Goal: Task Accomplishment & Management: Use online tool/utility

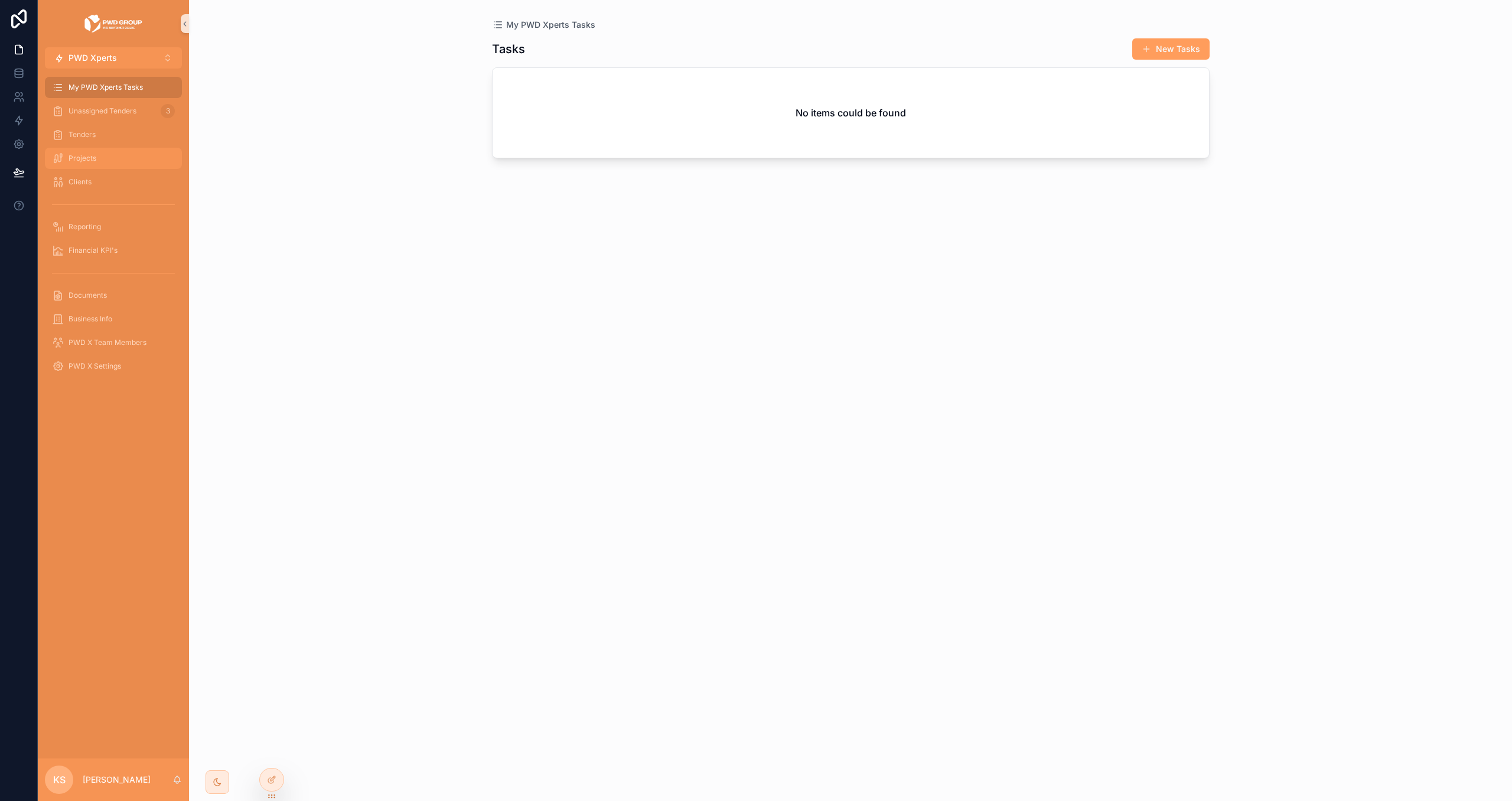
click at [116, 156] on div "Projects" at bounding box center [114, 158] width 123 height 19
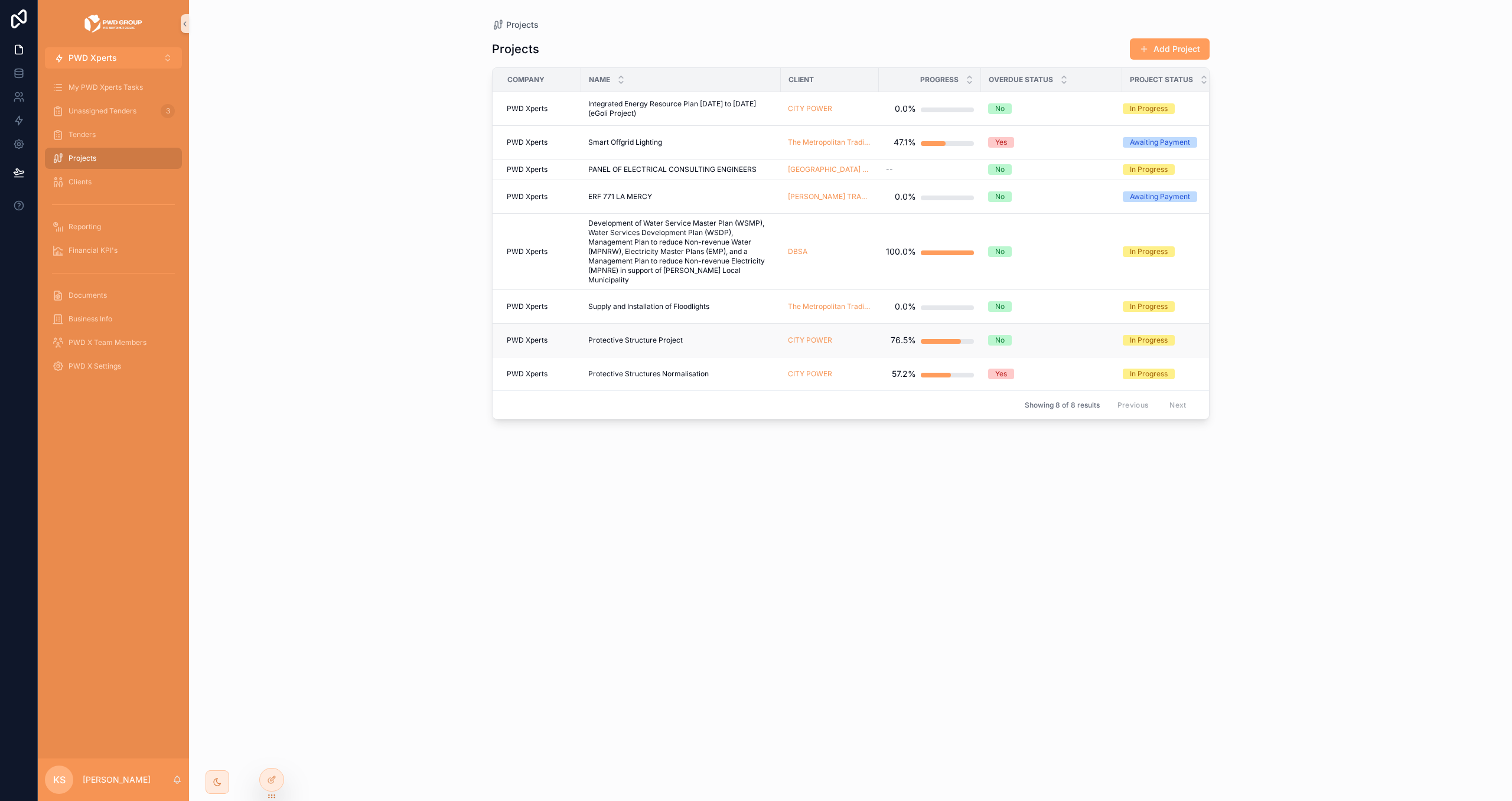
click at [639, 341] on span "Protective Structure Project" at bounding box center [636, 340] width 95 height 10
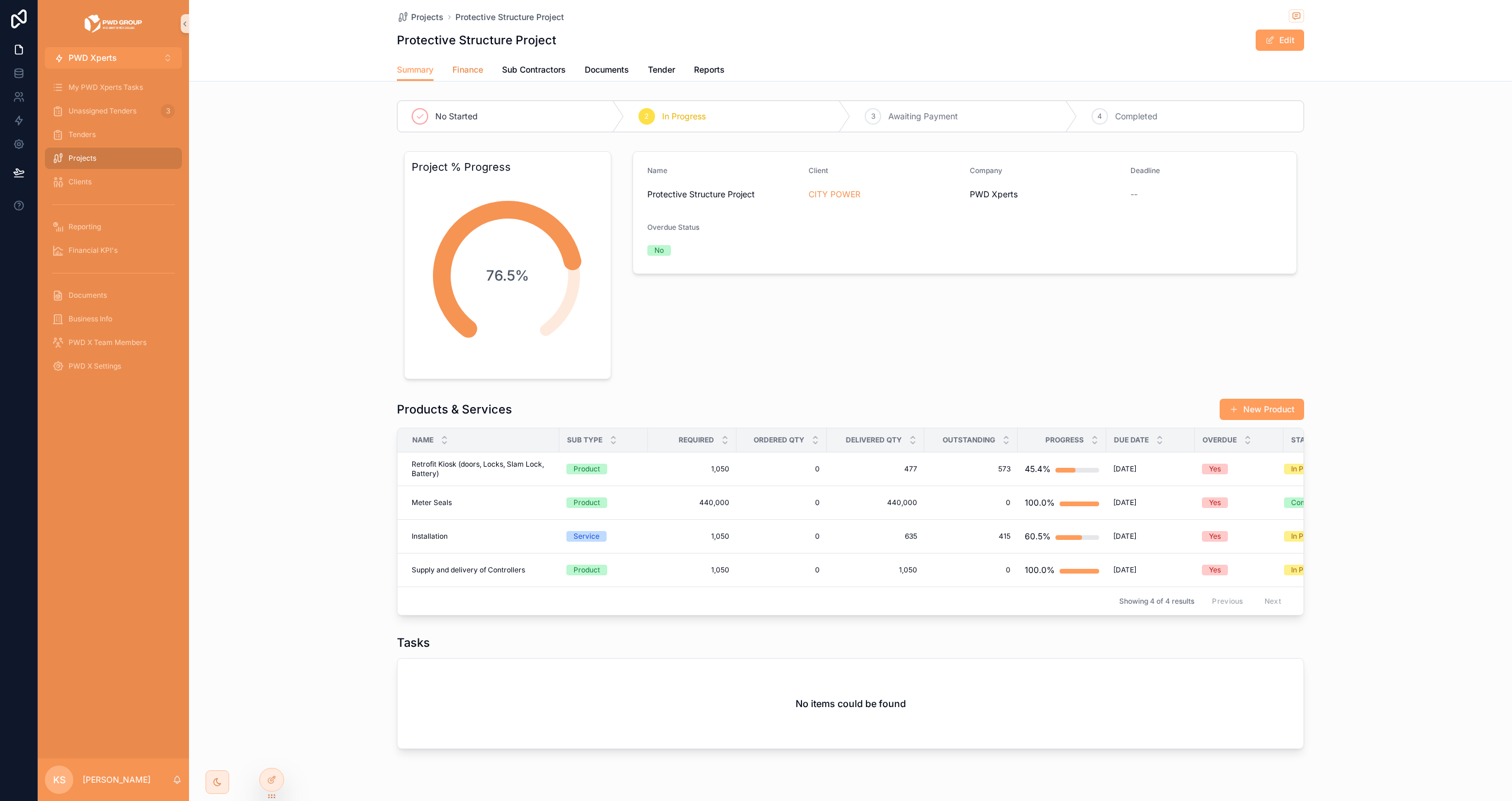
click at [484, 71] on span "Finance" at bounding box center [468, 70] width 31 height 11
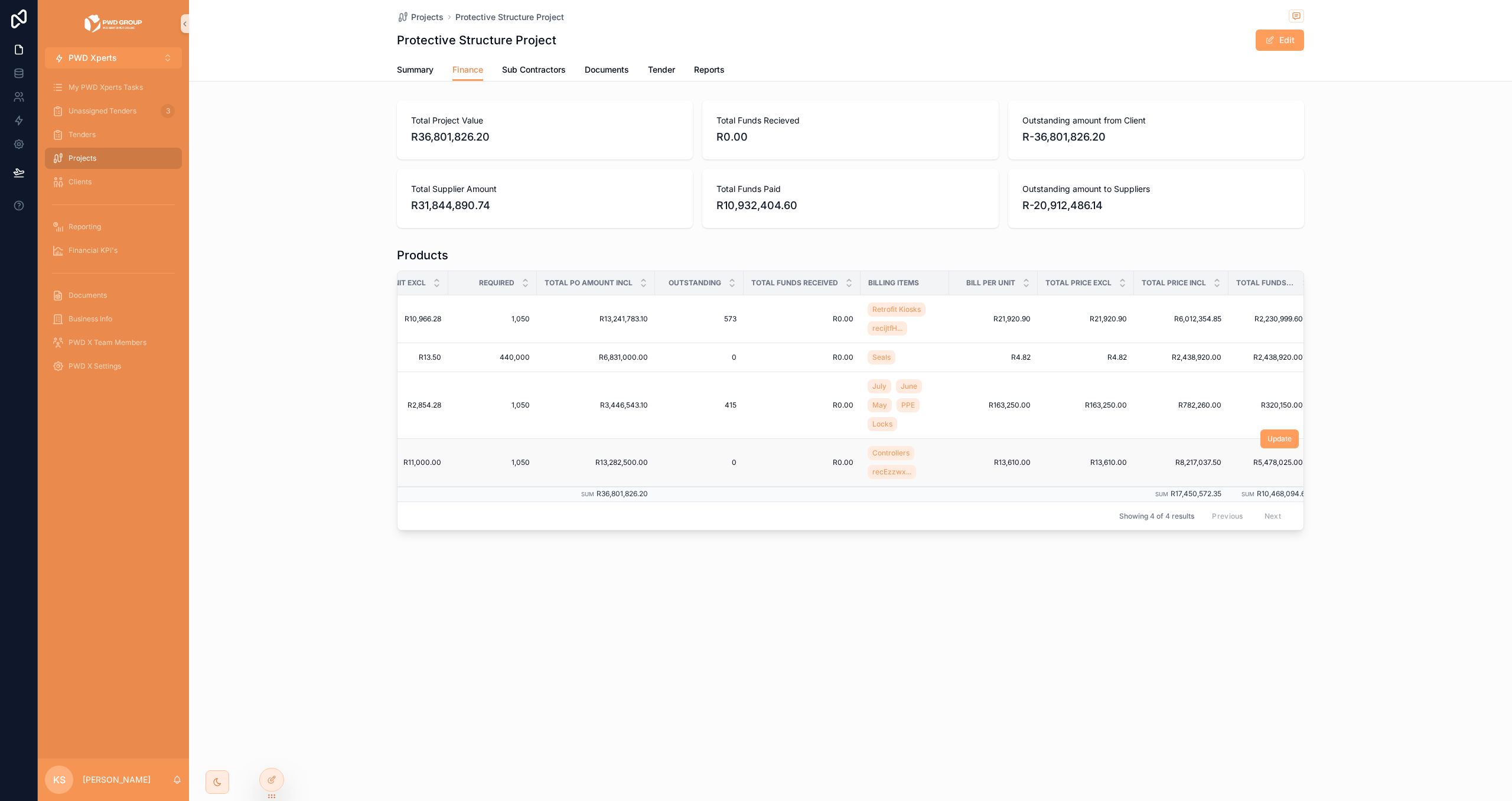
scroll to position [0, 232]
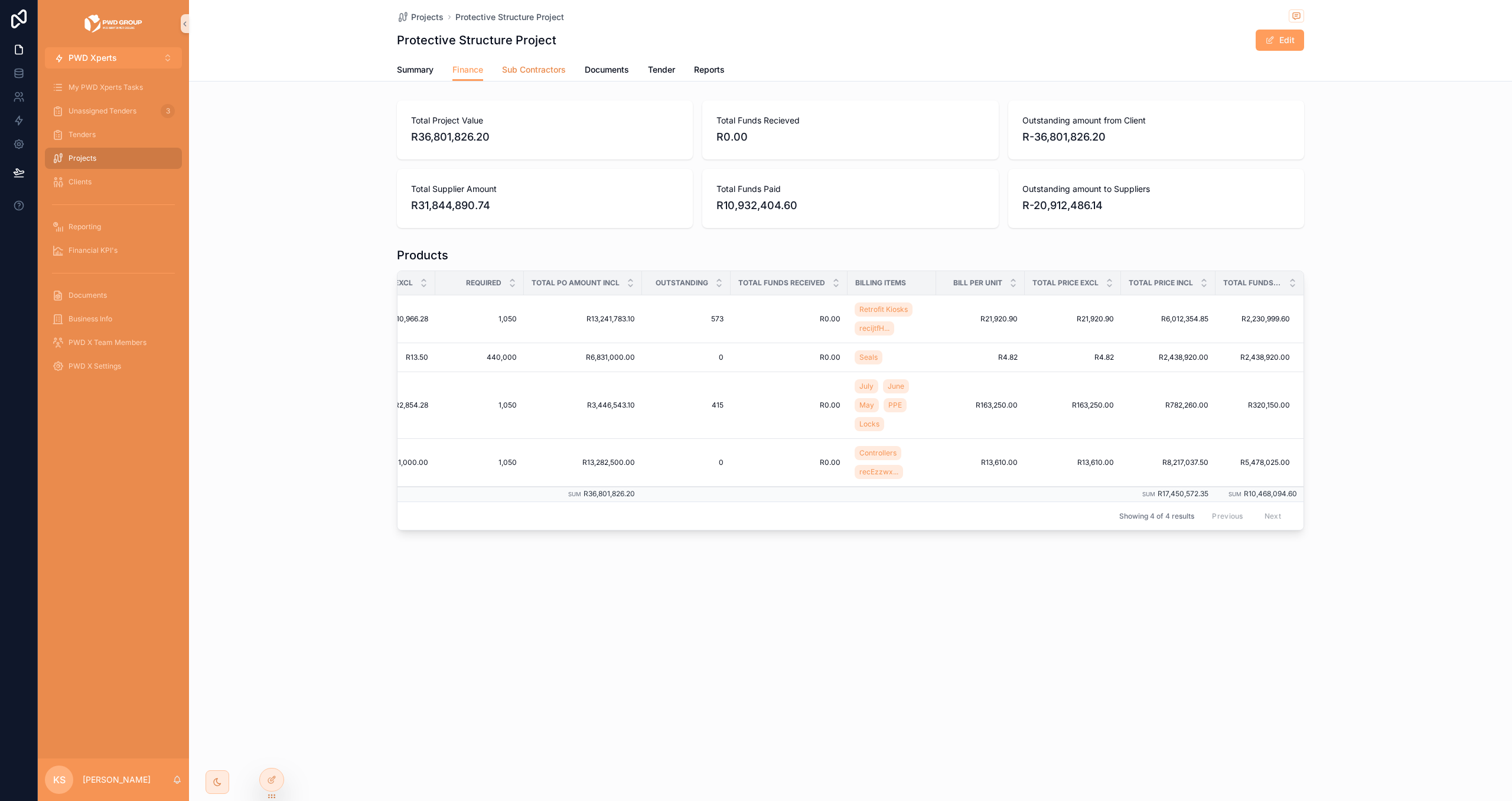
click at [534, 75] on span "Sub Contractors" at bounding box center [534, 70] width 64 height 11
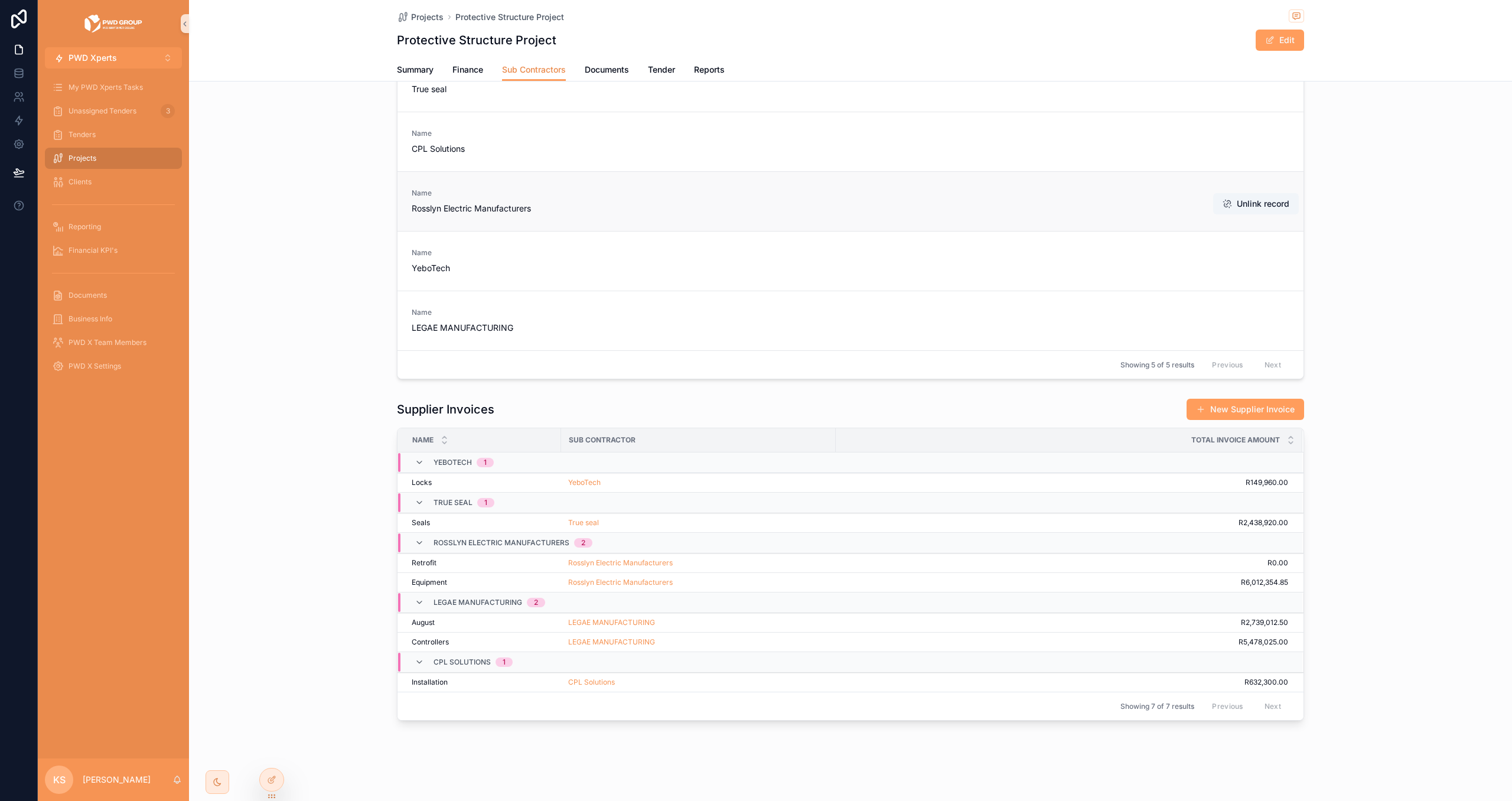
scroll to position [82, 0]
drag, startPoint x: 417, startPoint y: 13, endPoint x: 456, endPoint y: 42, distance: 48.6
click at [417, 13] on span "Projects" at bounding box center [428, 17] width 33 height 11
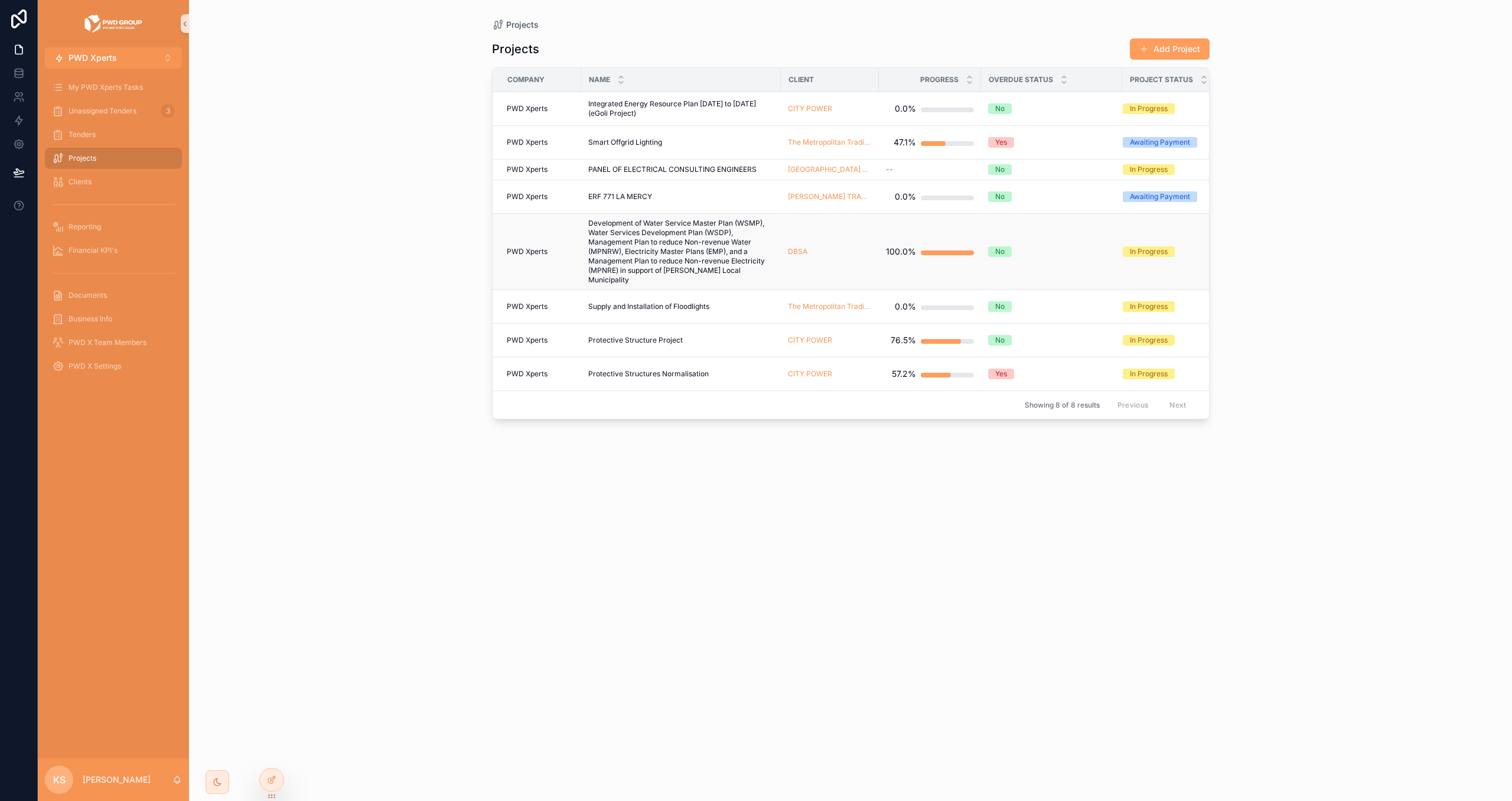
click at [709, 253] on span "Development of Water Service Master Plan (WSMP), Water Services Development Pla…" at bounding box center [681, 251] width 186 height 66
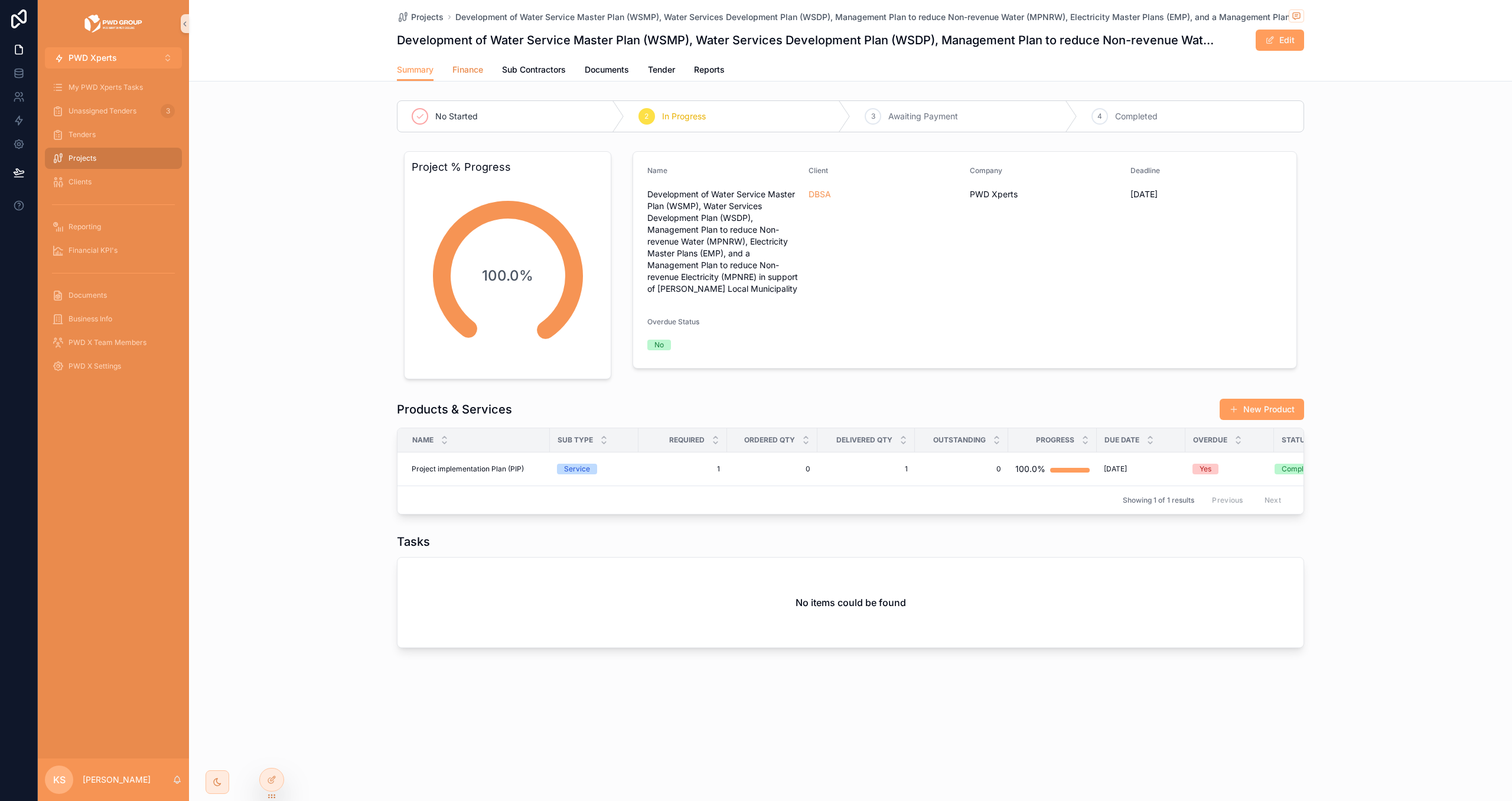
click at [458, 67] on span "Finance" at bounding box center [468, 70] width 31 height 11
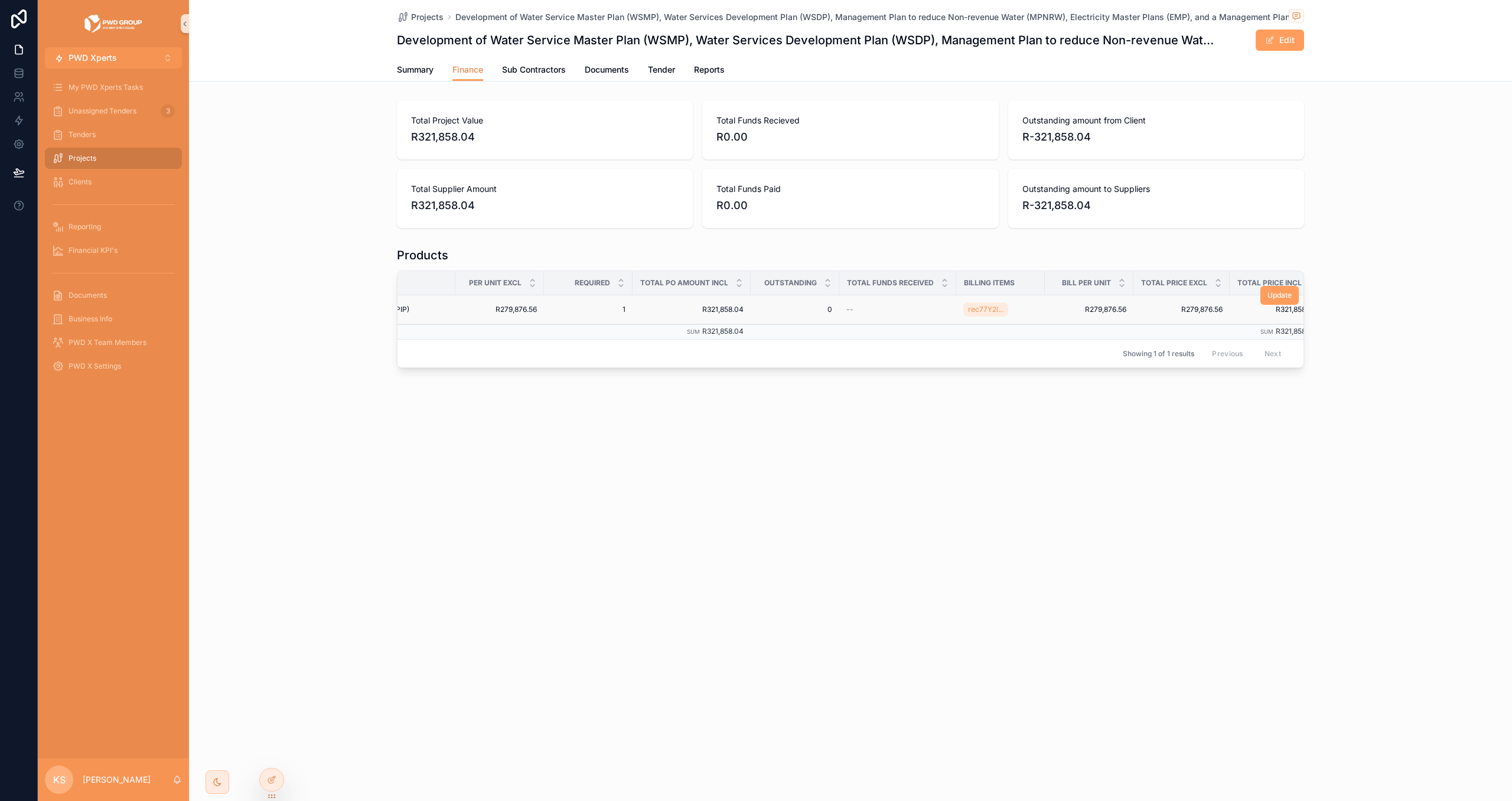
scroll to position [0, 223]
click at [529, 78] on link "Sub Contractors" at bounding box center [534, 70] width 64 height 24
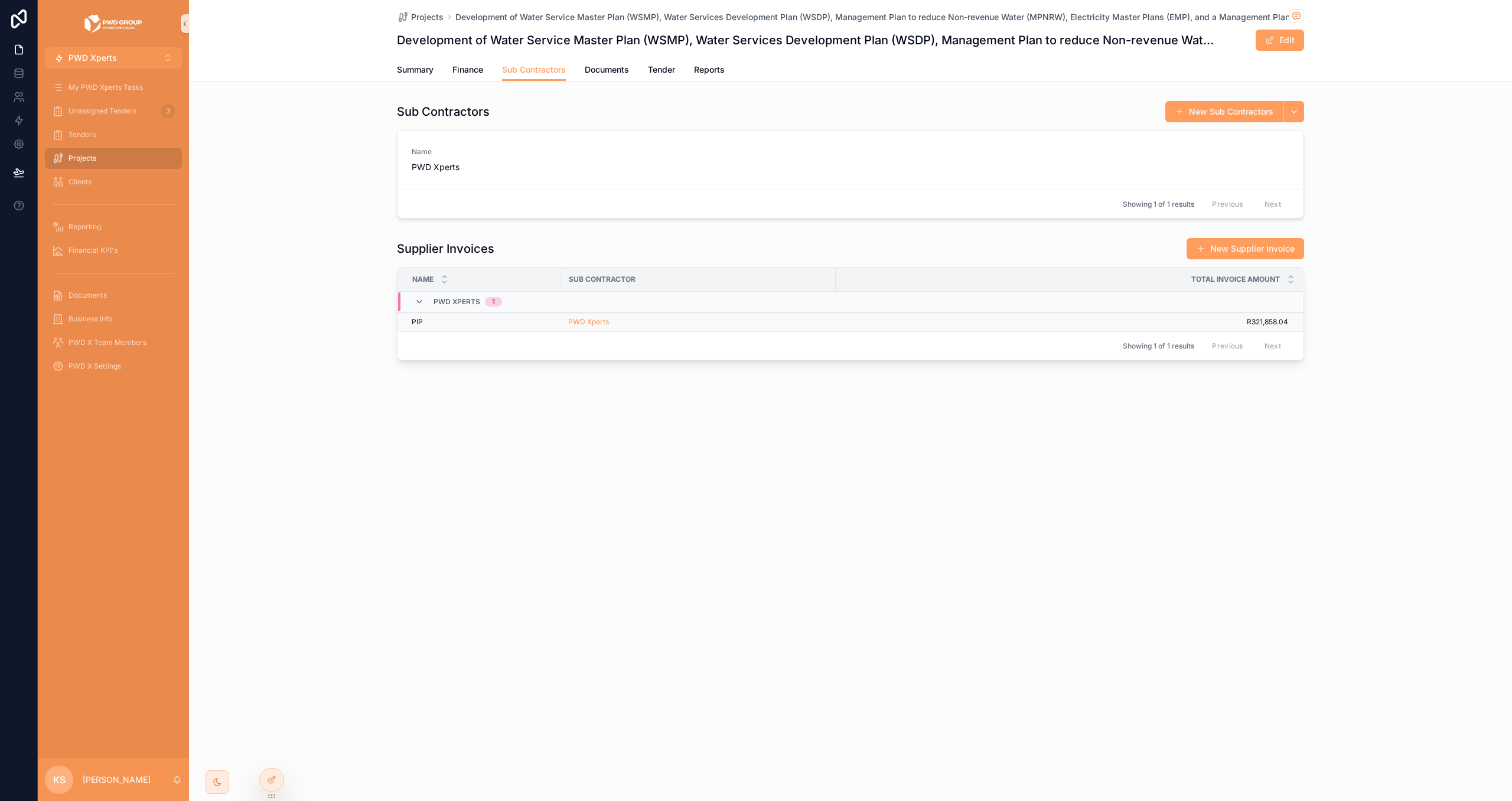
click at [671, 328] on td "PWD Xperts" at bounding box center [699, 322] width 275 height 20
click at [668, 321] on div "PWD Xperts" at bounding box center [699, 322] width 260 height 10
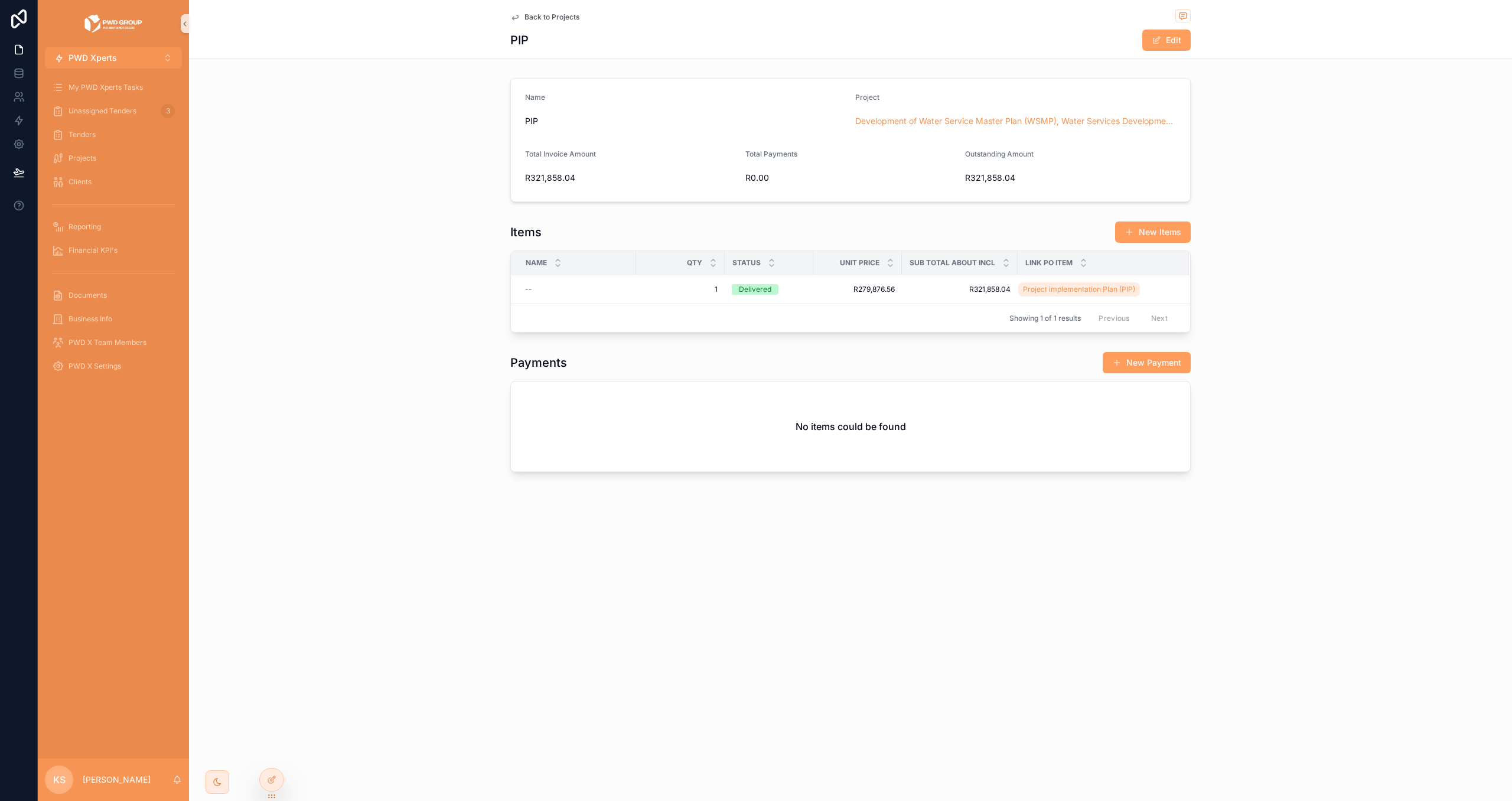
click at [549, 11] on div "Back to Projects" at bounding box center [851, 17] width 681 height 15
click at [558, 20] on span "Back to Projects" at bounding box center [551, 17] width 55 height 10
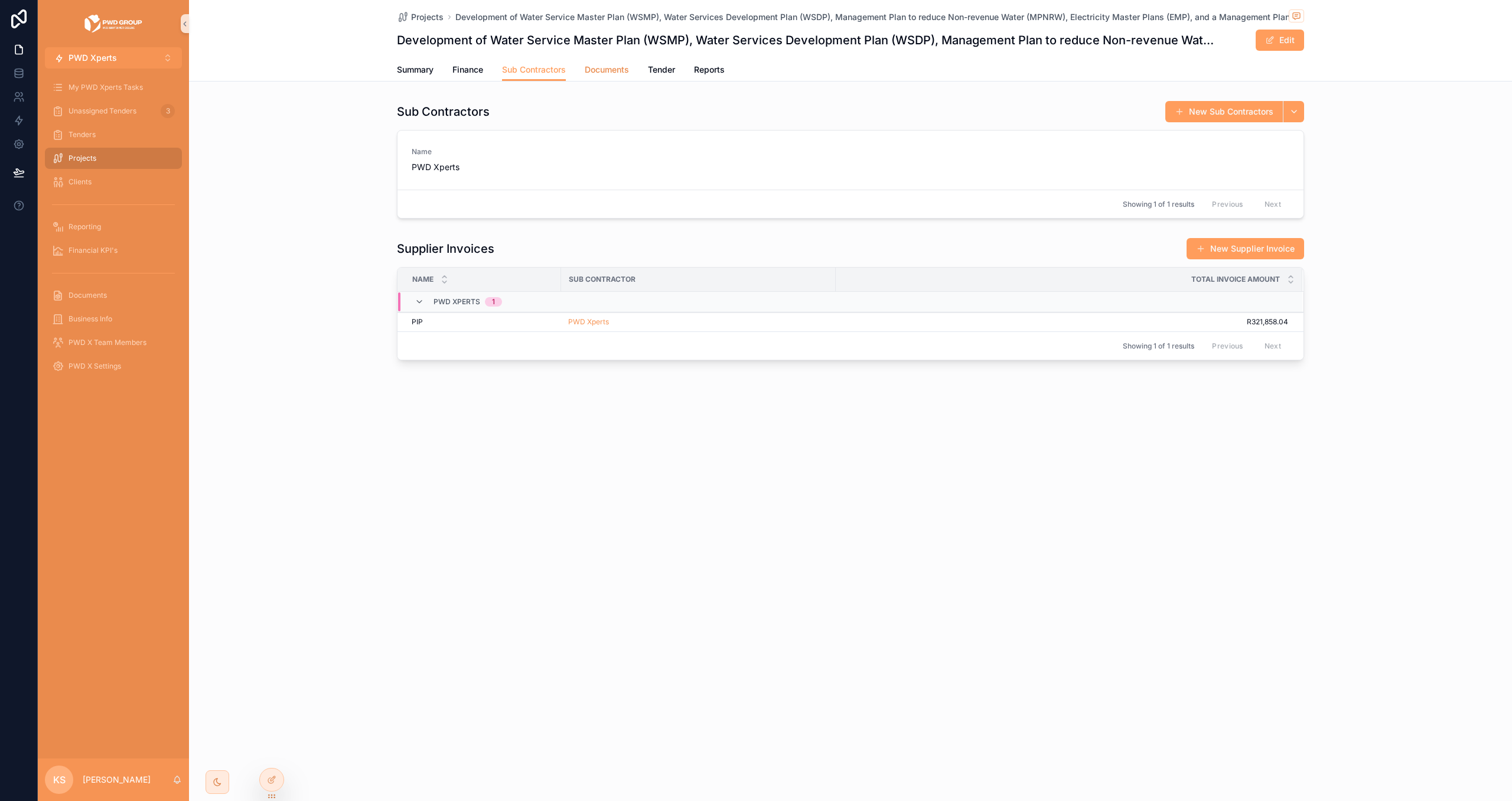
click at [605, 69] on span "Documents" at bounding box center [607, 70] width 44 height 11
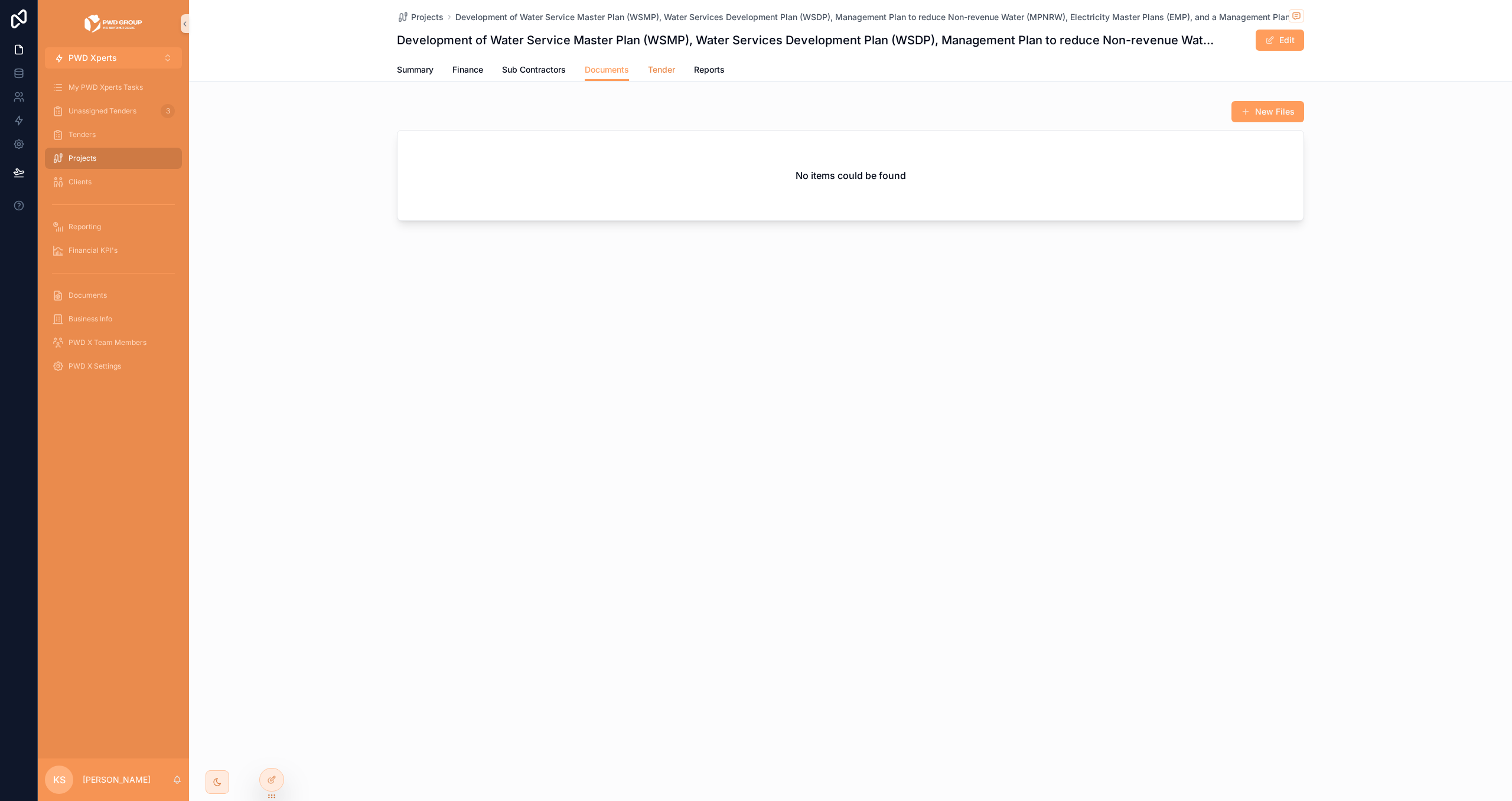
click at [652, 71] on span "Tender" at bounding box center [661, 70] width 27 height 11
click at [718, 72] on span "Reports" at bounding box center [709, 70] width 31 height 11
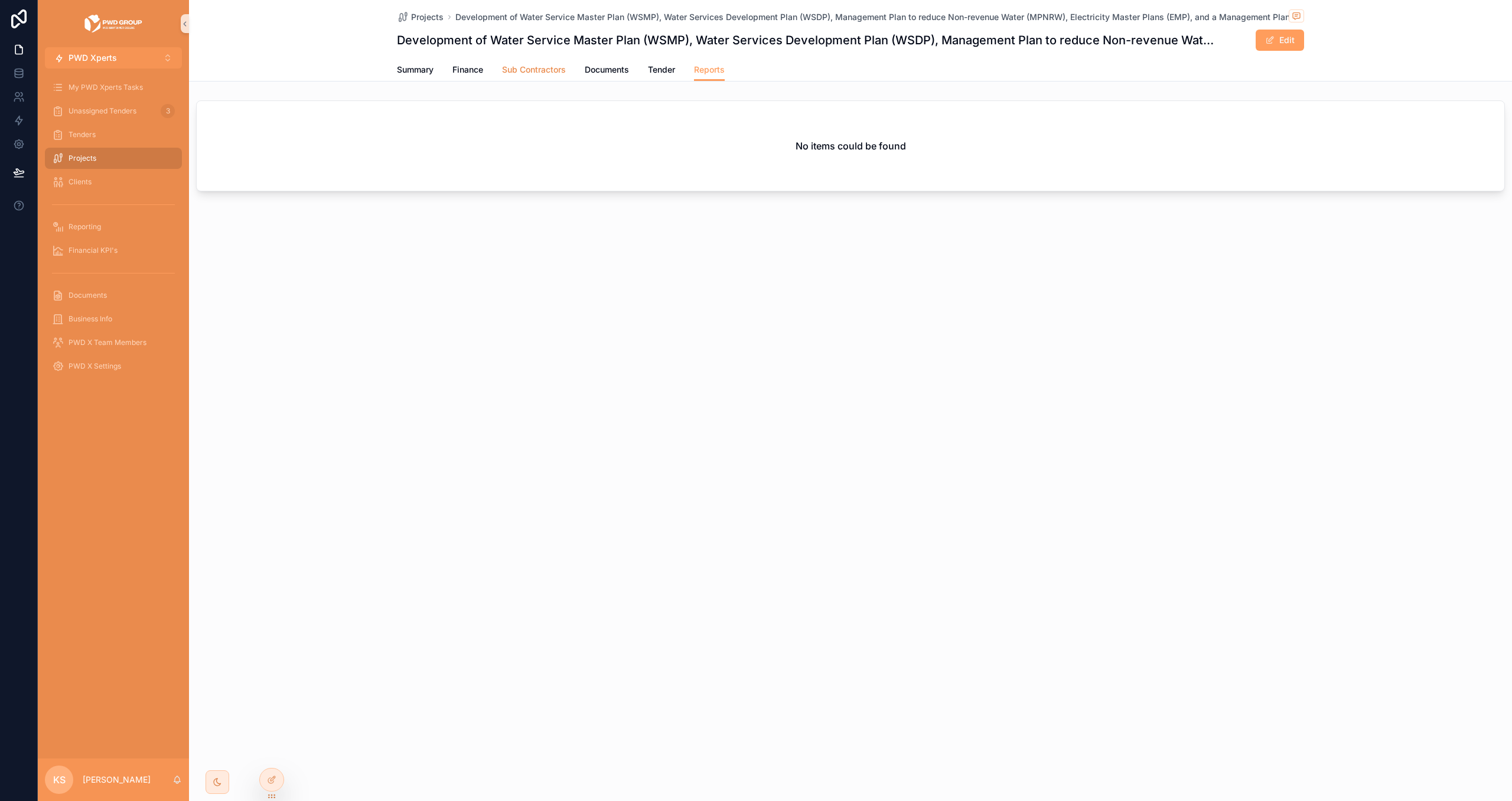
click at [544, 70] on span "Sub Contractors" at bounding box center [534, 70] width 64 height 11
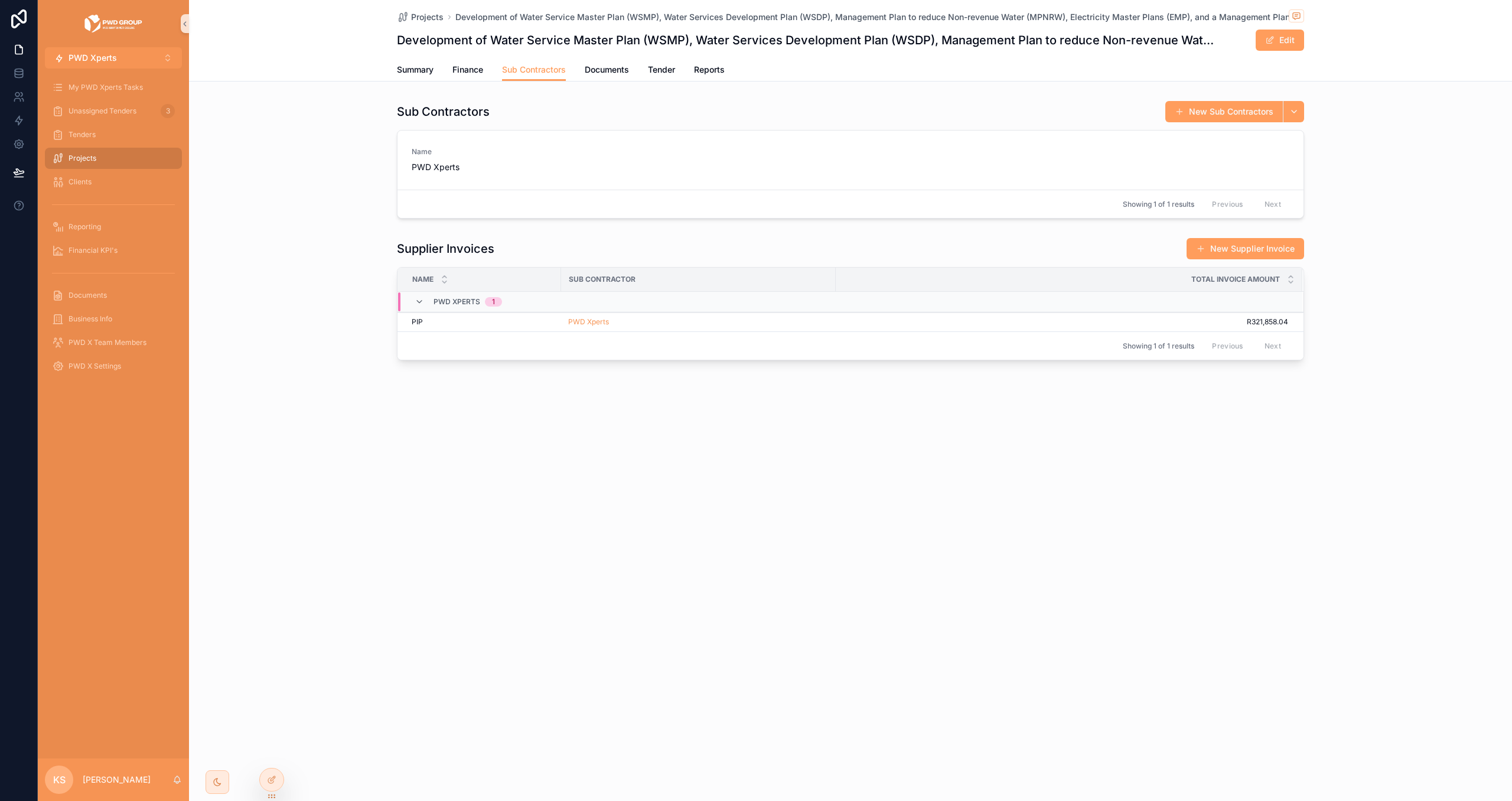
click at [452, 71] on div "Summary Finance Sub Contractors Documents Tender Reports" at bounding box center [850, 69] width 907 height 22
click at [466, 69] on span "Finance" at bounding box center [468, 70] width 31 height 11
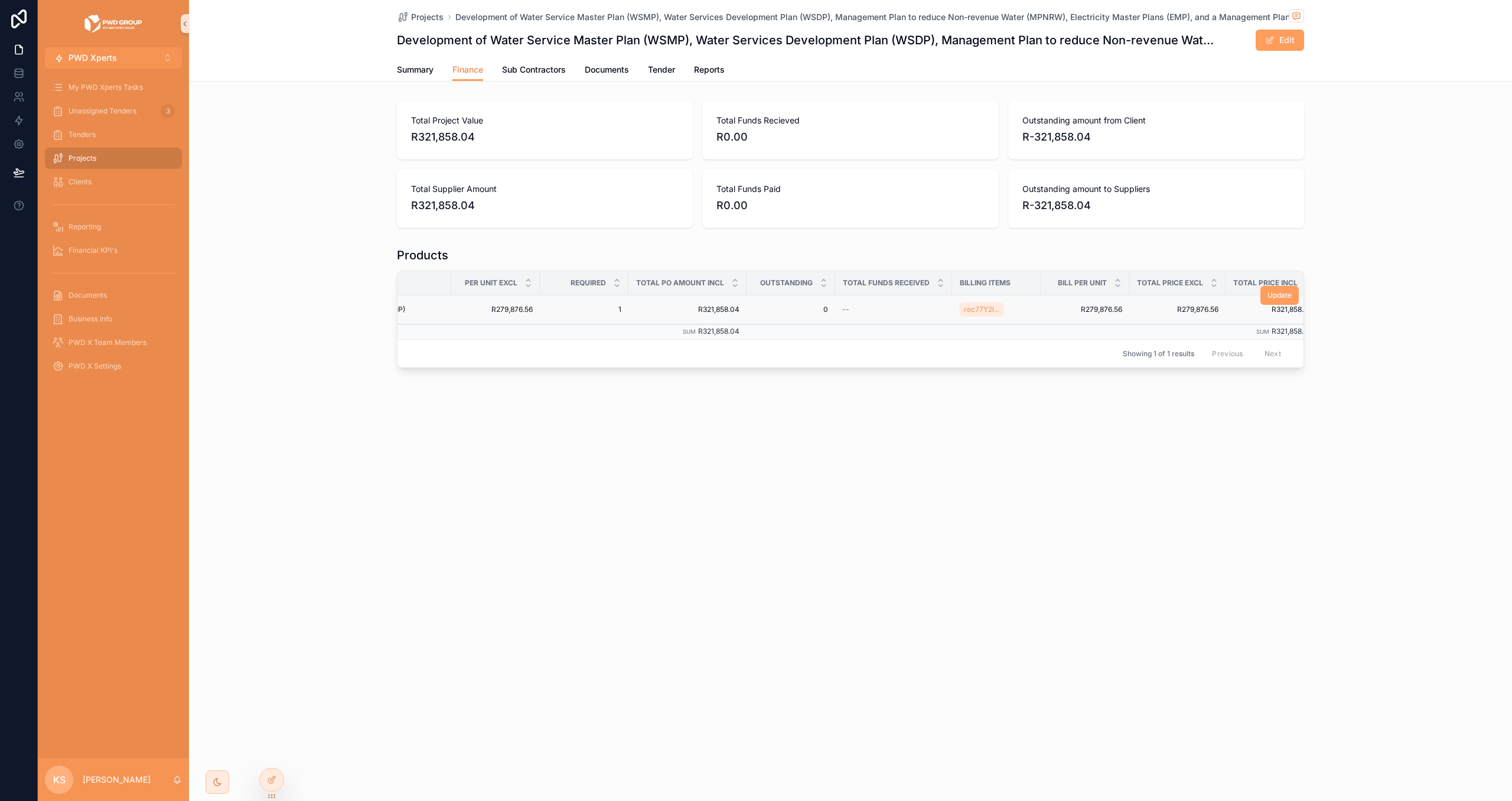
scroll to position [0, 223]
click at [534, 66] on span "Sub Contractors" at bounding box center [534, 70] width 64 height 11
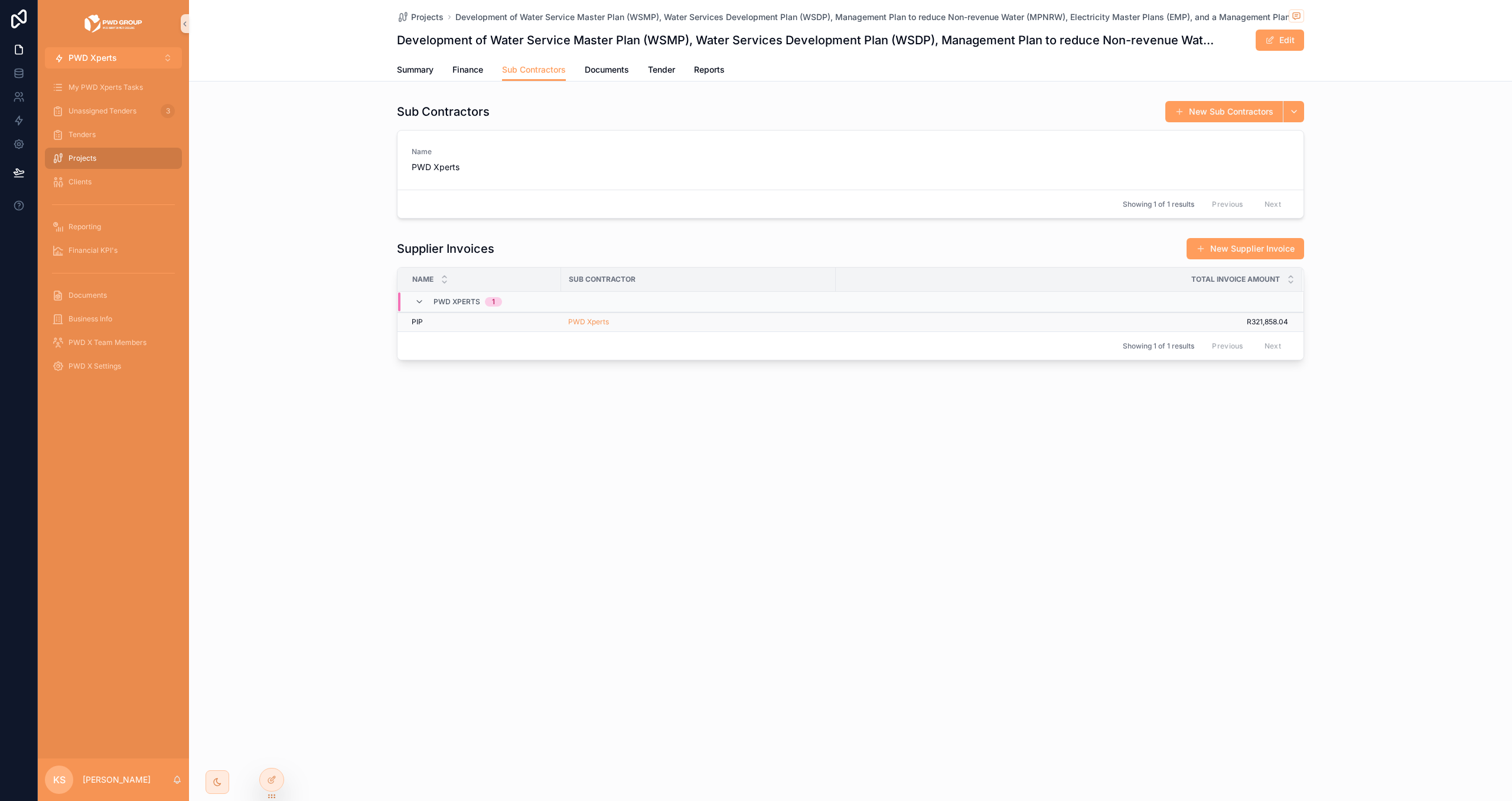
click at [640, 322] on div "PWD Xperts" at bounding box center [699, 322] width 260 height 10
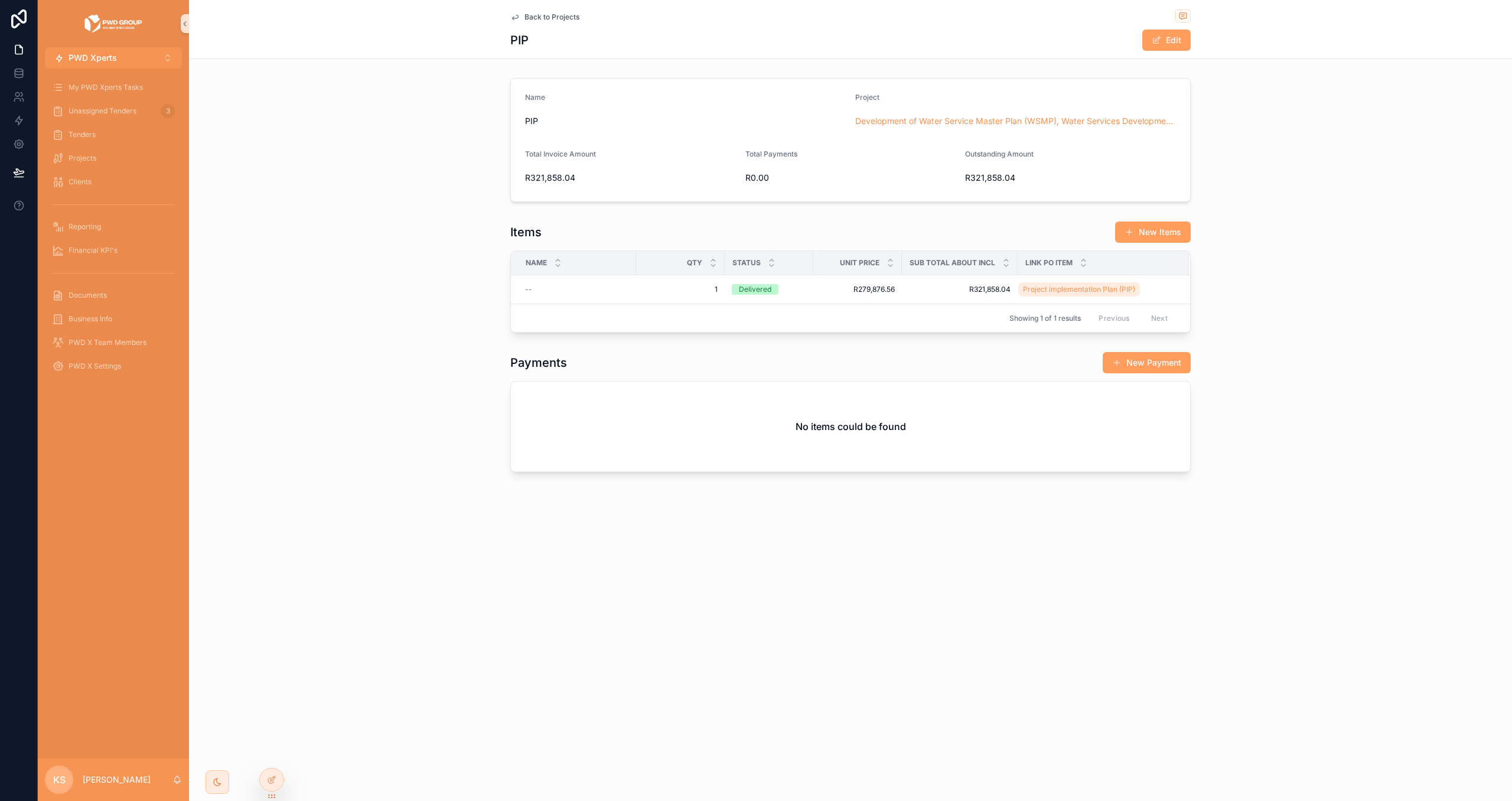
click at [554, 20] on span "Back to Projects" at bounding box center [551, 17] width 55 height 10
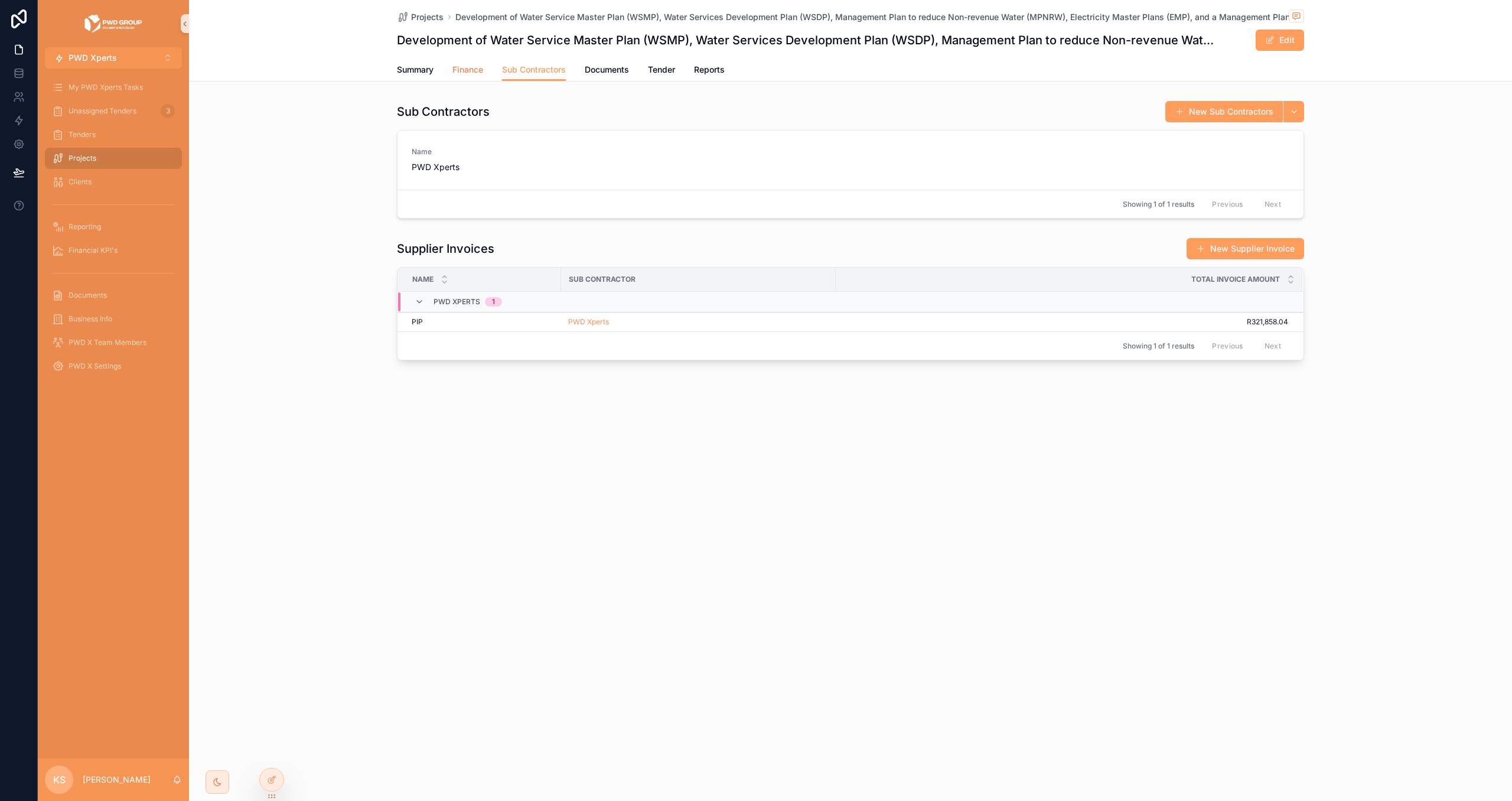
click at [461, 72] on span "Finance" at bounding box center [468, 70] width 31 height 11
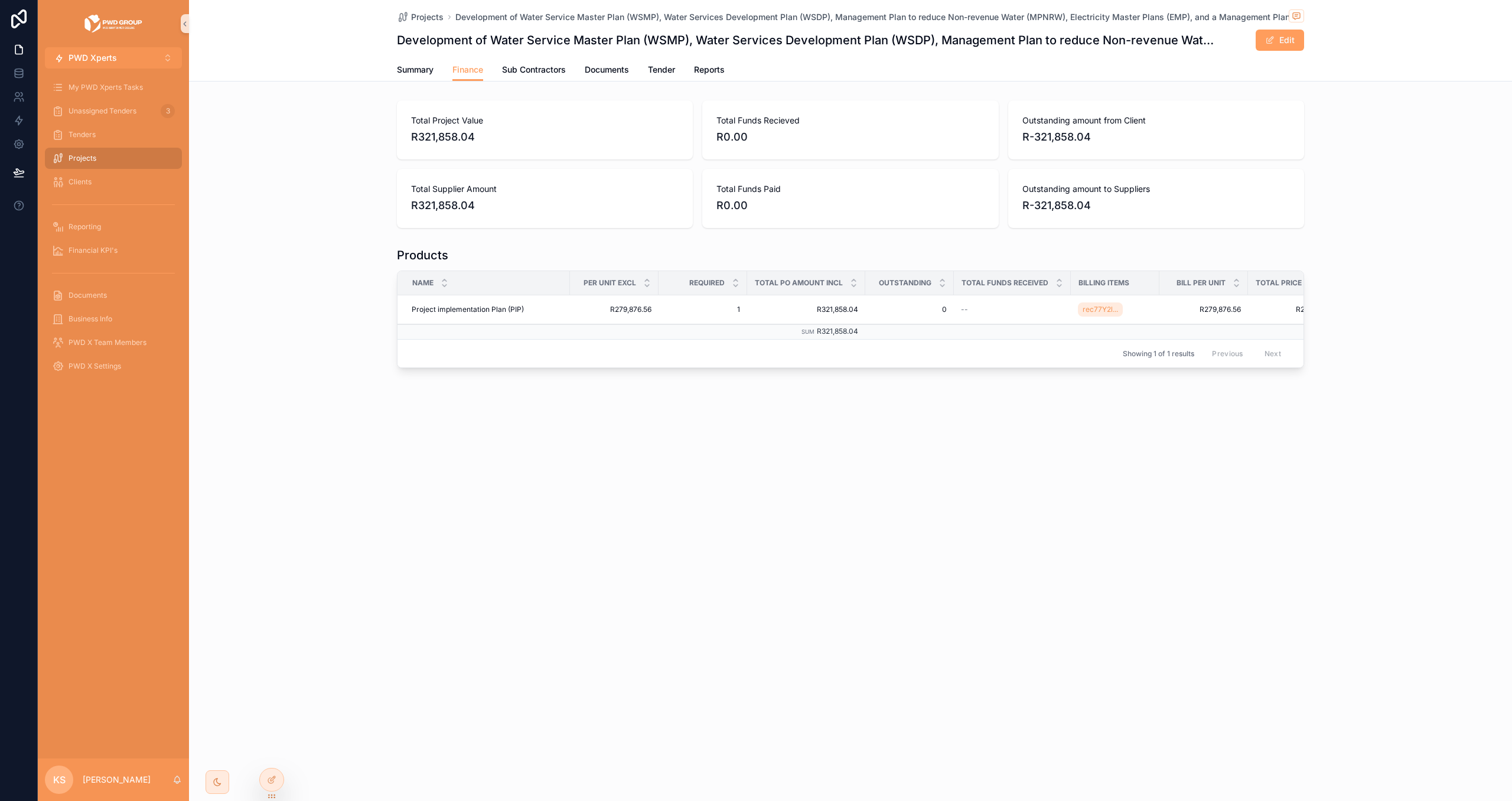
click at [741, 139] on span "R0.00" at bounding box center [850, 137] width 268 height 16
click at [740, 139] on span "R0.00" at bounding box center [850, 137] width 268 height 16
click at [407, 70] on span "Summary" at bounding box center [415, 70] width 37 height 11
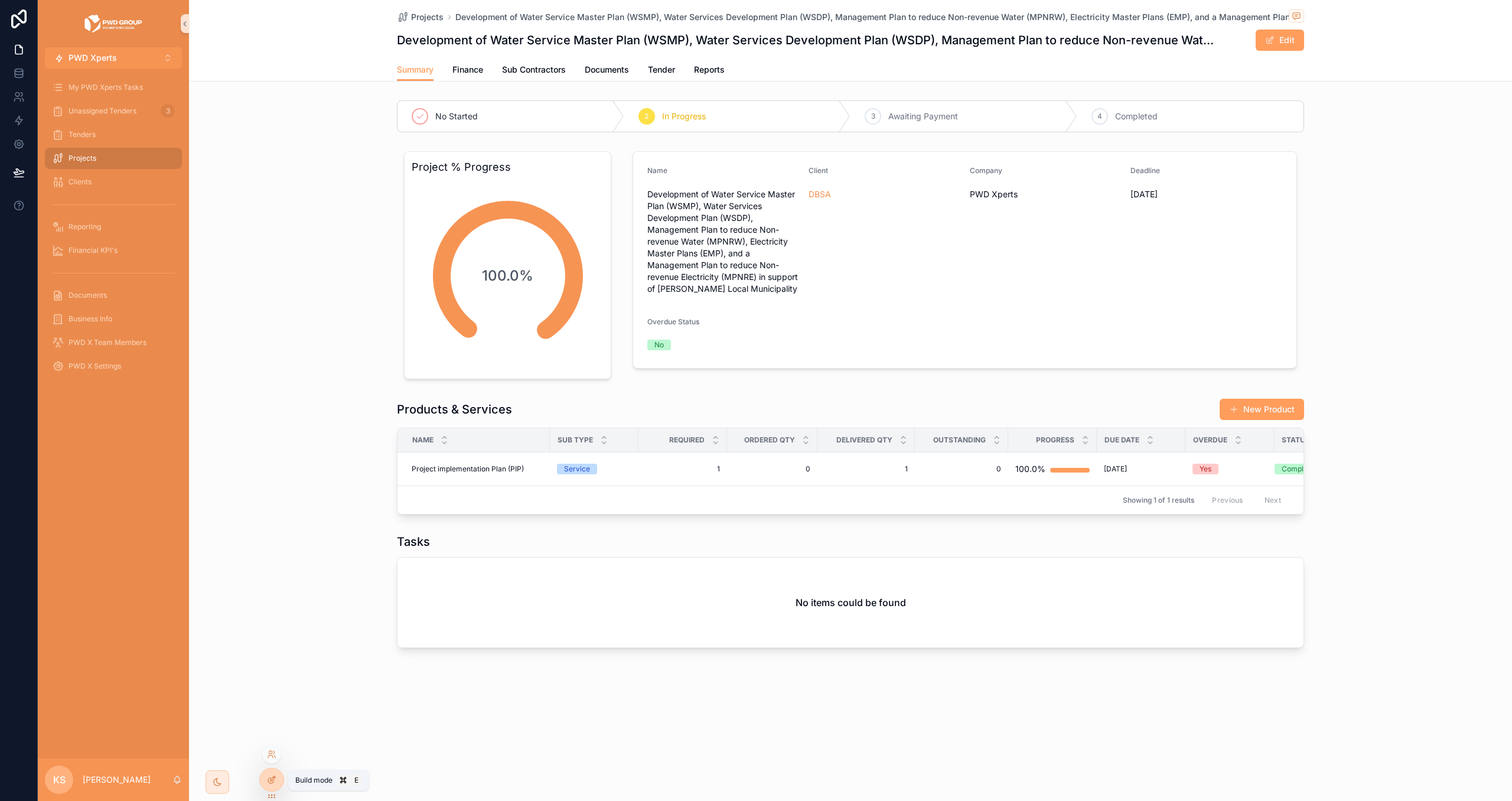
click at [275, 781] on icon at bounding box center [272, 780] width 10 height 10
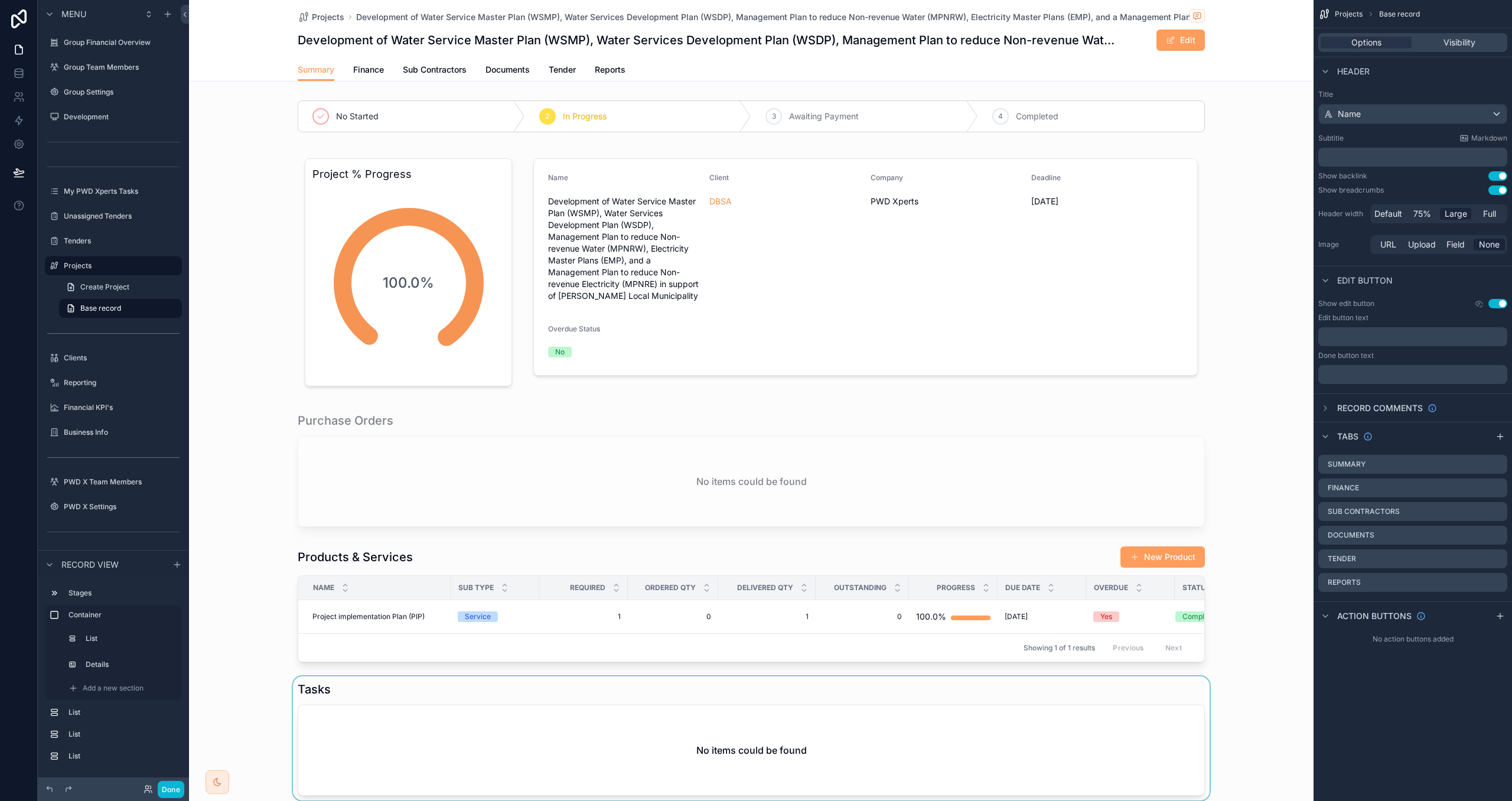
click at [731, 682] on div "scrollable content" at bounding box center [751, 739] width 1125 height 124
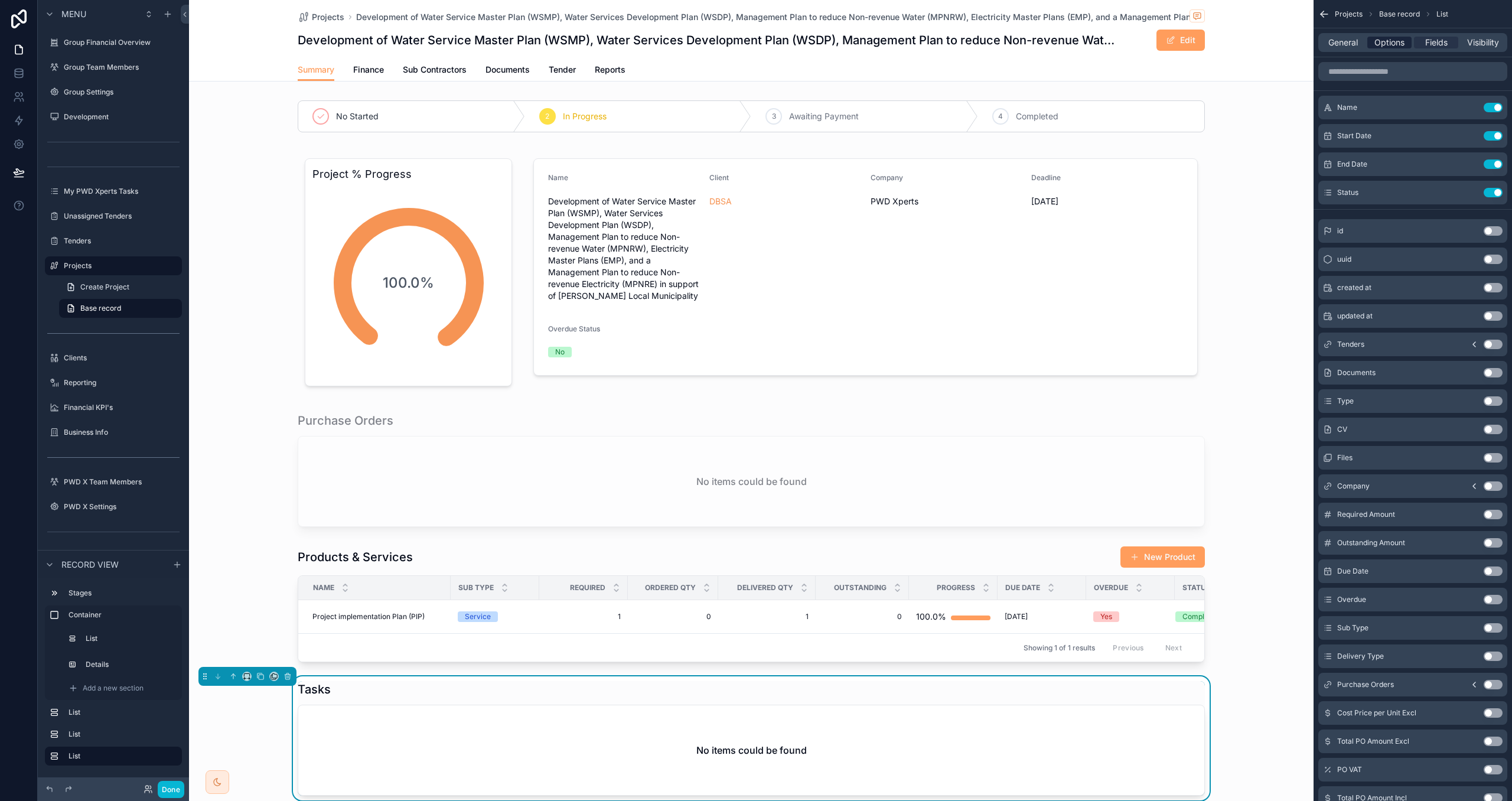
click at [1372, 43] on div "Options" at bounding box center [1390, 43] width 44 height 11
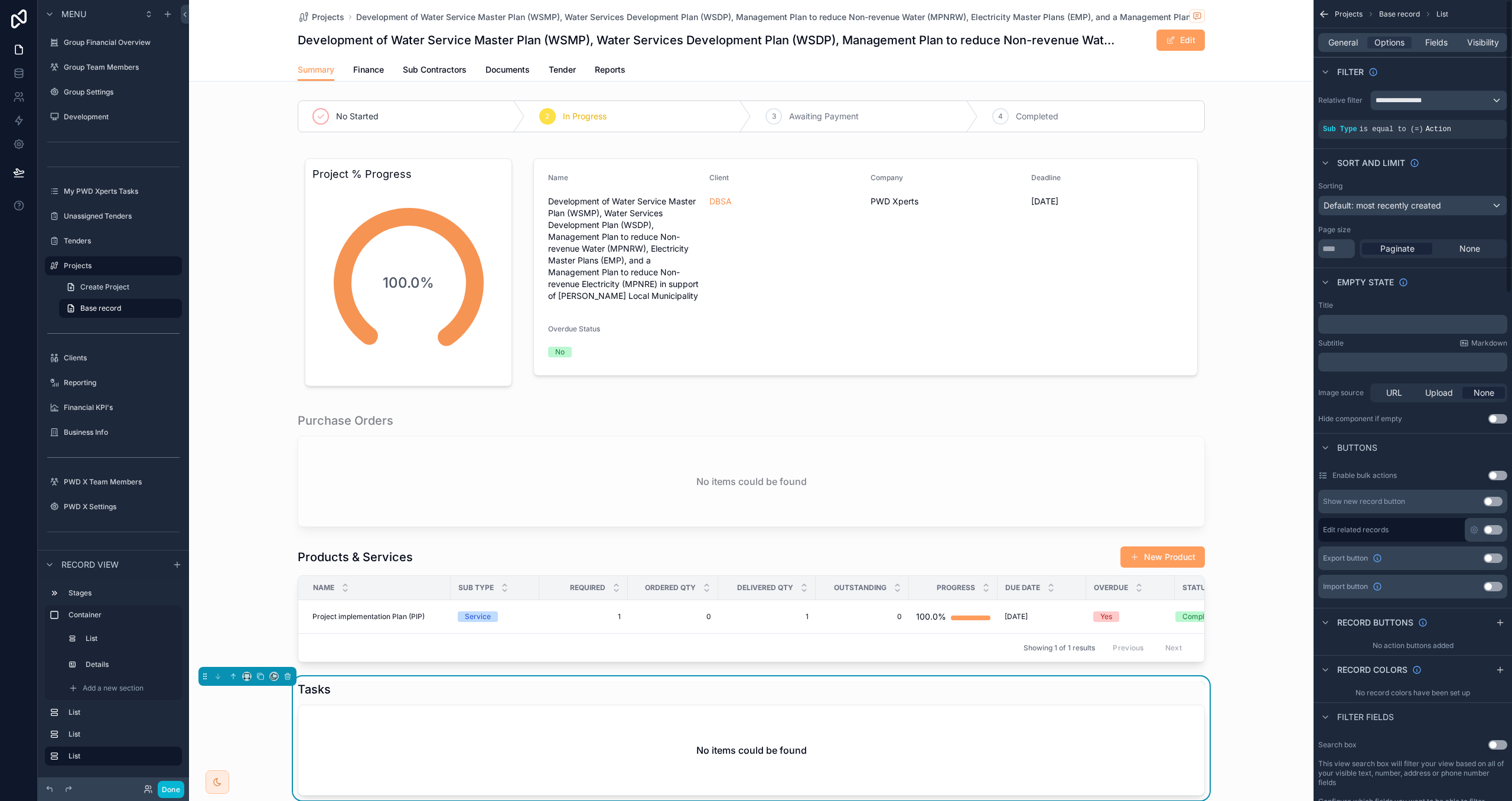
click at [1490, 502] on button "Use setting" at bounding box center [1493, 502] width 19 height 10
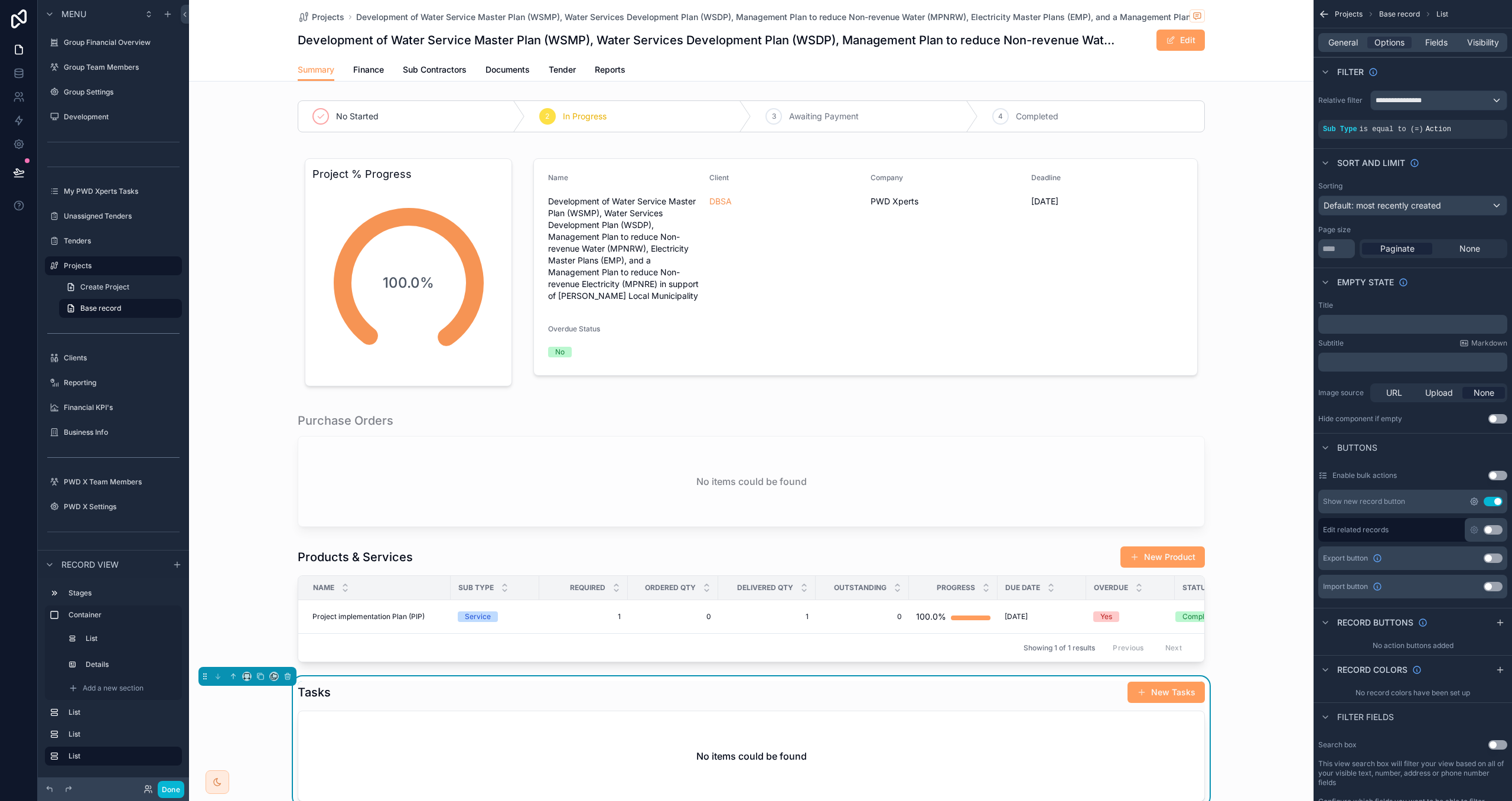
click at [1473, 498] on icon "scrollable content" at bounding box center [1474, 502] width 10 height 10
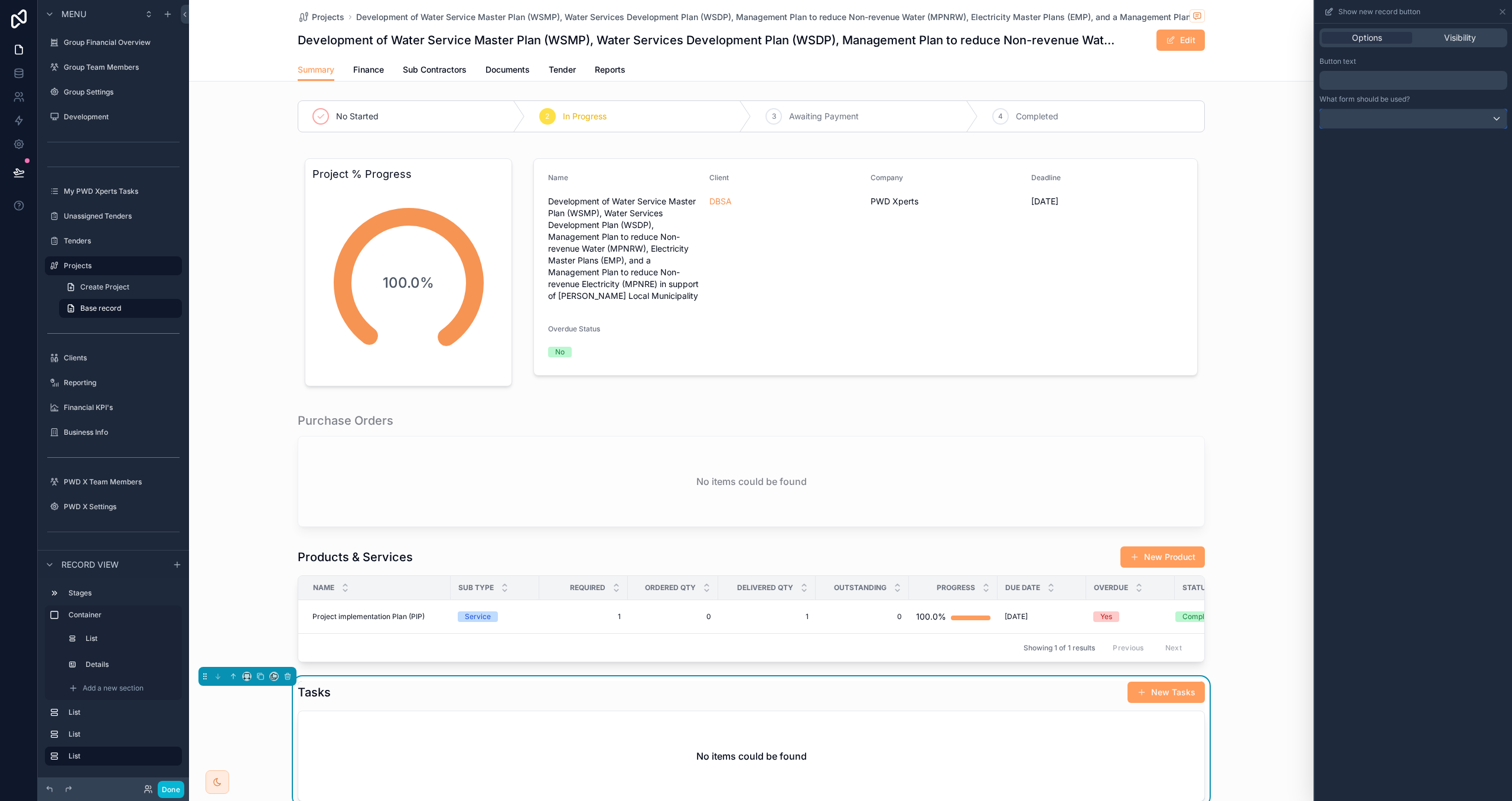
click at [1380, 114] on div at bounding box center [1414, 119] width 187 height 19
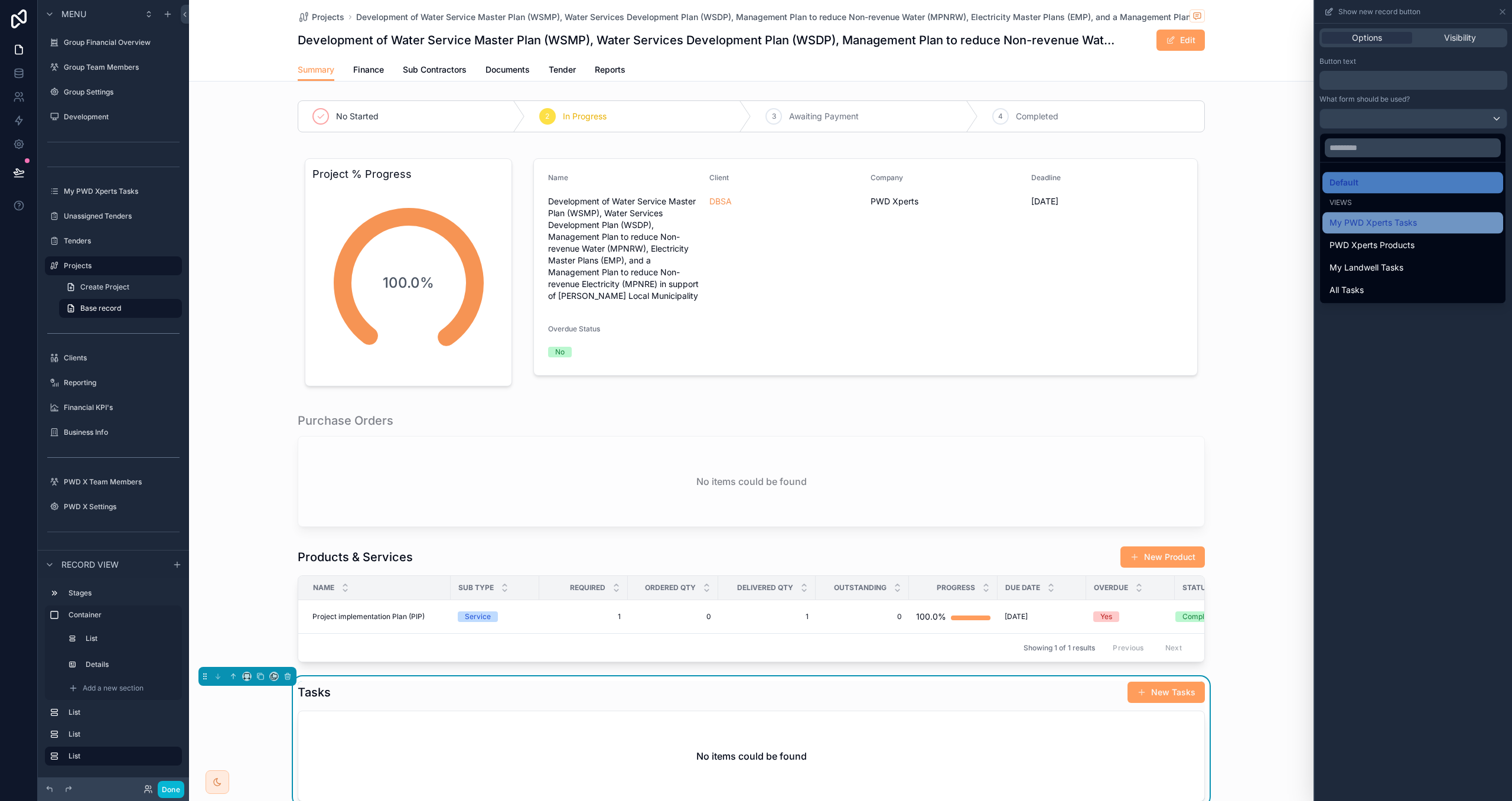
click at [1386, 222] on span "My PWD Xperts Tasks" at bounding box center [1373, 223] width 88 height 14
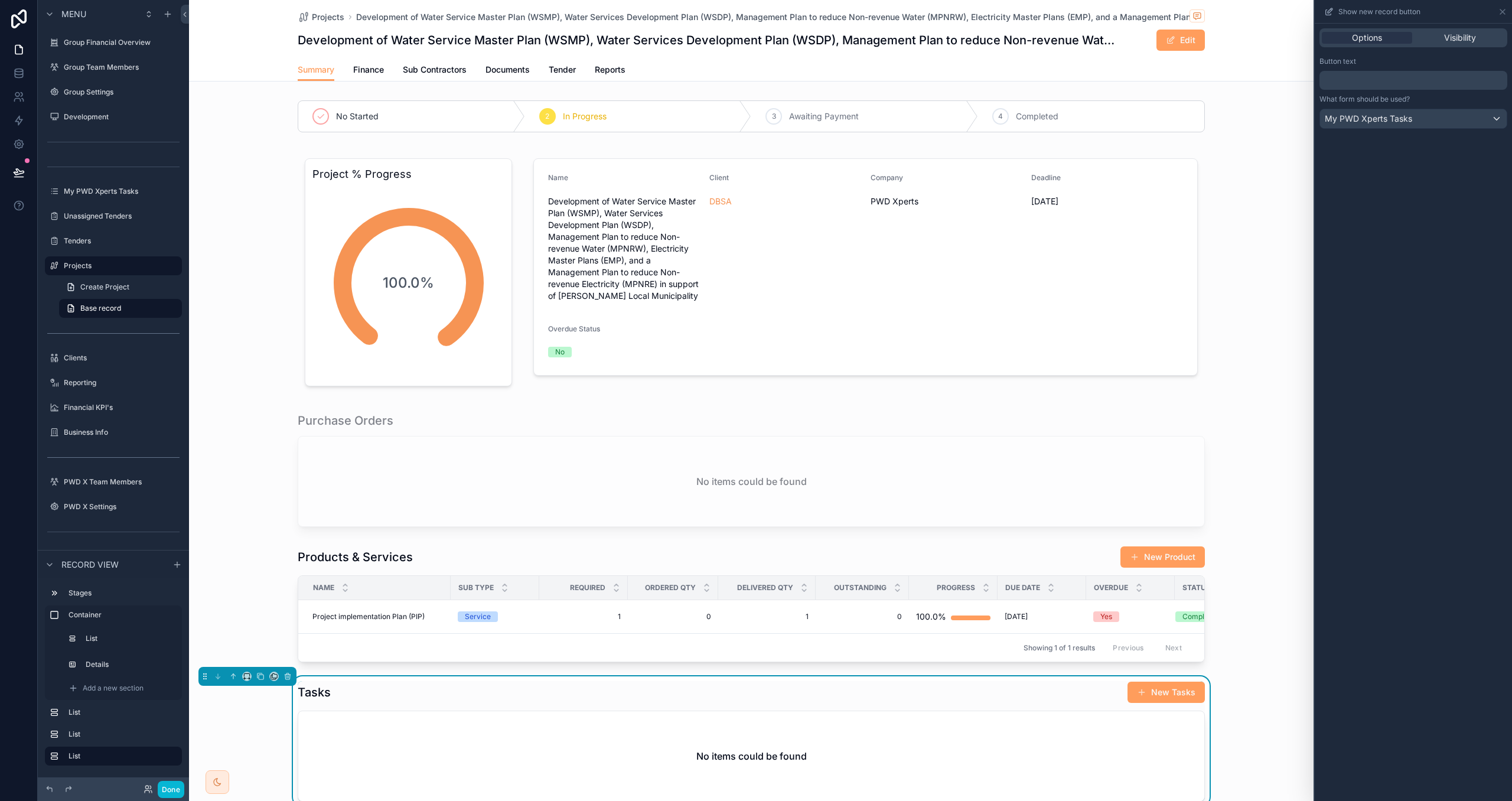
drag, startPoint x: 1181, startPoint y: 695, endPoint x: 1168, endPoint y: 337, distance: 358.2
click at [1181, 695] on button "New Tasks" at bounding box center [1166, 692] width 78 height 21
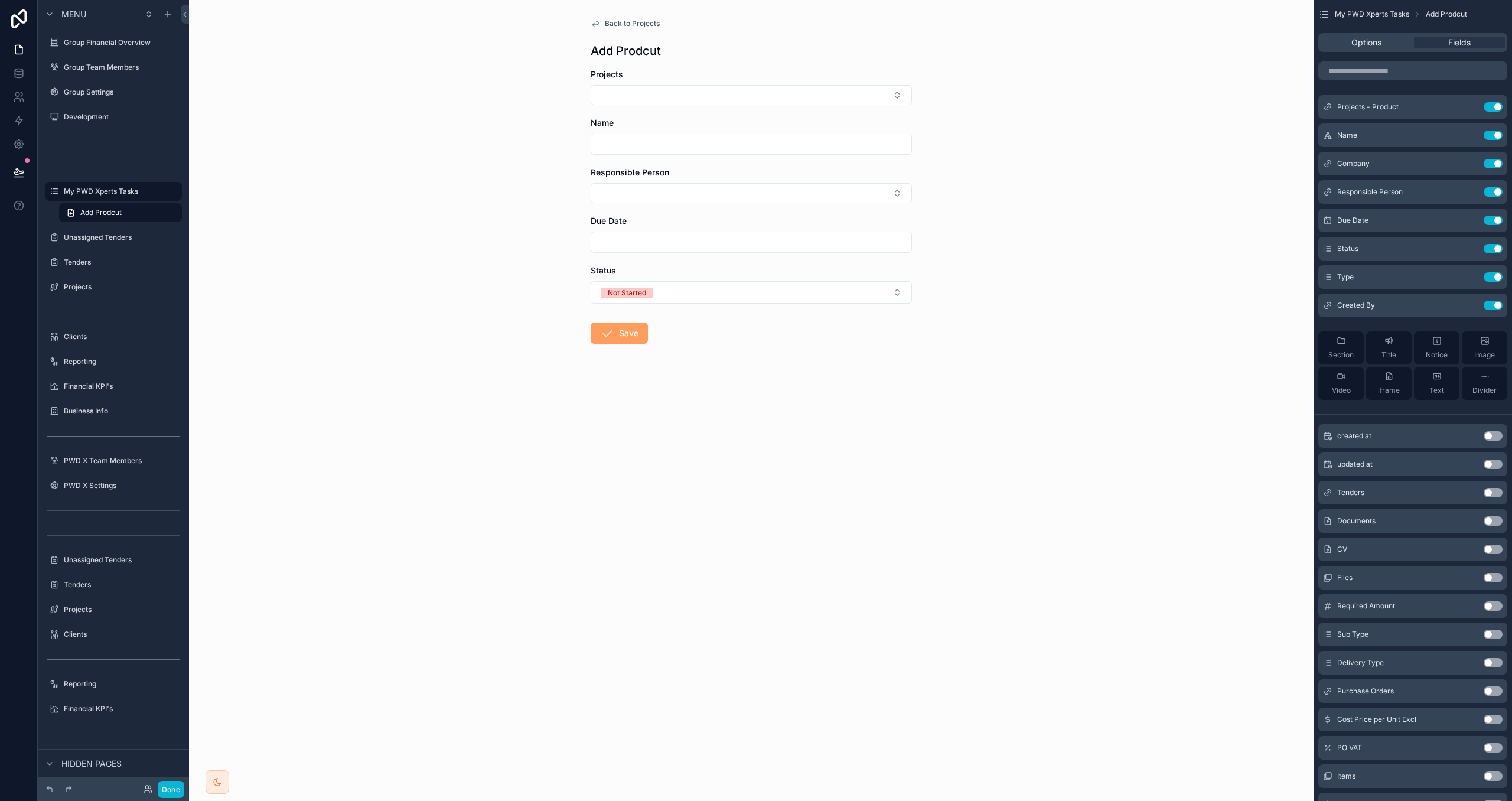
click at [650, 25] on span "Back to Projects" at bounding box center [632, 24] width 55 height 10
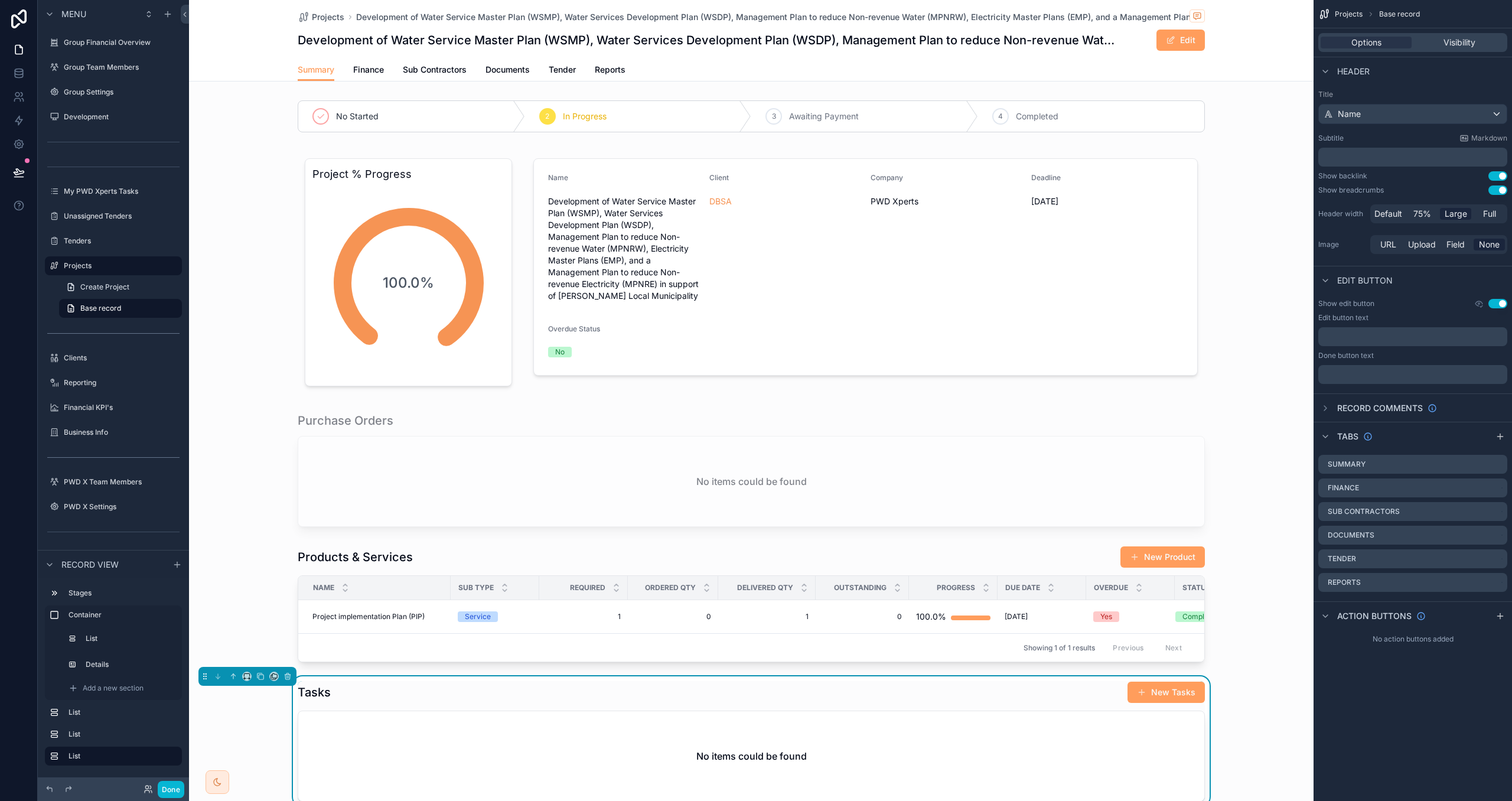
click at [1015, 698] on div "Tasks New Tasks" at bounding box center [751, 692] width 907 height 22
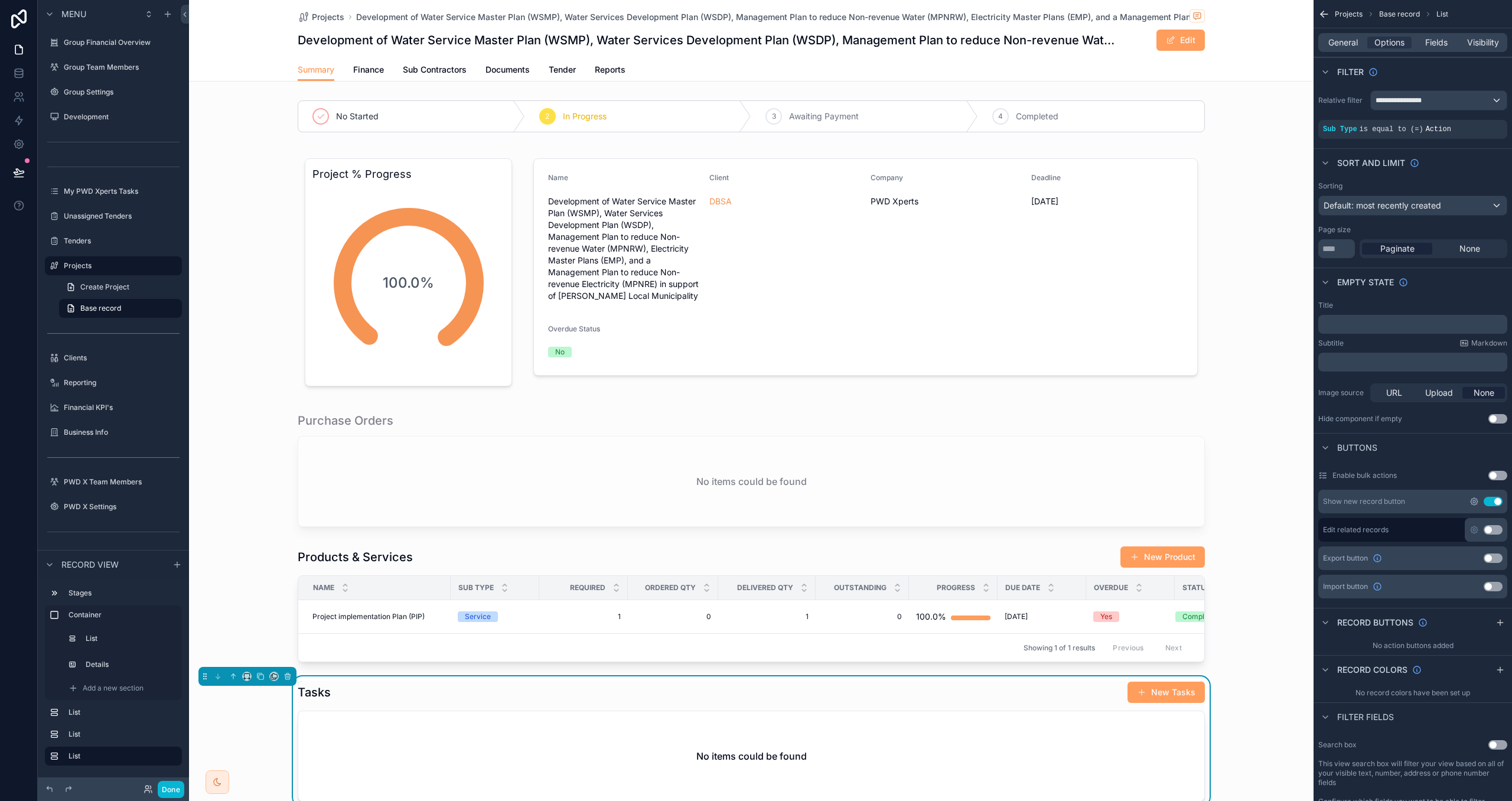
click at [1472, 502] on icon "scrollable content" at bounding box center [1474, 502] width 10 height 10
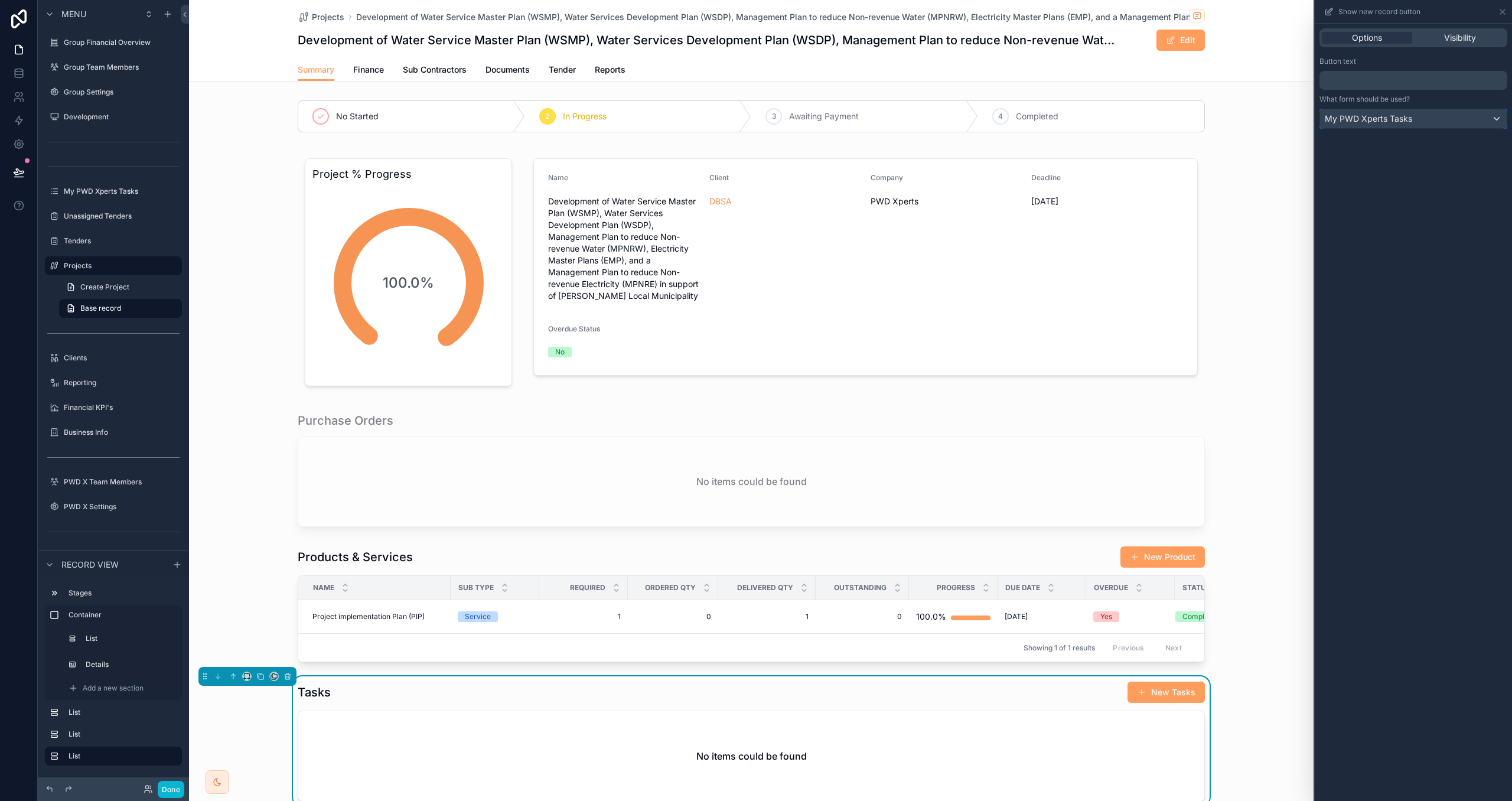
click at [1403, 122] on span "My PWD Xperts Tasks" at bounding box center [1369, 119] width 88 height 11
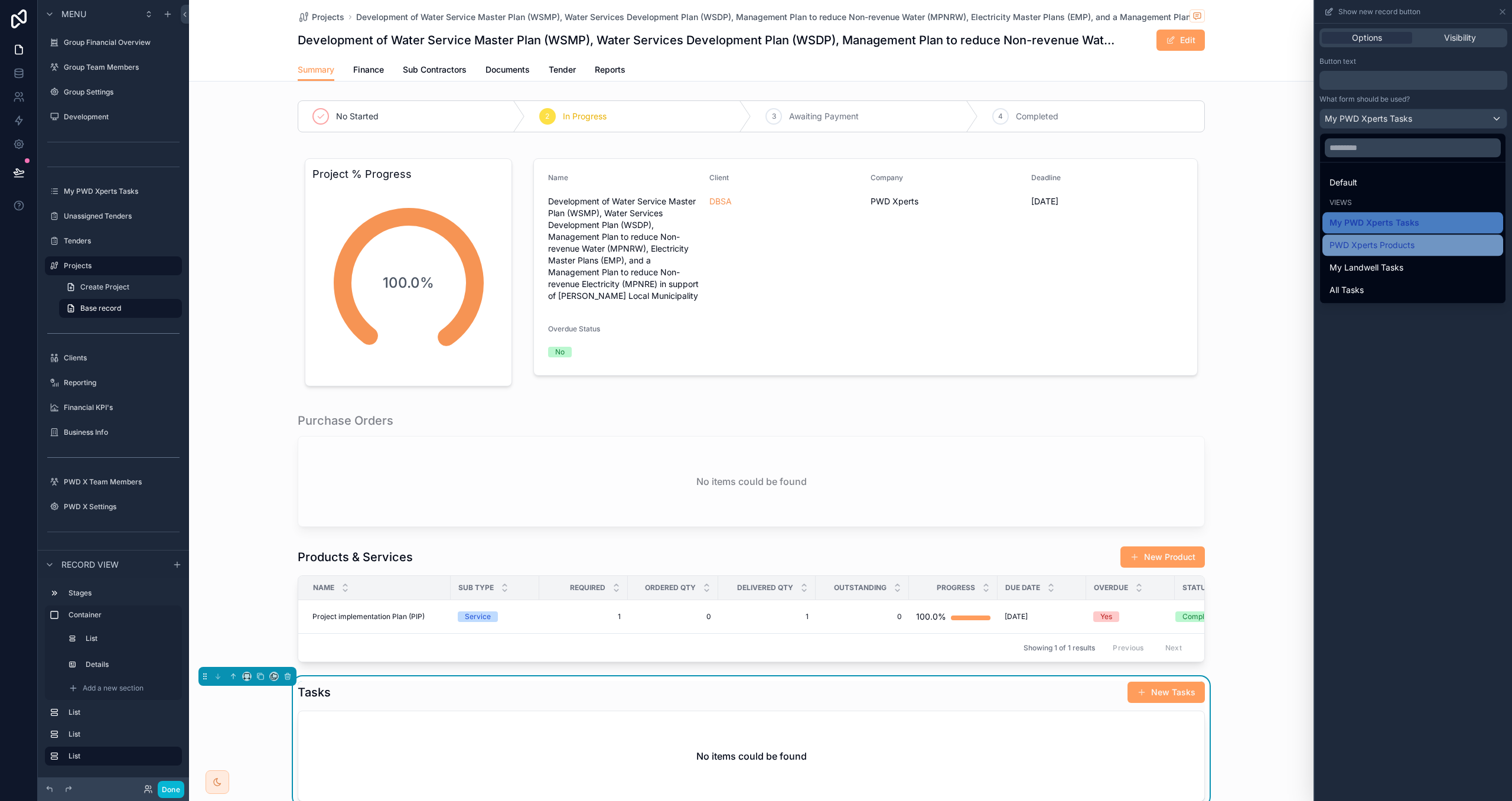
click at [1411, 250] on span "PWD Xperts Products" at bounding box center [1372, 245] width 85 height 14
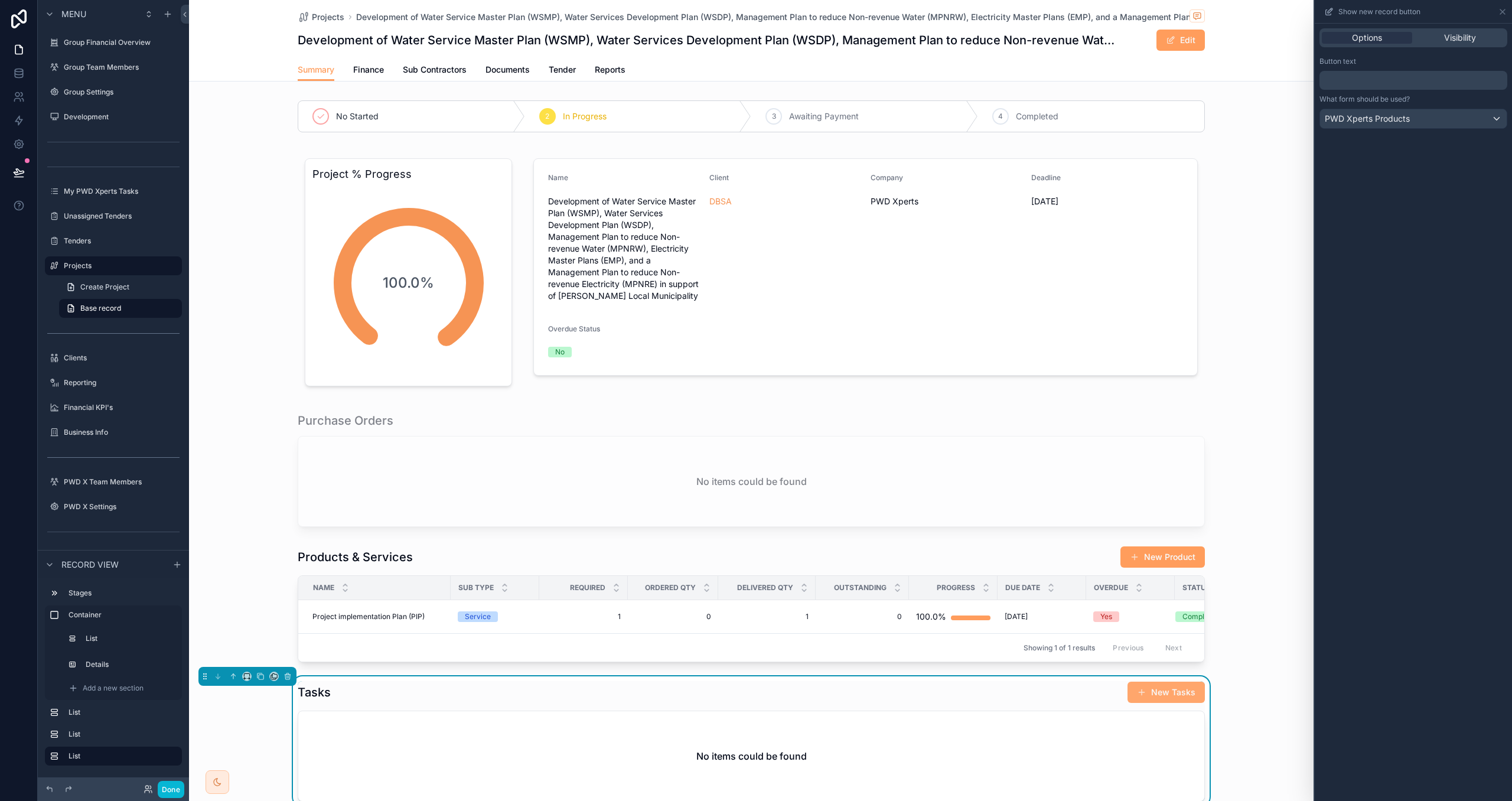
click at [1174, 696] on button "New Tasks" at bounding box center [1166, 692] width 78 height 21
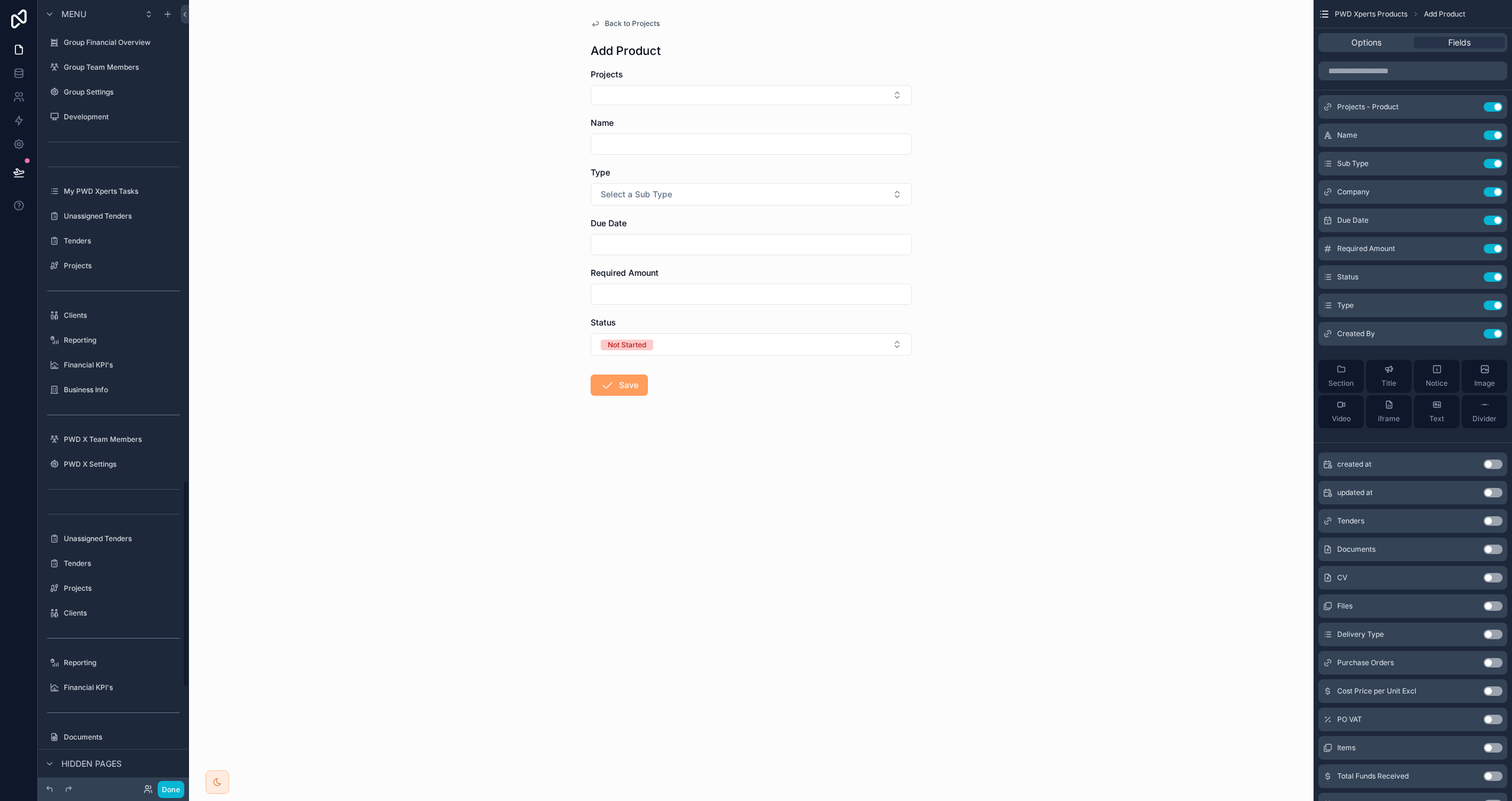
scroll to position [1823, 0]
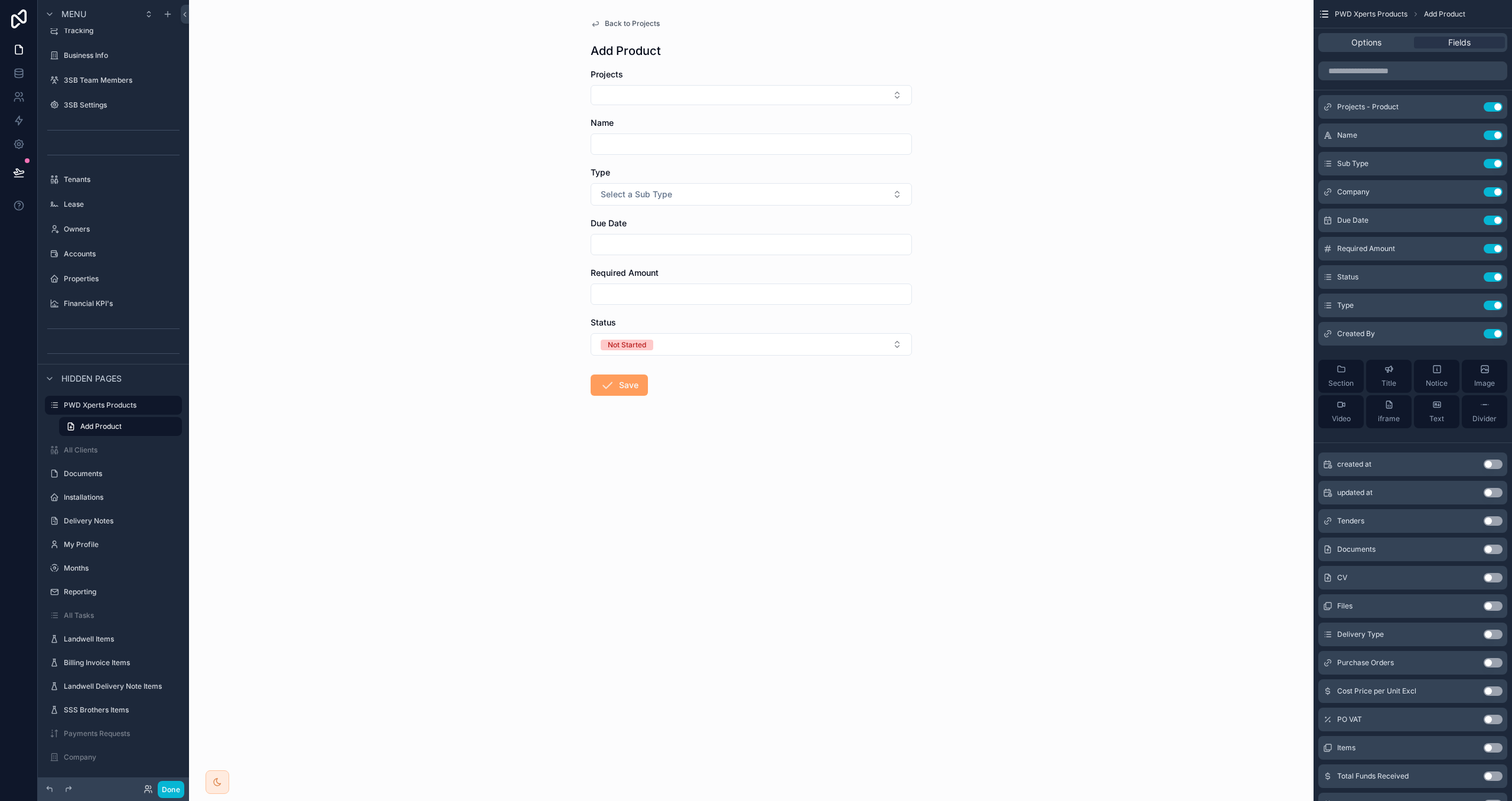
click at [639, 24] on span "Back to Projects" at bounding box center [632, 24] width 55 height 10
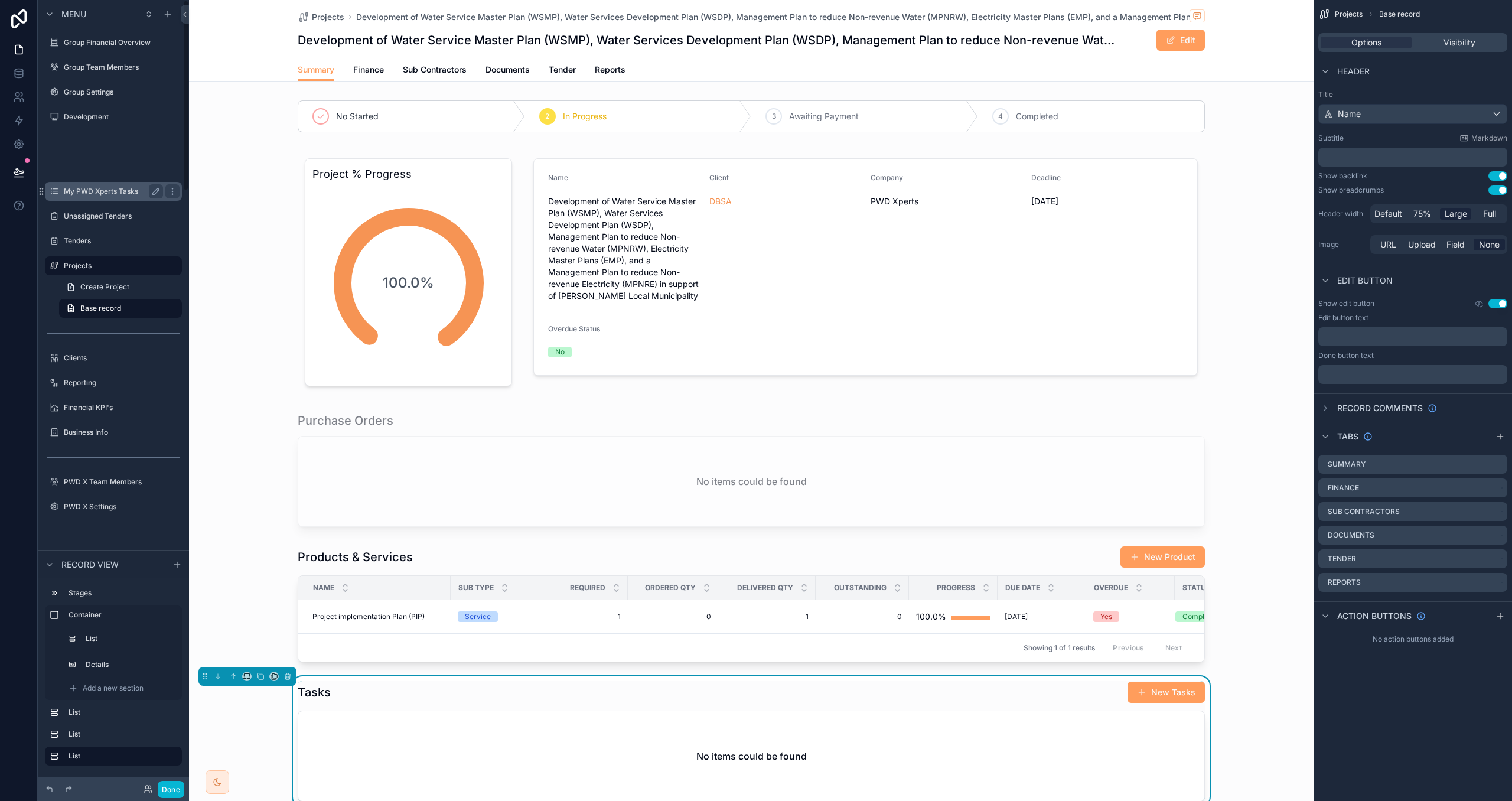
click at [135, 189] on label "My PWD Xperts Tasks" at bounding box center [111, 191] width 95 height 10
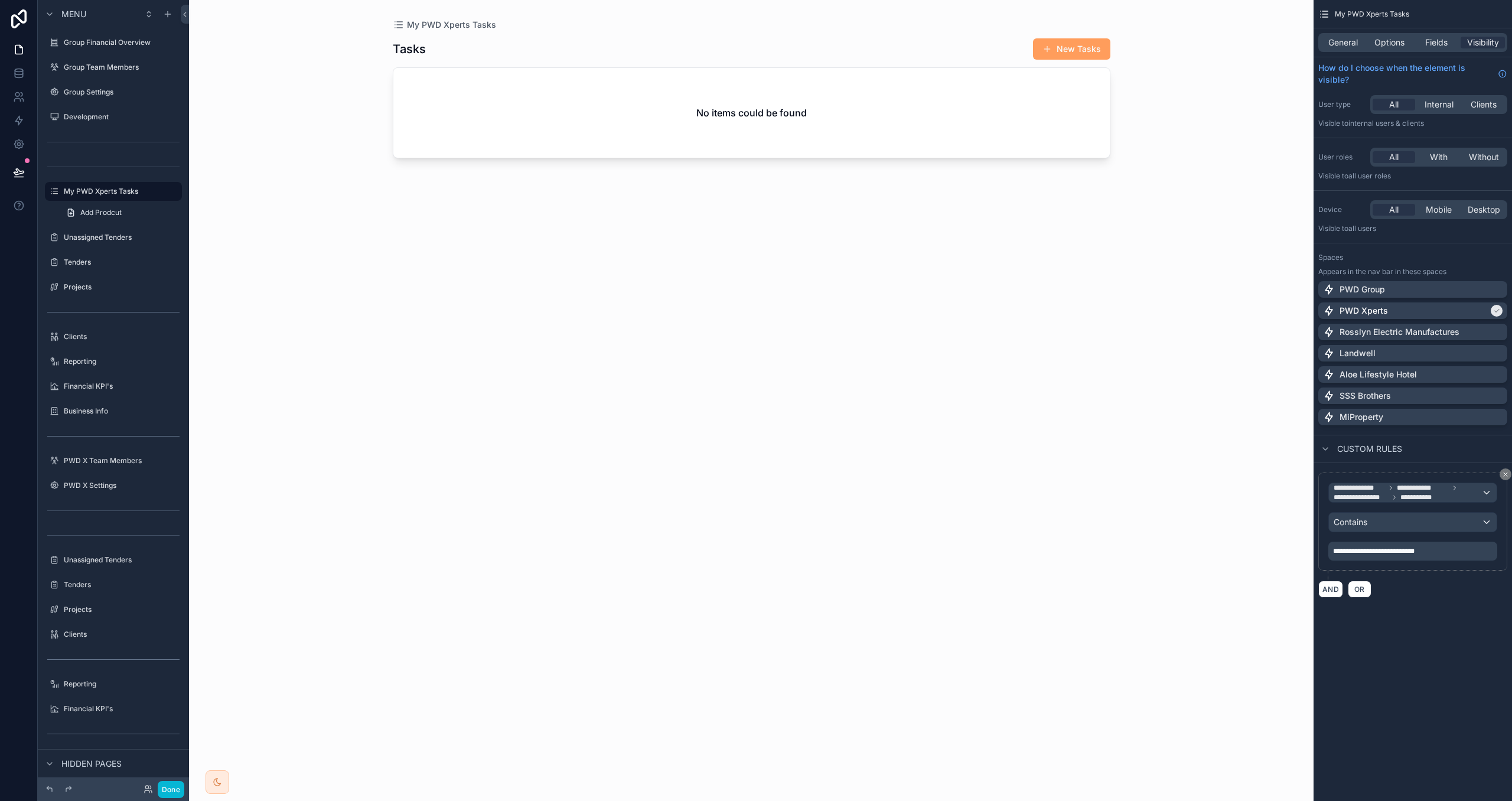
click at [1073, 39] on div "scrollable content" at bounding box center [752, 394] width 756 height 787
click at [1074, 51] on button "New Tasks" at bounding box center [1072, 49] width 78 height 21
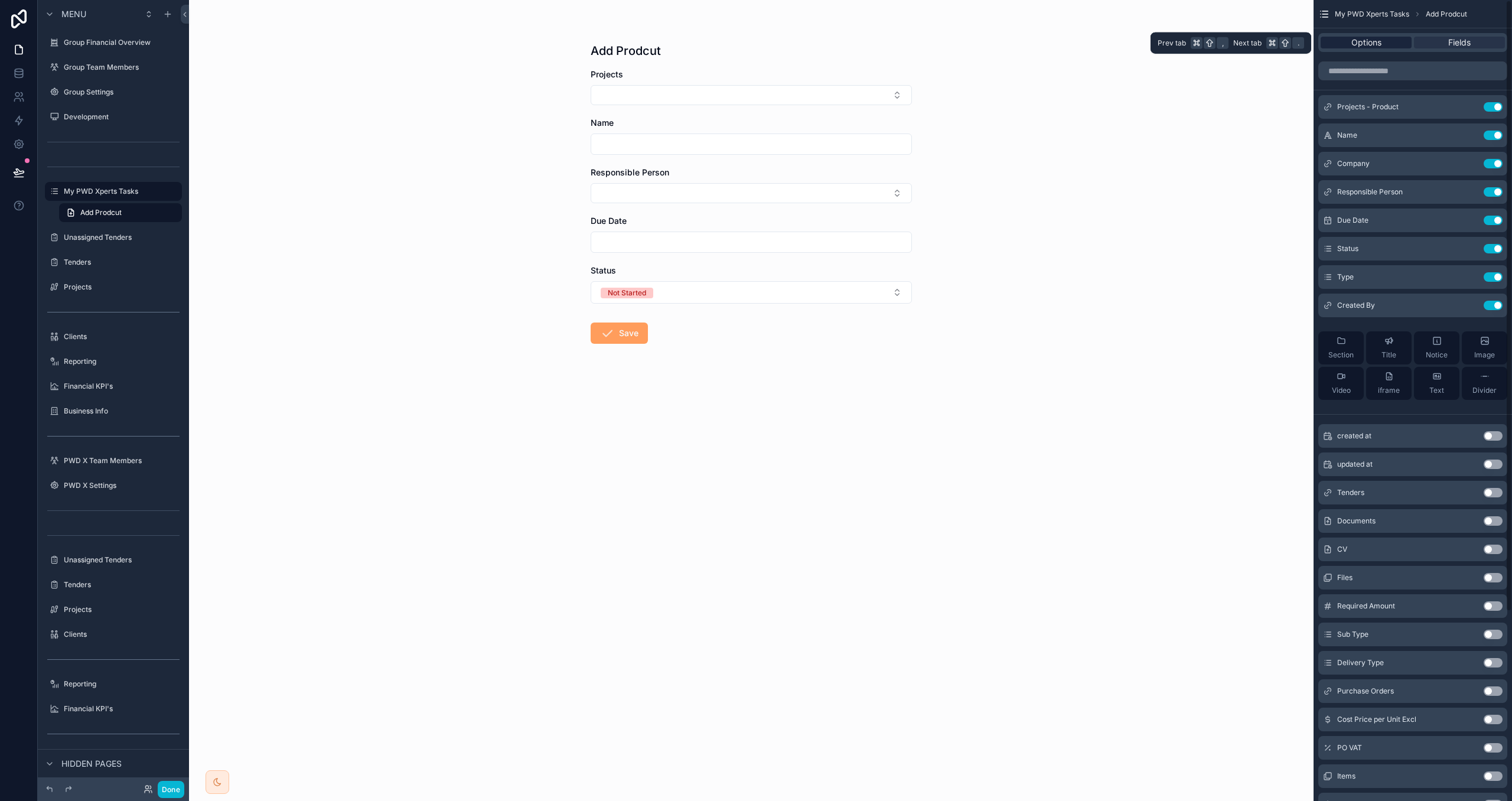
click at [1389, 41] on div "Options" at bounding box center [1366, 43] width 91 height 11
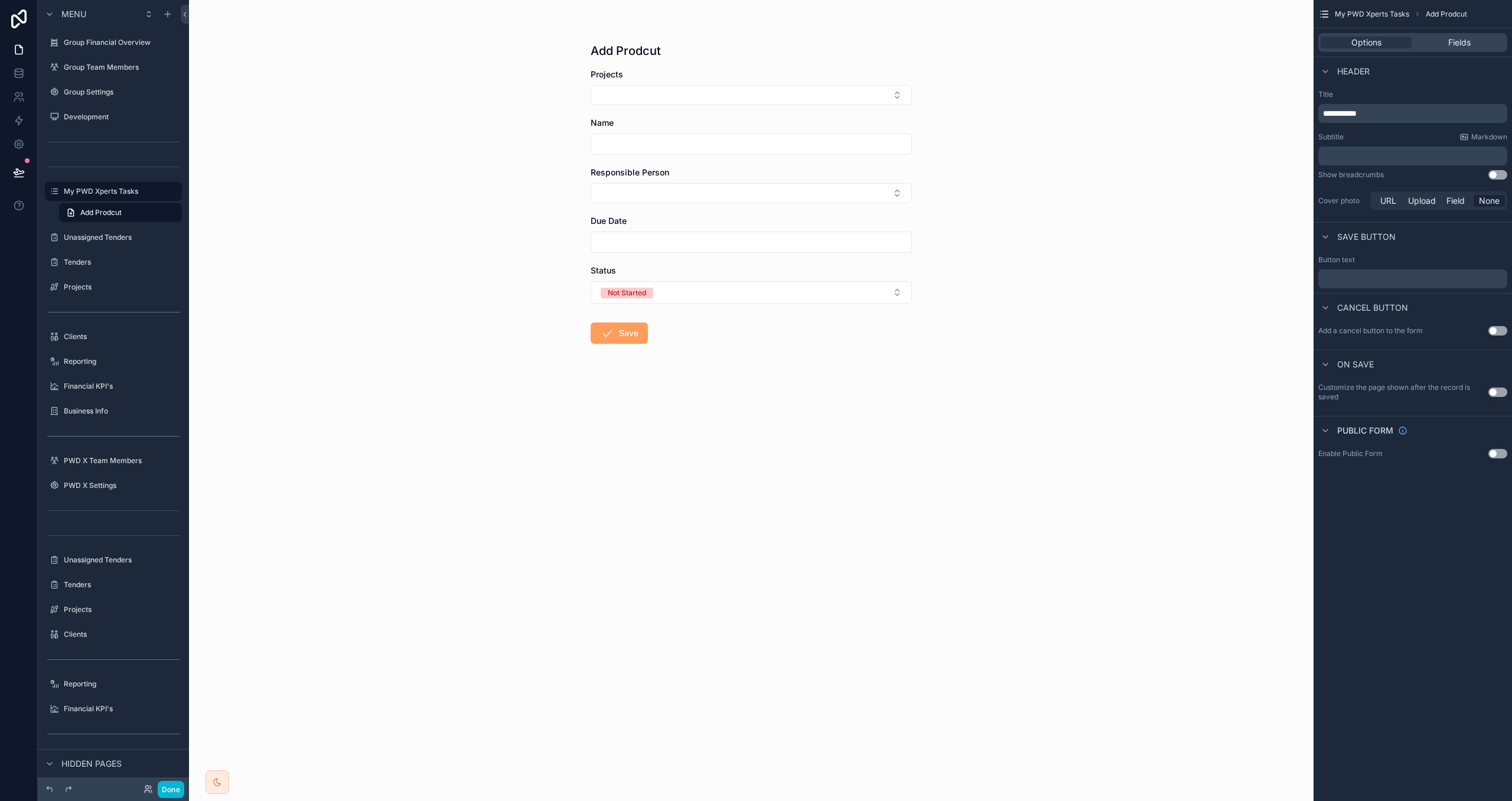
click at [1357, 116] on span "**********" at bounding box center [1339, 114] width 34 height 8
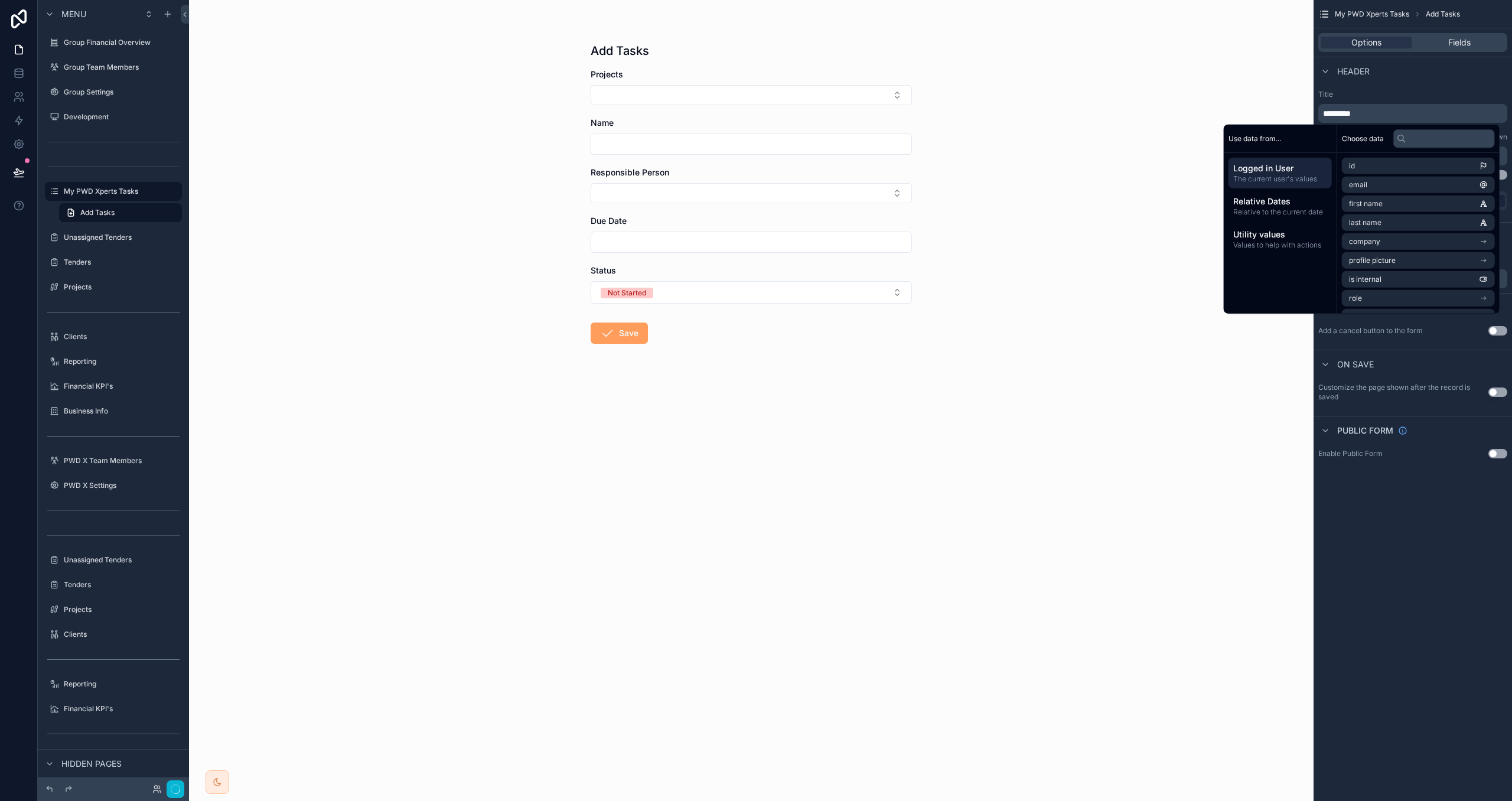
click at [1436, 72] on div "Header" at bounding box center [1413, 70] width 199 height 29
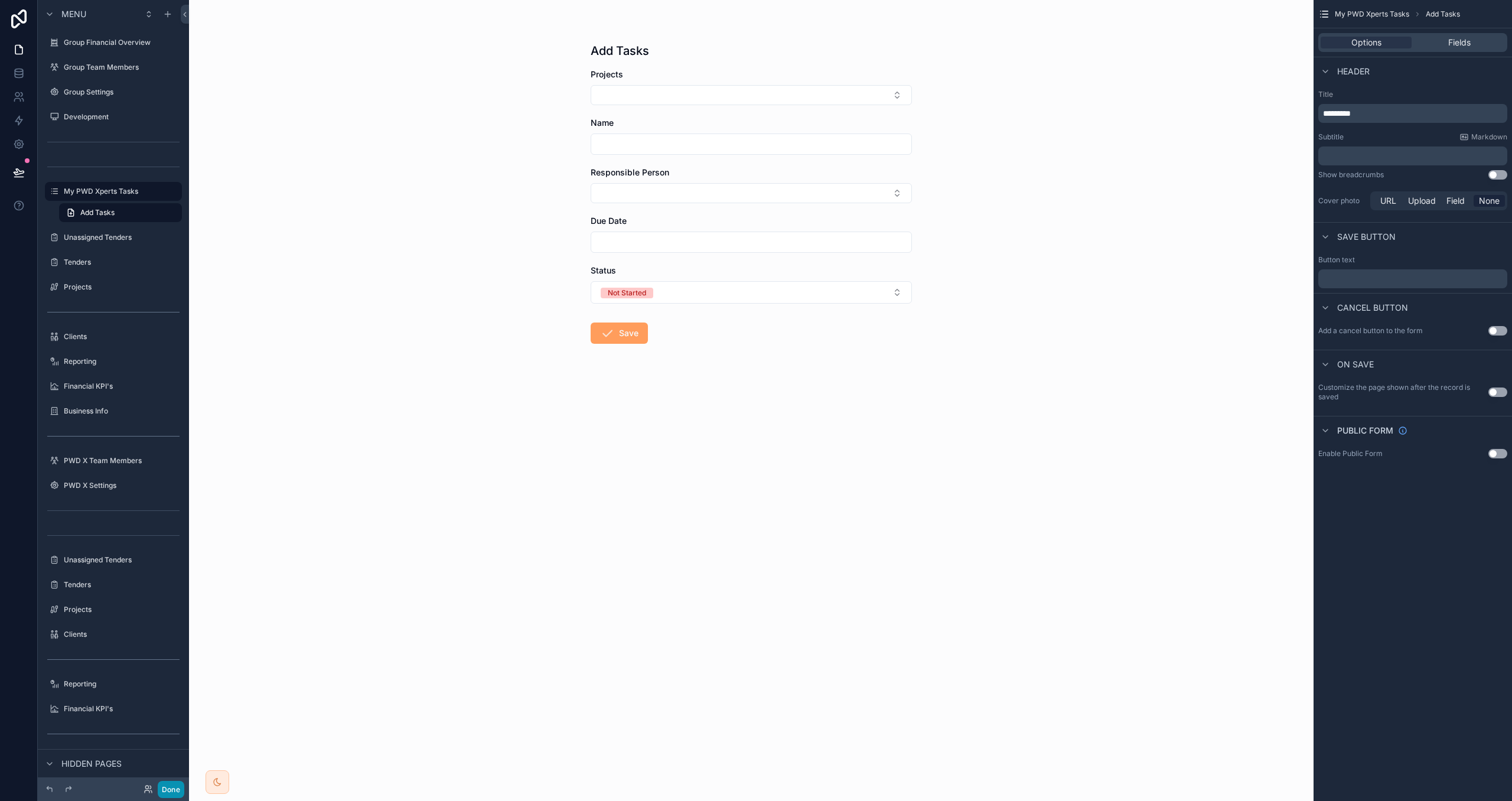
click at [171, 790] on button "Done" at bounding box center [171, 790] width 26 height 17
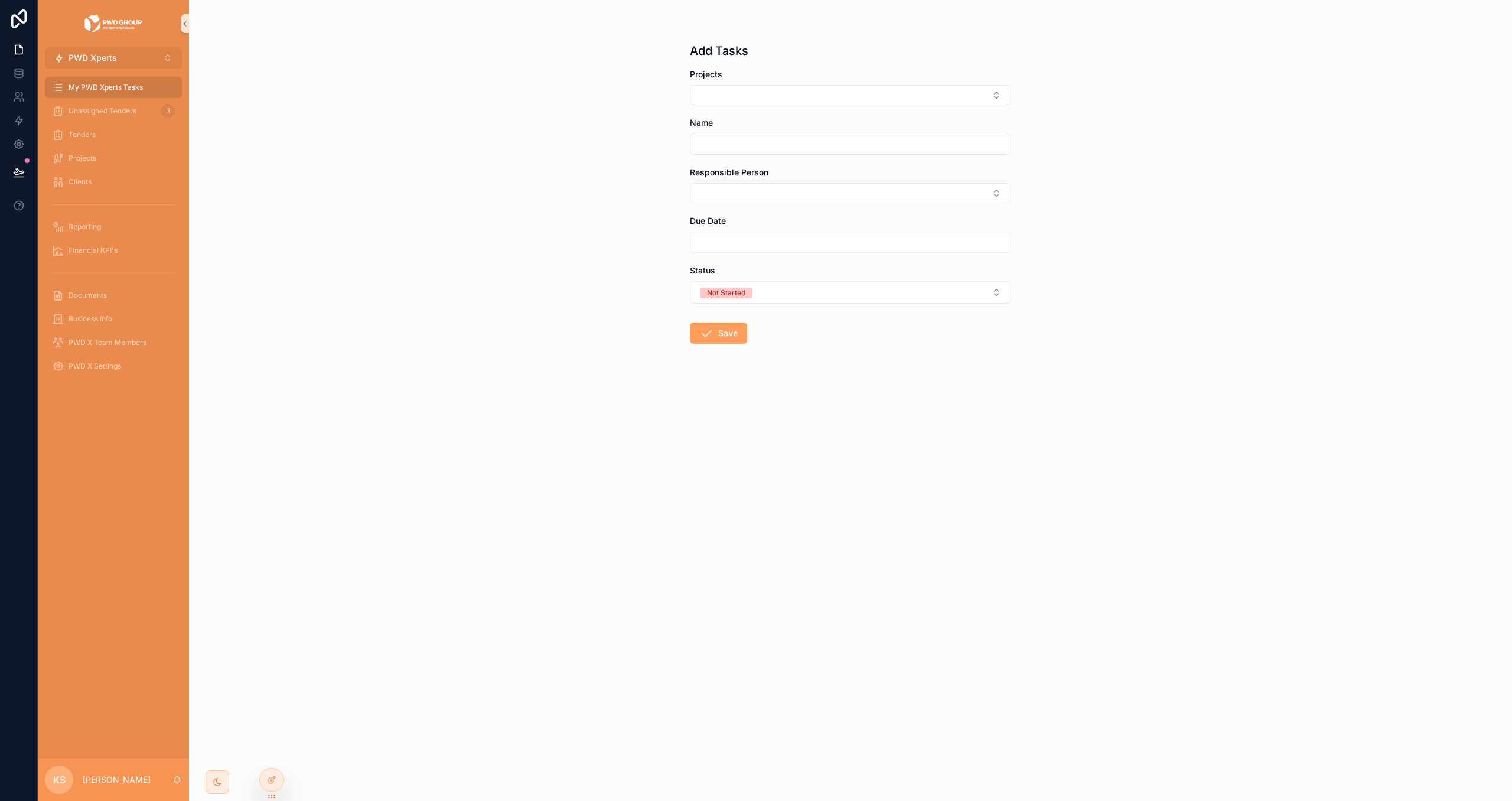
click at [92, 62] on span "PWD Xperts" at bounding box center [92, 58] width 48 height 11
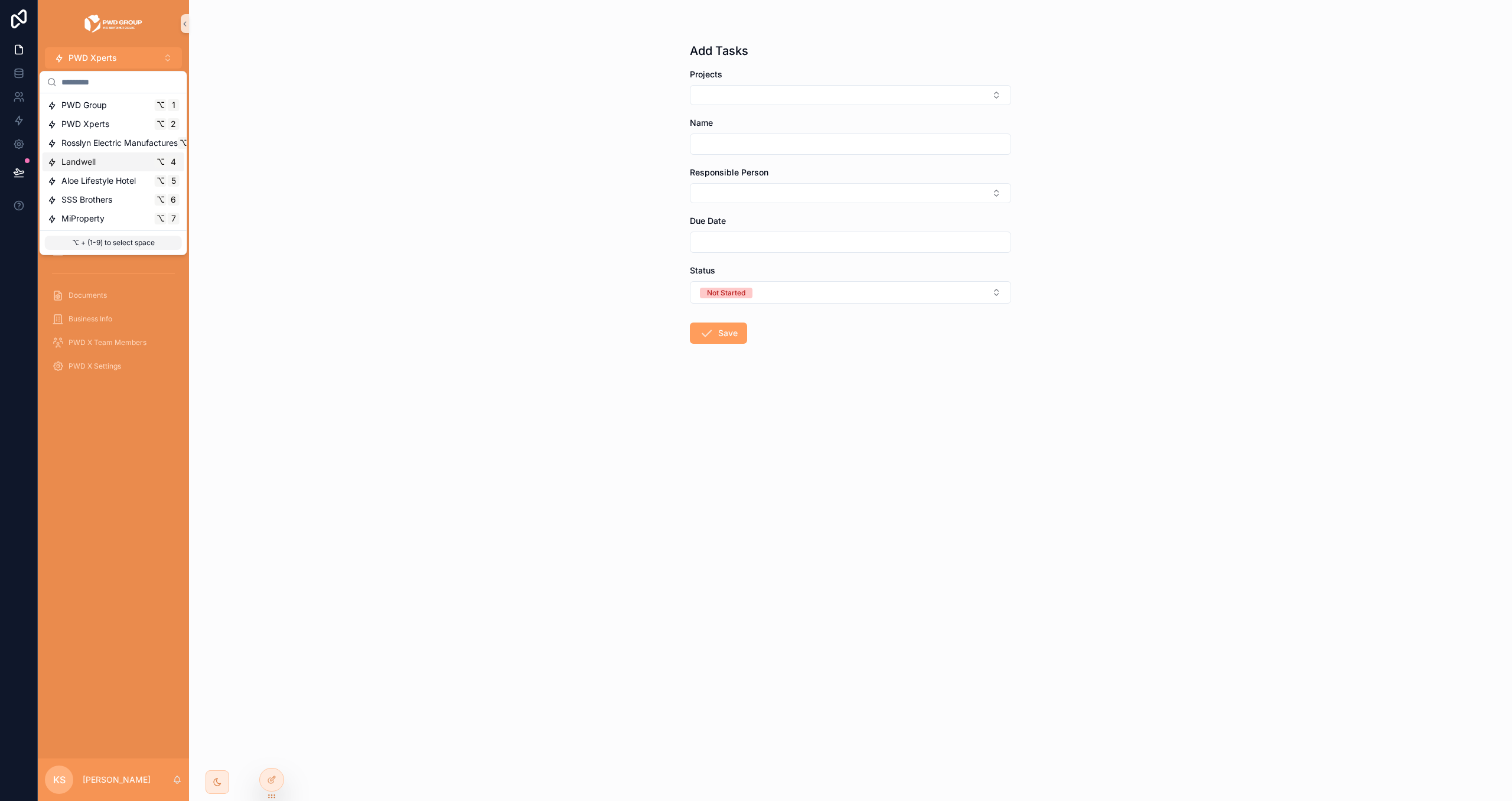
click at [109, 154] on div "Landwell ⌥ 4" at bounding box center [113, 161] width 142 height 19
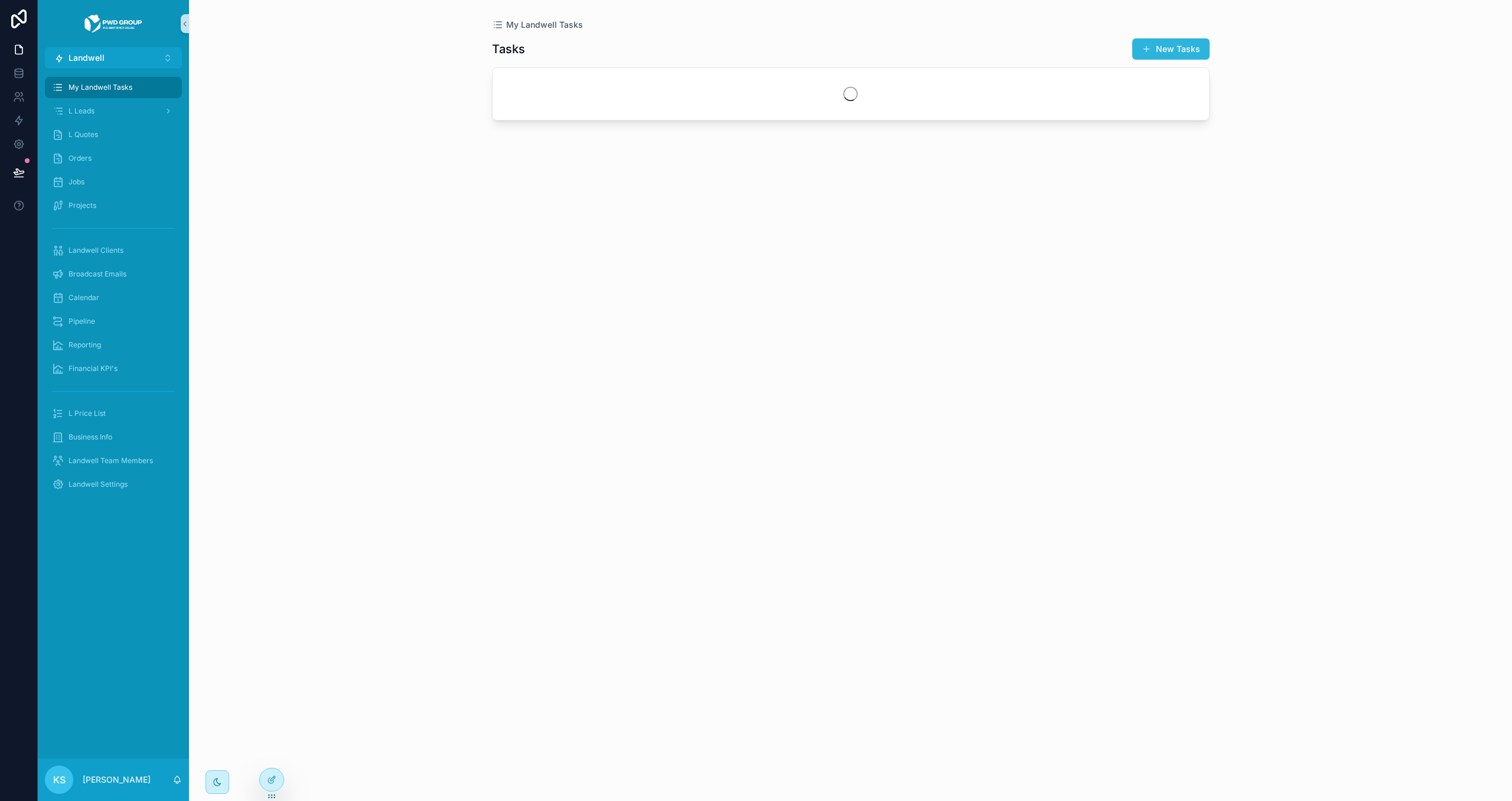
click at [1192, 44] on button "New Tasks" at bounding box center [1171, 49] width 78 height 21
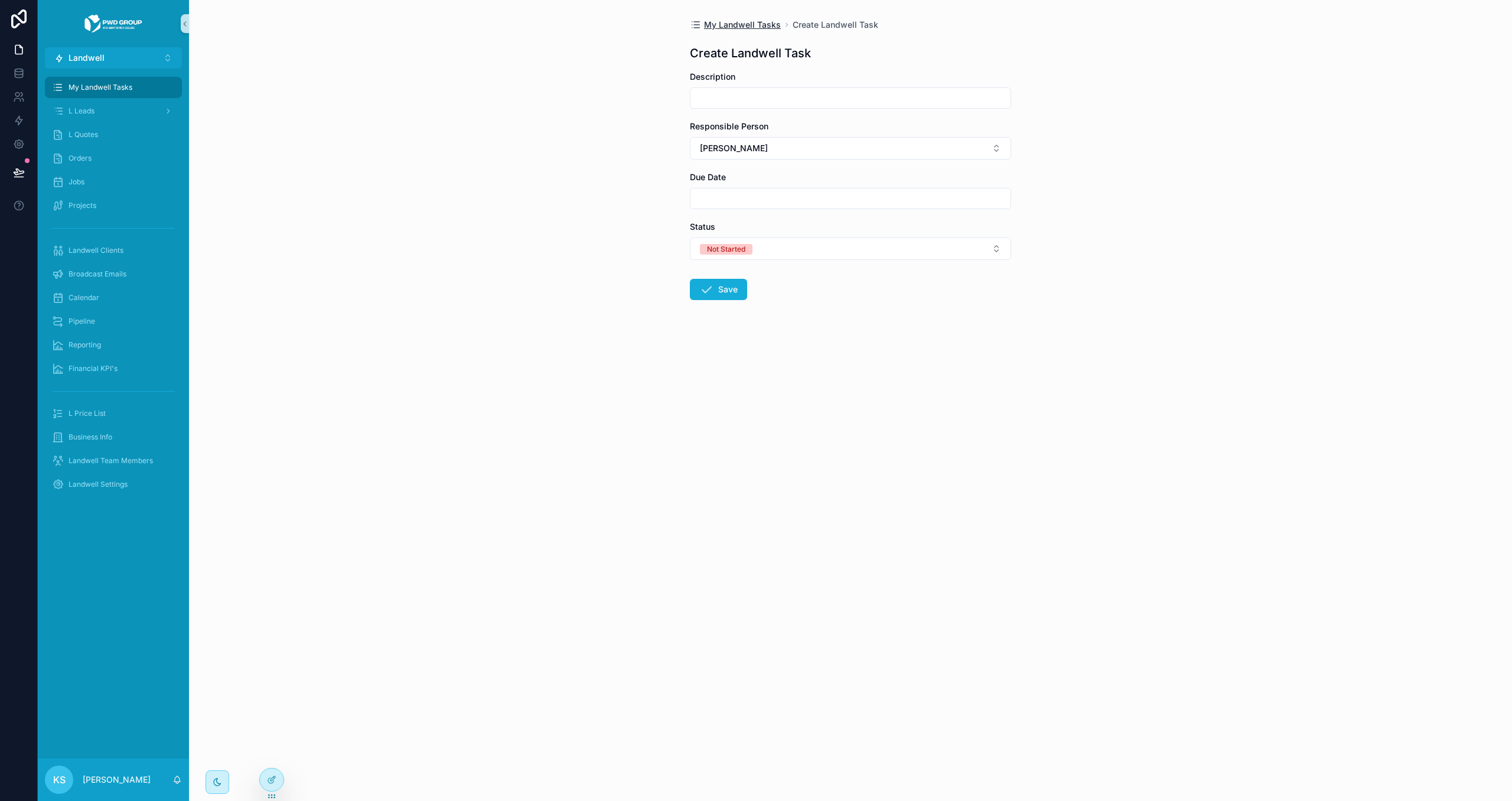
click at [735, 22] on span "My Landwell Tasks" at bounding box center [743, 25] width 77 height 11
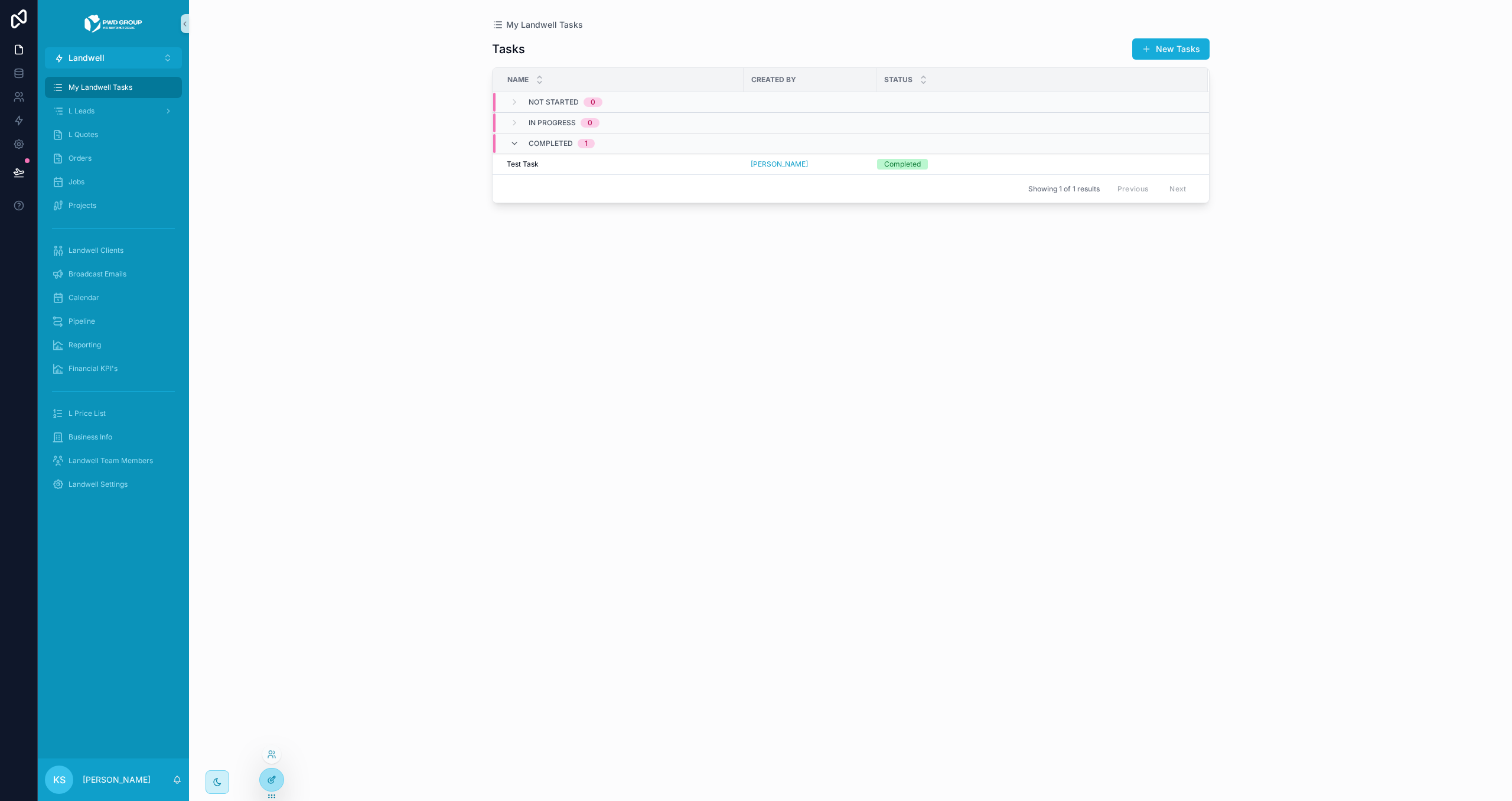
click at [267, 783] on icon at bounding box center [272, 780] width 10 height 10
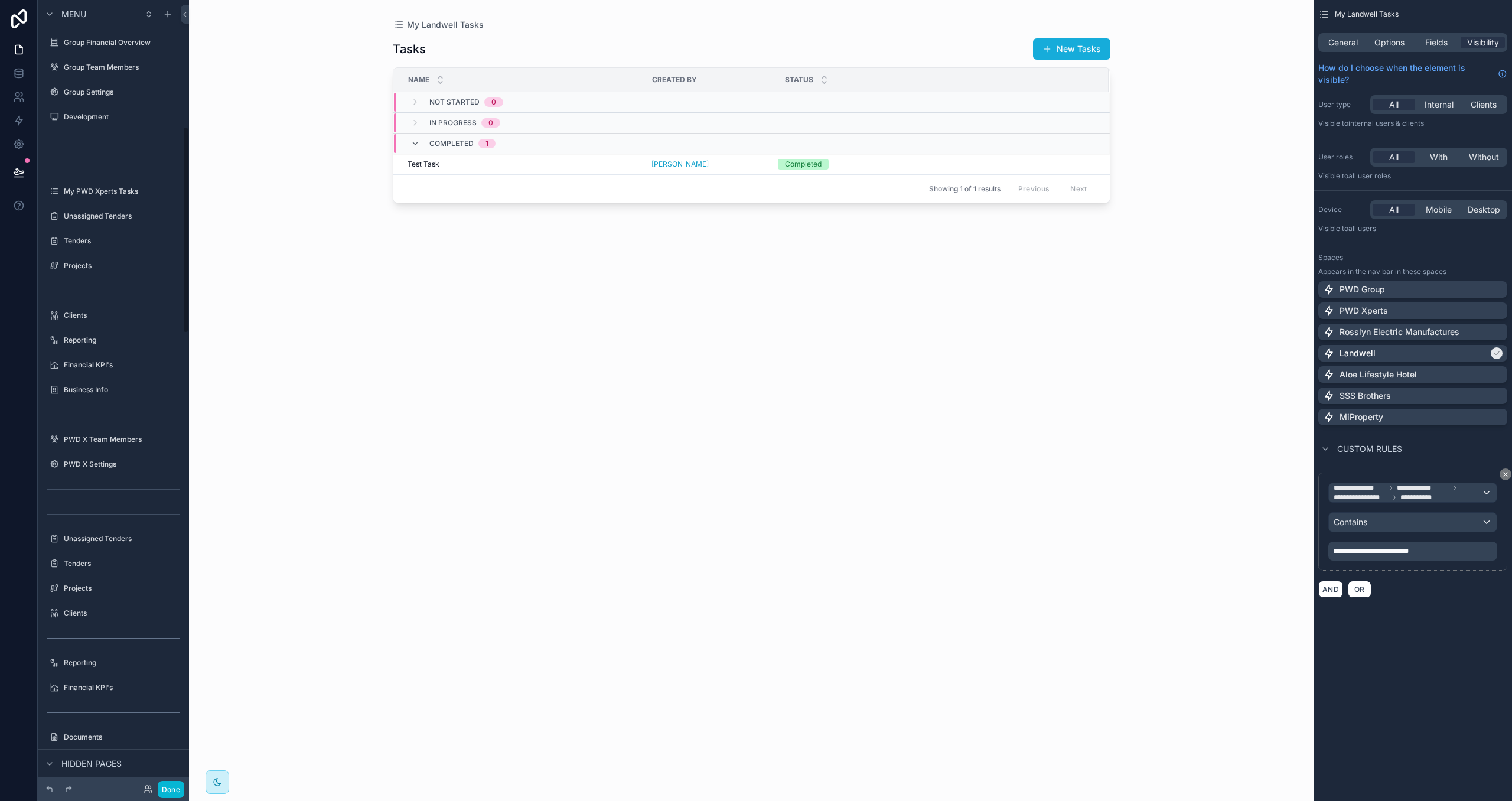
scroll to position [479, 0]
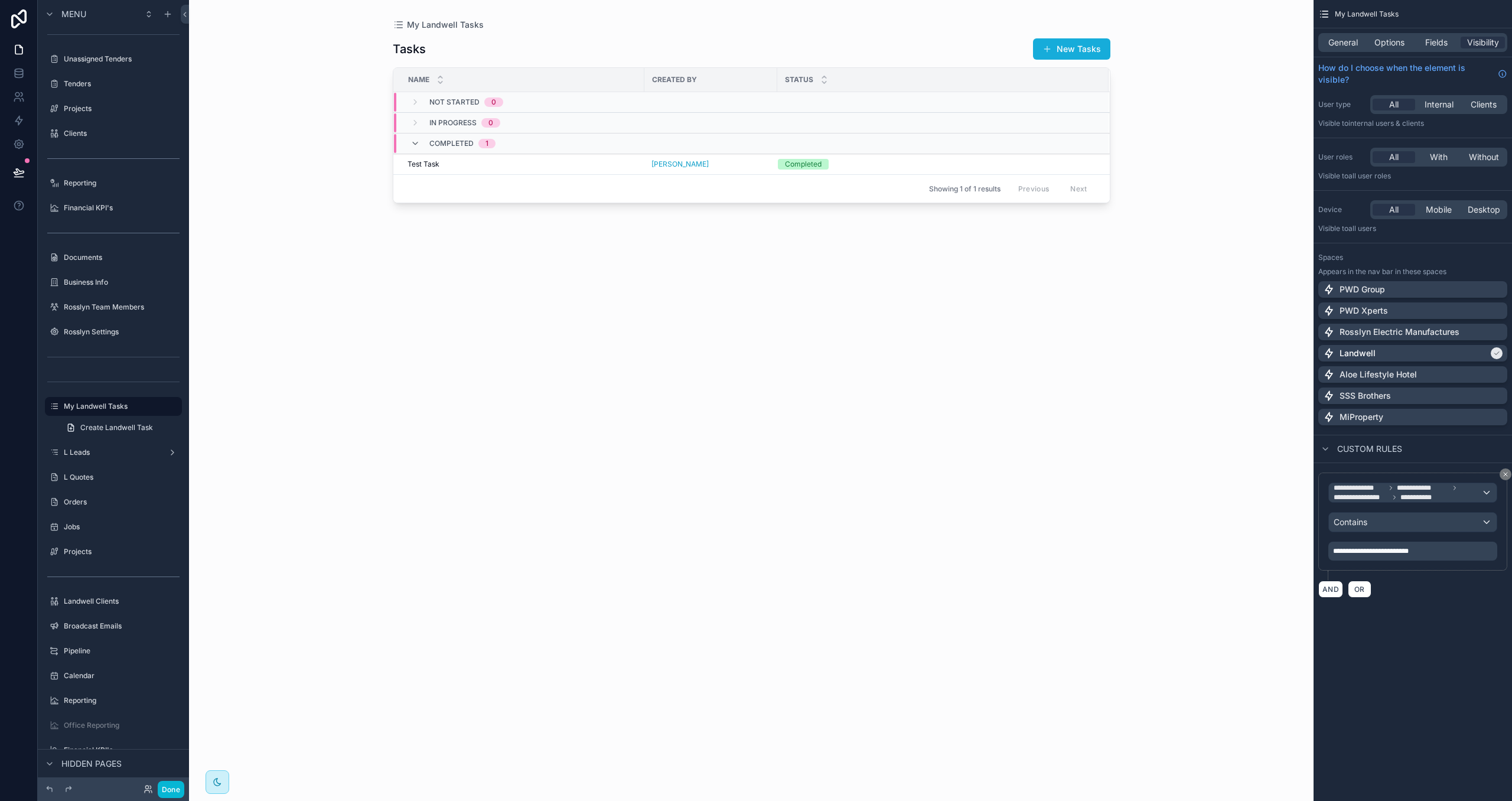
click at [1395, 49] on div "General Options Fields Visibility" at bounding box center [1413, 42] width 189 height 19
click at [1389, 43] on span "Options" at bounding box center [1389, 43] width 30 height 11
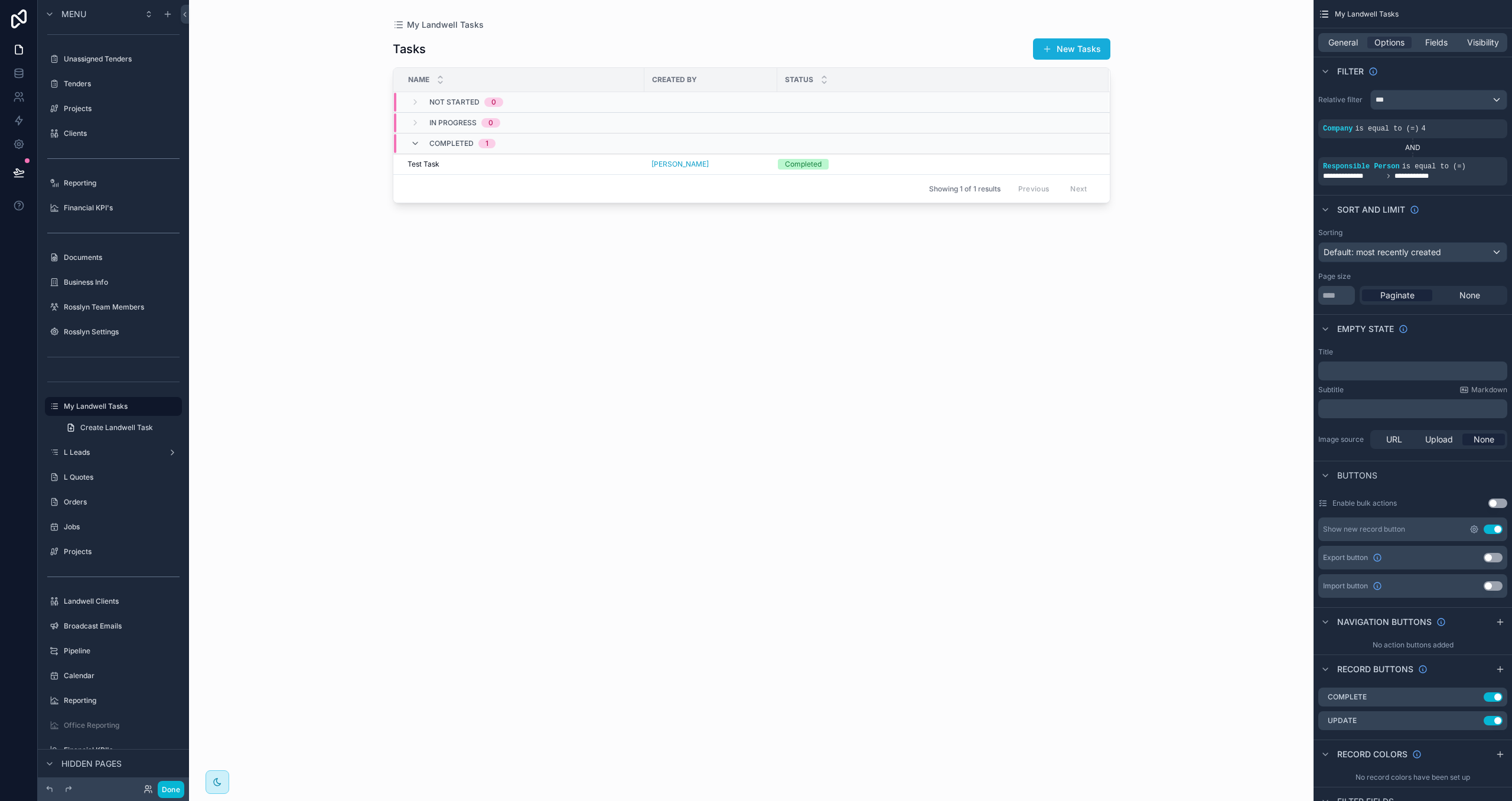
click at [1474, 532] on icon "scrollable content" at bounding box center [1474, 529] width 10 height 10
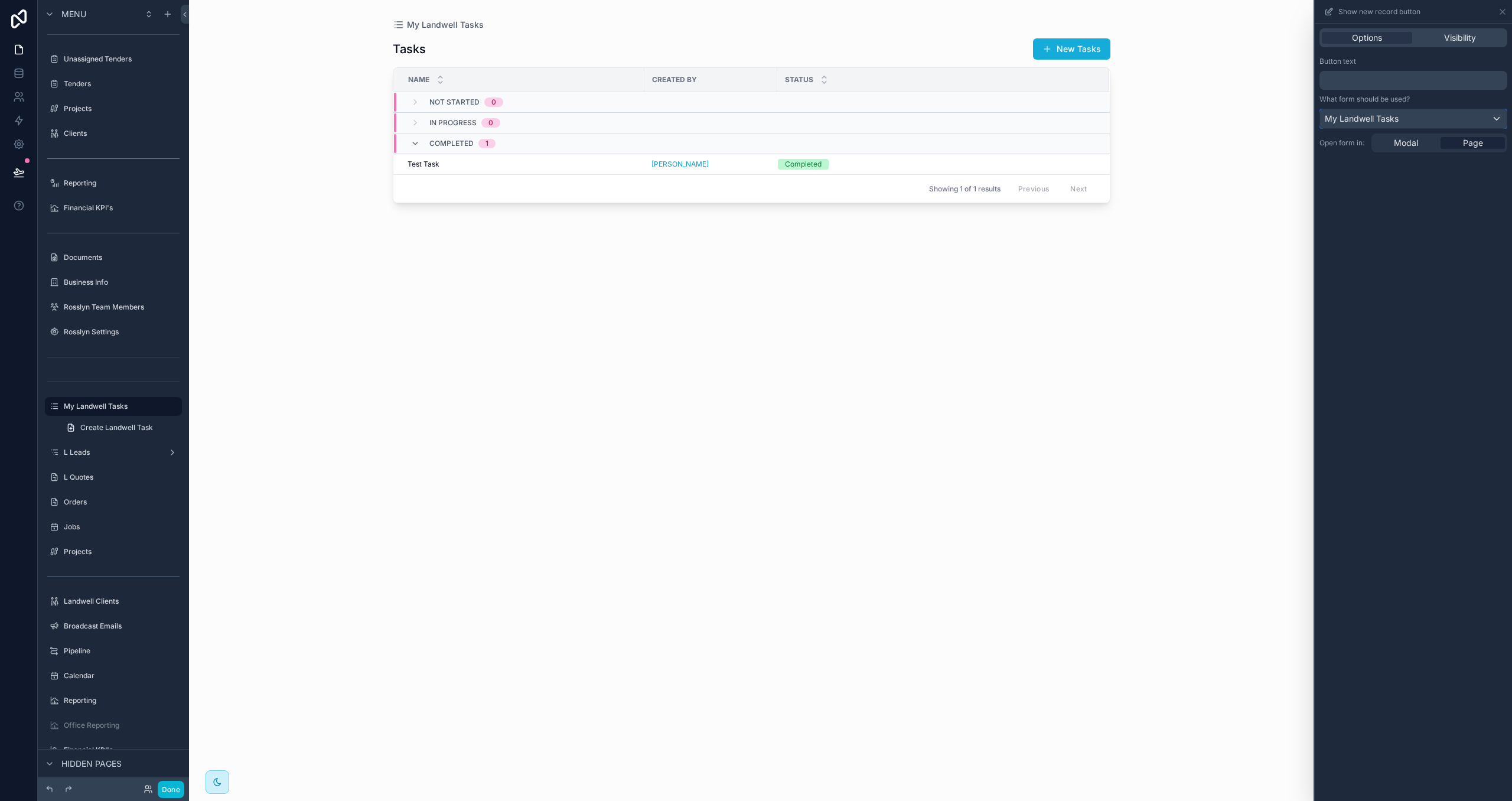
click at [1376, 115] on span "My Landwell Tasks" at bounding box center [1362, 119] width 74 height 11
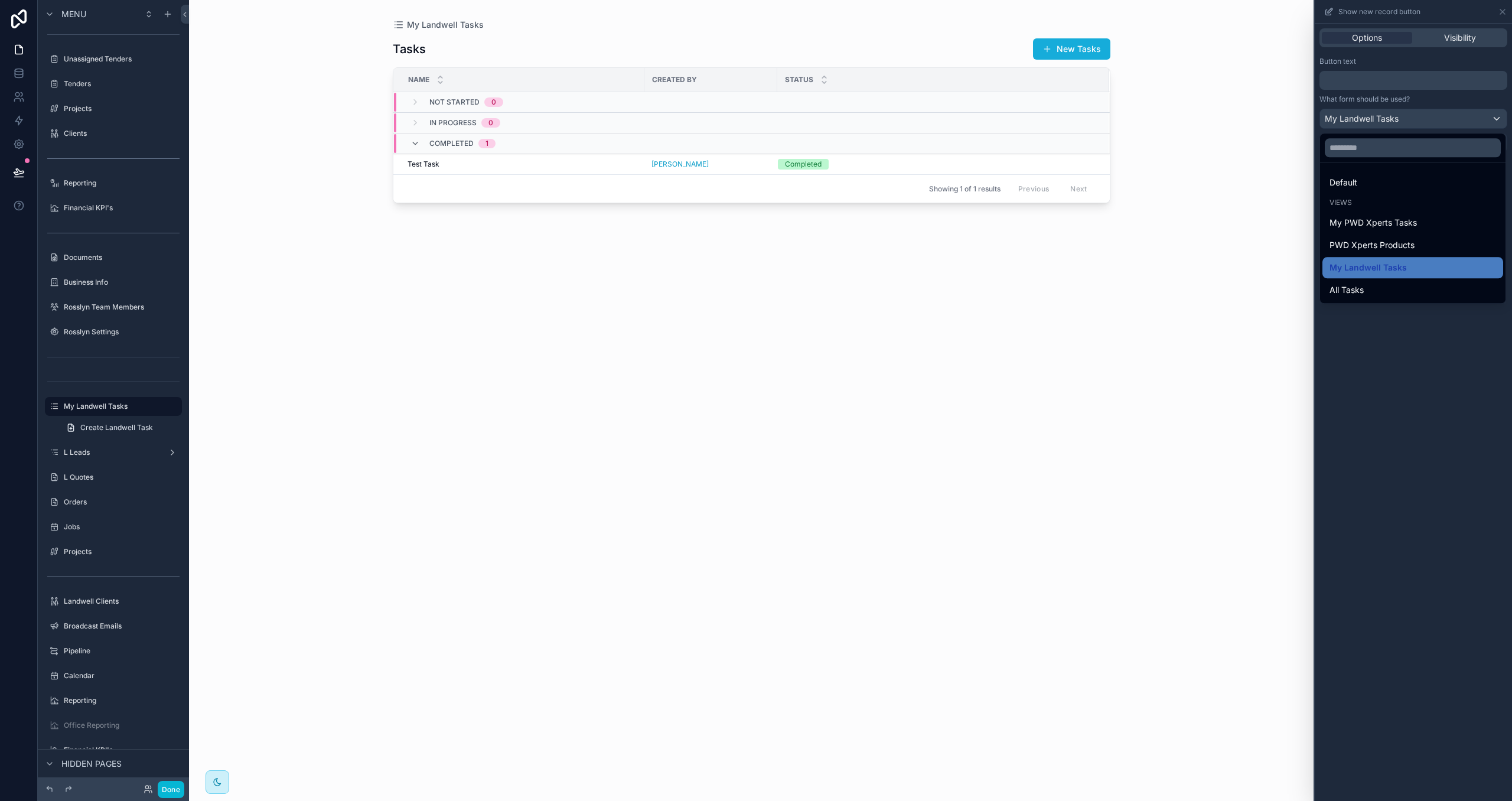
click at [1400, 347] on div at bounding box center [1413, 400] width 197 height 801
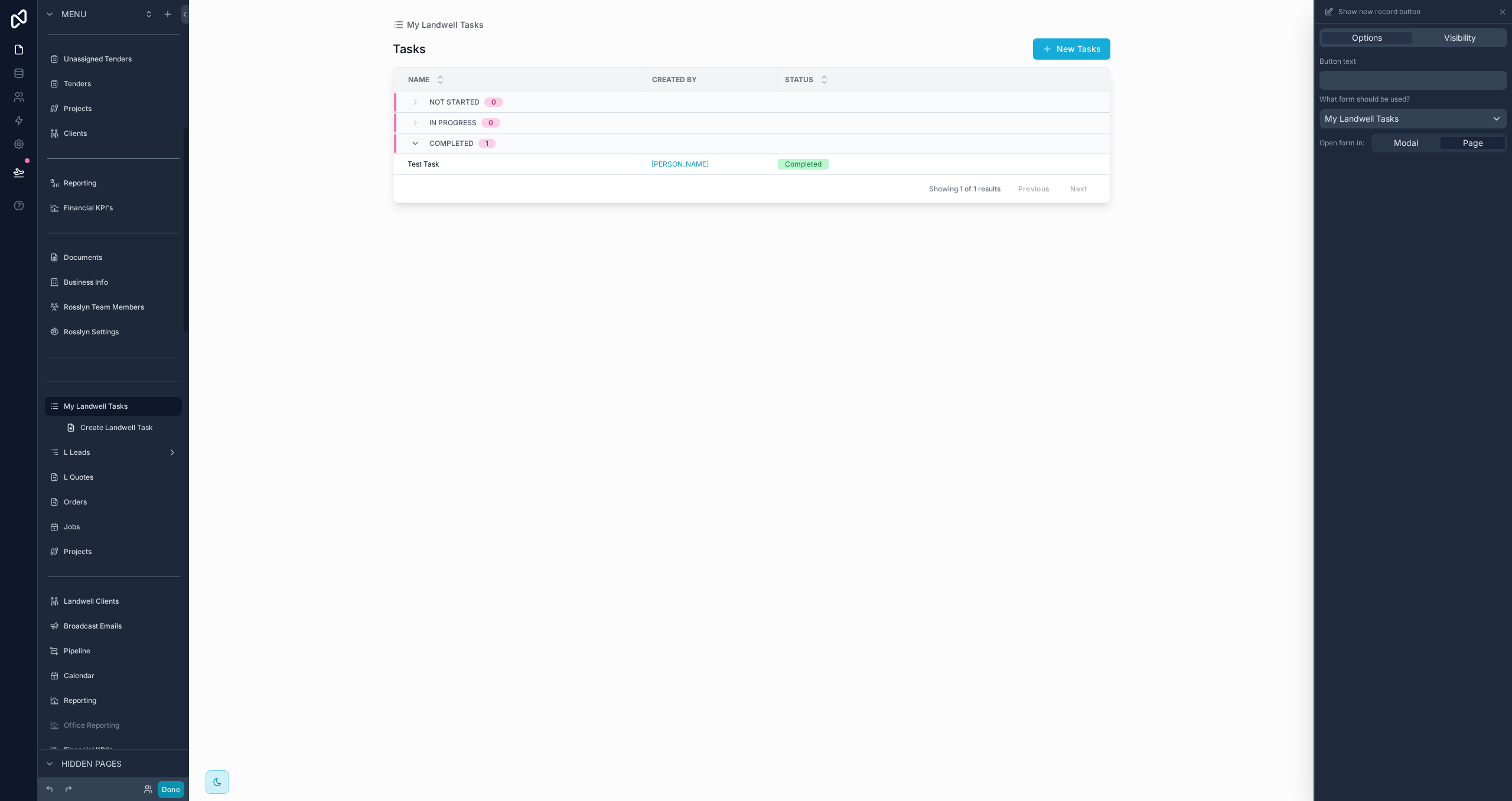
click at [175, 781] on button "Done" at bounding box center [171, 790] width 26 height 17
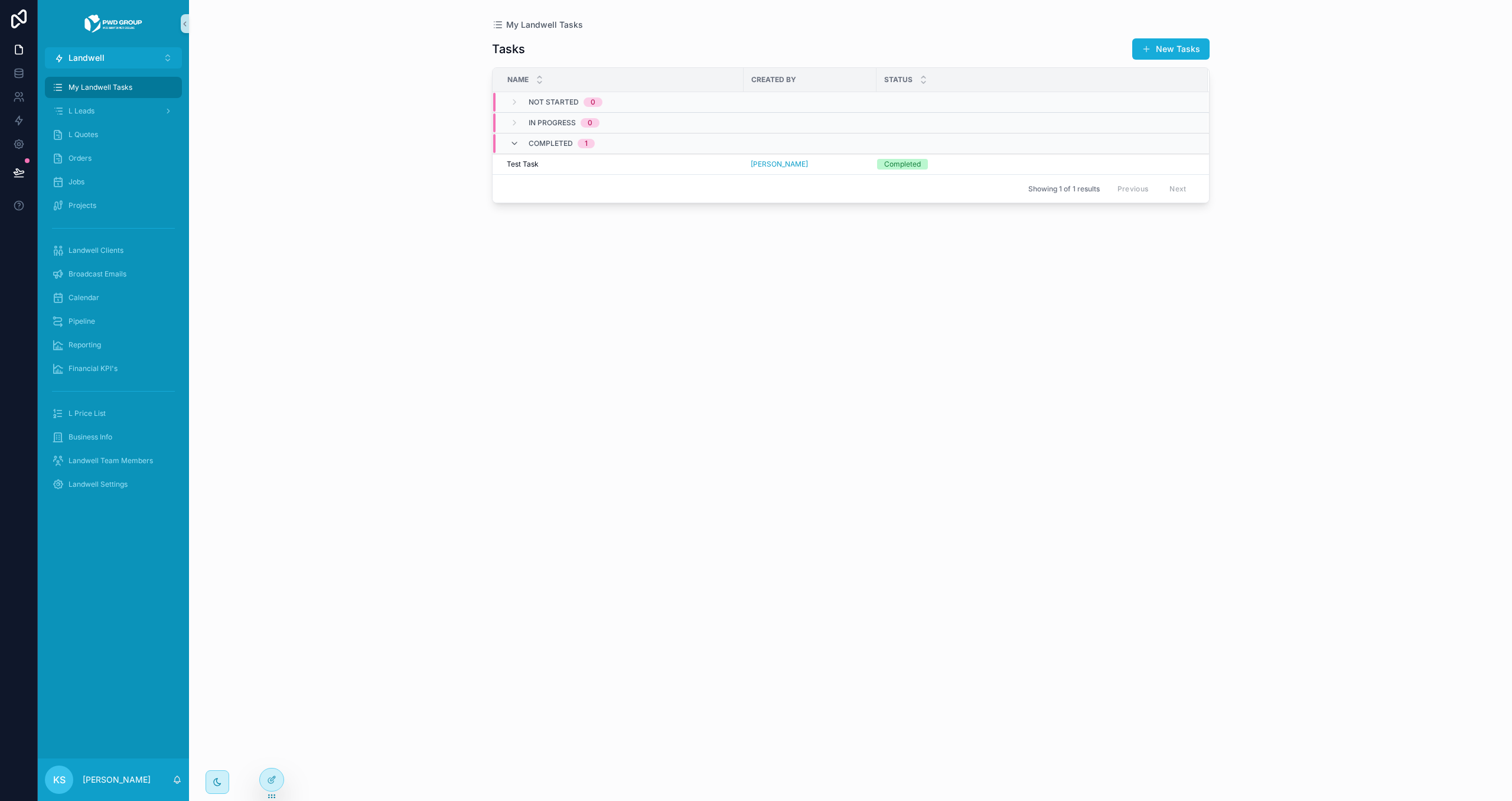
click at [115, 42] on div "scrollable content" at bounding box center [113, 24] width 151 height 47
click at [117, 53] on button "Landwell ⌥ 4" at bounding box center [114, 58] width 137 height 21
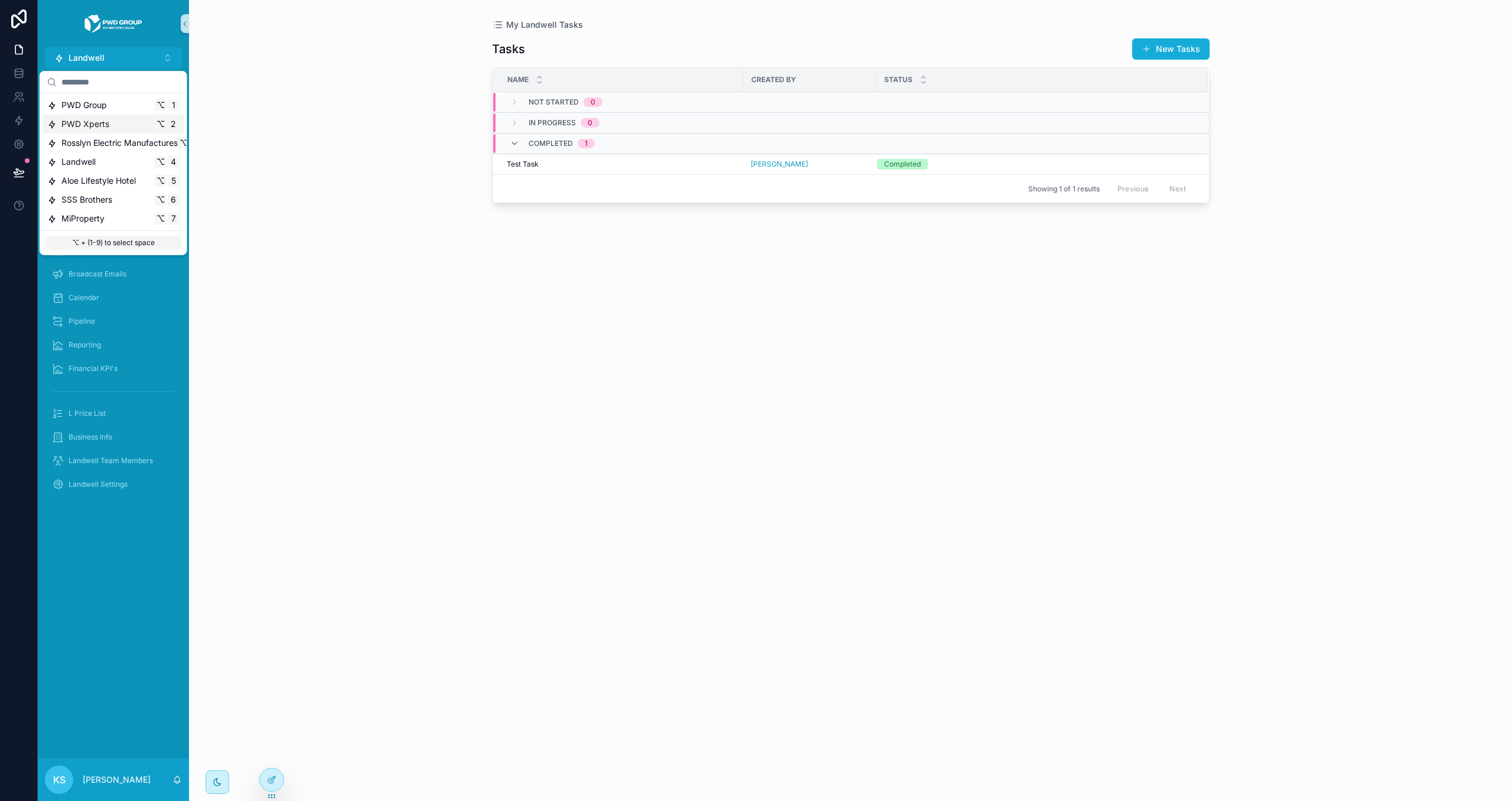
click at [121, 132] on div "PWD Xperts ⌥ 2" at bounding box center [113, 124] width 142 height 19
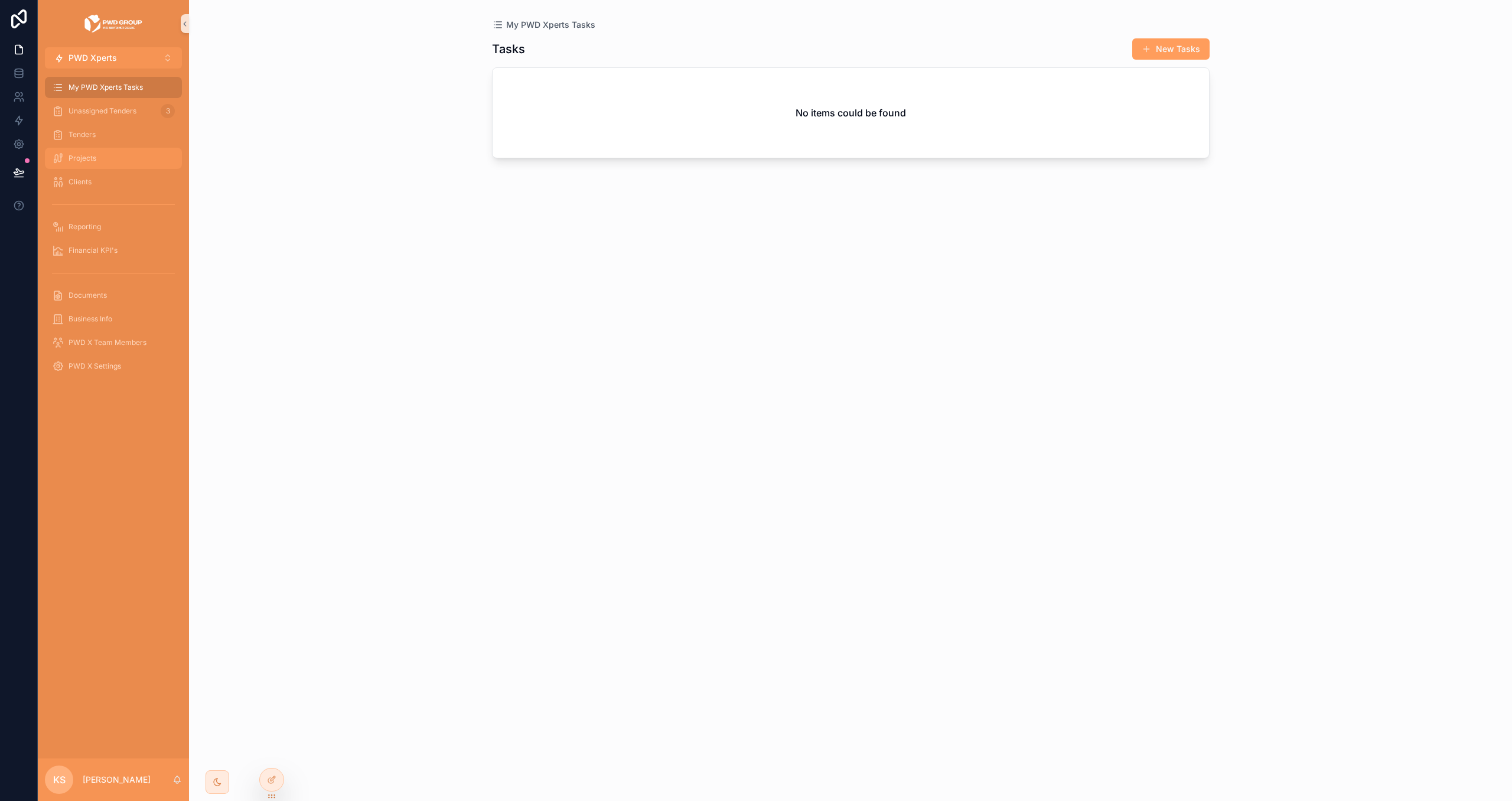
click at [123, 154] on div "Projects" at bounding box center [114, 158] width 123 height 19
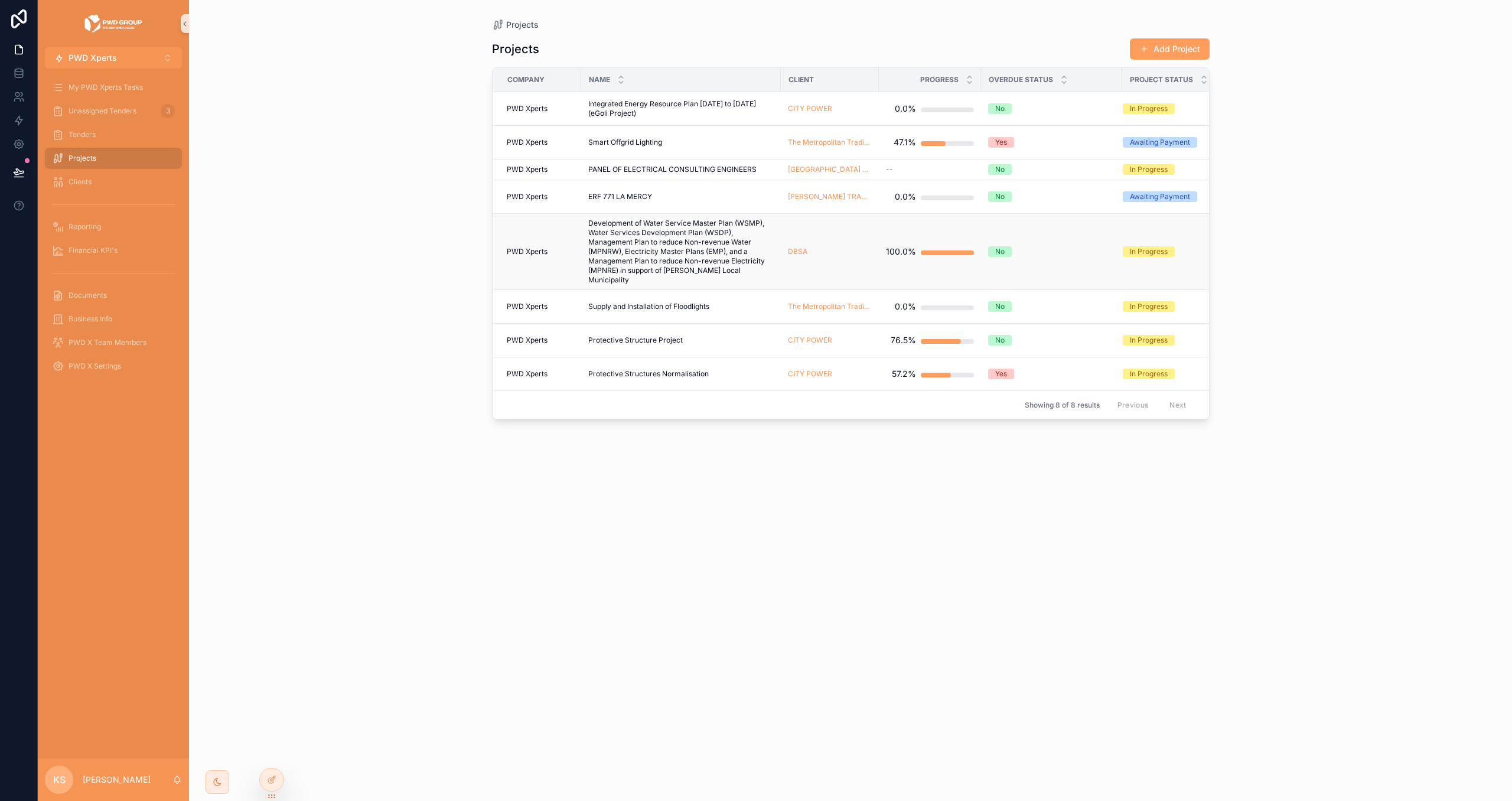
click at [682, 250] on span "Development of Water Service Master Plan (WSMP), Water Services Development Pla…" at bounding box center [681, 251] width 186 height 66
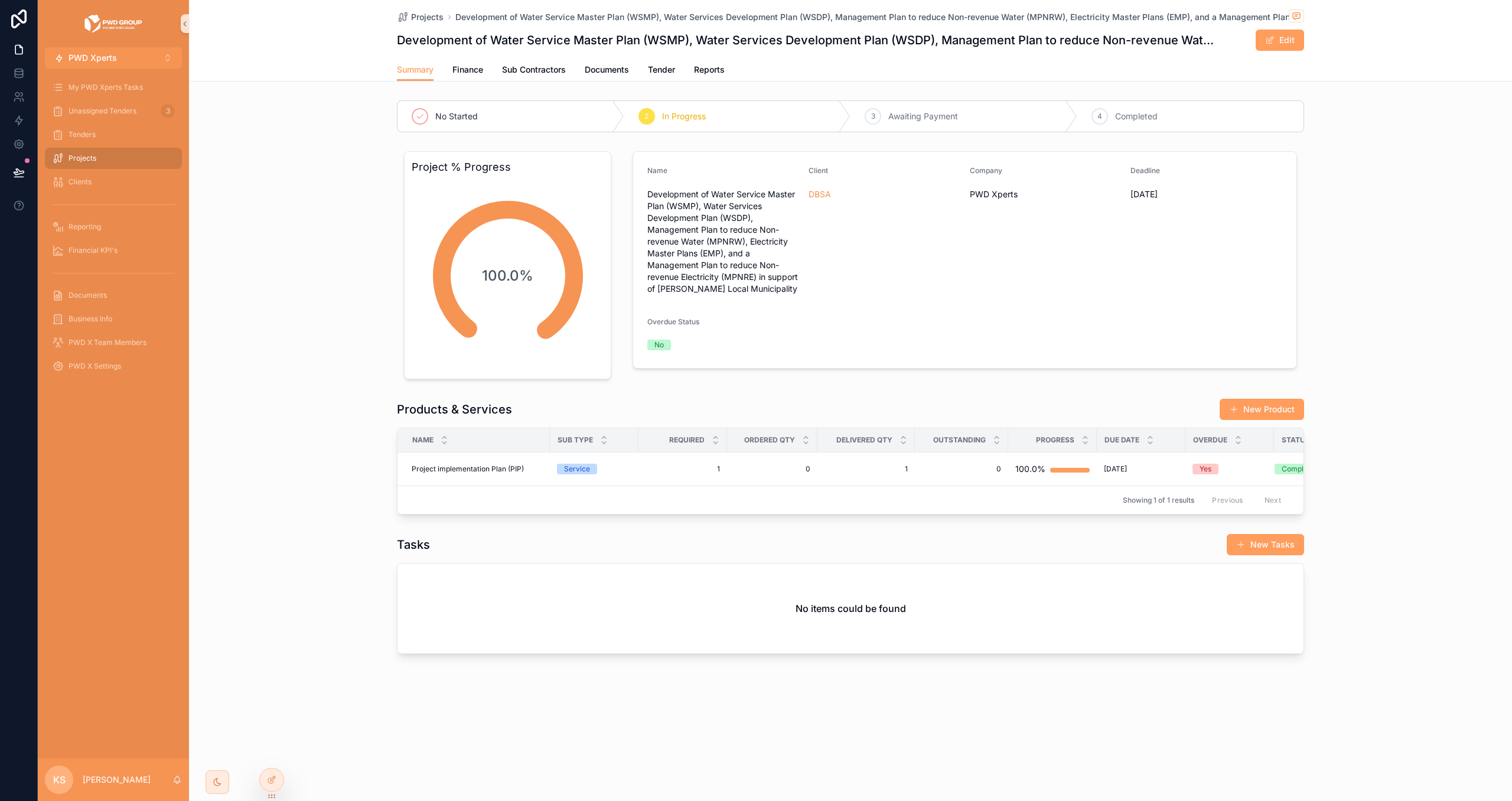
click at [1272, 545] on button "New Tasks" at bounding box center [1266, 545] width 78 height 21
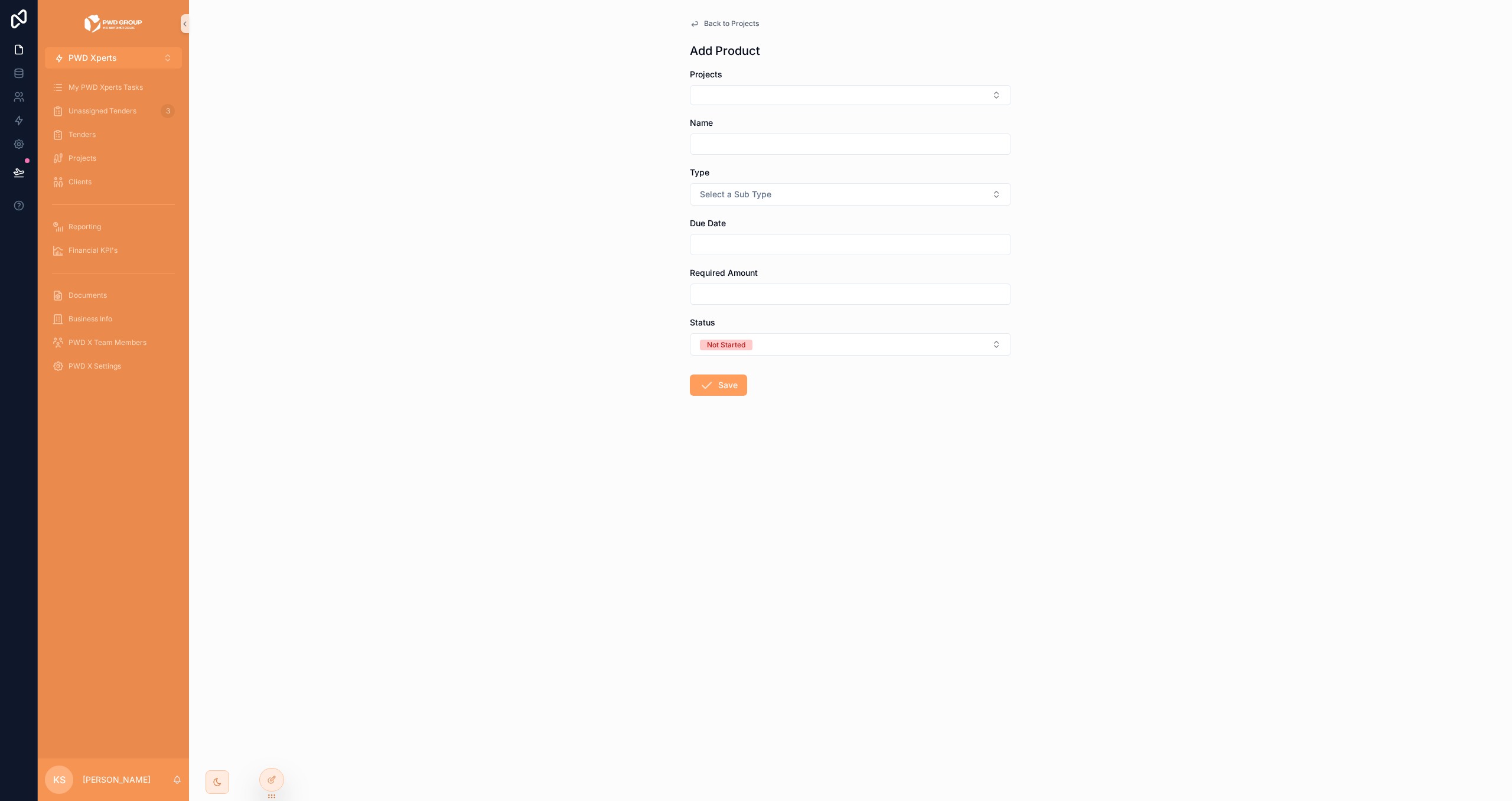
click at [740, 26] on span "Back to Projects" at bounding box center [731, 24] width 55 height 10
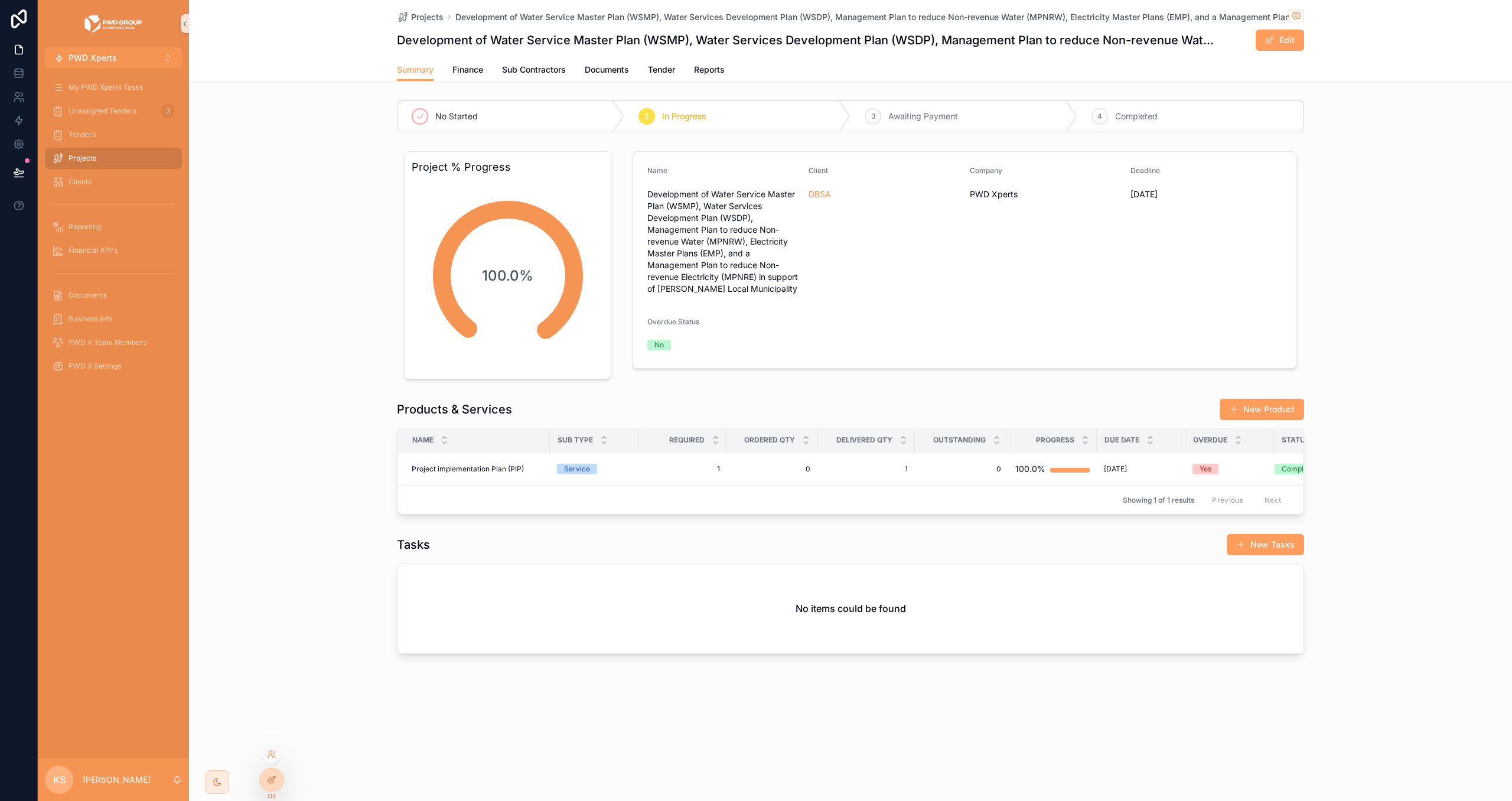
click at [271, 780] on icon at bounding box center [273, 779] width 5 height 5
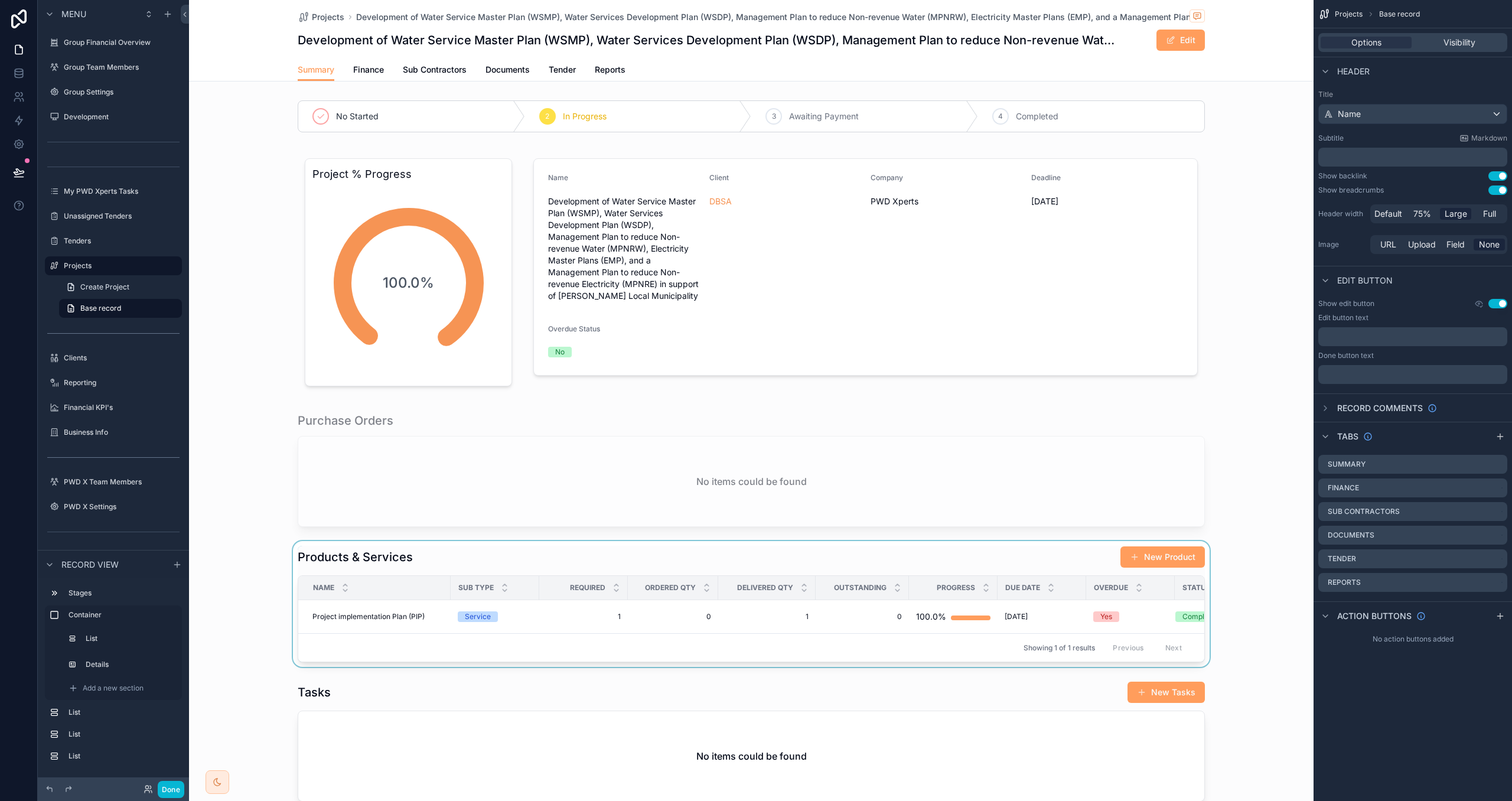
scroll to position [13, 0]
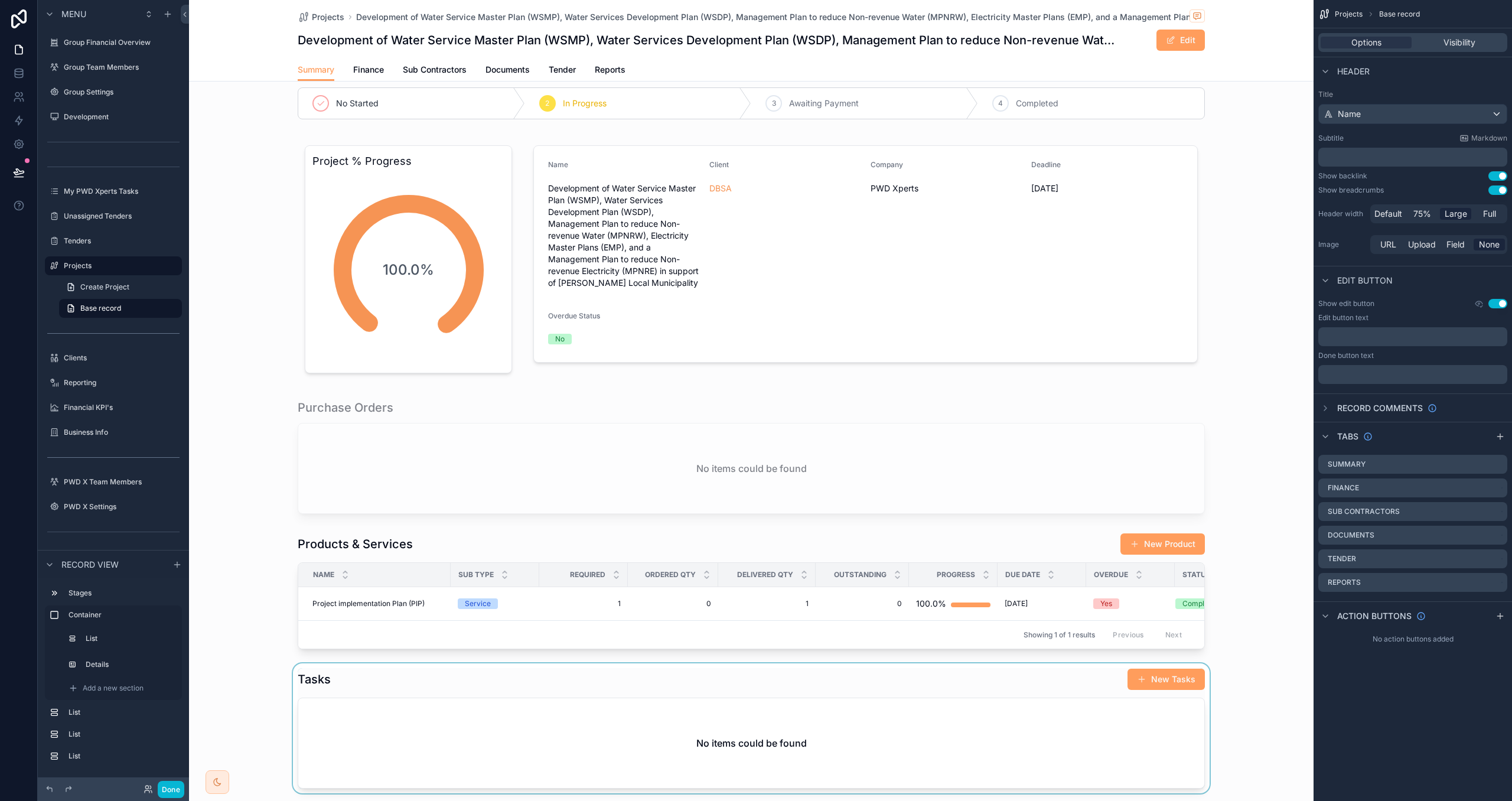
click at [1045, 684] on div "scrollable content" at bounding box center [751, 728] width 1125 height 130
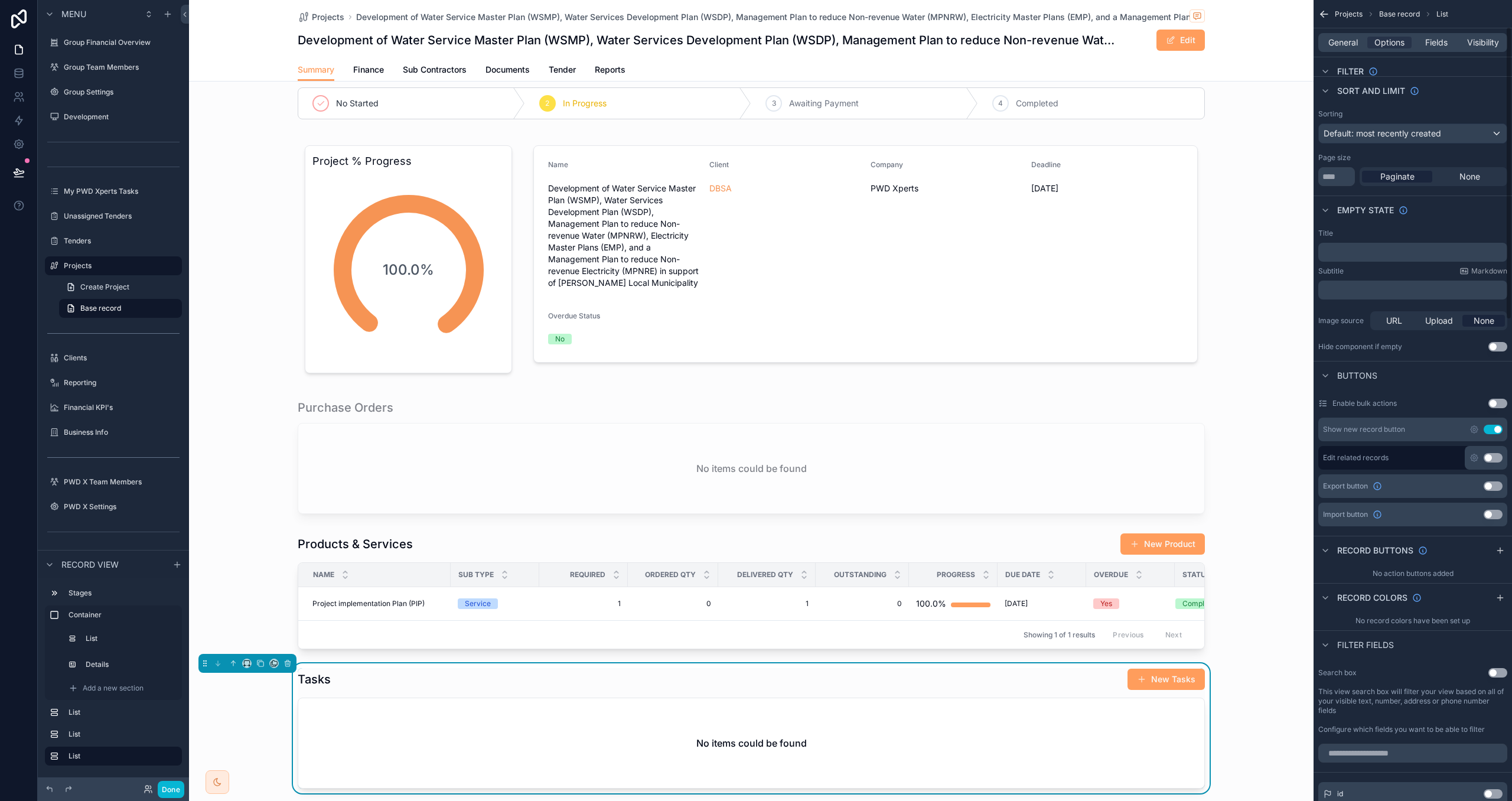
scroll to position [75, 0]
click at [1478, 424] on icon "scrollable content" at bounding box center [1474, 425] width 7 height 7
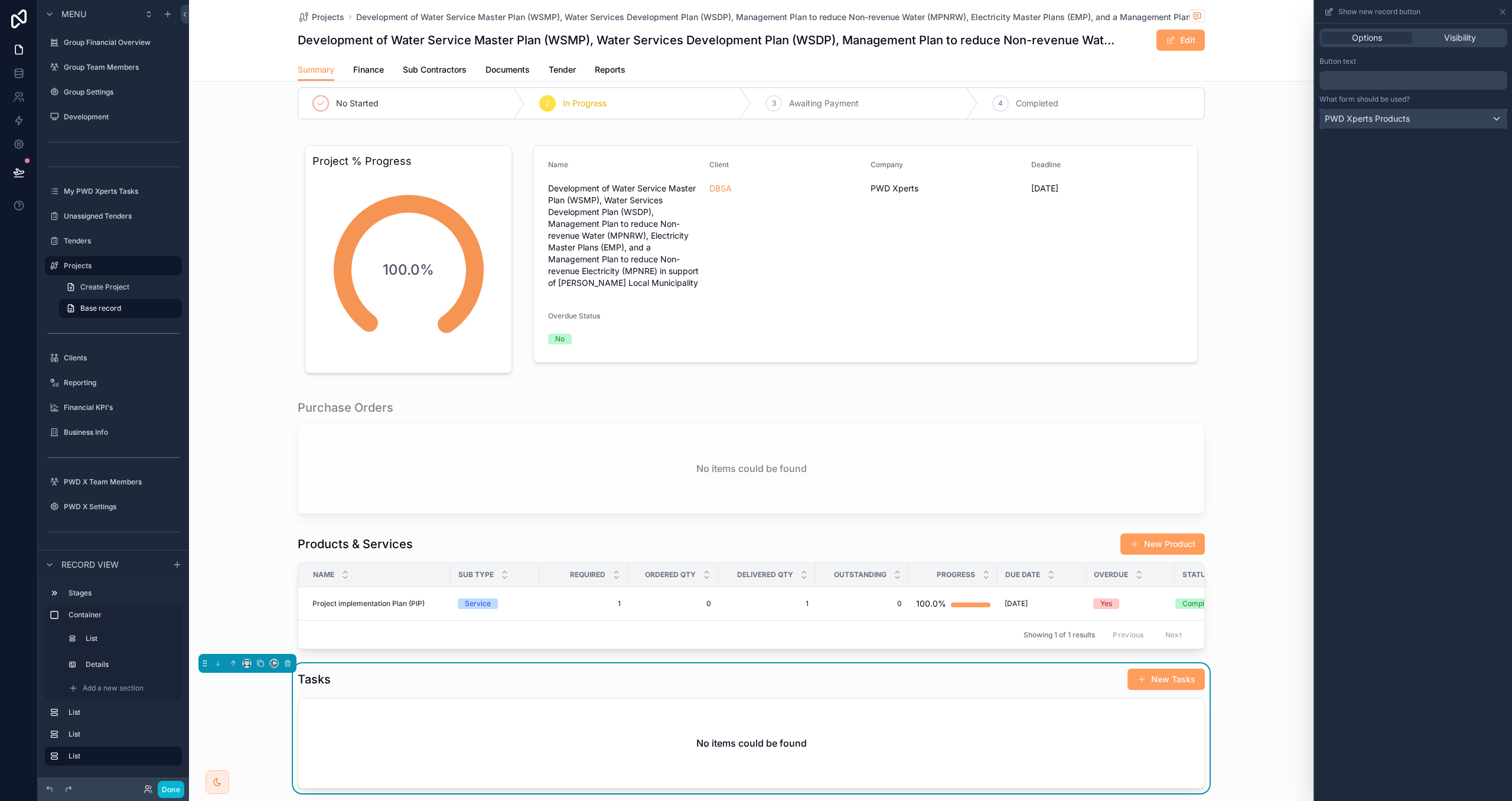
click at [1419, 116] on div "PWD Xperts Products" at bounding box center [1414, 119] width 187 height 19
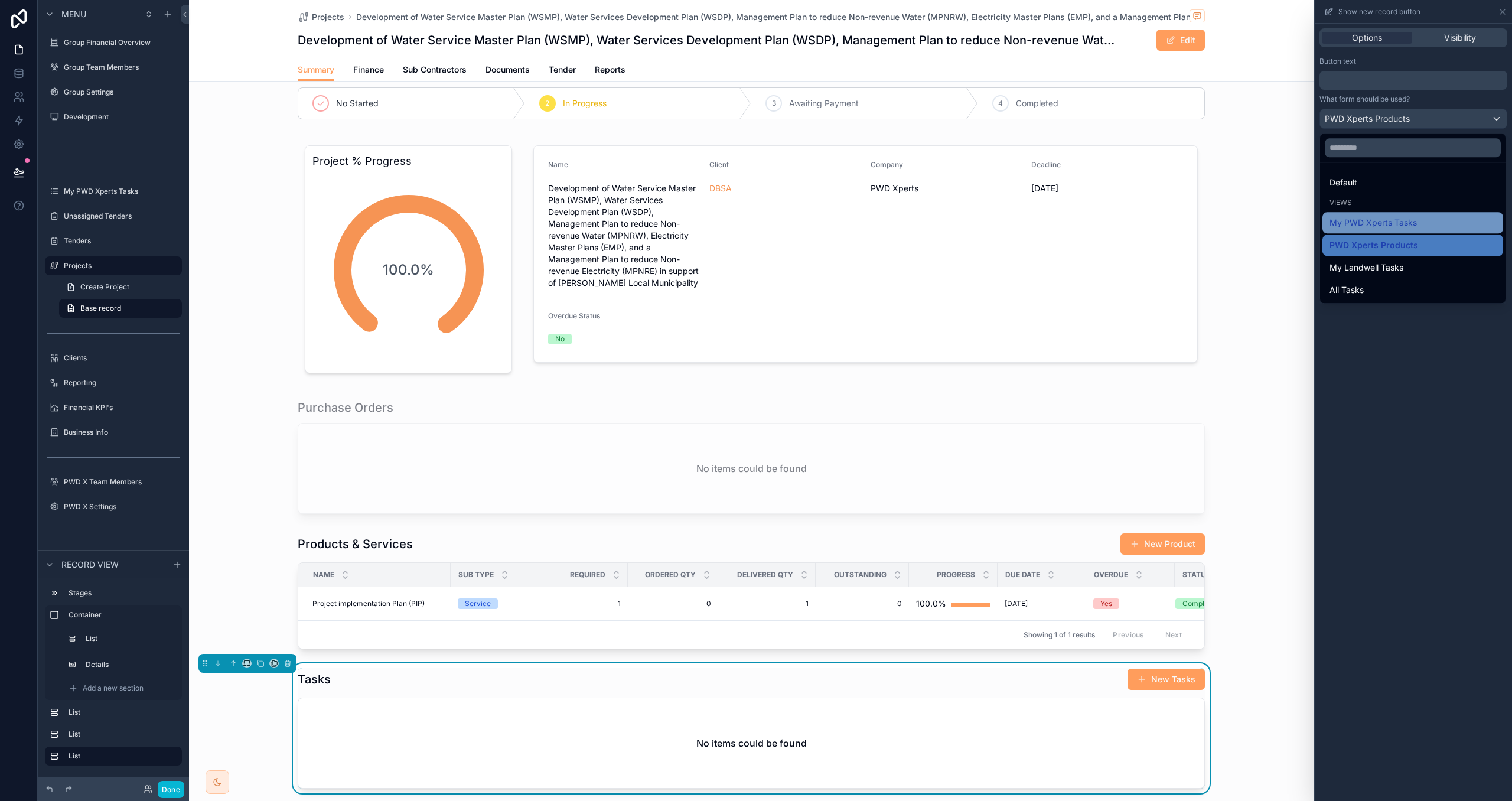
click at [1421, 227] on div "My PWD Xperts Tasks" at bounding box center [1413, 223] width 167 height 14
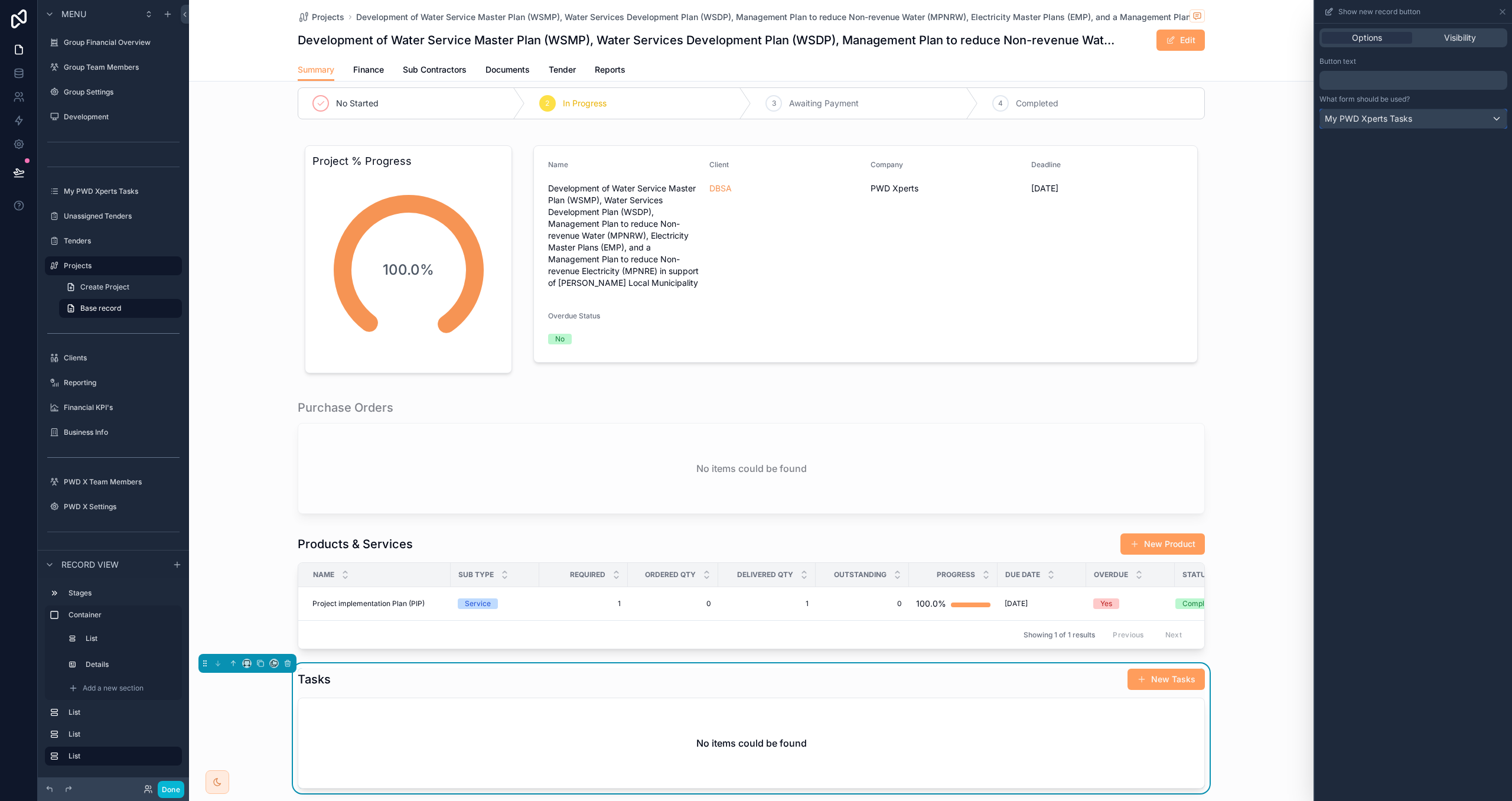
click at [1410, 117] on span "My PWD Xperts Tasks" at bounding box center [1369, 119] width 88 height 11
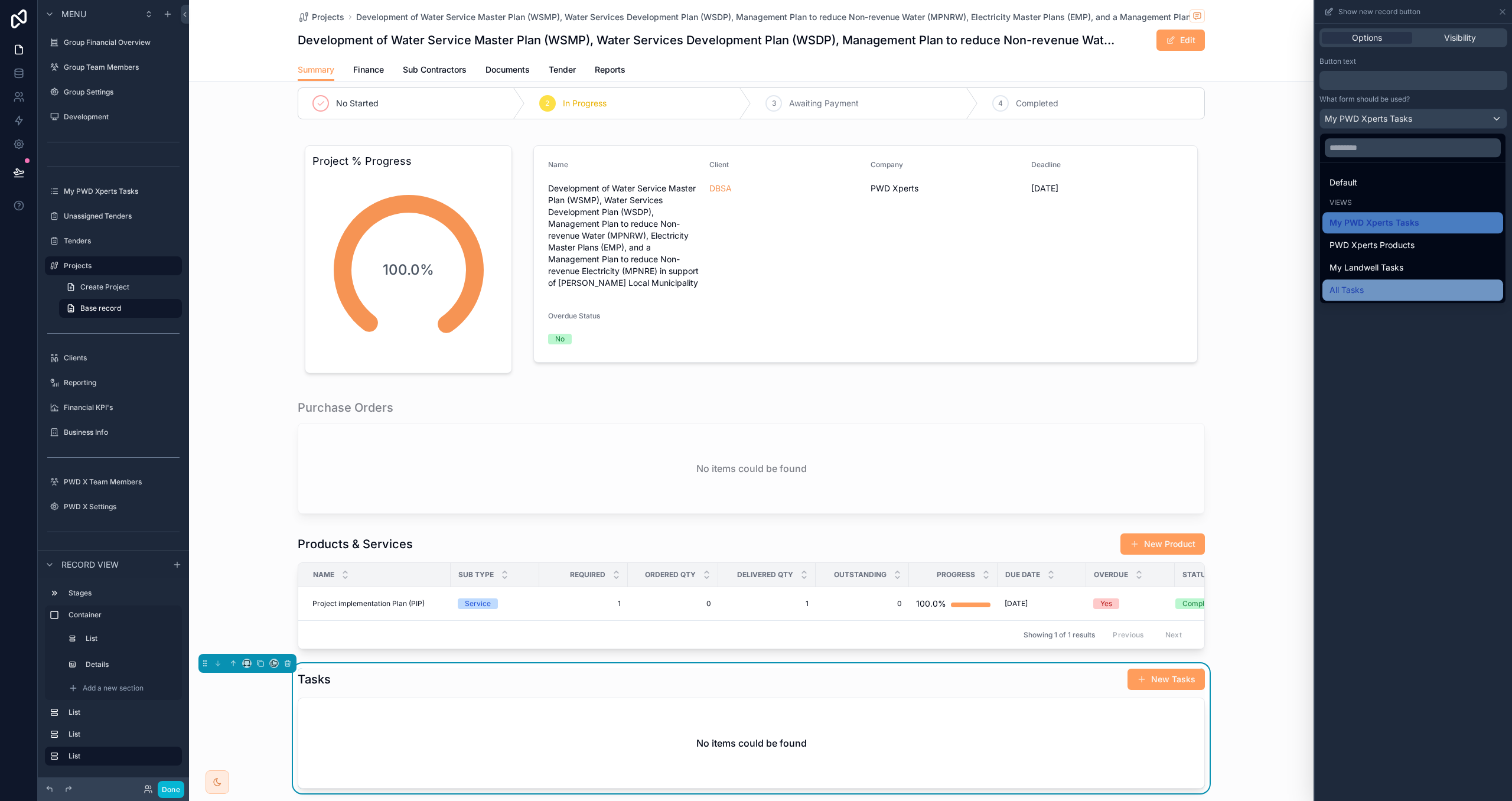
click at [1389, 292] on div "All Tasks" at bounding box center [1413, 290] width 167 height 14
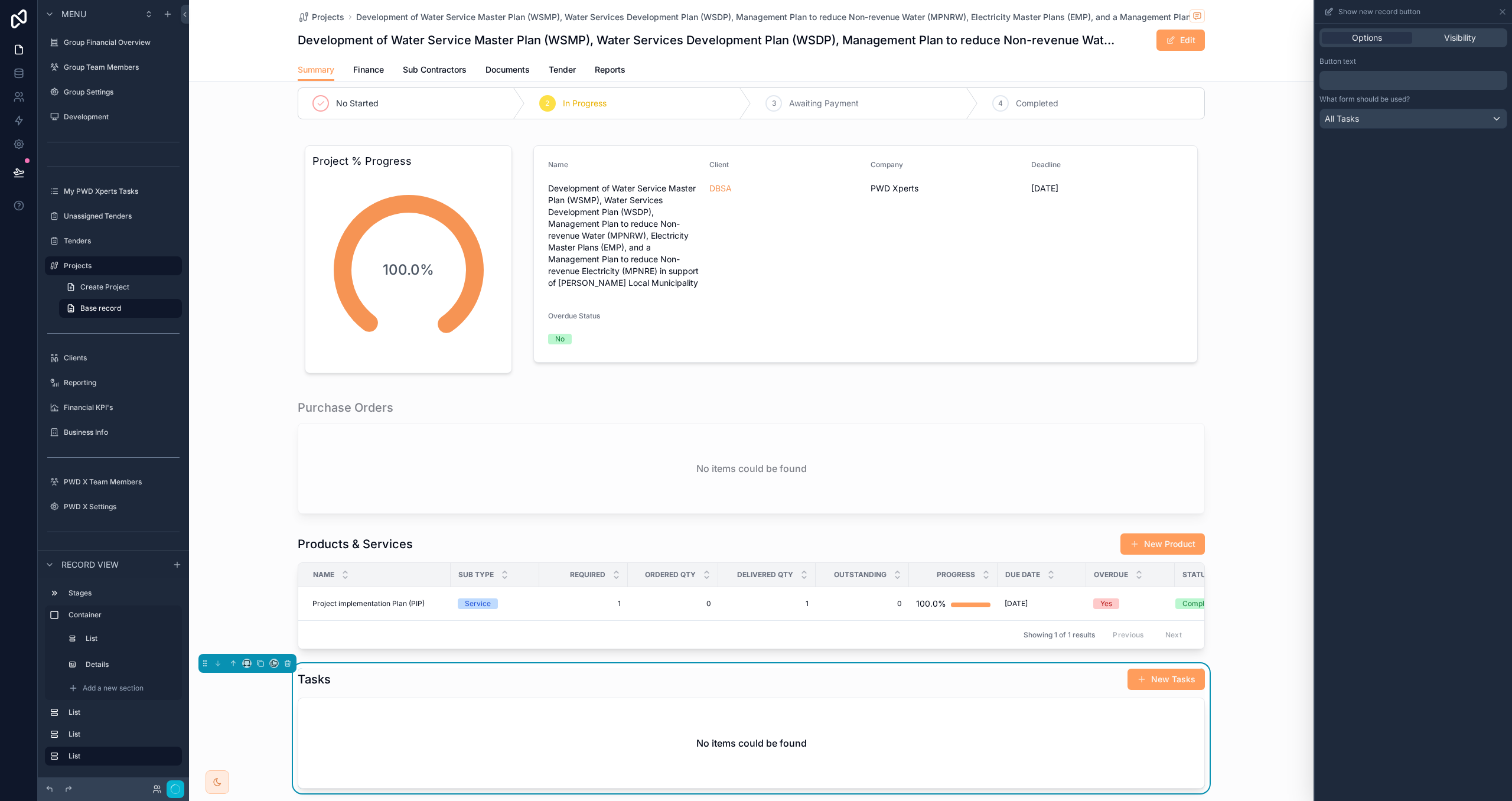
click at [1185, 676] on button "New Tasks" at bounding box center [1166, 679] width 78 height 21
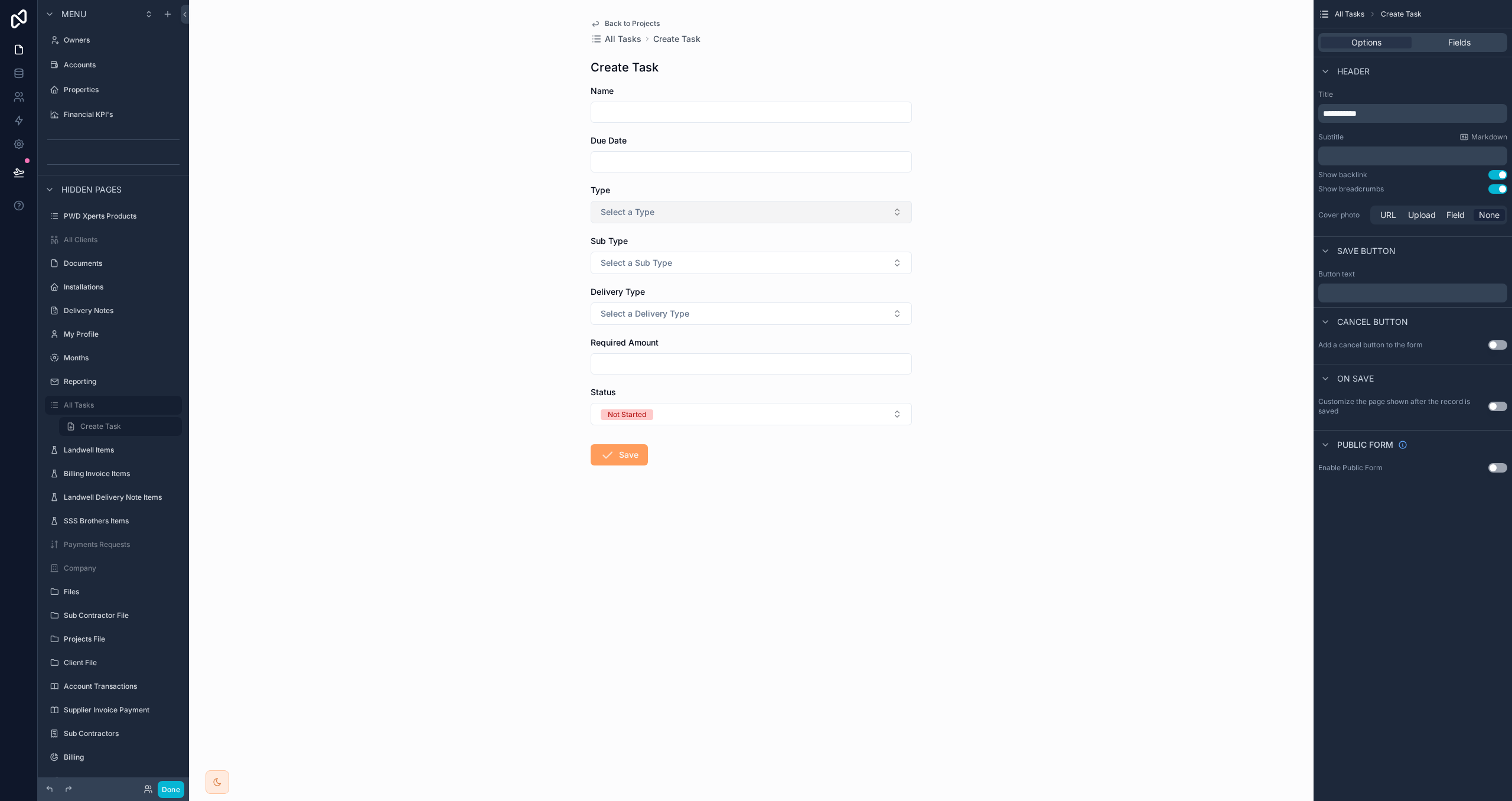
click at [777, 205] on button "Select a Type" at bounding box center [751, 211] width 322 height 22
click at [732, 273] on button "Select a Sub Type" at bounding box center [751, 263] width 322 height 22
click at [626, 20] on span "Back to Projects" at bounding box center [632, 24] width 55 height 10
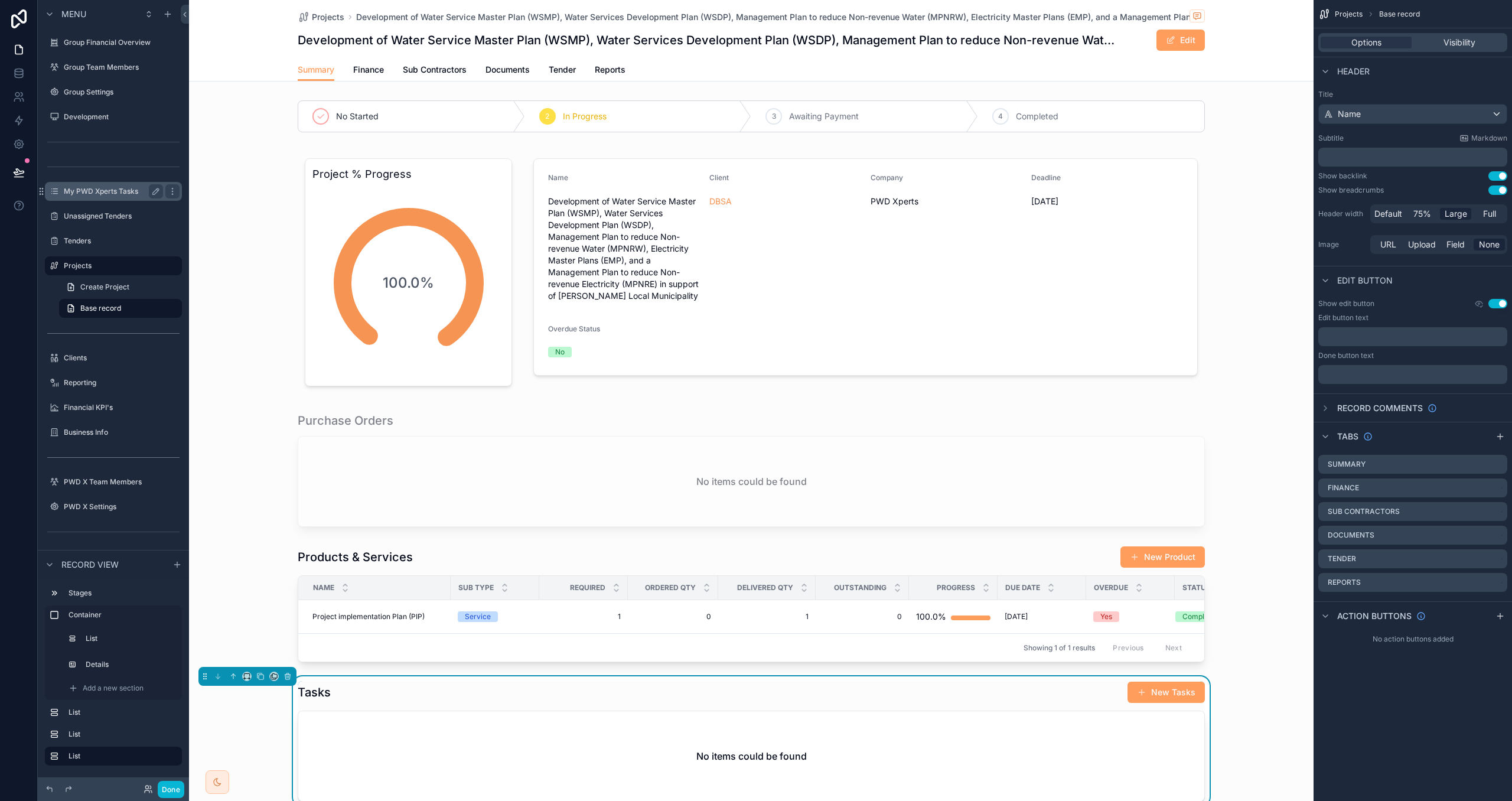
click at [96, 196] on div "My PWD Xperts Tasks" at bounding box center [113, 191] width 99 height 14
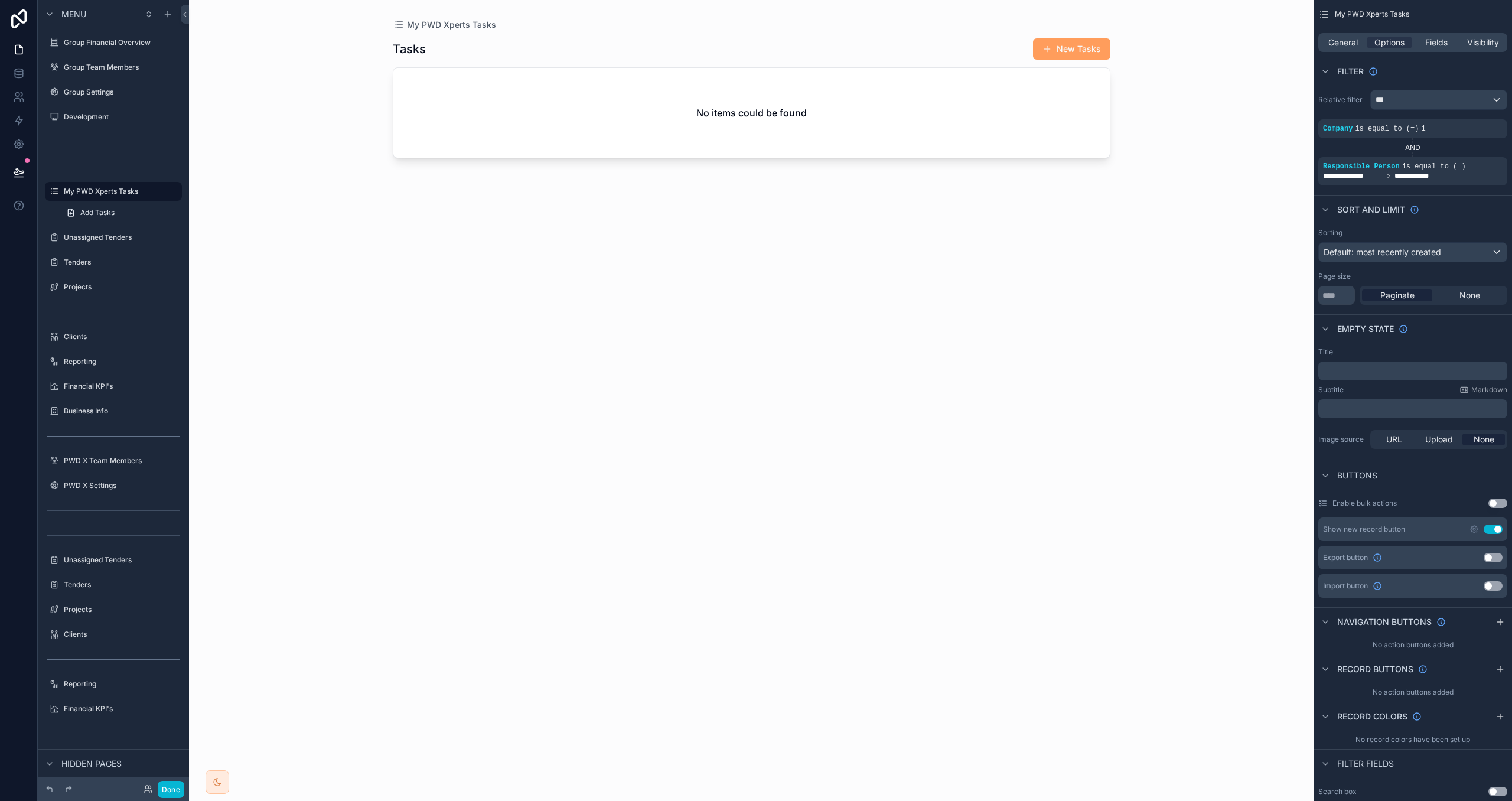
click at [1078, 43] on div "scrollable content" at bounding box center [752, 394] width 756 height 787
click at [1073, 48] on button "New Tasks" at bounding box center [1072, 49] width 78 height 21
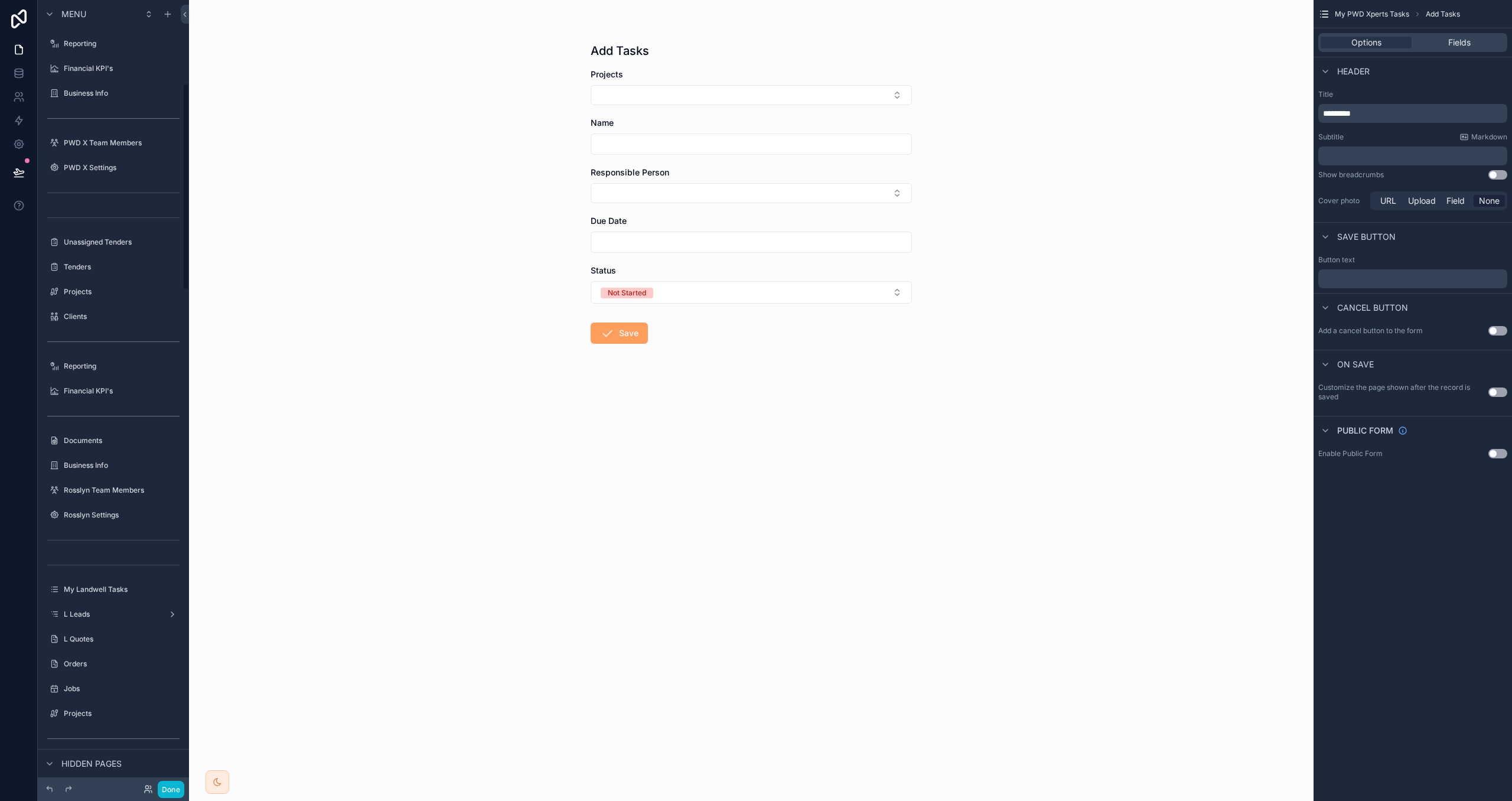
drag, startPoint x: 118, startPoint y: 591, endPoint x: 268, endPoint y: 630, distance: 155.0
click at [118, 591] on label "My Landwell Tasks" at bounding box center [122, 590] width 116 height 10
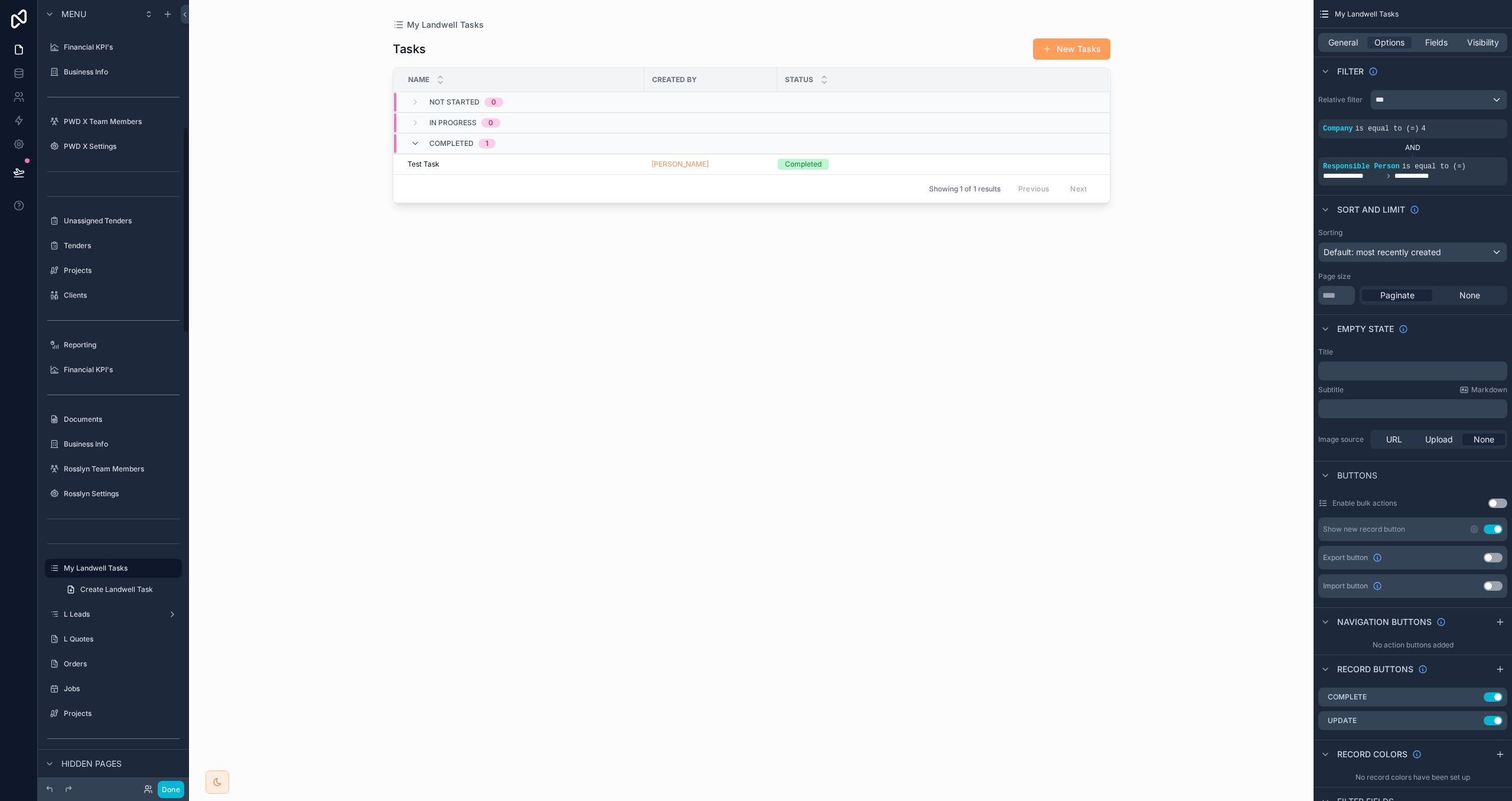
scroll to position [479, 0]
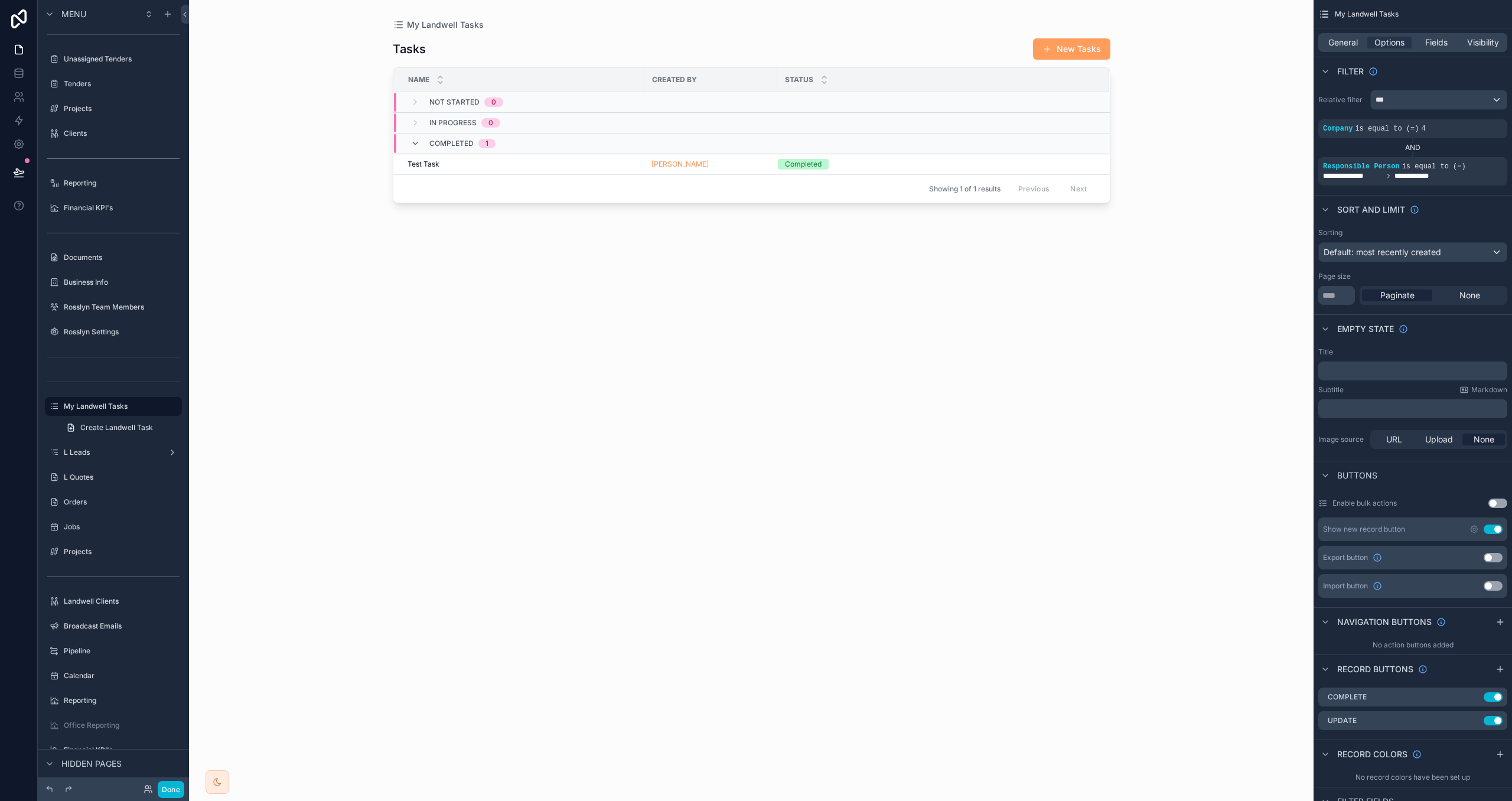
click at [1070, 47] on div "scrollable content" at bounding box center [752, 394] width 756 height 787
click at [1064, 47] on button "New Tasks" at bounding box center [1072, 49] width 78 height 21
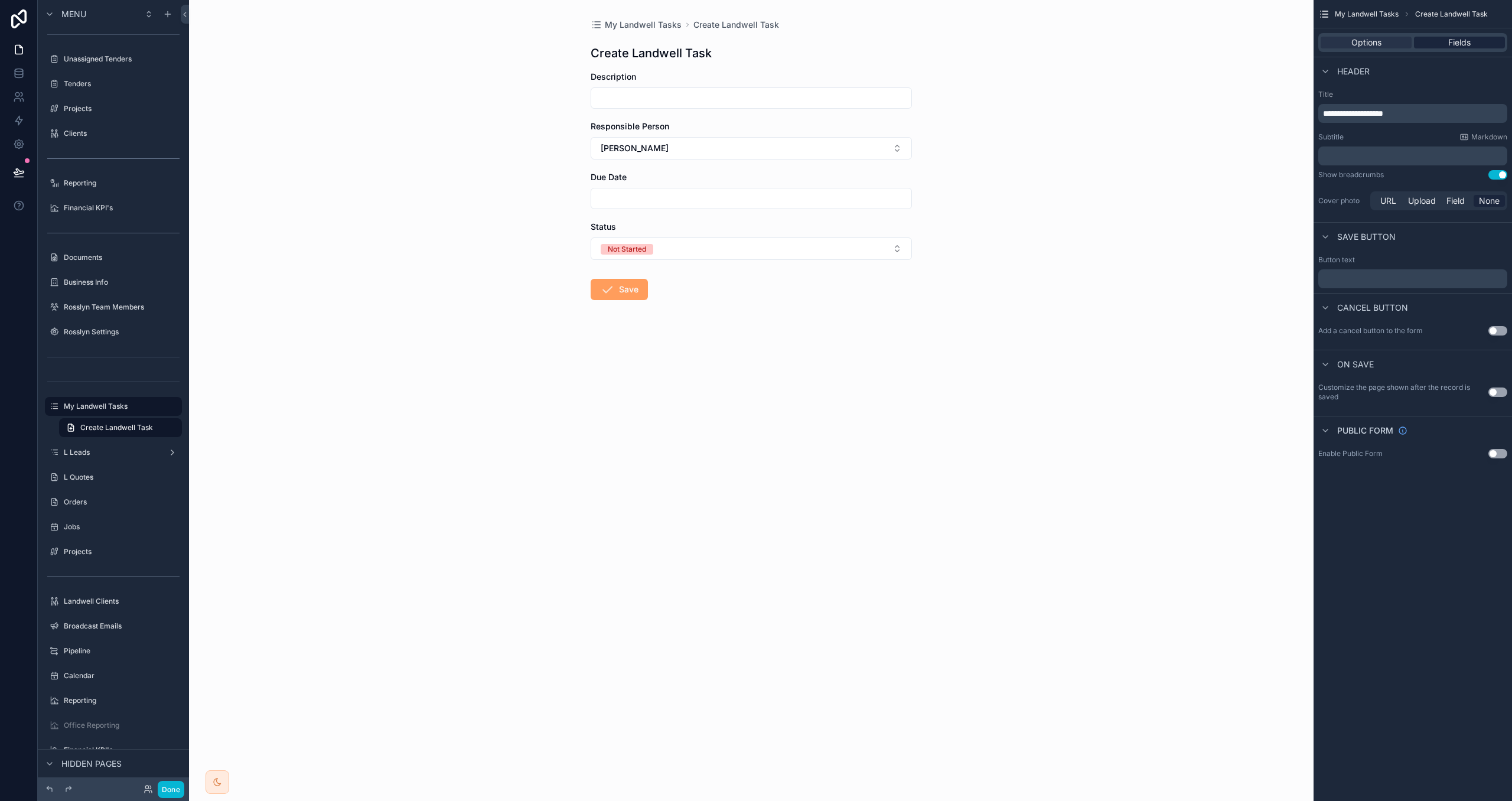
click at [1469, 43] on span "Fields" at bounding box center [1459, 43] width 22 height 11
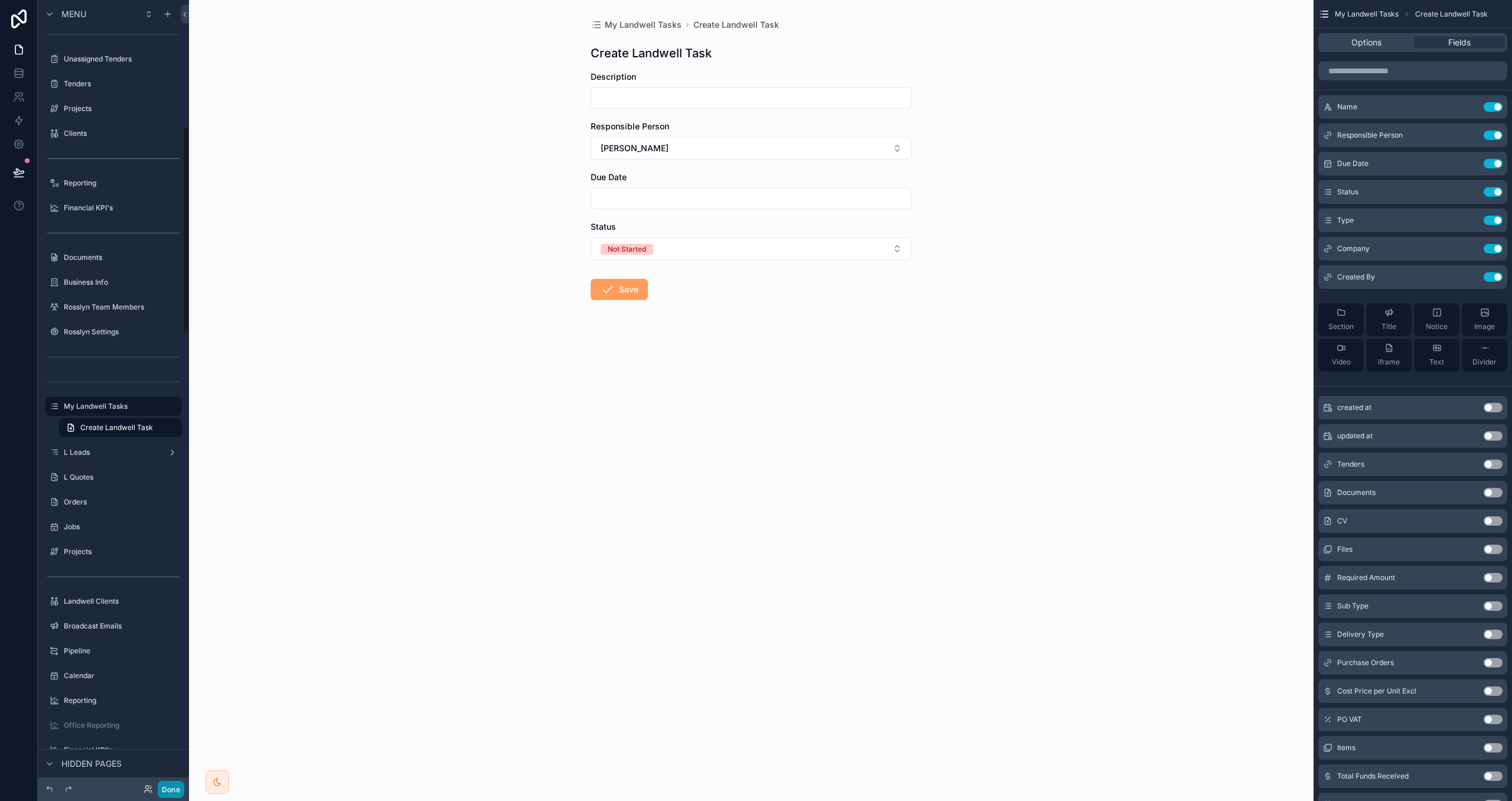
drag, startPoint x: 171, startPoint y: 788, endPoint x: 171, endPoint y: 403, distance: 385.0
click at [171, 787] on button "Done" at bounding box center [171, 790] width 26 height 17
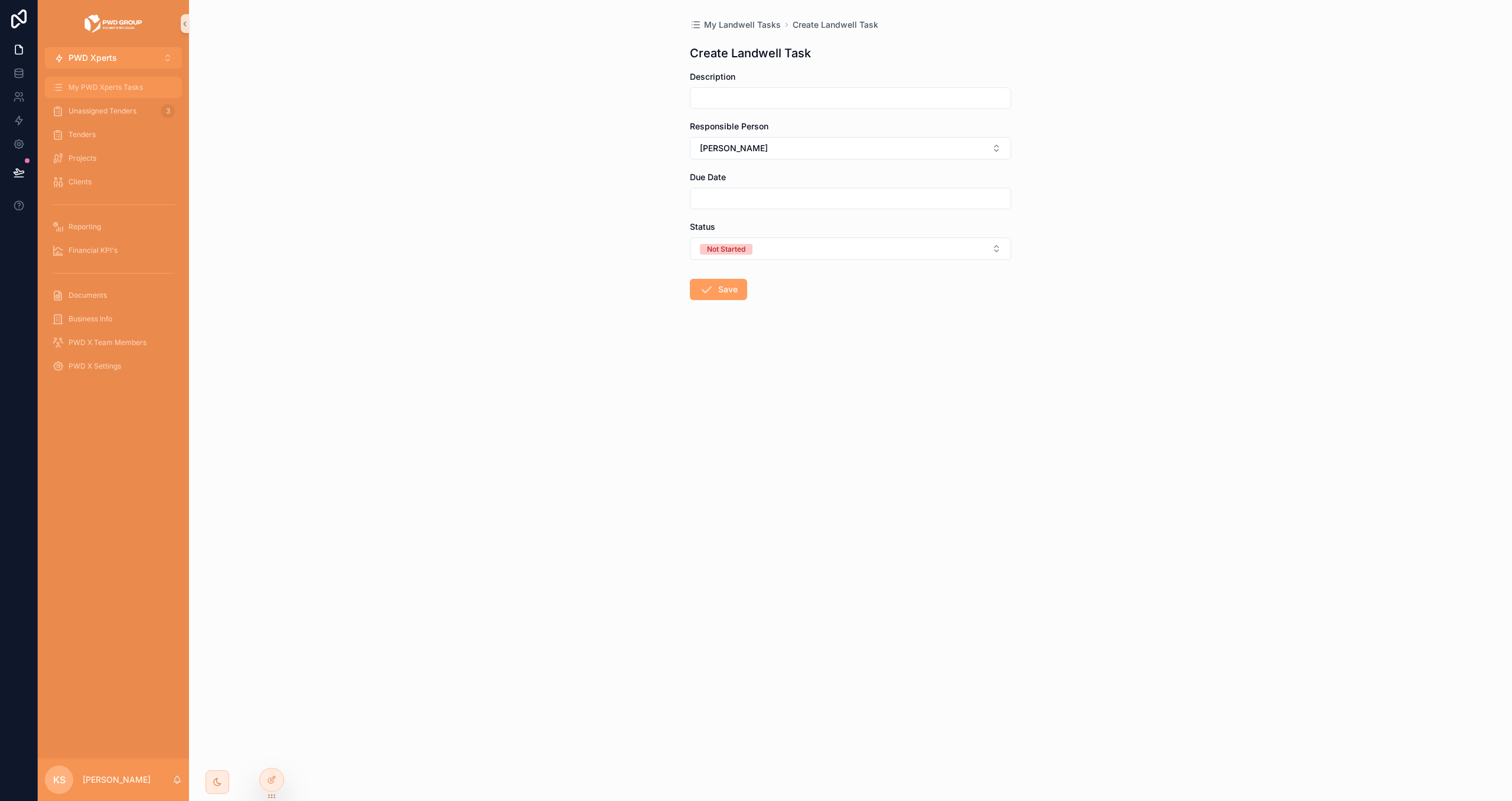
click at [114, 86] on span "My PWD Xperts Tasks" at bounding box center [106, 88] width 74 height 10
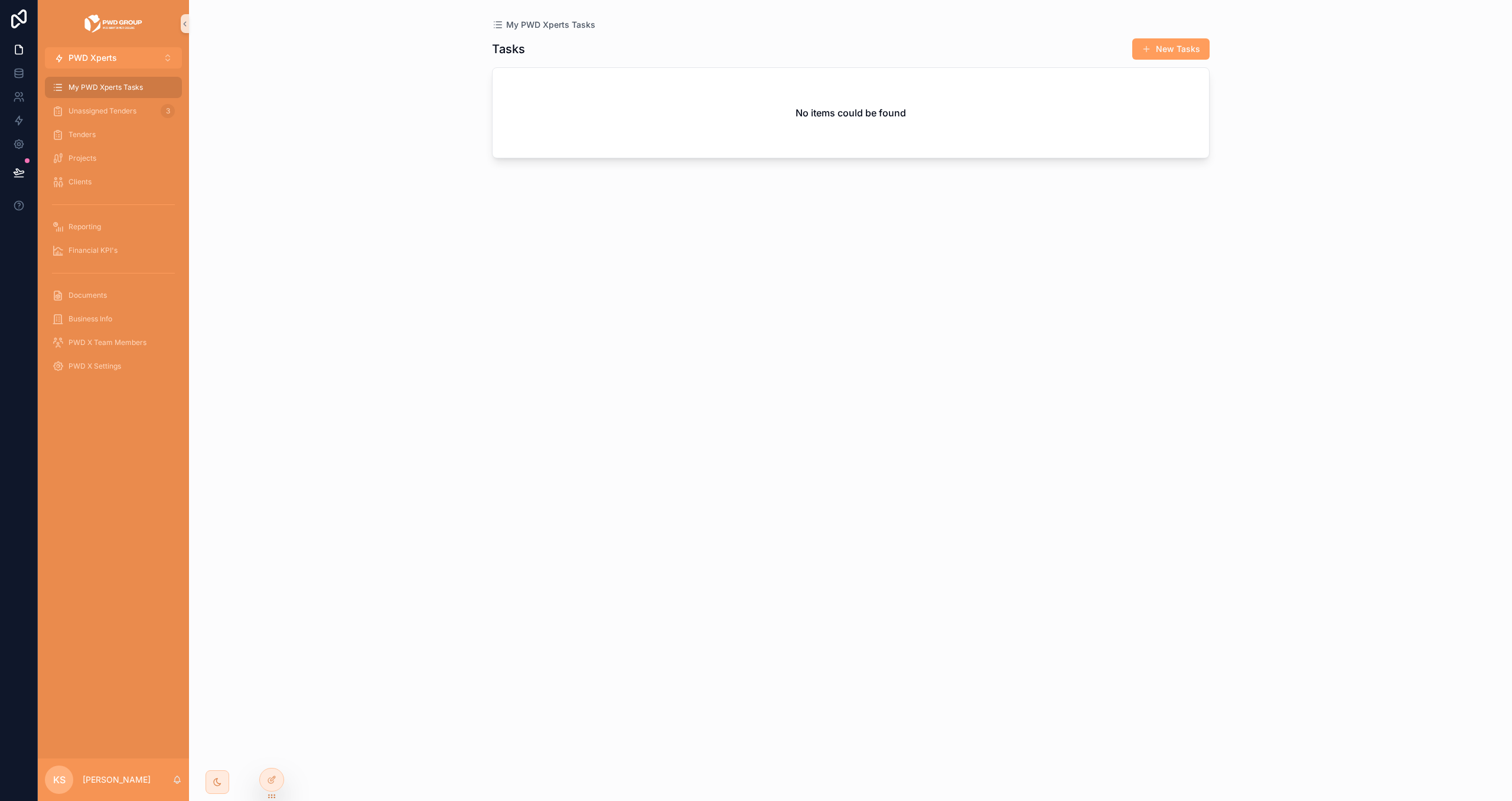
click at [1183, 56] on button "New Tasks" at bounding box center [1171, 49] width 78 height 21
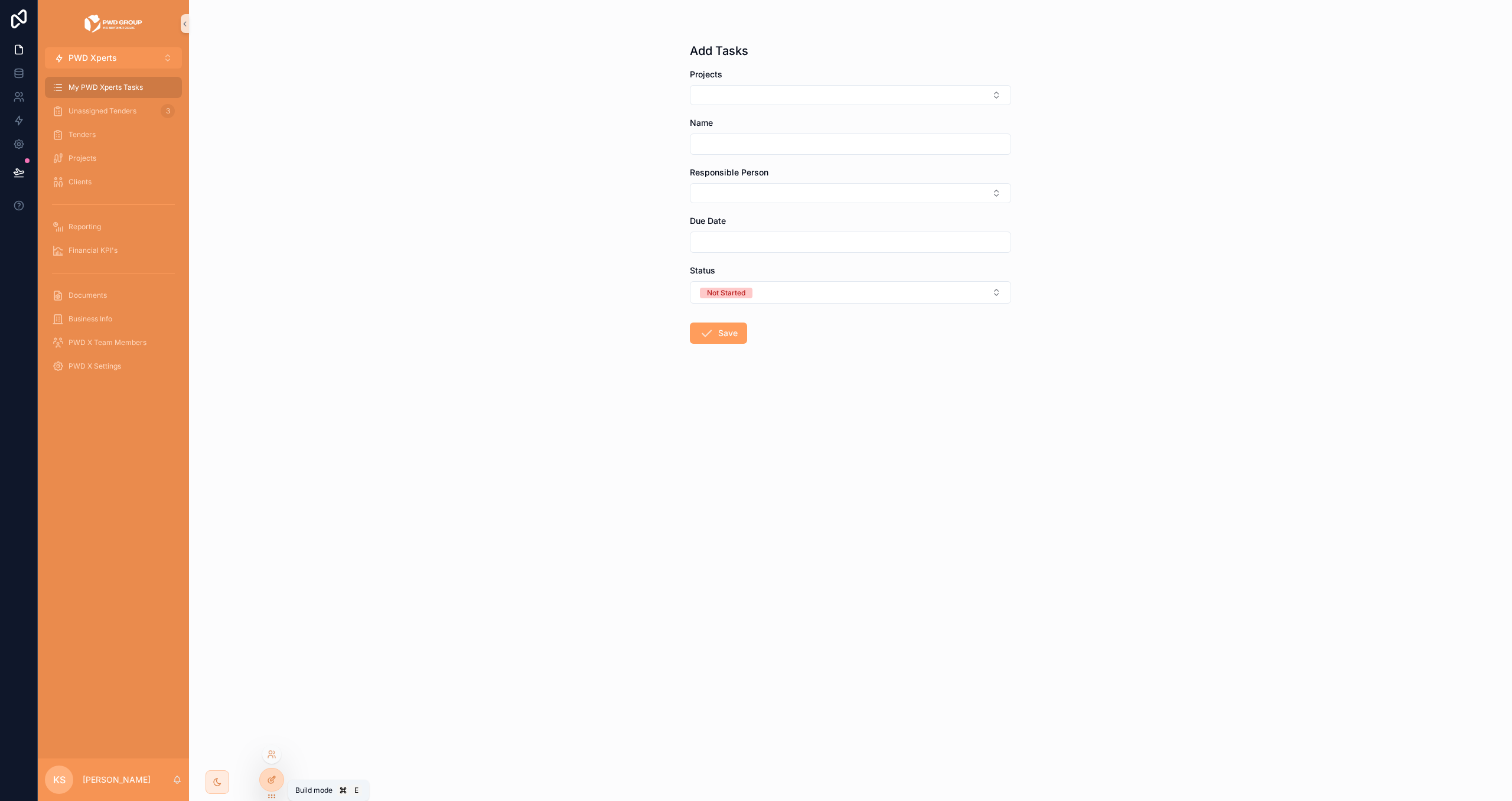
click at [269, 780] on icon at bounding box center [272, 780] width 10 height 10
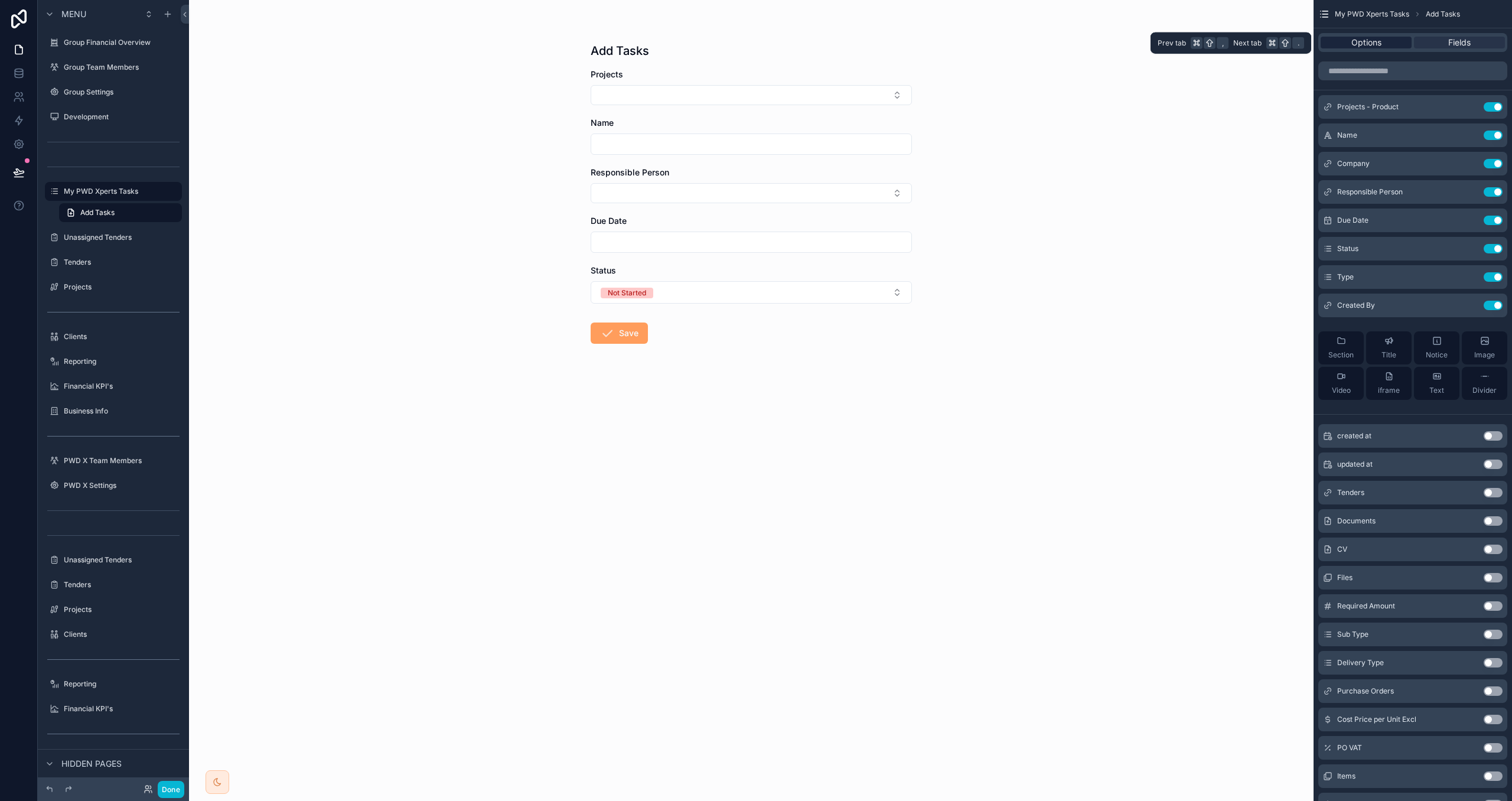
click at [1372, 37] on span "Options" at bounding box center [1366, 43] width 30 height 11
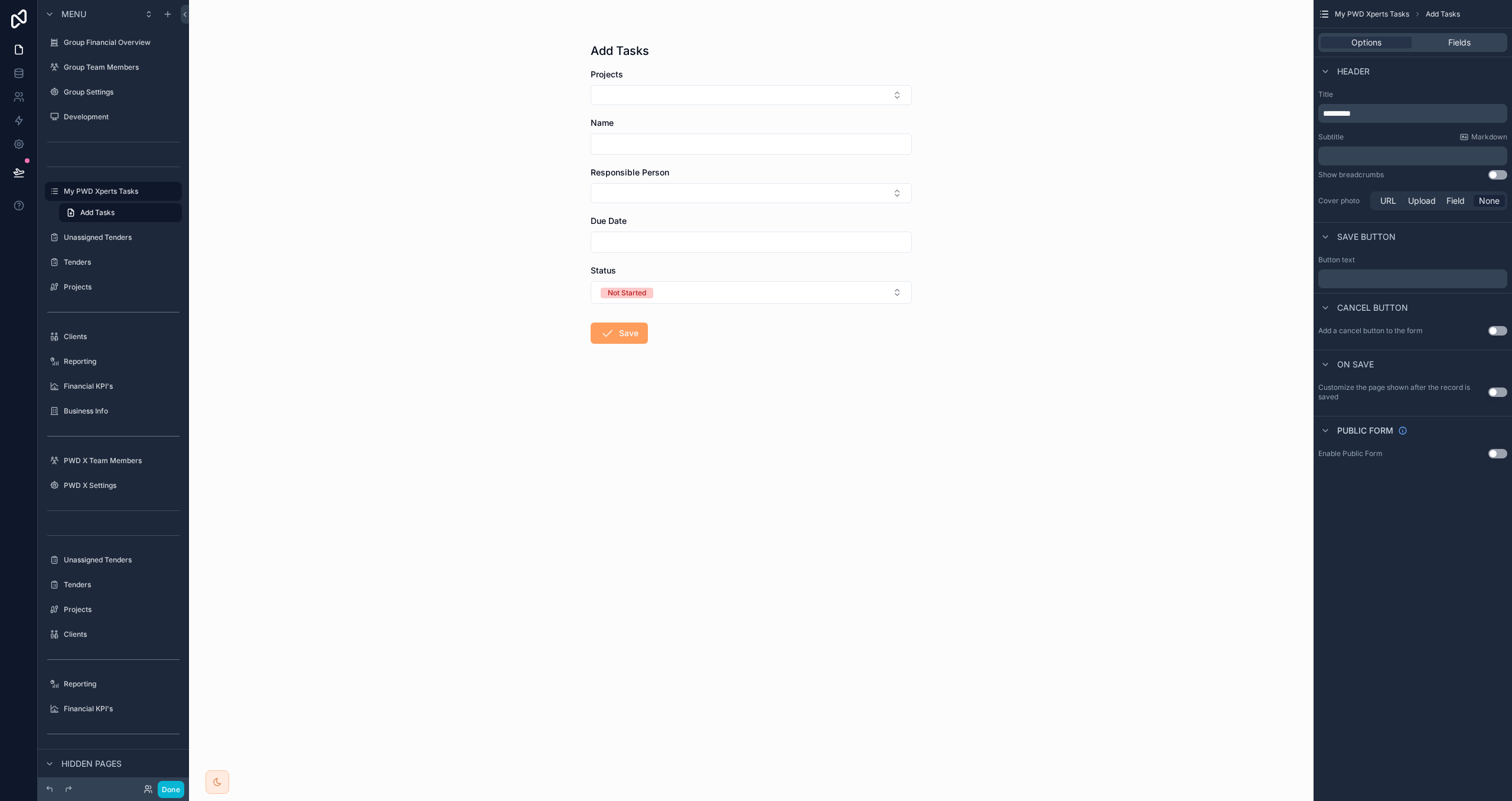
click at [1497, 174] on button "Use setting" at bounding box center [1498, 175] width 19 height 10
click at [1457, 35] on div "Options Fields" at bounding box center [1413, 42] width 189 height 19
click at [1459, 42] on span "Fields" at bounding box center [1459, 43] width 22 height 11
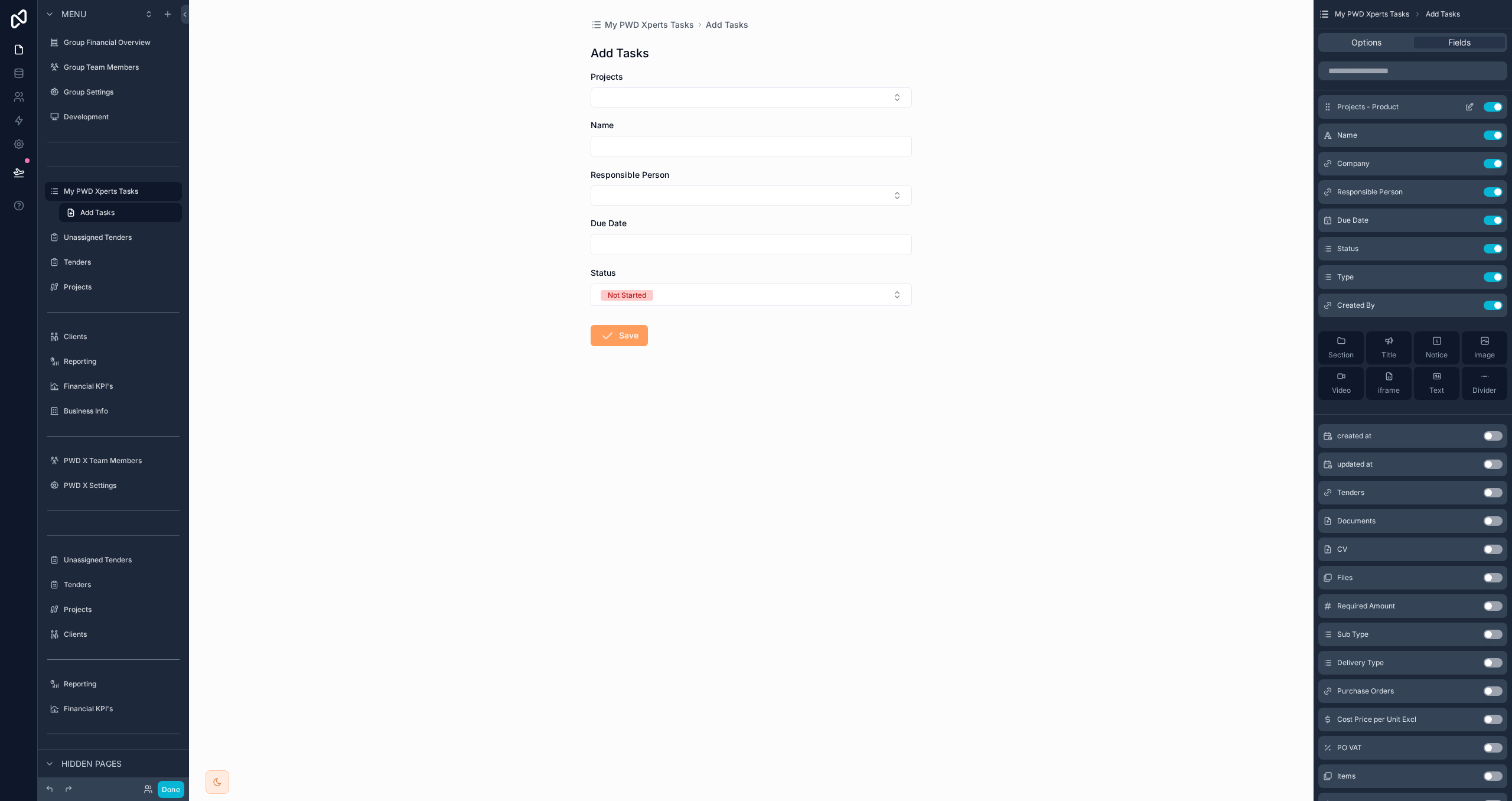
click at [1494, 106] on button "Use setting" at bounding box center [1493, 107] width 19 height 10
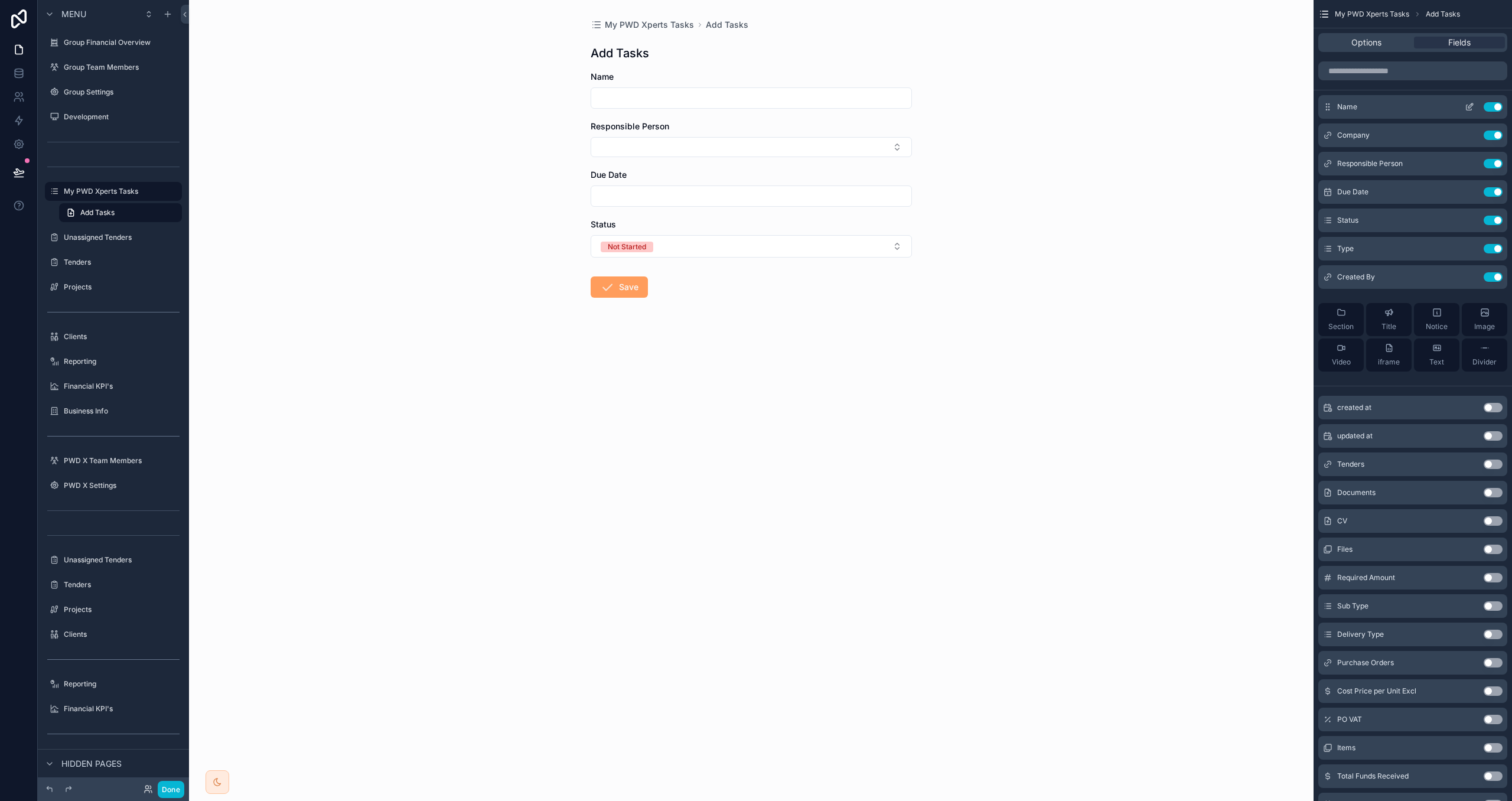
click at [1493, 106] on button "Use setting" at bounding box center [1493, 107] width 19 height 10
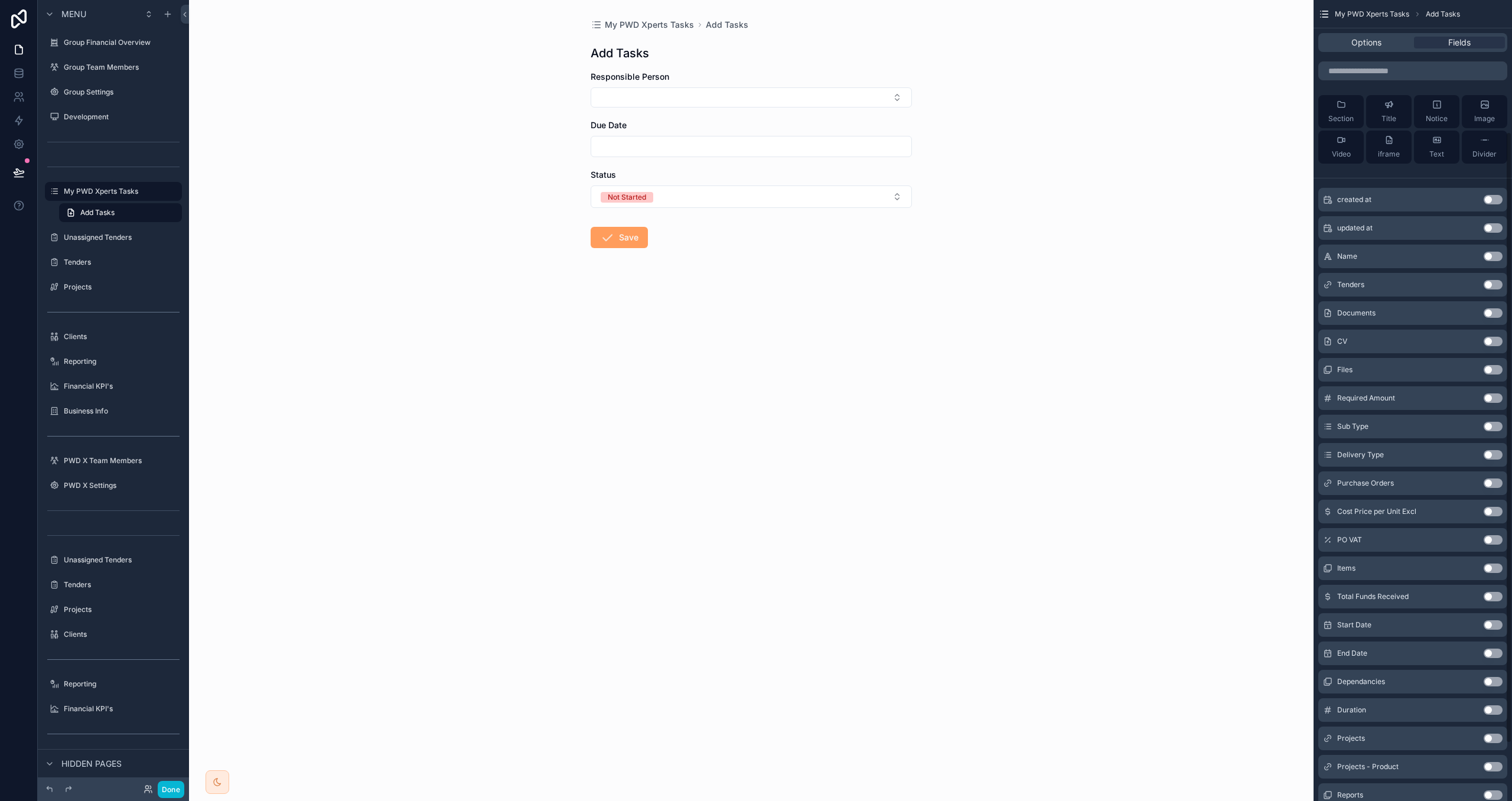
scroll to position [173, 0]
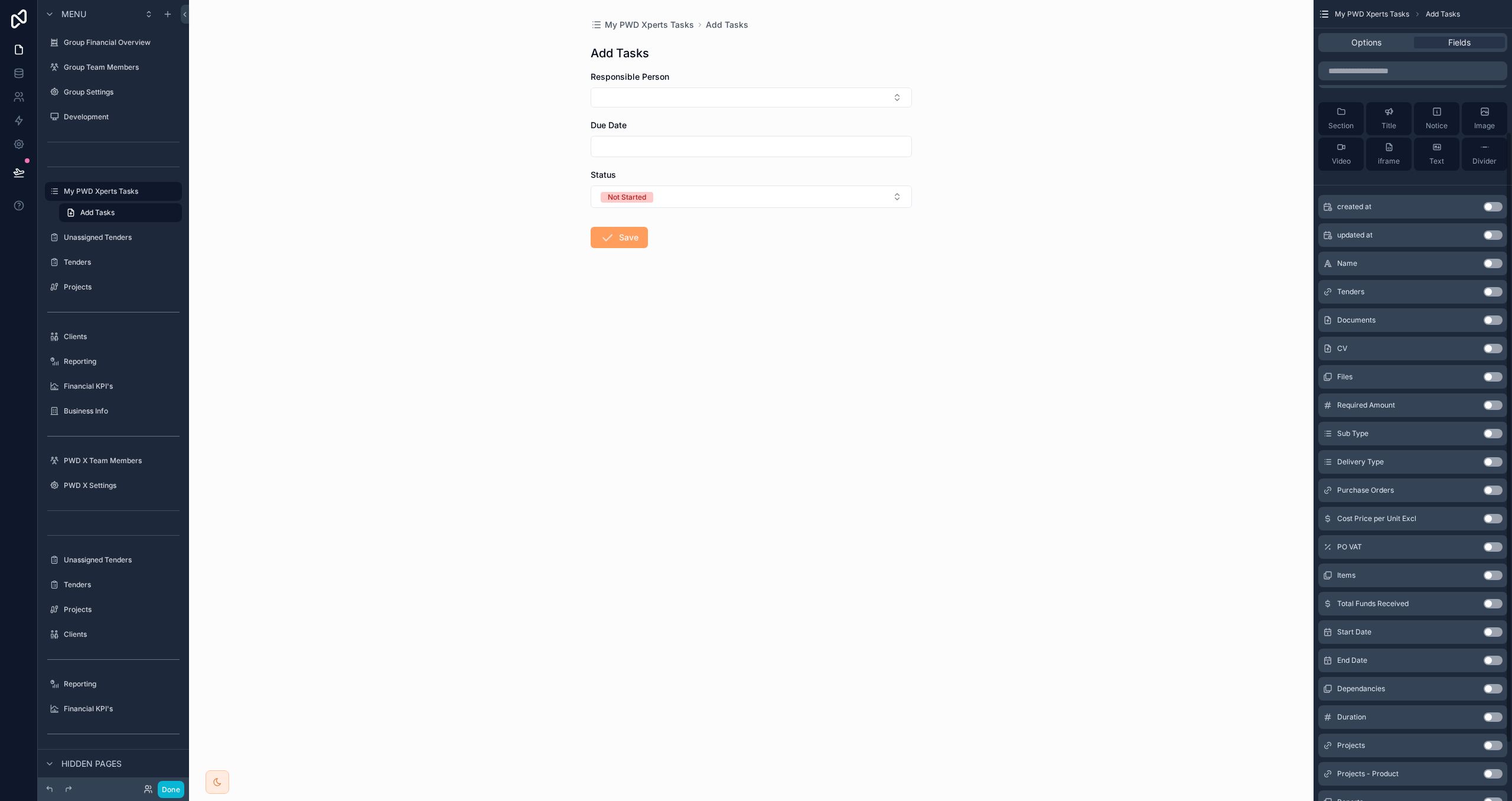
click at [1491, 264] on button "Use setting" at bounding box center [1493, 263] width 19 height 10
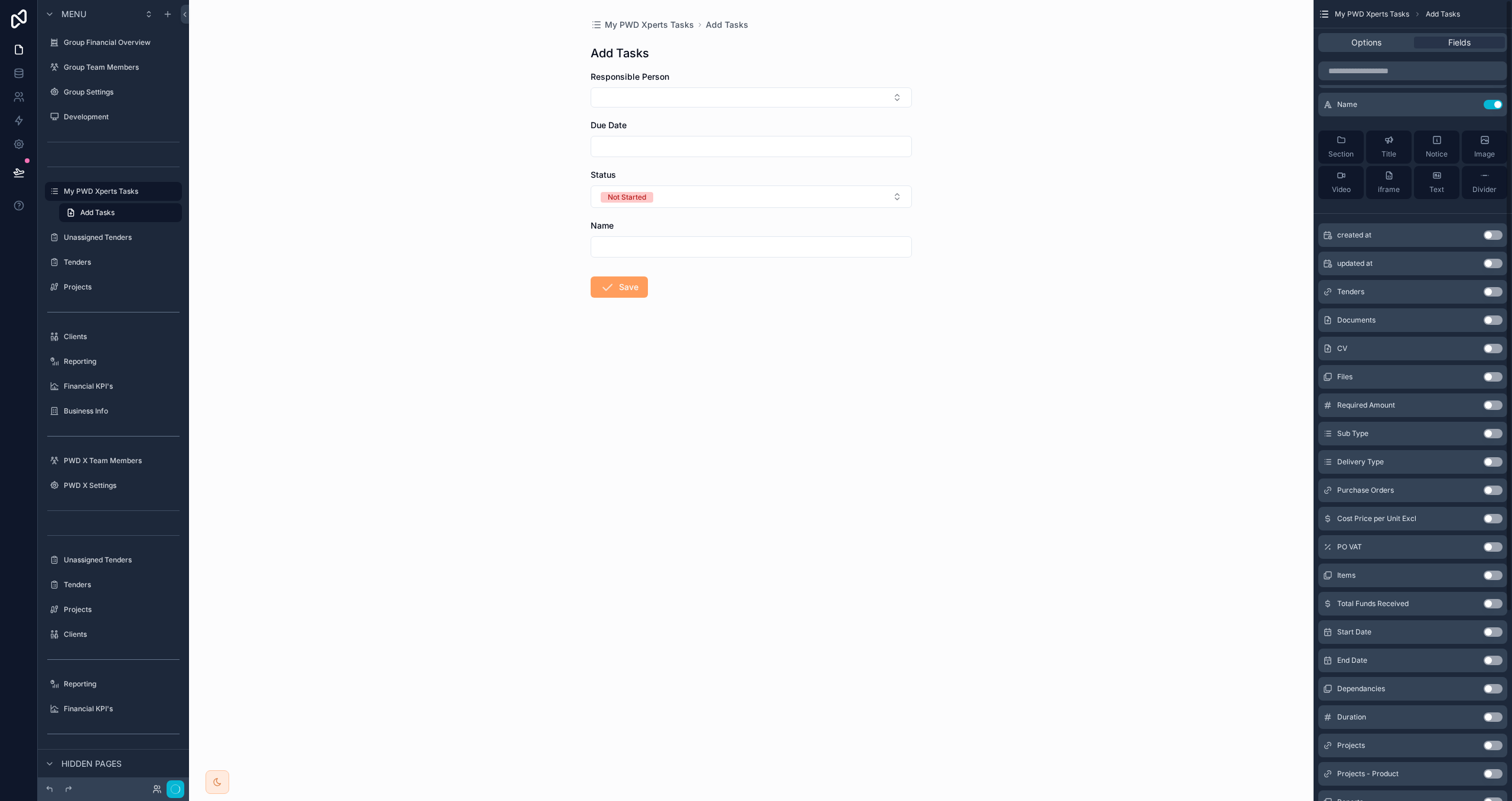
scroll to position [0, 0]
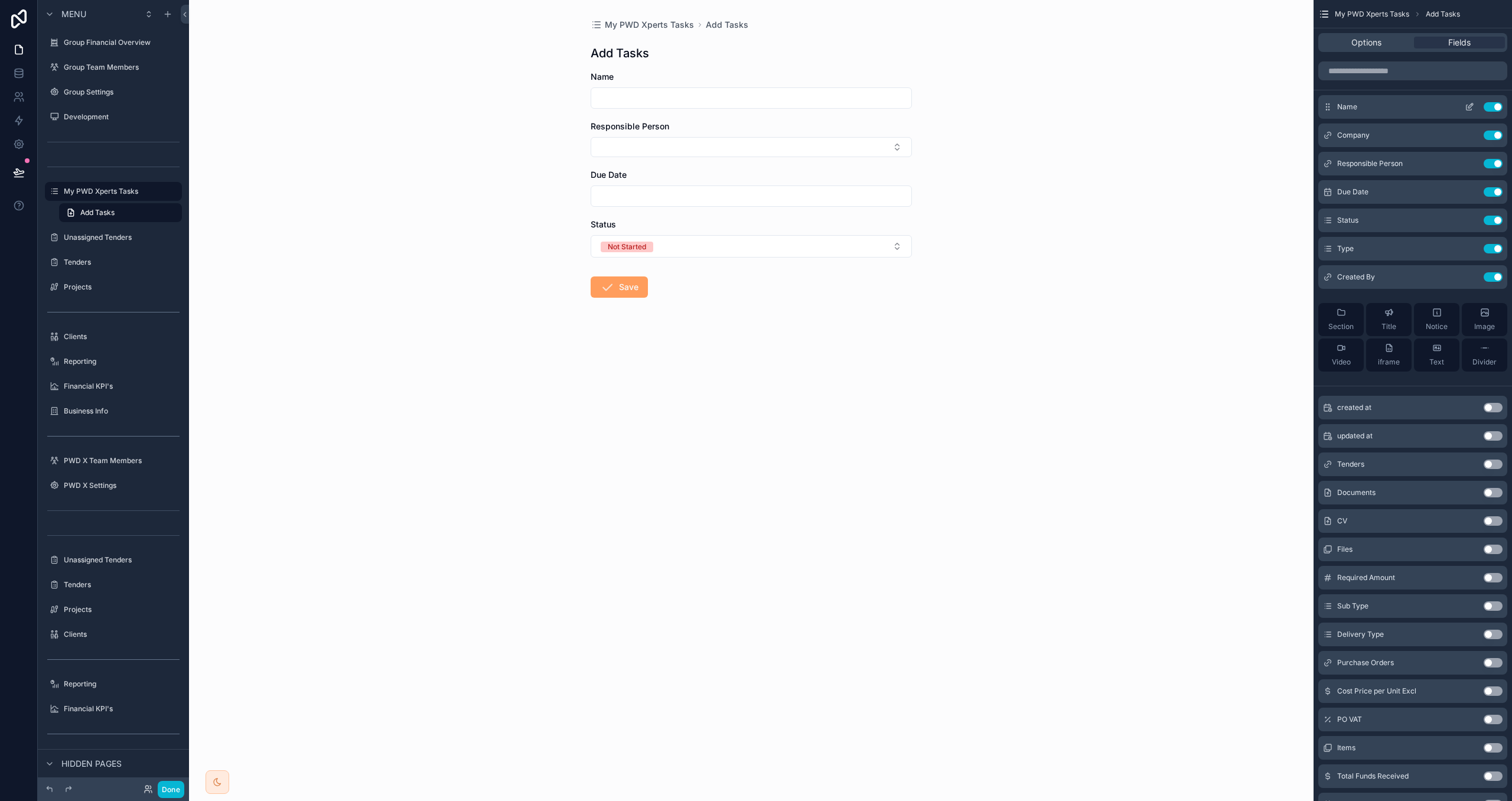
click at [1474, 109] on icon "scrollable content" at bounding box center [1470, 107] width 10 height 10
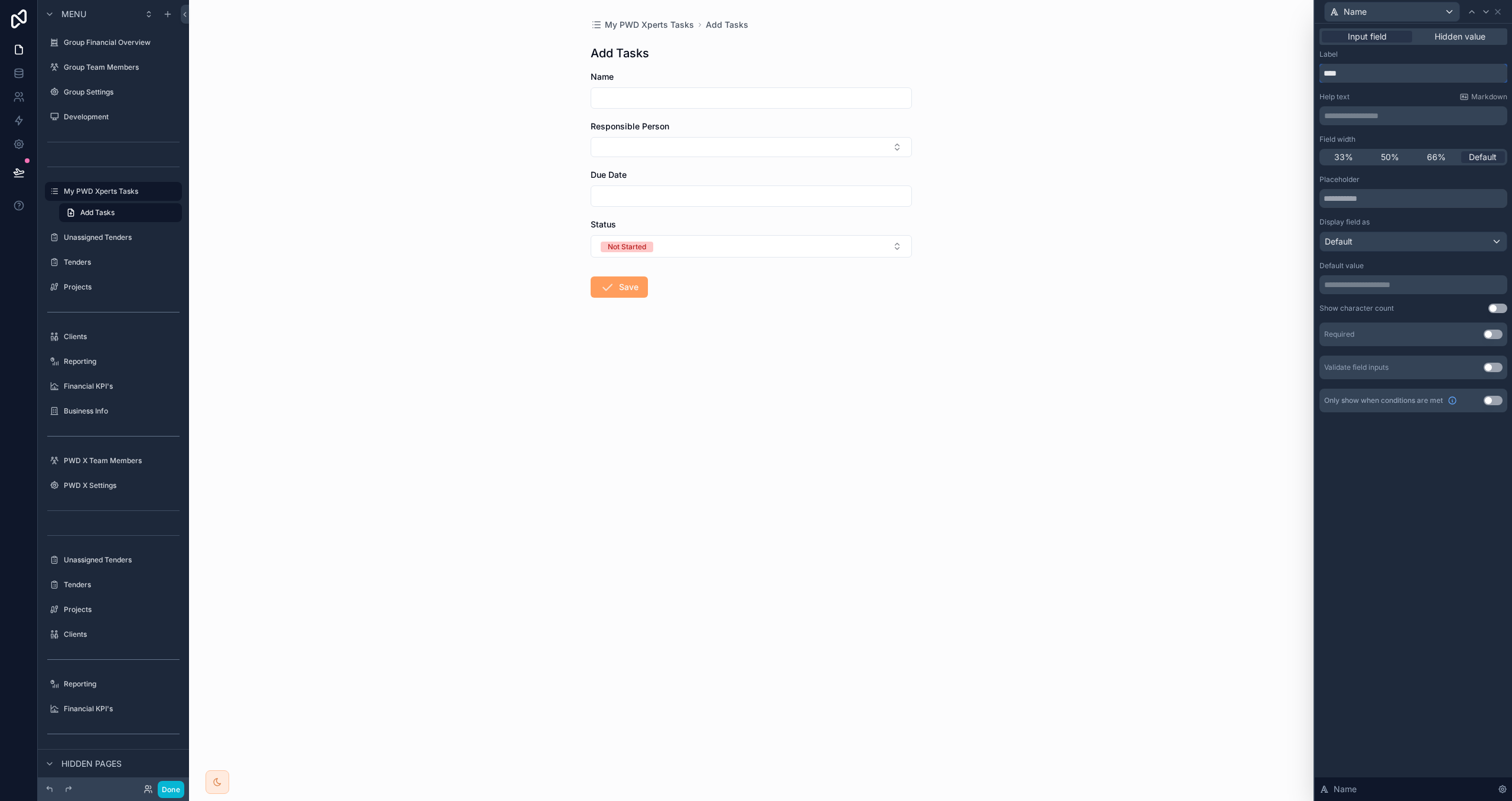
click at [1337, 72] on input "****" at bounding box center [1414, 73] width 188 height 19
click at [1338, 72] on input "****" at bounding box center [1414, 73] width 188 height 19
type input "**********"
click at [1376, 95] on div "Help text Markdown" at bounding box center [1414, 97] width 188 height 10
click at [1491, 11] on div at bounding box center [1486, 11] width 14 height 14
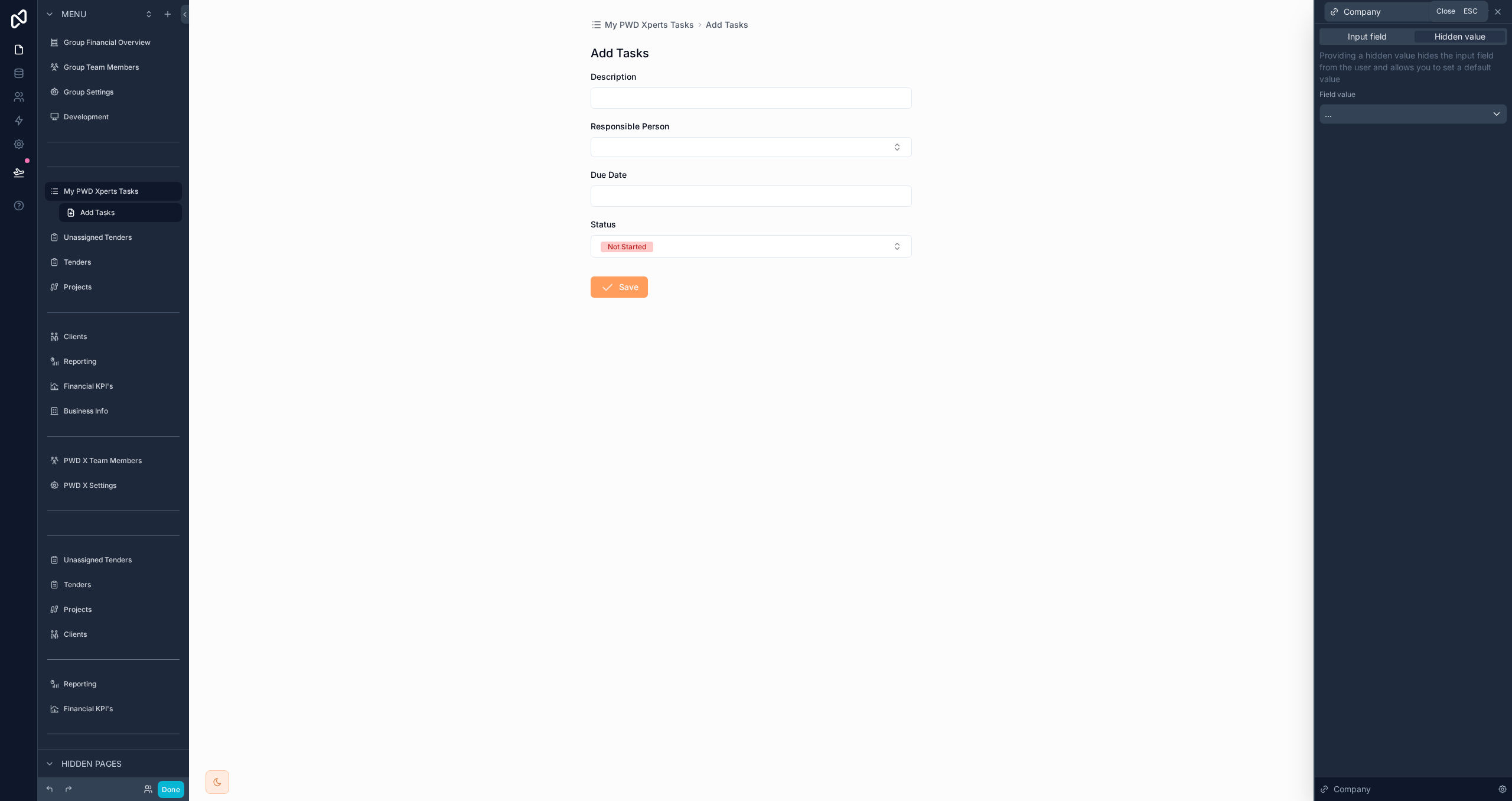
click at [1496, 10] on icon at bounding box center [1498, 12] width 5 height 5
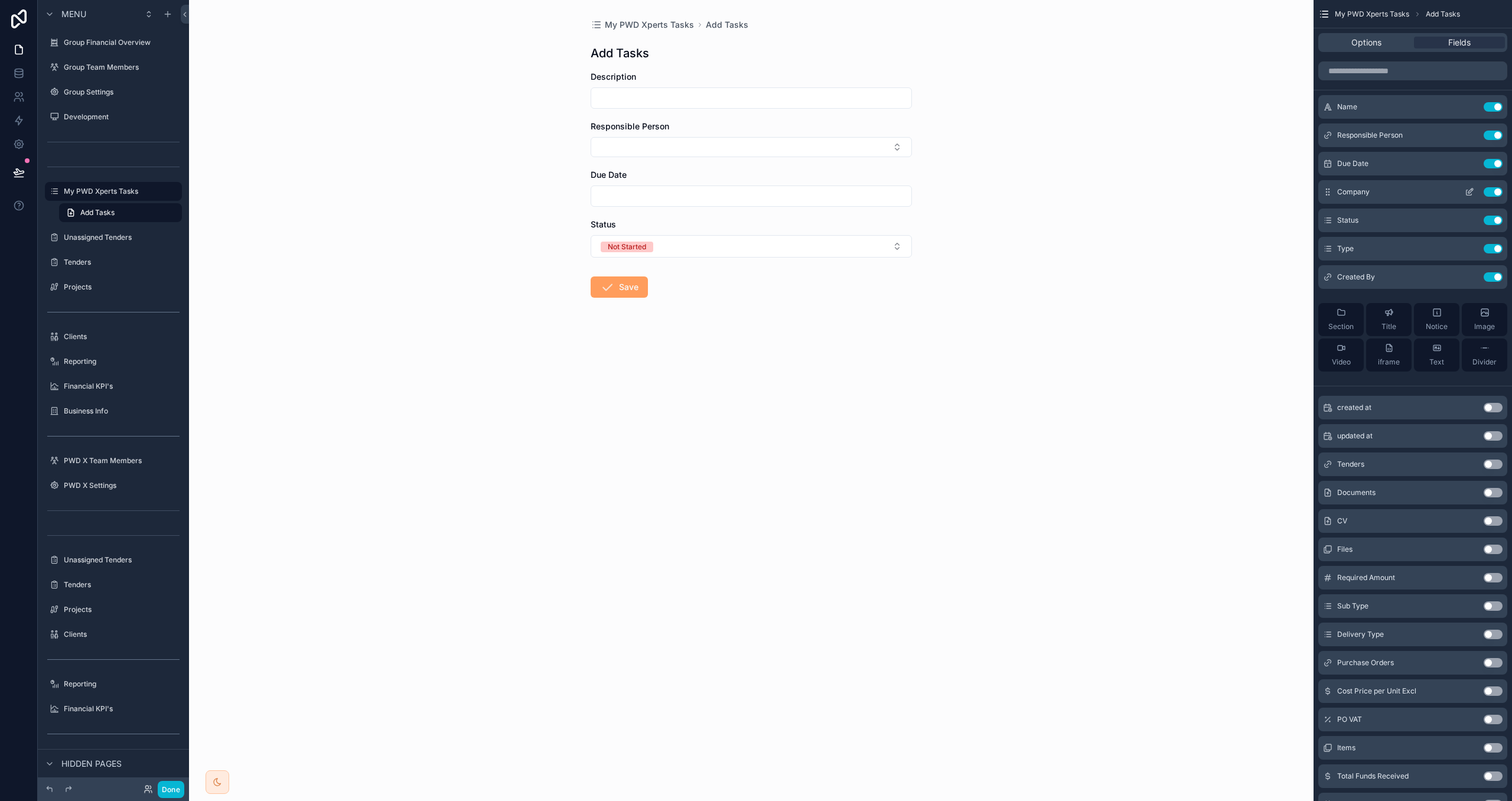
click at [1469, 192] on icon "scrollable content" at bounding box center [1470, 192] width 10 height 10
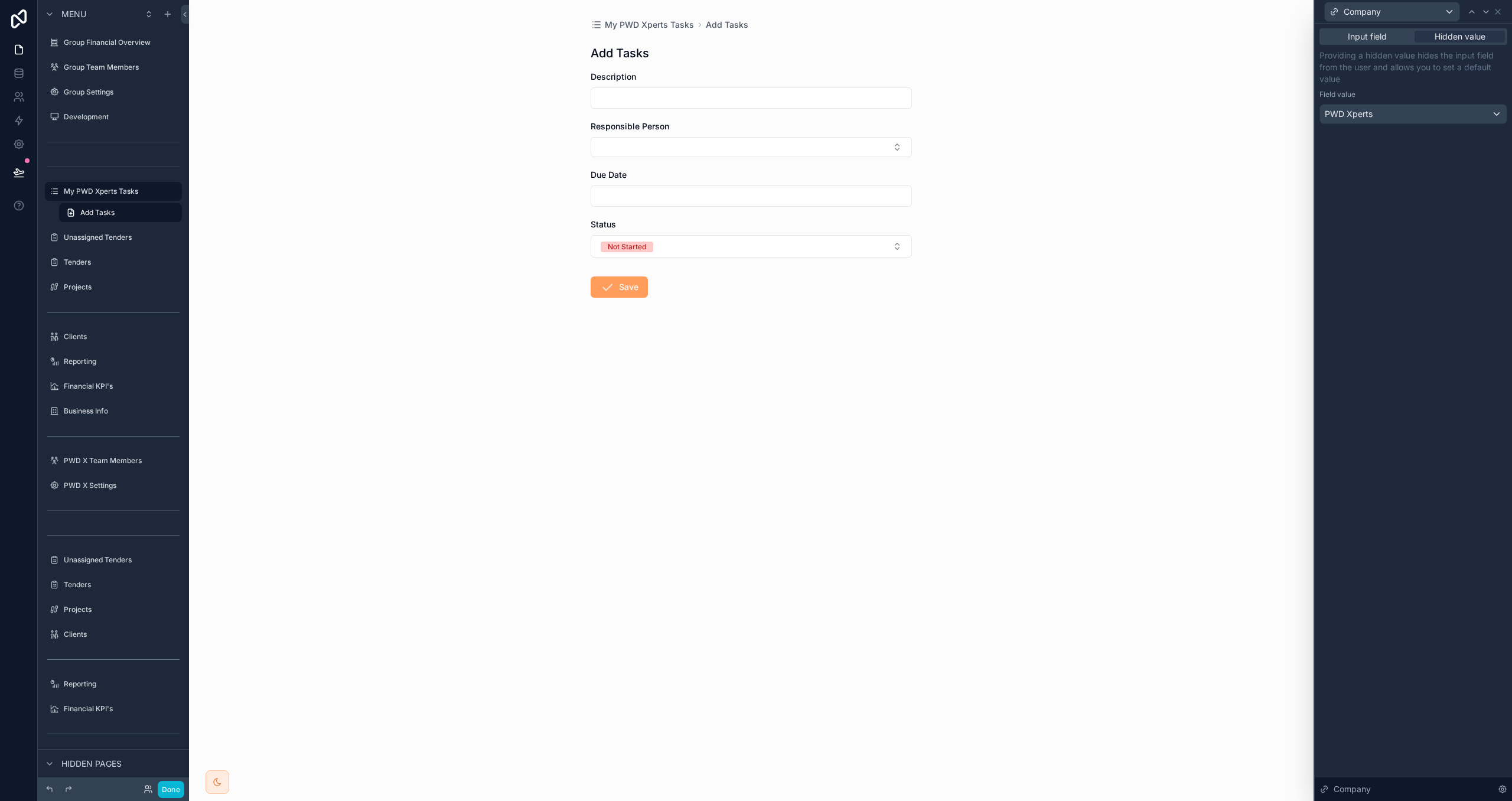
click at [1498, 16] on div "Company" at bounding box center [1414, 11] width 188 height 23
click at [1498, 14] on icon at bounding box center [1498, 12] width 10 height 10
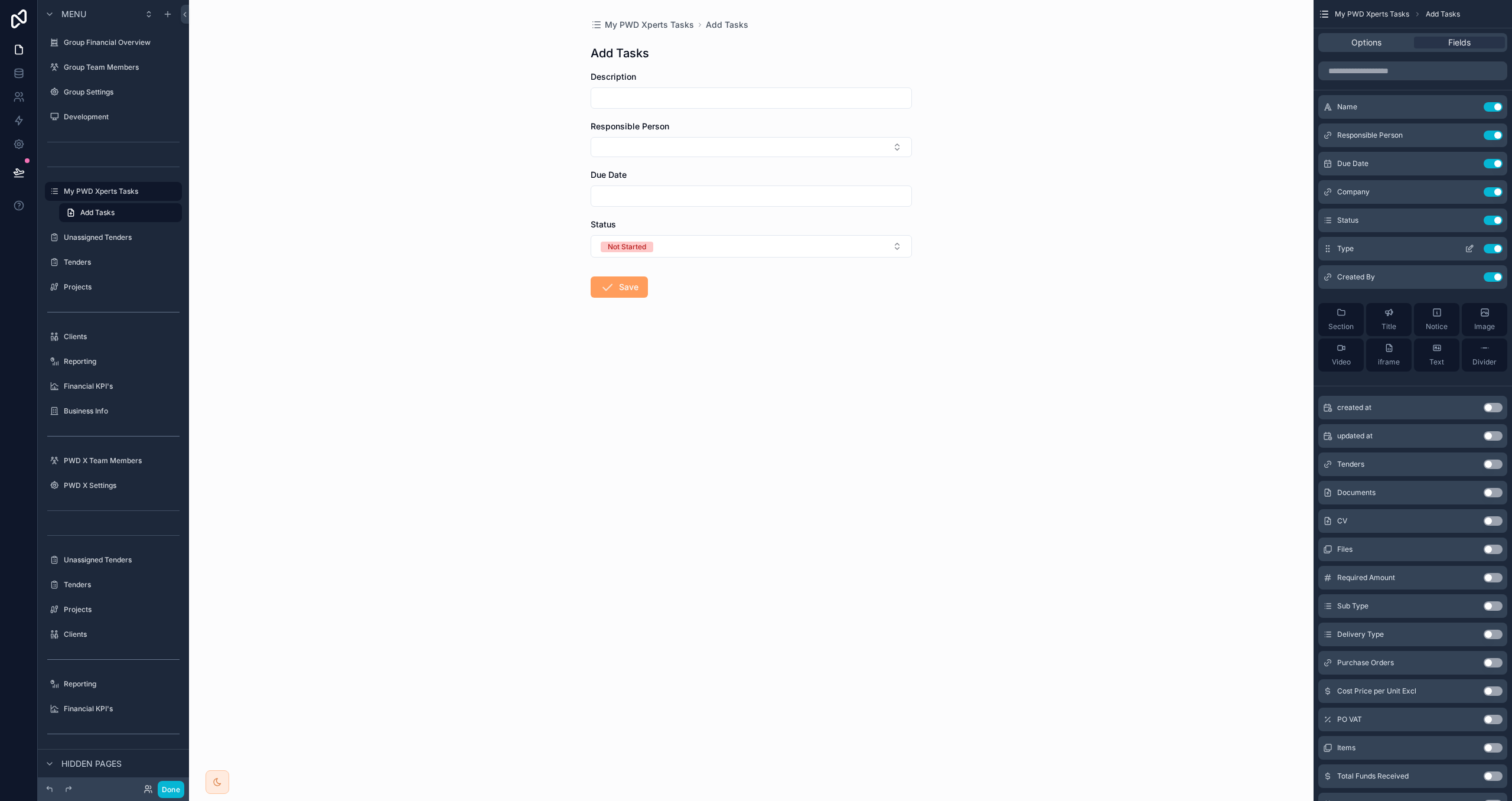
click at [1469, 254] on div "Type Use setting" at bounding box center [1413, 249] width 189 height 24
click at [1469, 252] on icon "scrollable content" at bounding box center [1469, 250] width 5 height 5
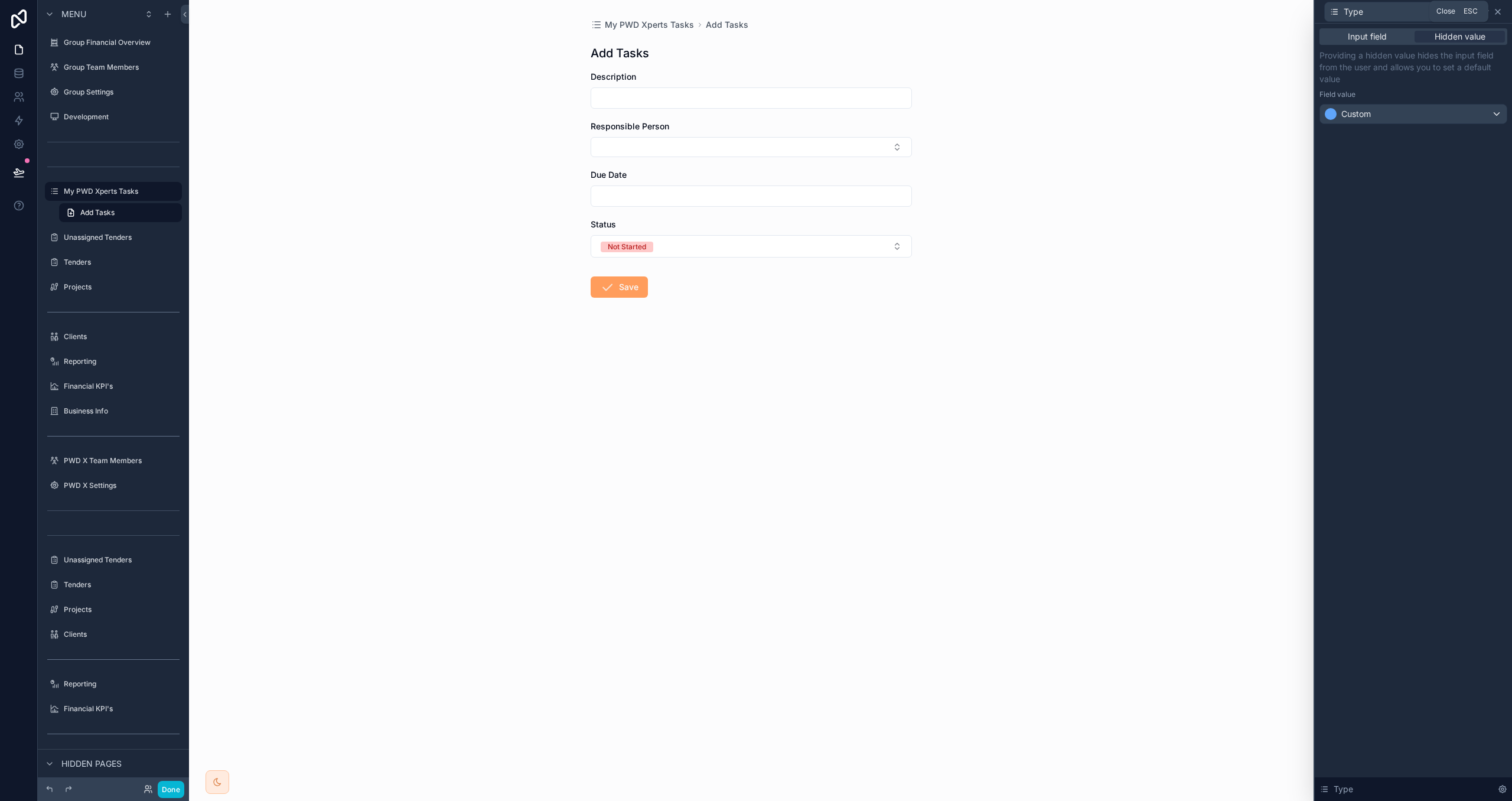
click at [1500, 14] on icon at bounding box center [1498, 12] width 10 height 10
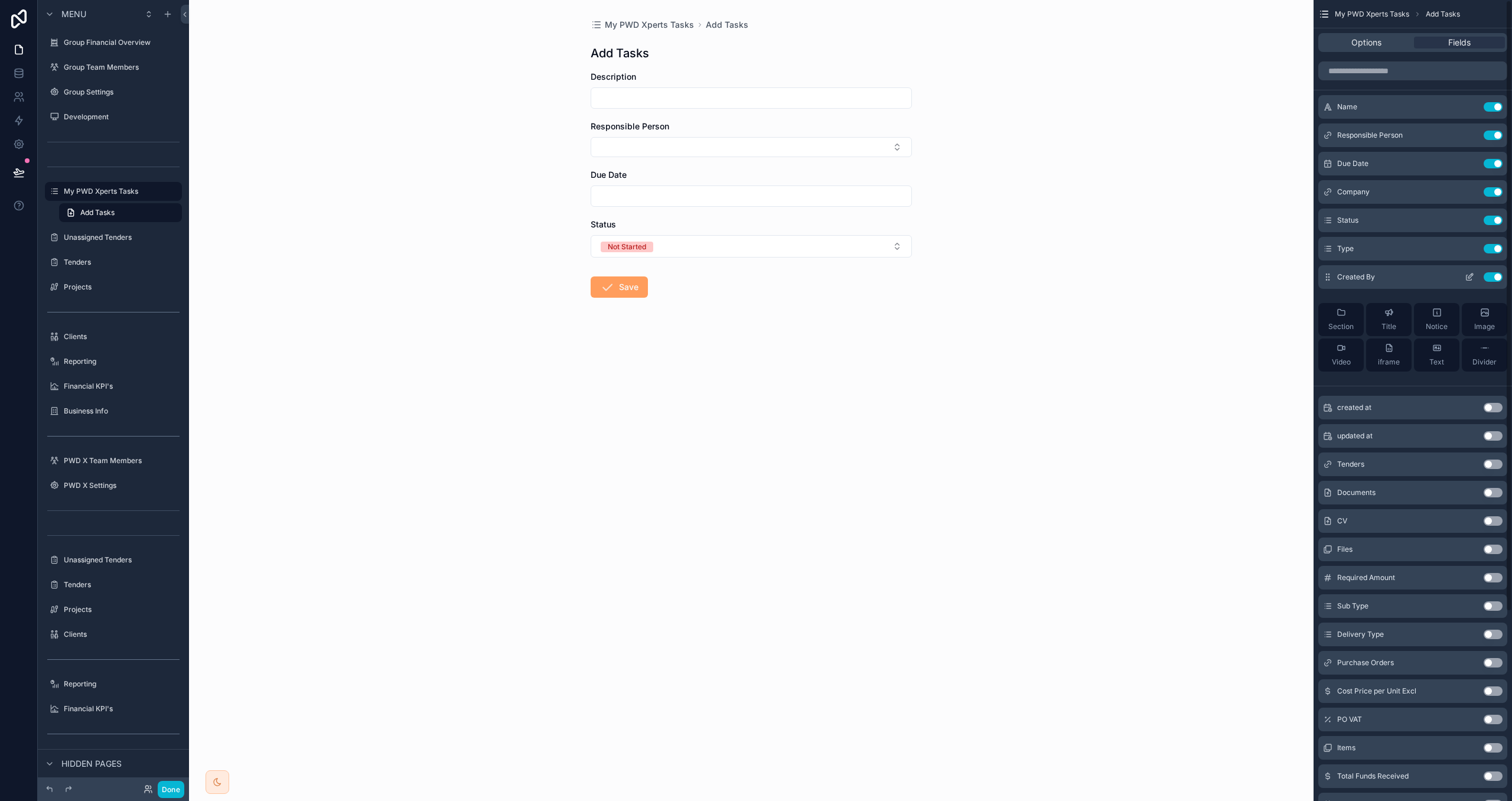
click at [1470, 278] on icon "scrollable content" at bounding box center [1470, 277] width 10 height 10
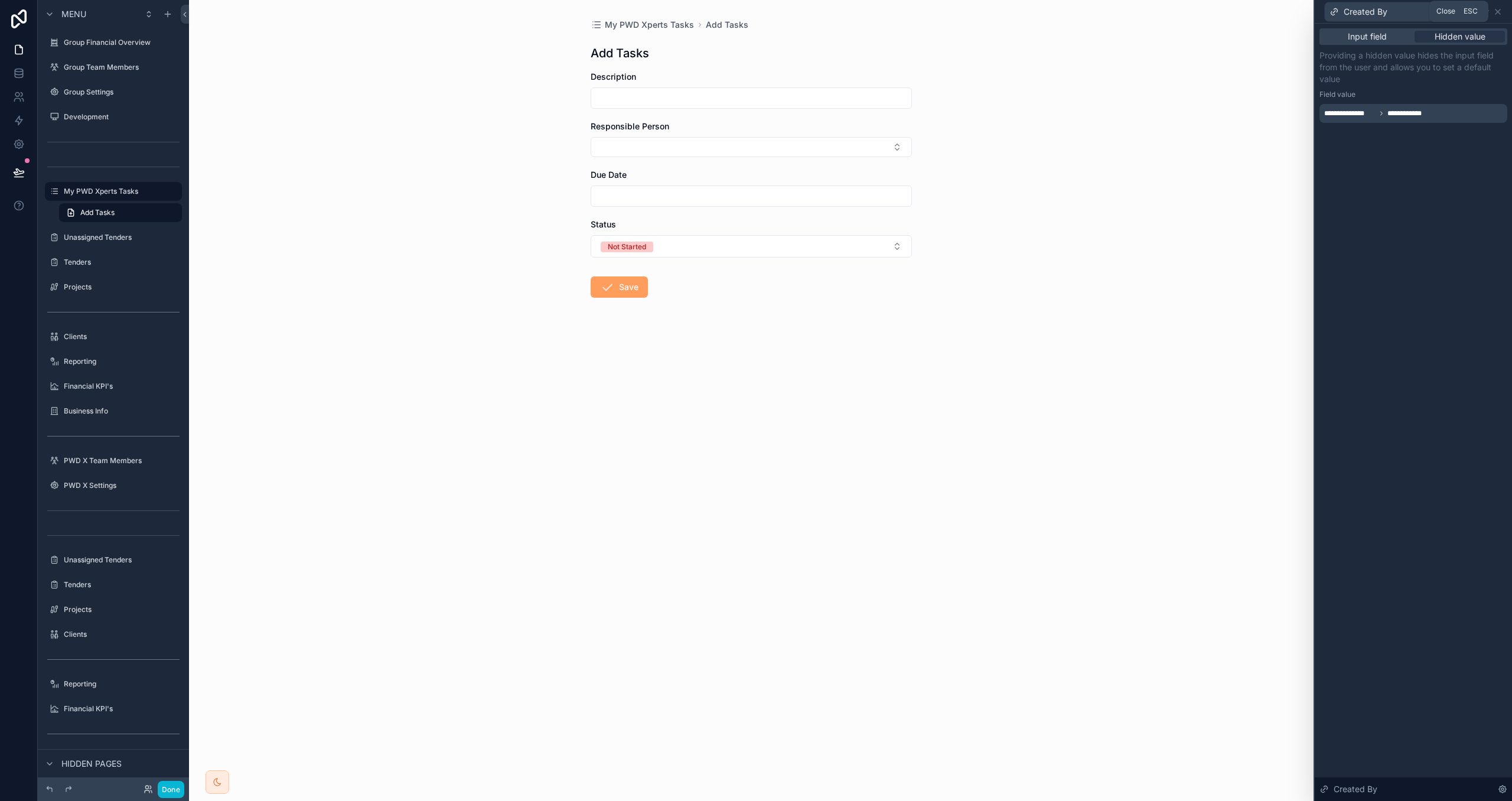
drag, startPoint x: 1498, startPoint y: 7, endPoint x: 1490, endPoint y: 21, distance: 16.1
click at [1498, 7] on icon at bounding box center [1498, 12] width 10 height 10
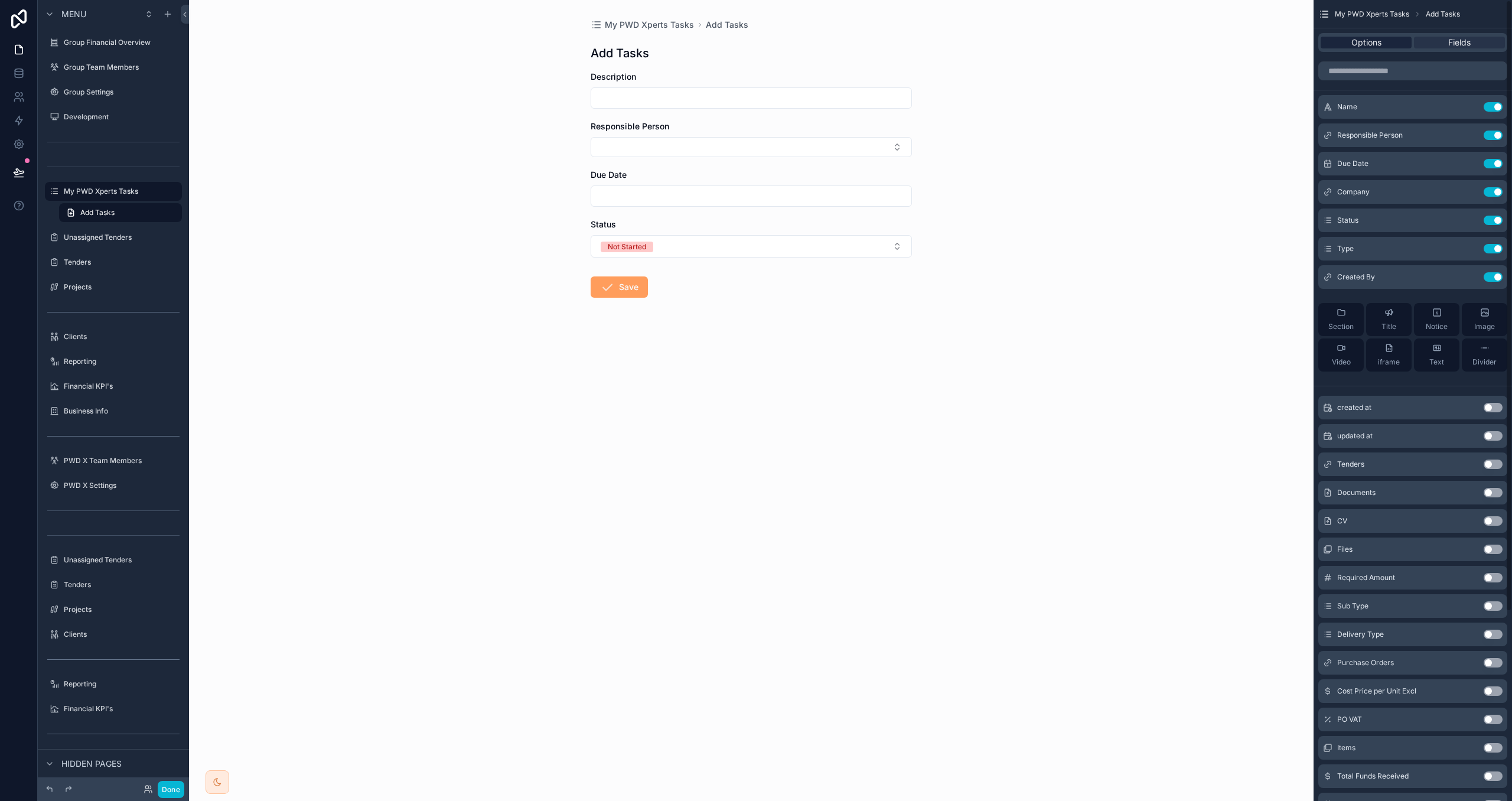
click at [1384, 37] on div "Options" at bounding box center [1366, 43] width 91 height 11
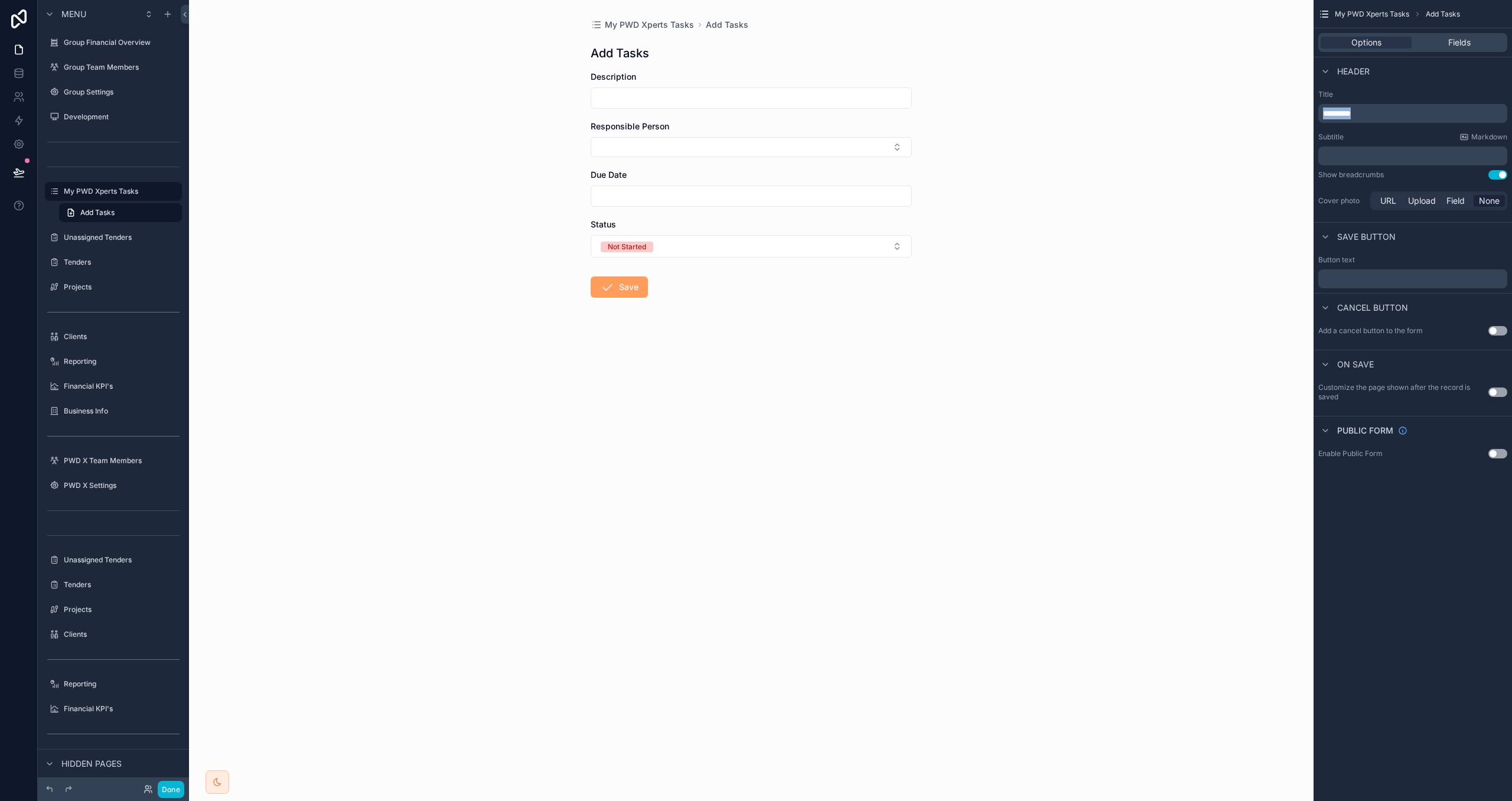
click at [1314, 110] on div "Title ********* Subtitle Markdown ﻿ Show breadcrumbs Use setting Cover photo UR…" at bounding box center [1413, 151] width 199 height 133
click at [1366, 127] on div "**********" at bounding box center [1413, 151] width 199 height 133
click at [637, 26] on span "My PWD Xperts Tasks" at bounding box center [649, 25] width 89 height 11
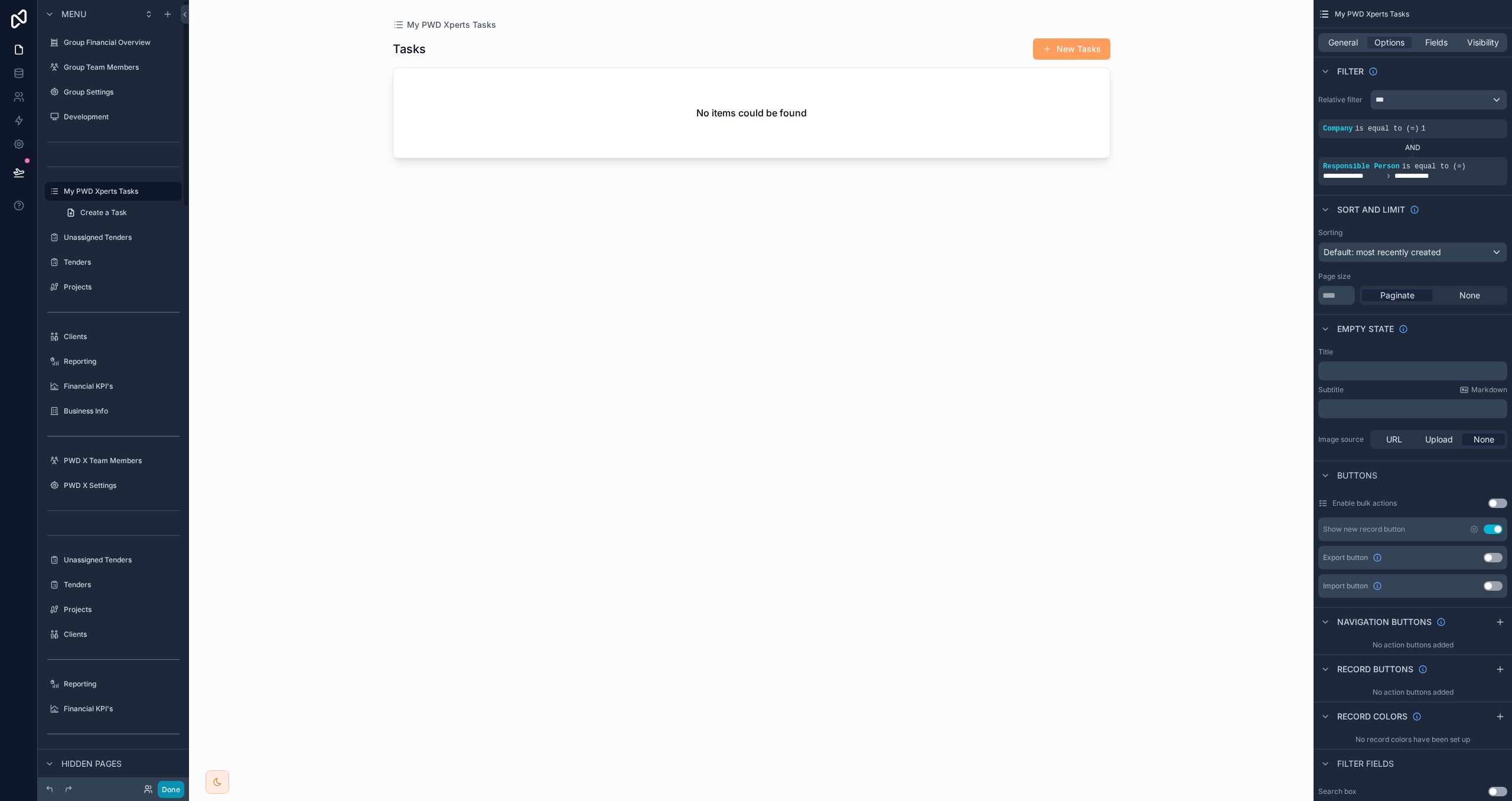
click at [173, 790] on button "Done" at bounding box center [171, 790] width 26 height 17
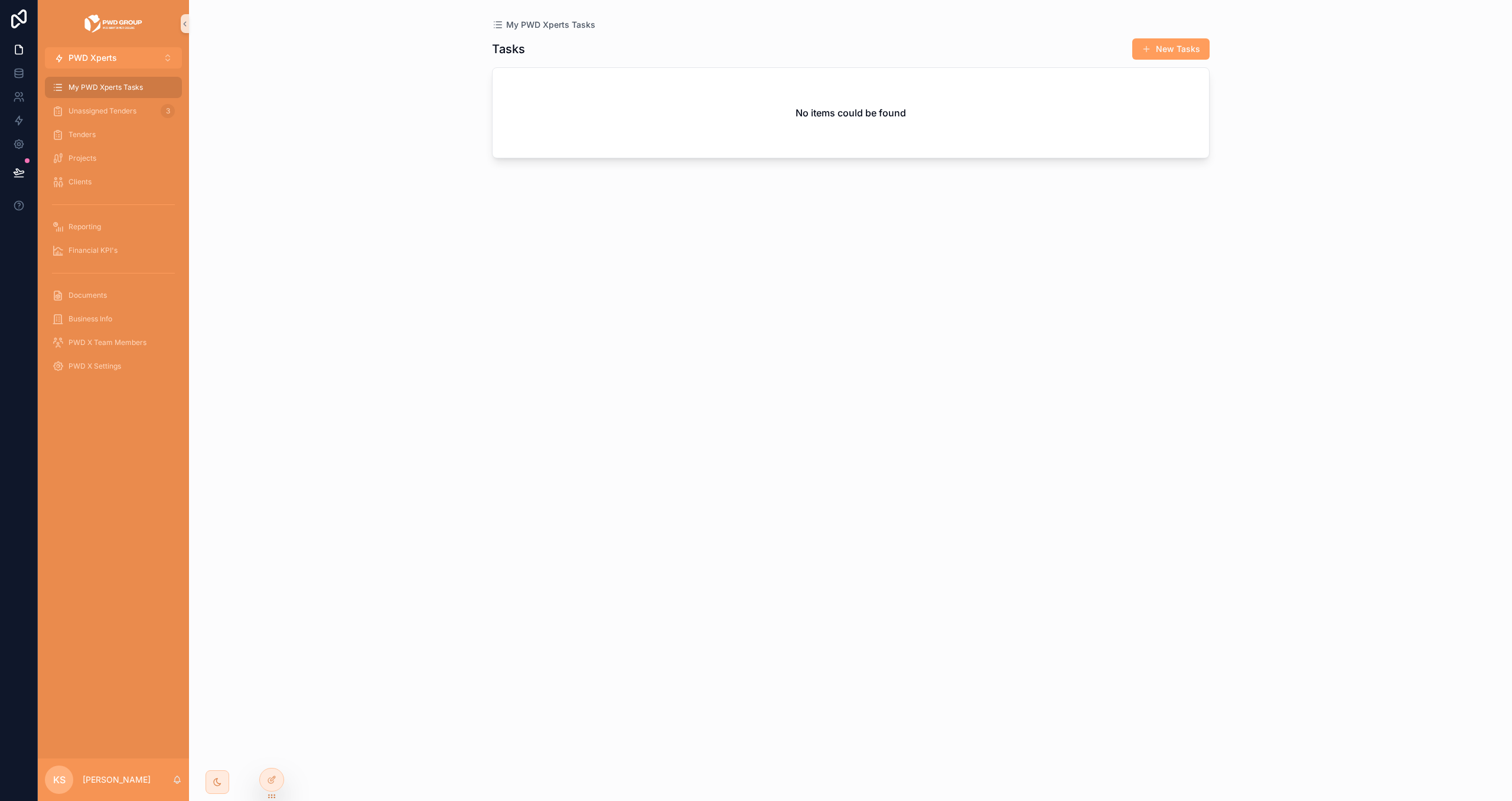
click at [1163, 54] on button "New Tasks" at bounding box center [1171, 49] width 78 height 21
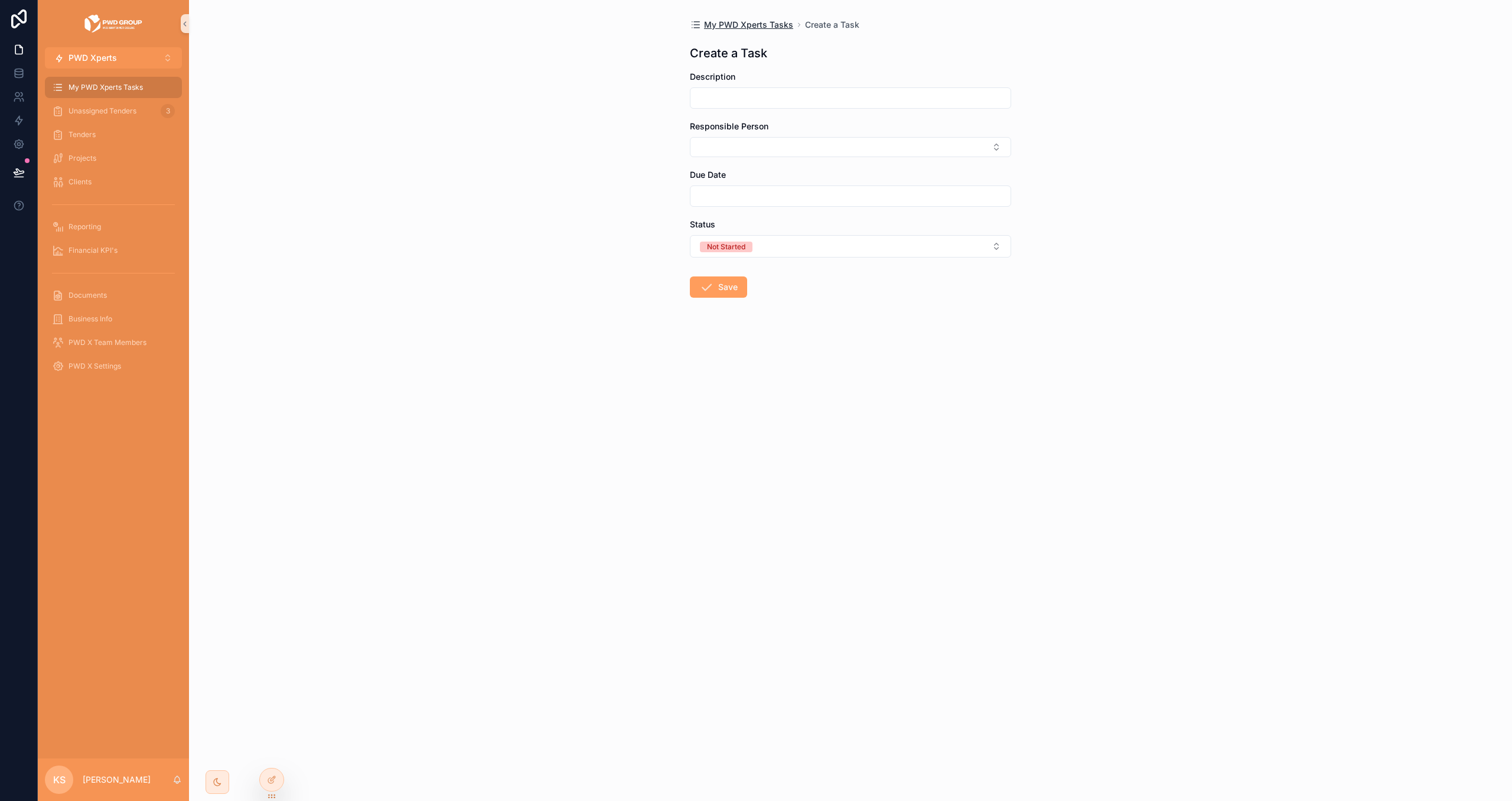
click at [760, 21] on span "My PWD Xperts Tasks" at bounding box center [749, 25] width 89 height 11
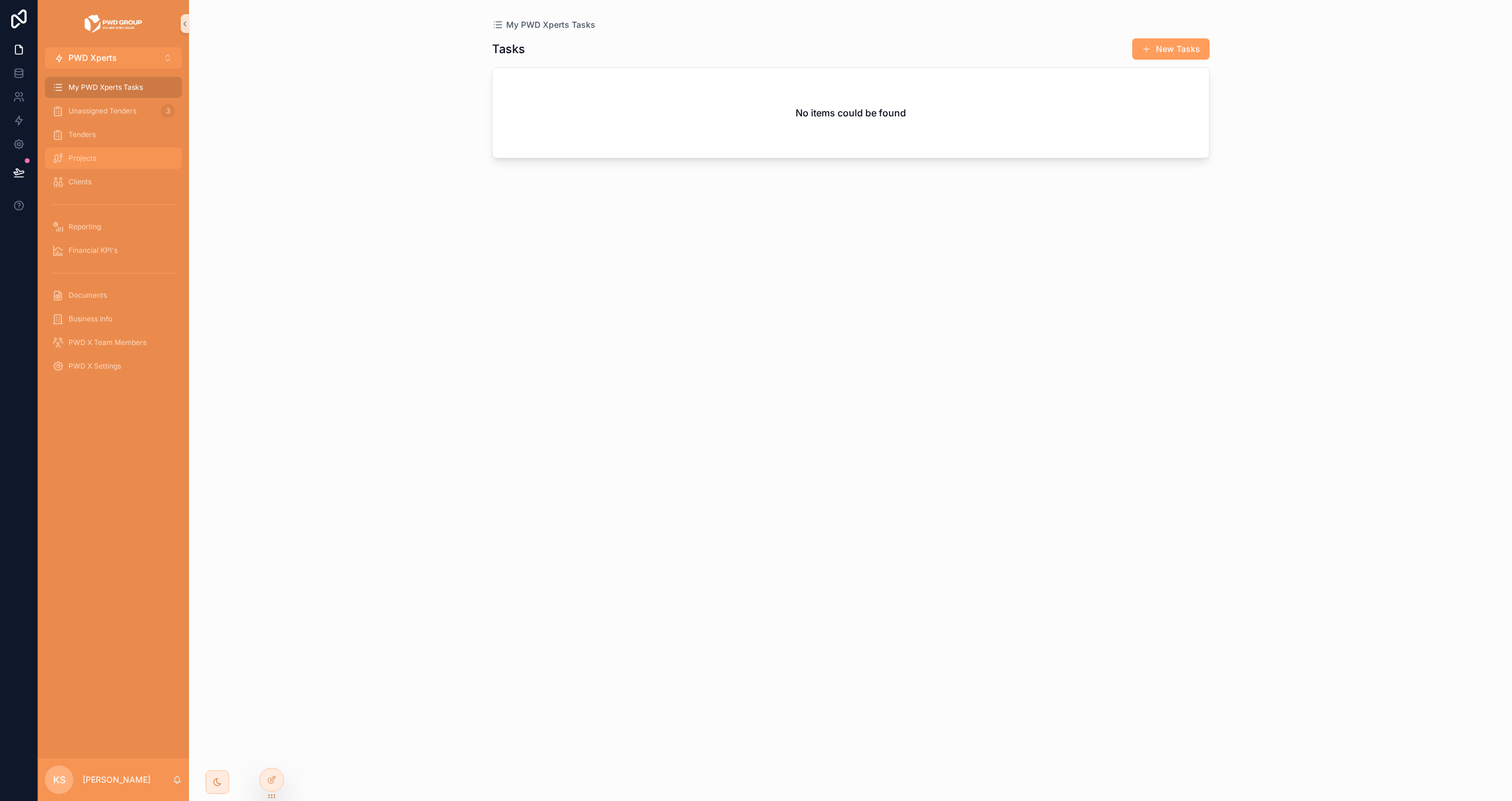
click at [123, 167] on div "Projects" at bounding box center [114, 158] width 123 height 19
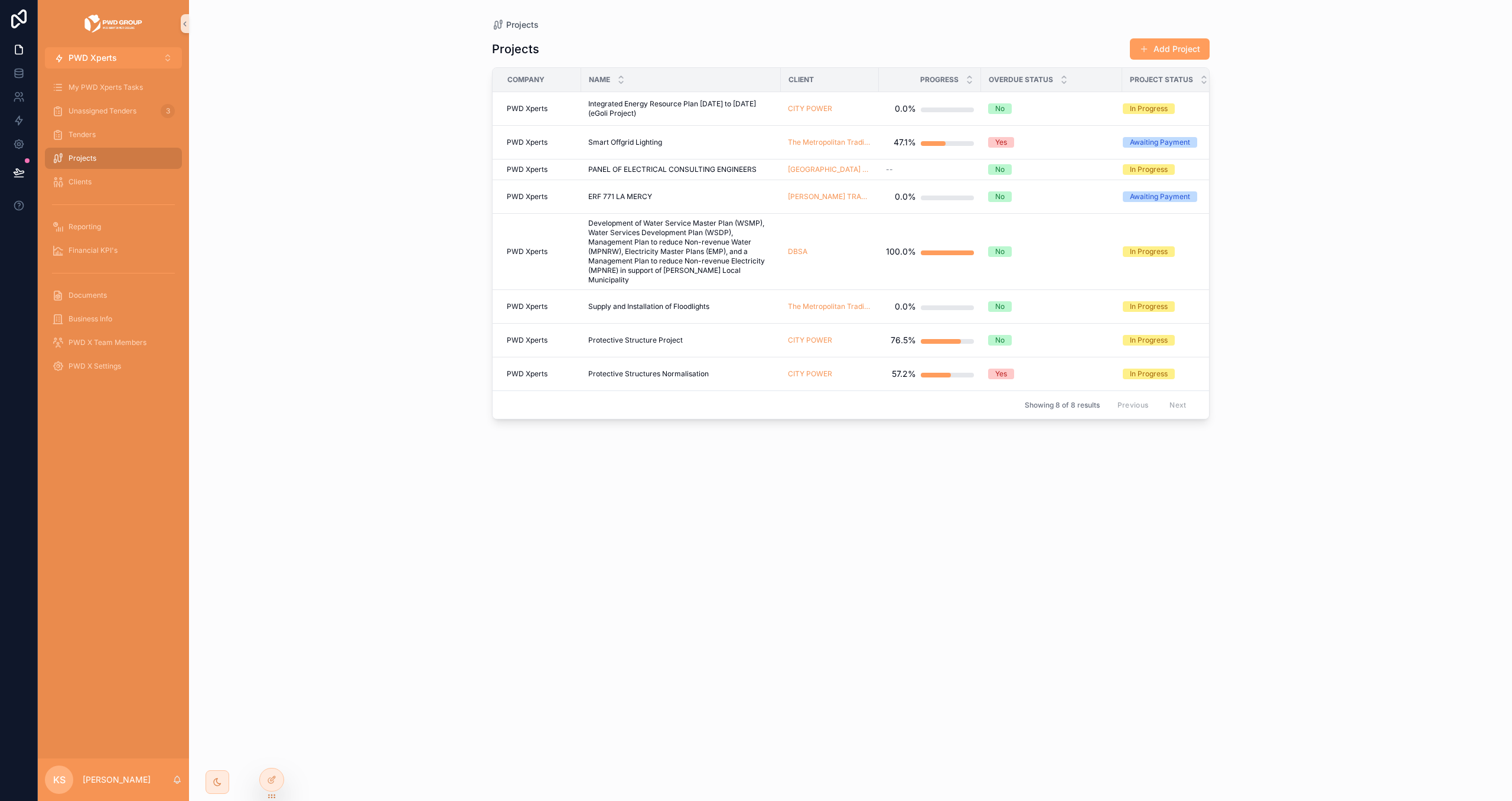
click at [675, 254] on span "Development of Water Service Master Plan (WSMP), Water Services Development Pla…" at bounding box center [681, 251] width 186 height 66
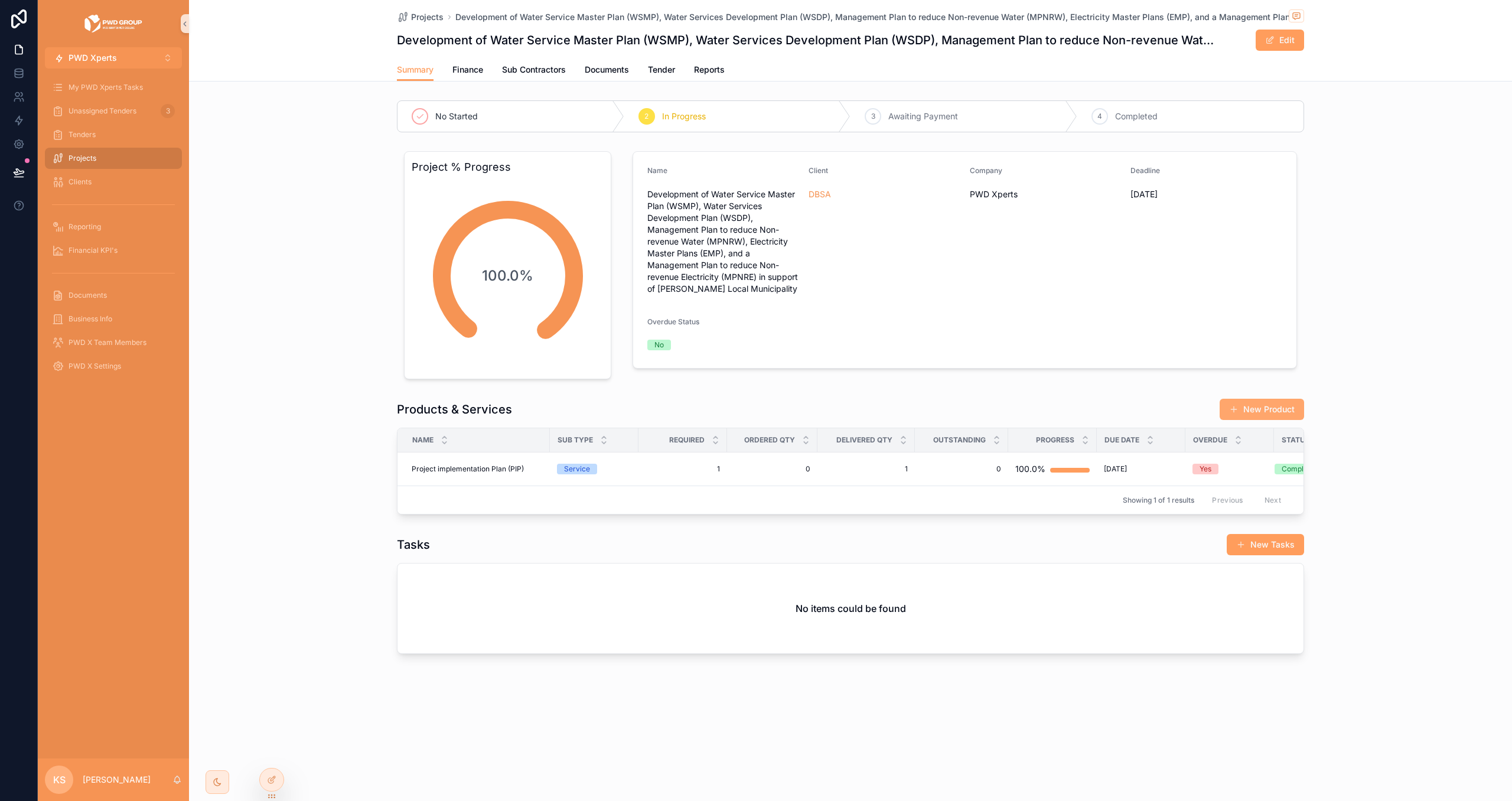
click at [1279, 420] on button "New Product" at bounding box center [1262, 409] width 84 height 21
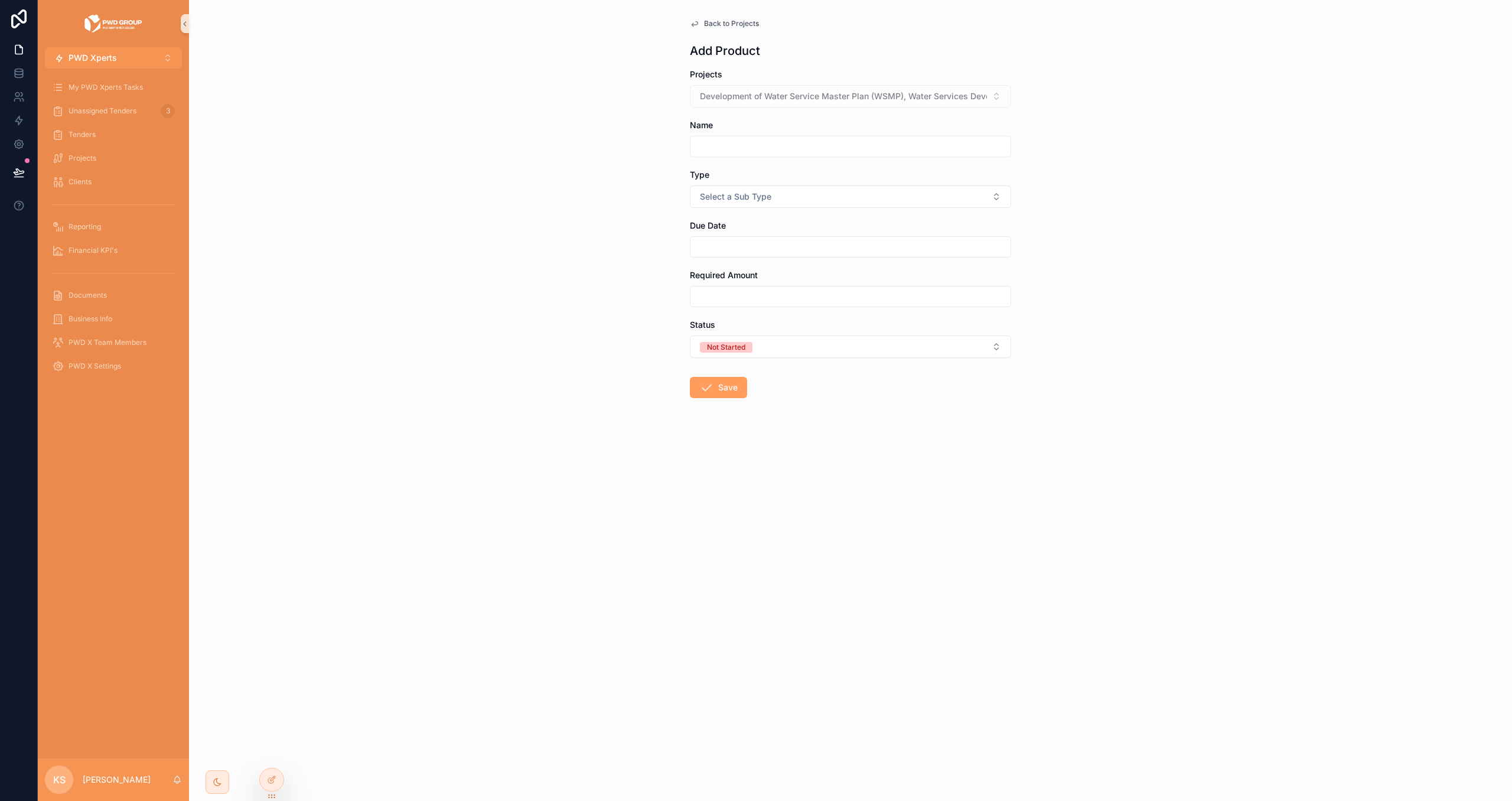
click at [713, 19] on span "Back to Projects" at bounding box center [731, 24] width 55 height 10
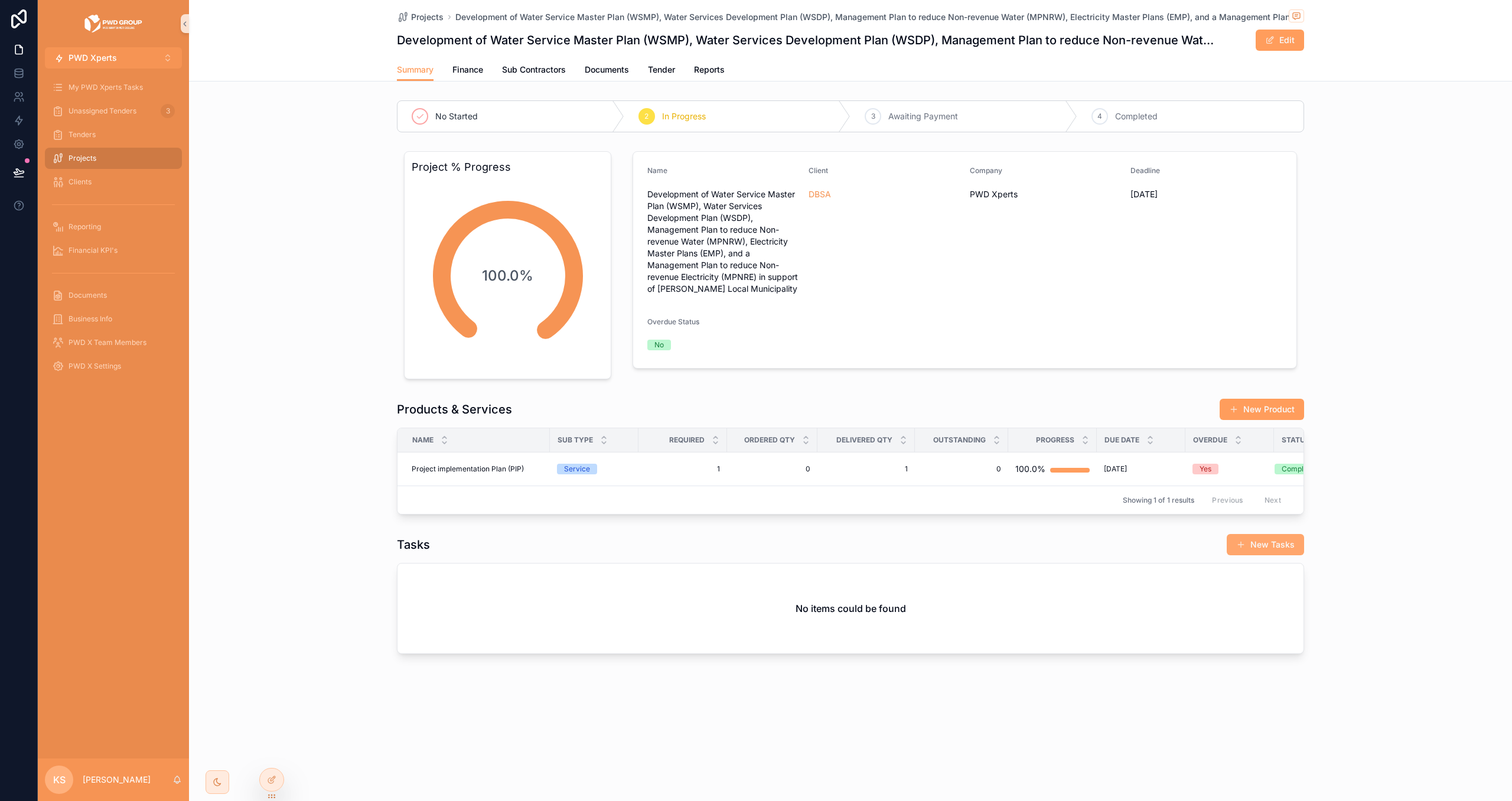
click at [1267, 559] on div "Tasks New Tasks No items could be found" at bounding box center [850, 593] width 907 height 120
click at [1267, 547] on button "New Tasks" at bounding box center [1266, 545] width 78 height 21
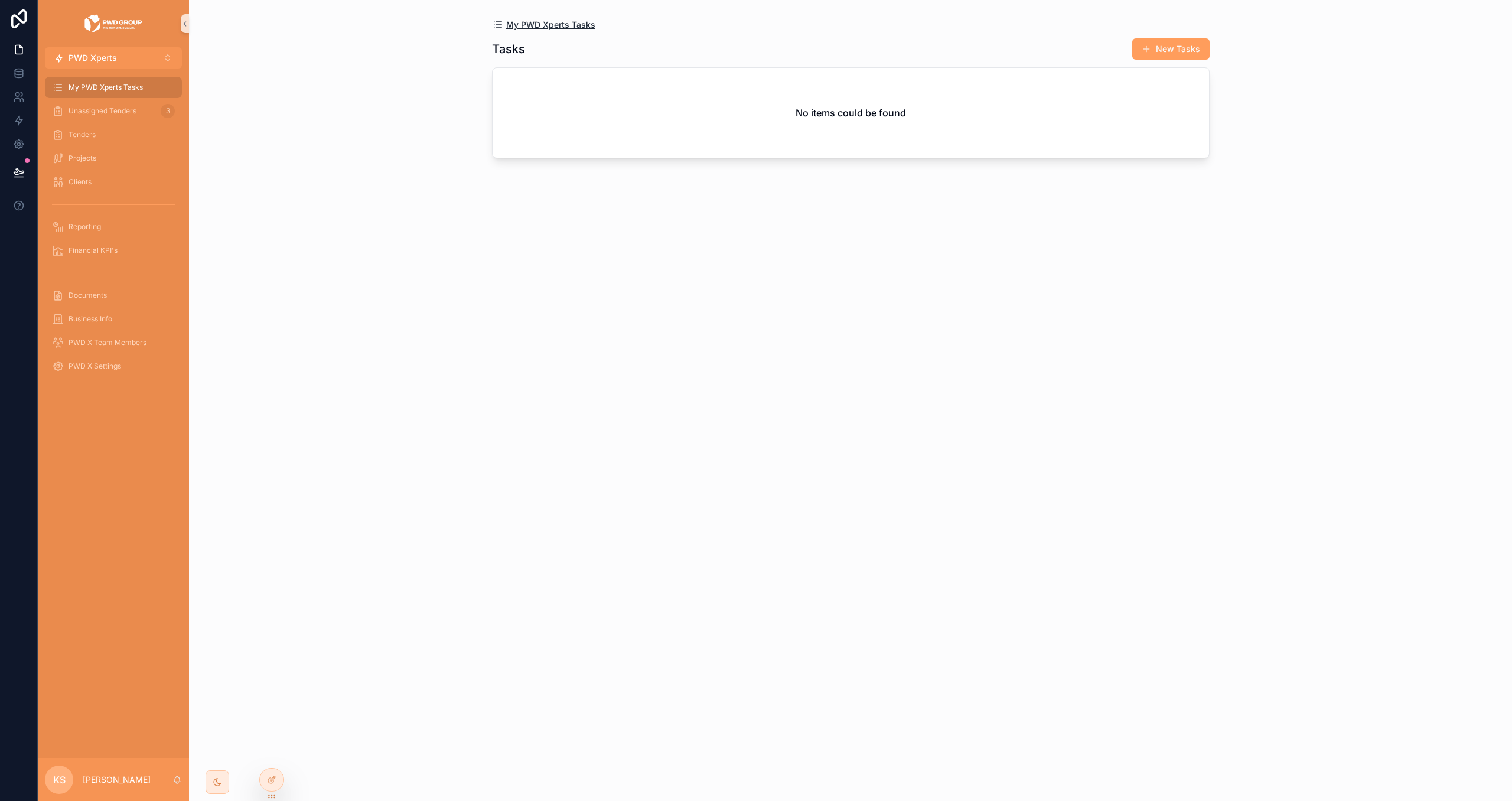
click at [579, 26] on span "My PWD Xperts Tasks" at bounding box center [551, 25] width 89 height 11
click at [116, 152] on div "Projects" at bounding box center [114, 158] width 123 height 19
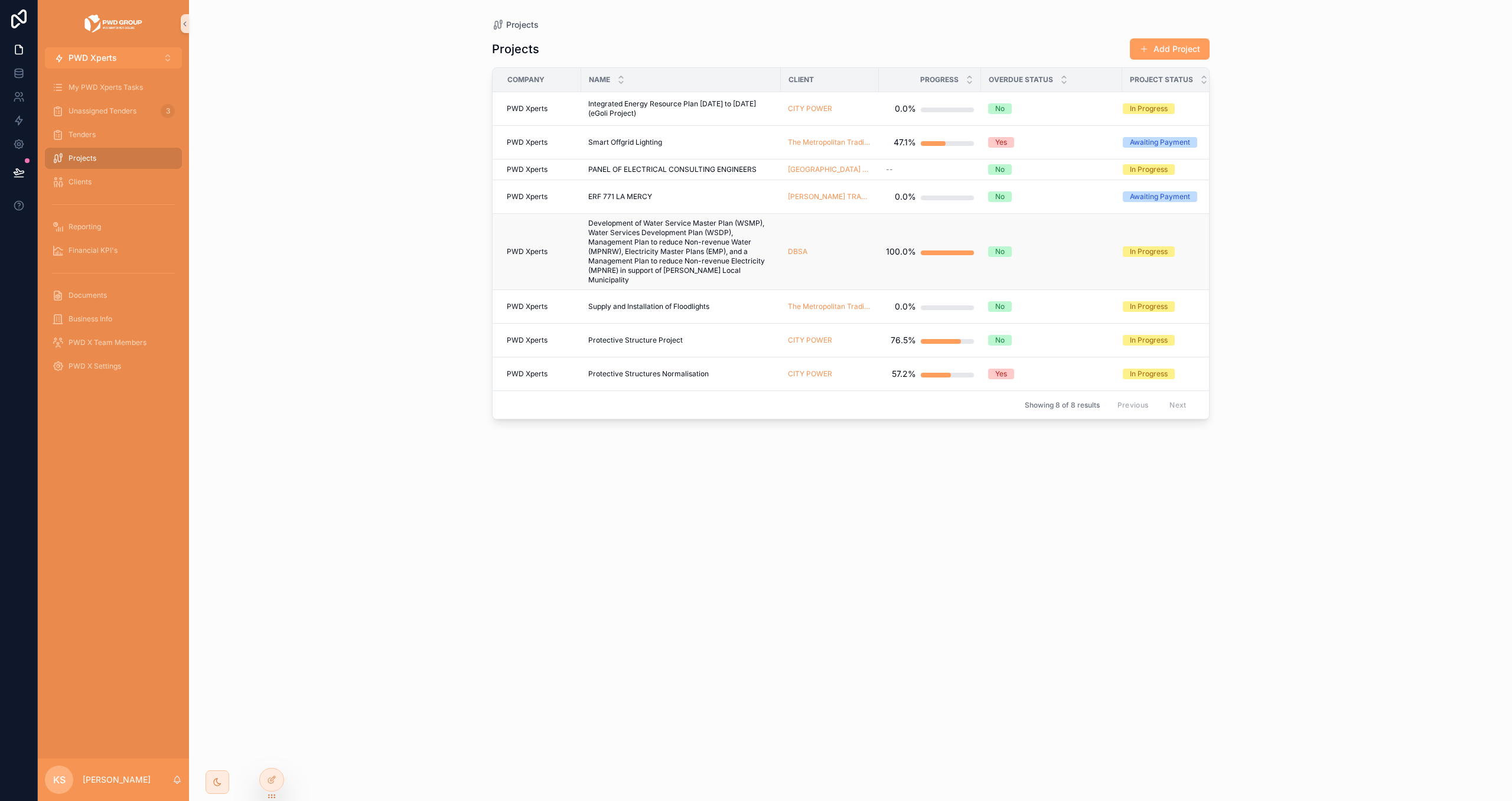
click at [673, 239] on span "Development of Water Service Master Plan (WSMP), Water Services Development Pla…" at bounding box center [681, 251] width 186 height 66
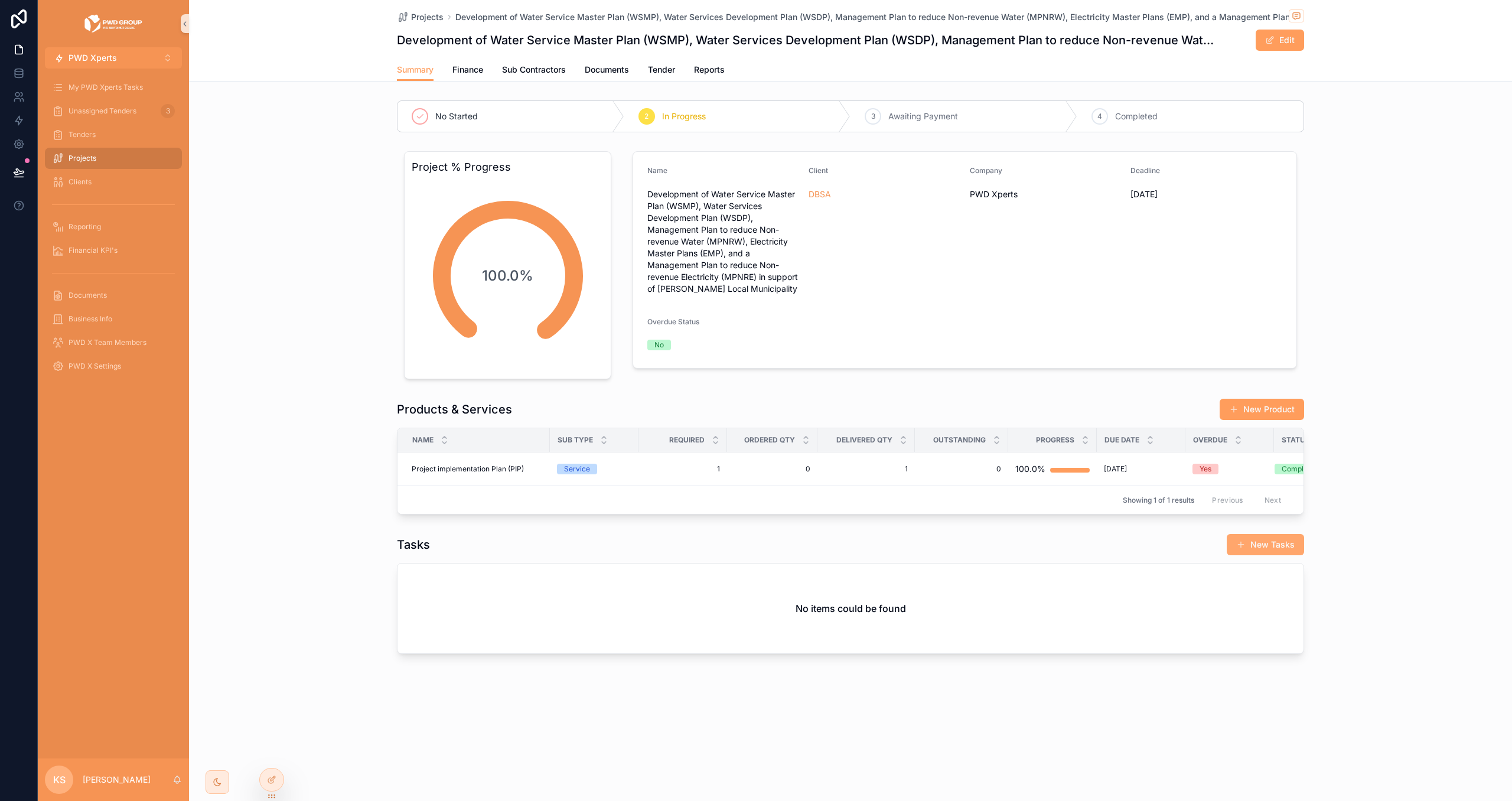
click at [1255, 550] on button "New Tasks" at bounding box center [1266, 545] width 78 height 21
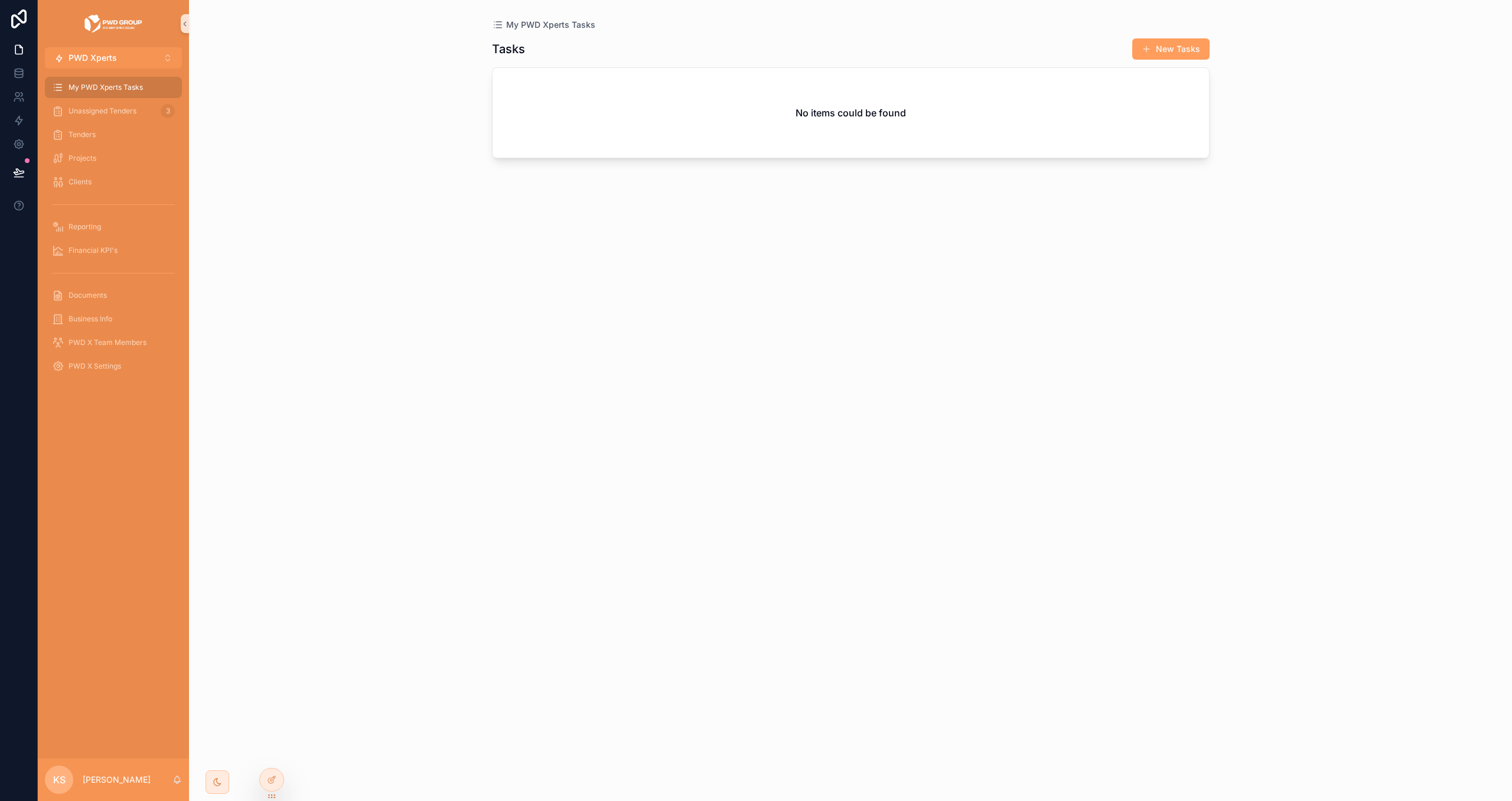
drag, startPoint x: 264, startPoint y: 783, endPoint x: 297, endPoint y: 732, distance: 60.7
click at [264, 783] on div at bounding box center [272, 779] width 24 height 22
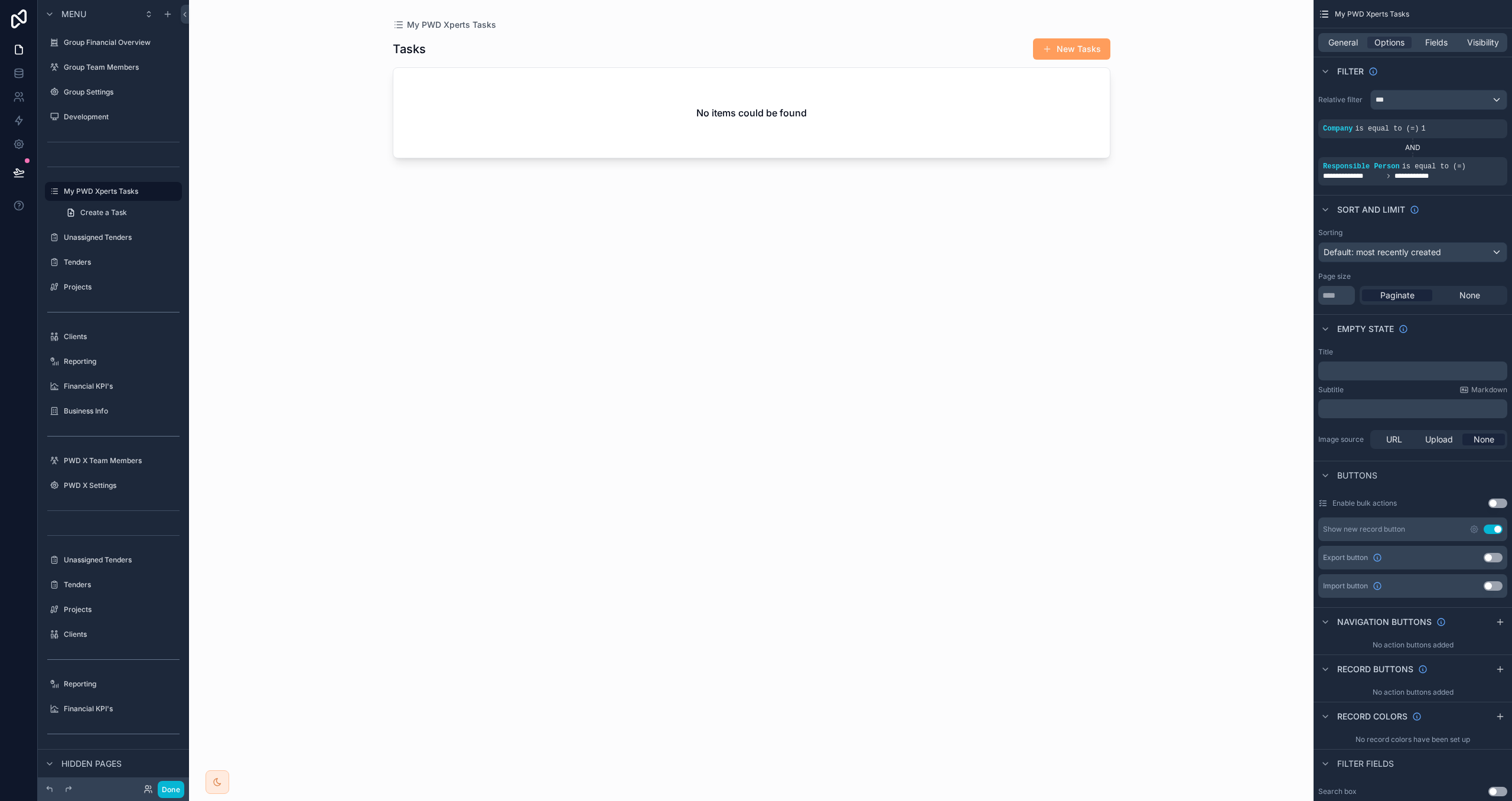
drag, startPoint x: 143, startPoint y: 283, endPoint x: 192, endPoint y: 288, distance: 49.3
click at [143, 283] on label "Projects" at bounding box center [122, 287] width 116 height 10
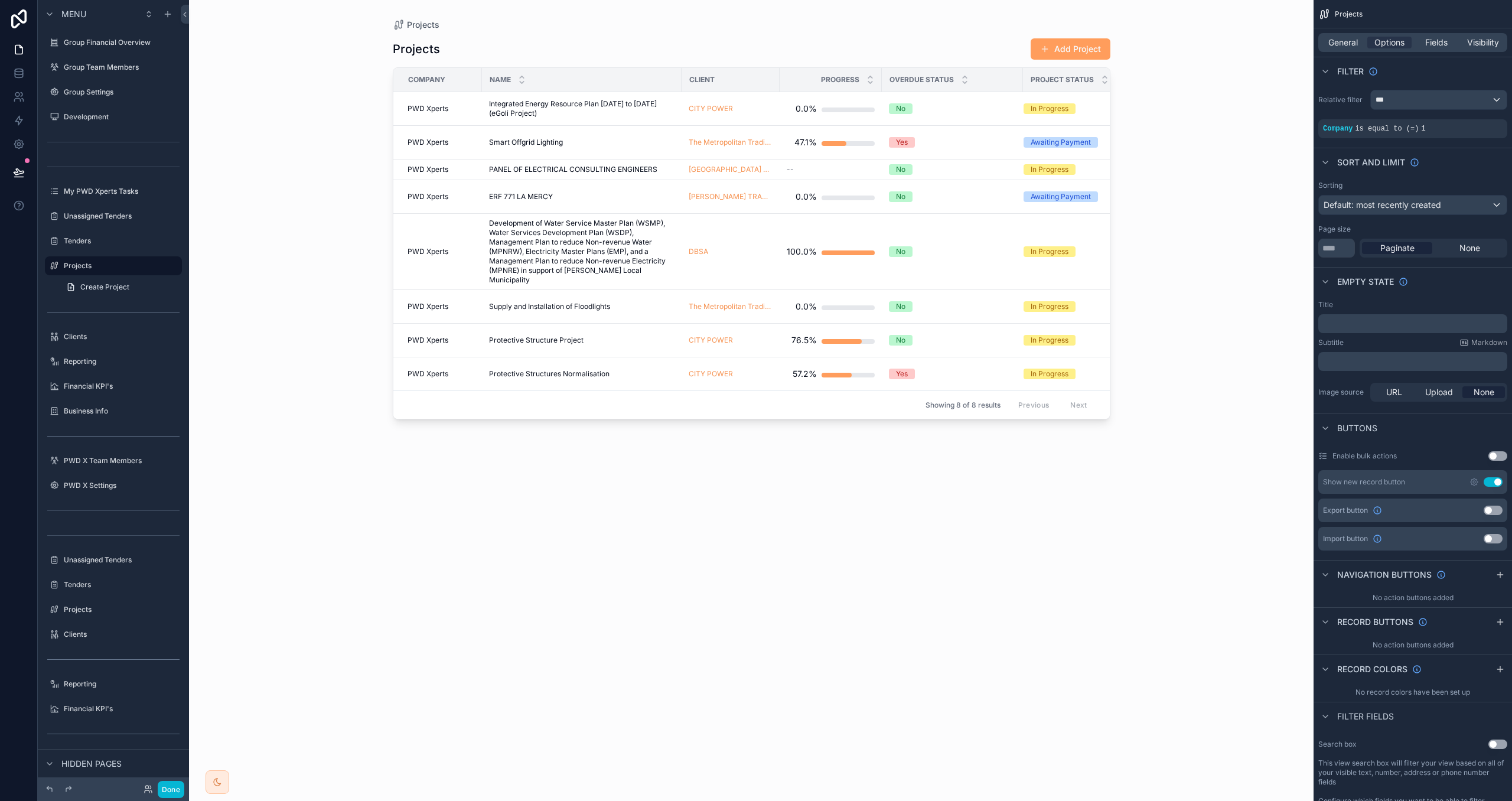
click at [608, 248] on div "scrollable content" at bounding box center [752, 394] width 756 height 787
click at [630, 253] on span "Development of Water Service Master Plan (WSMP), Water Services Development Pla…" at bounding box center [582, 251] width 186 height 66
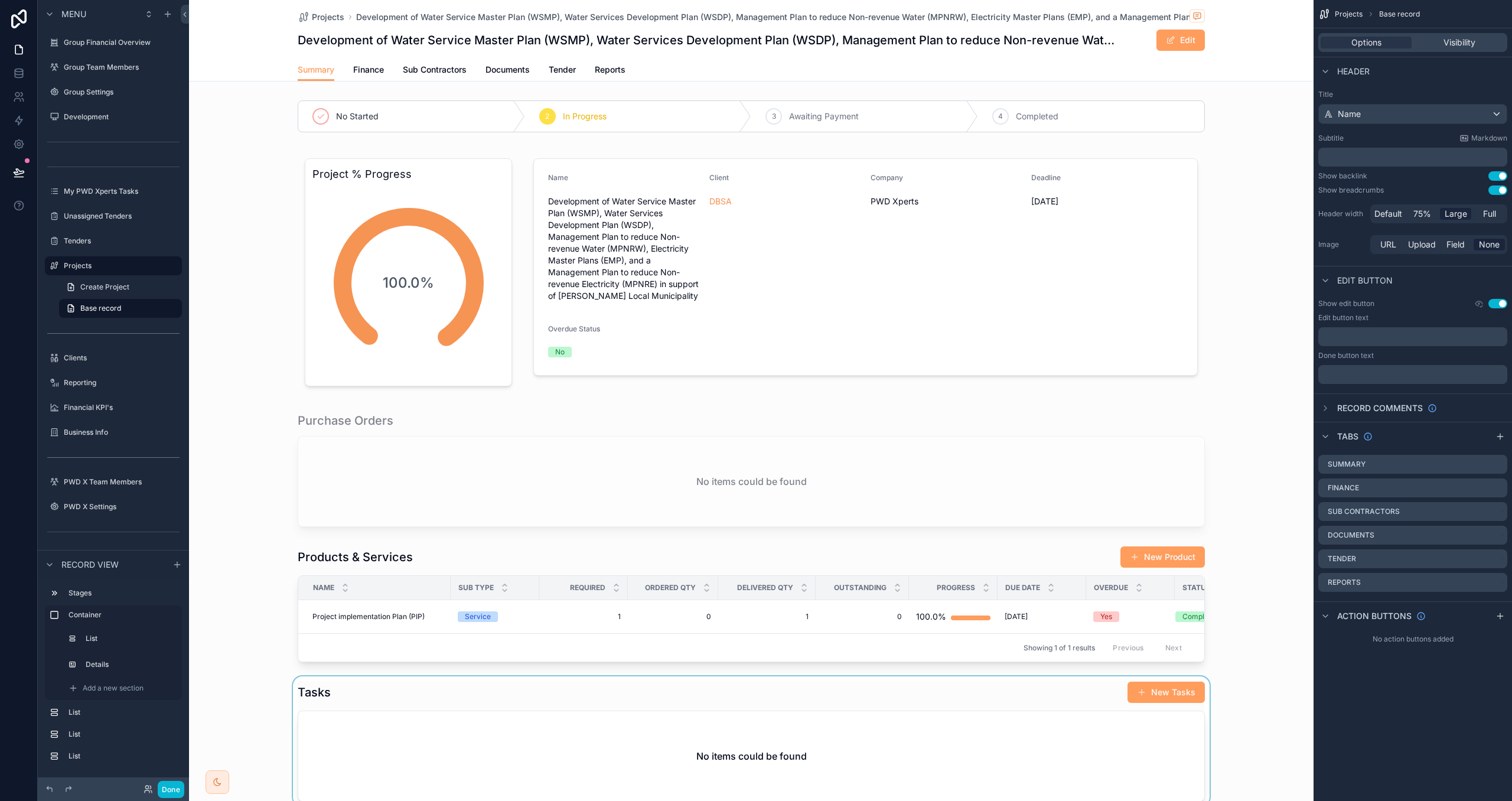
click at [1025, 686] on div "scrollable content" at bounding box center [751, 741] width 1125 height 130
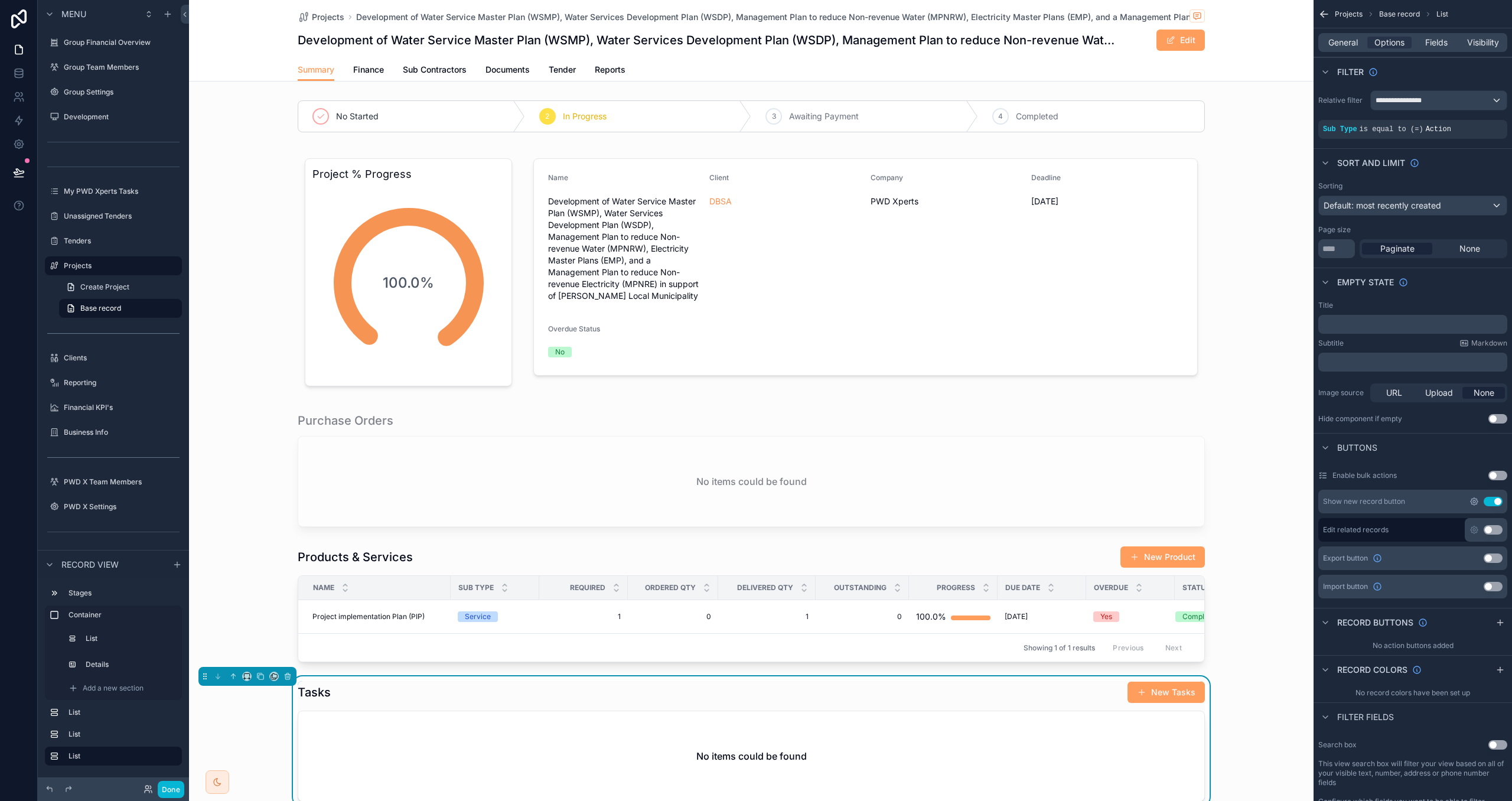
click at [1476, 503] on icon "scrollable content" at bounding box center [1474, 502] width 10 height 10
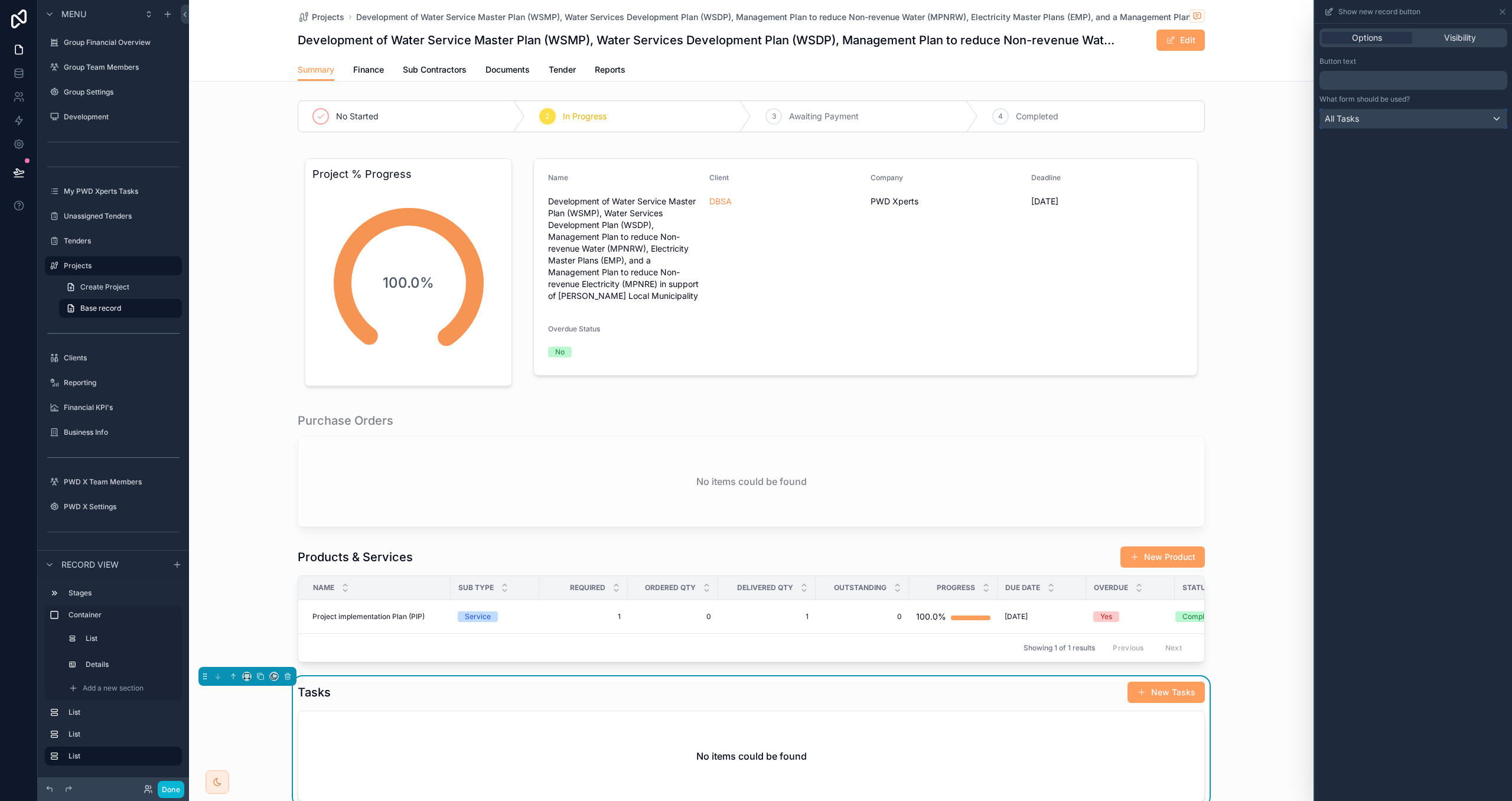
click at [1408, 117] on div "All Tasks" at bounding box center [1414, 119] width 187 height 19
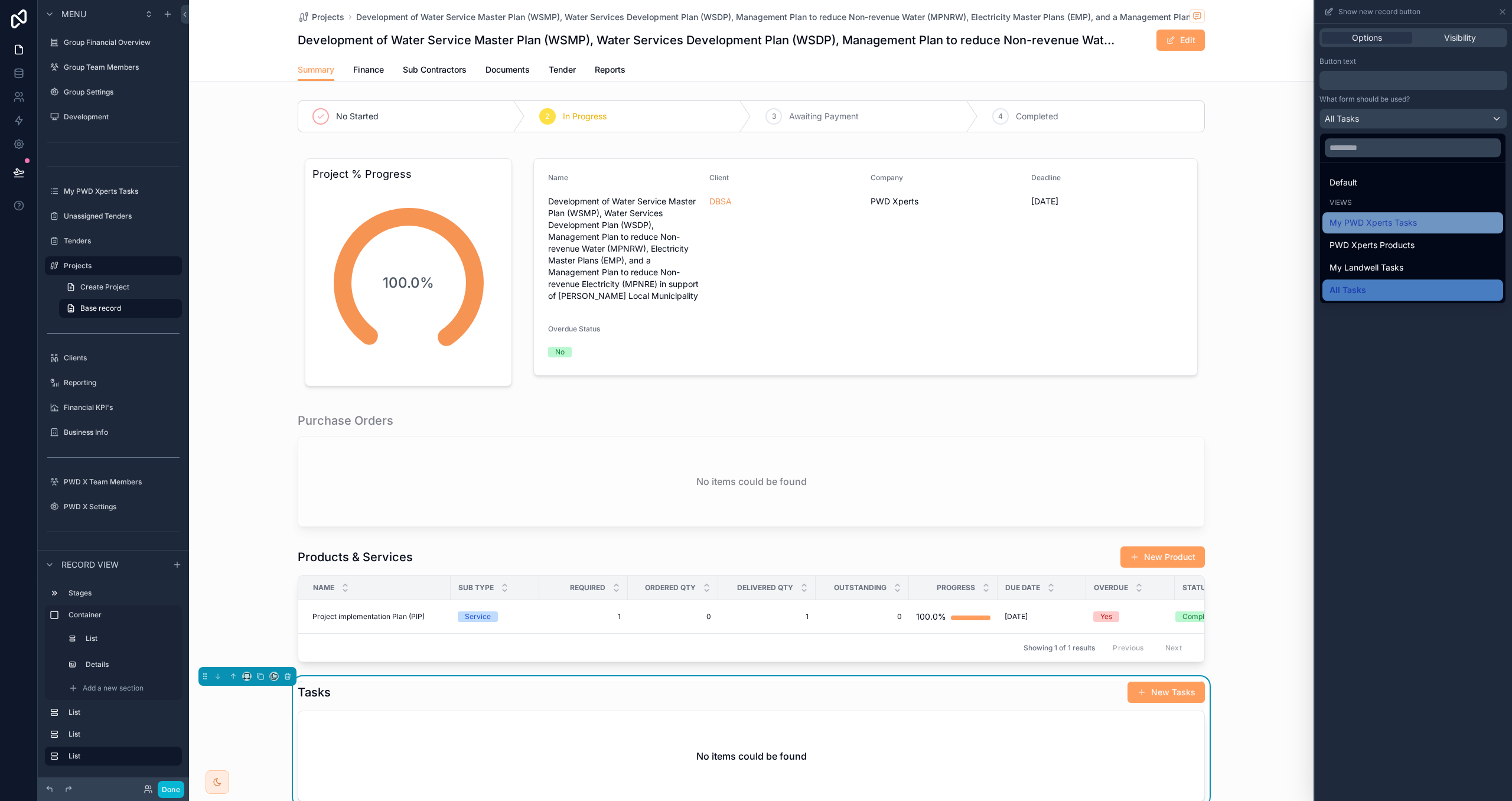
click at [1393, 227] on span "My PWD Xperts Tasks" at bounding box center [1373, 223] width 88 height 14
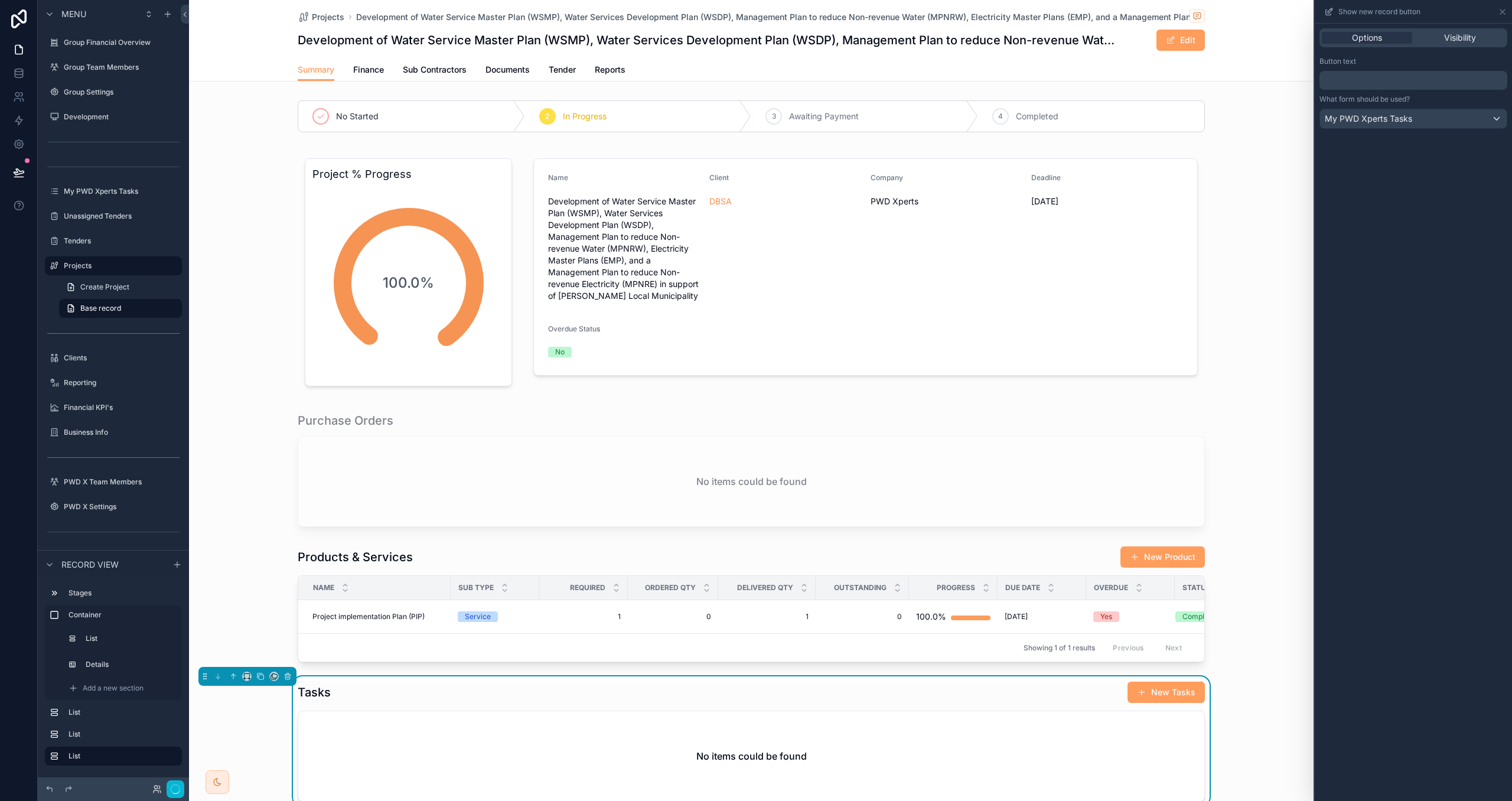
drag, startPoint x: 1421, startPoint y: 404, endPoint x: 1419, endPoint y: 416, distance: 12.2
click at [1421, 408] on div "Options Visibility Button text ﻿ What form should be used? My PWD Xperts Tasks" at bounding box center [1413, 412] width 197 height 777
drag, startPoint x: 169, startPoint y: 785, endPoint x: 358, endPoint y: 763, distance: 190.3
click at [169, 785] on button "Done" at bounding box center [171, 790] width 26 height 17
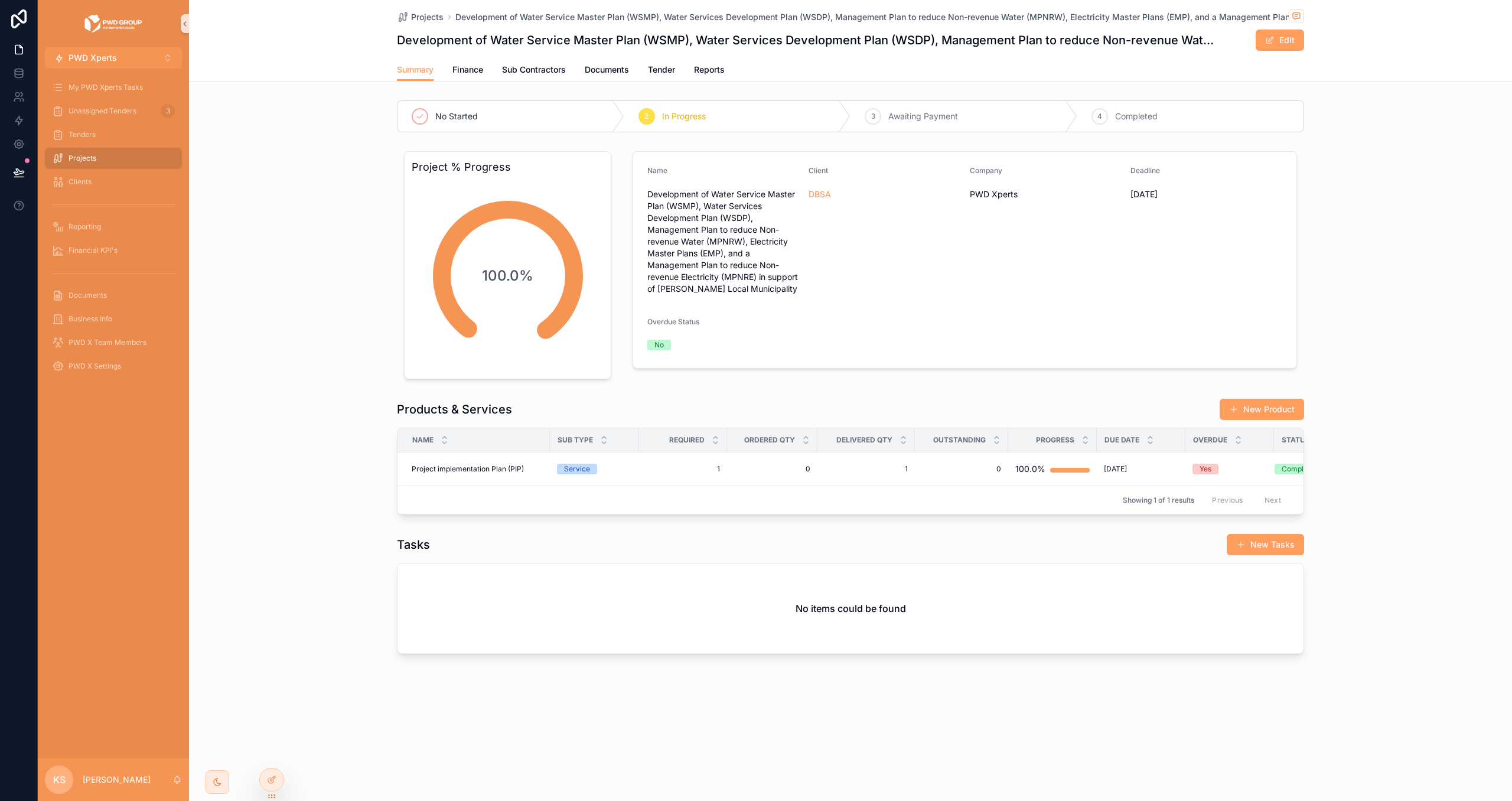
click at [1275, 545] on button "New Tasks" at bounding box center [1266, 545] width 78 height 21
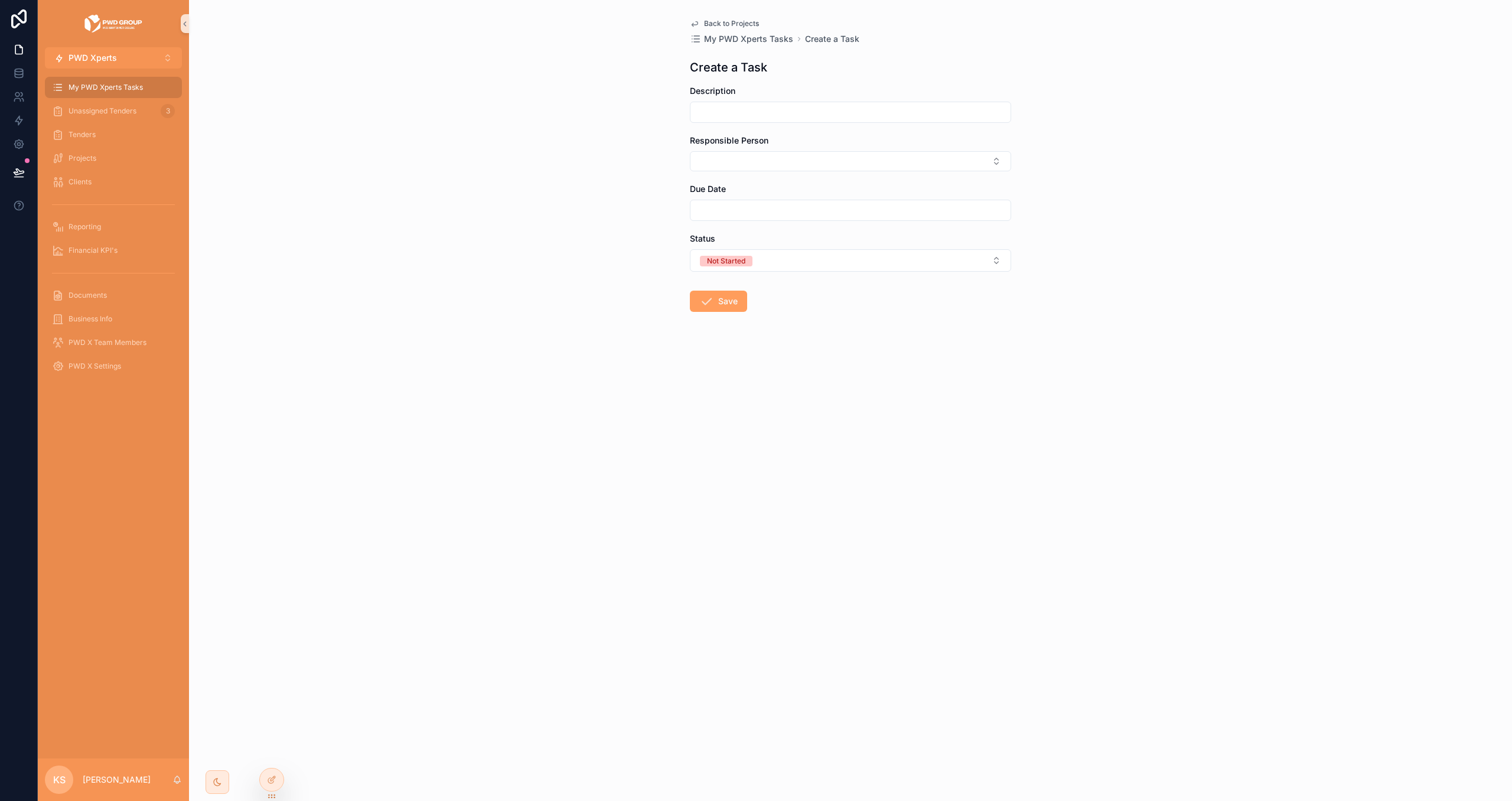
click at [749, 25] on span "Back to Projects" at bounding box center [731, 24] width 55 height 10
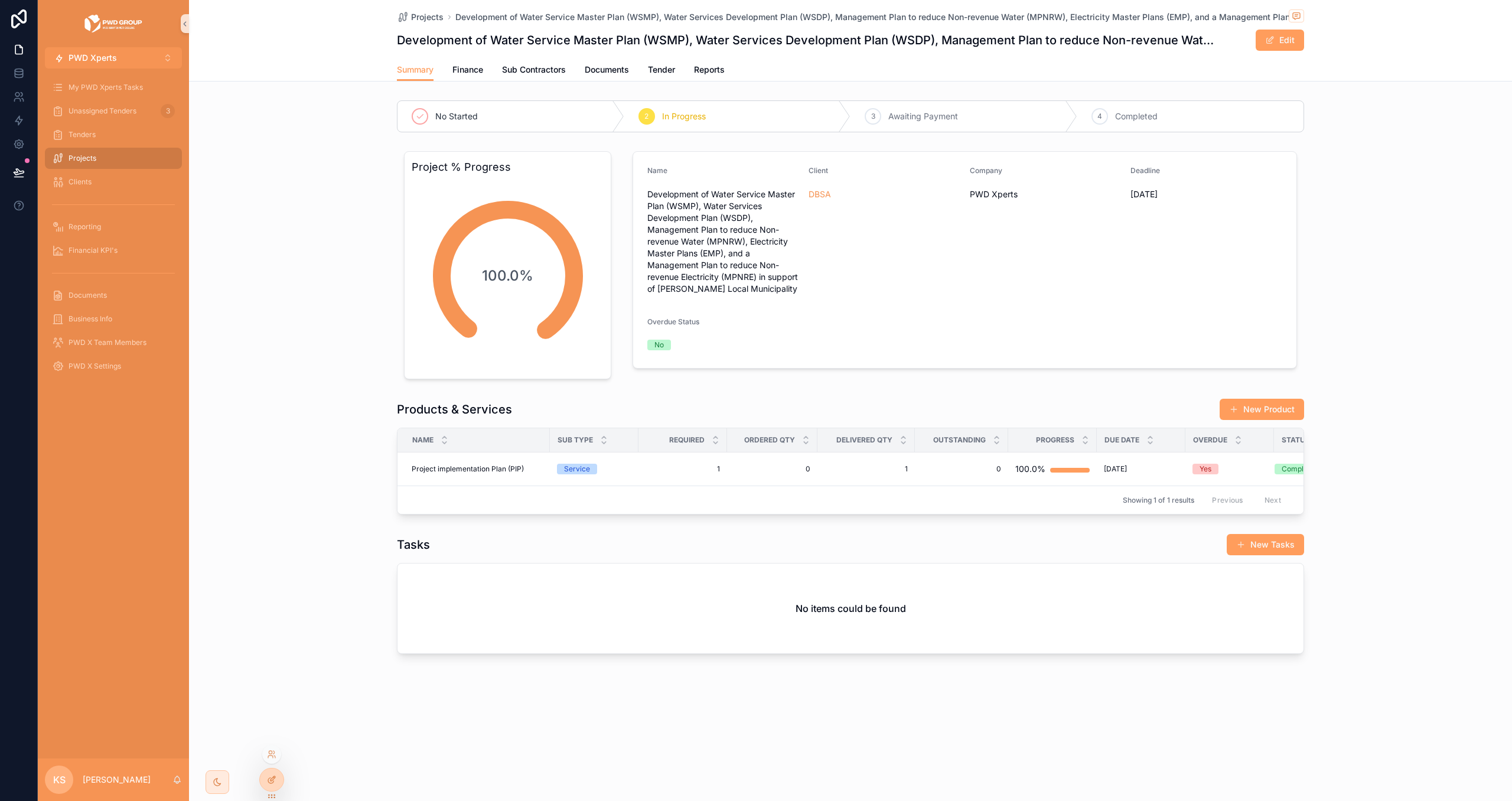
click at [264, 778] on div at bounding box center [272, 779] width 24 height 22
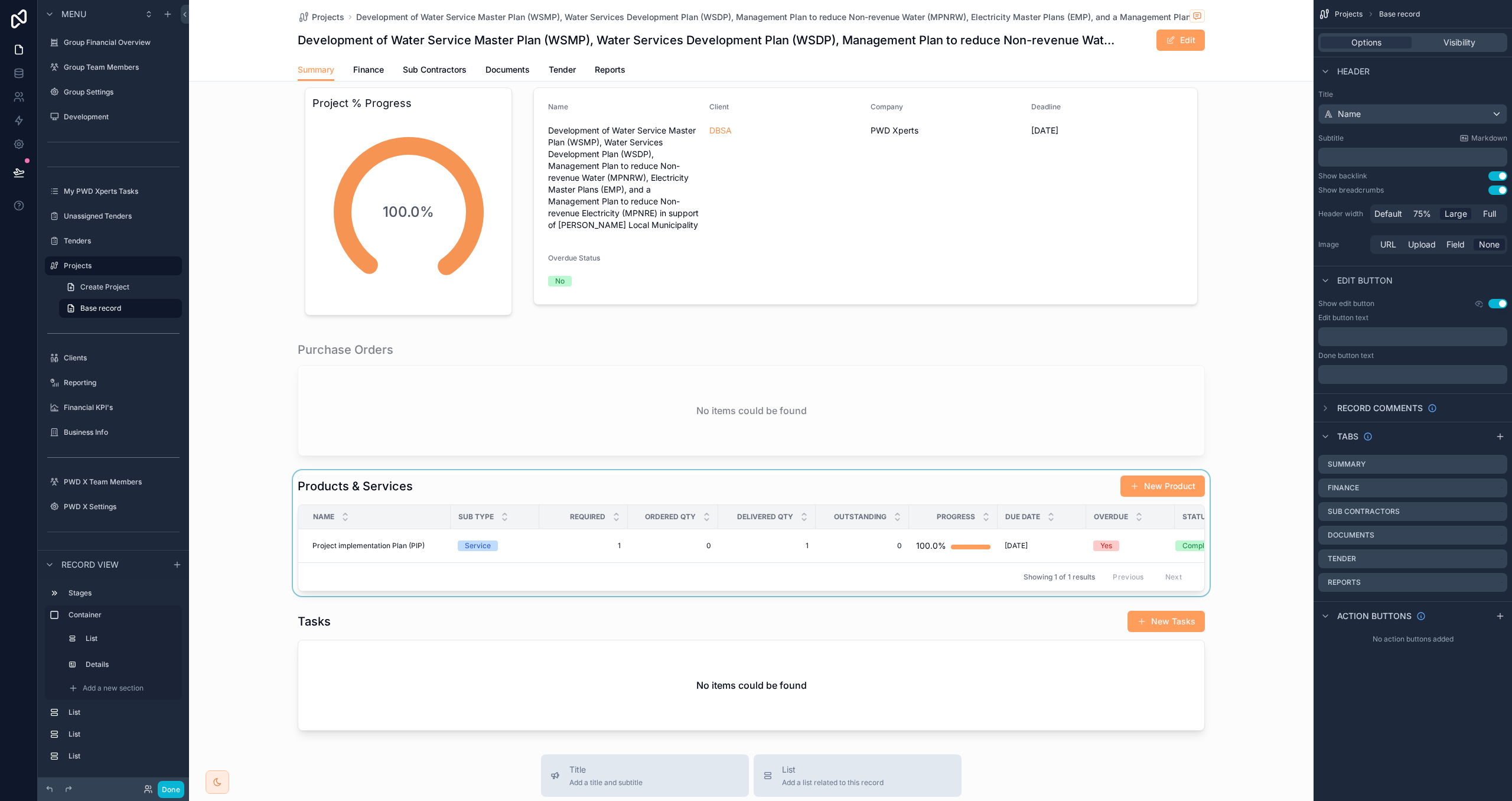
scroll to position [71, 0]
click at [893, 618] on div "scrollable content" at bounding box center [751, 669] width 1125 height 130
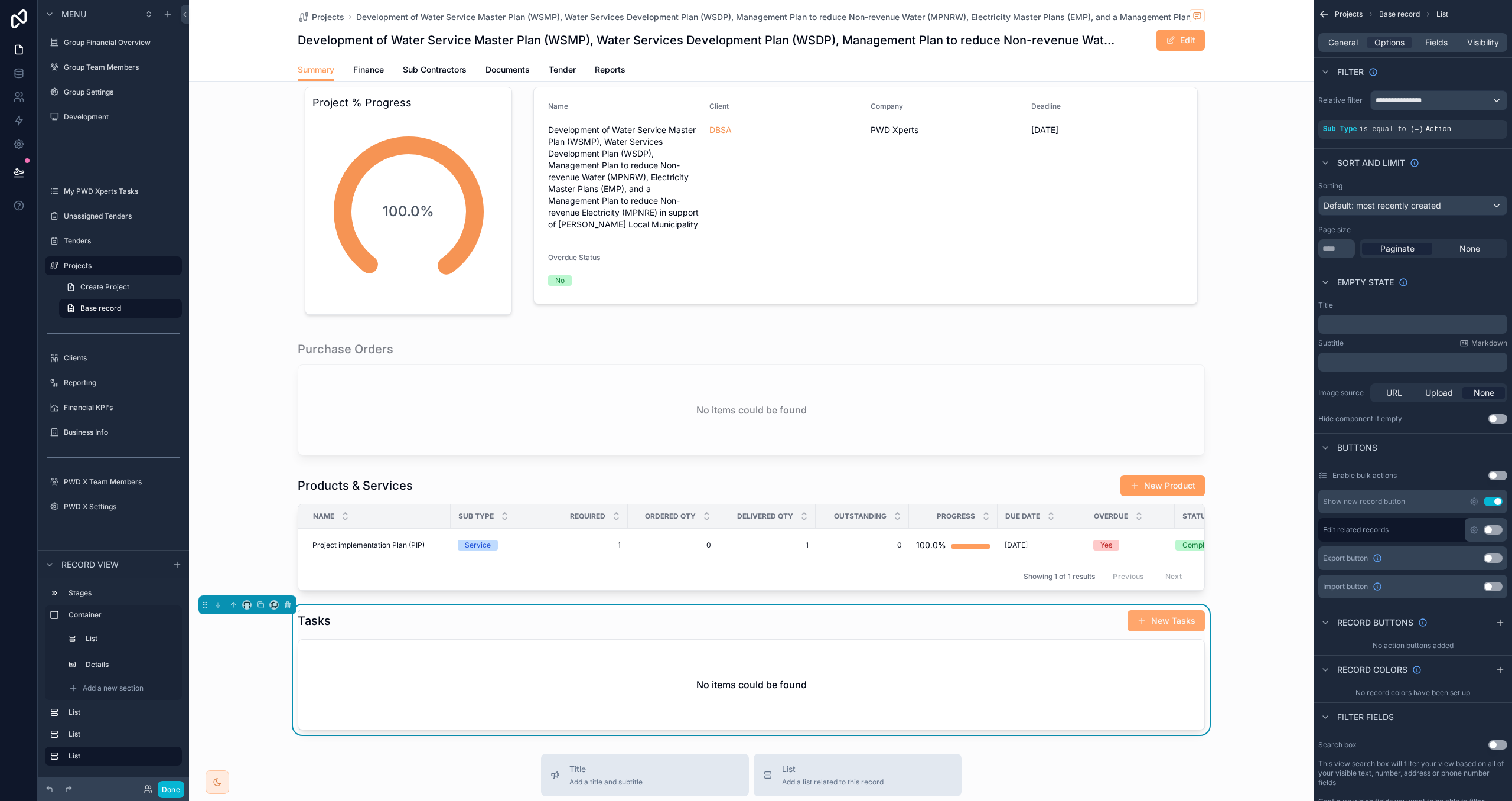
click at [1171, 624] on button "New Tasks" at bounding box center [1166, 621] width 78 height 21
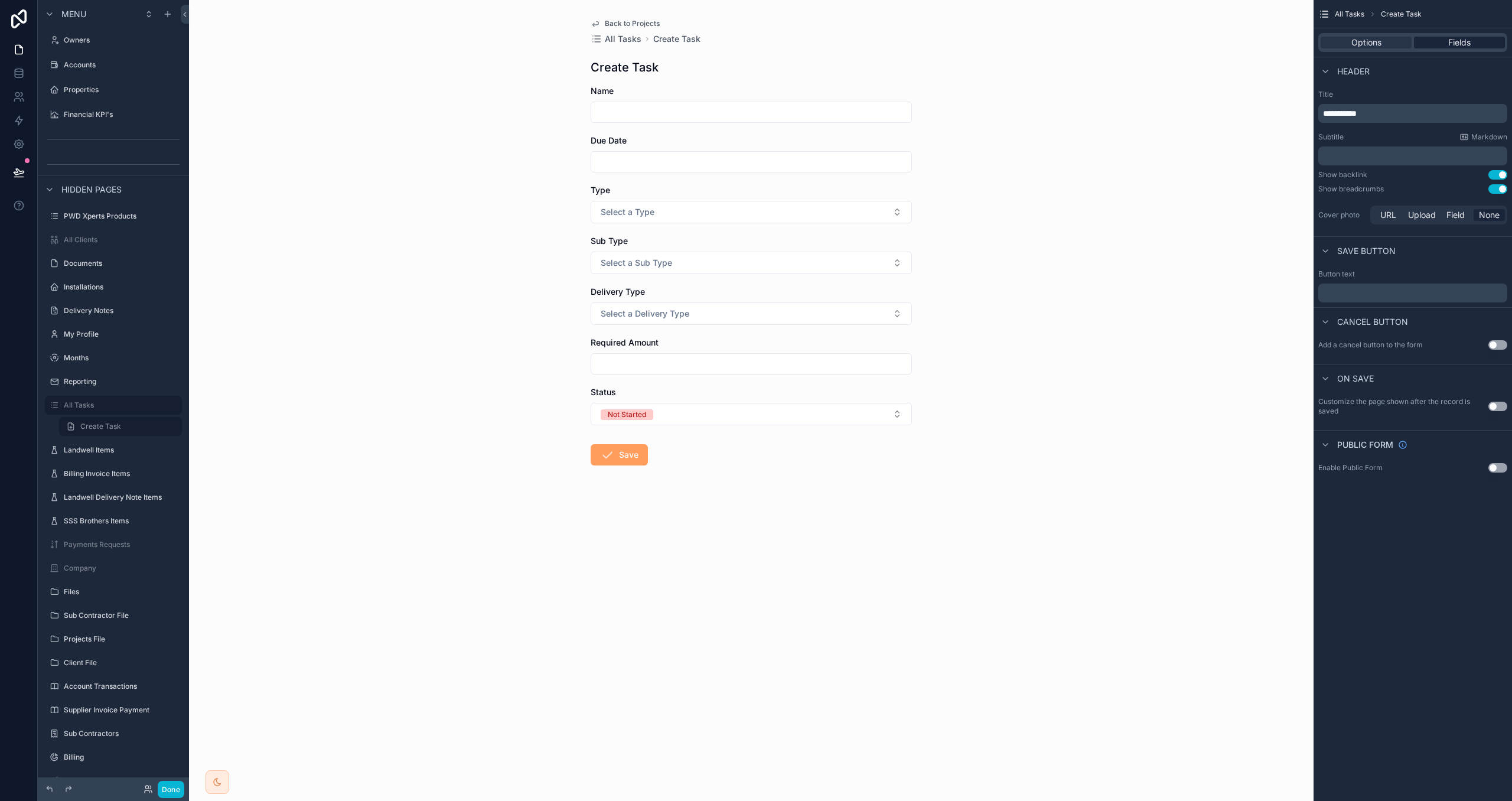
click at [1451, 45] on span "Fields" at bounding box center [1459, 43] width 22 height 11
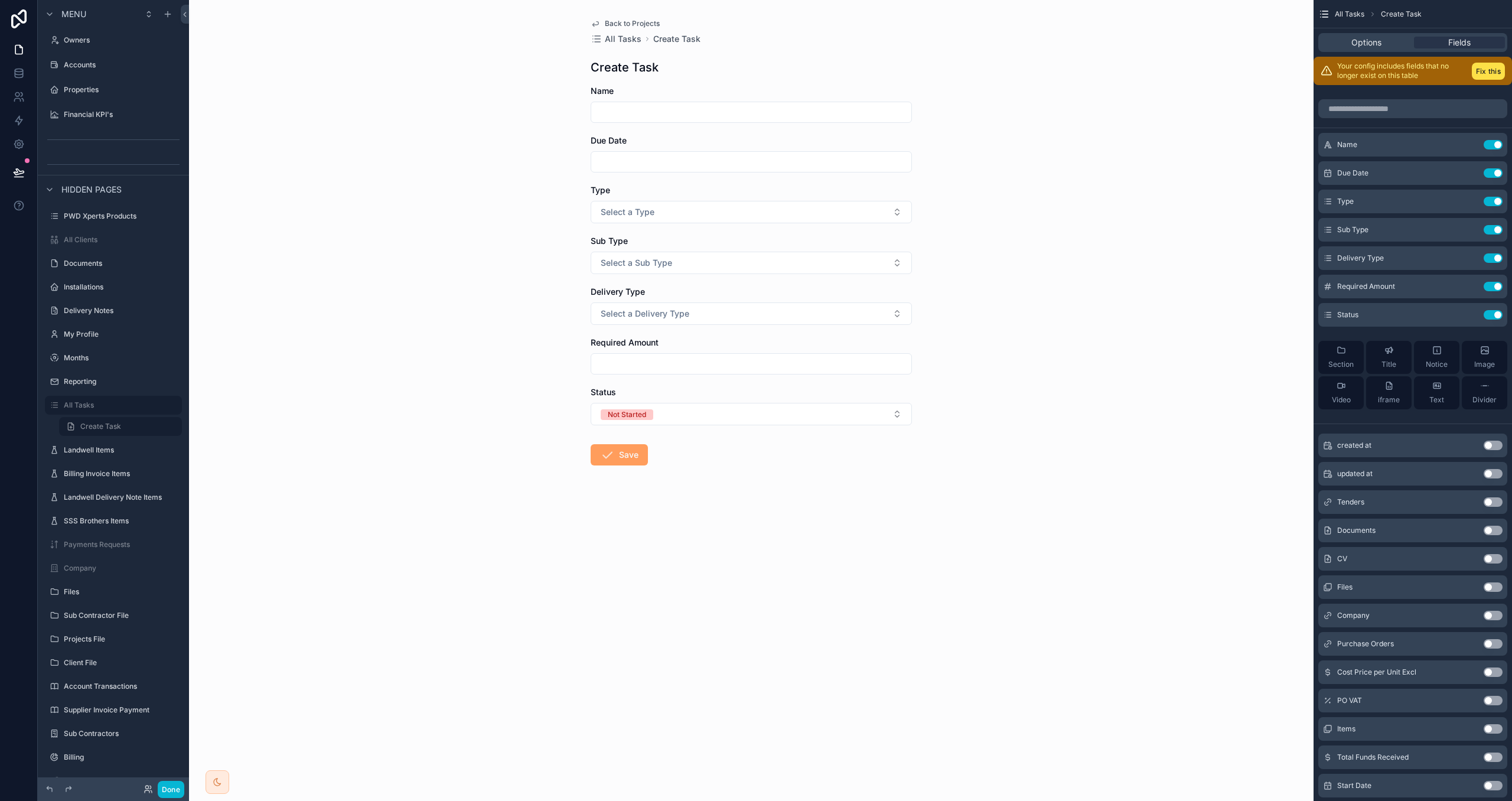
click at [616, 22] on span "Back to Projects" at bounding box center [632, 24] width 55 height 10
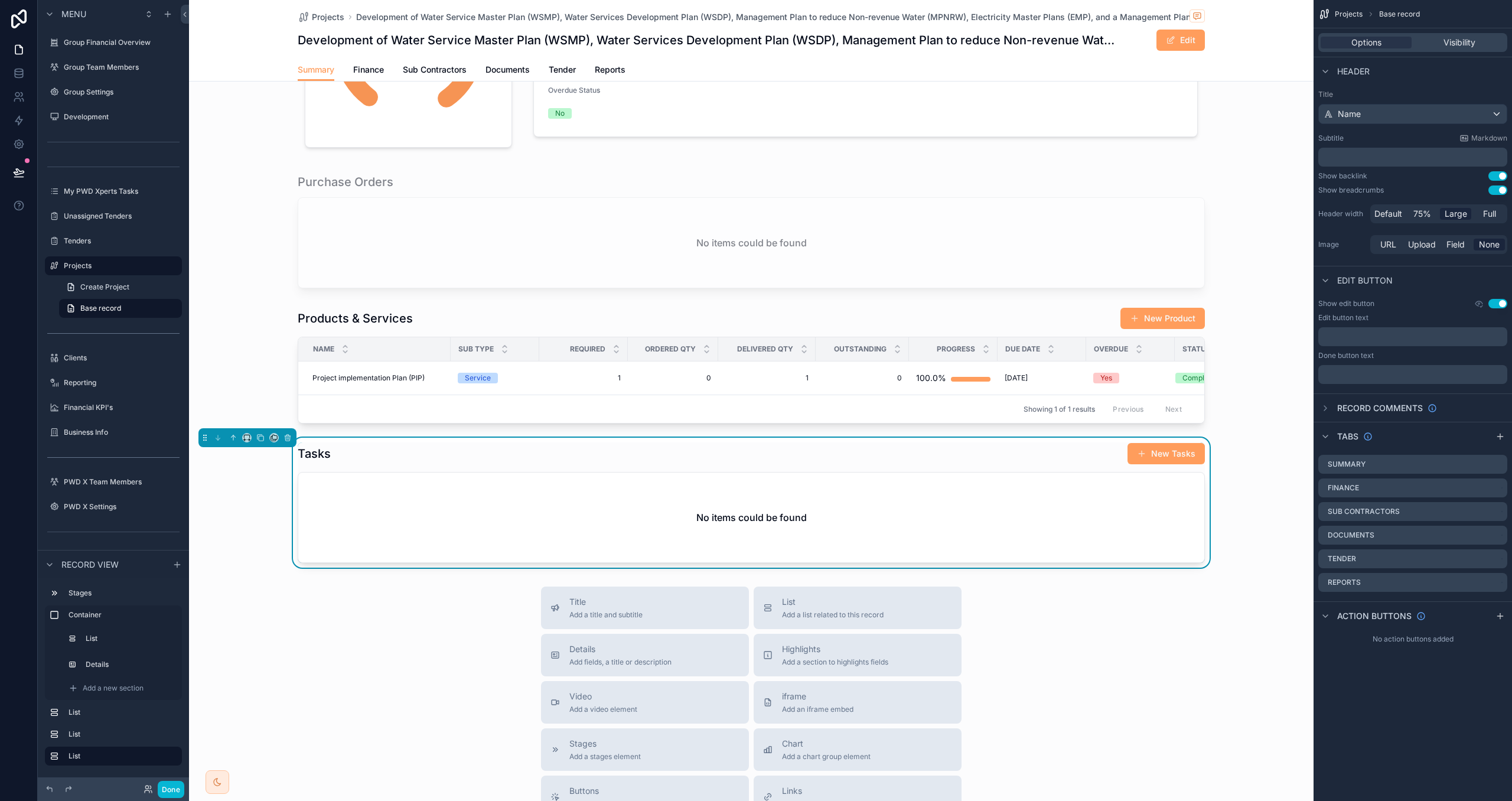
scroll to position [246, 0]
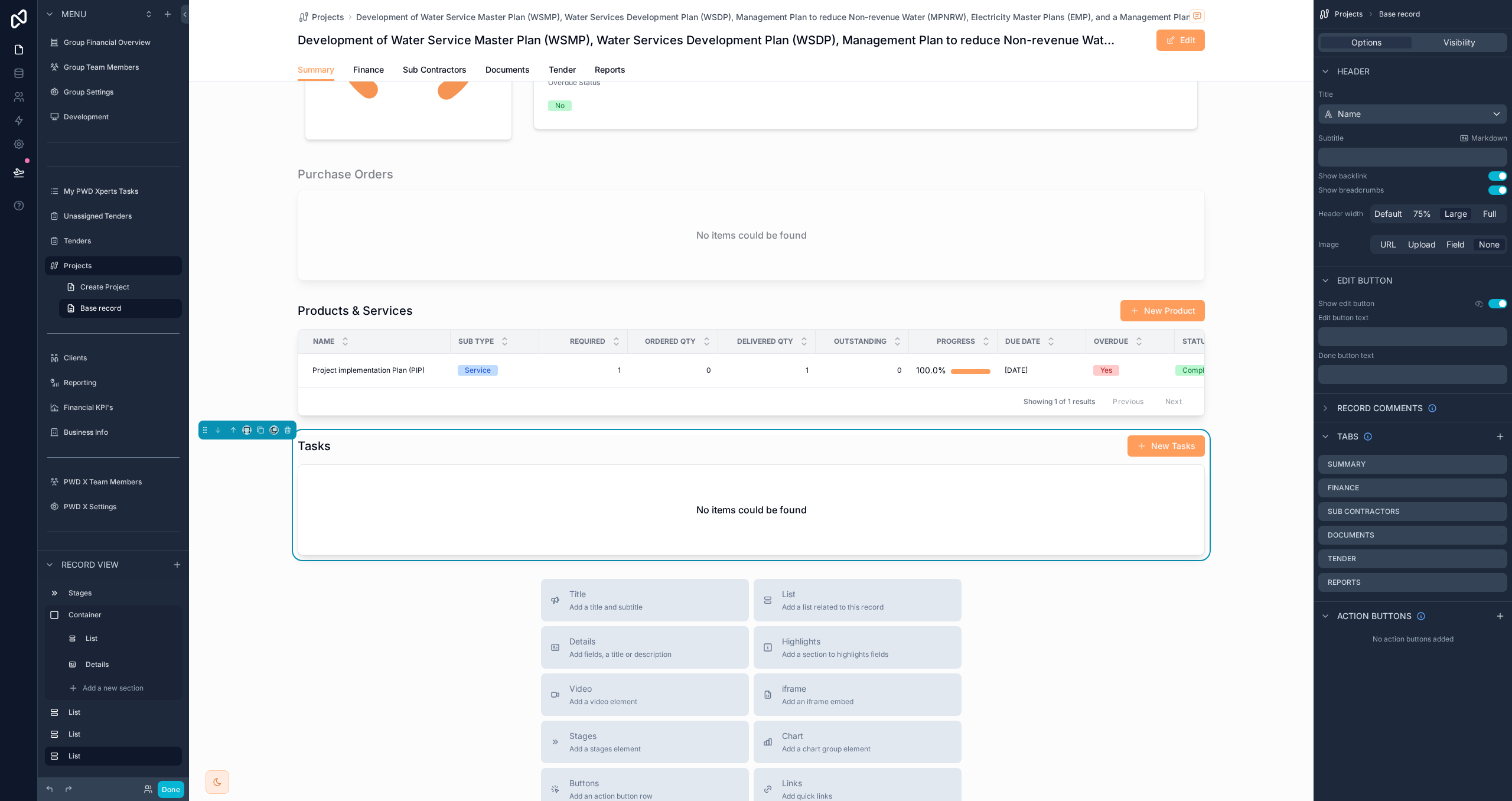
click at [934, 470] on div "No items could be found" at bounding box center [752, 510] width 907 height 90
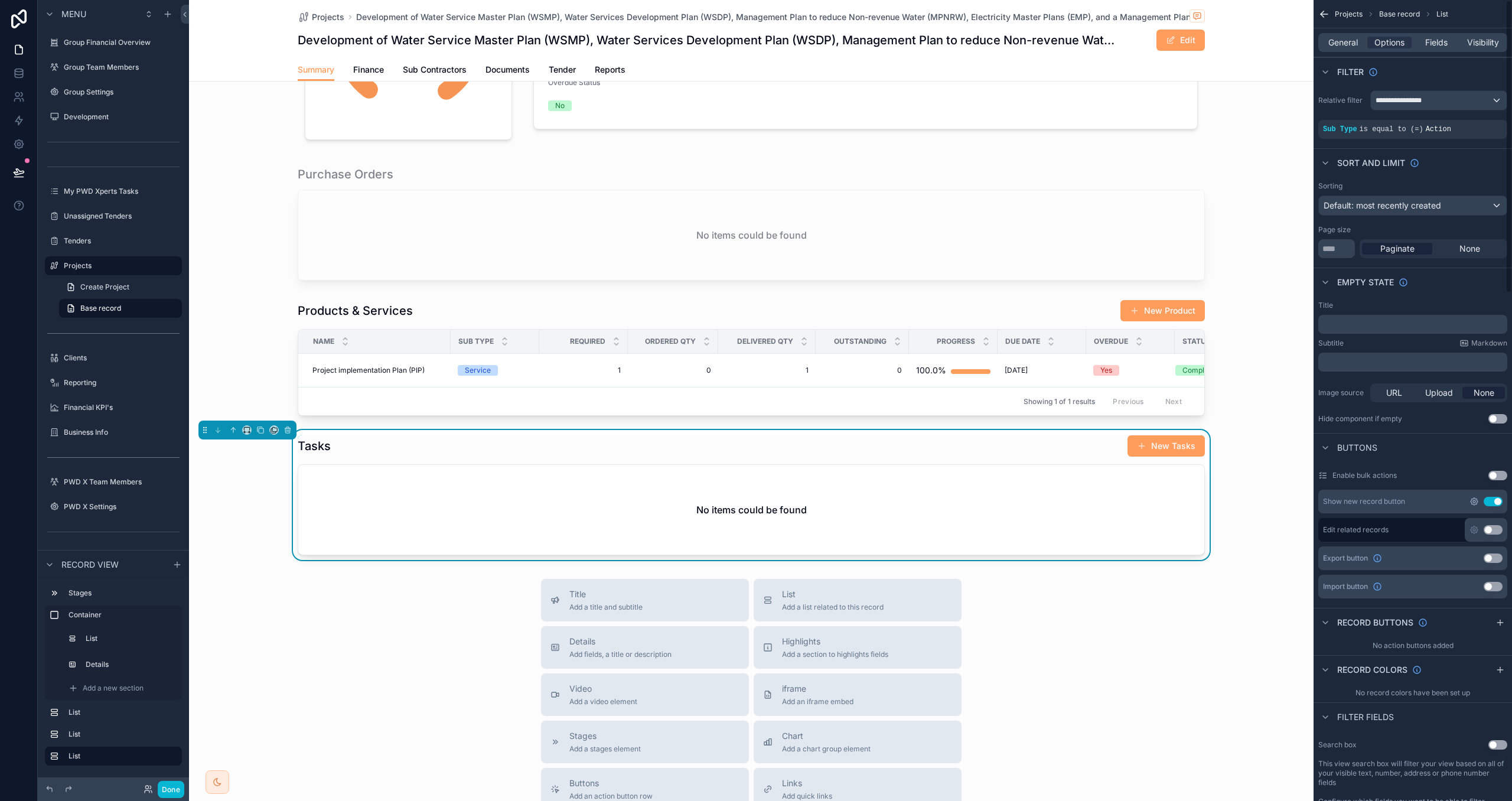
click at [1474, 501] on icon "scrollable content" at bounding box center [1474, 502] width 10 height 10
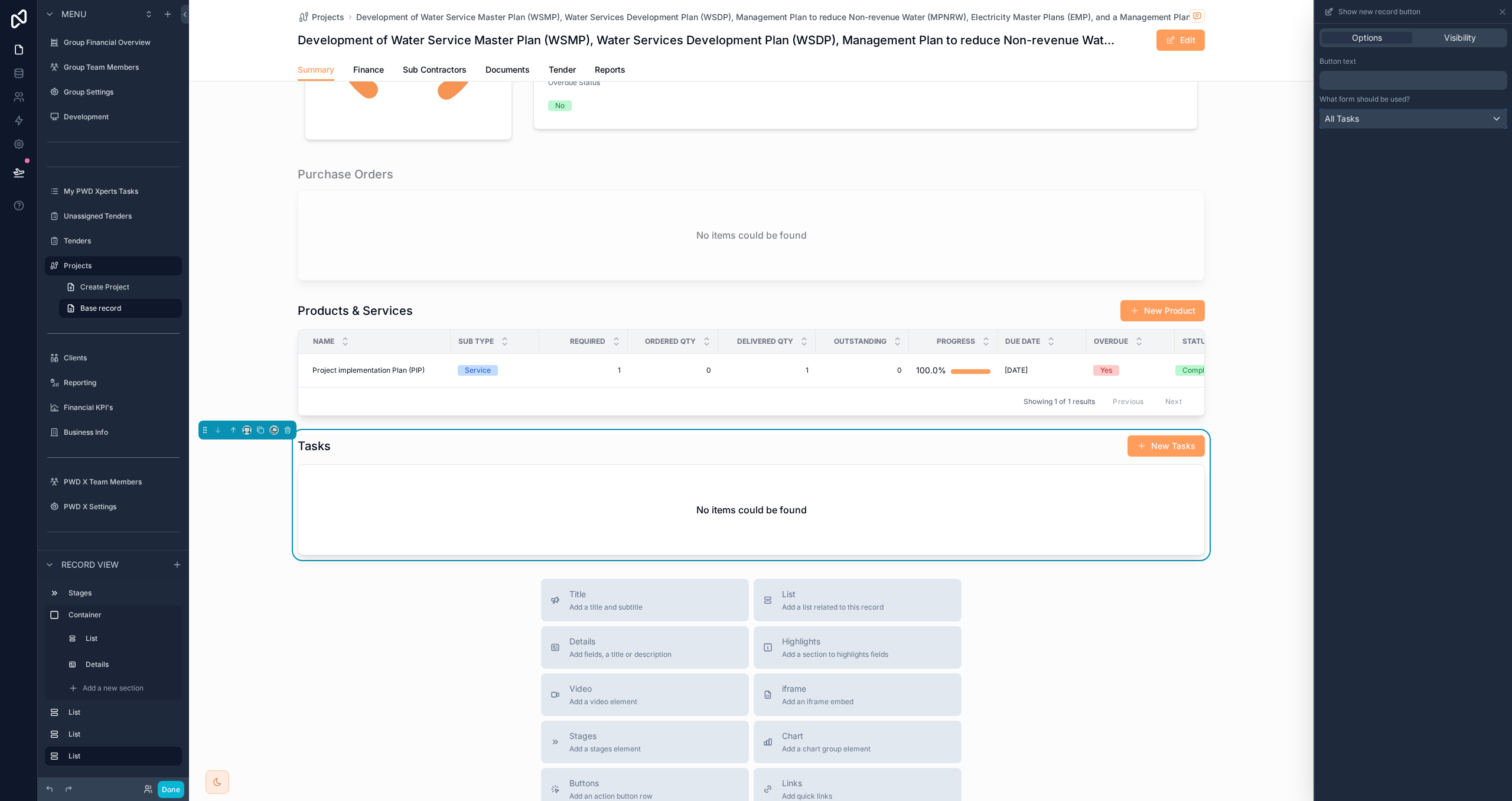
click at [1404, 110] on div "All Tasks" at bounding box center [1414, 119] width 187 height 19
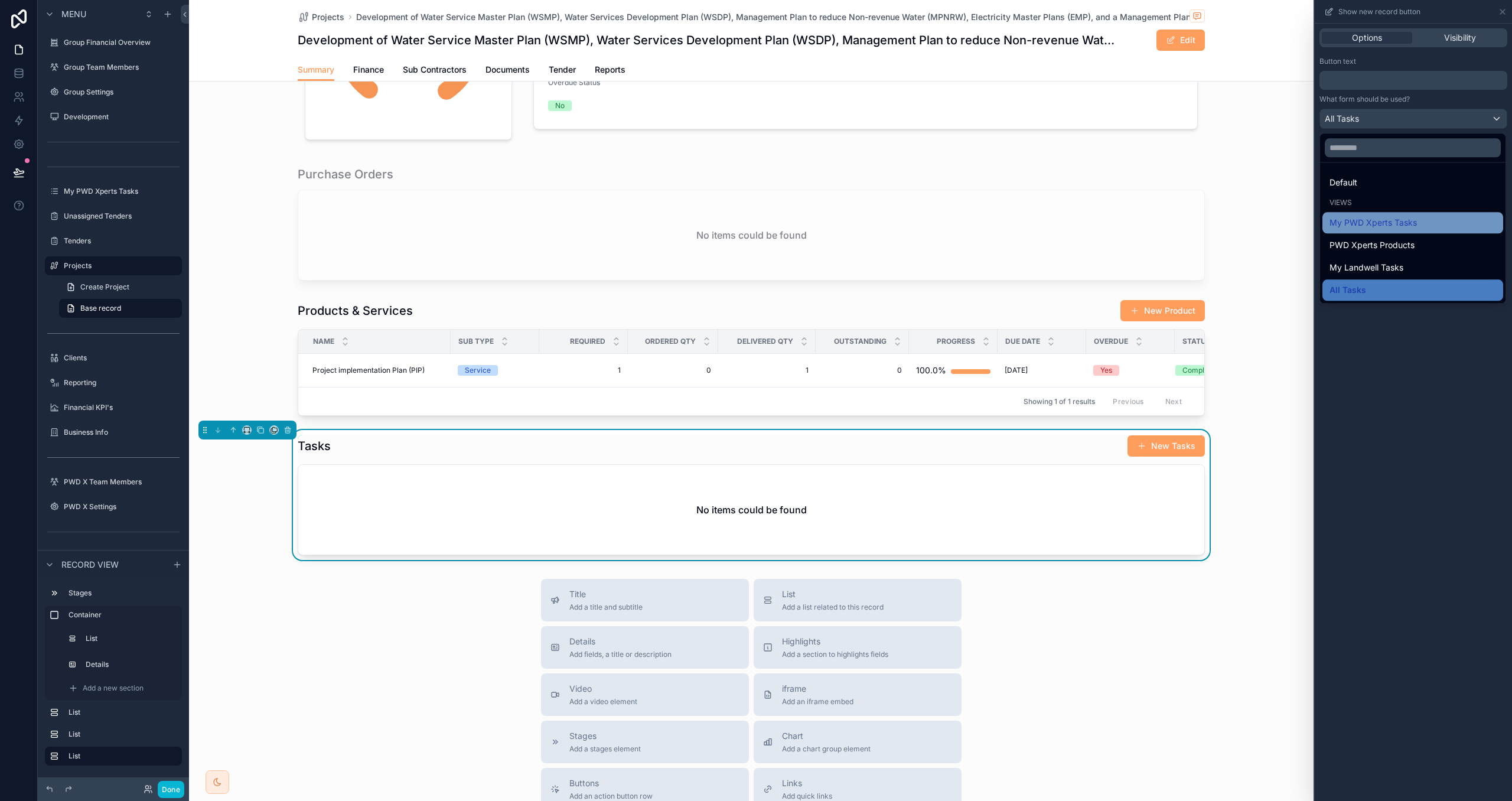
click at [1380, 220] on span "My PWD Xperts Tasks" at bounding box center [1373, 223] width 88 height 14
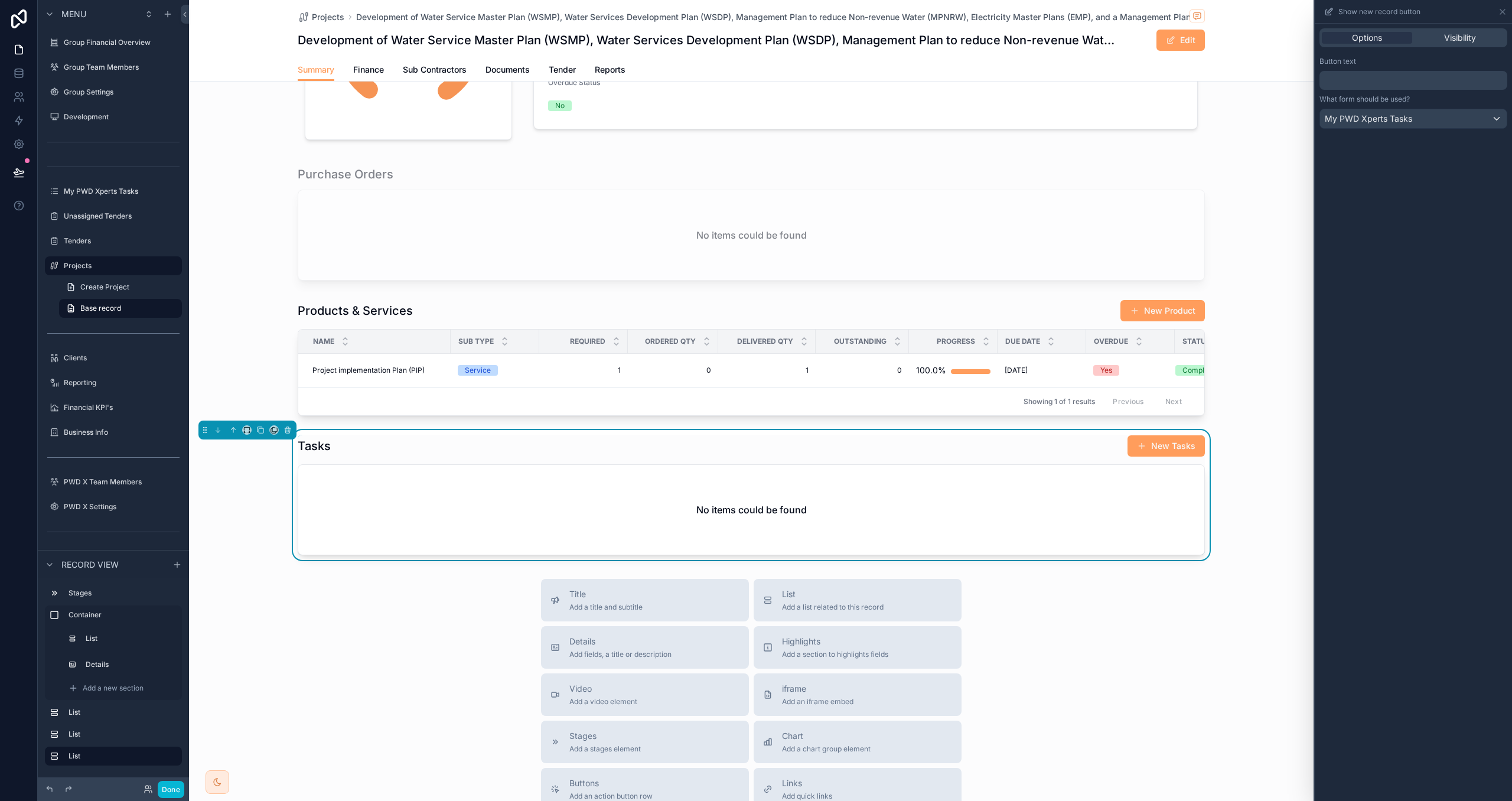
drag, startPoint x: 1145, startPoint y: 442, endPoint x: 1125, endPoint y: 443, distance: 20.0
click at [1144, 441] on button "New Tasks" at bounding box center [1166, 446] width 78 height 21
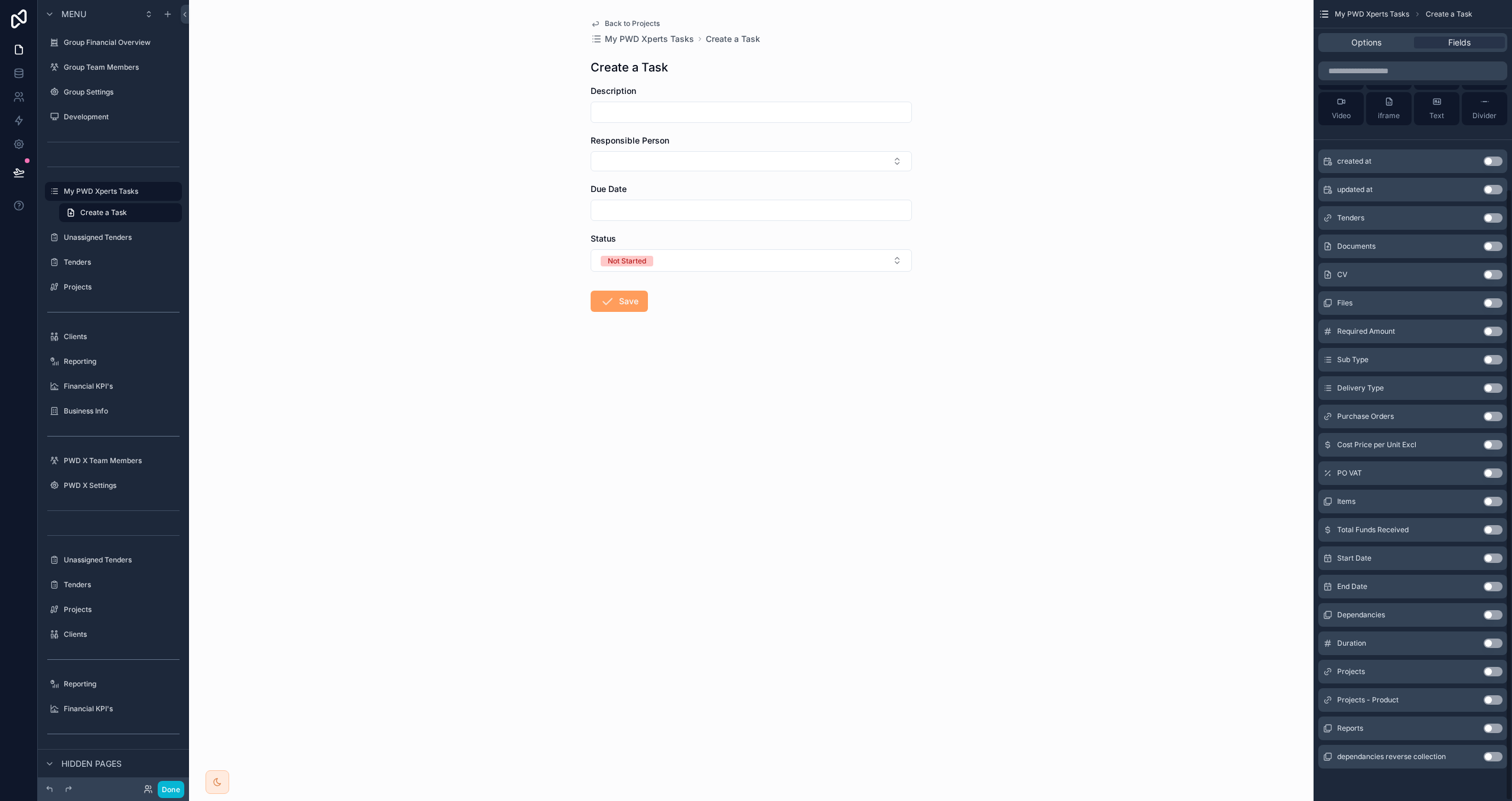
scroll to position [247, 0]
click at [1493, 672] on button "Use setting" at bounding box center [1493, 671] width 19 height 10
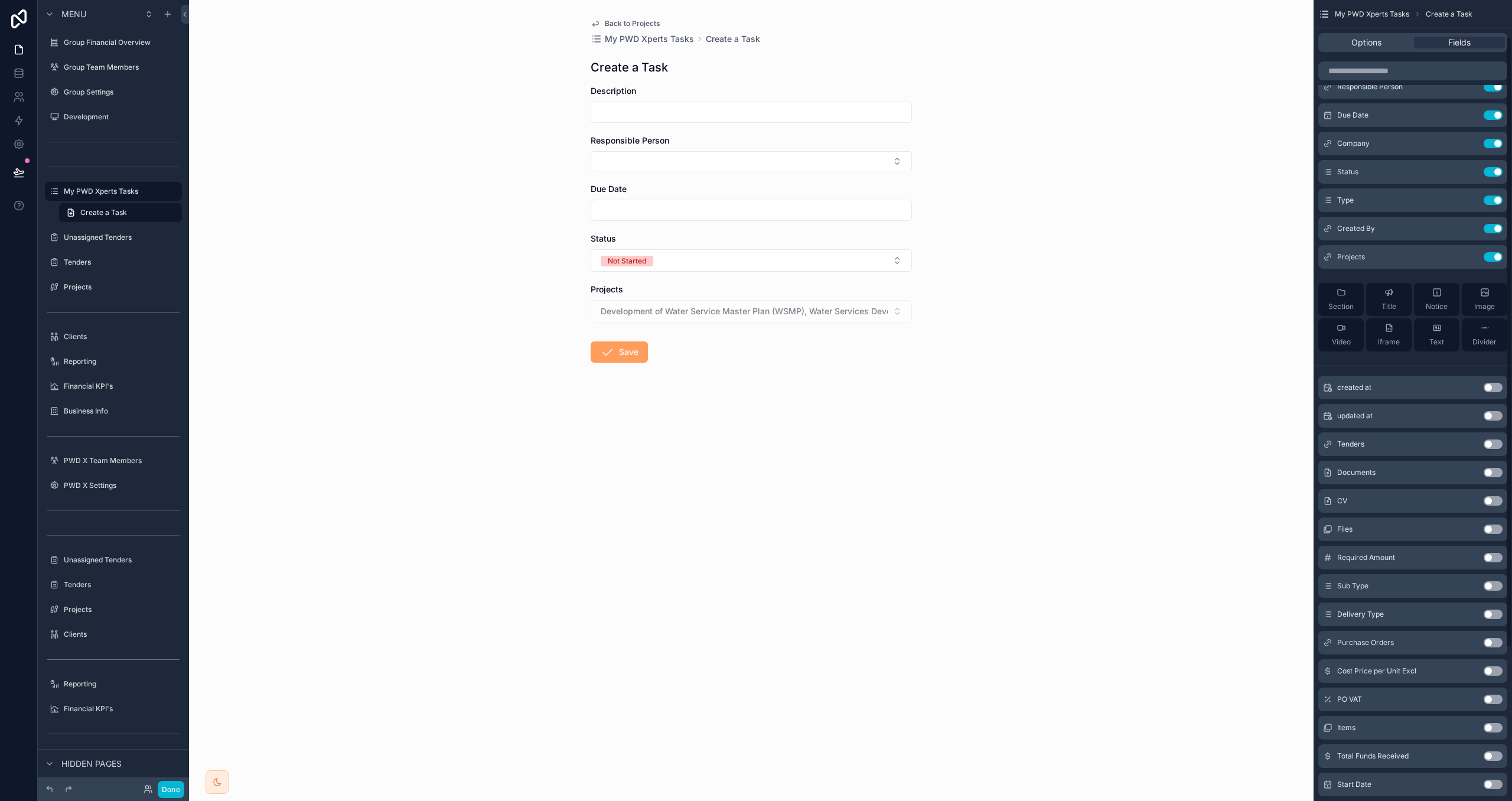
scroll to position [47, 0]
click at [169, 790] on button "Done" at bounding box center [171, 790] width 26 height 17
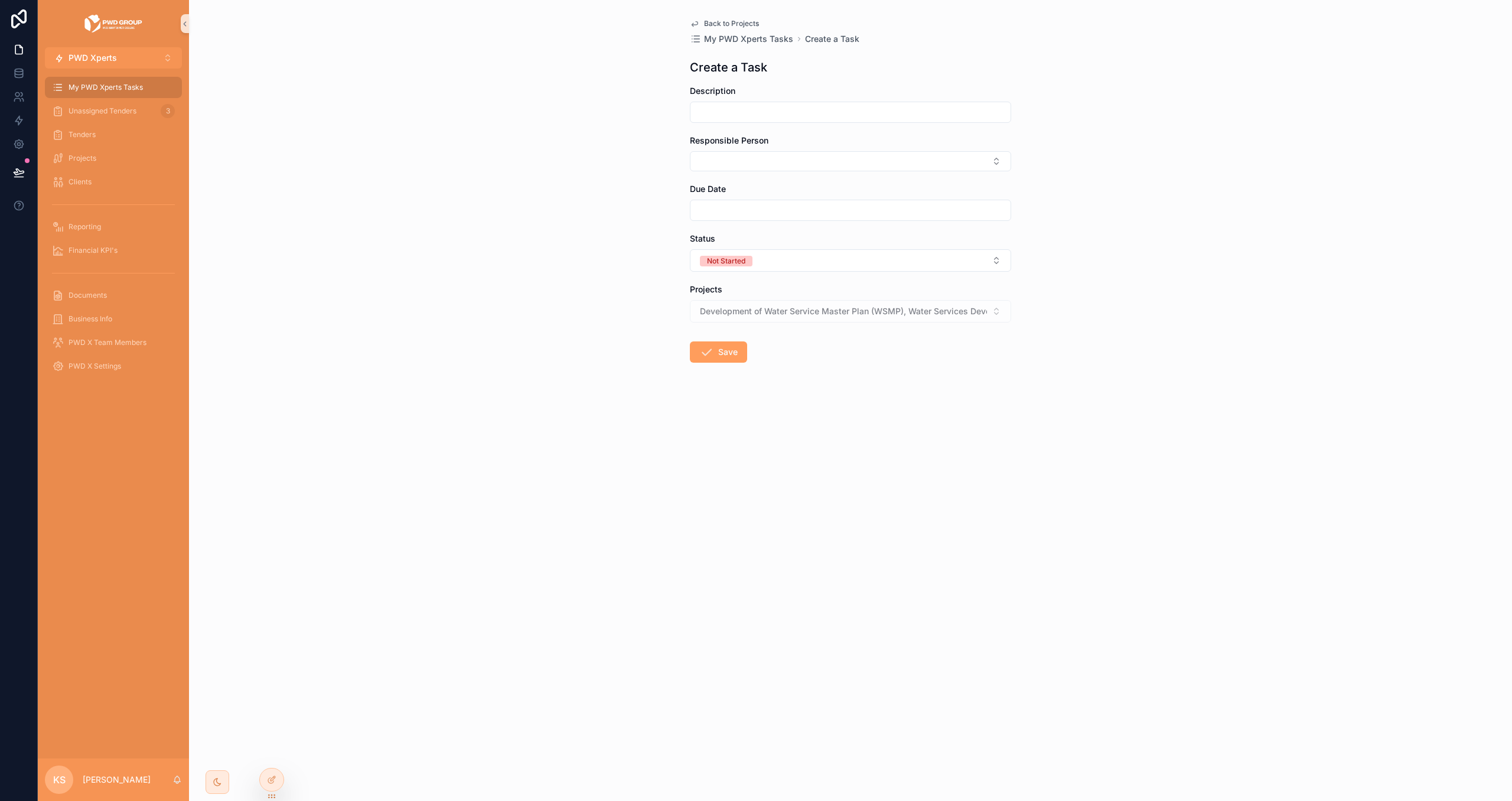
click at [719, 21] on span "Back to Projects" at bounding box center [731, 24] width 55 height 10
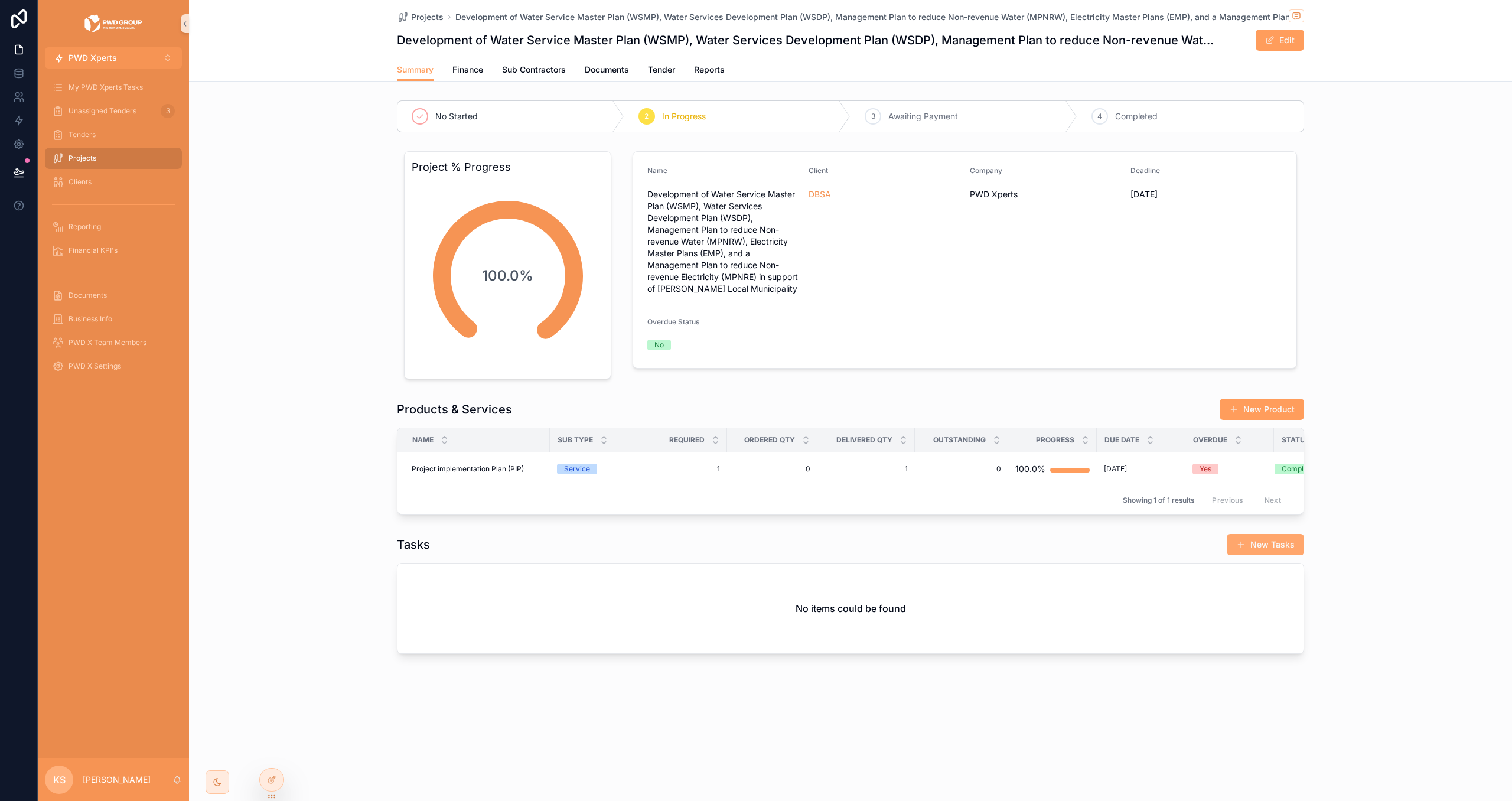
click at [1261, 550] on button "New Tasks" at bounding box center [1266, 545] width 78 height 21
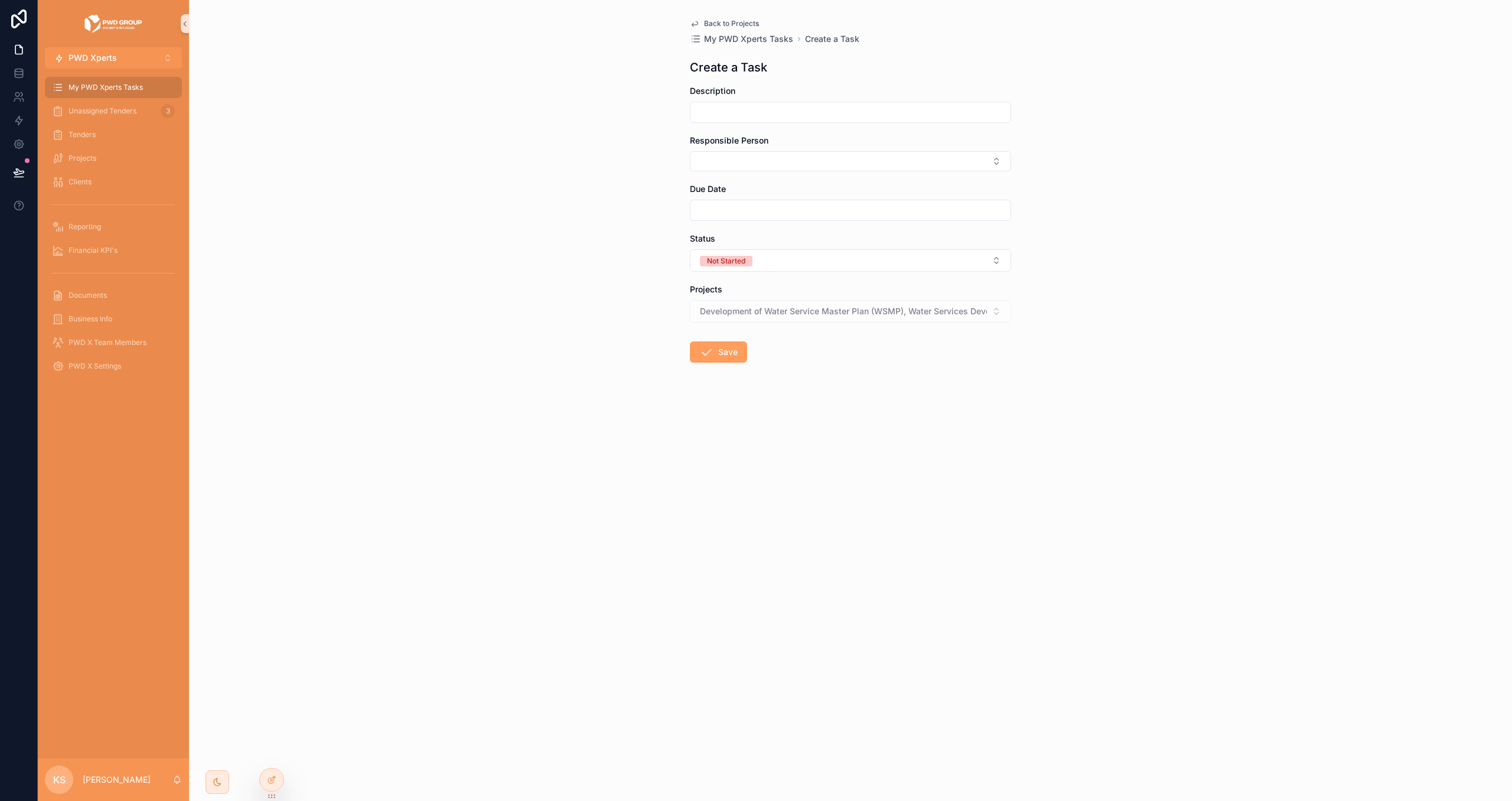
click at [704, 21] on span "Back to Projects" at bounding box center [731, 24] width 55 height 10
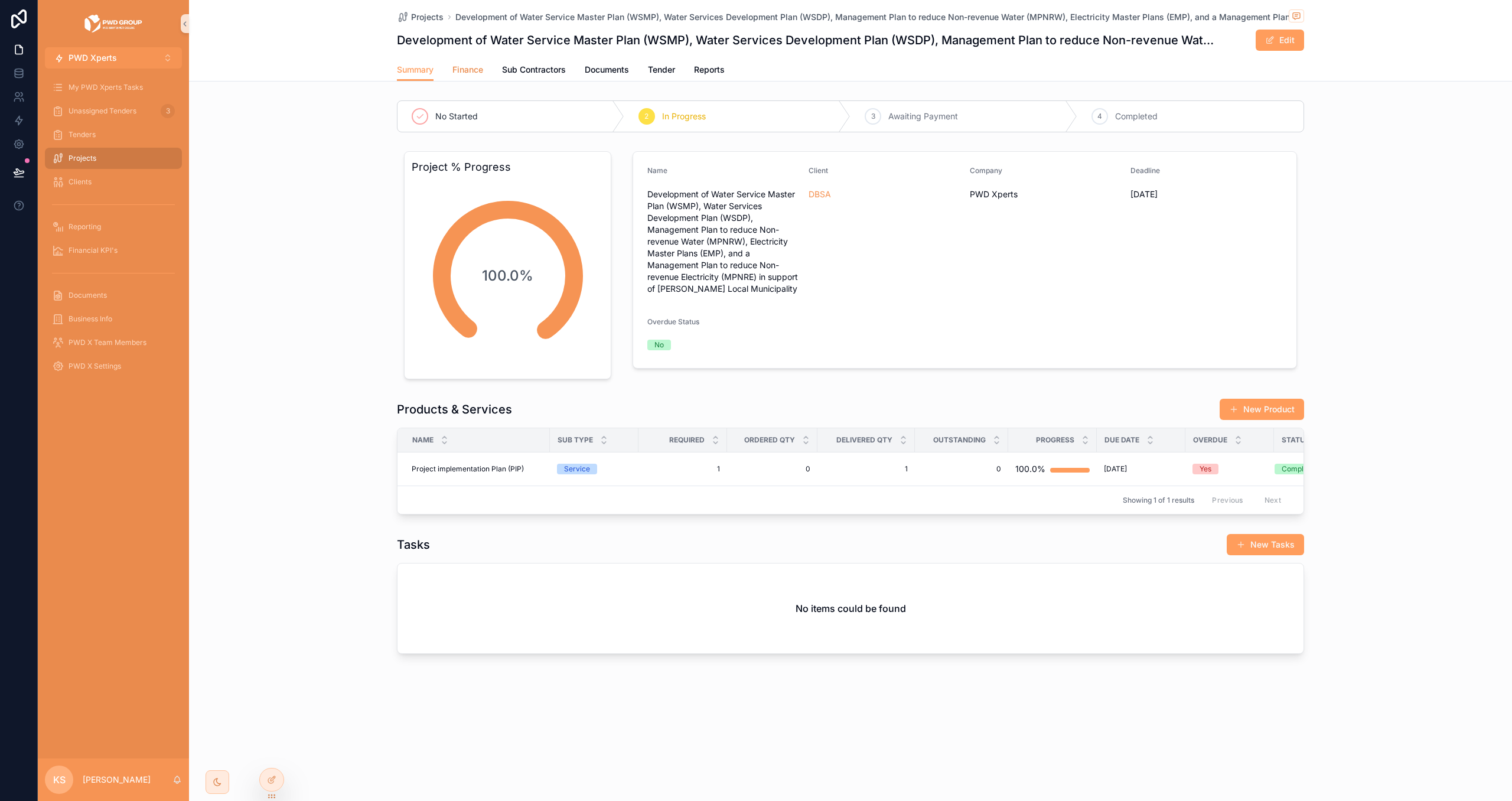
click at [465, 67] on span "Finance" at bounding box center [468, 70] width 31 height 11
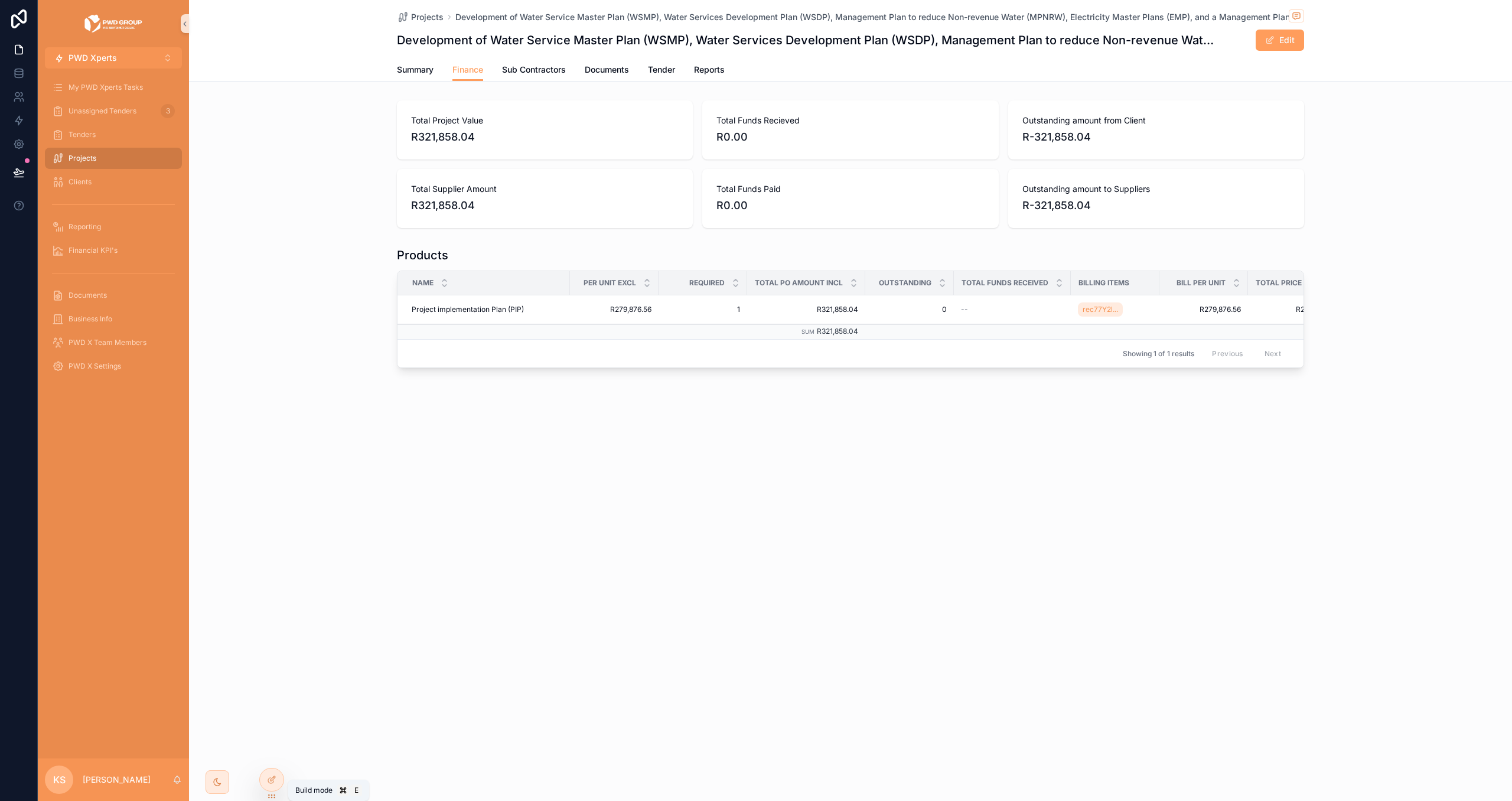
drag, startPoint x: 273, startPoint y: 780, endPoint x: 416, endPoint y: 732, distance: 150.8
click at [273, 779] on icon at bounding box center [272, 780] width 10 height 10
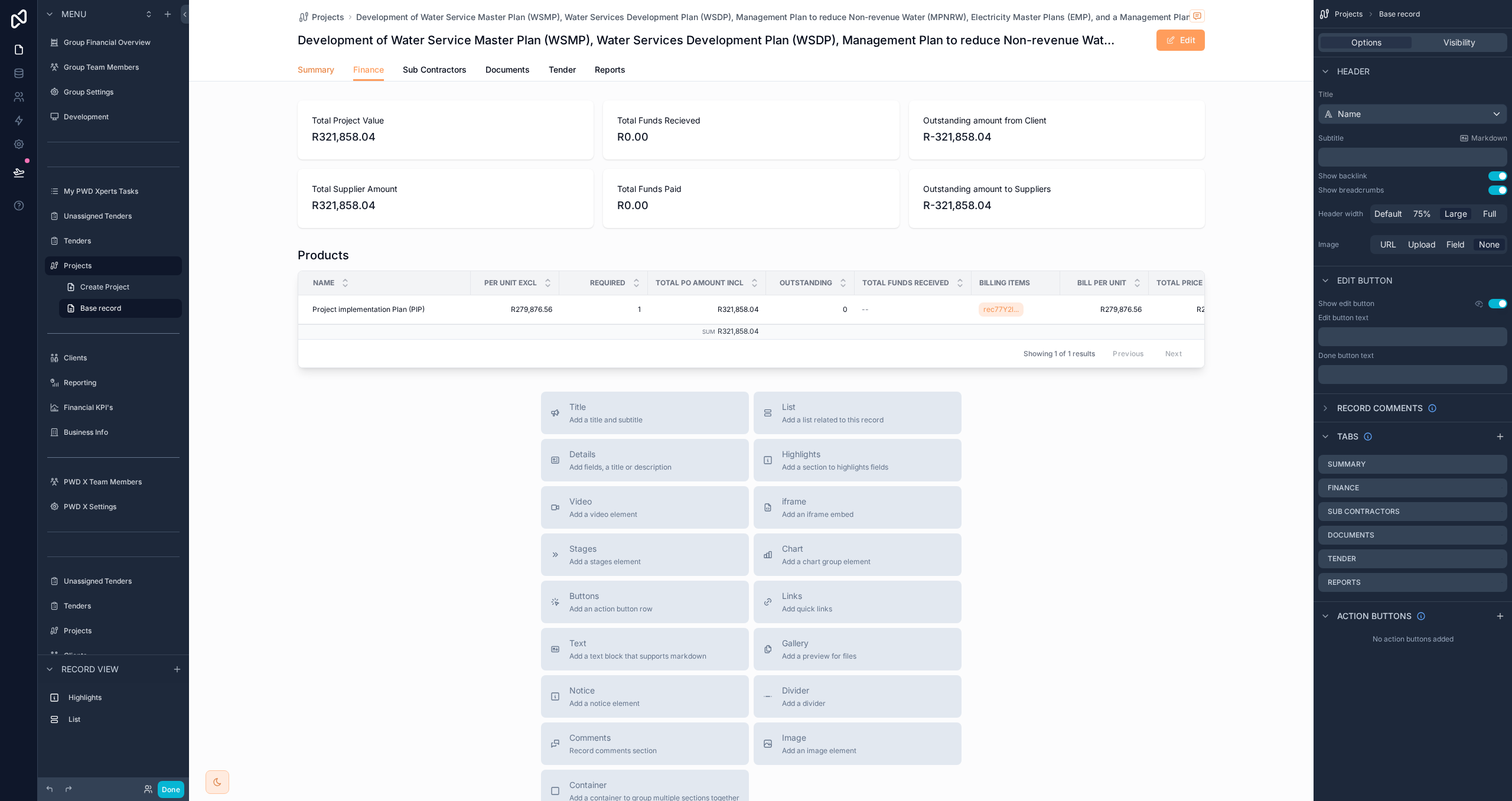
click at [307, 71] on span "Summary" at bounding box center [316, 70] width 37 height 11
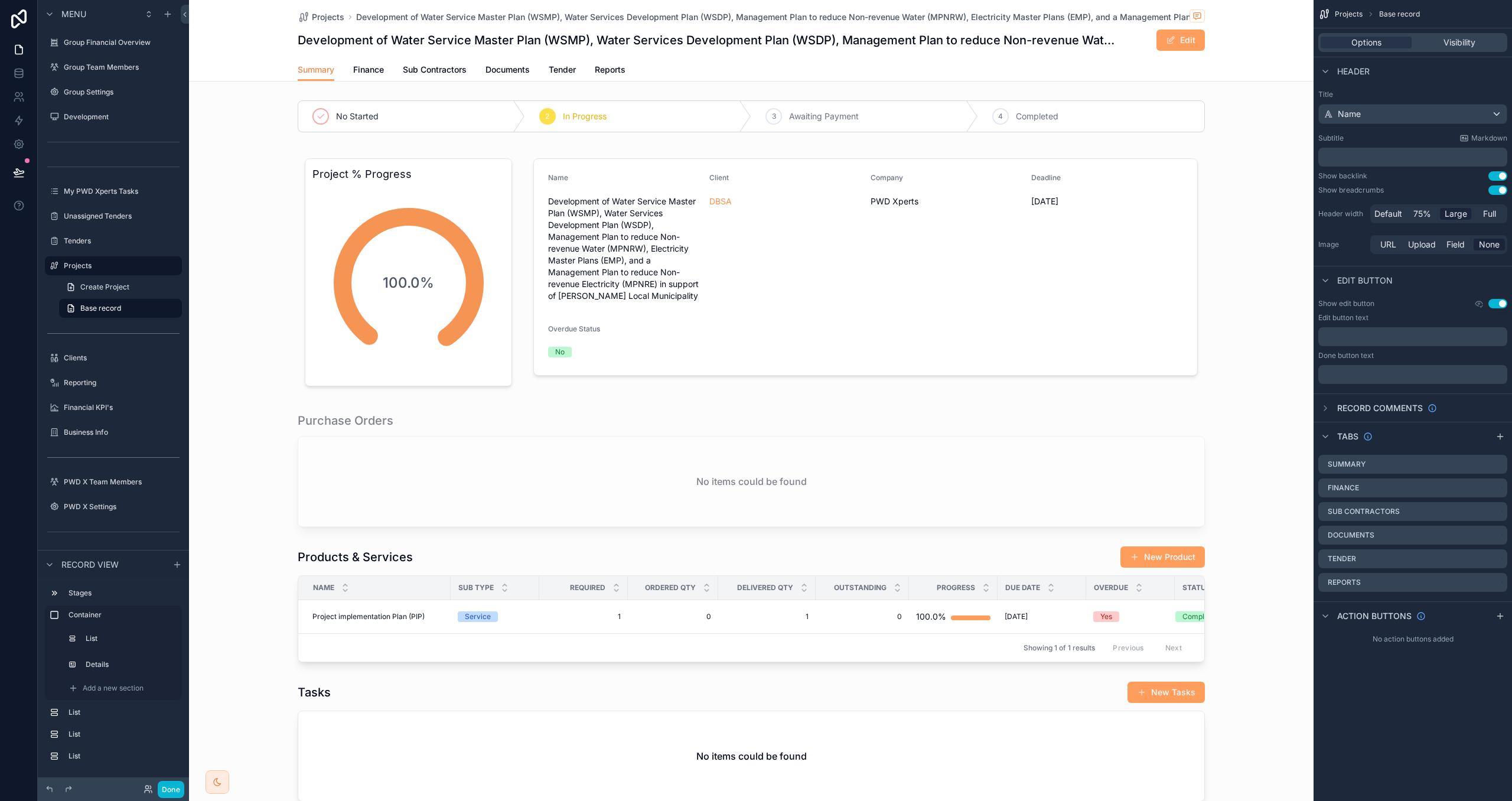
click at [312, 70] on span "Summary" at bounding box center [316, 70] width 37 height 11
click at [721, 204] on div "scrollable content" at bounding box center [751, 272] width 1125 height 252
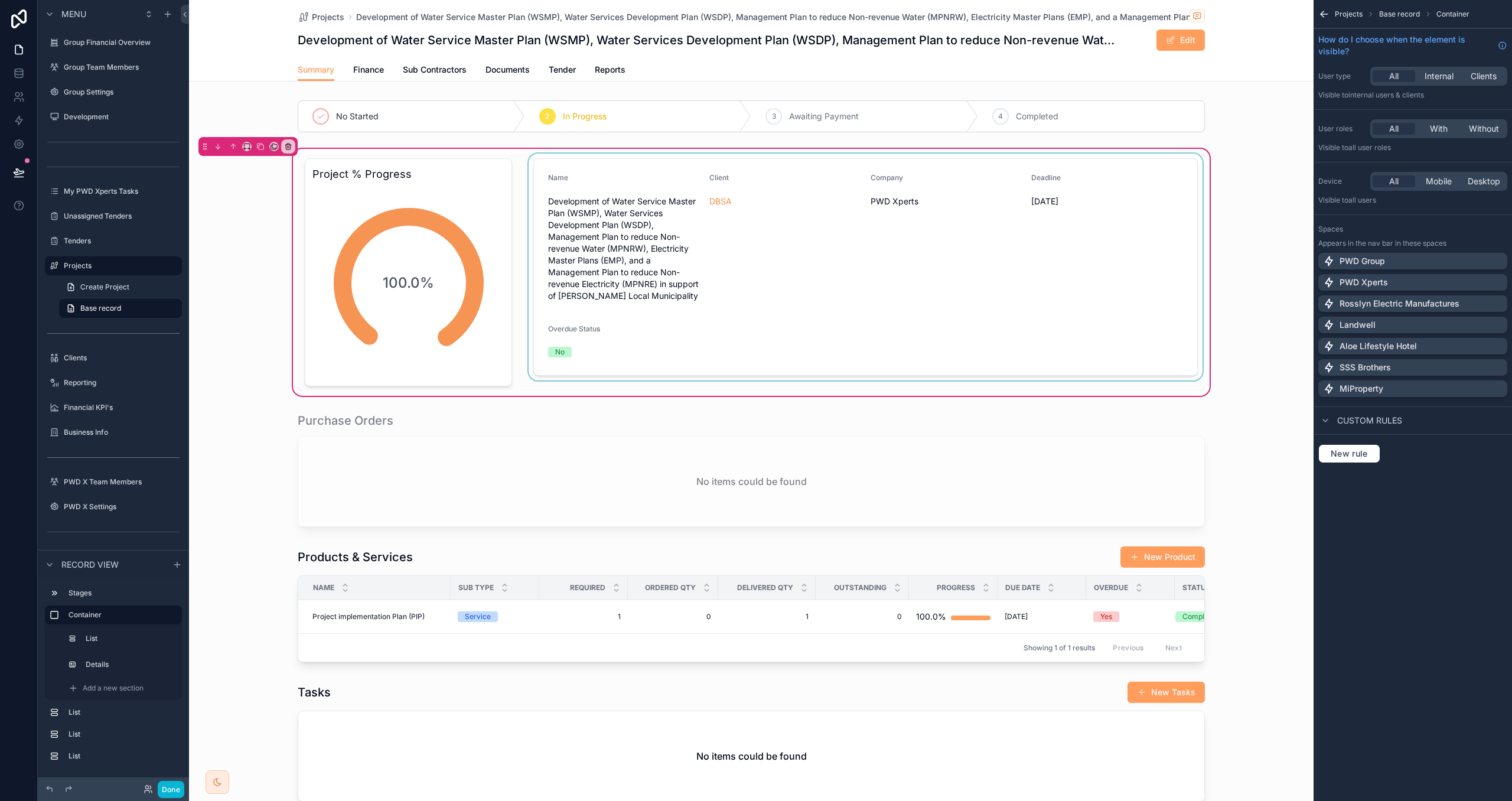
click at [716, 200] on div "scrollable content" at bounding box center [866, 272] width 679 height 237
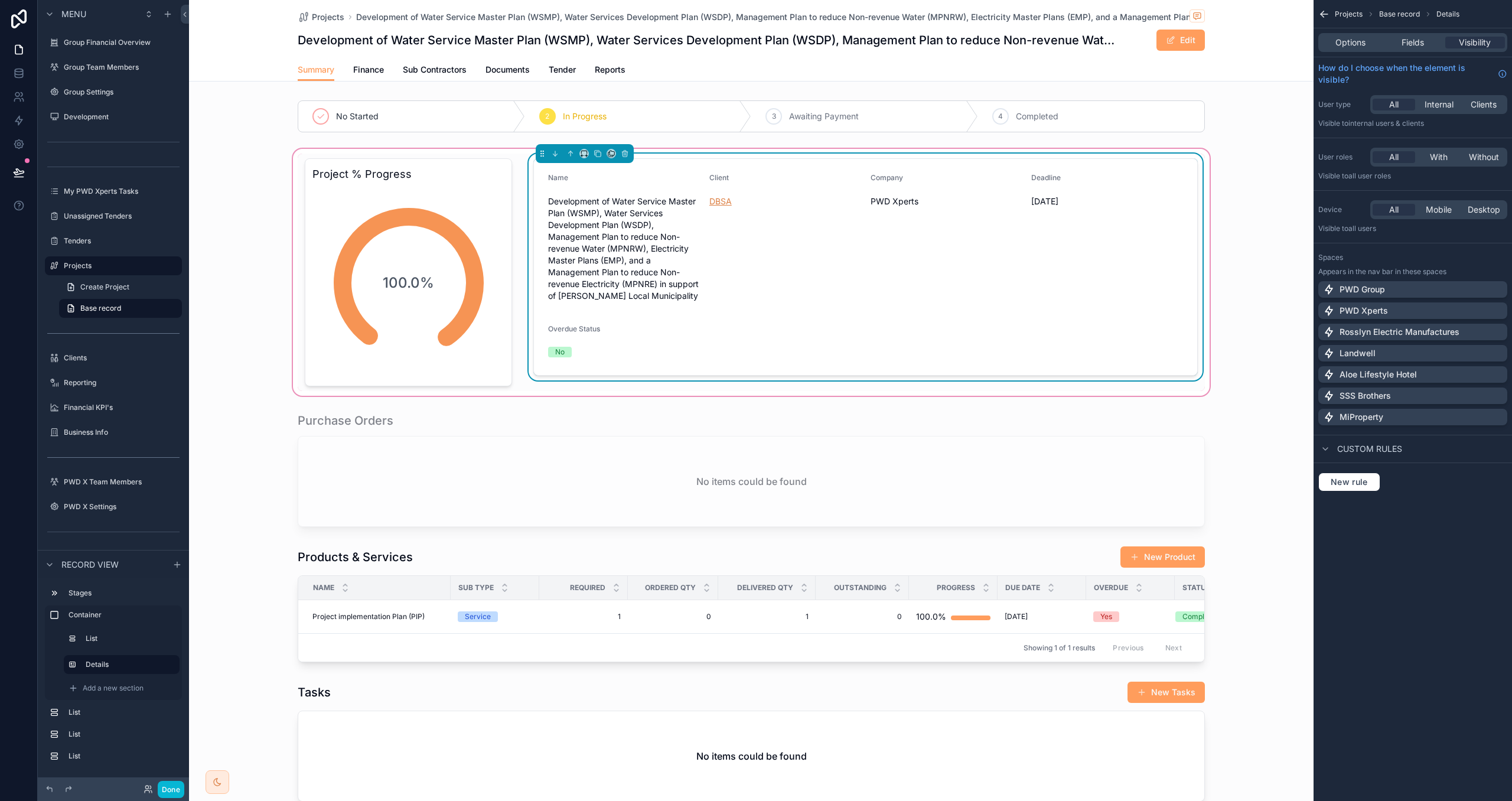
click at [719, 202] on span "DBSA" at bounding box center [720, 201] width 22 height 11
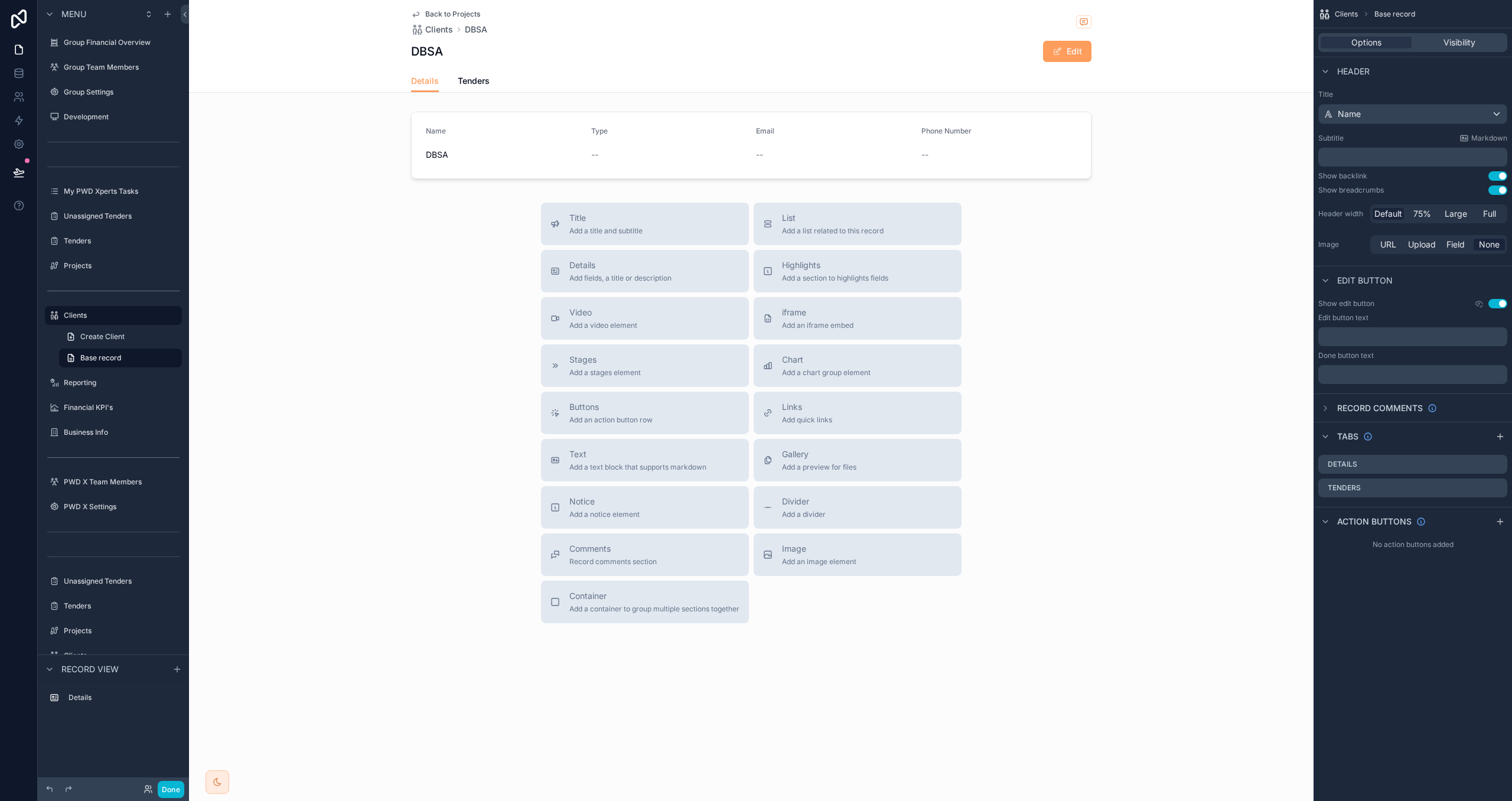
click at [439, 11] on span "Back to Projects" at bounding box center [452, 15] width 55 height 10
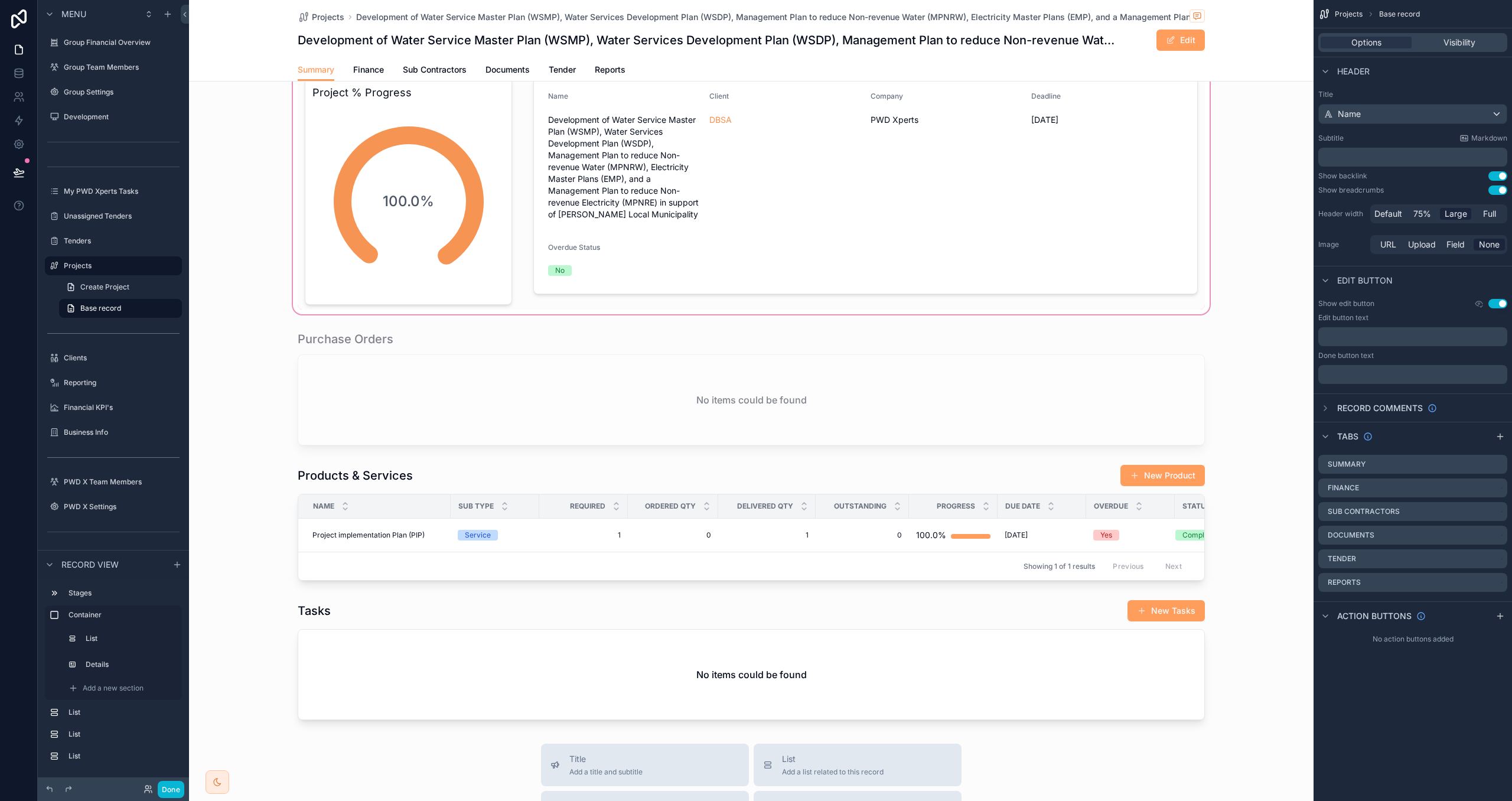
scroll to position [95, 0]
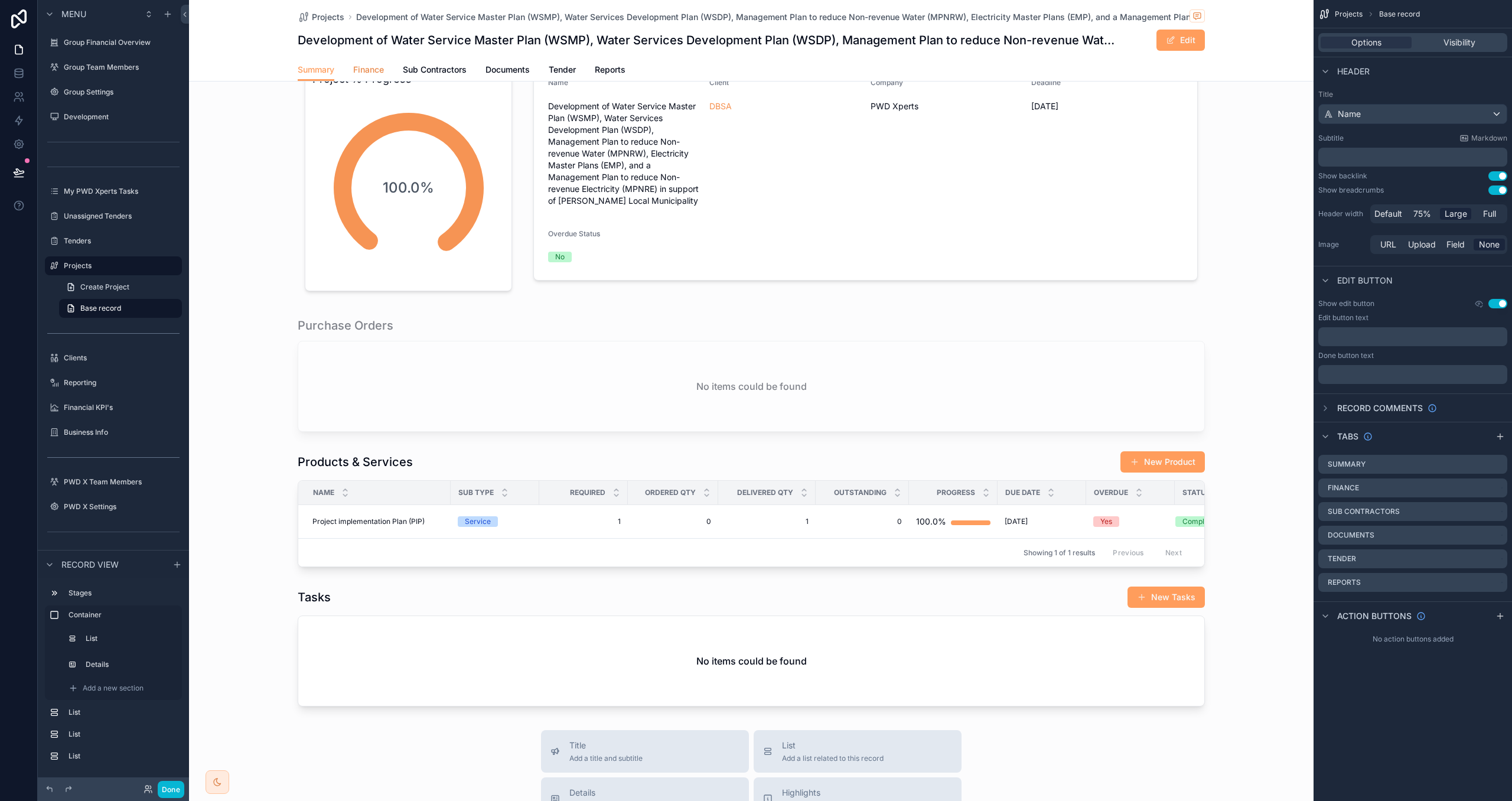
click at [370, 71] on span "Finance" at bounding box center [369, 70] width 31 height 11
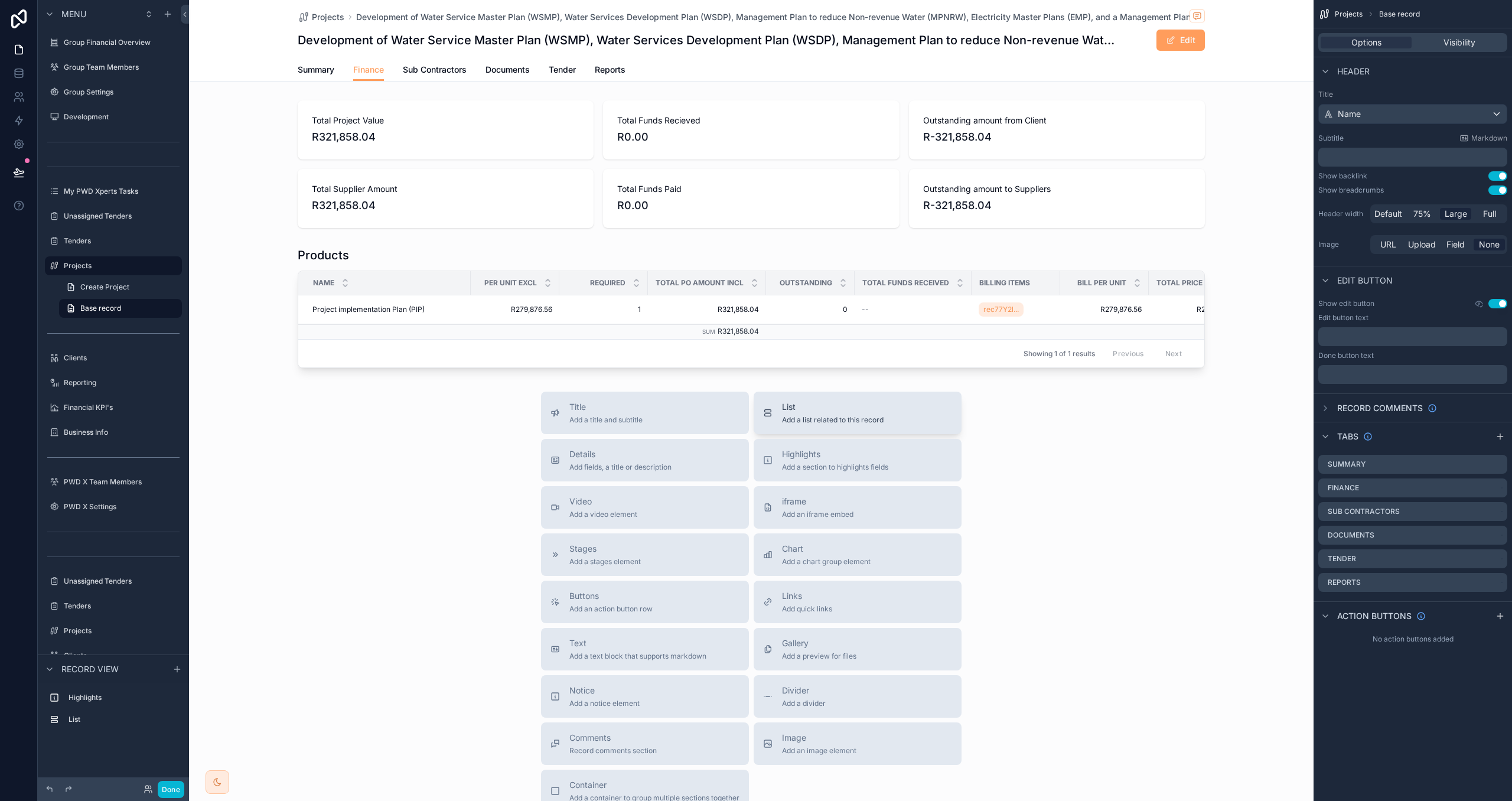
click at [808, 416] on span "Add a list related to this record" at bounding box center [833, 421] width 101 height 10
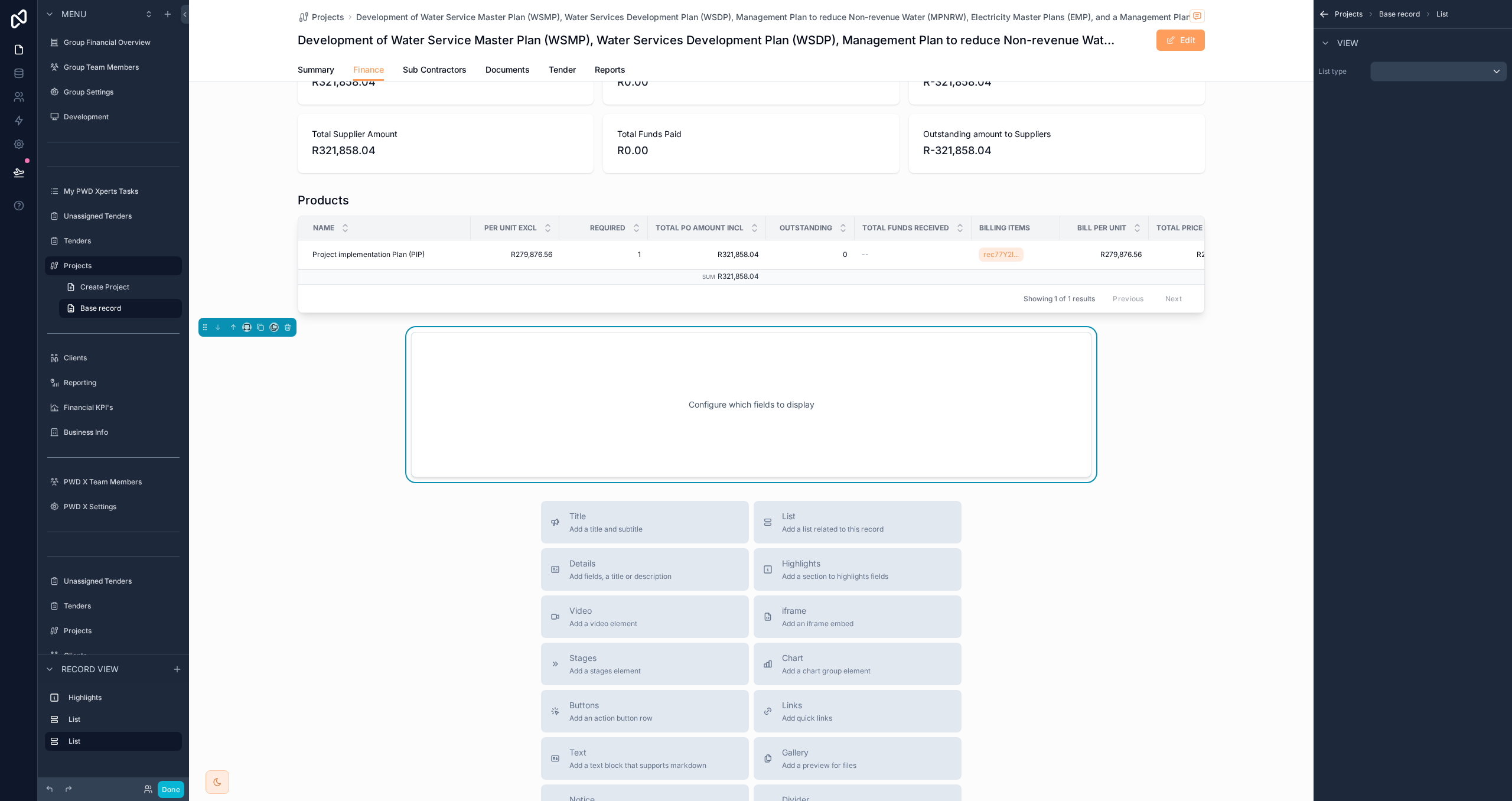
scroll to position [61, 0]
click at [1401, 70] on div "scrollable content" at bounding box center [1439, 71] width 136 height 19
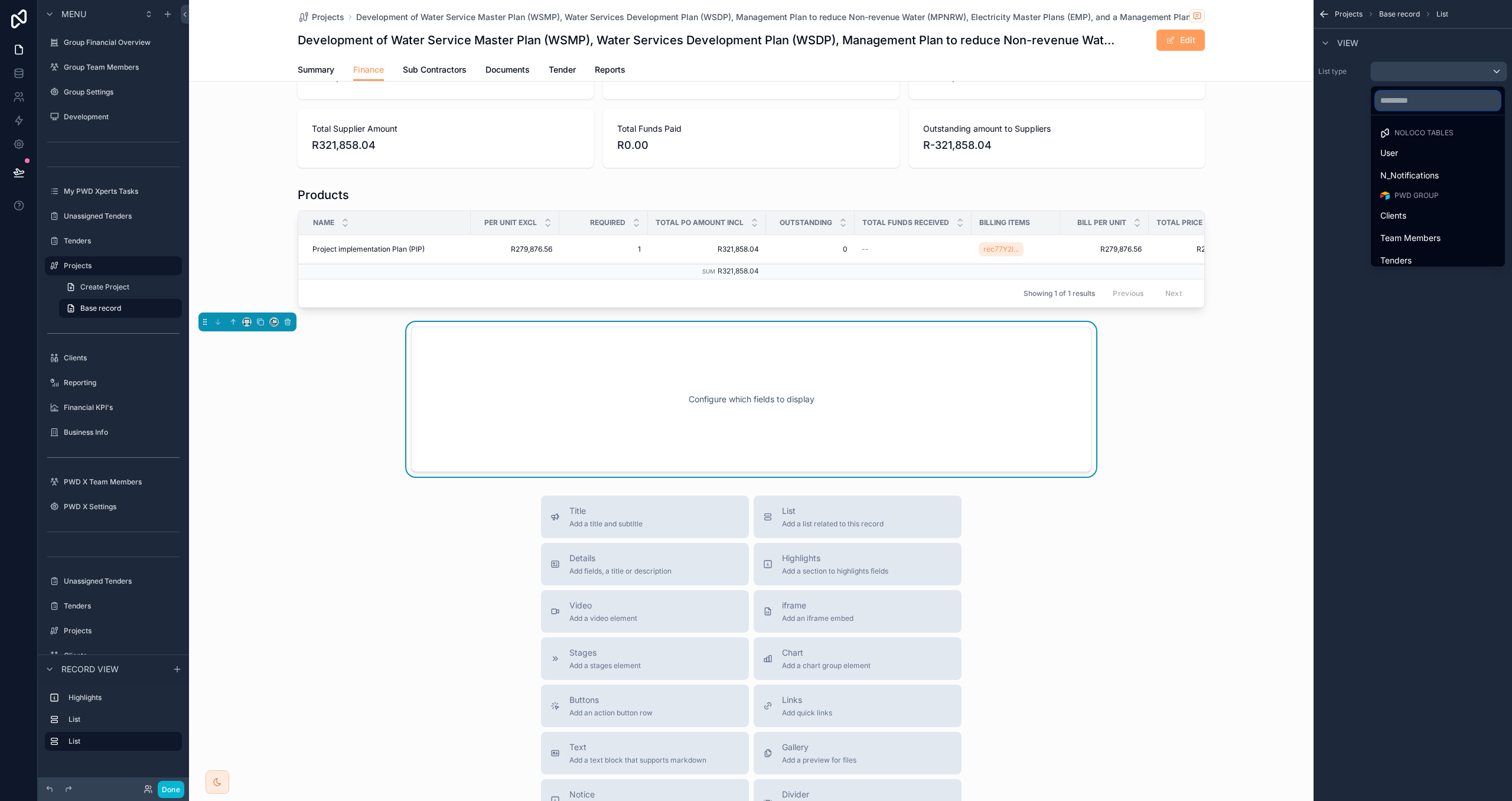
click at [1397, 96] on input "text" at bounding box center [1438, 100] width 124 height 19
type input "*****"
drag, startPoint x: 1408, startPoint y: 156, endPoint x: 1404, endPoint y: 380, distance: 224.0
click at [1408, 155] on div "Files" at bounding box center [1438, 152] width 115 height 14
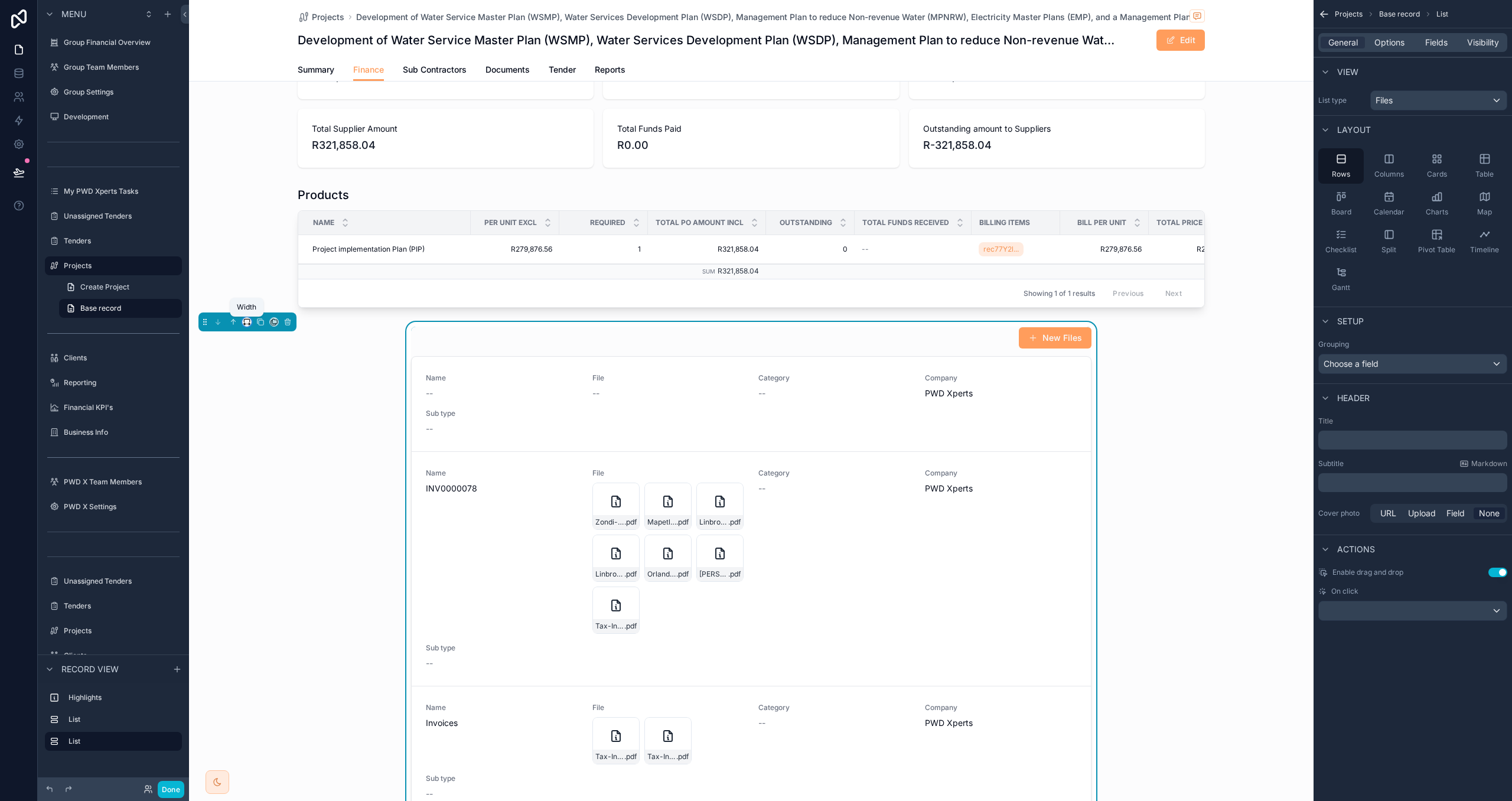
click at [243, 322] on icon "scrollable content" at bounding box center [247, 322] width 8 height 8
click at [272, 470] on span "Large" at bounding box center [263, 470] width 22 height 14
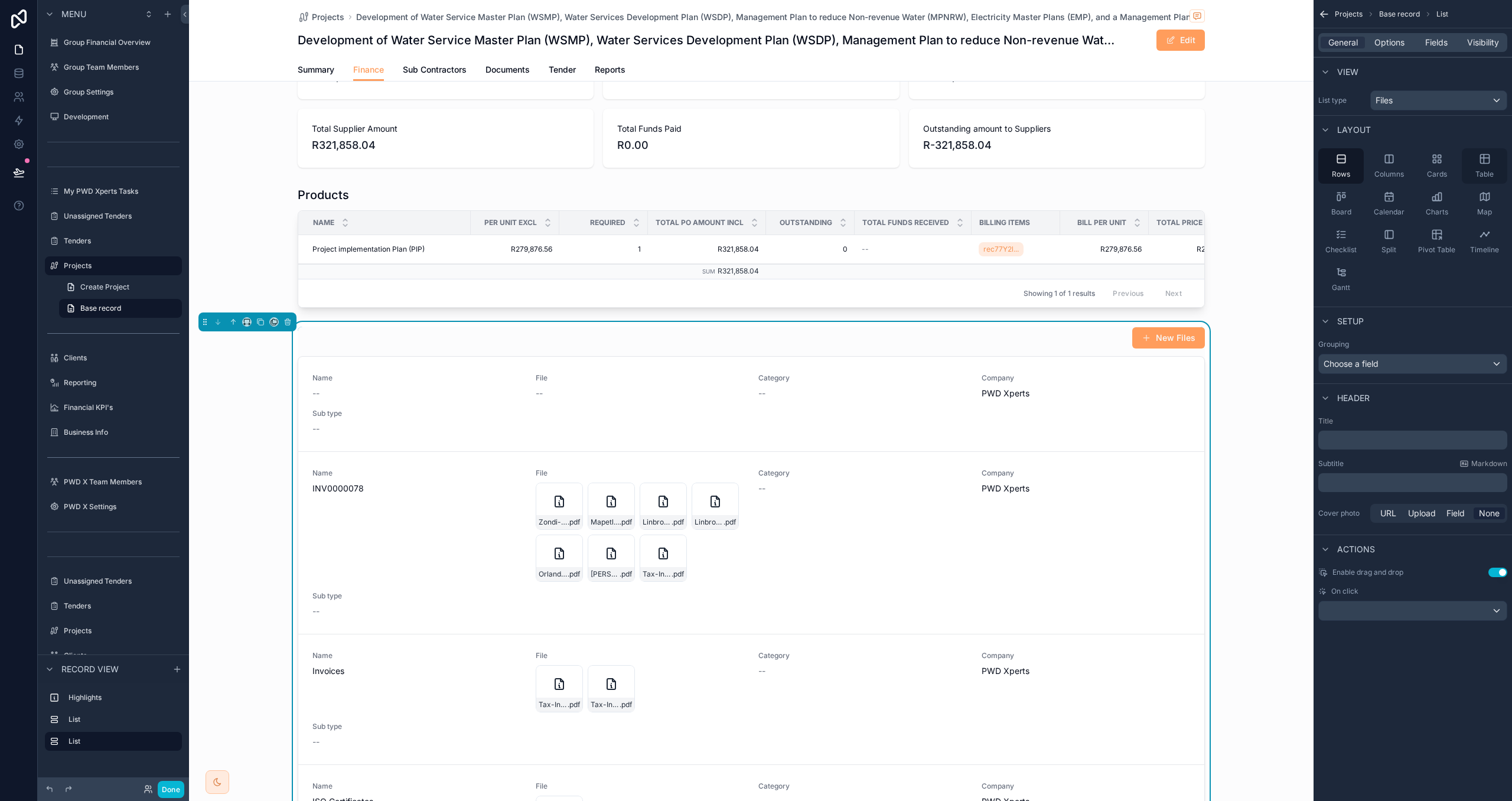
click at [1492, 164] on div "Table" at bounding box center [1485, 165] width 46 height 35
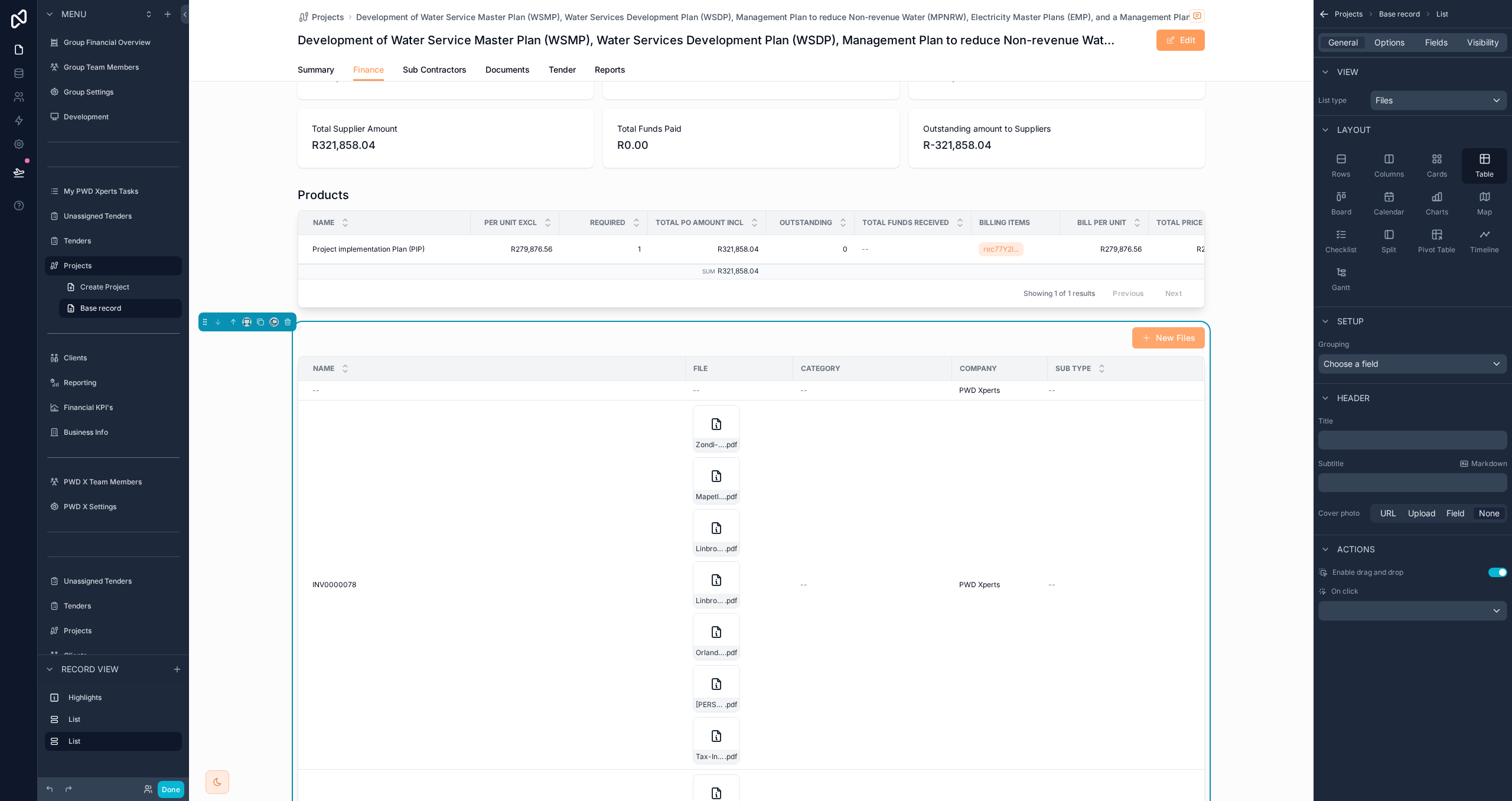
click at [1168, 345] on button "New Files" at bounding box center [1168, 338] width 73 height 21
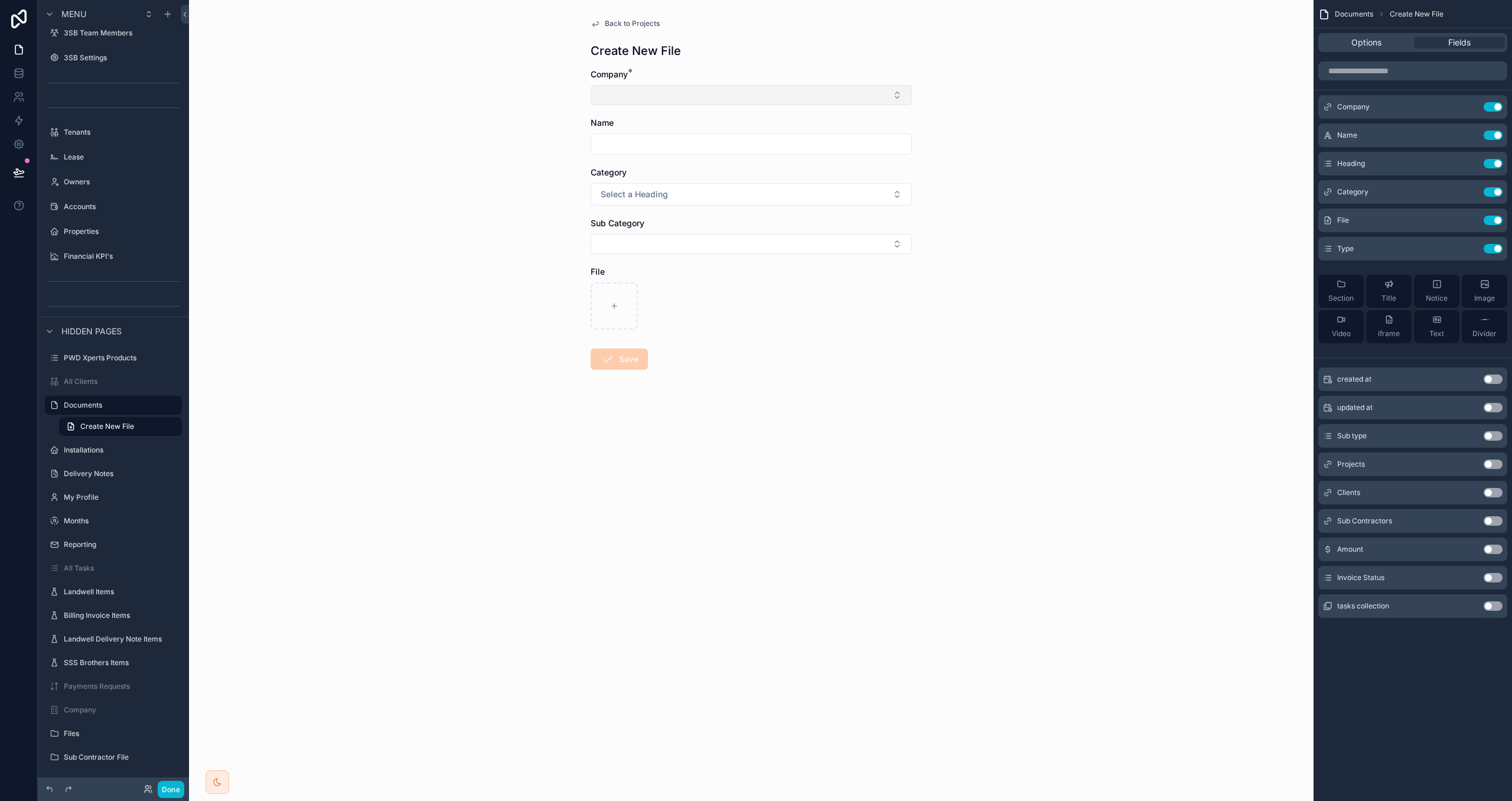
click at [884, 103] on button "Select Button" at bounding box center [751, 95] width 322 height 20
click at [713, 26] on div "Back to Projects" at bounding box center [751, 24] width 322 height 10
click at [632, 25] on span "Back to Projects" at bounding box center [632, 24] width 55 height 10
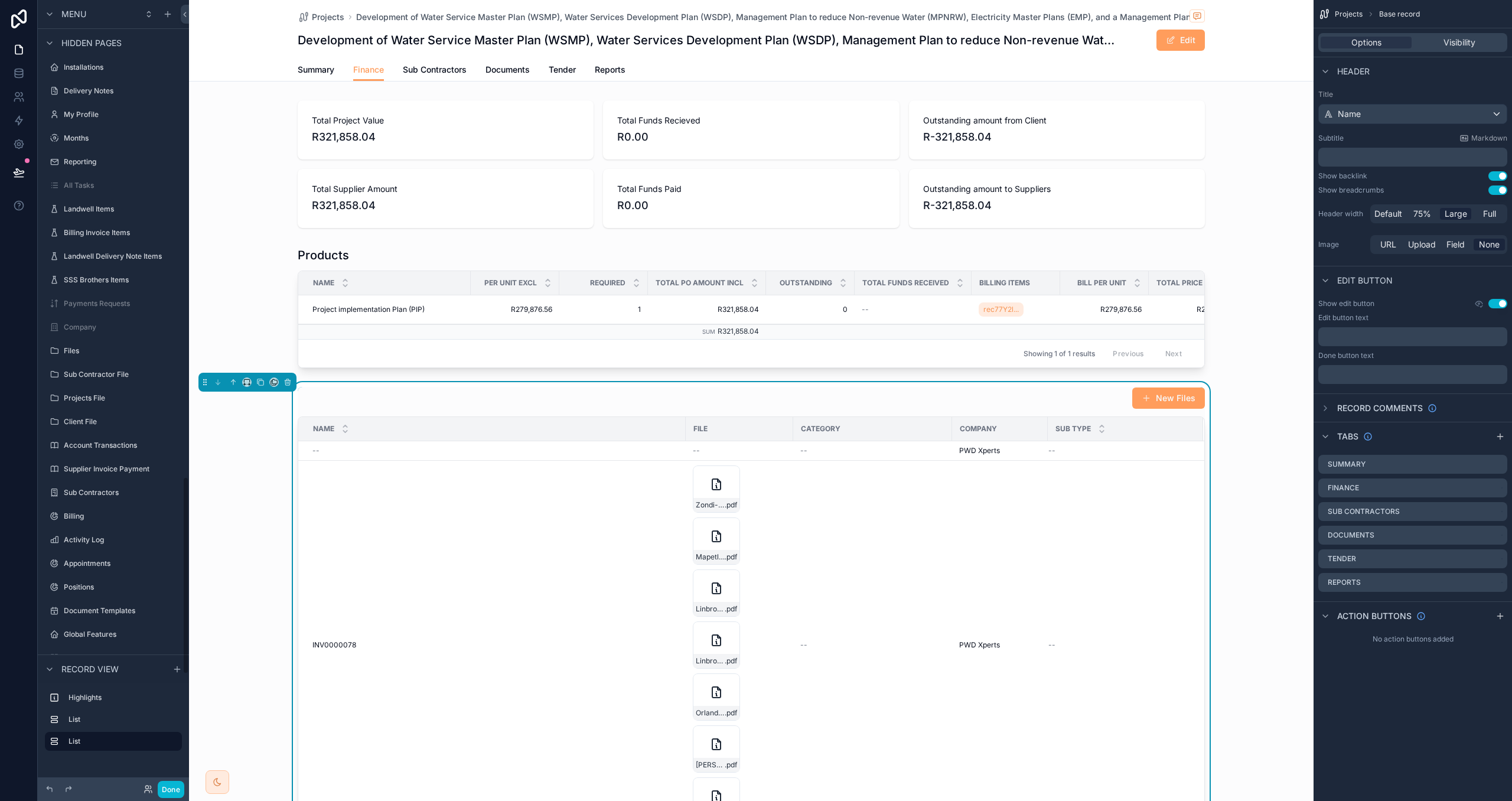
scroll to position [2346, 0]
click at [1158, 398] on button "New Files" at bounding box center [1168, 398] width 73 height 21
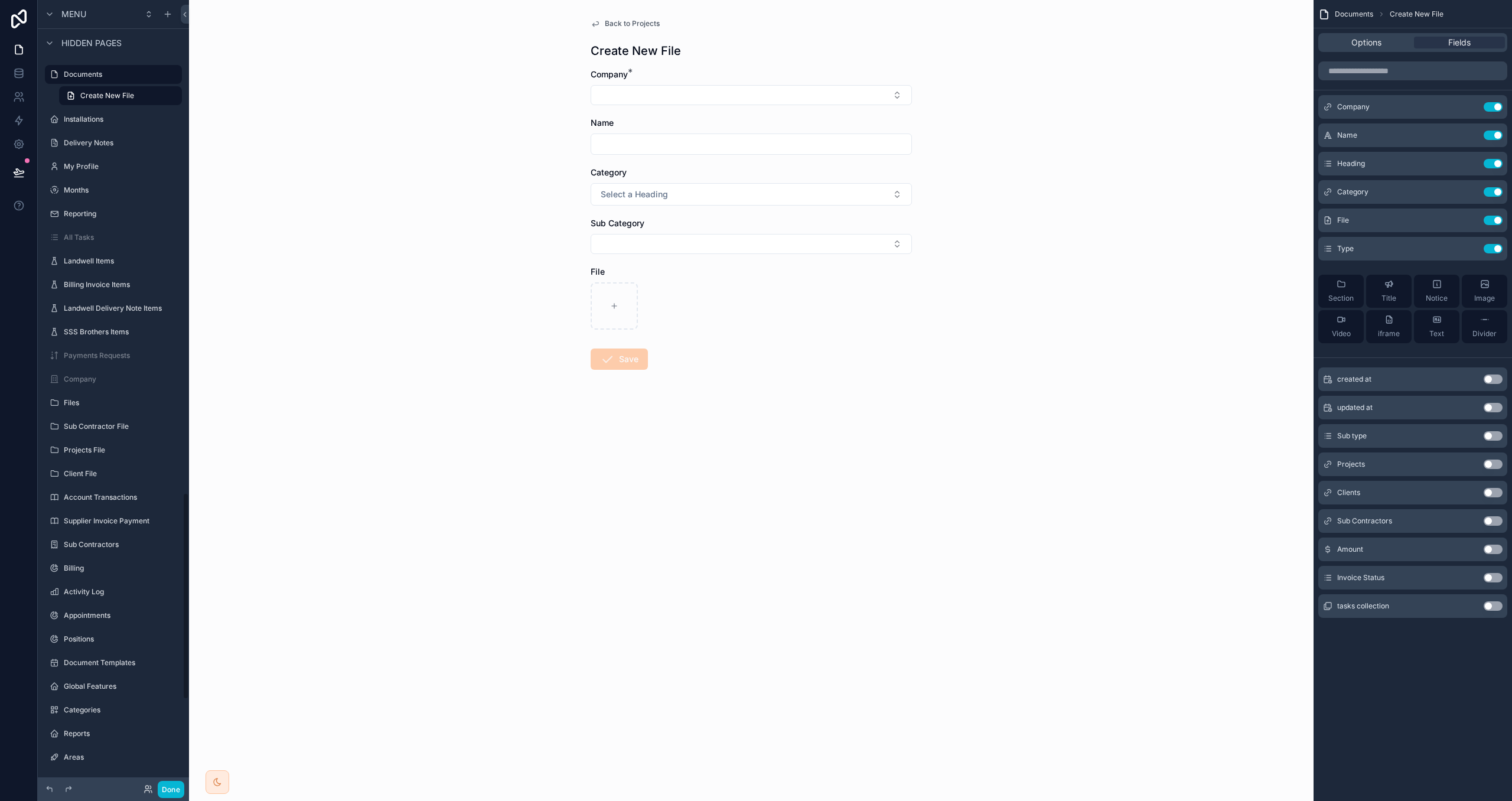
scroll to position [1870, 0]
click at [173, 405] on icon "scrollable content" at bounding box center [172, 405] width 1 height 1
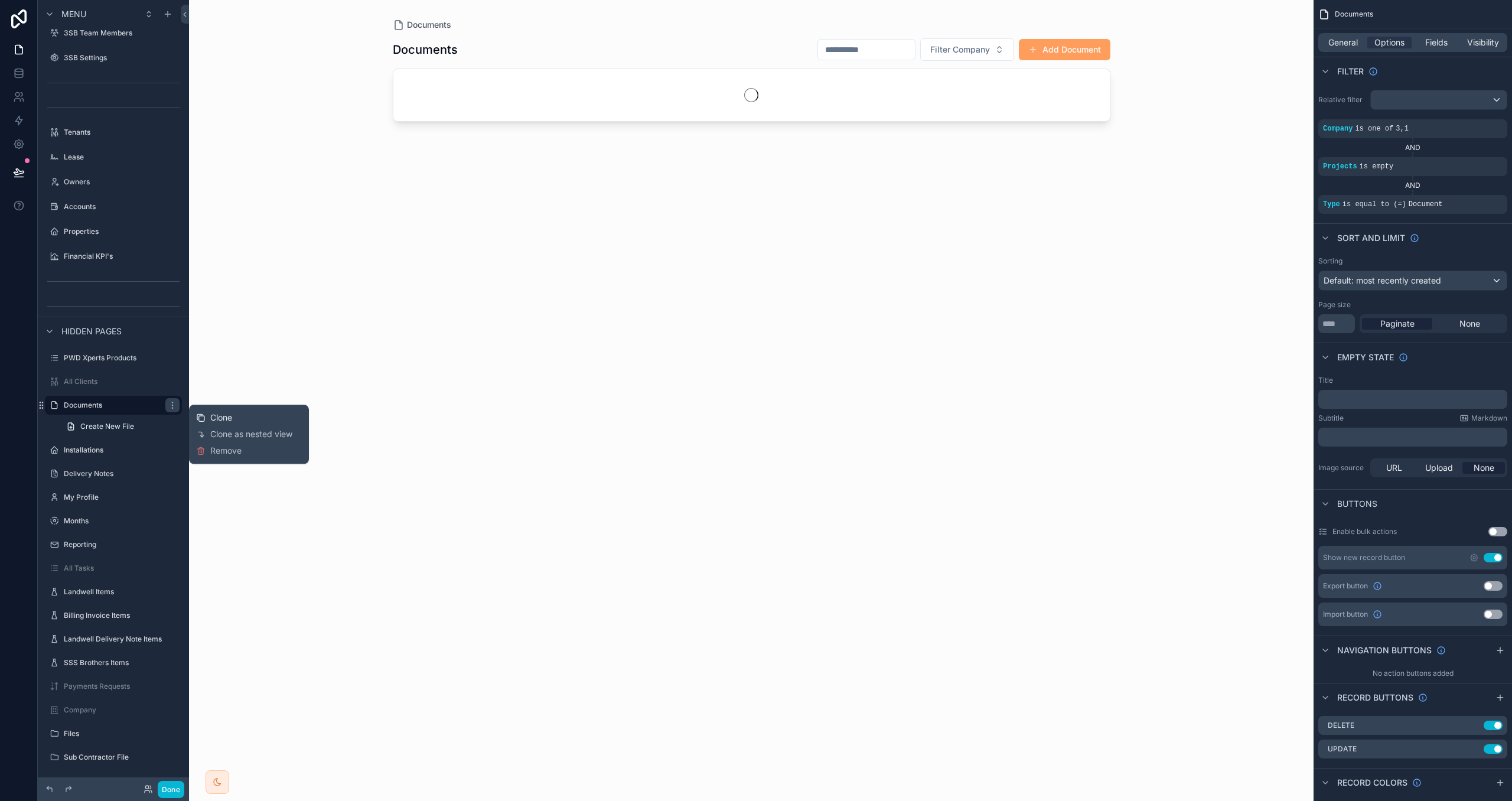
click at [207, 415] on div "Clone" at bounding box center [214, 417] width 36 height 11
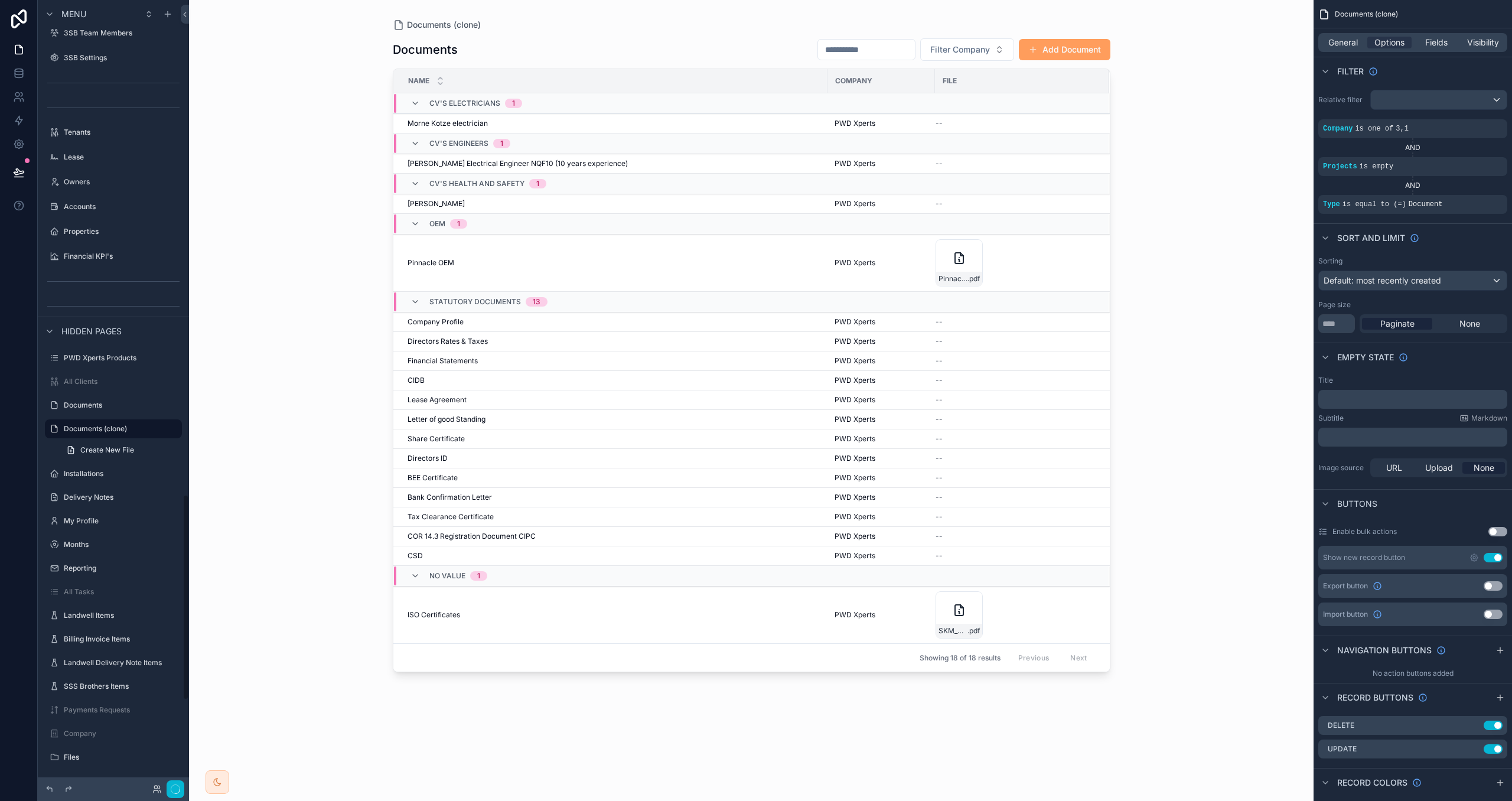
scroll to position [1894, 0]
click at [151, 405] on icon "scrollable content" at bounding box center [156, 406] width 10 height 10
click at [139, 405] on input "**********" at bounding box center [104, 405] width 80 height 14
drag, startPoint x: 68, startPoint y: 402, endPoint x: 74, endPoint y: 414, distance: 13.4
click at [68, 402] on input "********" at bounding box center [112, 405] width 97 height 14
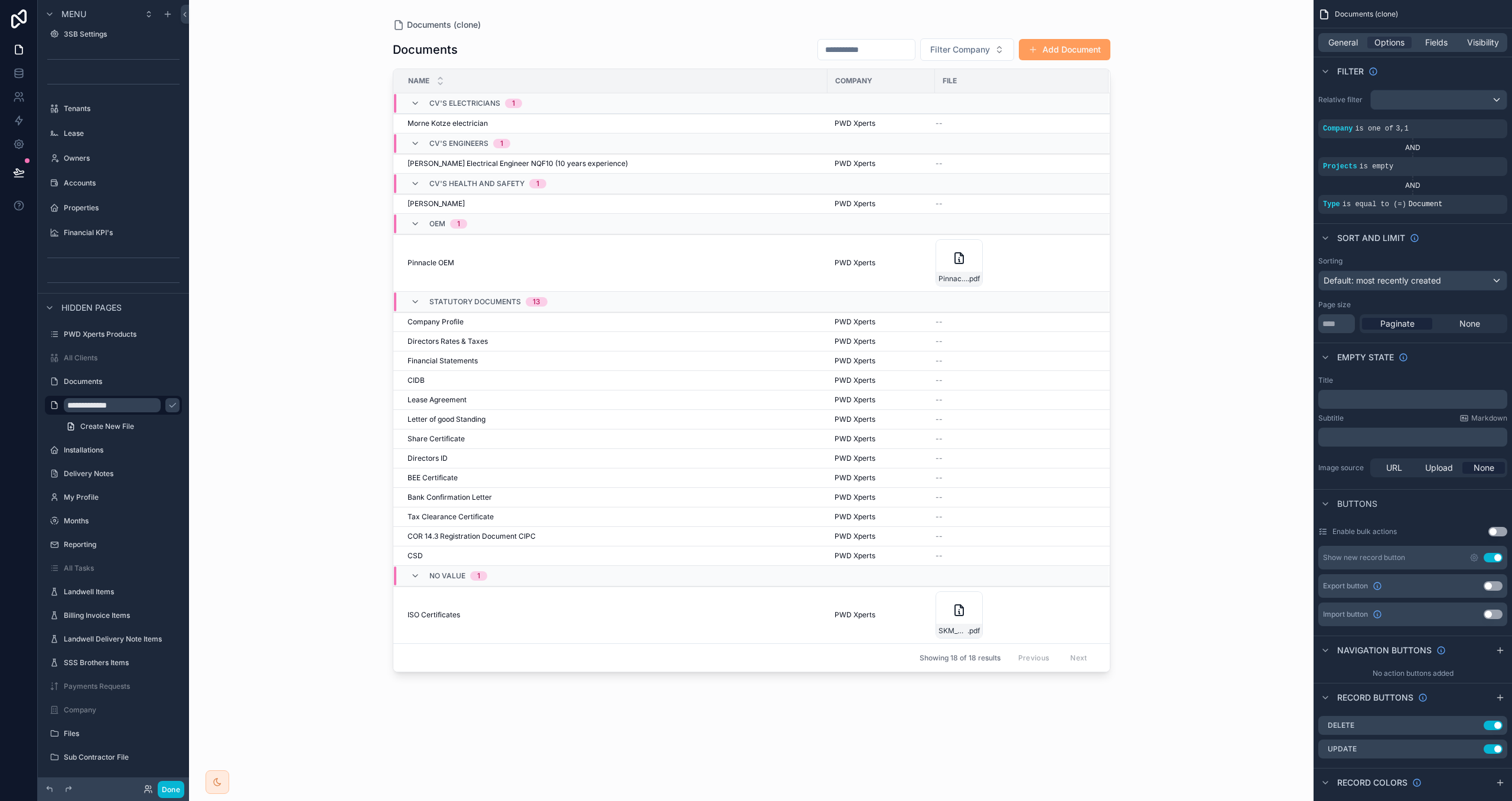
type input "**********"
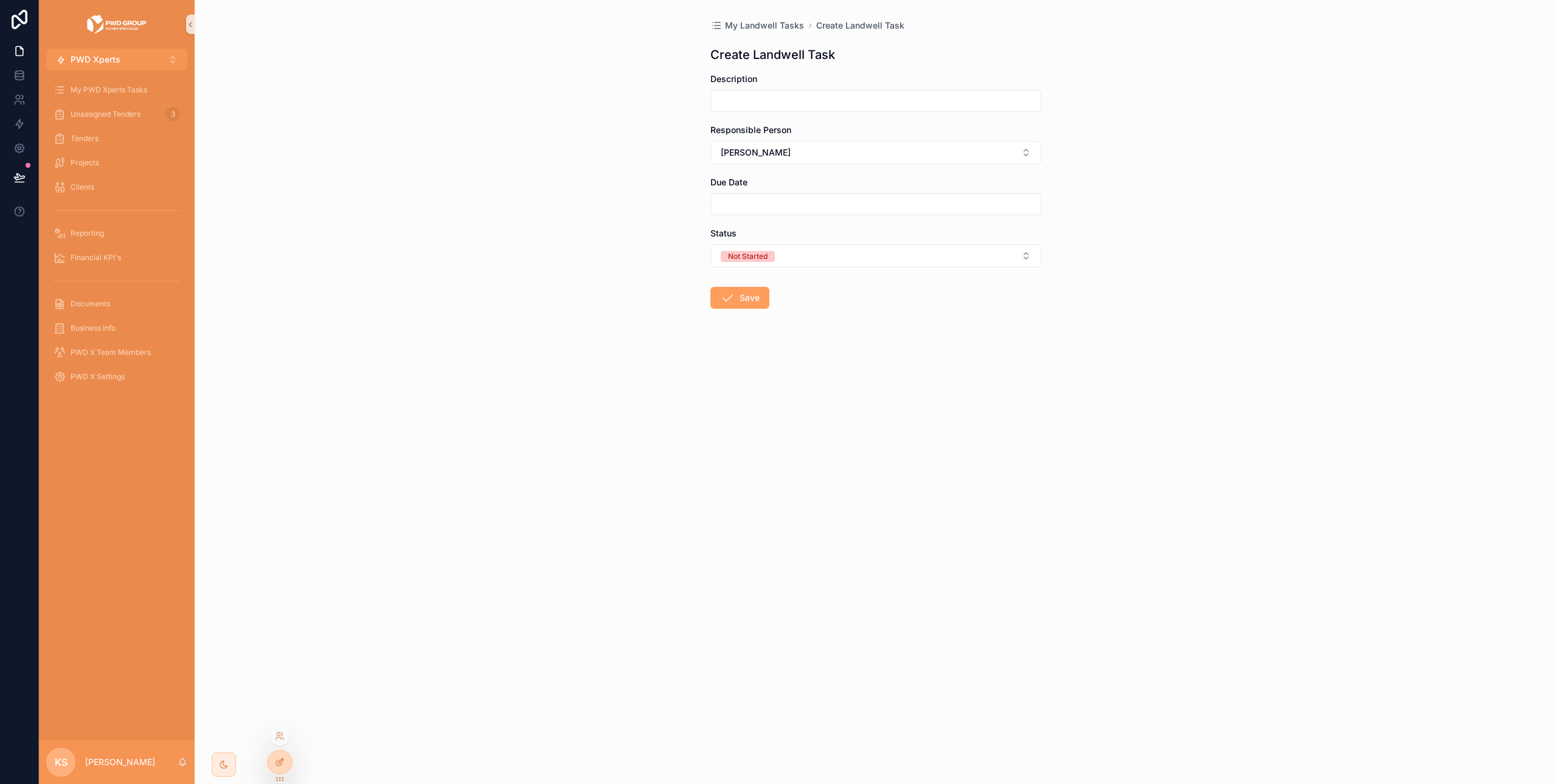
click at [281, 751] on div at bounding box center [280, 762] width 24 height 23
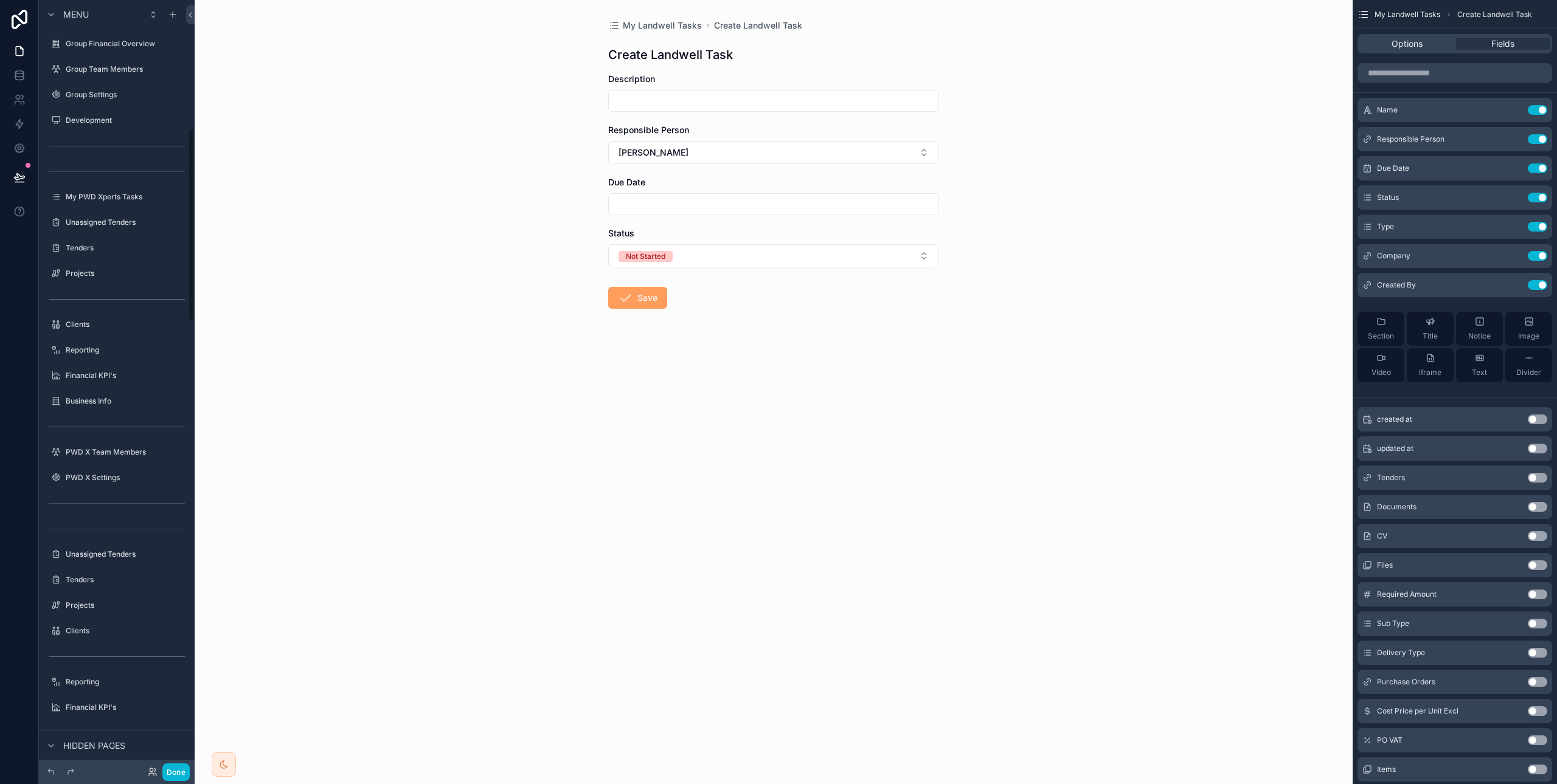
scroll to position [514, 0]
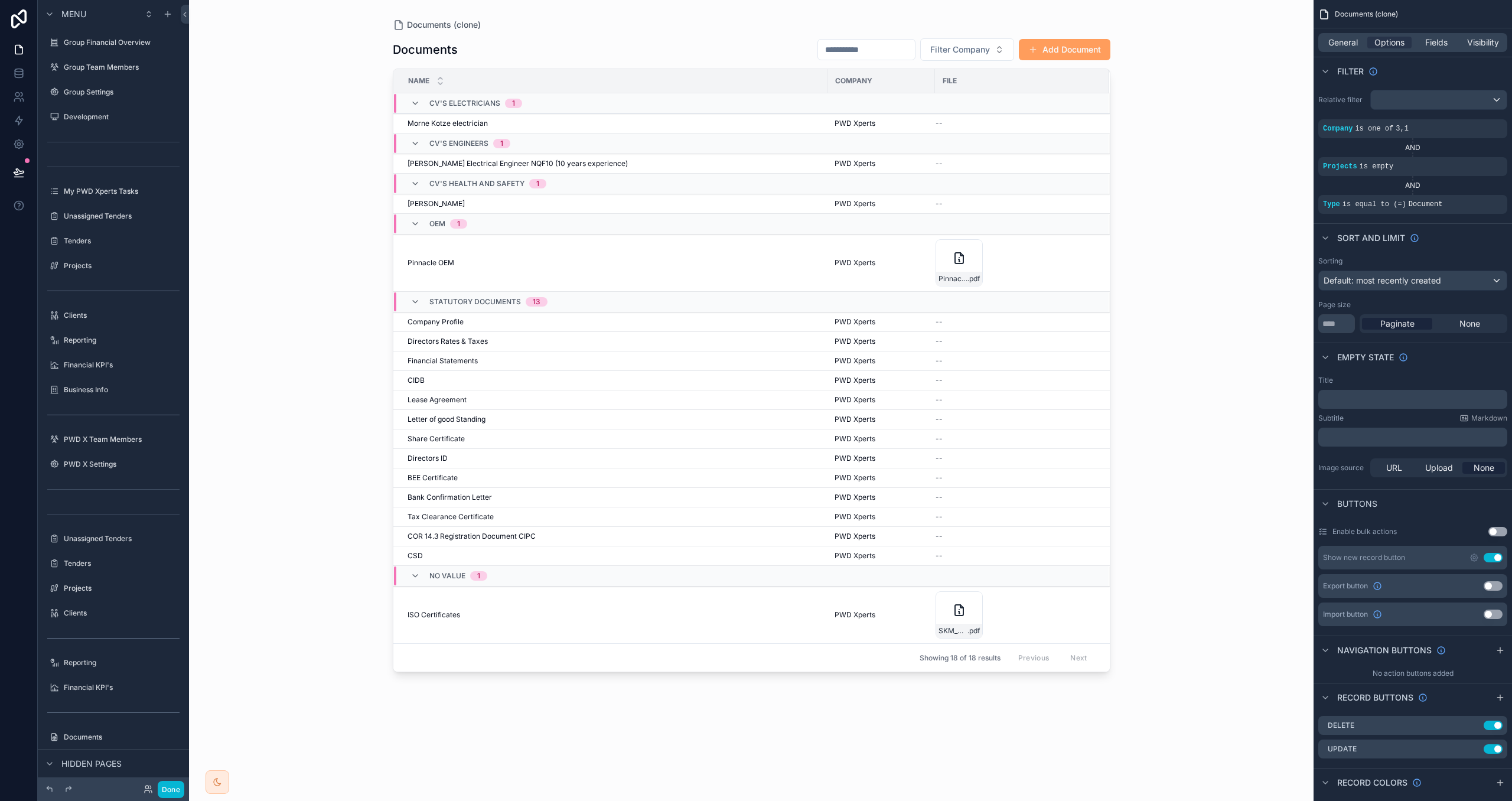
scroll to position [1894, 0]
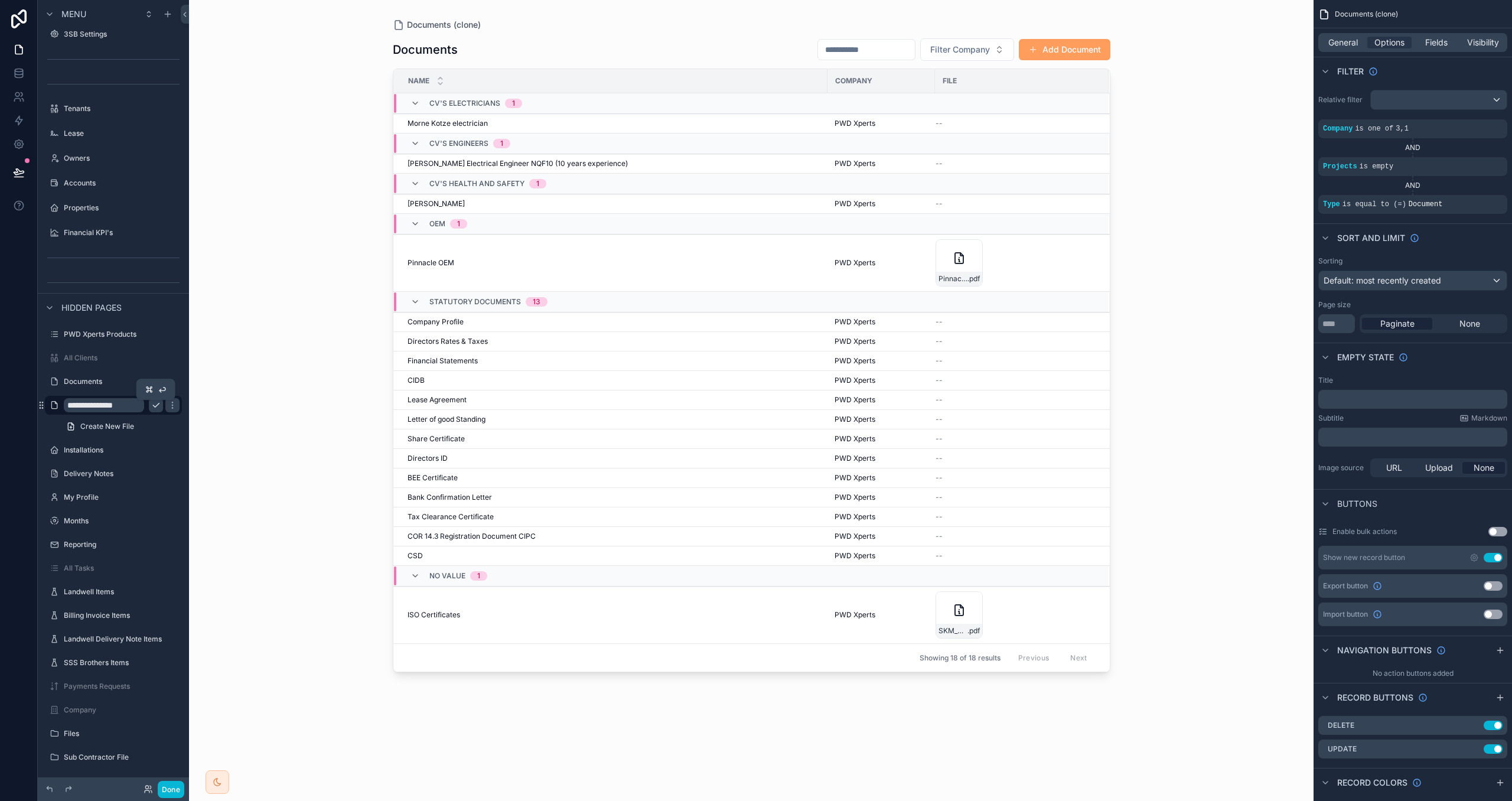
type input "**********"
click at [157, 401] on icon "scrollable content" at bounding box center [156, 406] width 10 height 10
click at [1055, 51] on div "scrollable content" at bounding box center [752, 394] width 756 height 787
drag, startPoint x: 1055, startPoint y: 52, endPoint x: 1070, endPoint y: 61, distance: 17.5
click at [1055, 52] on button "Add Document" at bounding box center [1065, 50] width 92 height 21
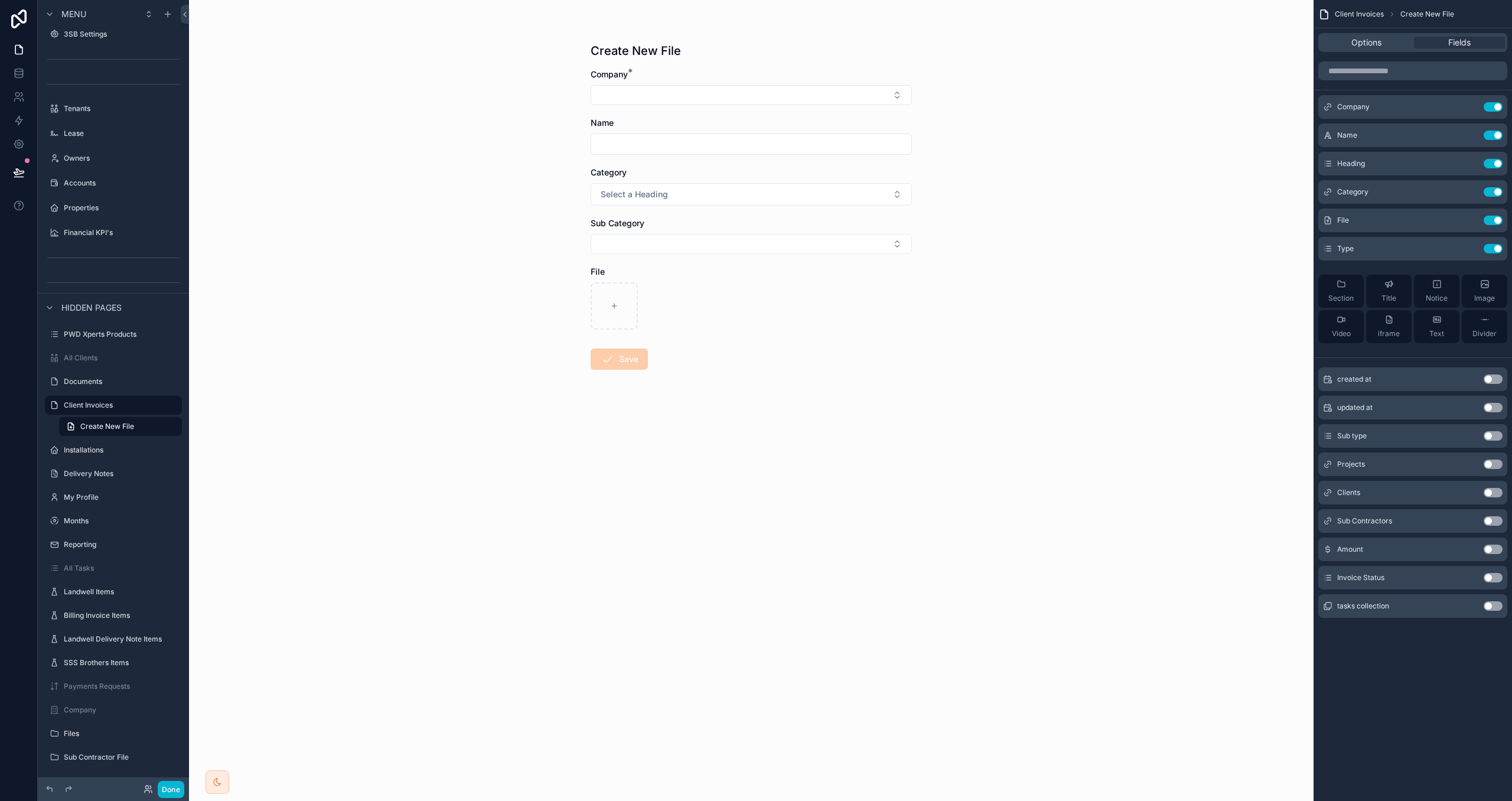
click at [1353, 32] on div "Options Fields" at bounding box center [1413, 43] width 199 height 29
click at [1355, 39] on span "Options" at bounding box center [1366, 43] width 30 height 11
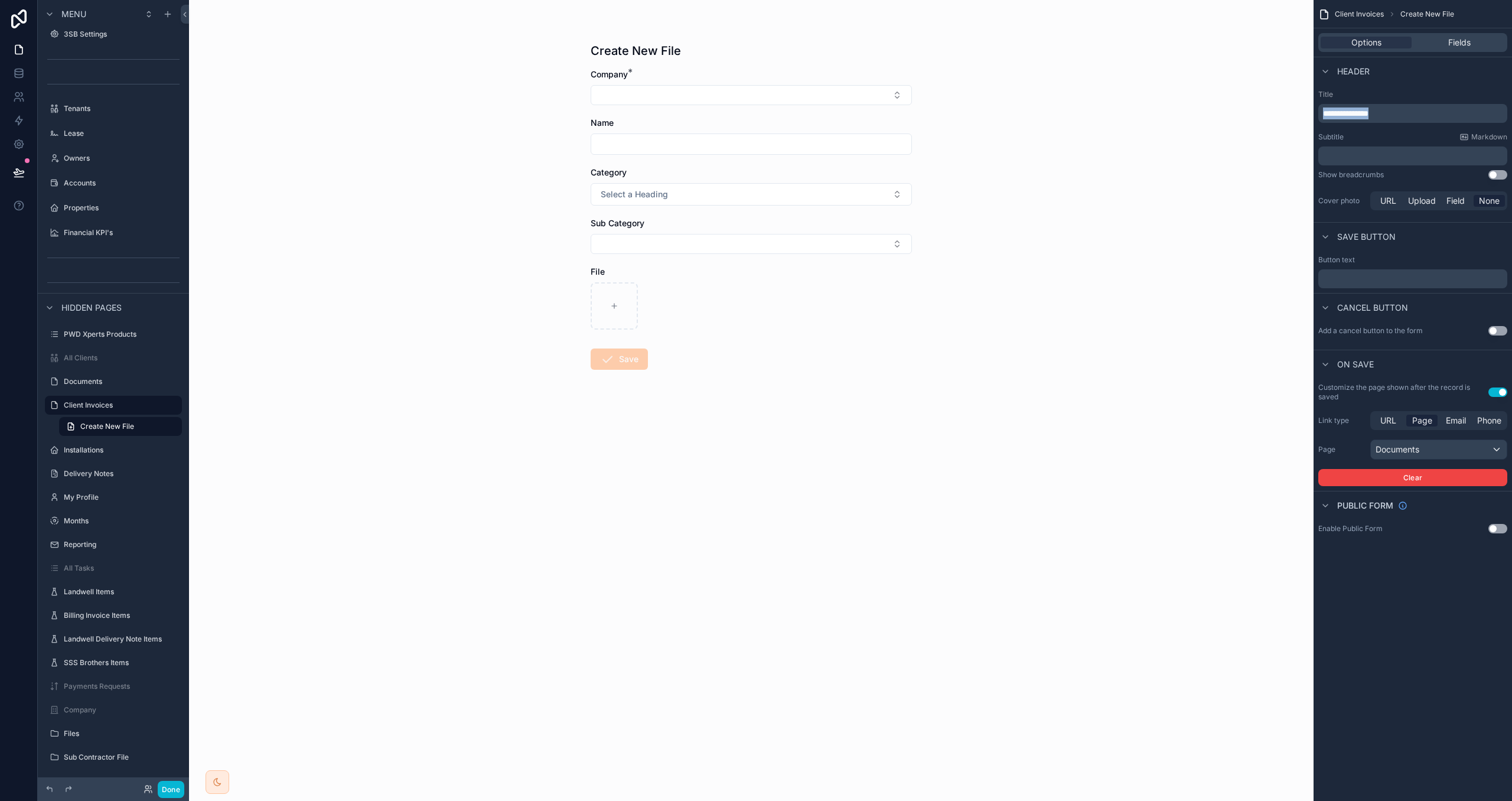
drag, startPoint x: 1383, startPoint y: 112, endPoint x: 1259, endPoint y: 103, distance: 124.3
click at [1261, 103] on div "PWD Xperts ⌥ 2 Group Financial Overview Group Team Members Group Settings Devel…" at bounding box center [850, 400] width 1323 height 801
drag, startPoint x: 1351, startPoint y: 111, endPoint x: 1352, endPoint y: 126, distance: 15.0
click at [1351, 111] on span "**********" at bounding box center [1350, 114] width 54 height 8
click at [1394, 87] on div "**********" at bounding box center [1413, 151] width 199 height 133
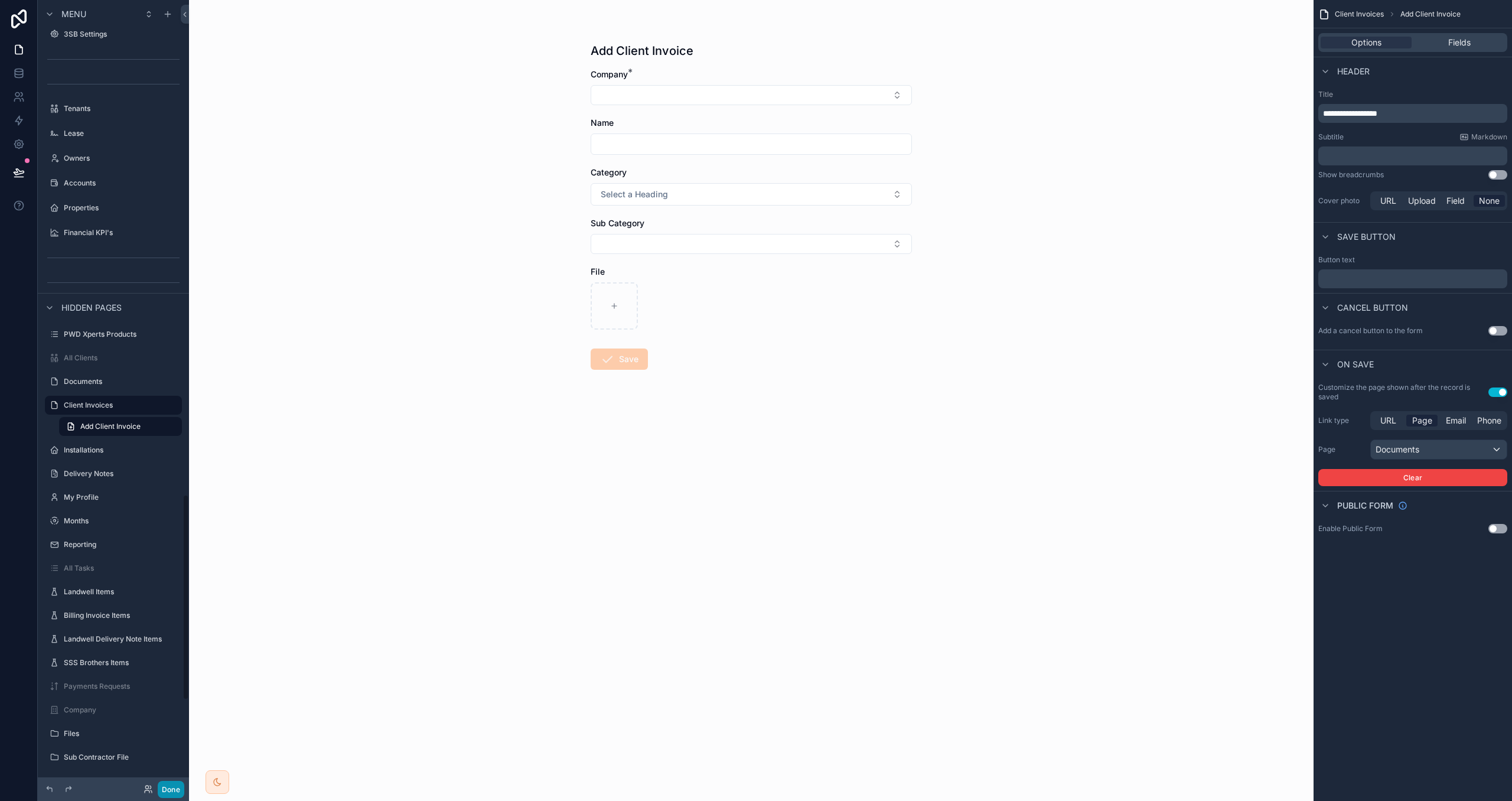
drag, startPoint x: 170, startPoint y: 795, endPoint x: 233, endPoint y: 722, distance: 96.4
click at [170, 794] on button "Done" at bounding box center [171, 790] width 26 height 17
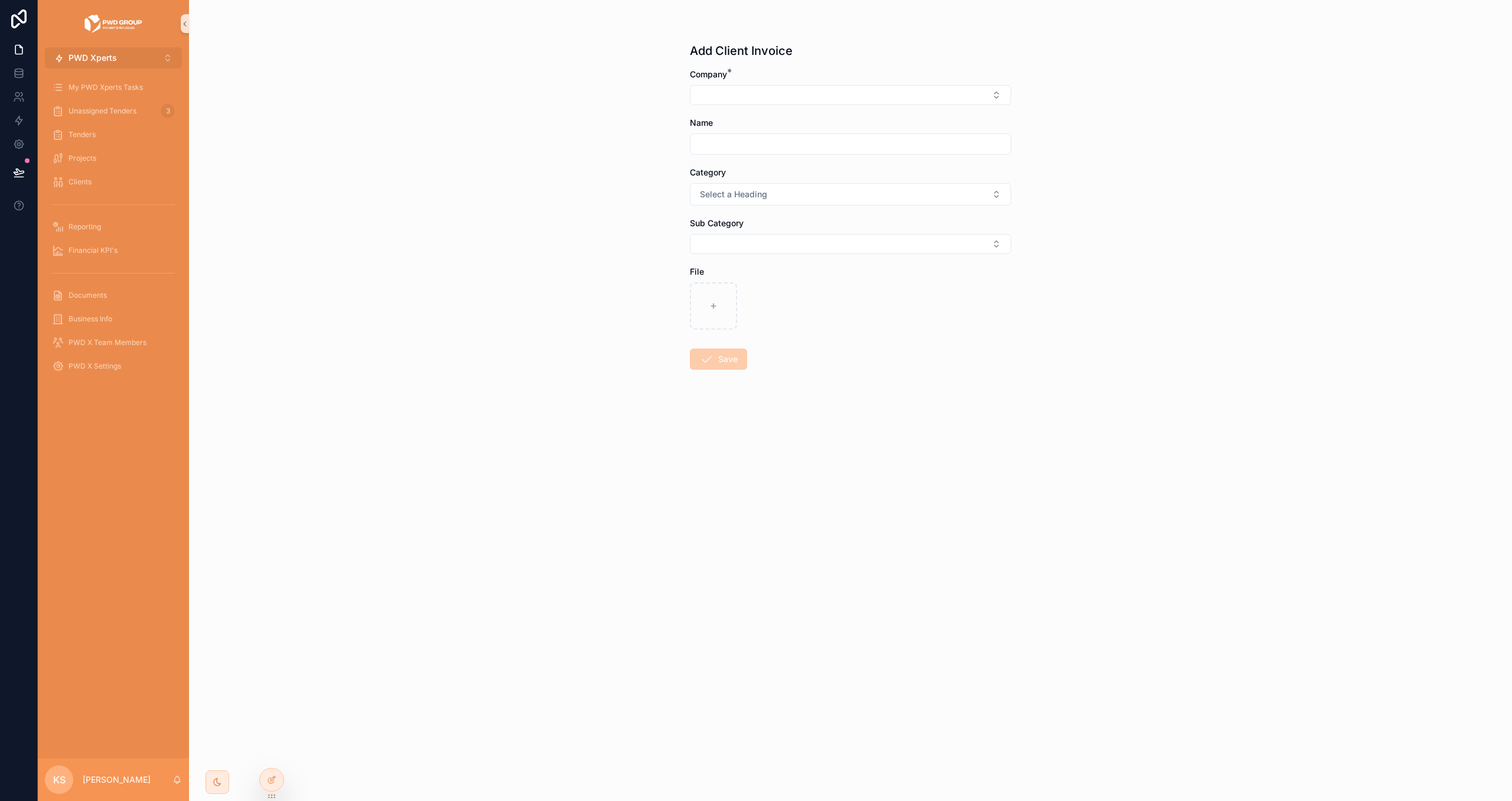
click at [128, 56] on button "PWD Xperts ⌥ 2" at bounding box center [114, 58] width 137 height 21
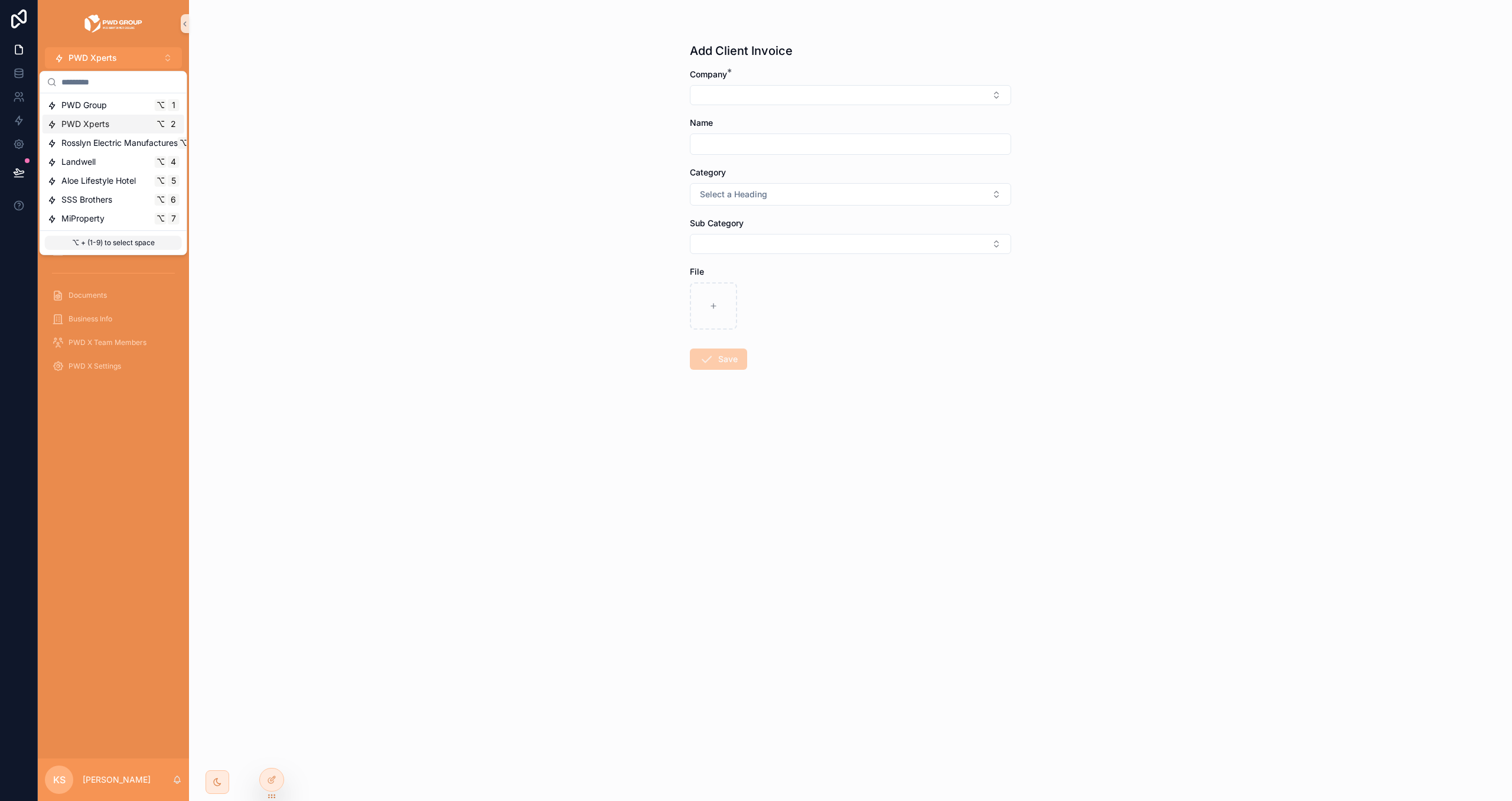
click at [114, 125] on div "PWD Xperts ⌥ 2" at bounding box center [114, 124] width 133 height 11
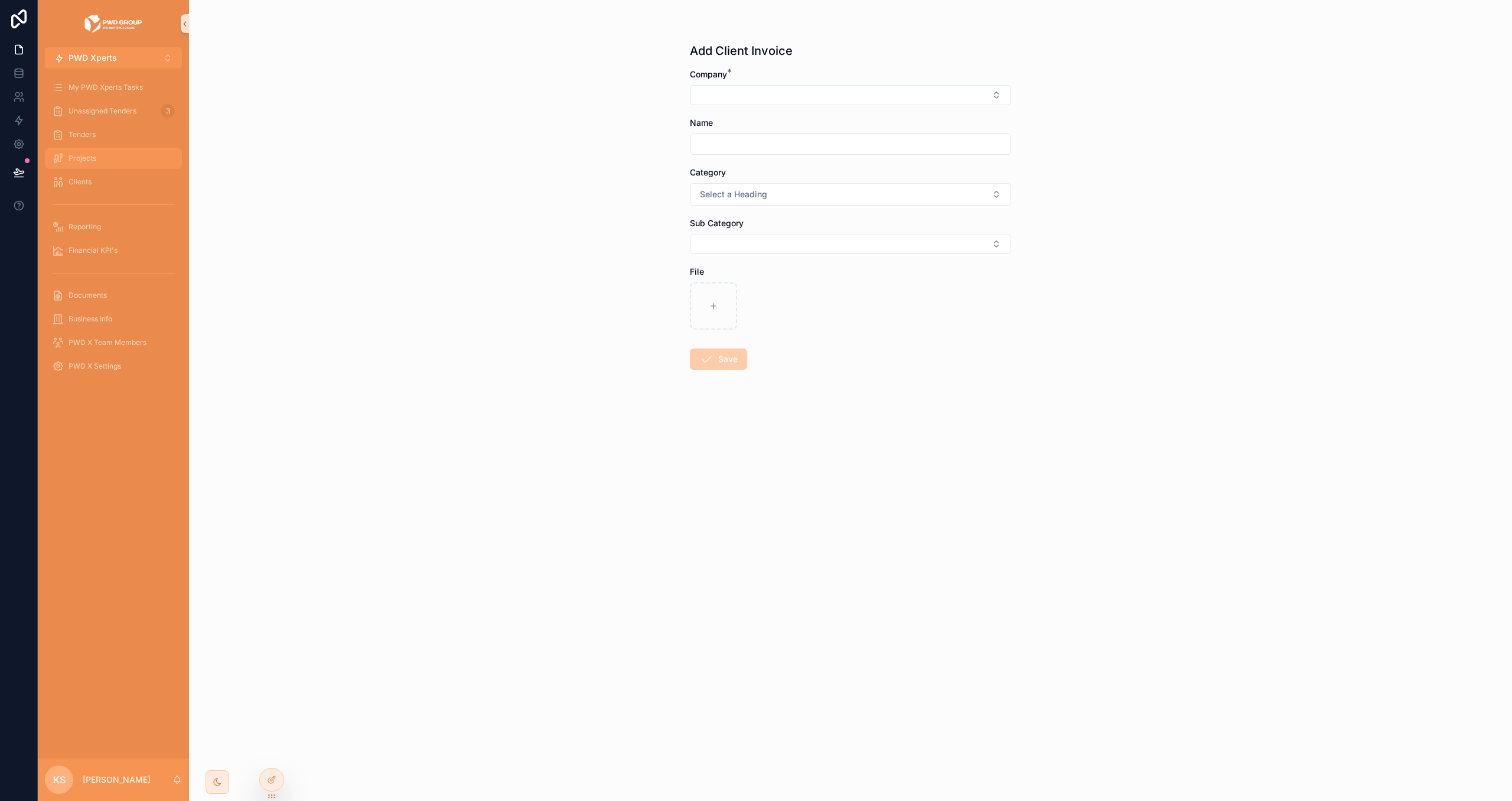
click at [111, 160] on div "Projects" at bounding box center [114, 158] width 123 height 19
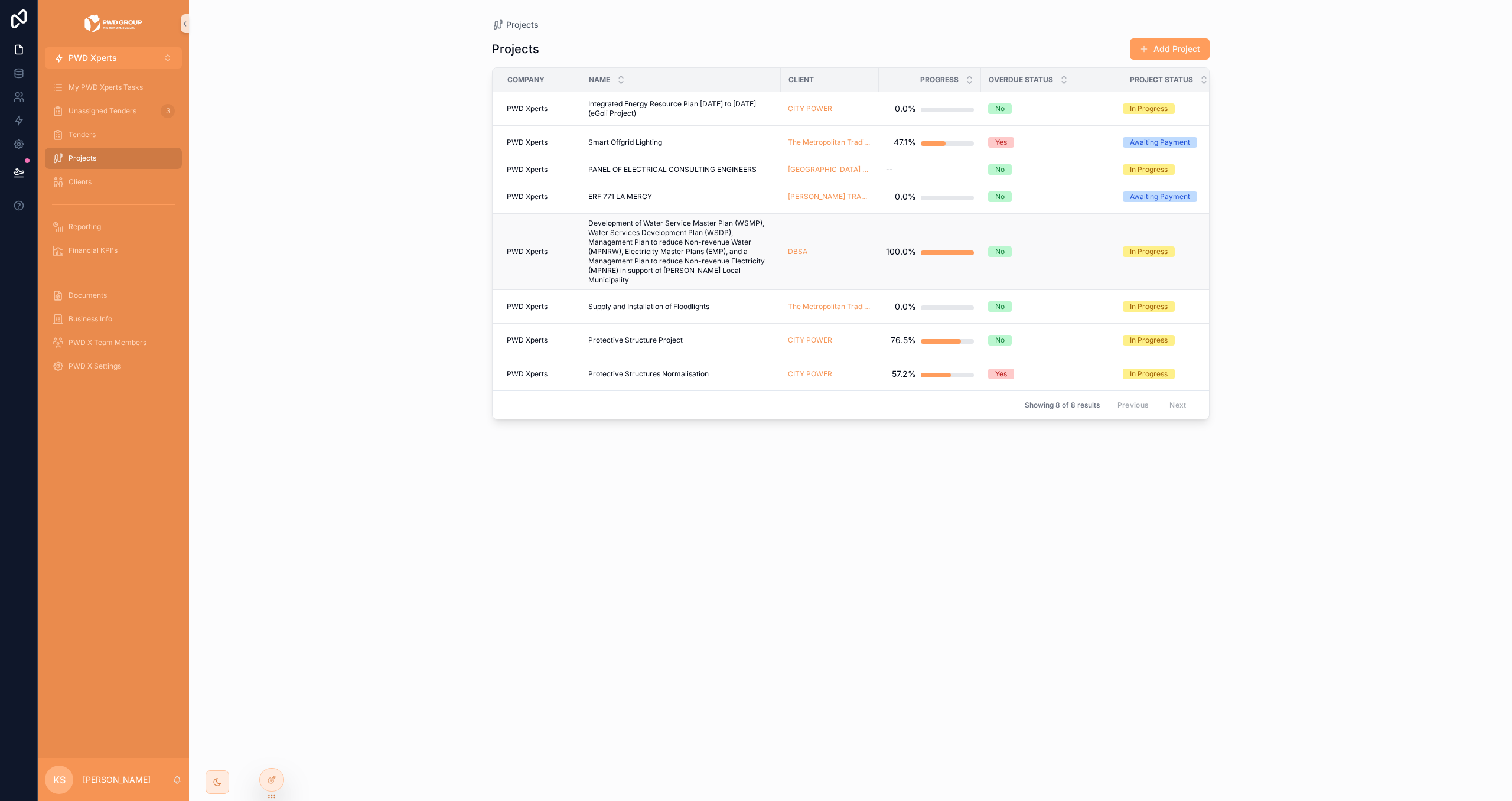
click at [669, 249] on span "Development of Water Service Master Plan (WSMP), Water Services Development Pla…" at bounding box center [681, 251] width 186 height 66
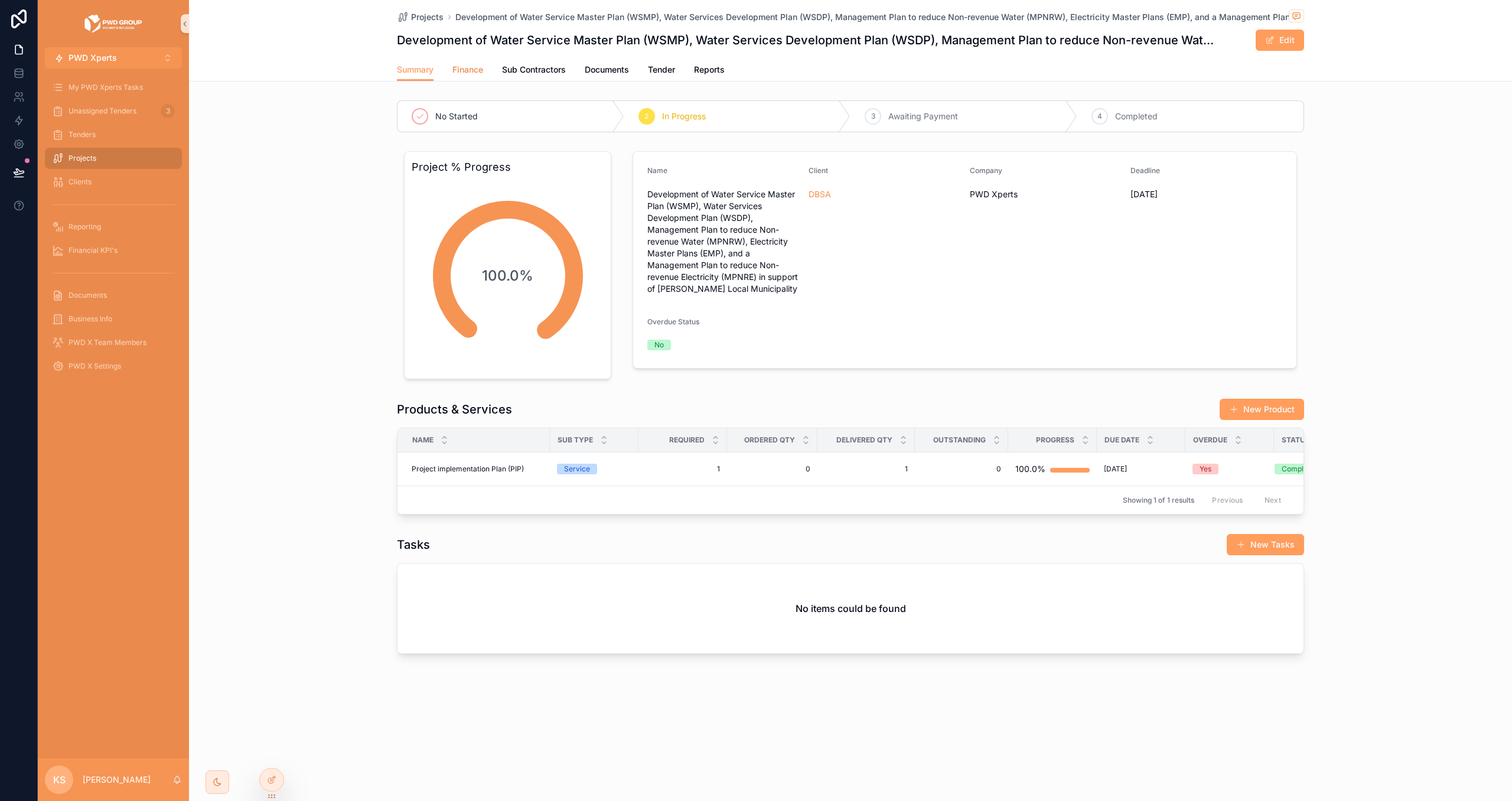
click at [462, 73] on span "Finance" at bounding box center [468, 70] width 31 height 11
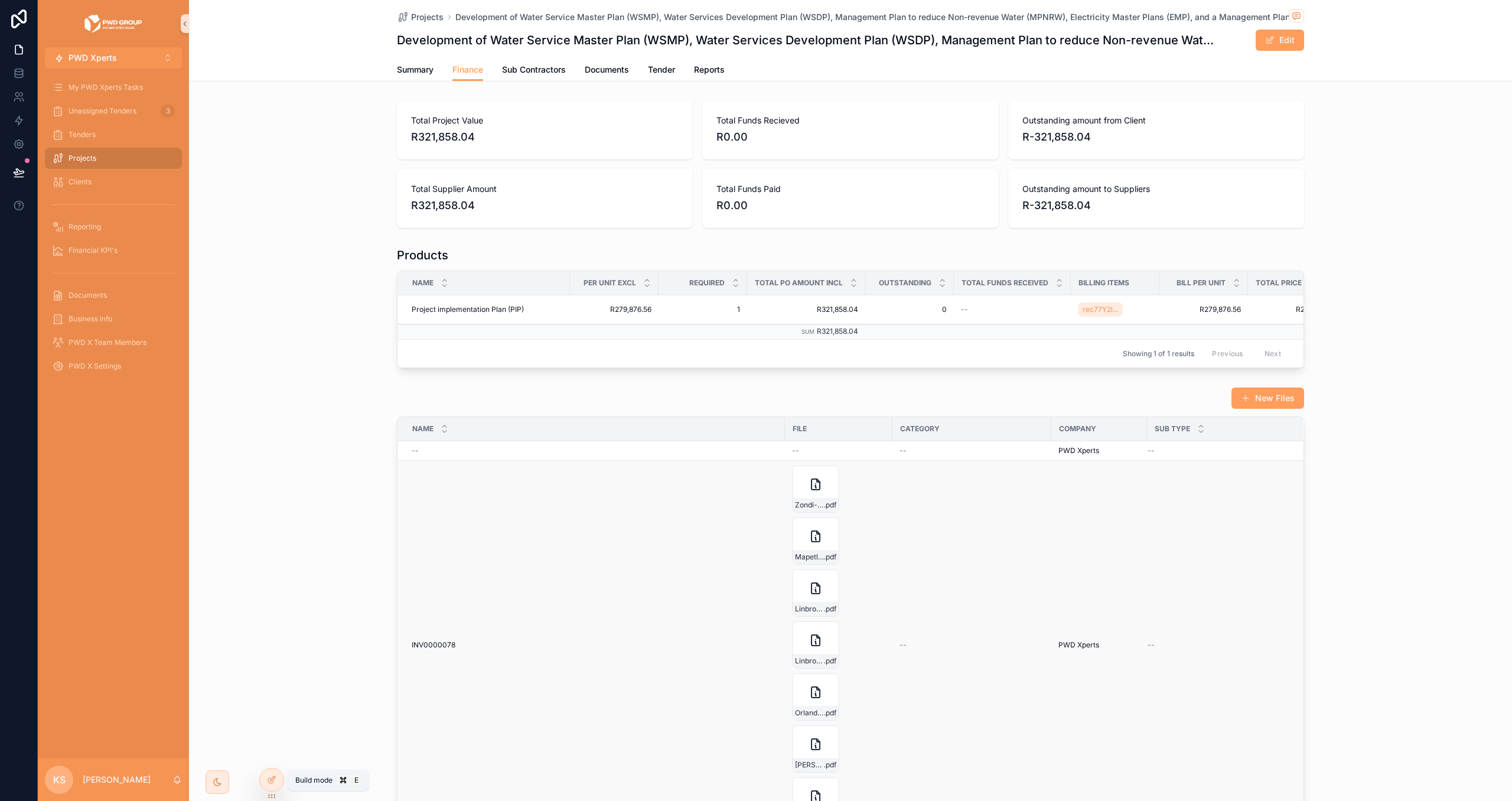
drag, startPoint x: 277, startPoint y: 779, endPoint x: 417, endPoint y: 745, distance: 144.1
click at [277, 779] on div at bounding box center [272, 779] width 24 height 22
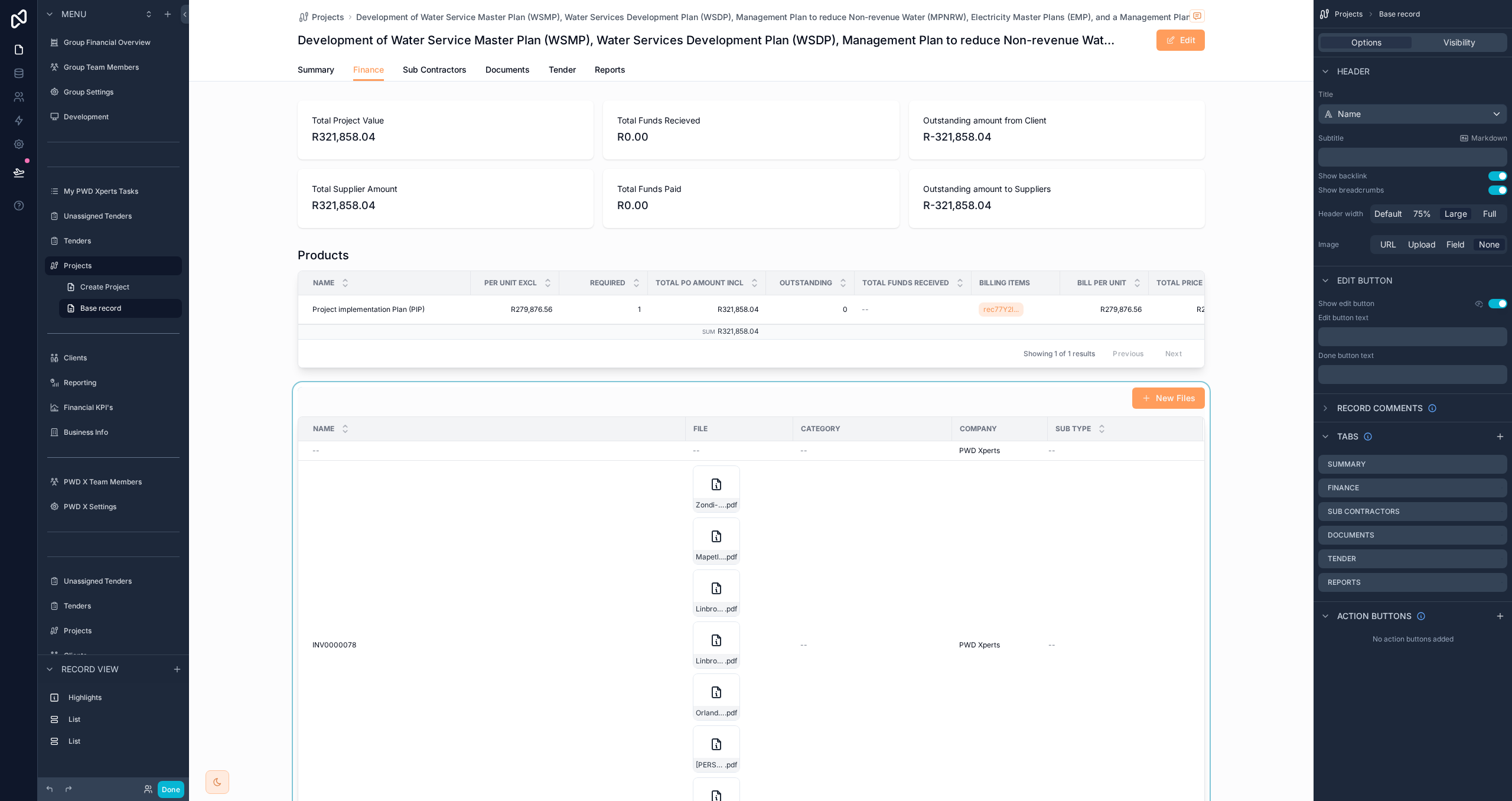
click at [1209, 403] on div "scrollable content" at bounding box center [751, 702] width 1125 height 641
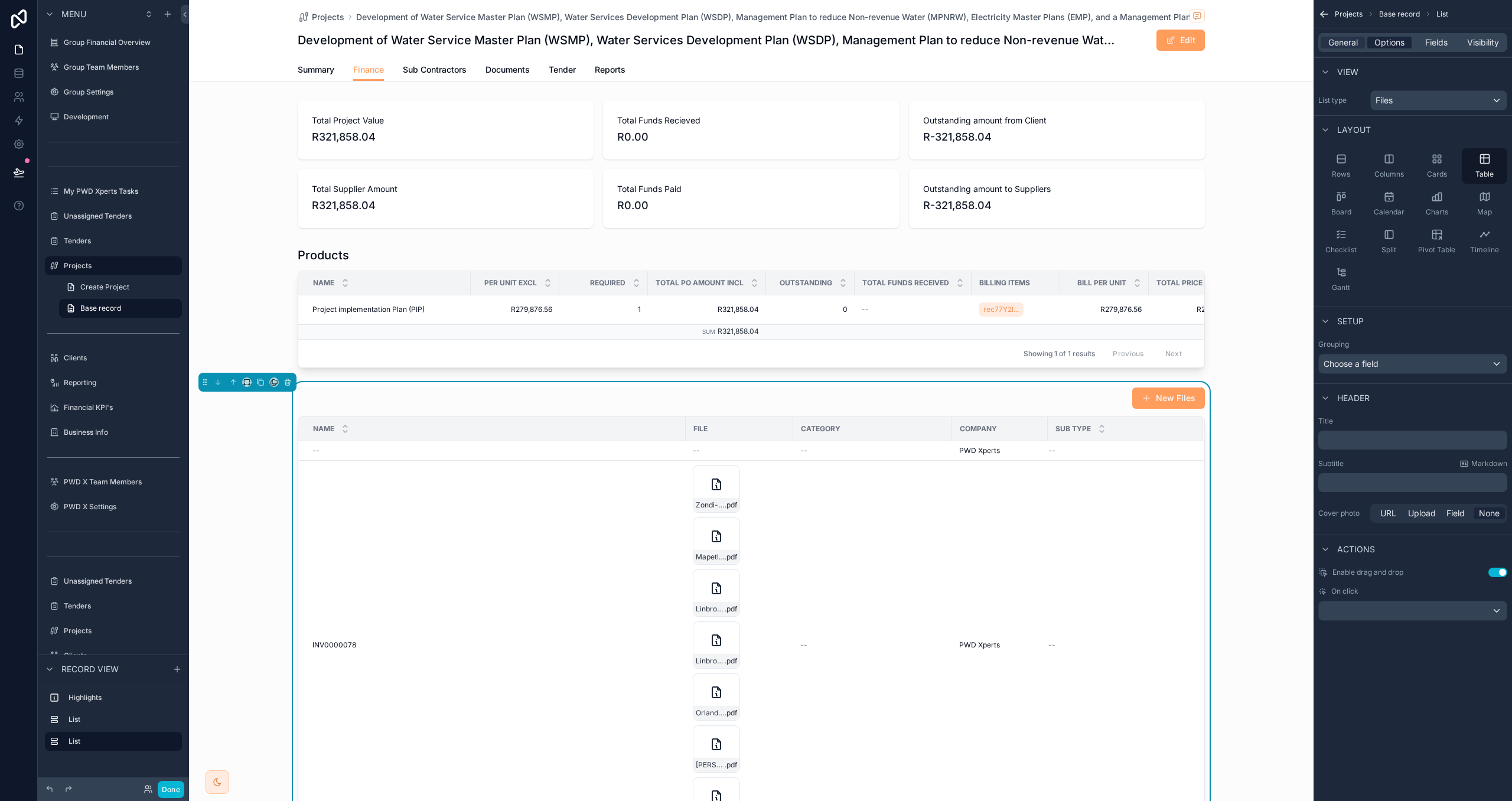
click at [1393, 40] on span "Options" at bounding box center [1389, 43] width 30 height 11
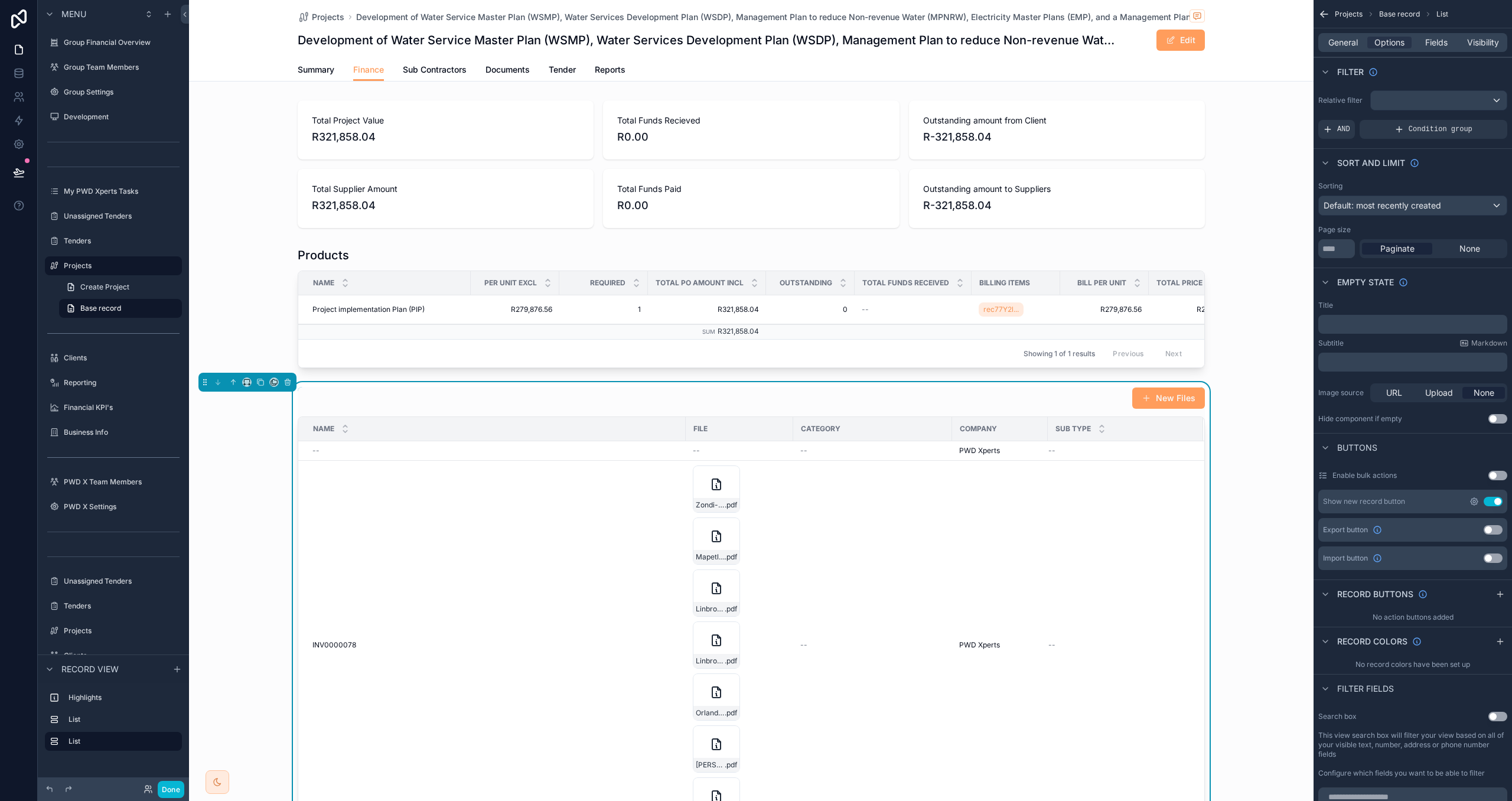
click at [1478, 502] on icon "scrollable content" at bounding box center [1474, 502] width 10 height 10
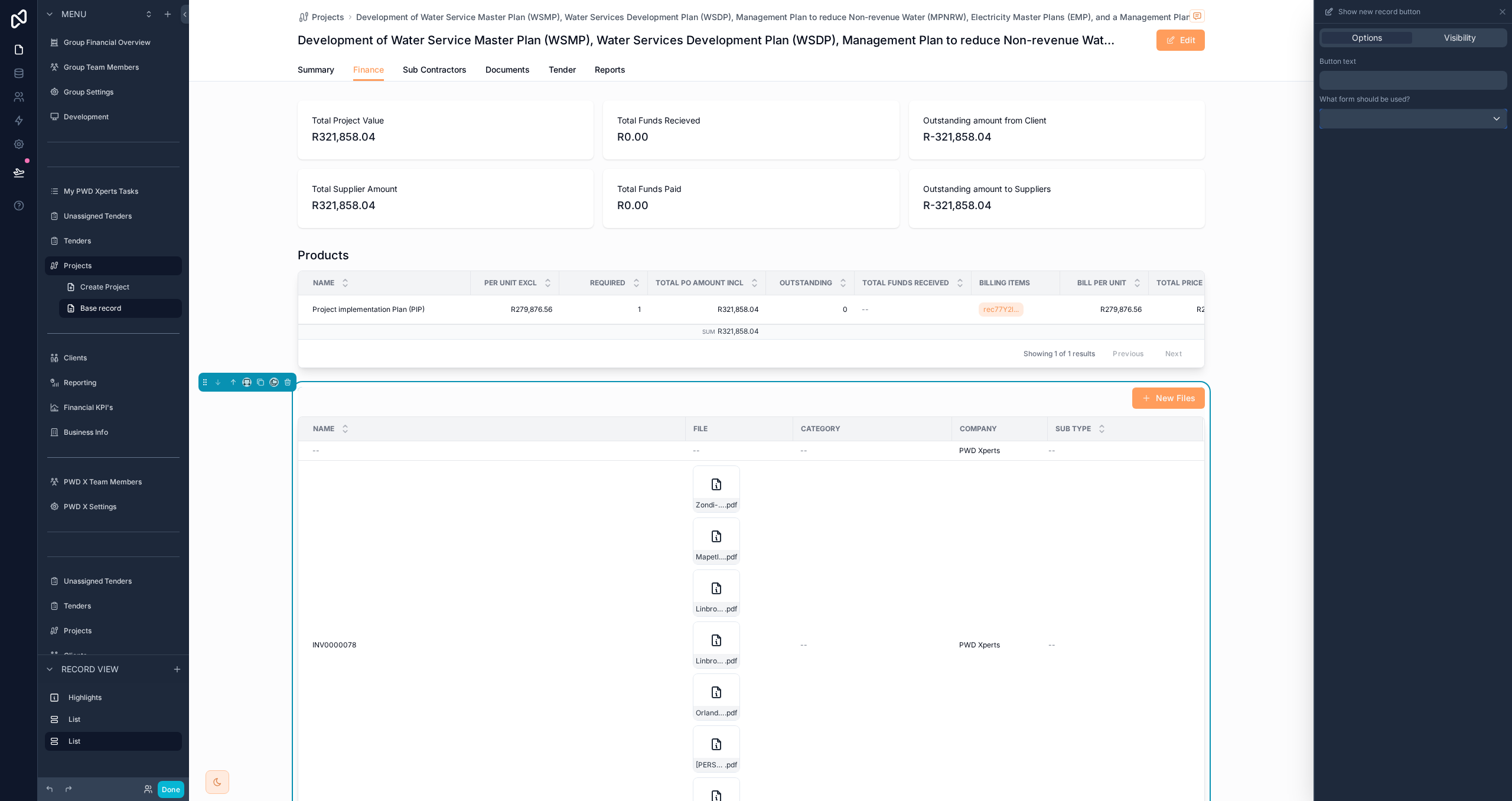
click at [1470, 119] on div at bounding box center [1414, 119] width 187 height 19
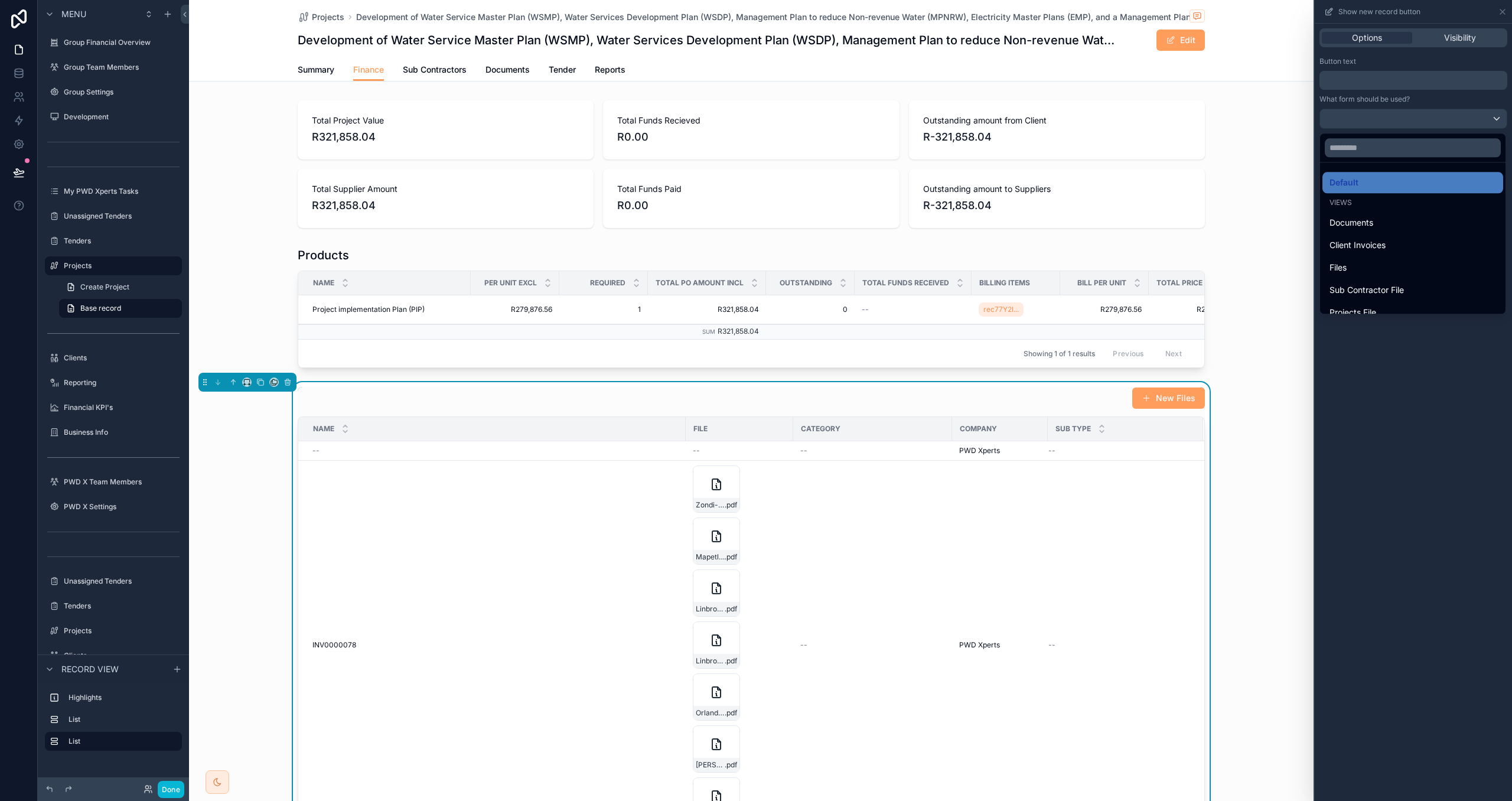
drag, startPoint x: 1452, startPoint y: 239, endPoint x: 1468, endPoint y: 443, distance: 204.6
click at [1452, 238] on div "Client Invoices" at bounding box center [1413, 245] width 167 height 14
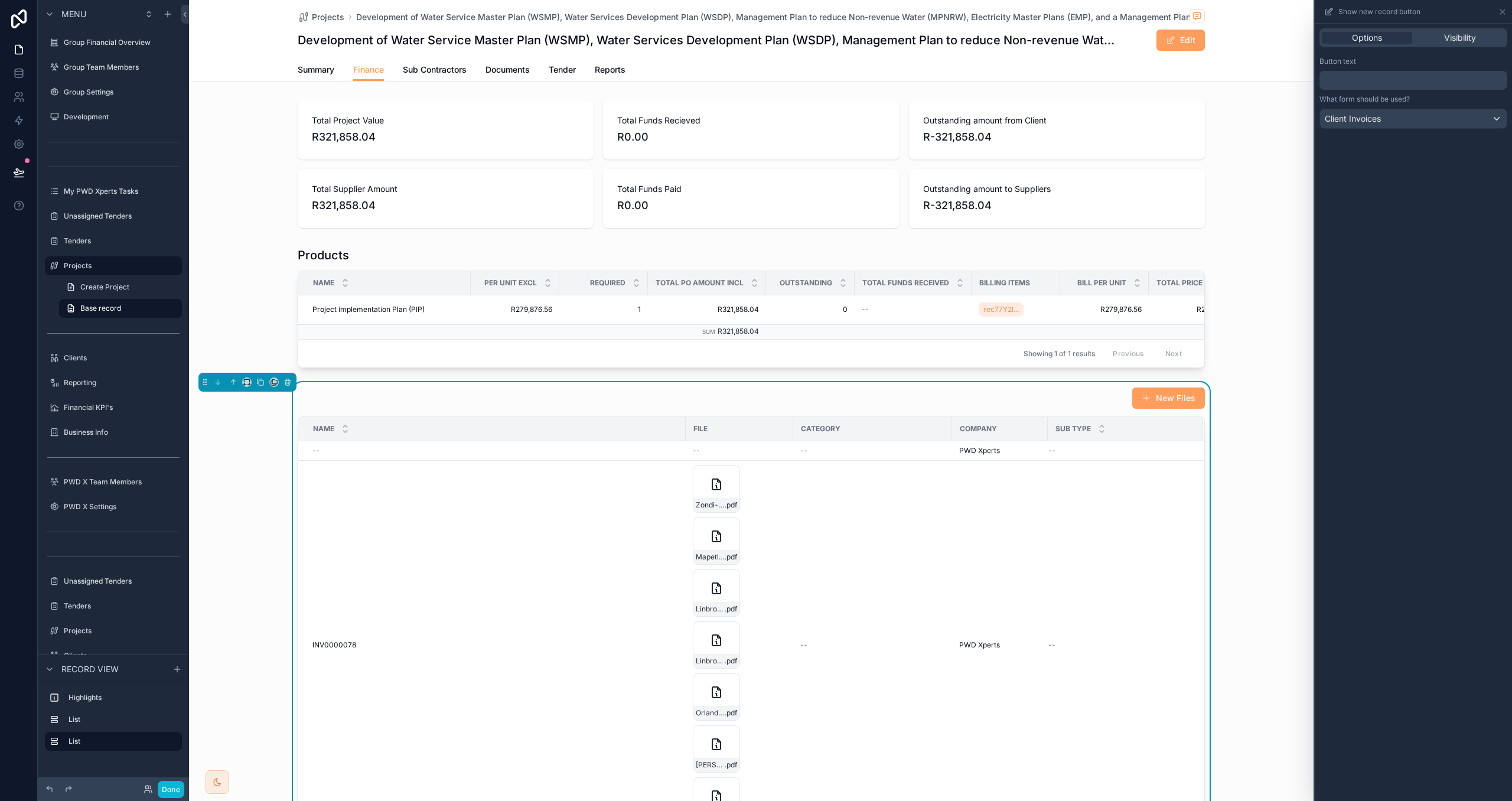
click at [1461, 439] on div "Options Visibility Button text ﻿ What form should be used? Client Invoices" at bounding box center [1413, 412] width 197 height 777
click at [1172, 403] on button "New Files" at bounding box center [1168, 398] width 73 height 21
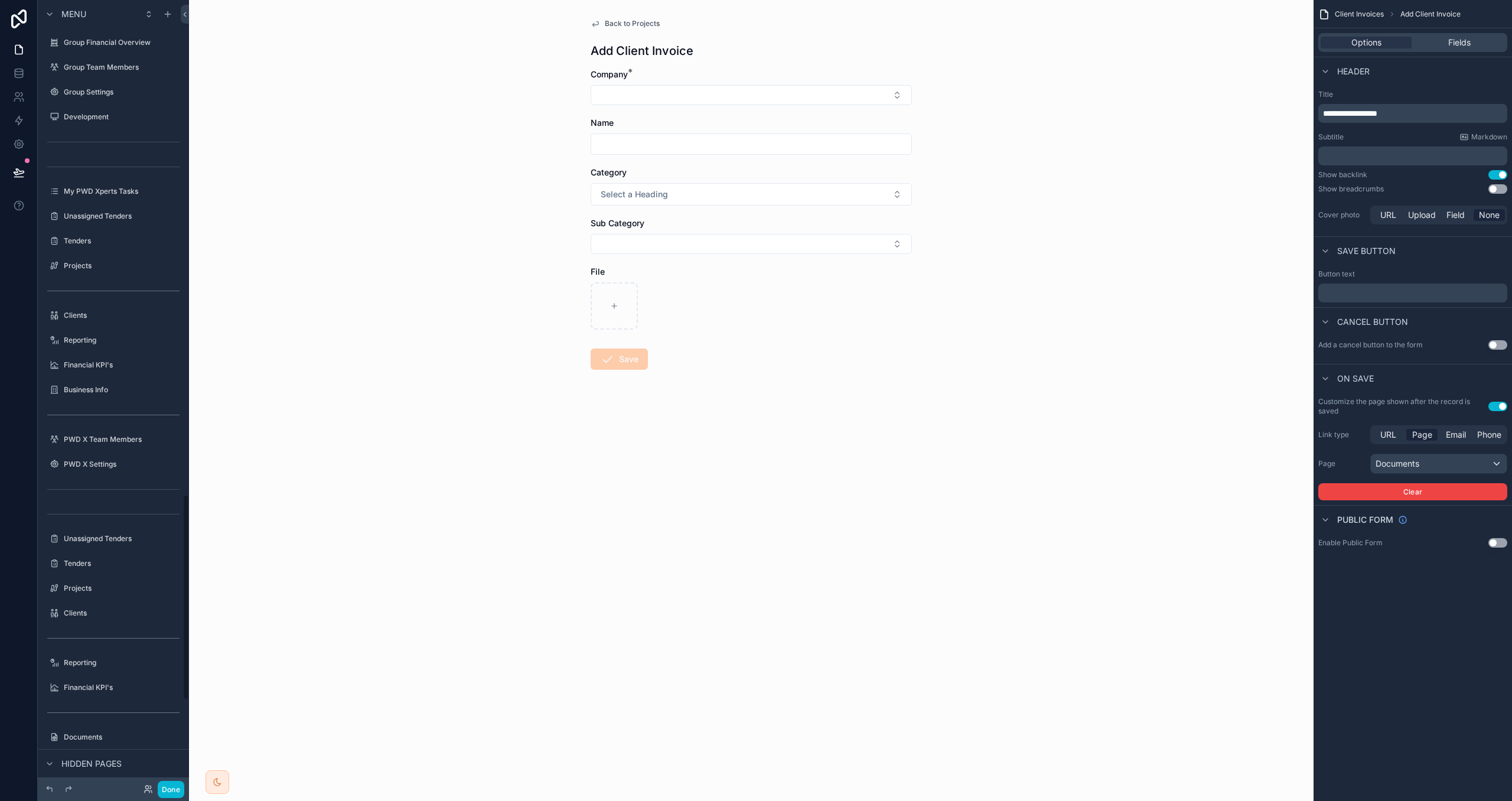
scroll to position [1894, 0]
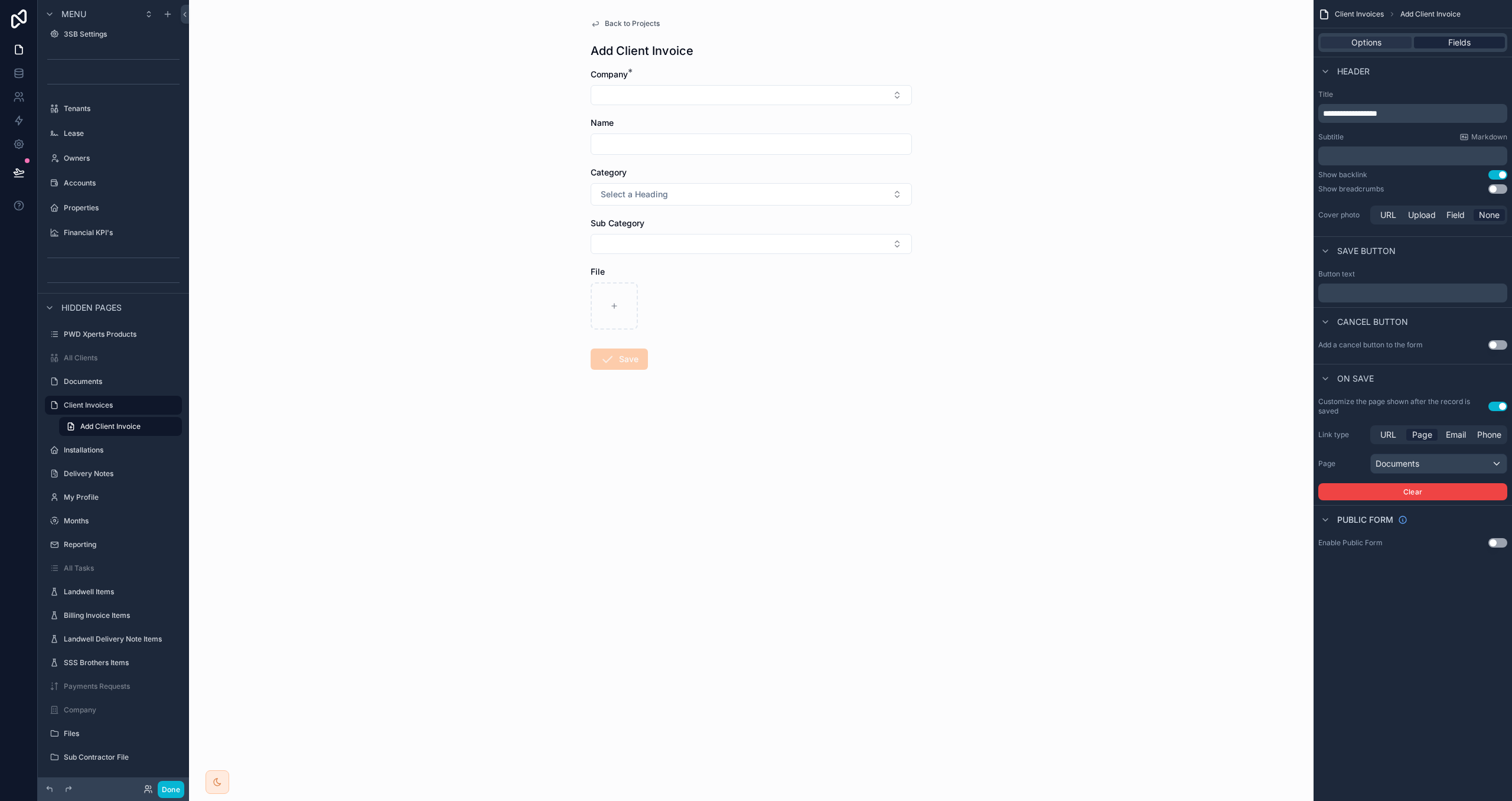
click at [1441, 46] on div "Fields" at bounding box center [1460, 43] width 91 height 11
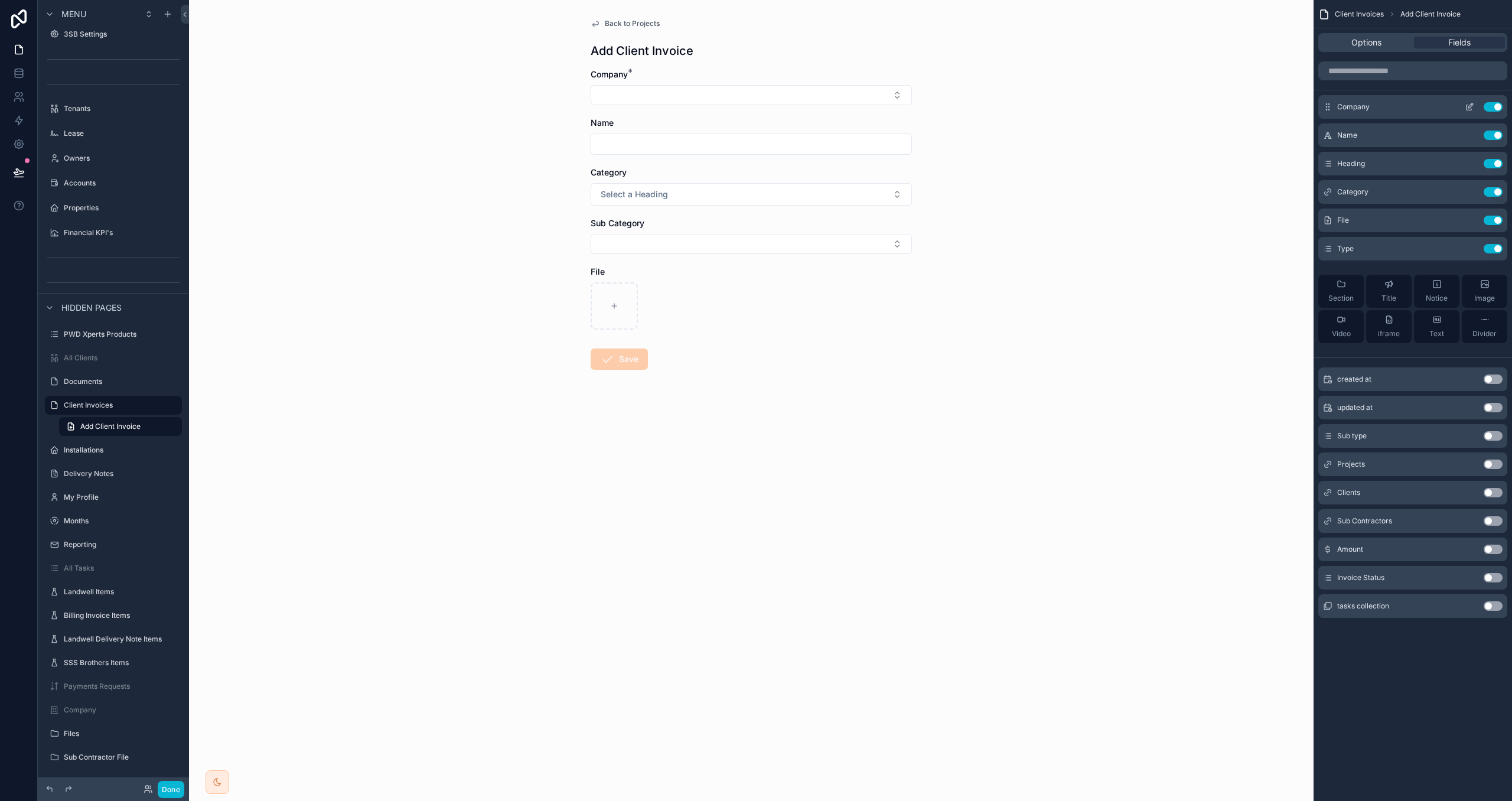
click at [1469, 103] on icon "scrollable content" at bounding box center [1470, 107] width 10 height 10
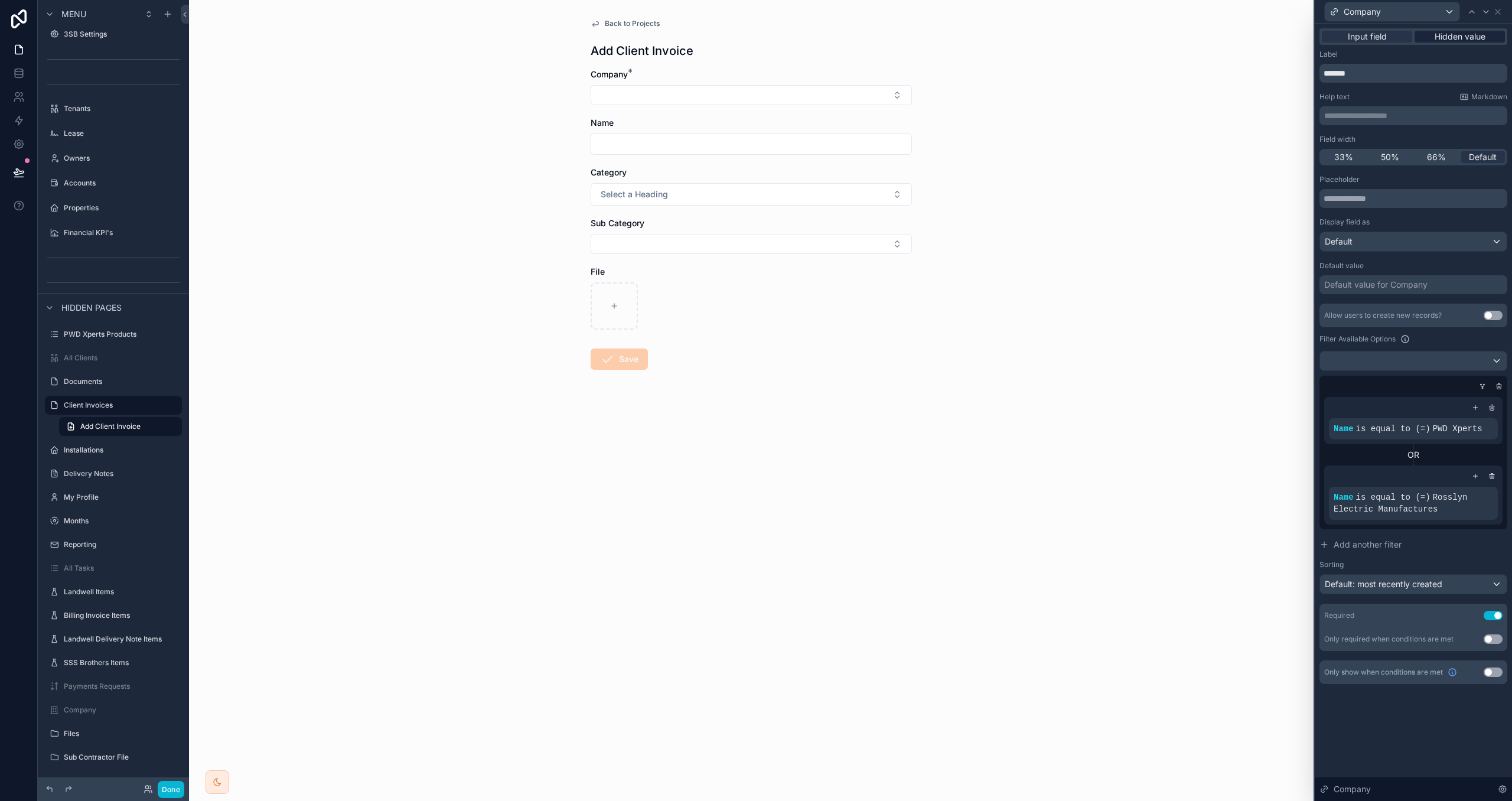
click at [1447, 39] on span "Hidden value" at bounding box center [1460, 37] width 51 height 11
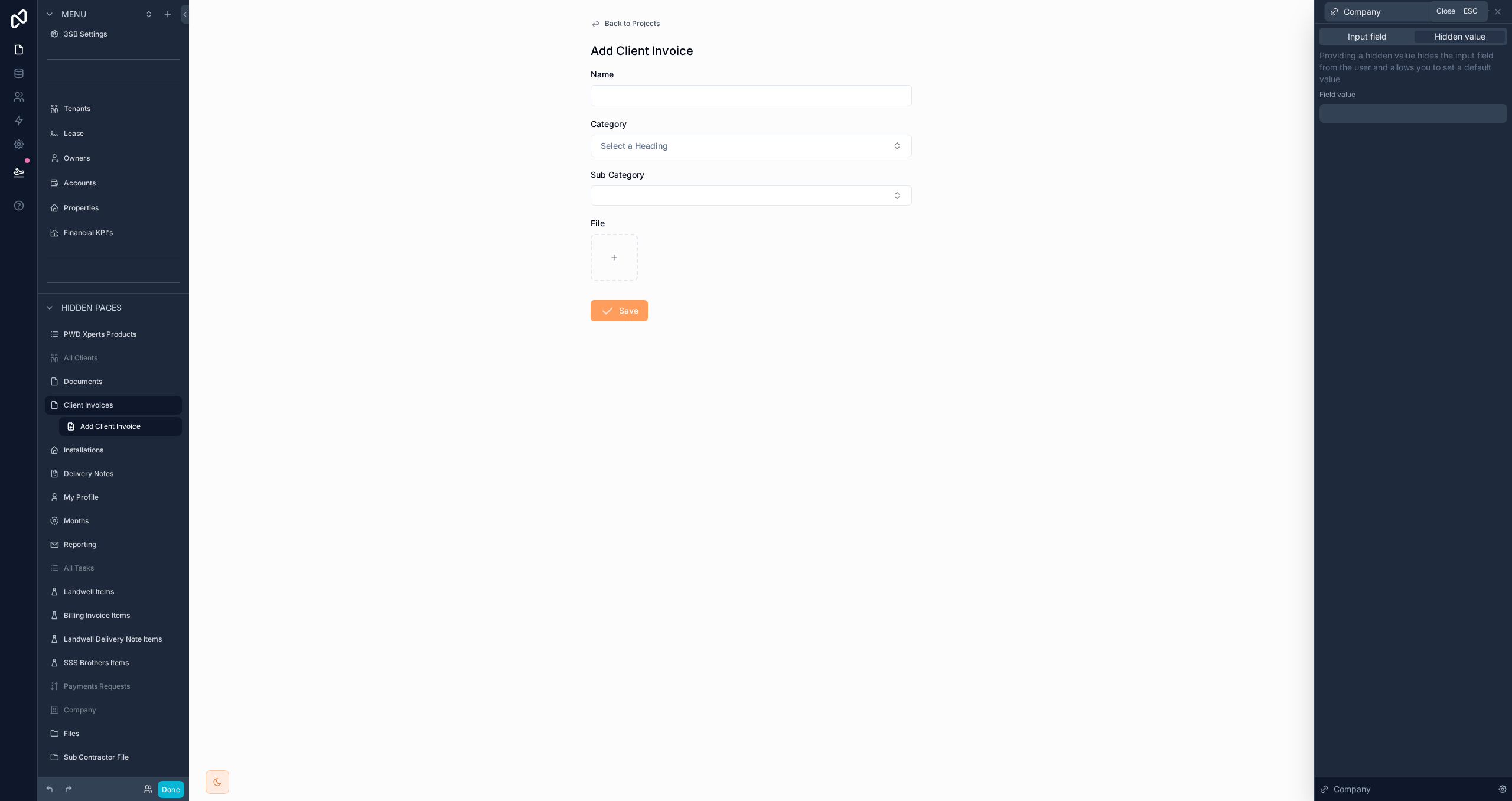
click at [1499, 10] on icon at bounding box center [1498, 12] width 5 height 5
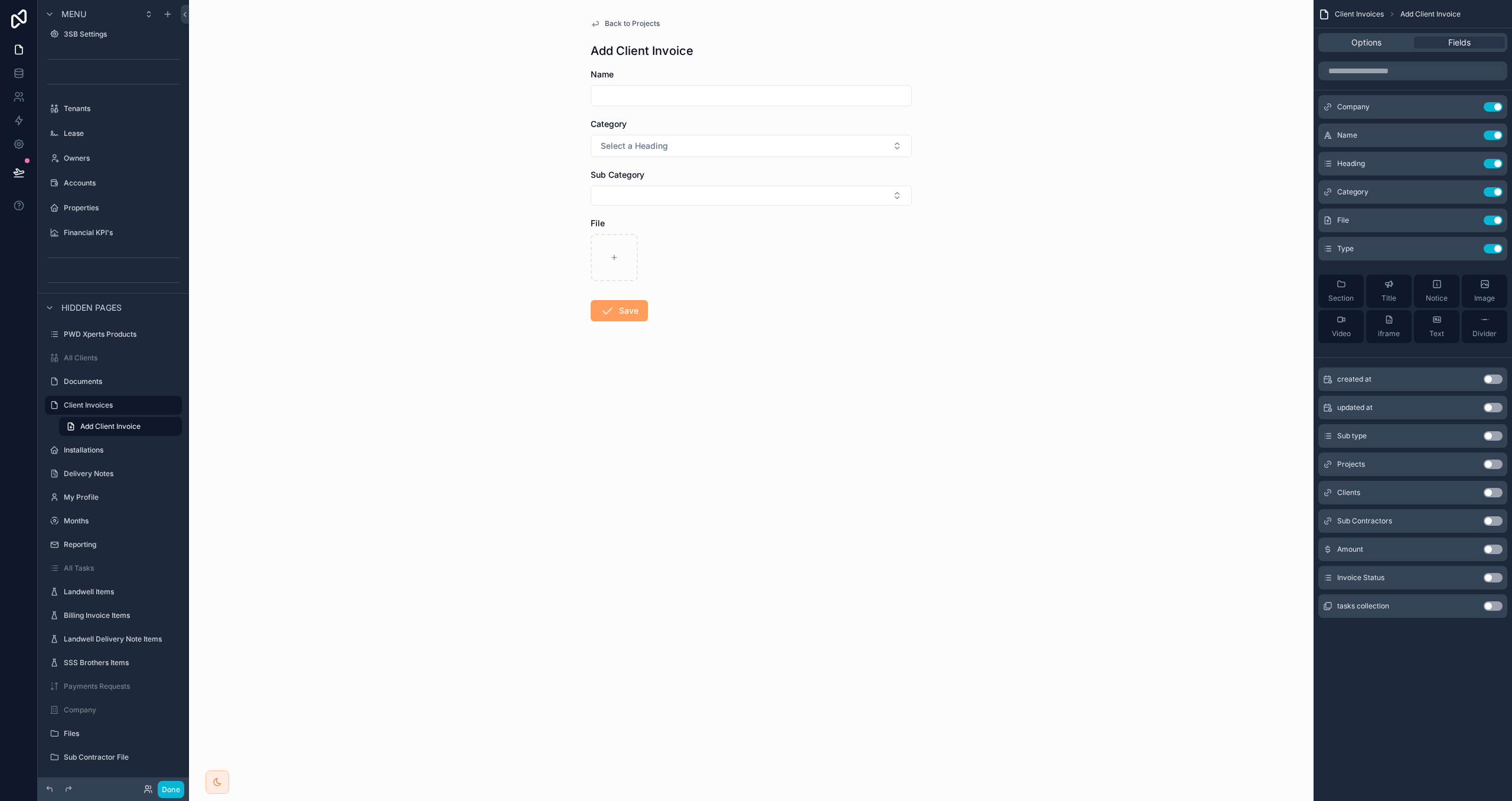
click at [1494, 465] on button "Use setting" at bounding box center [1493, 465] width 19 height 10
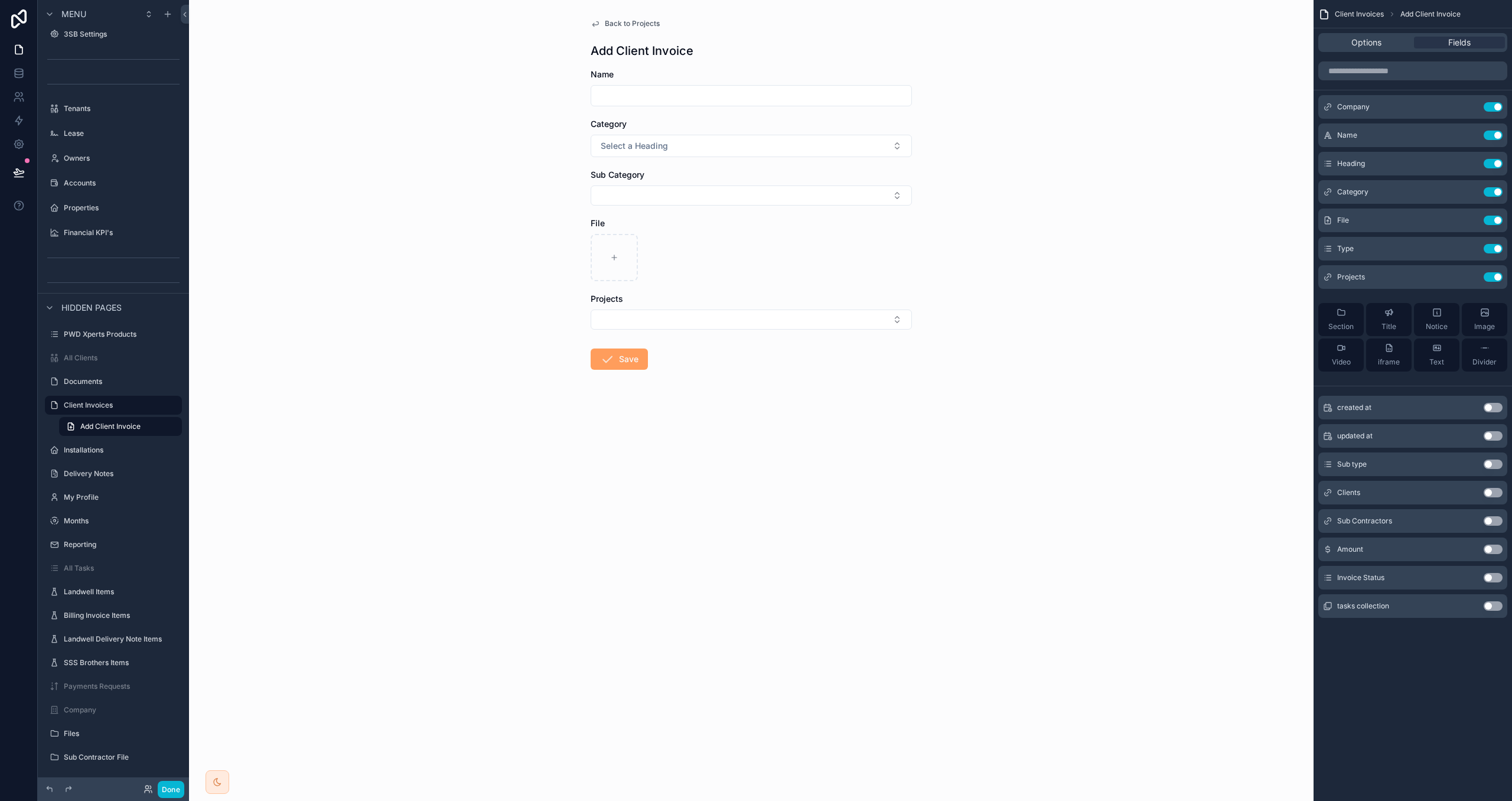
click at [651, 26] on span "Back to Projects" at bounding box center [632, 24] width 55 height 10
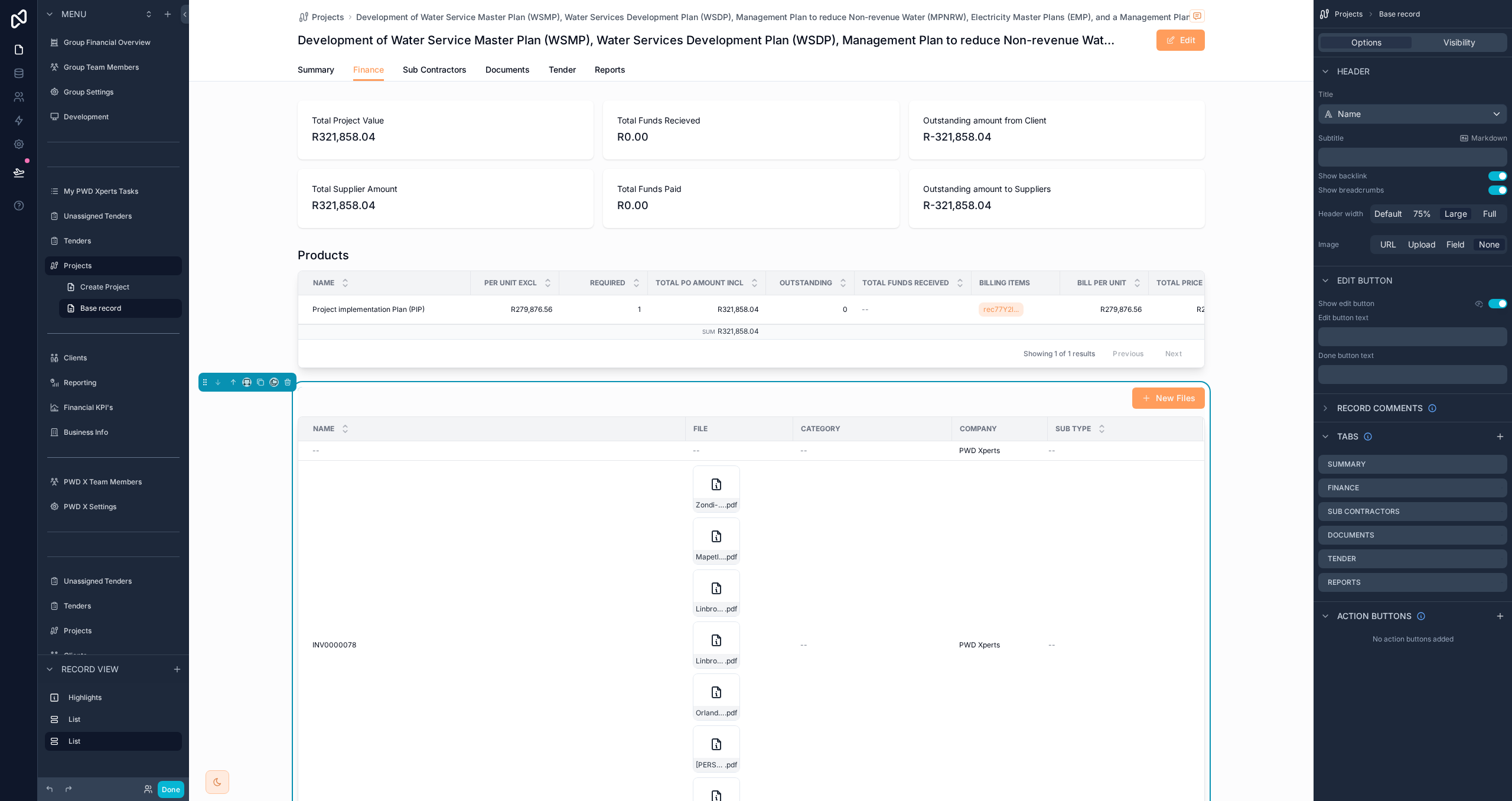
drag, startPoint x: 1074, startPoint y: 403, endPoint x: 1487, endPoint y: 19, distance: 563.9
click at [1074, 403] on div "New Files" at bounding box center [751, 398] width 907 height 22
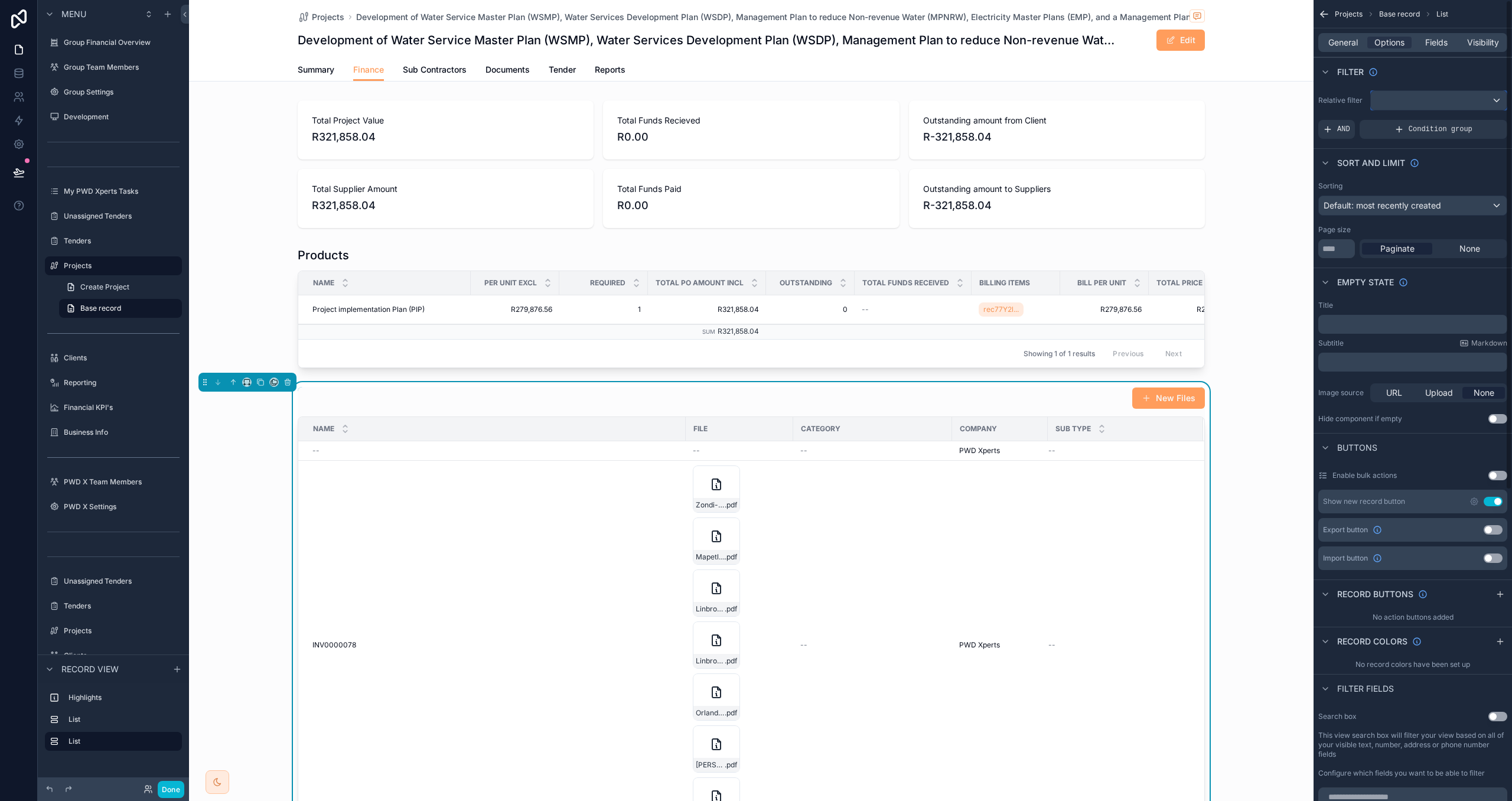
click at [1420, 107] on div "scrollable content" at bounding box center [1439, 100] width 136 height 19
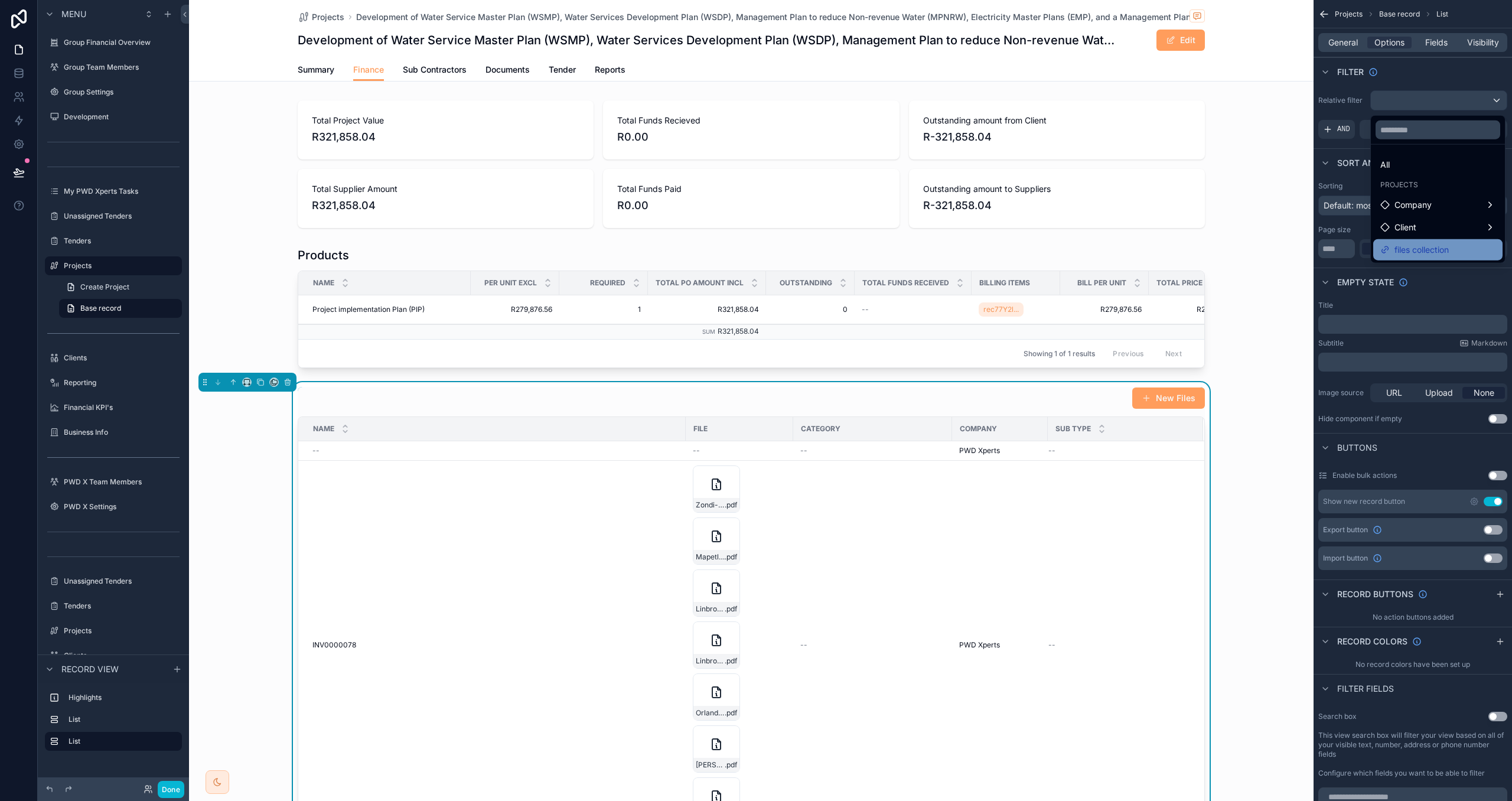
click at [1431, 250] on span "files collection" at bounding box center [1422, 250] width 54 height 14
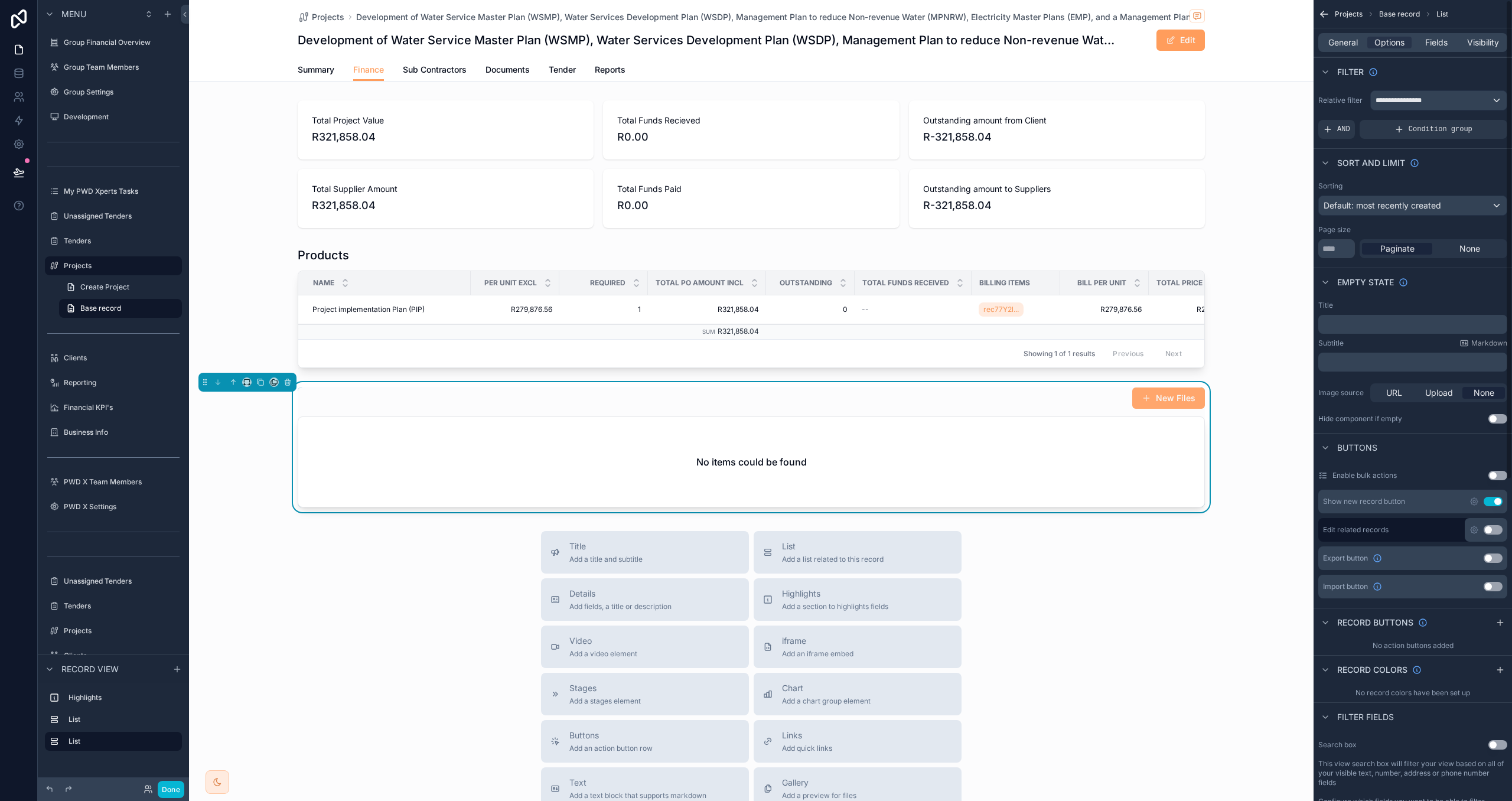
click at [1182, 396] on button "New Files" at bounding box center [1168, 398] width 73 height 21
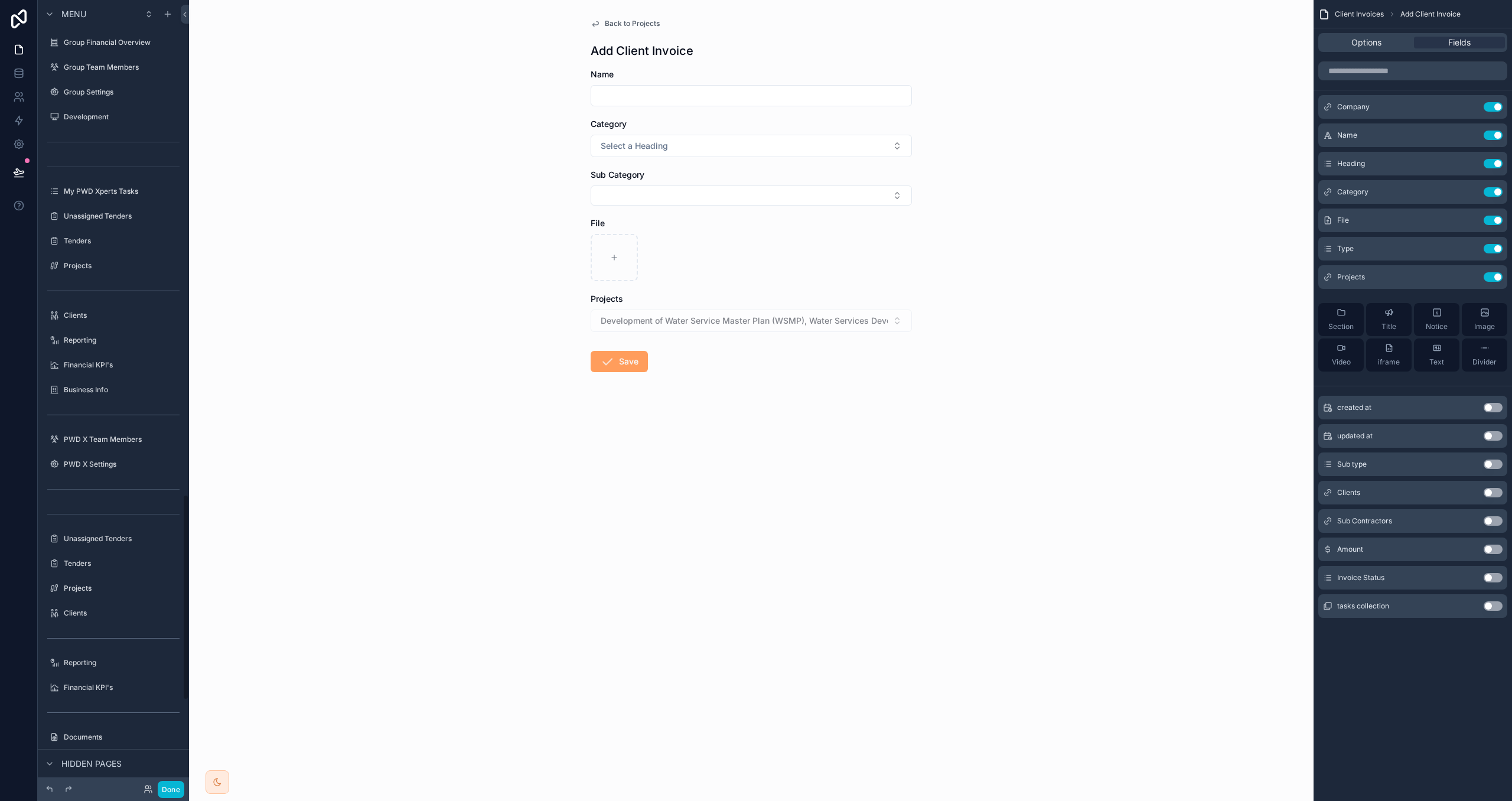
scroll to position [1894, 0]
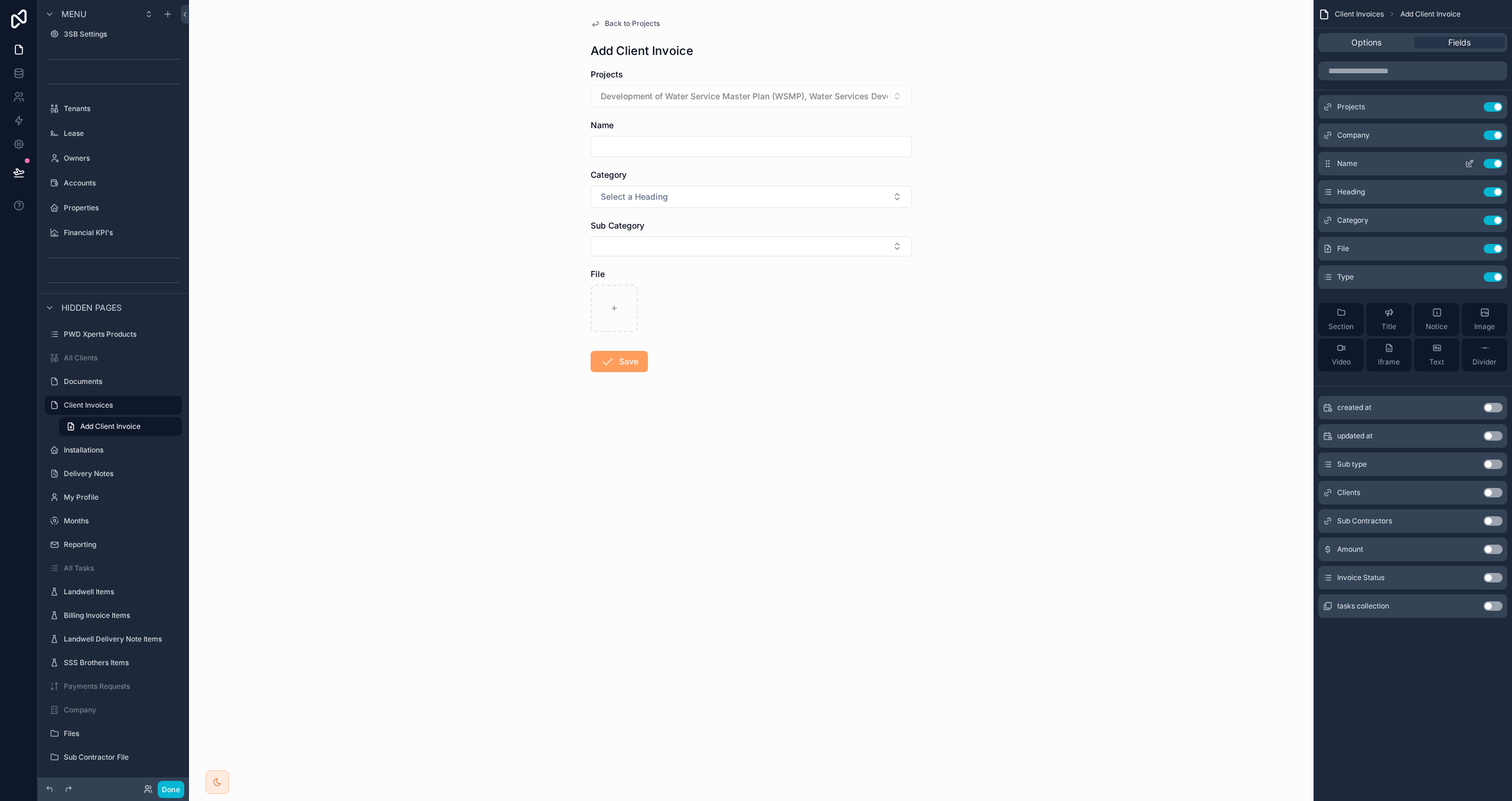
click at [1496, 163] on button "Use setting" at bounding box center [1493, 164] width 19 height 10
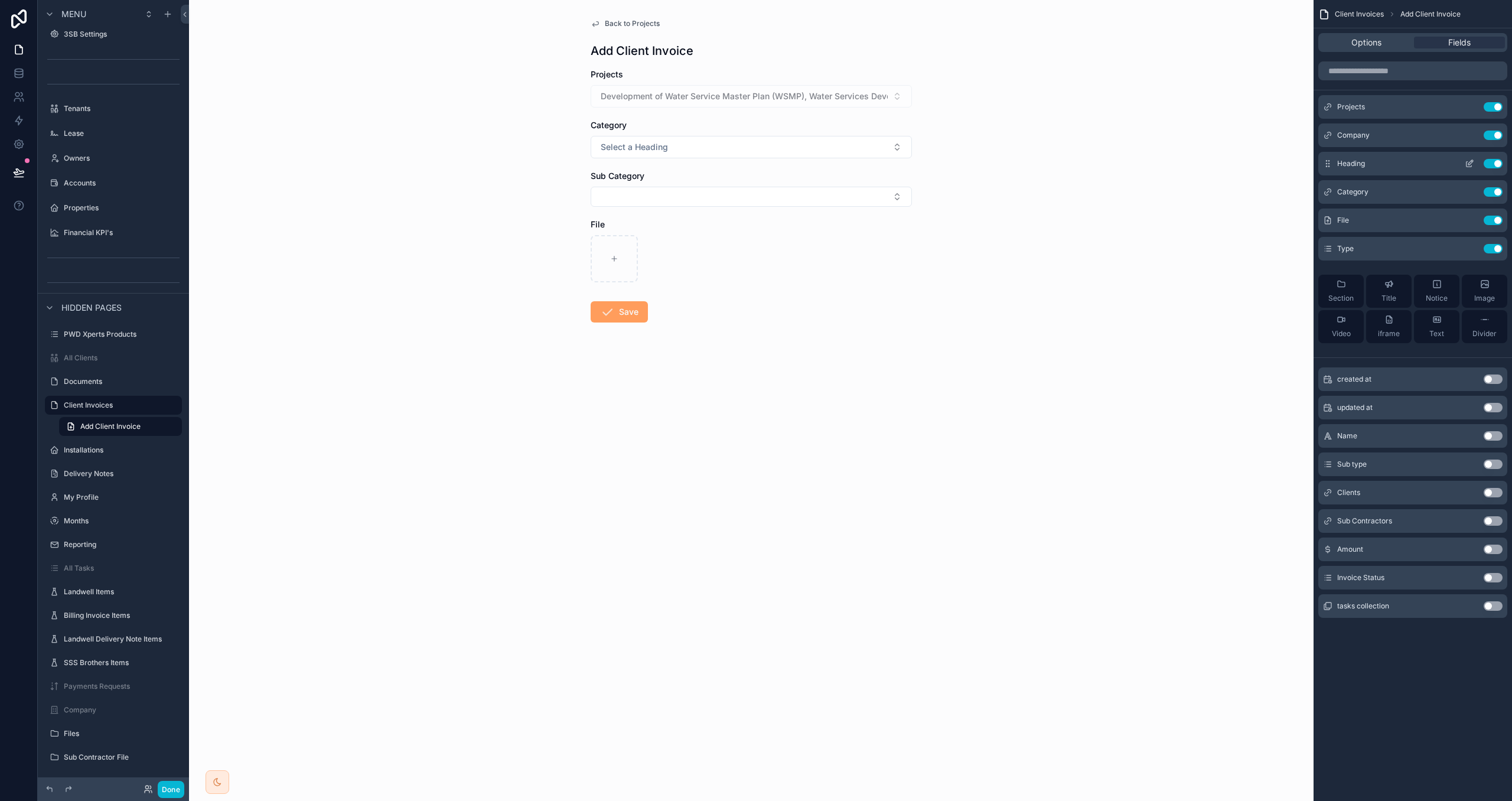
click at [1496, 160] on button "Use setting" at bounding box center [1493, 164] width 19 height 10
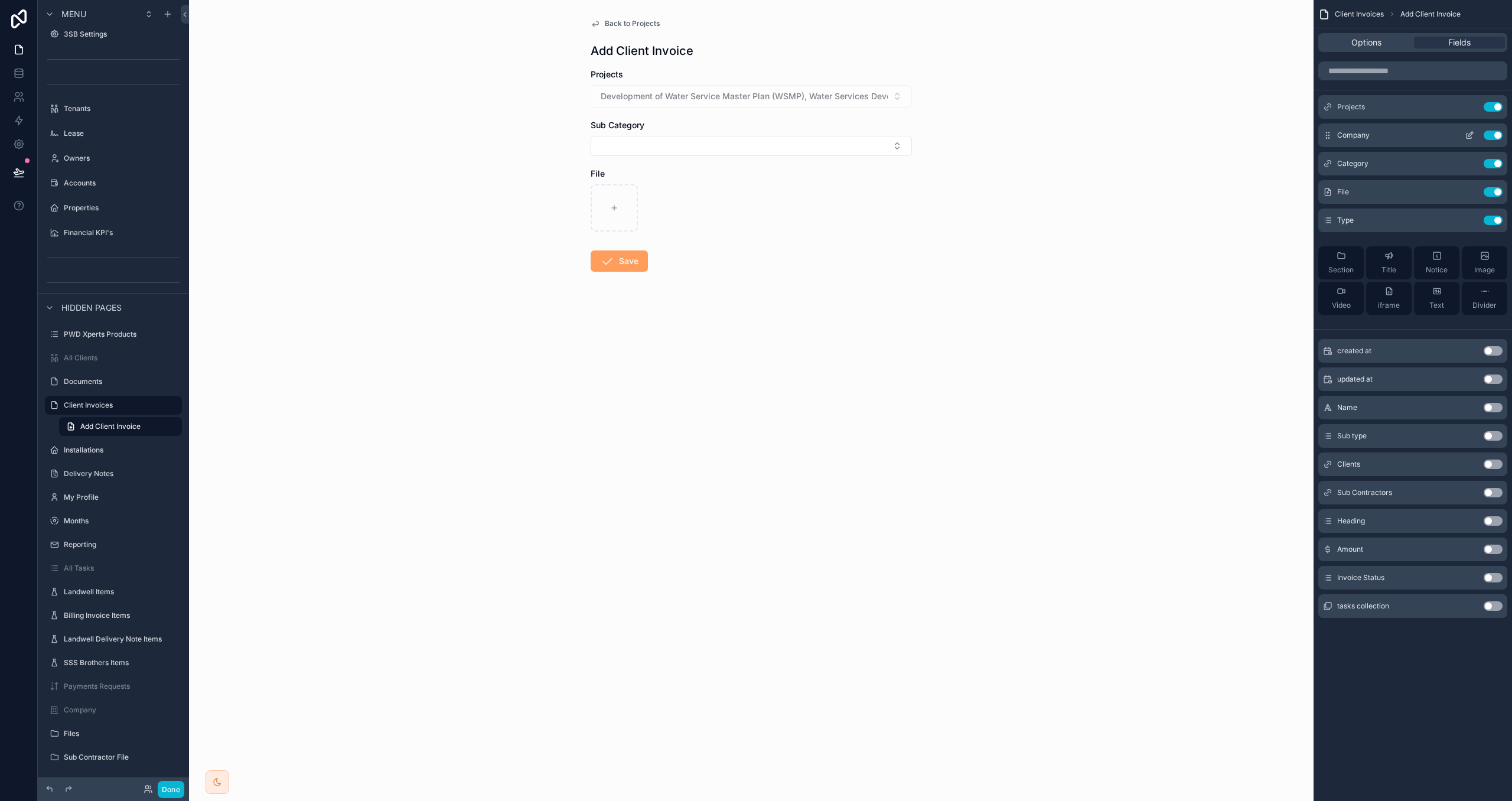
click at [1467, 133] on icon "scrollable content" at bounding box center [1469, 136] width 5 height 5
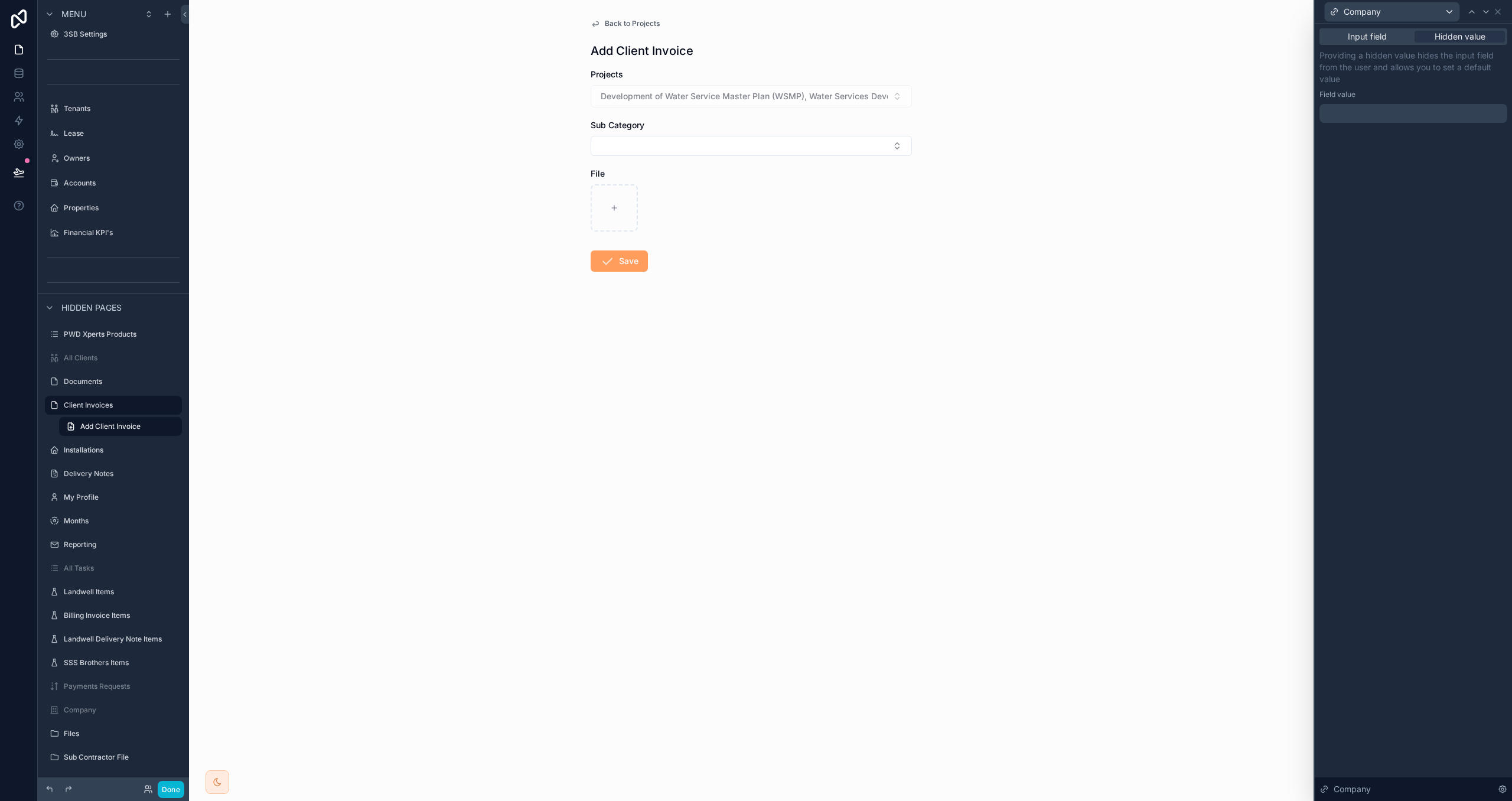
click at [1426, 109] on div at bounding box center [1414, 113] width 188 height 19
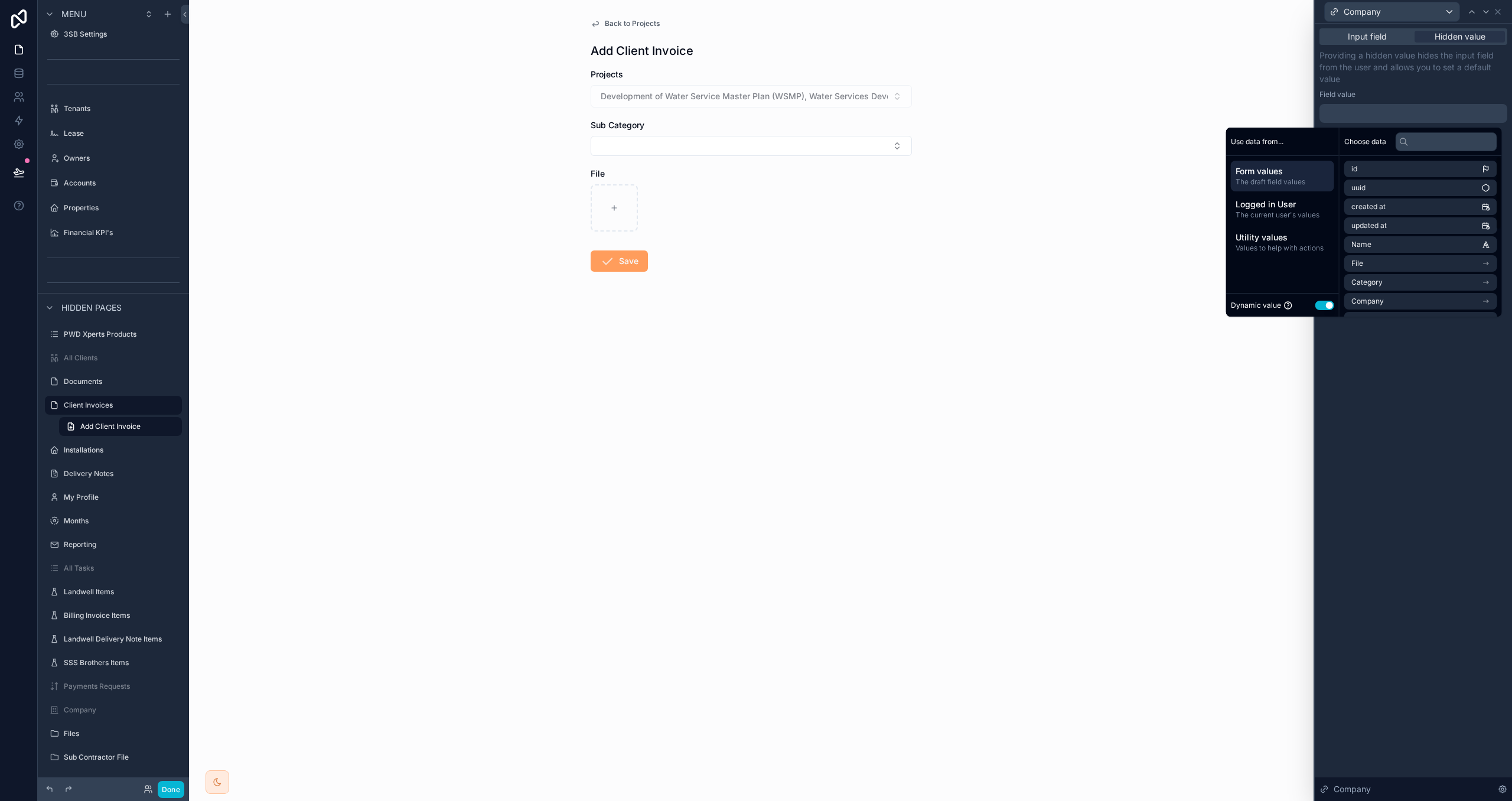
click at [1325, 304] on button "Use setting" at bounding box center [1325, 306] width 19 height 10
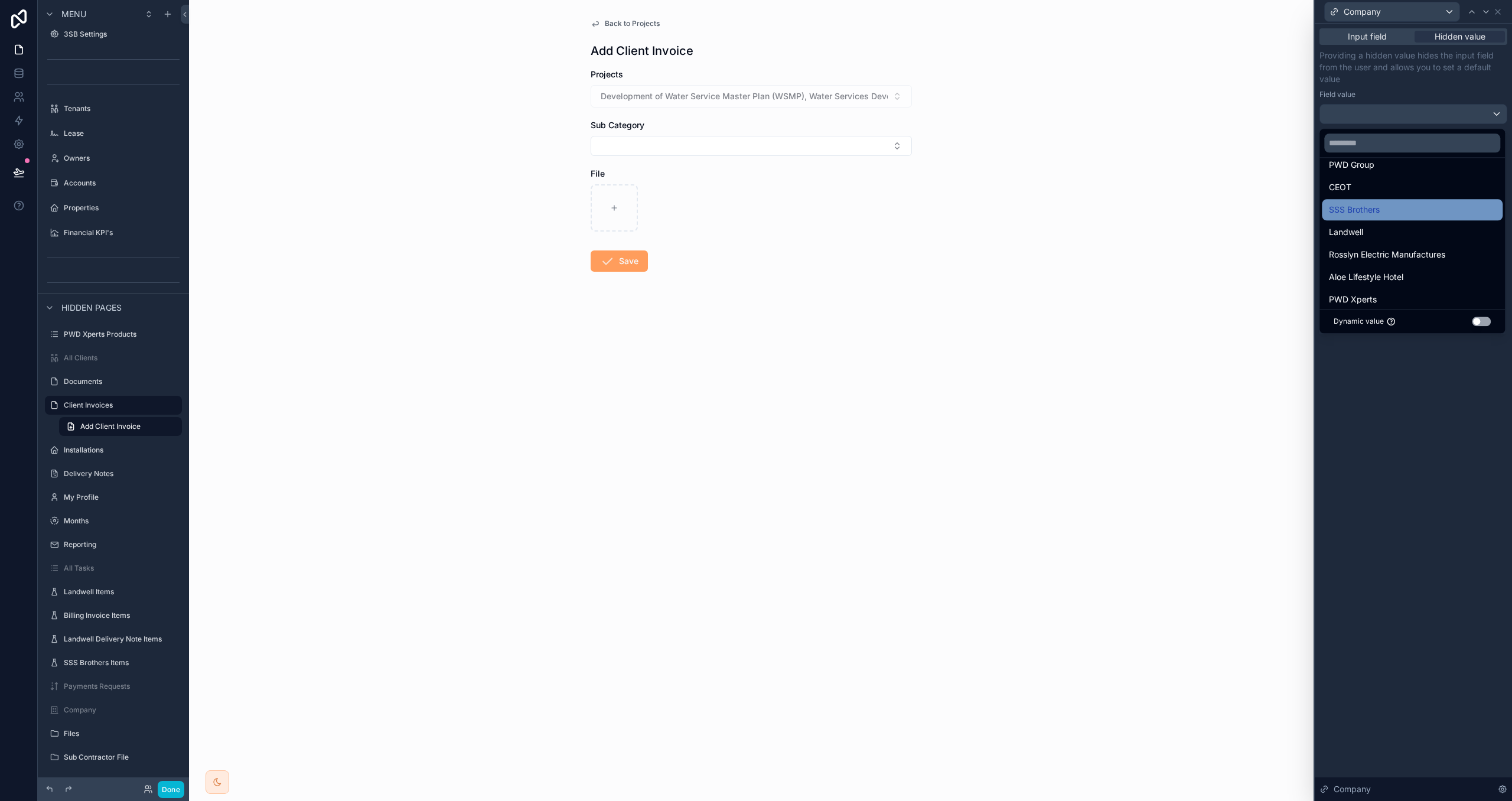
scroll to position [46, 0]
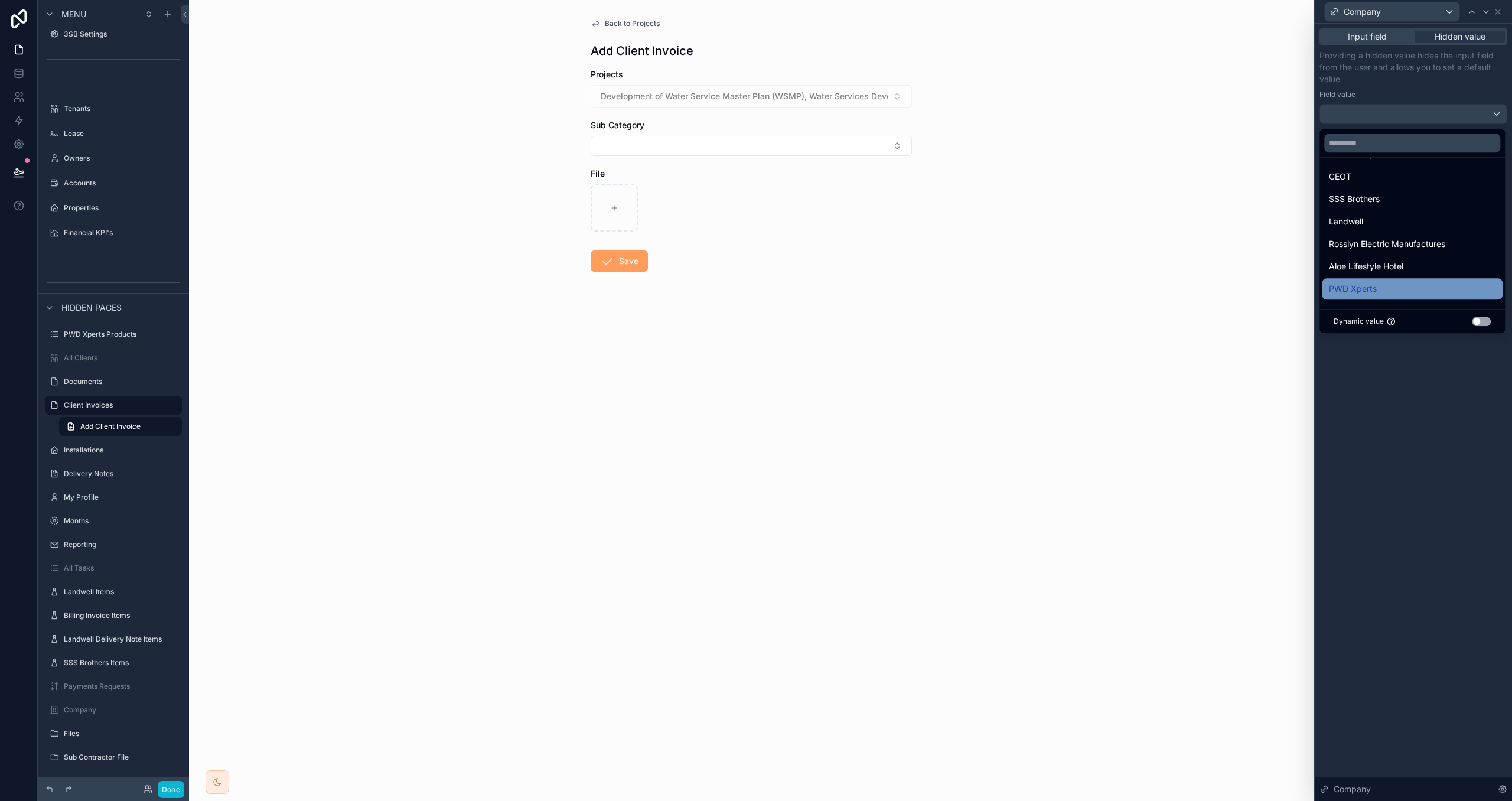
click at [1379, 286] on div "PWD Xperts" at bounding box center [1413, 288] width 167 height 14
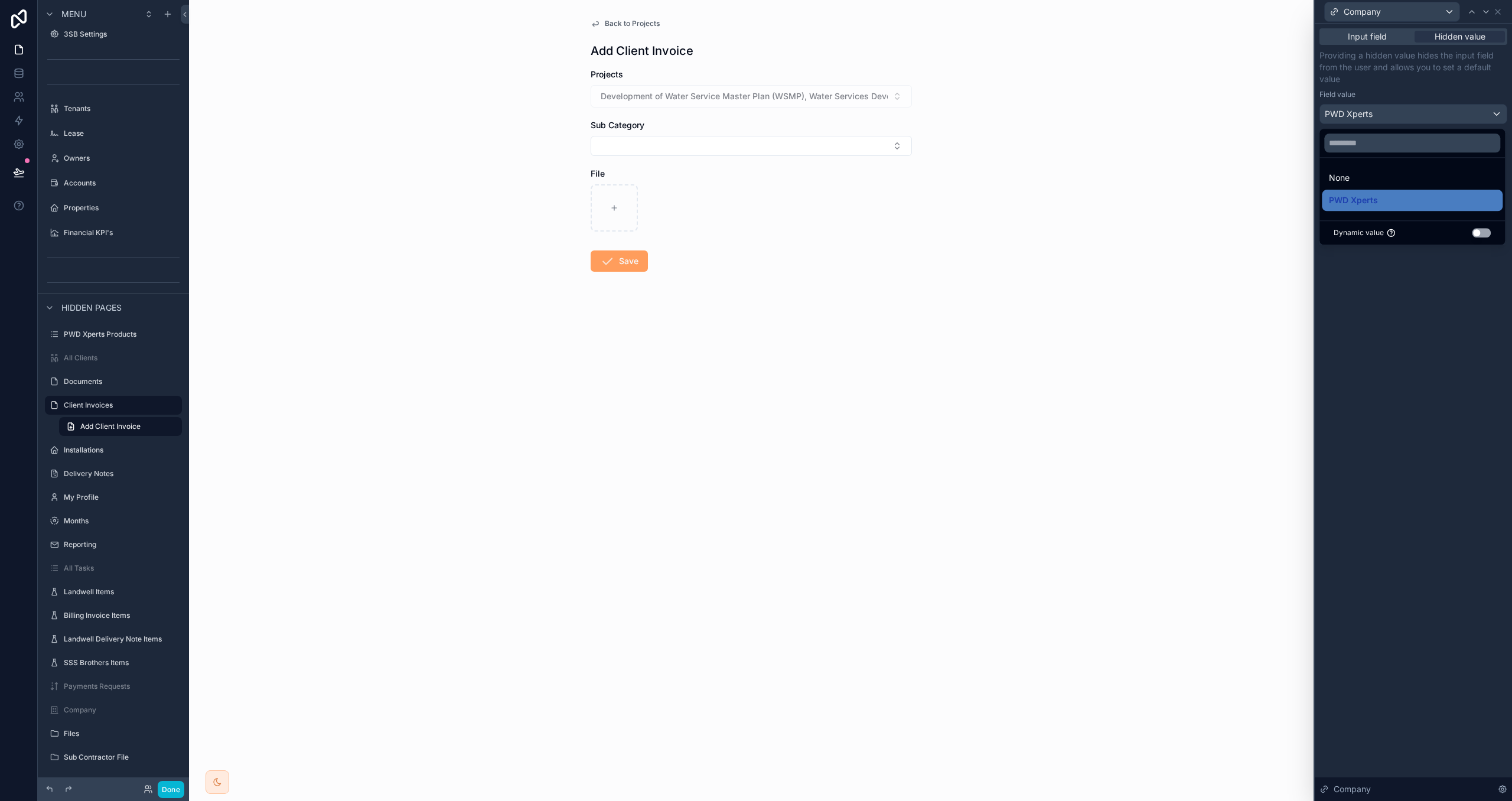
scroll to position [0, 0]
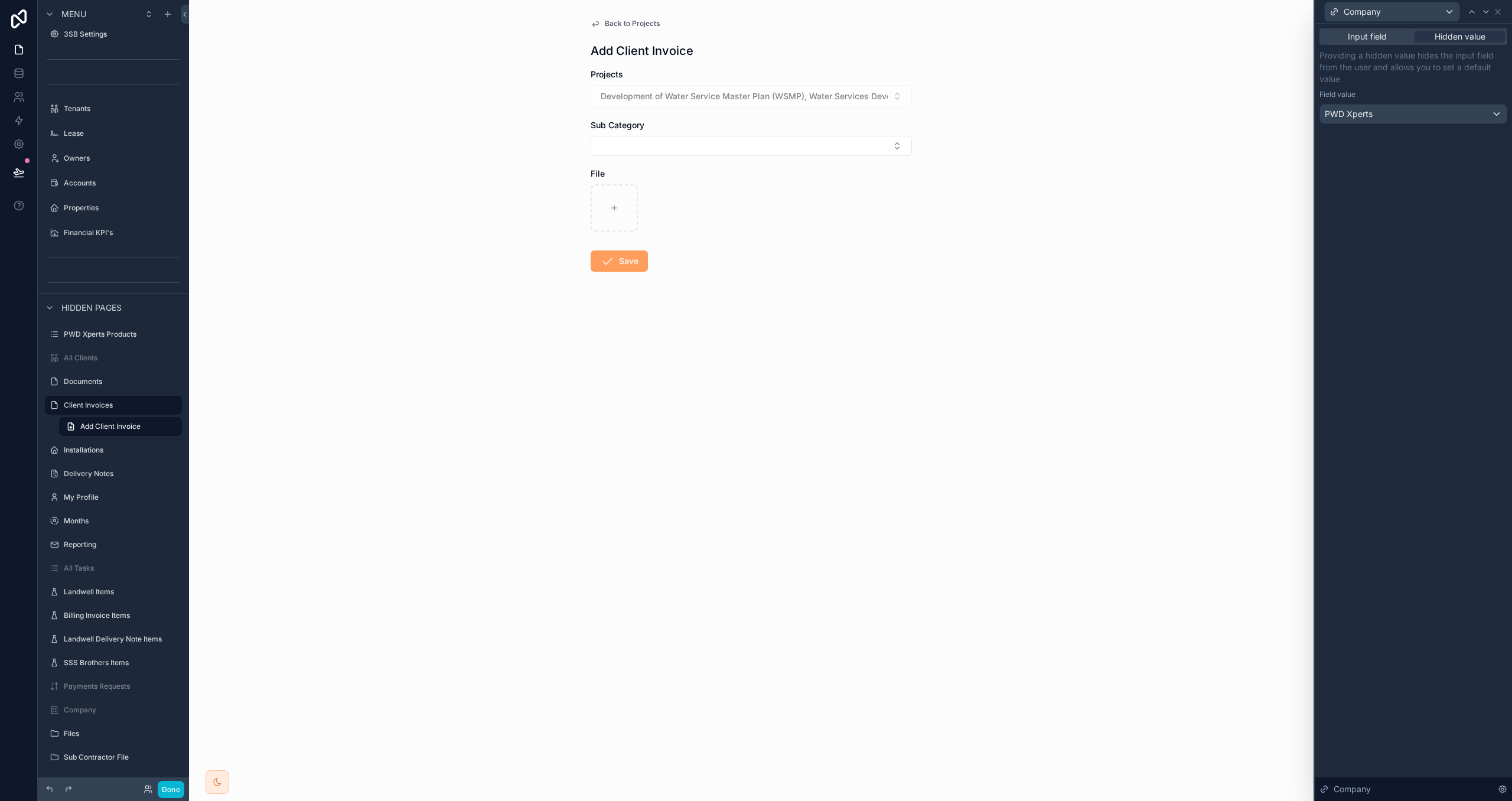
click at [1394, 90] on div "Field value" at bounding box center [1414, 95] width 188 height 10
click at [1446, 113] on div "PWD Xperts" at bounding box center [1414, 114] width 187 height 19
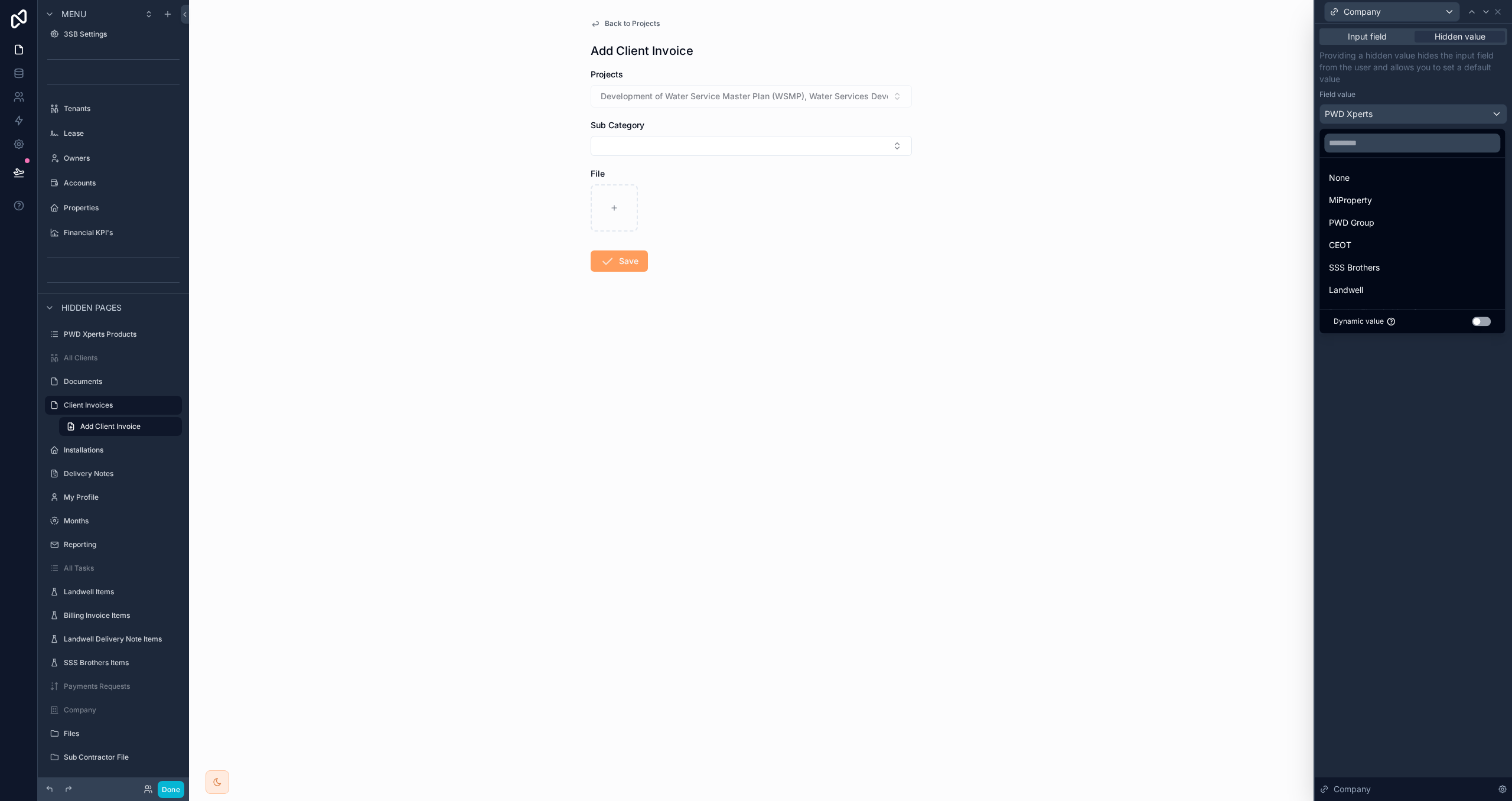
click at [1485, 321] on button "Use setting" at bounding box center [1481, 322] width 19 height 10
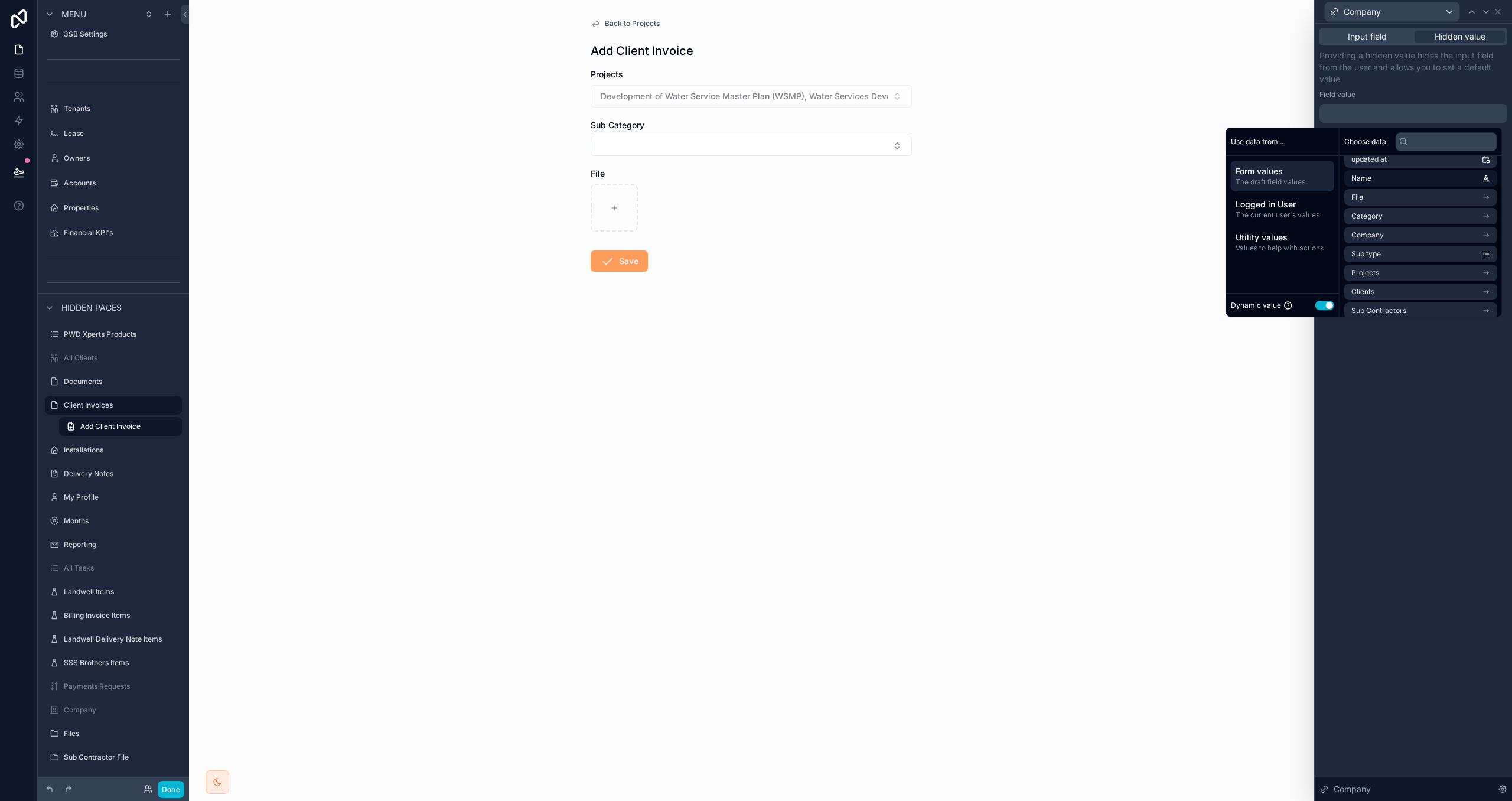
scroll to position [82, 0]
click at [1399, 258] on li "Projects" at bounding box center [1420, 258] width 153 height 16
click at [1385, 205] on li "Company" at bounding box center [1420, 203] width 153 height 16
click at [1369, 433] on div "**********" at bounding box center [1413, 412] width 197 height 777
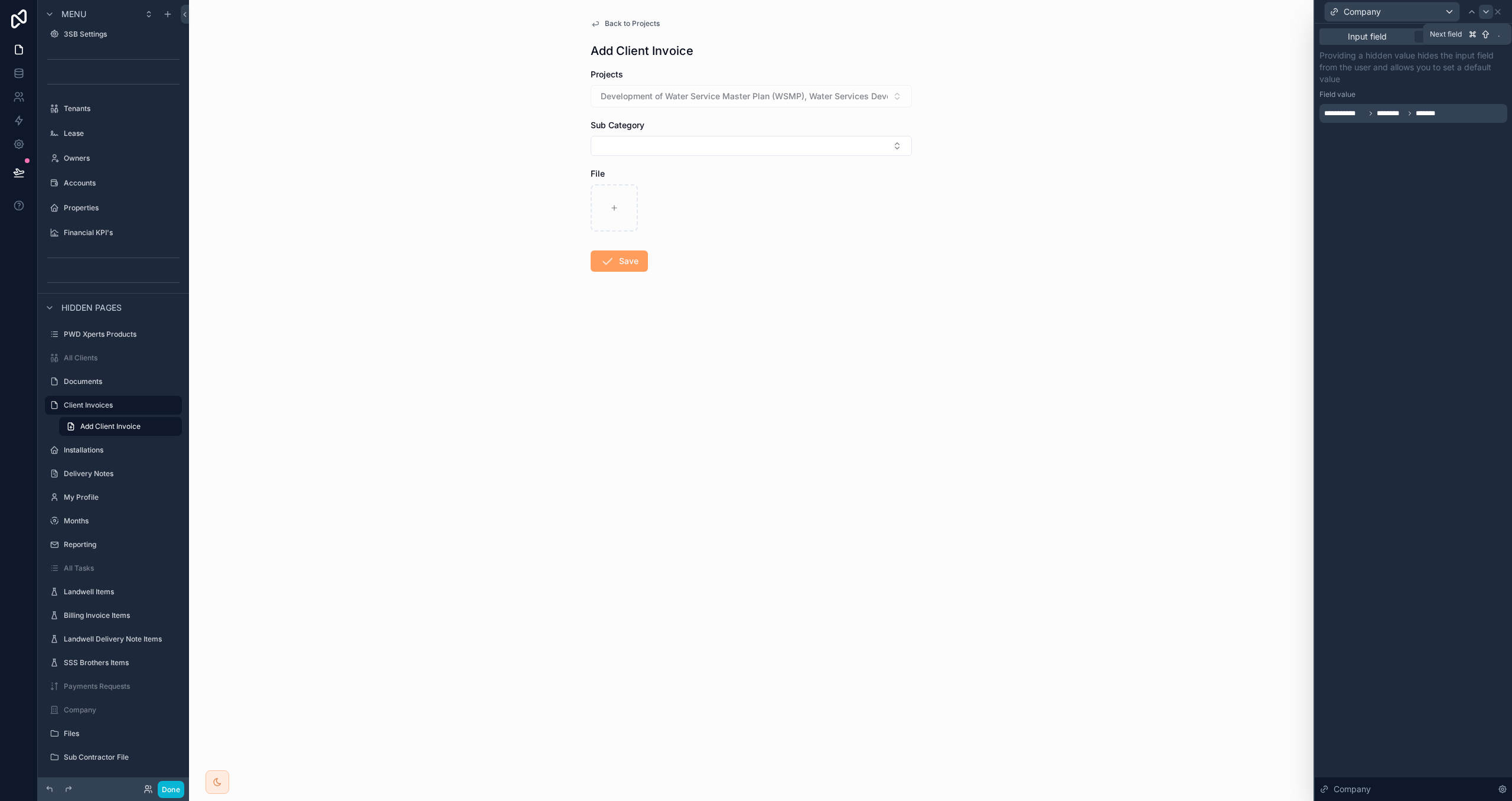
click at [1486, 9] on icon at bounding box center [1487, 12] width 10 height 10
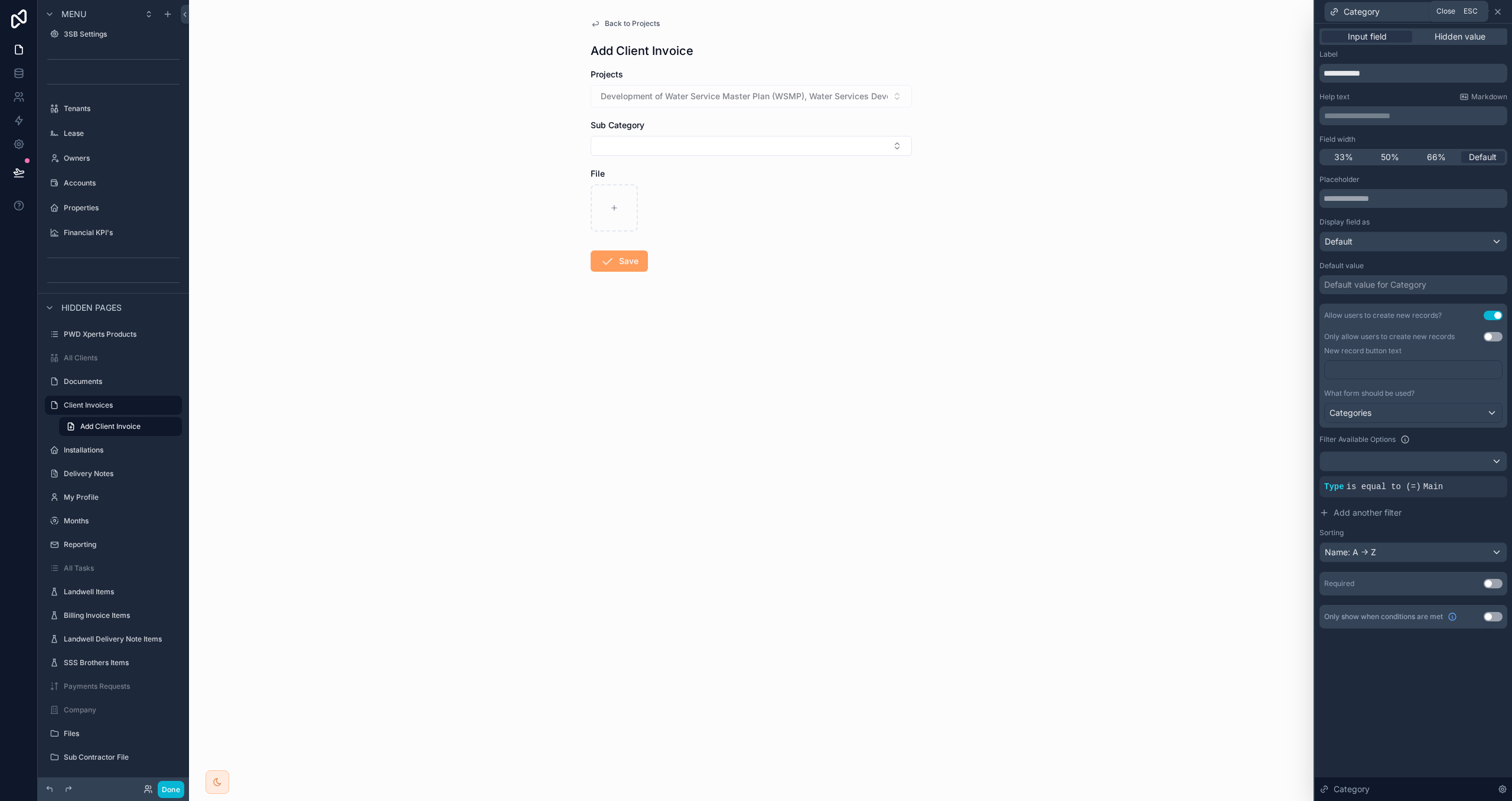
click at [1501, 10] on icon at bounding box center [1498, 12] width 10 height 10
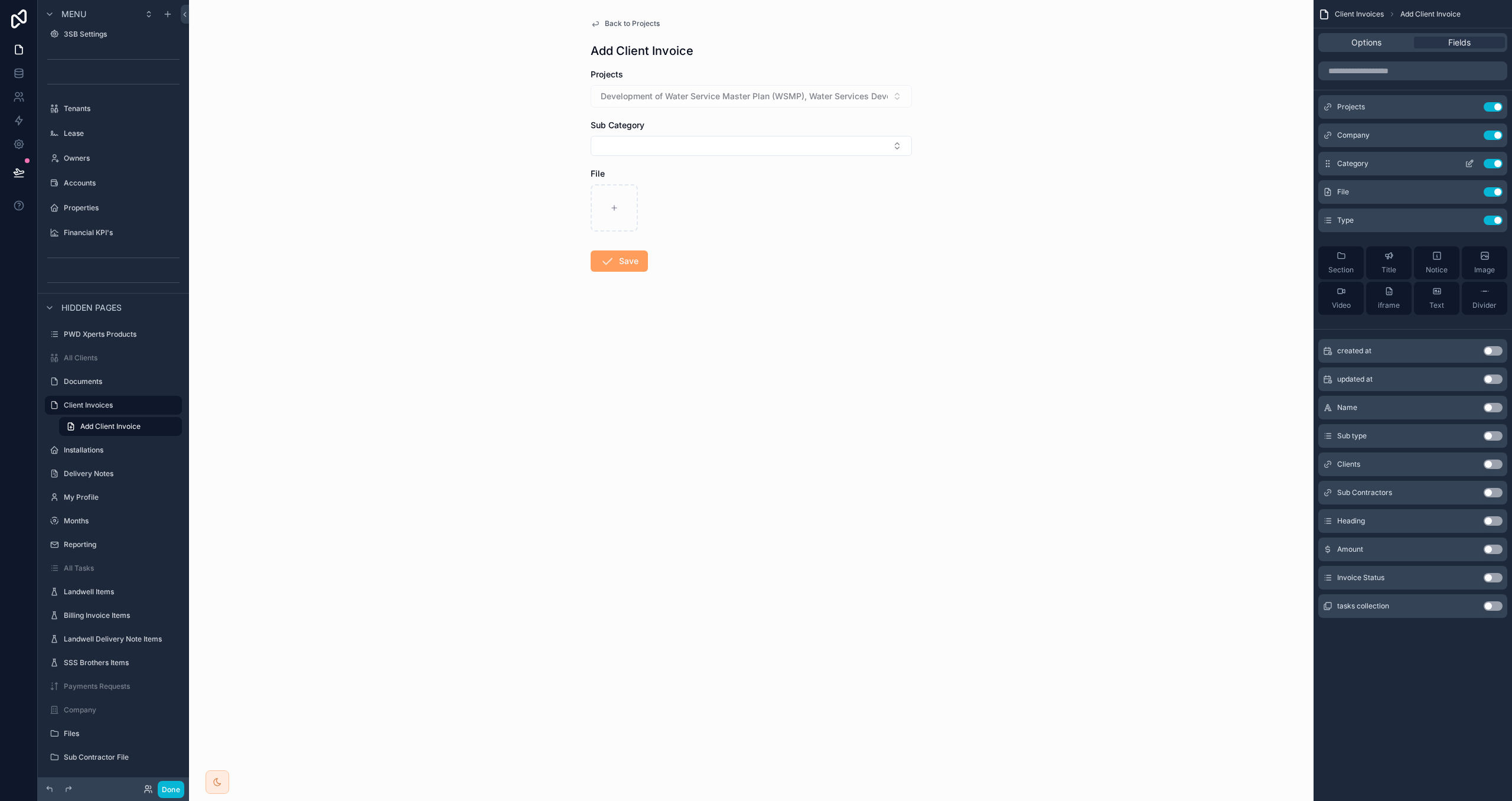
click at [1492, 161] on button "Use setting" at bounding box center [1493, 164] width 19 height 10
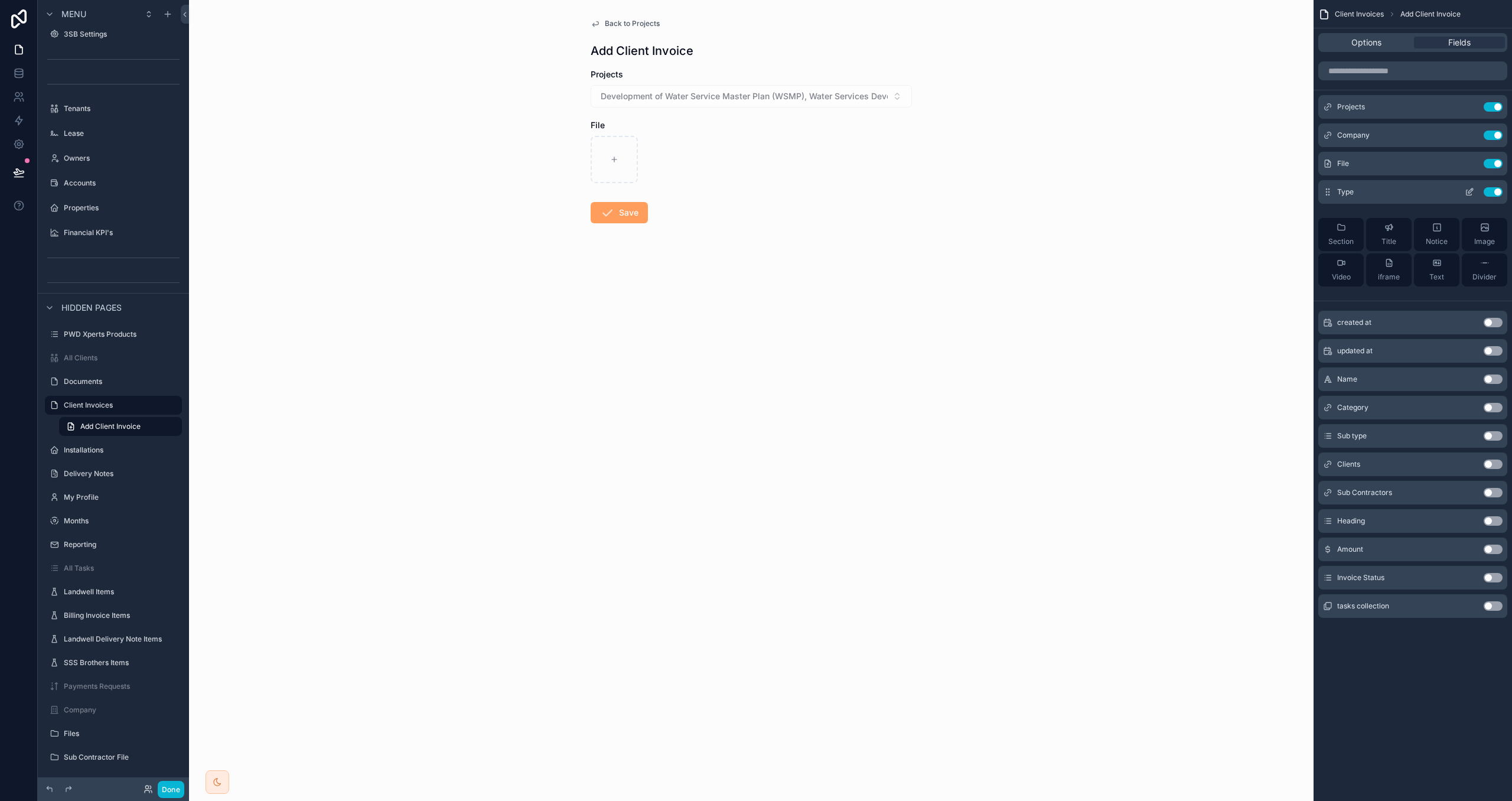
click at [1472, 191] on icon "scrollable content" at bounding box center [1470, 192] width 10 height 10
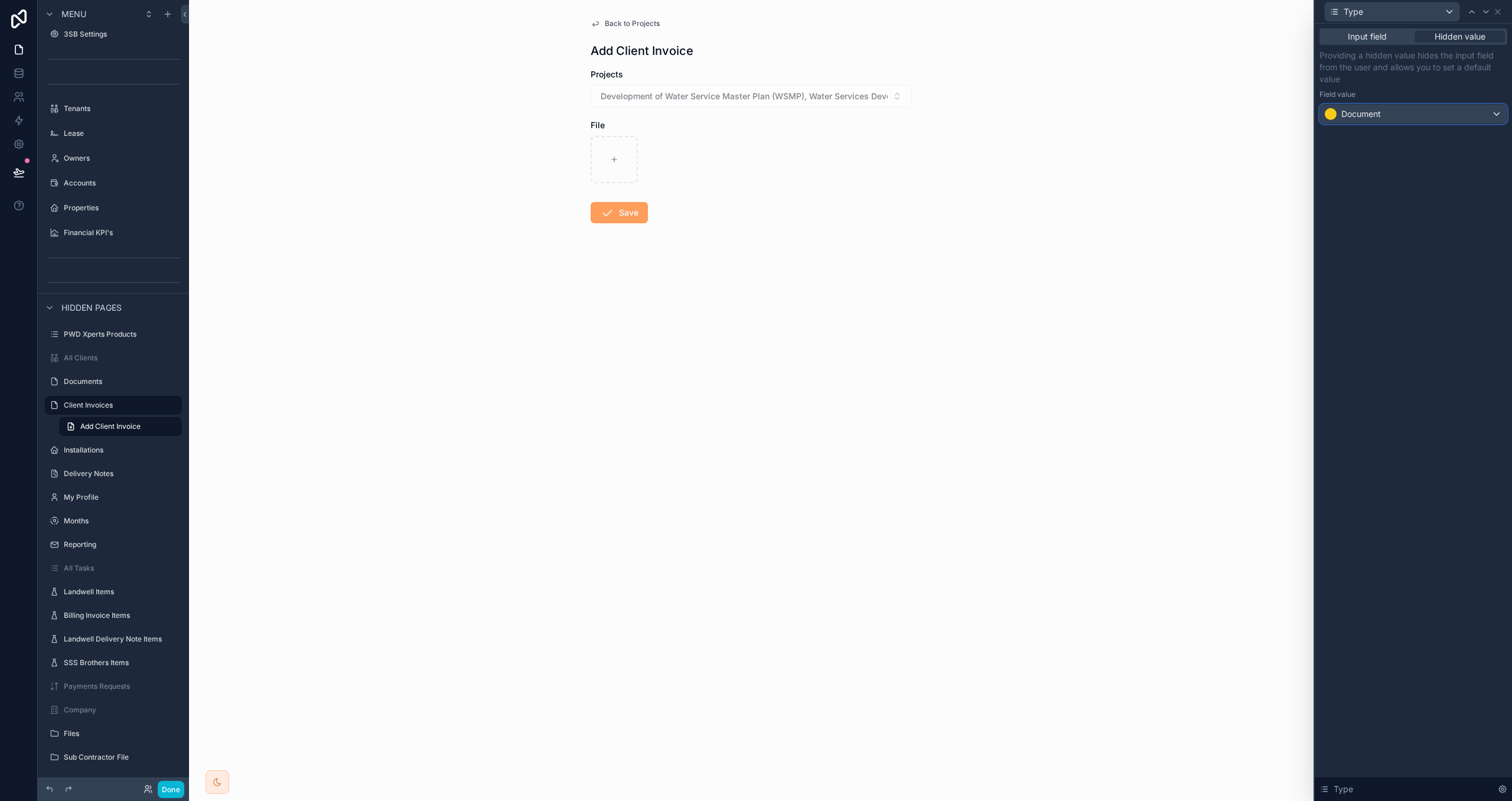
click at [1444, 110] on div "Document" at bounding box center [1414, 114] width 187 height 19
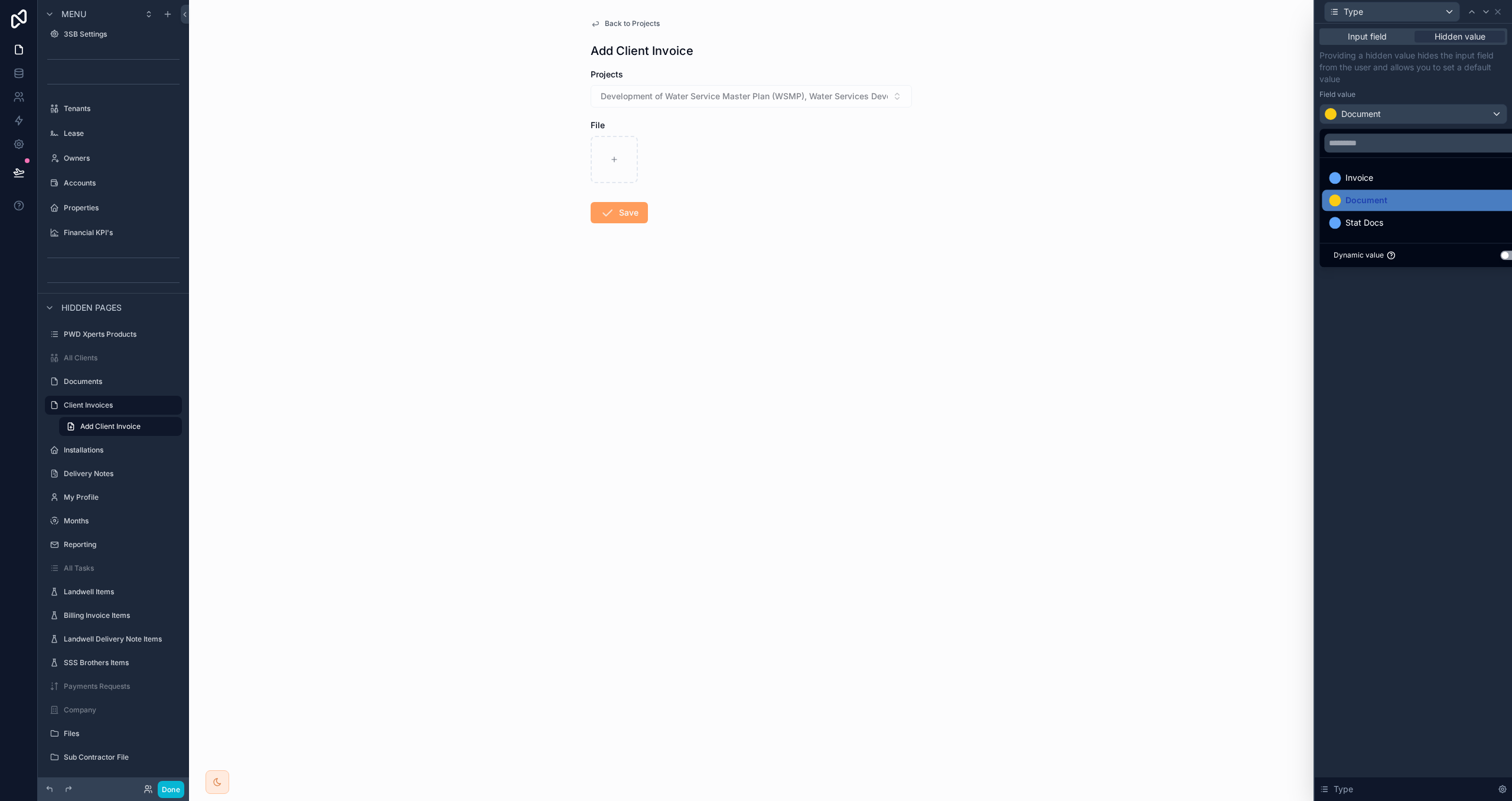
click at [1415, 178] on div "Invoice" at bounding box center [1427, 178] width 195 height 14
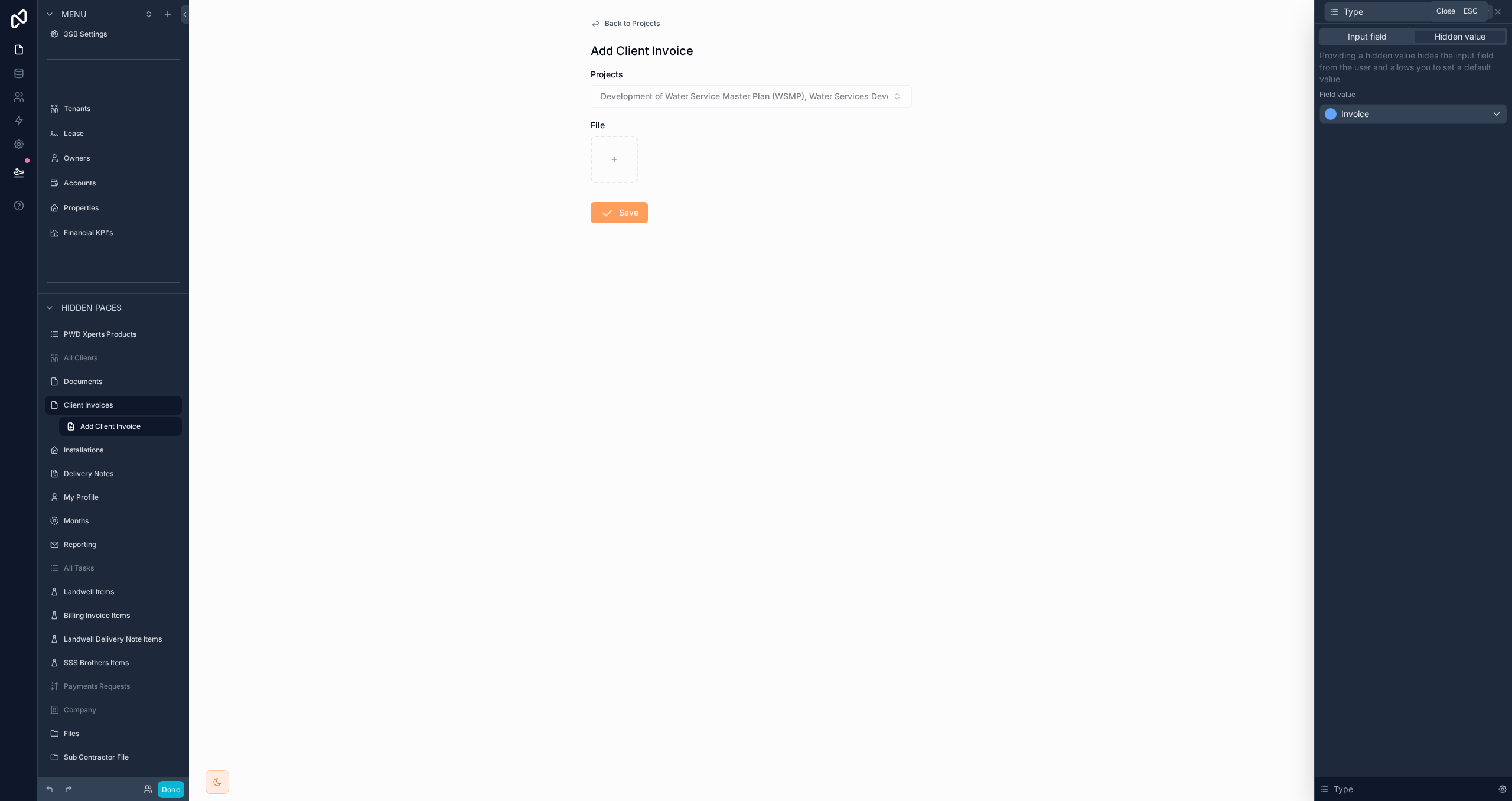
click at [1498, 11] on icon at bounding box center [1498, 12] width 5 height 5
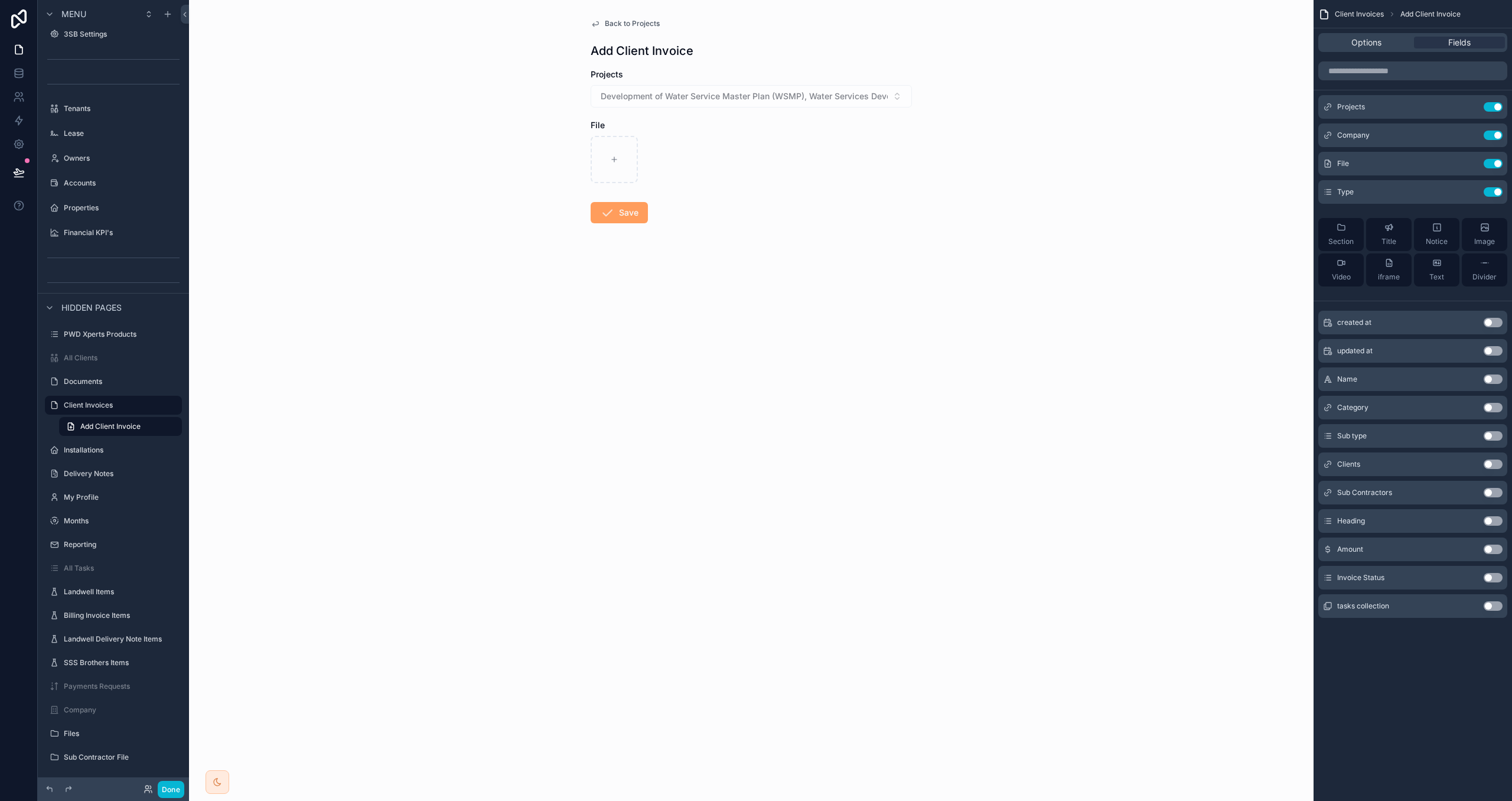
click at [1492, 466] on button "Use setting" at bounding box center [1493, 465] width 19 height 10
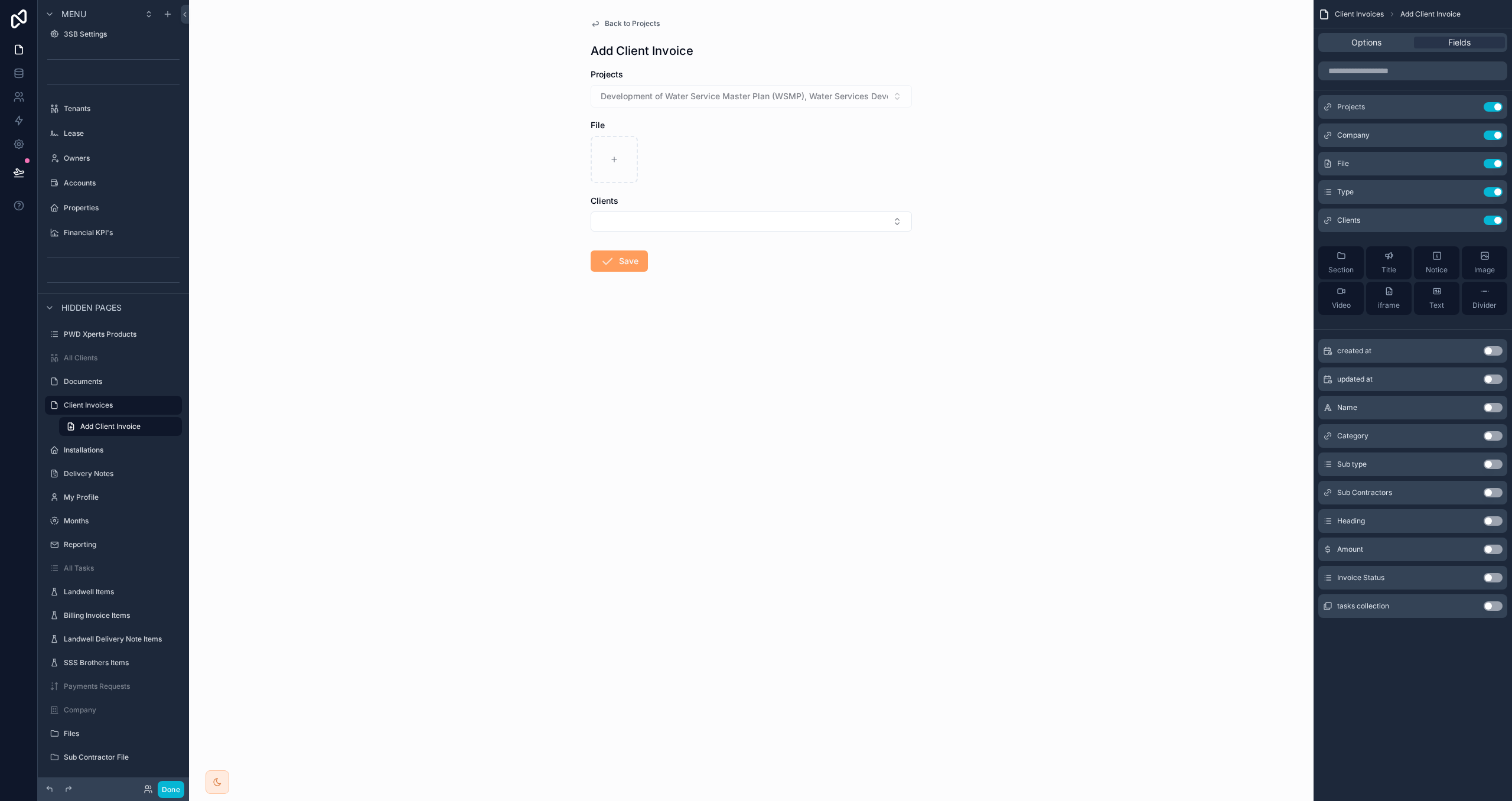
click at [1491, 546] on button "Use setting" at bounding box center [1493, 550] width 19 height 10
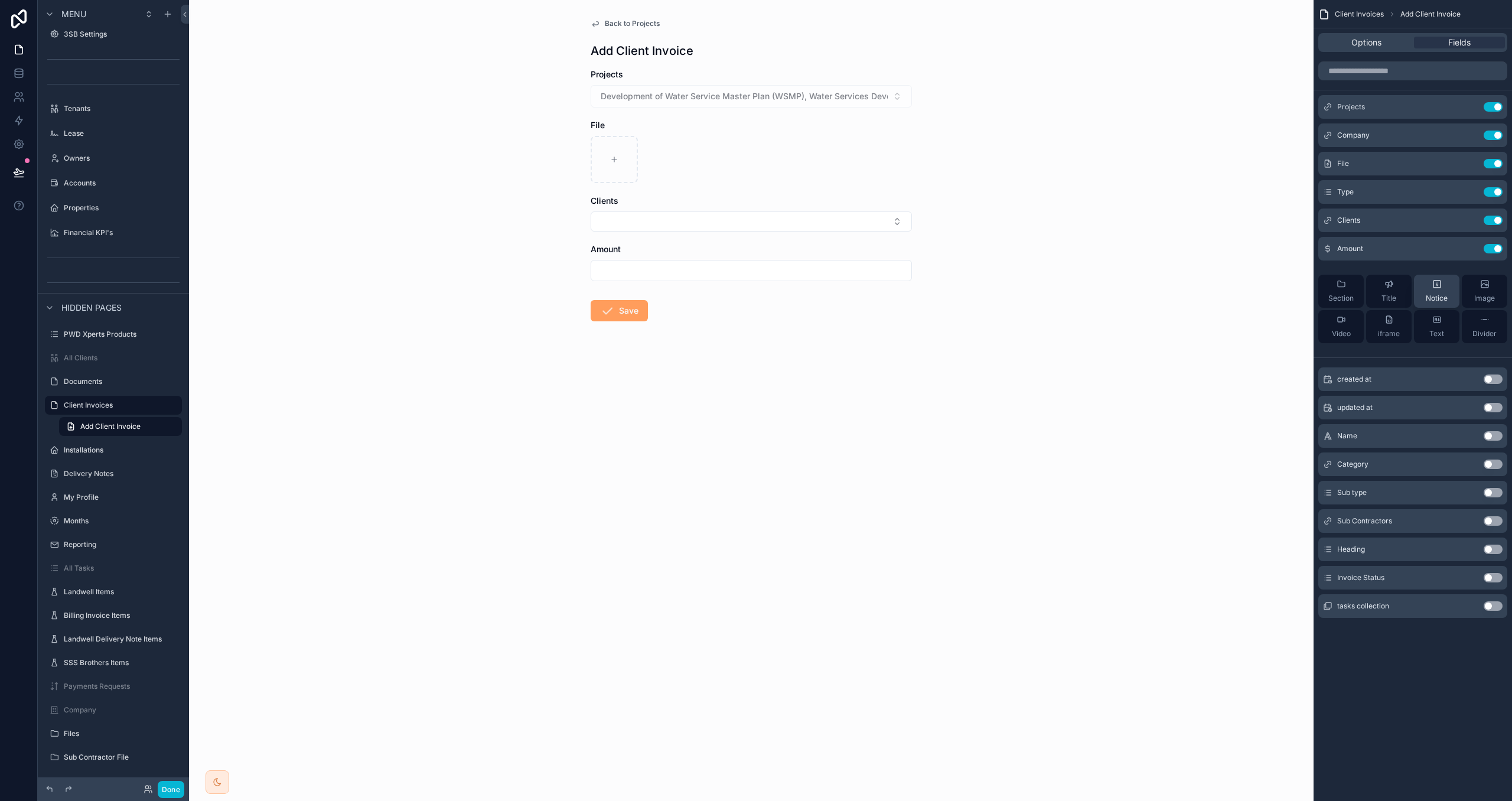
drag, startPoint x: 1491, startPoint y: 579, endPoint x: 1455, endPoint y: 331, distance: 250.6
click at [1488, 578] on button "Use setting" at bounding box center [1493, 578] width 19 height 10
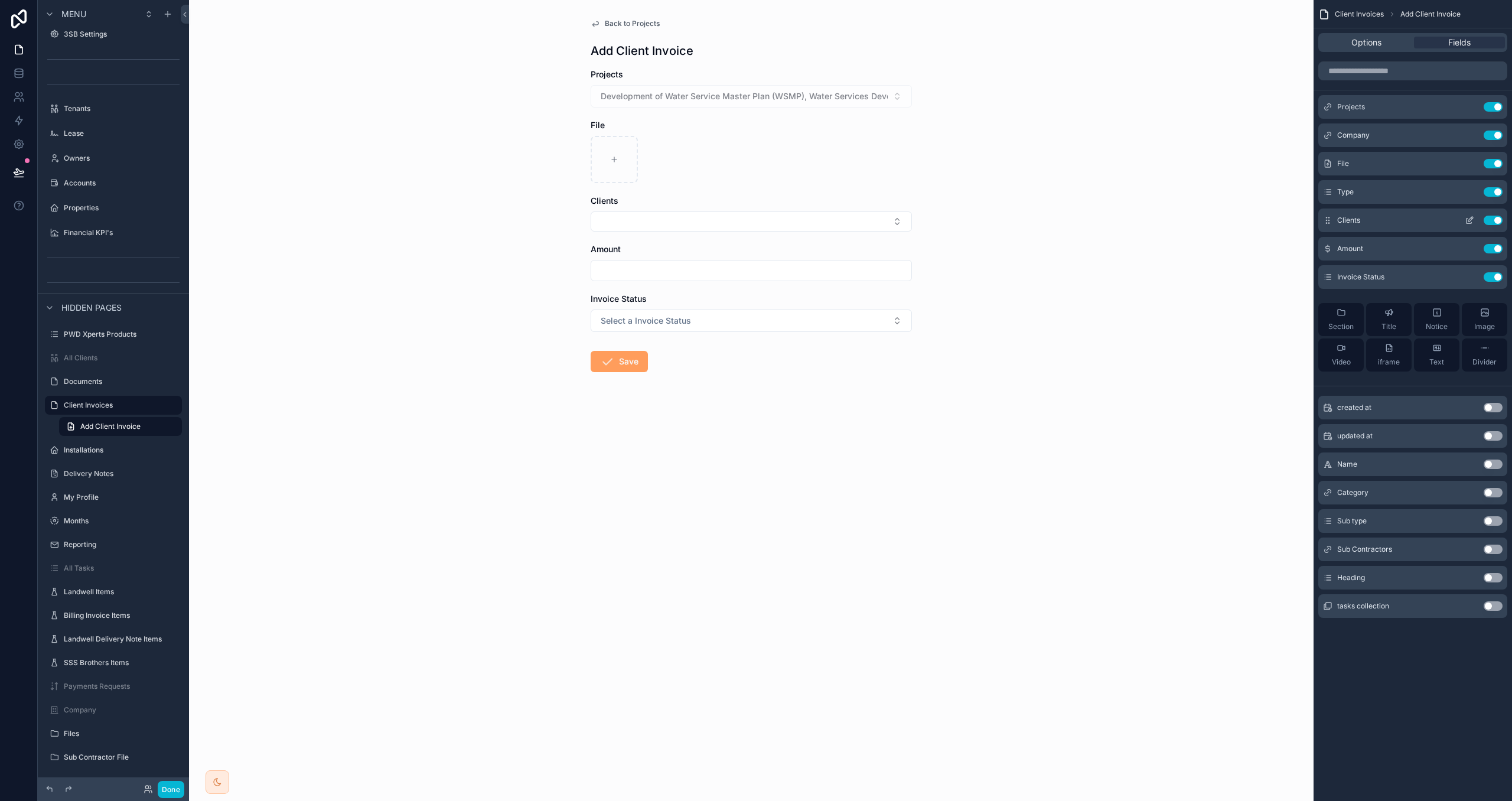
click at [1471, 220] on icon "scrollable content" at bounding box center [1471, 219] width 5 height 5
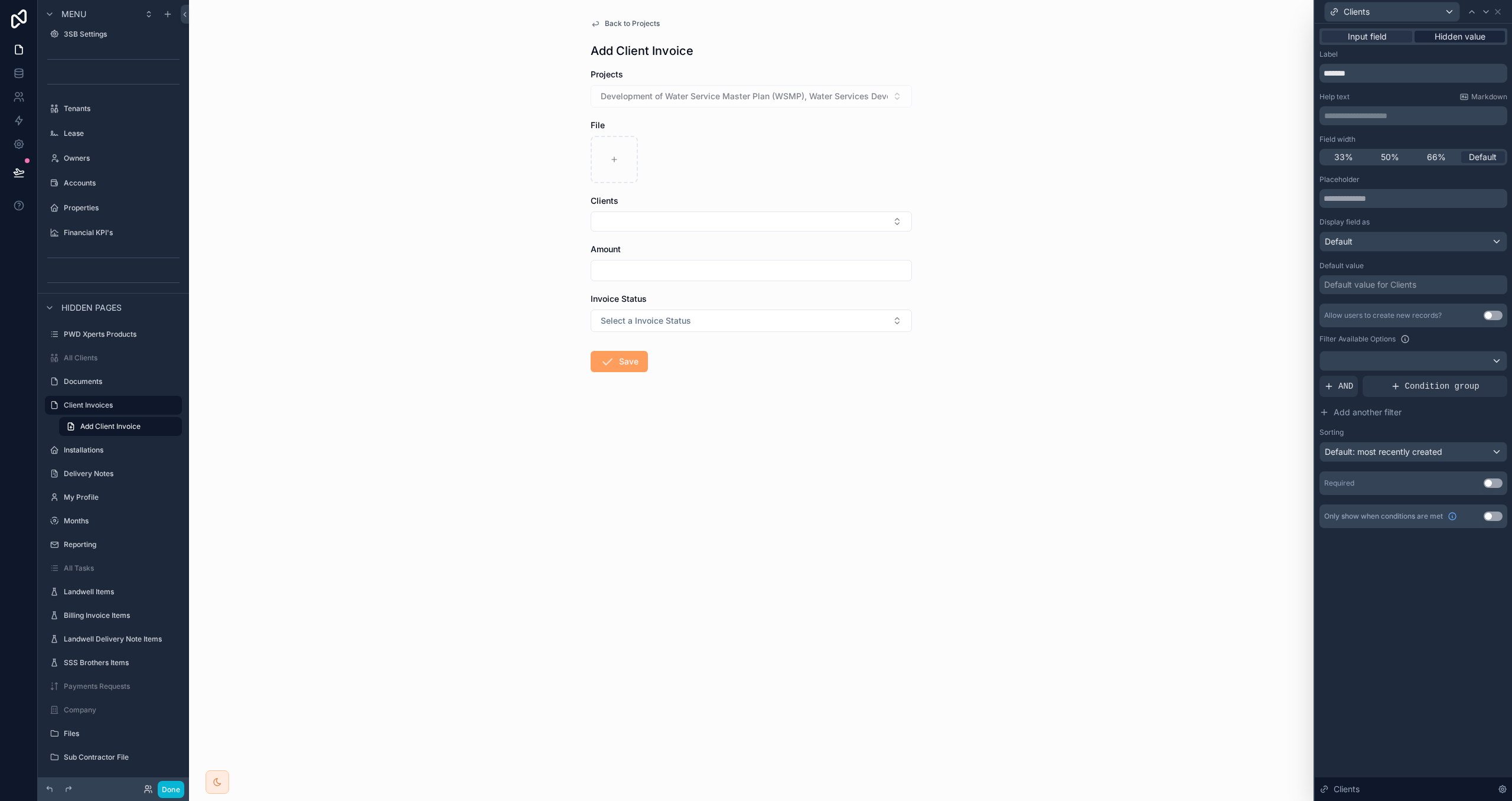
click at [1442, 31] on span "Hidden value" at bounding box center [1460, 37] width 51 height 11
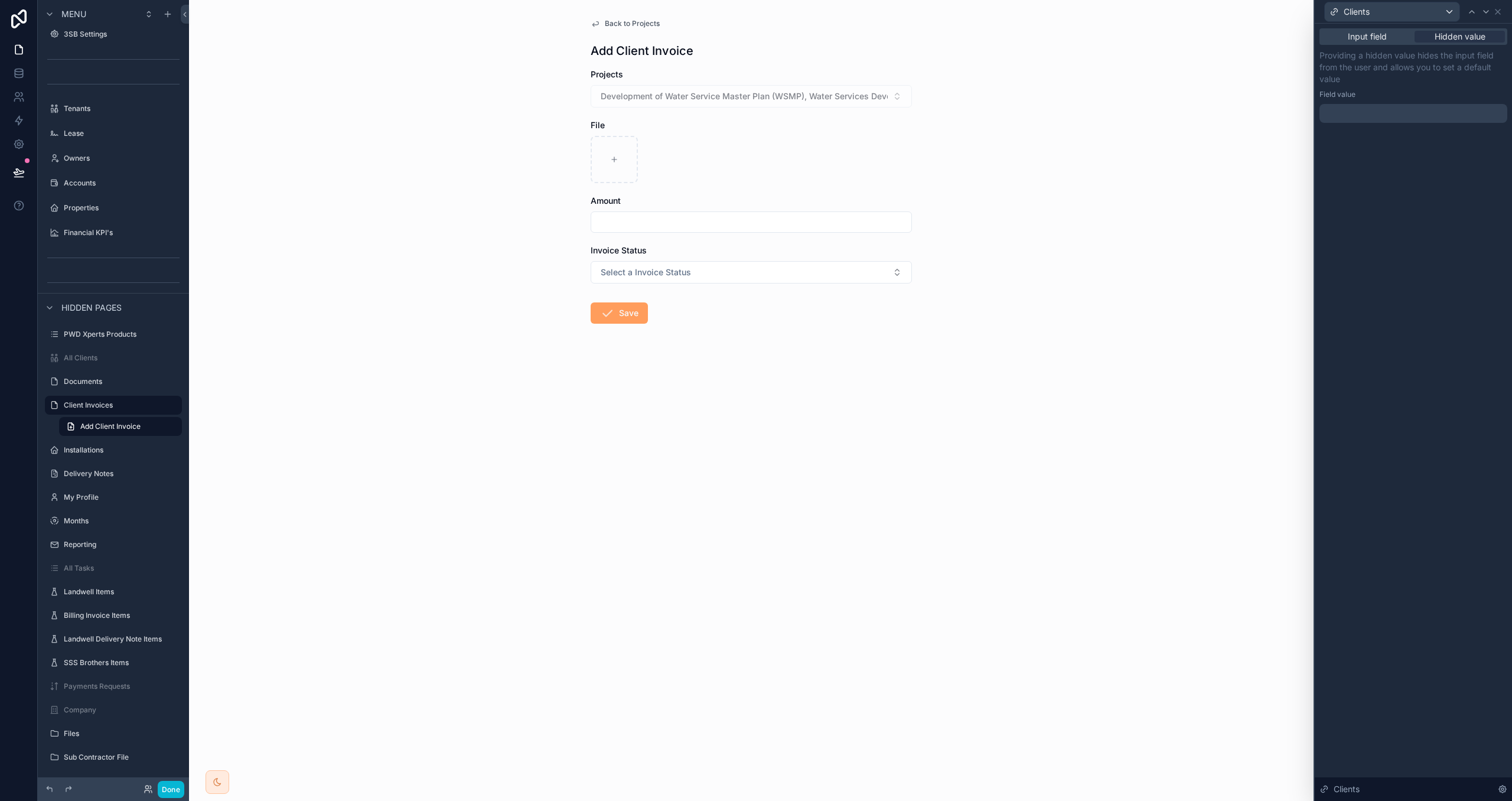
click at [1364, 114] on div at bounding box center [1414, 113] width 188 height 19
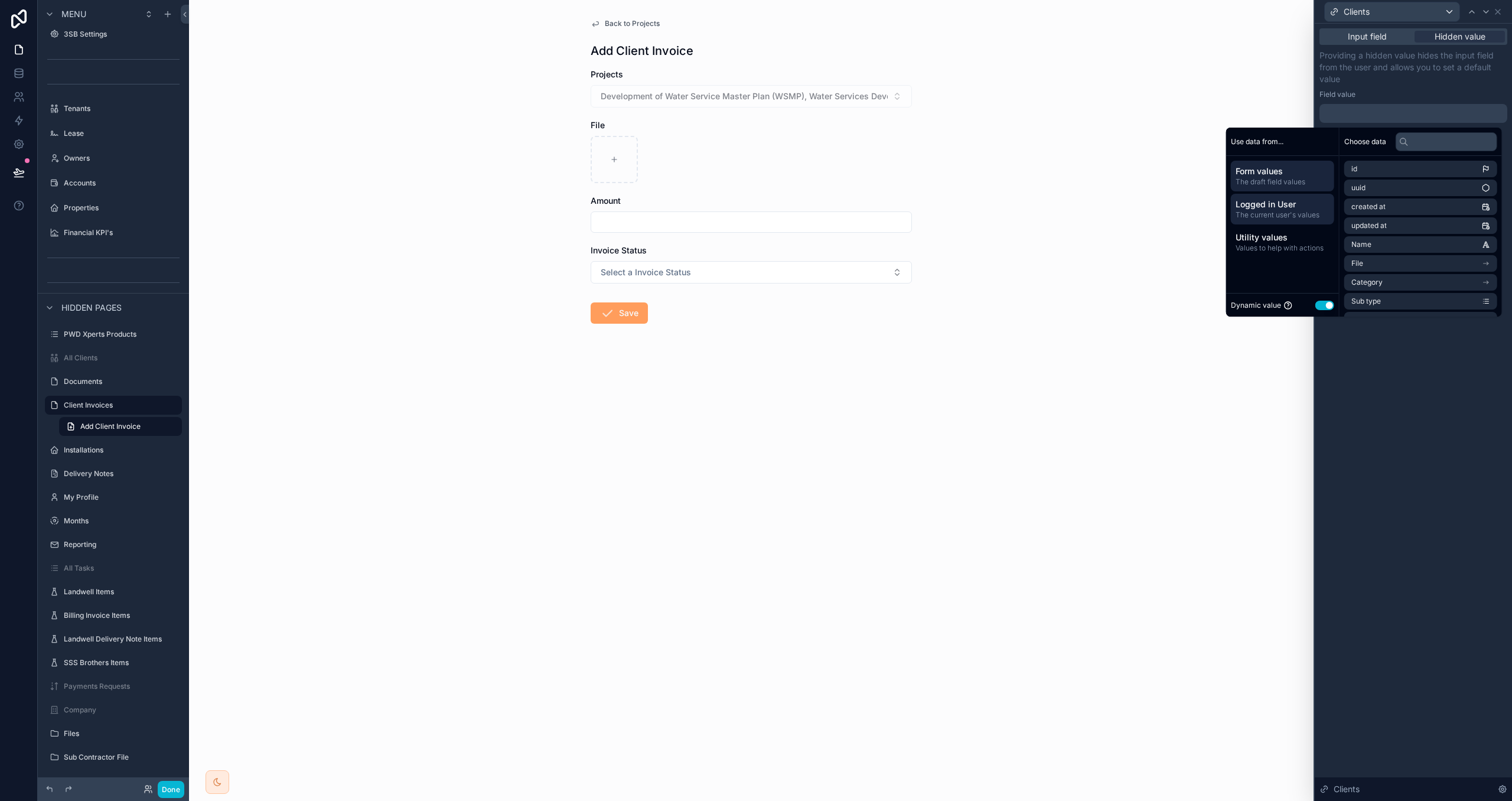
click at [1297, 218] on span "The current user's values" at bounding box center [1283, 215] width 94 height 10
click at [1285, 169] on span "Form values" at bounding box center [1283, 171] width 94 height 11
click at [1419, 226] on li "Projects" at bounding box center [1420, 229] width 153 height 16
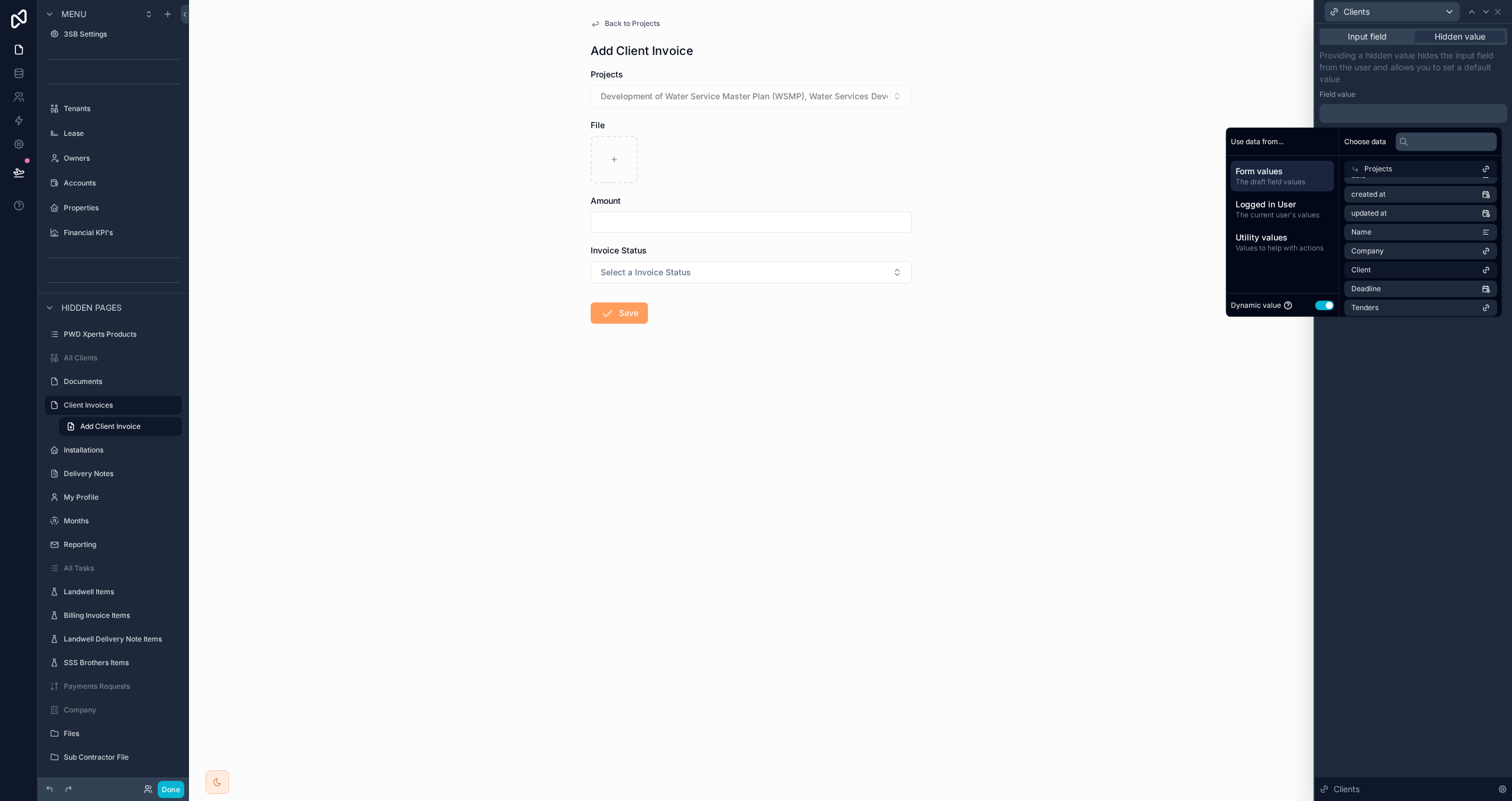
scroll to position [43, 0]
click at [1400, 263] on li "Client" at bounding box center [1420, 261] width 153 height 16
click at [1378, 83] on p "Providing a hidden value hides the input field from the user and allows you to …" at bounding box center [1414, 67] width 188 height 35
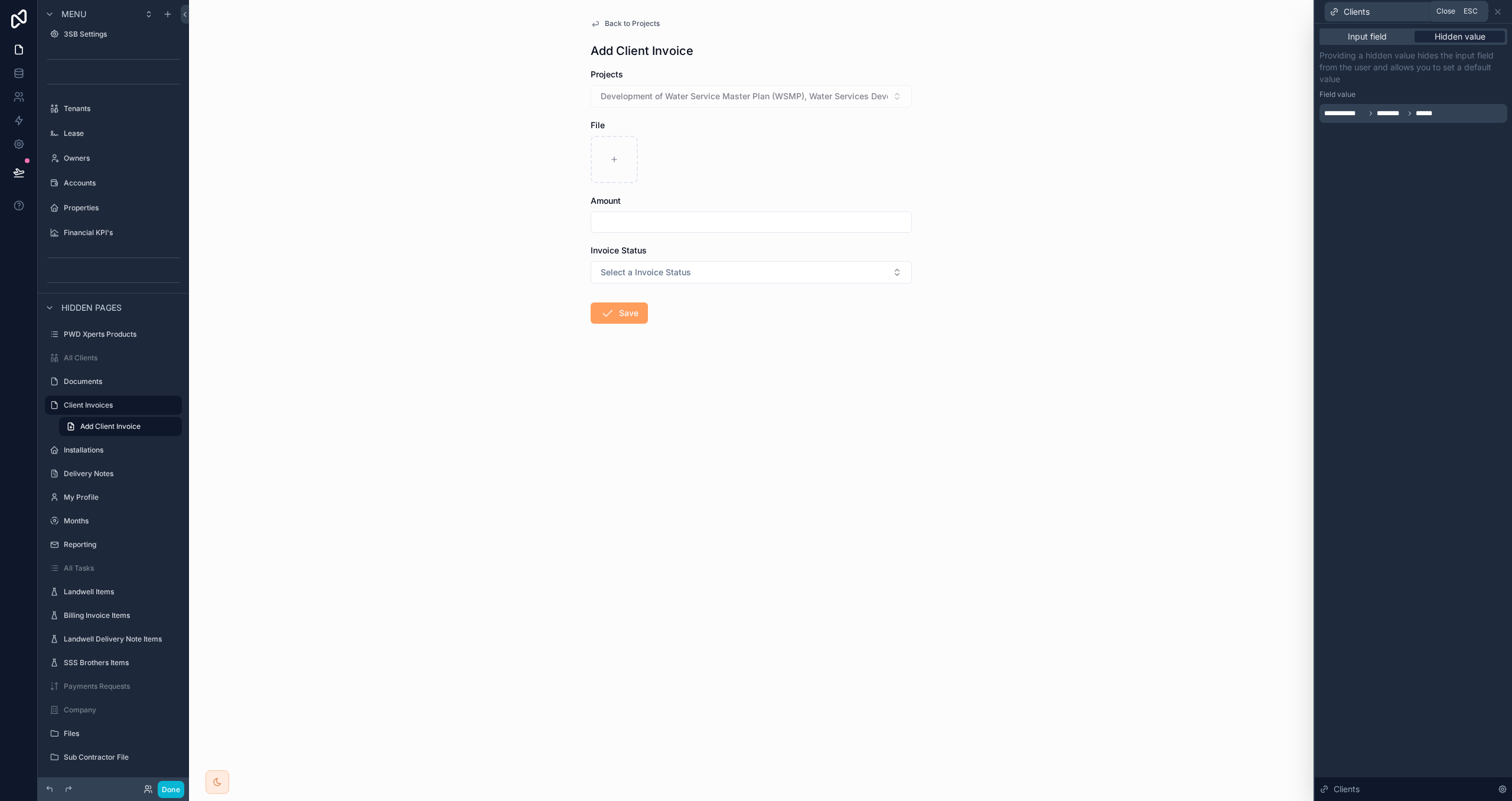
drag, startPoint x: 1501, startPoint y: 13, endPoint x: 1499, endPoint y: 32, distance: 19.1
click at [1501, 13] on icon at bounding box center [1498, 12] width 10 height 10
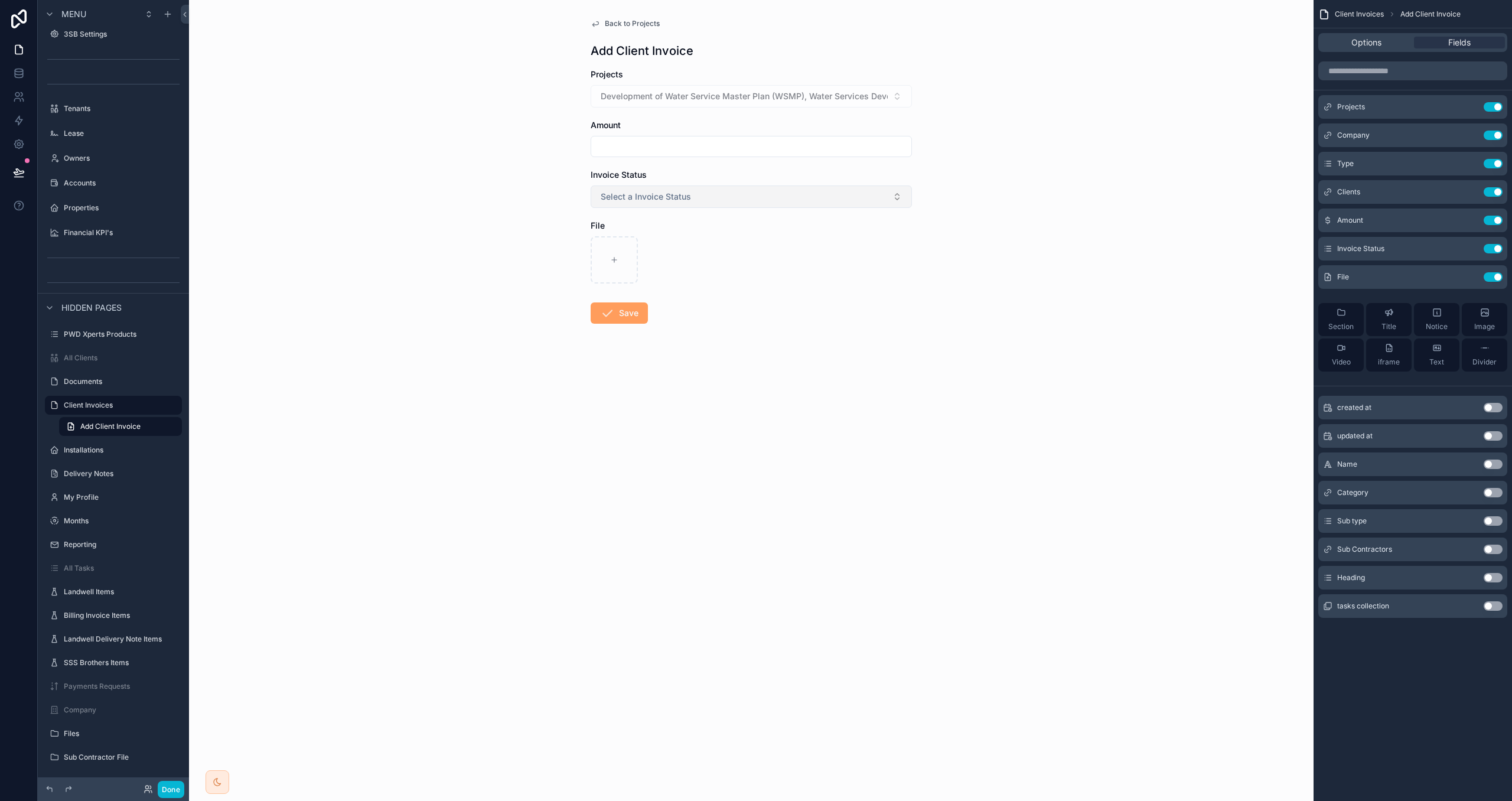
click at [758, 186] on button "Select a Invoice Status" at bounding box center [751, 196] width 322 height 22
click at [760, 243] on div "Submitted" at bounding box center [752, 245] width 316 height 18
click at [730, 149] on input "scrollable content" at bounding box center [751, 146] width 320 height 16
click at [731, 148] on input "scrollable content" at bounding box center [751, 146] width 320 height 16
type input "*******"
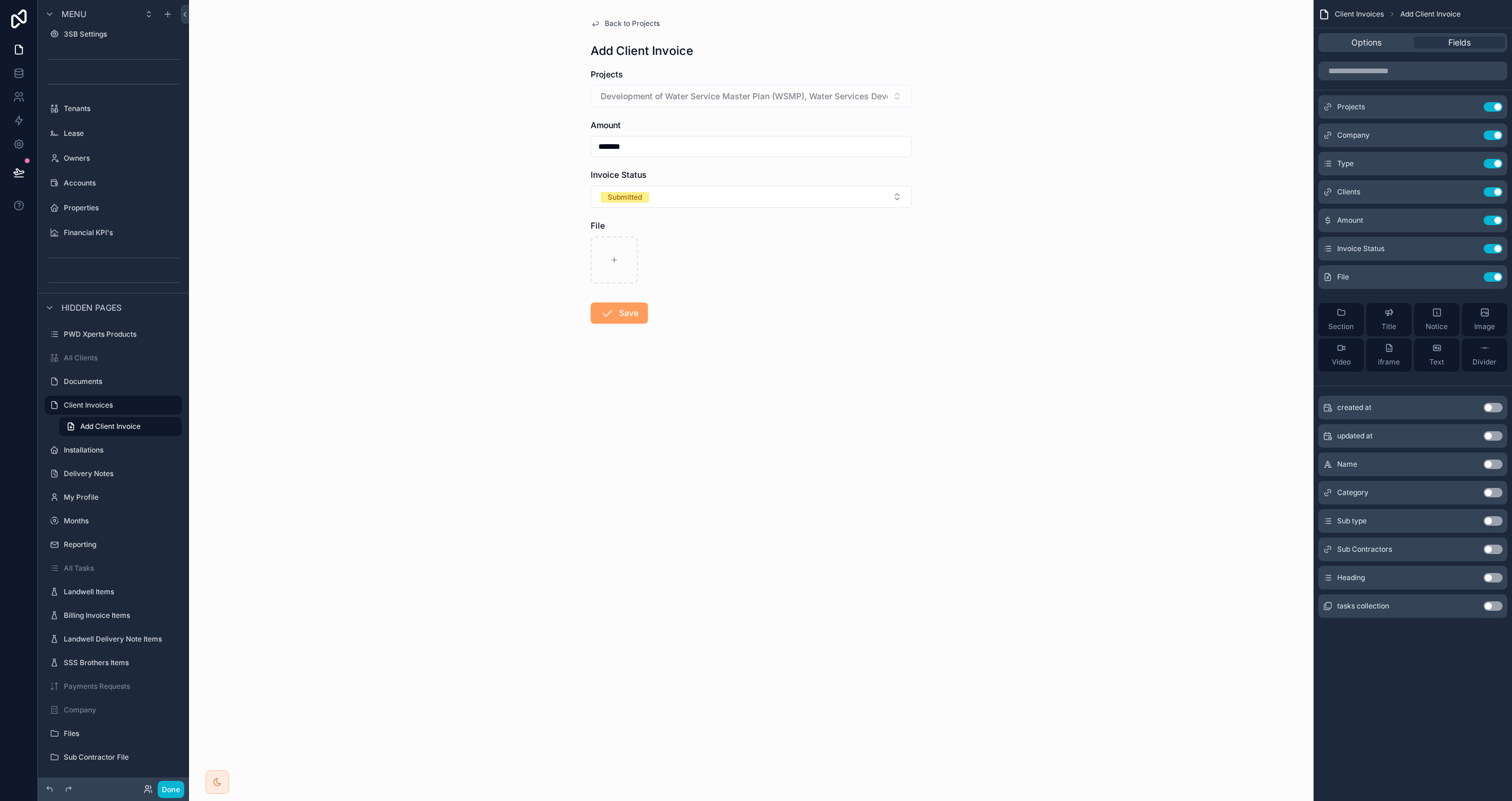
click at [802, 301] on form "Projects Development of Water Service Master Plan (WSMP), Water Services Develo…" at bounding box center [751, 234] width 322 height 331
click at [607, 316] on icon "scrollable content" at bounding box center [607, 313] width 14 height 14
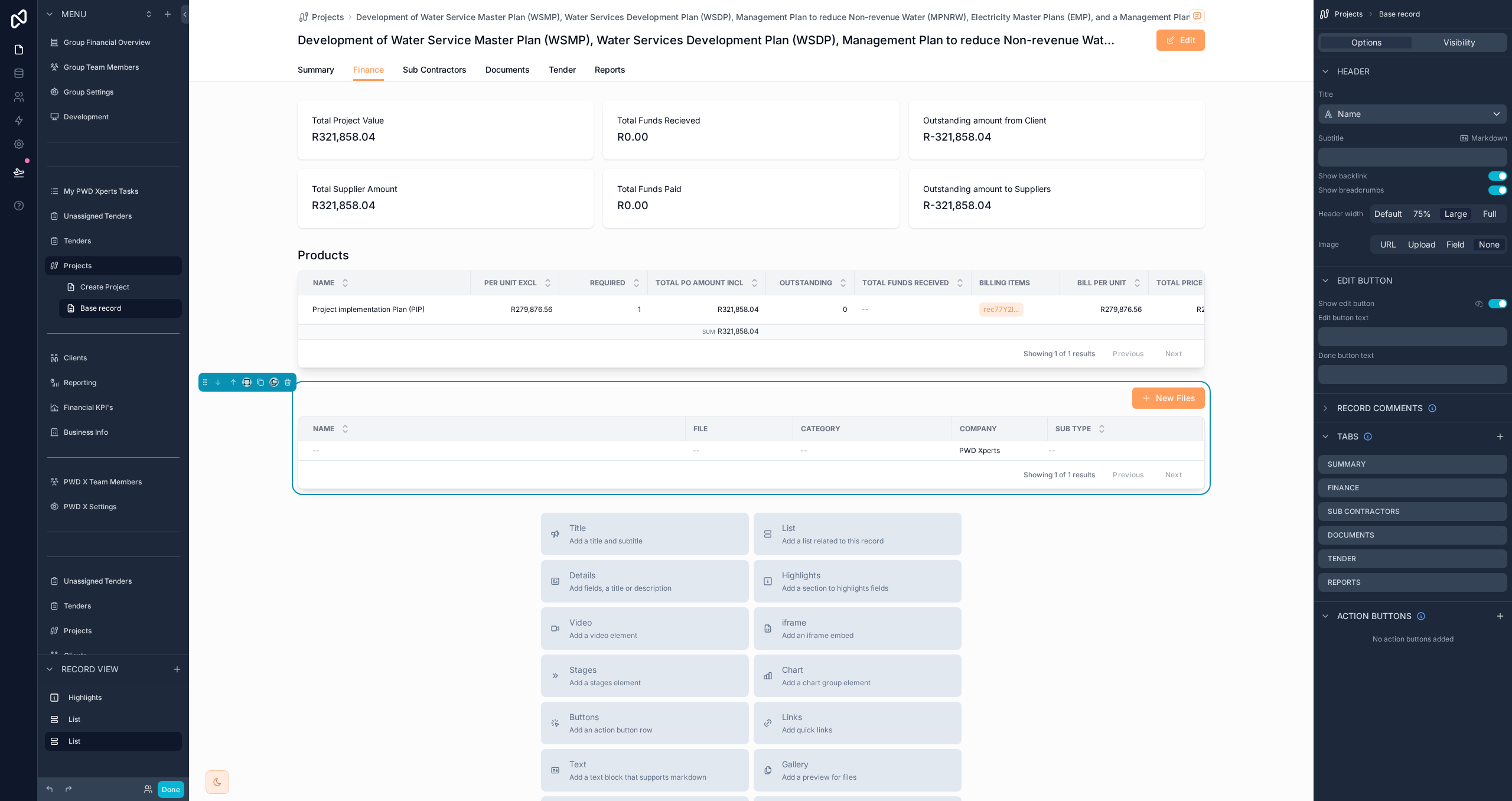
click at [1010, 400] on div "New Files" at bounding box center [751, 398] width 907 height 22
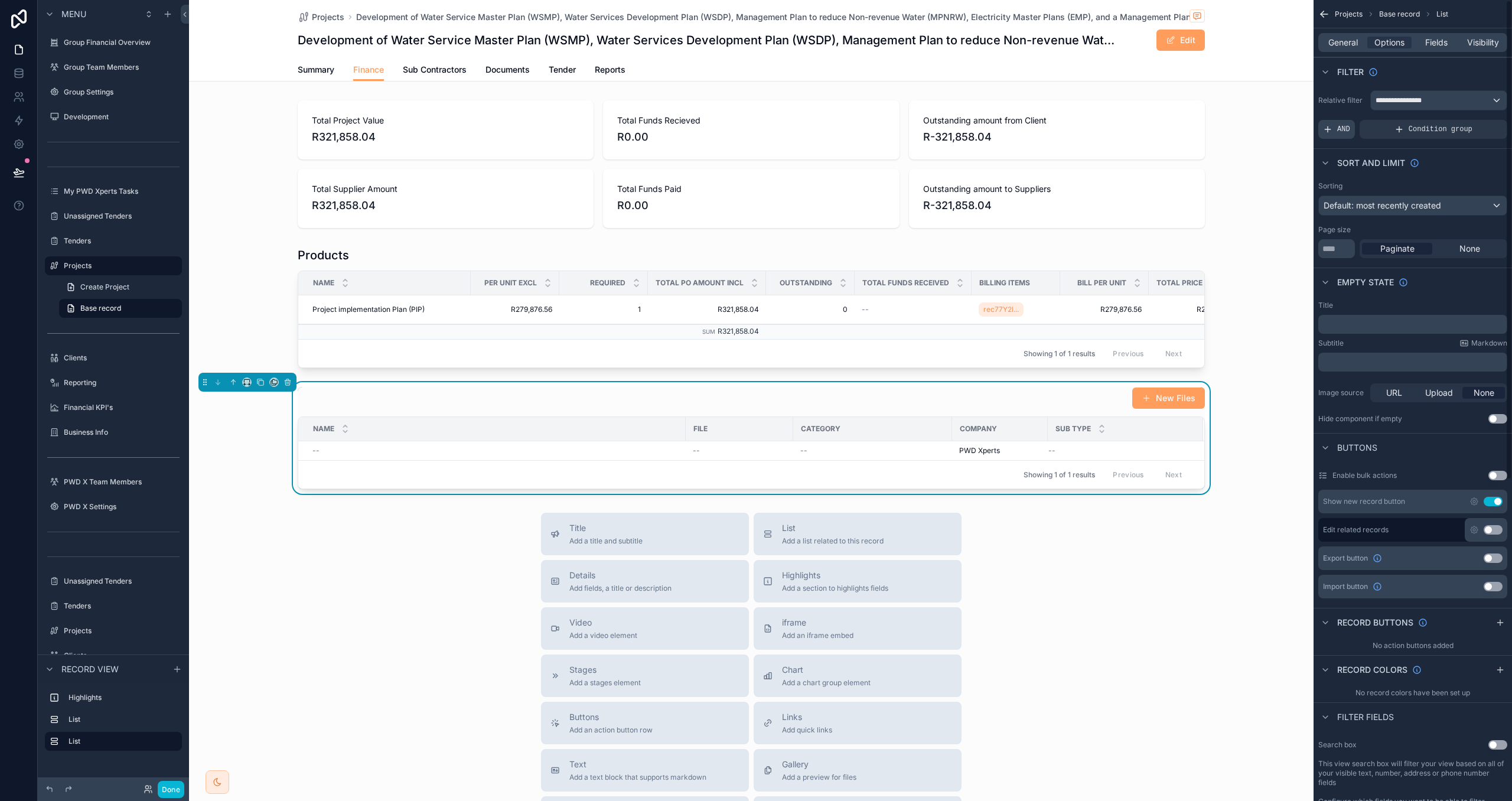
click at [1343, 127] on span "AND" at bounding box center [1344, 129] width 13 height 10
click at [1476, 122] on icon "scrollable content" at bounding box center [1478, 121] width 7 height 7
click at [1210, 110] on span "Select a field" at bounding box center [1199, 111] width 50 height 10
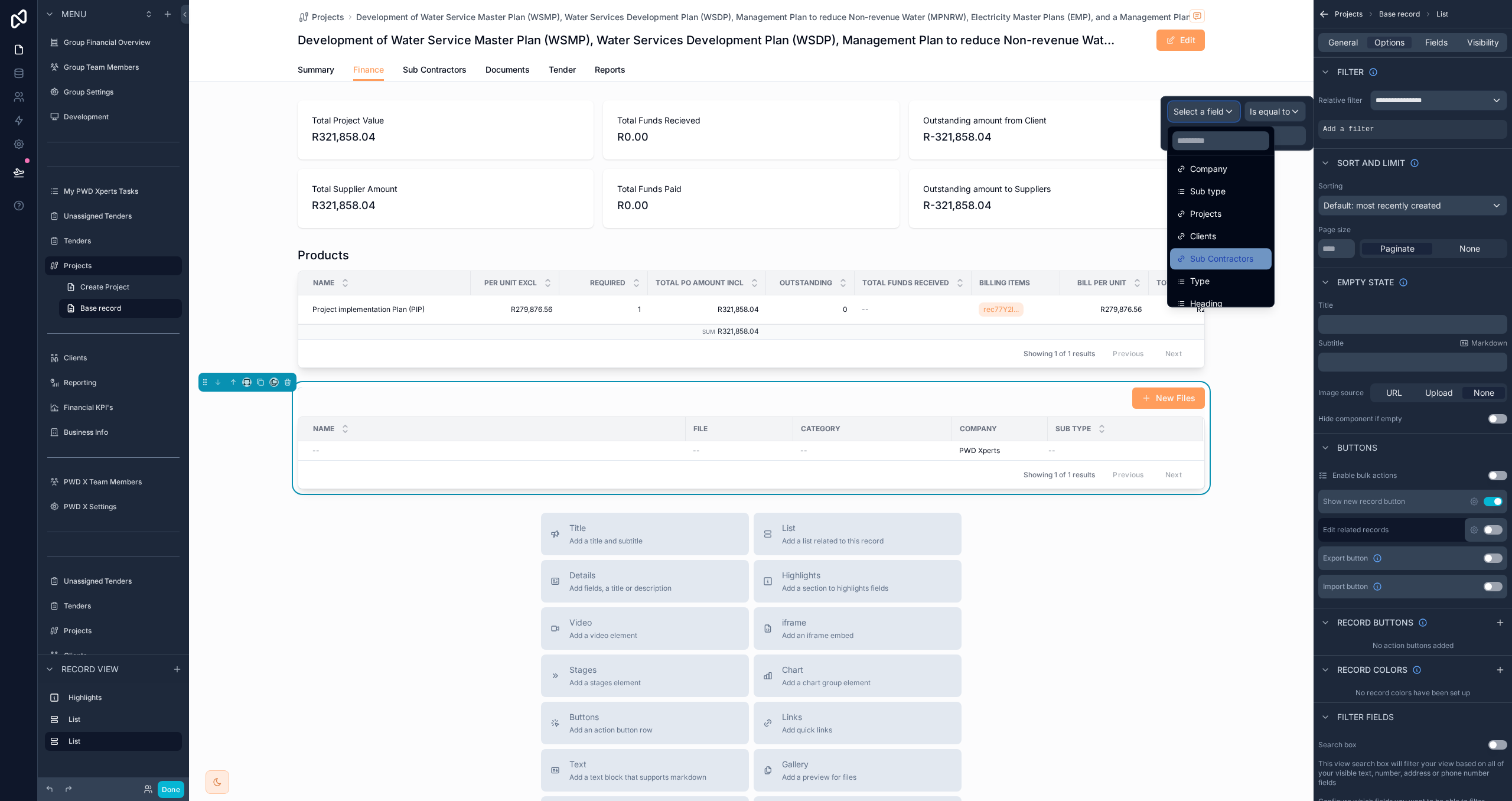
scroll to position [171, 0]
click at [1236, 267] on div "Type" at bounding box center [1221, 273] width 88 height 14
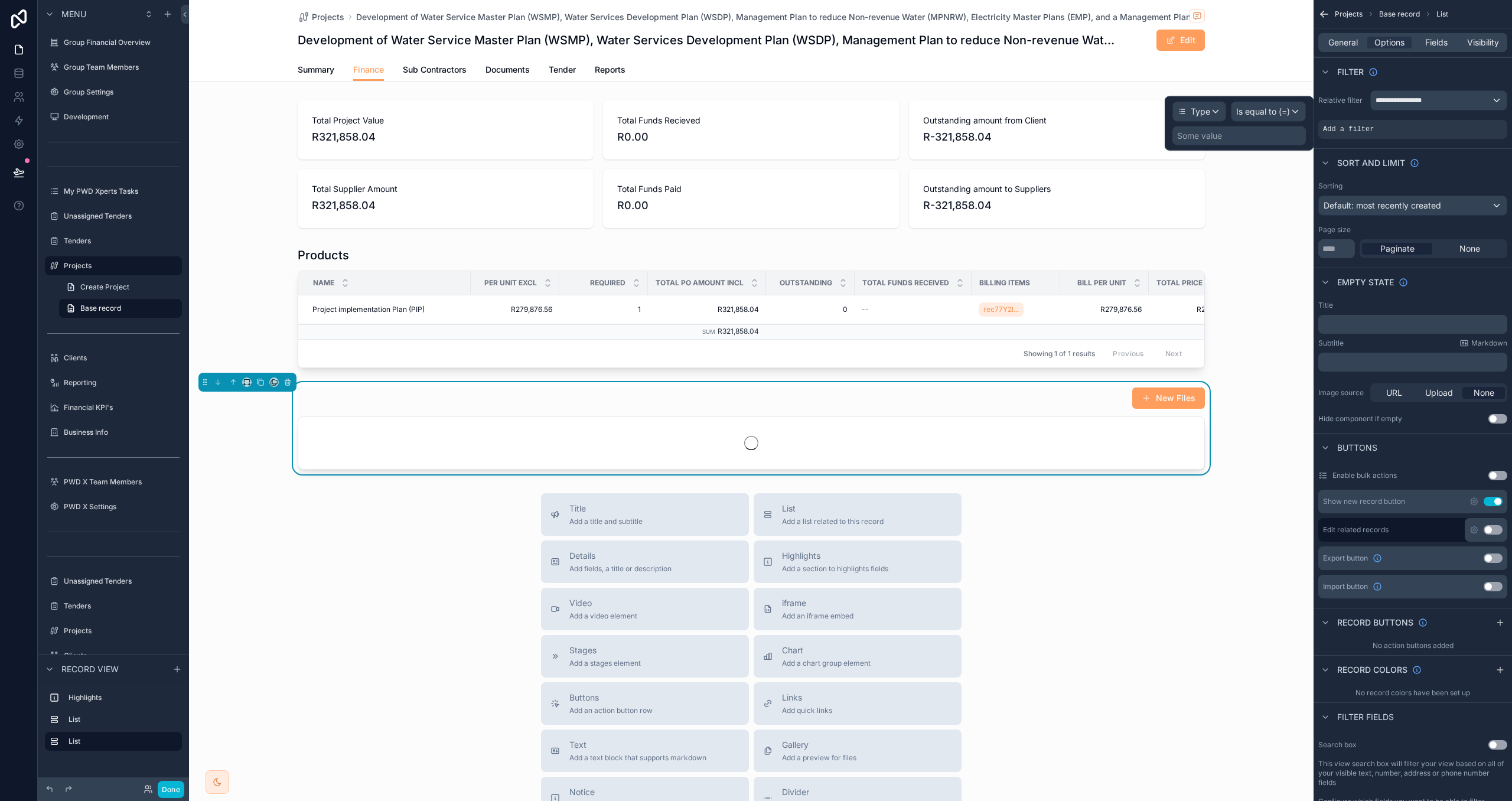
drag, startPoint x: 1285, startPoint y: 139, endPoint x: 1285, endPoint y: 148, distance: 9.0
click at [1285, 140] on div "Some value" at bounding box center [1239, 136] width 133 height 19
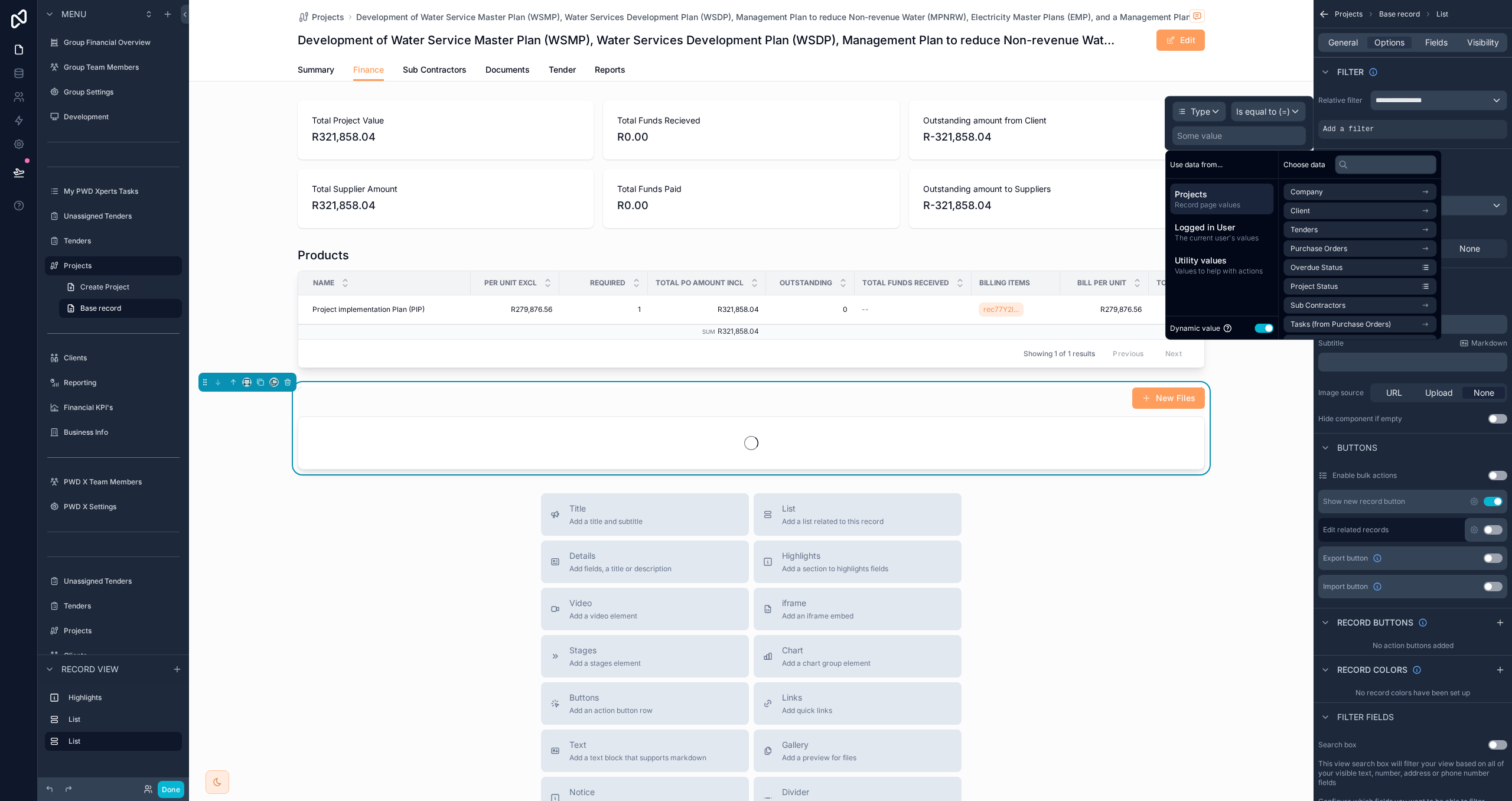
click at [1268, 324] on button "Use setting" at bounding box center [1264, 328] width 19 height 10
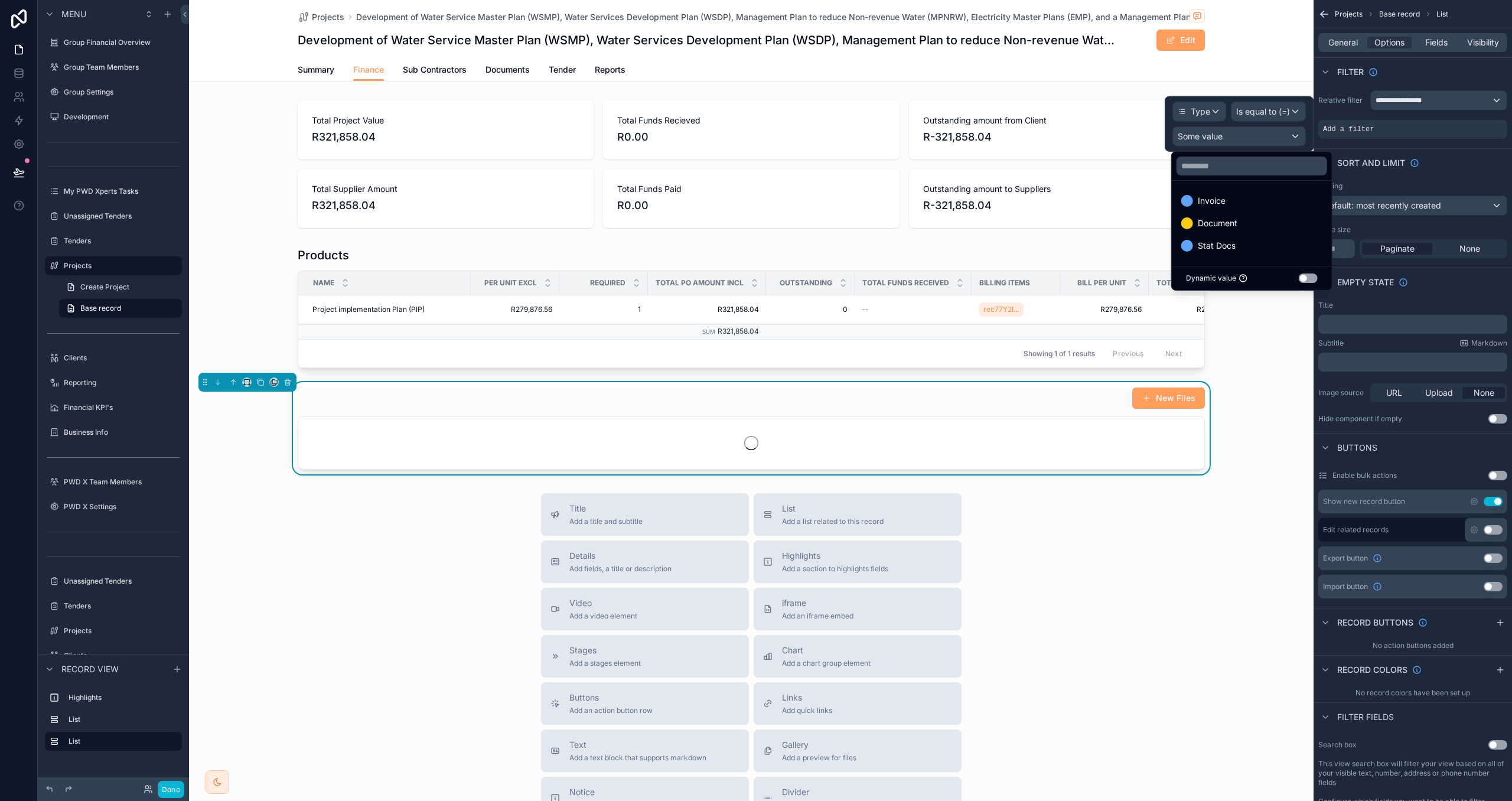
click at [1256, 189] on ul "Invoice Document Stat Docs" at bounding box center [1253, 223] width 160 height 85
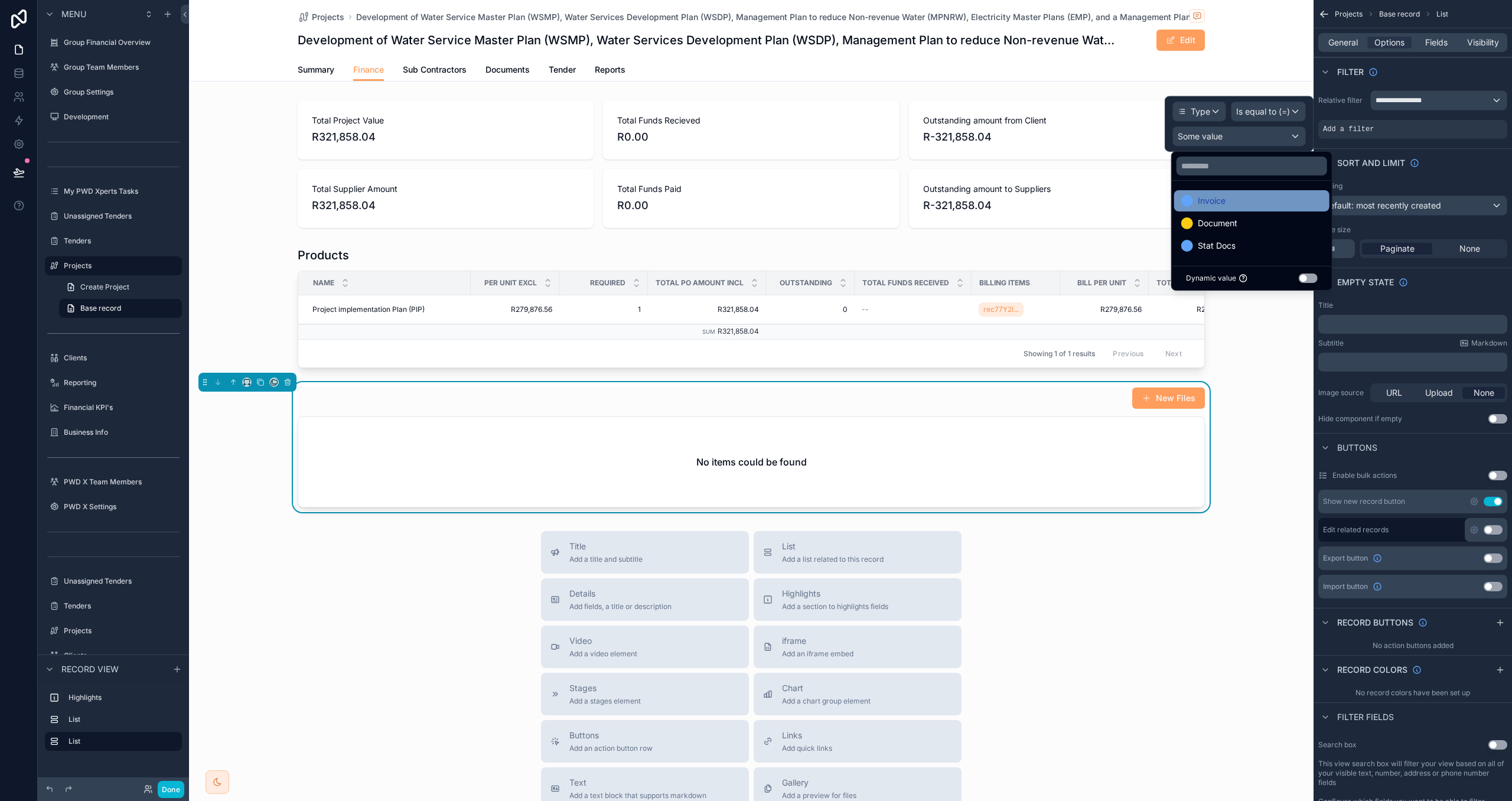
click at [1258, 196] on div "Invoice" at bounding box center [1252, 200] width 142 height 14
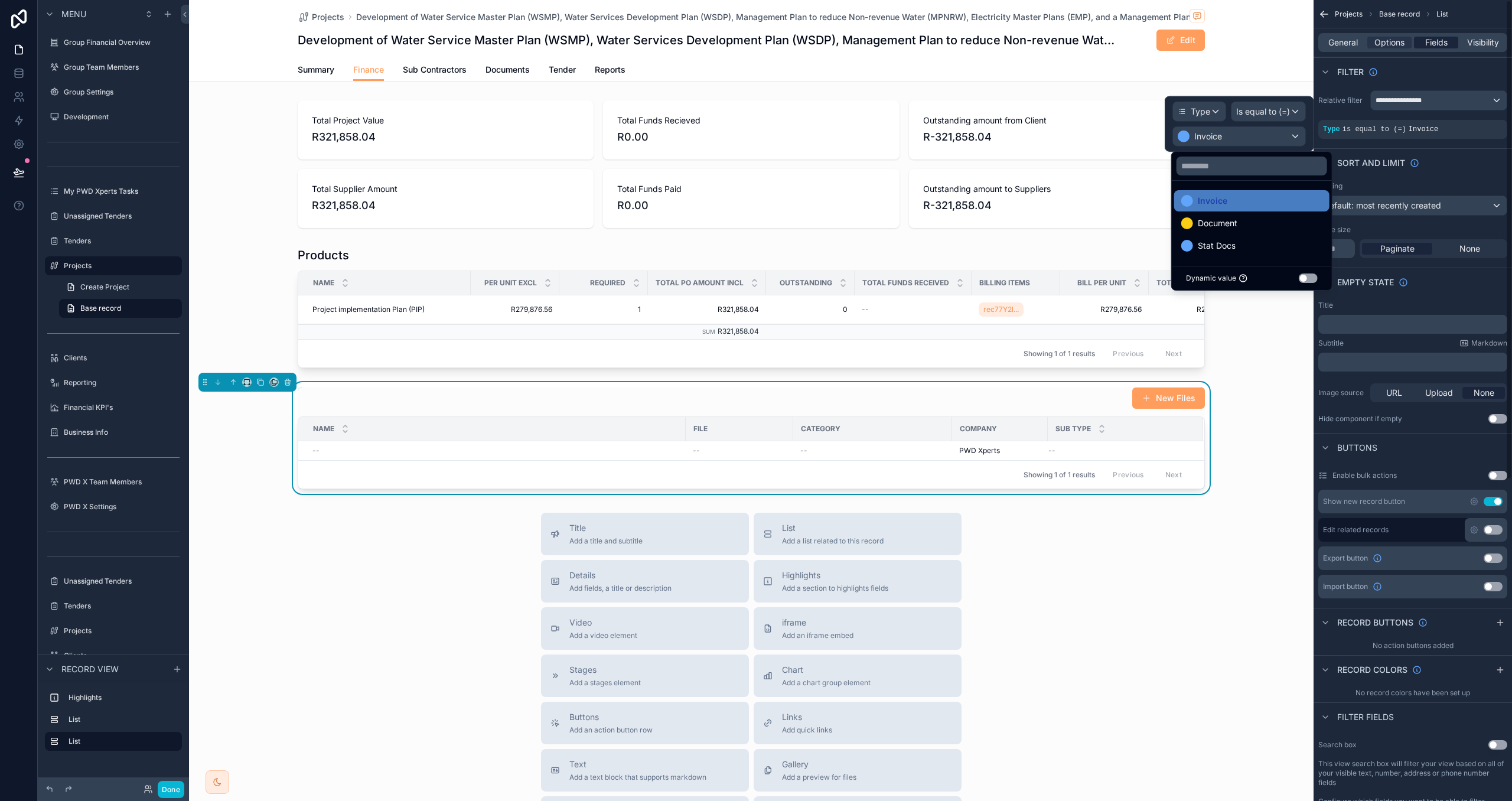
click at [1438, 43] on span "Fields" at bounding box center [1436, 43] width 22 height 11
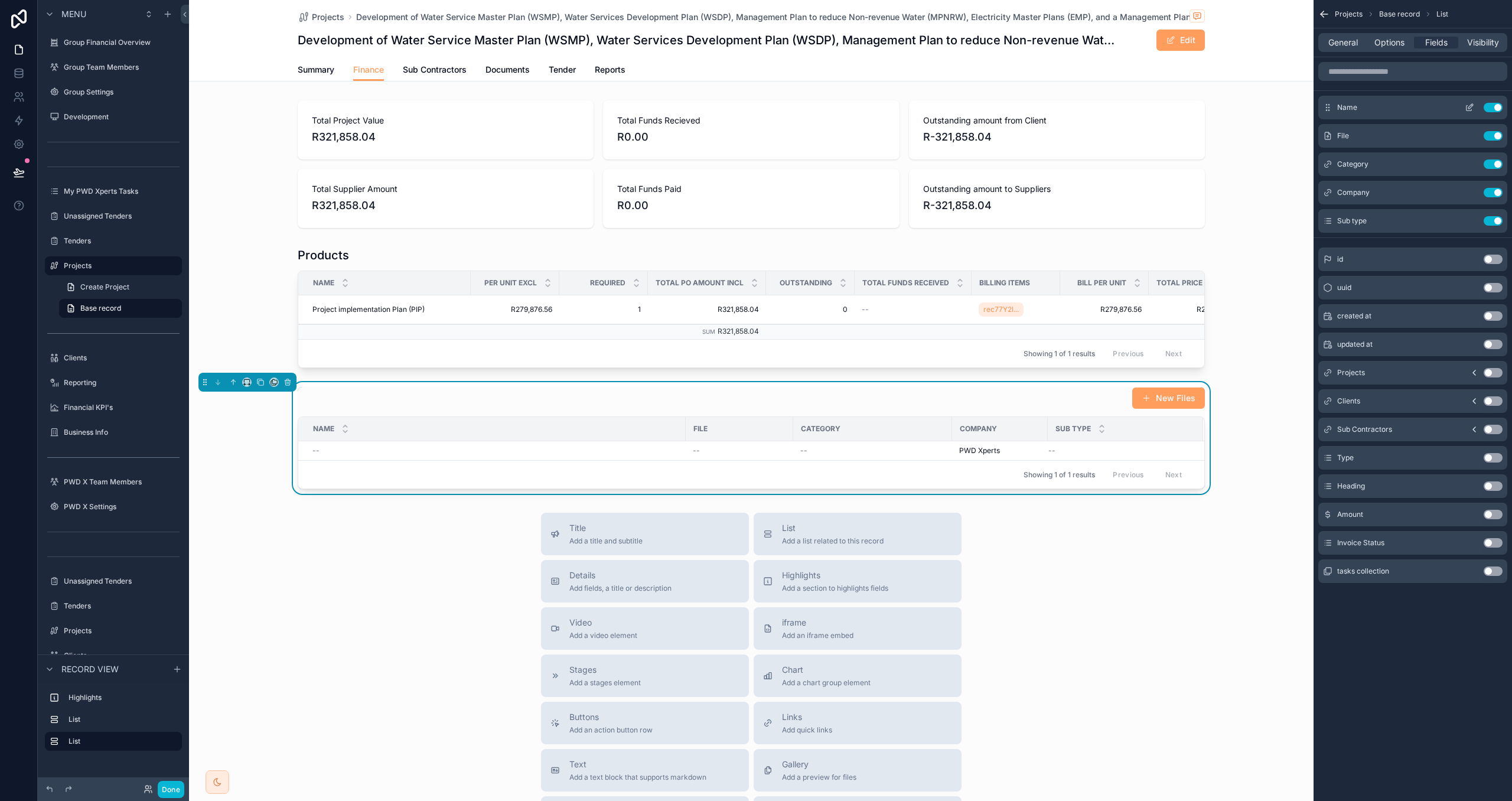
click at [1494, 108] on button "Use setting" at bounding box center [1493, 108] width 19 height 10
click at [1497, 137] on button "Use setting" at bounding box center [1493, 136] width 19 height 10
click at [1496, 137] on button "Use setting" at bounding box center [1493, 136] width 19 height 10
click at [1494, 135] on button "Use setting" at bounding box center [1493, 136] width 19 height 10
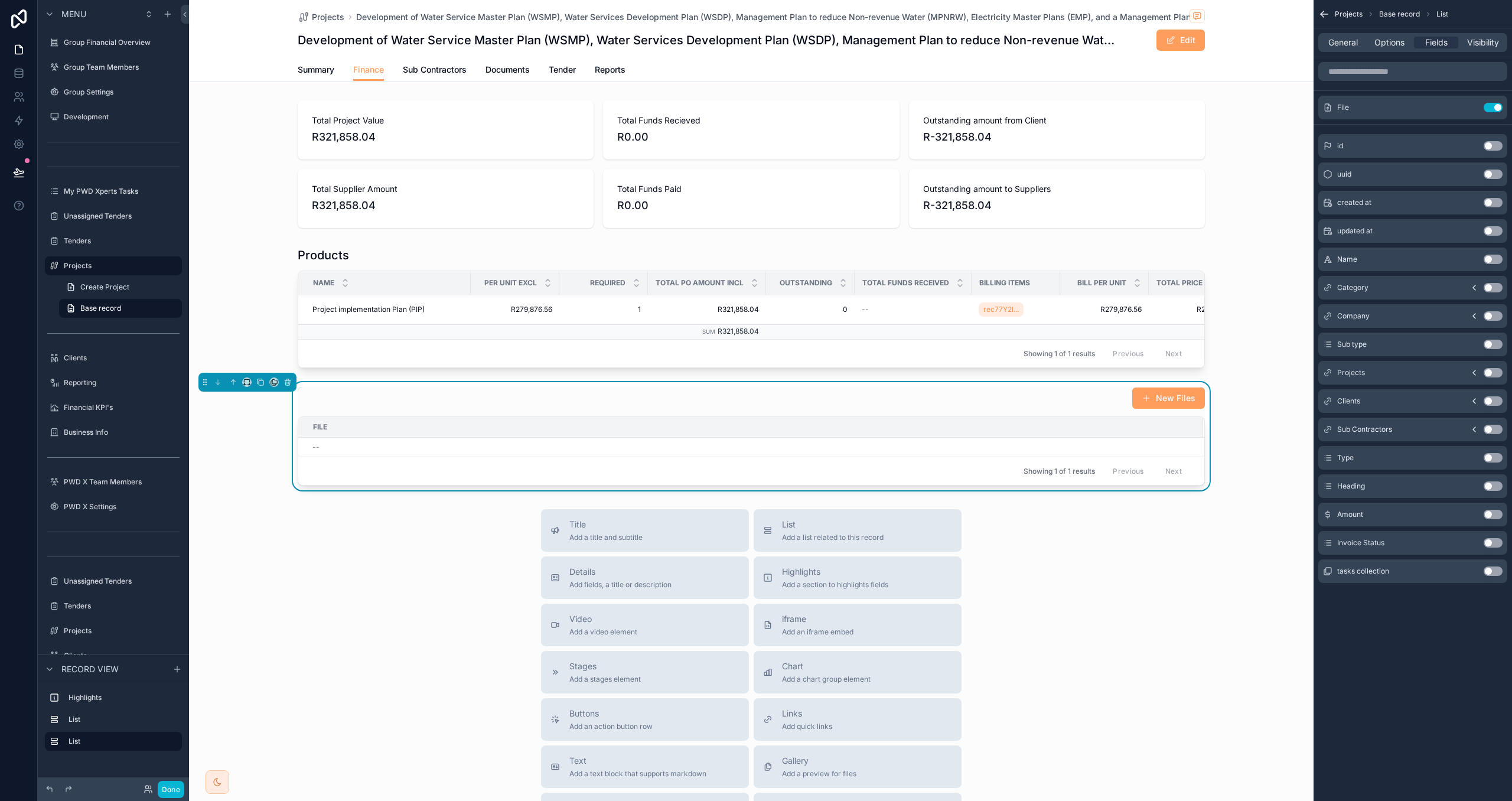
click at [1487, 456] on button "Use setting" at bounding box center [1493, 458] width 19 height 10
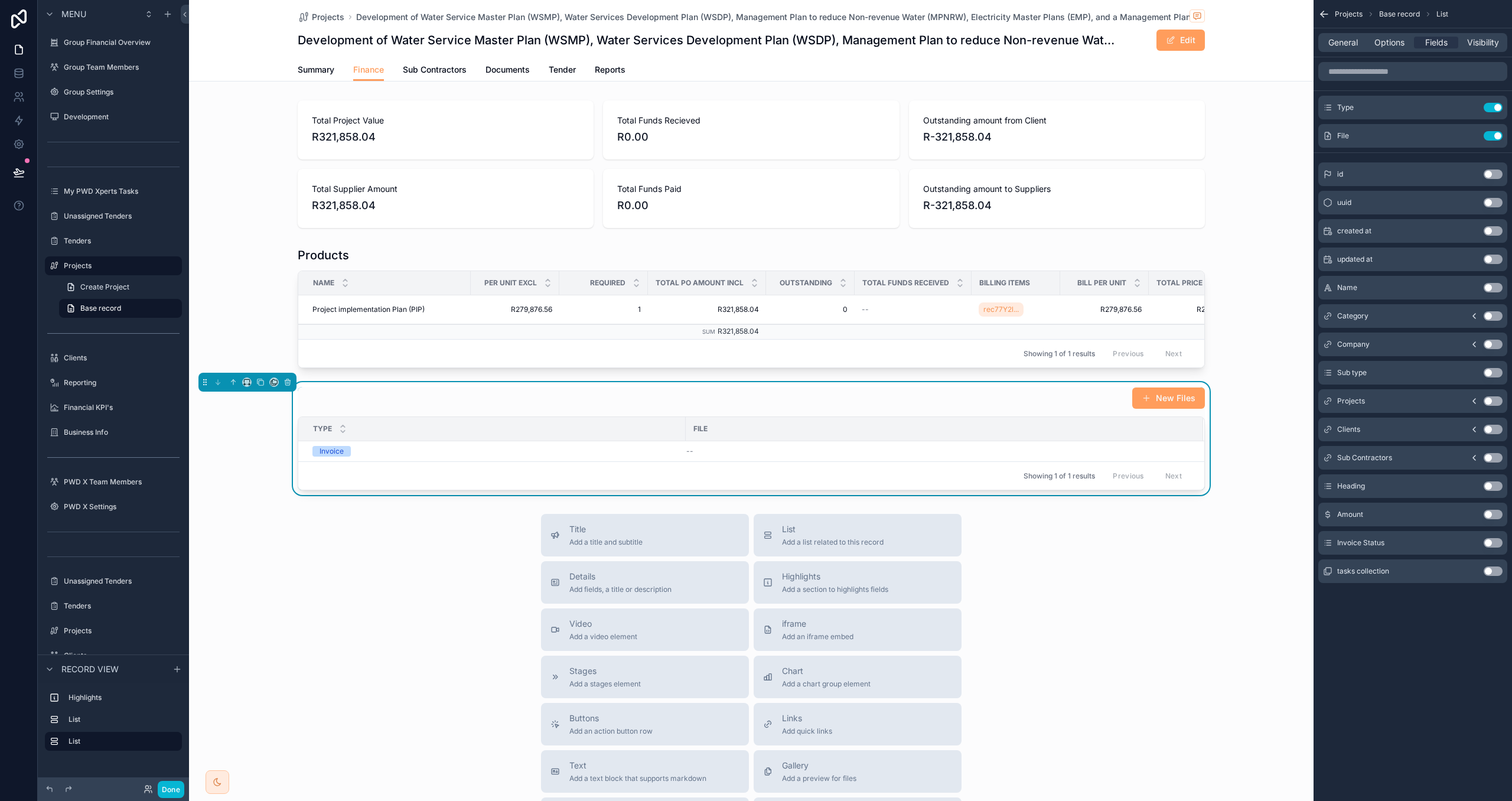
click at [1495, 517] on button "Use setting" at bounding box center [1493, 515] width 19 height 10
drag, startPoint x: 1492, startPoint y: 543, endPoint x: 1483, endPoint y: 540, distance: 9.5
click at [1492, 543] on button "Use setting" at bounding box center [1493, 543] width 19 height 10
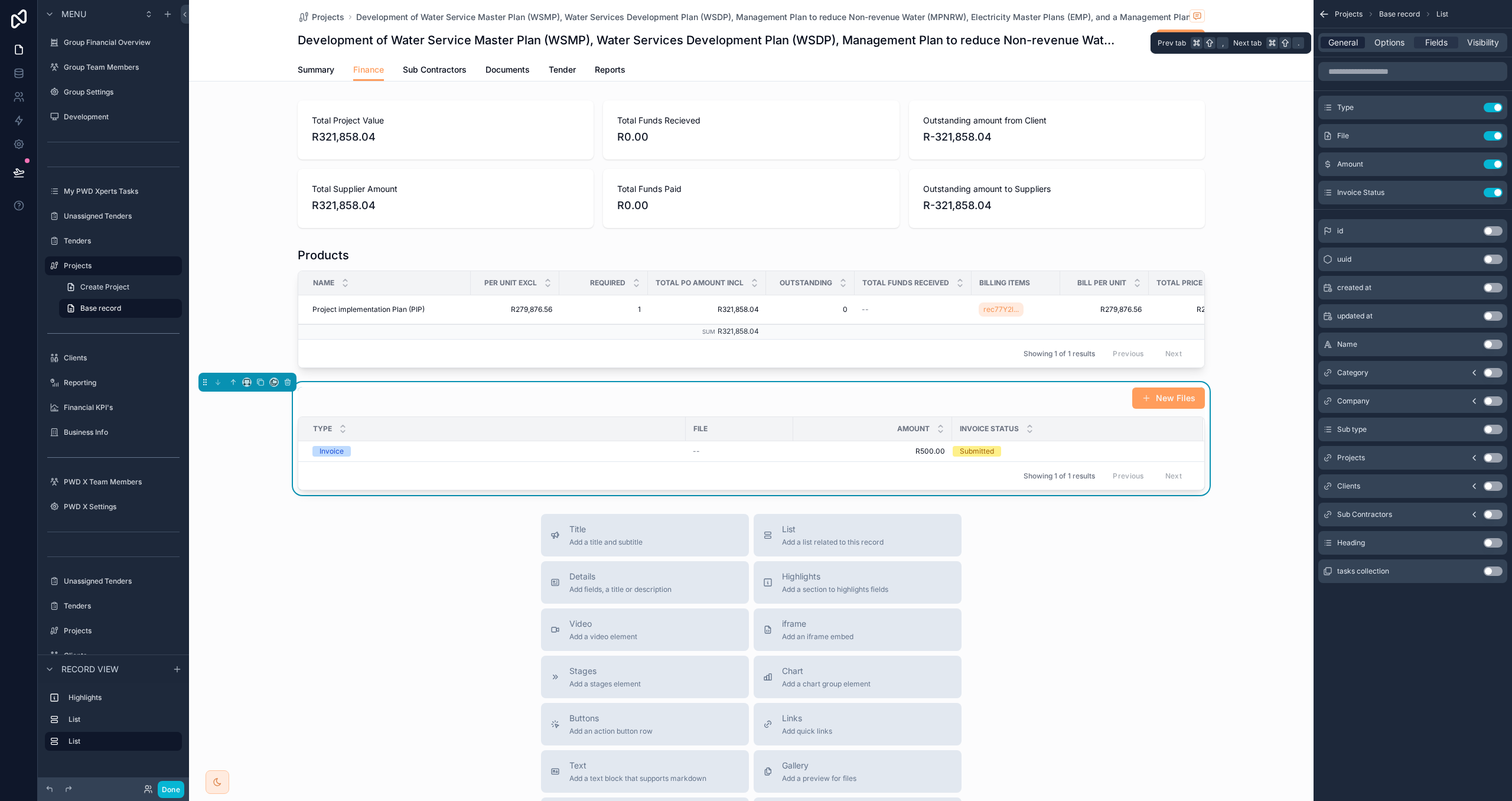
click at [1338, 40] on span "General" at bounding box center [1343, 43] width 29 height 11
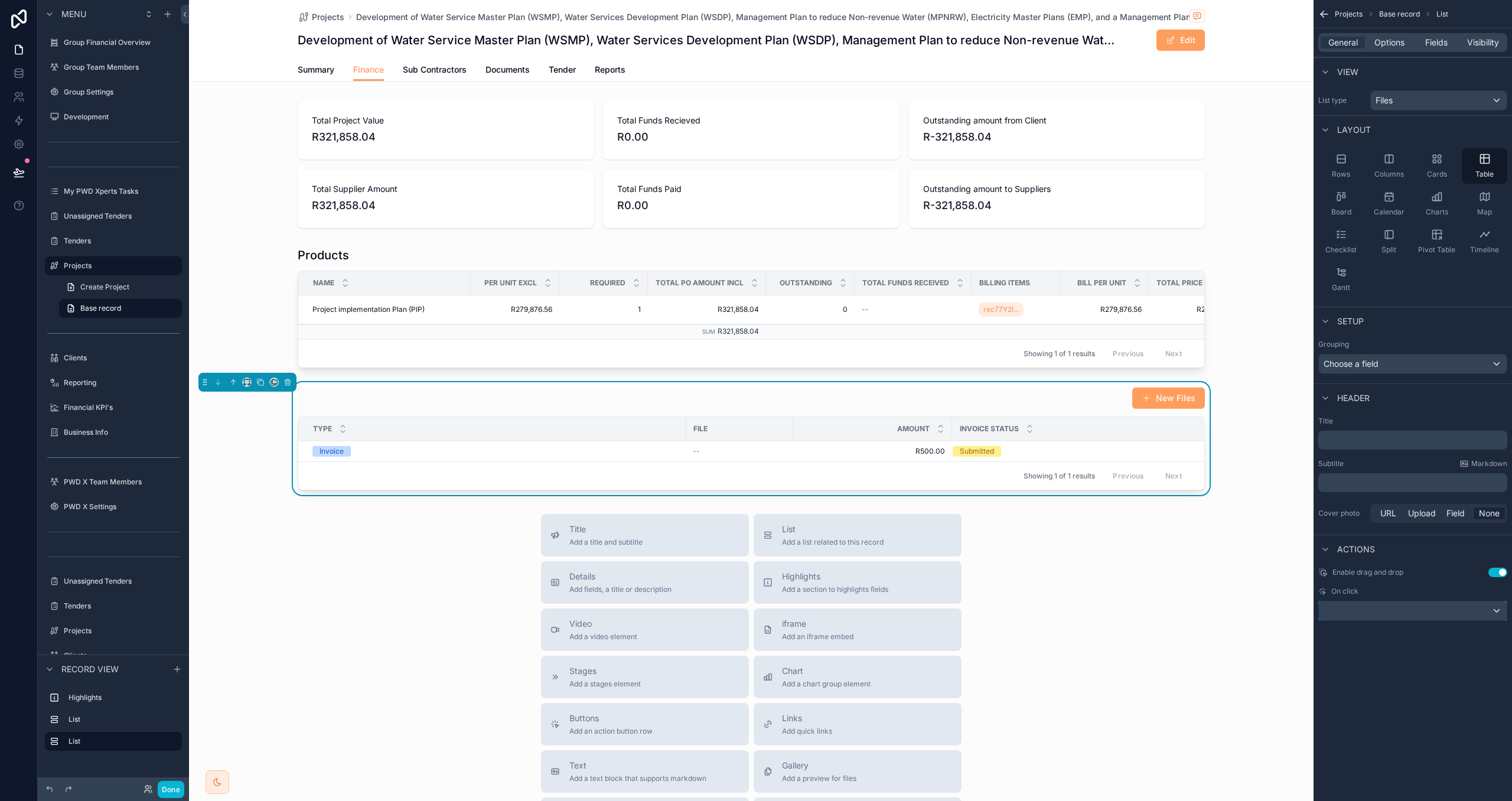
click at [1427, 620] on div "scrollable content" at bounding box center [1413, 610] width 188 height 19
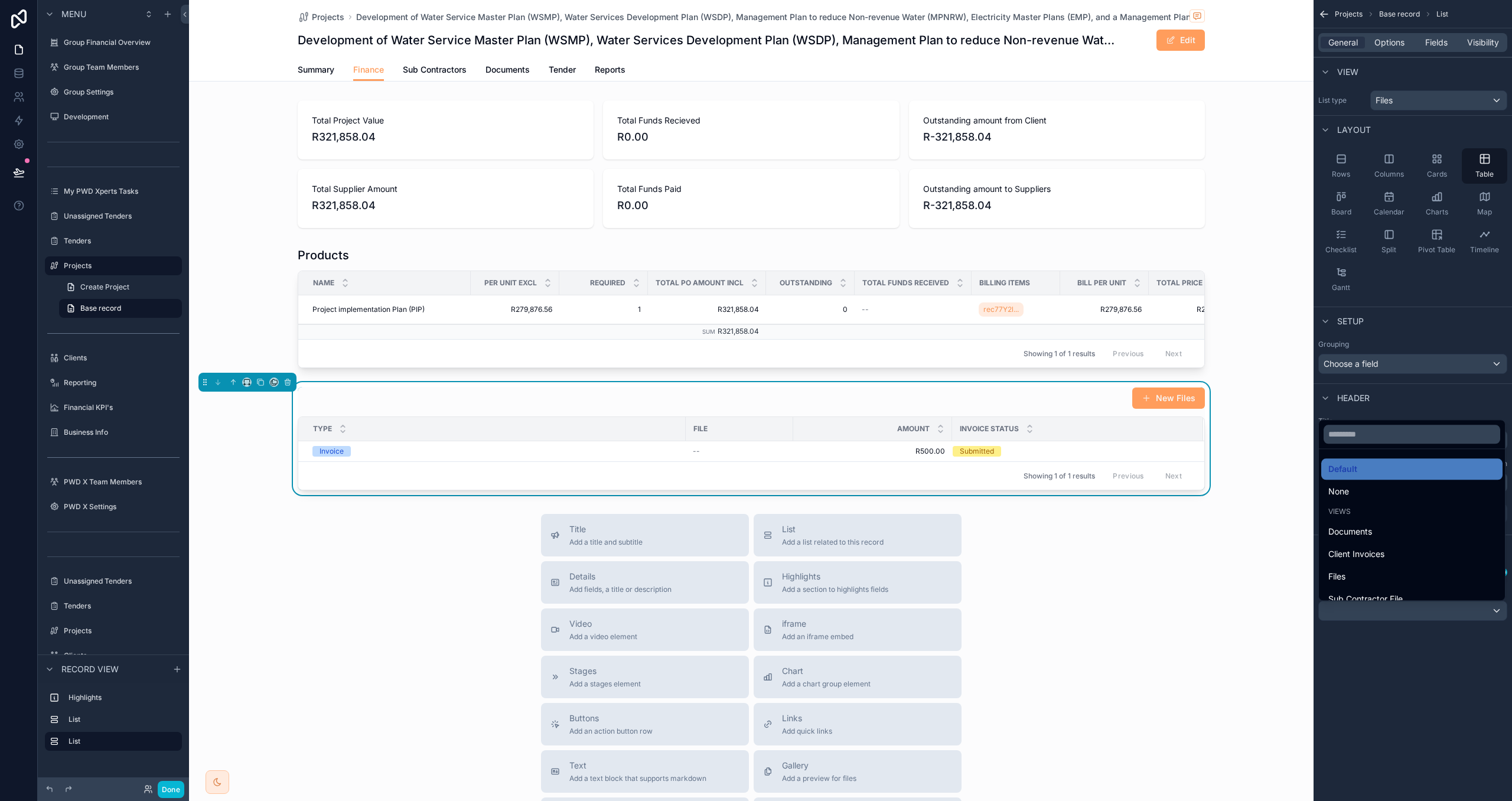
drag, startPoint x: 1390, startPoint y: 497, endPoint x: 1451, endPoint y: 776, distance: 285.6
click at [1389, 497] on div "None" at bounding box center [1412, 491] width 167 height 14
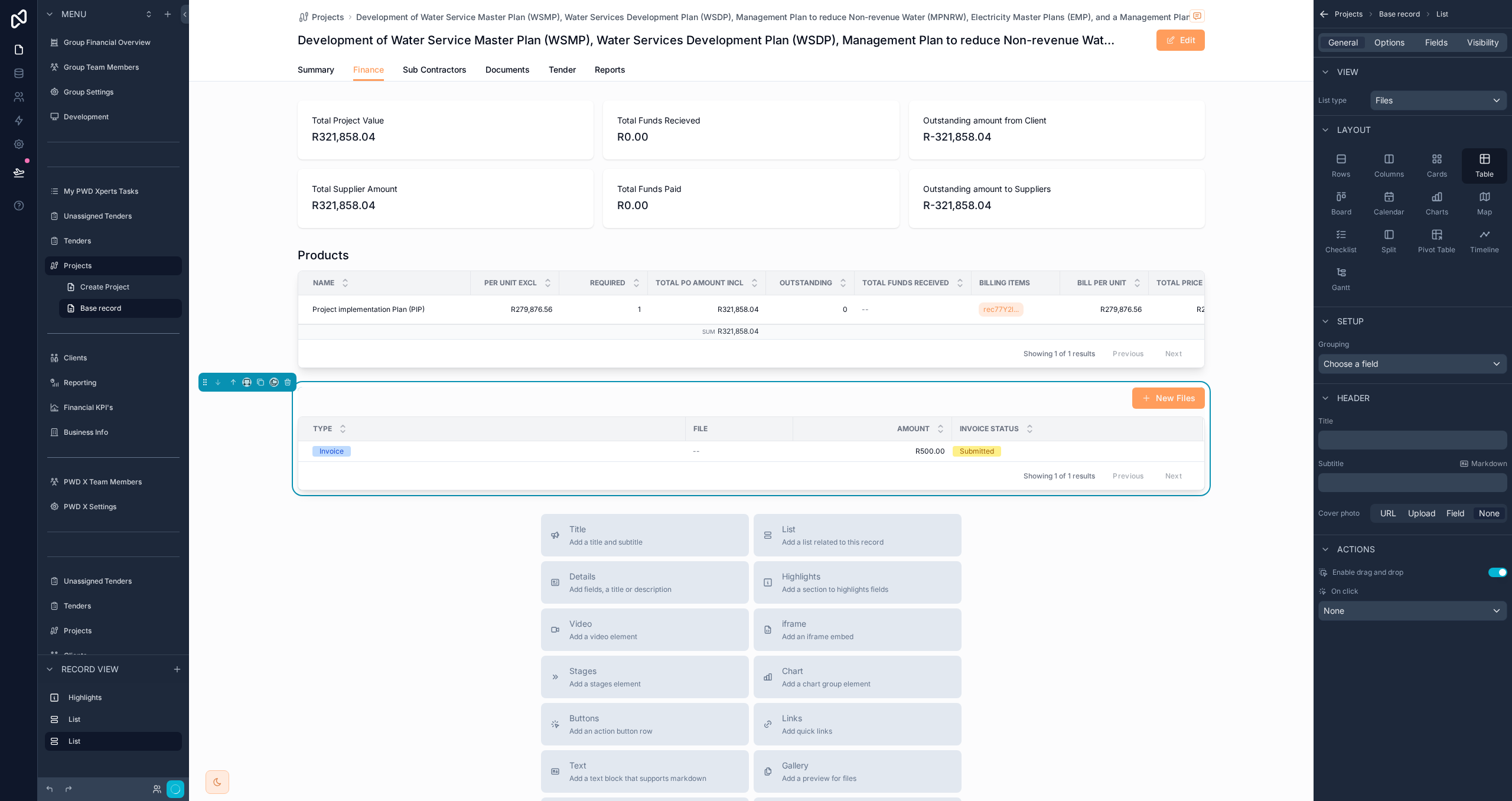
drag, startPoint x: 1451, startPoint y: 776, endPoint x: 1496, endPoint y: 470, distance: 309.3
click at [1448, 766] on div "Projects Base record List General Options Fields Visibility View List type File…" at bounding box center [1413, 400] width 199 height 801
click at [1393, 34] on div "General Options Fields Visibility" at bounding box center [1413, 42] width 189 height 19
click at [1393, 40] on span "Options" at bounding box center [1389, 43] width 30 height 11
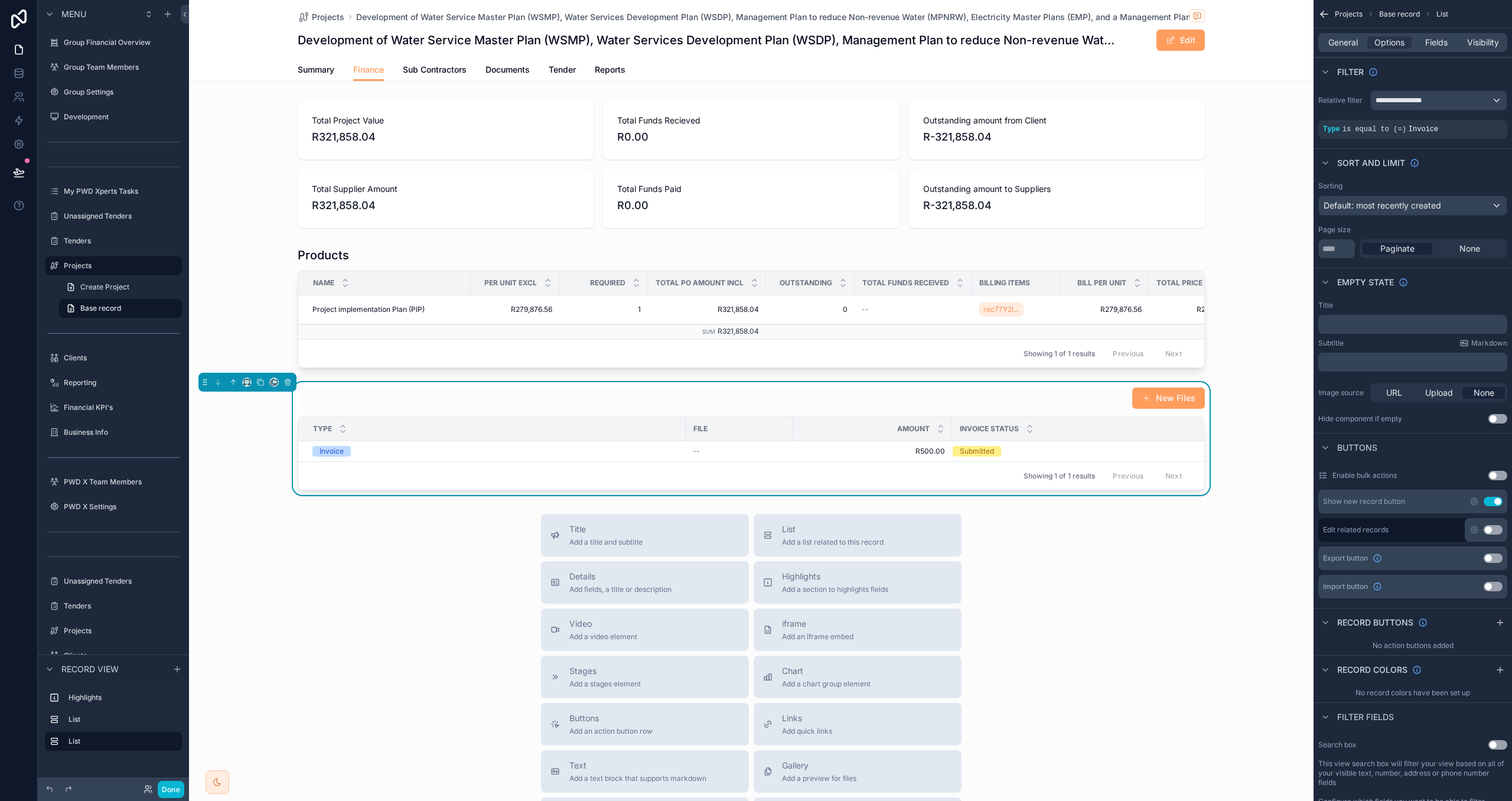
click at [1484, 531] on button "Use setting" at bounding box center [1493, 530] width 19 height 10
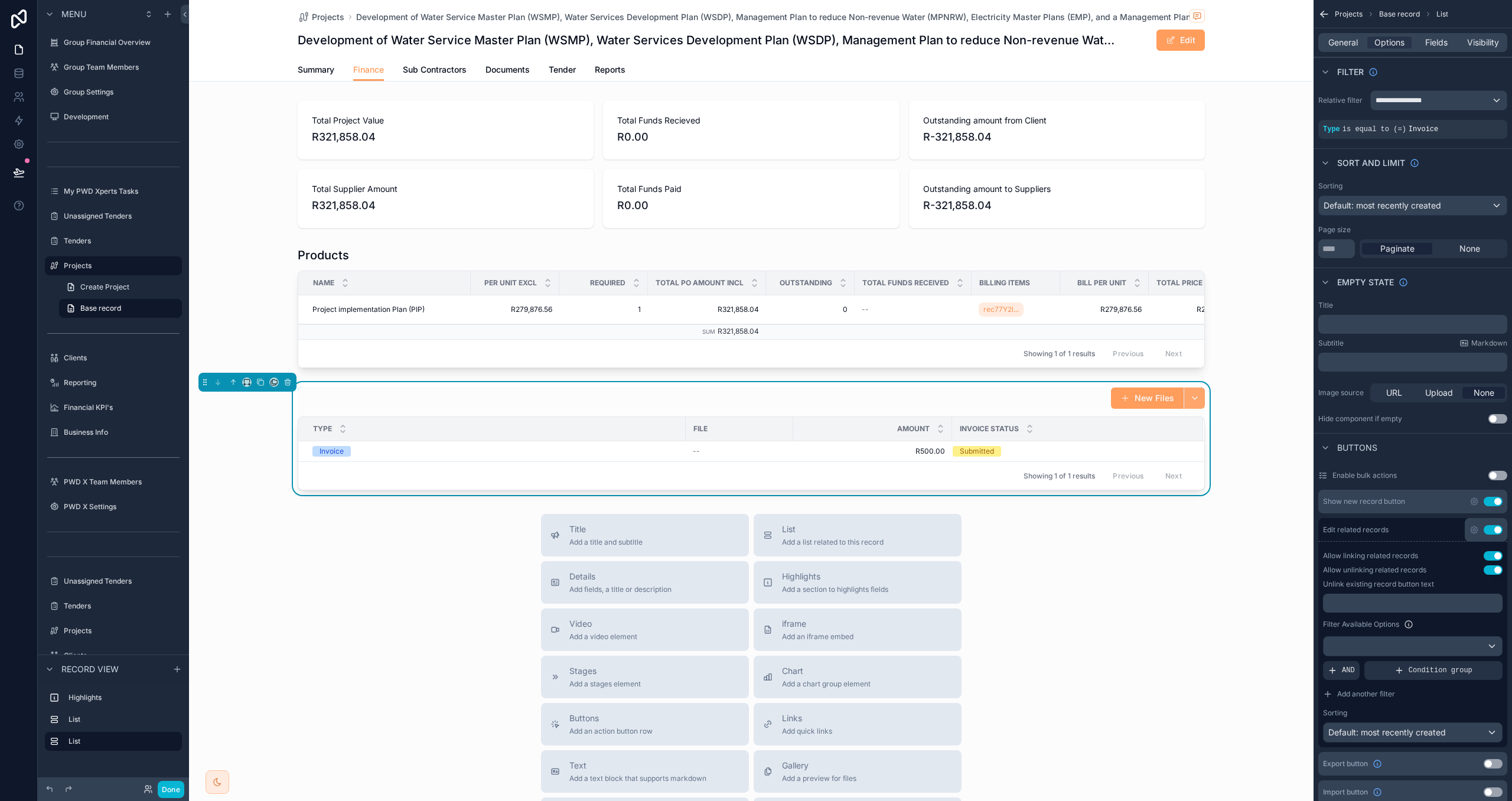
click at [1189, 400] on button "scrollable content" at bounding box center [1195, 398] width 21 height 21
click at [1226, 396] on div "New Files Type File Amount Invoice Status Invoice -- R500.00 R500.00 Submitted …" at bounding box center [751, 439] width 1125 height 113
click at [1496, 529] on button "Use setting" at bounding box center [1493, 530] width 19 height 10
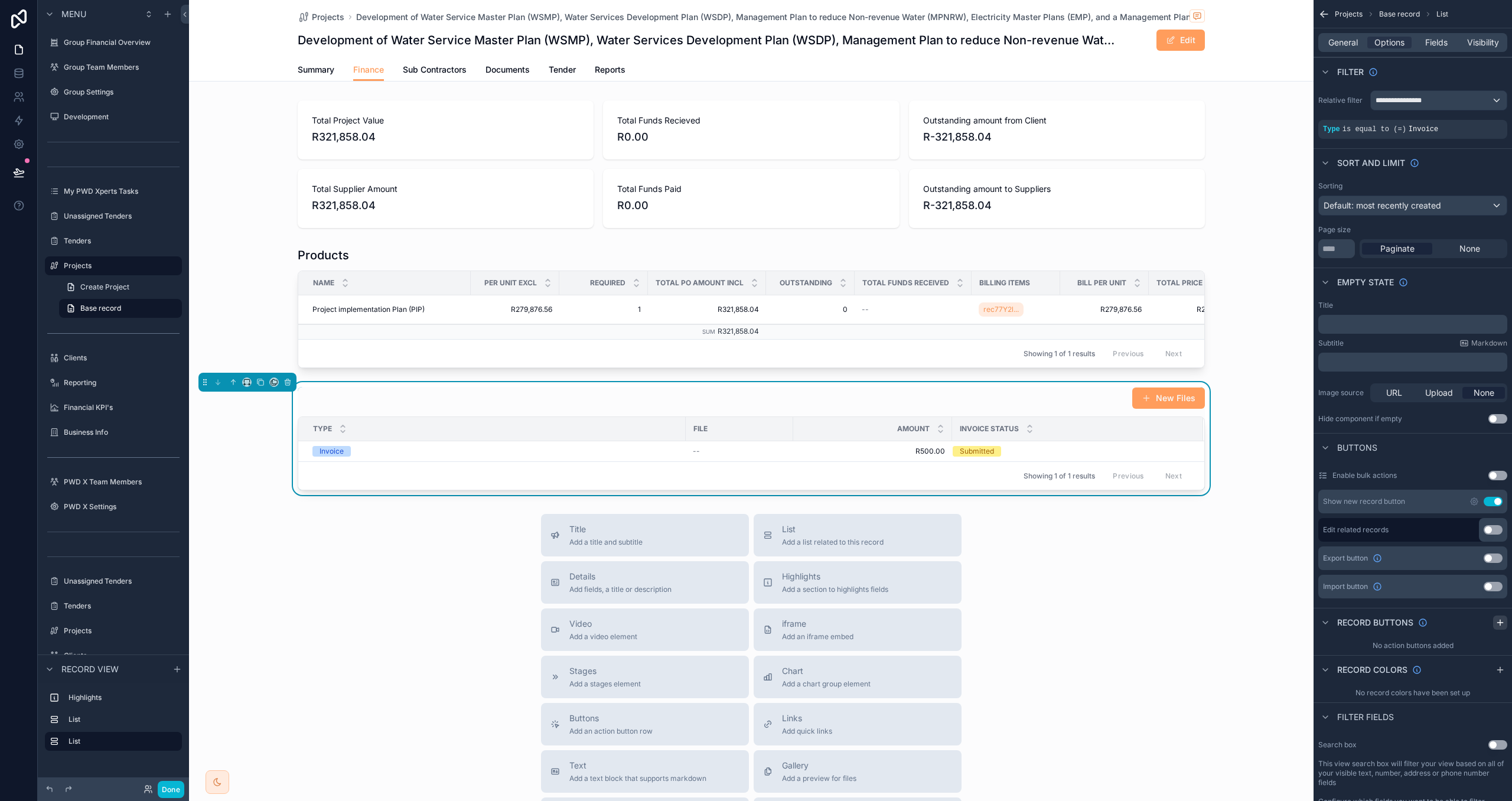
click at [1499, 625] on icon "scrollable content" at bounding box center [1501, 623] width 10 height 10
click at [1497, 651] on icon "scrollable content" at bounding box center [1500, 650] width 5 height 5
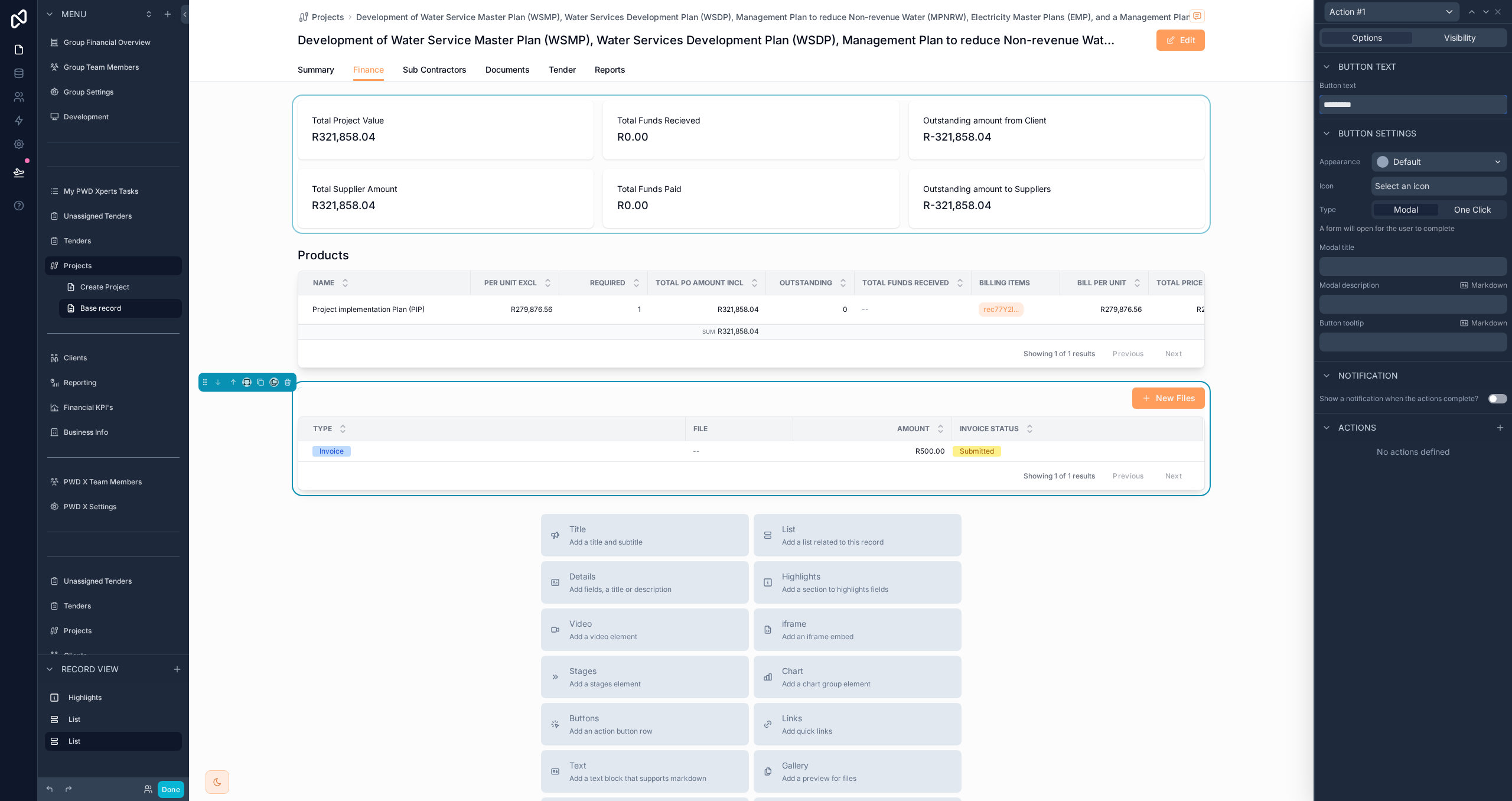
drag, startPoint x: 1370, startPoint y: 106, endPoint x: 1302, endPoint y: 103, distance: 68.1
click at [1302, 103] on div "Action #1 Options Visibility Button text Button text ********* Button settings …" at bounding box center [756, 400] width 1512 height 801
type input "****"
click at [1468, 160] on div "Default" at bounding box center [1439, 161] width 135 height 19
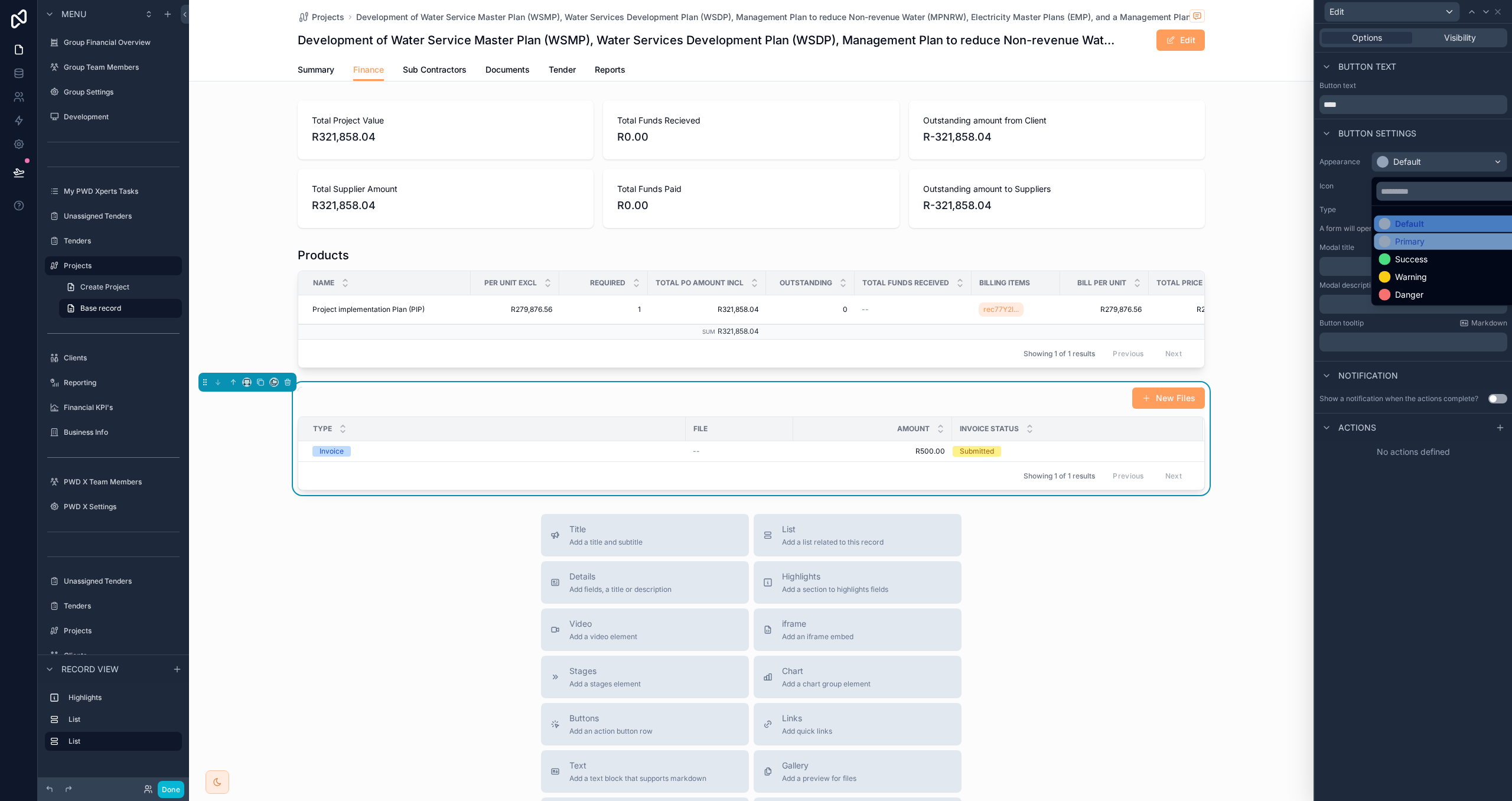
click at [1438, 246] on div "Primary" at bounding box center [1452, 241] width 148 height 11
click at [1410, 269] on p "﻿" at bounding box center [1415, 266] width 181 height 11
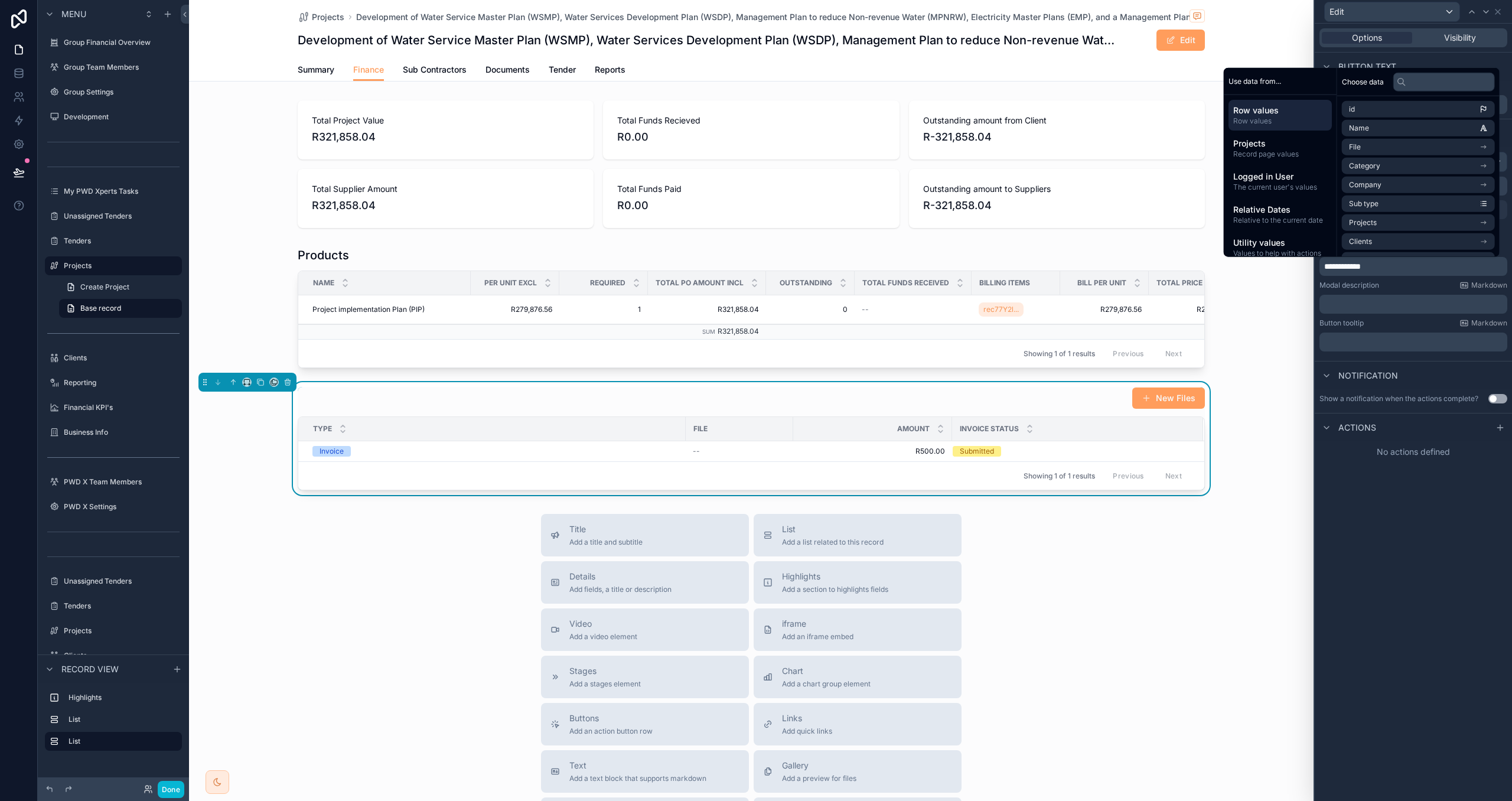
click at [1444, 290] on div "Modal description Markdown ﻿" at bounding box center [1414, 297] width 188 height 33
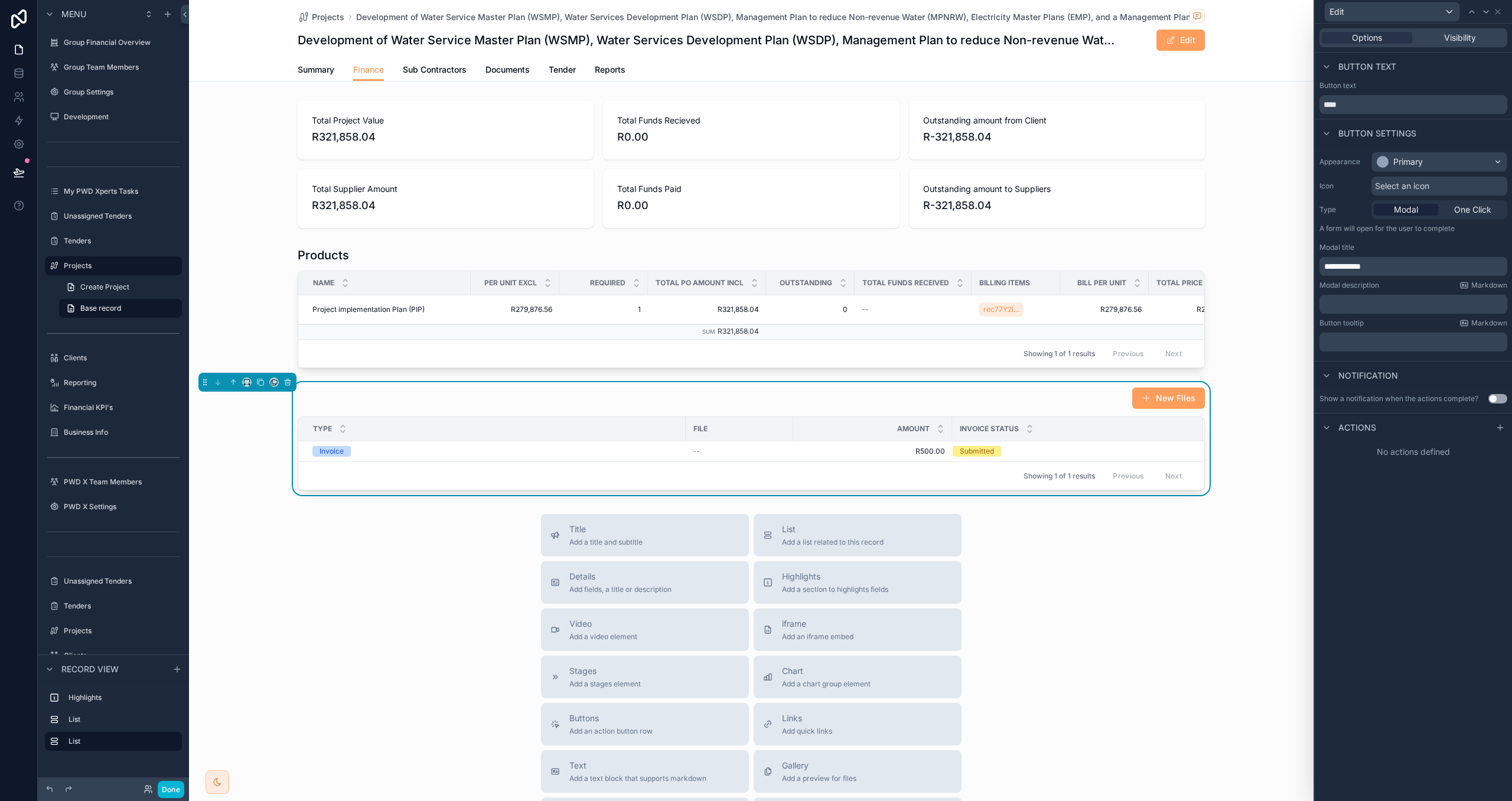
click at [1489, 400] on button "Use setting" at bounding box center [1498, 399] width 19 height 10
click at [1388, 481] on p "﻿" at bounding box center [1415, 475] width 181 height 11
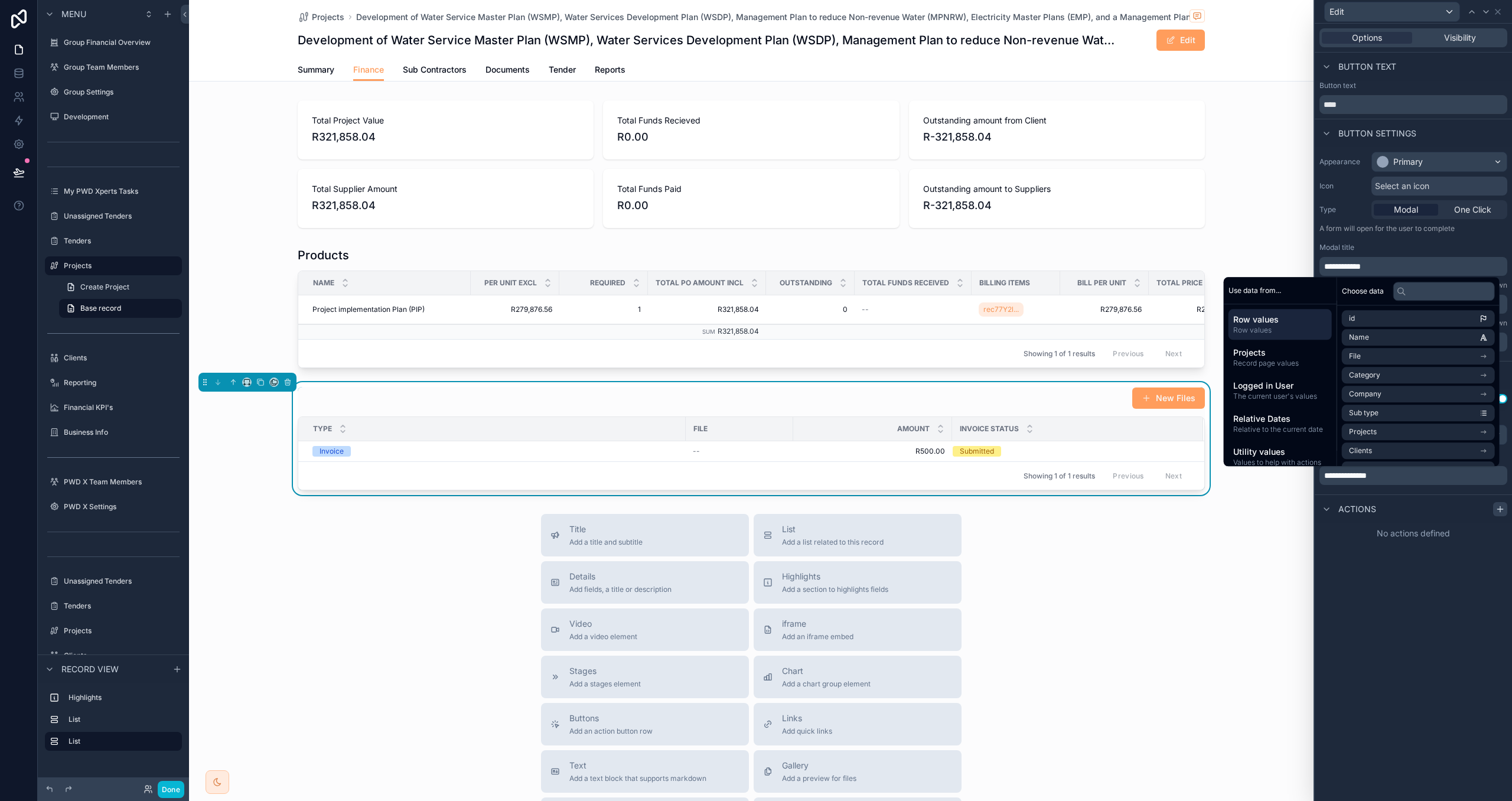
click at [1494, 509] on div at bounding box center [1500, 509] width 14 height 14
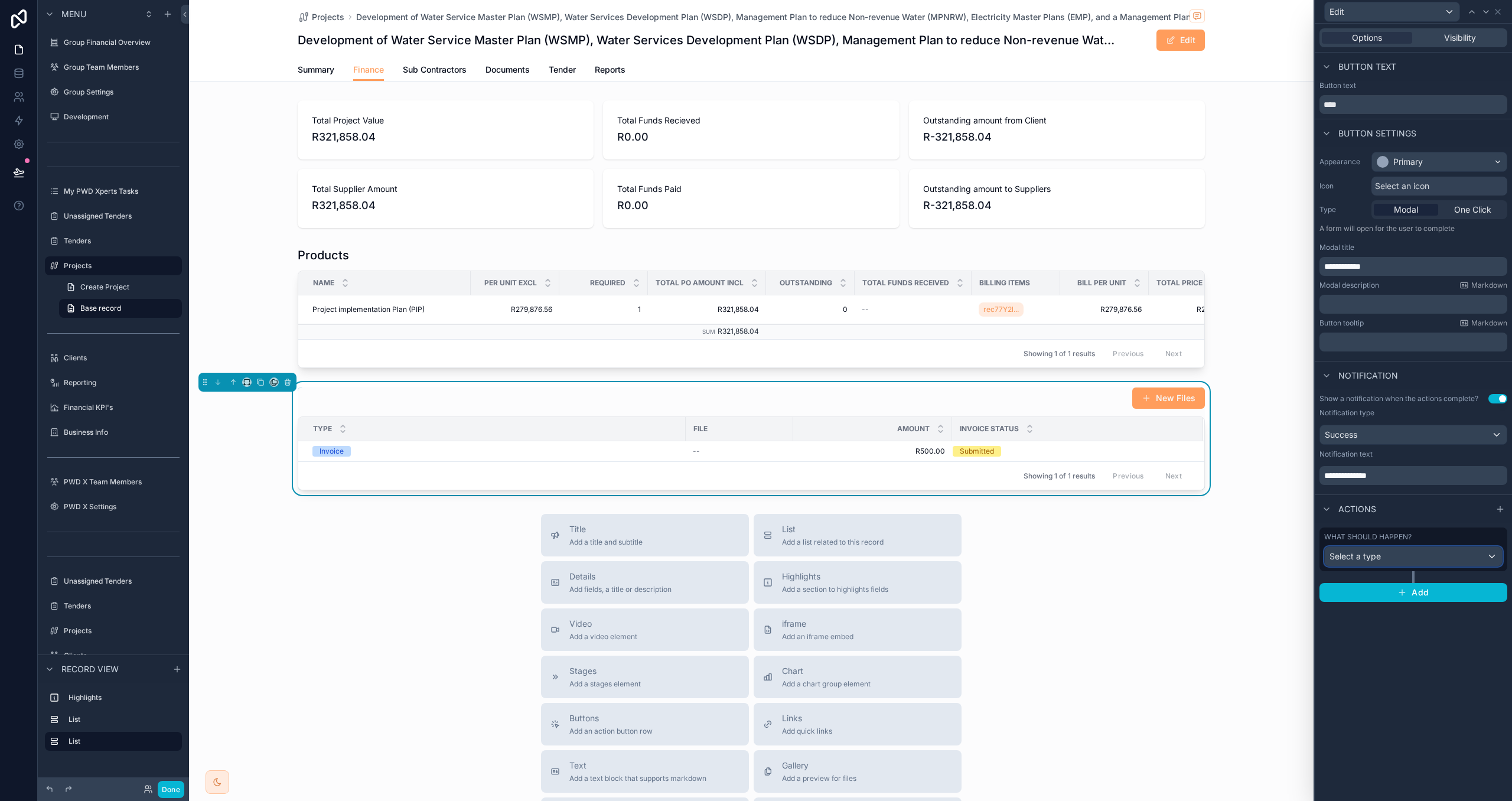
click at [1456, 556] on div "Select a type" at bounding box center [1414, 556] width 178 height 19
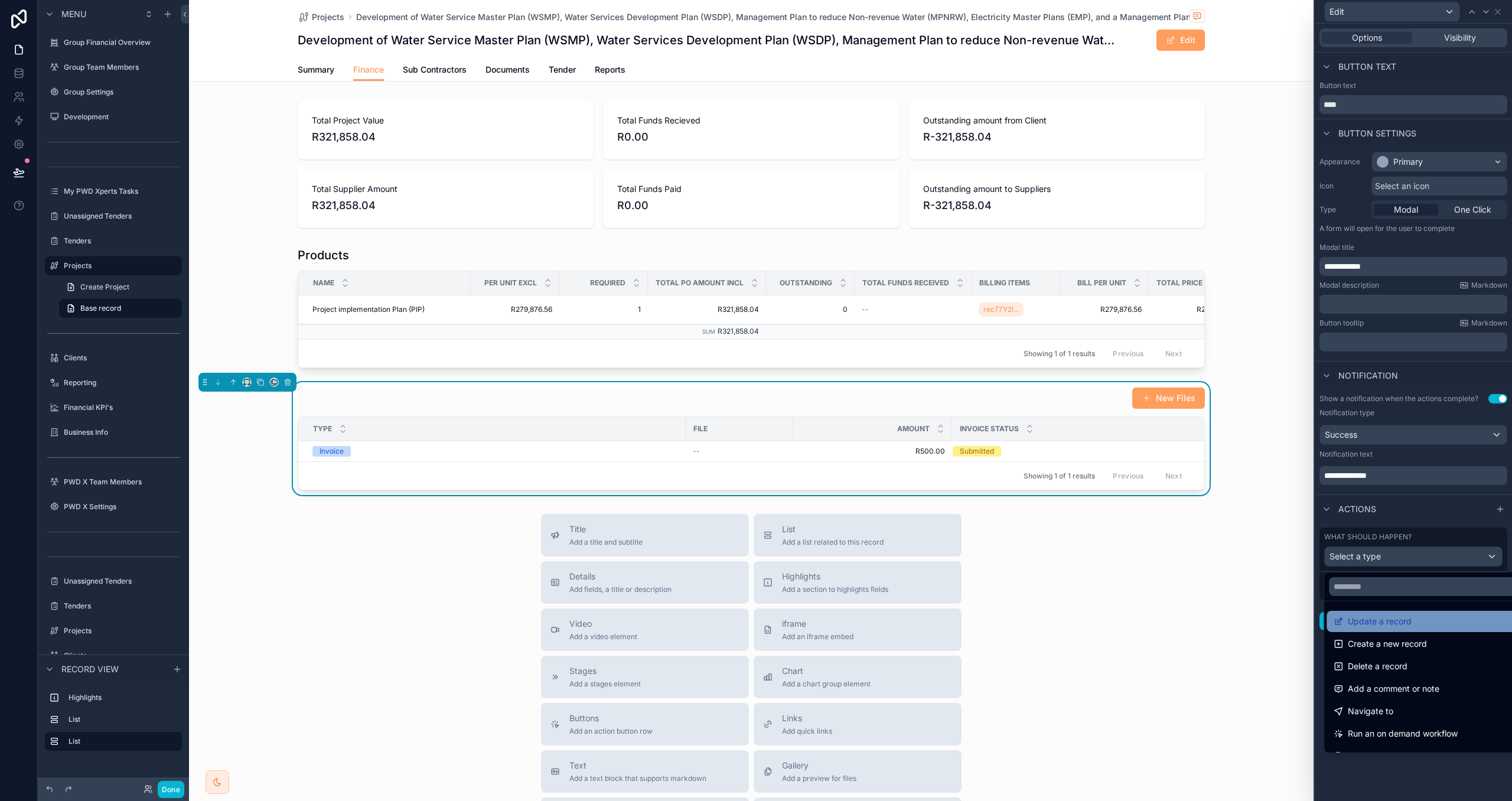
click at [1432, 621] on div "Update a record" at bounding box center [1426, 621] width 186 height 14
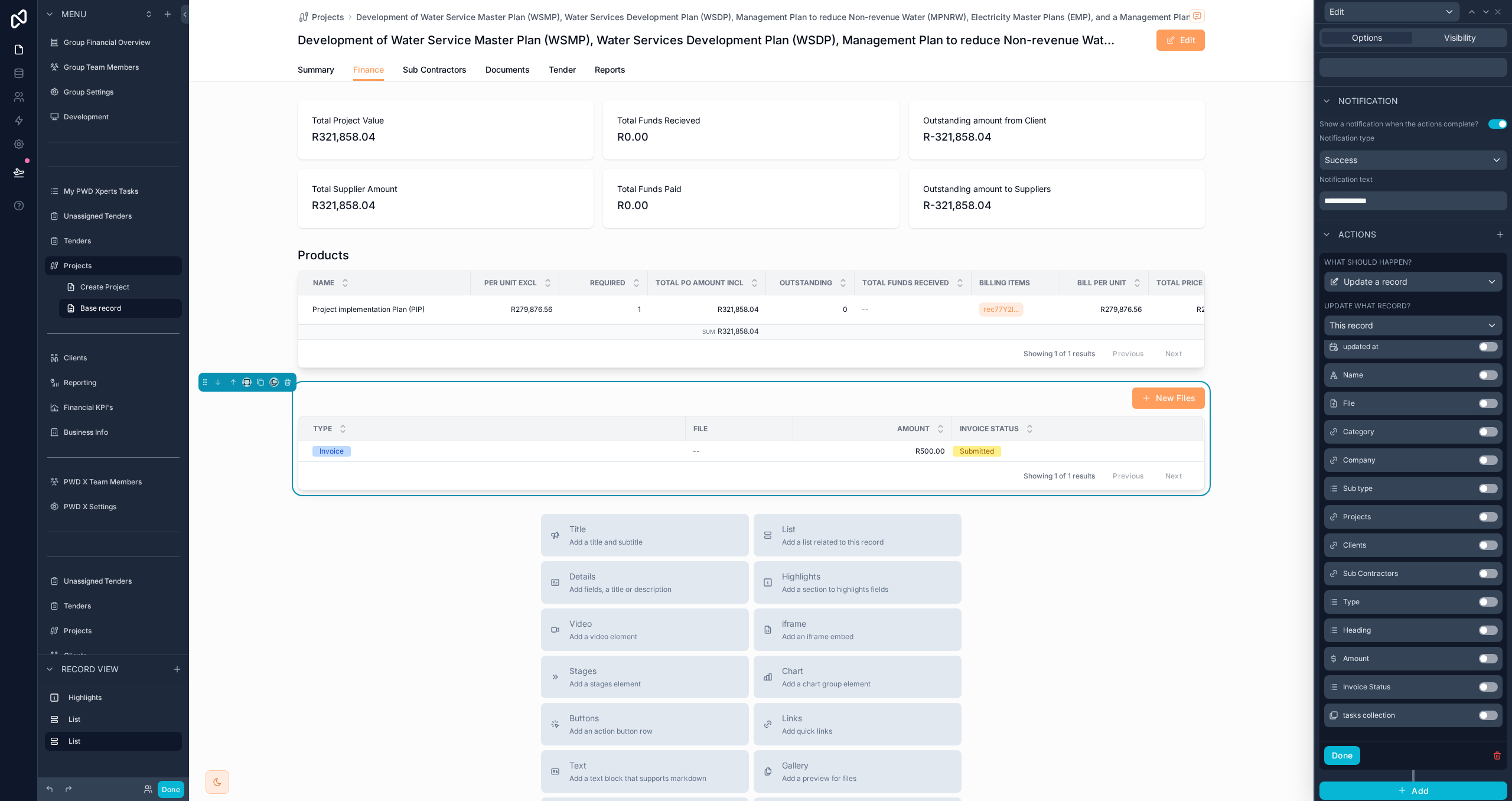
scroll to position [281, 0]
click at [1487, 682] on button "Use setting" at bounding box center [1488, 684] width 19 height 10
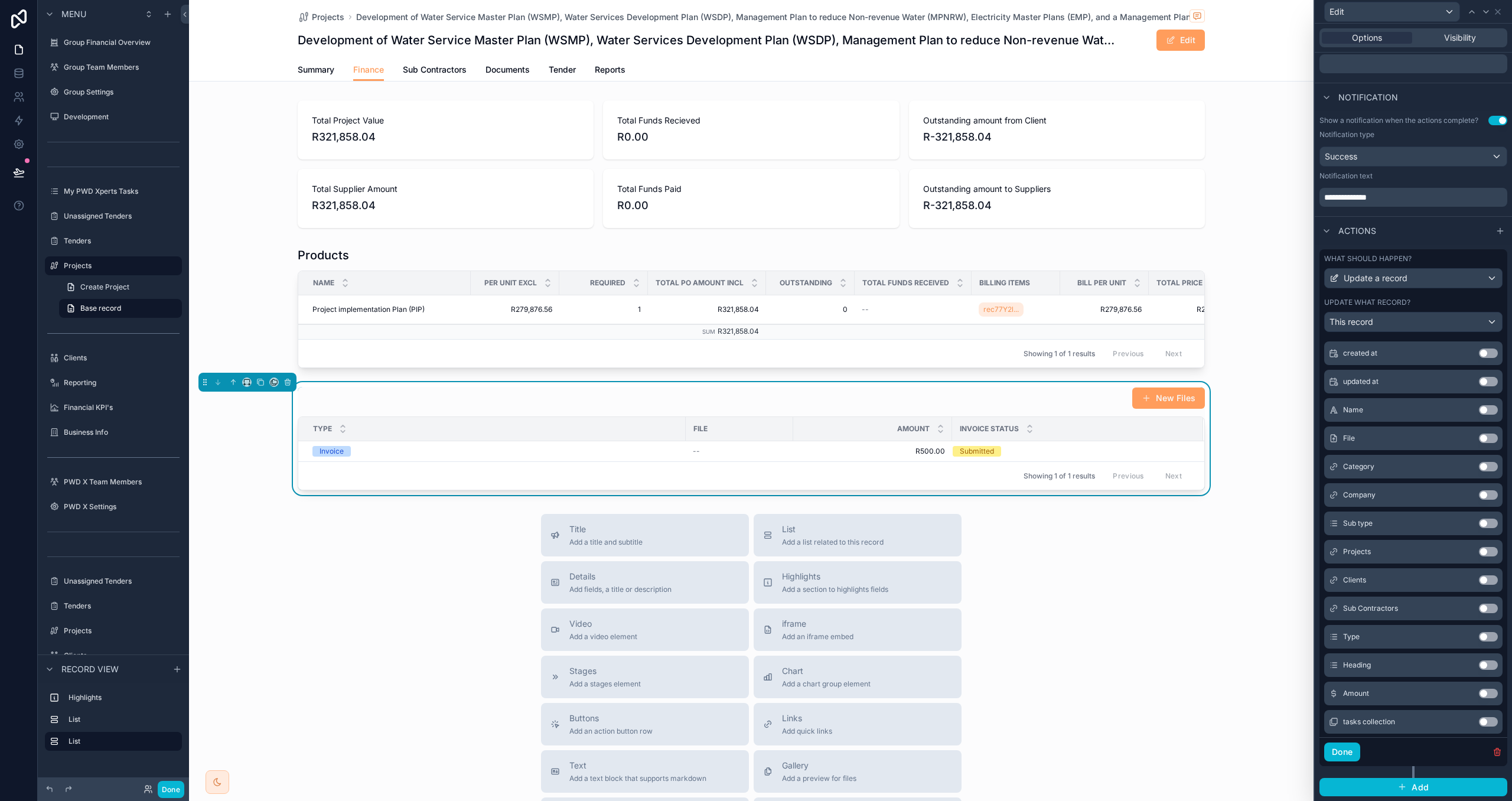
scroll to position [170, 0]
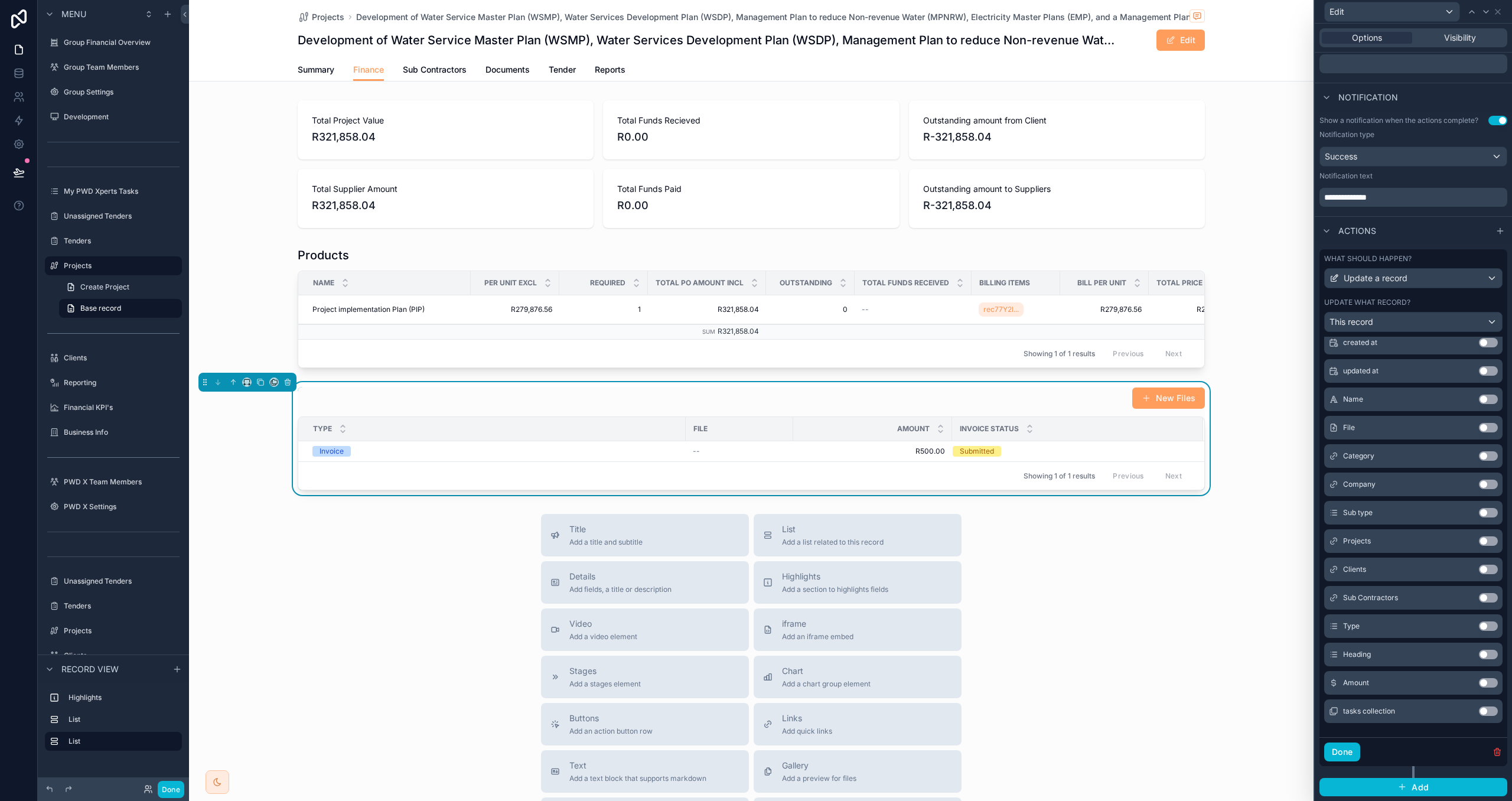
click at [1486, 682] on button "Use setting" at bounding box center [1488, 683] width 19 height 10
click at [1480, 458] on button "Use setting" at bounding box center [1488, 457] width 19 height 10
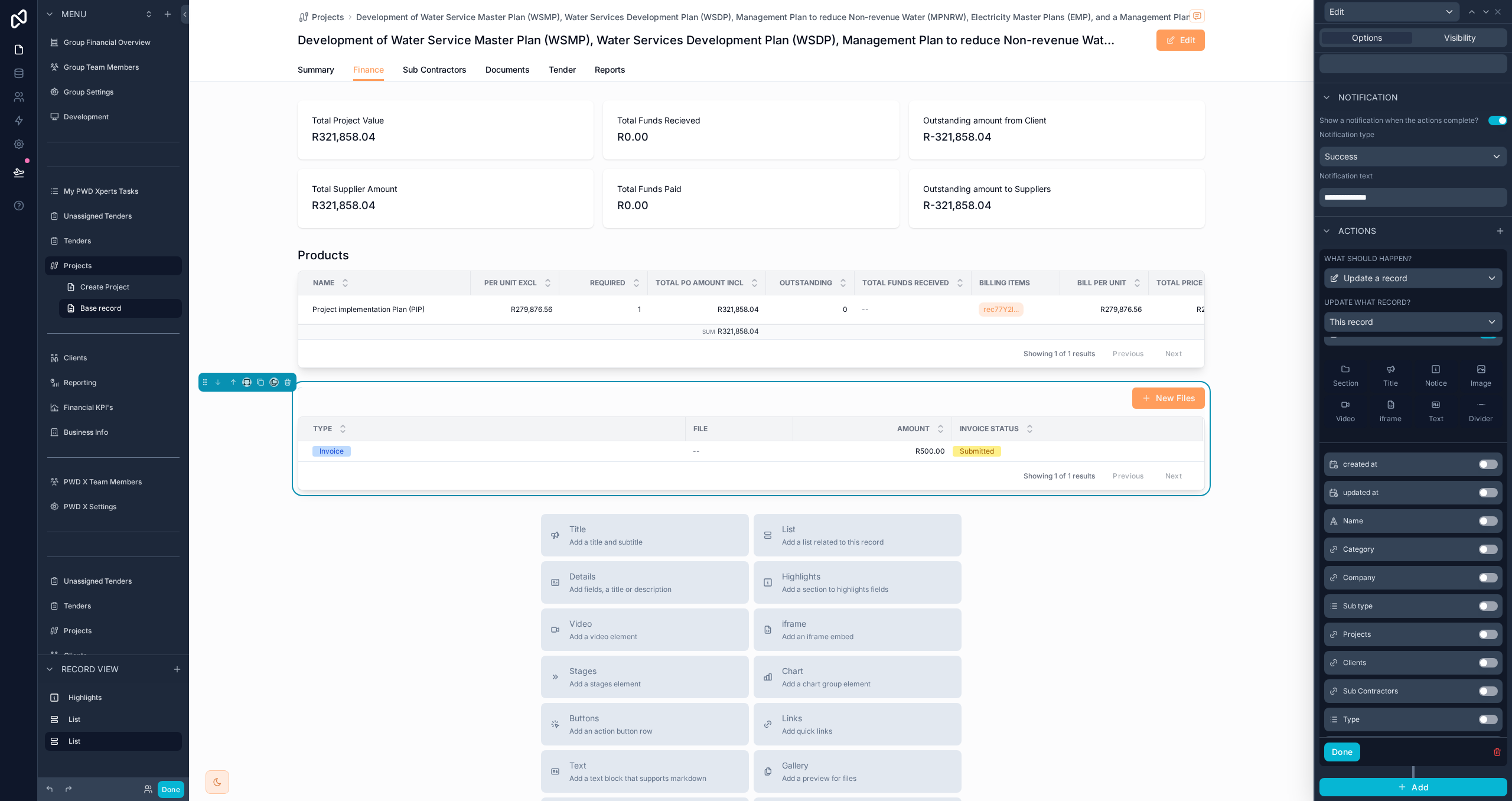
scroll to position [0, 0]
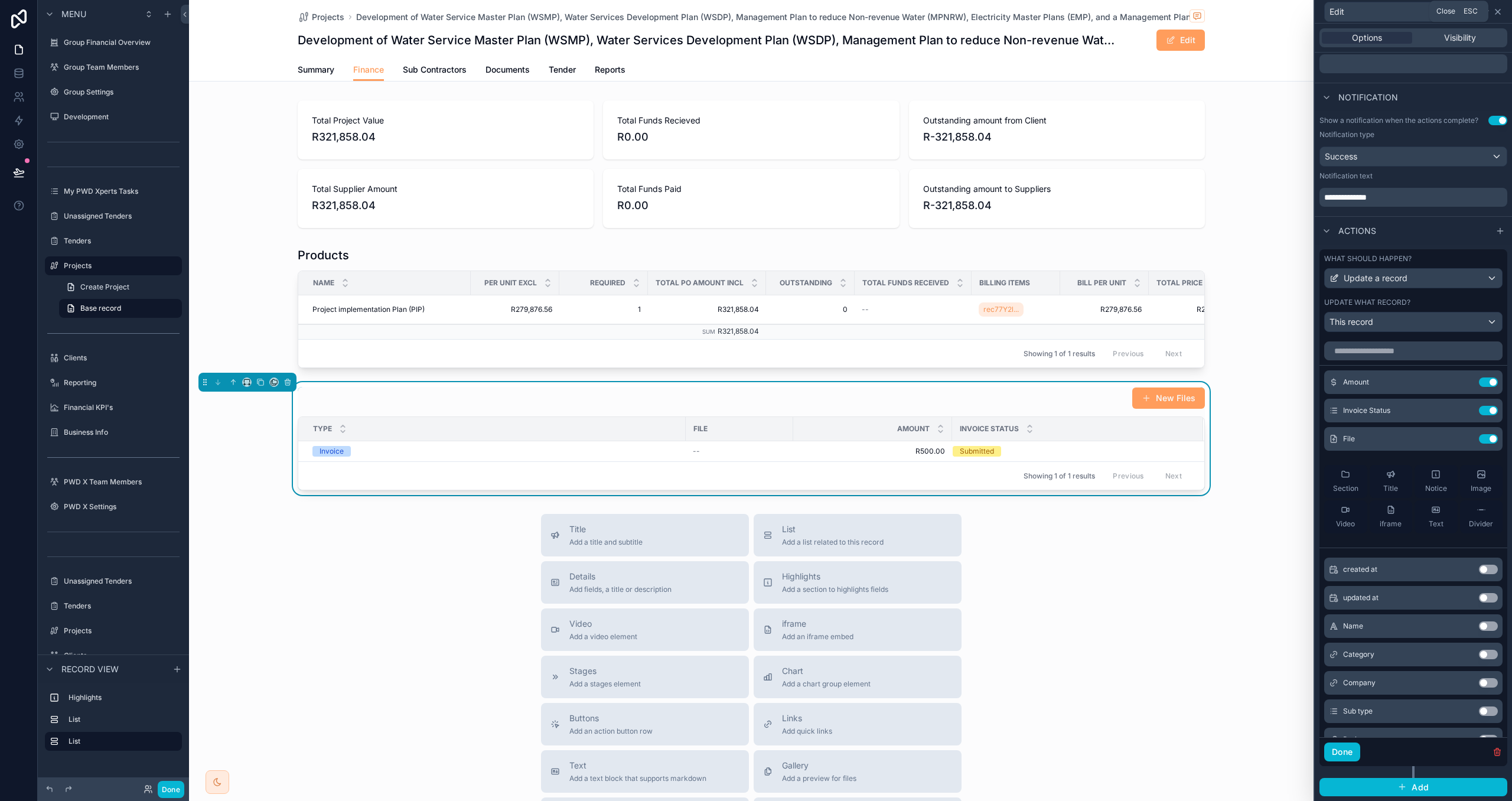
click at [1500, 11] on icon at bounding box center [1498, 12] width 10 height 10
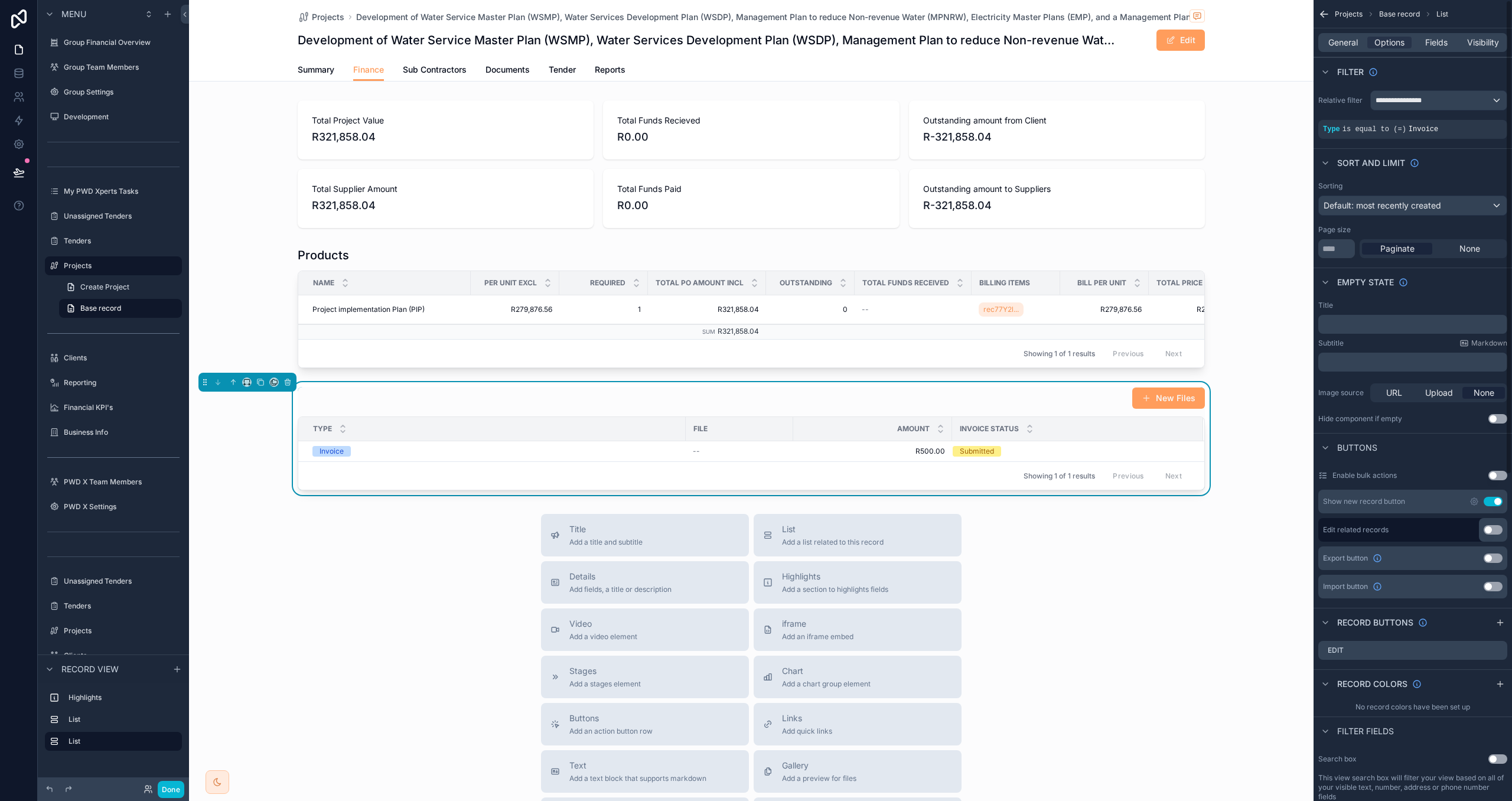
drag, startPoint x: 1338, startPoint y: 42, endPoint x: 1336, endPoint y: 54, distance: 12.2
click at [1337, 42] on span "General" at bounding box center [1343, 43] width 29 height 11
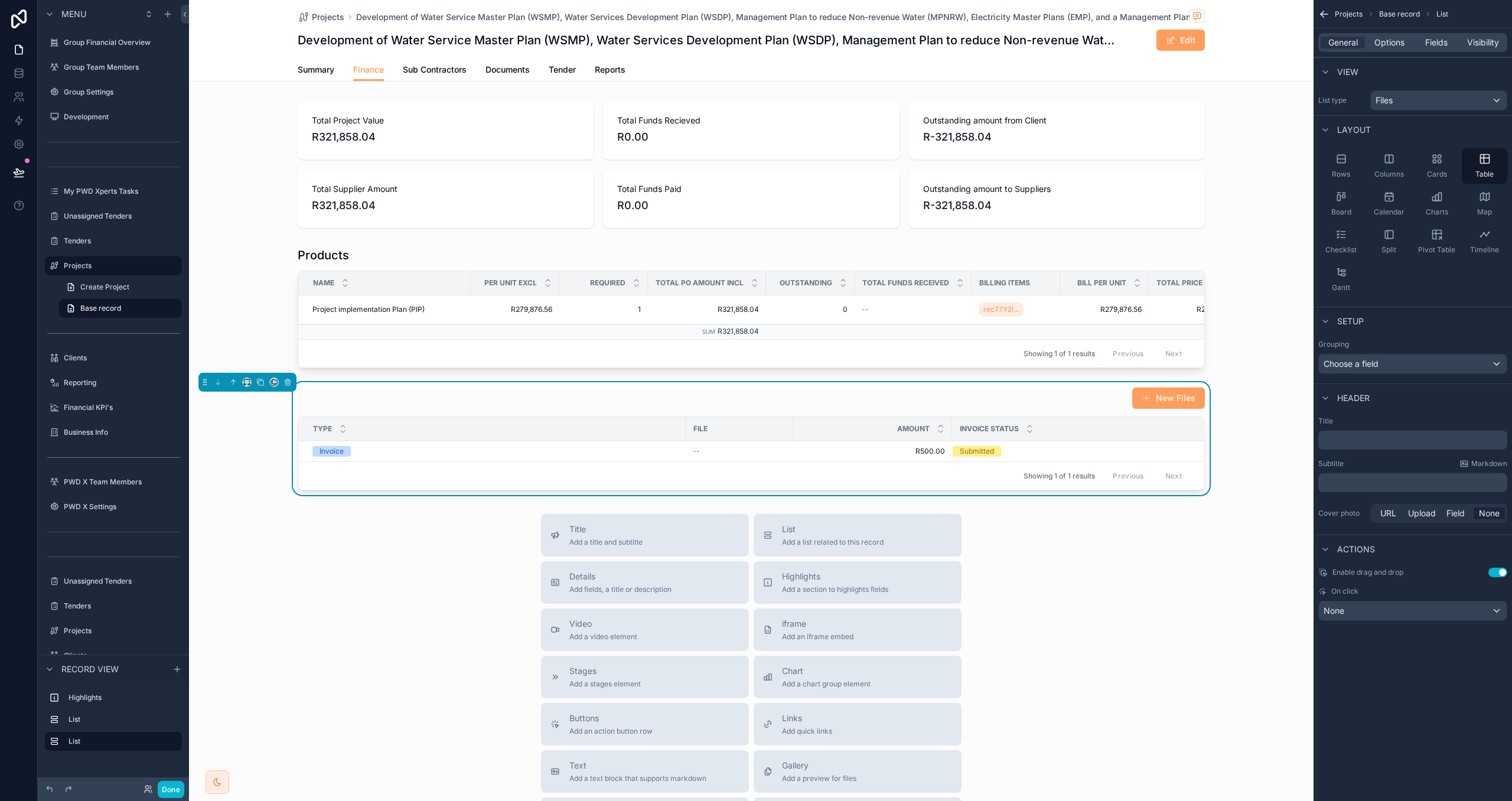
click at [1351, 444] on p "﻿" at bounding box center [1414, 440] width 182 height 11
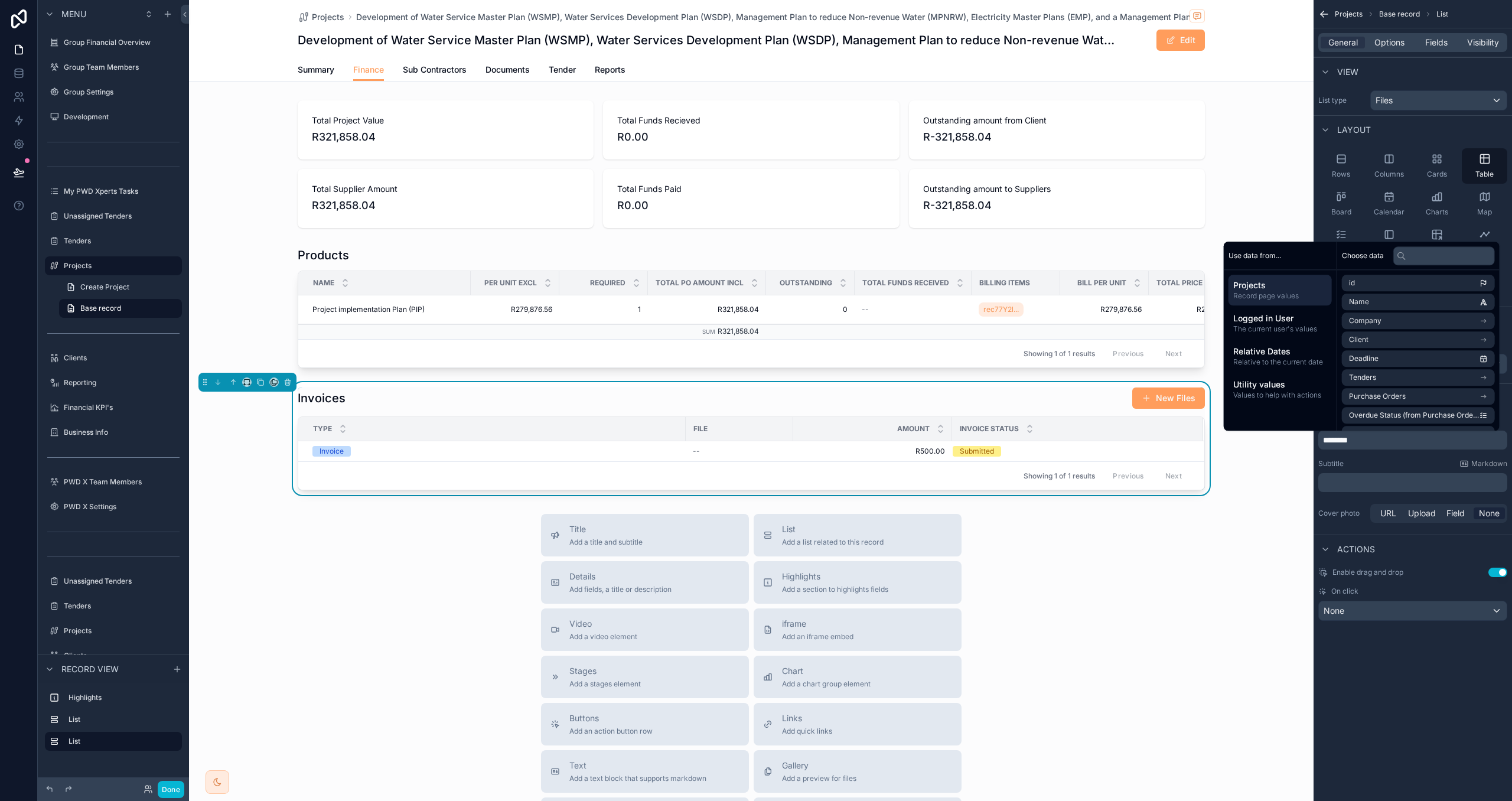
click at [1363, 462] on div "Subtitle Markdown" at bounding box center [1413, 464] width 189 height 10
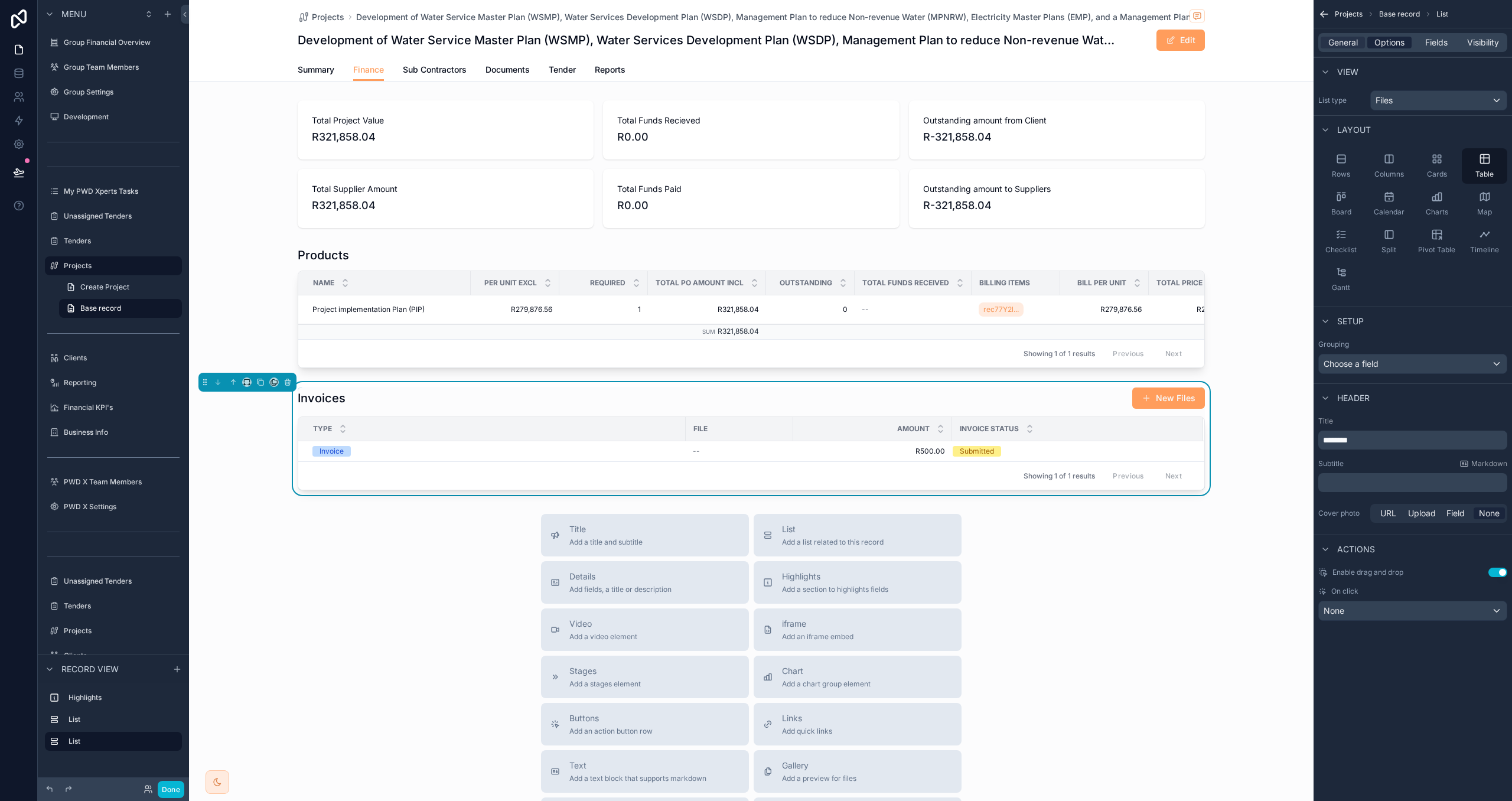
click at [1393, 39] on span "Options" at bounding box center [1389, 43] width 30 height 11
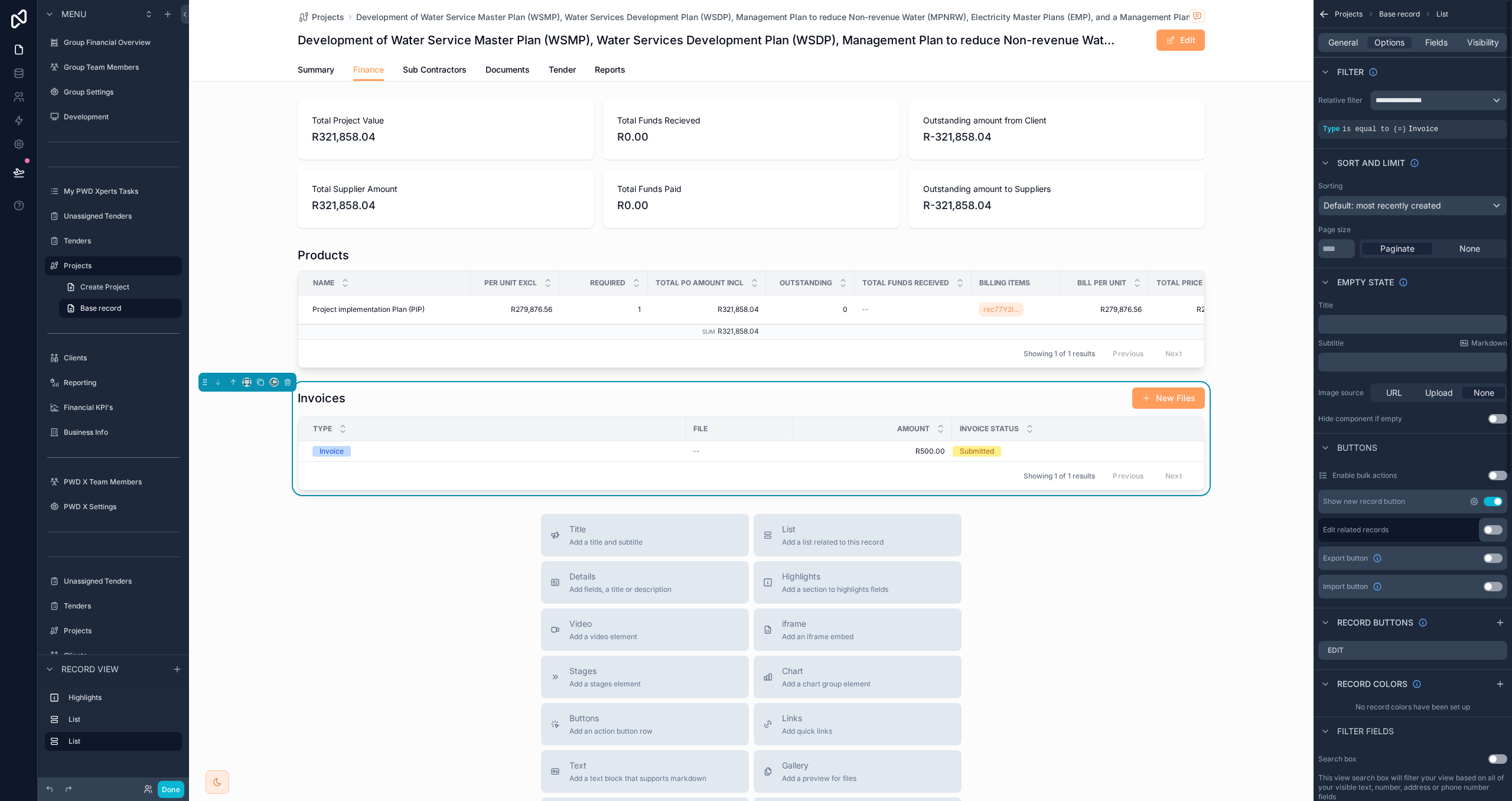
click at [1475, 502] on icon "scrollable content" at bounding box center [1474, 502] width 10 height 10
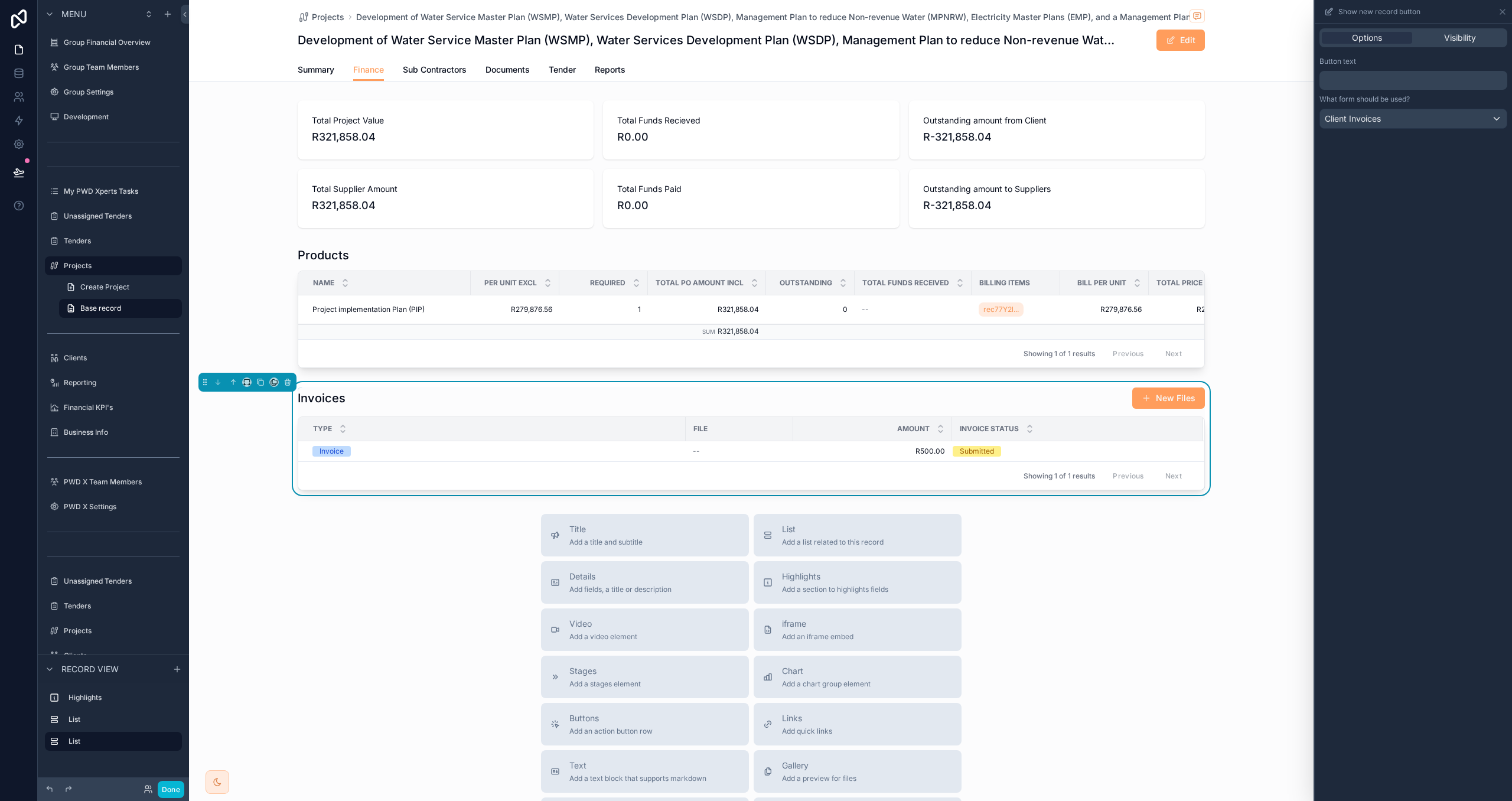
click at [1359, 83] on p "﻿" at bounding box center [1415, 80] width 181 height 14
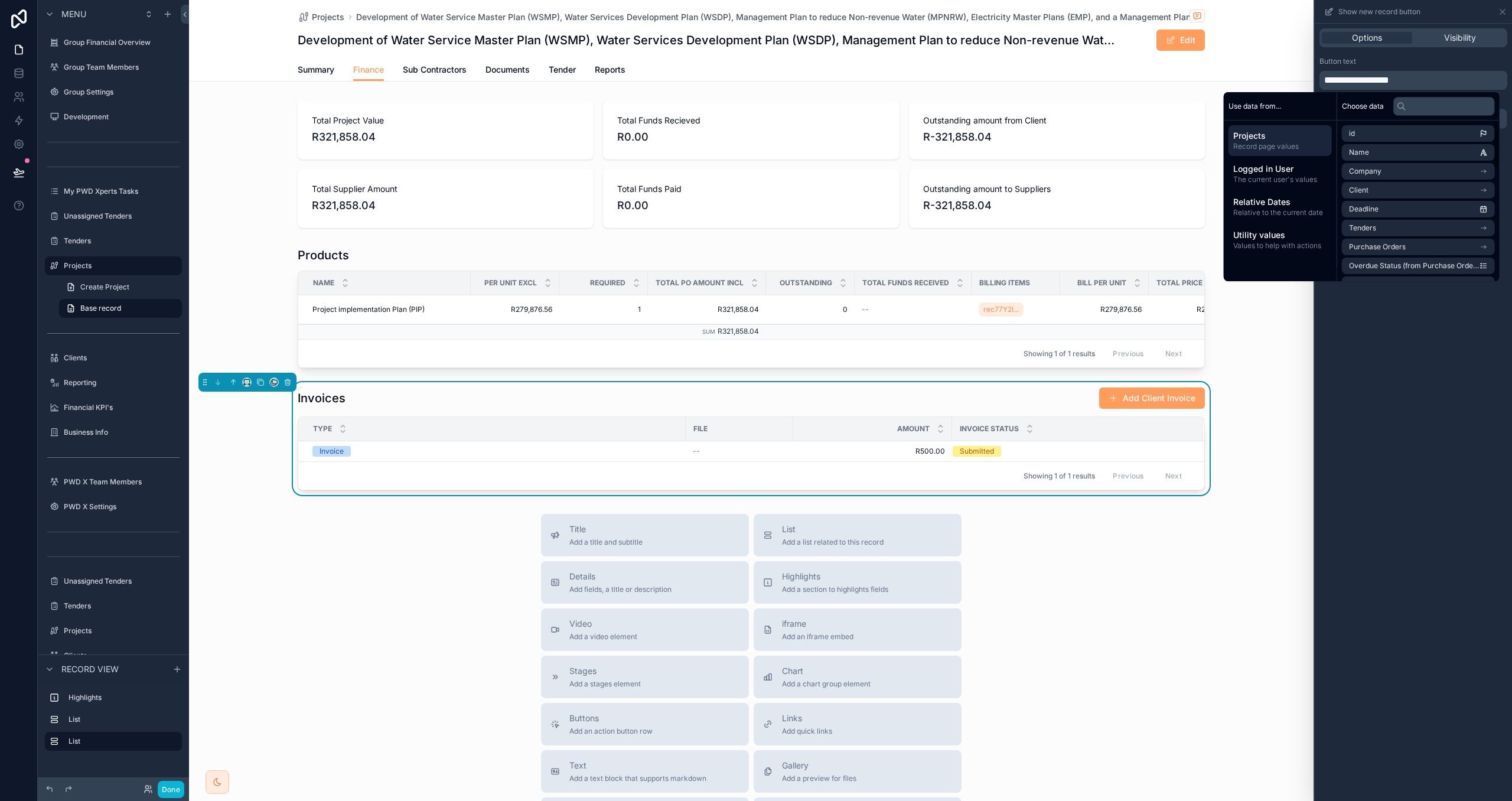
click at [1389, 75] on span "**********" at bounding box center [1357, 79] width 65 height 9
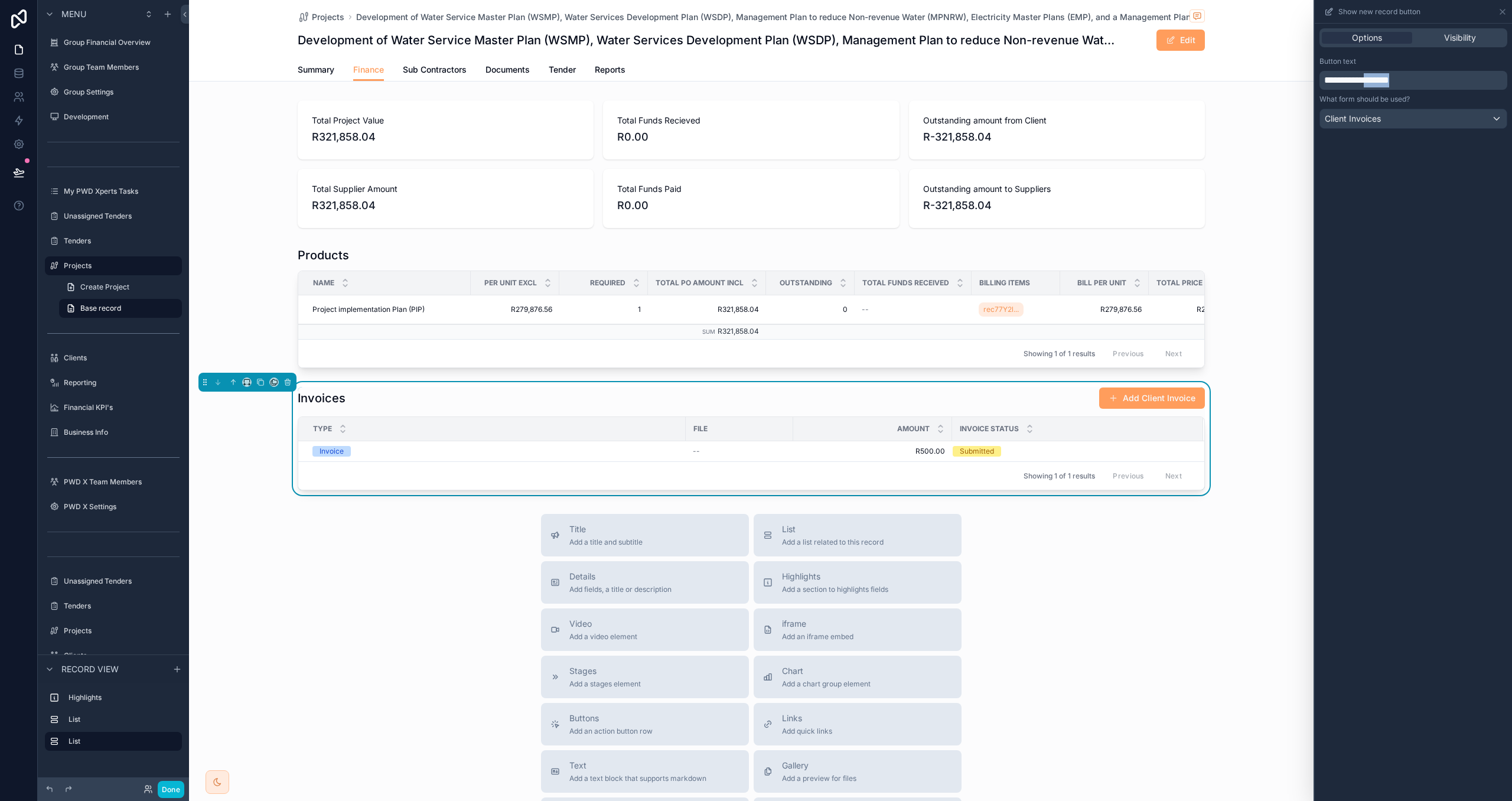
click at [1389, 75] on span "**********" at bounding box center [1357, 79] width 65 height 9
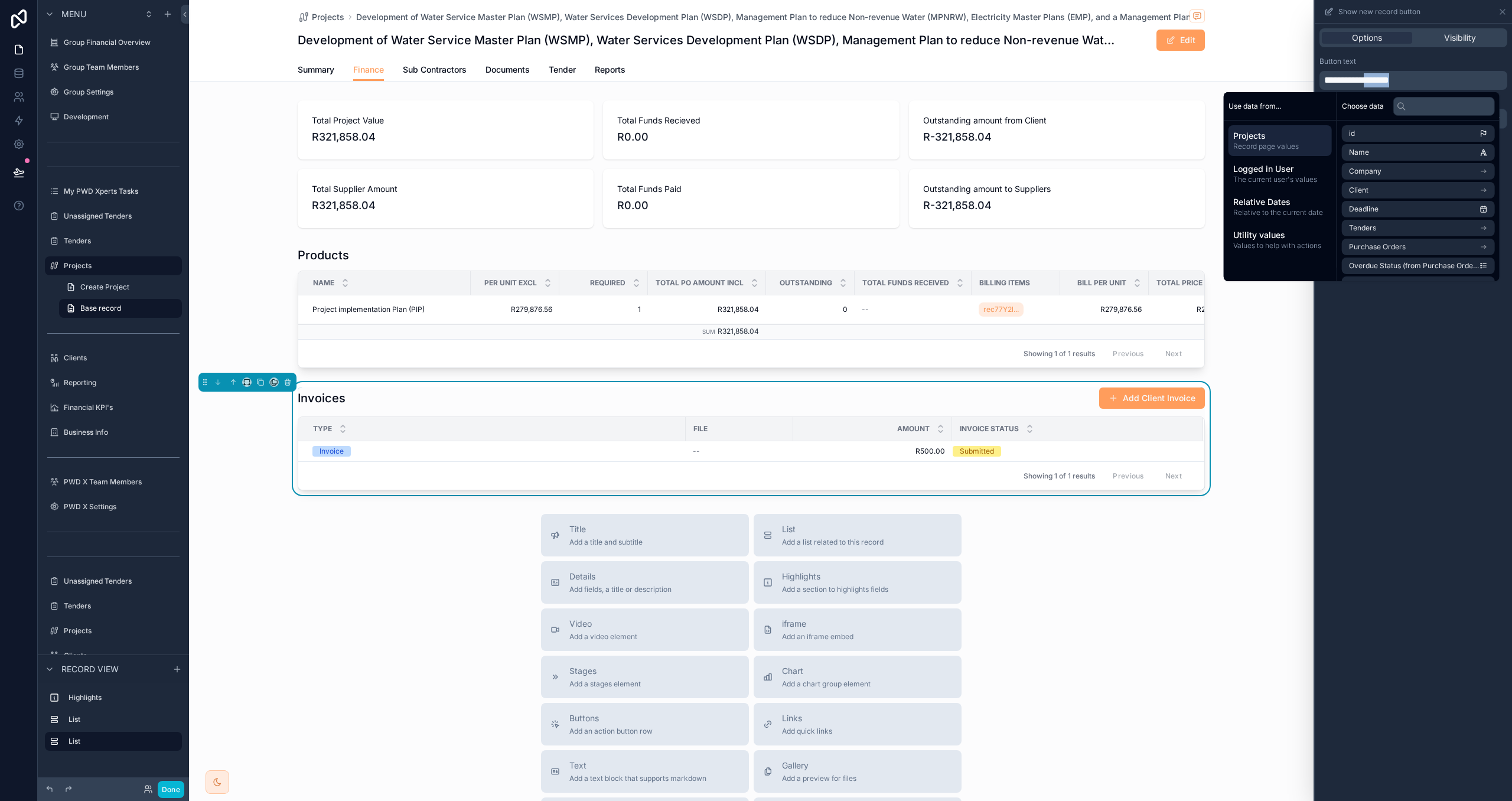
copy span "*******"
click at [1476, 405] on div "**********" at bounding box center [1413, 412] width 197 height 777
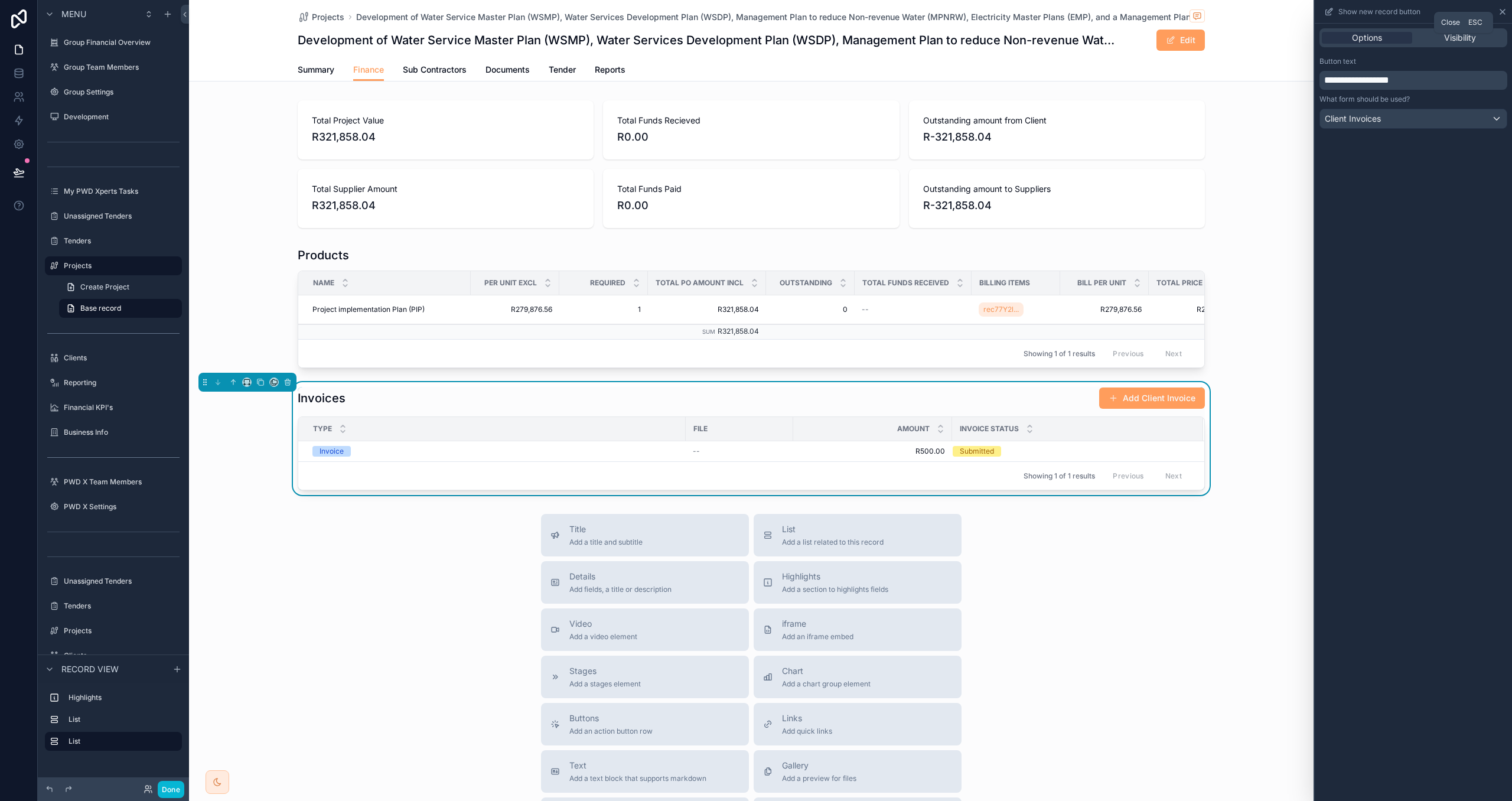
click at [1501, 8] on icon at bounding box center [1503, 12] width 10 height 10
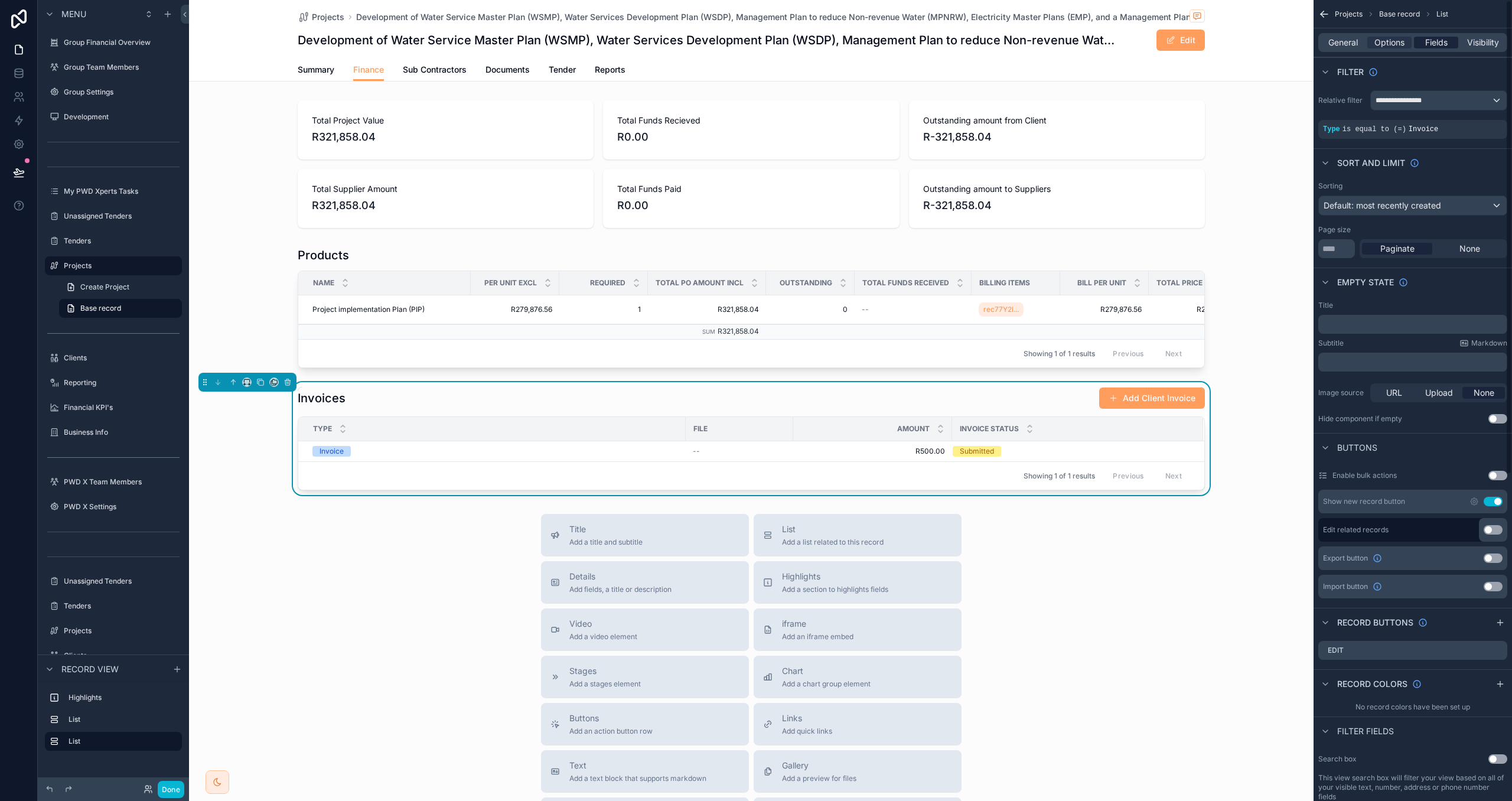
click at [1439, 43] on span "Fields" at bounding box center [1436, 43] width 22 height 11
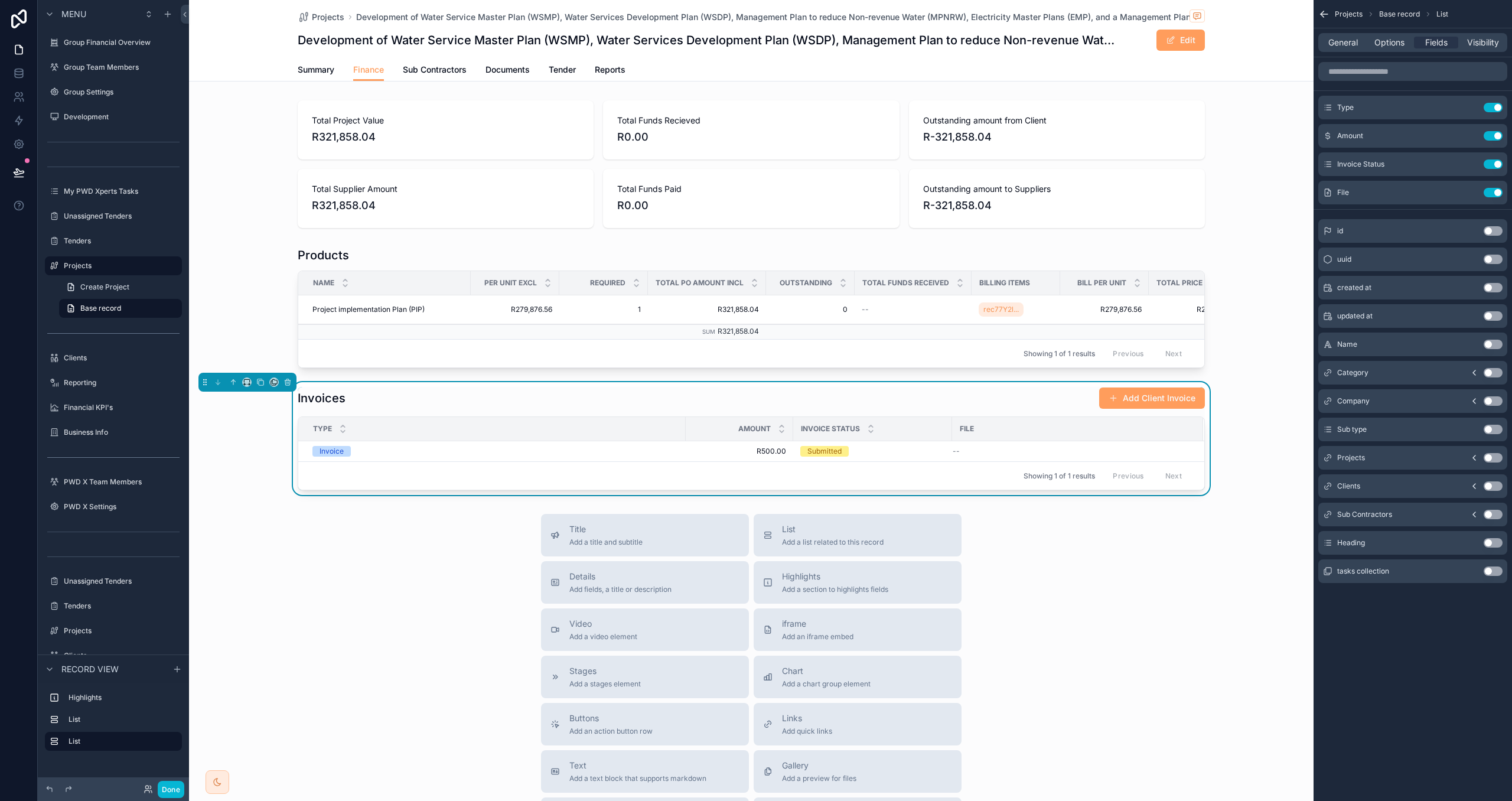
click at [1383, 26] on div "Projects Base record List" at bounding box center [1413, 14] width 199 height 29
click at [1389, 37] on span "Options" at bounding box center [1389, 43] width 30 height 11
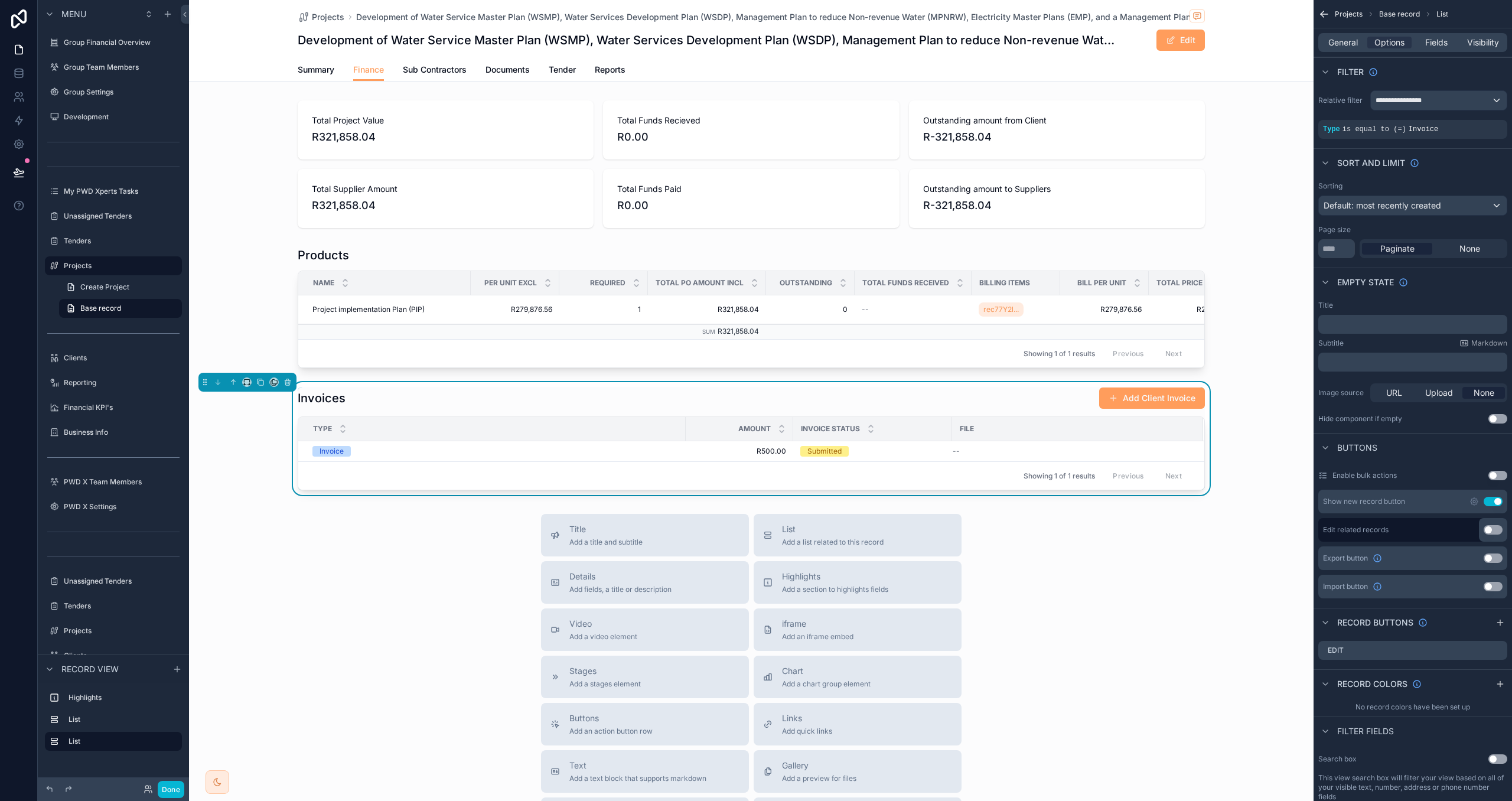
drag, startPoint x: 1501, startPoint y: 628, endPoint x: 1492, endPoint y: 662, distance: 35.2
click at [1501, 628] on icon "scrollable content" at bounding box center [1501, 623] width 10 height 10
click at [1496, 677] on icon "scrollable content" at bounding box center [1498, 674] width 10 height 10
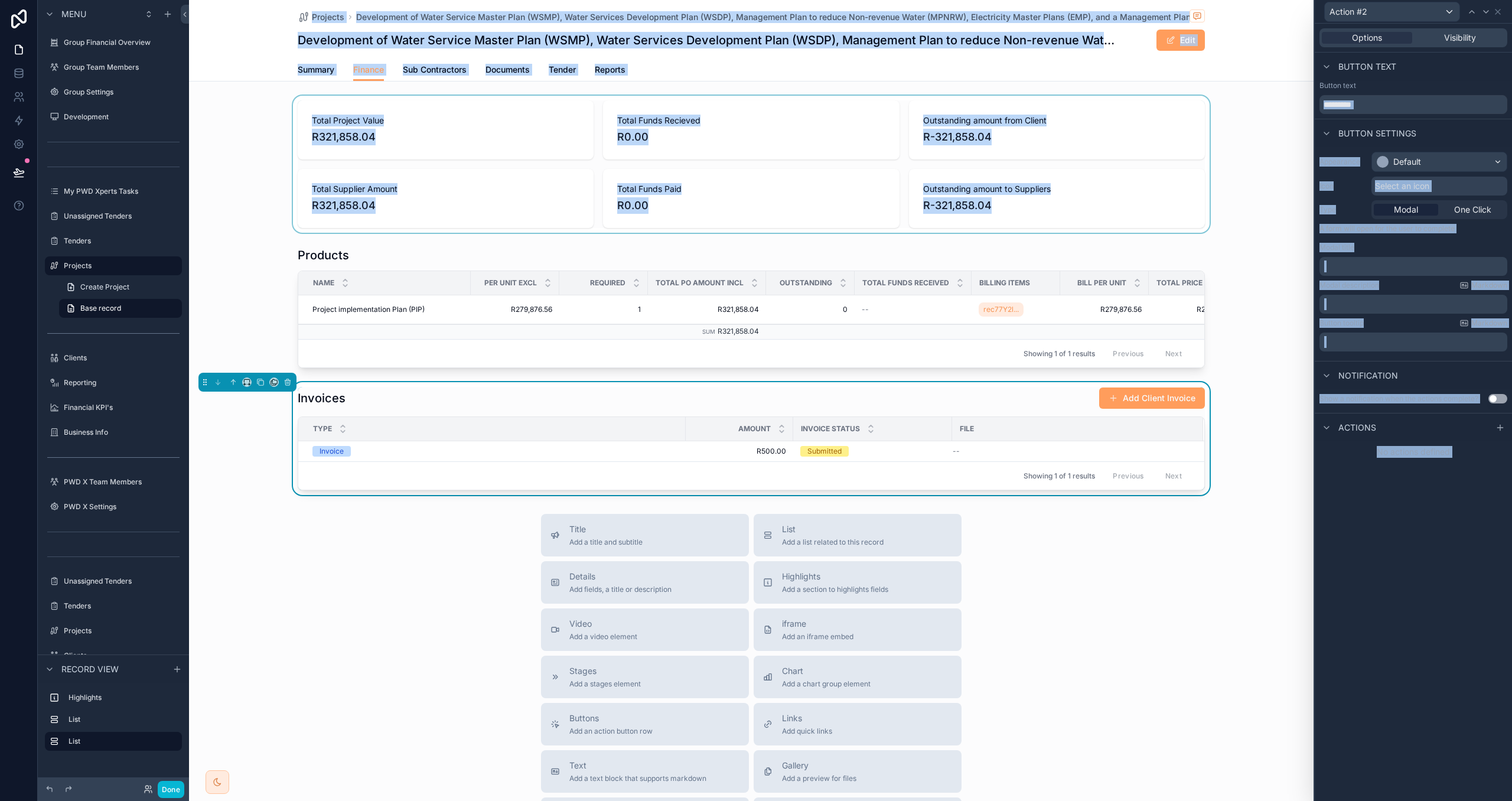
drag, startPoint x: 1388, startPoint y: 116, endPoint x: 1275, endPoint y: 97, distance: 114.6
click at [1272, 97] on div "Action #2 Options Visibility Button text Button text ********* Button settings …" at bounding box center [756, 400] width 1512 height 801
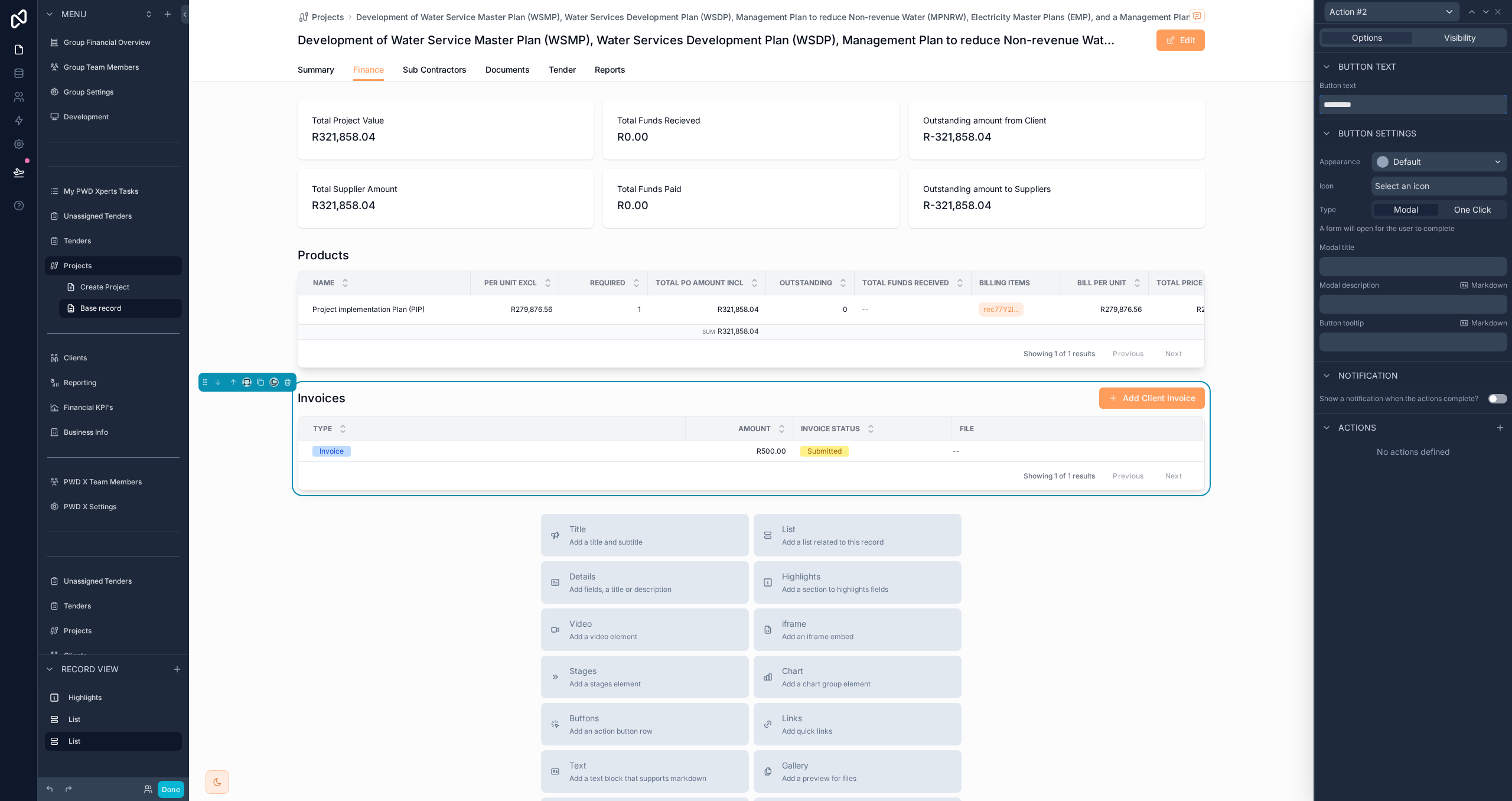
drag, startPoint x: 1384, startPoint y: 107, endPoint x: 1393, endPoint y: 106, distance: 9.1
click at [1384, 107] on input "*********" at bounding box center [1414, 104] width 188 height 19
click at [1259, 93] on div "Action #2 Options Visibility Button text Button text ********* Button settings …" at bounding box center [756, 400] width 1512 height 801
type input "**********"
click at [1455, 158] on div "Default" at bounding box center [1439, 161] width 135 height 19
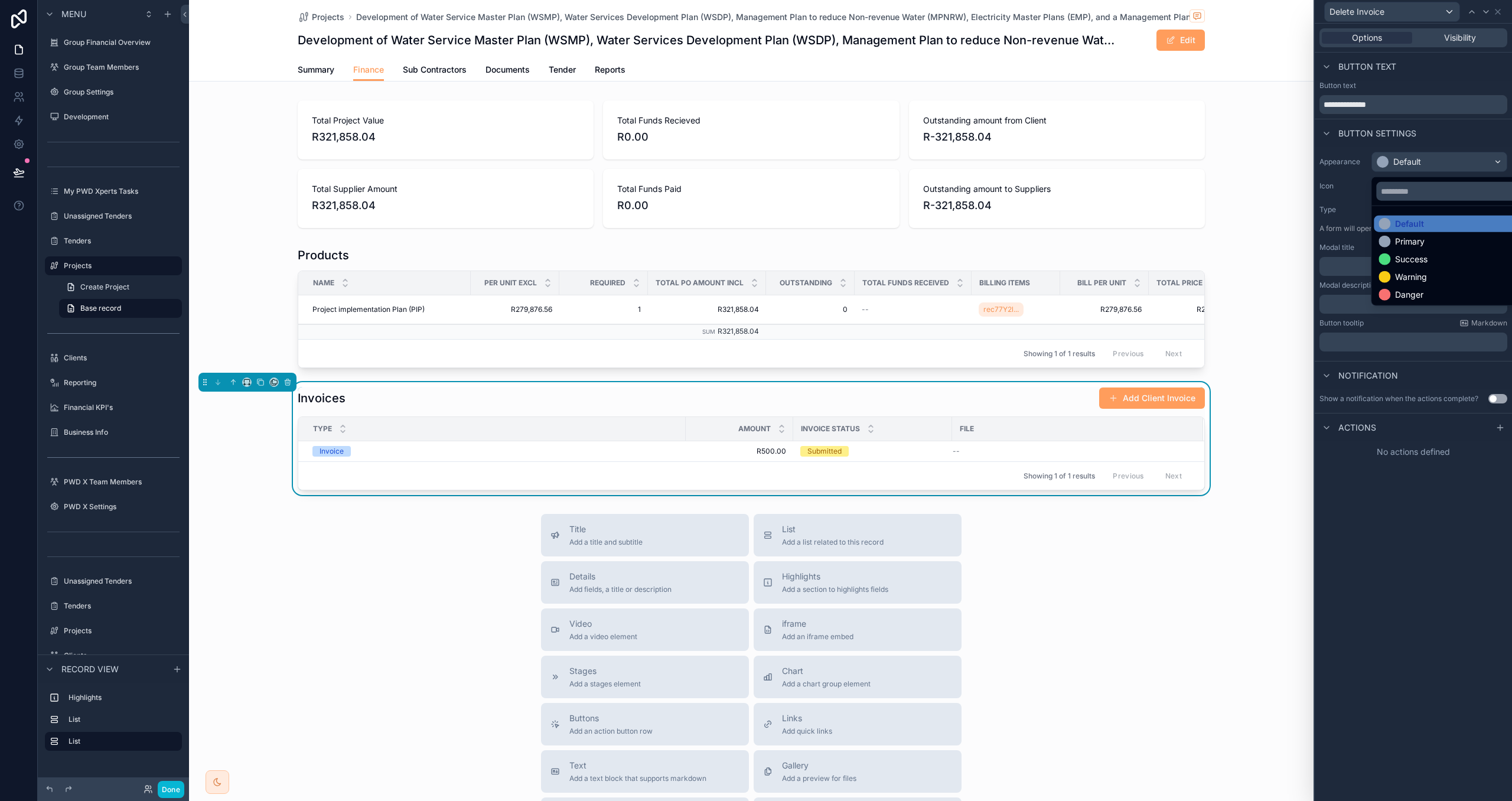
click at [1433, 237] on div "Primary" at bounding box center [1452, 241] width 148 height 11
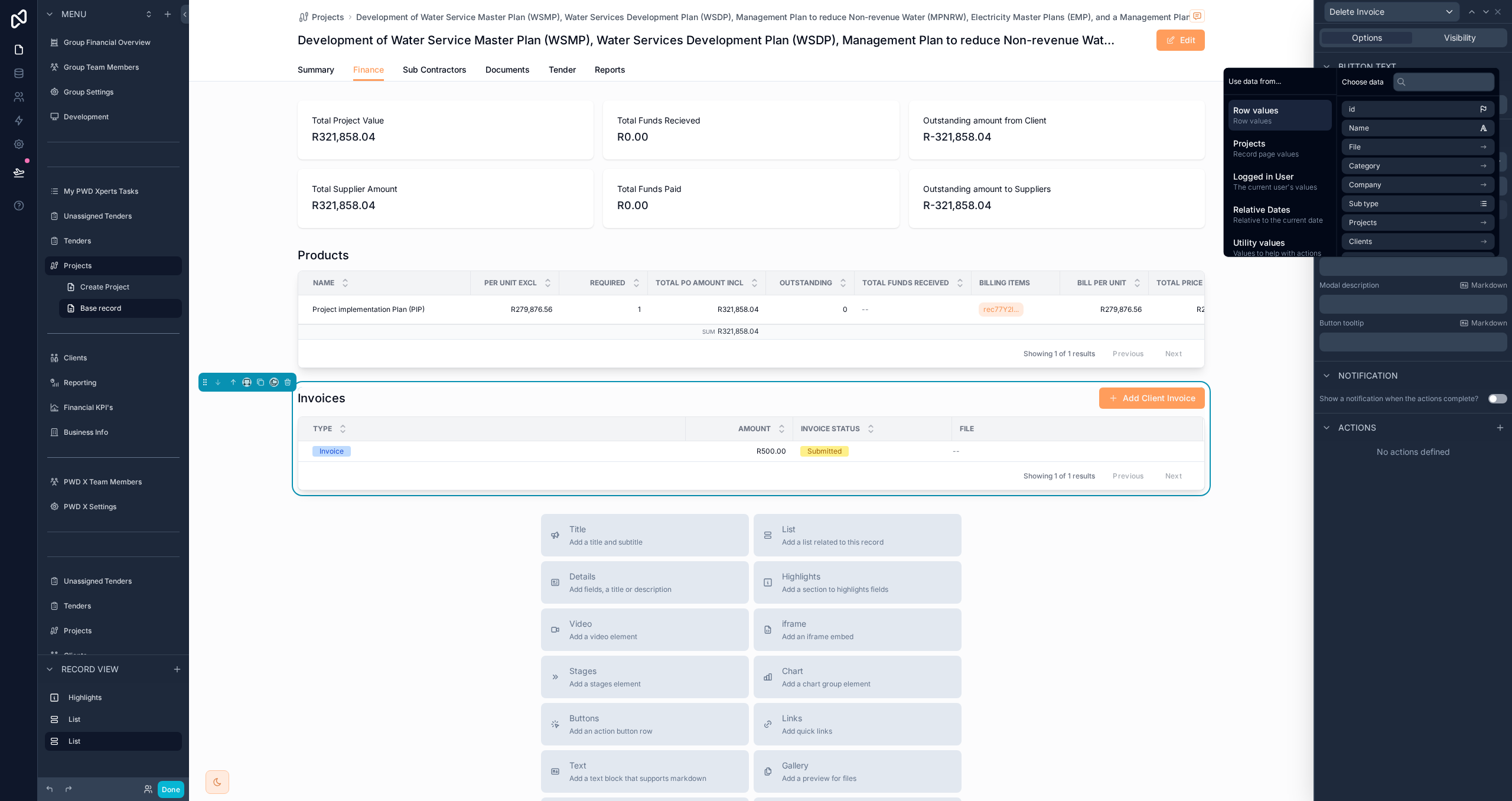
click at [1395, 269] on p "﻿" at bounding box center [1415, 266] width 181 height 11
click at [1404, 281] on div "Modal description Markdown" at bounding box center [1414, 286] width 188 height 10
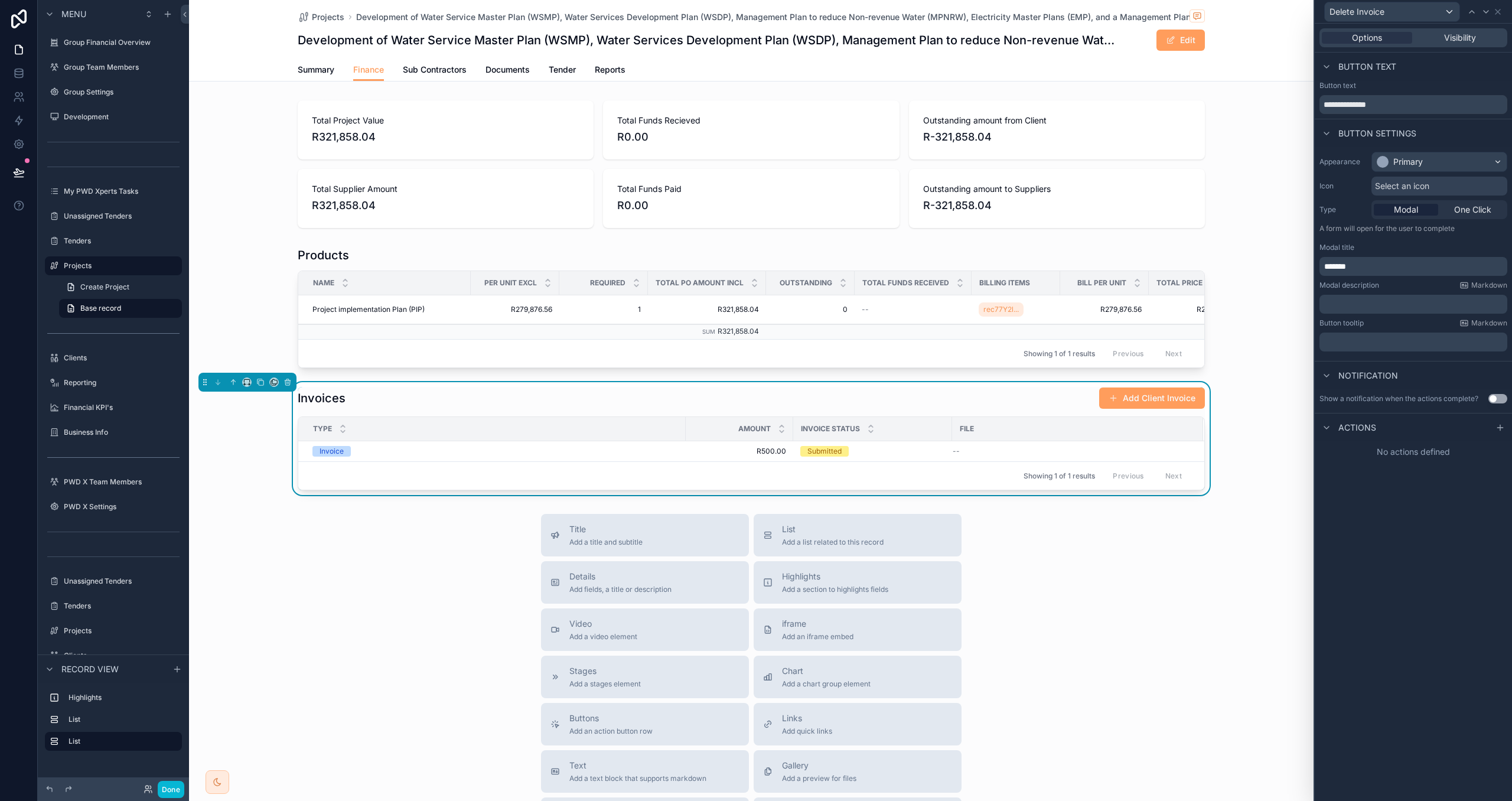
click at [1353, 263] on p "******" at bounding box center [1415, 266] width 181 height 11
drag, startPoint x: 1421, startPoint y: 284, endPoint x: 1421, endPoint y: 278, distance: 6.0
click at [1421, 284] on div "Modal description Markdown" at bounding box center [1414, 286] width 188 height 10
click at [1370, 103] on input "**********" at bounding box center [1414, 104] width 188 height 19
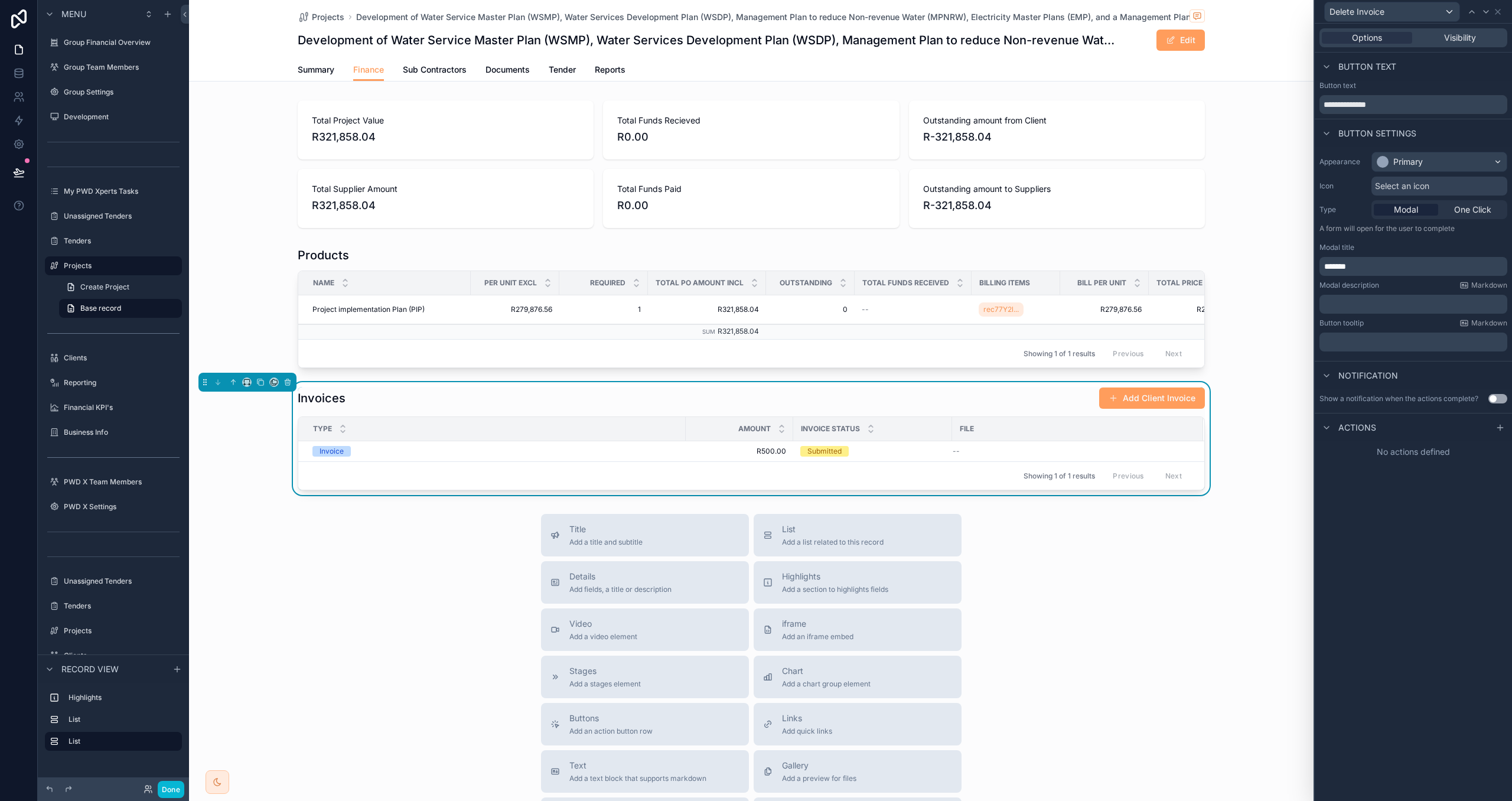
click at [1372, 267] on p "******" at bounding box center [1415, 266] width 181 height 11
click at [1397, 343] on p "﻿" at bounding box center [1415, 342] width 181 height 11
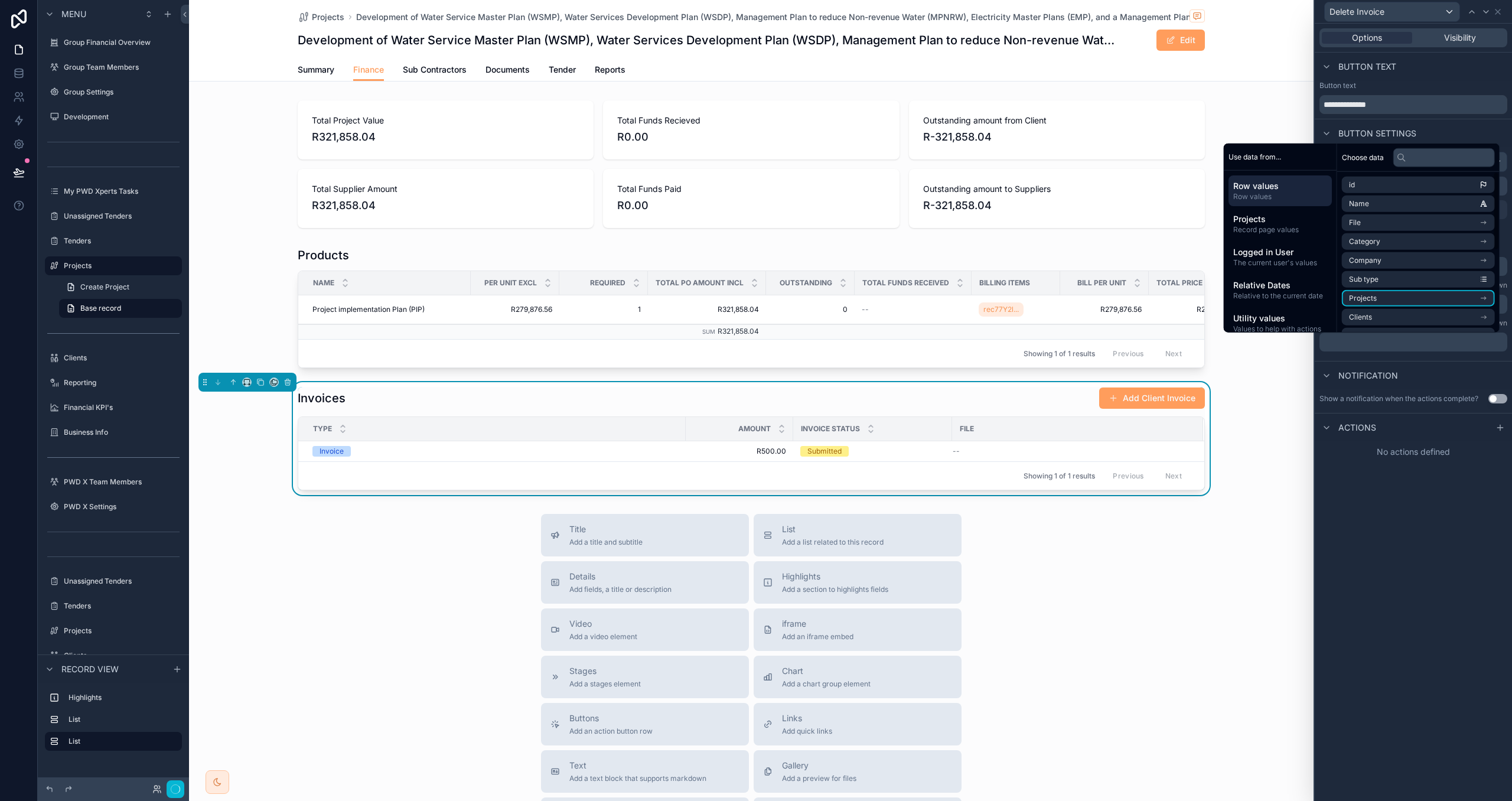
click at [1393, 302] on li "Projects" at bounding box center [1419, 299] width 153 height 16
click at [1398, 358] on div "**********" at bounding box center [1413, 254] width 197 height 214
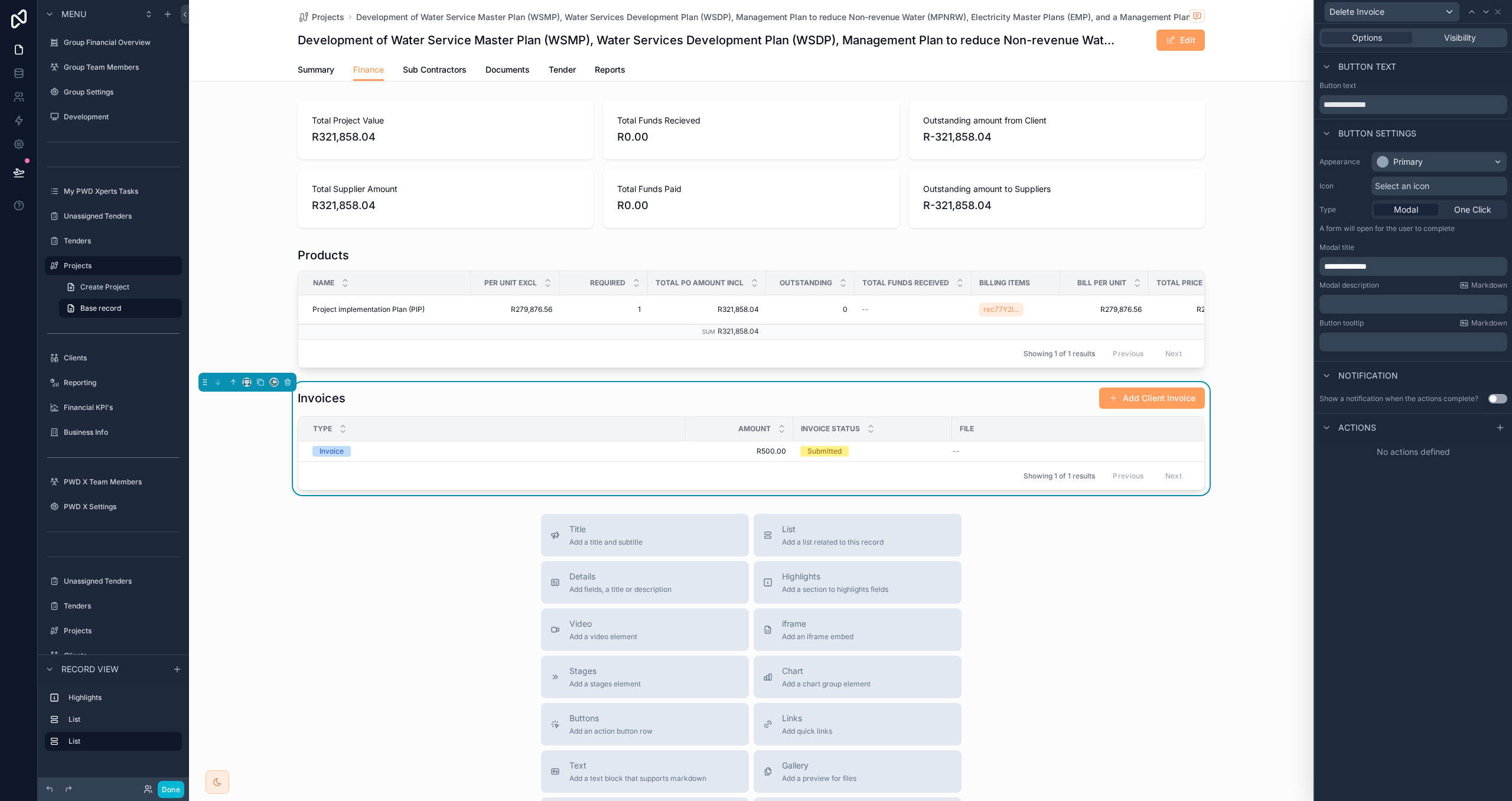
click at [1383, 300] on p "﻿" at bounding box center [1415, 304] width 181 height 11
click at [1496, 401] on button "Use setting" at bounding box center [1498, 399] width 19 height 10
click at [1415, 469] on div "﻿" at bounding box center [1414, 475] width 188 height 19
click at [1415, 475] on p "﻿" at bounding box center [1415, 475] width 181 height 11
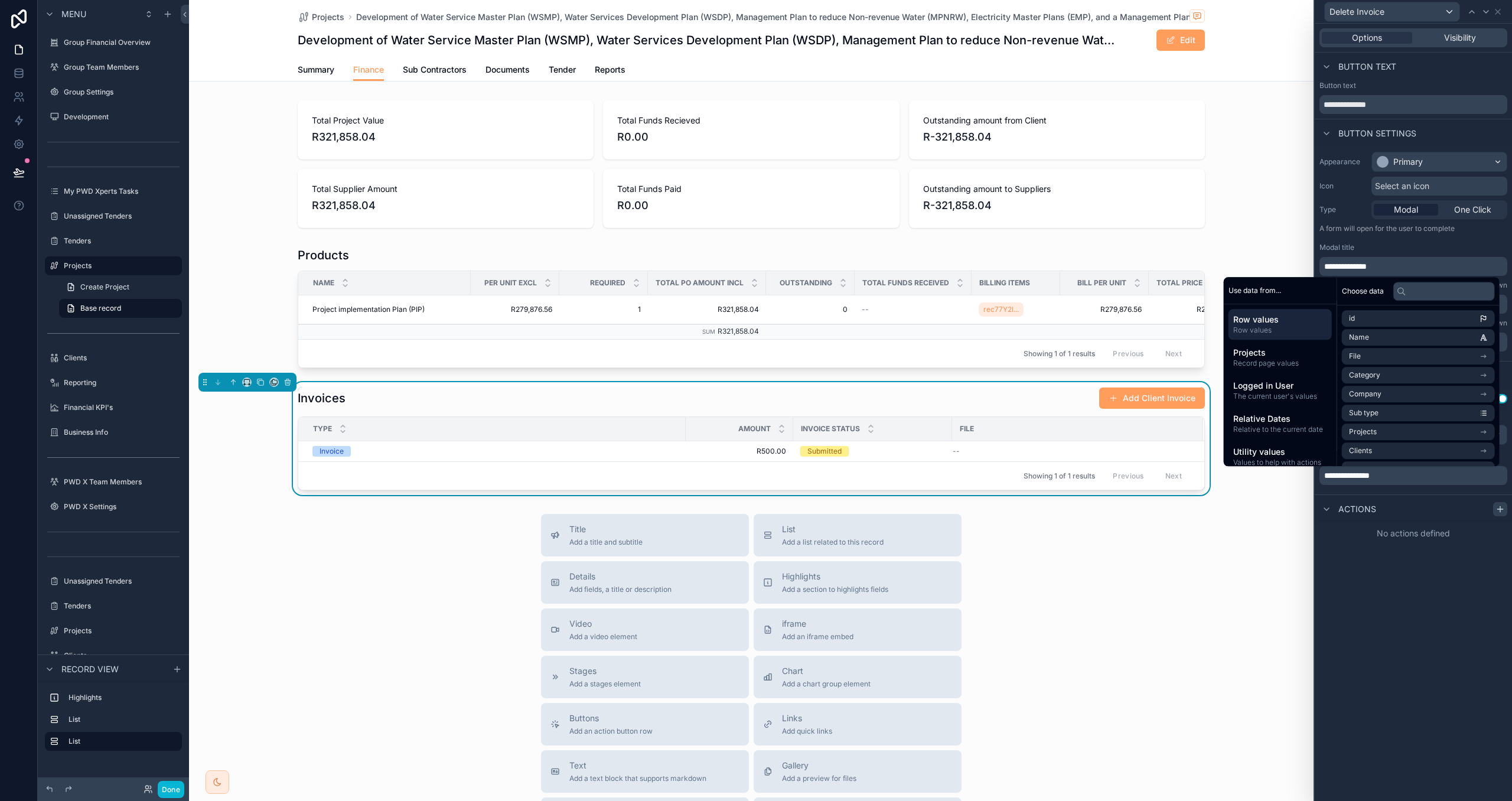
click at [1505, 515] on div at bounding box center [1500, 509] width 14 height 14
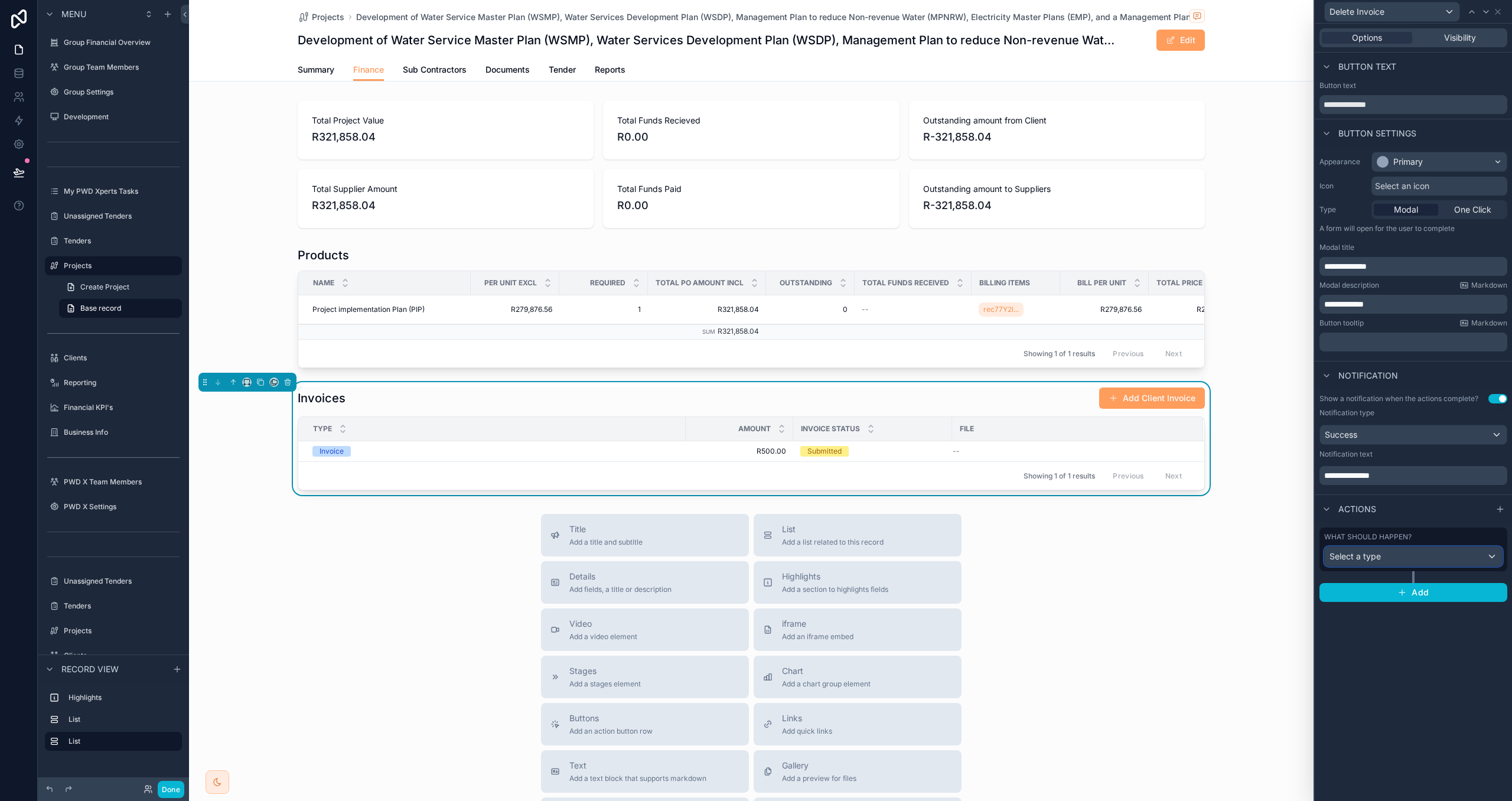
click at [1466, 554] on div "Select a type" at bounding box center [1414, 556] width 178 height 19
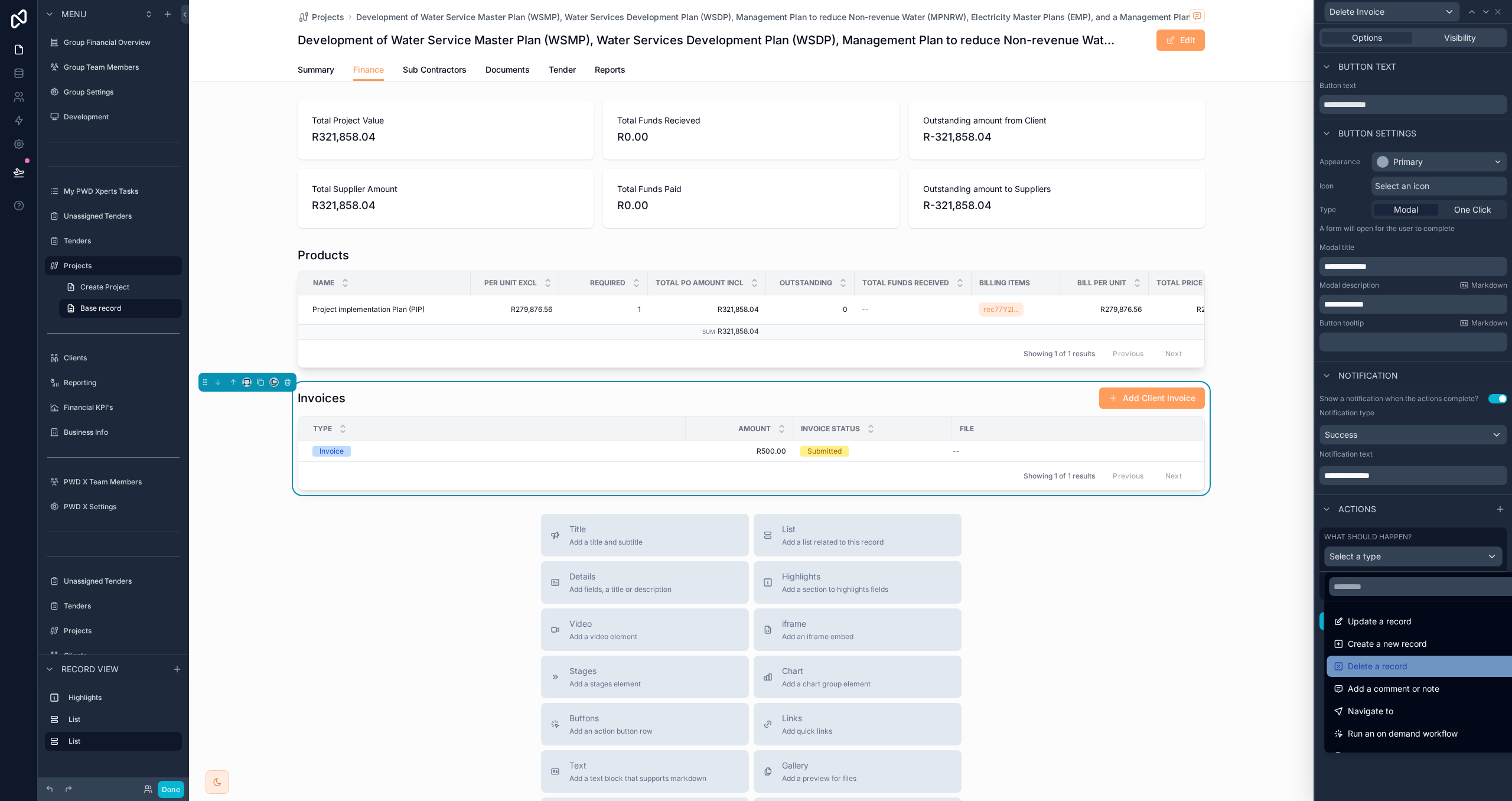
drag, startPoint x: 1436, startPoint y: 662, endPoint x: 1414, endPoint y: 650, distance: 25.1
click at [1436, 662] on div "Delete a record" at bounding box center [1426, 666] width 186 height 14
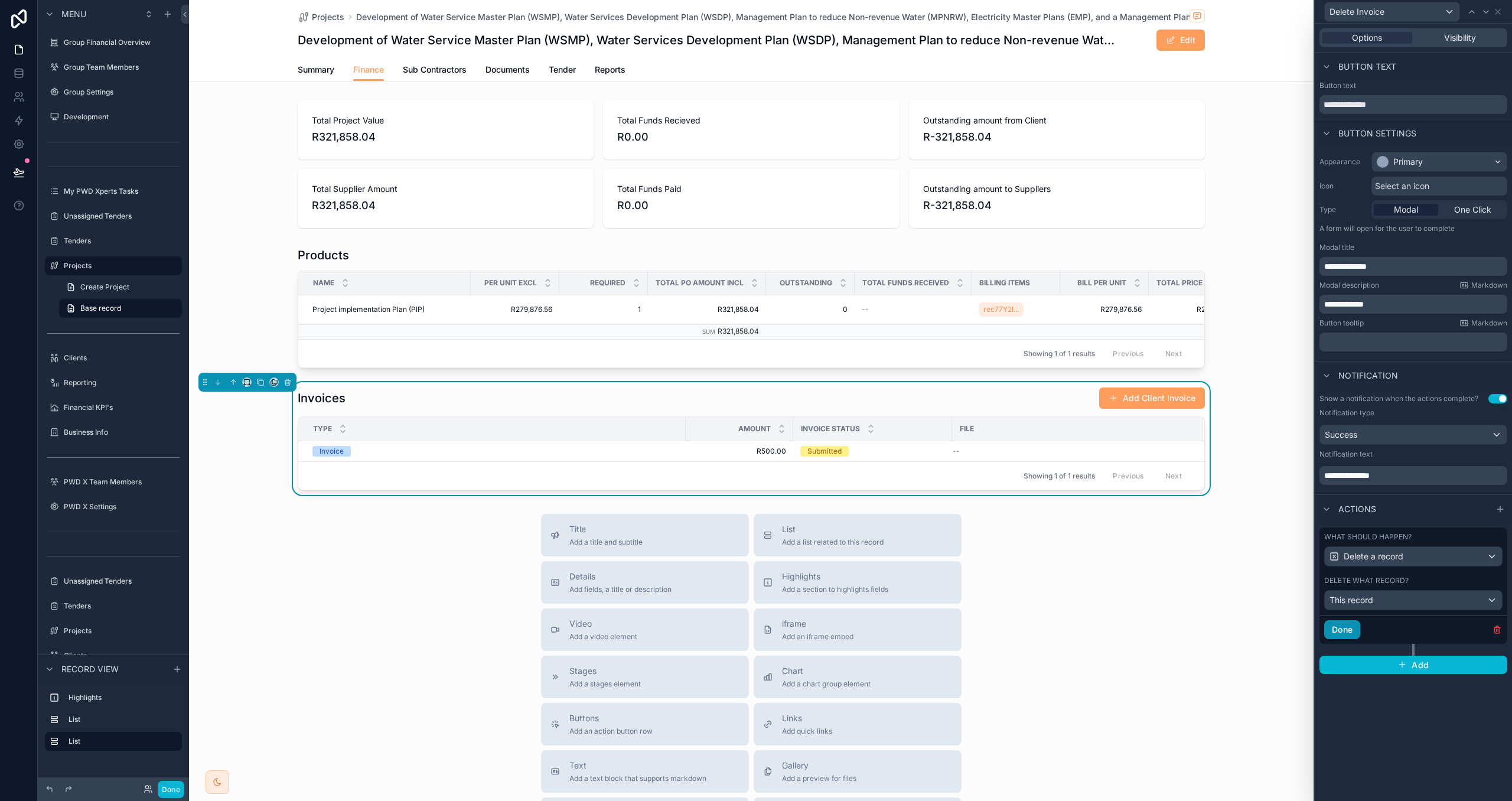
click at [1348, 632] on button "Done" at bounding box center [1343, 629] width 36 height 19
click at [1391, 726] on div "**********" at bounding box center [1413, 412] width 197 height 777
click at [1442, 160] on div "Primary" at bounding box center [1439, 161] width 135 height 19
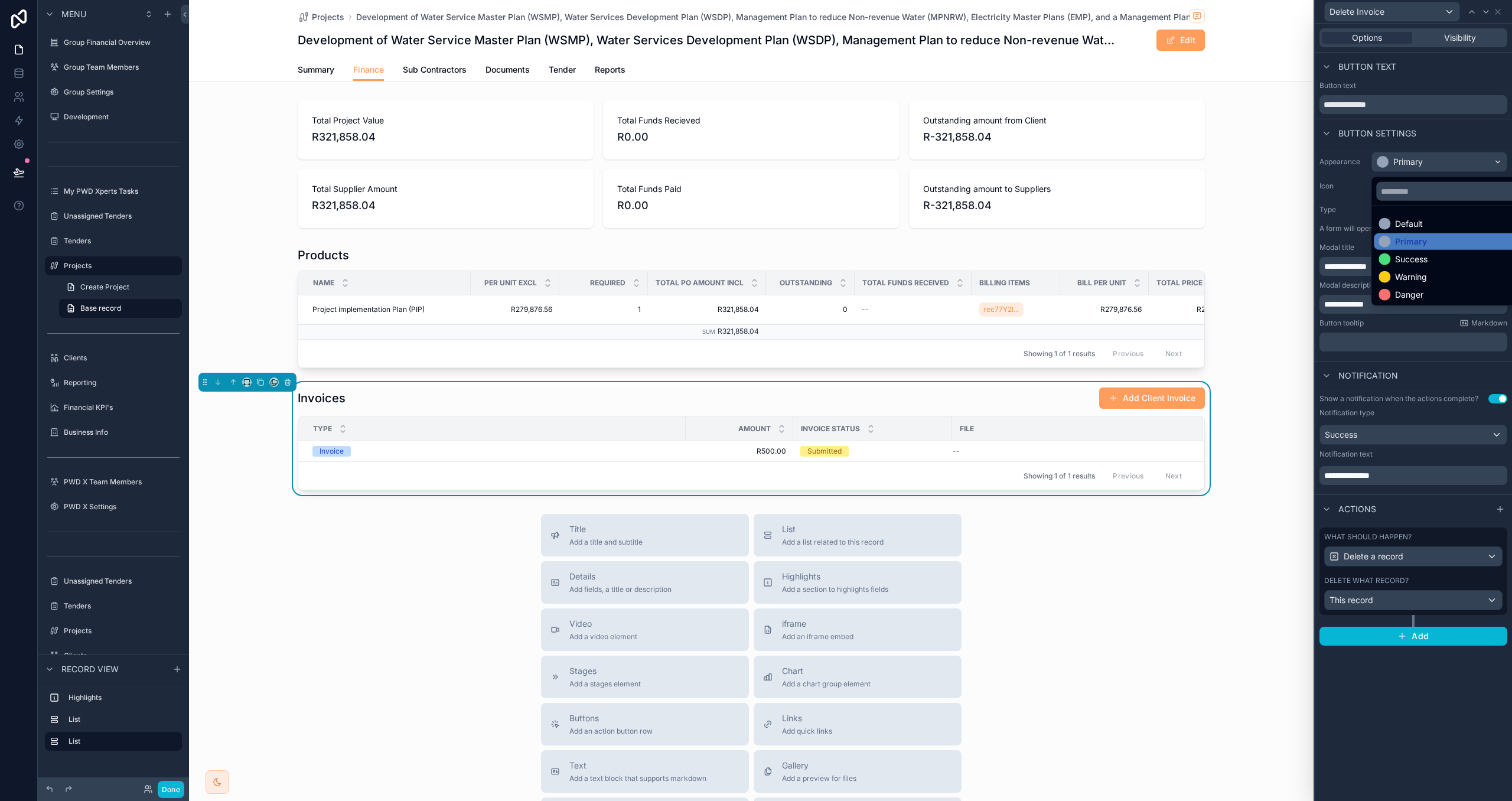
click at [1440, 290] on div "Danger" at bounding box center [1452, 295] width 148 height 11
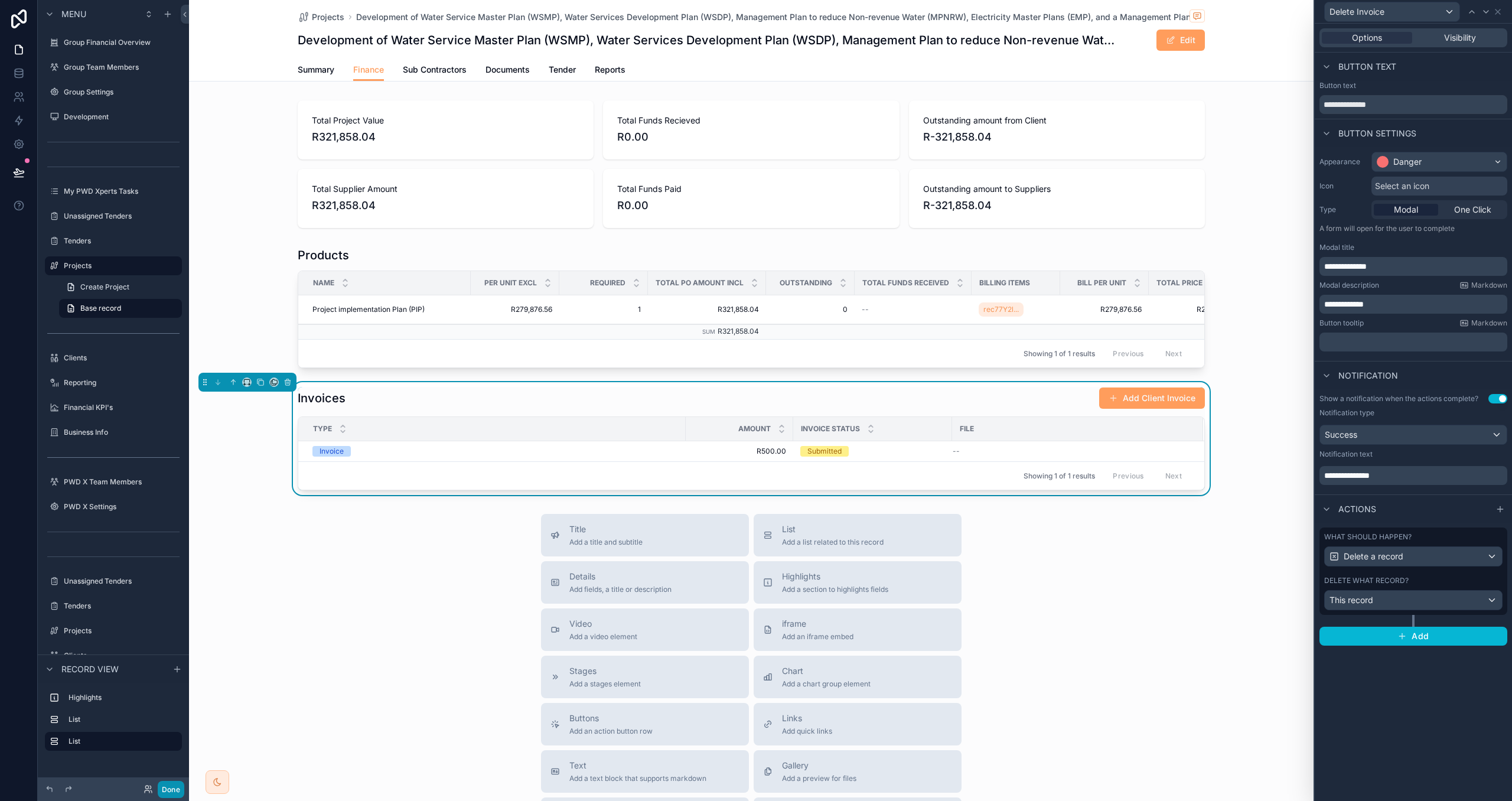
drag, startPoint x: 175, startPoint y: 786, endPoint x: 249, endPoint y: 781, distance: 74.2
click at [175, 785] on button "Done" at bounding box center [171, 790] width 26 height 17
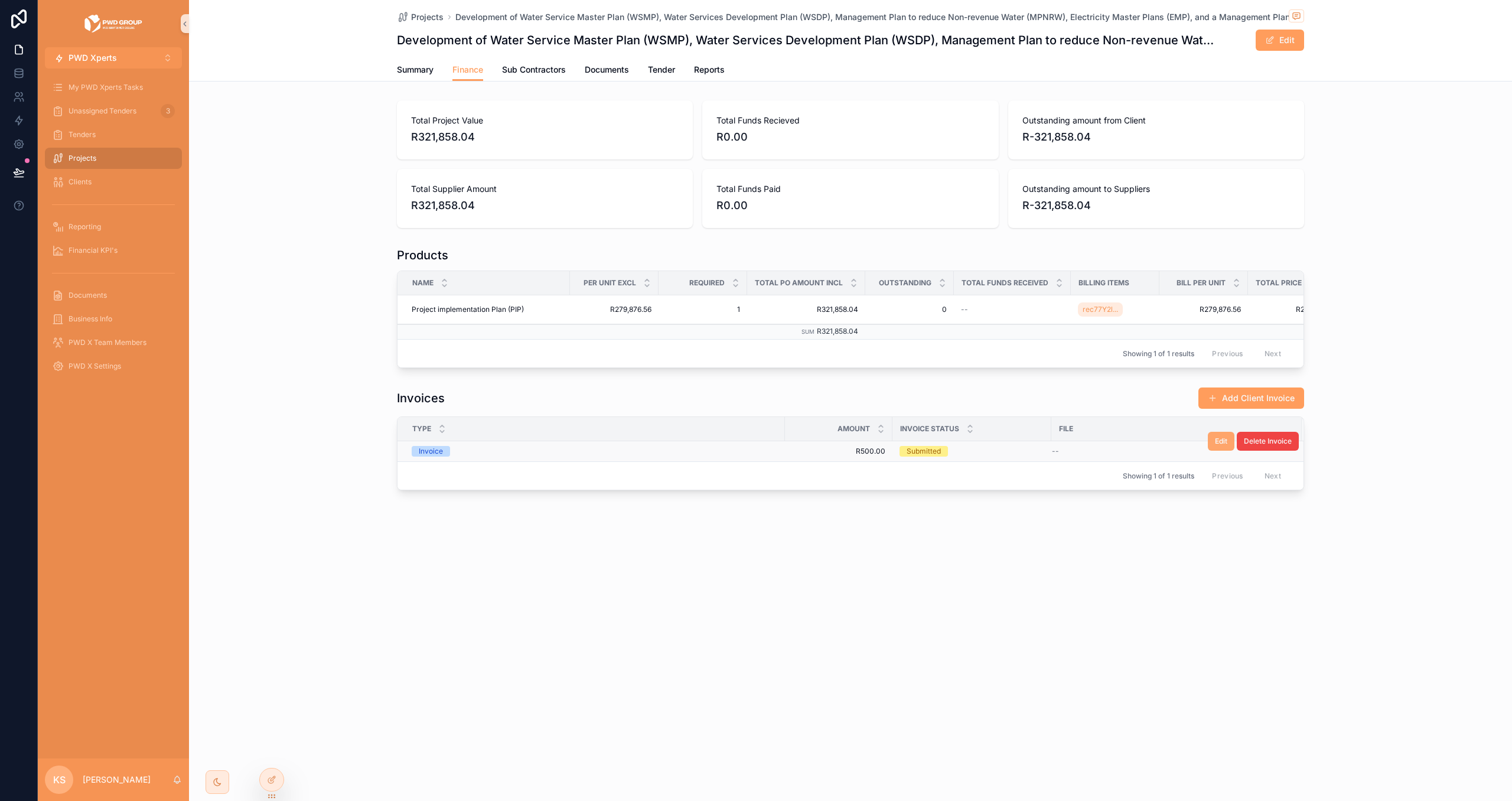
click at [1226, 444] on span "Edit" at bounding box center [1221, 442] width 12 height 10
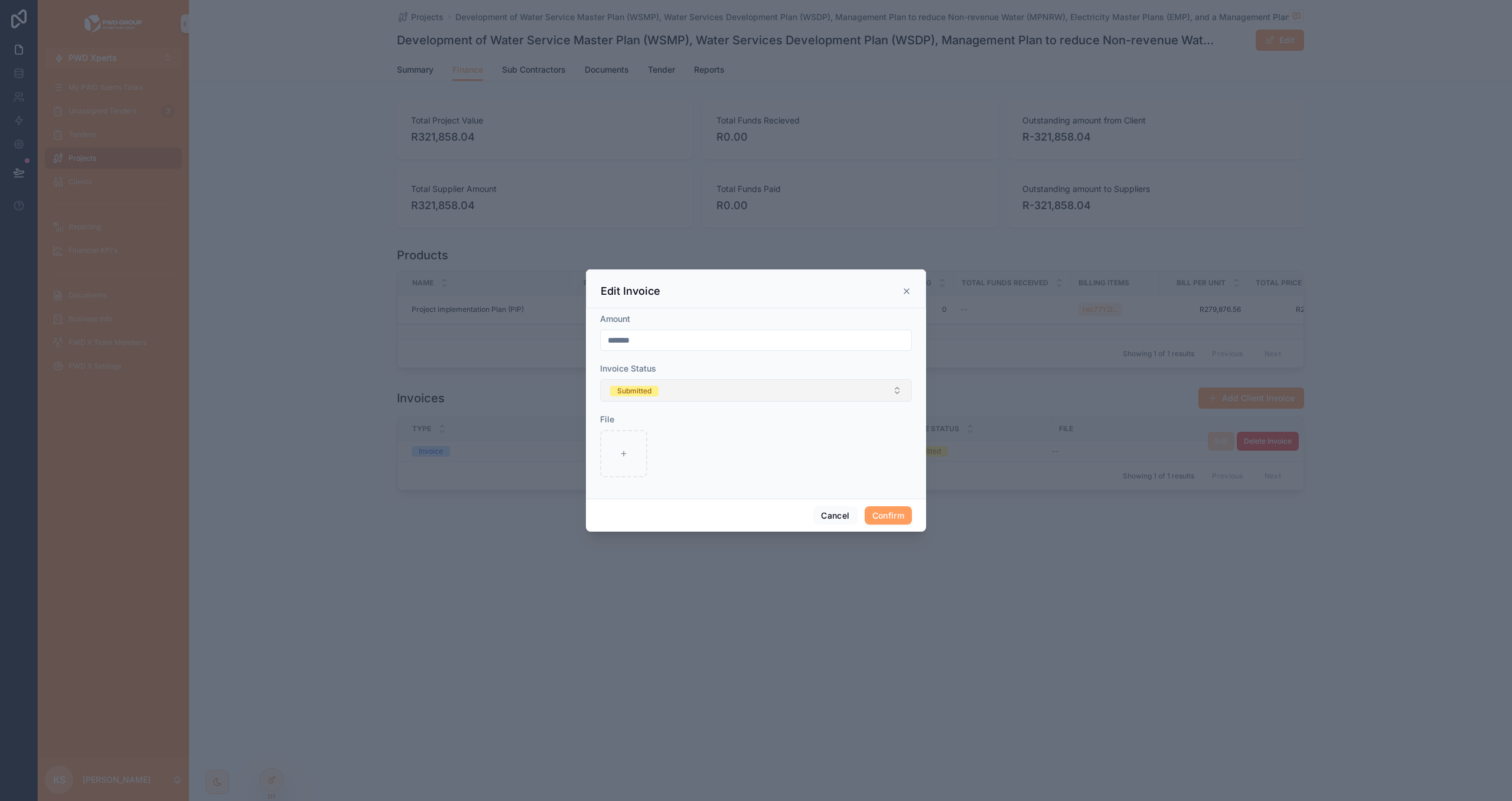
click at [657, 391] on span "Submitted" at bounding box center [634, 391] width 48 height 11
click at [671, 473] on div "Paid" at bounding box center [756, 474] width 306 height 18
click at [894, 518] on button "Confirm" at bounding box center [889, 515] width 47 height 19
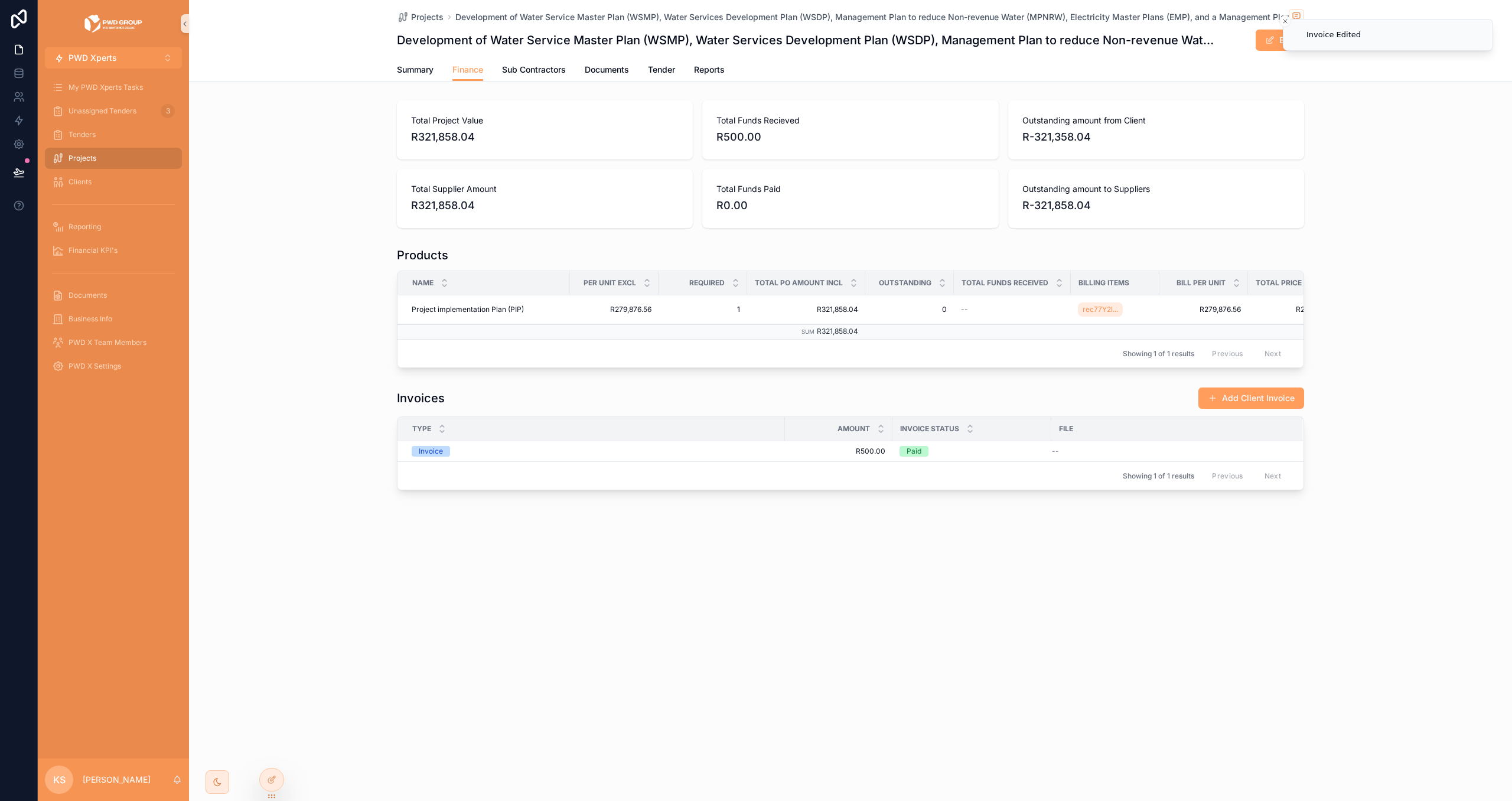
click at [749, 139] on span "R500.00" at bounding box center [850, 137] width 268 height 16
click at [276, 774] on div at bounding box center [272, 779] width 24 height 22
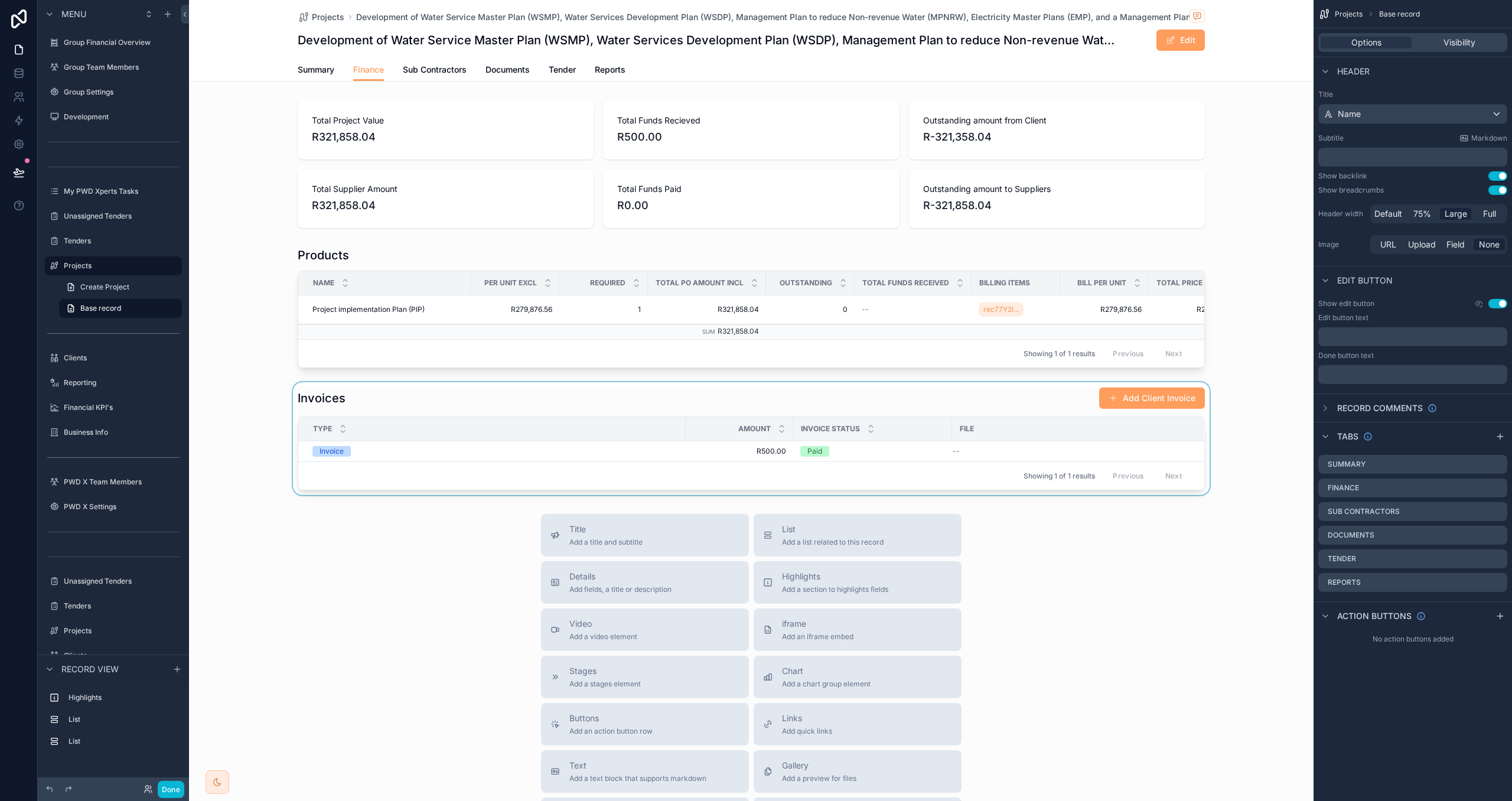
click at [424, 403] on div "scrollable content" at bounding box center [751, 439] width 1125 height 113
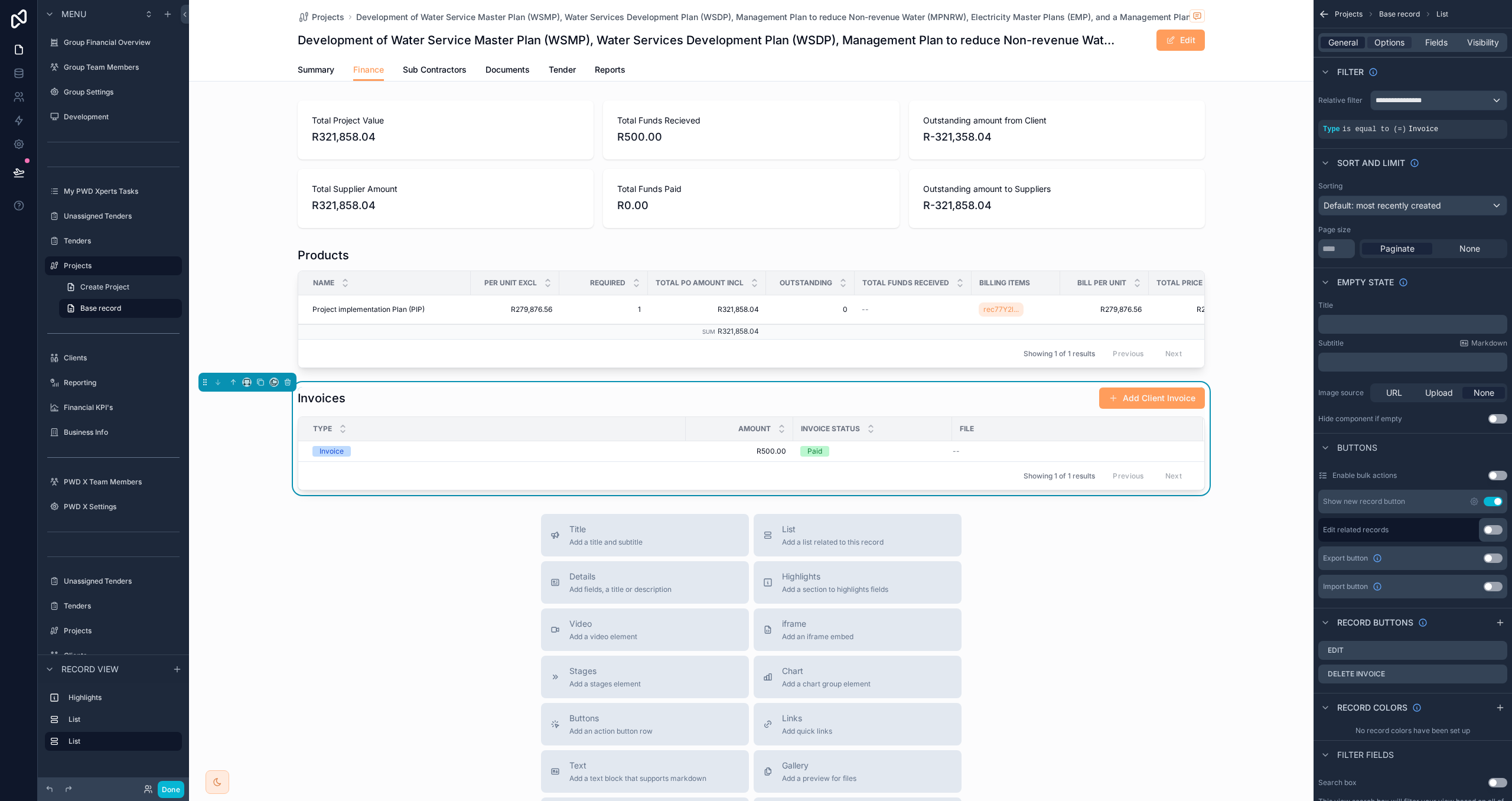
click at [1353, 41] on span "General" at bounding box center [1343, 43] width 29 height 11
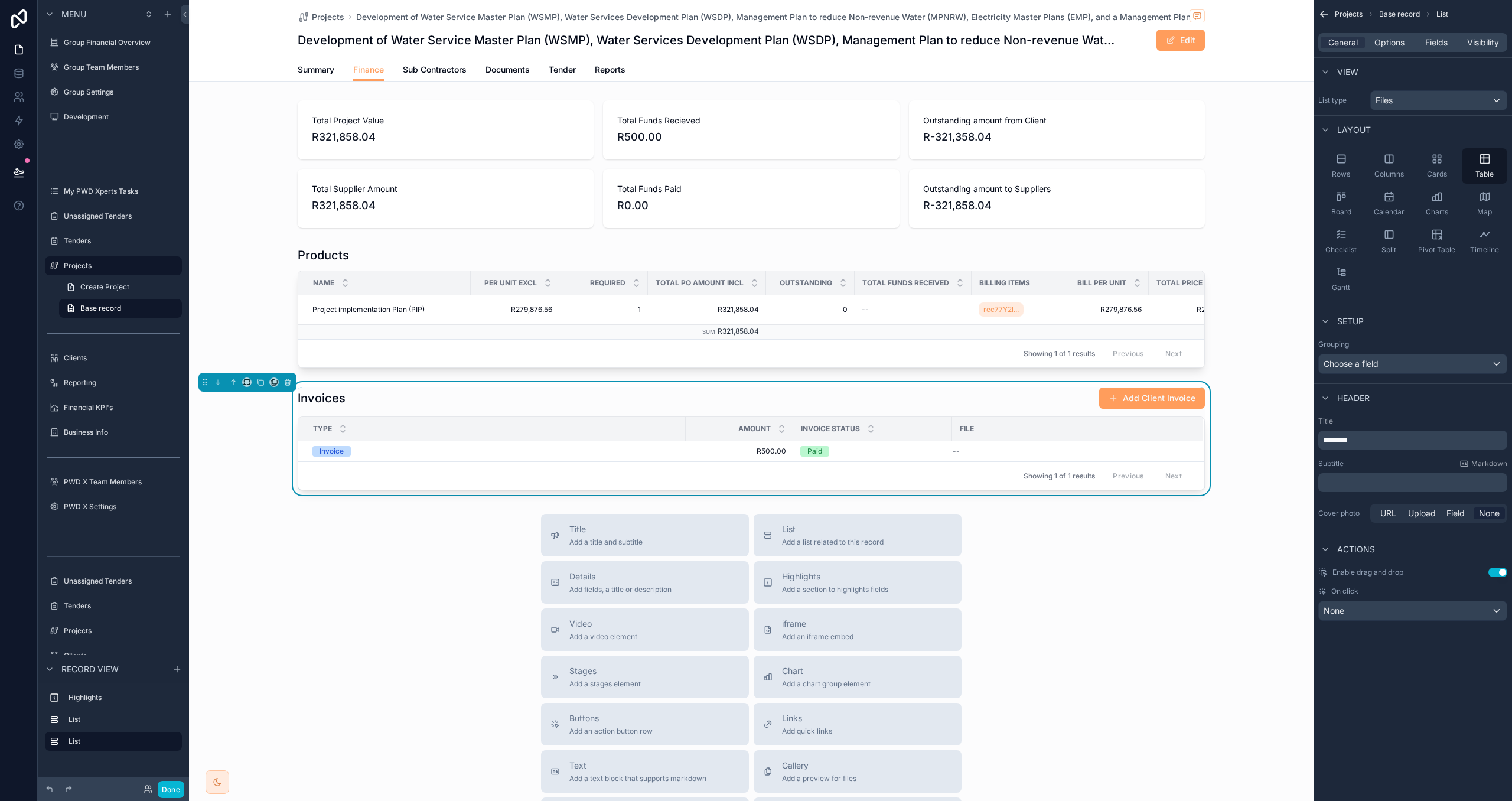
click at [1321, 439] on div "********" at bounding box center [1413, 439] width 189 height 19
click at [1327, 441] on span "********" at bounding box center [1335, 440] width 25 height 8
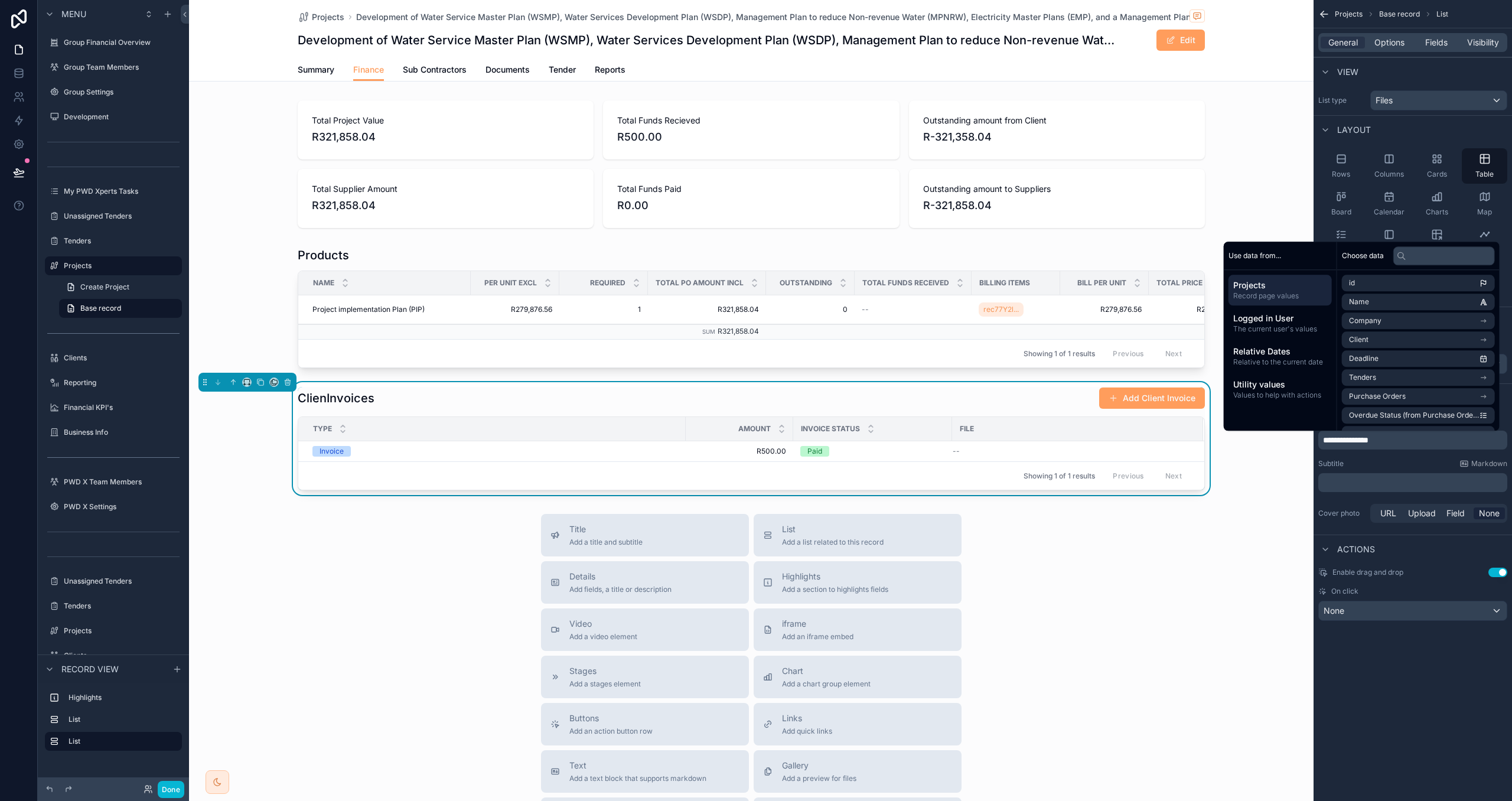
click at [1404, 460] on div "Subtitle Markdown" at bounding box center [1413, 464] width 189 height 10
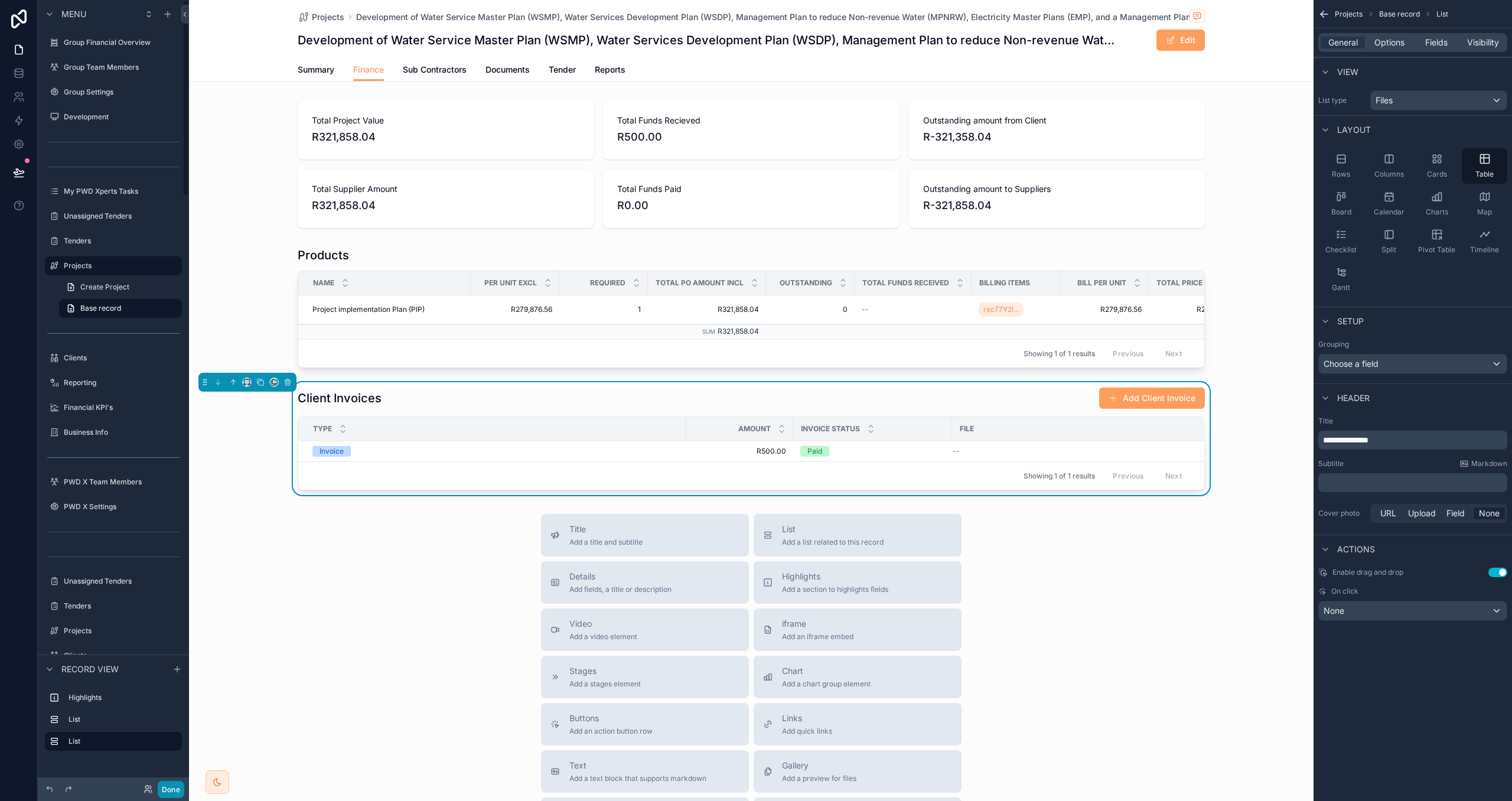
drag, startPoint x: 168, startPoint y: 794, endPoint x: 335, endPoint y: 576, distance: 274.6
click at [168, 793] on button "Done" at bounding box center [171, 790] width 26 height 17
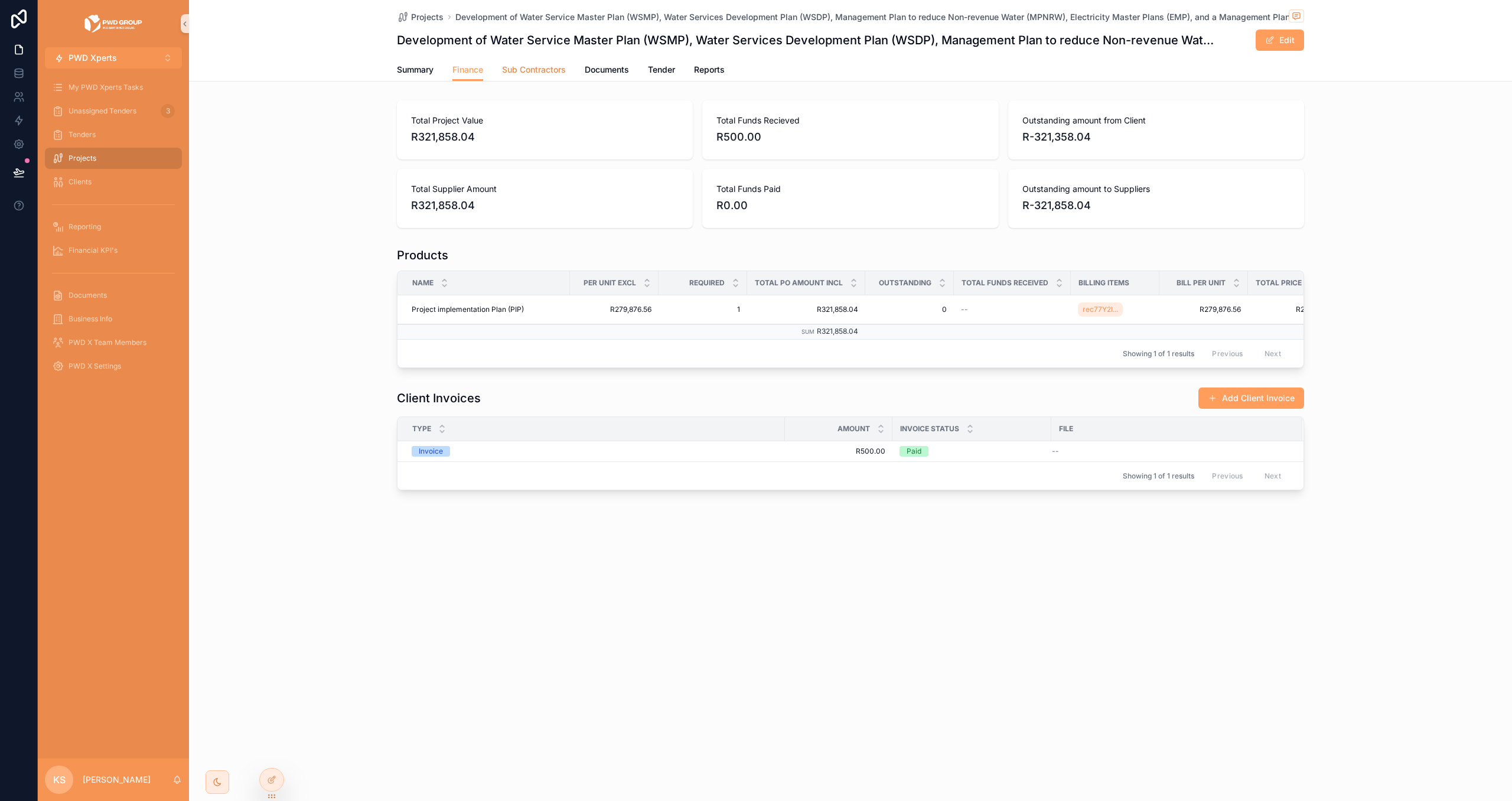
click at [545, 69] on span "Sub Contractors" at bounding box center [534, 70] width 64 height 11
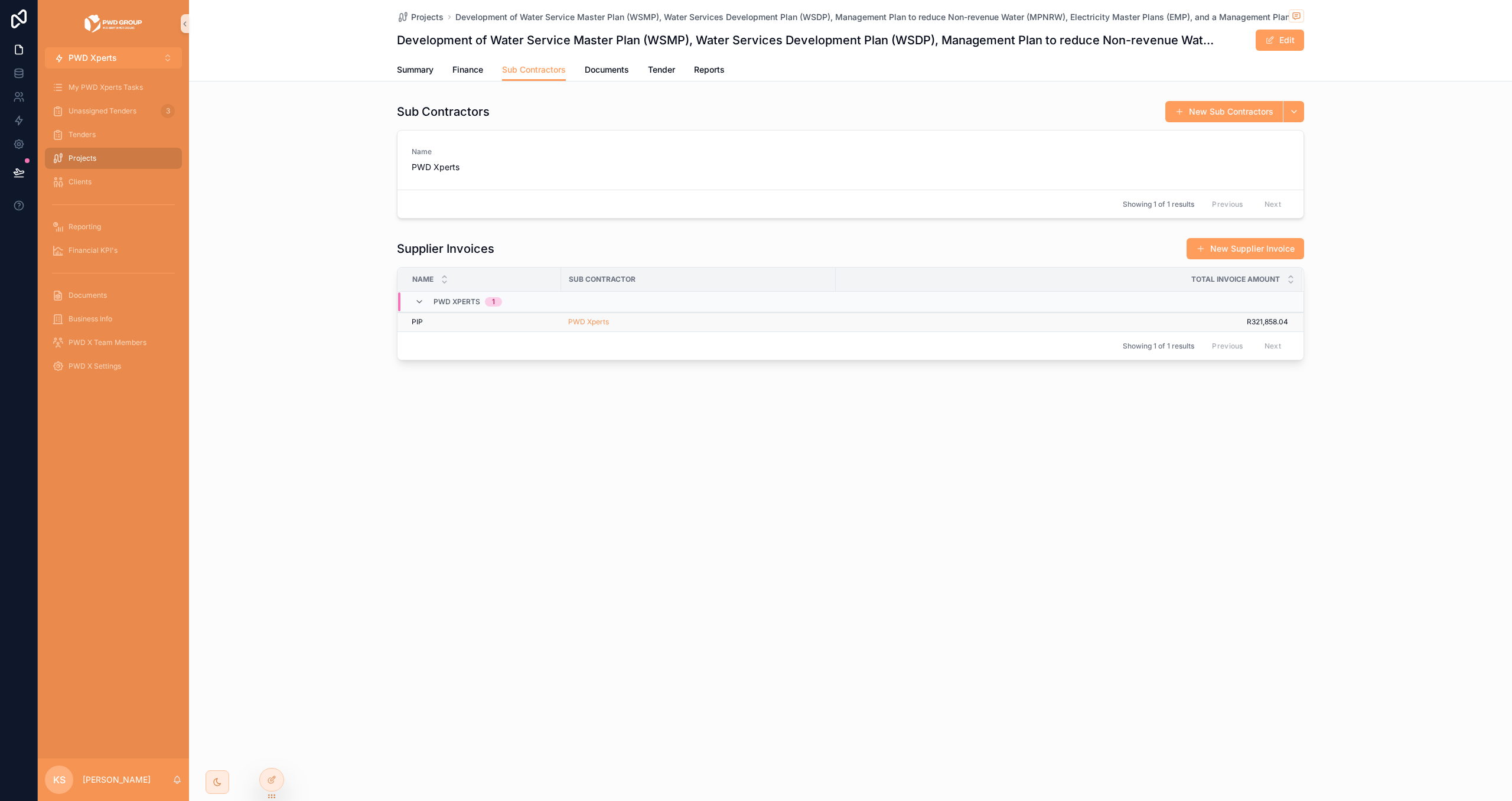
click at [793, 320] on div "PWD Xperts" at bounding box center [699, 322] width 260 height 10
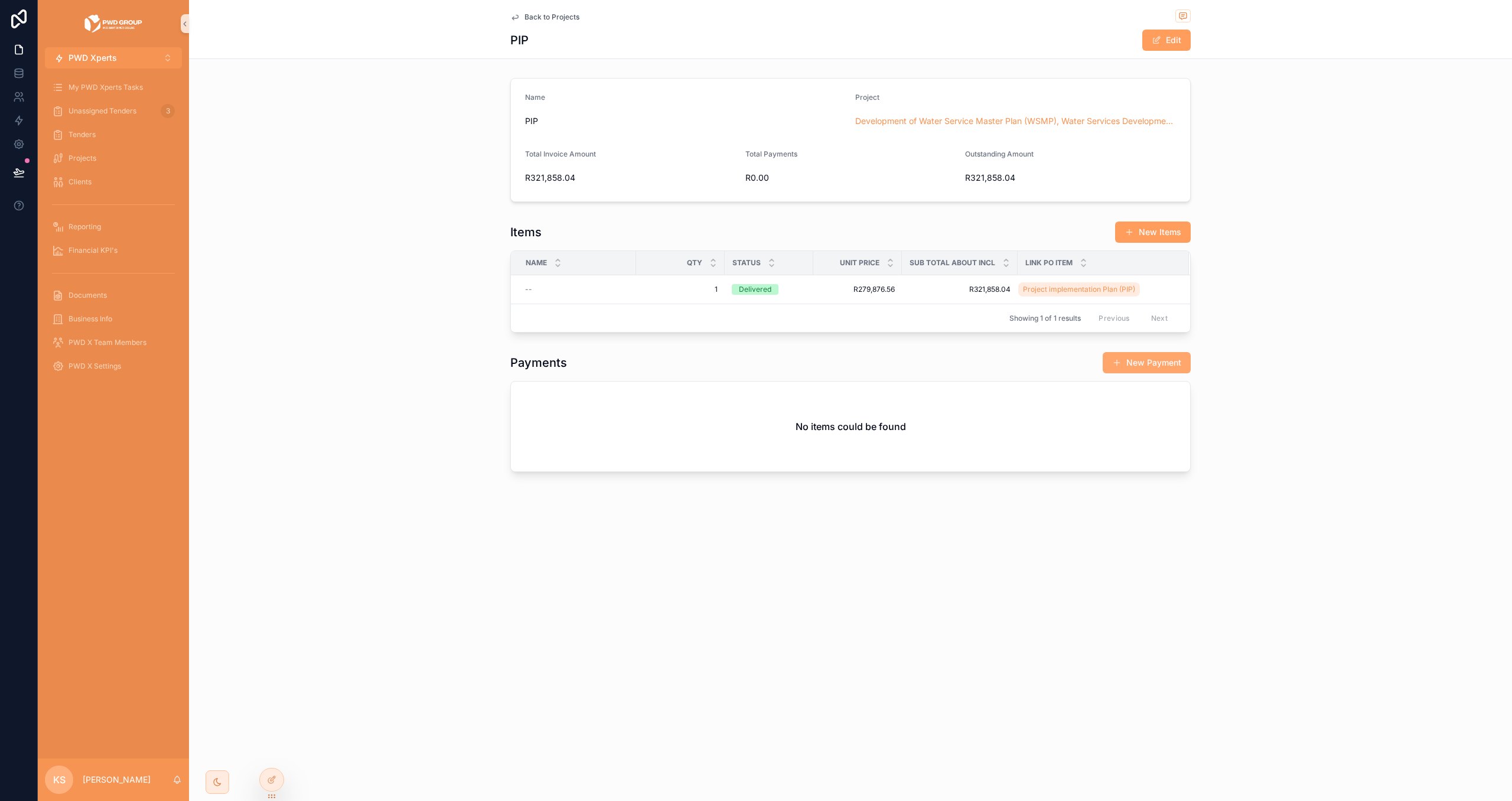
click at [1135, 360] on button "New Payment" at bounding box center [1147, 362] width 88 height 21
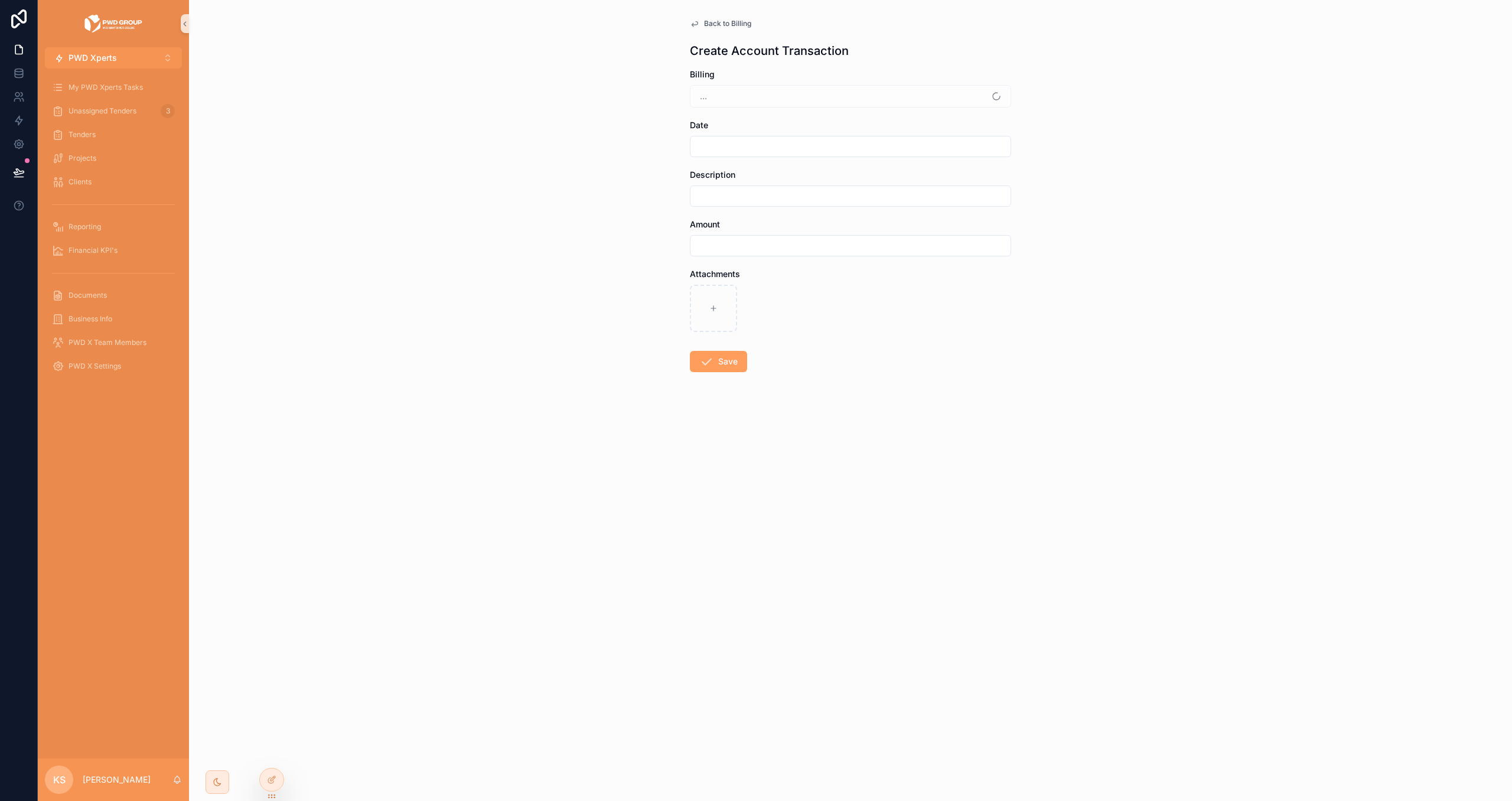
click at [713, 24] on span "Back to Billing" at bounding box center [728, 24] width 47 height 10
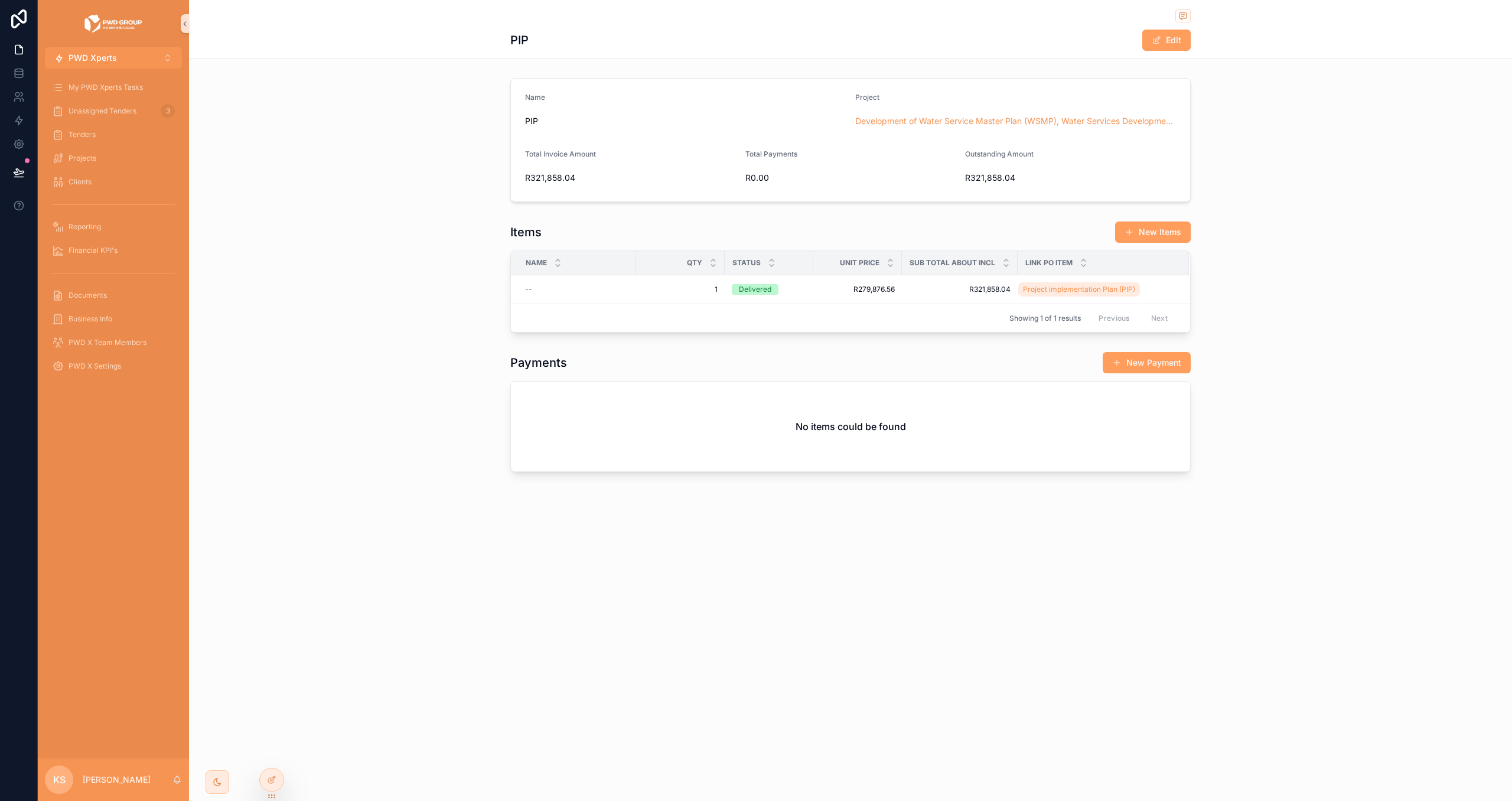
click at [1121, 367] on span "scrollable content" at bounding box center [1118, 363] width 10 height 10
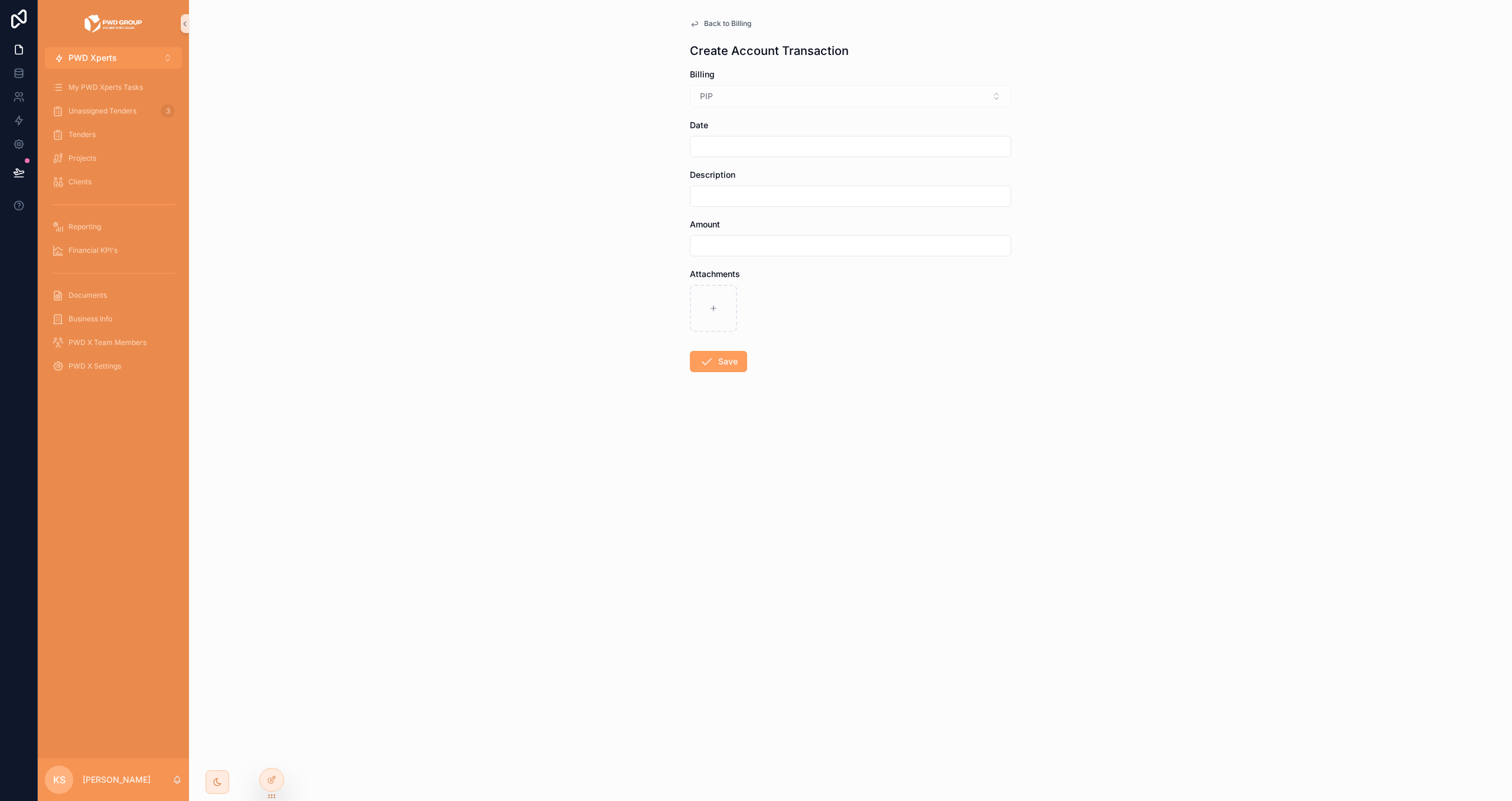
click at [726, 19] on span "Back to Billing" at bounding box center [728, 24] width 47 height 10
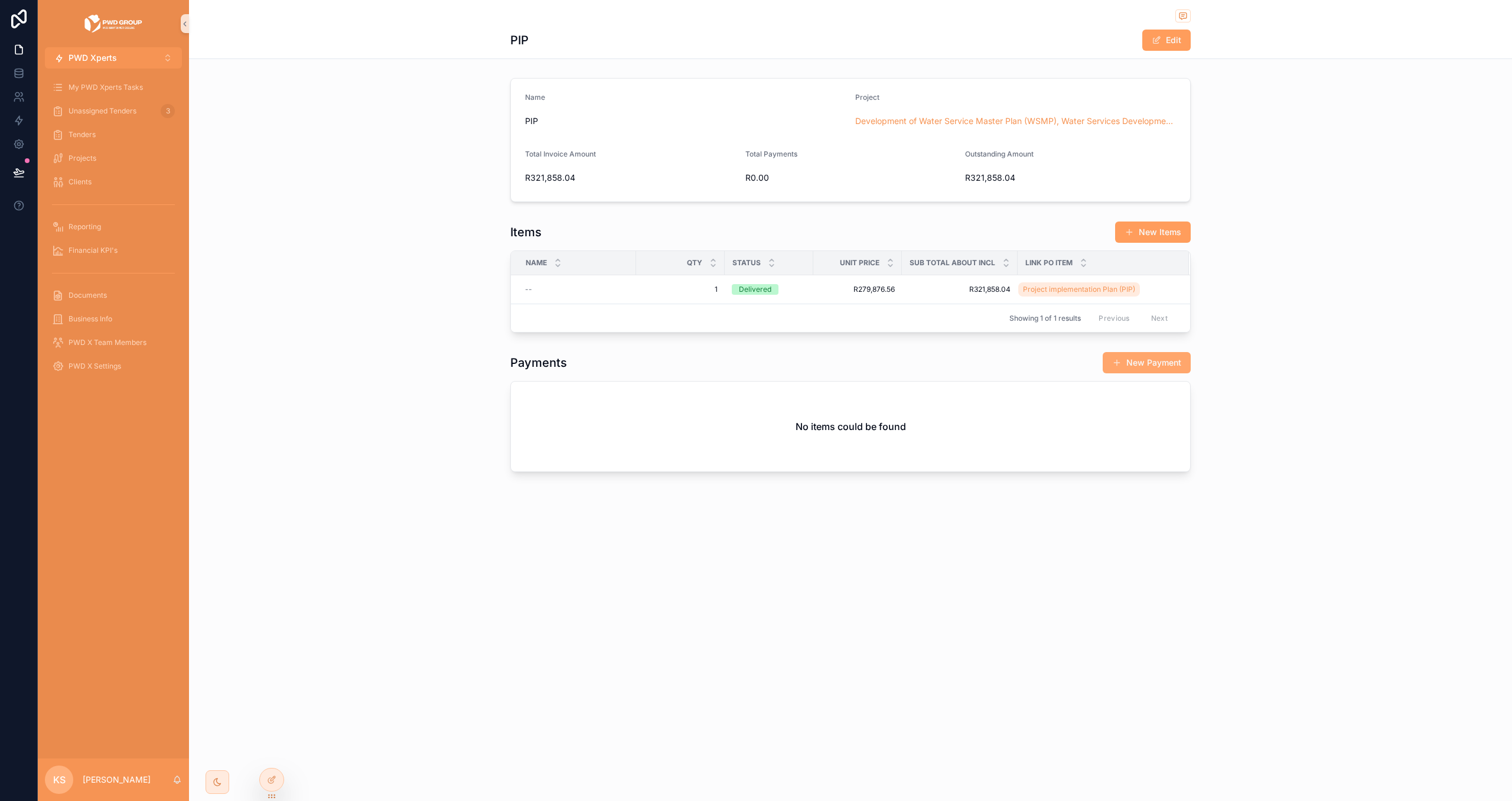
click at [1147, 367] on button "New Payment" at bounding box center [1147, 362] width 88 height 21
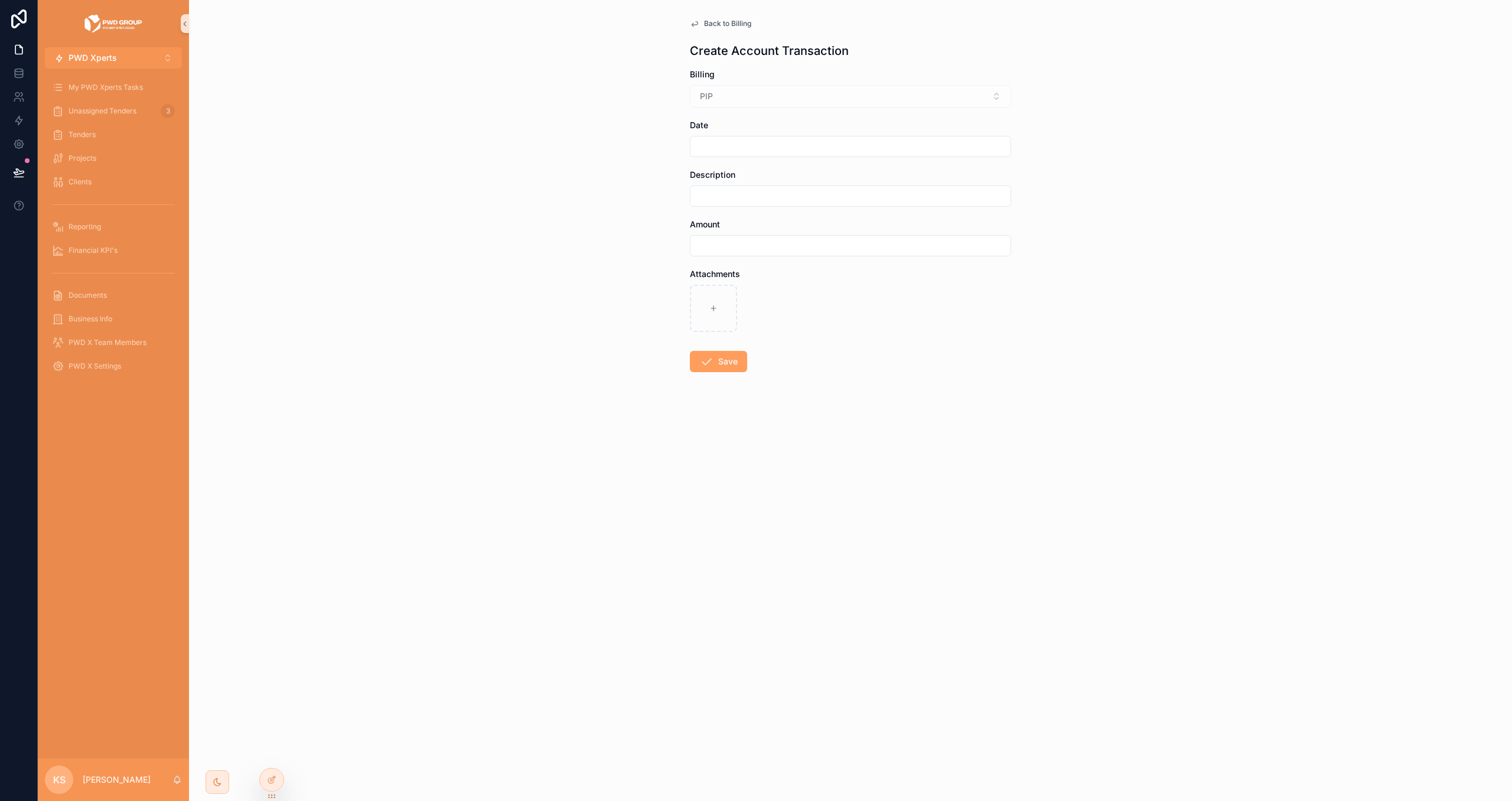
click at [800, 146] on input "scrollable content" at bounding box center [850, 146] width 320 height 16
click at [533, 342] on div "Back to Billing Create Account Transaction Billing PIP Date Description Amount …" at bounding box center [850, 400] width 1323 height 801
drag, startPoint x: 277, startPoint y: 780, endPoint x: 348, endPoint y: 763, distance: 73.0
click at [277, 780] on div at bounding box center [272, 779] width 24 height 22
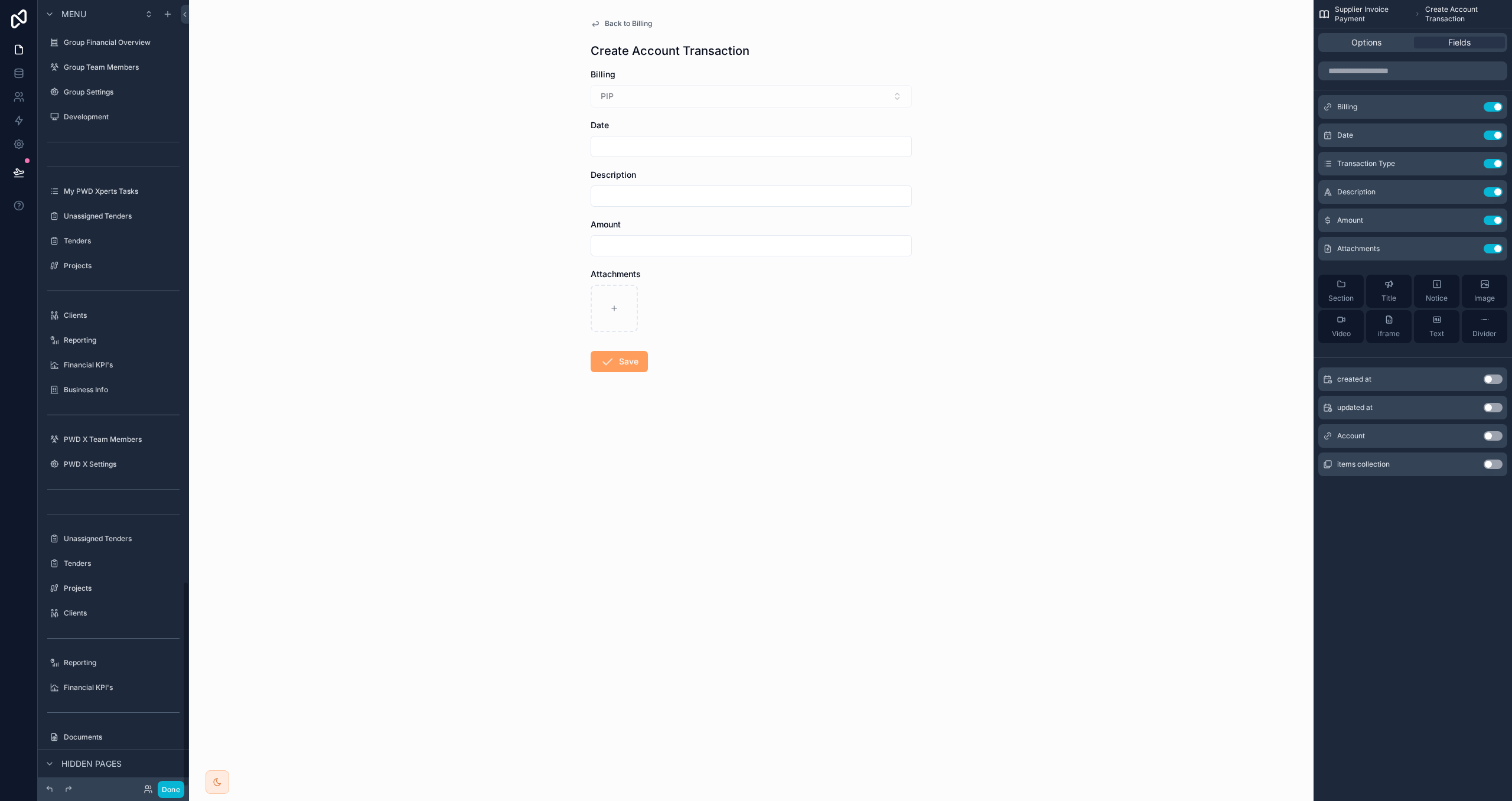
scroll to position [2225, 0]
click at [615, 22] on span "Back to Billing" at bounding box center [628, 24] width 47 height 10
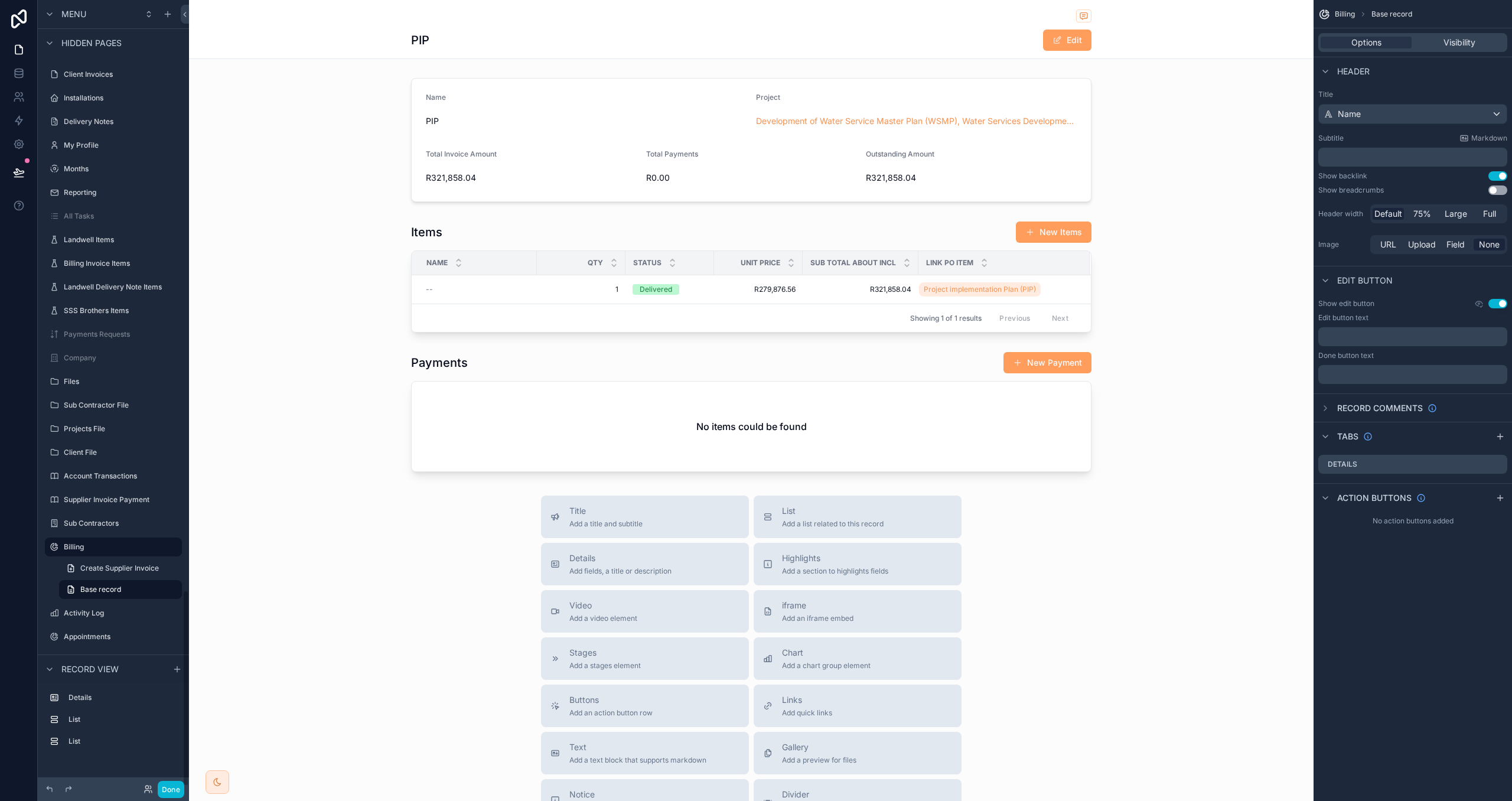
scroll to position [2367, 0]
click at [941, 381] on div "scrollable content" at bounding box center [751, 412] width 1125 height 130
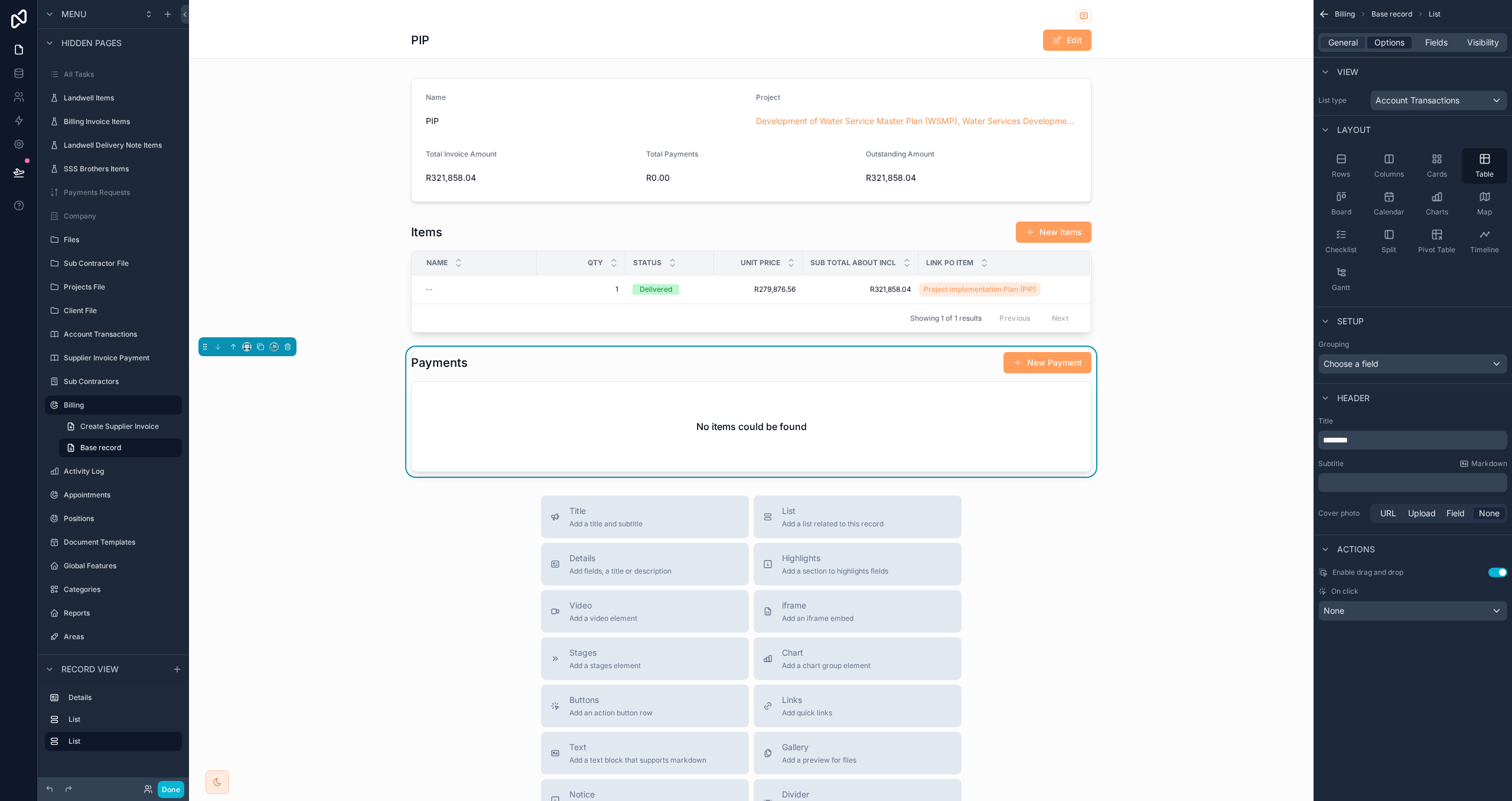
click at [1398, 43] on span "Options" at bounding box center [1389, 43] width 30 height 11
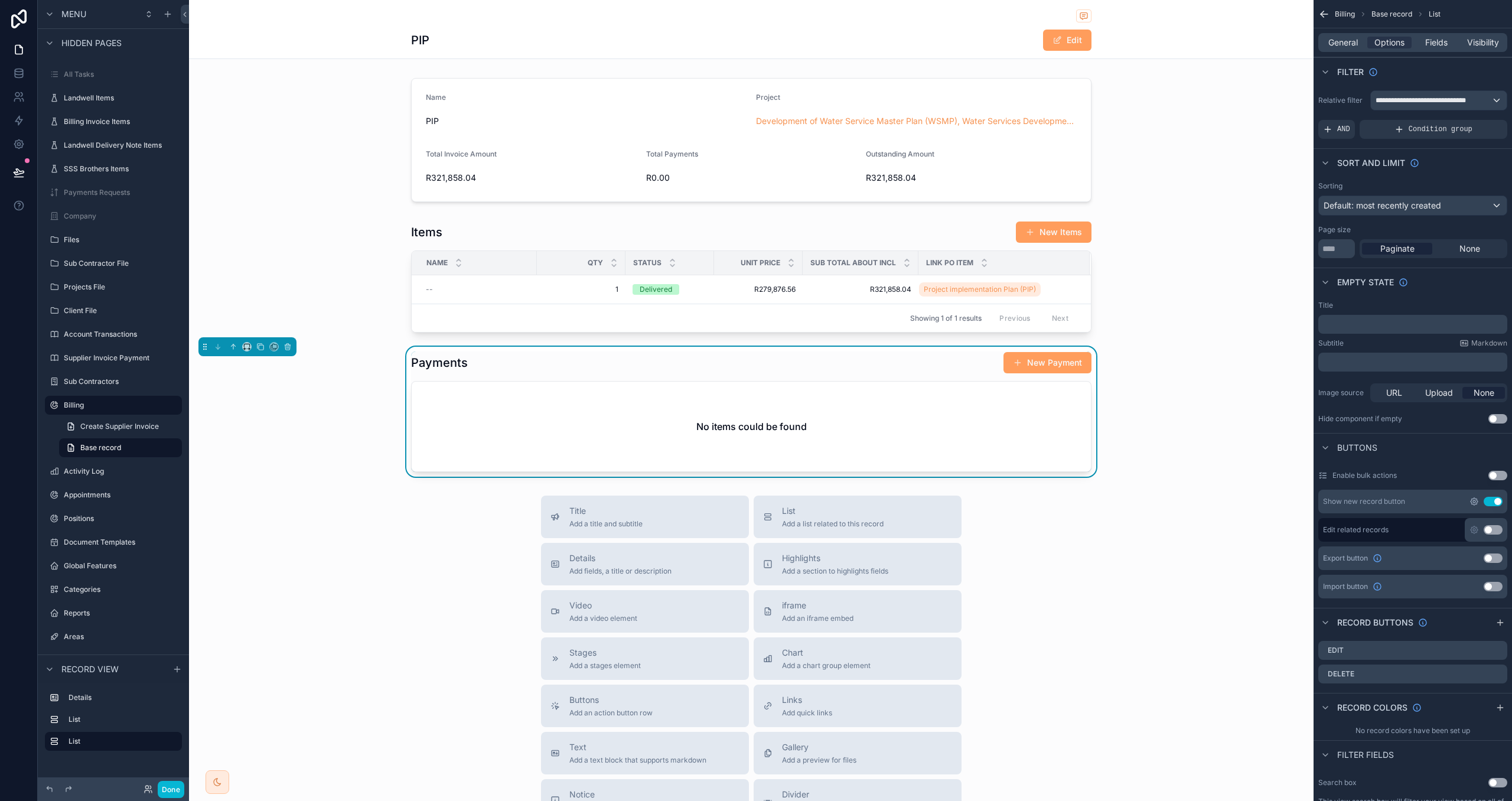
click at [1474, 502] on icon "scrollable content" at bounding box center [1474, 502] width 10 height 10
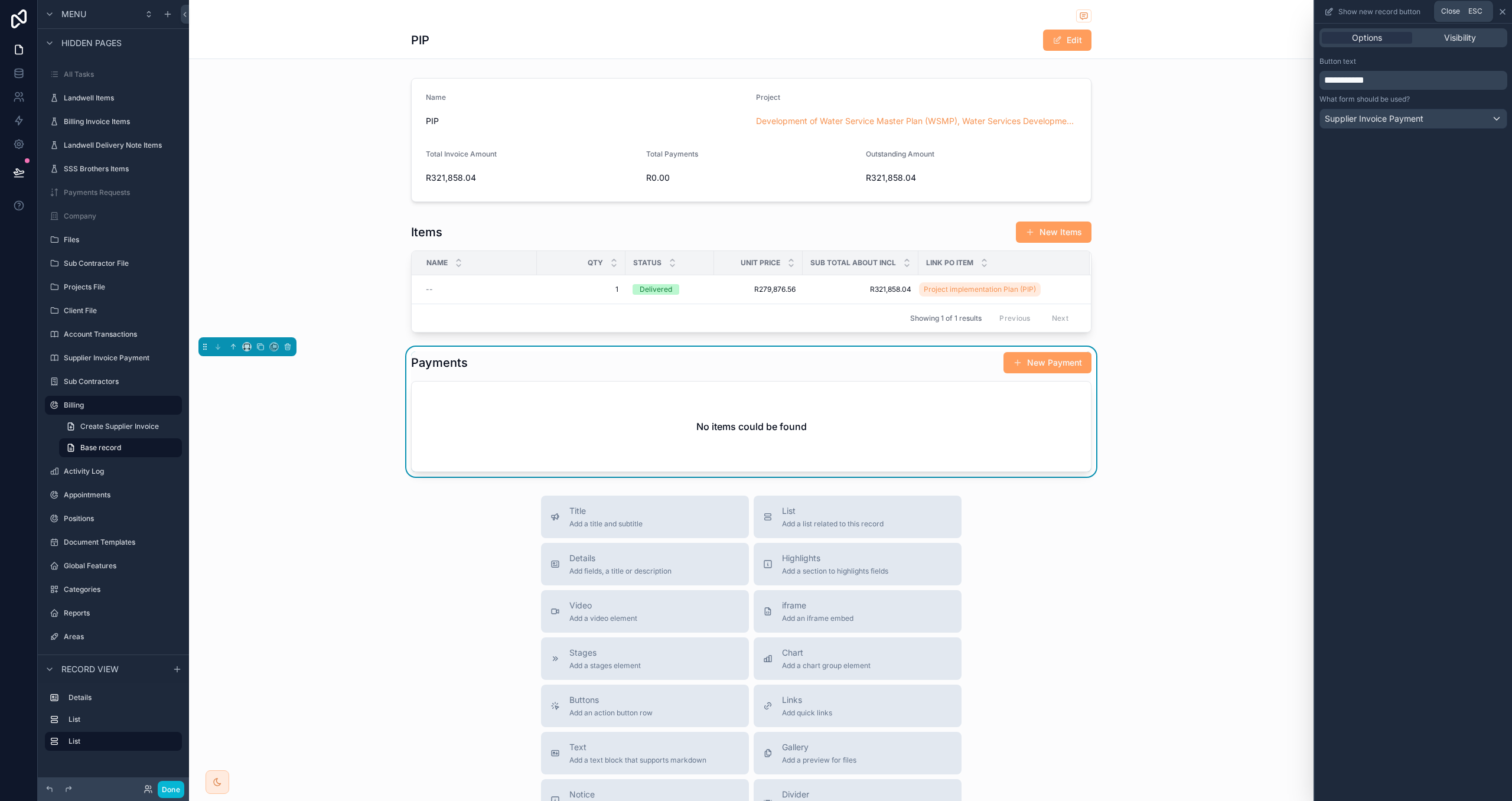
click at [1503, 8] on icon at bounding box center [1503, 12] width 10 height 10
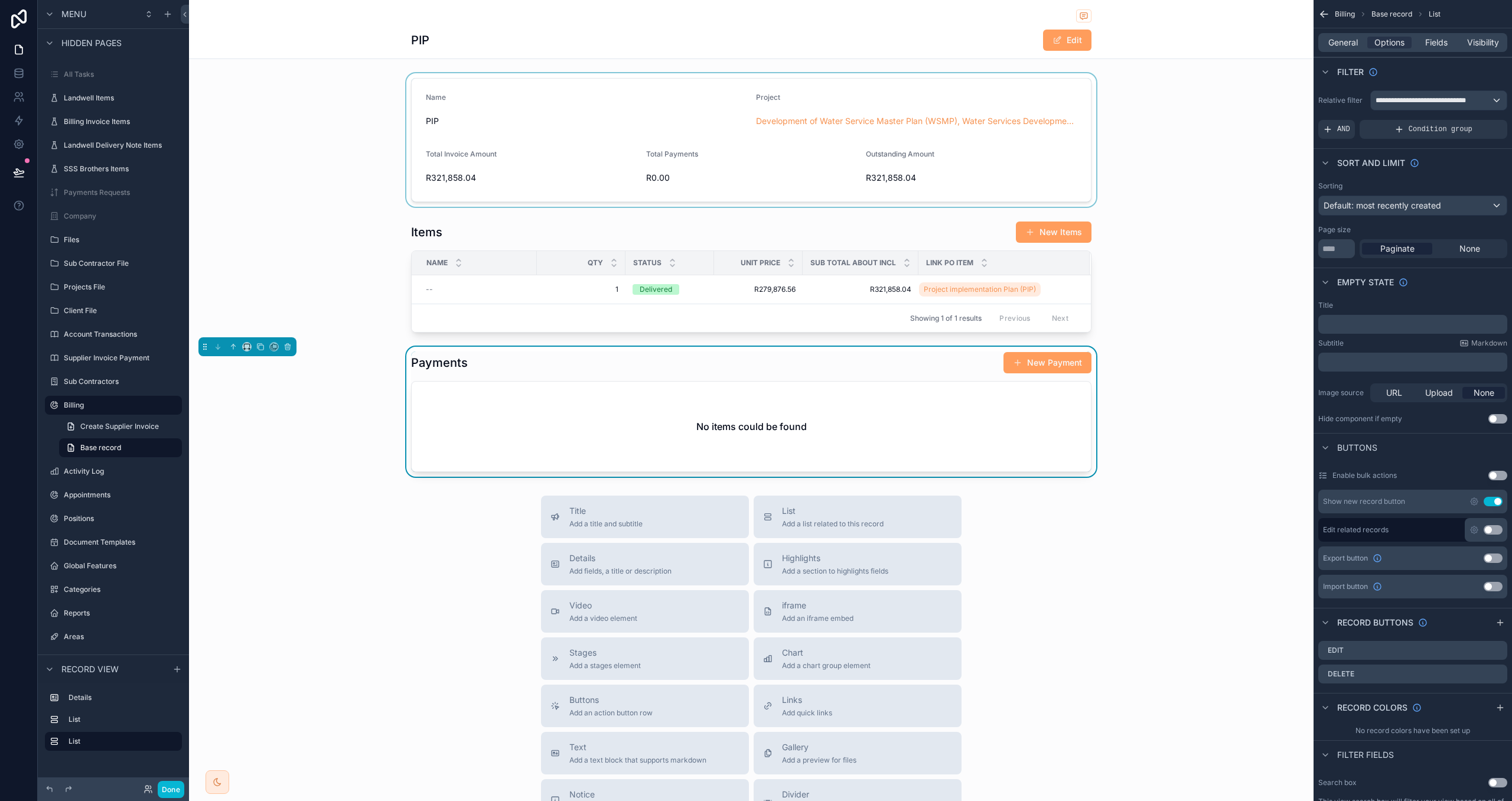
drag, startPoint x: 923, startPoint y: 183, endPoint x: 871, endPoint y: 177, distance: 52.3
click at [871, 177] on div "scrollable content" at bounding box center [751, 140] width 1125 height 133
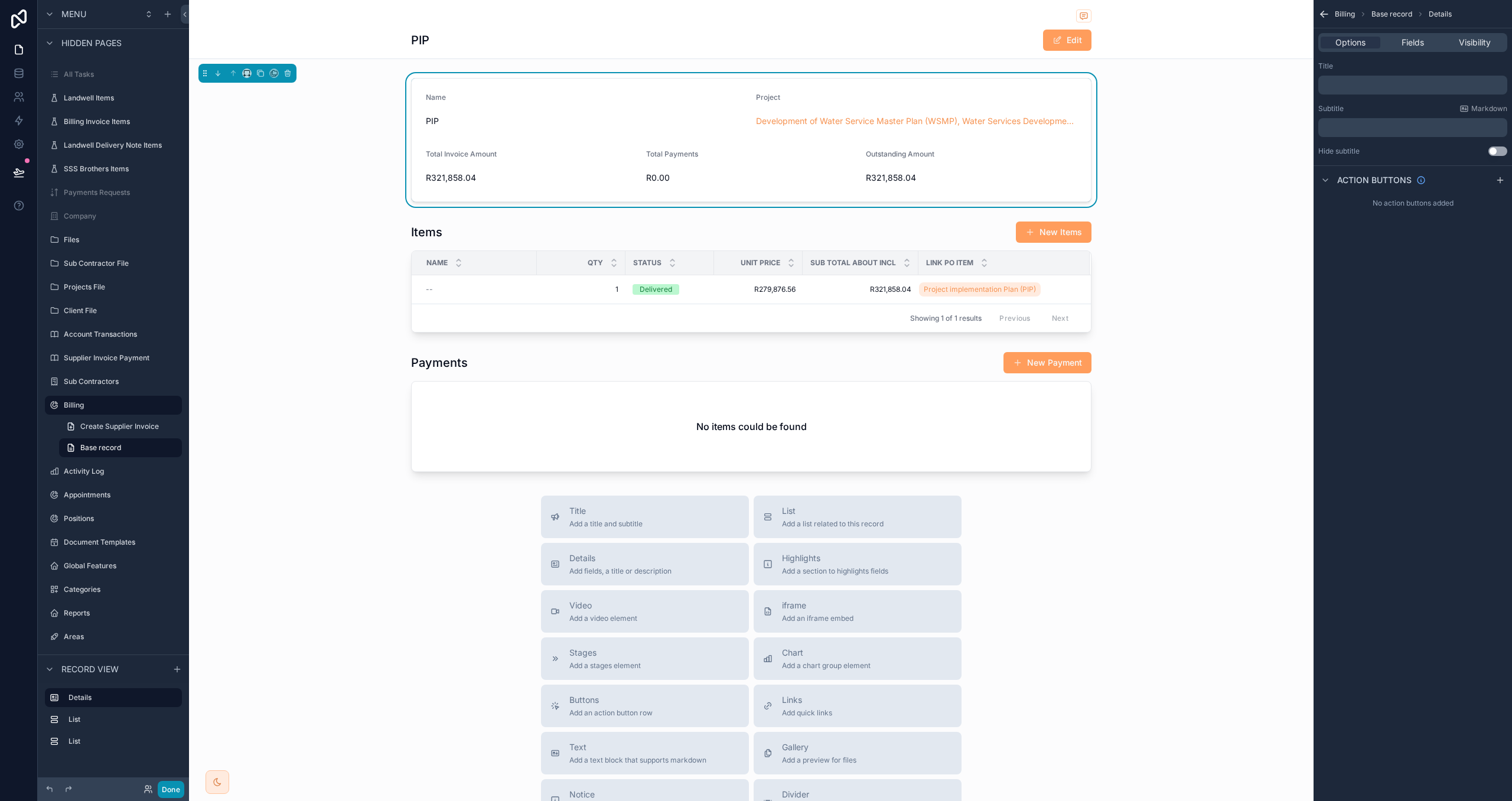
click at [164, 787] on button "Done" at bounding box center [171, 790] width 26 height 17
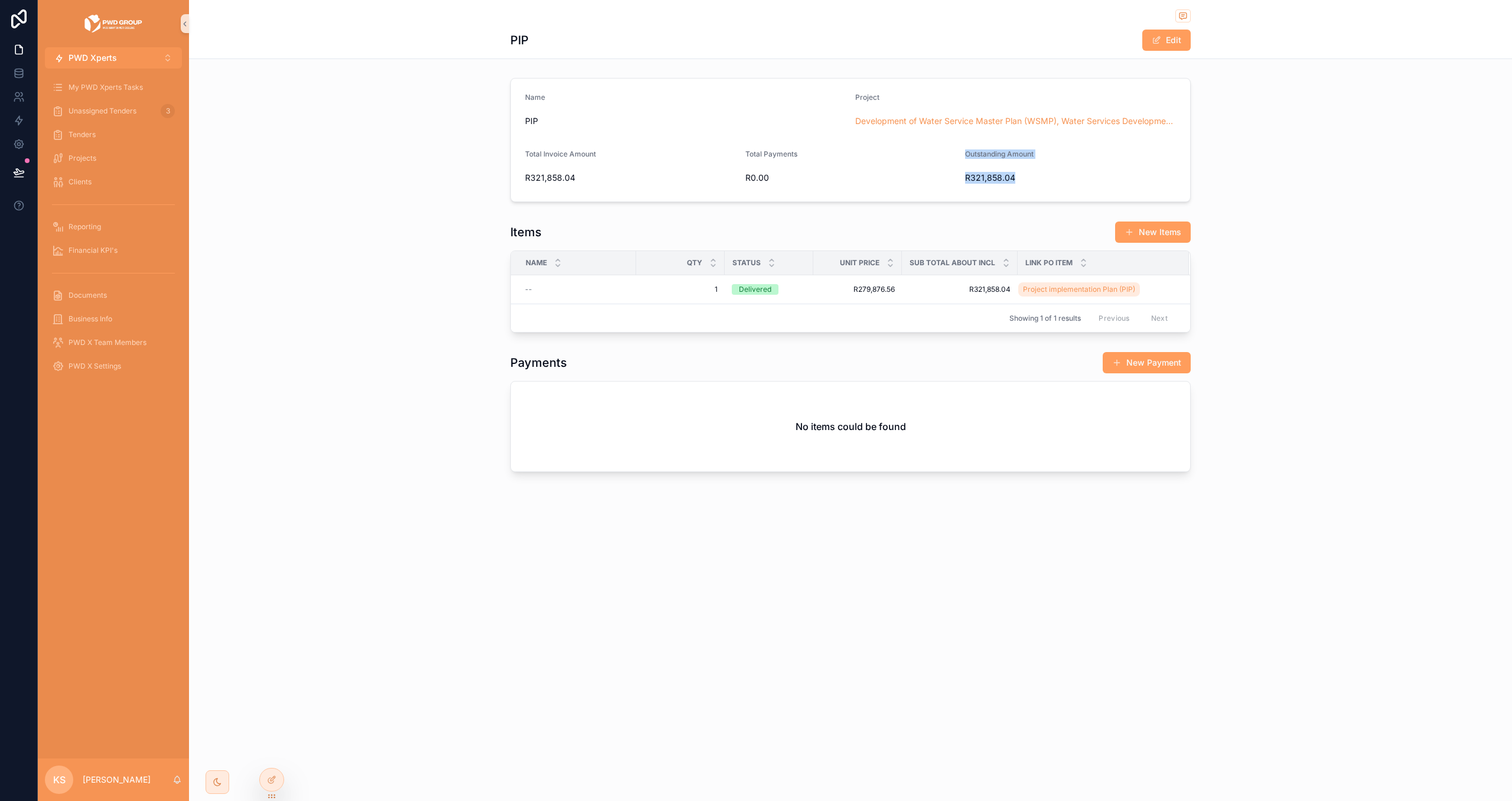
drag, startPoint x: 1016, startPoint y: 182, endPoint x: 991, endPoint y: 180, distance: 25.1
click at [964, 179] on form "Name PIP Project Development of Water Service Master Plan (WSMP), Water Service…" at bounding box center [851, 140] width 679 height 123
click at [1029, 182] on span "R321,858.04" at bounding box center [1043, 178] width 156 height 11
drag, startPoint x: 1032, startPoint y: 178, endPoint x: 979, endPoint y: 178, distance: 53.0
click at [967, 178] on span "R321,858.04" at bounding box center [1043, 178] width 156 height 11
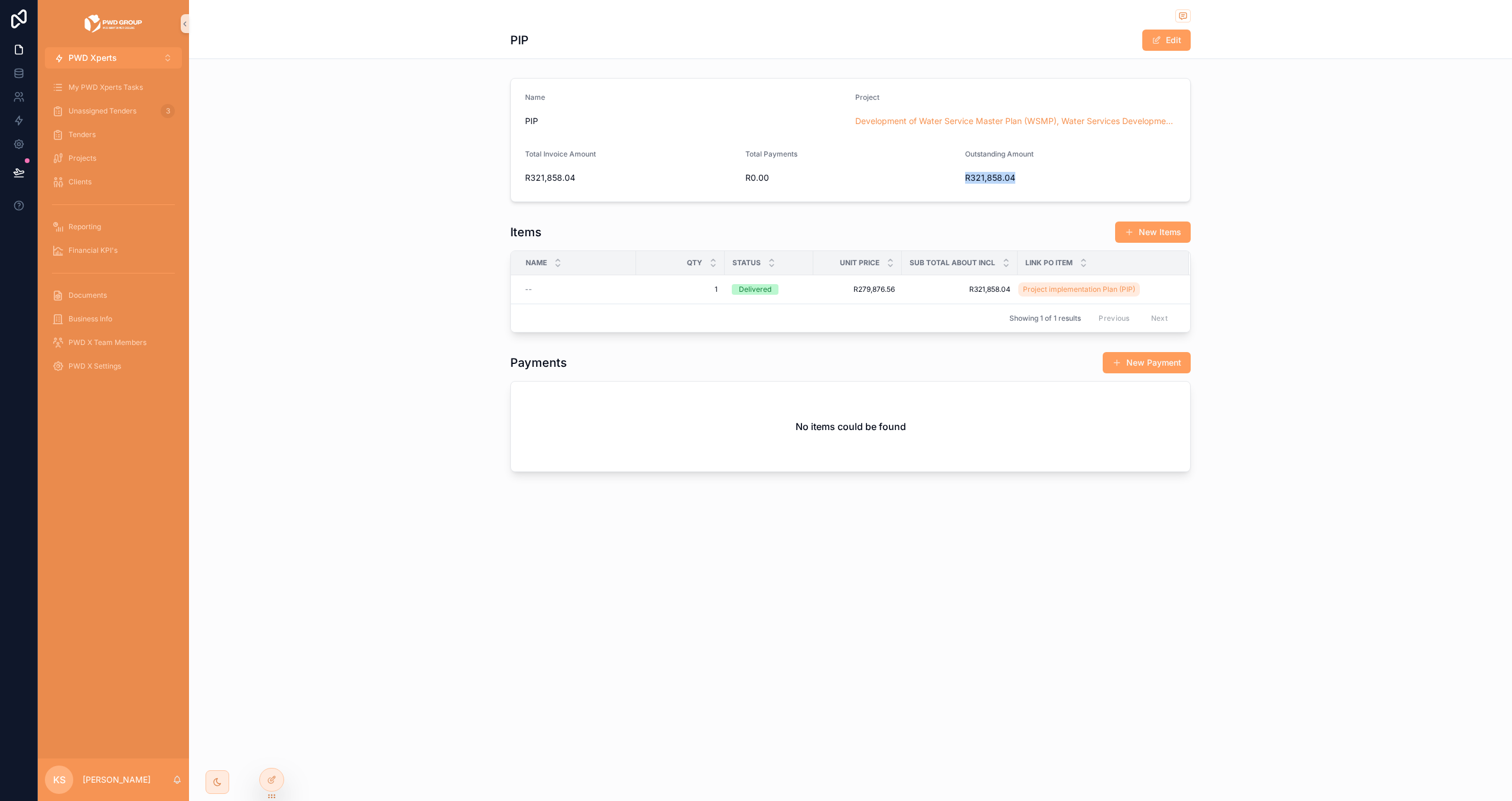
copy span "R321,858.04"
click at [1314, 367] on div "Payments New Payment No items could be found" at bounding box center [850, 412] width 1323 height 130
click at [1171, 369] on button "New Payment" at bounding box center [1147, 362] width 88 height 21
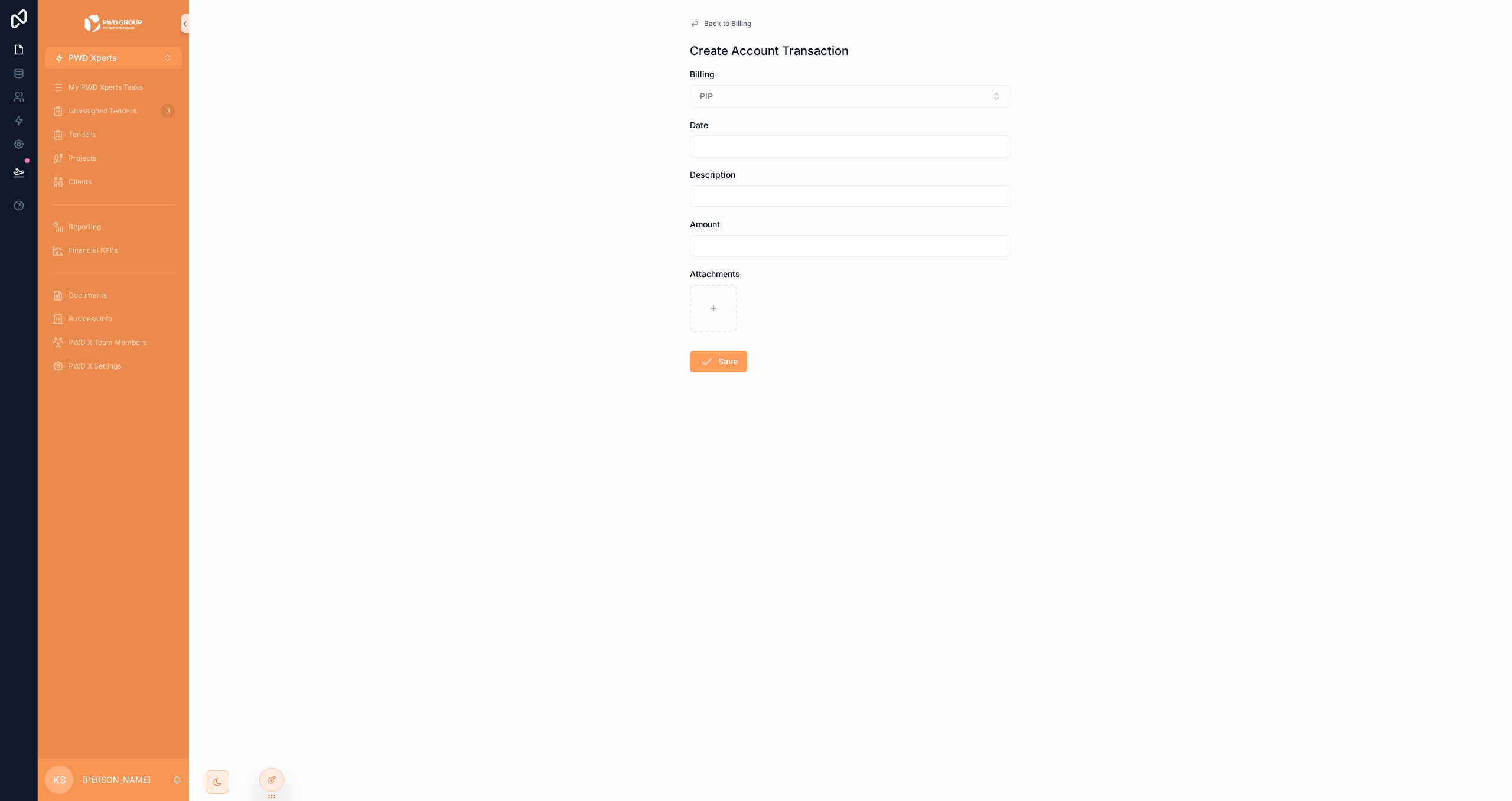
click at [826, 246] on input "scrollable content" at bounding box center [850, 245] width 320 height 16
paste input "**********"
type input "**********"
click at [813, 199] on input "scrollable content" at bounding box center [850, 196] width 320 height 16
type input "*******"
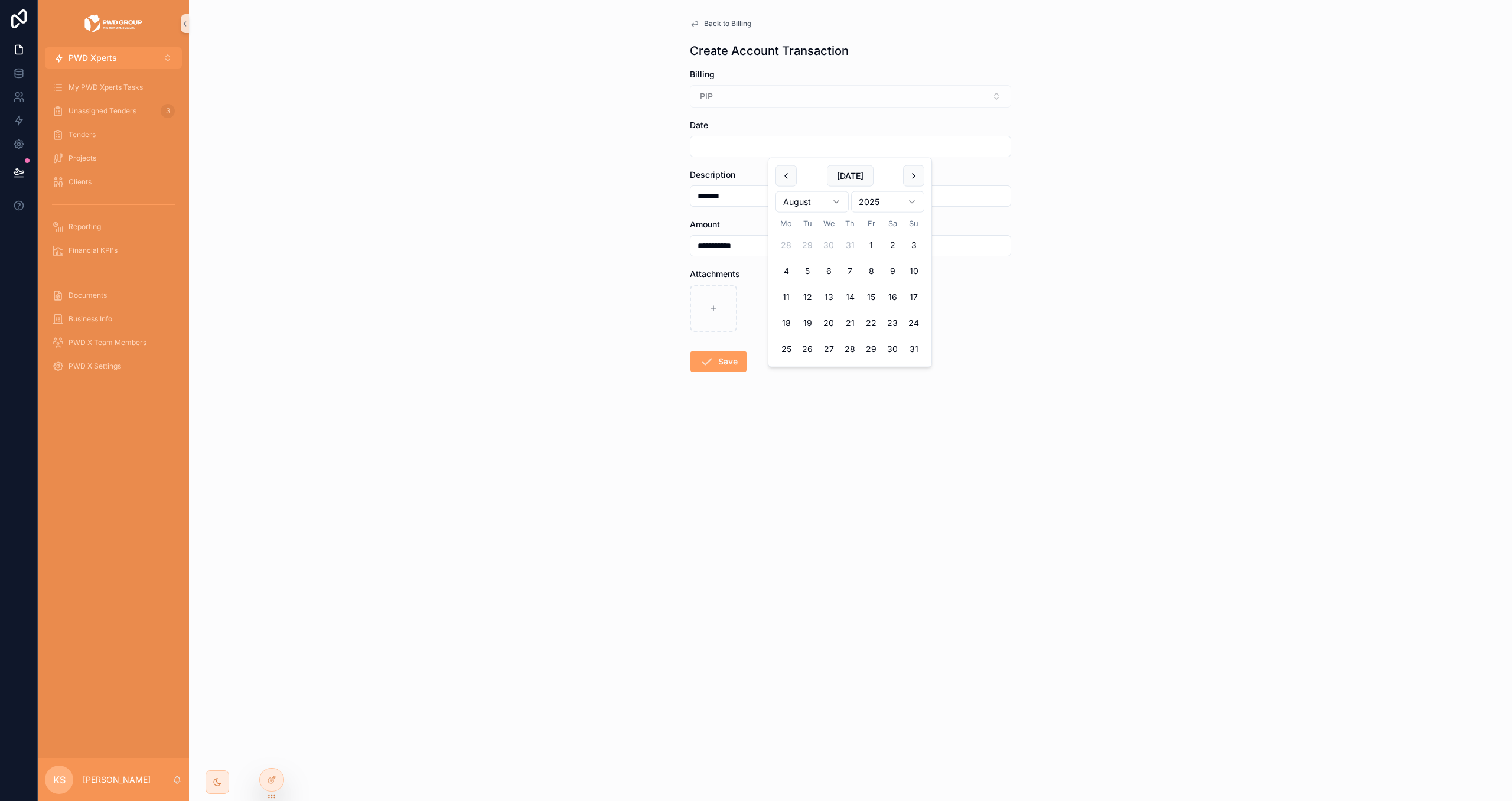
click at [808, 152] on input "scrollable content" at bounding box center [850, 146] width 320 height 16
click at [891, 347] on button "30" at bounding box center [893, 349] width 21 height 21
type input "**********"
click at [719, 363] on button "Save" at bounding box center [718, 362] width 57 height 21
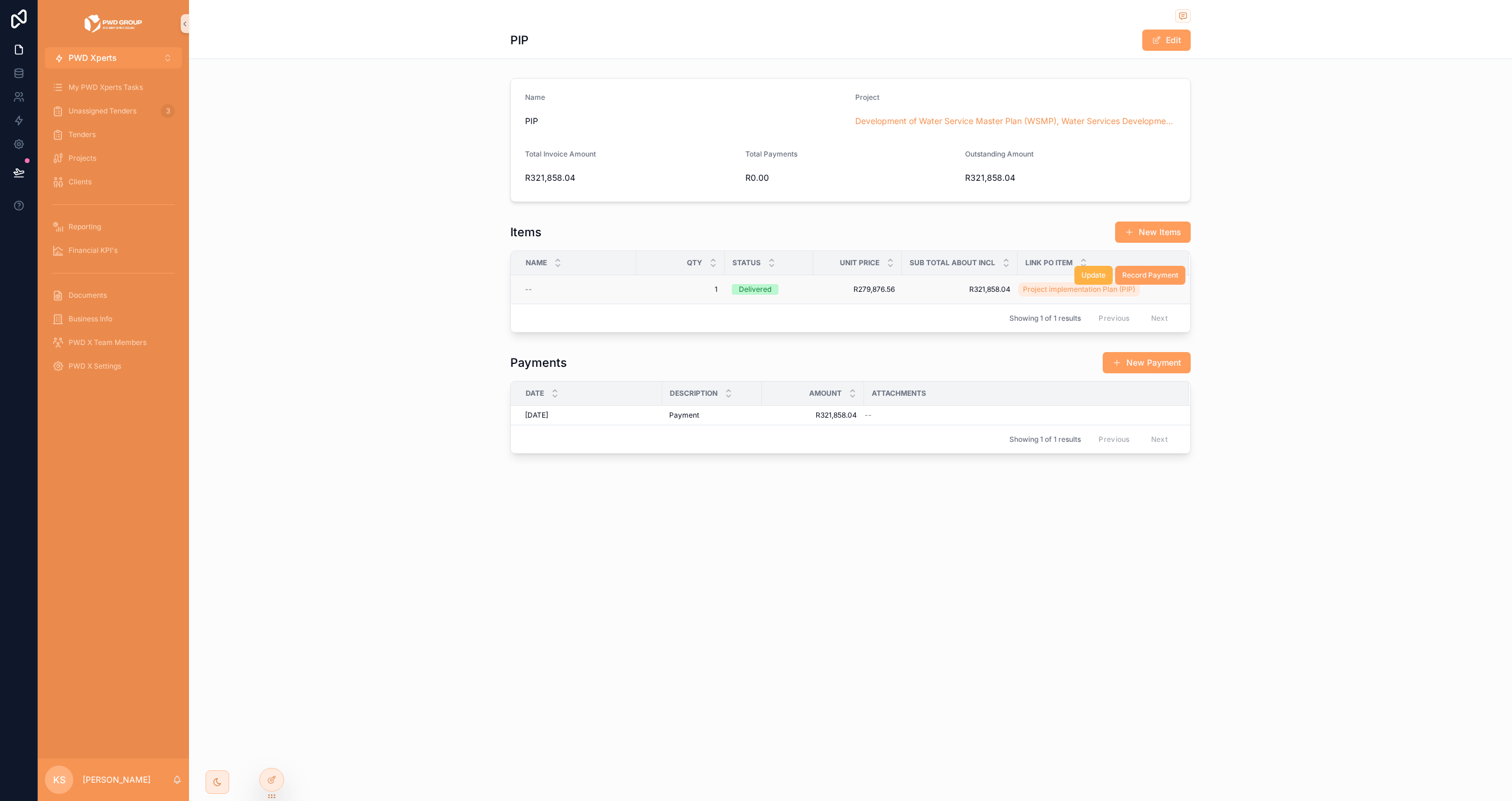
click at [1091, 280] on span "Update" at bounding box center [1094, 276] width 25 height 10
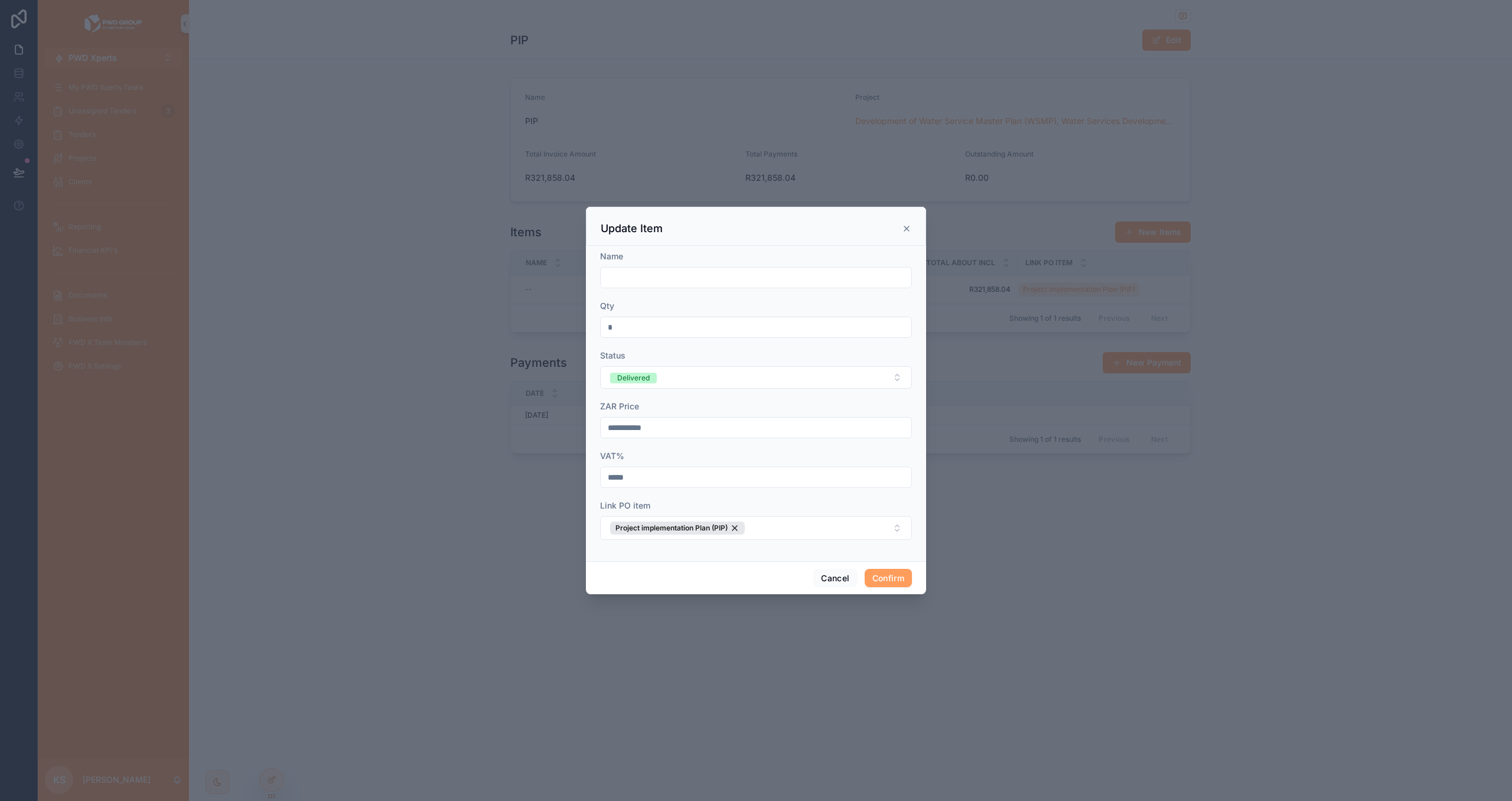
click at [904, 228] on icon at bounding box center [907, 229] width 5 height 5
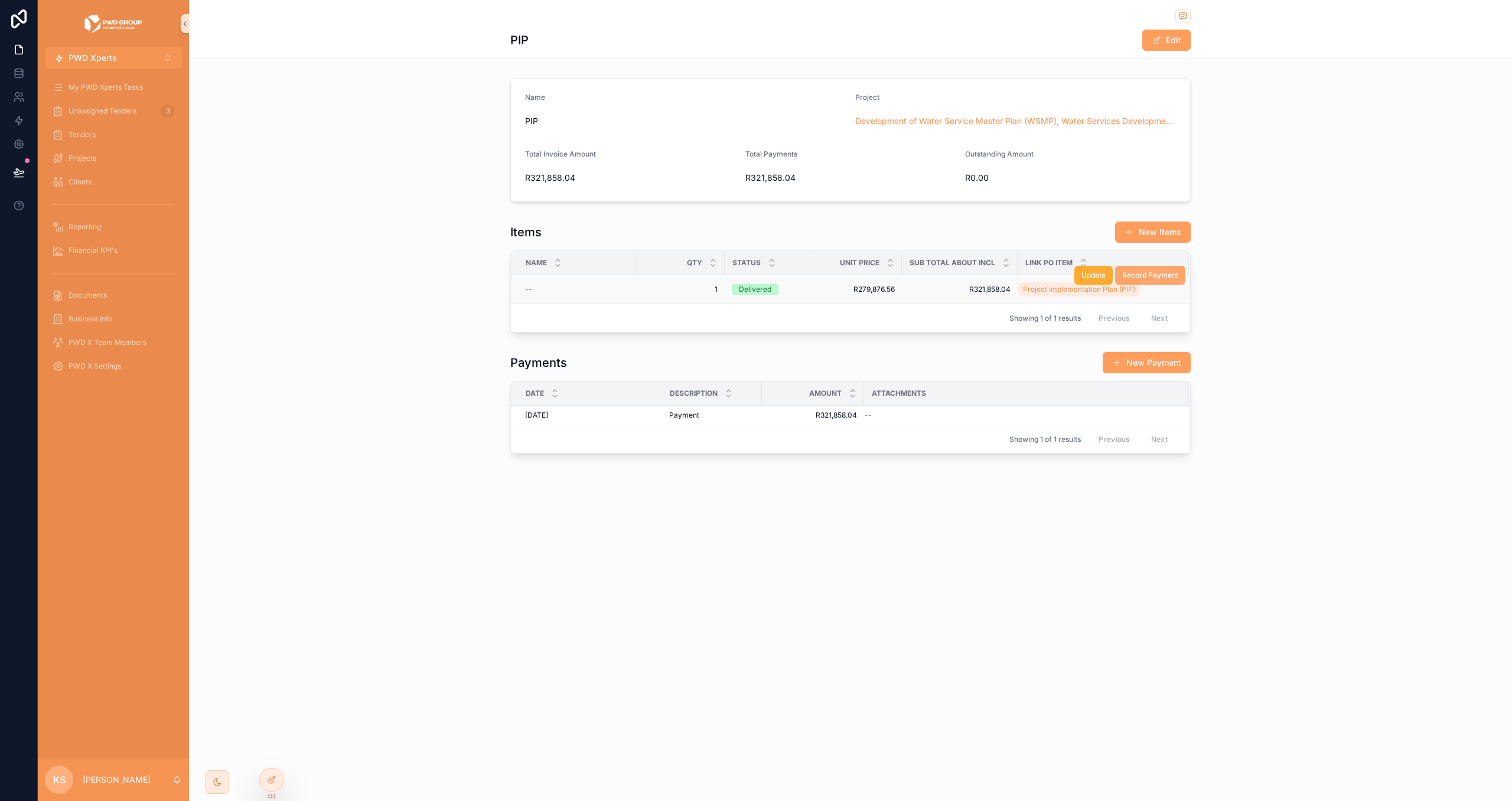
click at [1141, 279] on span "Record Payment" at bounding box center [1150, 276] width 56 height 10
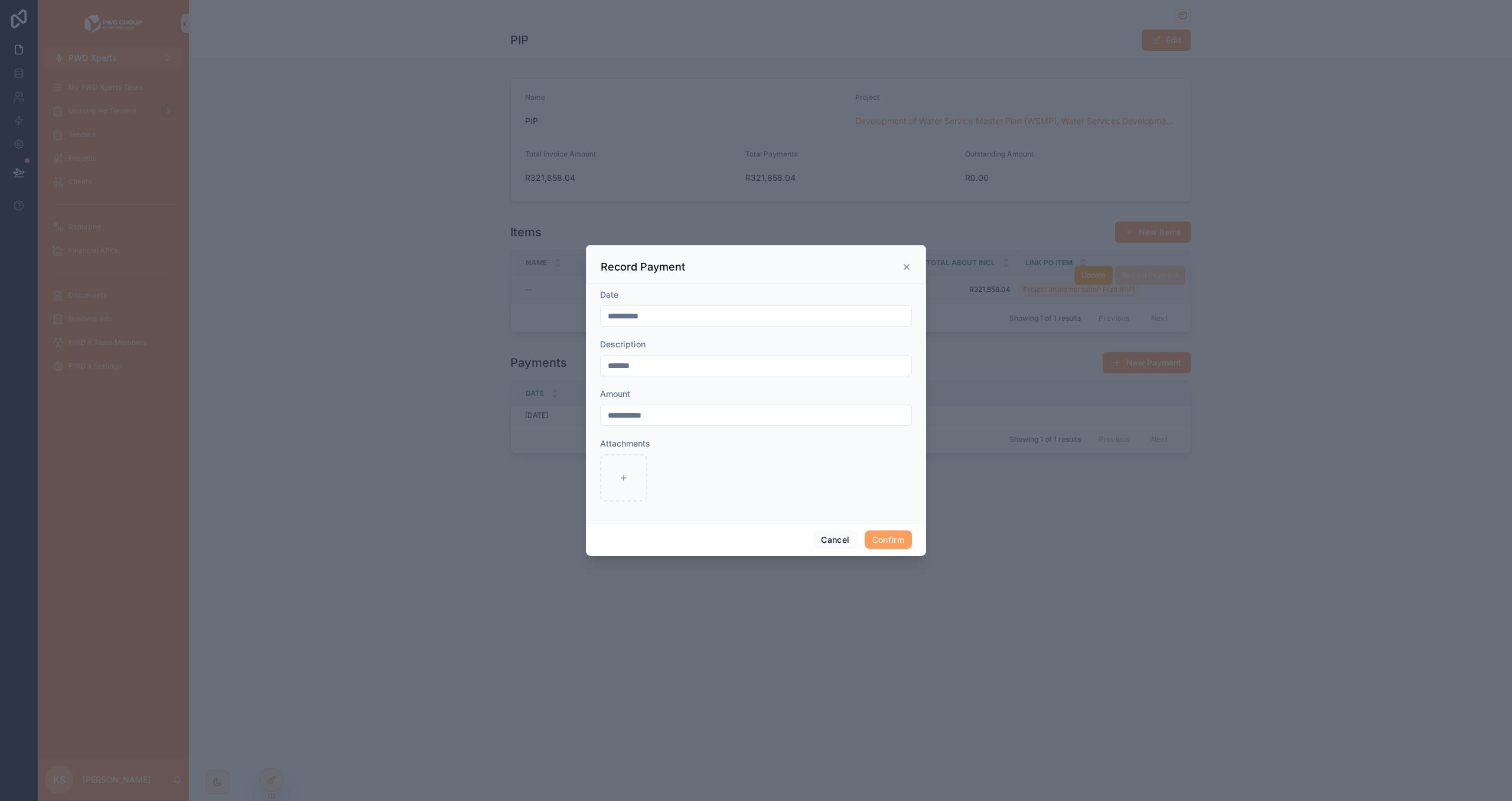
click at [904, 267] on icon at bounding box center [907, 268] width 10 height 10
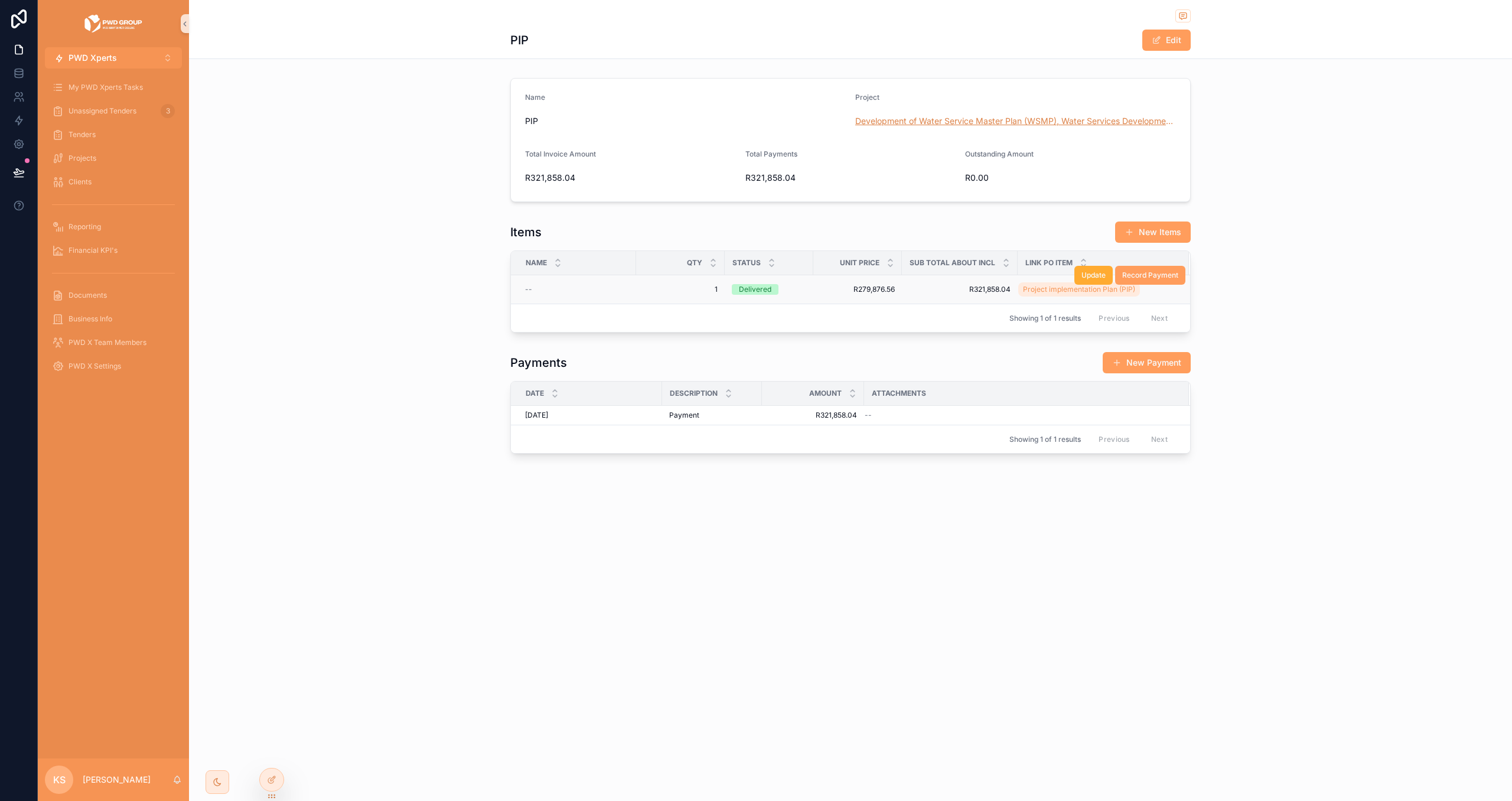
click at [941, 116] on span "Development of Water Service Master Plan (WSMP), Water Services Development Pla…" at bounding box center [1016, 121] width 321 height 11
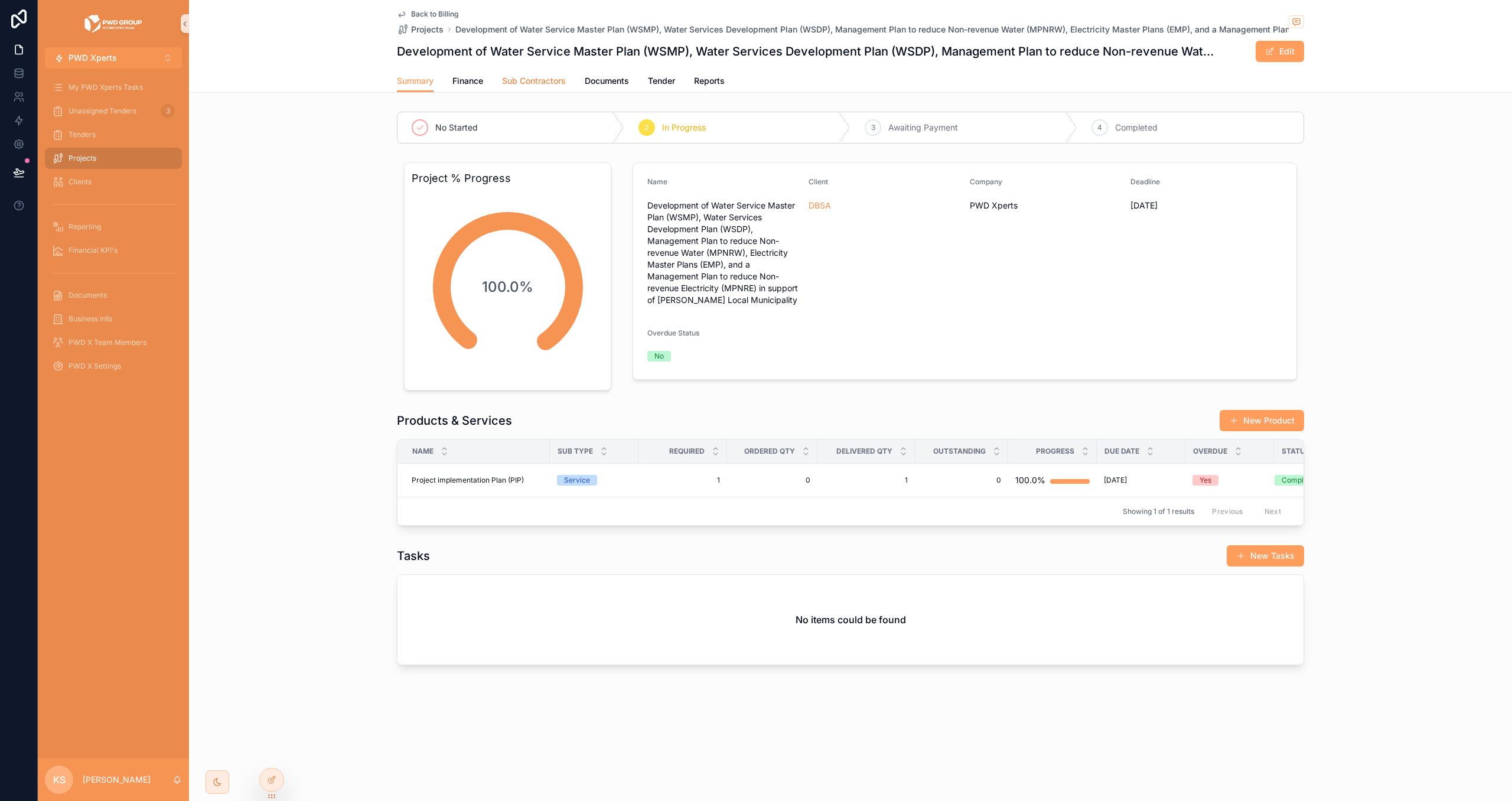
click at [522, 77] on span "Sub Contractors" at bounding box center [534, 81] width 64 height 11
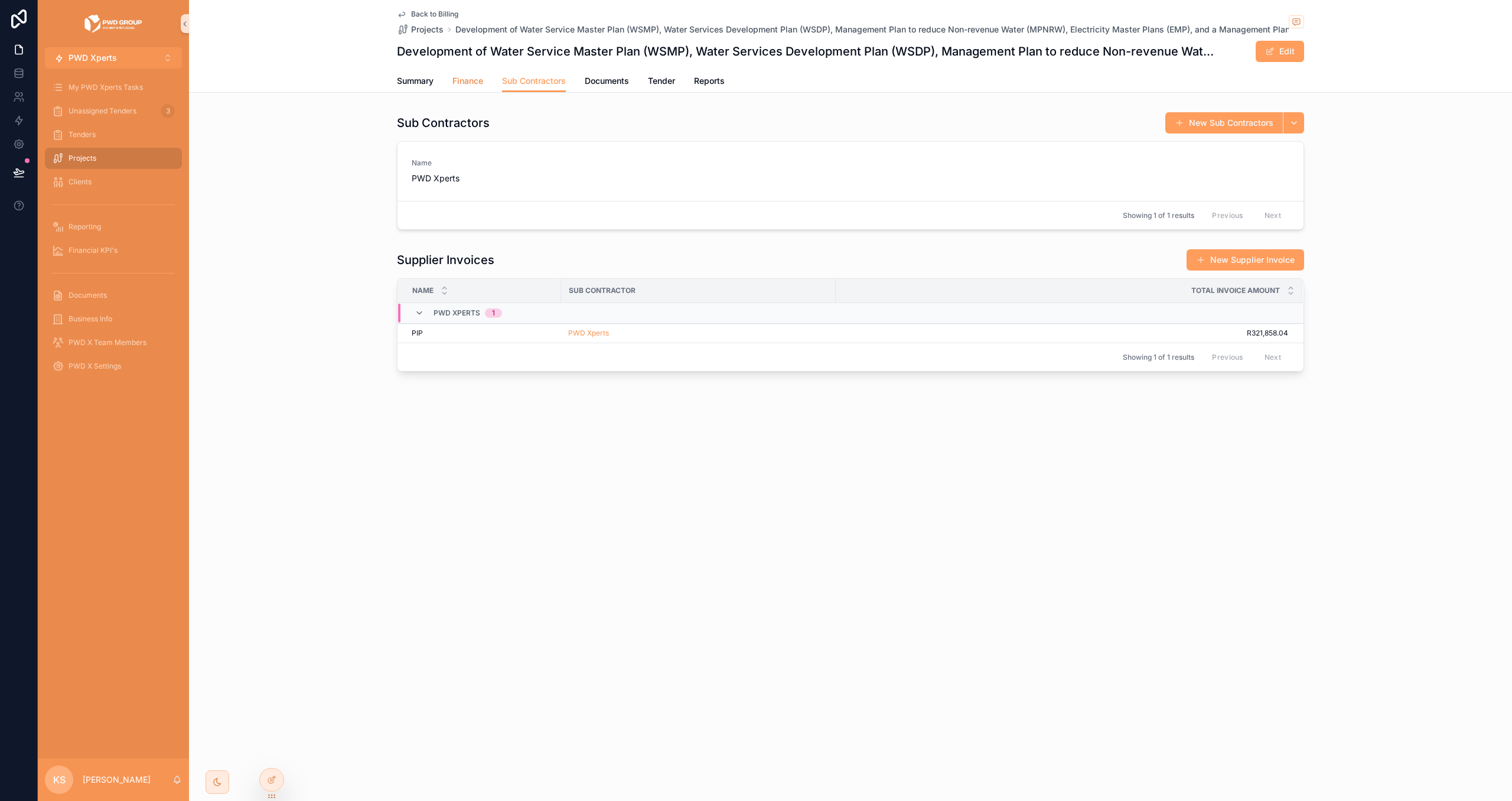
click at [463, 82] on span "Finance" at bounding box center [468, 81] width 31 height 11
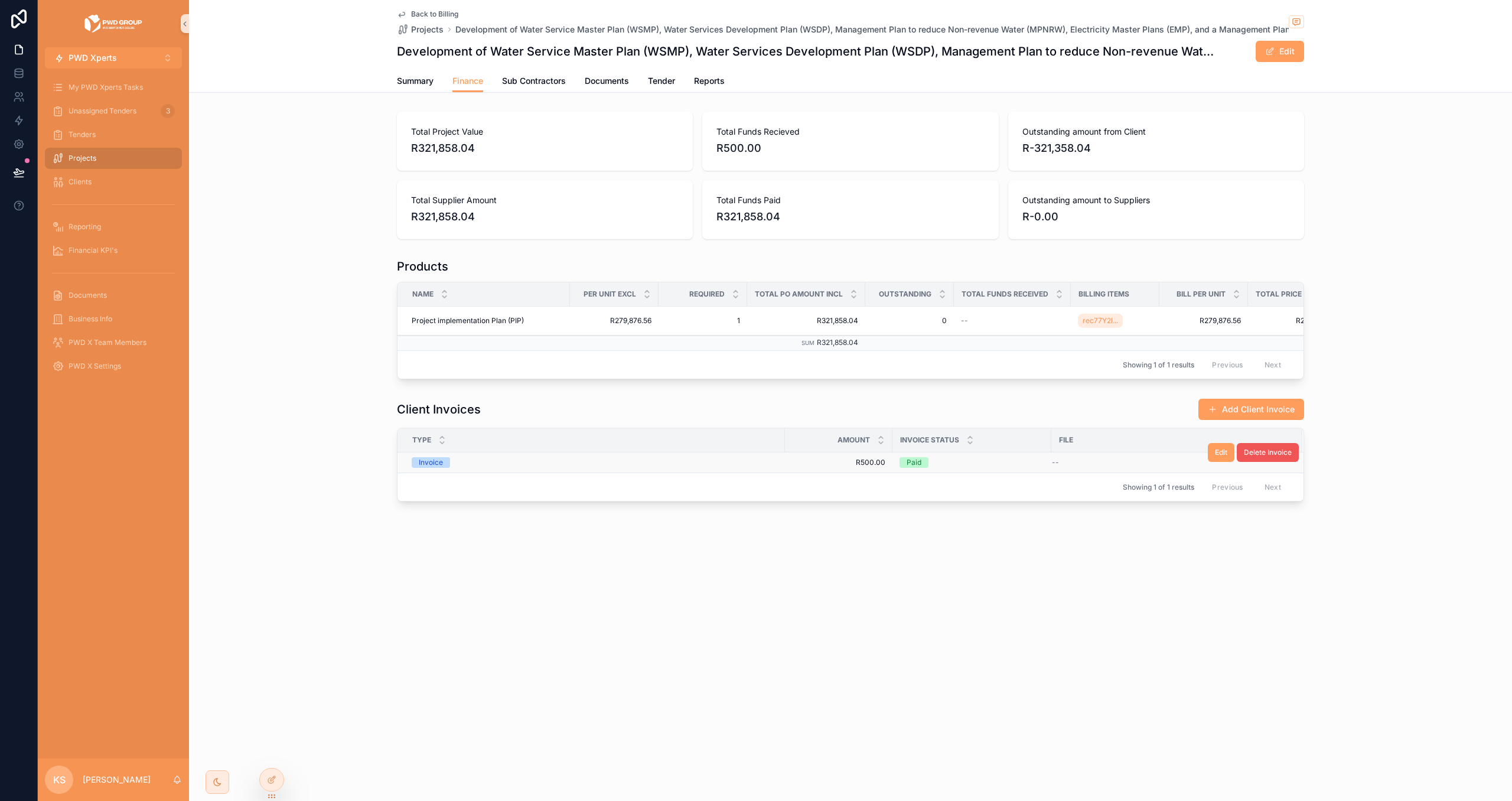
click at [1249, 456] on span "Delete Invoice" at bounding box center [1268, 452] width 47 height 10
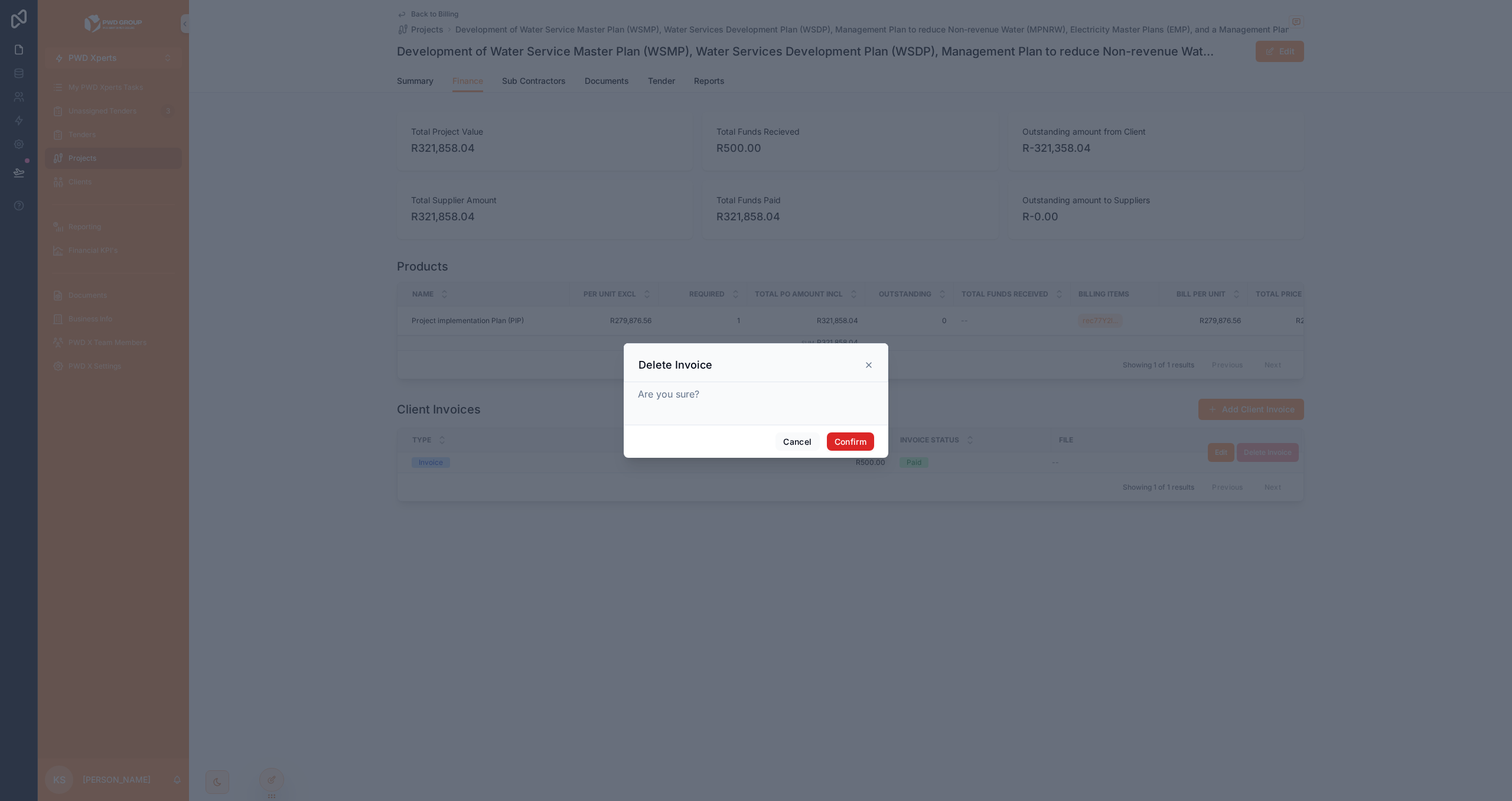
drag, startPoint x: 845, startPoint y: 439, endPoint x: 845, endPoint y: 433, distance: 6.0
click at [844, 439] on button "Confirm" at bounding box center [851, 442] width 47 height 19
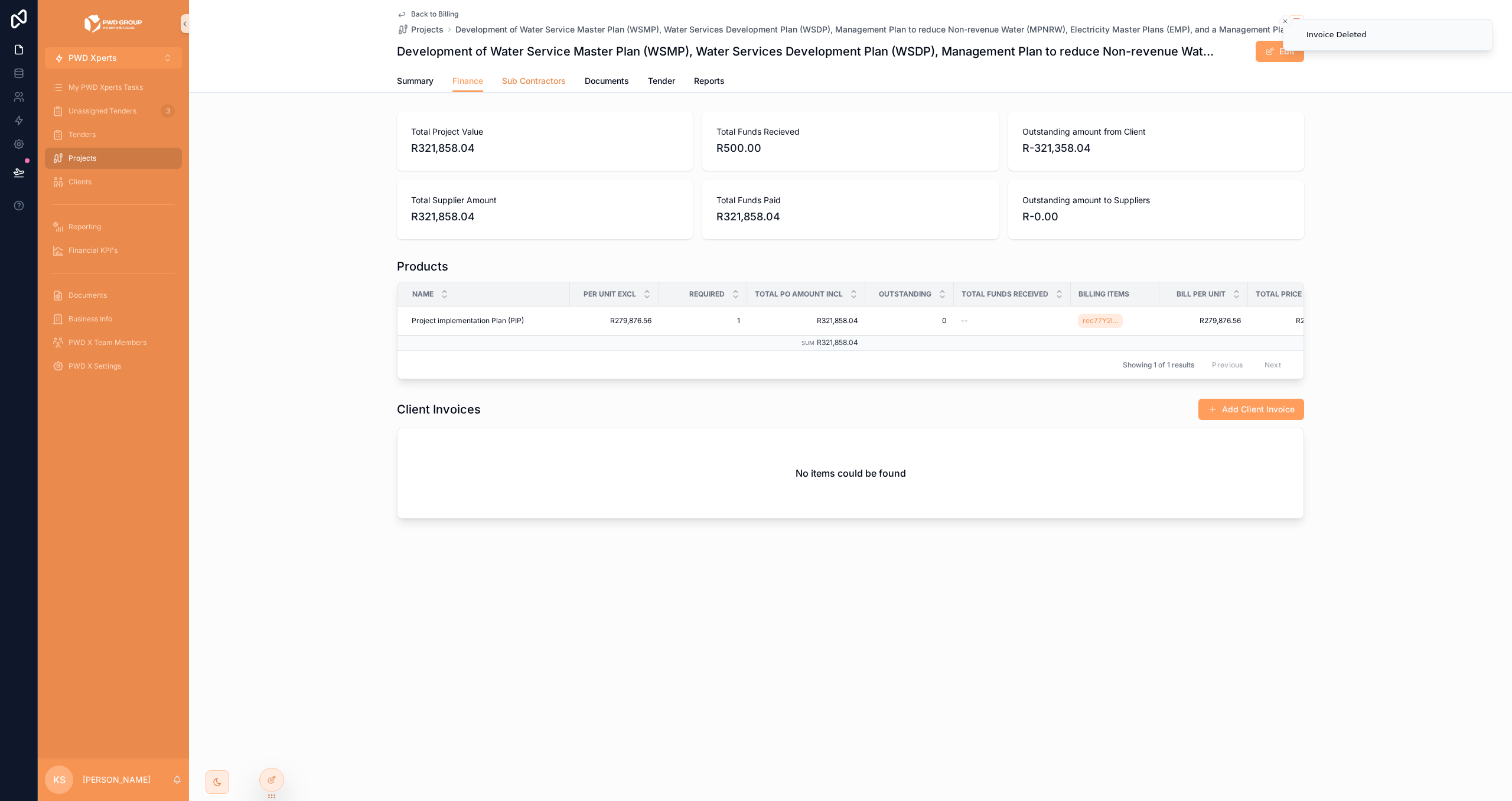
click at [542, 76] on span "Sub Contractors" at bounding box center [534, 81] width 64 height 11
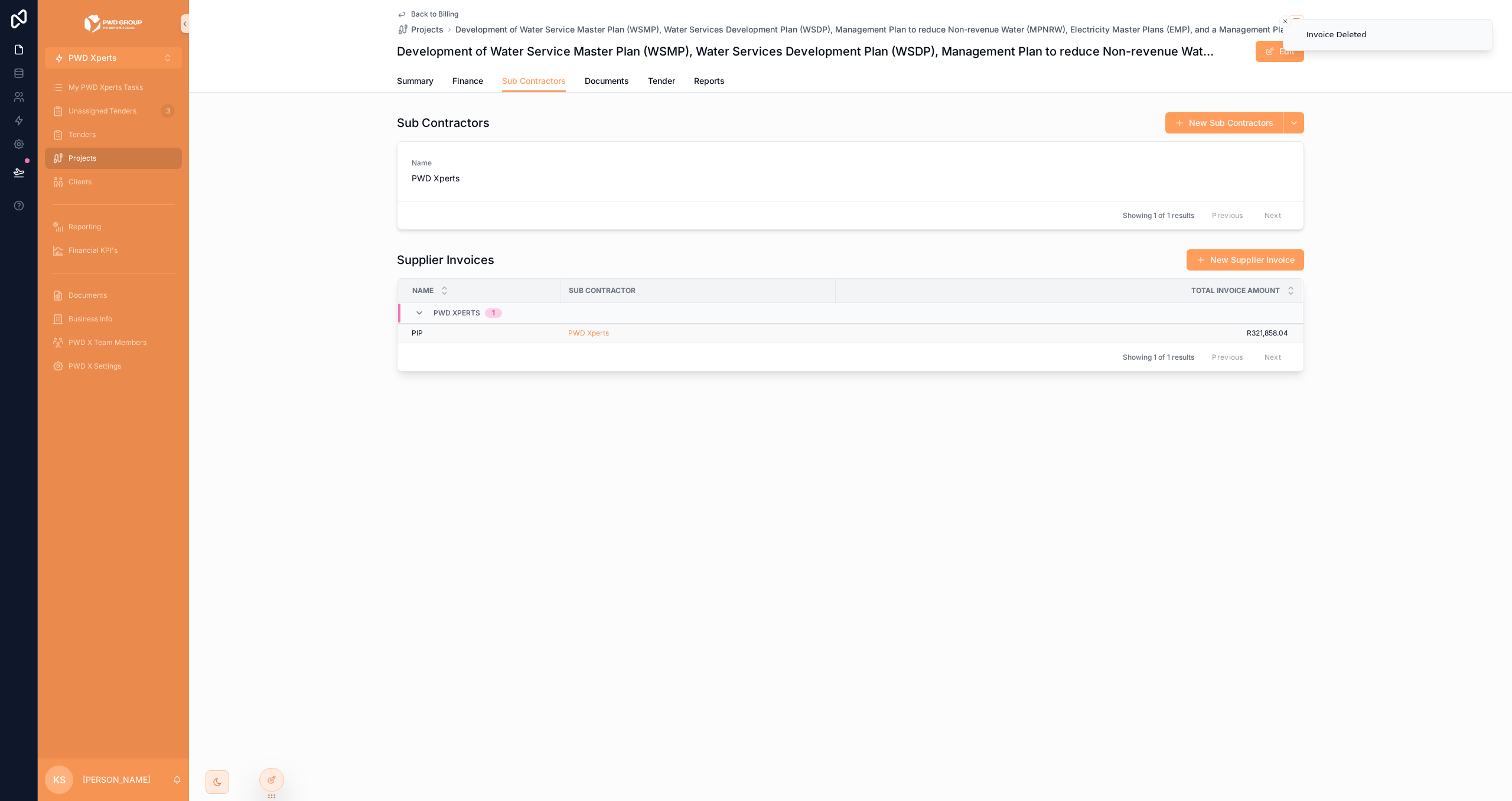
click at [754, 332] on div "PWD Xperts" at bounding box center [699, 333] width 260 height 10
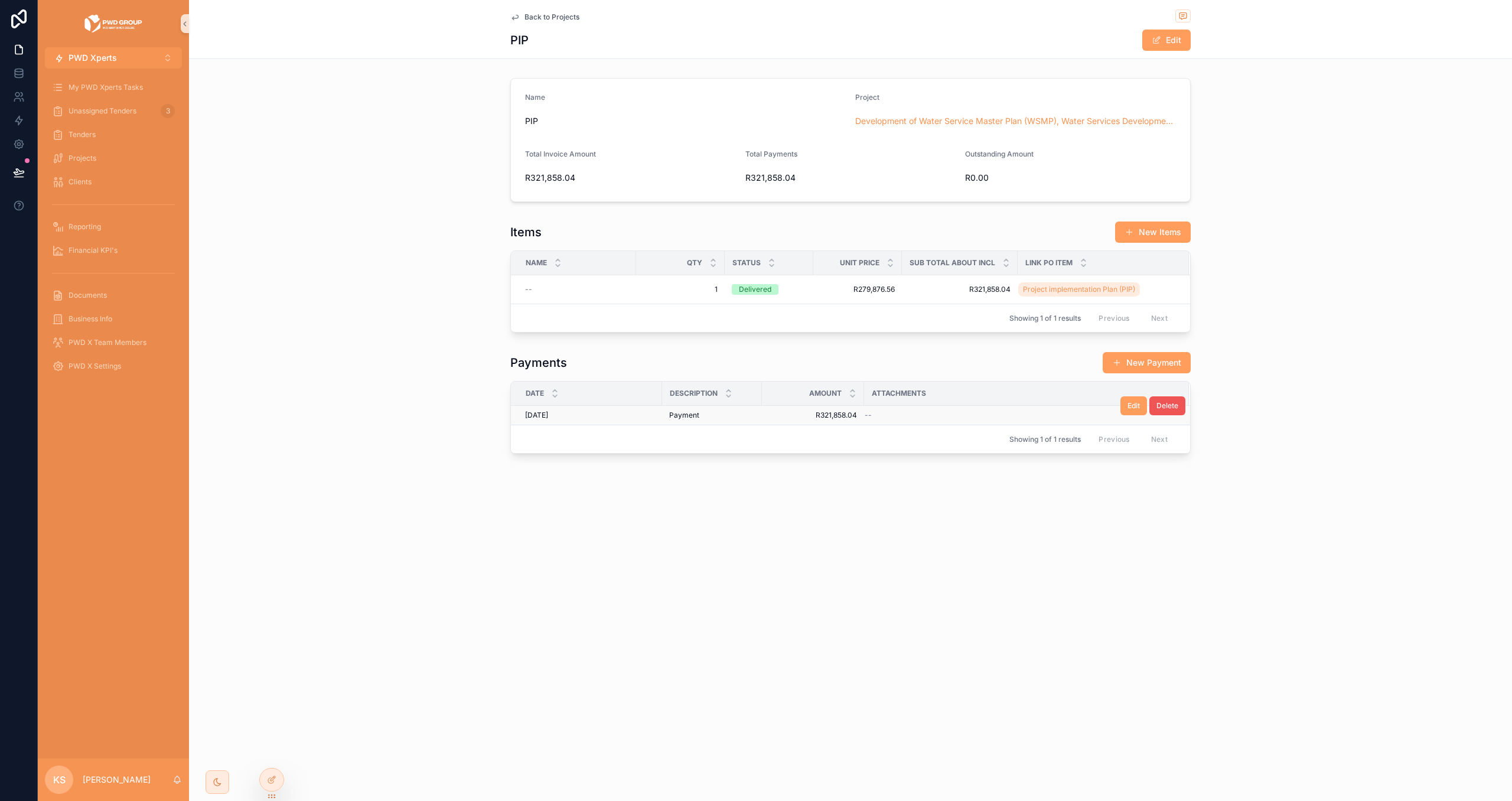
click at [1171, 409] on span "Delete" at bounding box center [1168, 406] width 22 height 10
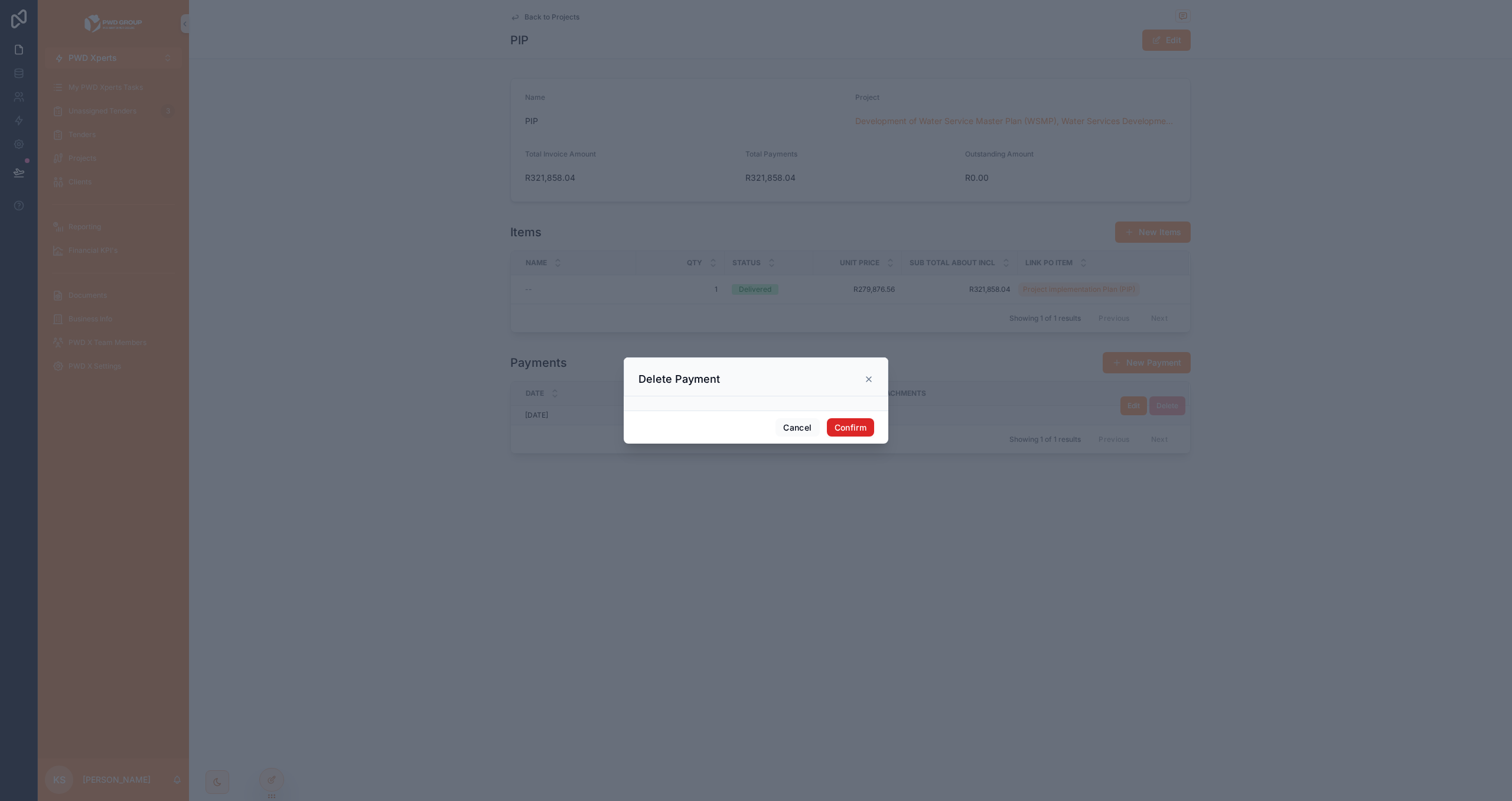
click at [842, 432] on button "Confirm" at bounding box center [851, 427] width 47 height 19
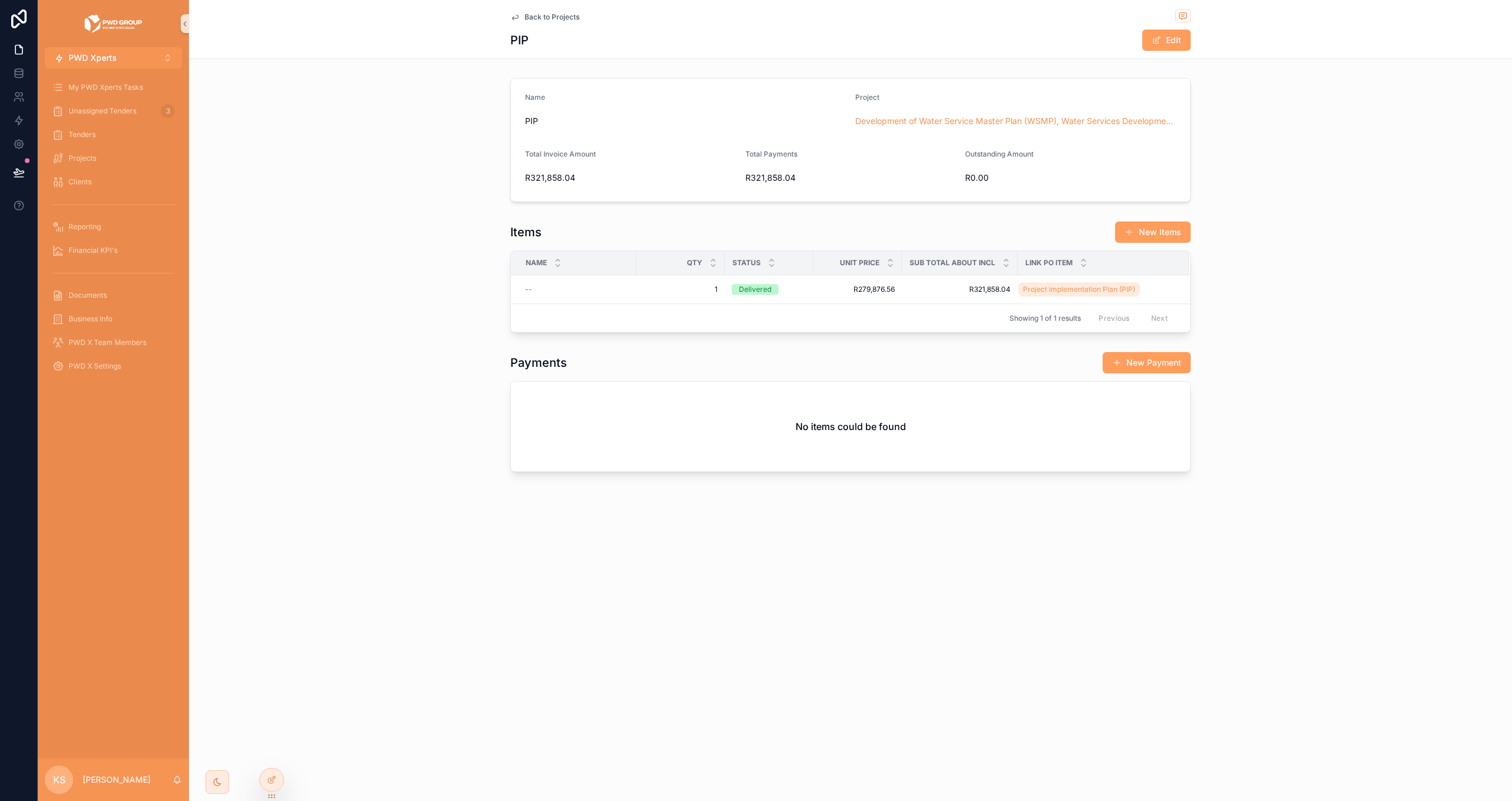
click at [530, 16] on span "Back to Projects" at bounding box center [551, 17] width 55 height 10
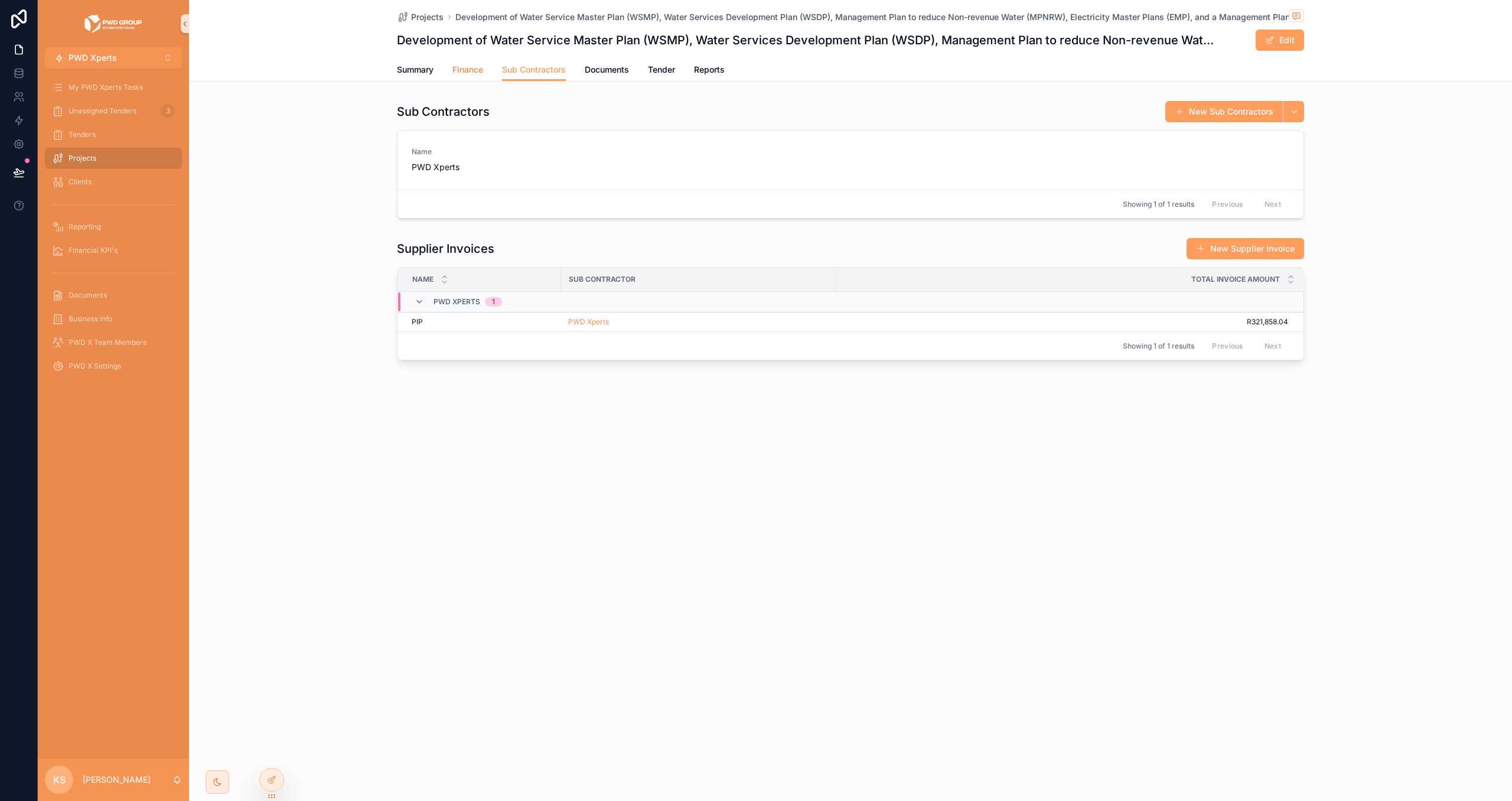
click at [469, 69] on span "Finance" at bounding box center [468, 70] width 31 height 11
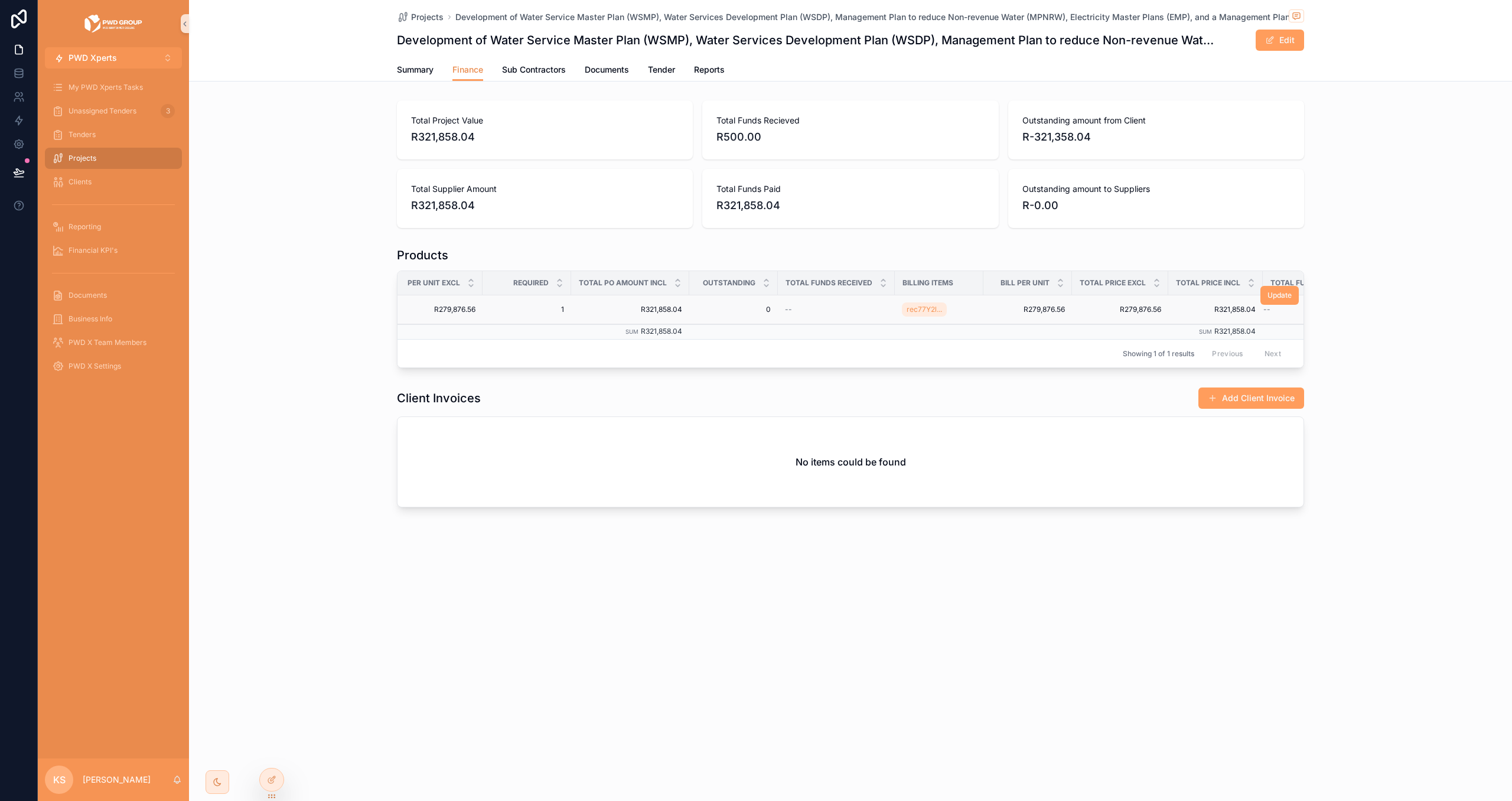
scroll to position [0, 223]
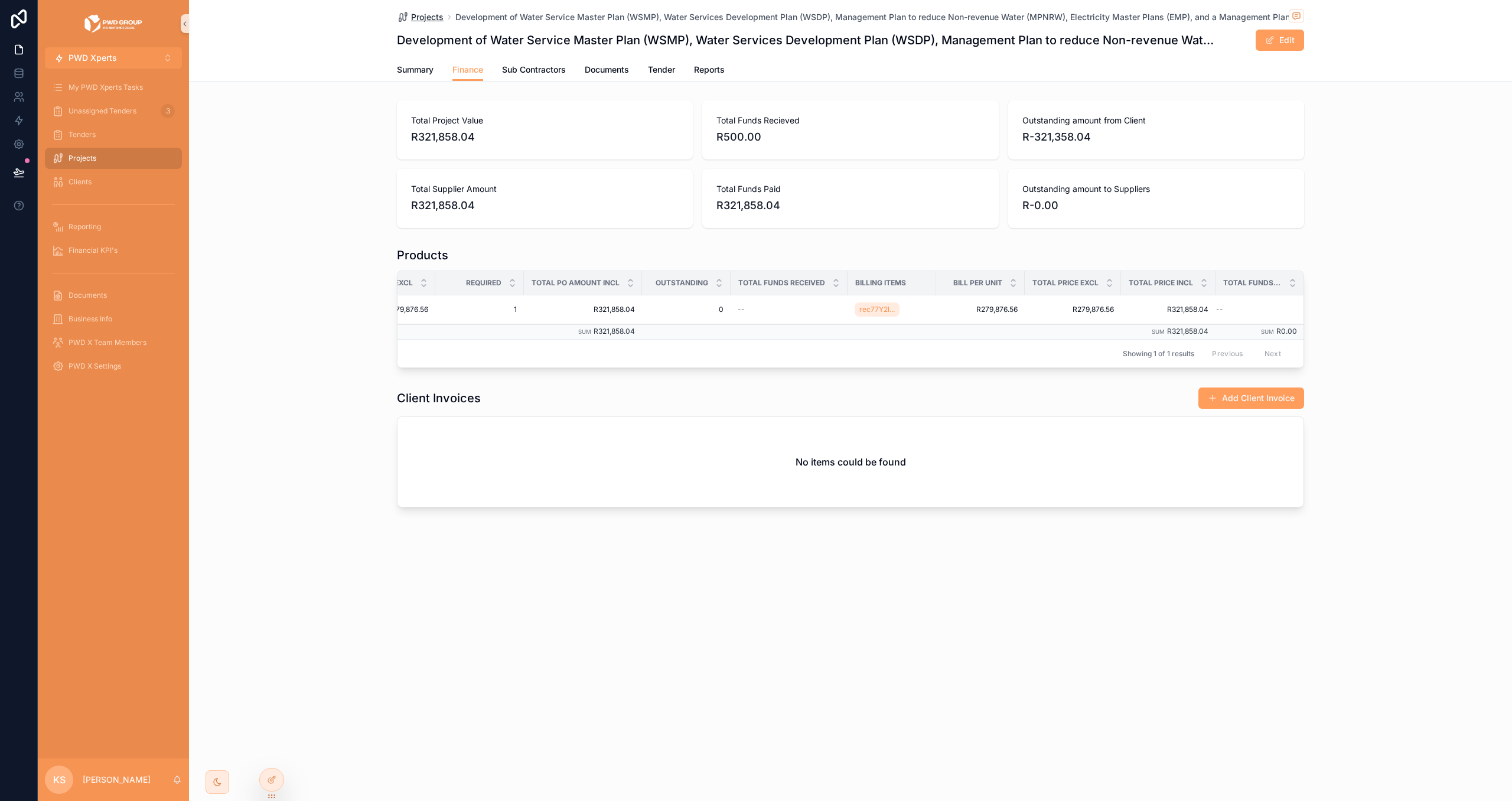
click at [434, 18] on span "Projects" at bounding box center [428, 17] width 33 height 11
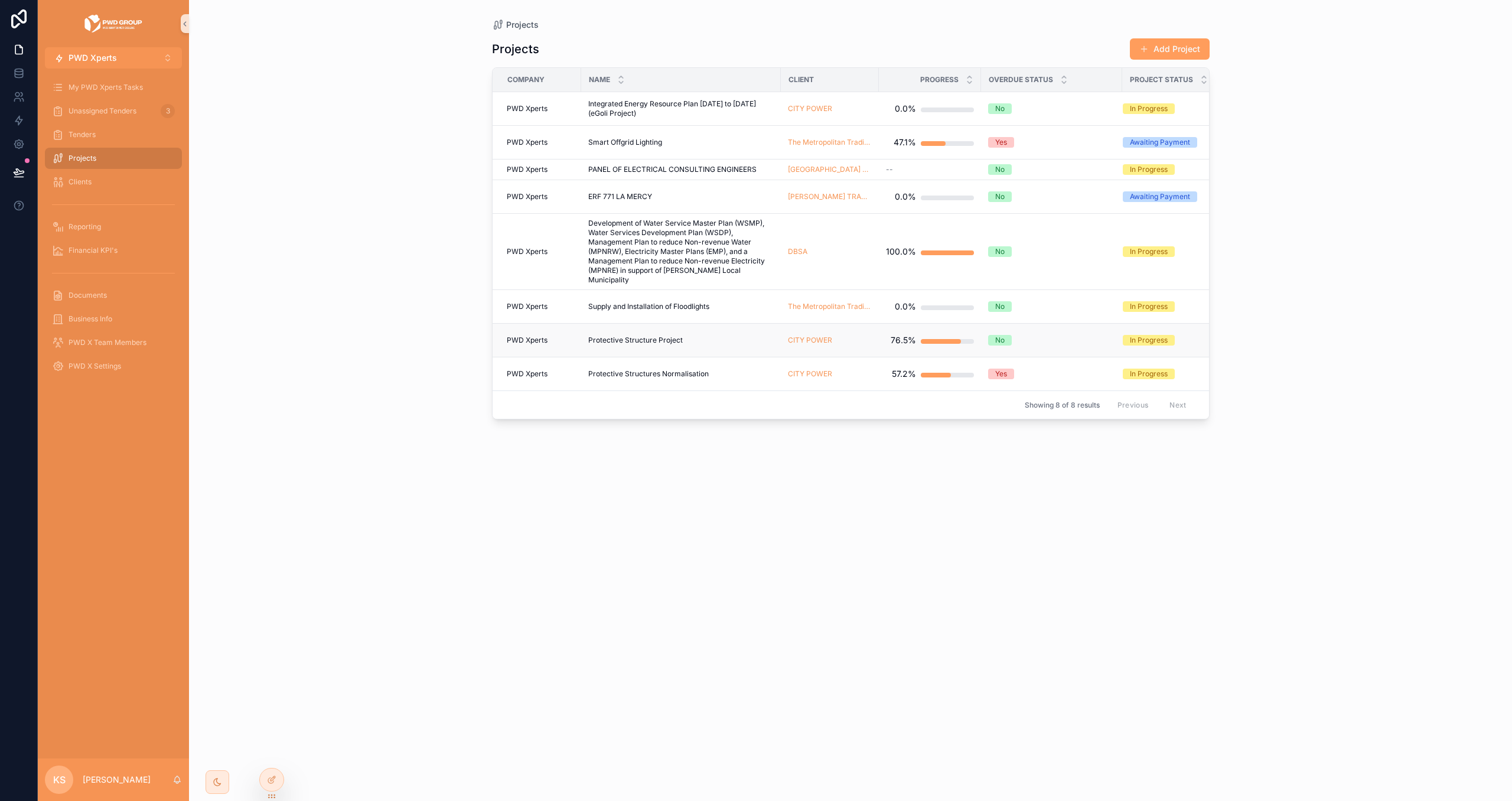
click at [673, 344] on span "Protective Structure Project" at bounding box center [636, 340] width 95 height 10
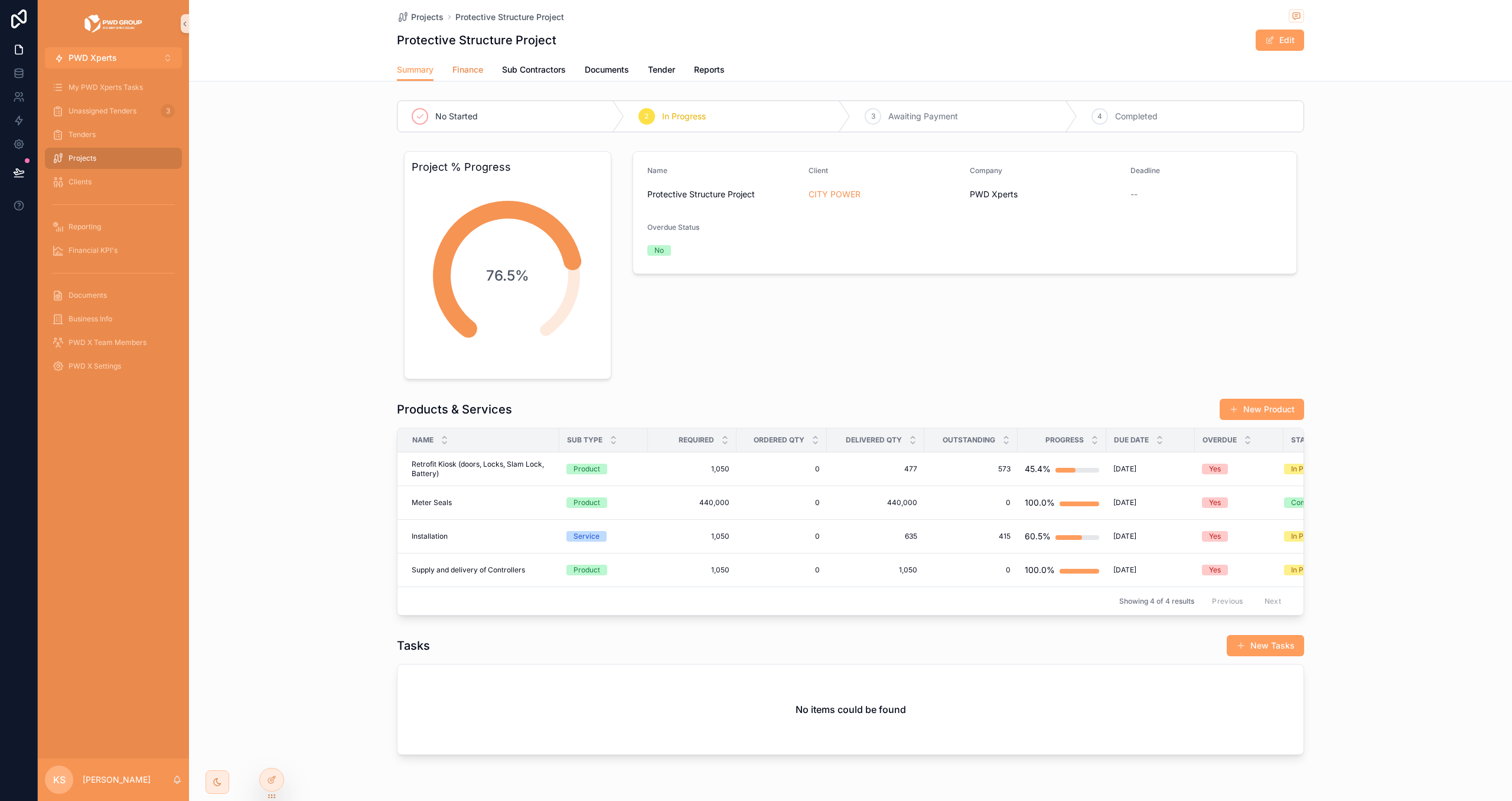
click at [481, 75] on span "Finance" at bounding box center [468, 70] width 31 height 11
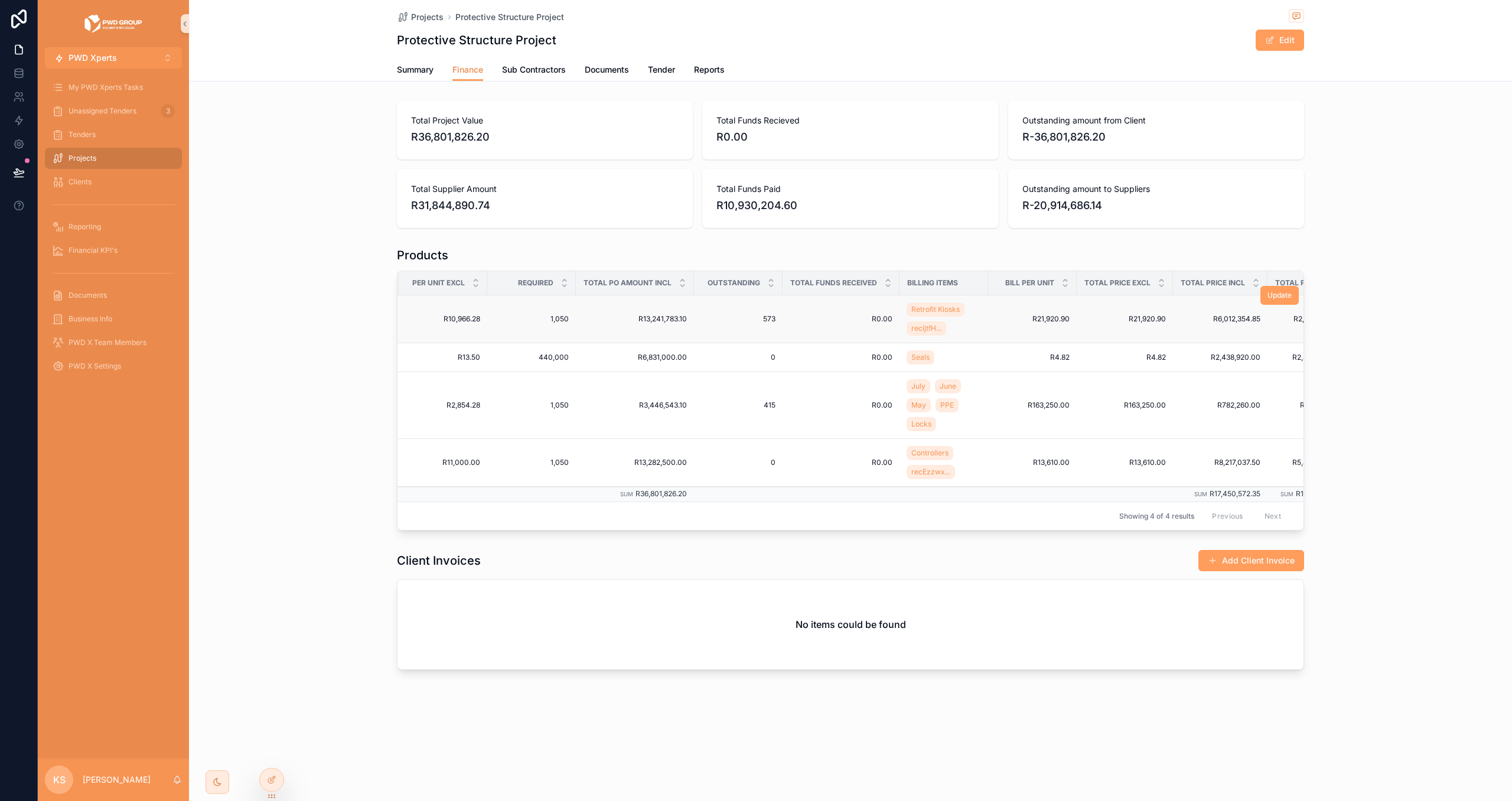
scroll to position [0, 232]
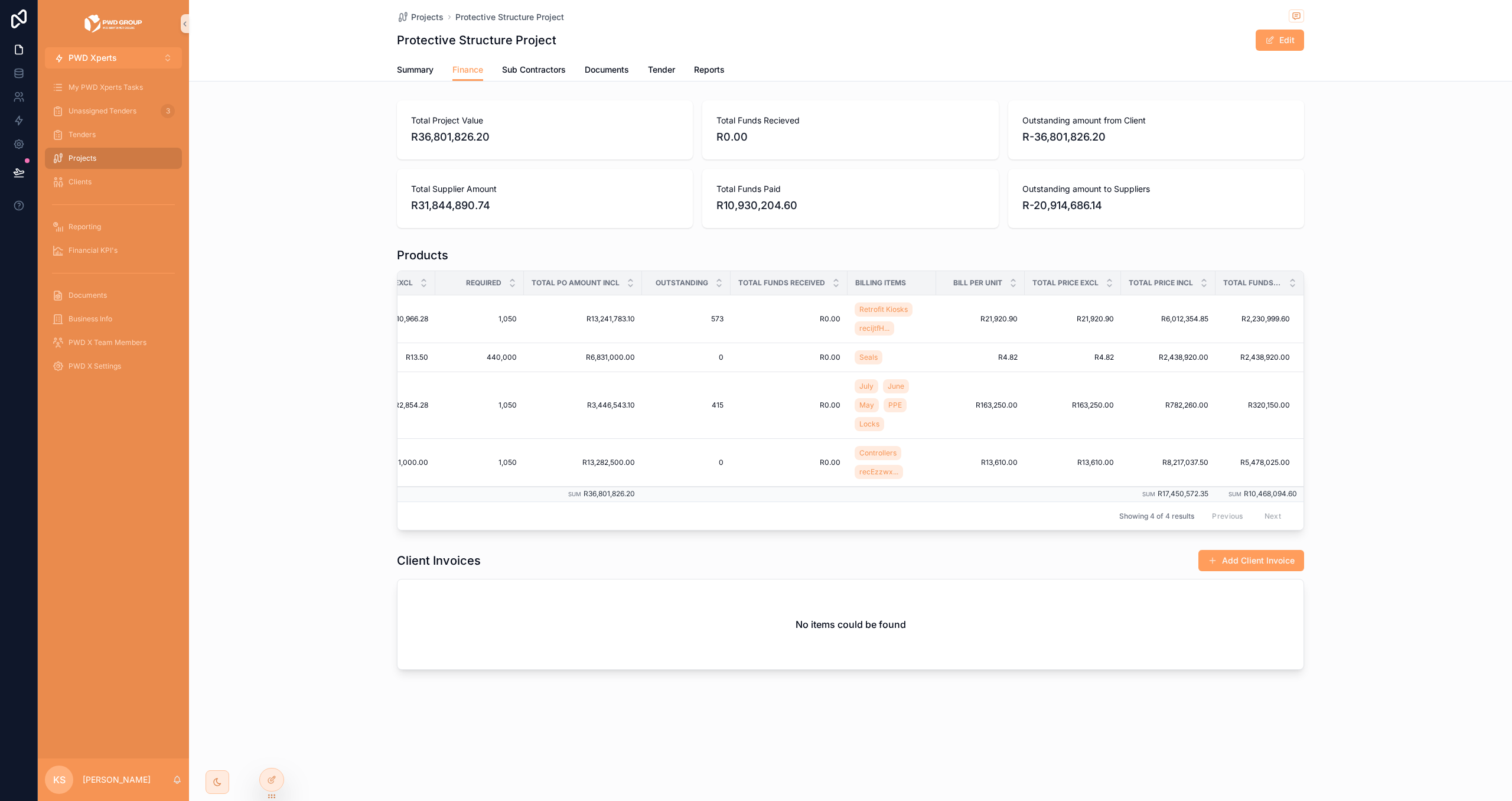
click at [1254, 284] on span "Total Funds Paid" at bounding box center [1252, 283] width 58 height 10
click at [1254, 285] on span "Total Funds Paid" at bounding box center [1252, 283] width 58 height 10
click at [1276, 284] on span "Total Funds Paid" at bounding box center [1252, 283] width 58 height 10
click at [270, 778] on icon at bounding box center [271, 781] width 5 height 5
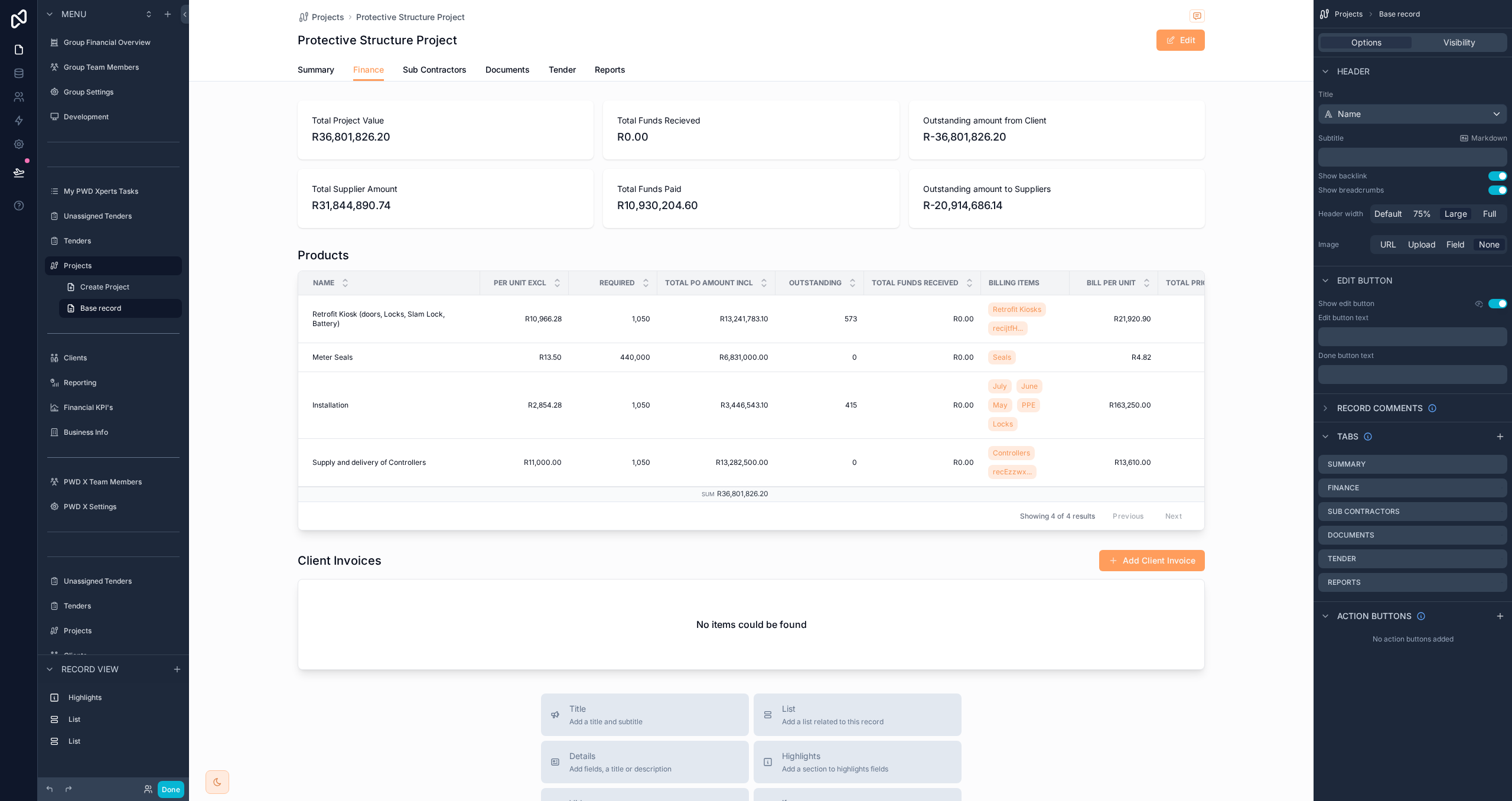
click at [878, 257] on div "scrollable content" at bounding box center [751, 389] width 1125 height 293
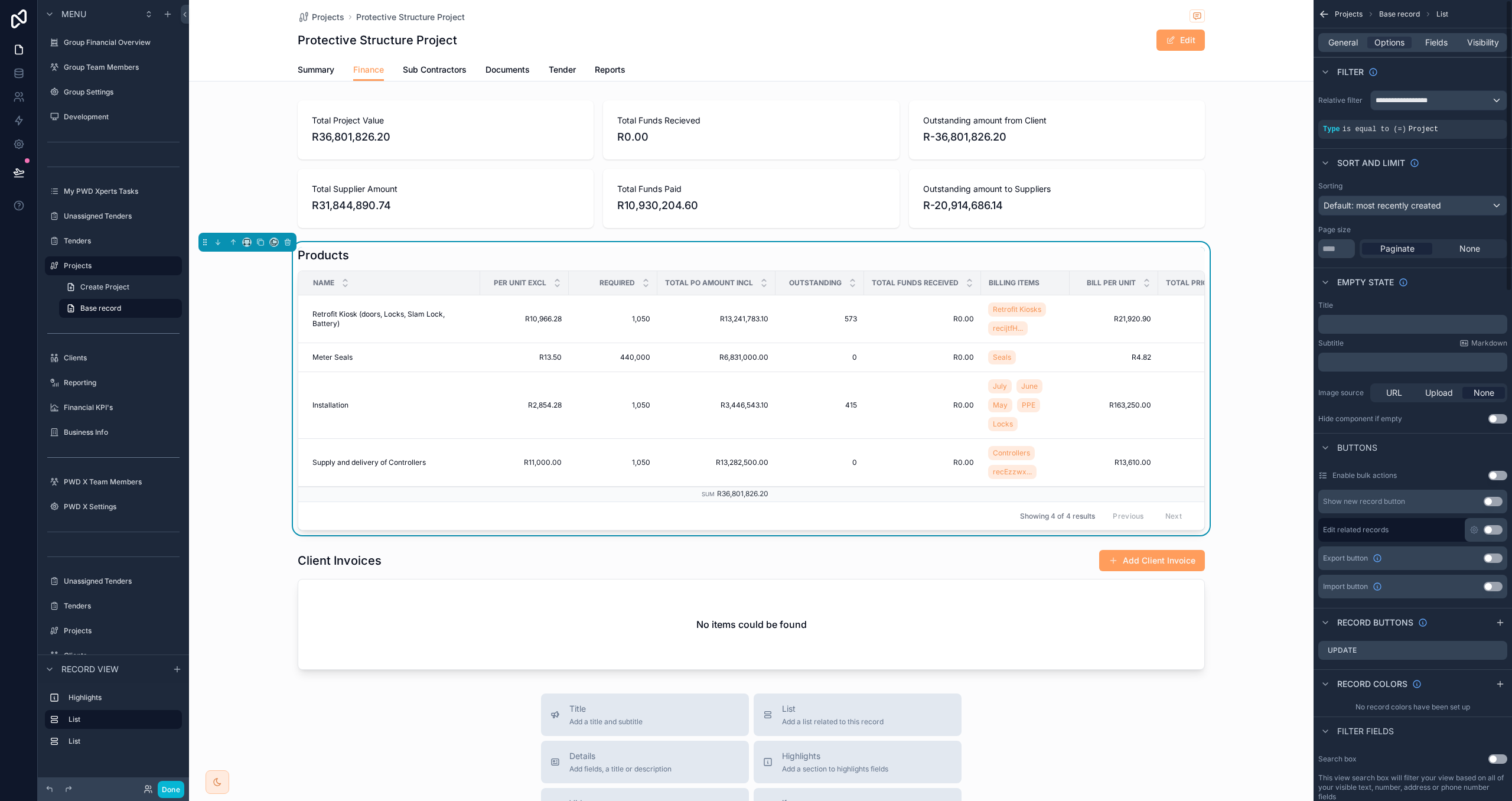
click at [1429, 35] on div "General Options Fields Visibility" at bounding box center [1413, 42] width 189 height 19
click at [1432, 43] on span "Fields" at bounding box center [1436, 43] width 22 height 11
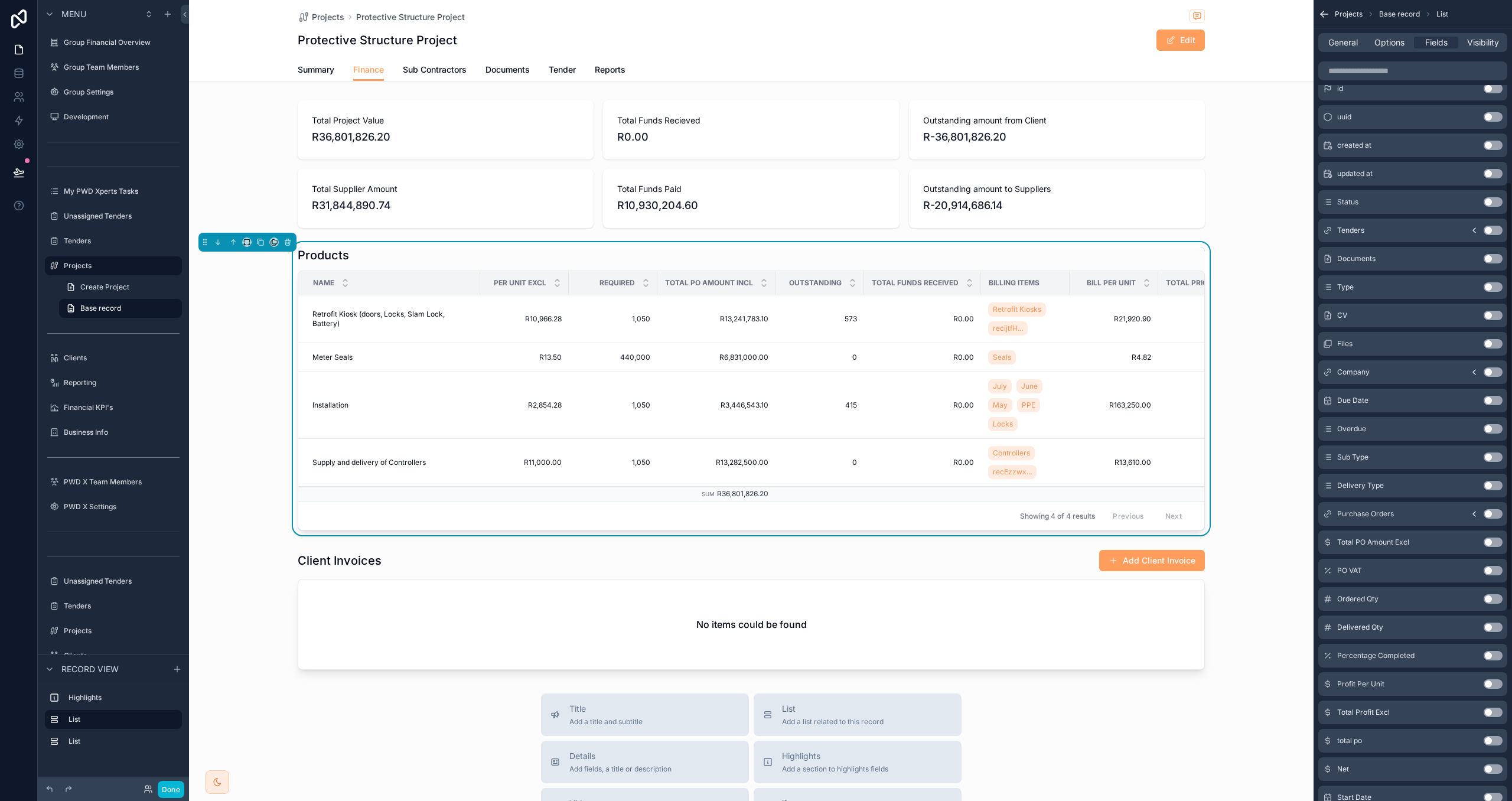
scroll to position [0, 0]
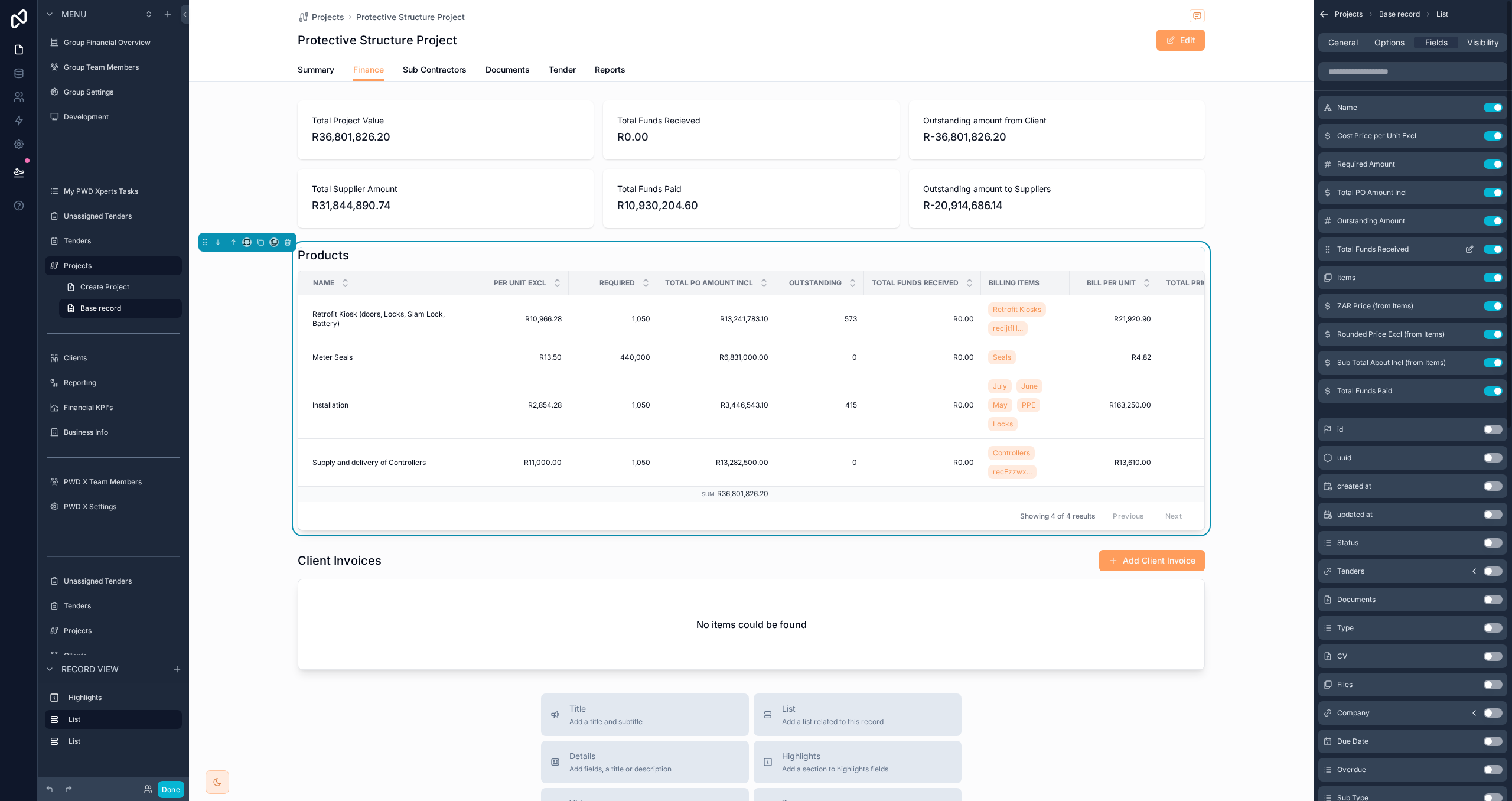
click at [1496, 250] on button "Use setting" at bounding box center [1493, 250] width 19 height 10
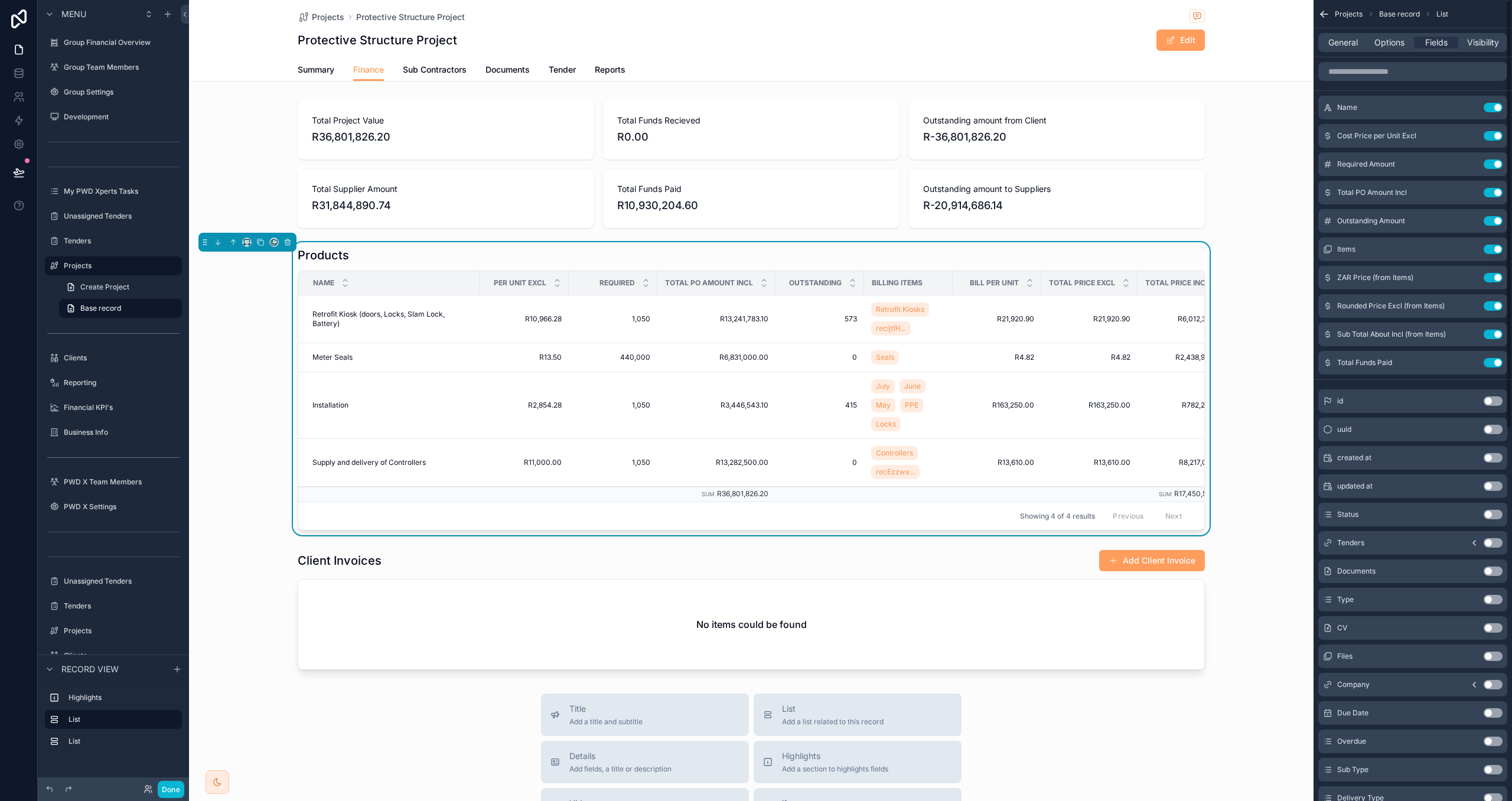
drag, startPoint x: 1373, startPoint y: 43, endPoint x: 1375, endPoint y: 52, distance: 9.2
click at [1373, 43] on div "Options" at bounding box center [1390, 43] width 44 height 11
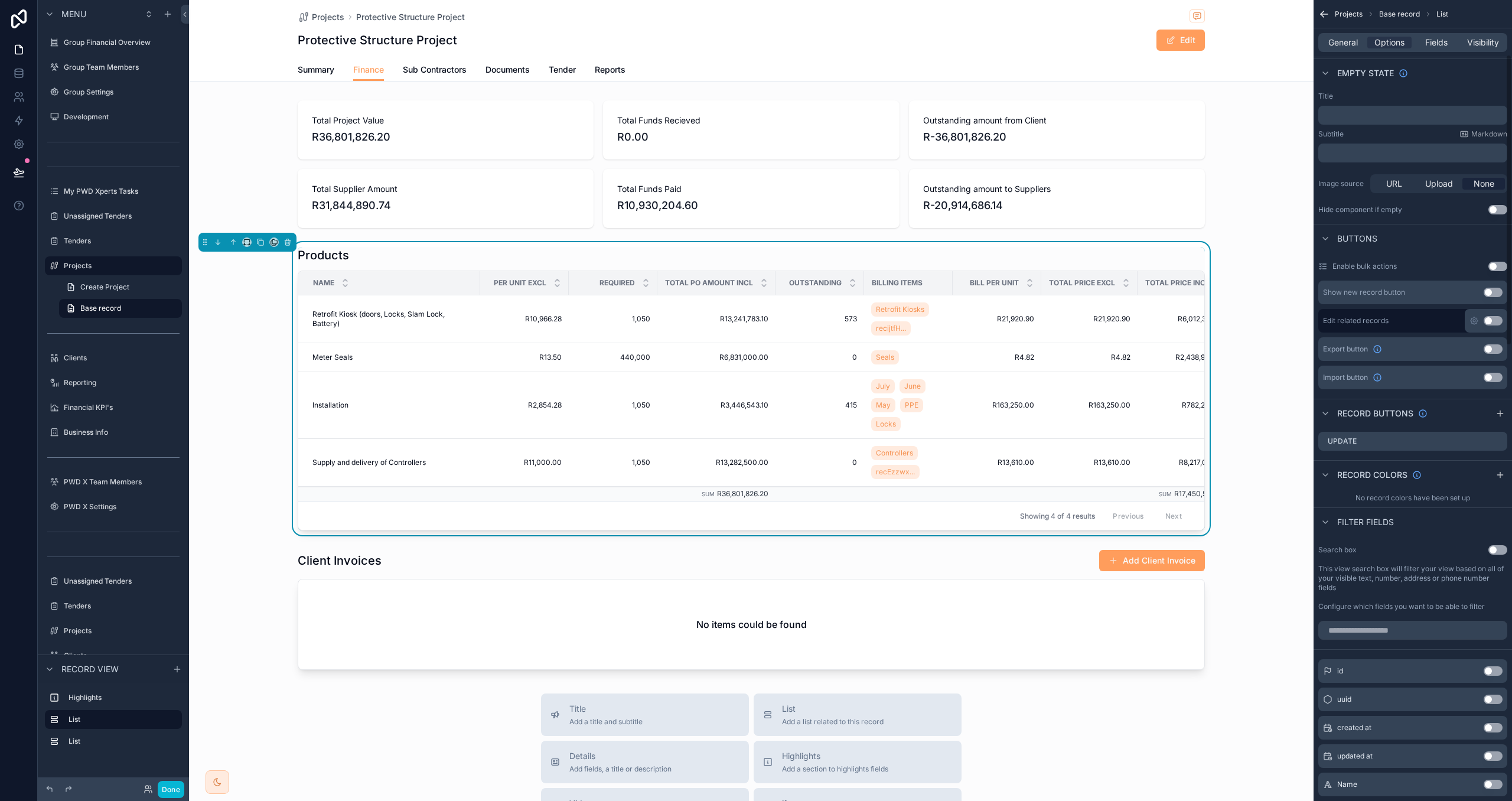
scroll to position [277, 0]
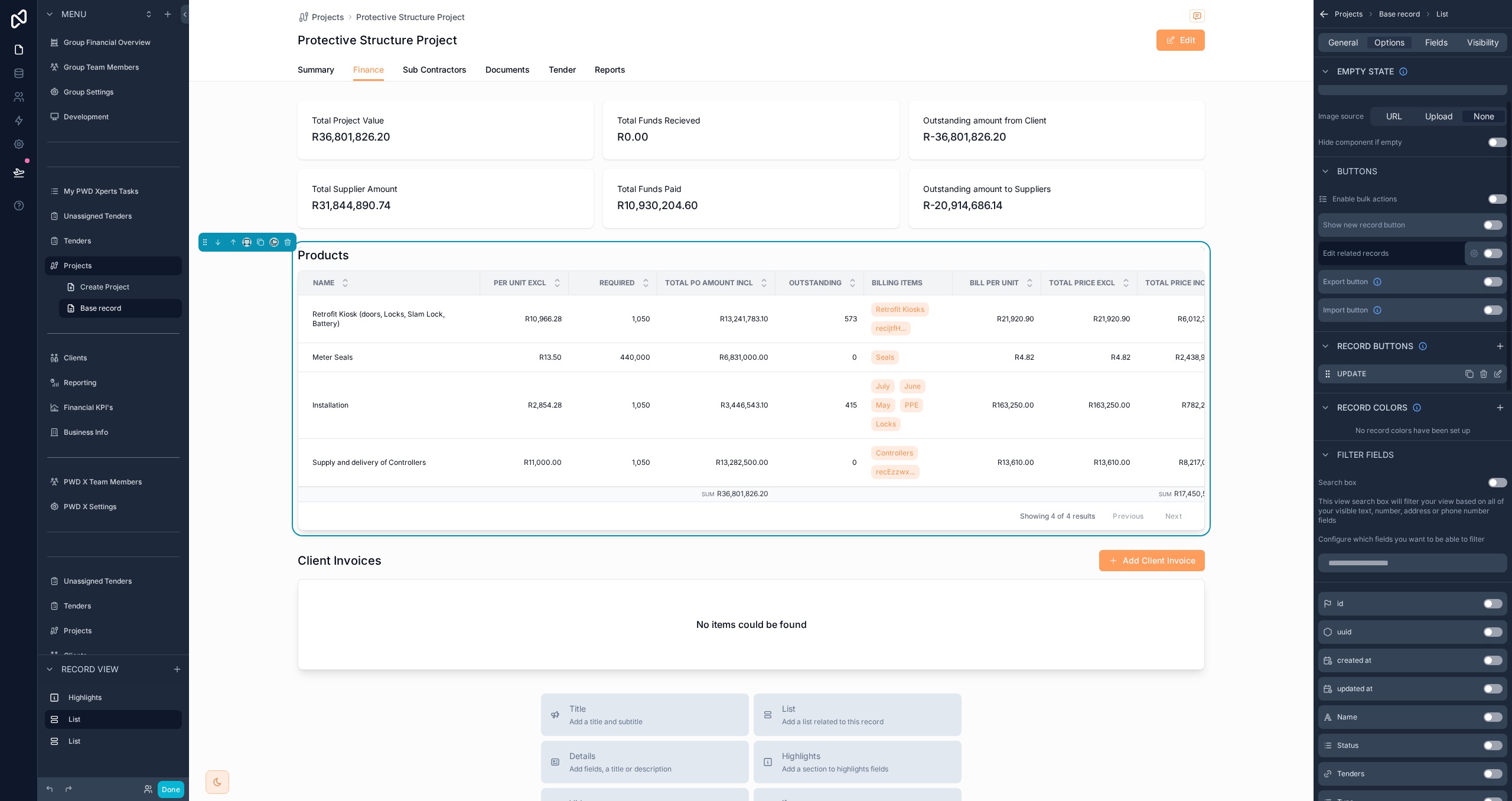
click at [1501, 376] on icon "scrollable content" at bounding box center [1498, 374] width 10 height 10
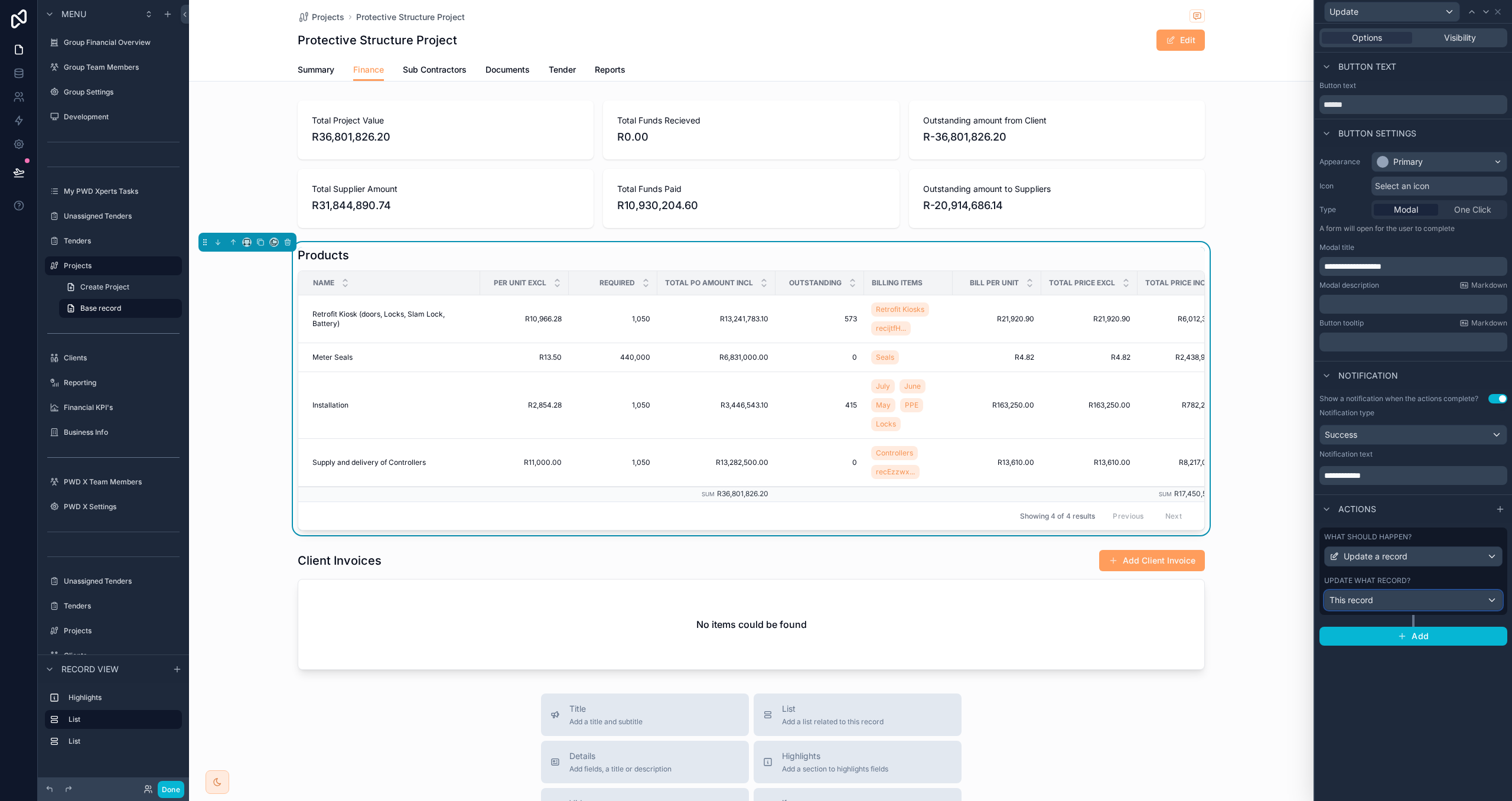
click at [1444, 608] on div "This record" at bounding box center [1414, 600] width 178 height 19
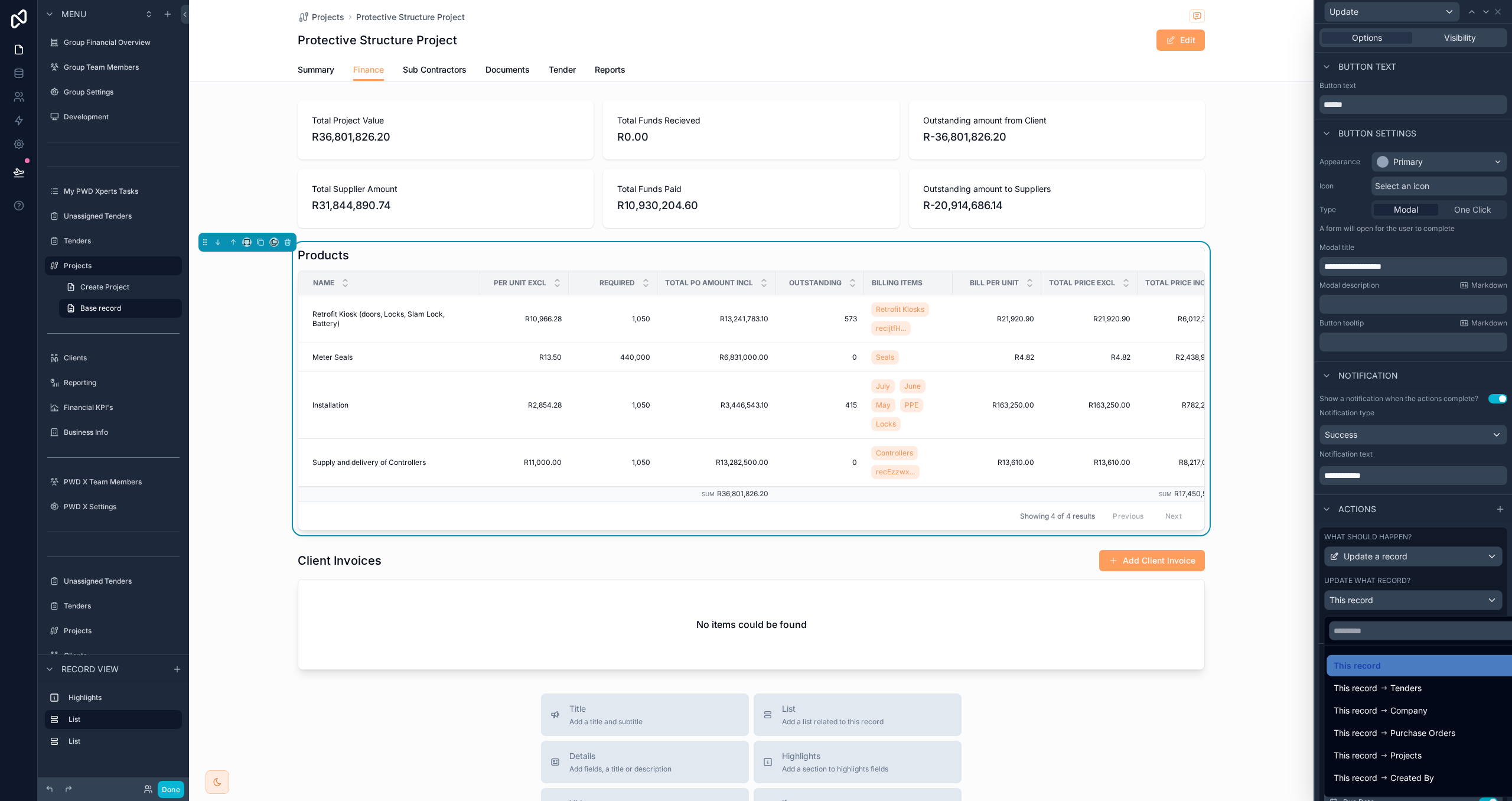
click at [1447, 582] on div at bounding box center [1413, 400] width 197 height 801
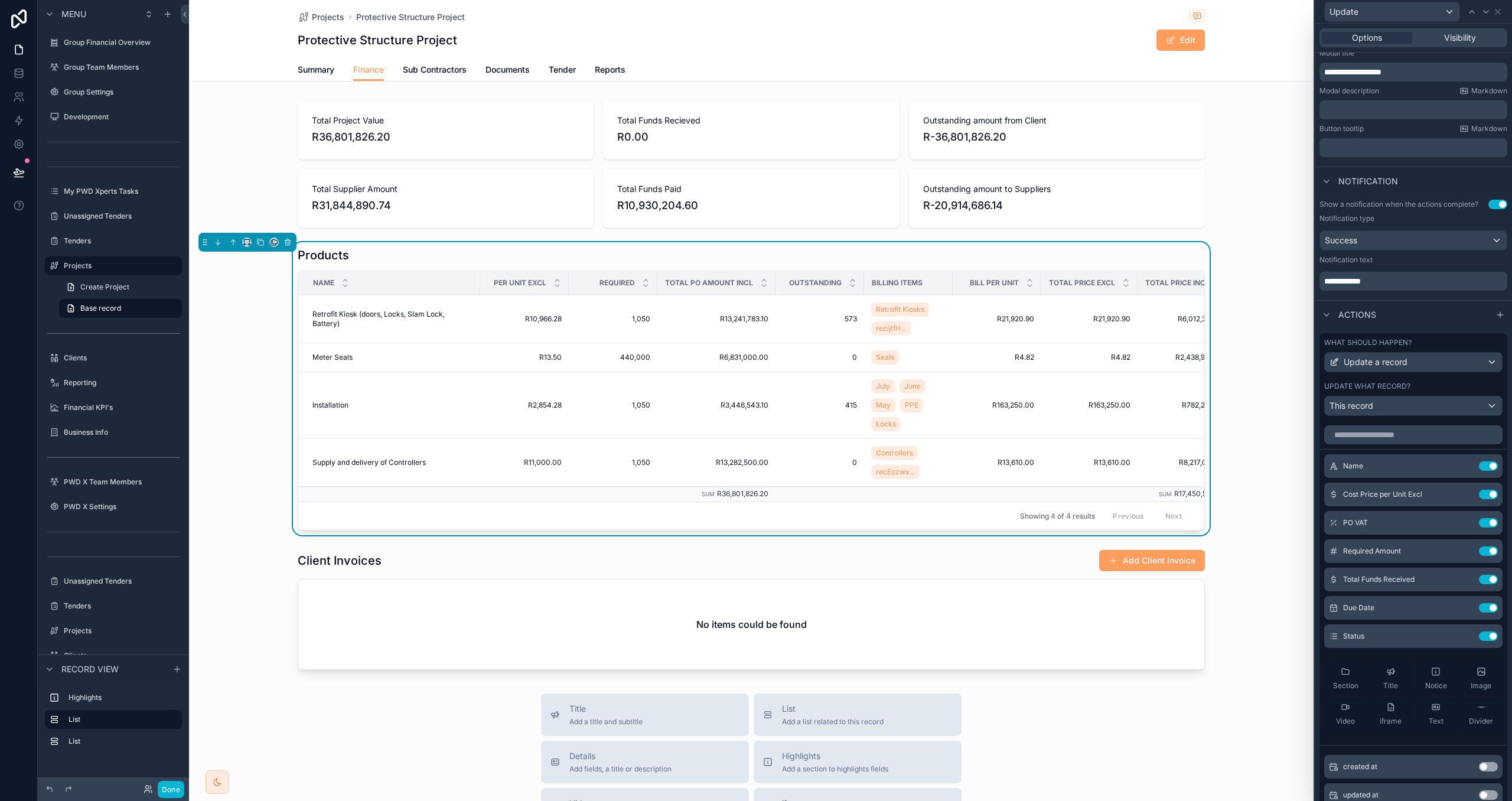
scroll to position [201, 0]
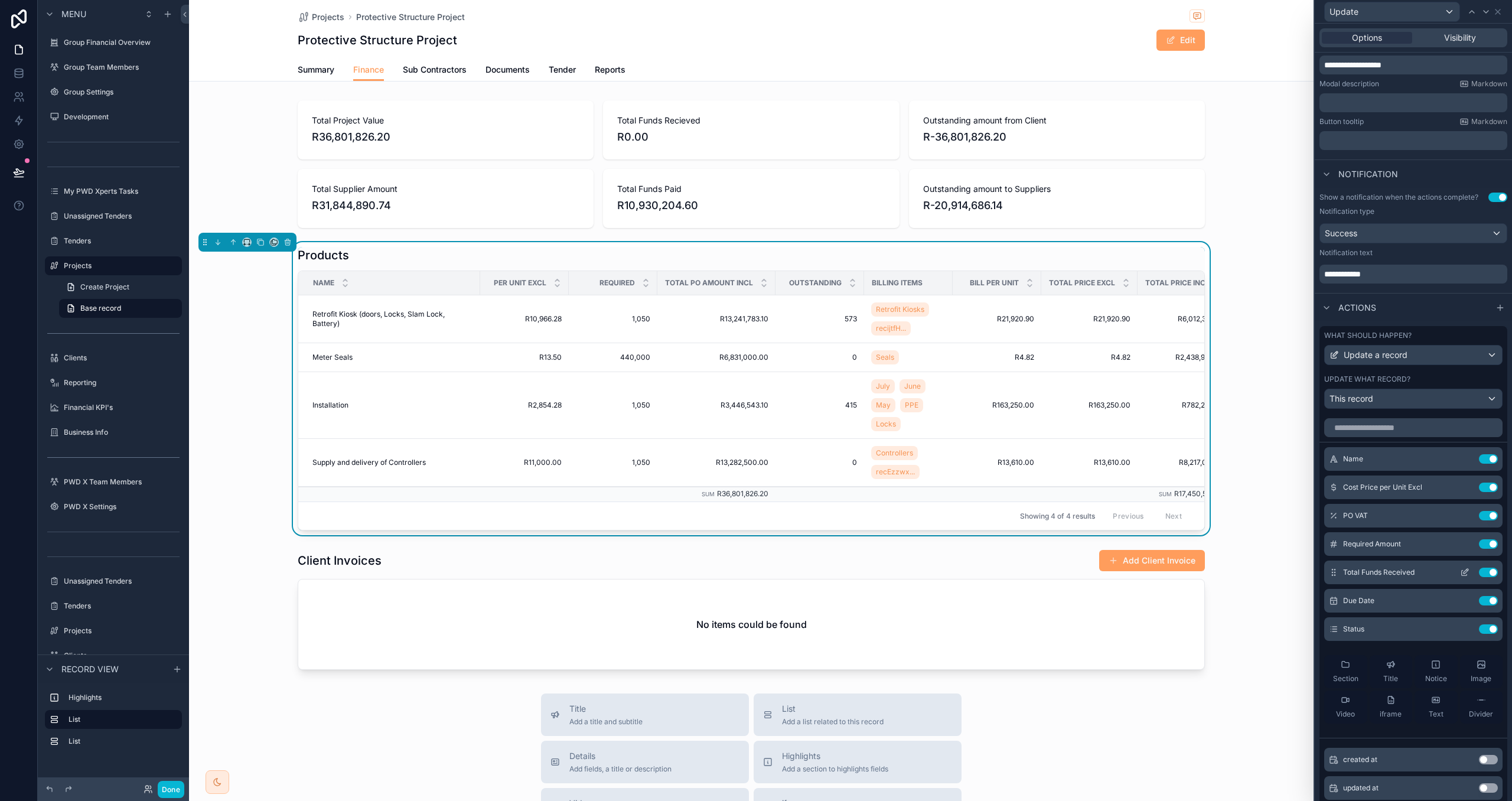
click at [1491, 575] on button "Use setting" at bounding box center [1488, 573] width 19 height 10
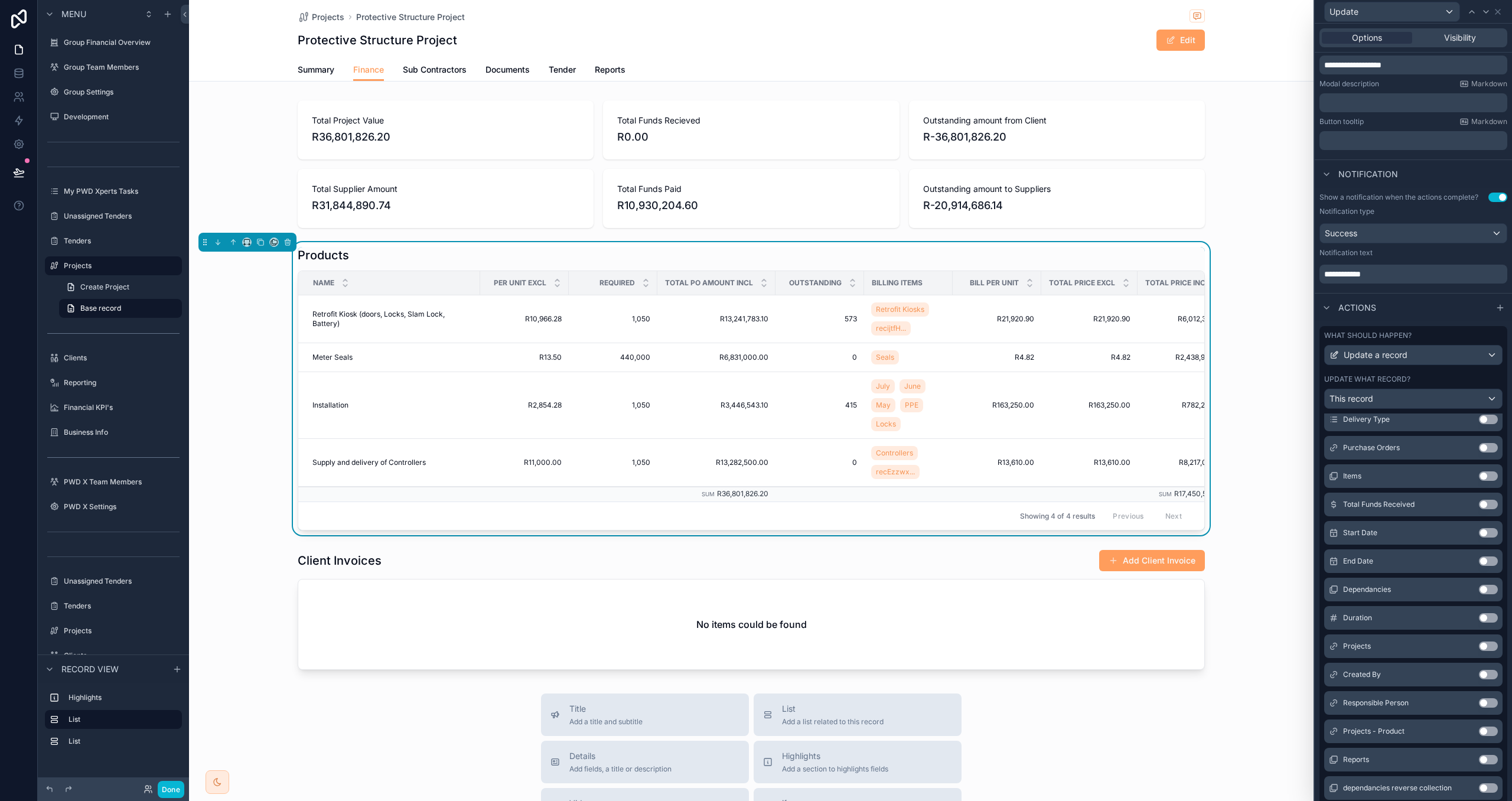
scroll to position [281, 0]
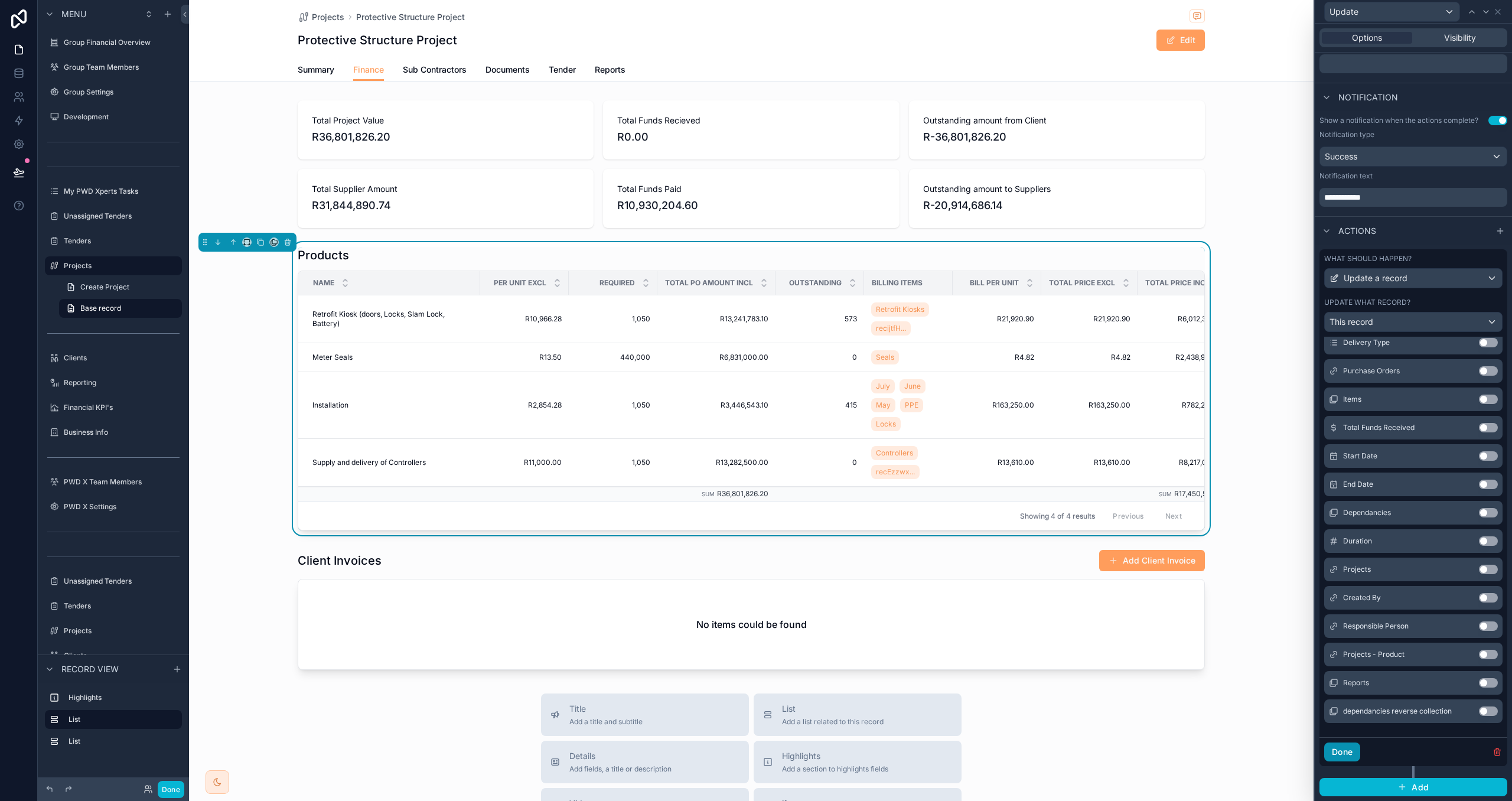
click at [1351, 749] on button "Done" at bounding box center [1343, 752] width 36 height 19
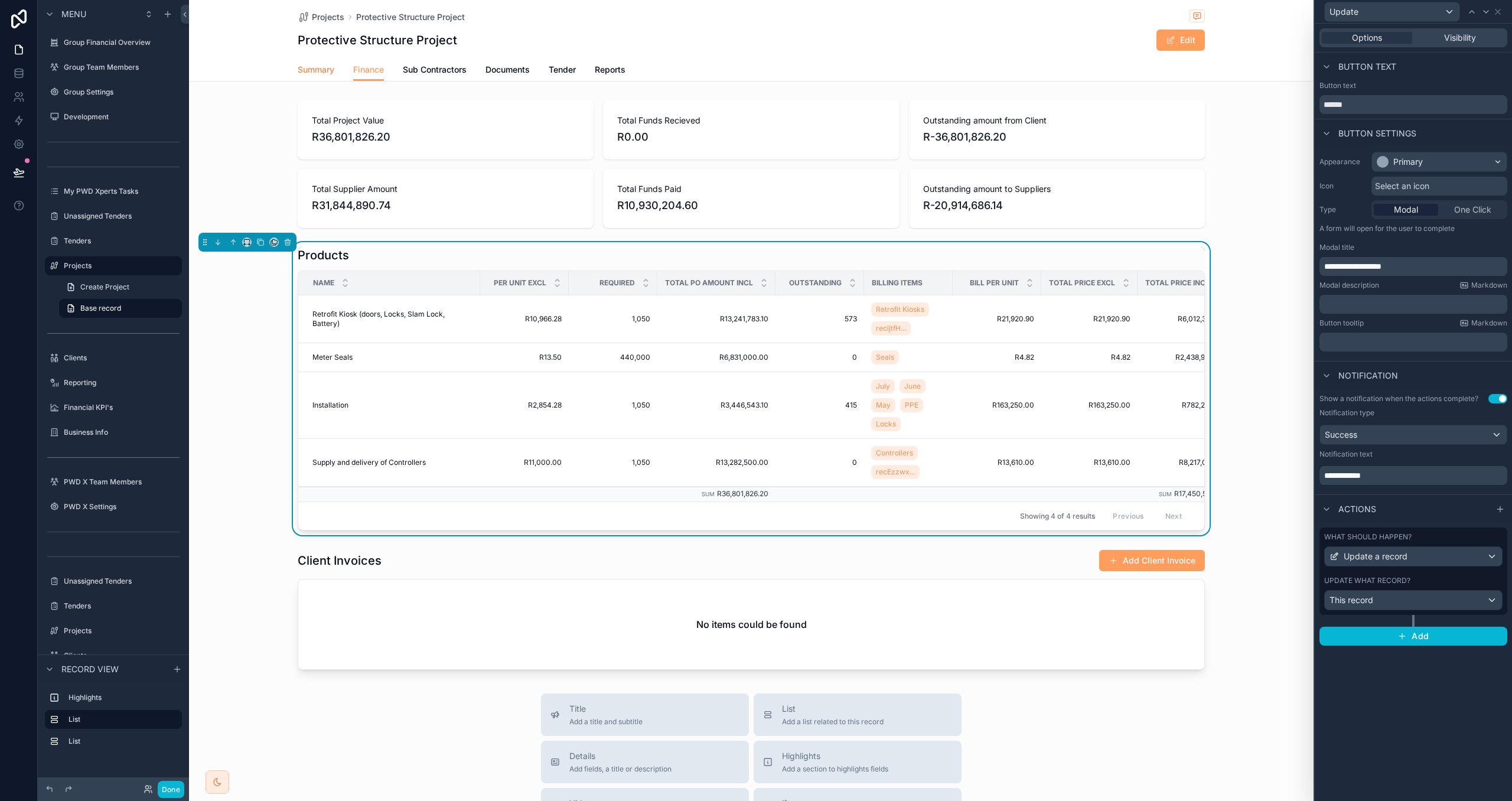
click at [307, 69] on span "Summary" at bounding box center [316, 70] width 37 height 11
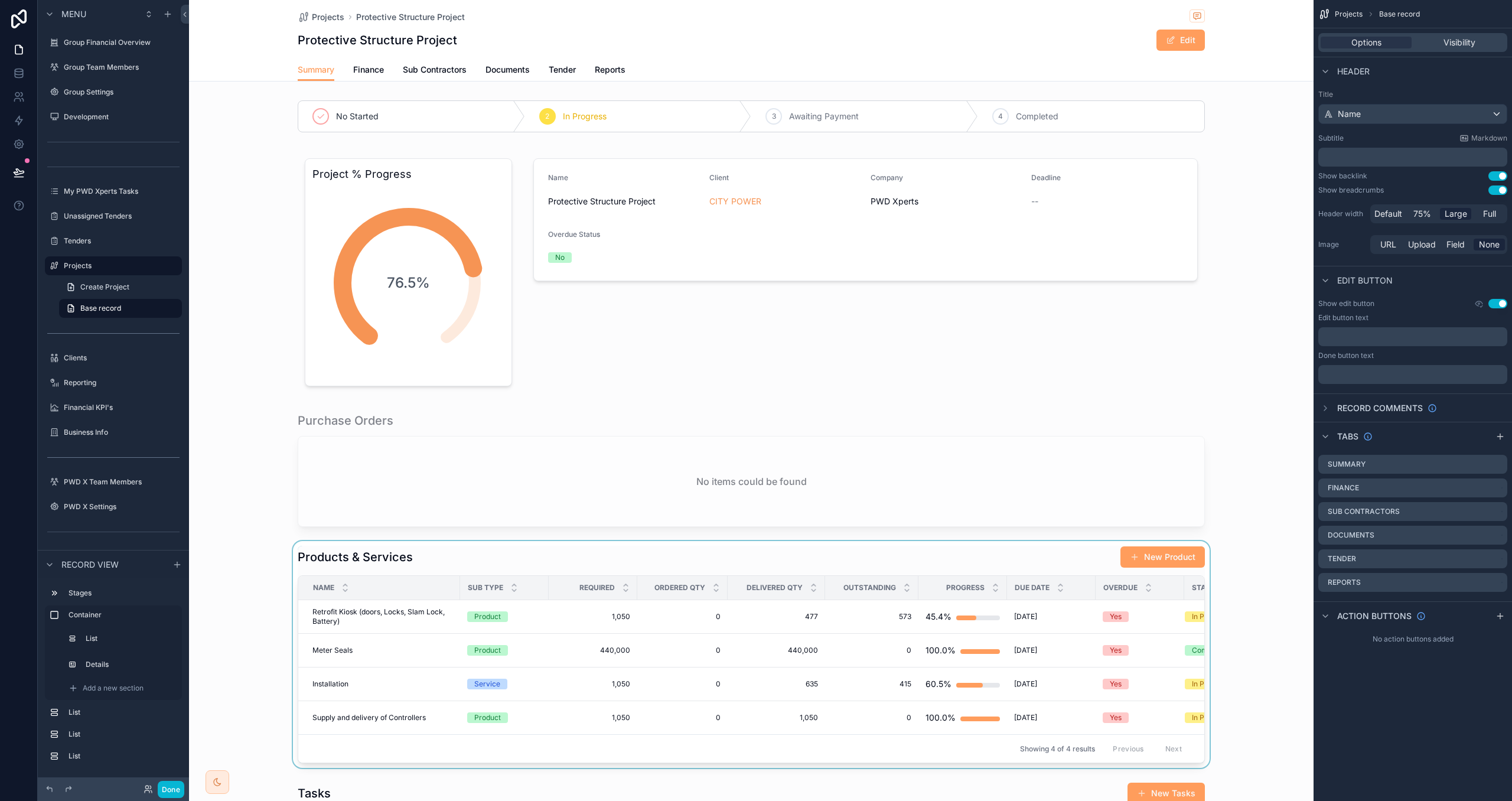
click at [585, 551] on div "scrollable content" at bounding box center [751, 654] width 1125 height 227
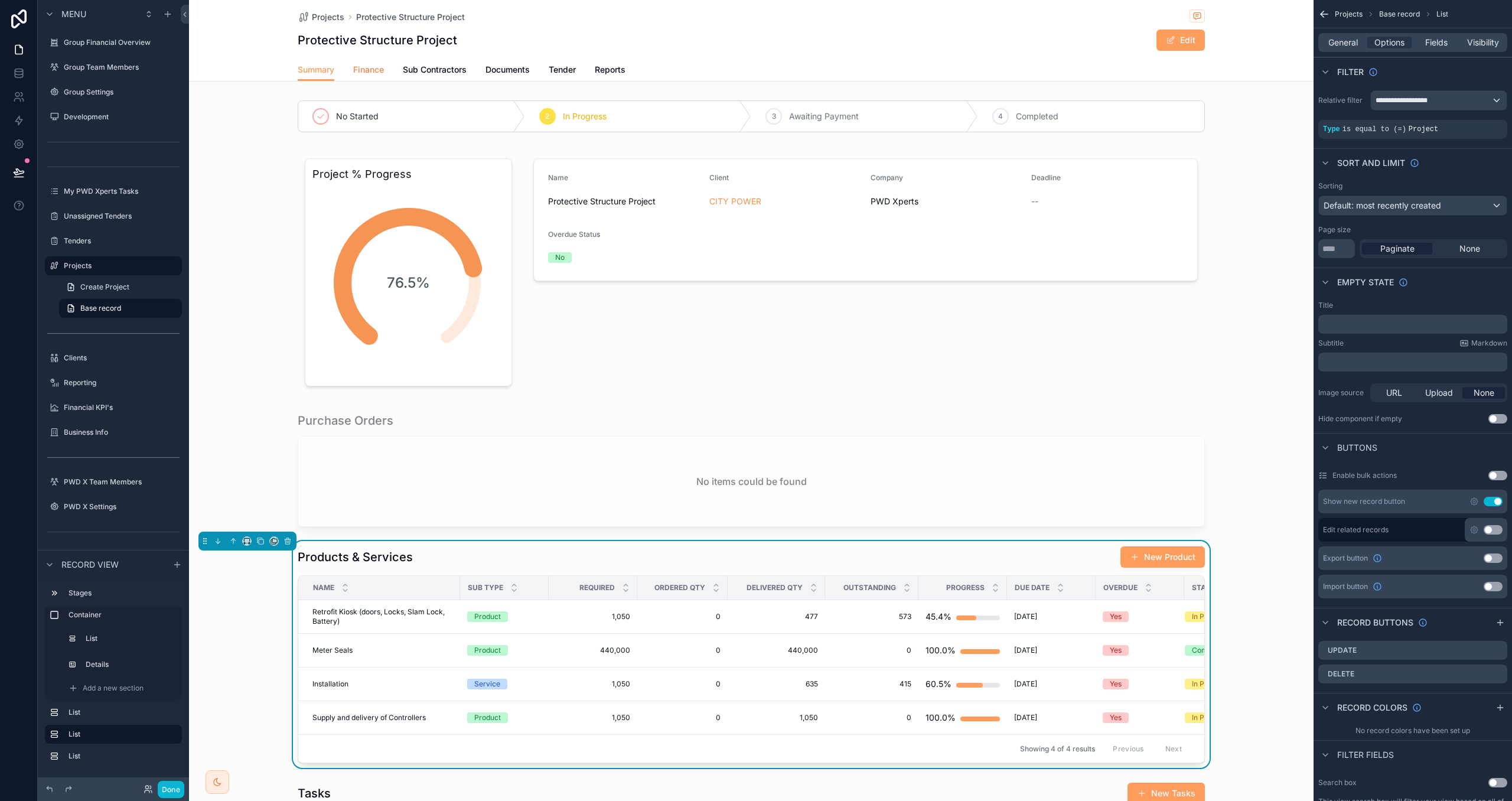
drag, startPoint x: 373, startPoint y: 69, endPoint x: 718, endPoint y: 241, distance: 385.5
click at [373, 69] on span "Finance" at bounding box center [369, 70] width 31 height 11
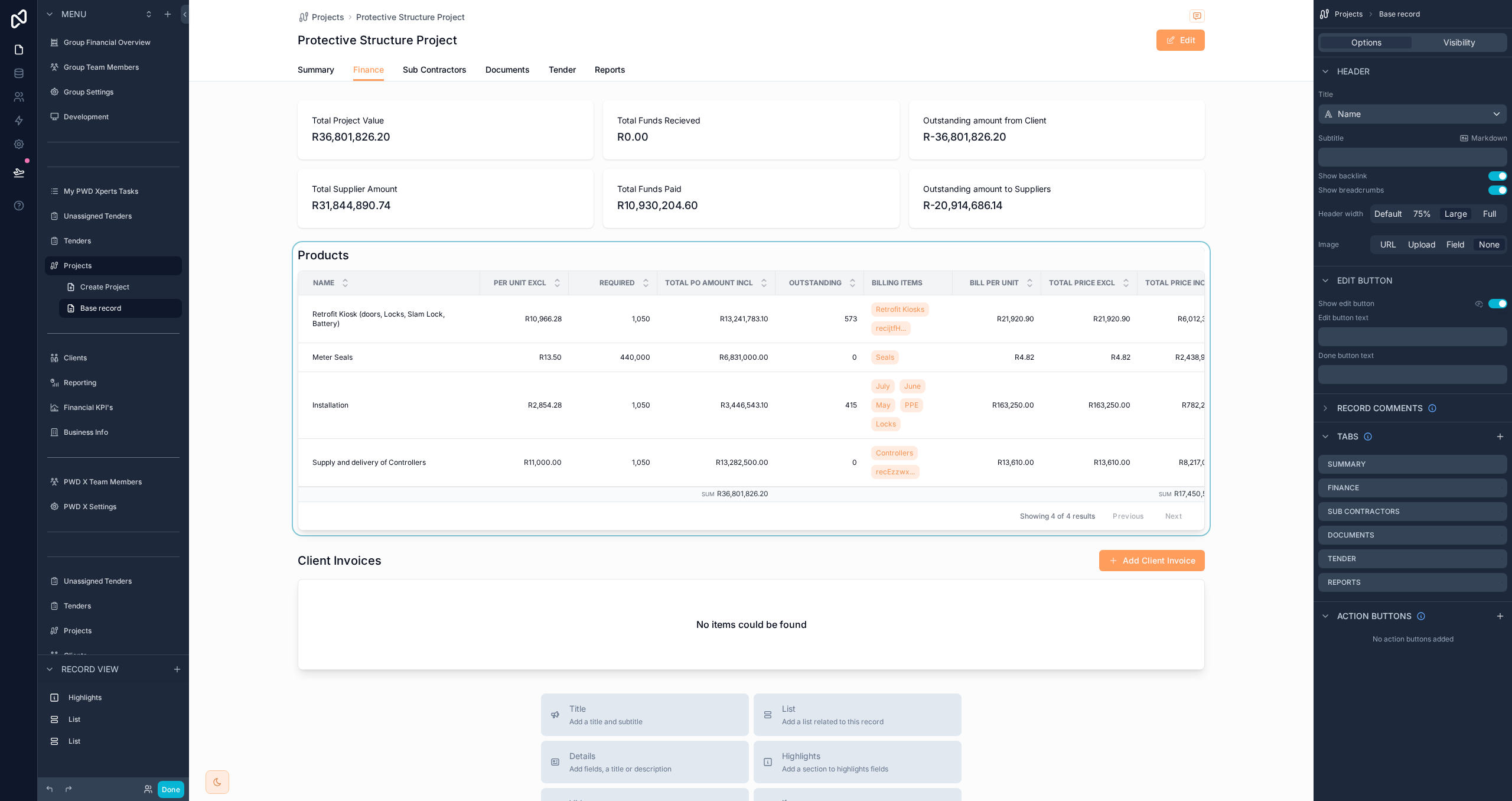
click at [883, 421] on div "scrollable content" at bounding box center [751, 389] width 1125 height 293
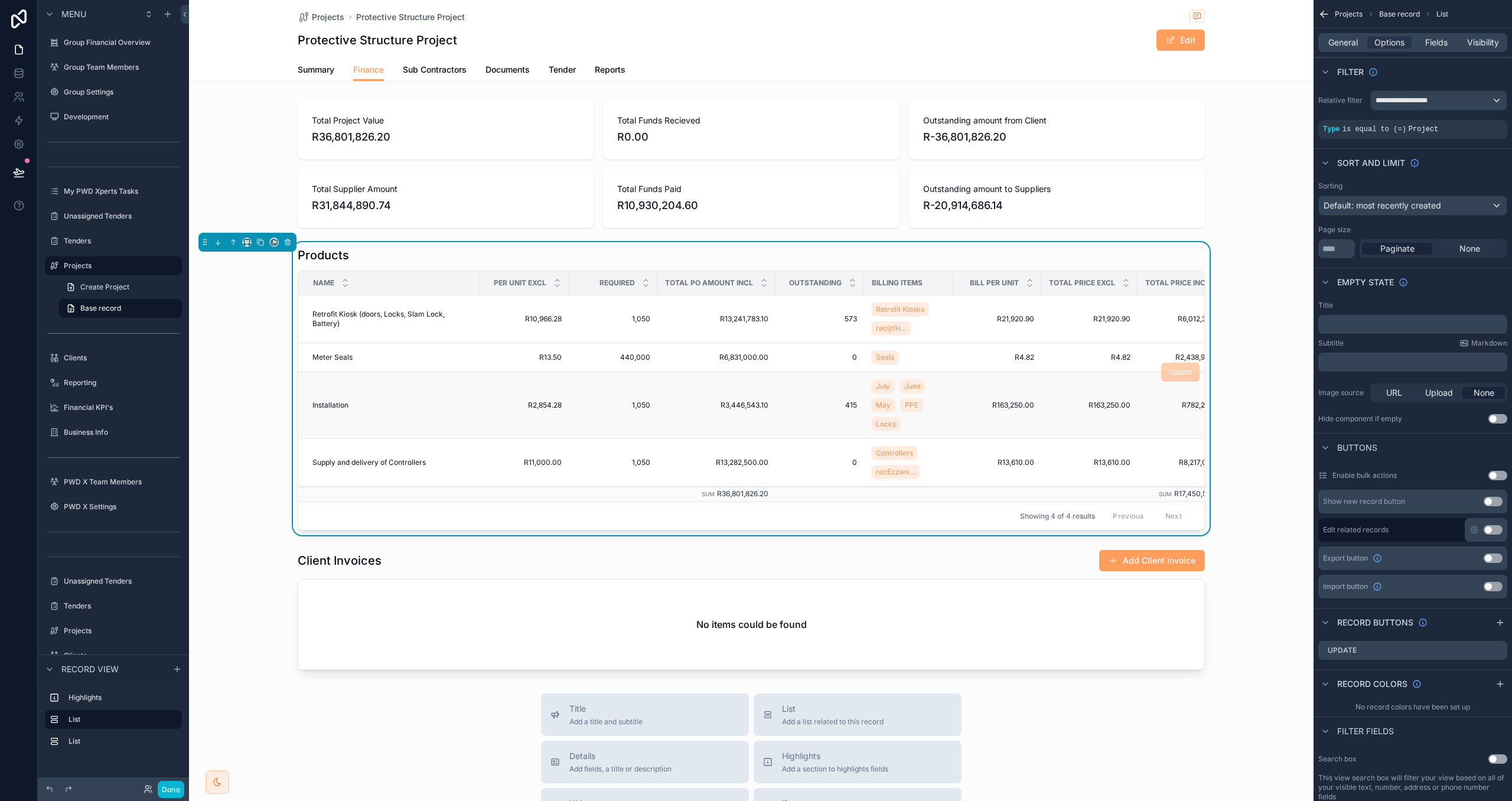
scroll to position [0, 116]
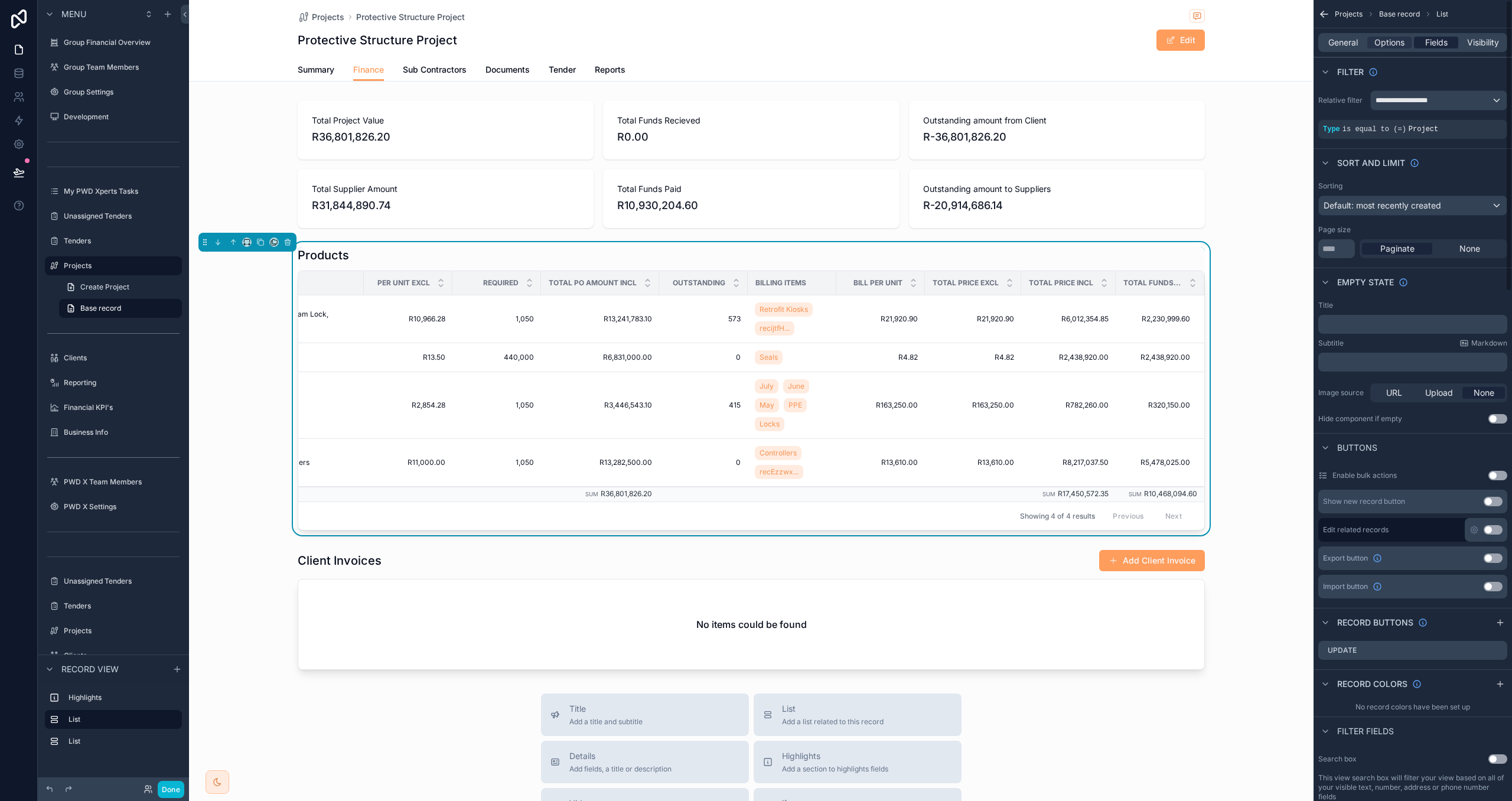
click at [1433, 43] on span "Fields" at bounding box center [1436, 43] width 22 height 11
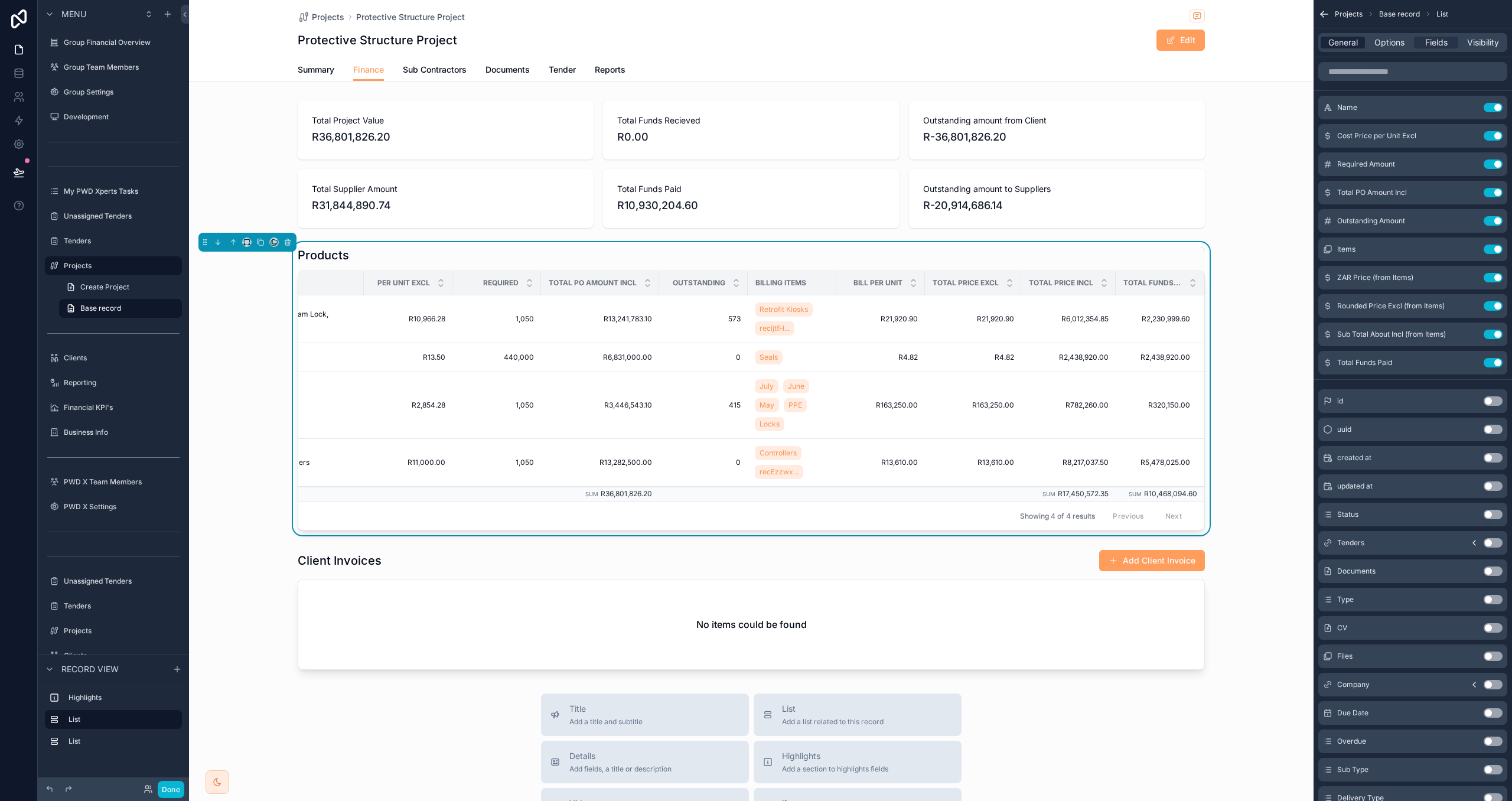
click at [1351, 47] on span "General" at bounding box center [1343, 43] width 29 height 11
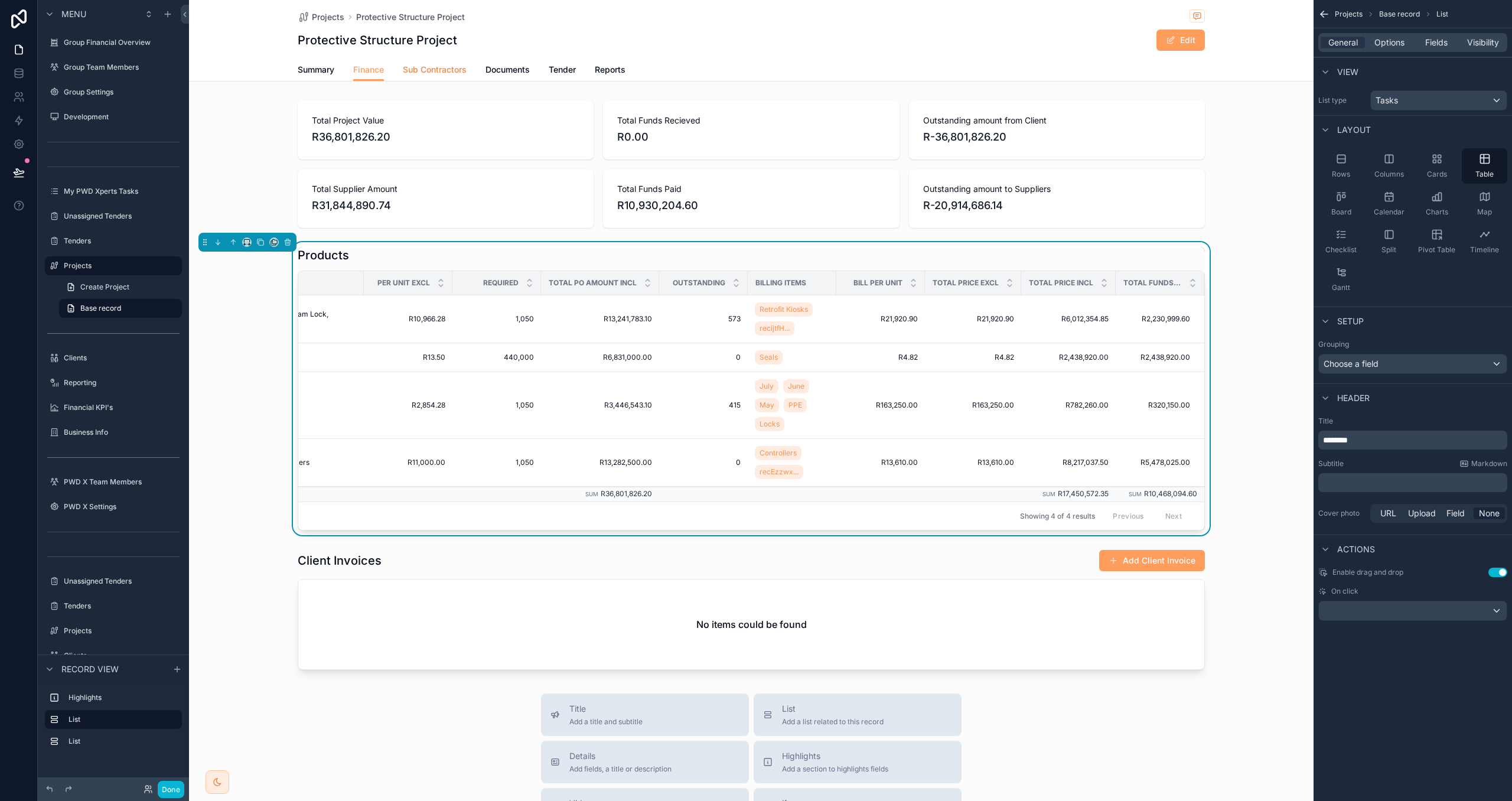
click at [430, 71] on span "Sub Contractors" at bounding box center [434, 70] width 64 height 11
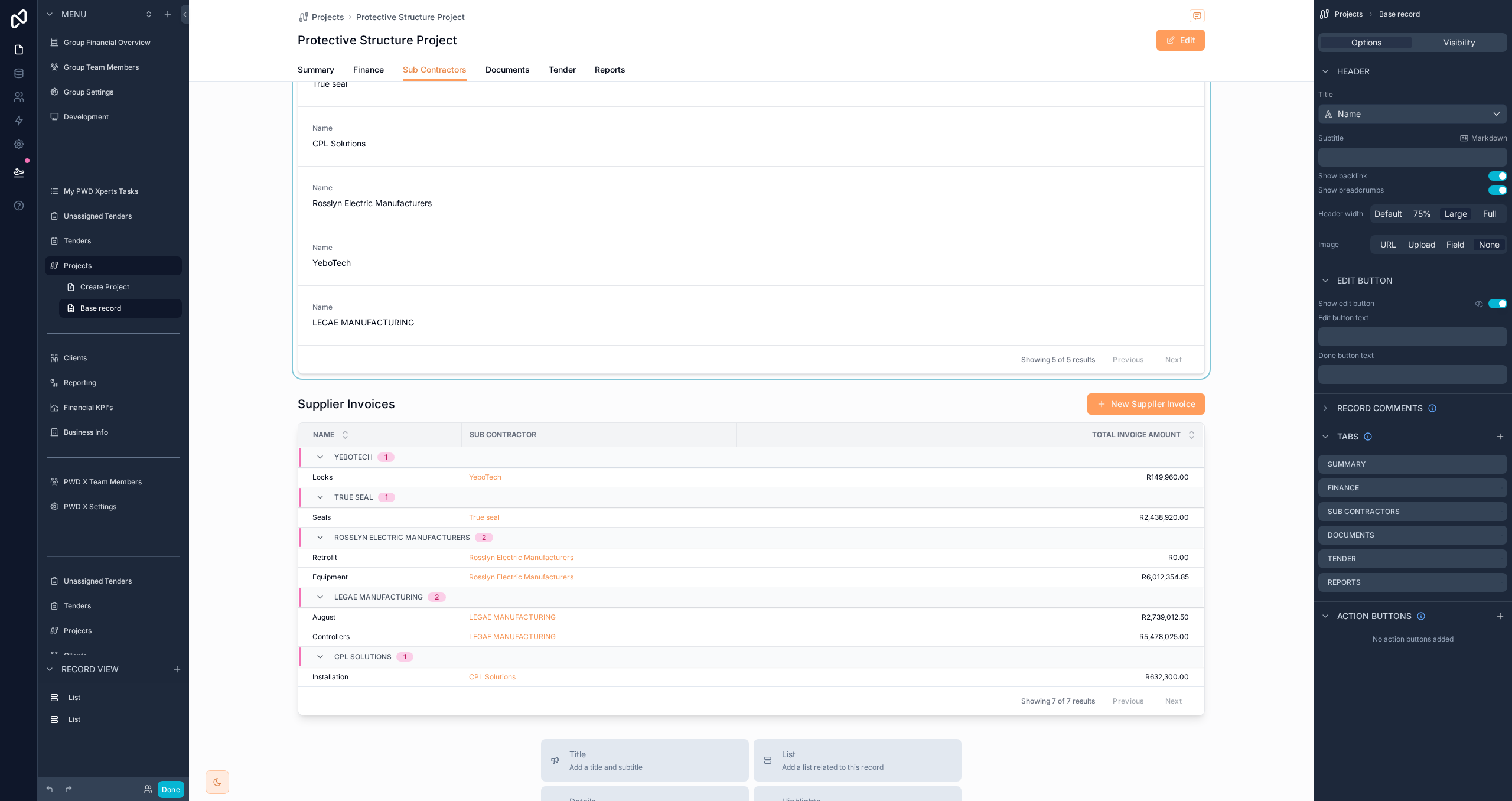
scroll to position [101, 0]
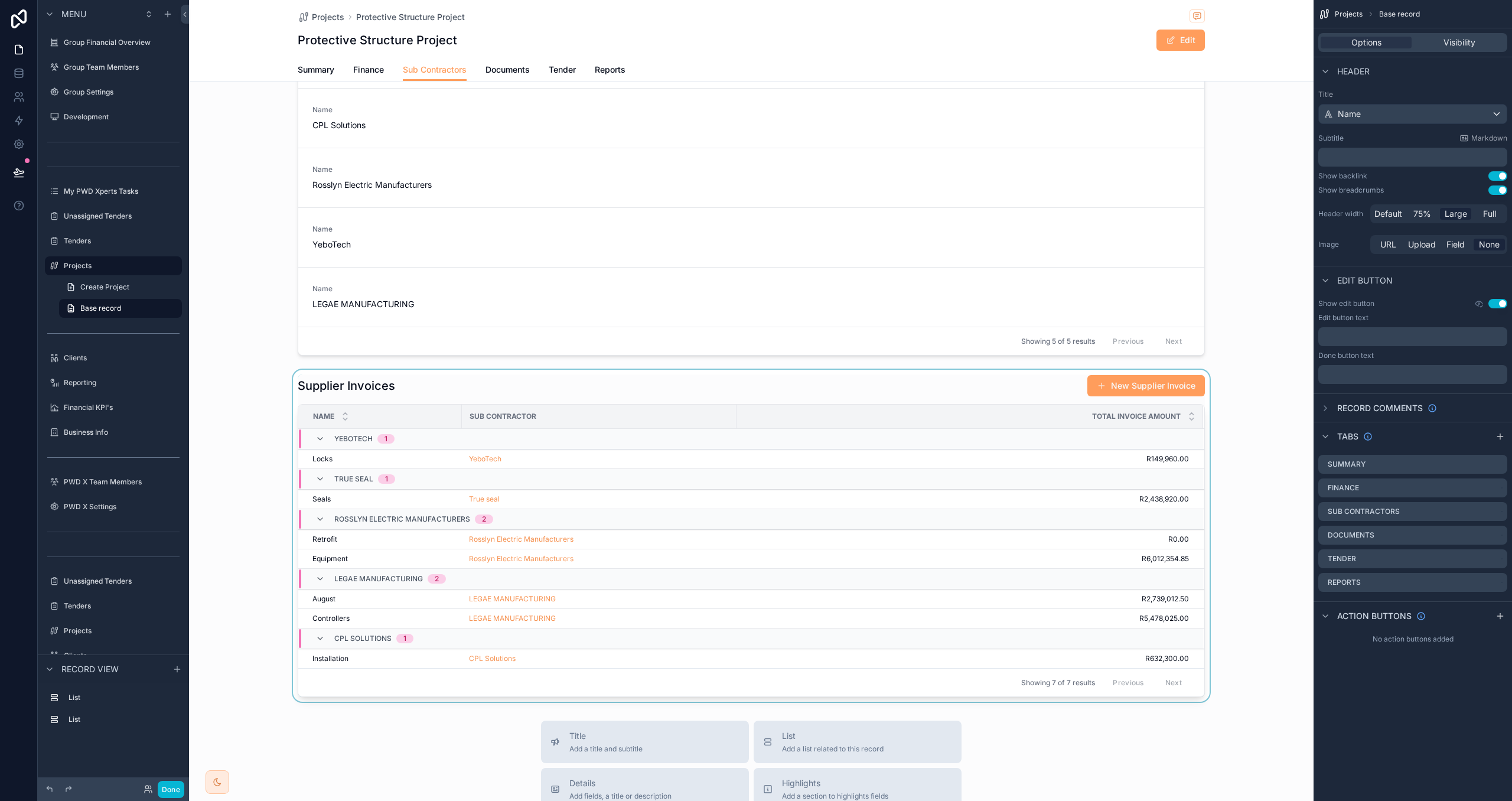
click at [695, 395] on div "scrollable content" at bounding box center [751, 536] width 1125 height 332
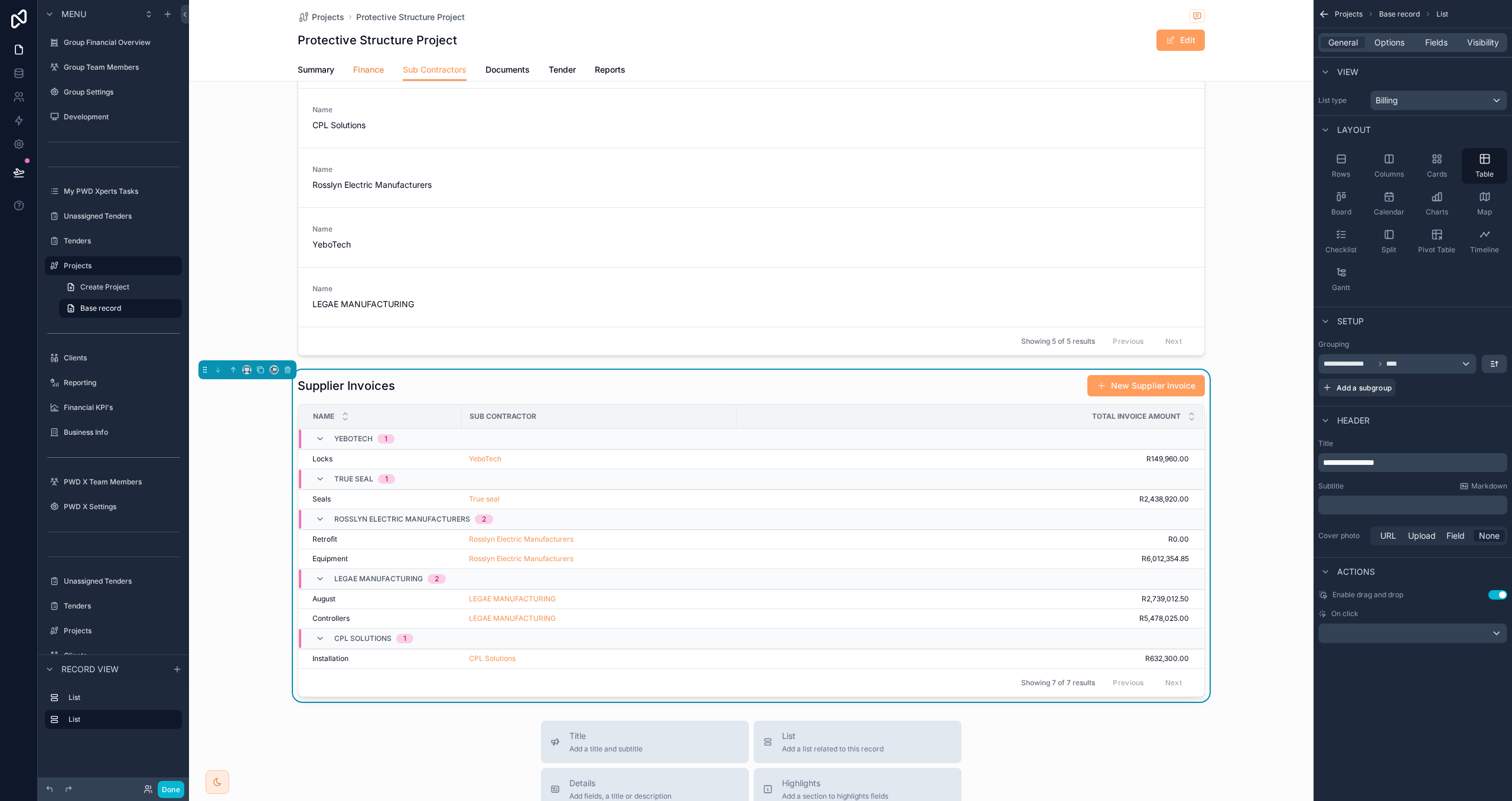
click at [366, 65] on span "Finance" at bounding box center [369, 70] width 31 height 11
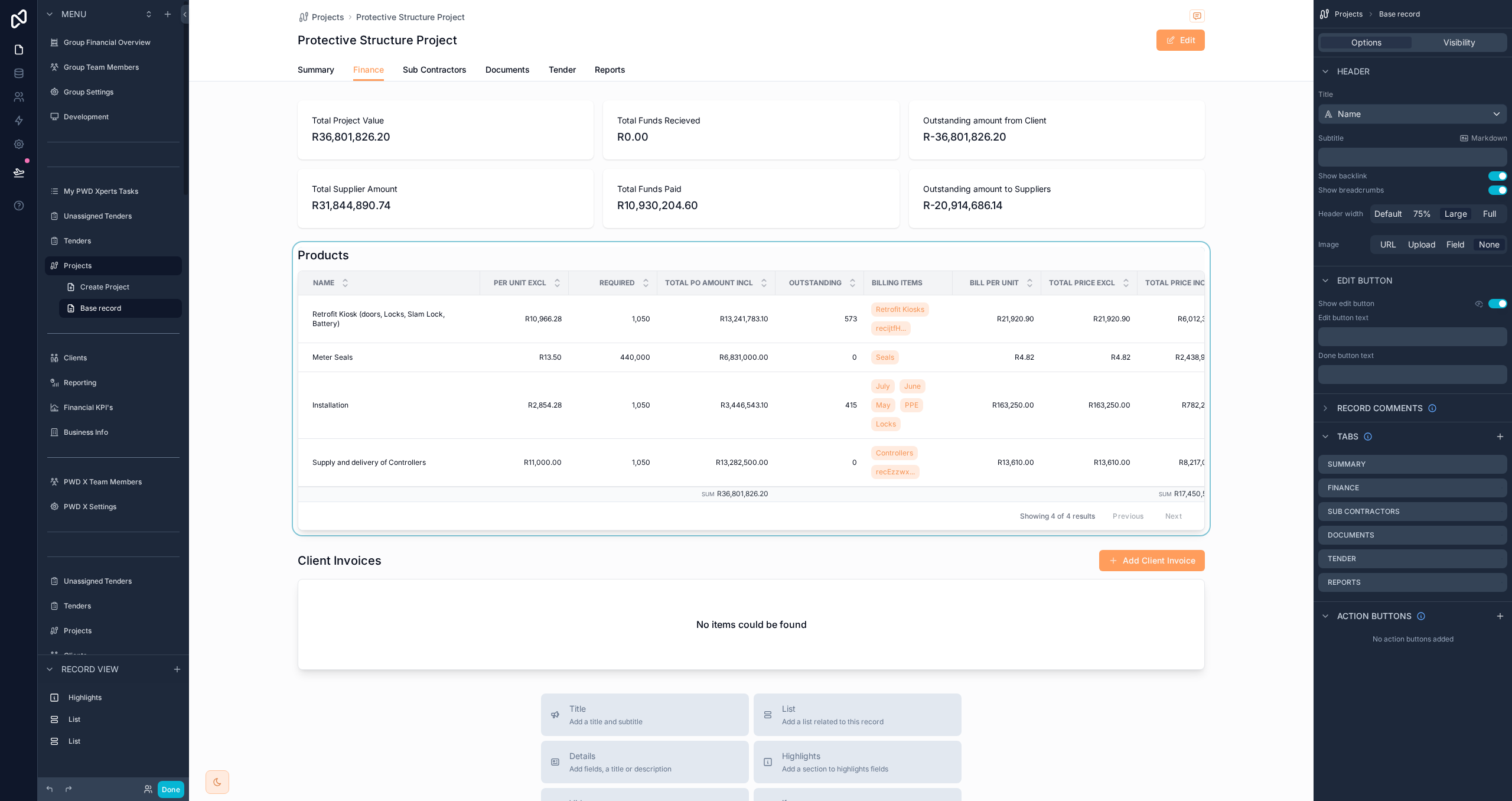
click at [502, 252] on div "scrollable content" at bounding box center [751, 389] width 1125 height 293
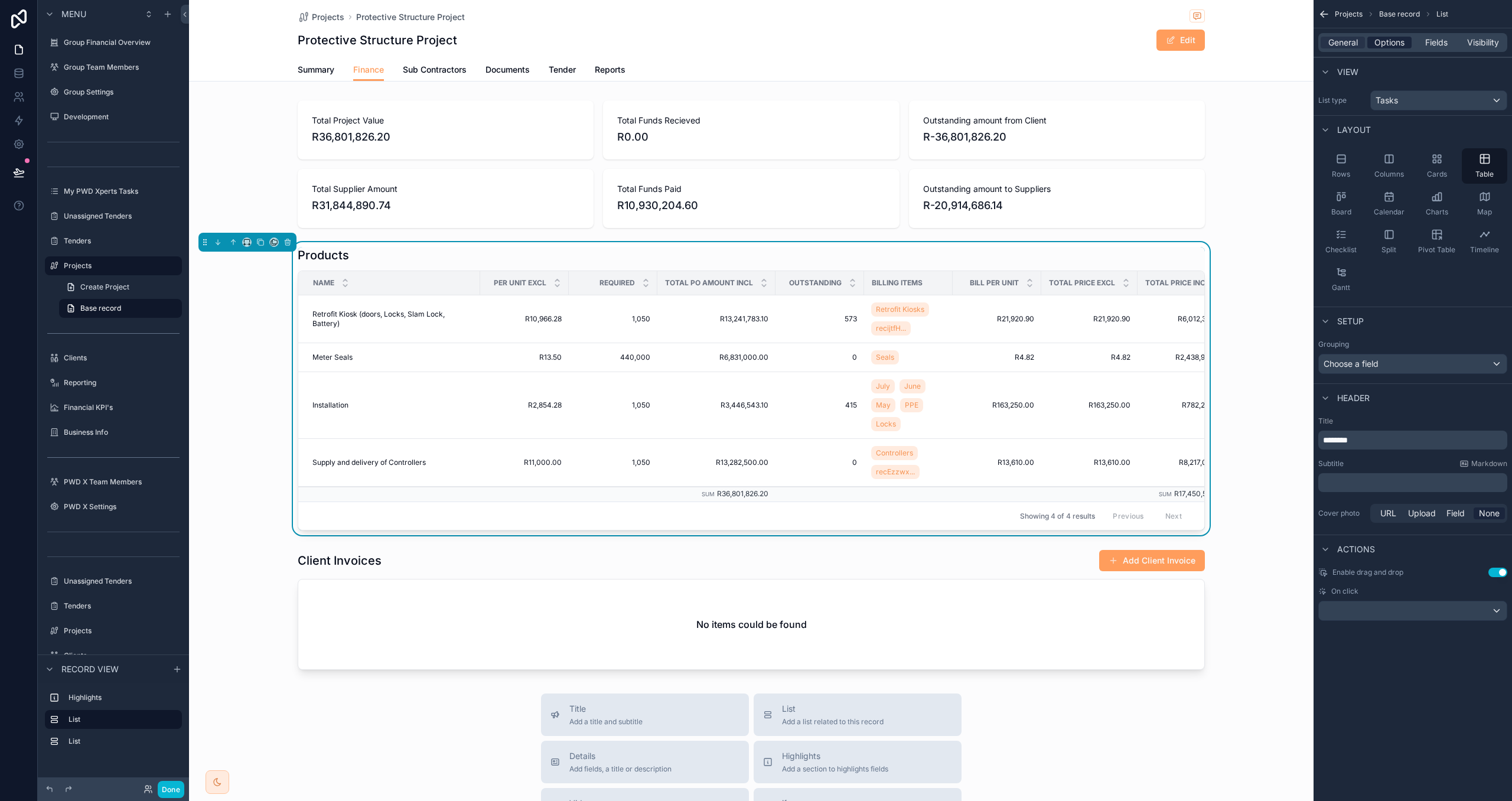
click at [1375, 43] on span "Options" at bounding box center [1389, 43] width 30 height 11
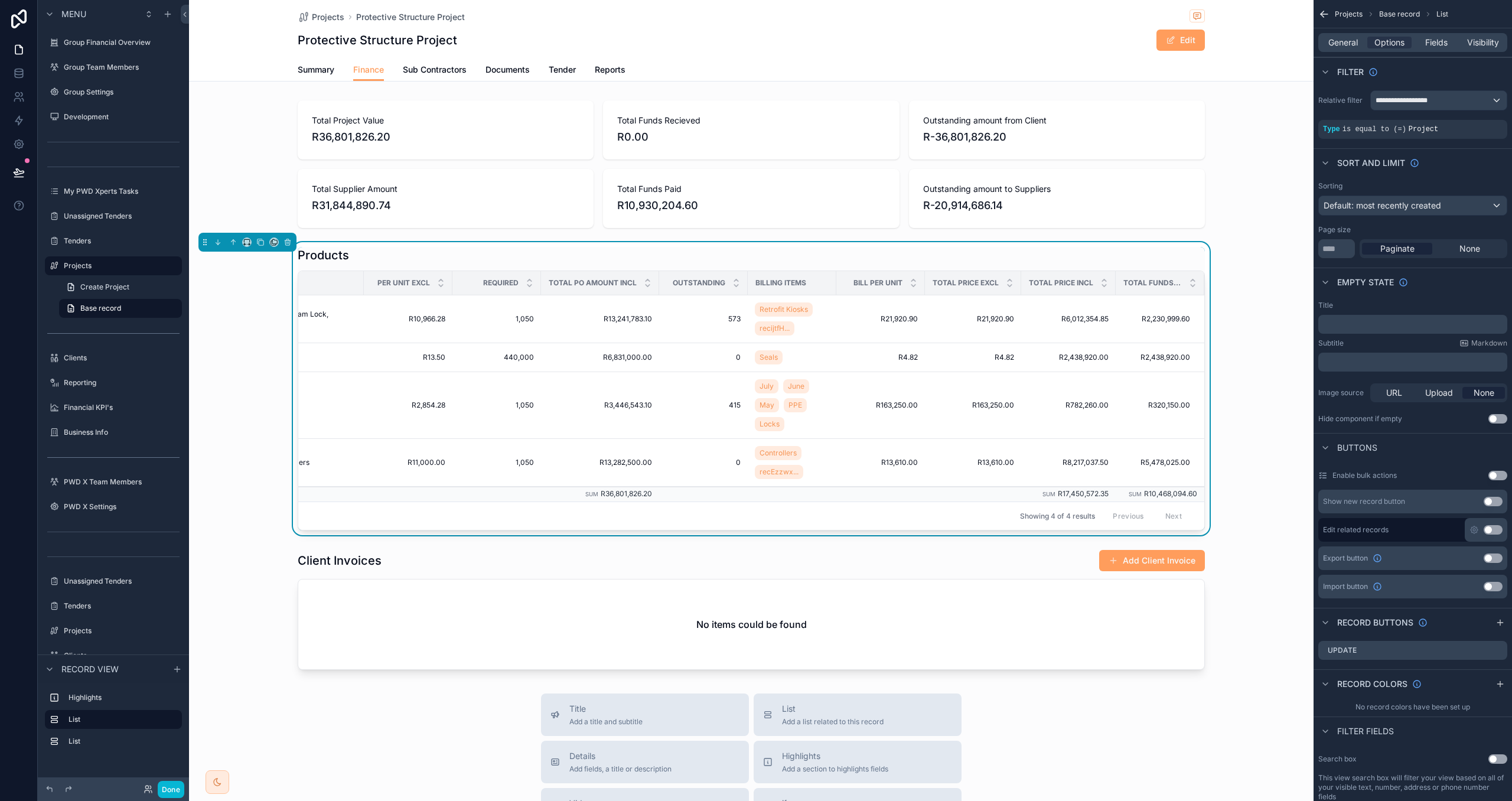
scroll to position [1, 0]
click at [1437, 43] on span "Fields" at bounding box center [1436, 43] width 22 height 11
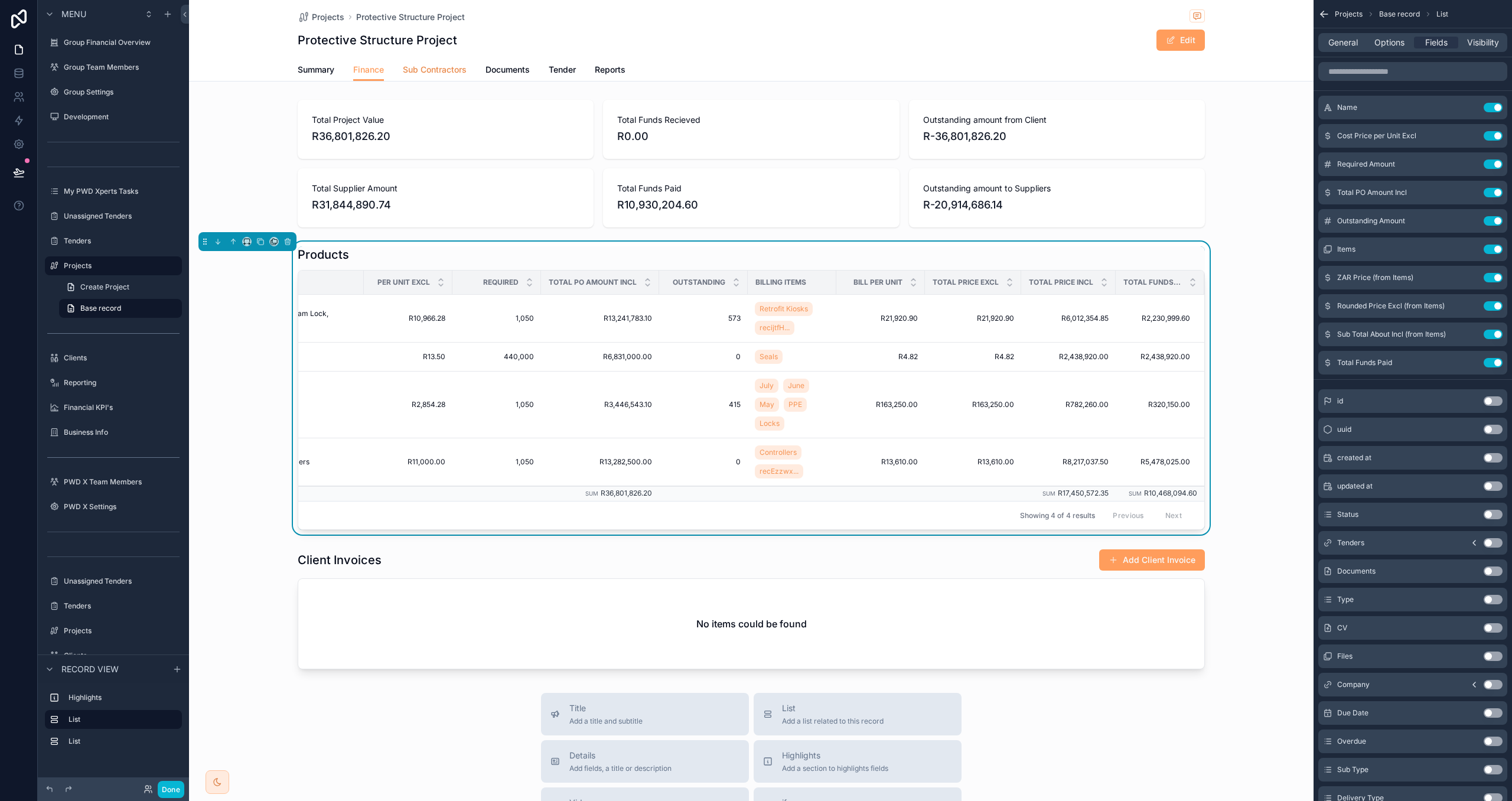
click at [428, 69] on span "Sub Contractors" at bounding box center [434, 70] width 64 height 11
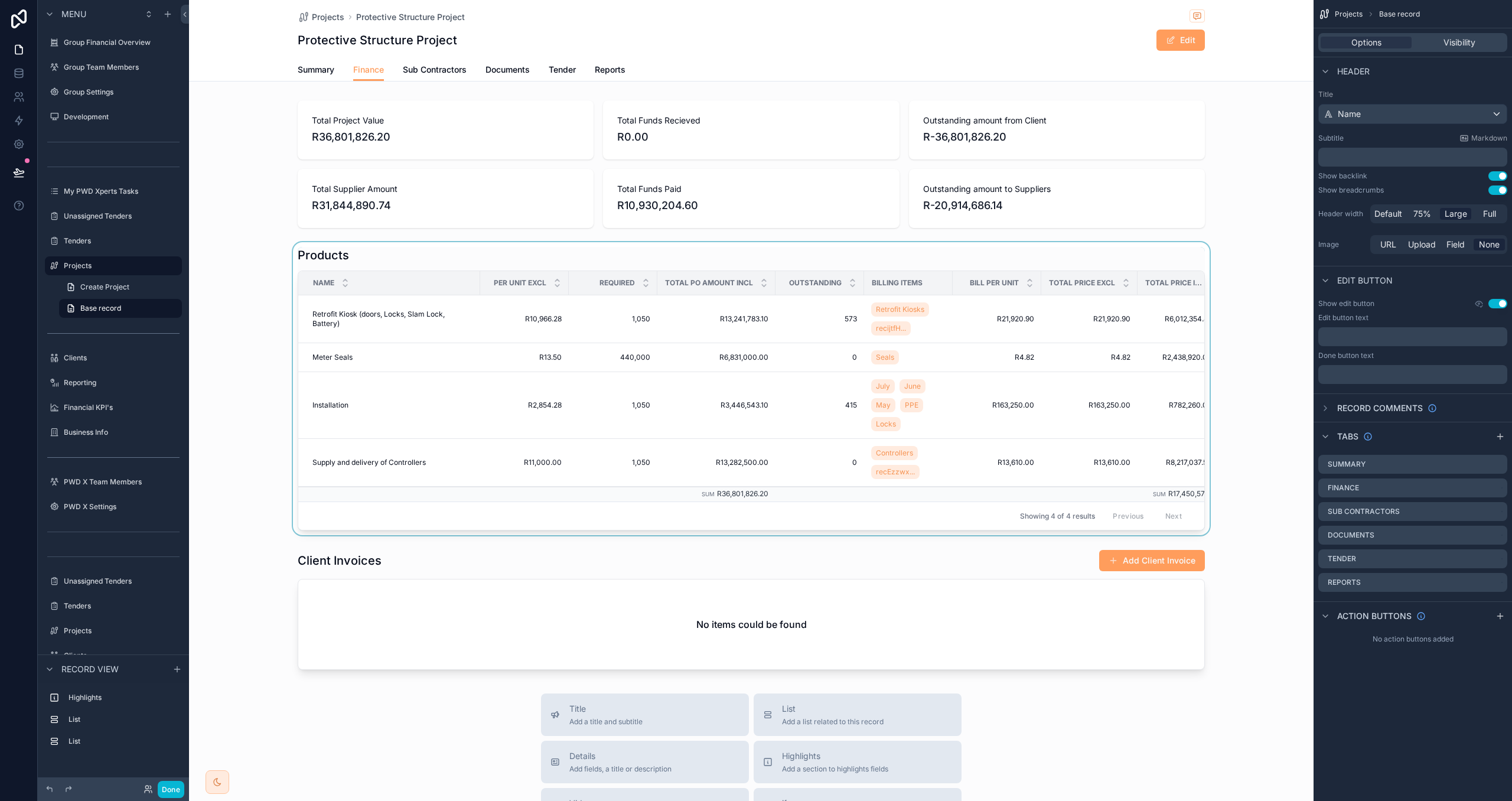
drag, startPoint x: 5, startPoint y: 517, endPoint x: 521, endPoint y: 260, distance: 576.5
click at [369, 71] on span "Finance" at bounding box center [369, 70] width 31 height 11
click at [650, 263] on div "scrollable content" at bounding box center [751, 389] width 1125 height 293
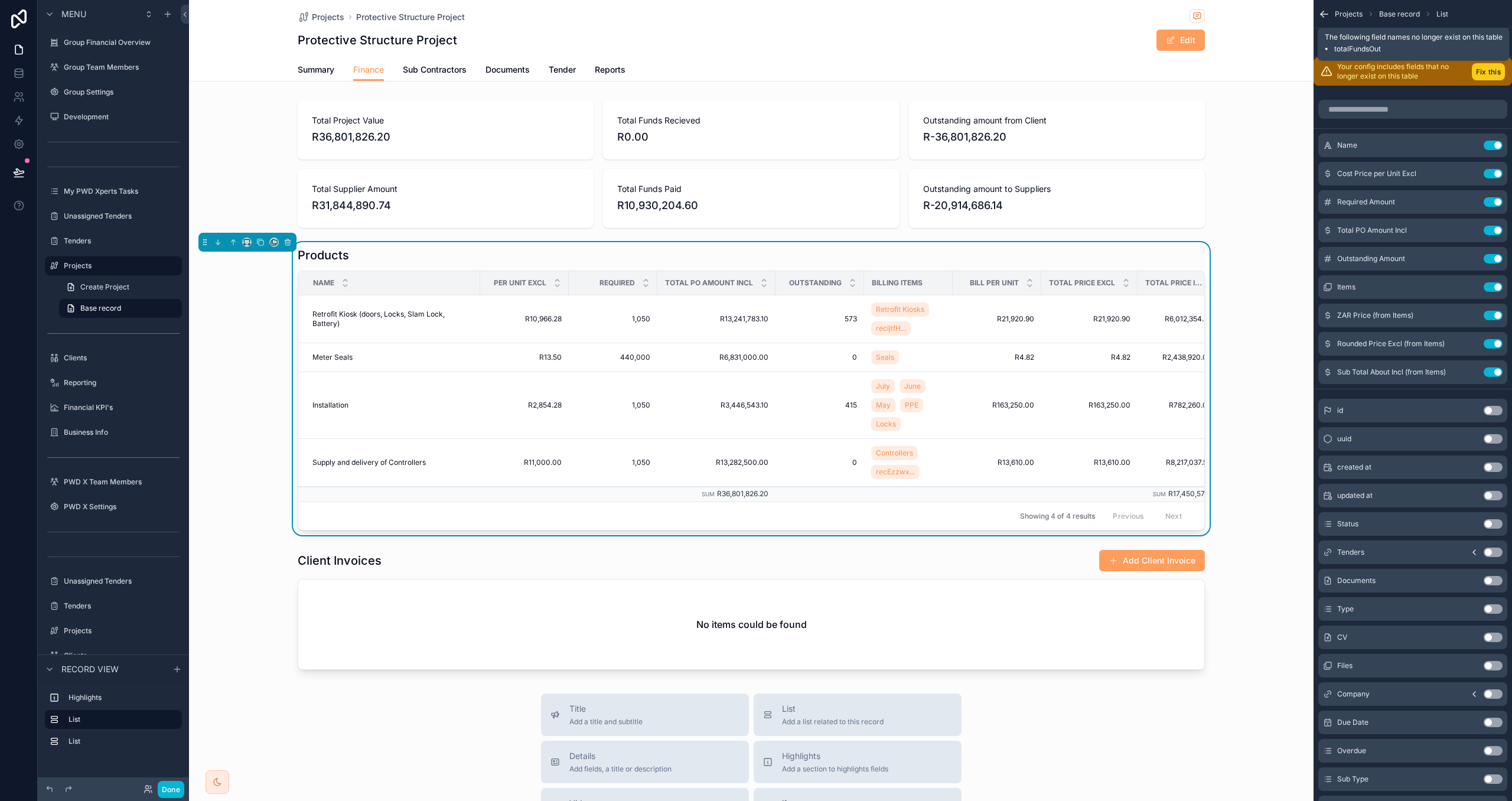
click at [1485, 70] on button "Fix this" at bounding box center [1488, 71] width 33 height 17
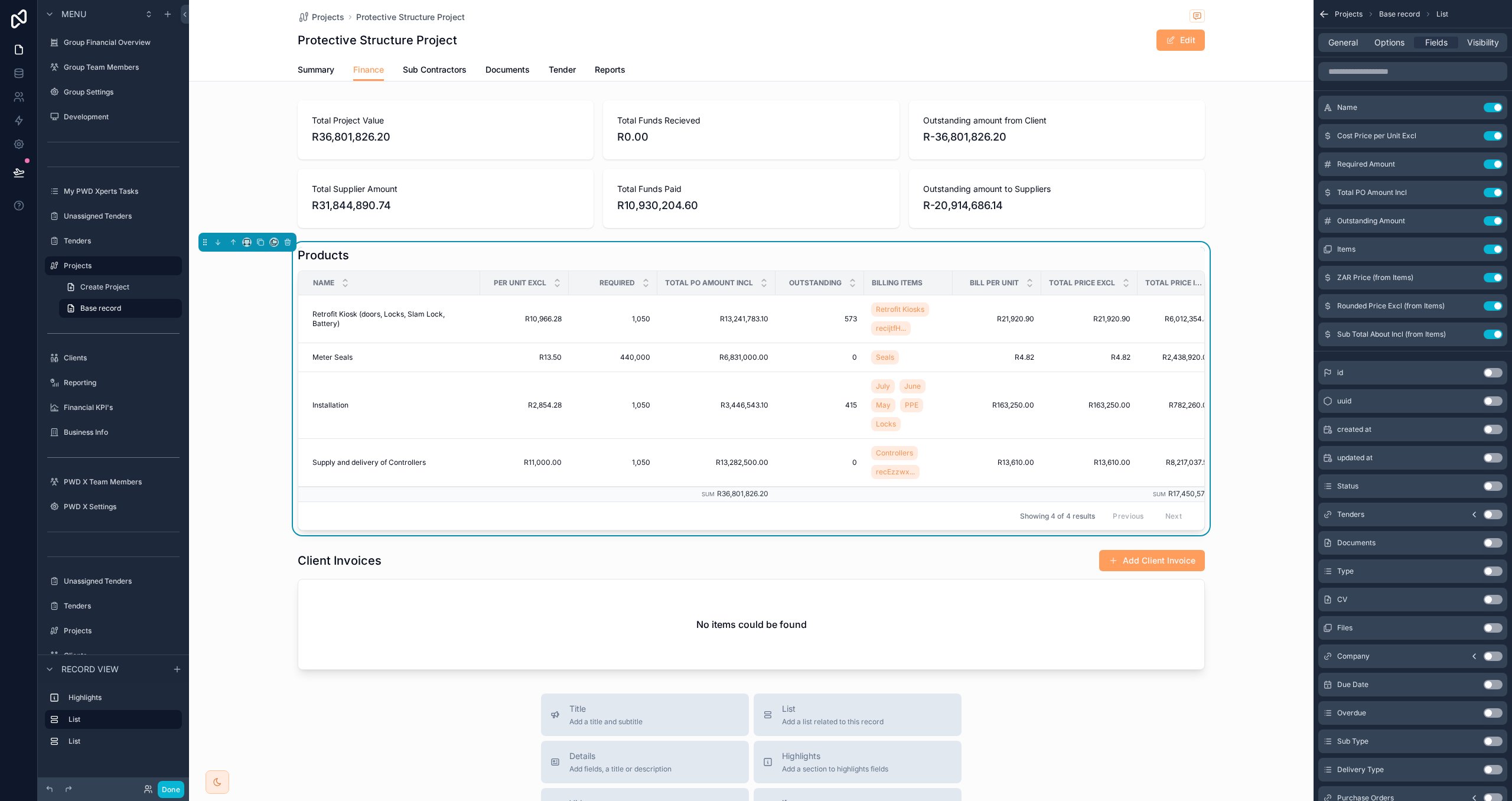
scroll to position [0, 22]
drag, startPoint x: 181, startPoint y: 792, endPoint x: 182, endPoint y: 768, distance: 24.0
click at [180, 792] on button "Done" at bounding box center [171, 790] width 26 height 17
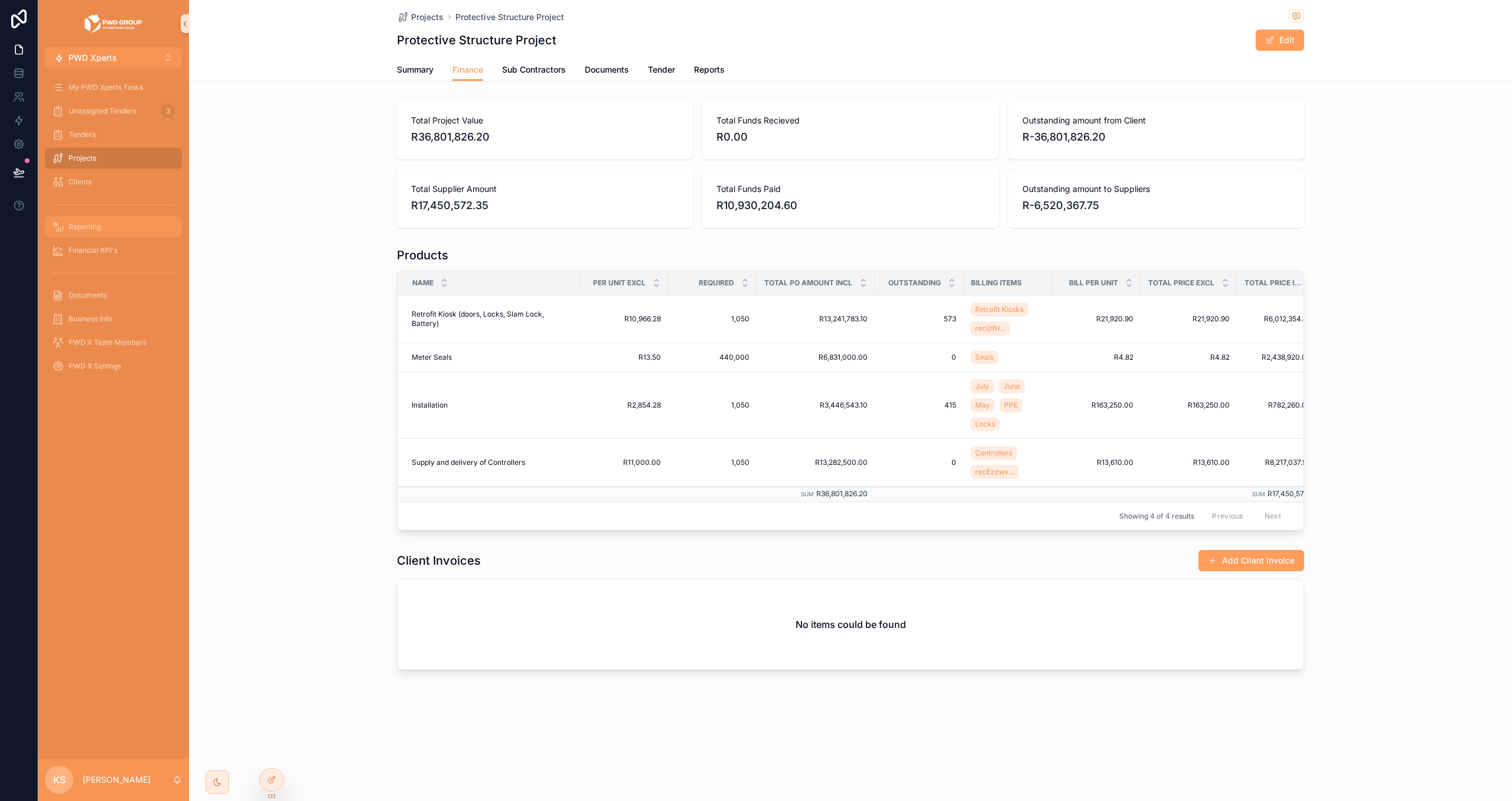
click at [128, 226] on div "Reporting" at bounding box center [114, 227] width 123 height 19
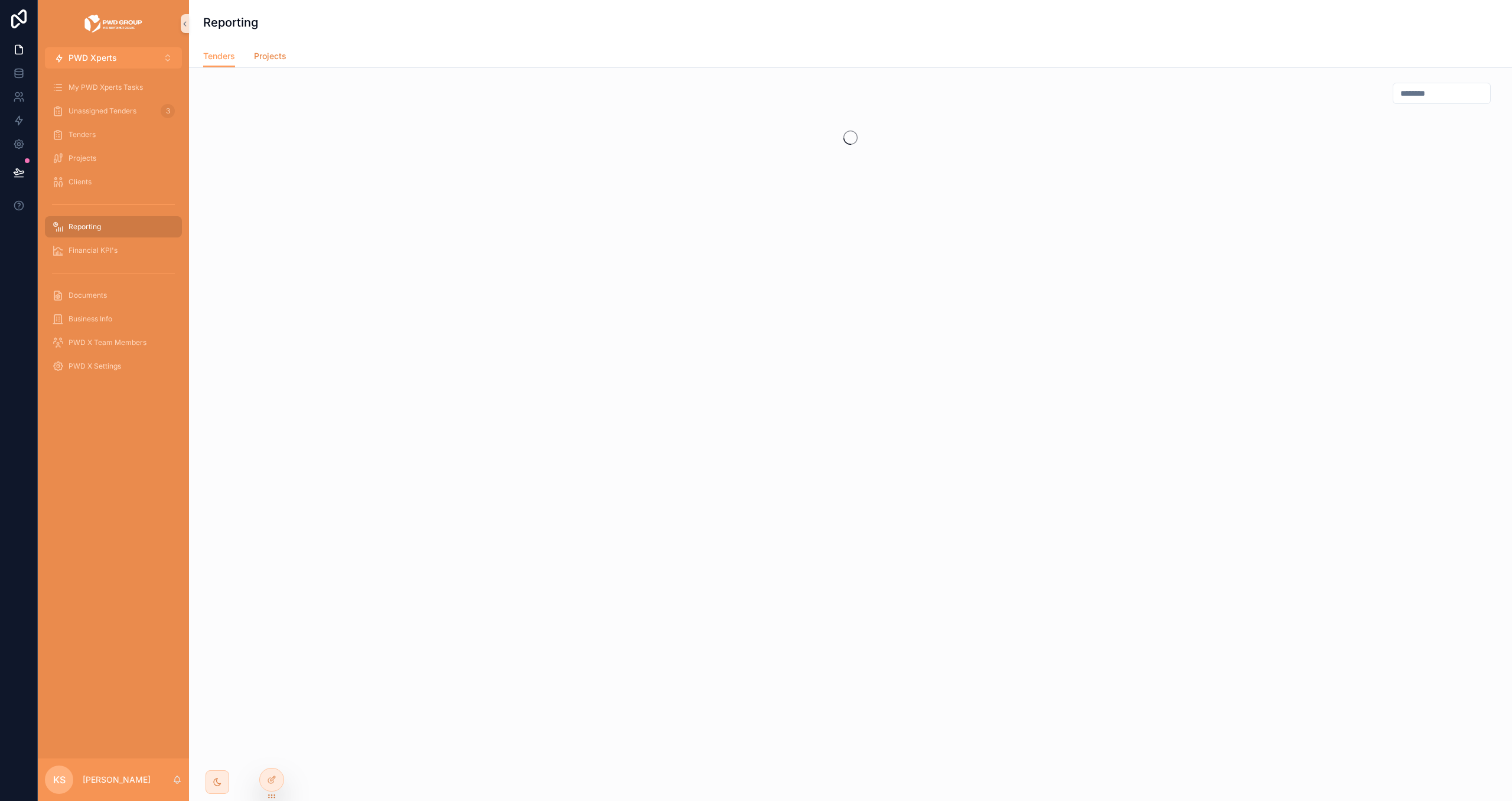
click at [272, 63] on link "Projects" at bounding box center [270, 57] width 33 height 24
click at [216, 52] on span "Tenders" at bounding box center [218, 56] width 32 height 11
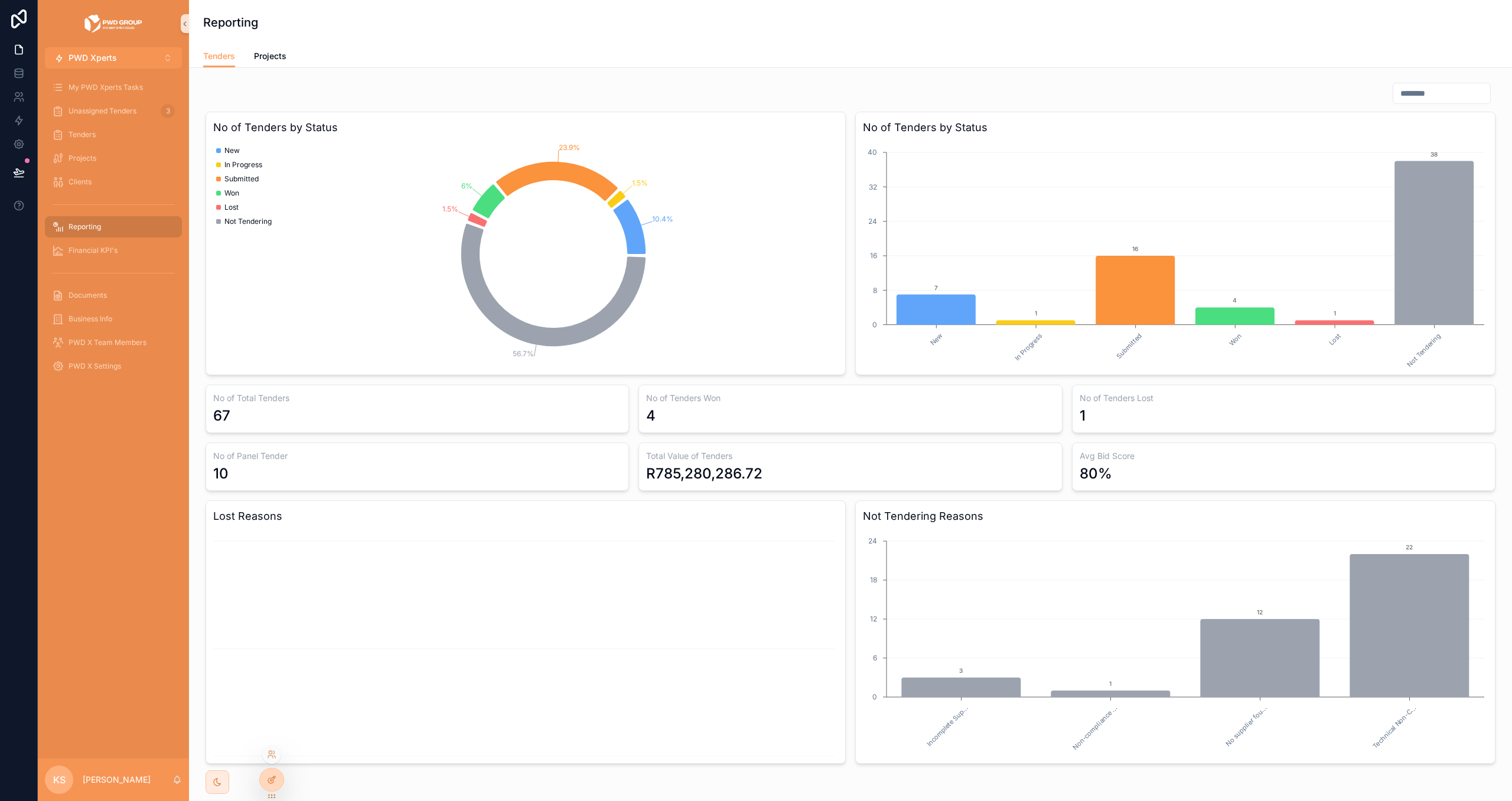
click at [270, 776] on icon at bounding box center [272, 780] width 10 height 10
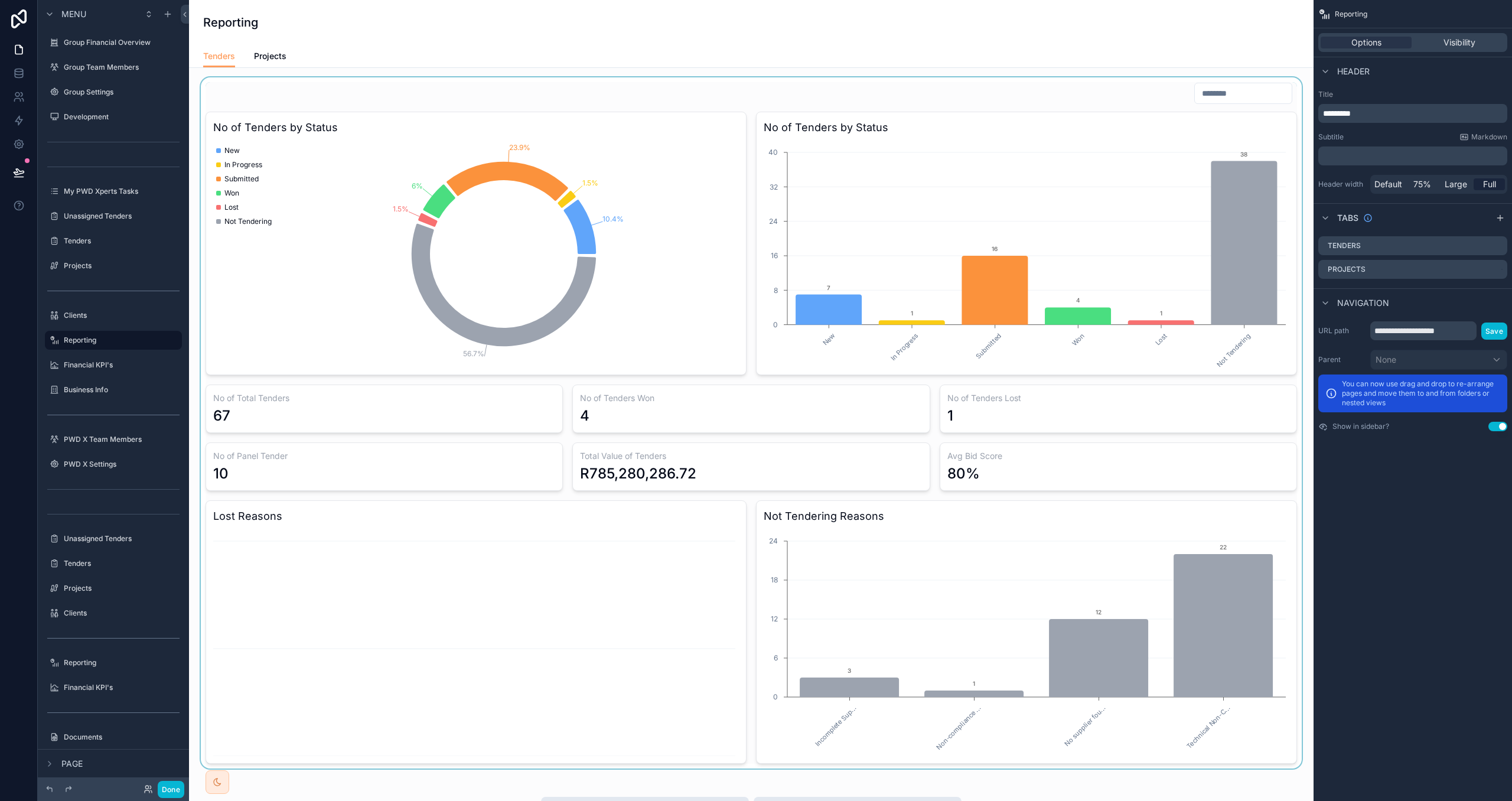
click at [427, 526] on div "scrollable content" at bounding box center [752, 423] width 1106 height 691
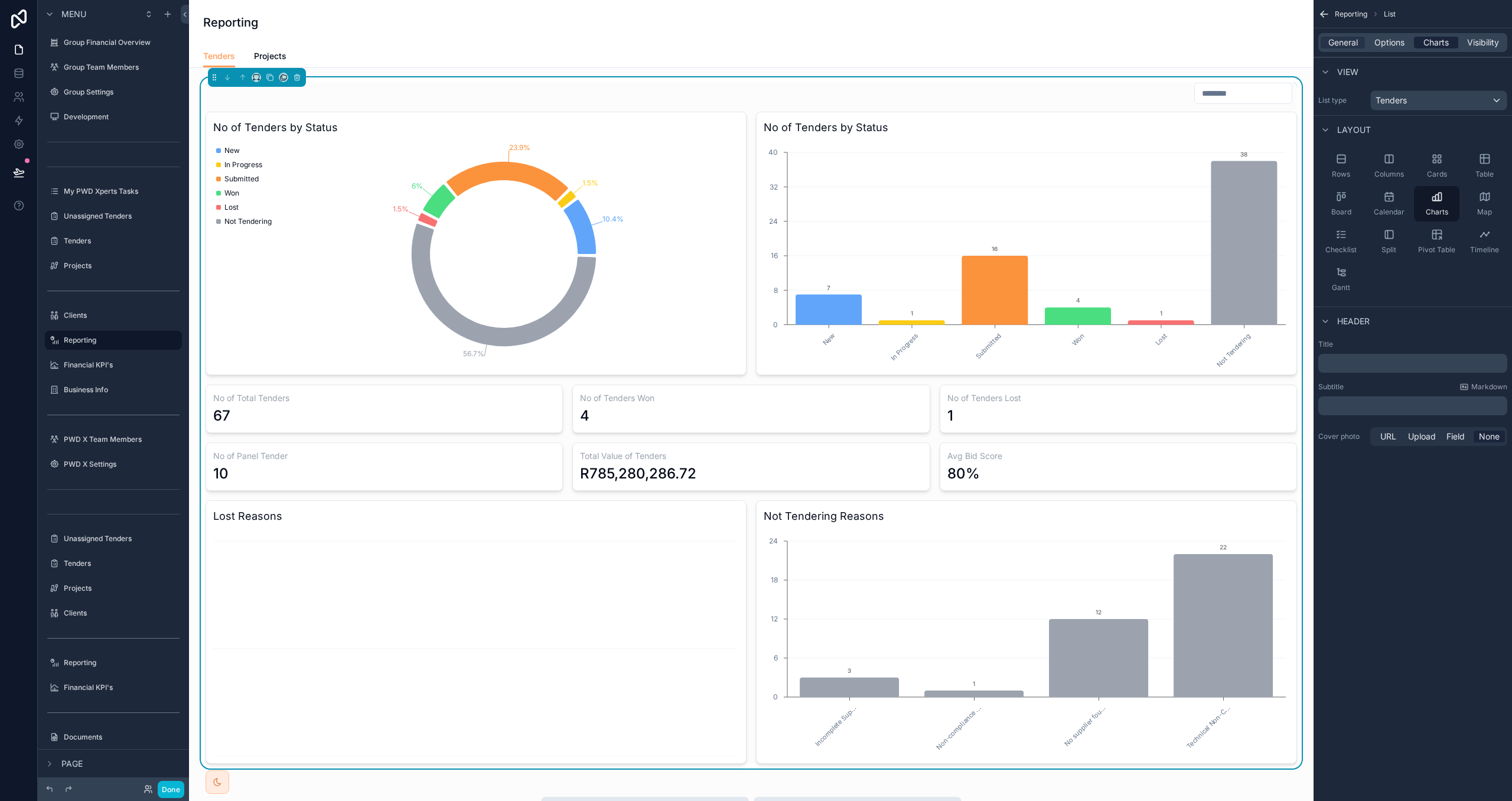
click at [1429, 43] on span "Charts" at bounding box center [1436, 43] width 25 height 11
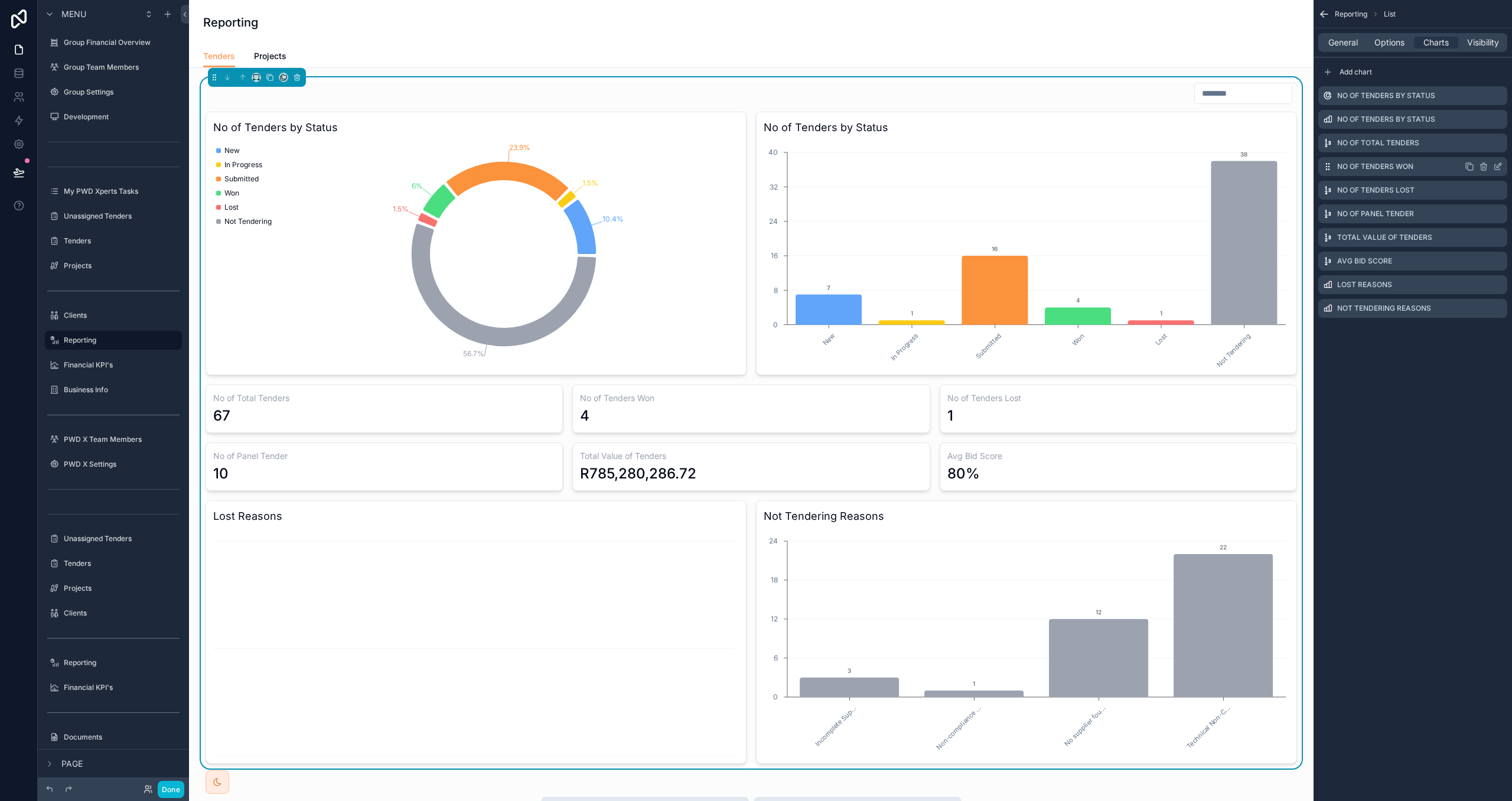
click at [1500, 167] on icon "scrollable content" at bounding box center [1498, 167] width 10 height 10
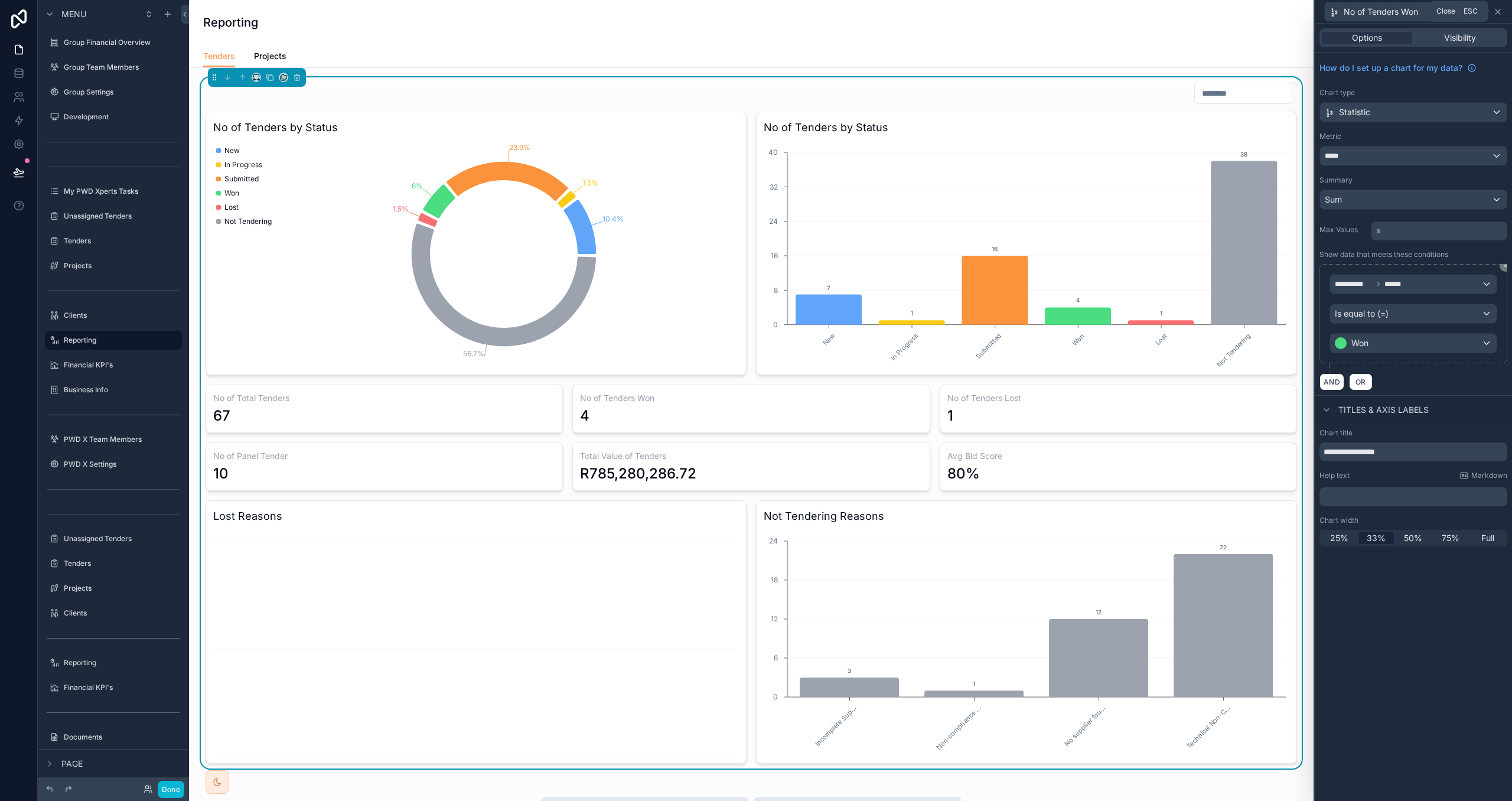
click at [1496, 11] on icon at bounding box center [1498, 12] width 10 height 10
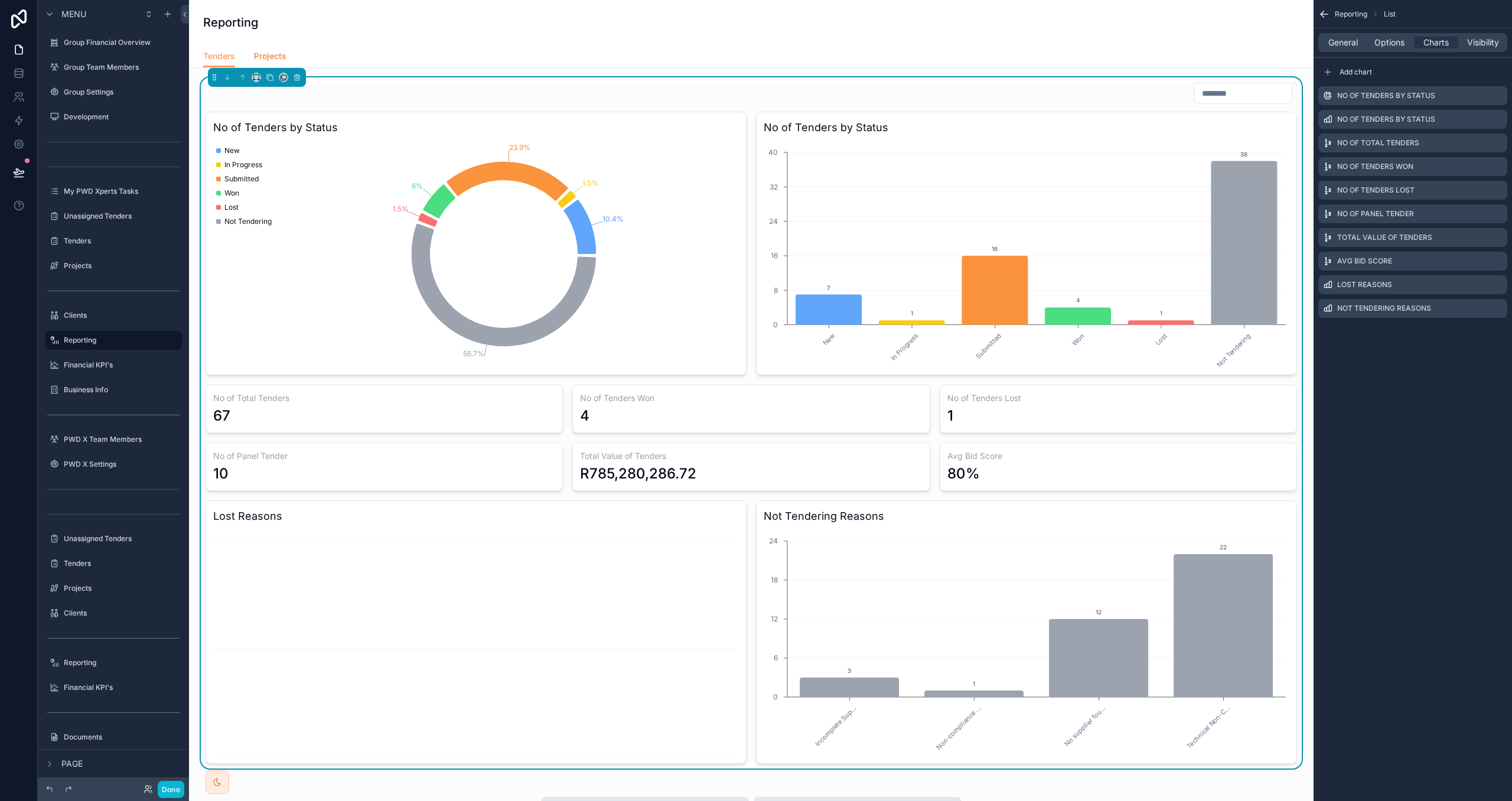
click at [277, 52] on span "Projects" at bounding box center [270, 56] width 33 height 11
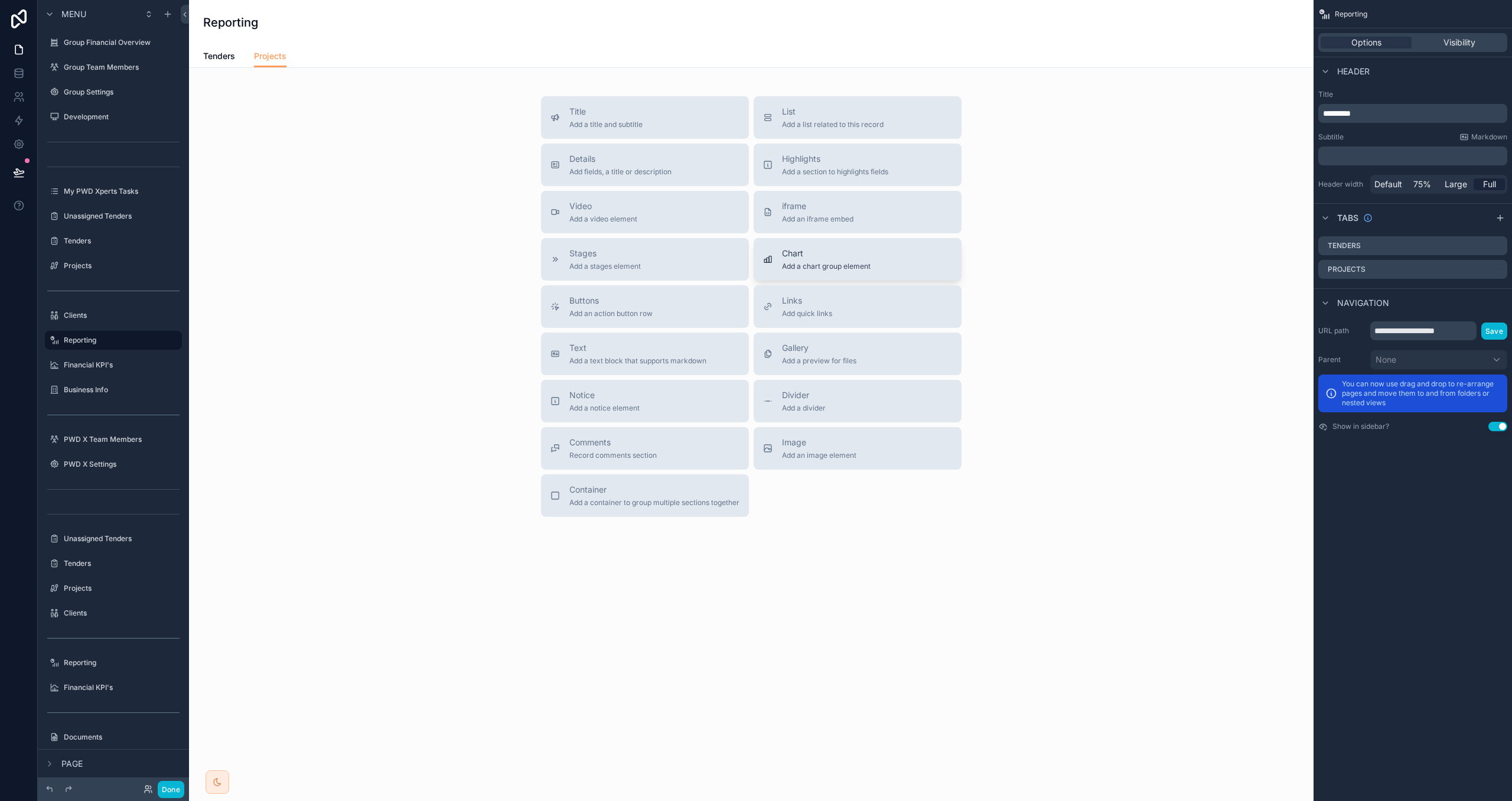
click at [844, 267] on span "Add a chart group element" at bounding box center [826, 267] width 88 height 10
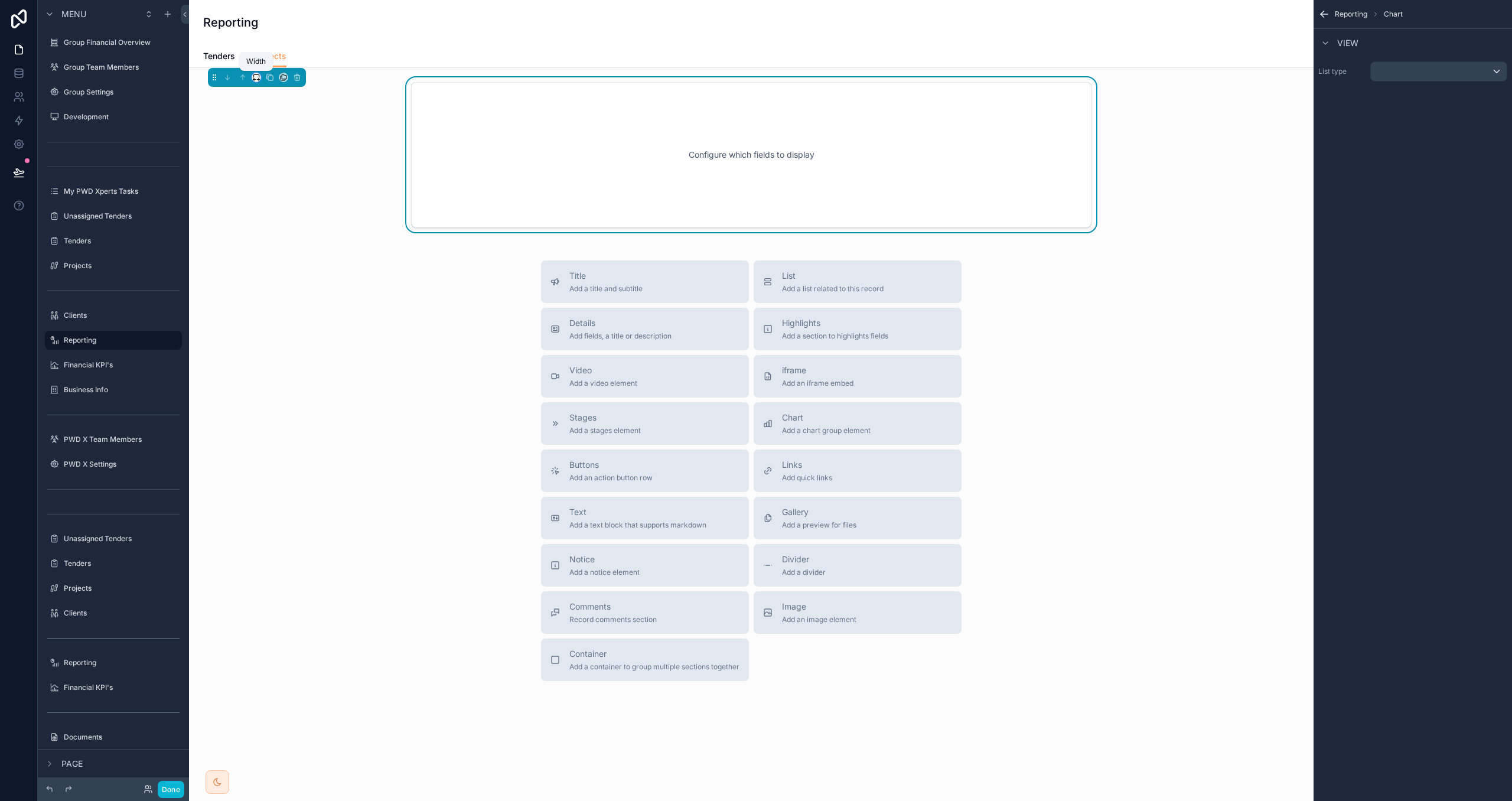
click at [258, 79] on icon "scrollable content" at bounding box center [258, 79] width 2 height 0
click at [277, 235] on span "Full width" at bounding box center [281, 233] width 37 height 14
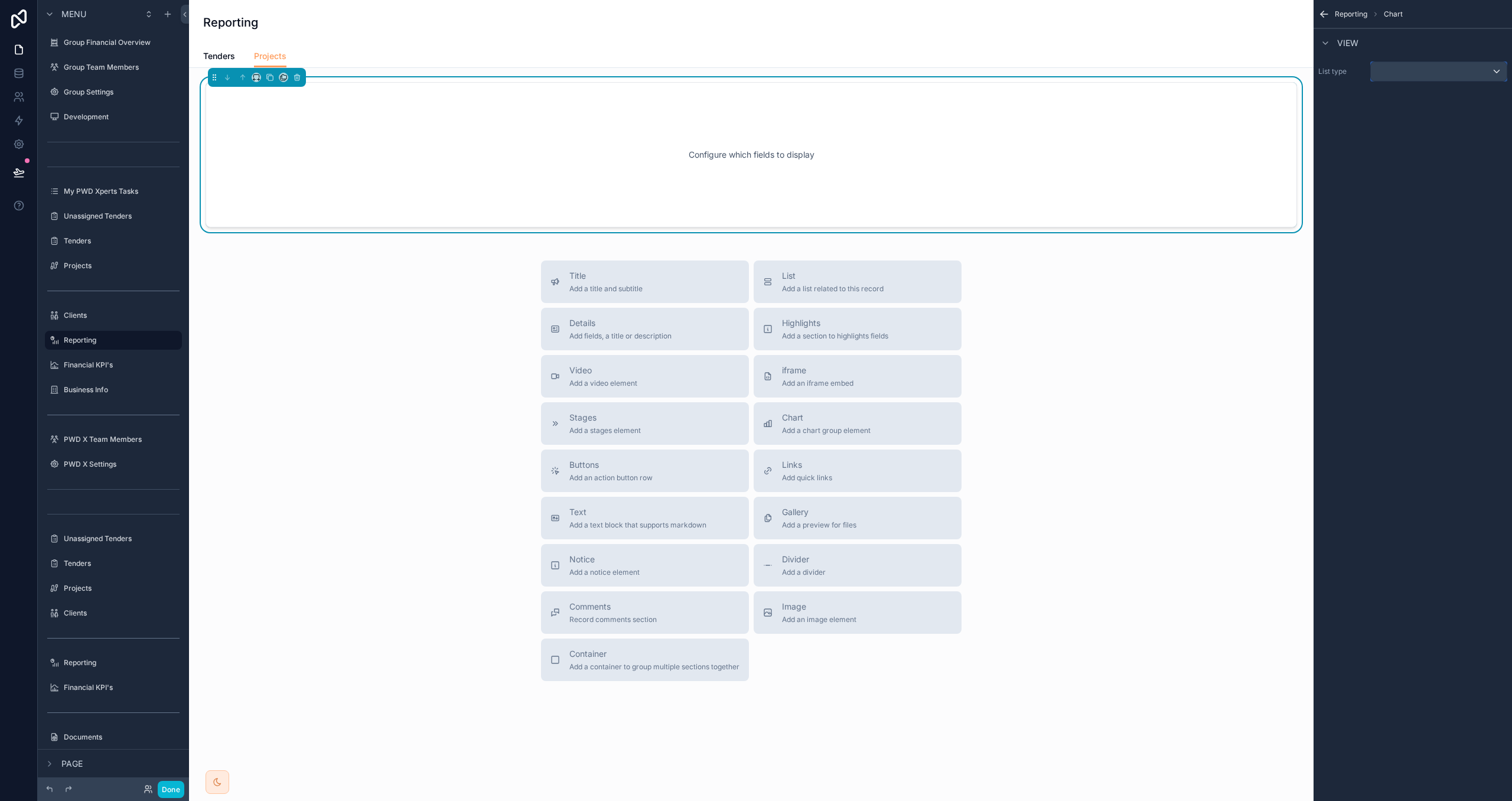
click at [1421, 74] on div "scrollable content" at bounding box center [1439, 71] width 136 height 19
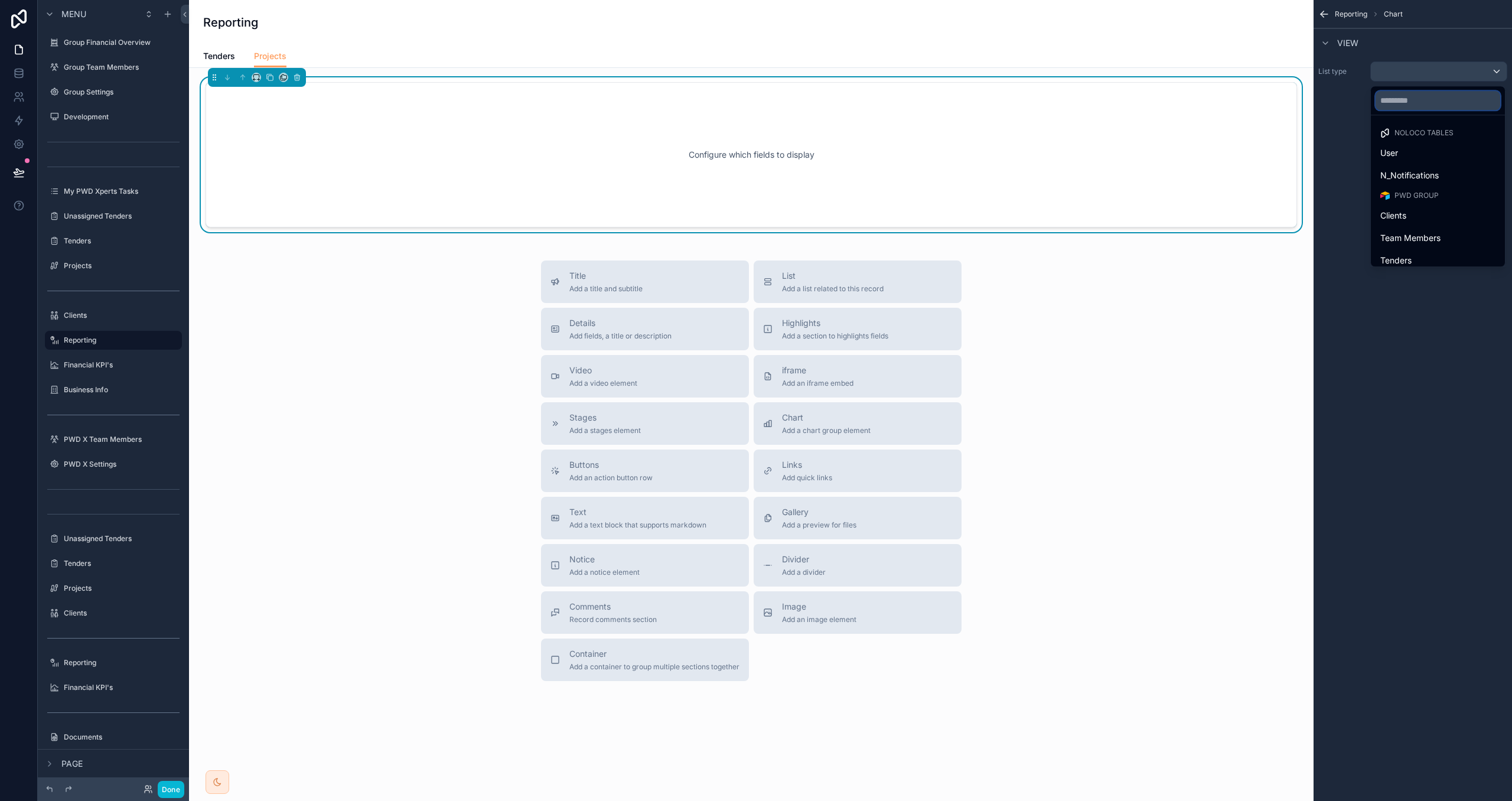
click at [1434, 101] on input "text" at bounding box center [1438, 100] width 124 height 19
type input "***"
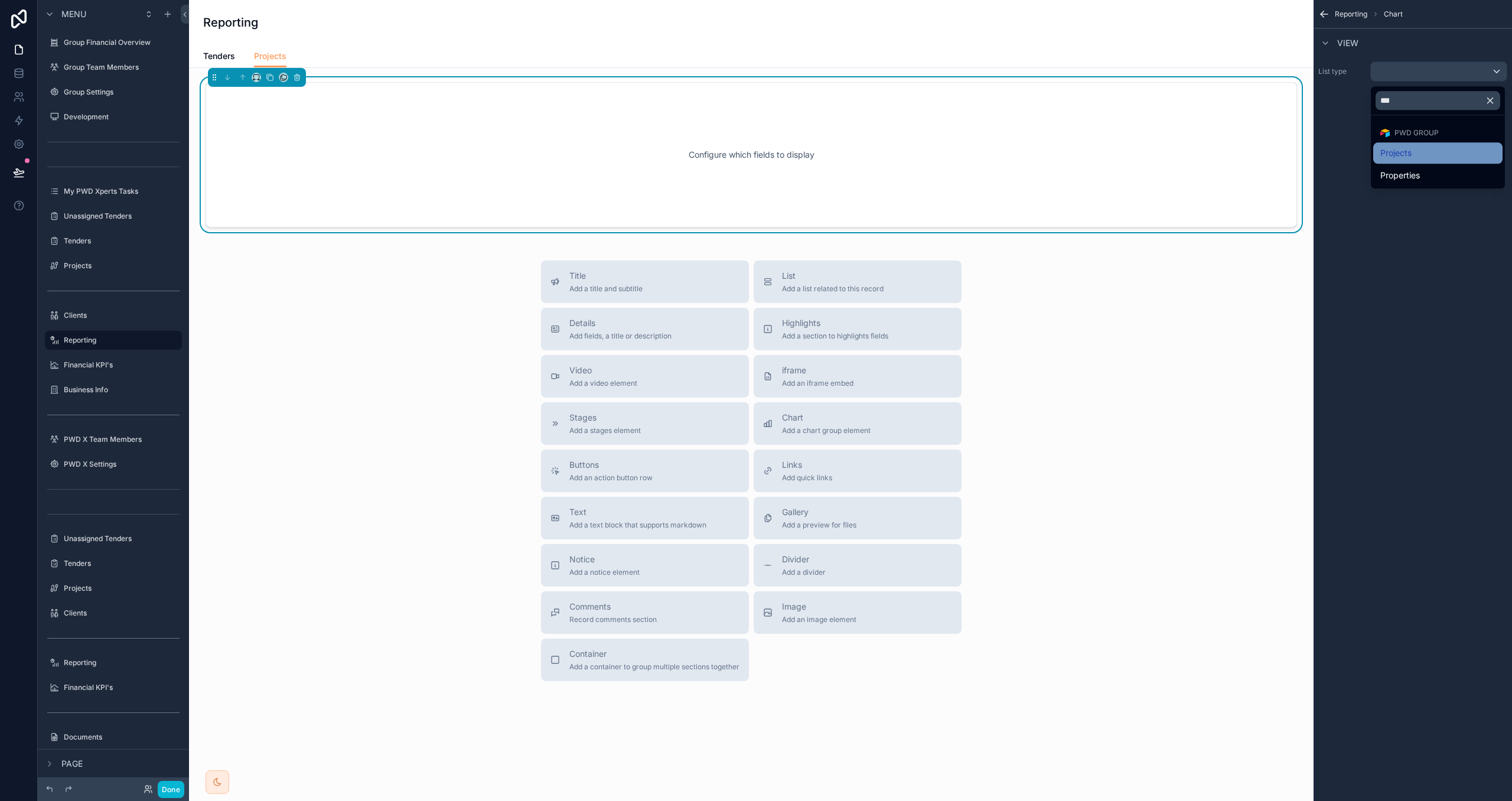
click at [1395, 148] on span "Projects" at bounding box center [1396, 152] width 31 height 14
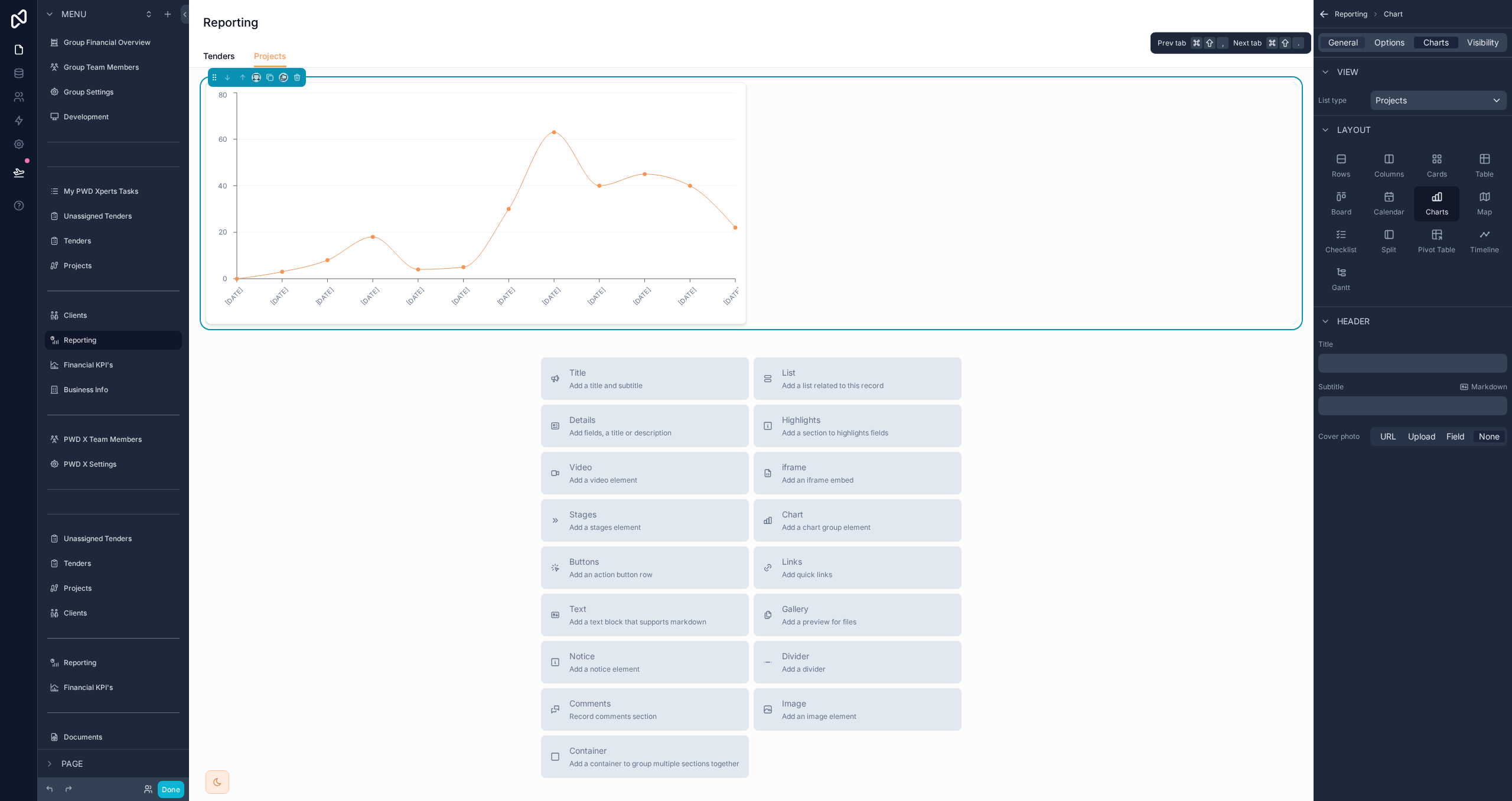
click at [1434, 39] on span "Charts" at bounding box center [1436, 43] width 25 height 11
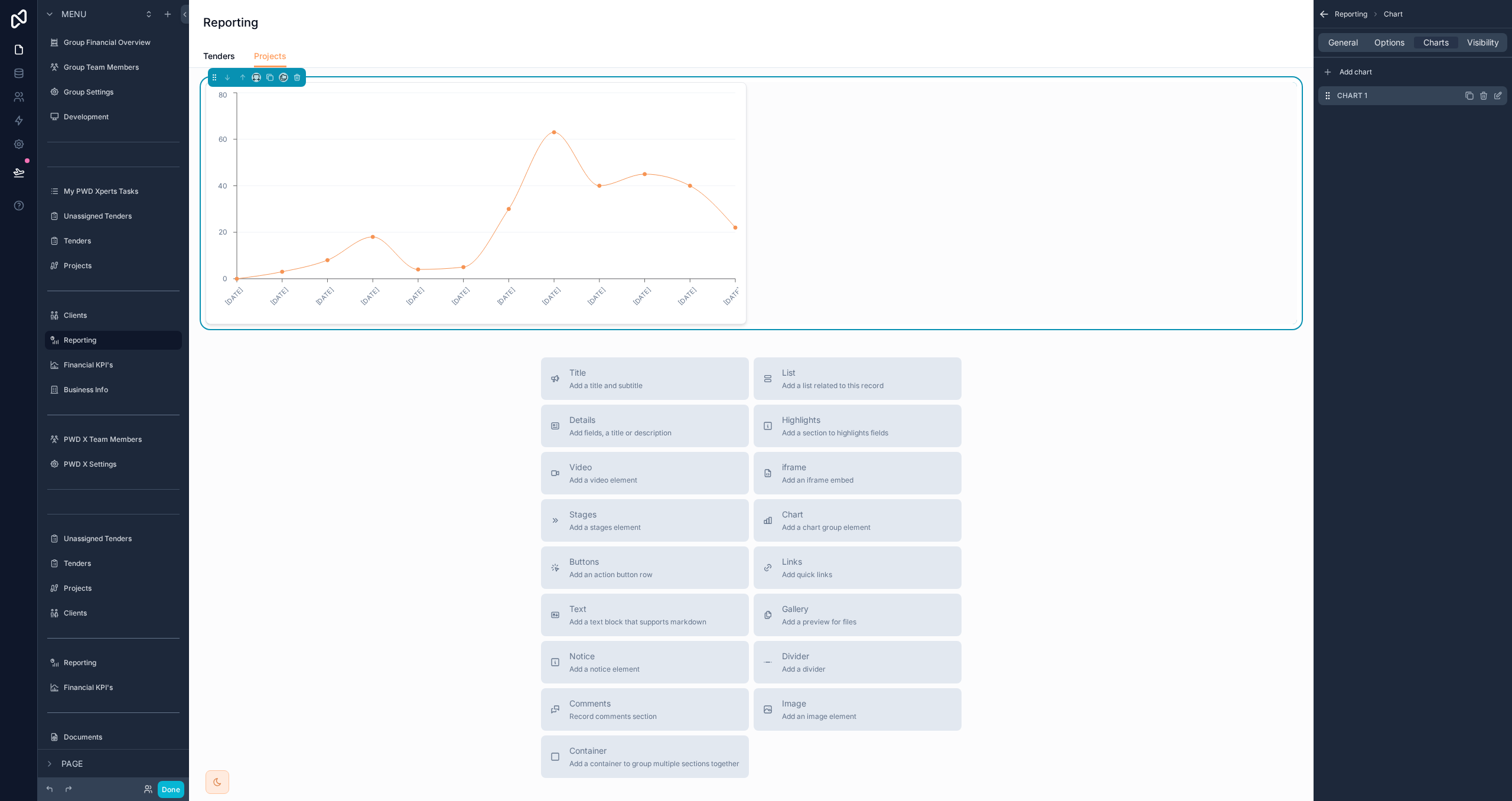
click at [1498, 93] on icon "scrollable content" at bounding box center [1498, 96] width 10 height 10
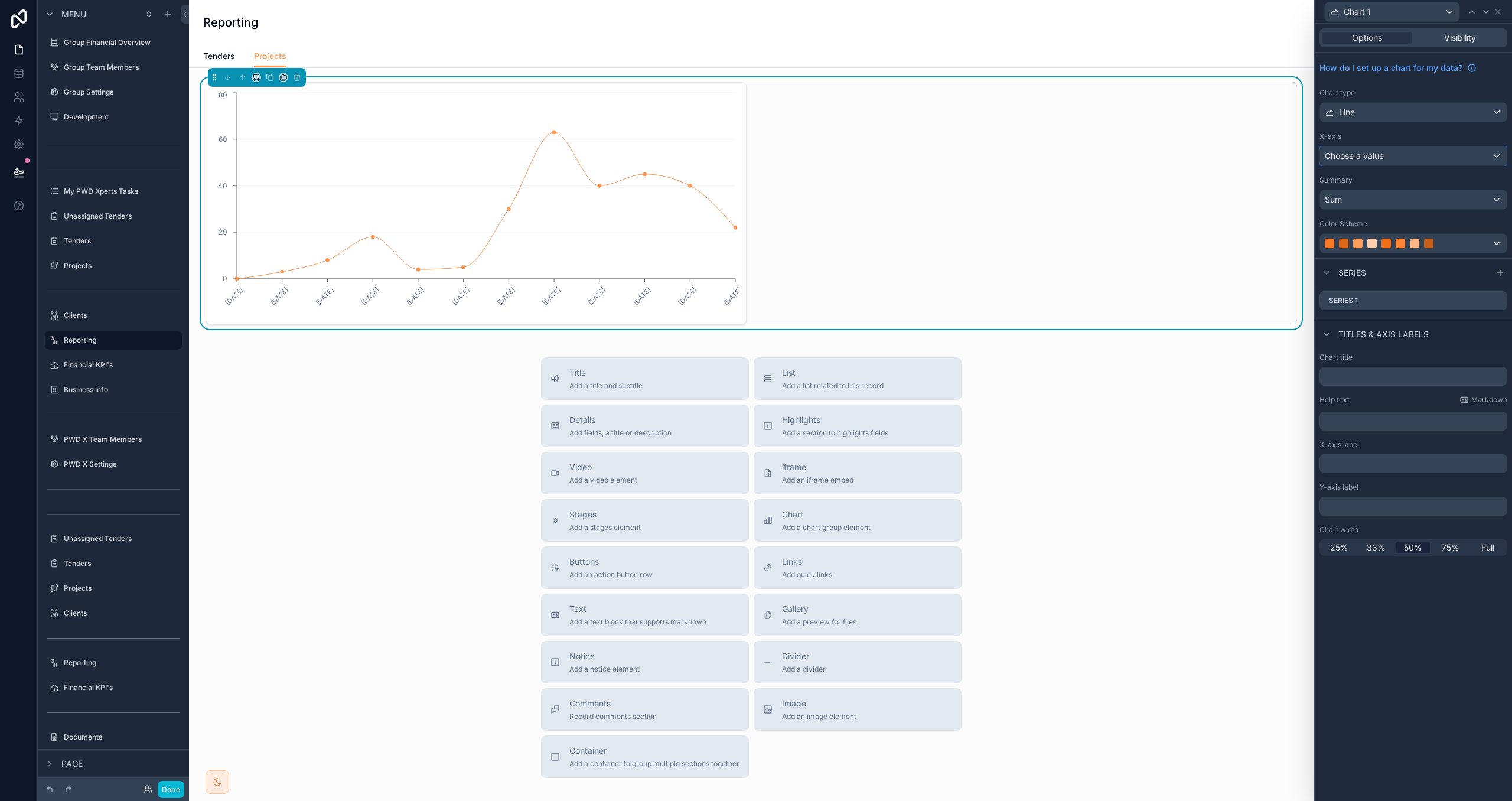
click at [1362, 159] on span "Choose a value" at bounding box center [1355, 155] width 59 height 10
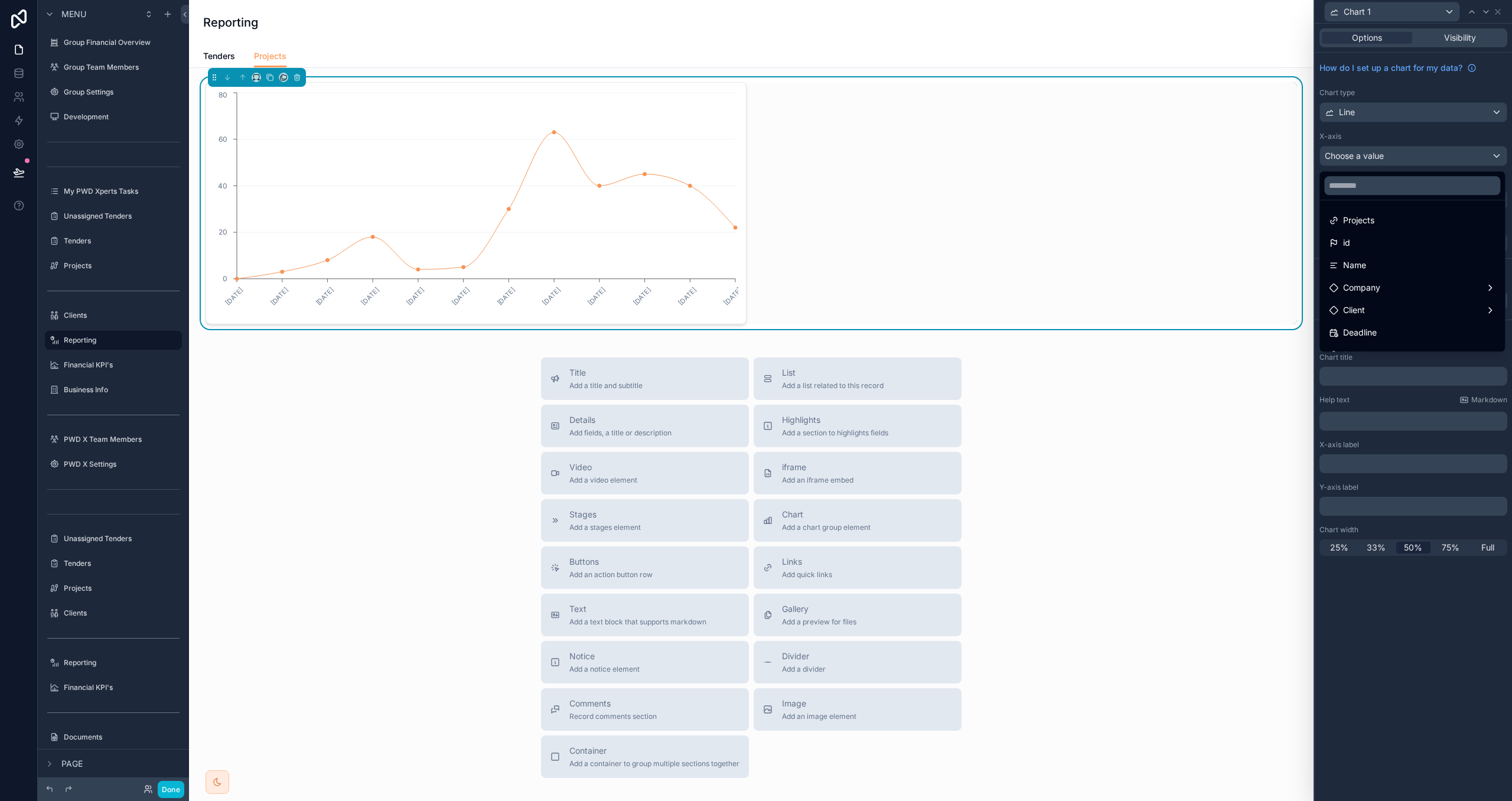
click at [1380, 394] on div at bounding box center [1413, 400] width 197 height 801
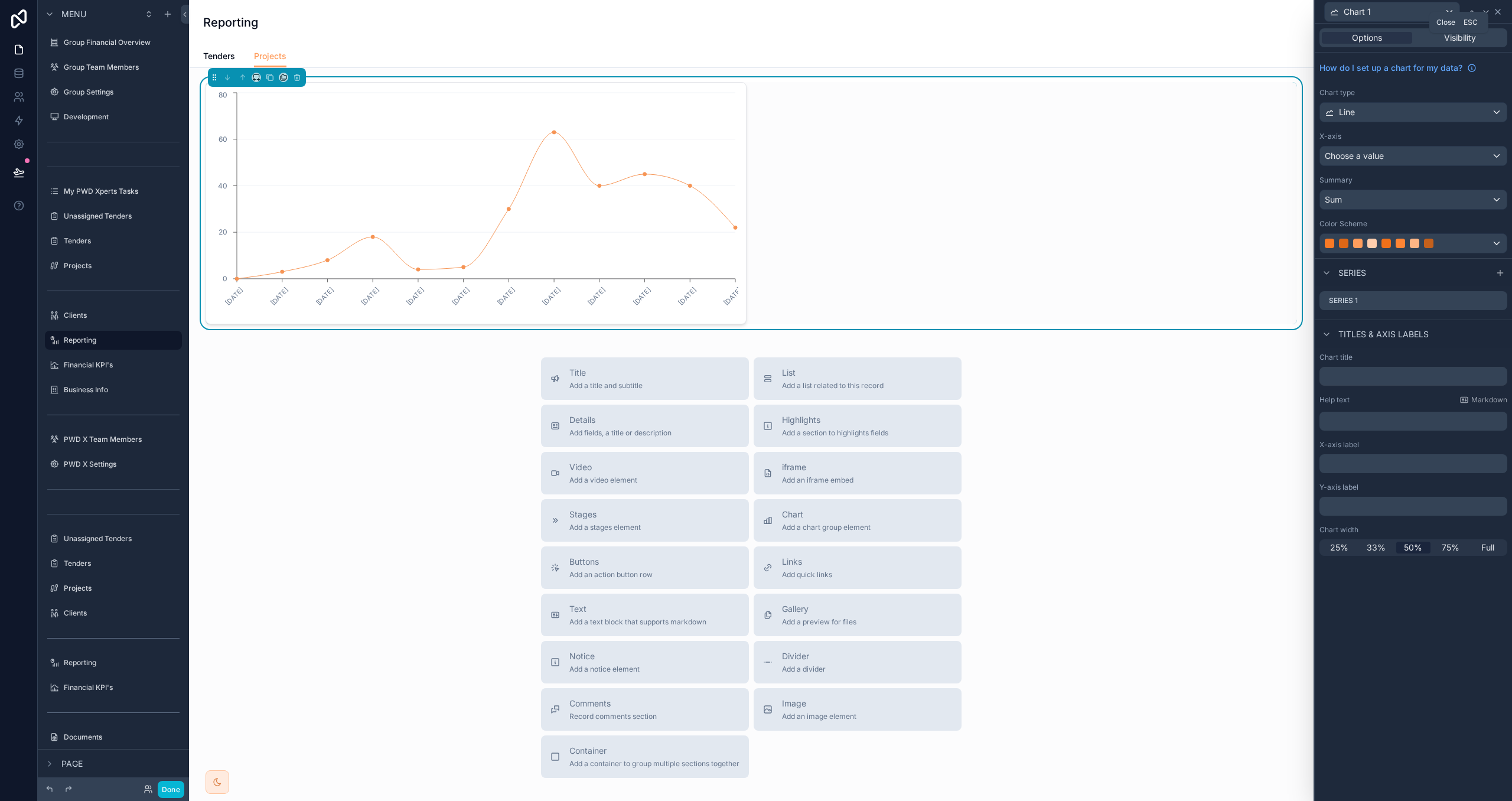
click at [1499, 10] on icon at bounding box center [1498, 12] width 10 height 10
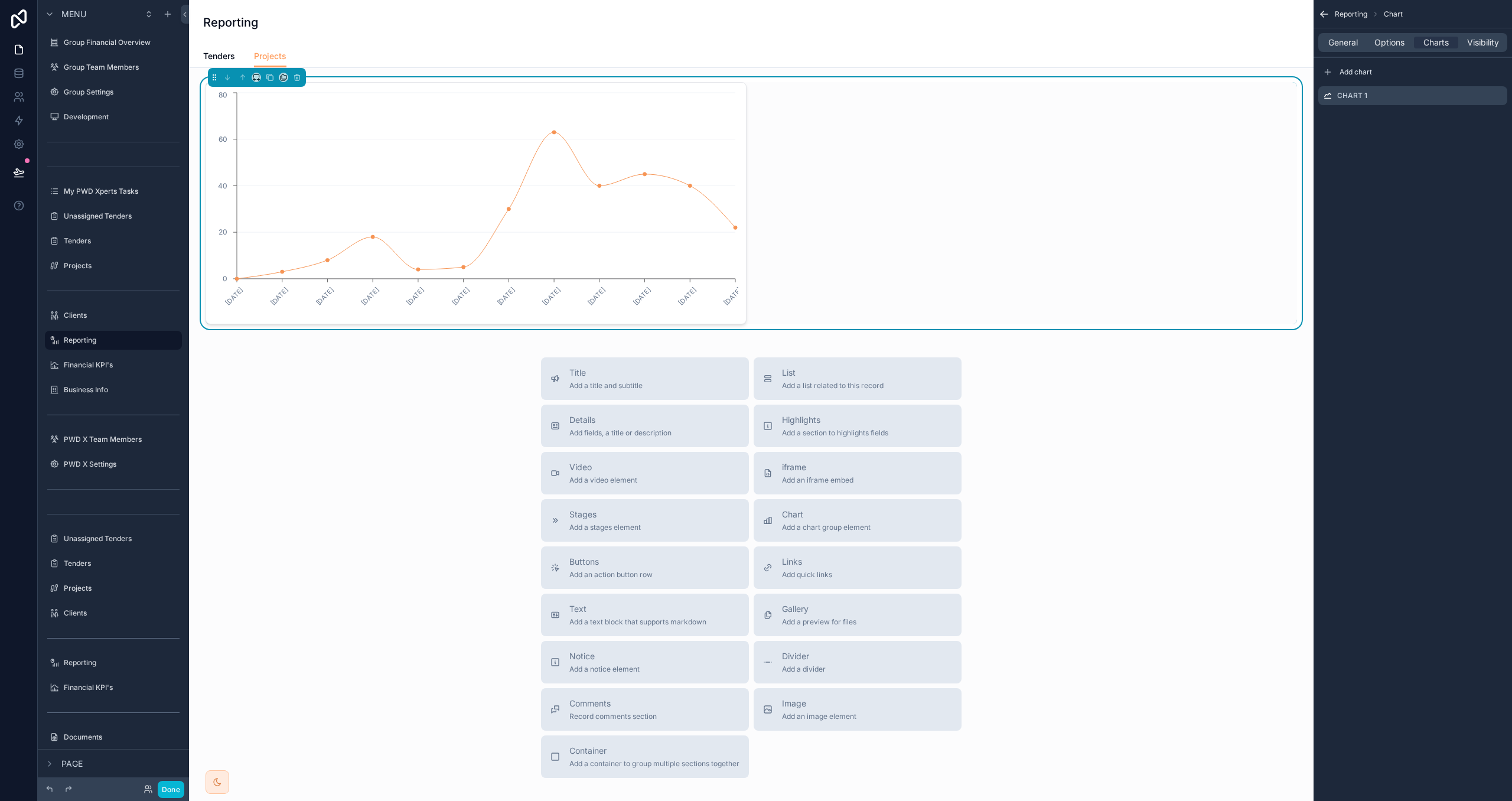
click at [1395, 43] on span "Options" at bounding box center [1389, 43] width 30 height 11
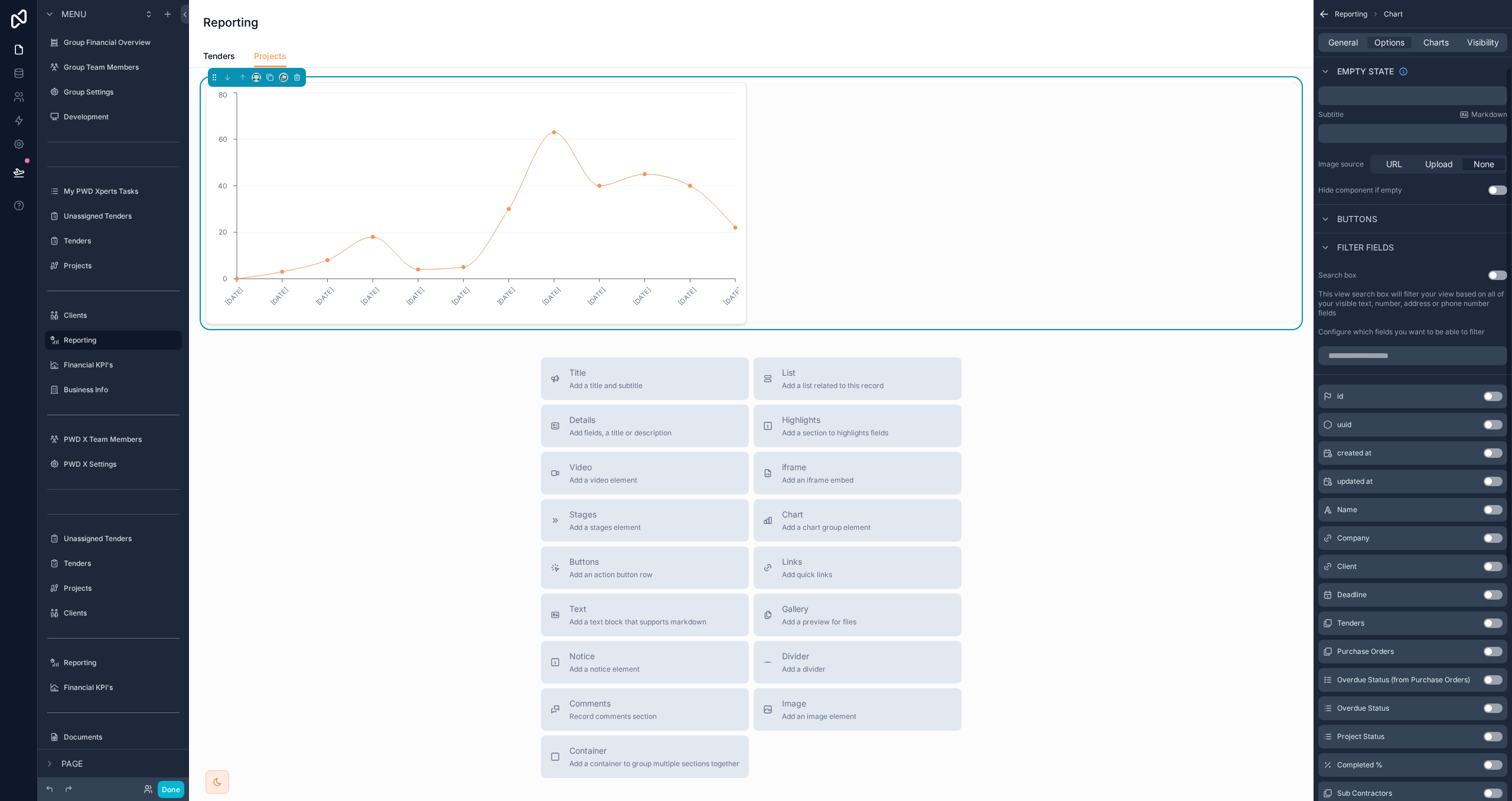
scroll to position [117, 0]
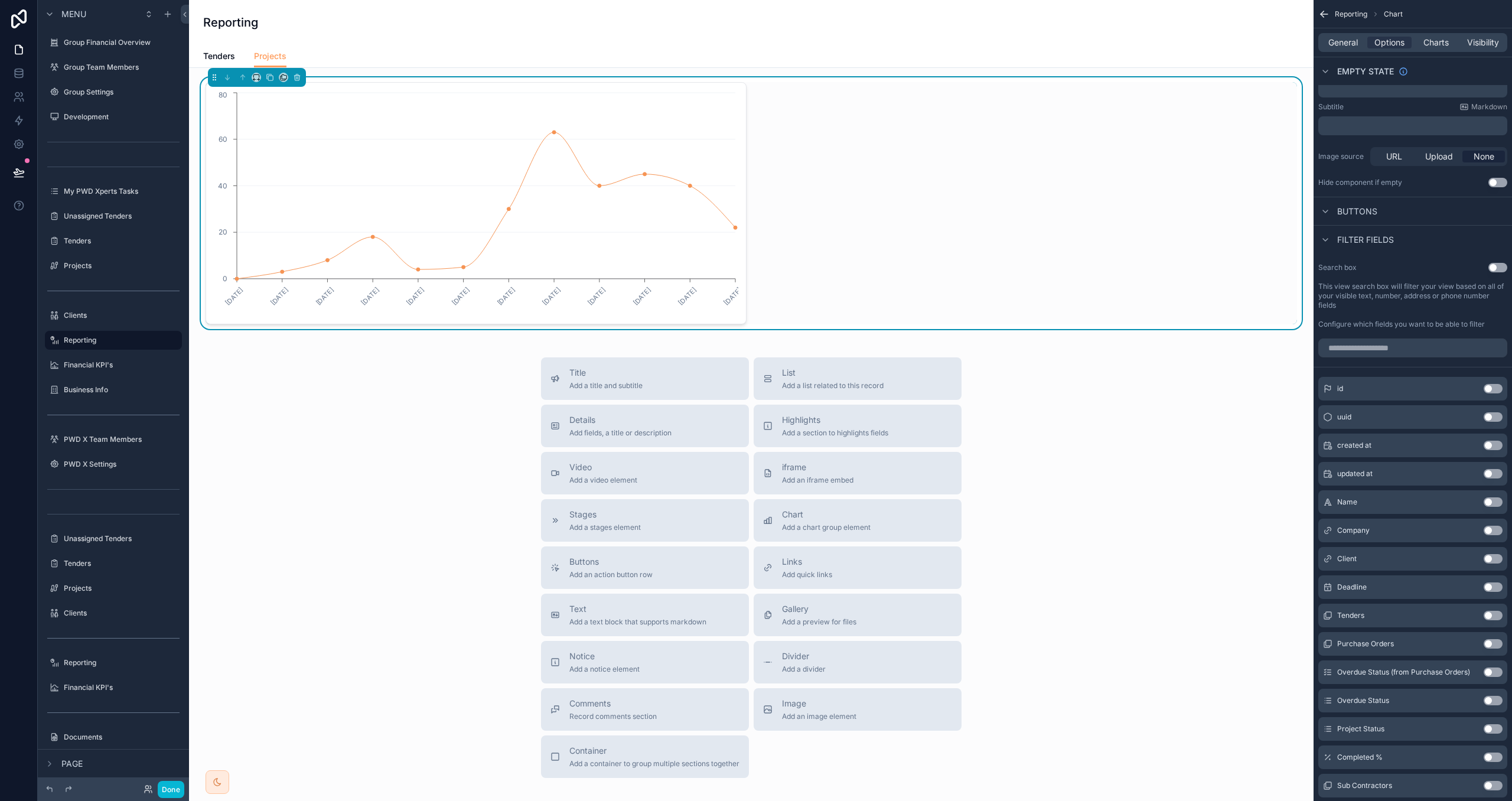
click at [1488, 583] on button "Use setting" at bounding box center [1493, 587] width 19 height 10
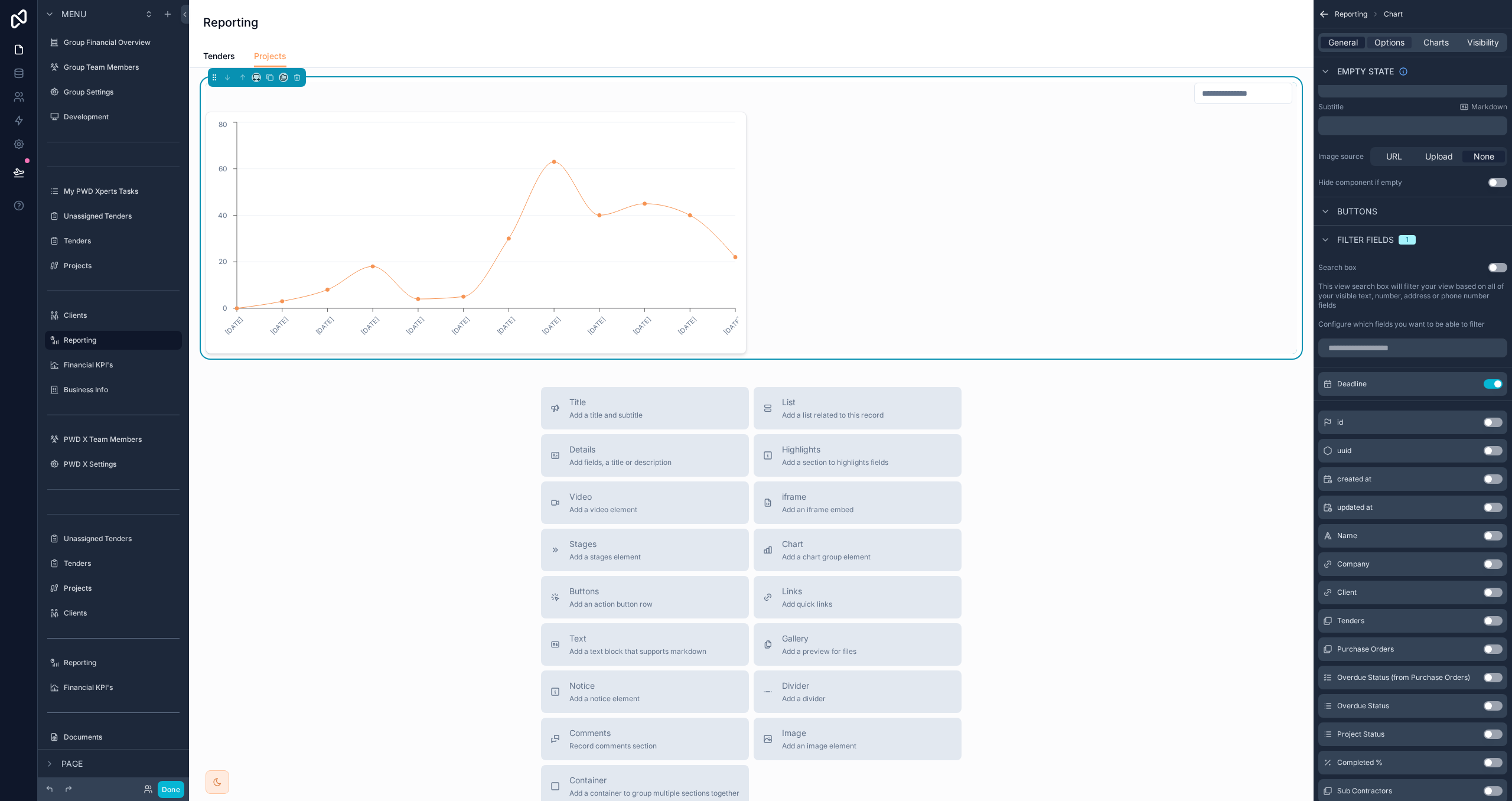
click at [1355, 43] on span "General" at bounding box center [1343, 43] width 29 height 11
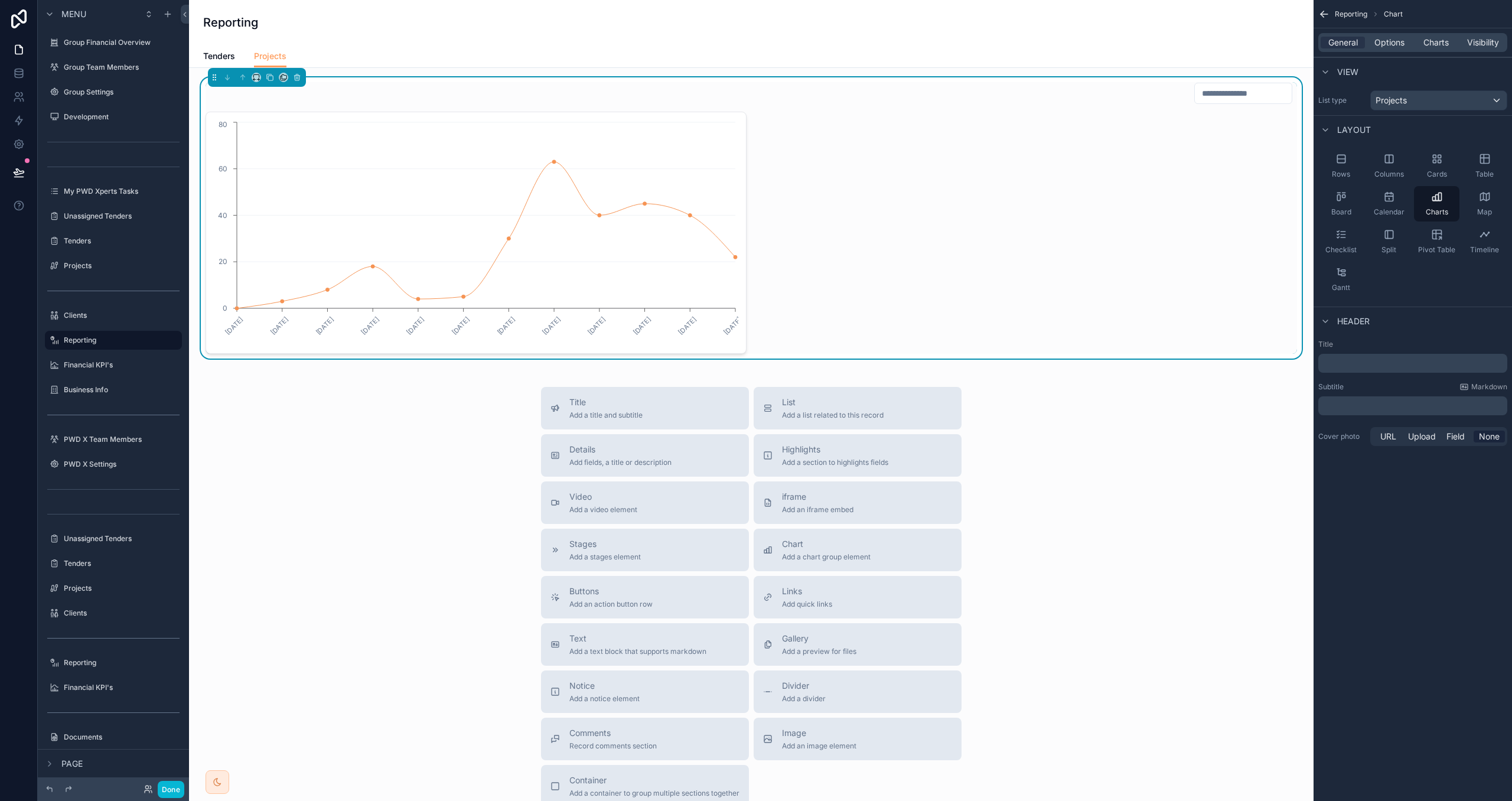
click at [1370, 351] on div "Title ﻿" at bounding box center [1413, 356] width 189 height 33
click at [1378, 365] on p "﻿" at bounding box center [1414, 363] width 182 height 11
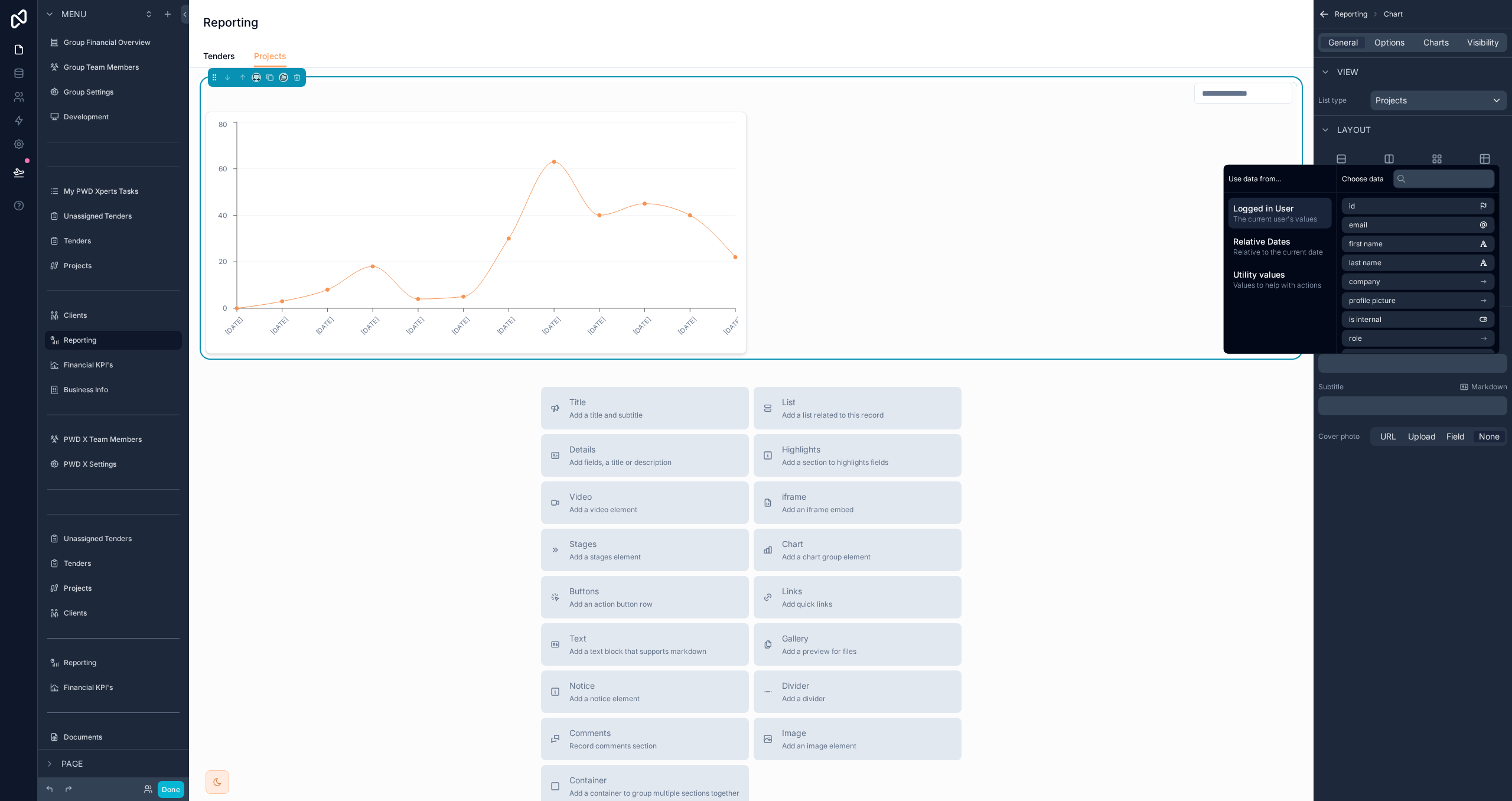
click at [1447, 45] on span "Charts" at bounding box center [1436, 43] width 25 height 11
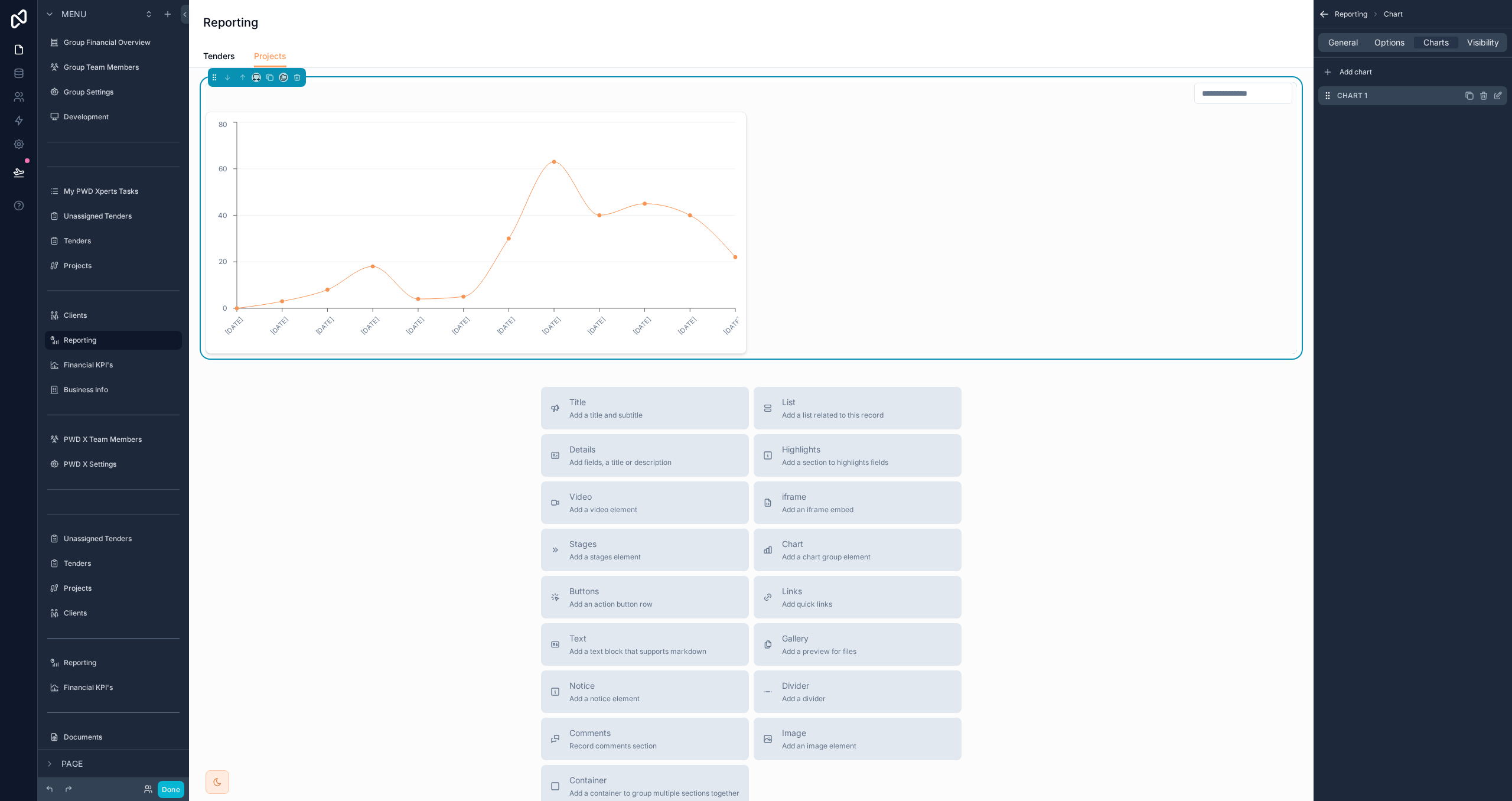
click at [1497, 95] on icon "scrollable content" at bounding box center [1498, 96] width 10 height 10
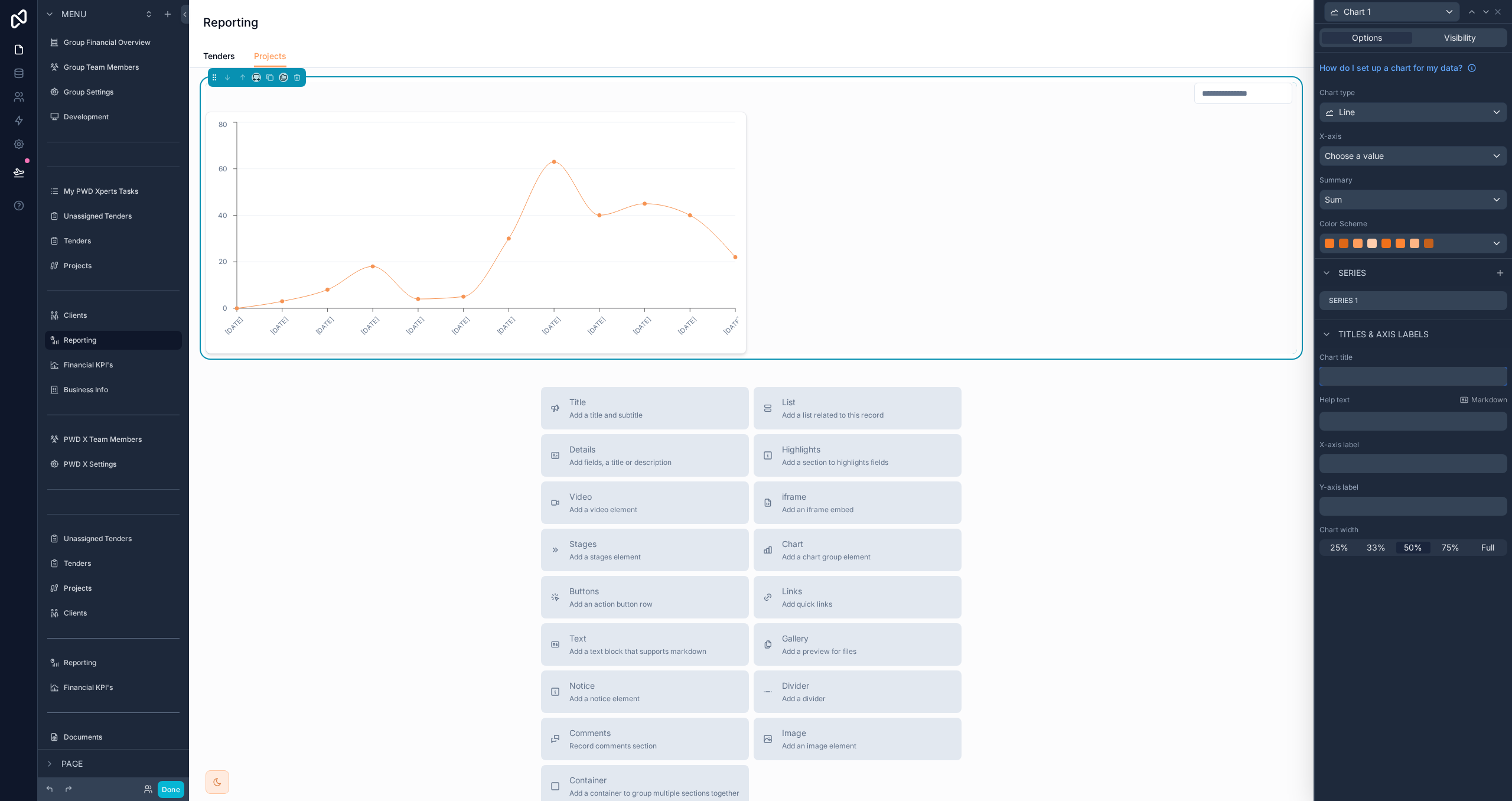
click at [1352, 377] on input "text" at bounding box center [1414, 376] width 188 height 19
click at [1392, 380] on input "text" at bounding box center [1414, 376] width 188 height 19
type input "**********"
click at [1444, 381] on div "**********" at bounding box center [1414, 369] width 188 height 33
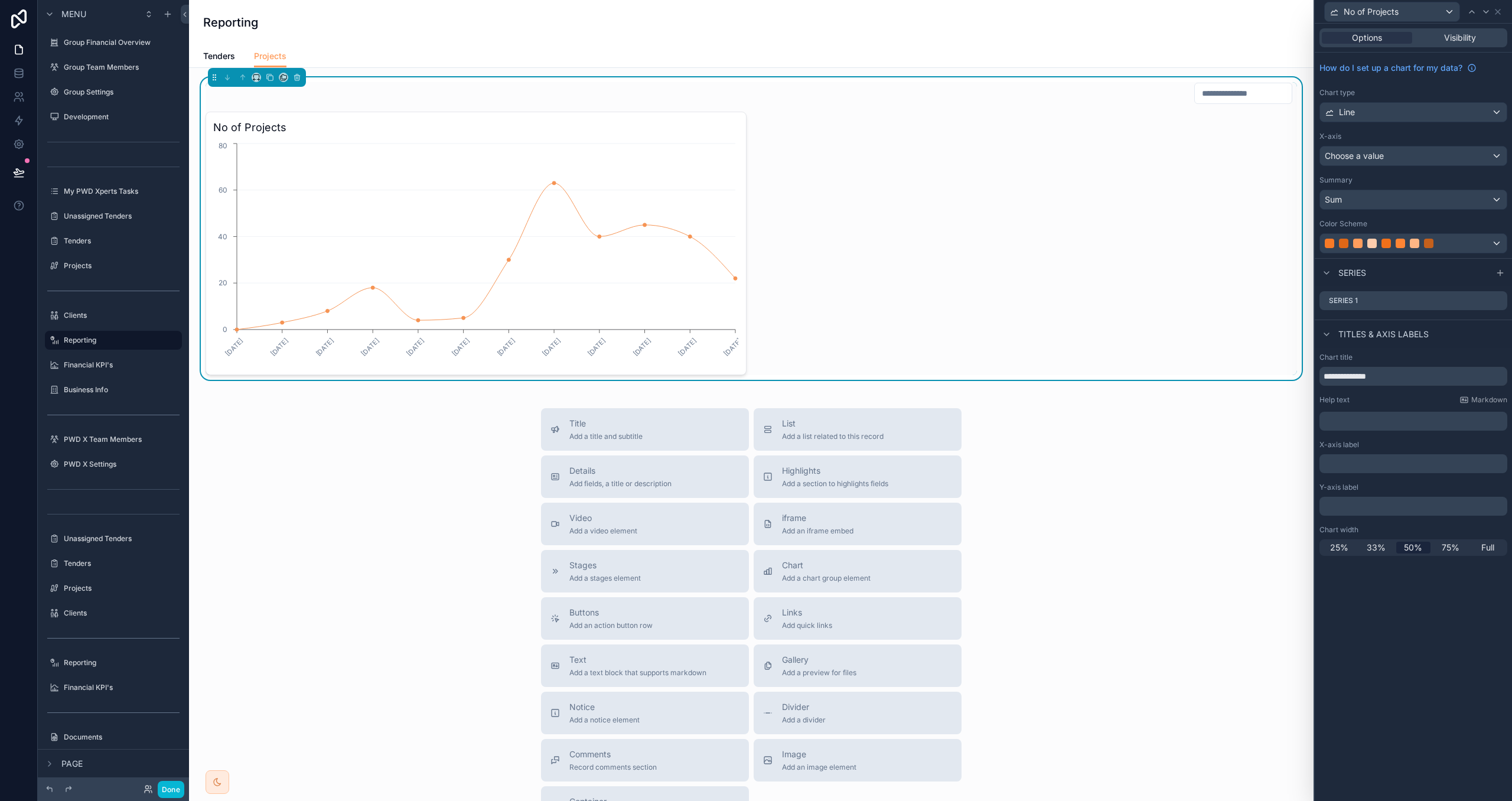
click at [1427, 358] on div "Chart title" at bounding box center [1414, 358] width 188 height 10
click at [1407, 149] on div "Choose a value" at bounding box center [1414, 155] width 187 height 19
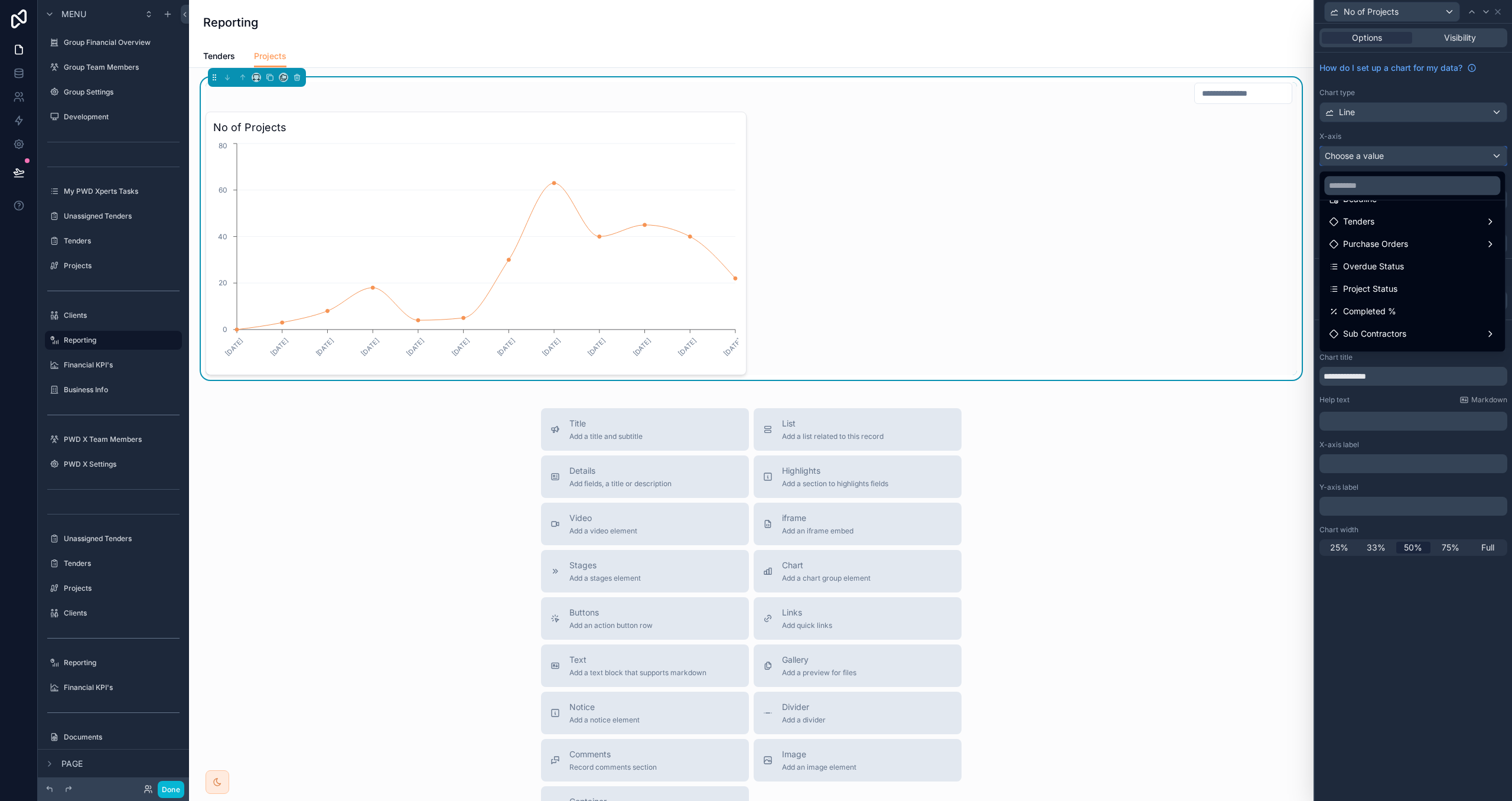
scroll to position [135, 0]
click at [1383, 115] on div at bounding box center [1413, 400] width 197 height 801
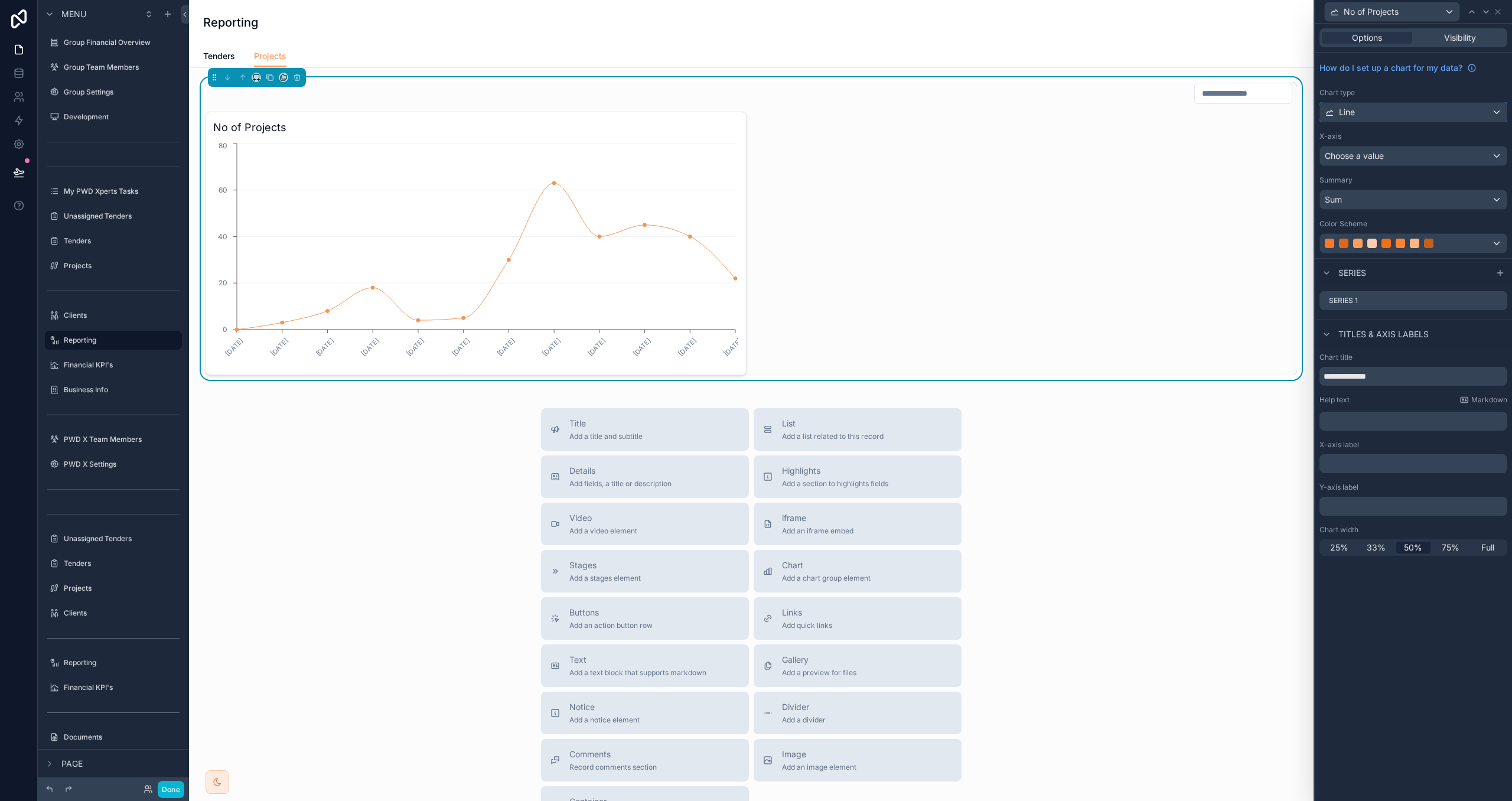
click at [1371, 111] on div "Line" at bounding box center [1414, 112] width 187 height 19
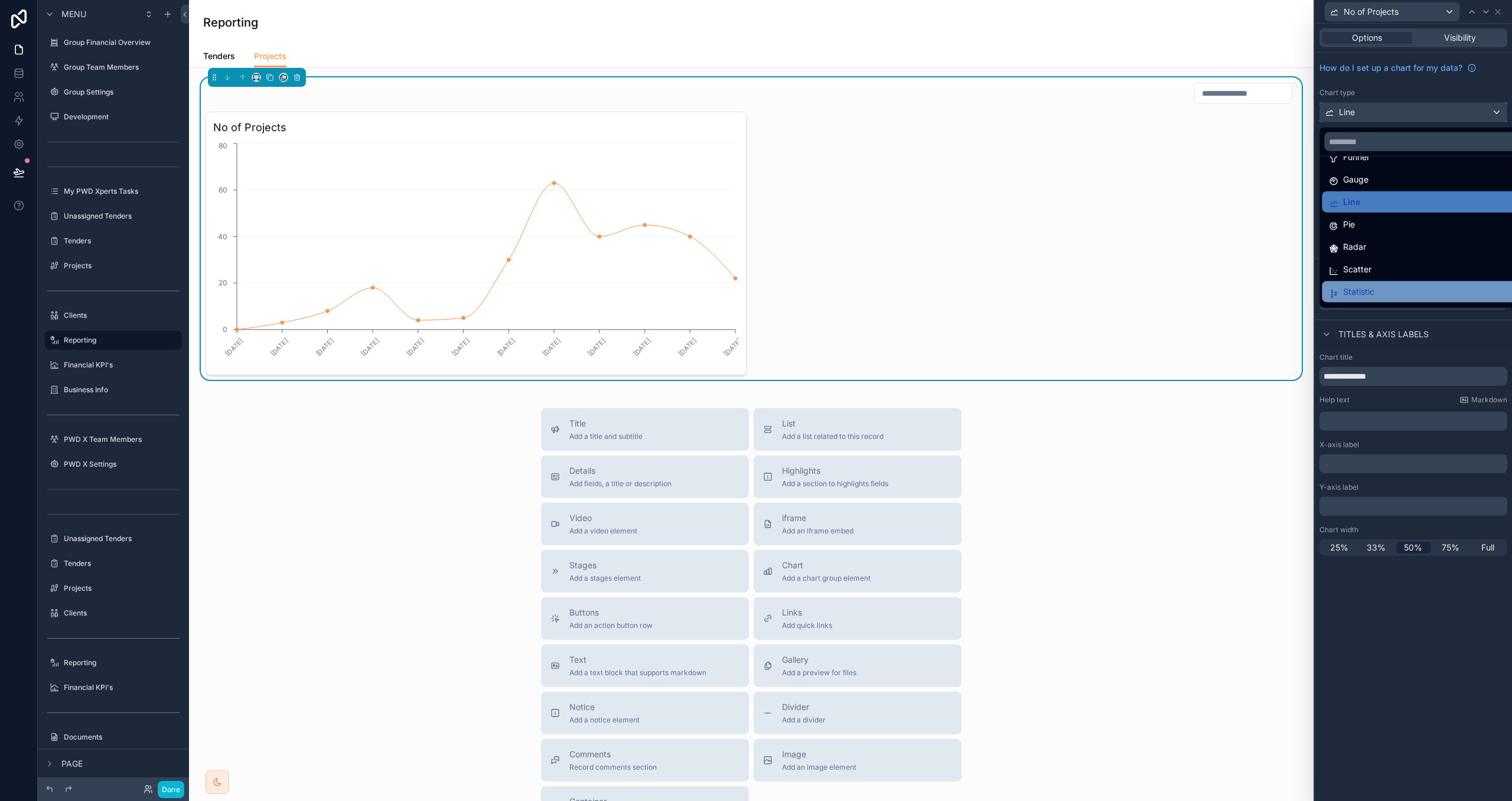
scroll to position [77, 0]
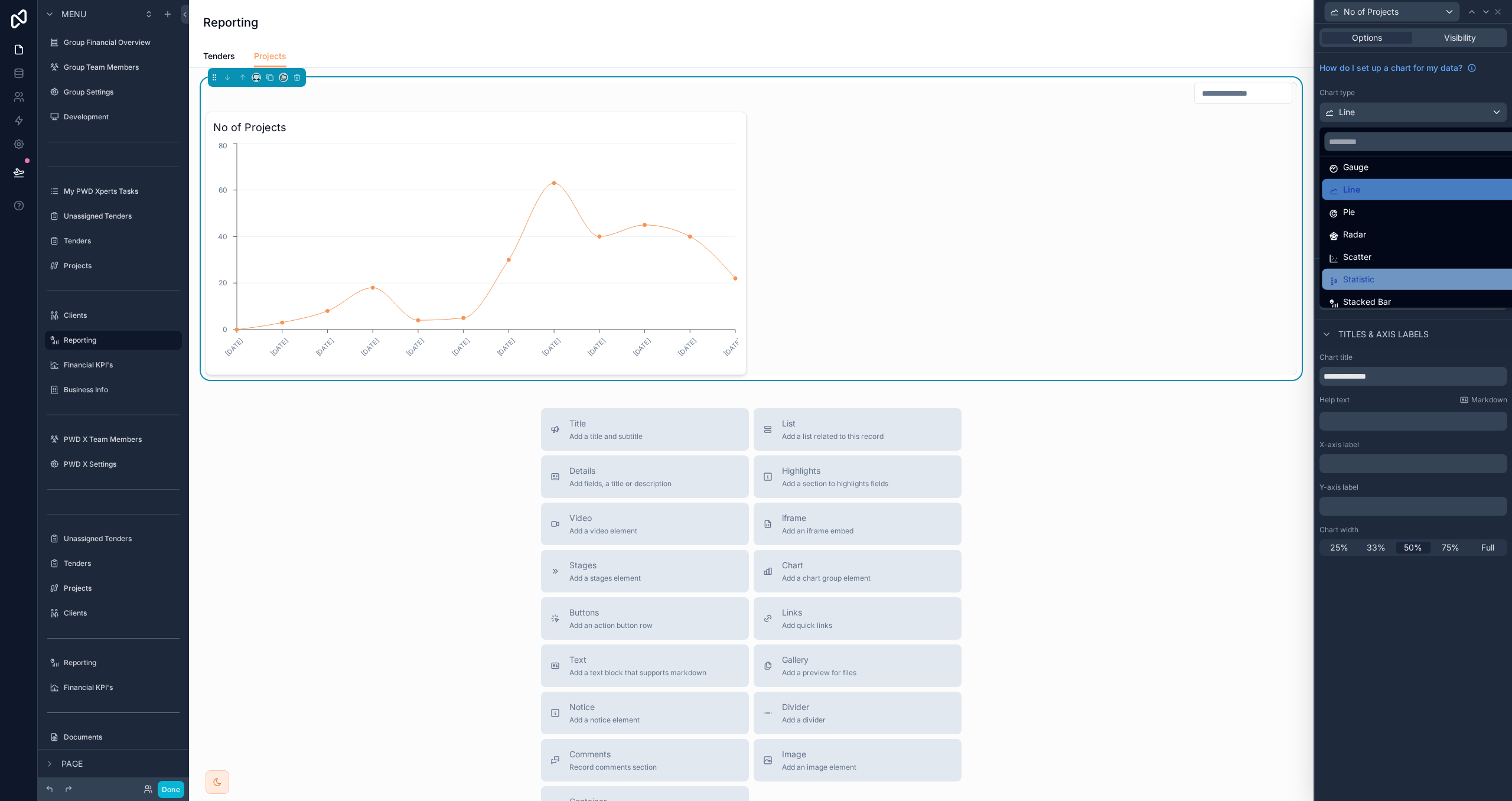
click at [1399, 274] on div "Statistic" at bounding box center [1427, 279] width 195 height 14
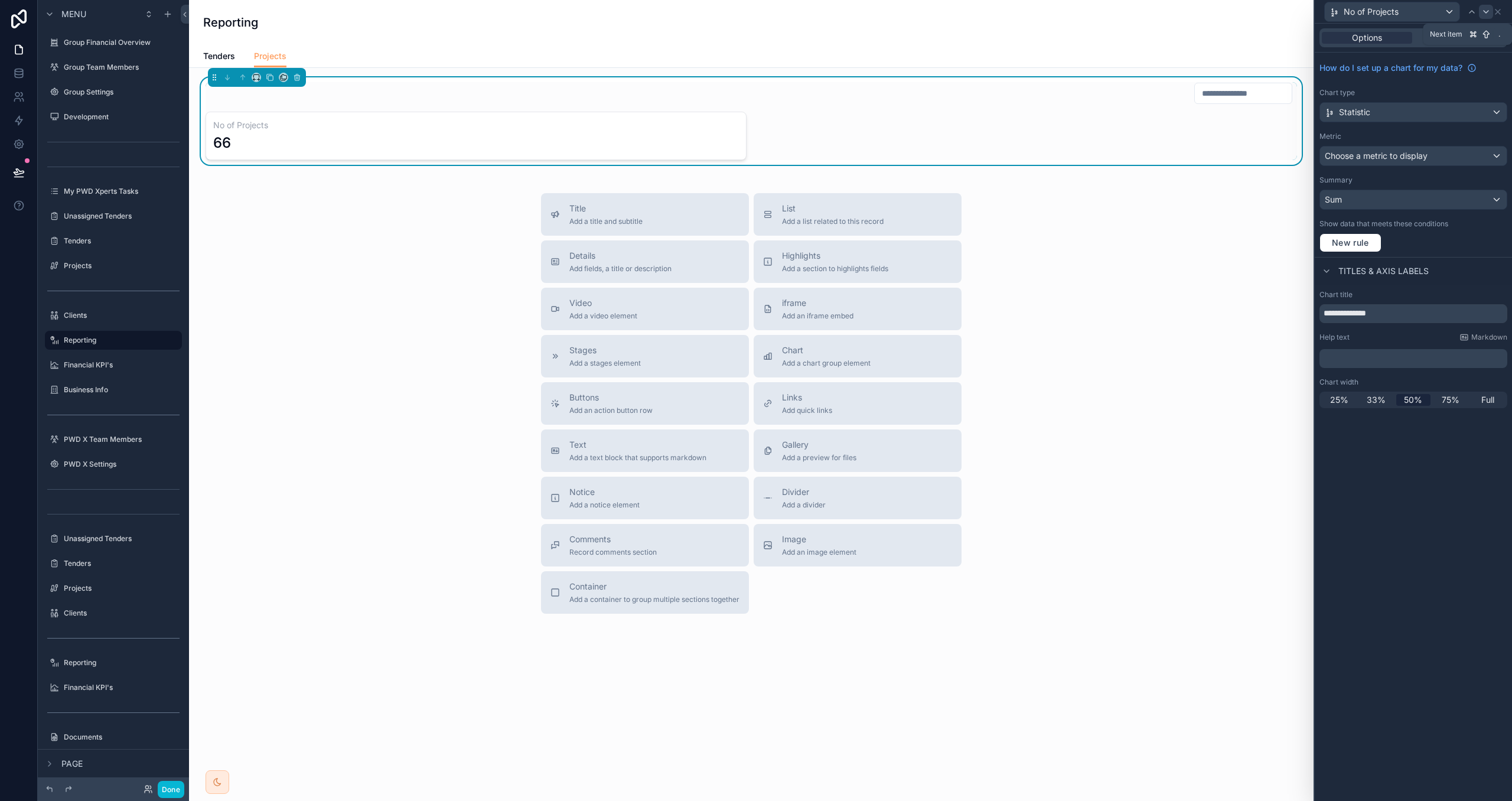
click at [1492, 10] on div at bounding box center [1486, 11] width 14 height 14
click at [1496, 11] on icon at bounding box center [1498, 12] width 10 height 10
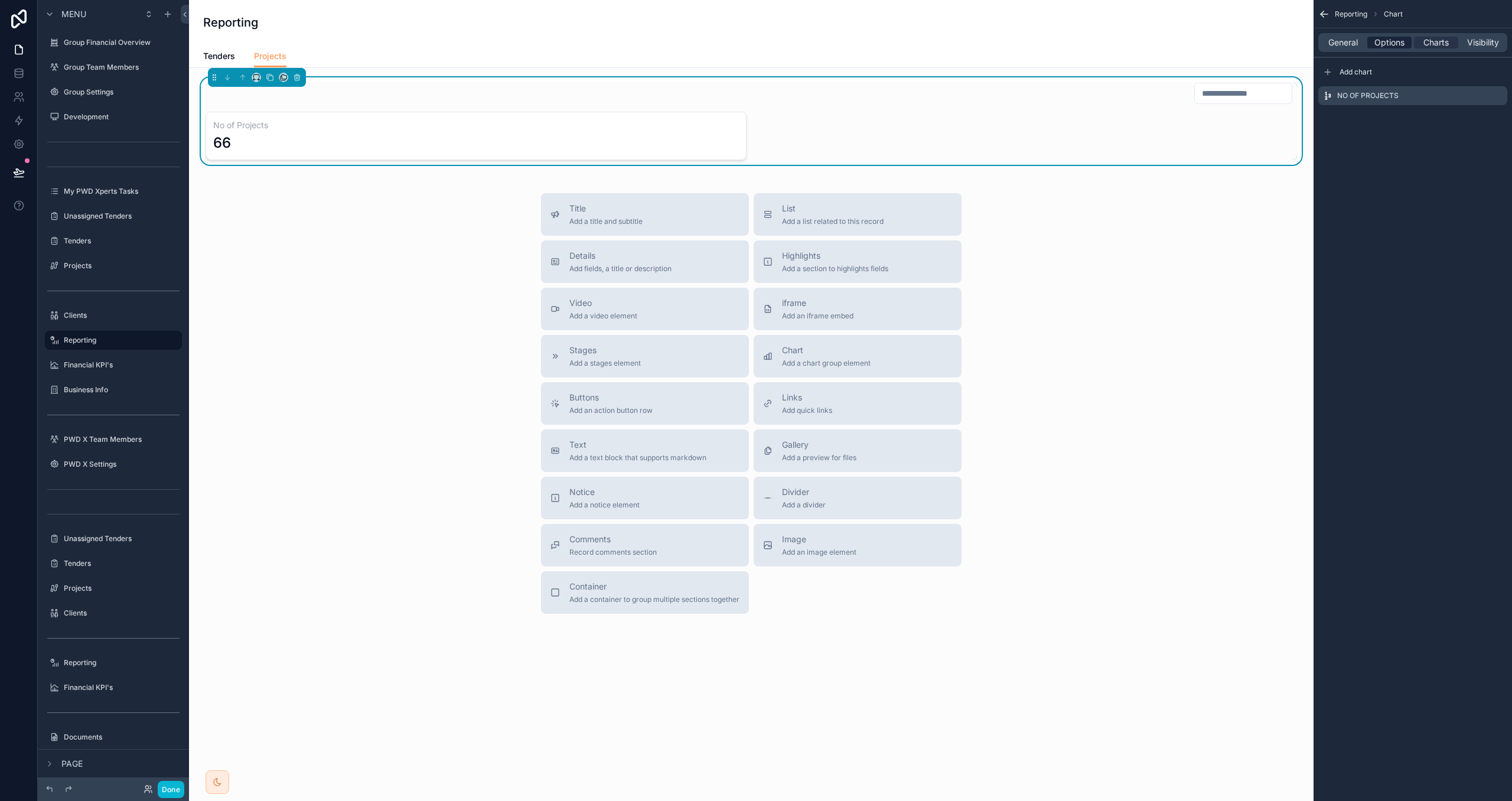
click at [1380, 40] on span "Options" at bounding box center [1389, 43] width 30 height 11
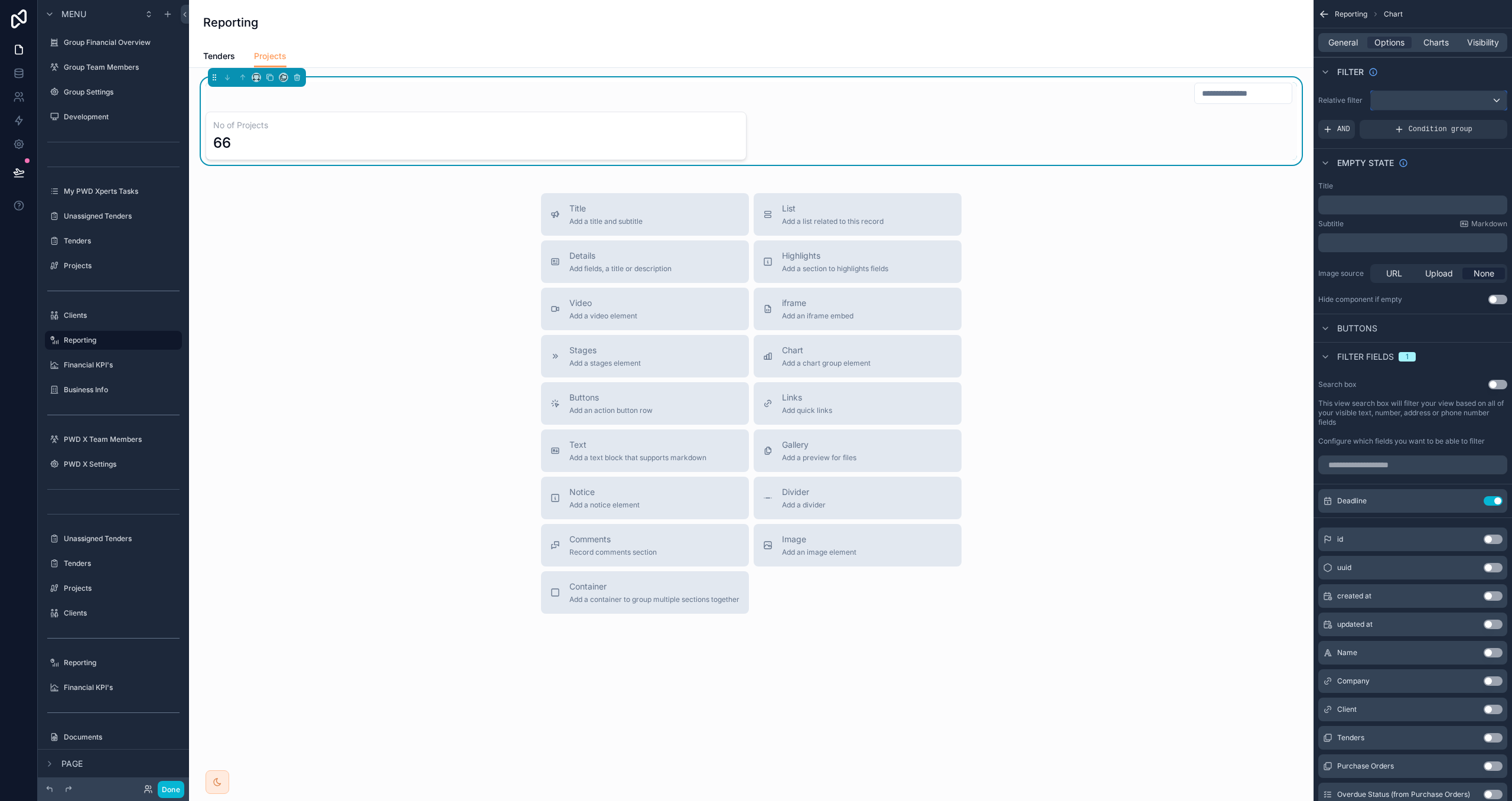
click at [1419, 102] on div "scrollable content" at bounding box center [1439, 100] width 136 height 19
click at [1351, 133] on div "scrollable content" at bounding box center [756, 400] width 1512 height 801
click at [1347, 131] on span "AND" at bounding box center [1344, 129] width 13 height 10
click at [1478, 119] on icon "scrollable content" at bounding box center [1478, 121] width 7 height 7
click at [1193, 114] on span "Select a field" at bounding box center [1199, 111] width 50 height 10
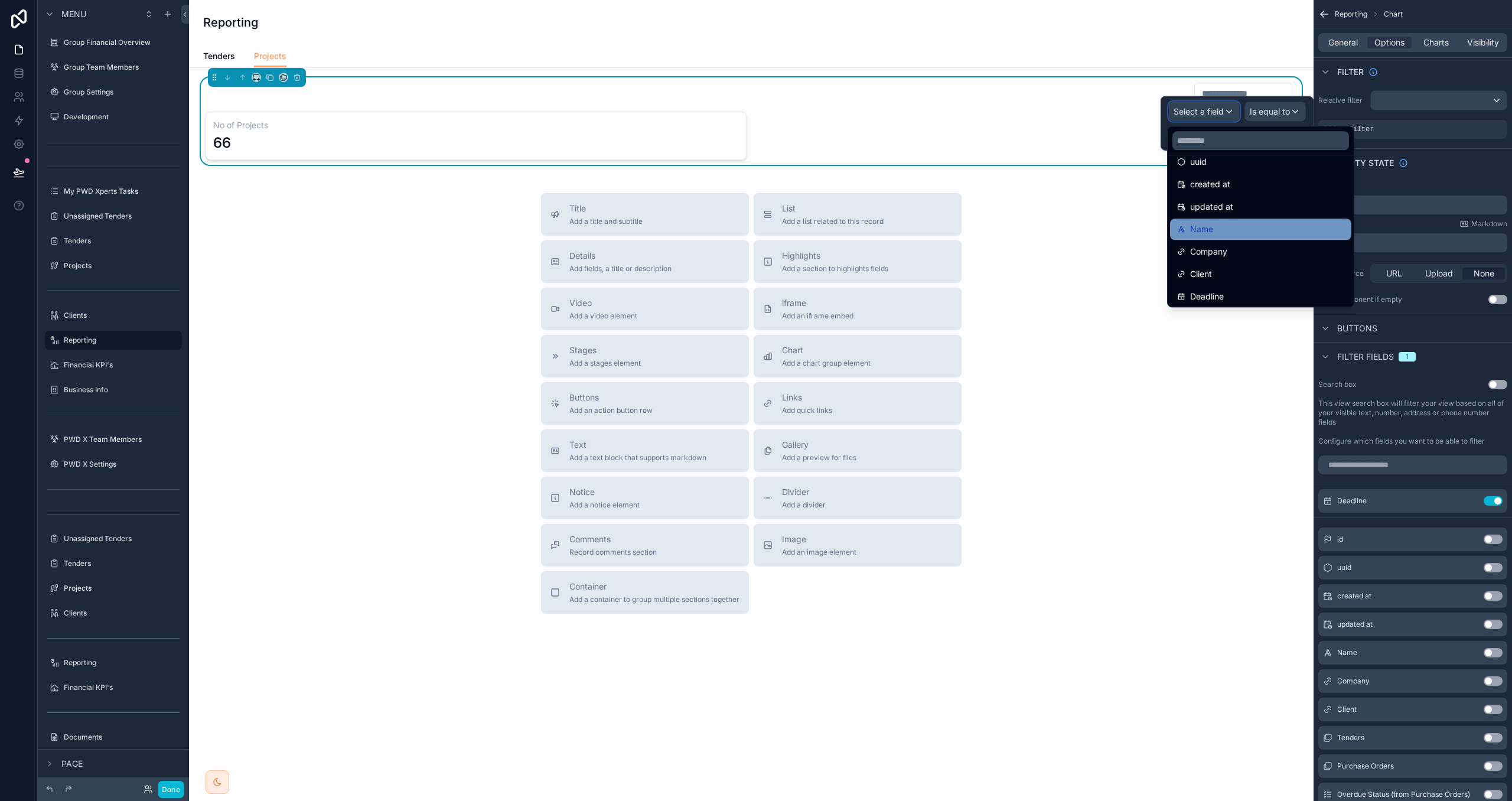
scroll to position [46, 0]
click at [1228, 233] on div "Company" at bounding box center [1261, 242] width 182 height 21
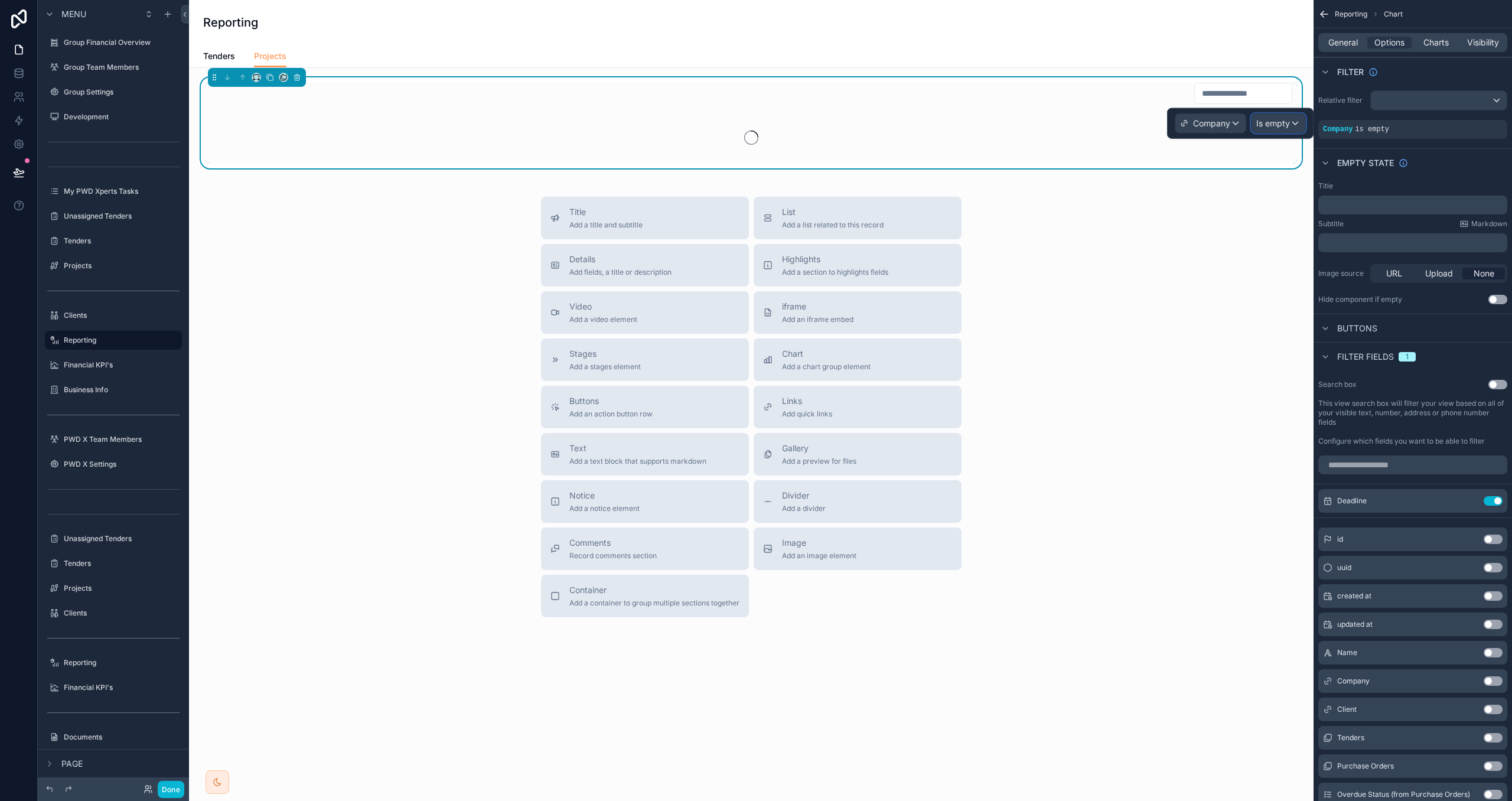
click at [1271, 128] on span "Is empty" at bounding box center [1273, 124] width 34 height 11
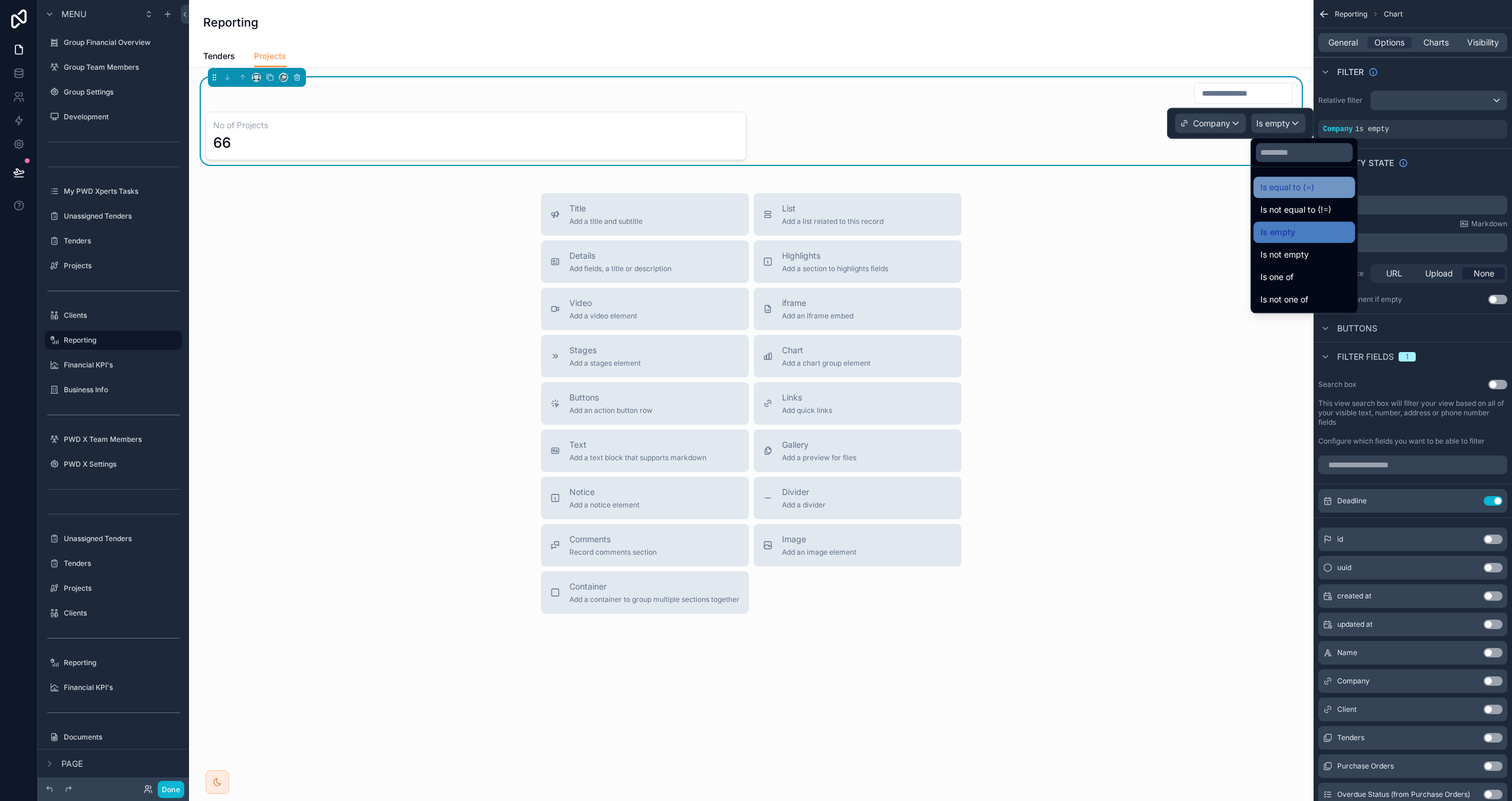
click at [1297, 184] on span "Is equal to (=)" at bounding box center [1288, 187] width 54 height 14
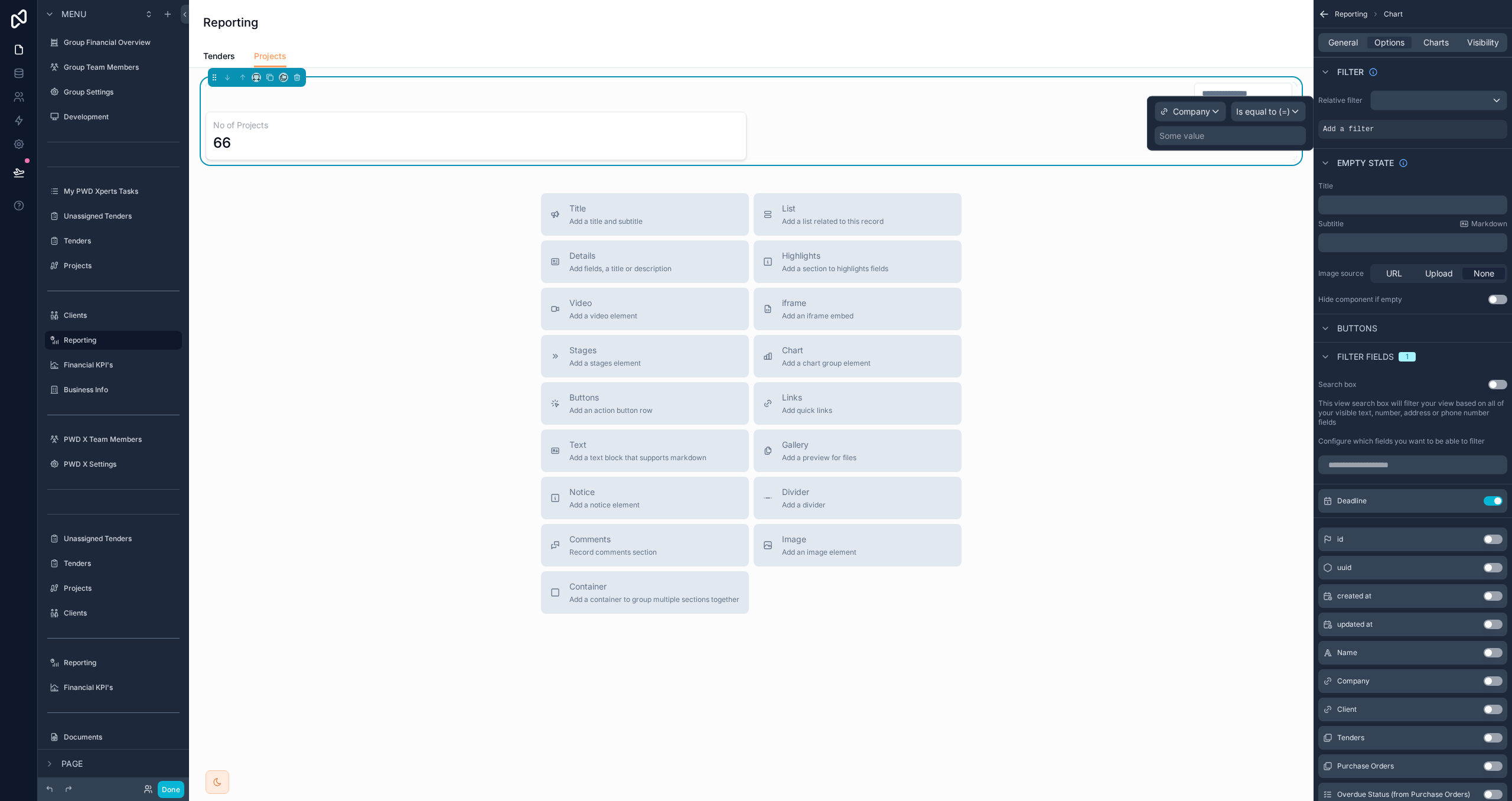
click at [1221, 139] on div "Some value" at bounding box center [1231, 136] width 151 height 19
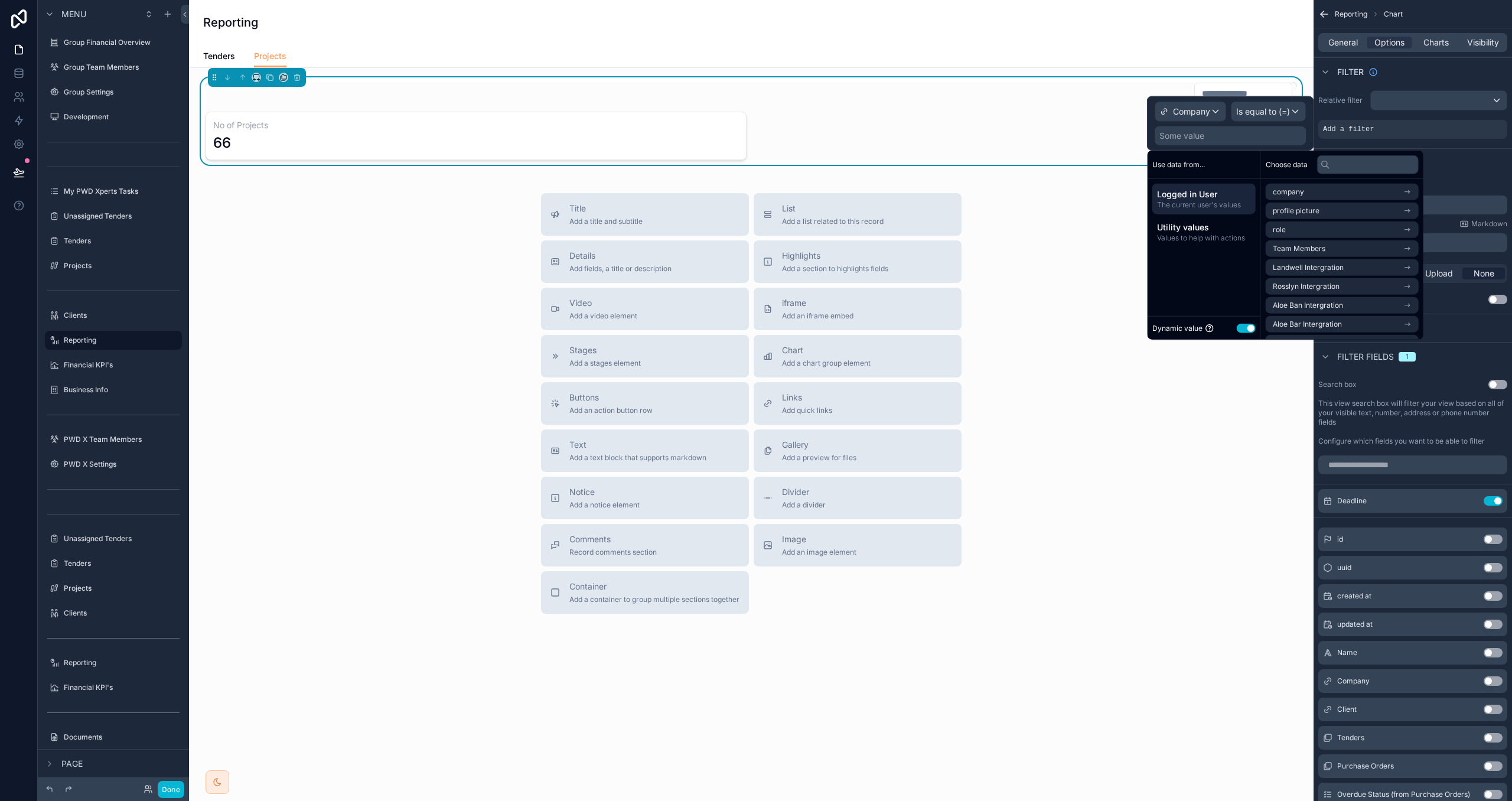
click at [1245, 330] on button "Use setting" at bounding box center [1246, 328] width 19 height 10
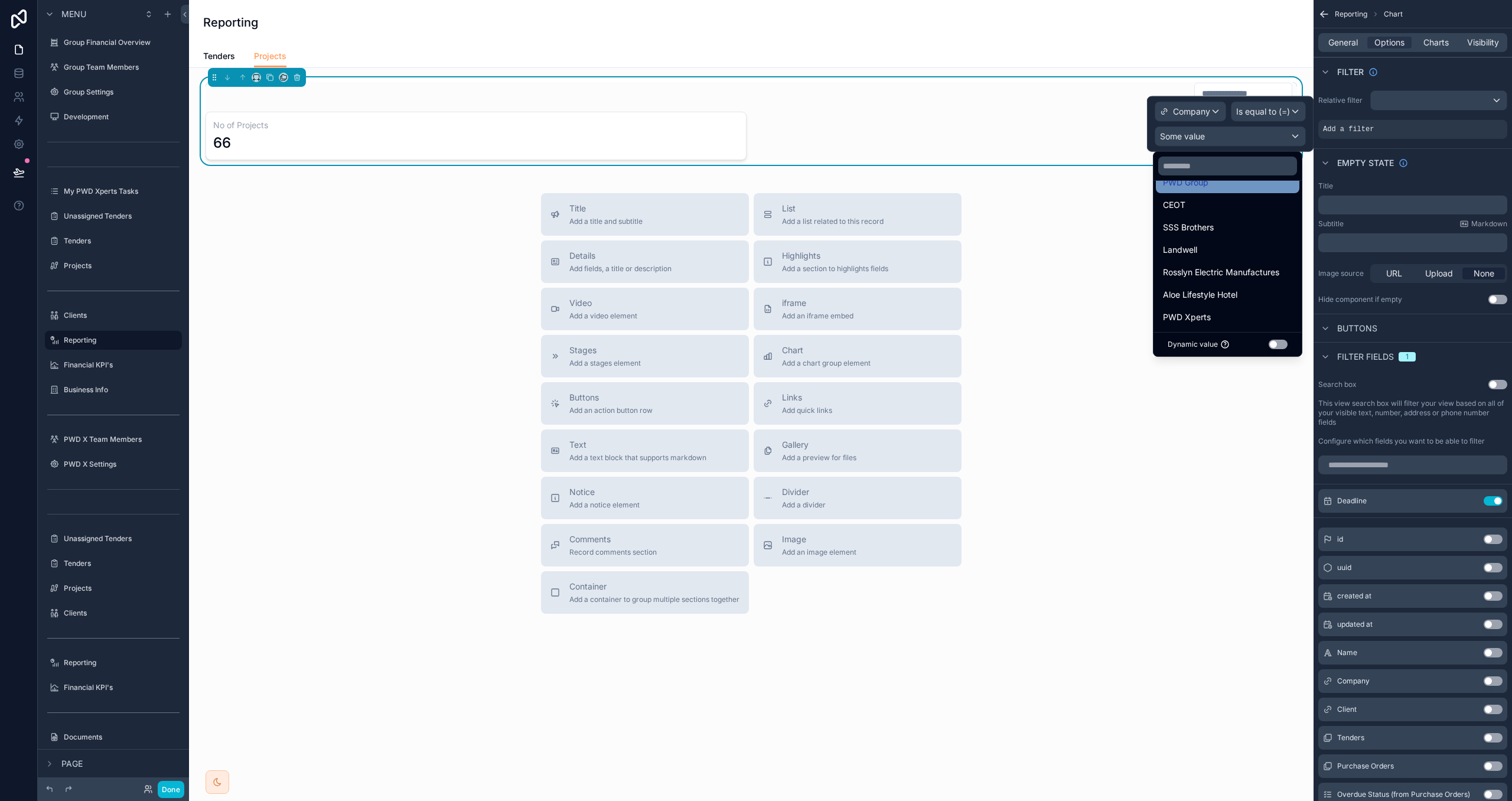
scroll to position [46, 0]
click at [1242, 320] on div "PWD Xperts" at bounding box center [1227, 312] width 143 height 21
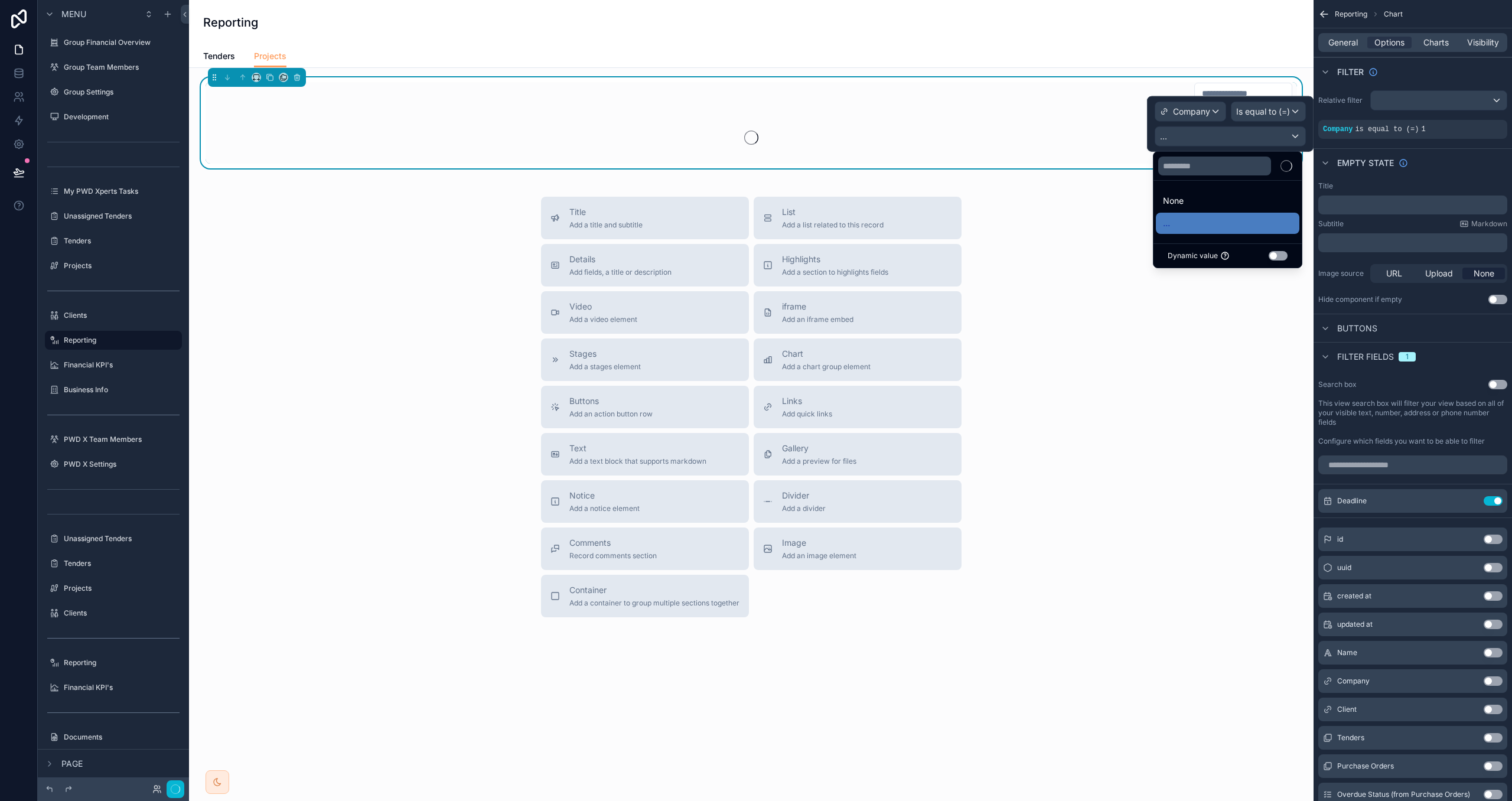
scroll to position [0, 0]
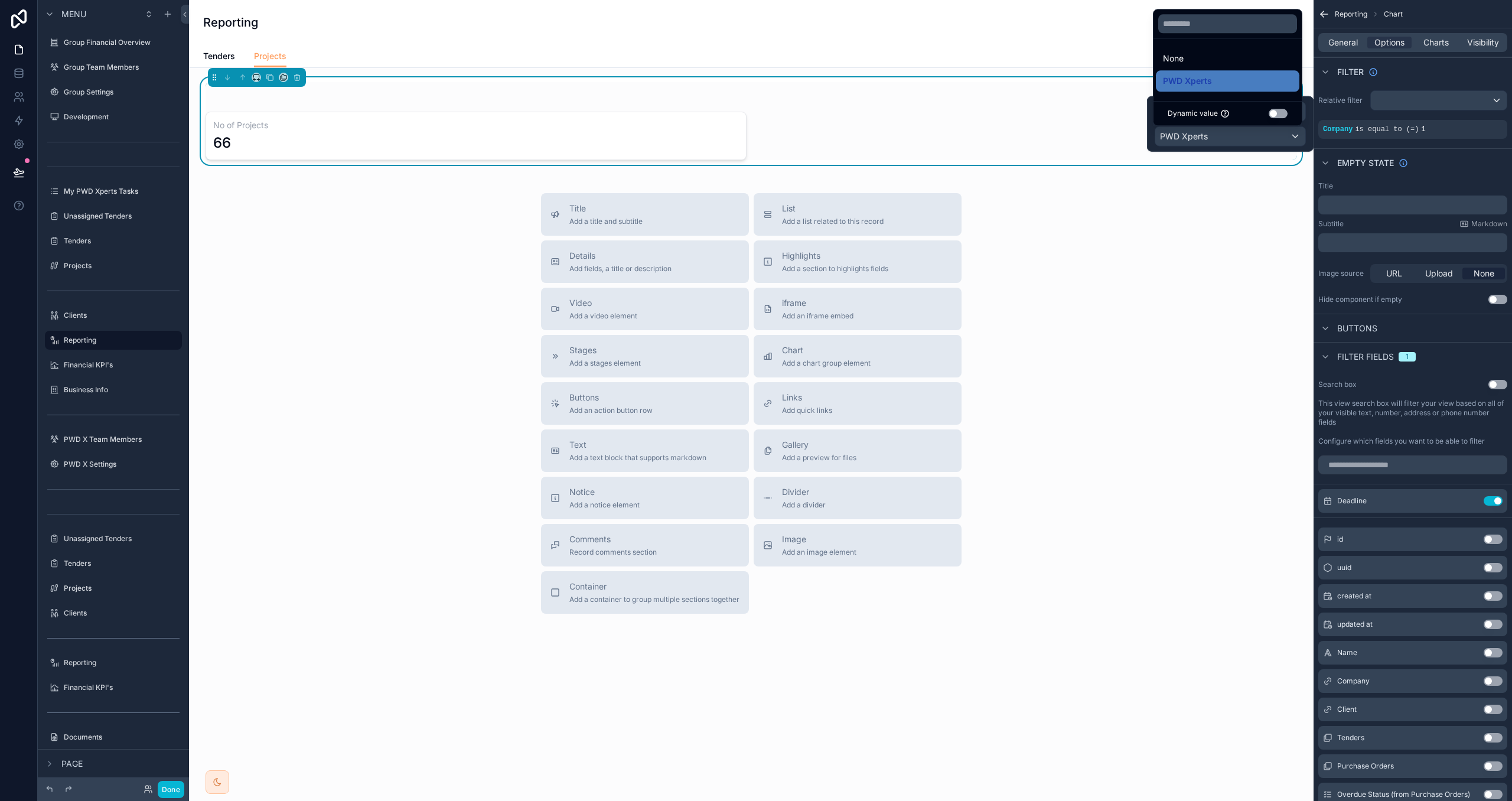
click at [1416, 176] on div "Empty state" at bounding box center [1413, 162] width 199 height 29
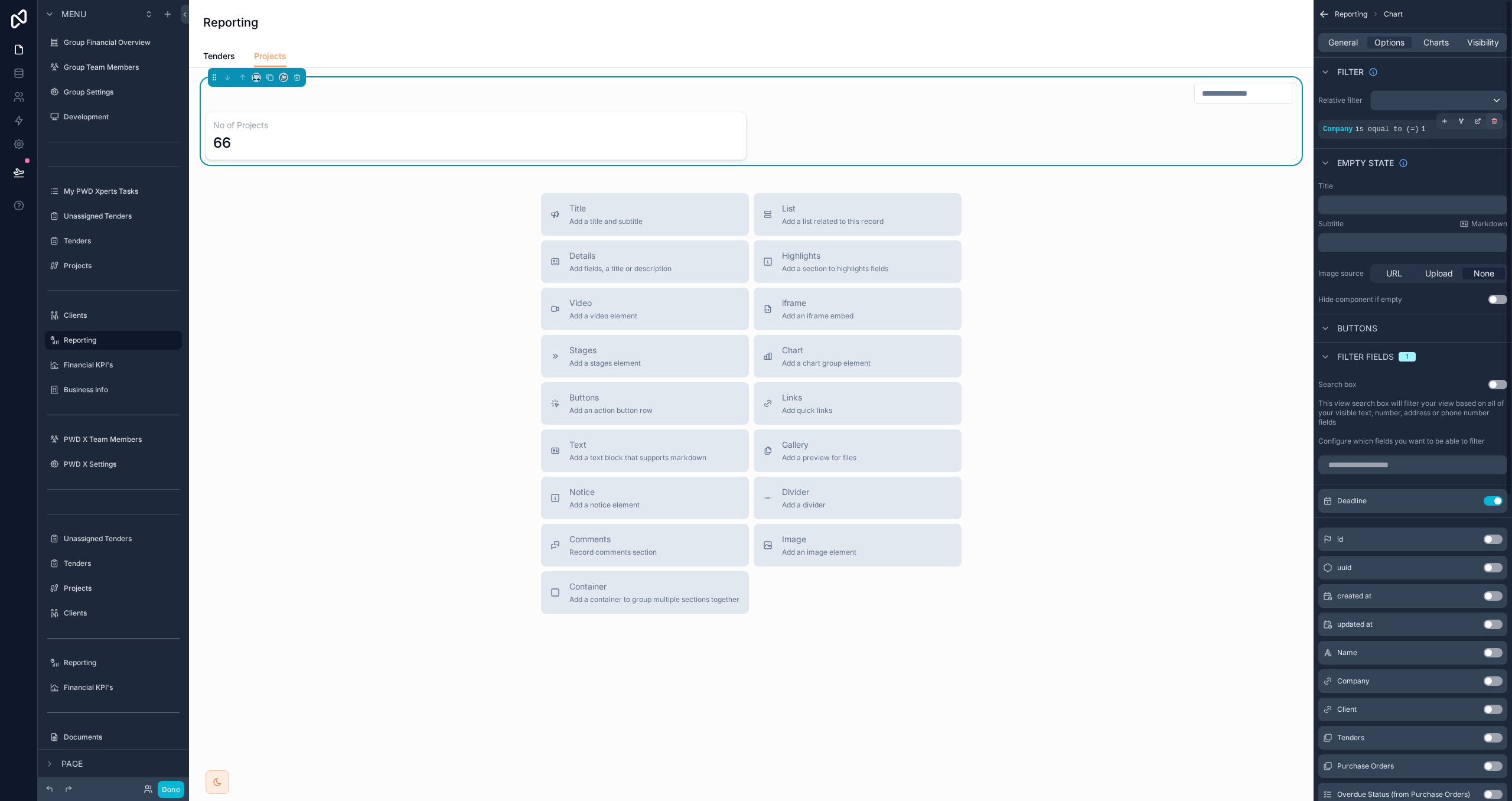
click at [1491, 124] on icon "scrollable content" at bounding box center [1494, 121] width 7 height 7
click at [1345, 128] on span "AND" at bounding box center [1344, 129] width 13 height 10
click at [1474, 120] on div "scrollable content" at bounding box center [1478, 121] width 16 height 16
click at [1202, 114] on span "Select a field" at bounding box center [1199, 111] width 50 height 10
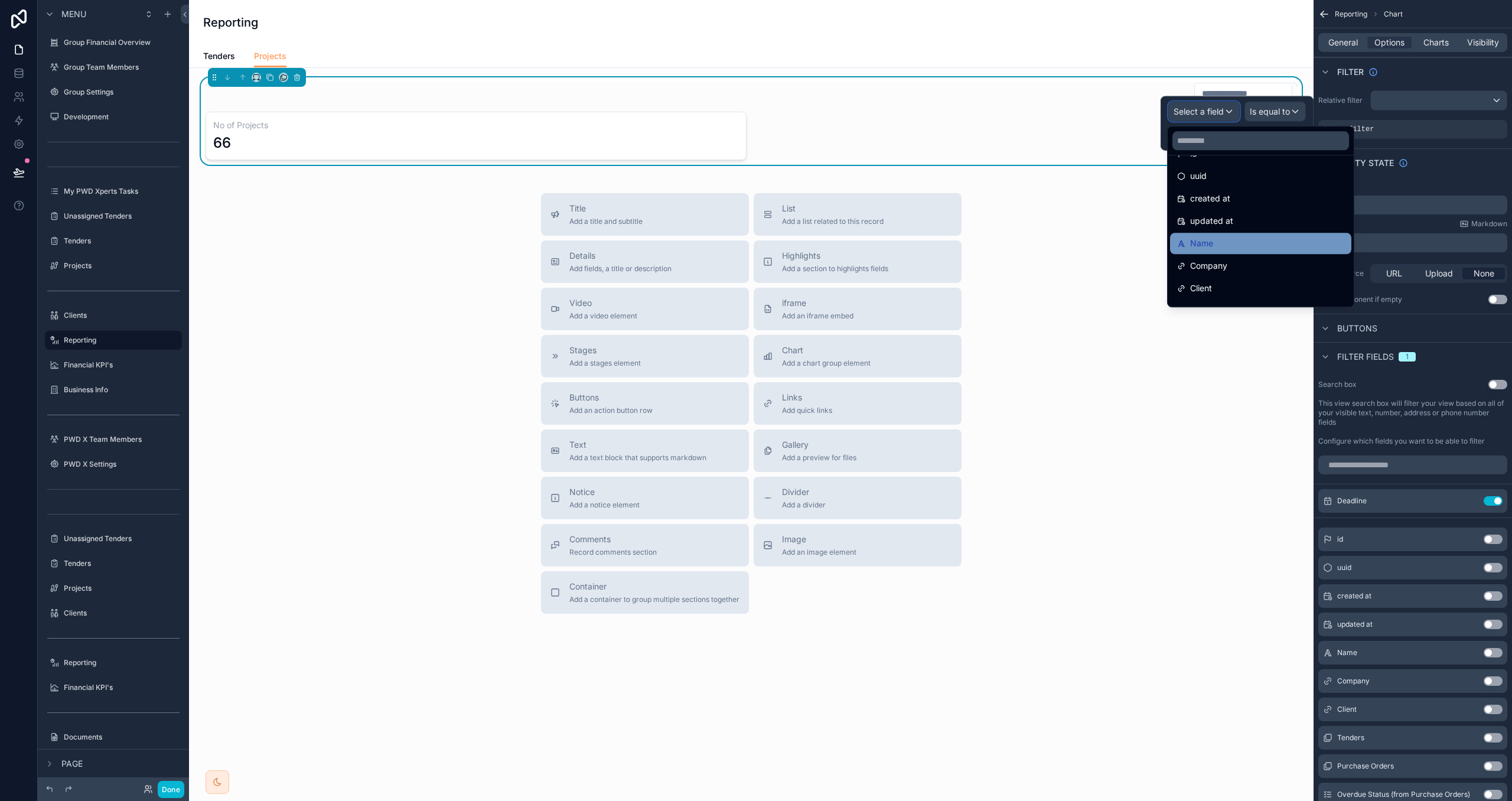
scroll to position [22, 0]
click at [1226, 254] on ul "id uuid created at updated at Name Company Client Deadline Tenders Purchase Ord…" at bounding box center [1260, 231] width 186 height 151
click at [1227, 260] on div "Company" at bounding box center [1261, 265] width 167 height 14
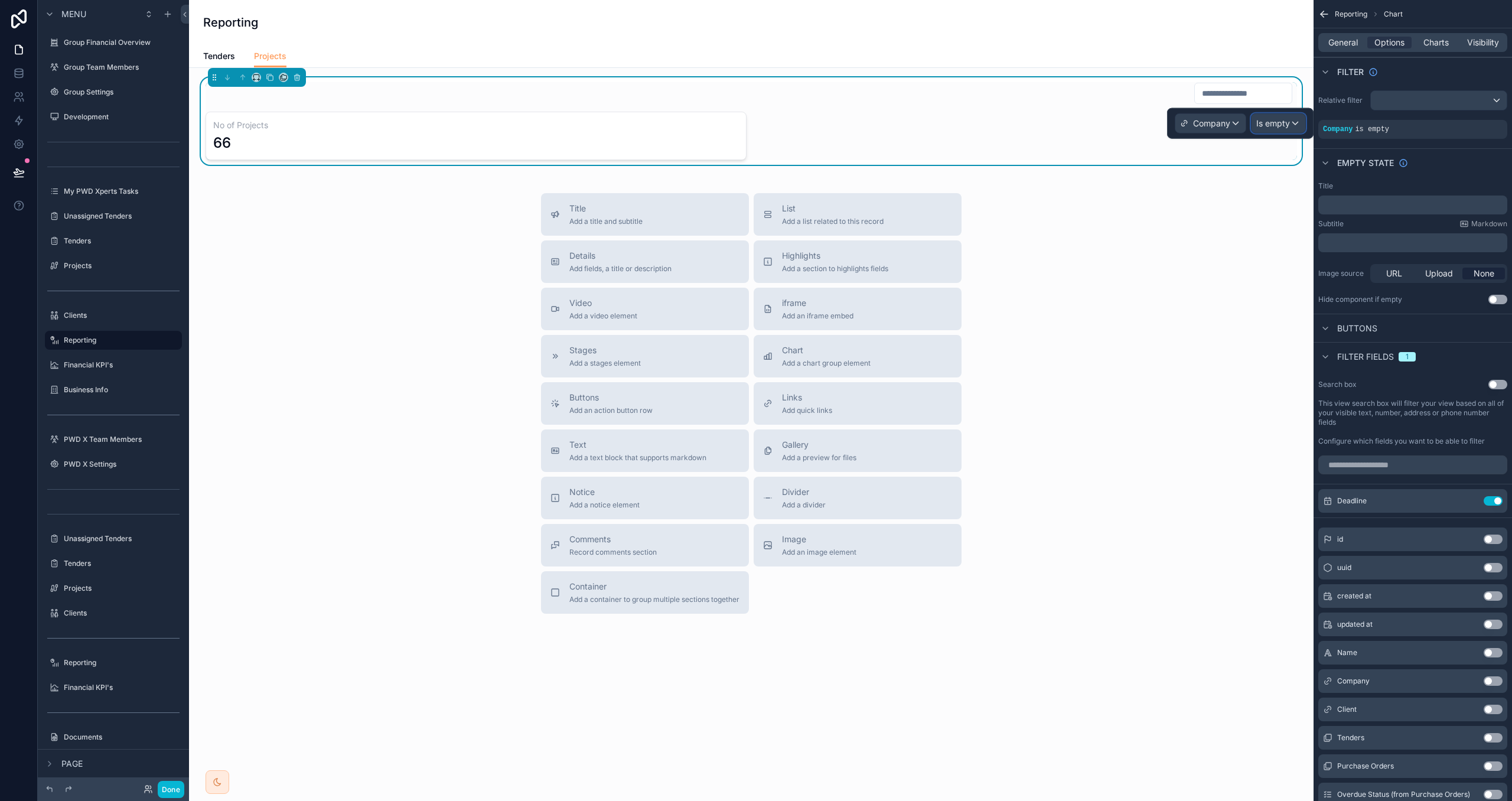
click at [1278, 127] on span "Is empty" at bounding box center [1273, 124] width 34 height 11
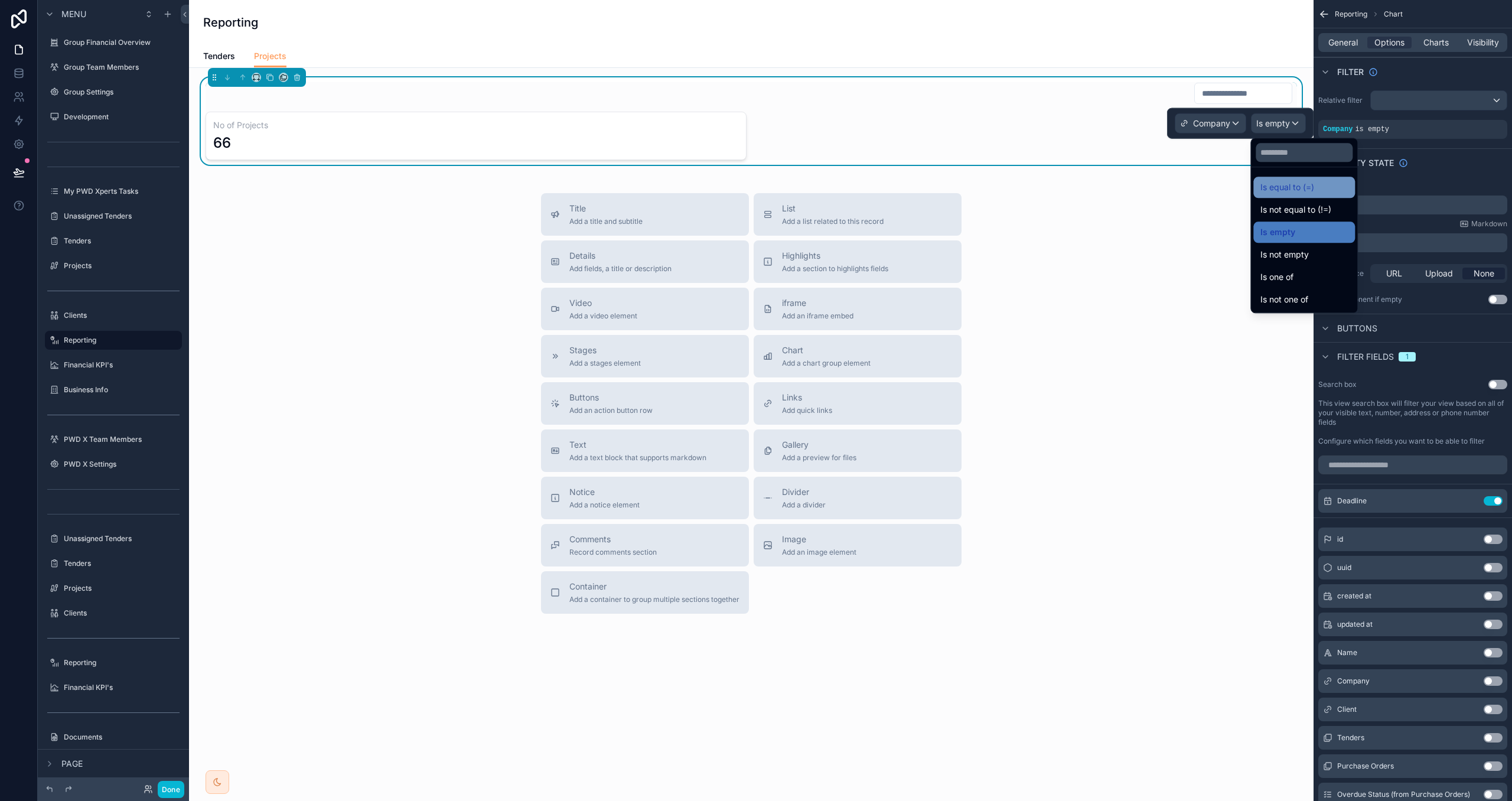
click at [1271, 182] on span "Is equal to (=)" at bounding box center [1288, 187] width 54 height 14
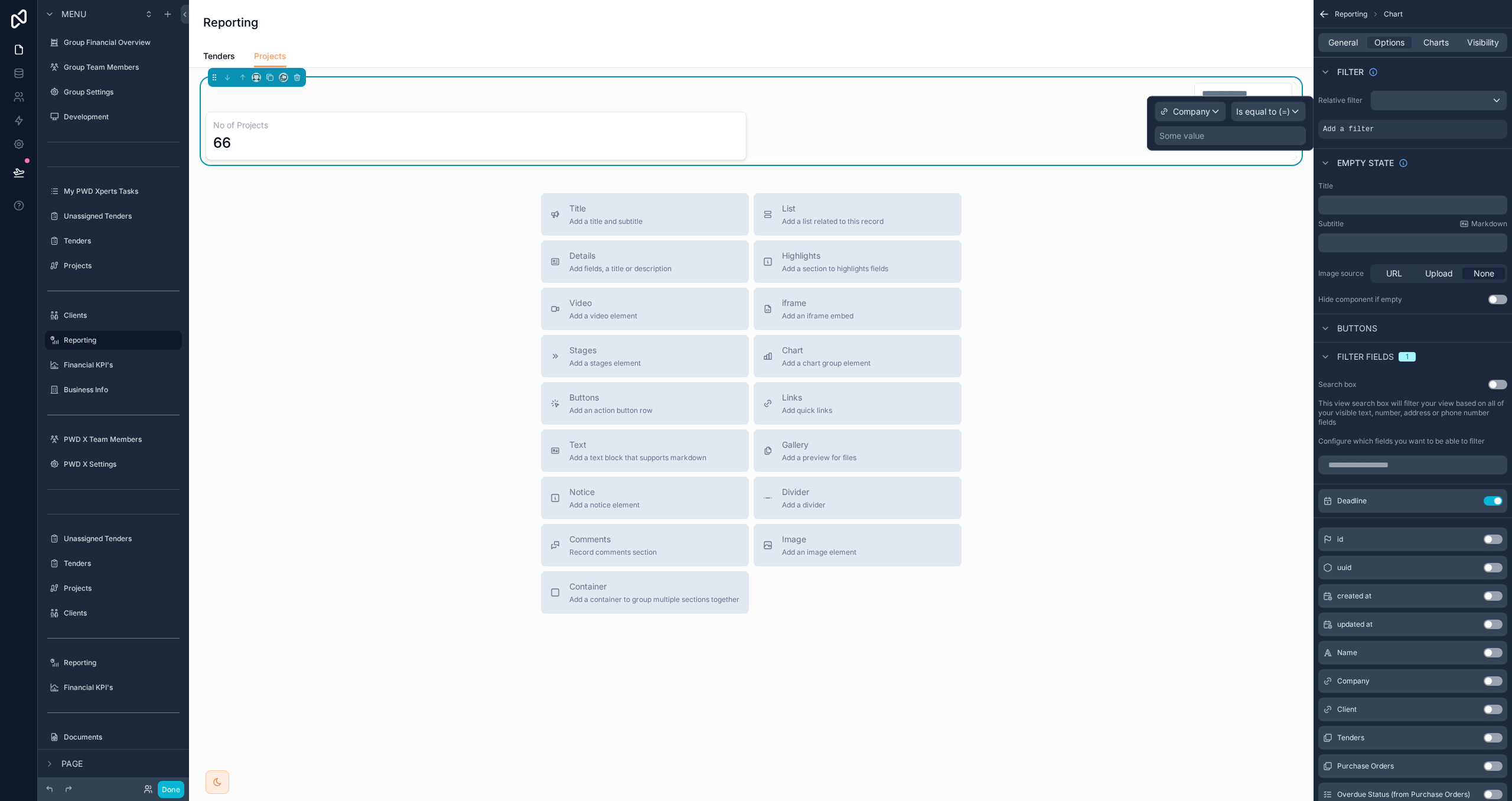
click at [1221, 140] on div "Some value" at bounding box center [1231, 136] width 151 height 19
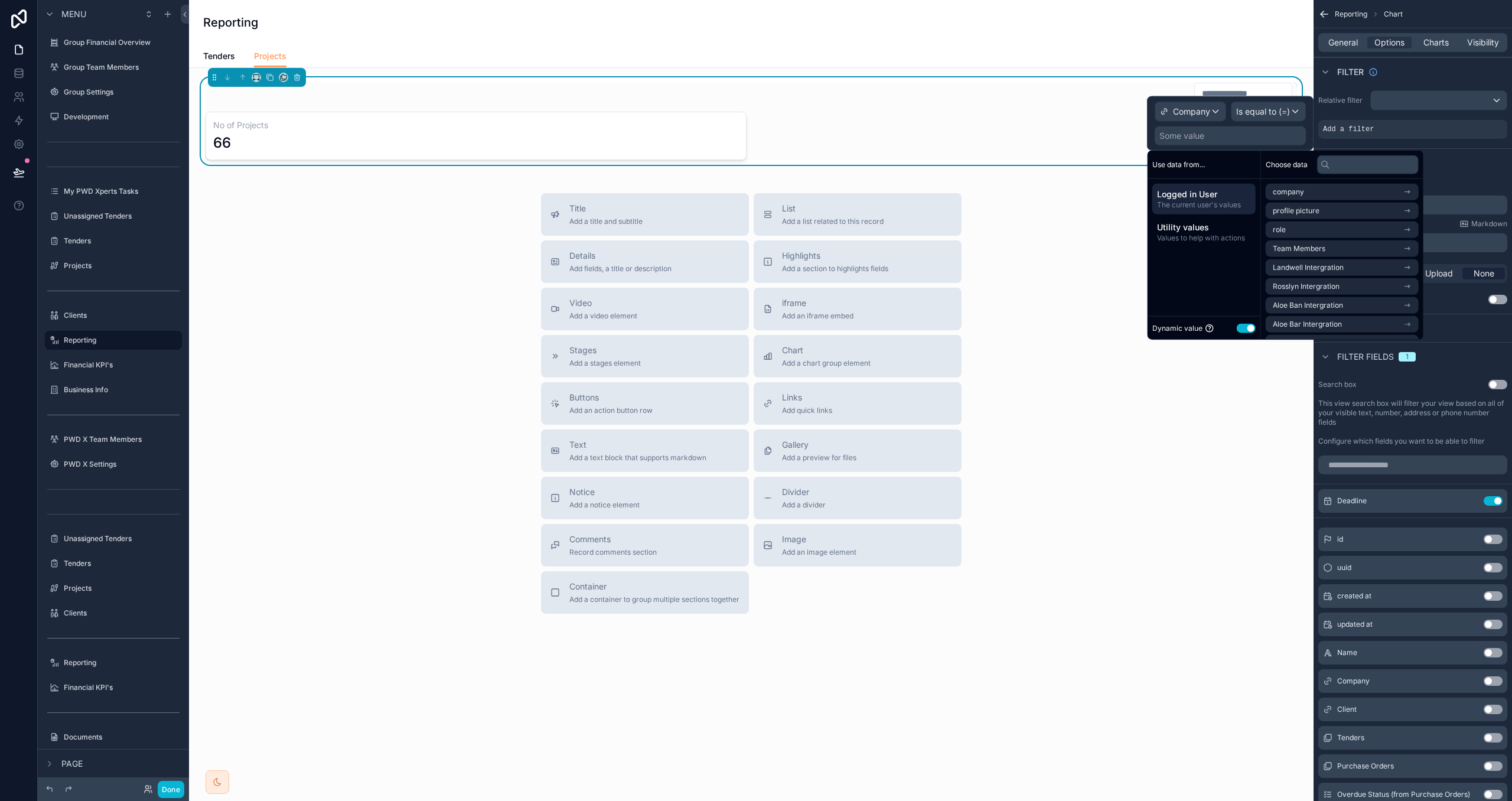
click at [1249, 326] on div "Dynamic value Use setting" at bounding box center [1204, 327] width 113 height 24
click at [1248, 327] on button "Use setting" at bounding box center [1246, 328] width 19 height 10
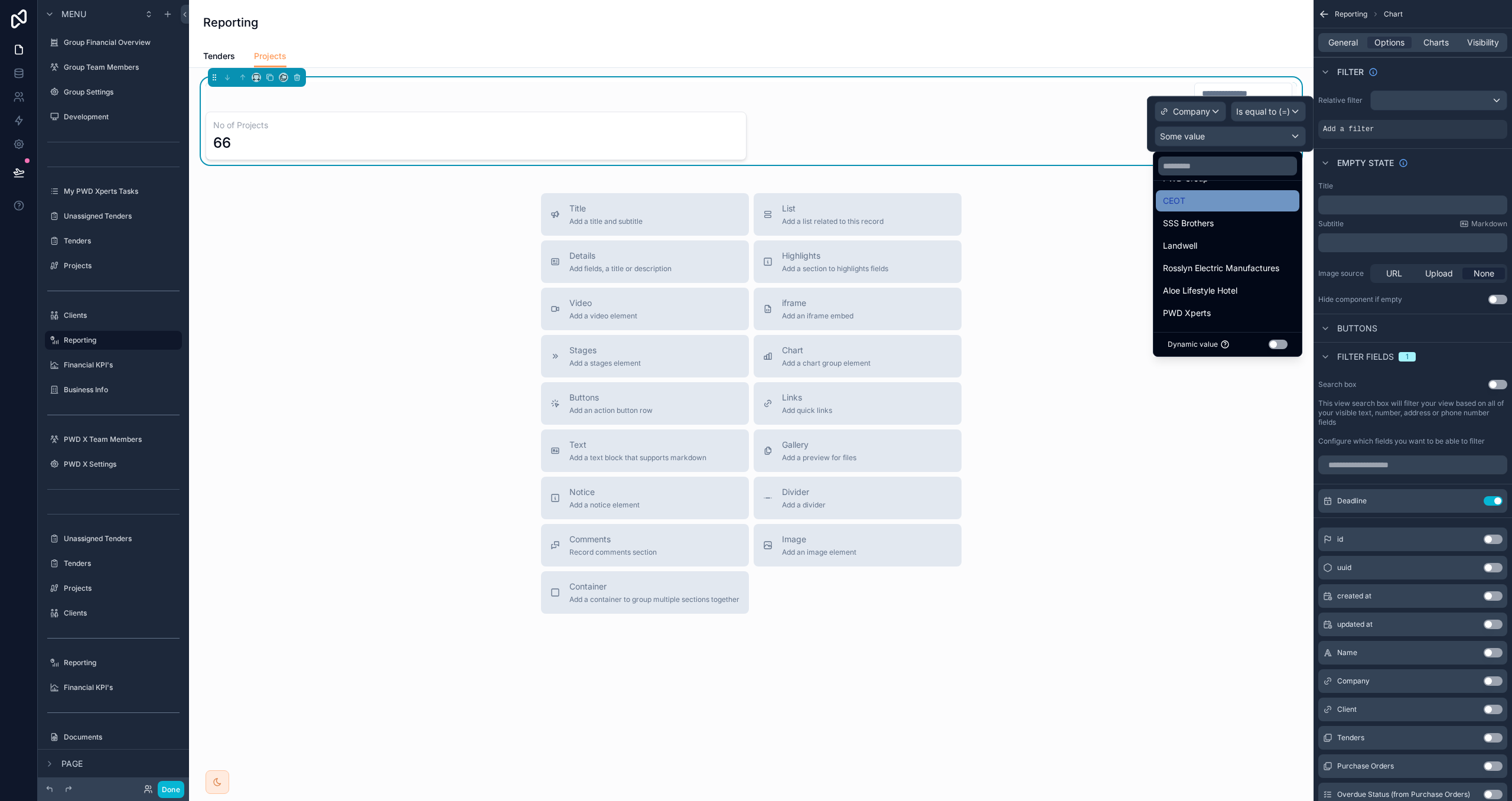
scroll to position [46, 0]
drag, startPoint x: 1240, startPoint y: 315, endPoint x: 1411, endPoint y: 107, distance: 269.3
click at [1240, 313] on div "PWD Xperts" at bounding box center [1228, 312] width 129 height 14
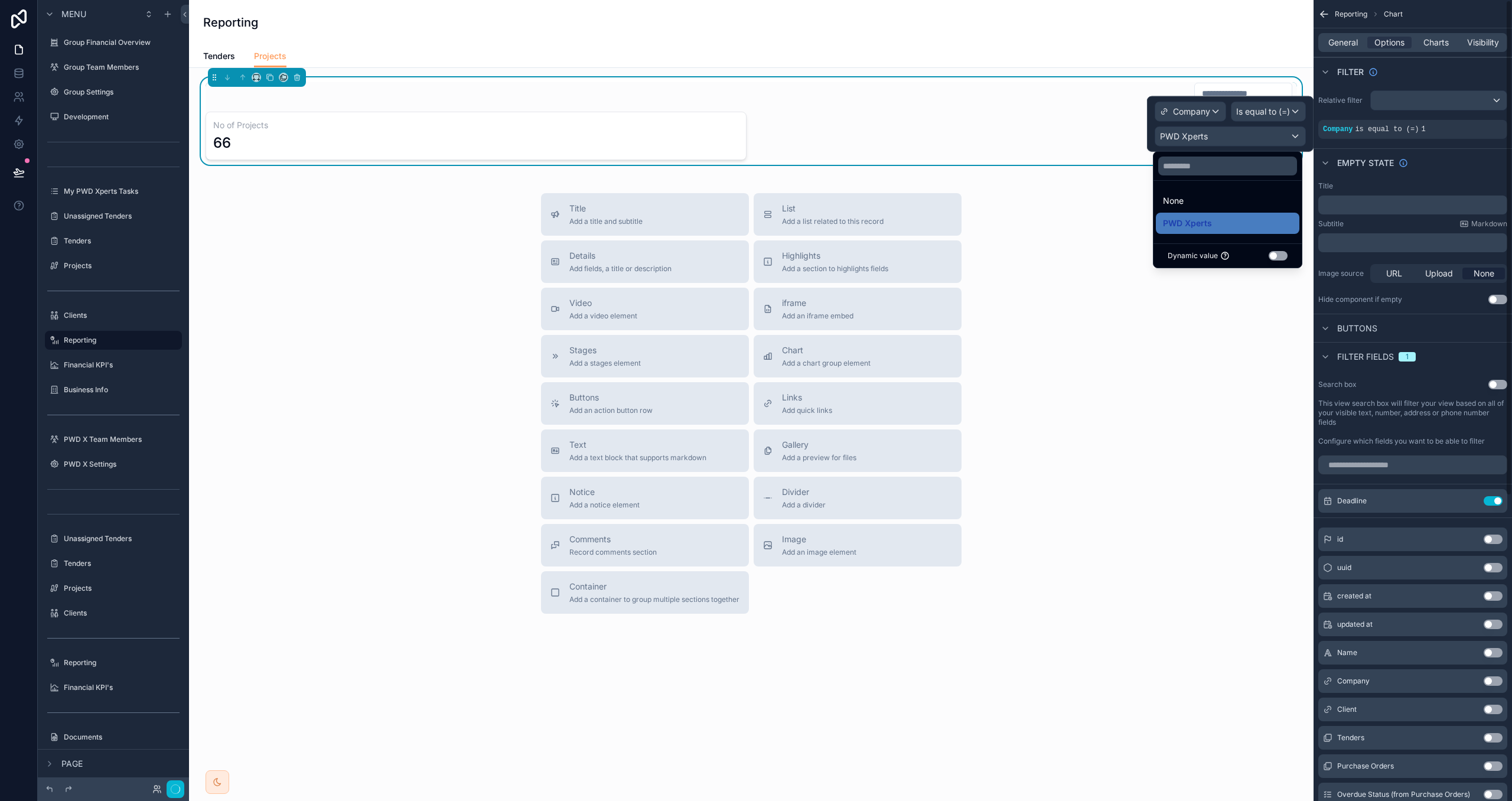
scroll to position [0, 0]
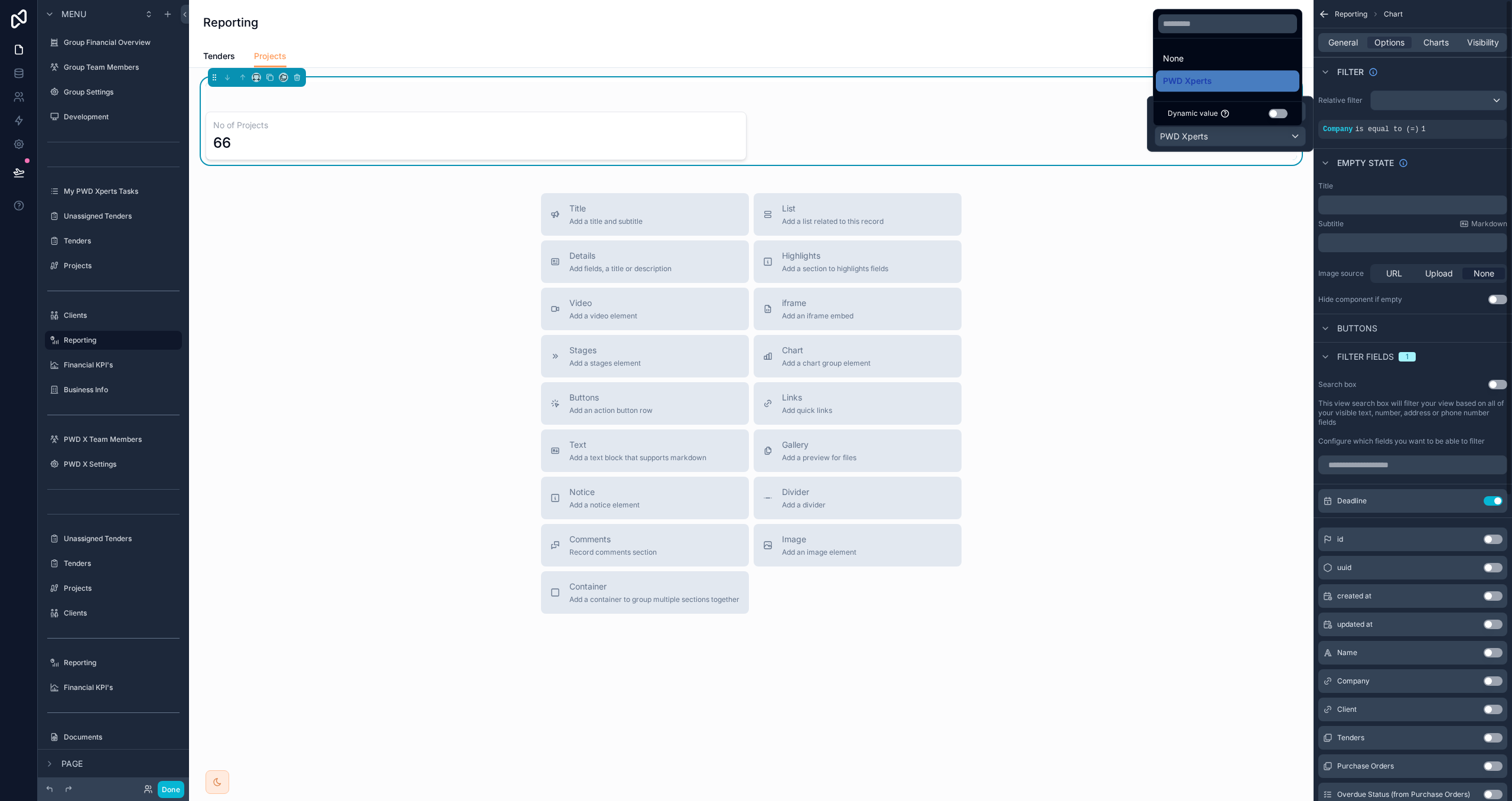
click at [1434, 69] on div "Filter" at bounding box center [1413, 71] width 199 height 29
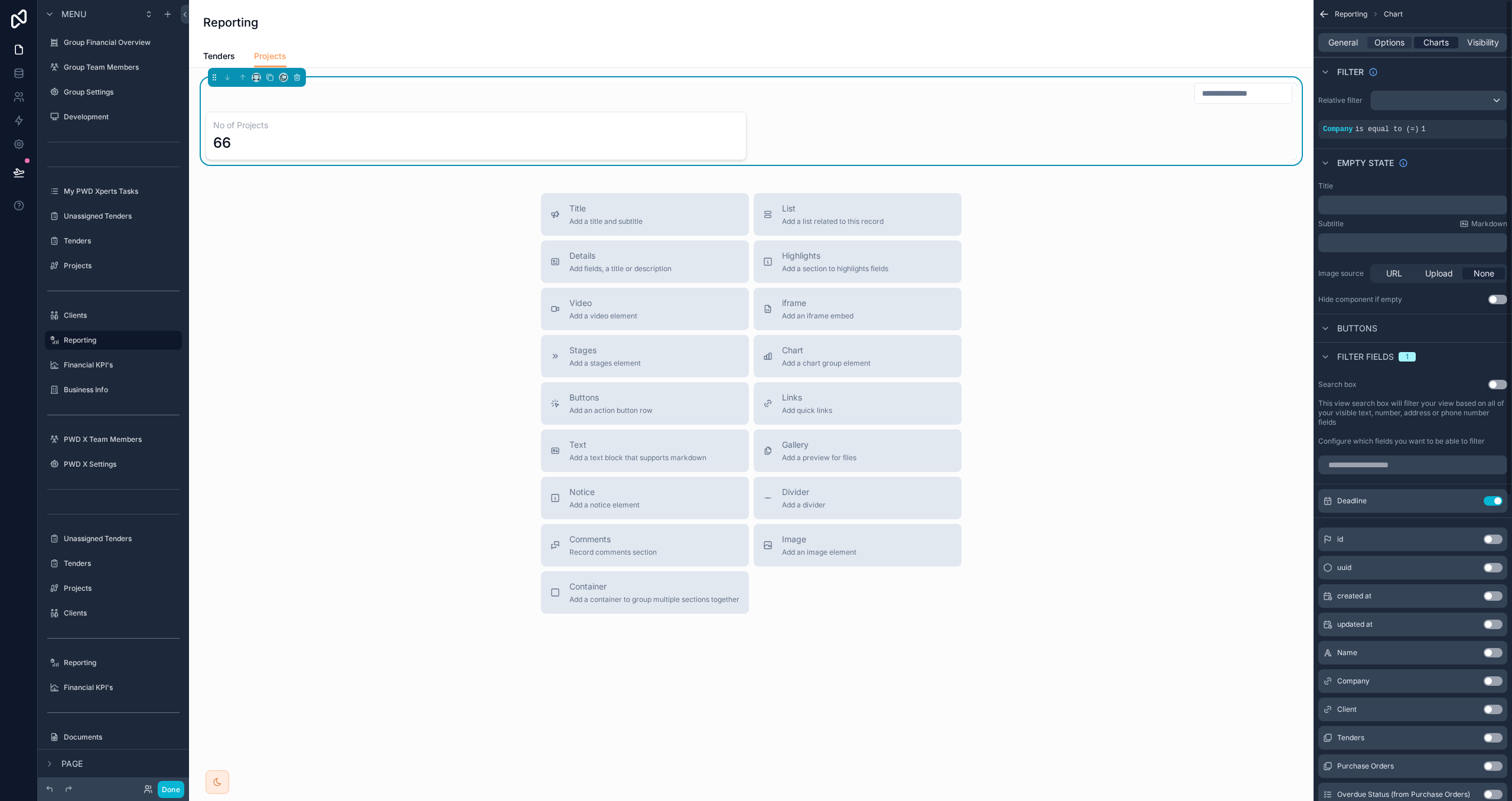
click at [1436, 42] on span "Charts" at bounding box center [1436, 43] width 25 height 11
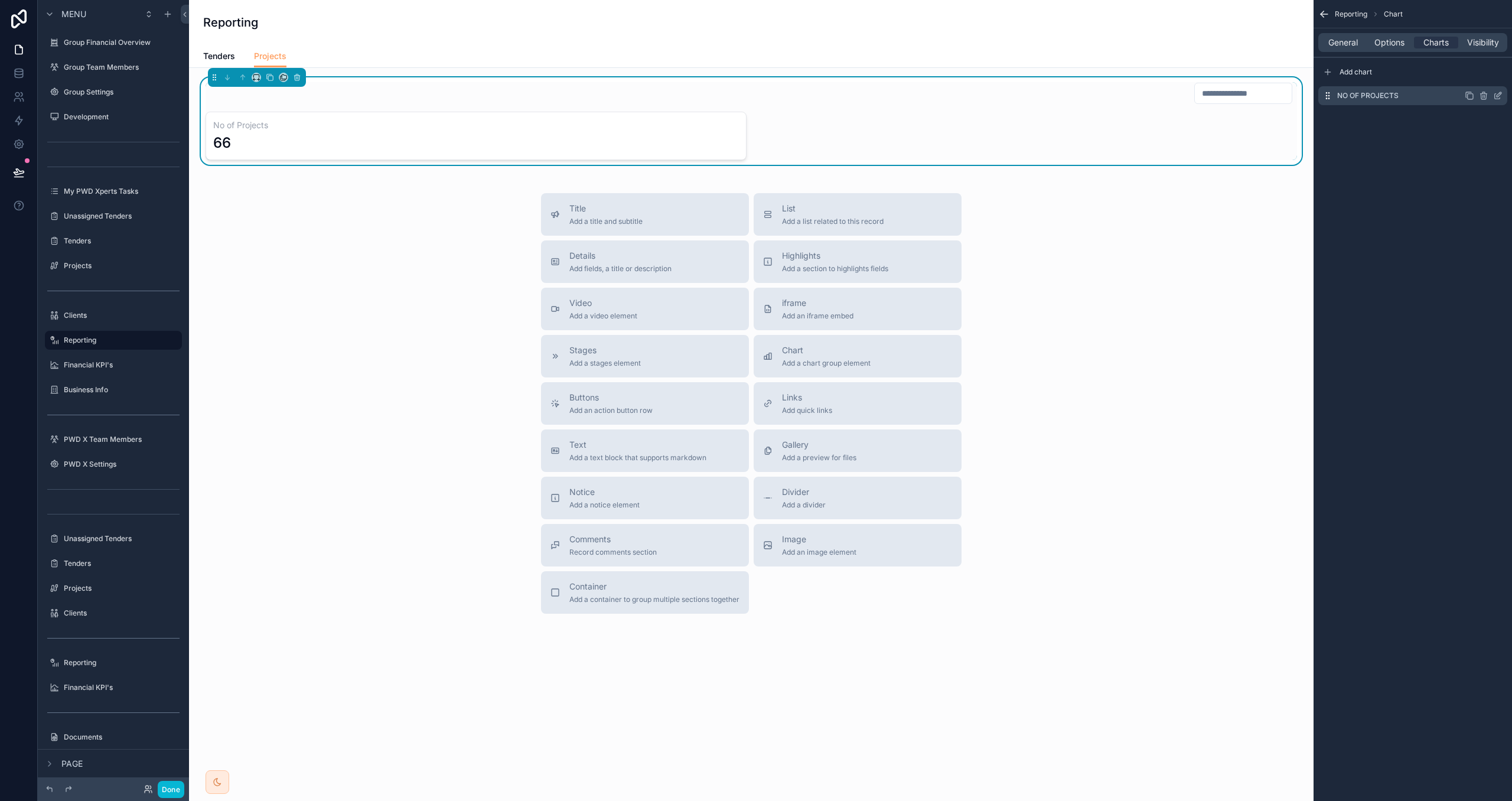
click at [1502, 94] on div "No of Projects" at bounding box center [1413, 95] width 189 height 19
click at [1500, 95] on icon "scrollable content" at bounding box center [1500, 95] width 5 height 5
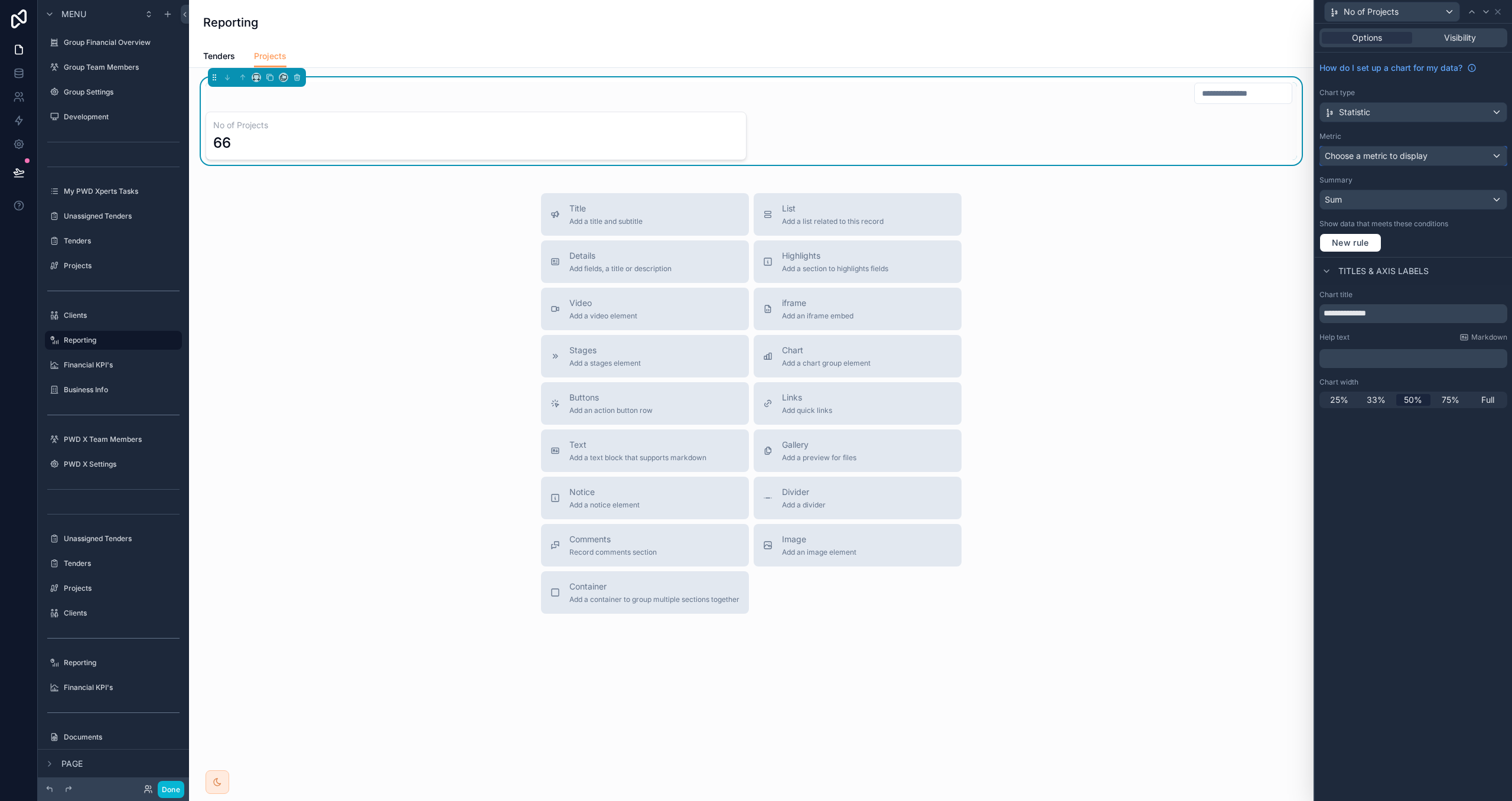
click at [1472, 156] on div "Choose a metric to display" at bounding box center [1414, 155] width 187 height 19
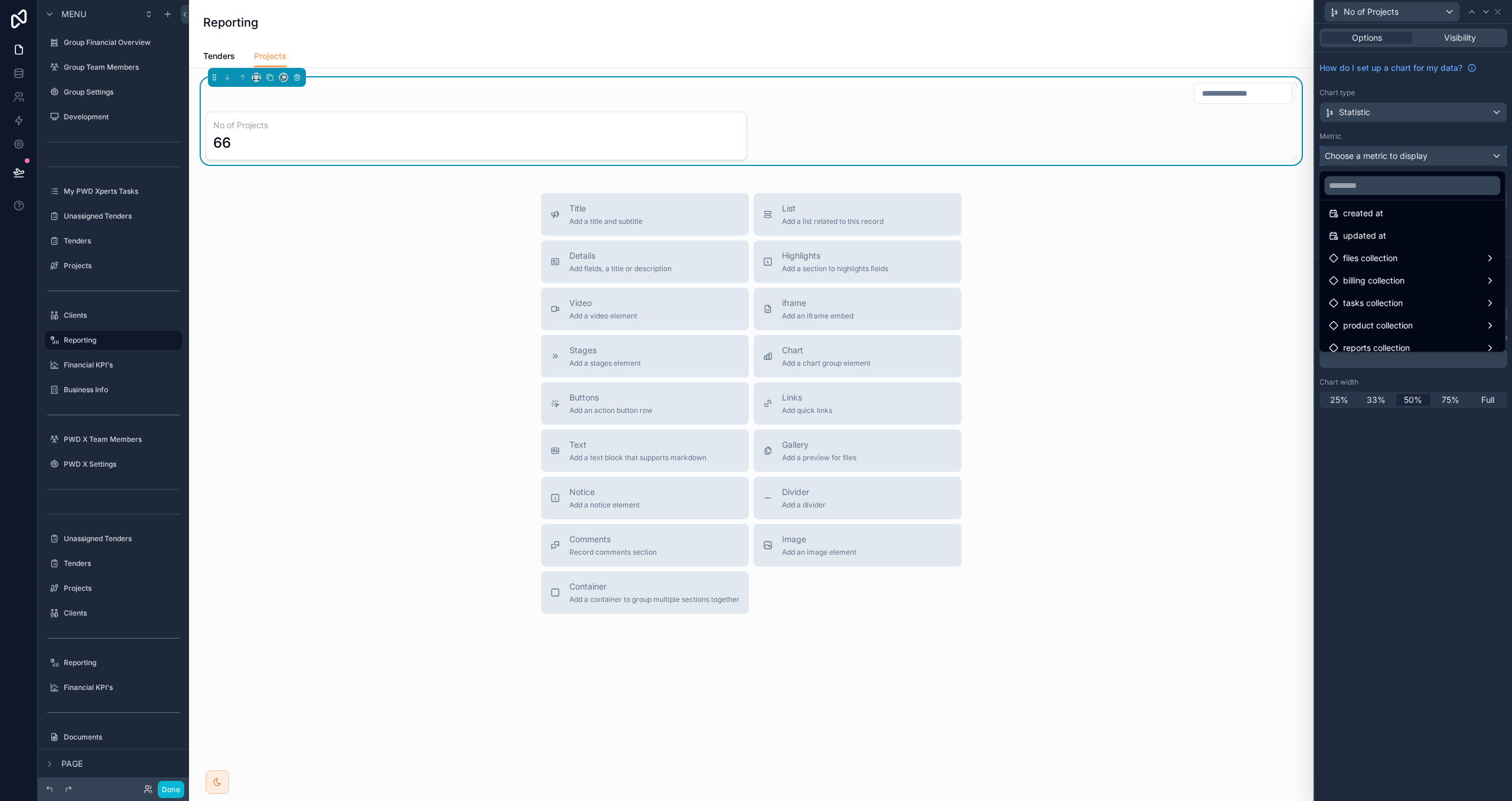
scroll to position [353, 0]
click at [1448, 134] on div at bounding box center [1413, 400] width 197 height 801
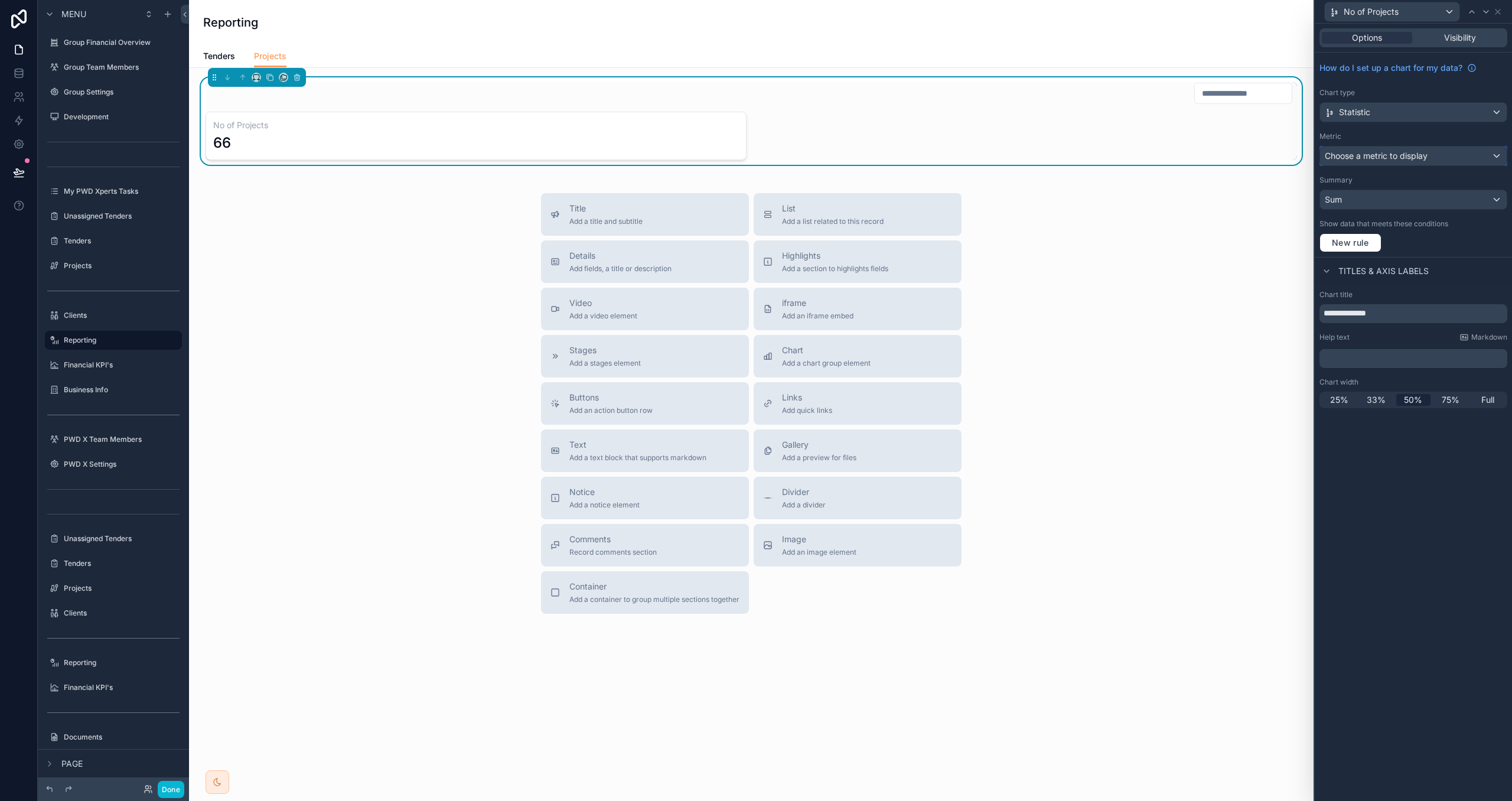
click at [1415, 160] on span "Choose a metric to display" at bounding box center [1377, 155] width 103 height 10
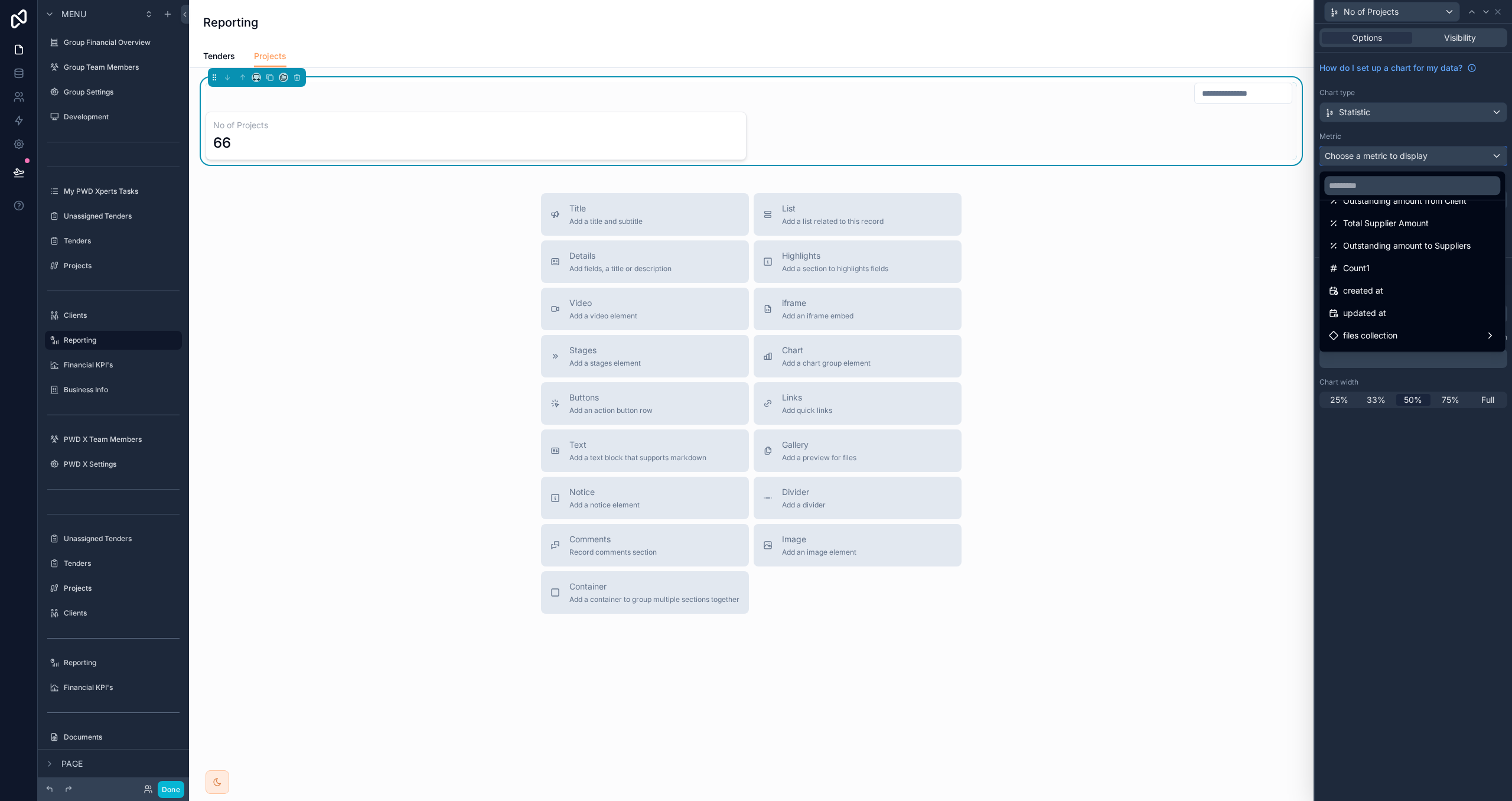
scroll to position [294, 0]
click at [1398, 250] on div "Outstanding amount to Suppliers" at bounding box center [1412, 241] width 181 height 21
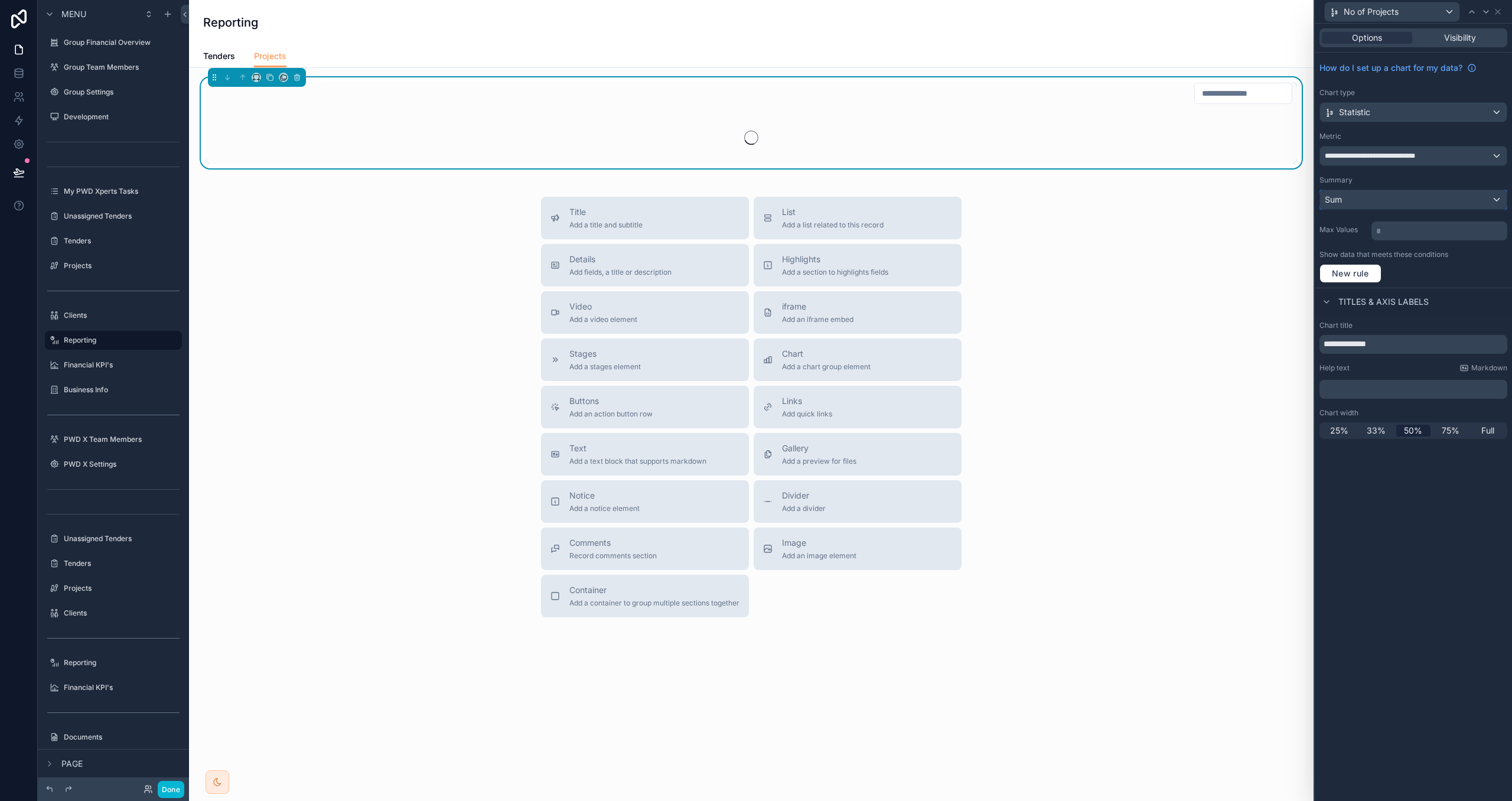
click at [1384, 203] on div "Sum" at bounding box center [1414, 200] width 187 height 19
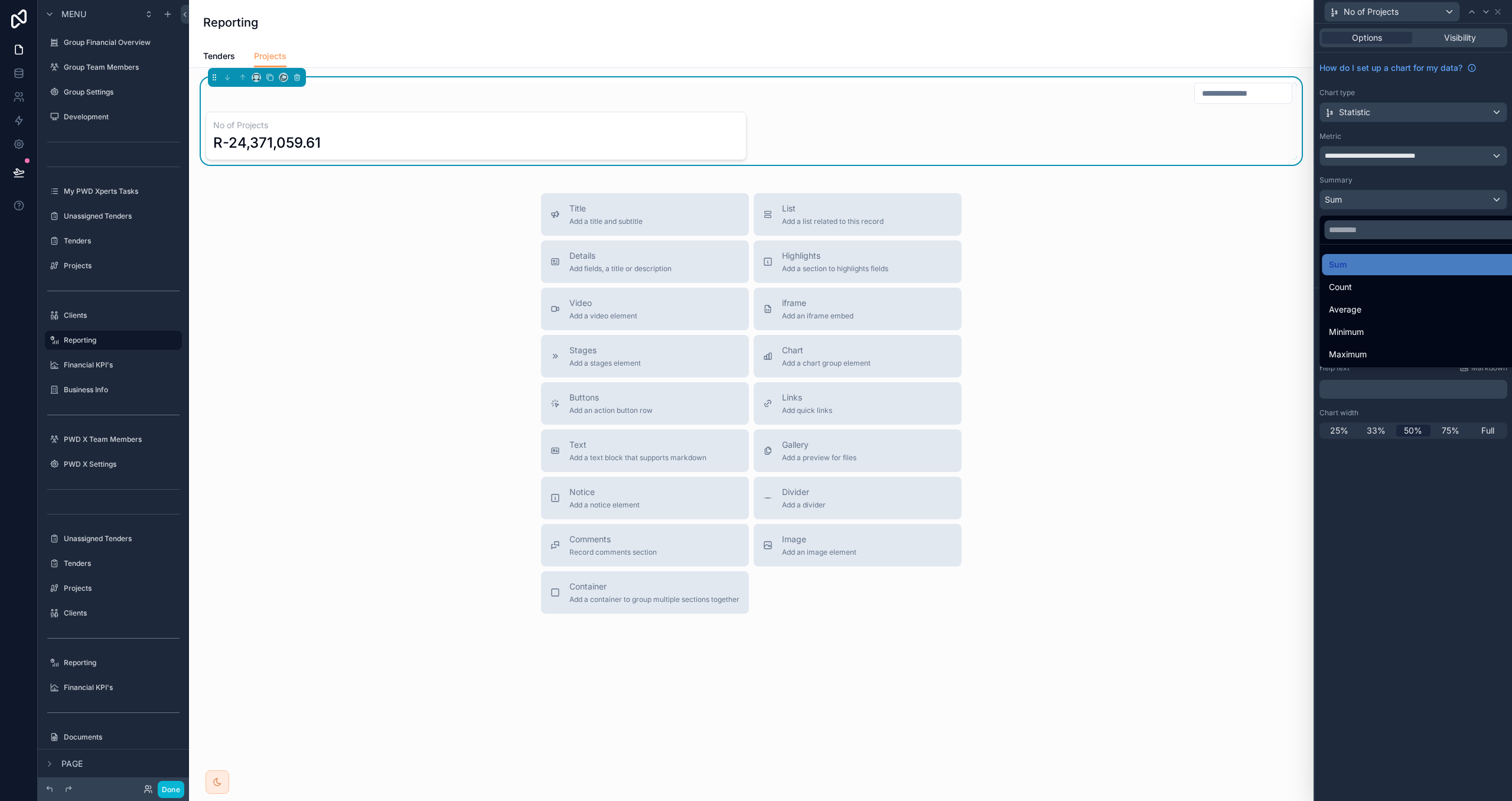
click at [1388, 162] on div at bounding box center [1413, 400] width 197 height 801
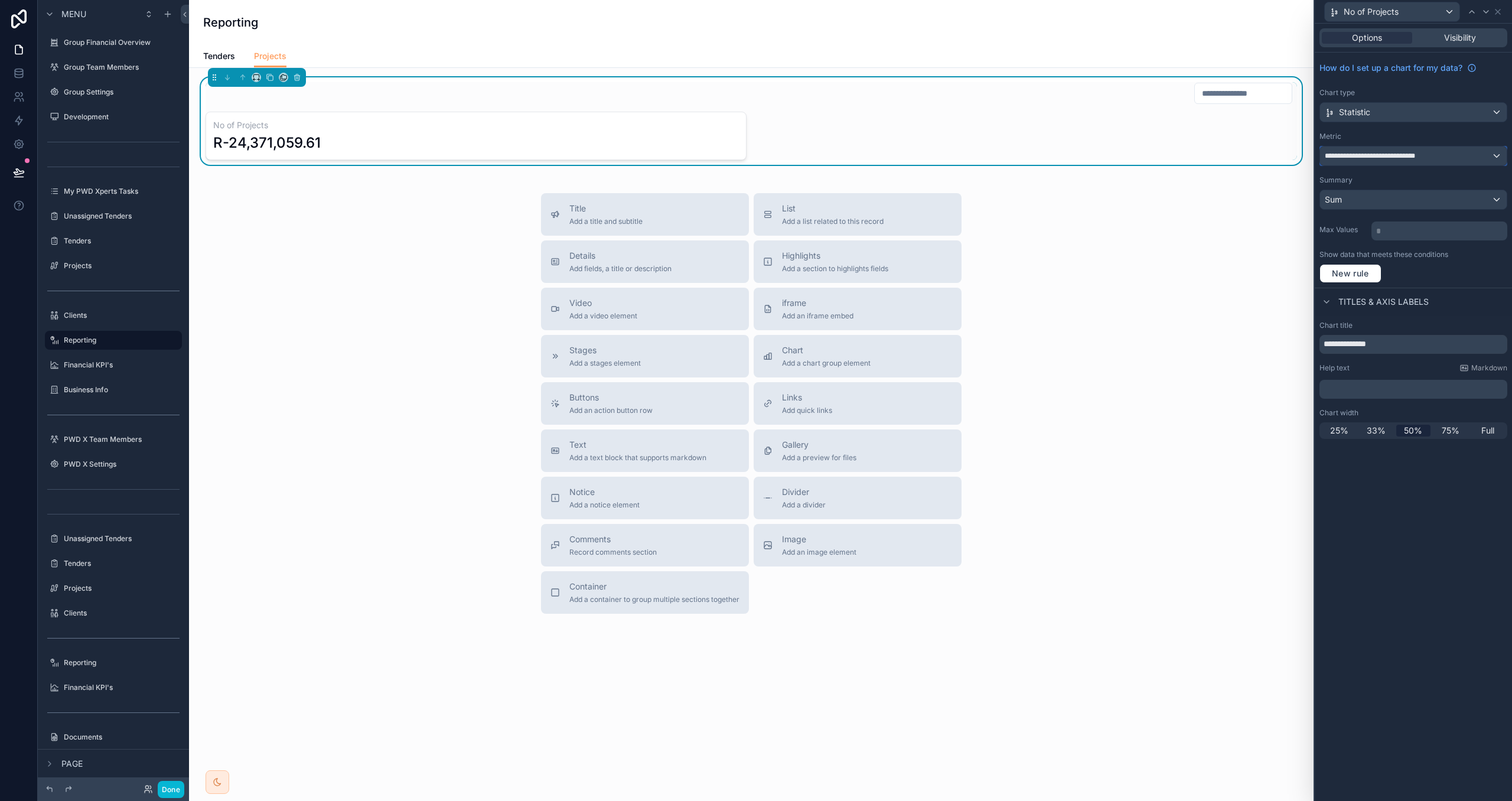
click at [1377, 154] on span "**********" at bounding box center [1380, 156] width 110 height 10
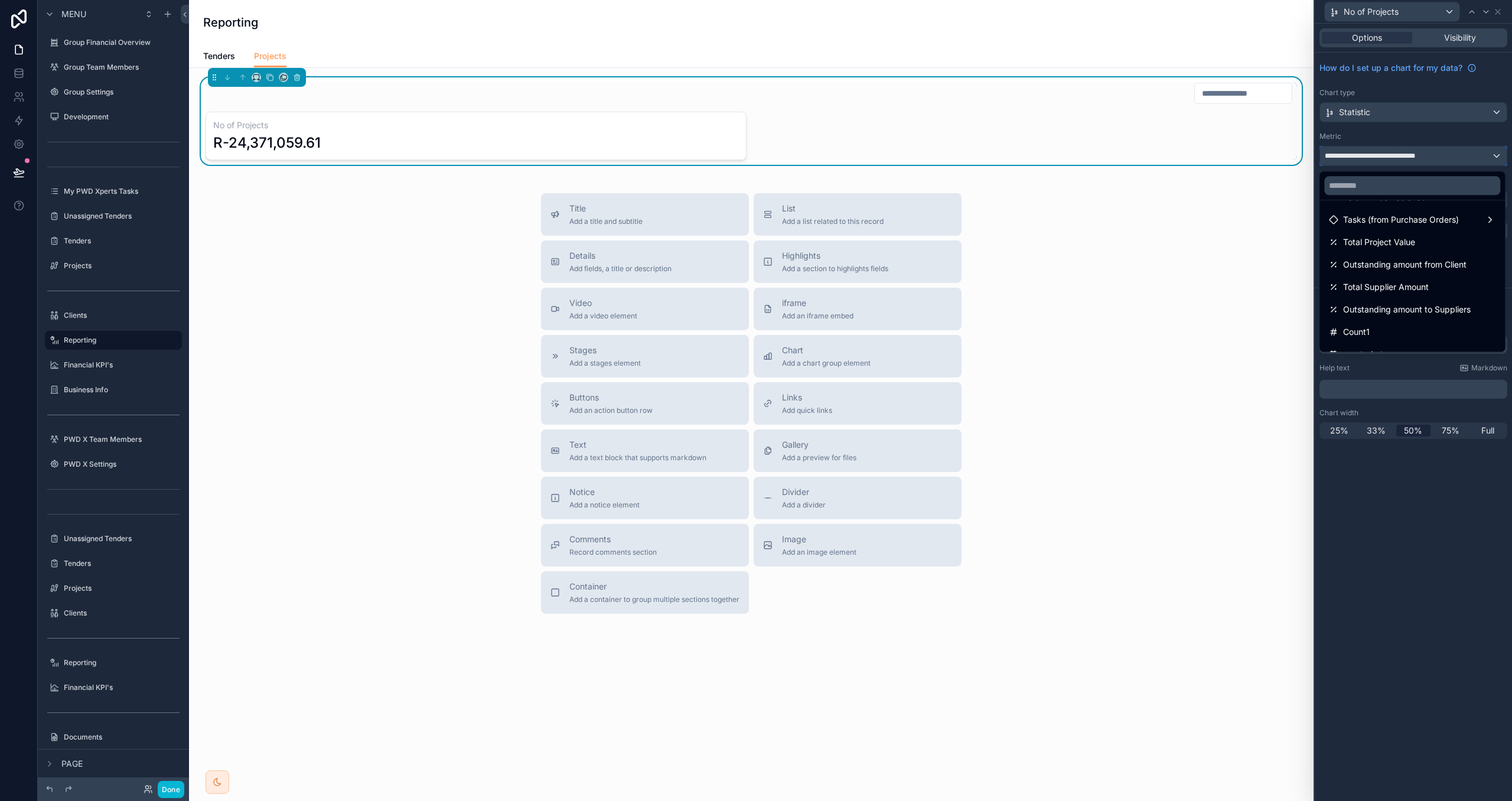
scroll to position [241, 0]
drag, startPoint x: 1379, startPoint y: 309, endPoint x: 1381, endPoint y: 302, distance: 7.3
click at [1378, 308] on div "Count1" at bounding box center [1413, 315] width 167 height 14
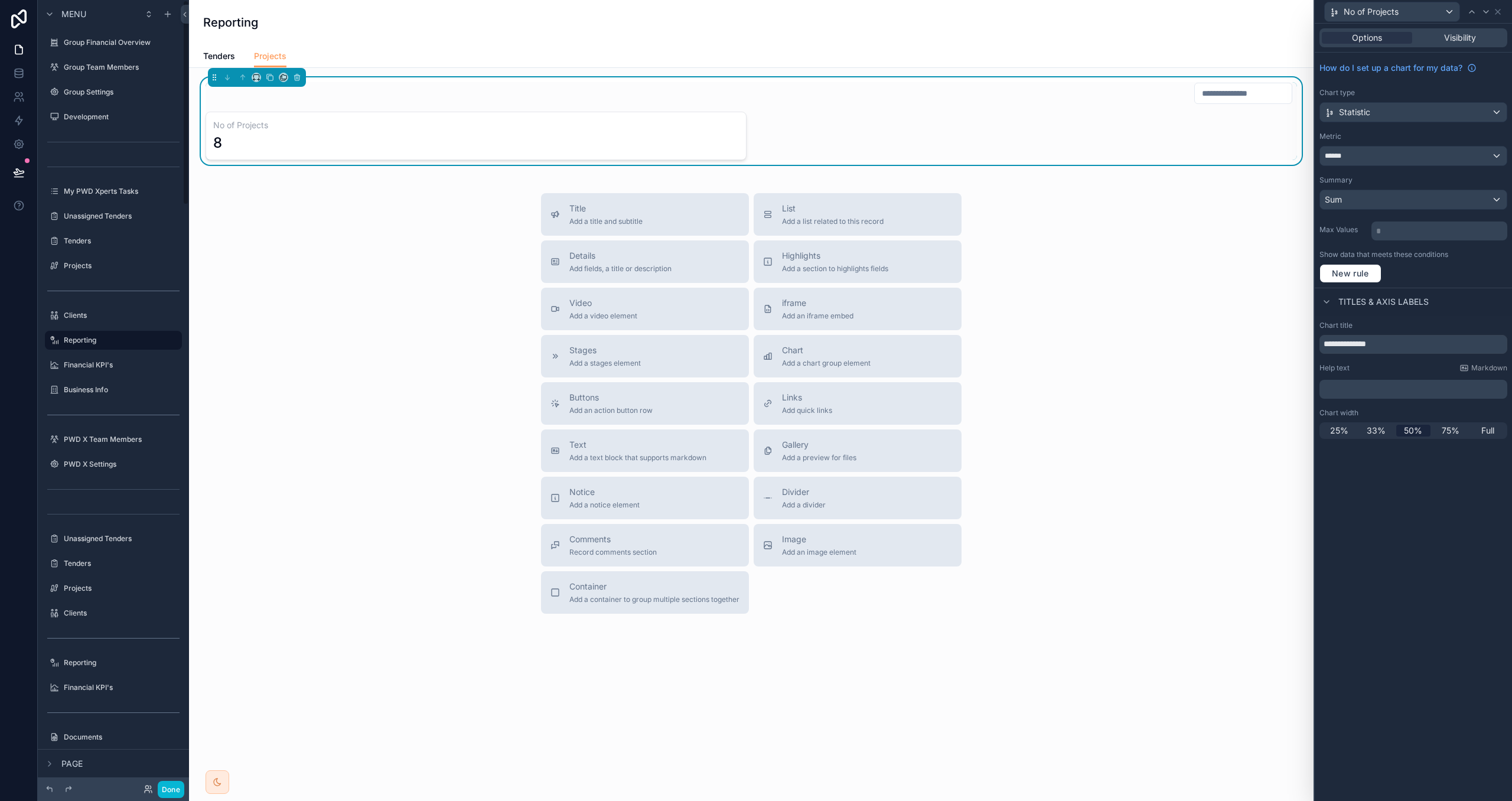
click at [104, 277] on div "scrollable content" at bounding box center [113, 277] width 151 height 2
click at [106, 270] on label "Projects" at bounding box center [111, 266] width 95 height 10
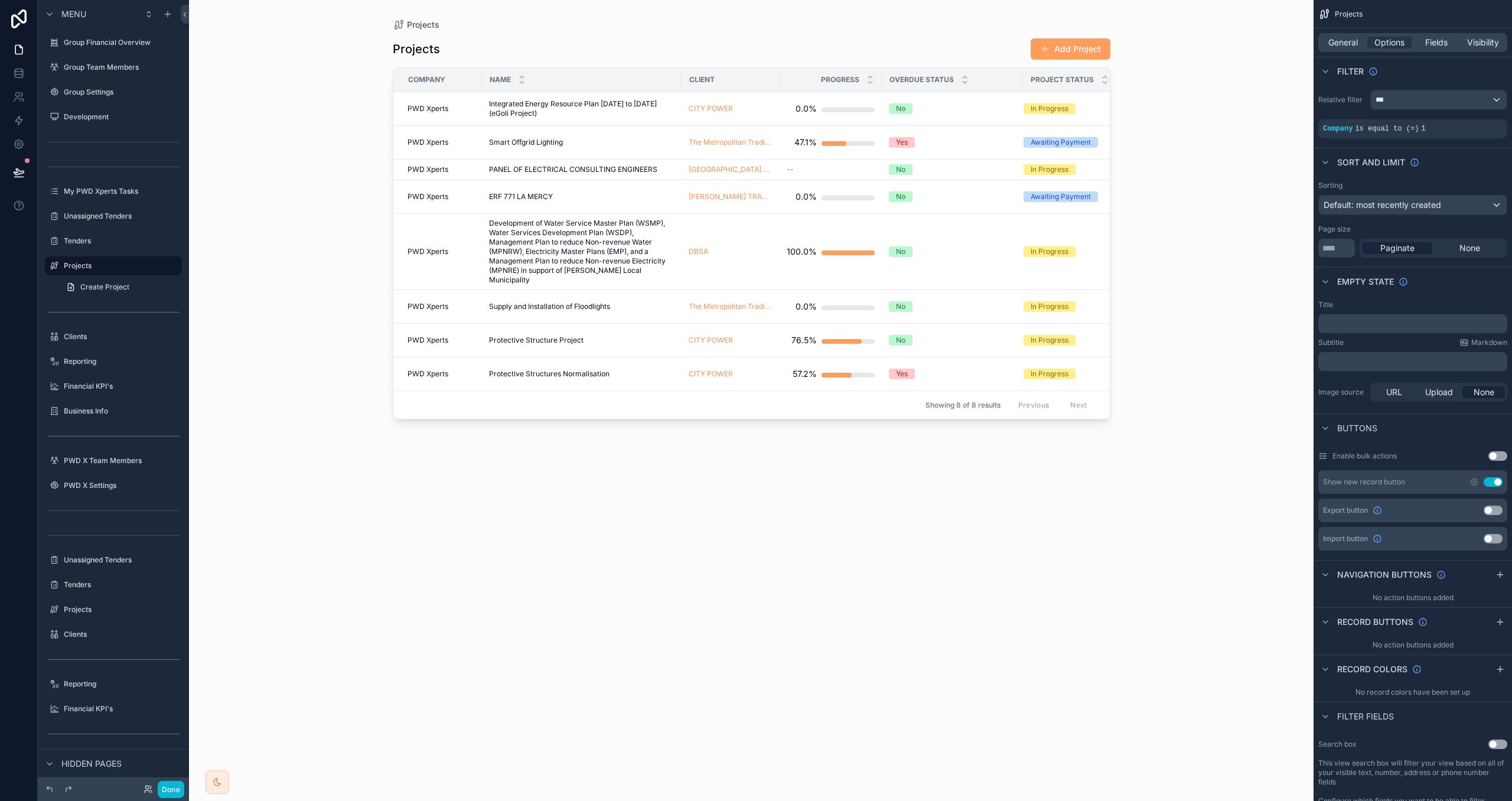
click at [1097, 47] on div "scrollable content" at bounding box center [752, 394] width 756 height 787
click at [1078, 48] on button "Add Project" at bounding box center [1070, 49] width 79 height 21
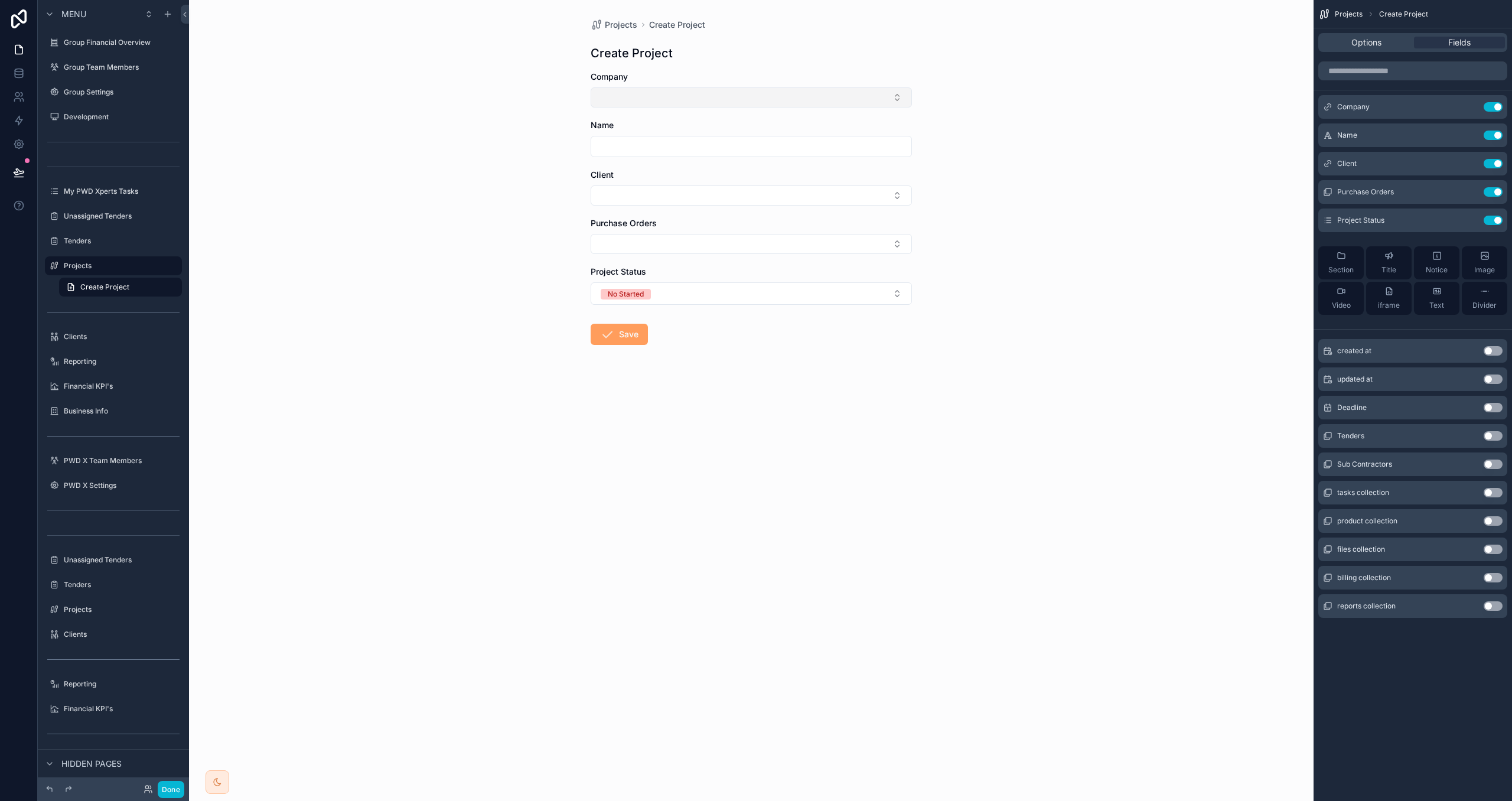
click at [863, 101] on button "Select Button" at bounding box center [751, 97] width 322 height 20
click at [929, 131] on div "Projects Create Project Create Project Company Name Client Purchase Orders Proj…" at bounding box center [751, 400] width 1125 height 801
click at [1474, 107] on icon "scrollable content" at bounding box center [1470, 107] width 10 height 10
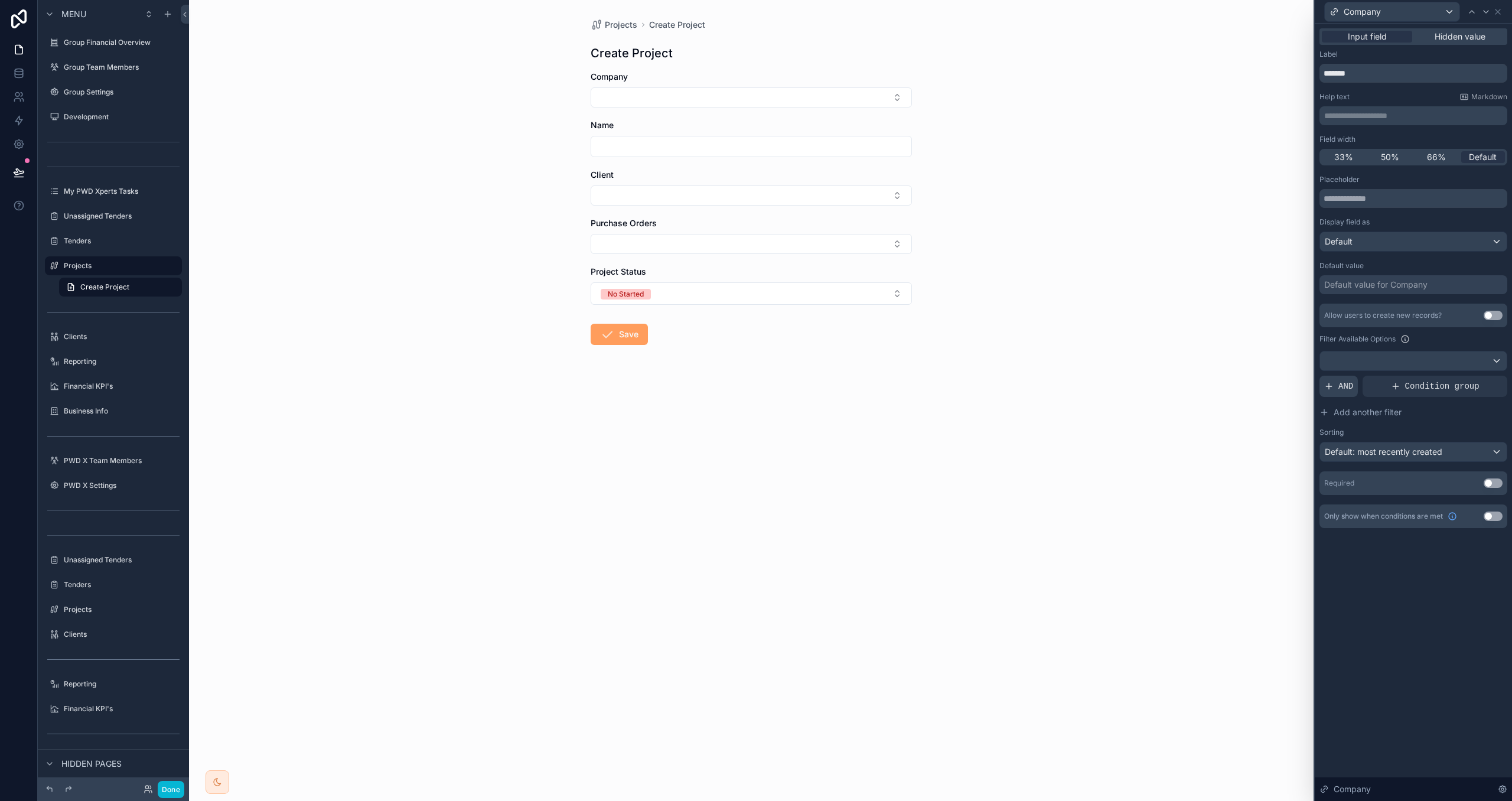
click at [1344, 385] on span "AND" at bounding box center [1346, 386] width 15 height 11
click at [1481, 377] on div at bounding box center [1478, 377] width 16 height 16
click at [1214, 366] on span "Select a field" at bounding box center [1199, 369] width 50 height 10
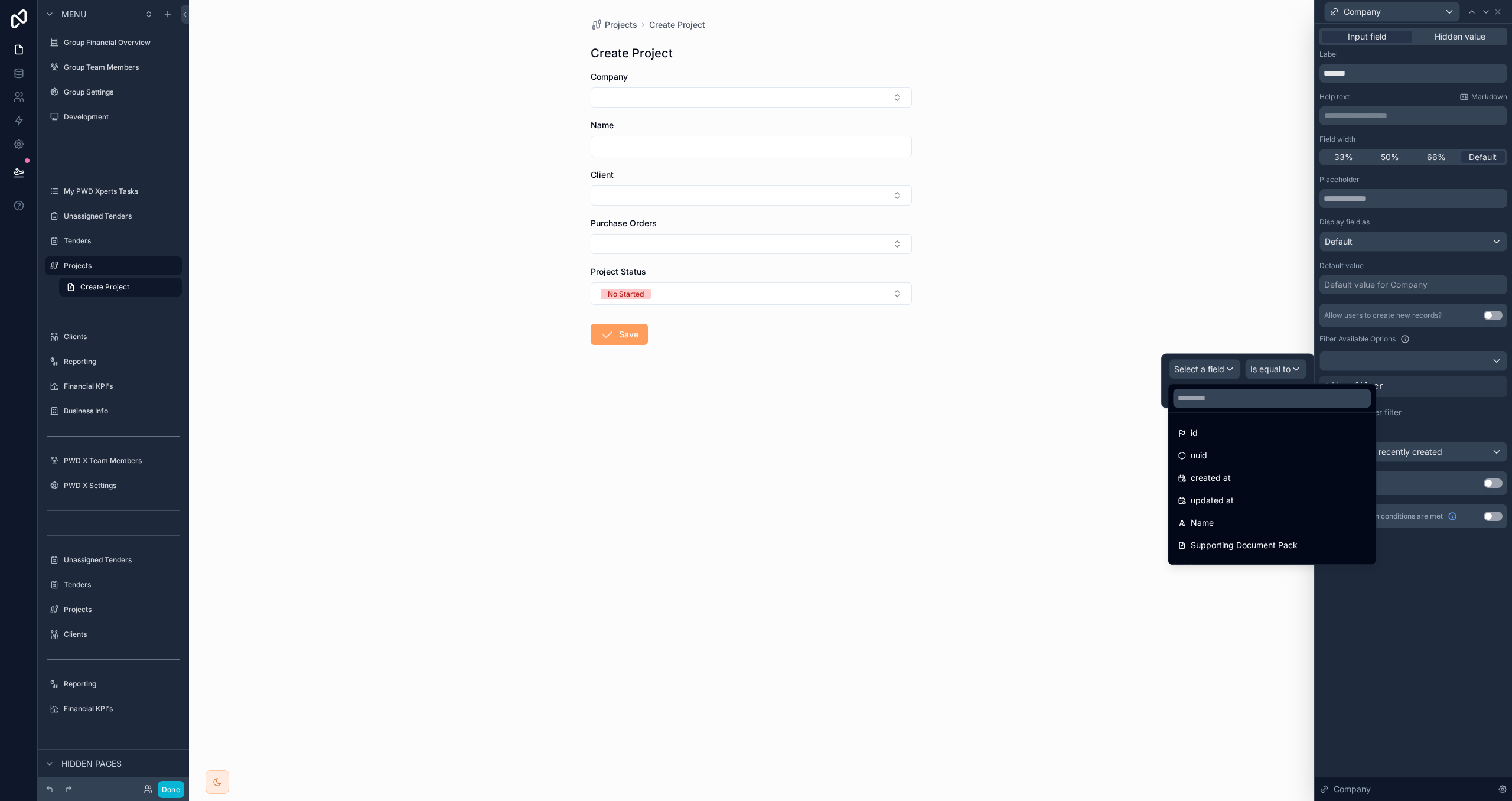
click at [1429, 342] on div "Filter Available Options" at bounding box center [1414, 339] width 188 height 14
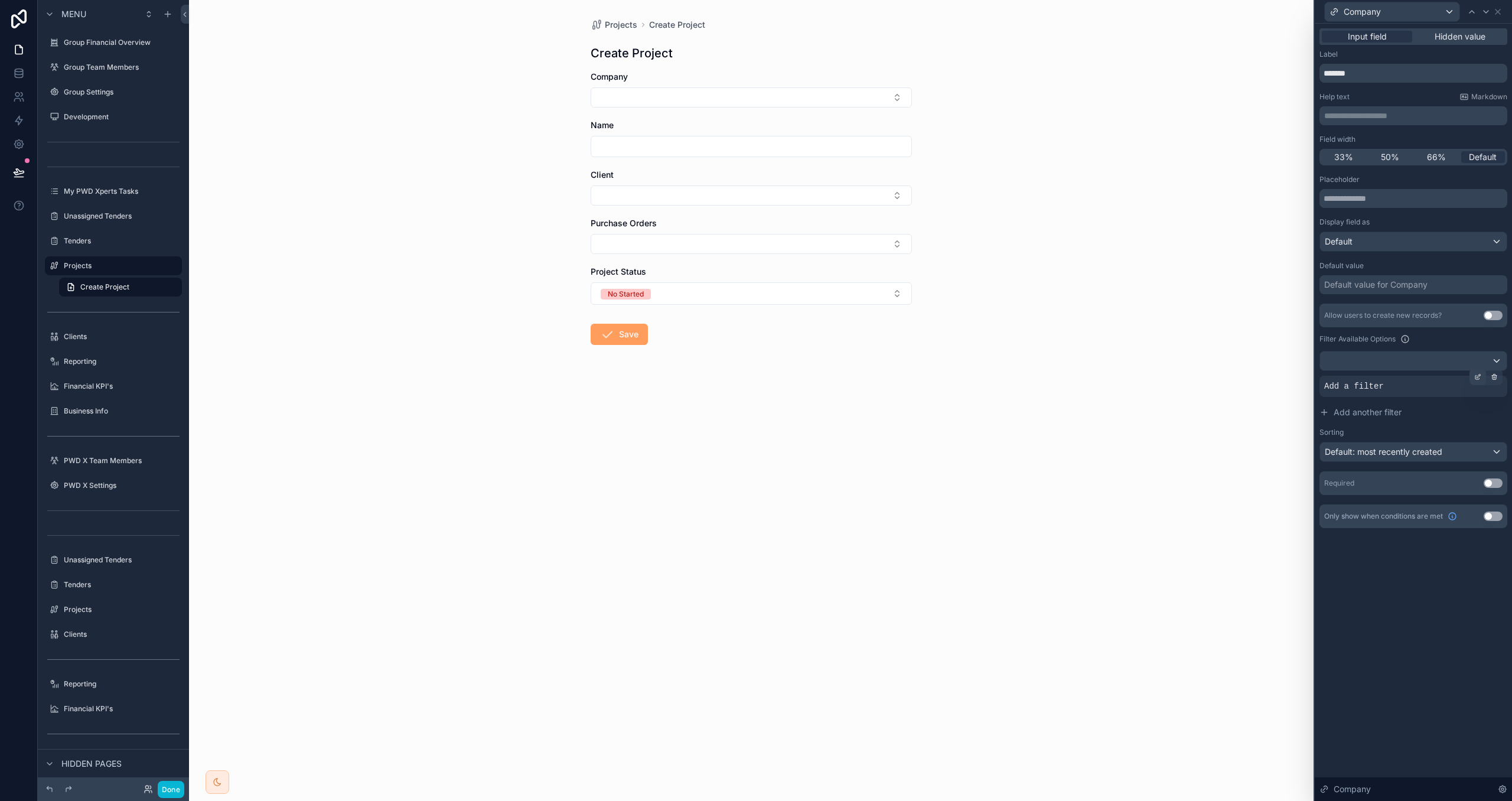
click at [1474, 379] on icon at bounding box center [1478, 376] width 7 height 7
click at [1215, 365] on span "Select a field" at bounding box center [1199, 369] width 50 height 10
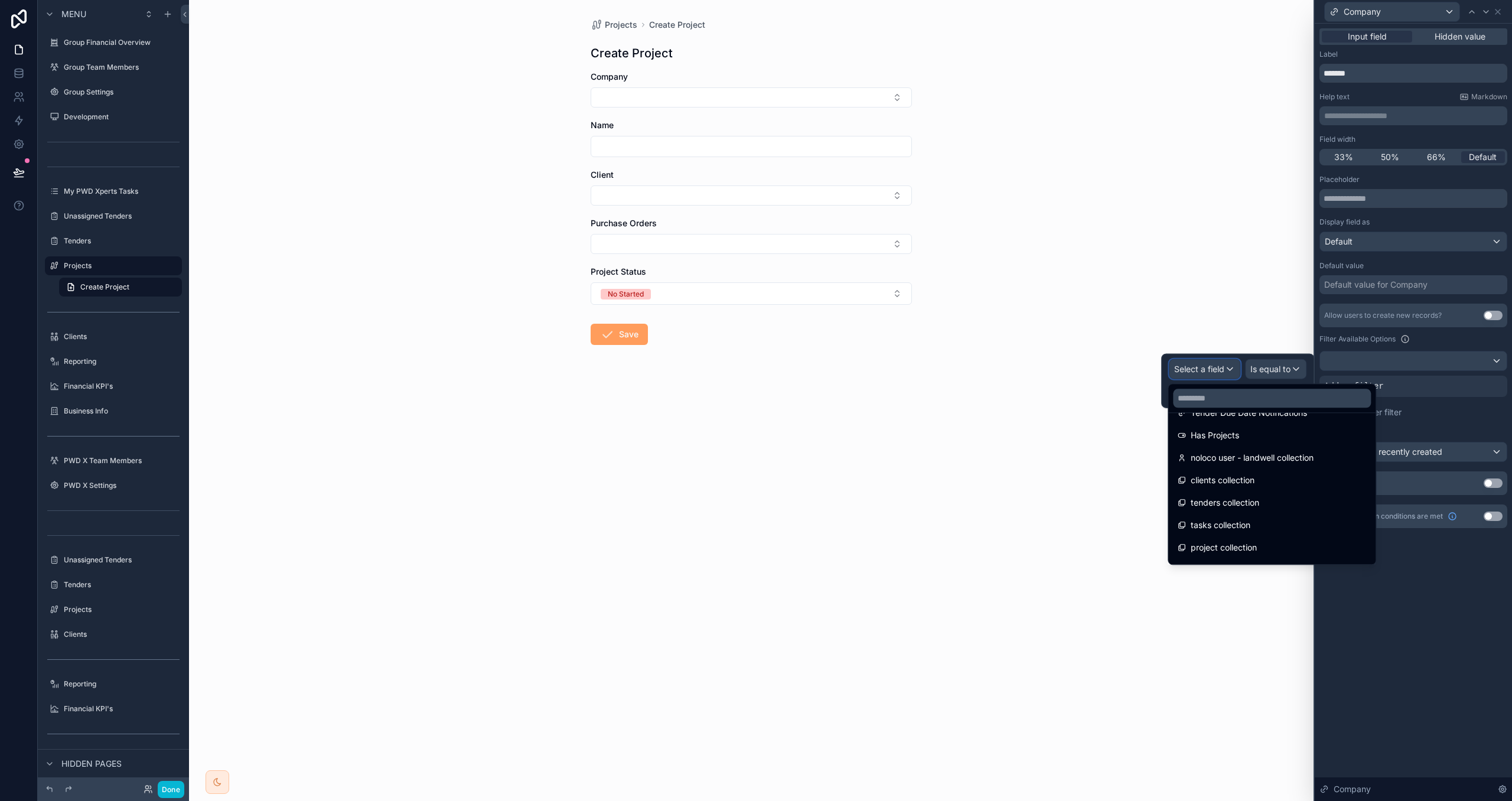
scroll to position [749, 0]
click at [1231, 444] on span "Has Projects" at bounding box center [1215, 447] width 48 height 14
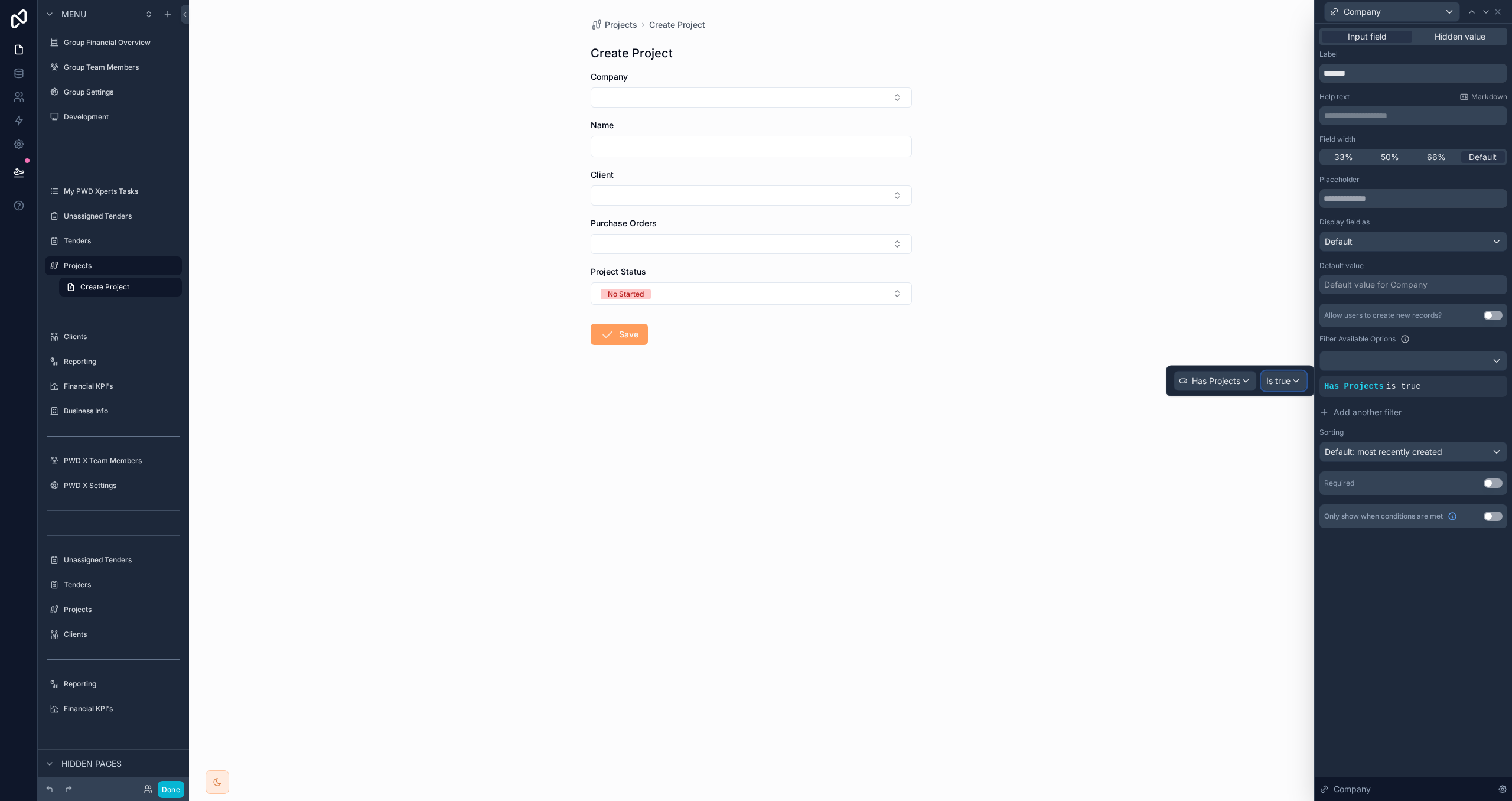
click at [1280, 380] on span "Is true" at bounding box center [1279, 381] width 25 height 11
click at [1449, 412] on button "Add another filter" at bounding box center [1414, 412] width 188 height 21
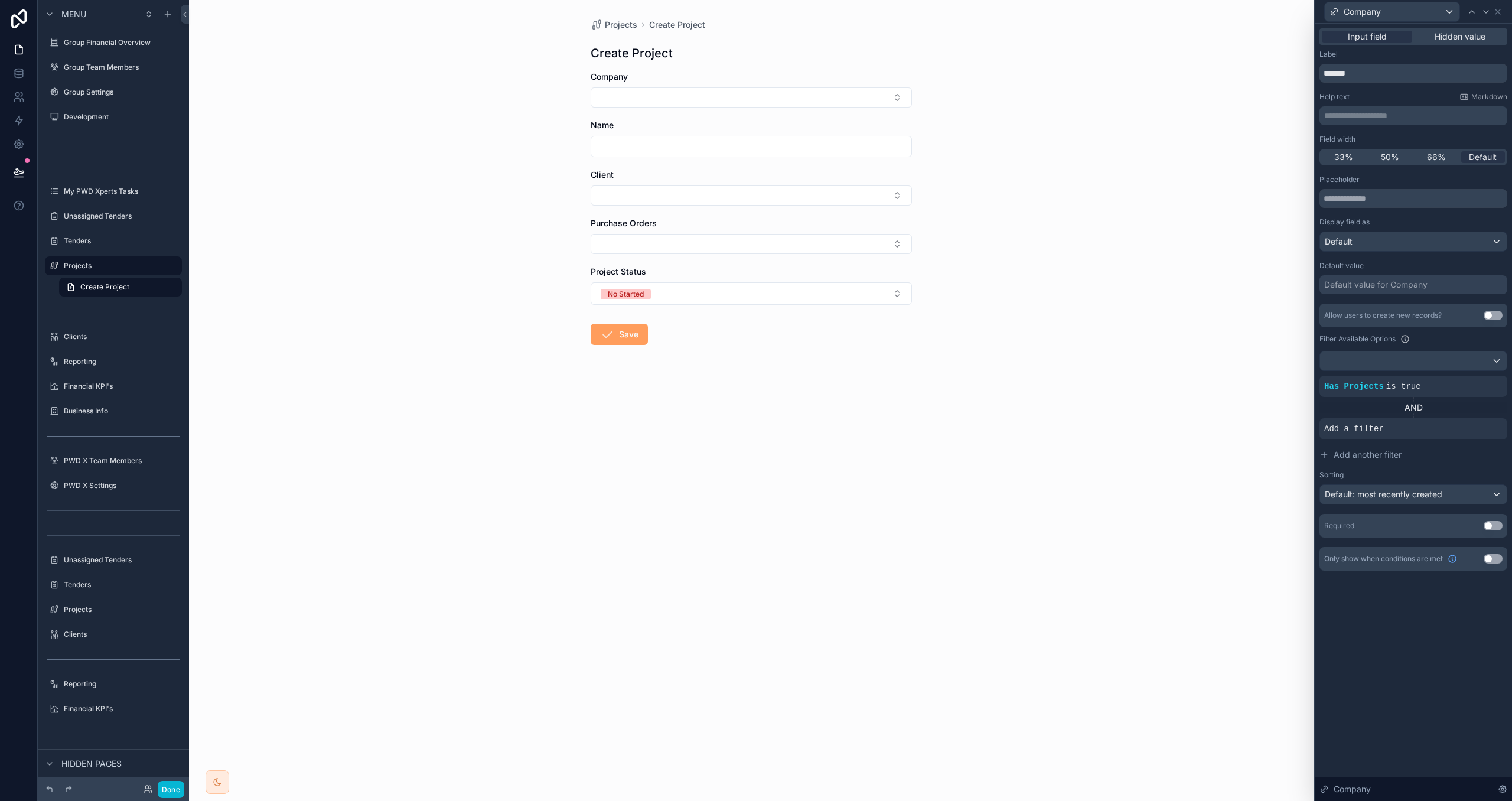
click at [0, 0] on div at bounding box center [0, 0] width 0 height 0
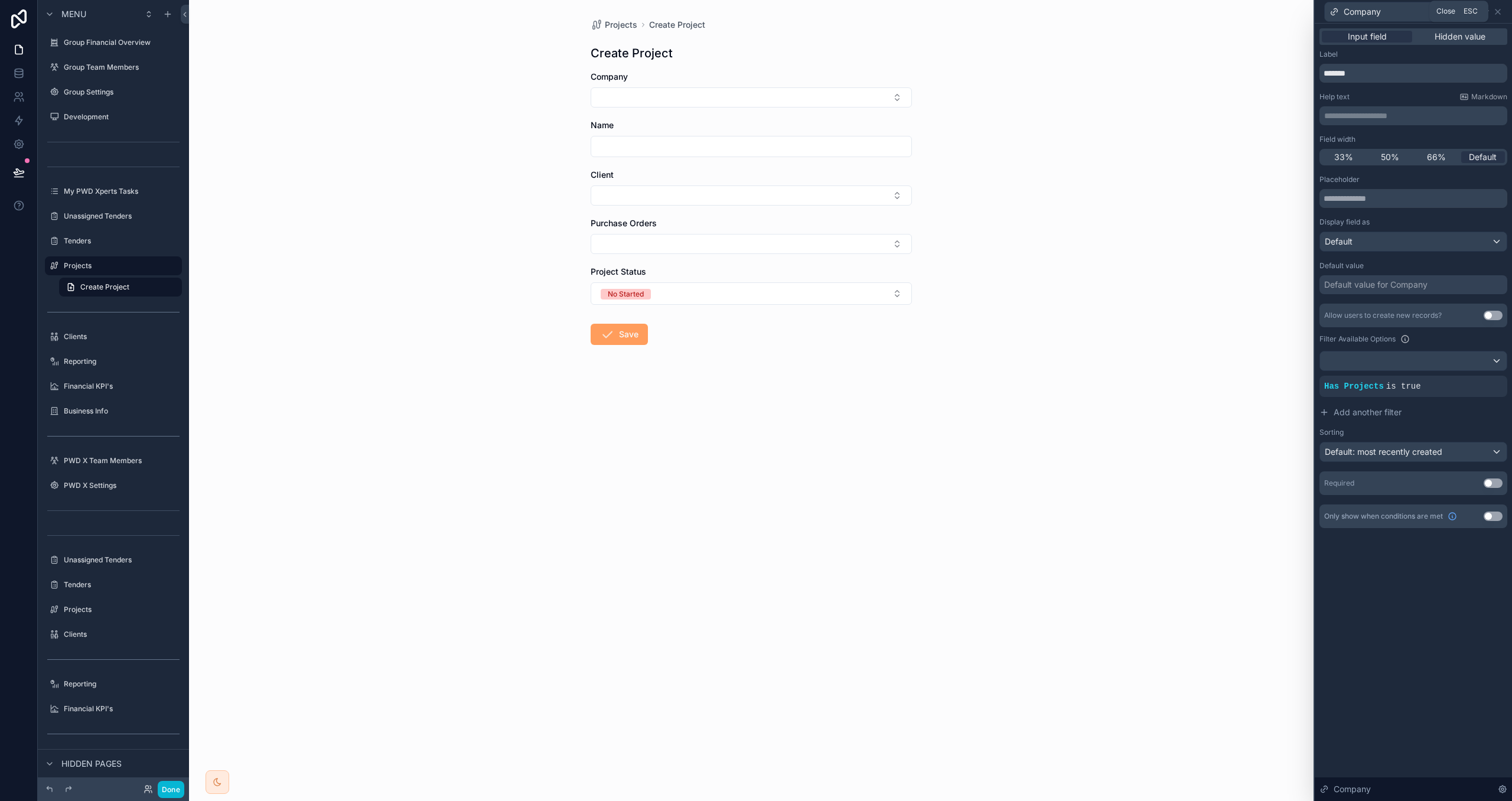
click at [1500, 7] on icon at bounding box center [1498, 12] width 10 height 10
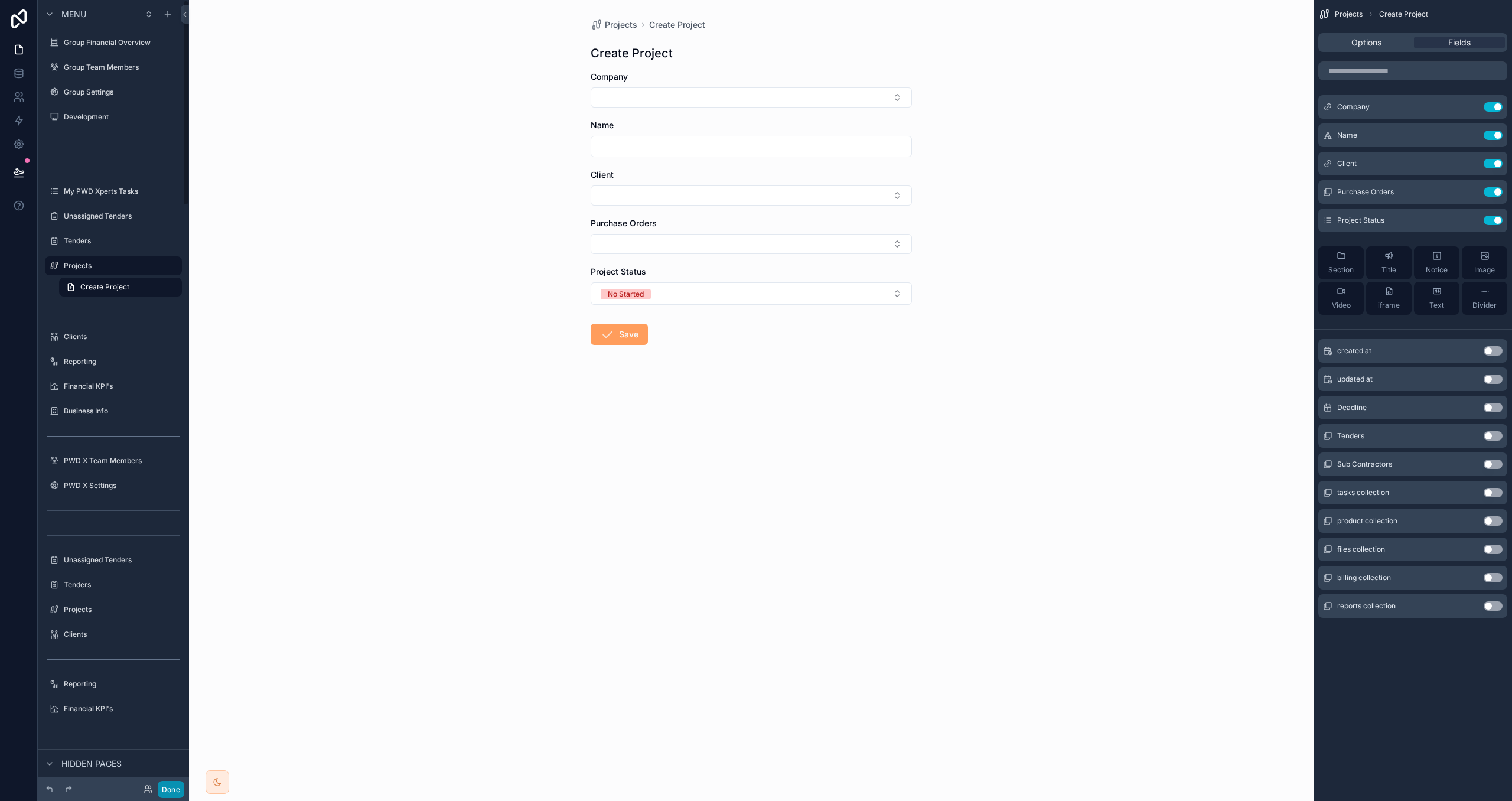
click at [169, 790] on button "Done" at bounding box center [171, 790] width 26 height 17
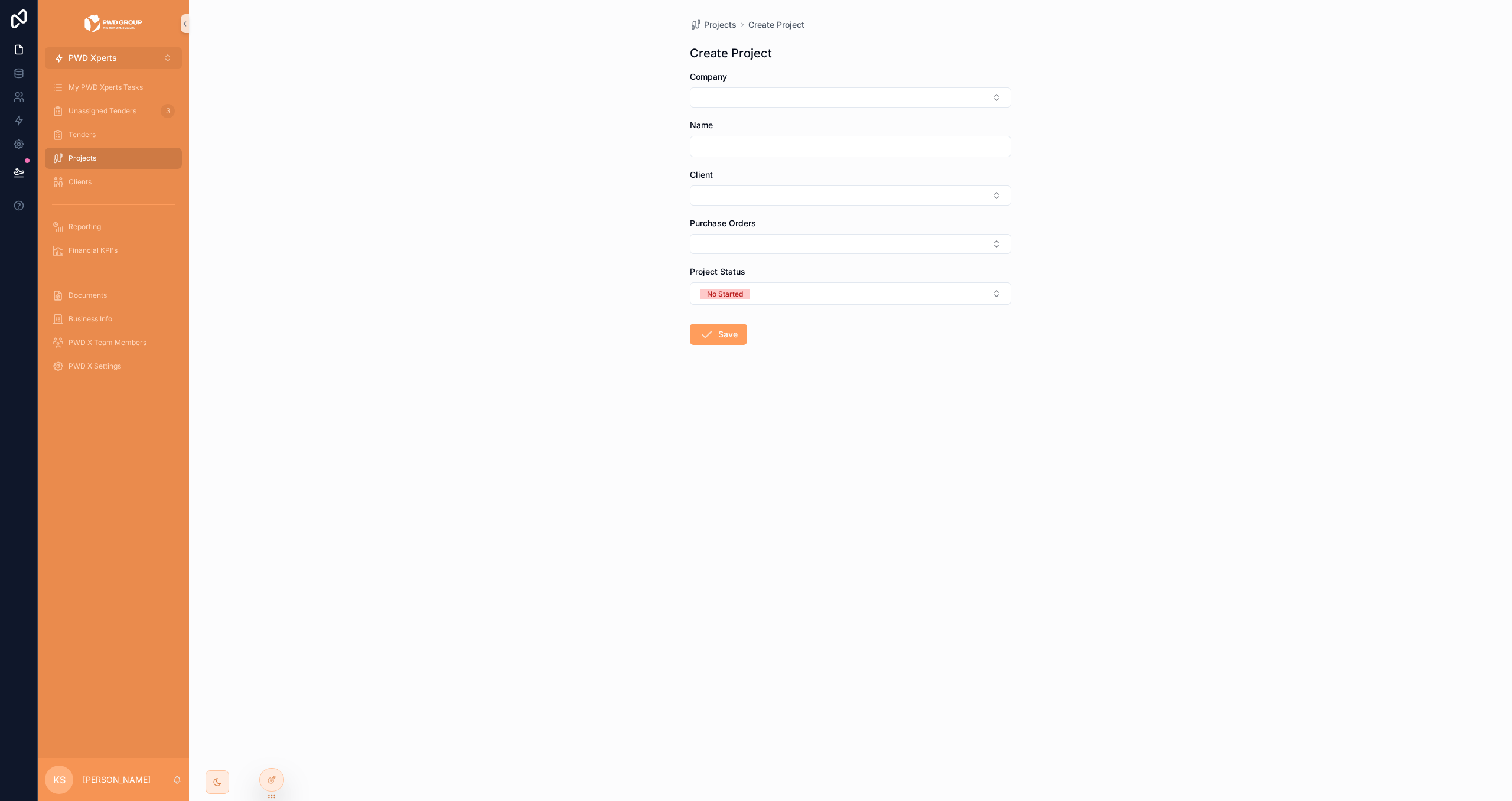
click at [120, 56] on button "PWD Xperts ⌥ 2" at bounding box center [114, 58] width 137 height 21
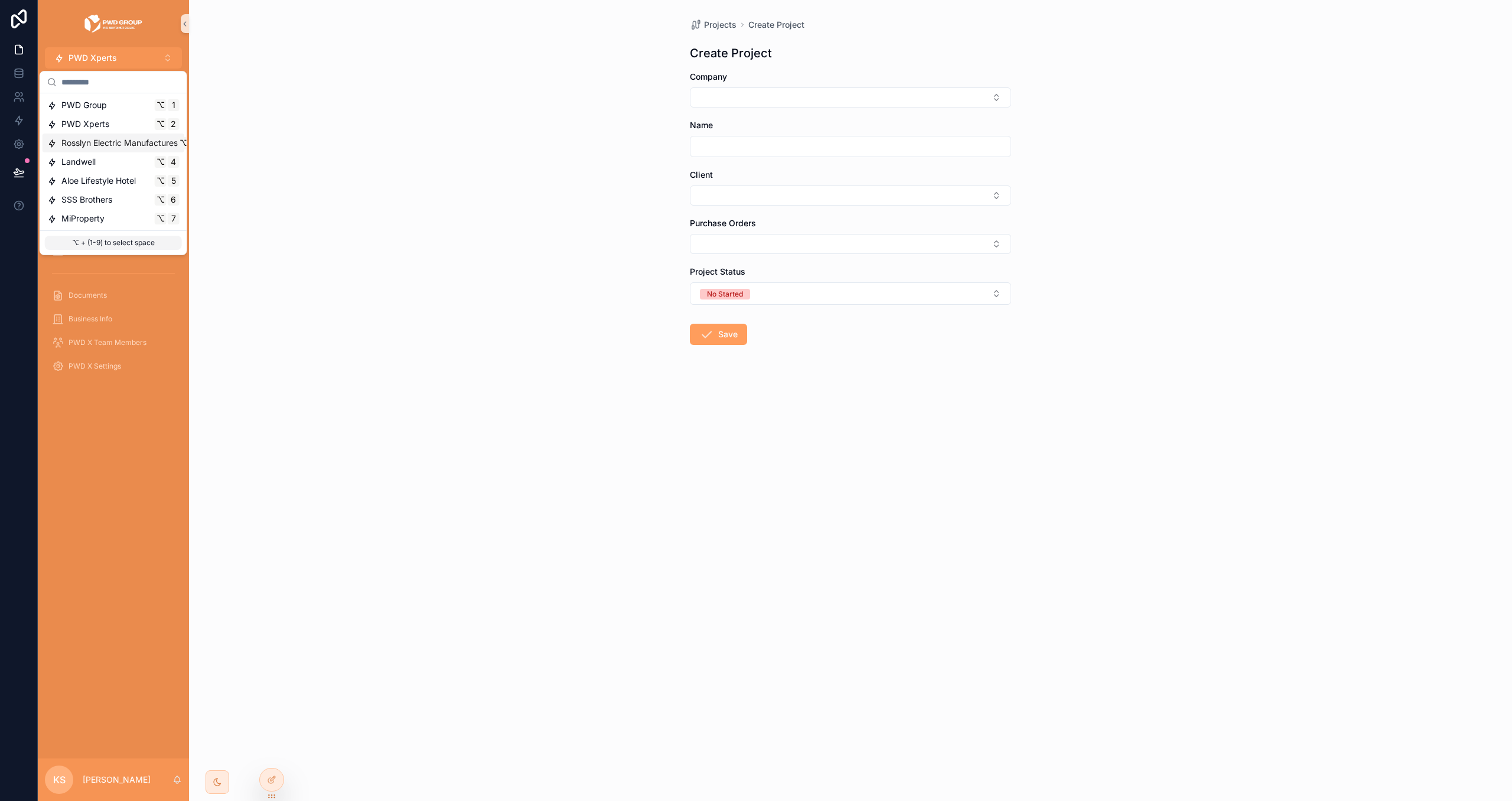
click at [118, 143] on span "Rosslyn Electric Manufactures" at bounding box center [119, 143] width 116 height 11
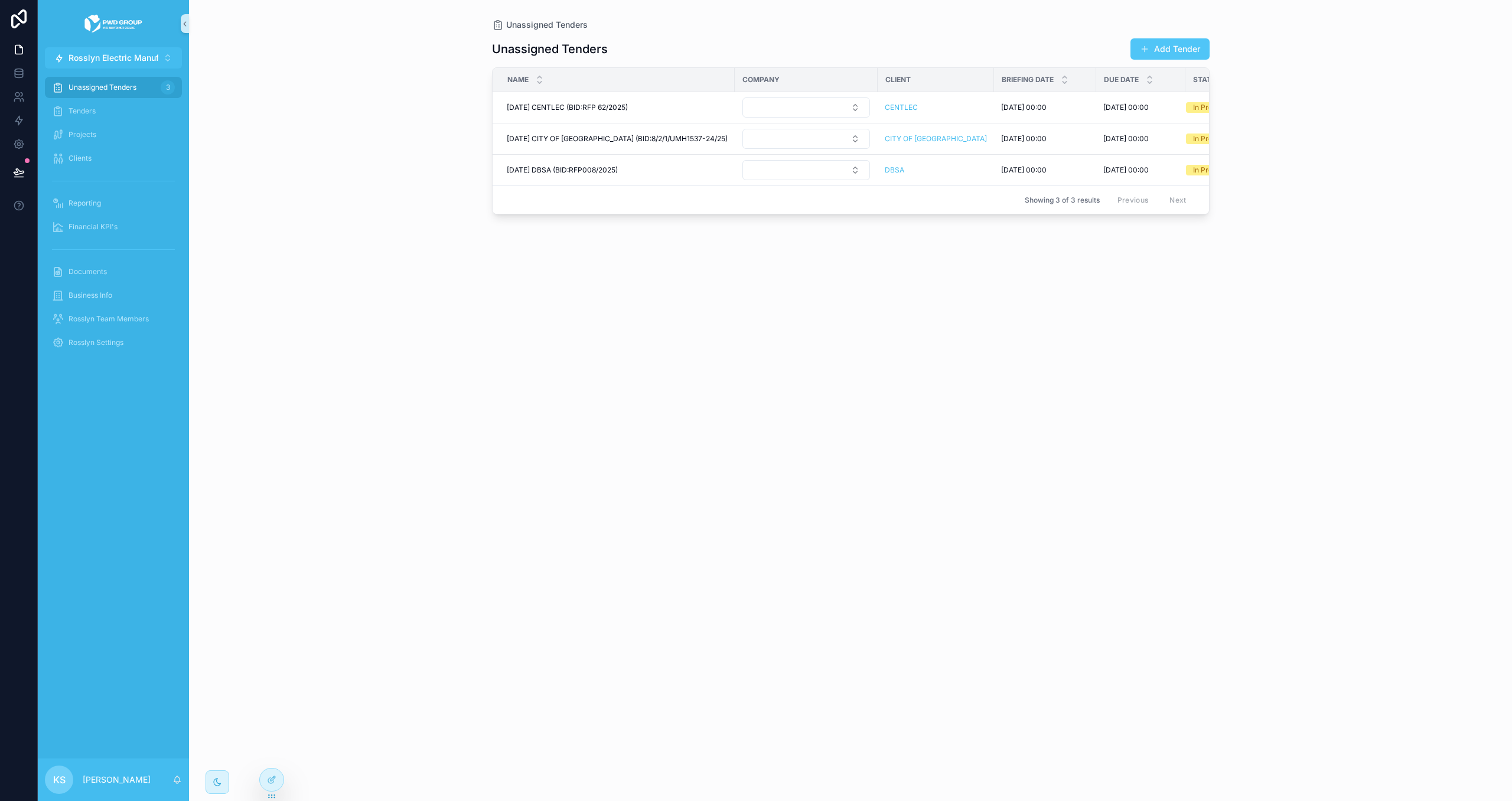
click at [119, 215] on div "Financial KPI's" at bounding box center [113, 227] width 151 height 24
click at [118, 123] on div "Projects" at bounding box center [113, 134] width 151 height 24
click at [118, 133] on div "Projects" at bounding box center [114, 134] width 123 height 19
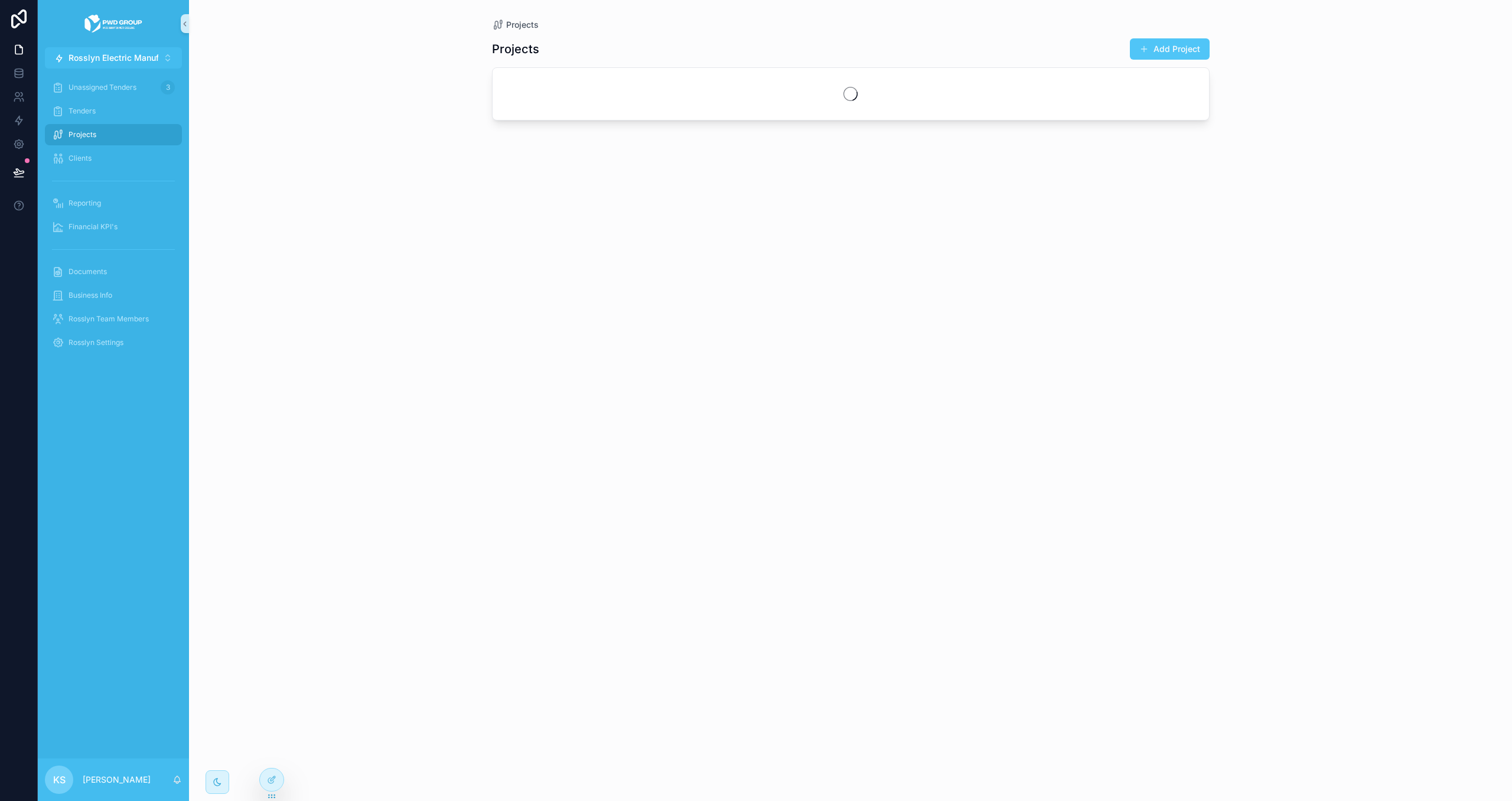
click at [1187, 56] on button "Add Project" at bounding box center [1169, 49] width 79 height 21
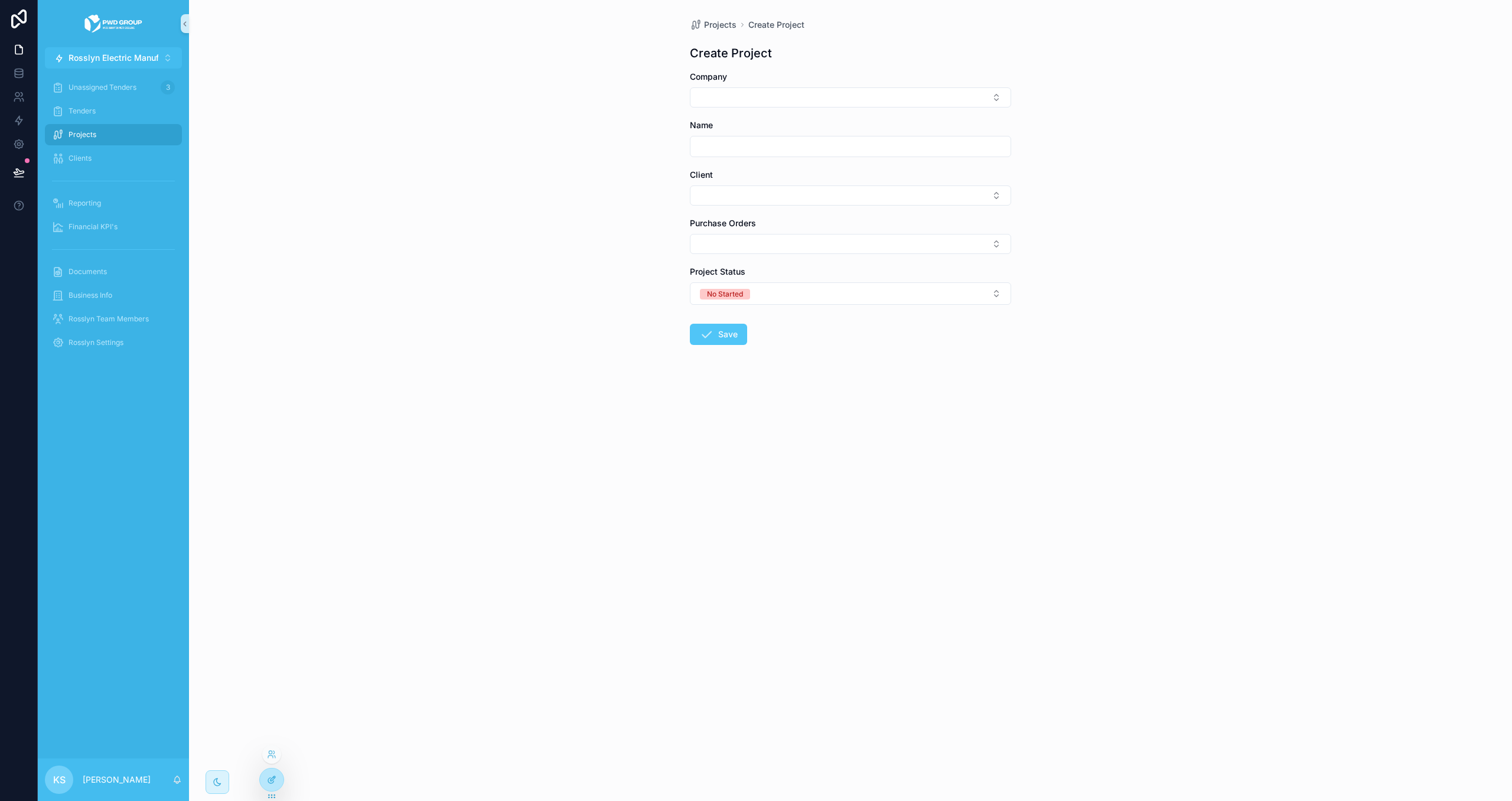
click at [273, 782] on icon at bounding box center [272, 780] width 10 height 10
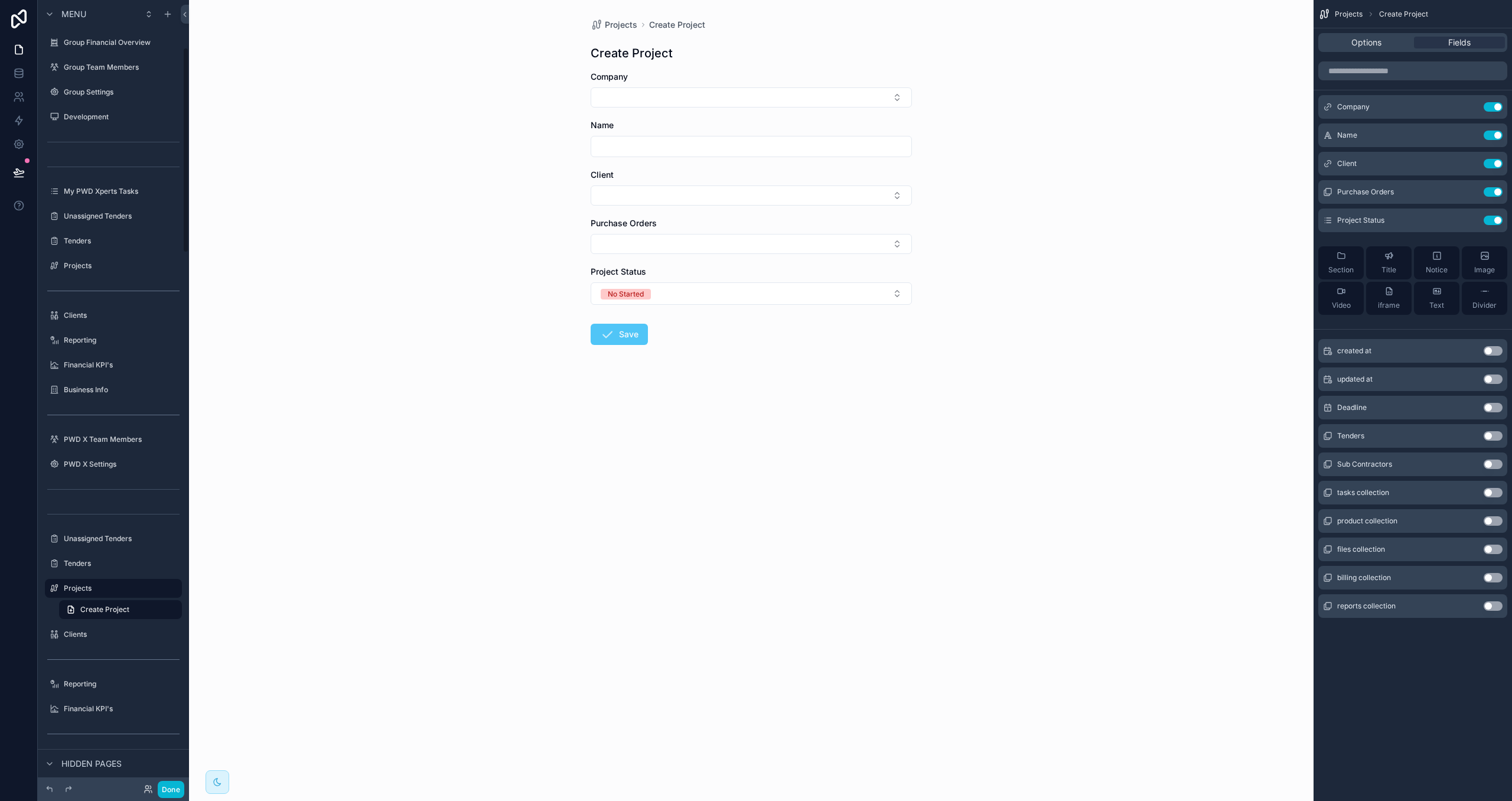
scroll to position [182, 0]
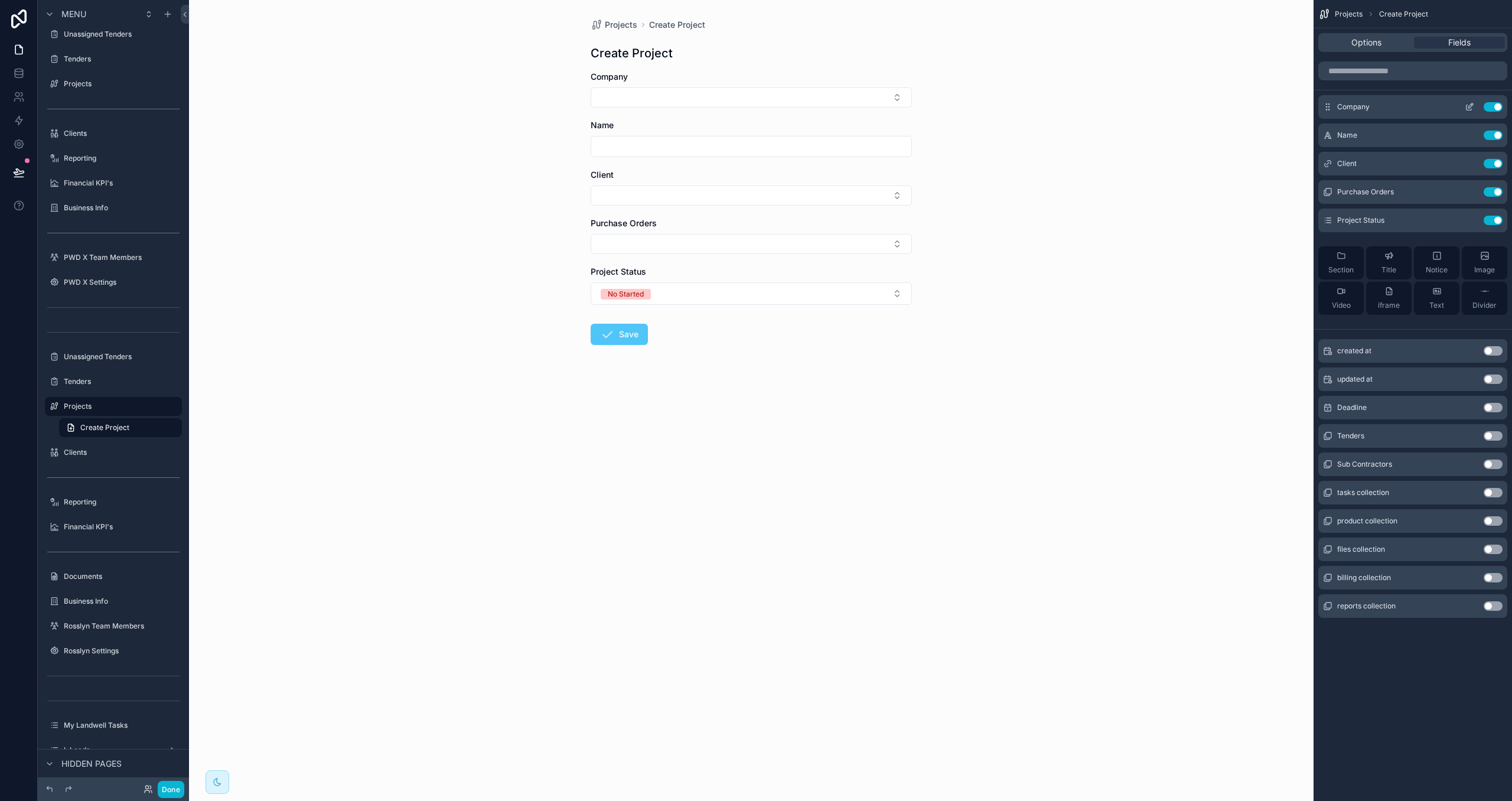
click at [1472, 106] on icon "scrollable content" at bounding box center [1470, 107] width 10 height 10
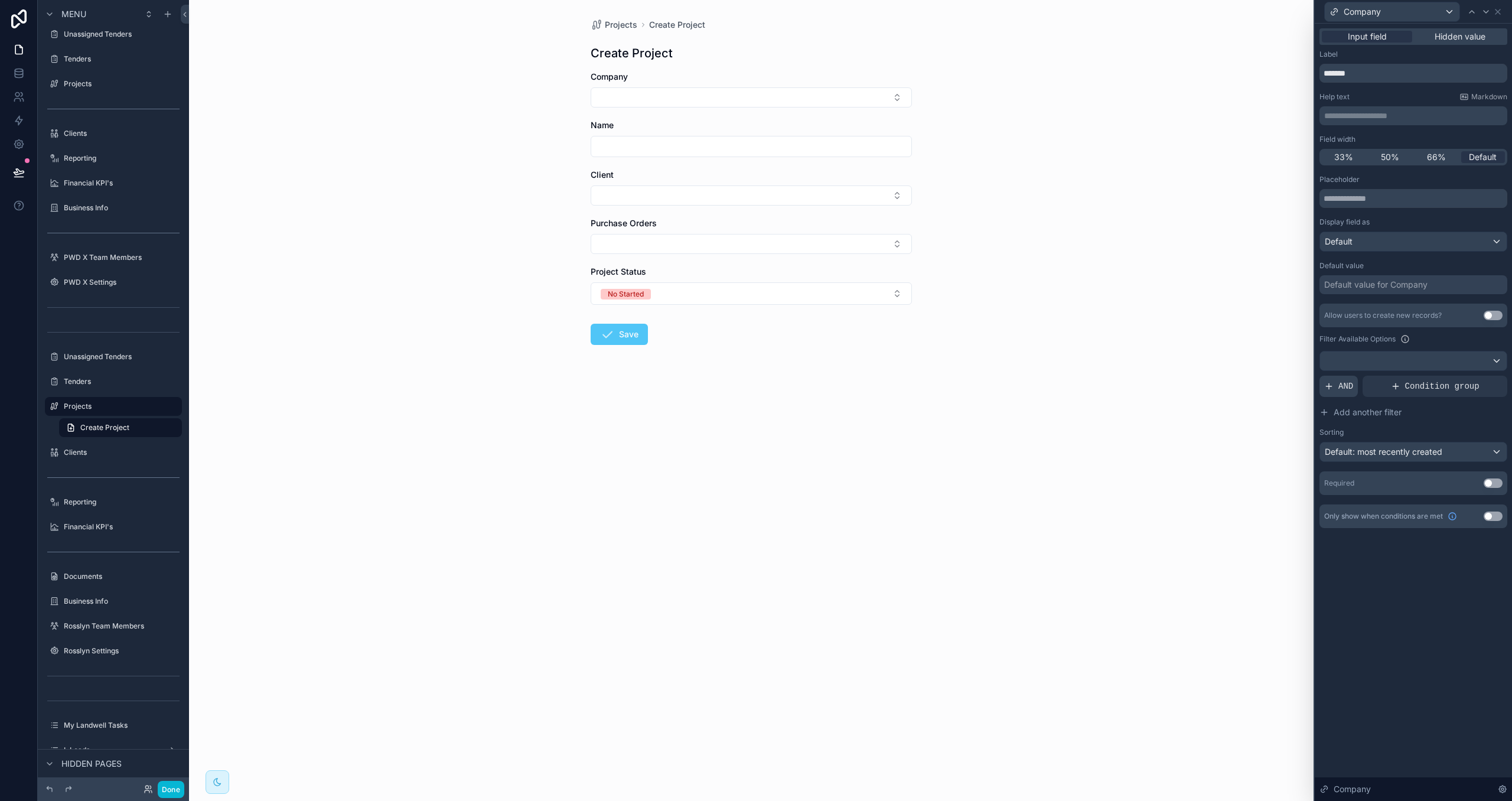
click at [1347, 384] on span "AND" at bounding box center [1346, 386] width 15 height 11
drag, startPoint x: 1478, startPoint y: 380, endPoint x: 1464, endPoint y: 383, distance: 14.3
click at [1478, 380] on icon at bounding box center [1478, 376] width 7 height 7
click at [1226, 362] on div "Select a field" at bounding box center [1205, 369] width 70 height 19
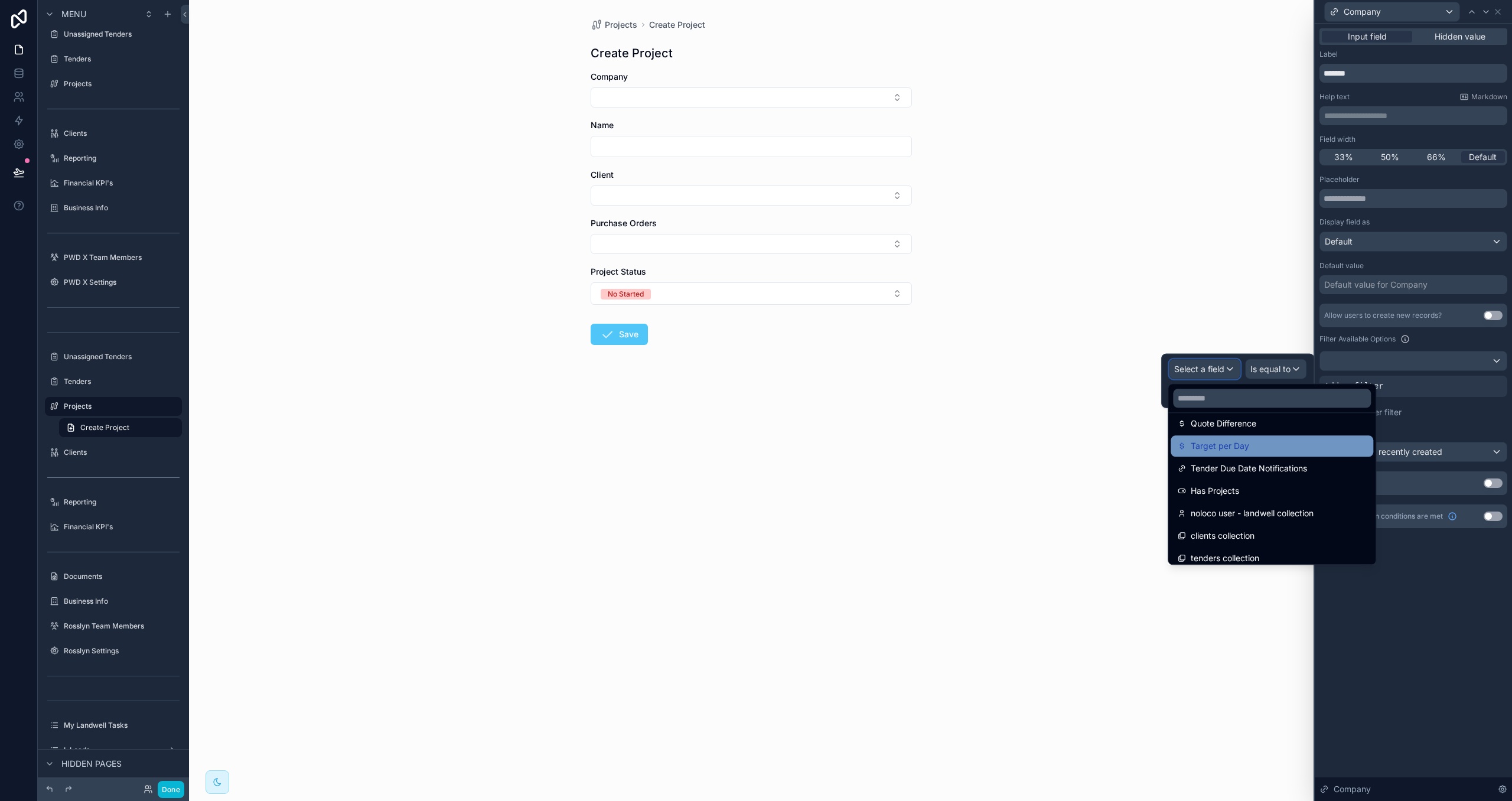
scroll to position [716, 0]
drag, startPoint x: 1232, startPoint y: 478, endPoint x: 1264, endPoint y: 412, distance: 73.3
click at [1232, 477] on span "Has Projects" at bounding box center [1215, 479] width 48 height 14
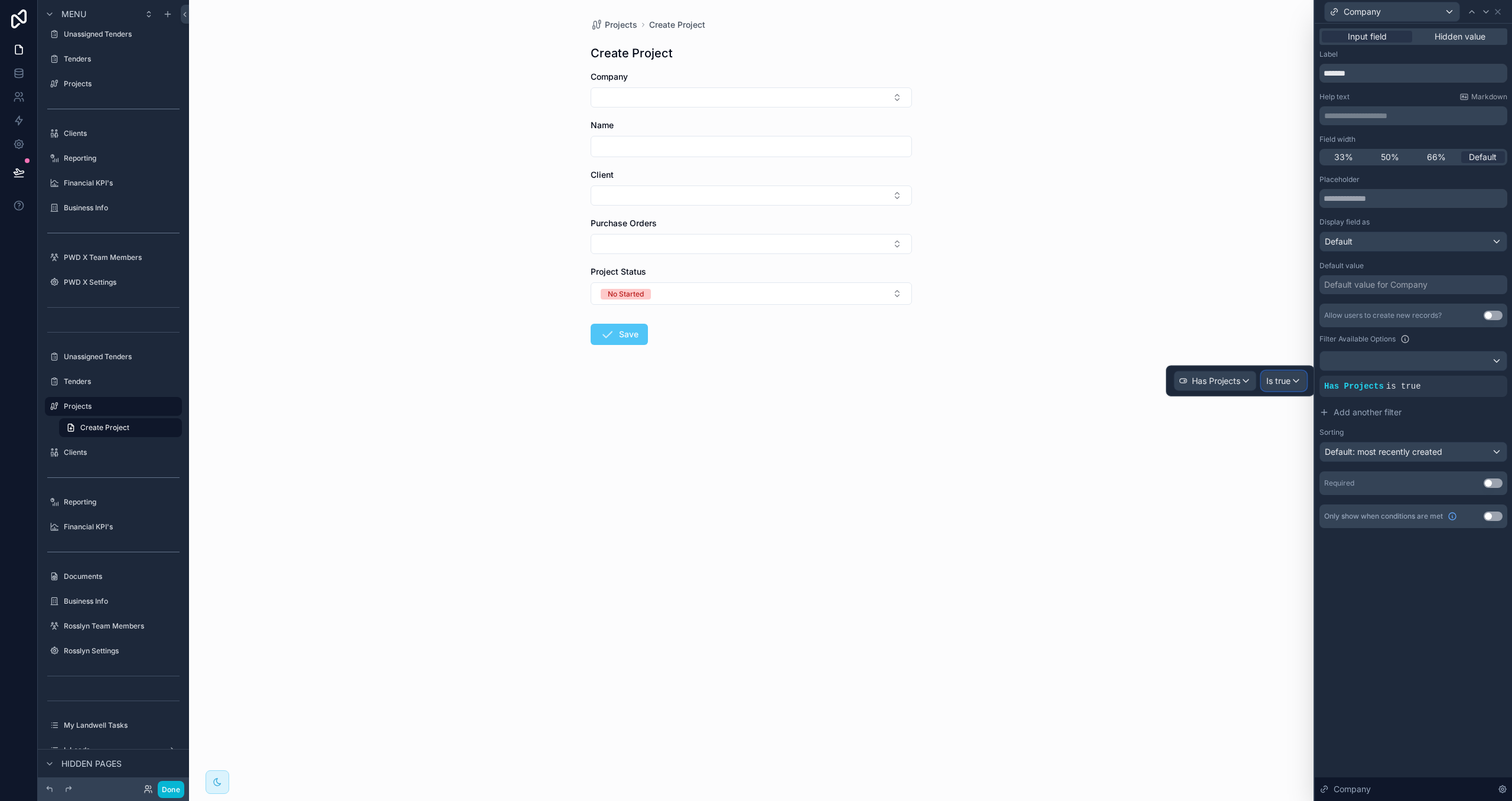
click at [1275, 389] on div "Is true" at bounding box center [1284, 380] width 44 height 19
click at [1456, 420] on button "Add another filter" at bounding box center [1414, 412] width 188 height 21
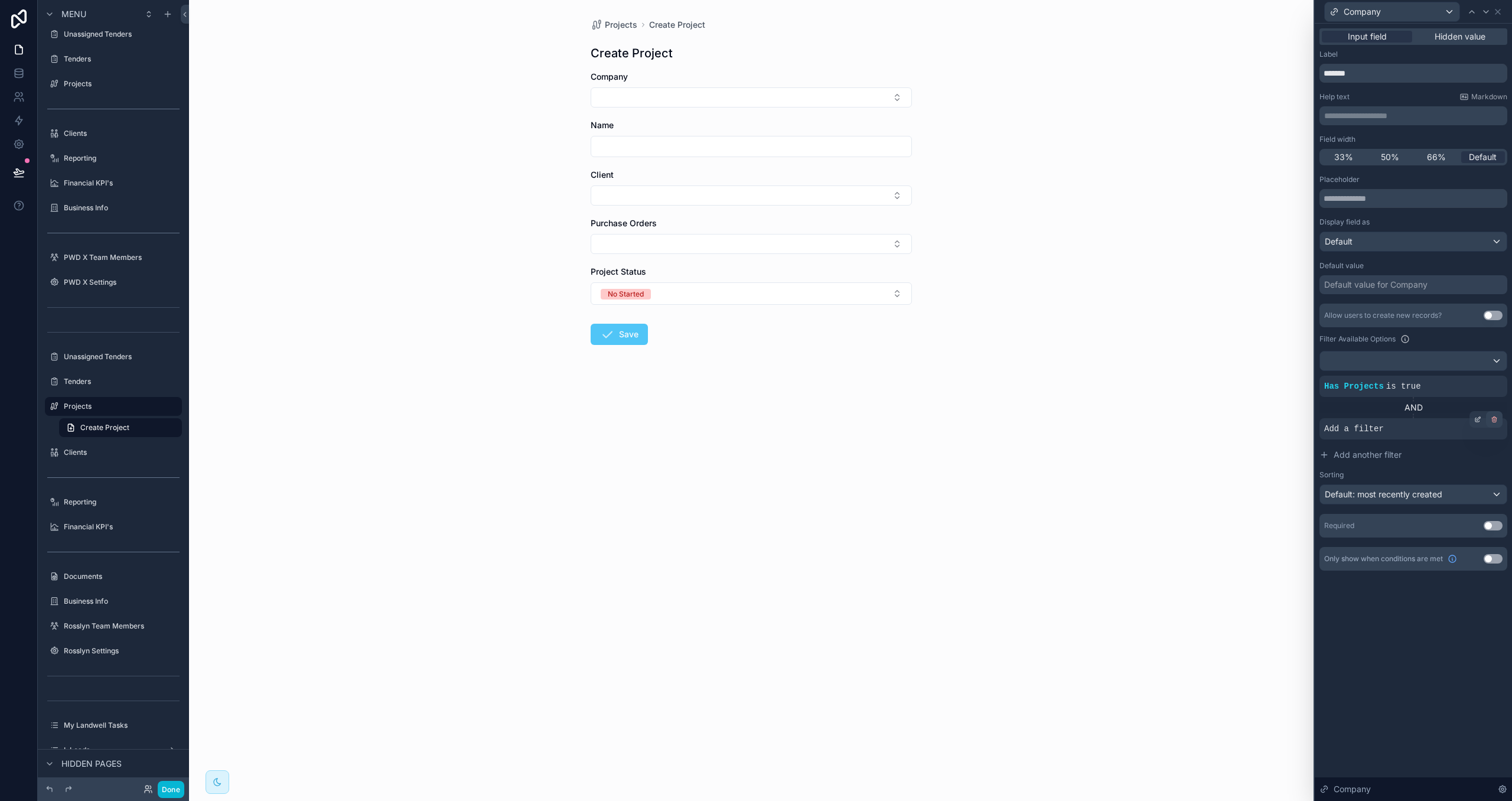
click at [1496, 420] on icon at bounding box center [1495, 420] width 4 height 4
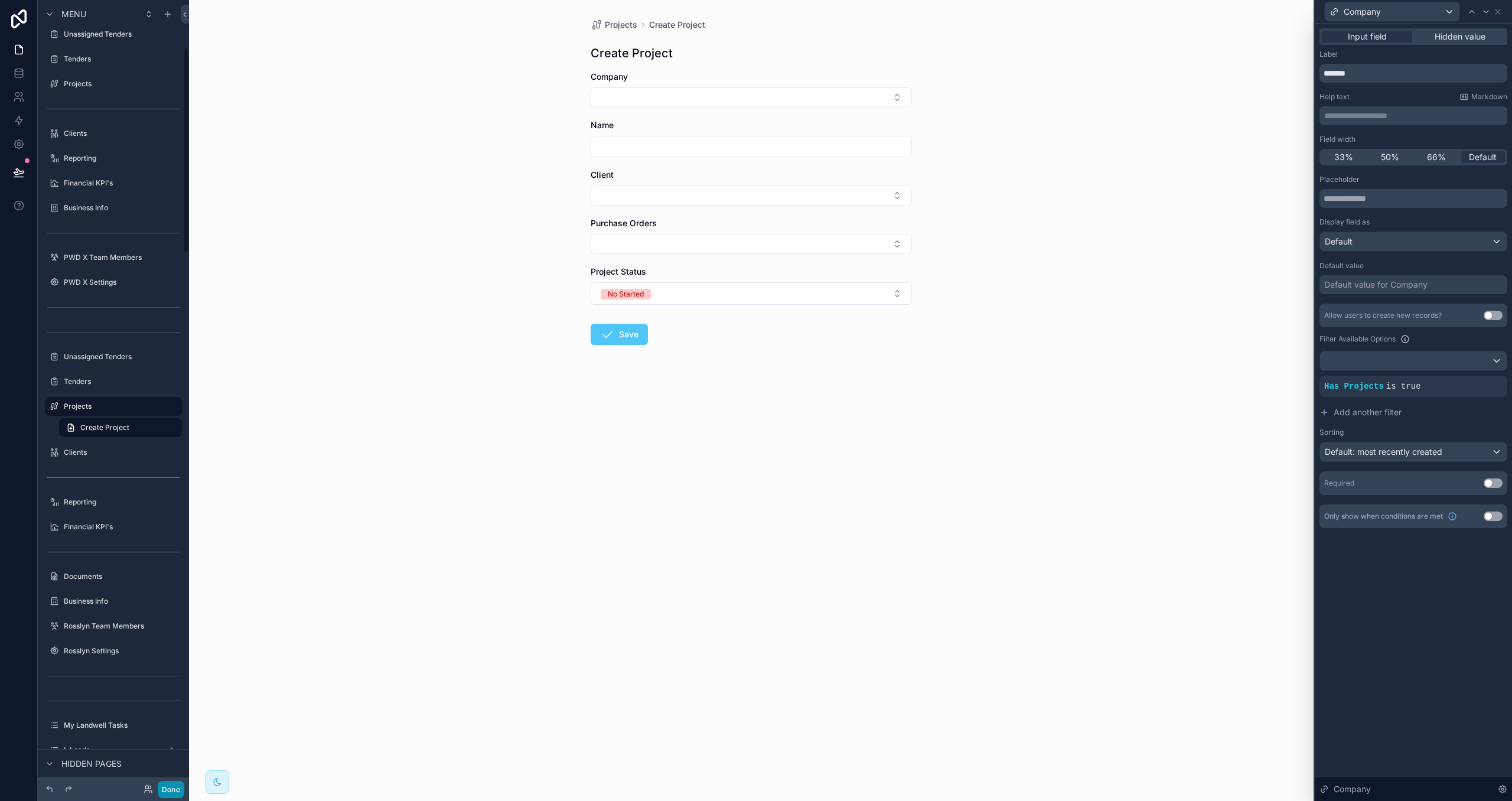
click at [173, 785] on button "Done" at bounding box center [171, 790] width 26 height 17
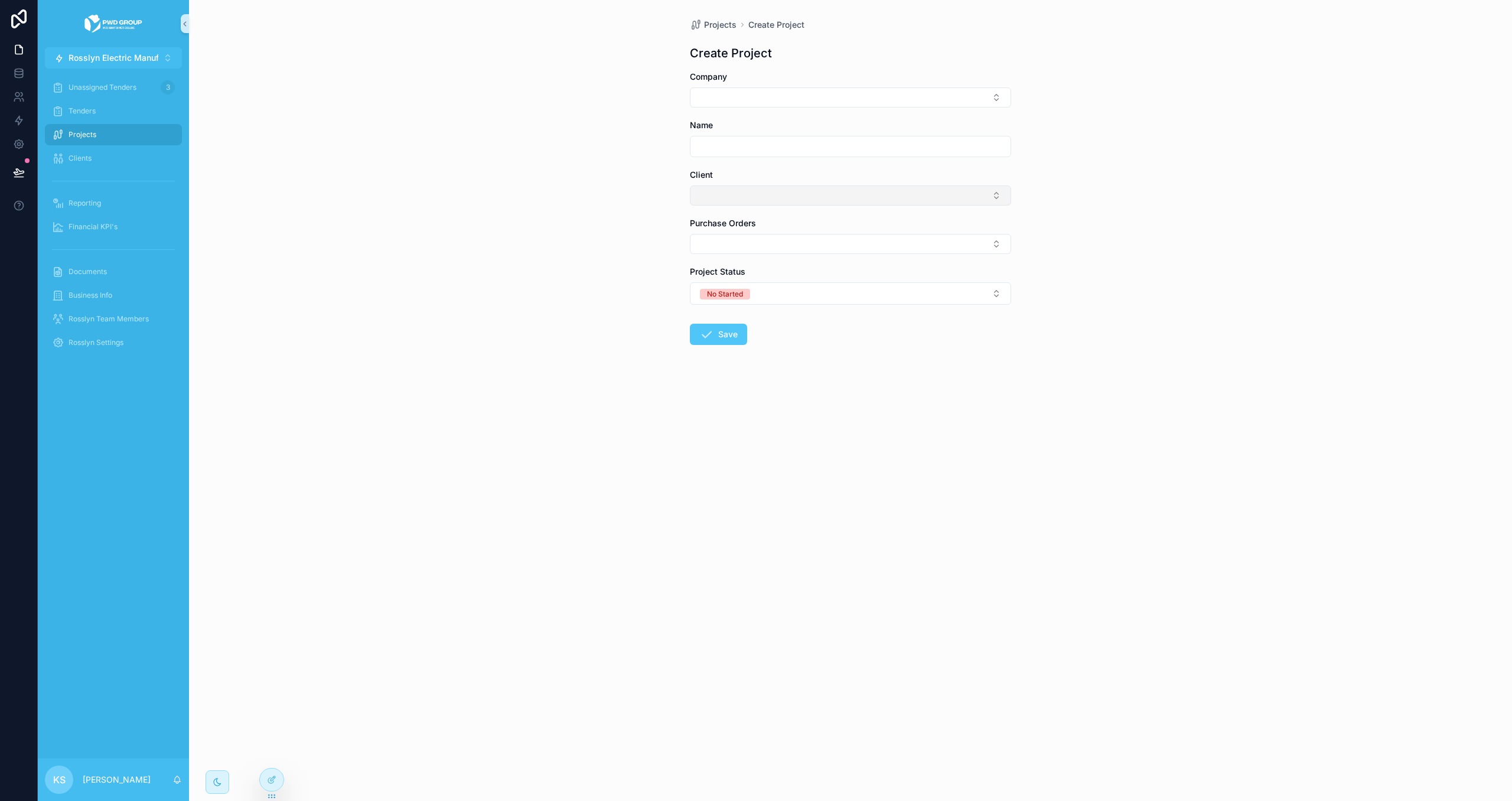
drag, startPoint x: 745, startPoint y: 93, endPoint x: 819, endPoint y: 199, distance: 129.3
click at [745, 93] on button "Select Button" at bounding box center [850, 97] width 322 height 20
click at [554, 157] on div "Projects Create Project Create Project Company Name Client Purchase Orders Proj…" at bounding box center [850, 400] width 1323 height 801
click at [125, 59] on span "Rosslyn Electric Manufactures" at bounding box center [128, 58] width 120 height 11
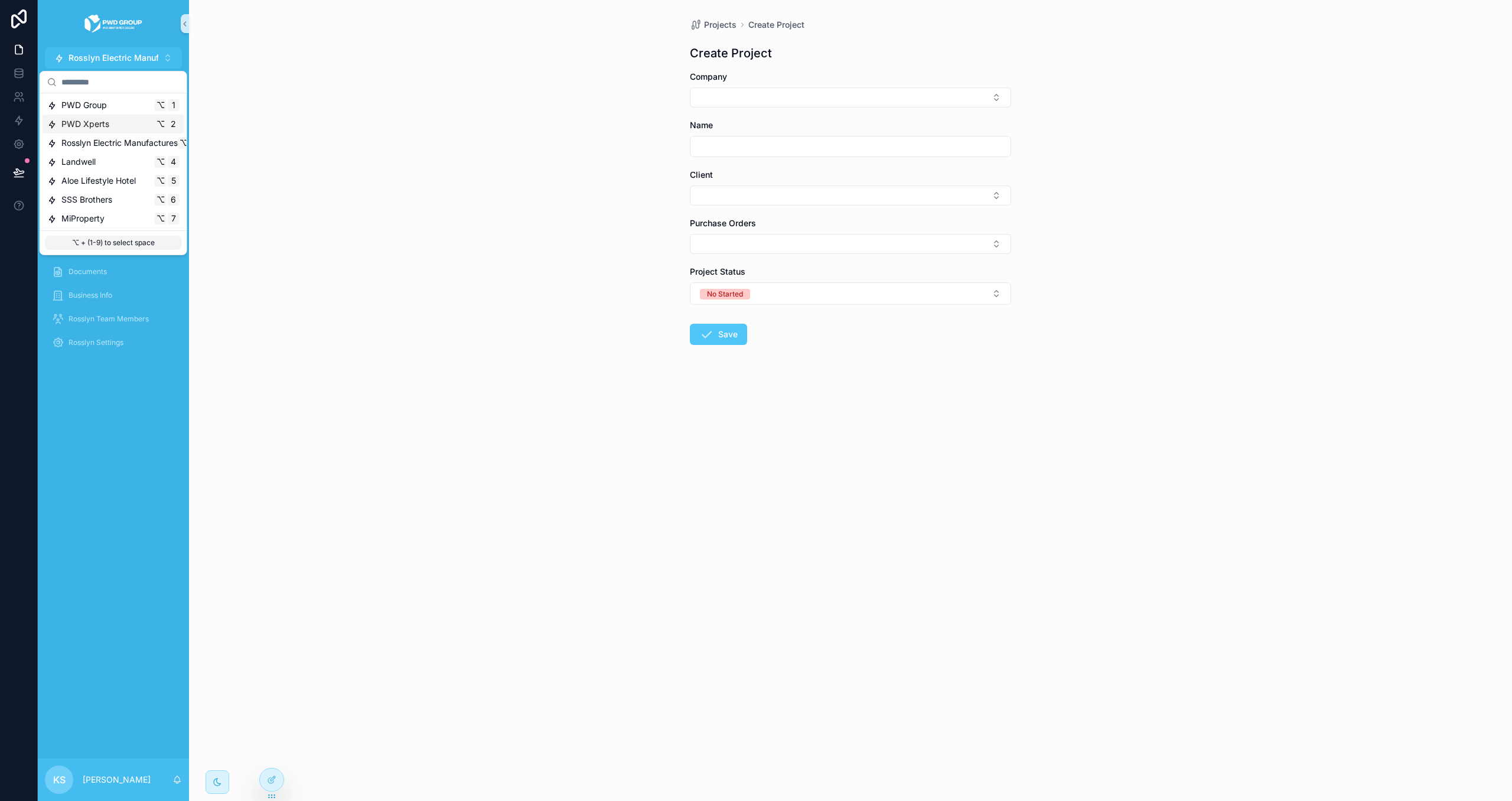
click at [132, 122] on div "PWD Xperts ⌥ 2" at bounding box center [114, 124] width 133 height 11
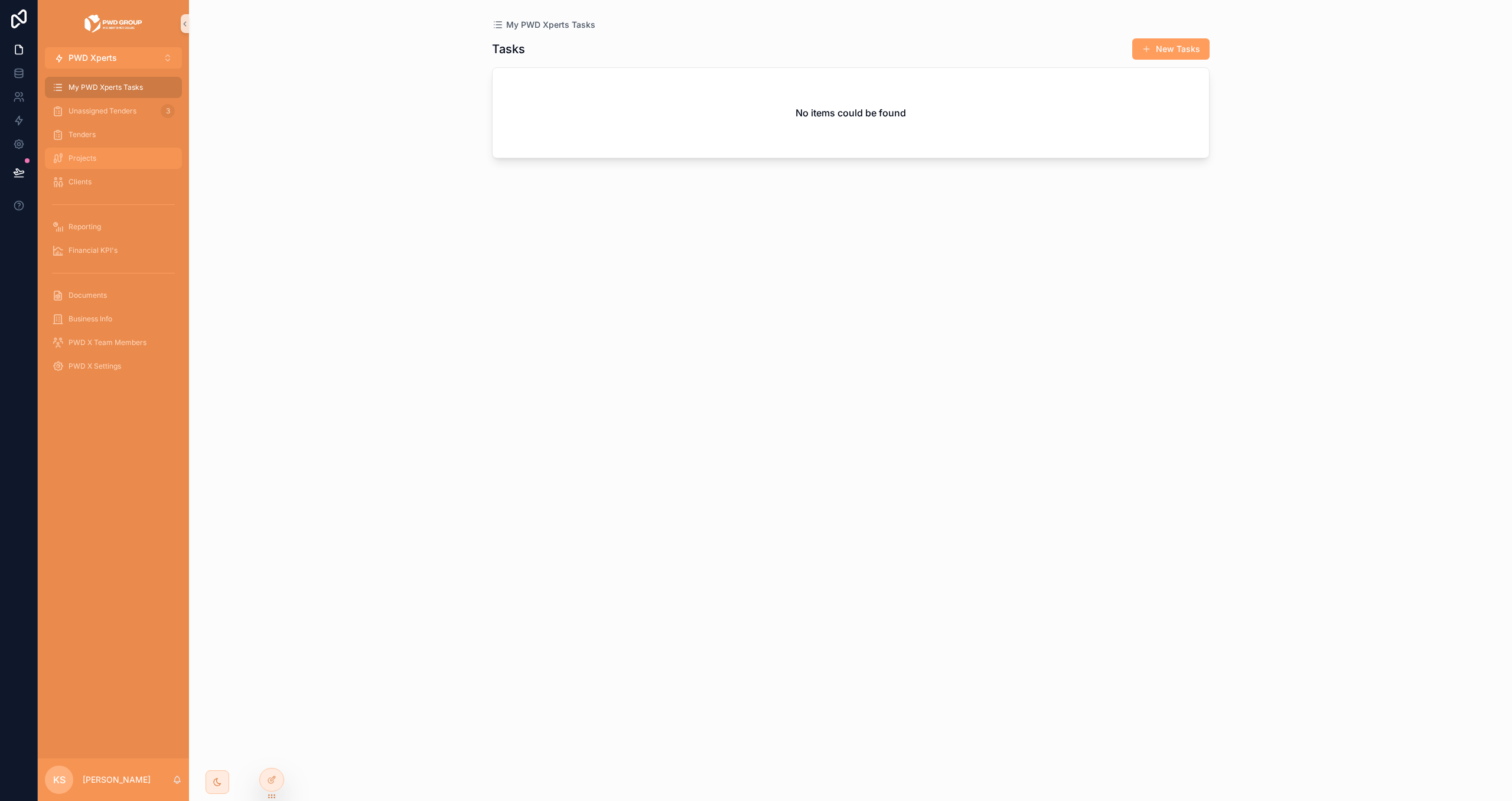
click at [137, 160] on div "Projects" at bounding box center [114, 158] width 123 height 19
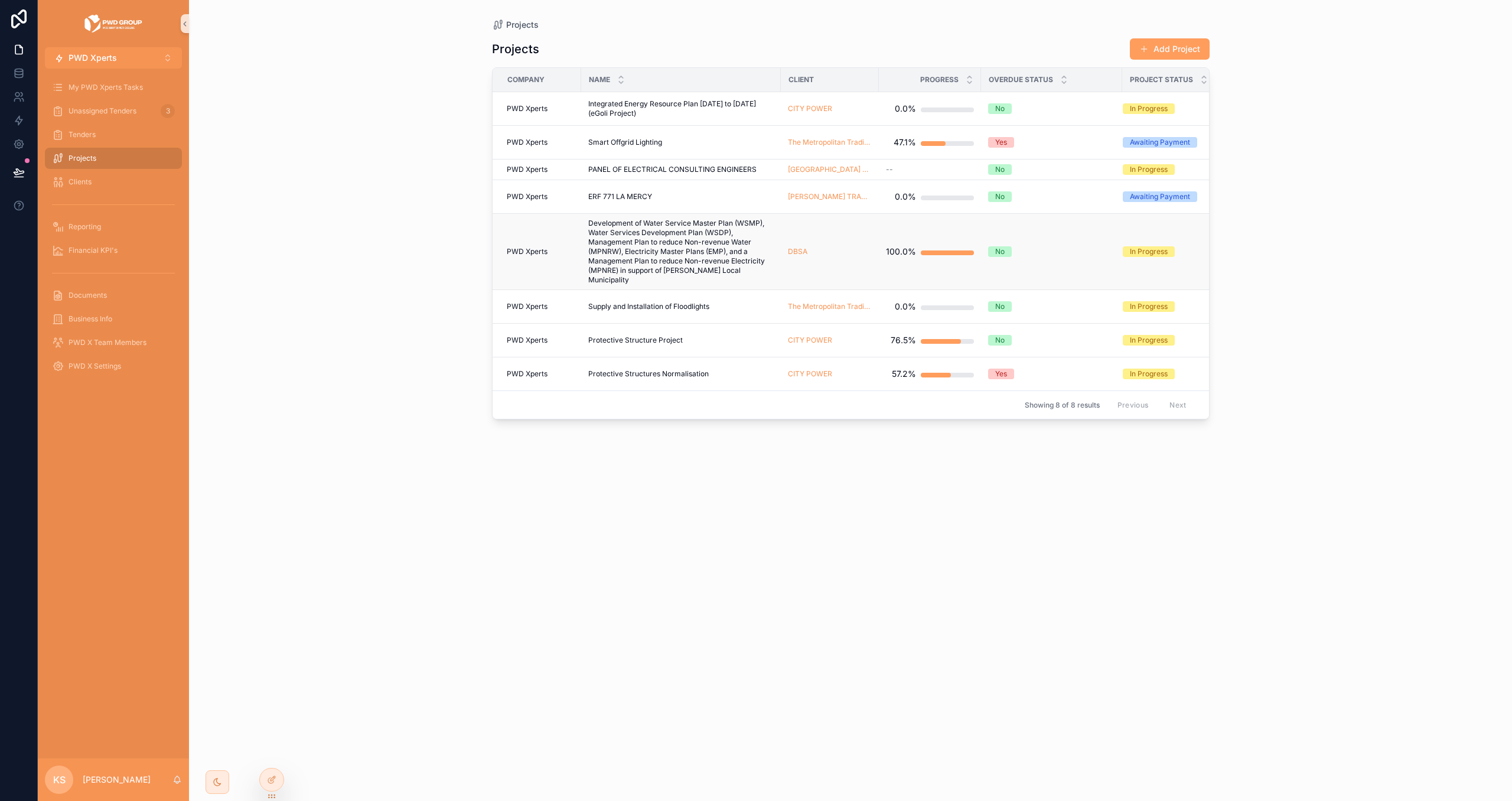
click at [712, 259] on span "Development of Water Service Master Plan (WSMP), Water Services Development Pla…" at bounding box center [681, 251] width 186 height 66
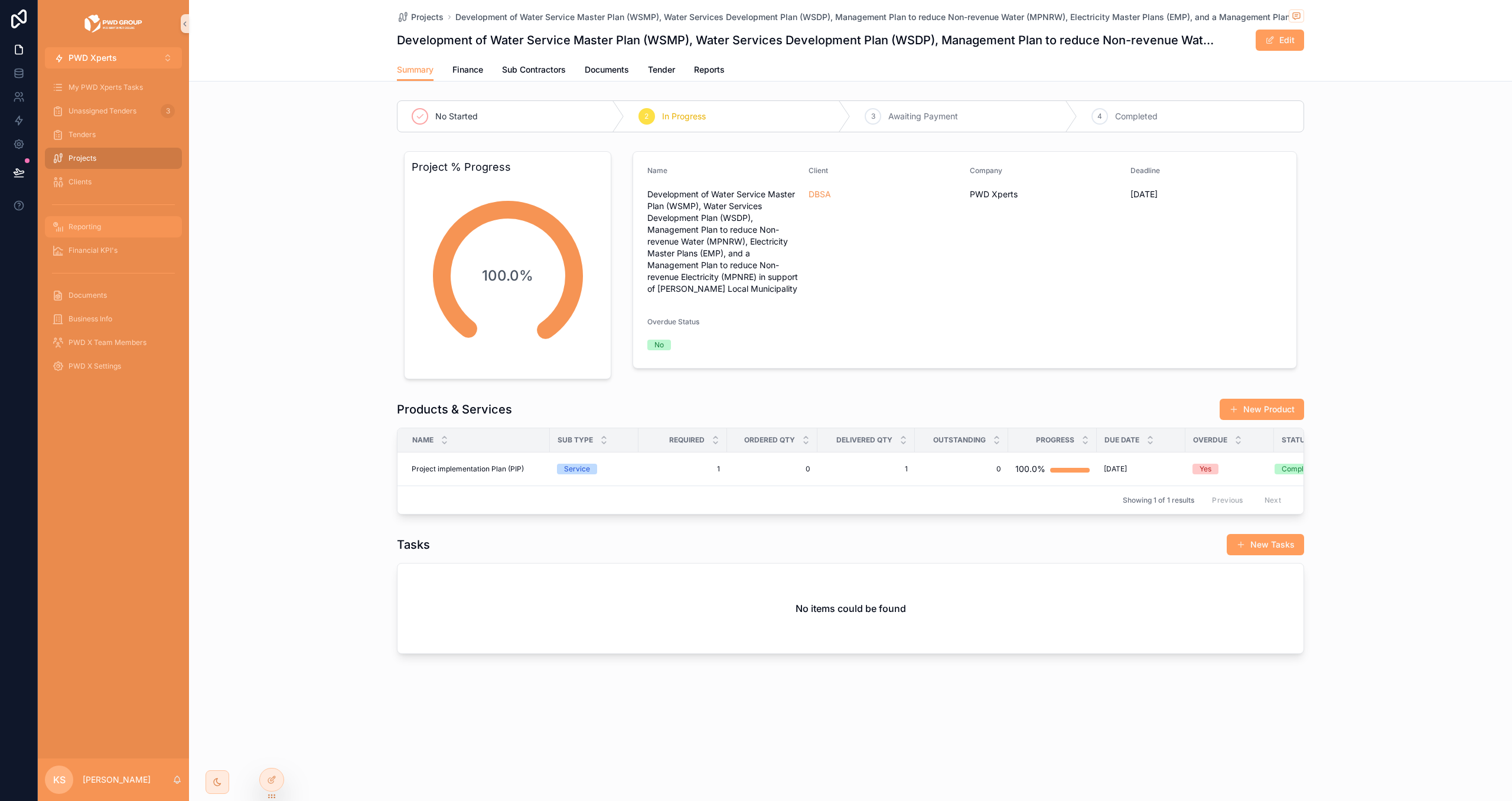
click at [103, 230] on div "Reporting" at bounding box center [114, 227] width 123 height 19
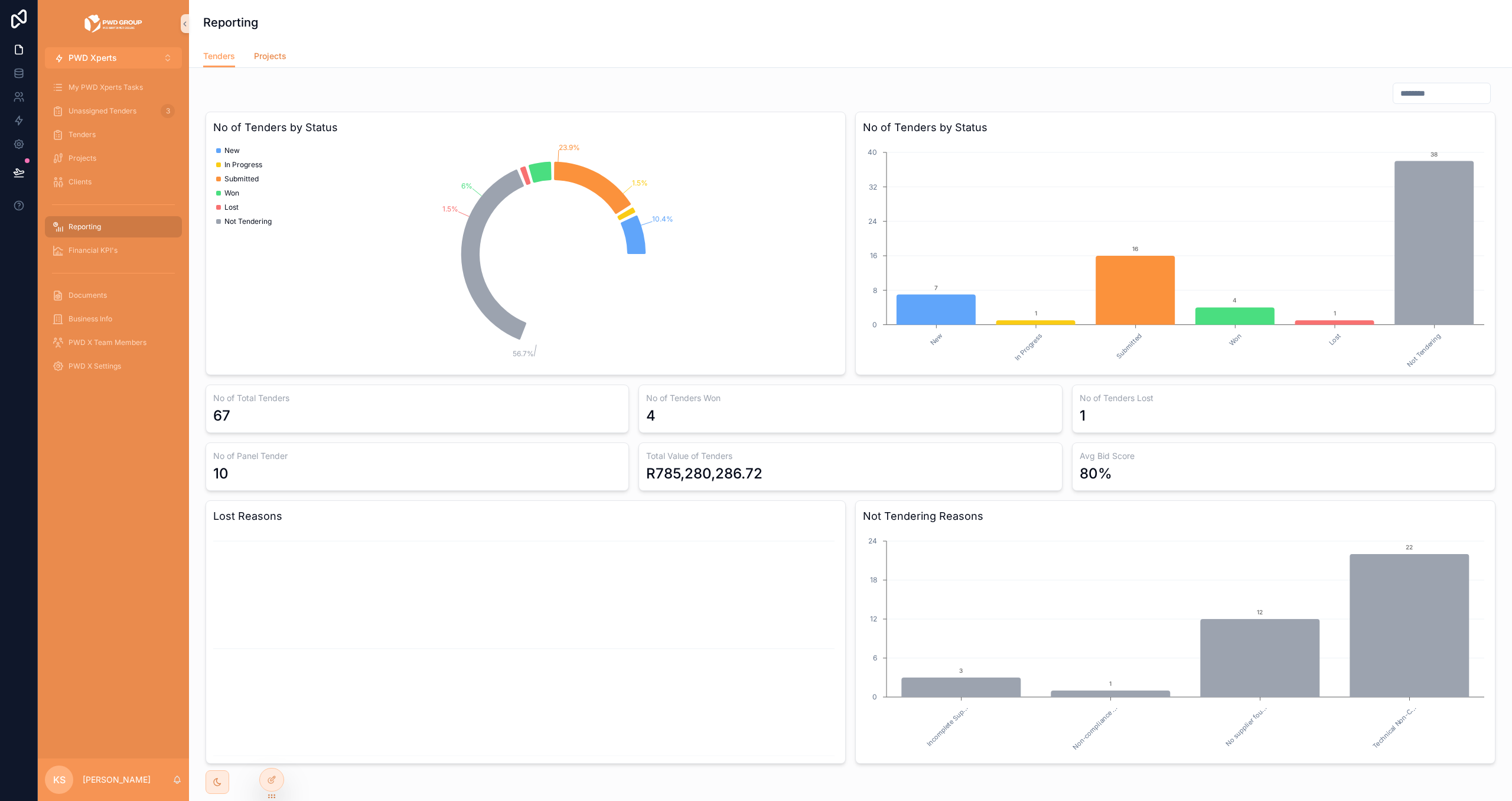
drag, startPoint x: 281, startPoint y: 56, endPoint x: 295, endPoint y: 67, distance: 17.8
click at [281, 56] on span "Projects" at bounding box center [270, 56] width 33 height 11
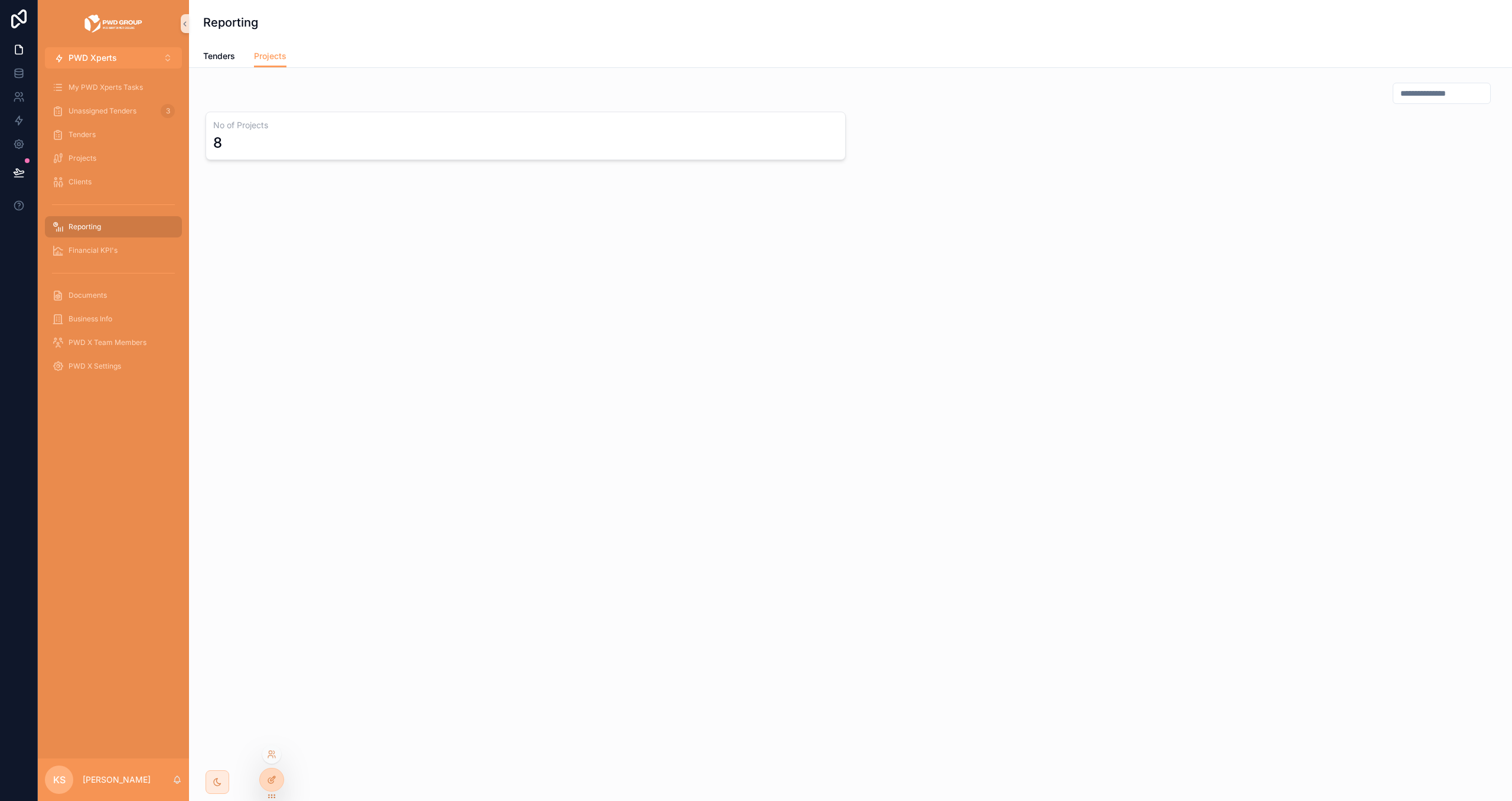
click at [276, 769] on div at bounding box center [272, 780] width 25 height 24
click at [275, 781] on icon at bounding box center [272, 780] width 10 height 10
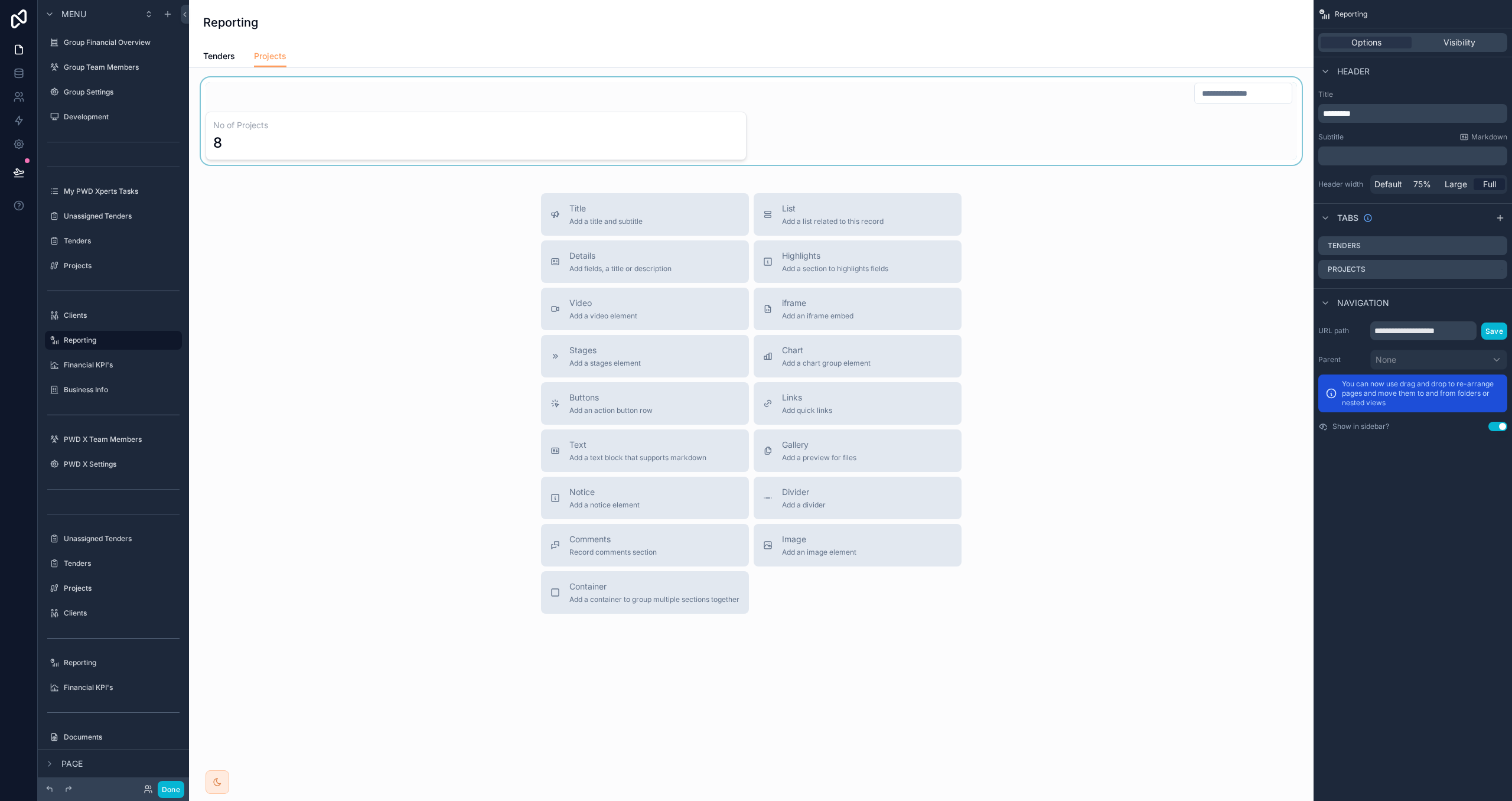
click at [804, 142] on div "scrollable content" at bounding box center [752, 121] width 1106 height 88
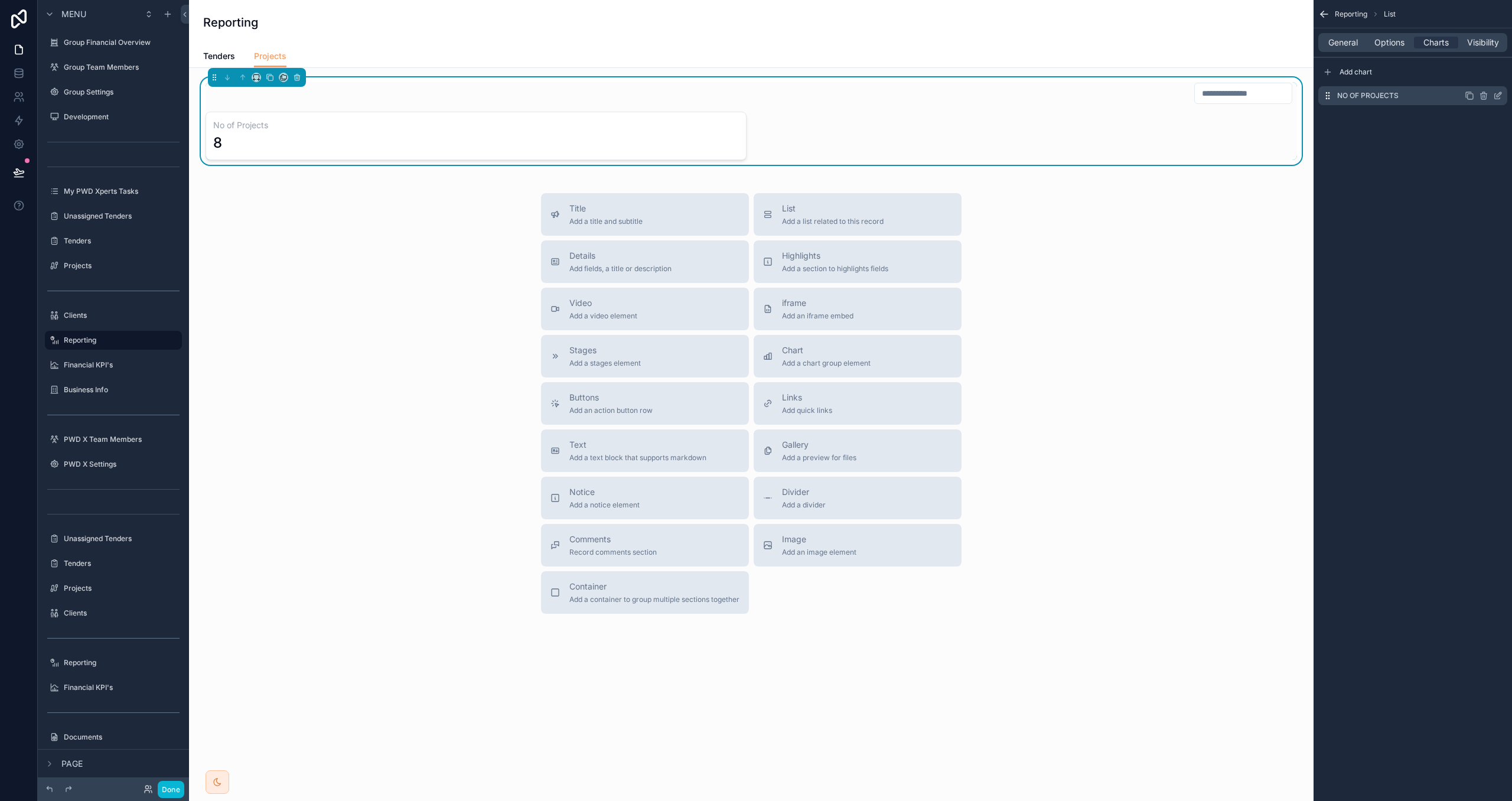
click at [1471, 97] on icon "scrollable content" at bounding box center [1470, 96] width 10 height 10
click at [1497, 120] on icon "scrollable content" at bounding box center [1500, 119] width 5 height 5
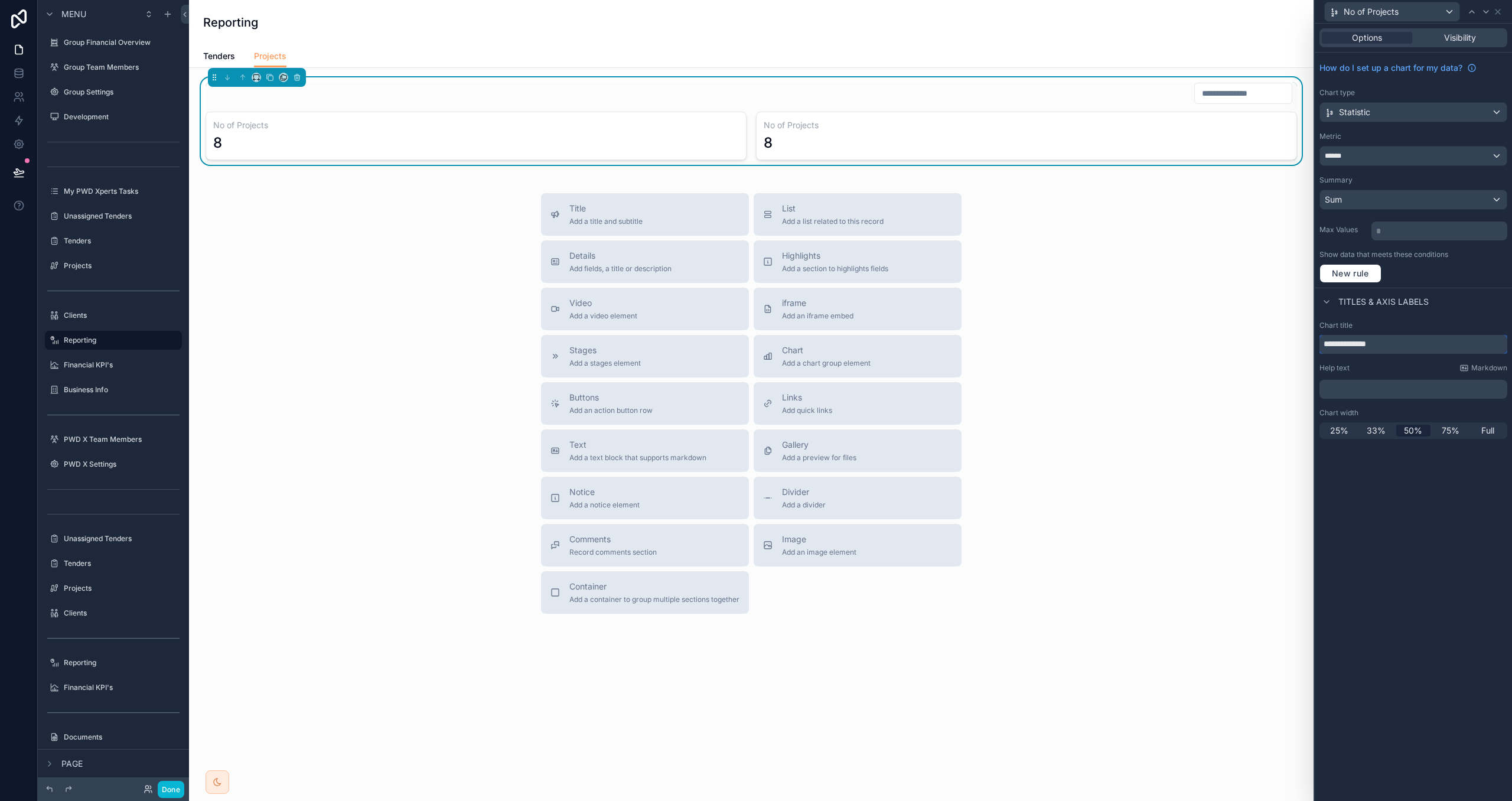
drag, startPoint x: 1412, startPoint y: 350, endPoint x: 1258, endPoint y: 339, distance: 154.4
click at [1258, 339] on div "**********" at bounding box center [756, 400] width 1512 height 801
type input "**********"
click at [1402, 321] on div "**********" at bounding box center [1413, 380] width 197 height 128
click at [1335, 279] on span "New rule" at bounding box center [1350, 273] width 47 height 11
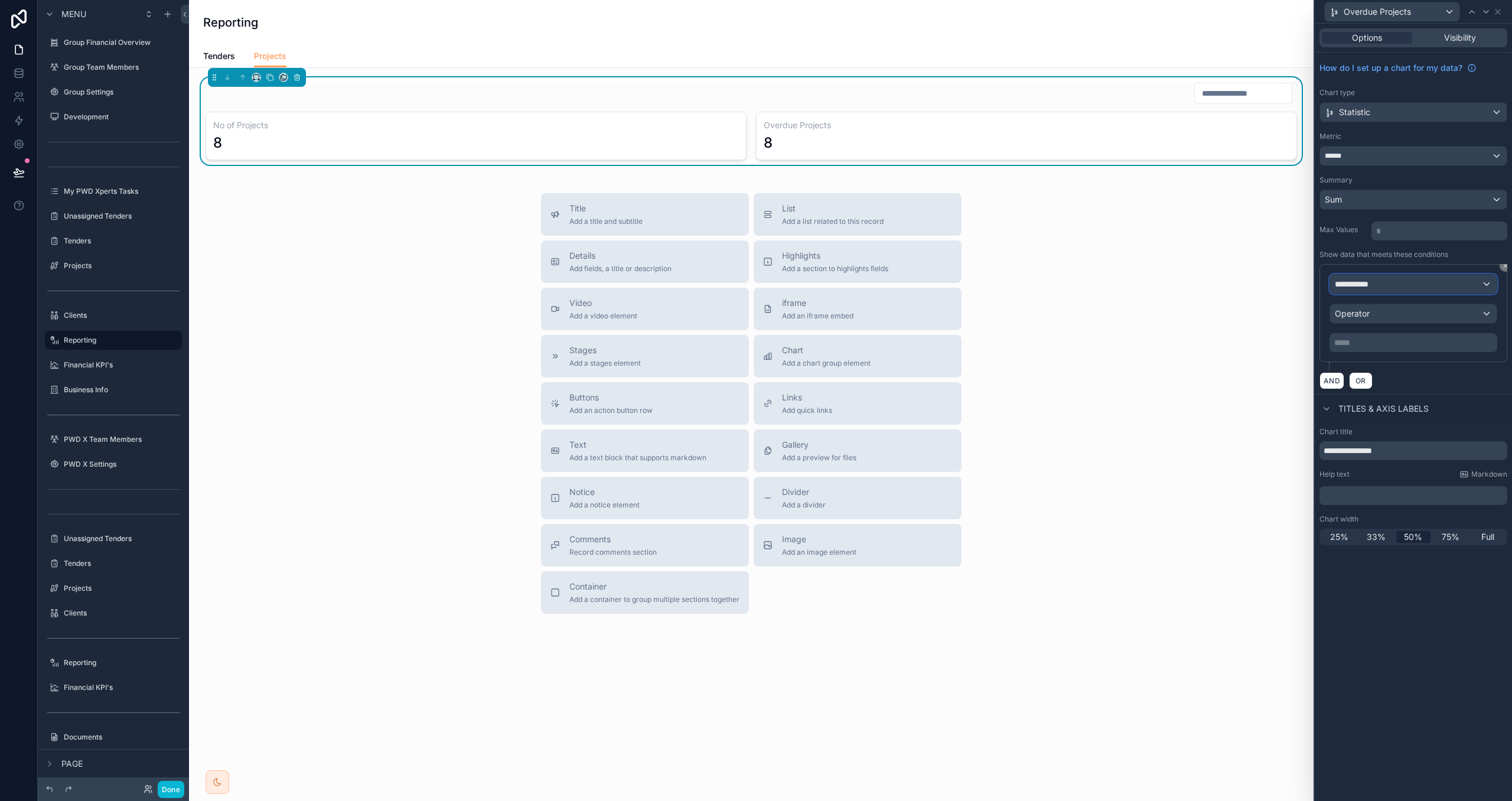
click at [1405, 286] on div "**********" at bounding box center [1414, 284] width 167 height 19
click at [1406, 358] on div "Row values Row values" at bounding box center [1413, 357] width 146 height 29
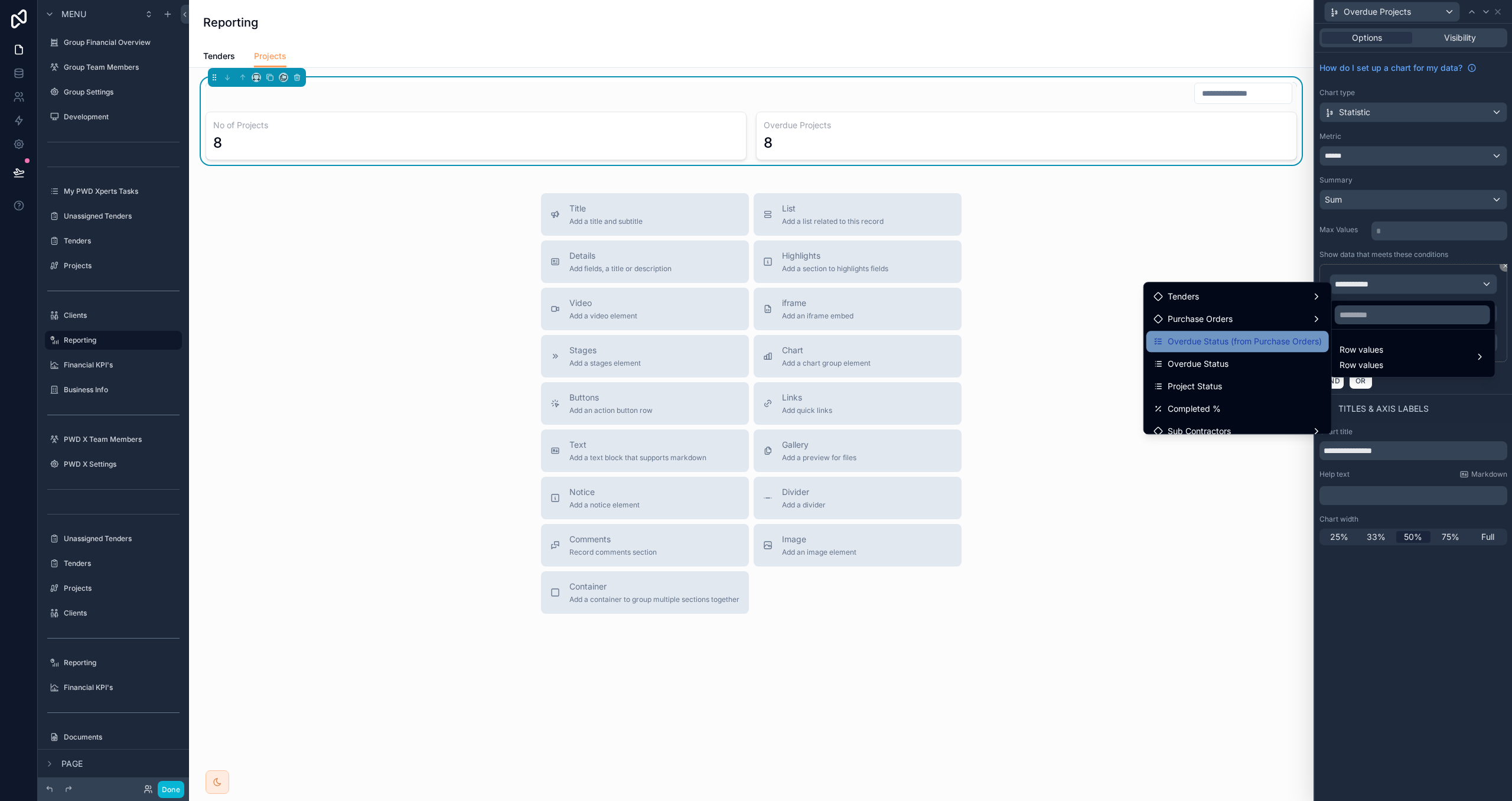
scroll to position [112, 0]
click at [1235, 358] on div "Overdue Status" at bounding box center [1238, 362] width 169 height 14
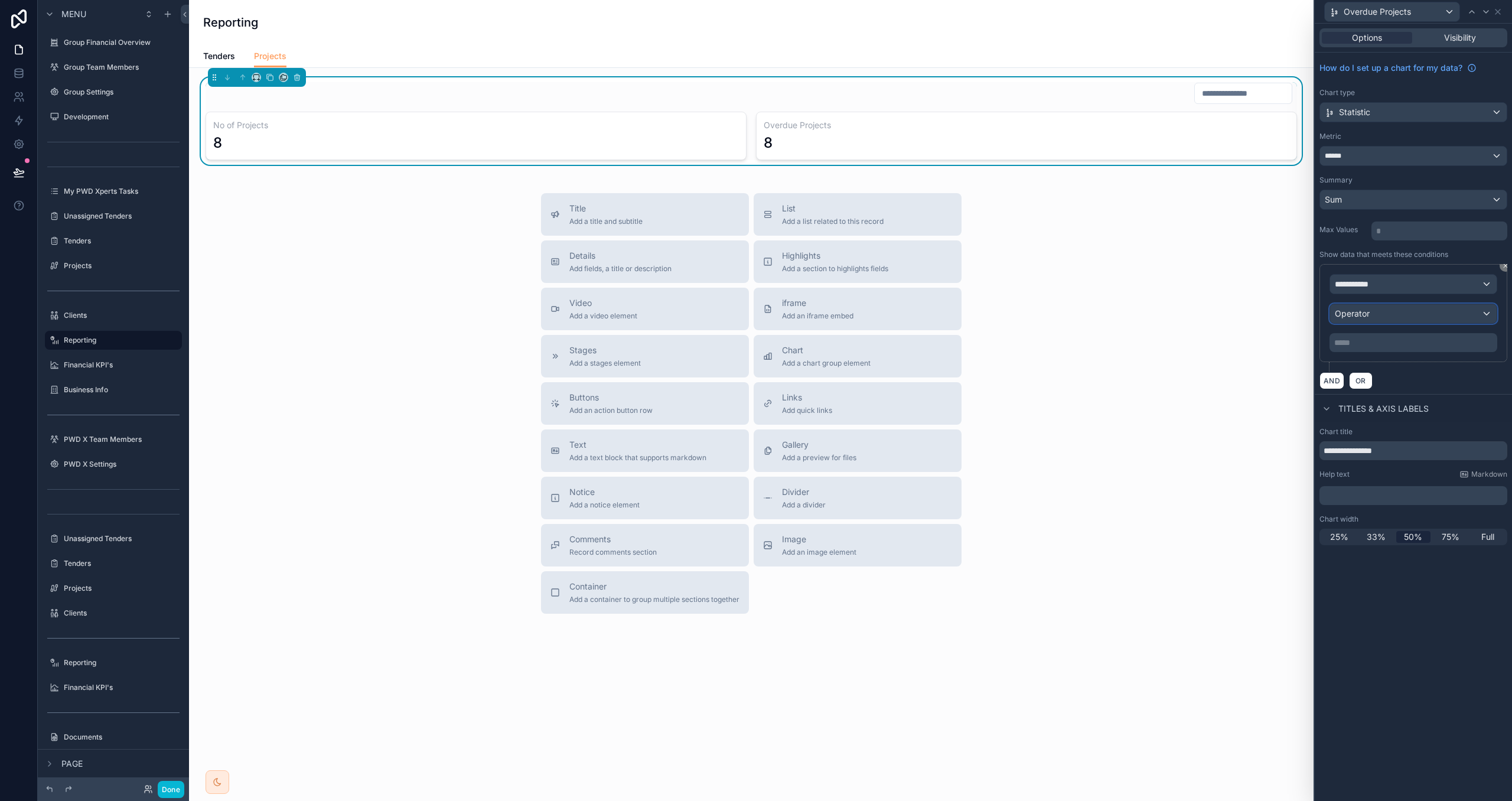
click at [1367, 309] on div "Operator" at bounding box center [1414, 313] width 167 height 19
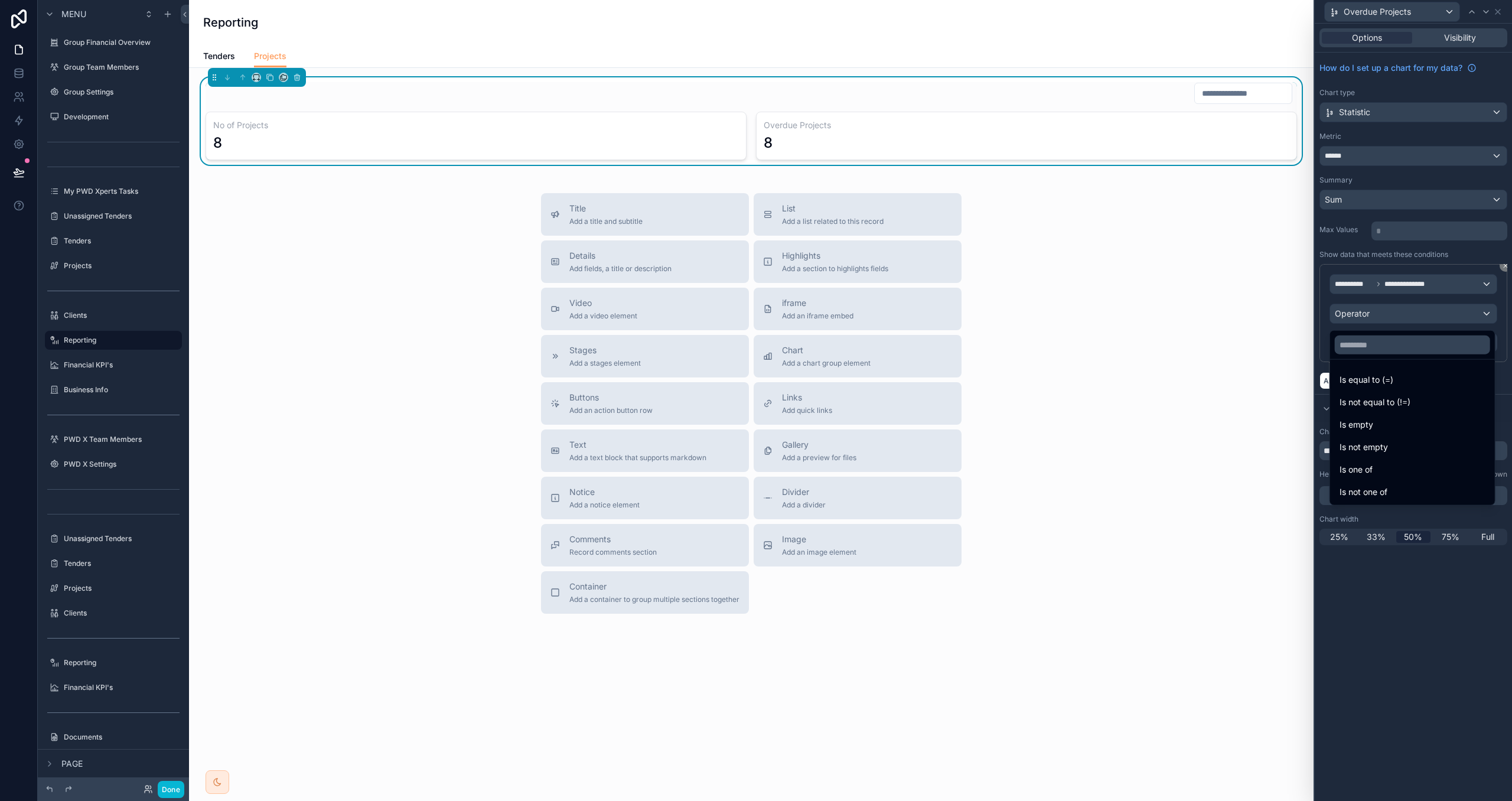
drag, startPoint x: 1370, startPoint y: 318, endPoint x: 1368, endPoint y: 332, distance: 14.1
click at [1369, 318] on div at bounding box center [1413, 400] width 197 height 801
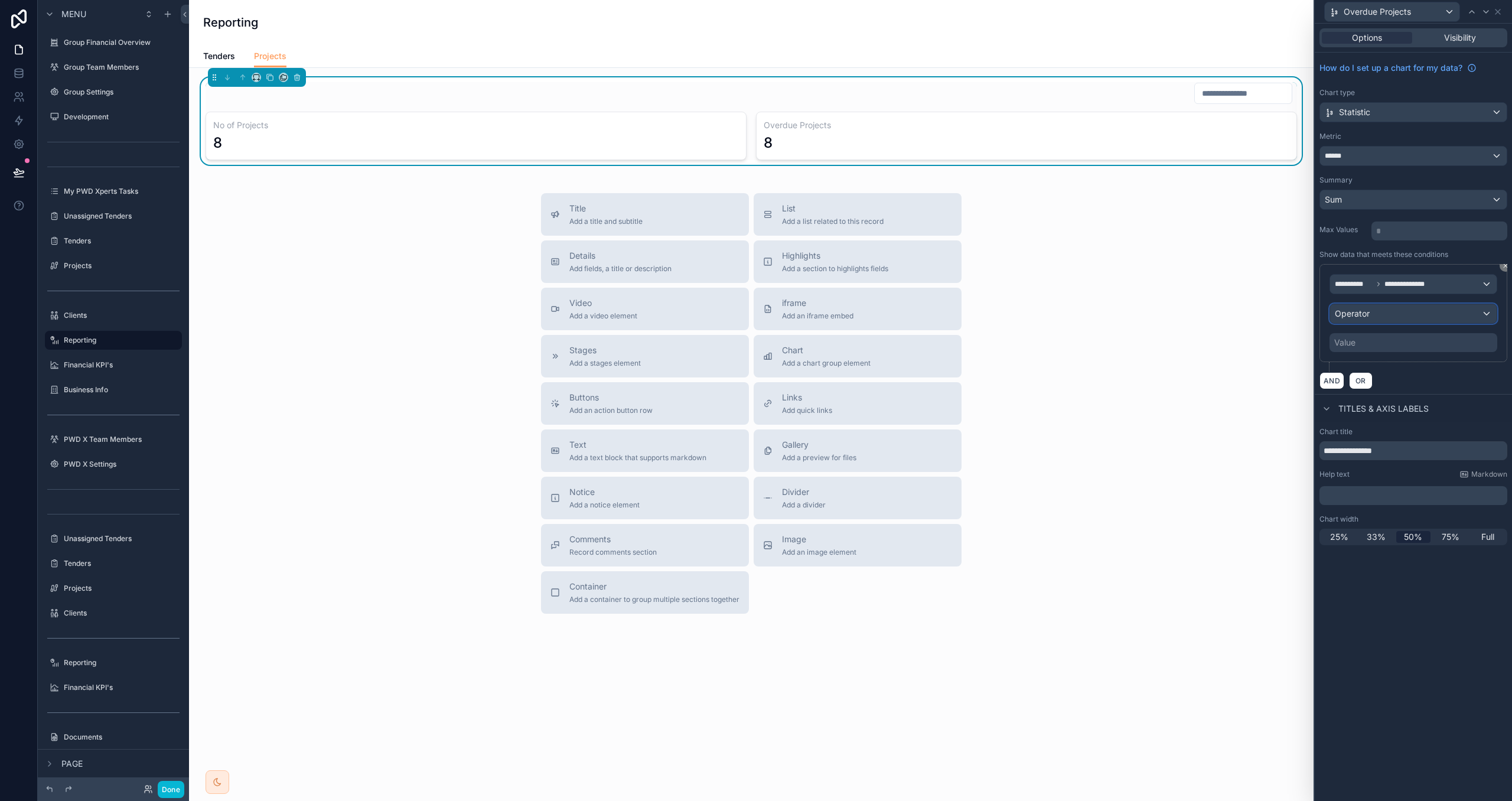
click at [1373, 313] on div "Operator" at bounding box center [1414, 313] width 167 height 19
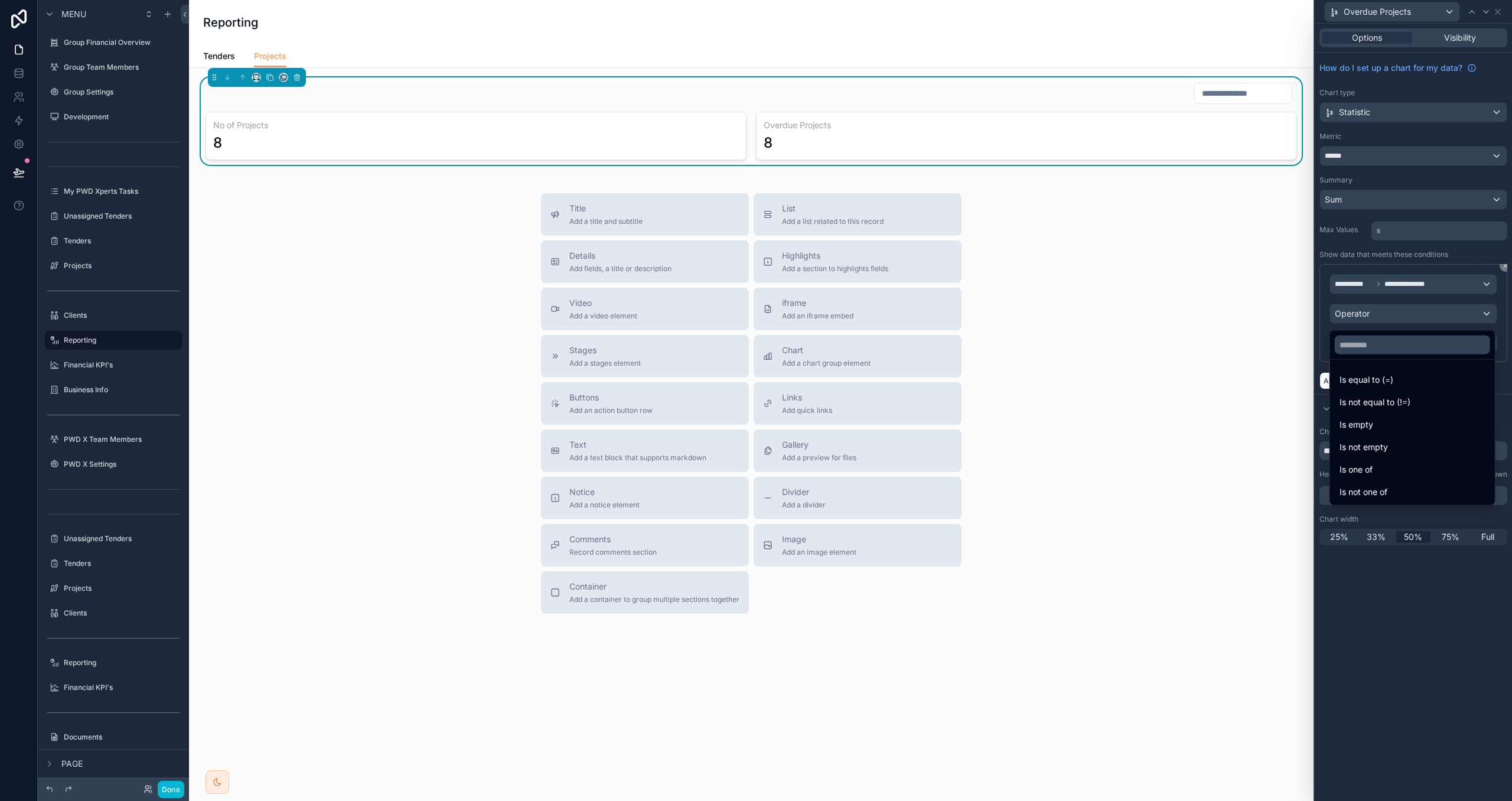
click at [1365, 373] on span "Is equal to (=)" at bounding box center [1367, 380] width 54 height 14
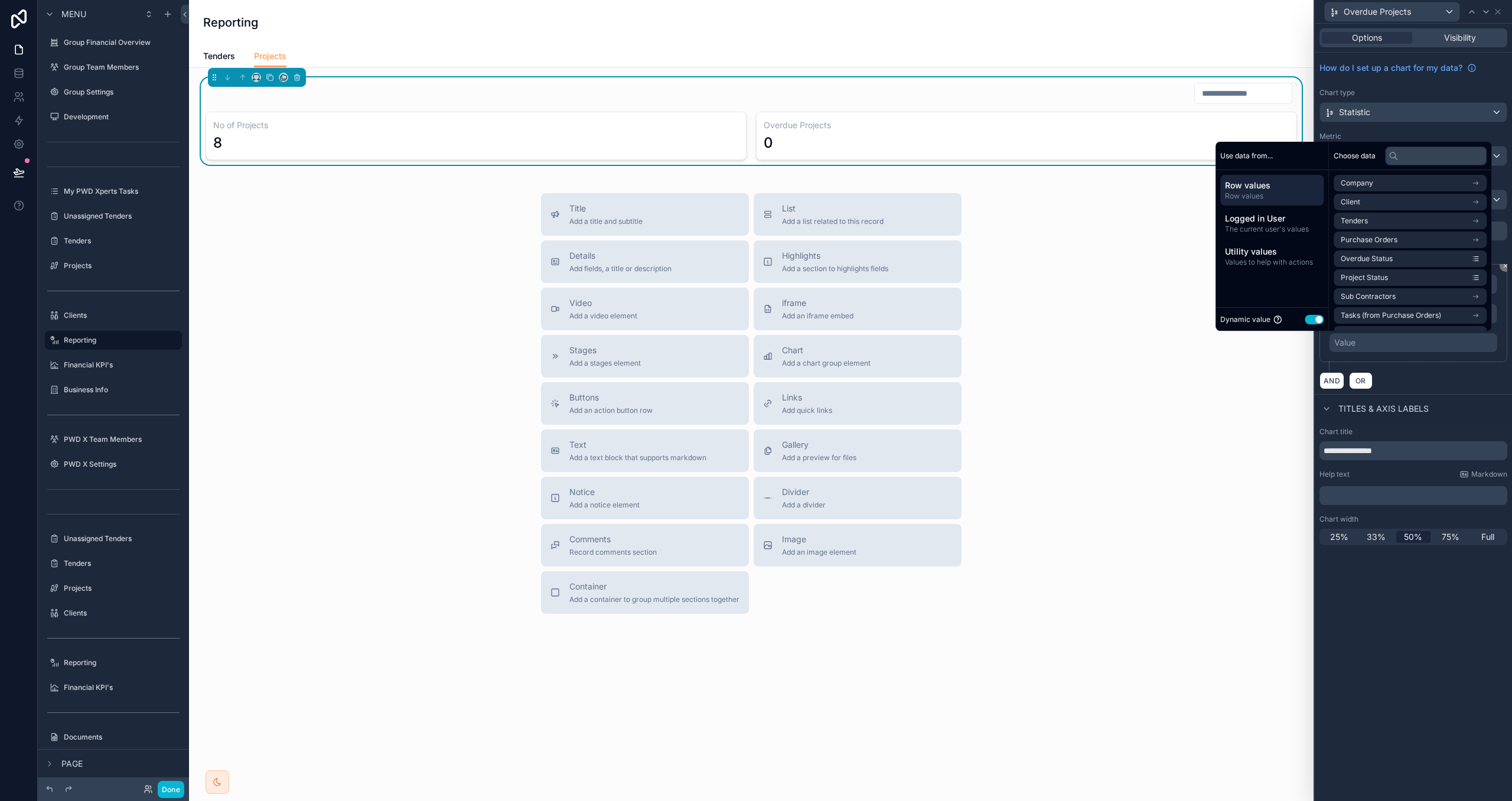
click at [1314, 318] on button "Use setting" at bounding box center [1314, 320] width 19 height 10
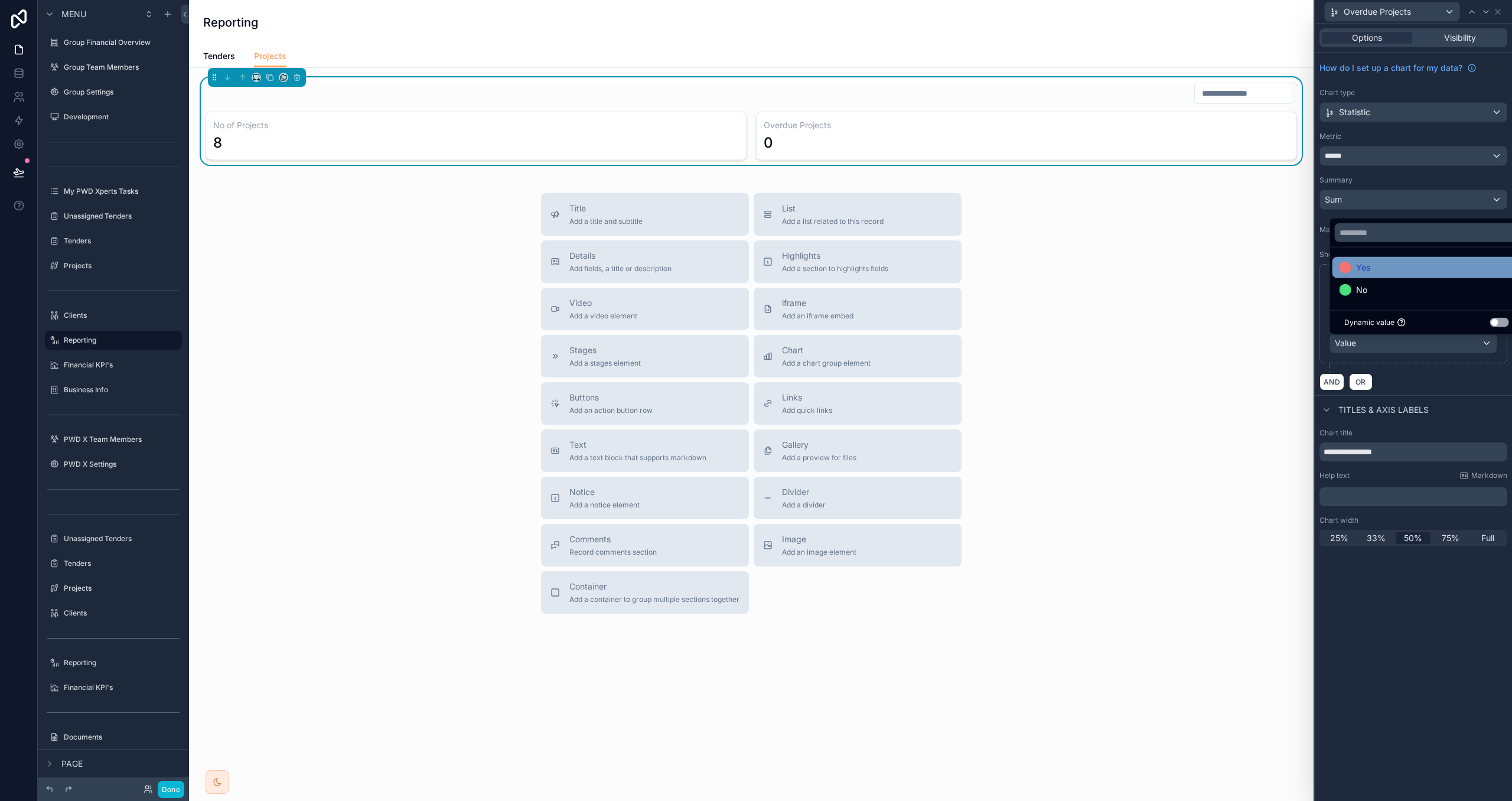
click at [1379, 260] on div "Yes" at bounding box center [1427, 267] width 174 height 14
click at [1330, 218] on div "Yes No Dynamic value Use setting" at bounding box center [1427, 276] width 195 height 117
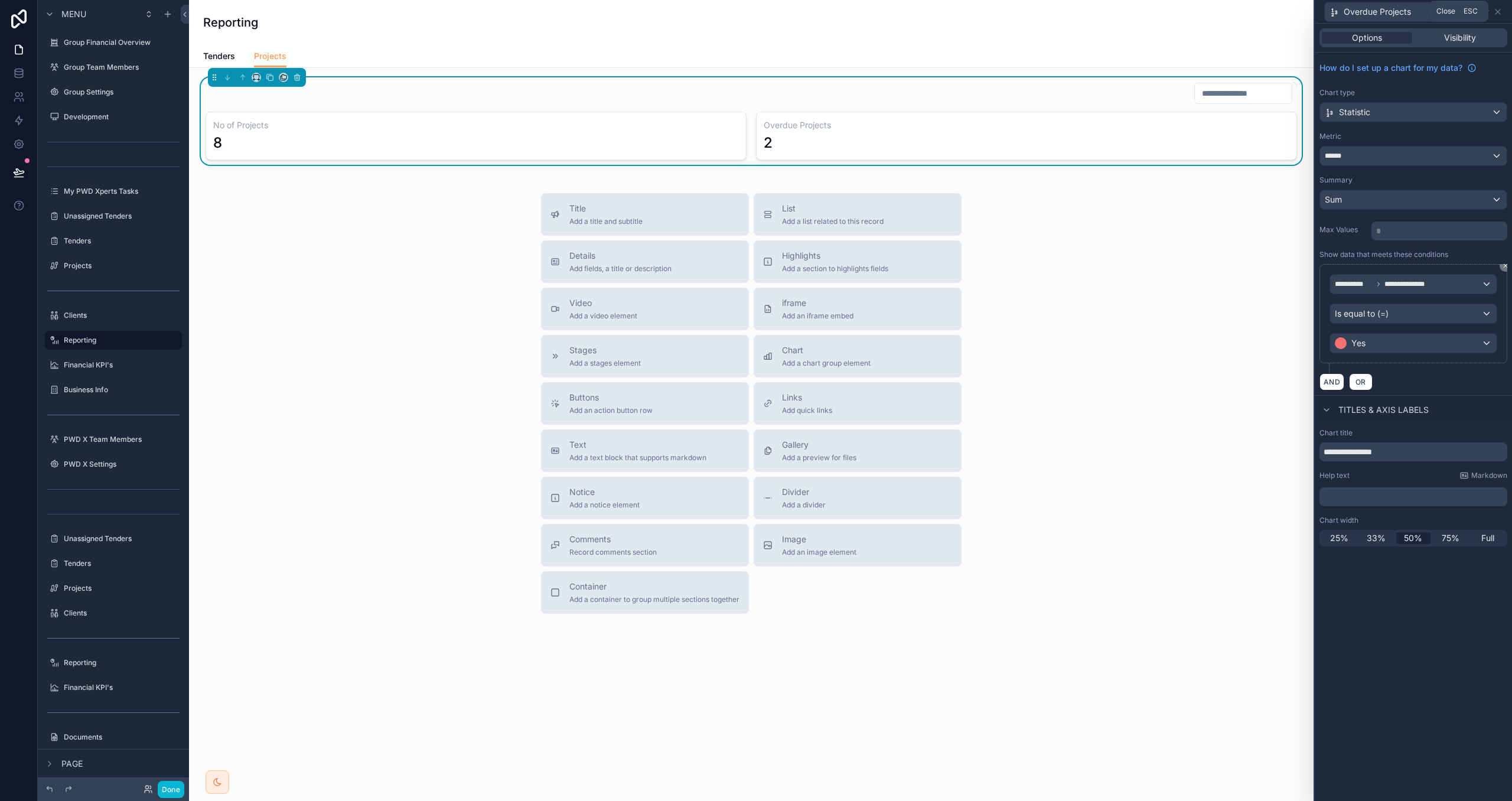
drag, startPoint x: 1500, startPoint y: 11, endPoint x: 1498, endPoint y: 18, distance: 7.3
click at [1499, 11] on icon at bounding box center [1498, 12] width 10 height 10
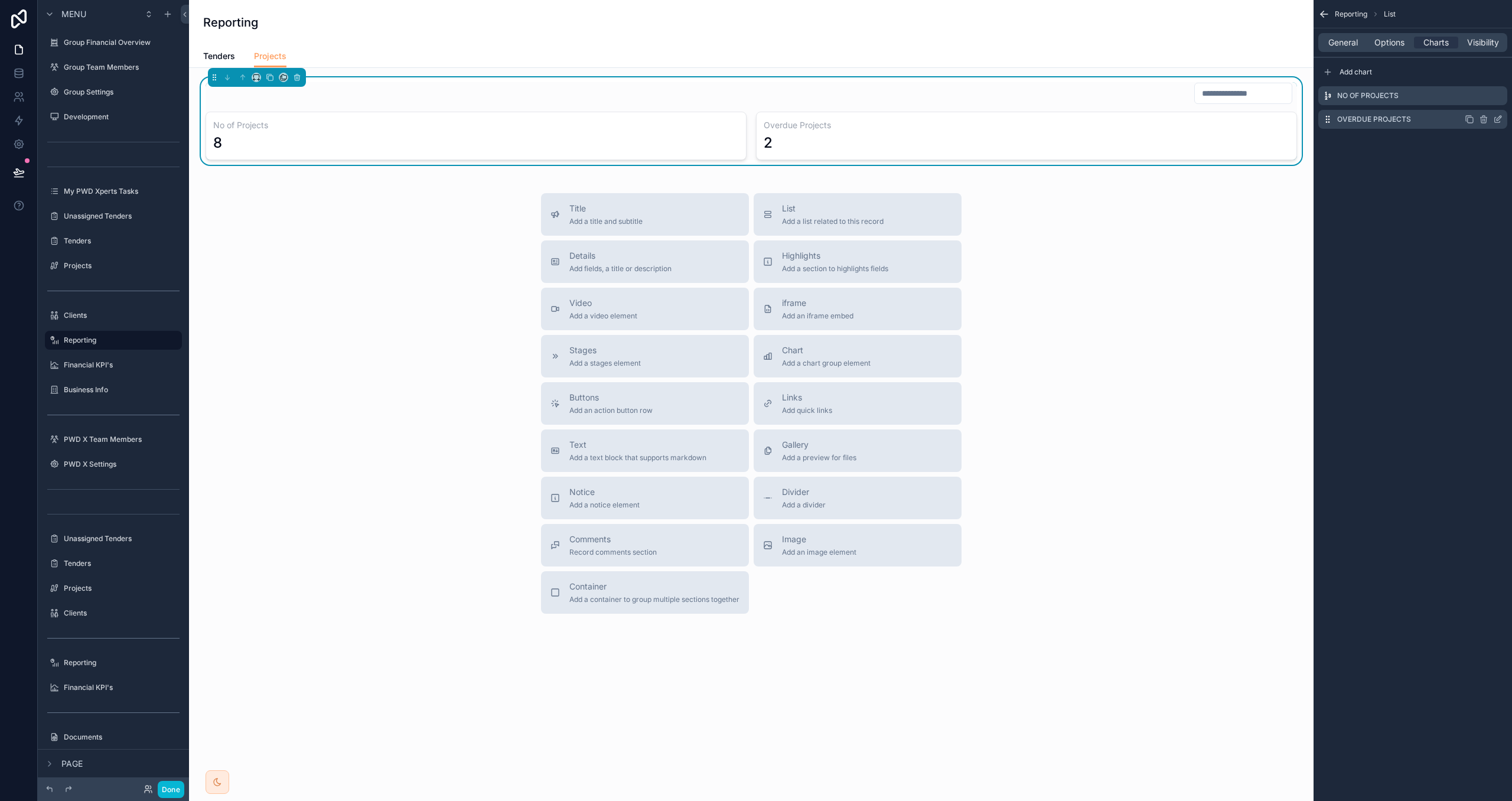
click at [1470, 119] on icon "scrollable content" at bounding box center [1470, 119] width 10 height 10
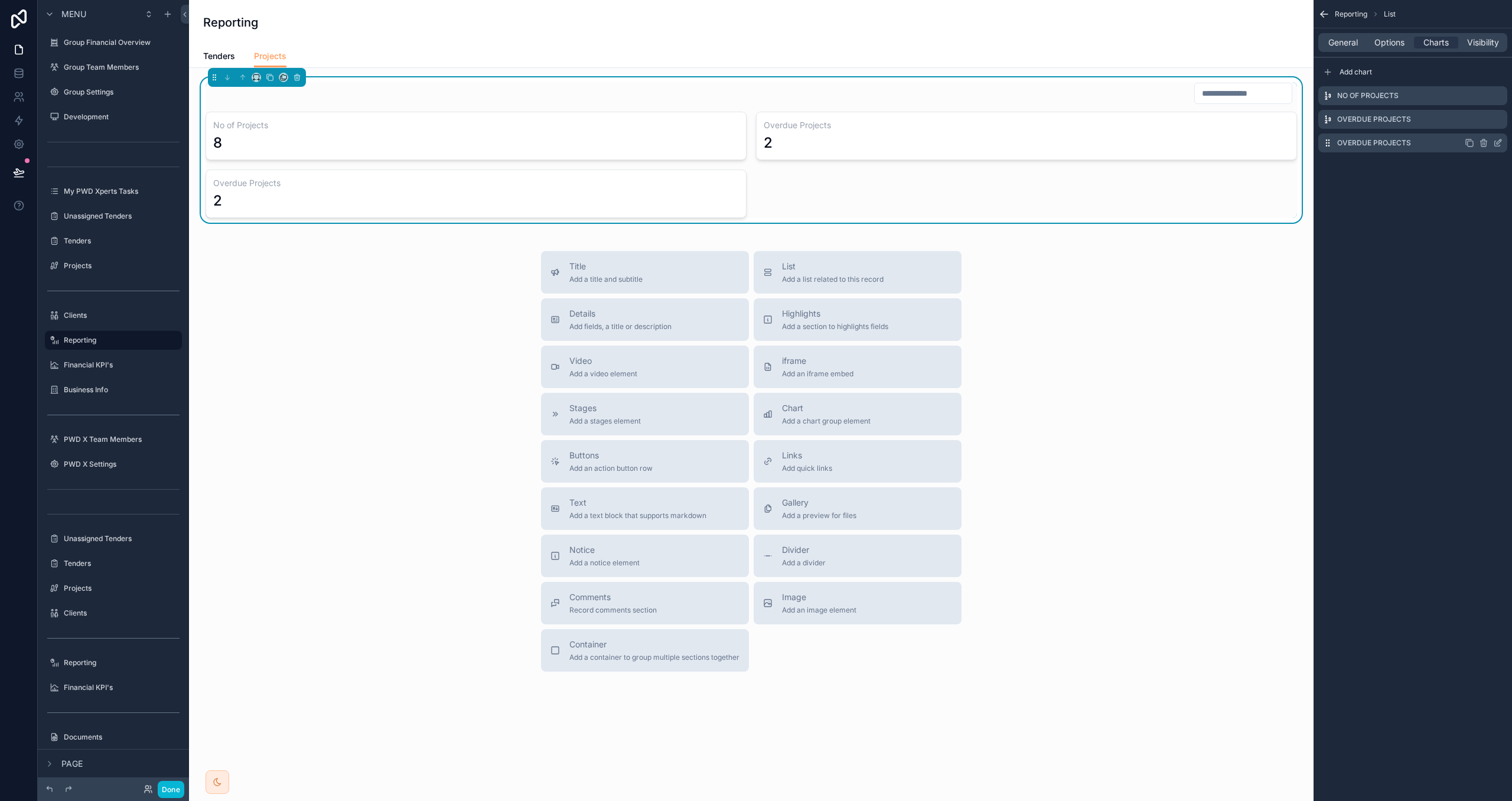
click at [1486, 143] on icon "scrollable content" at bounding box center [1484, 143] width 10 height 10
drag, startPoint x: 1480, startPoint y: 127, endPoint x: 1478, endPoint y: 111, distance: 16.1
click at [1480, 127] on icon at bounding box center [1479, 125] width 10 height 10
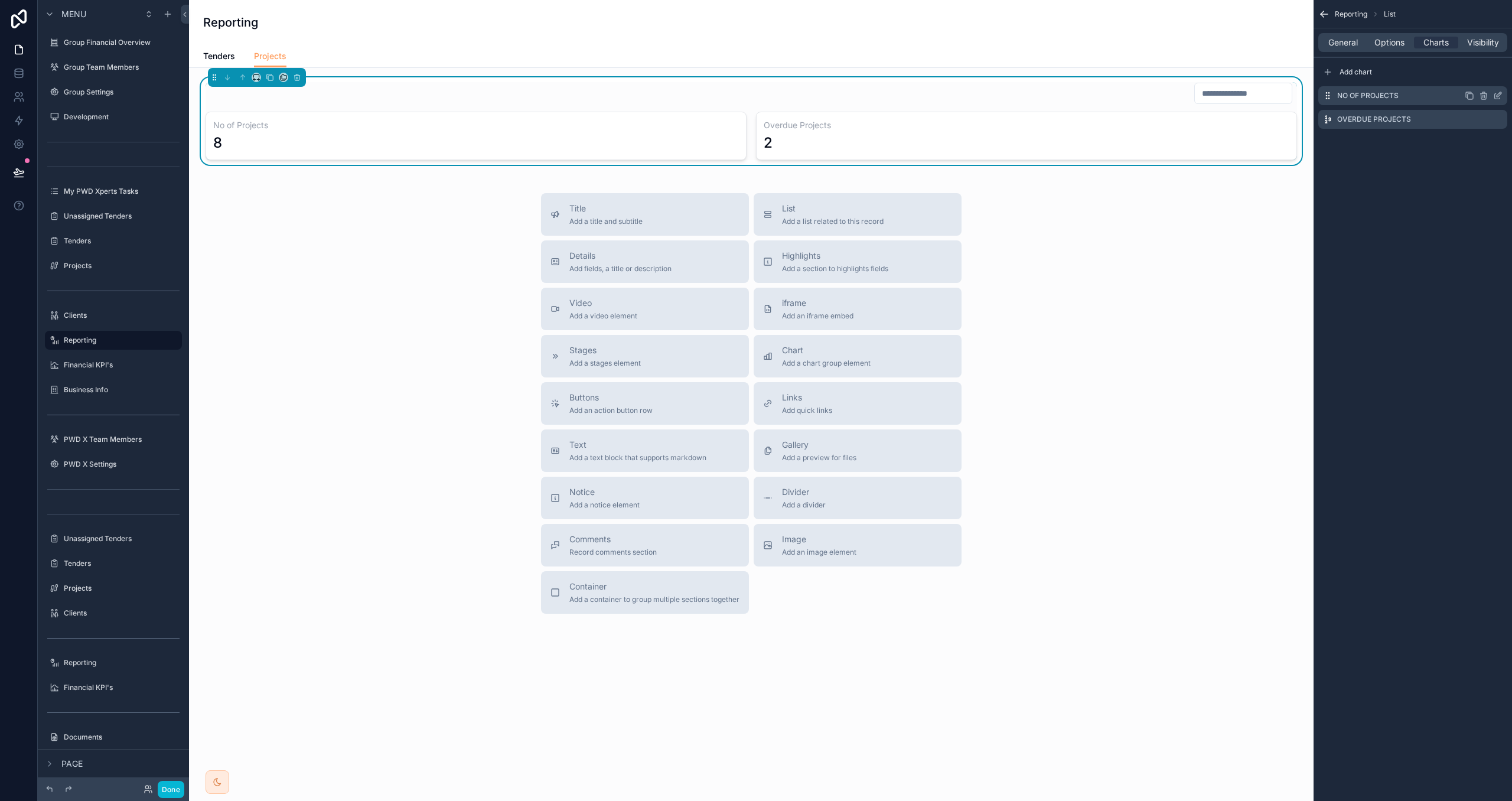
click at [1469, 97] on icon "scrollable content" at bounding box center [1470, 96] width 10 height 10
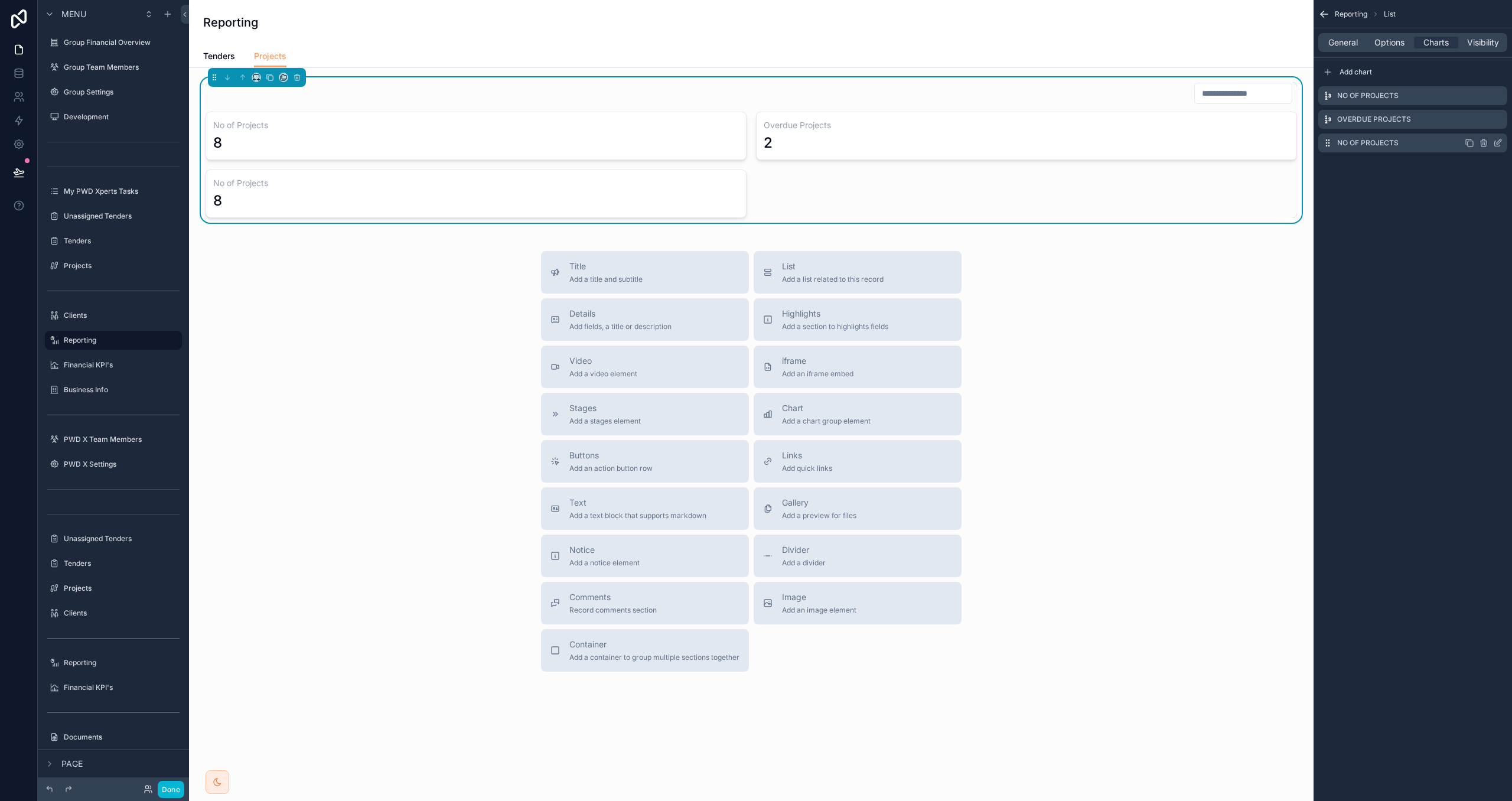
click at [1498, 142] on icon "scrollable content" at bounding box center [1500, 142] width 5 height 5
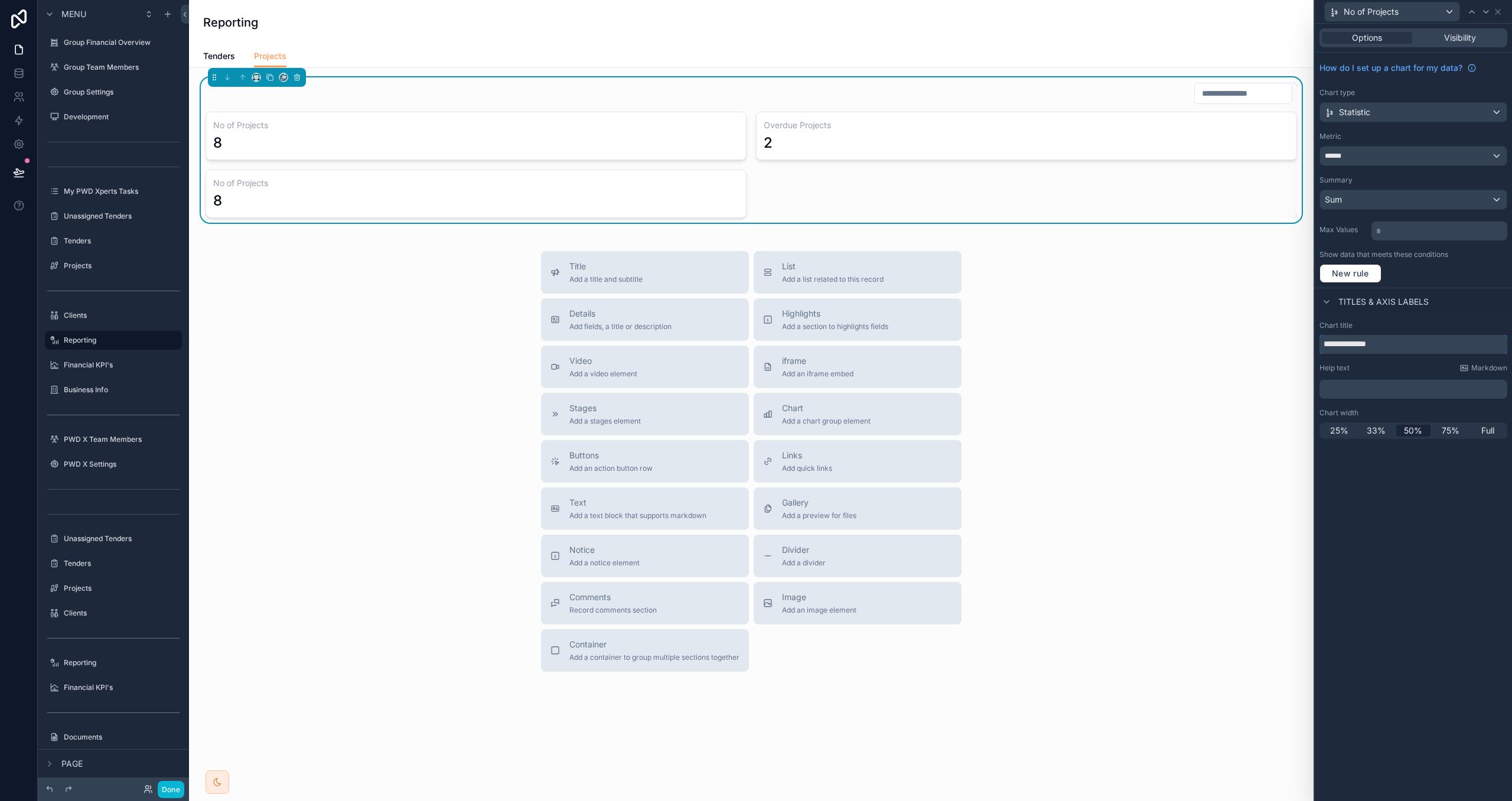
click at [1387, 349] on input "**********" at bounding box center [1414, 344] width 188 height 19
type input "**********"
click at [1401, 99] on div "Chart type Statistic" at bounding box center [1414, 106] width 188 height 34
click at [1400, 110] on div "Statistic" at bounding box center [1414, 112] width 187 height 19
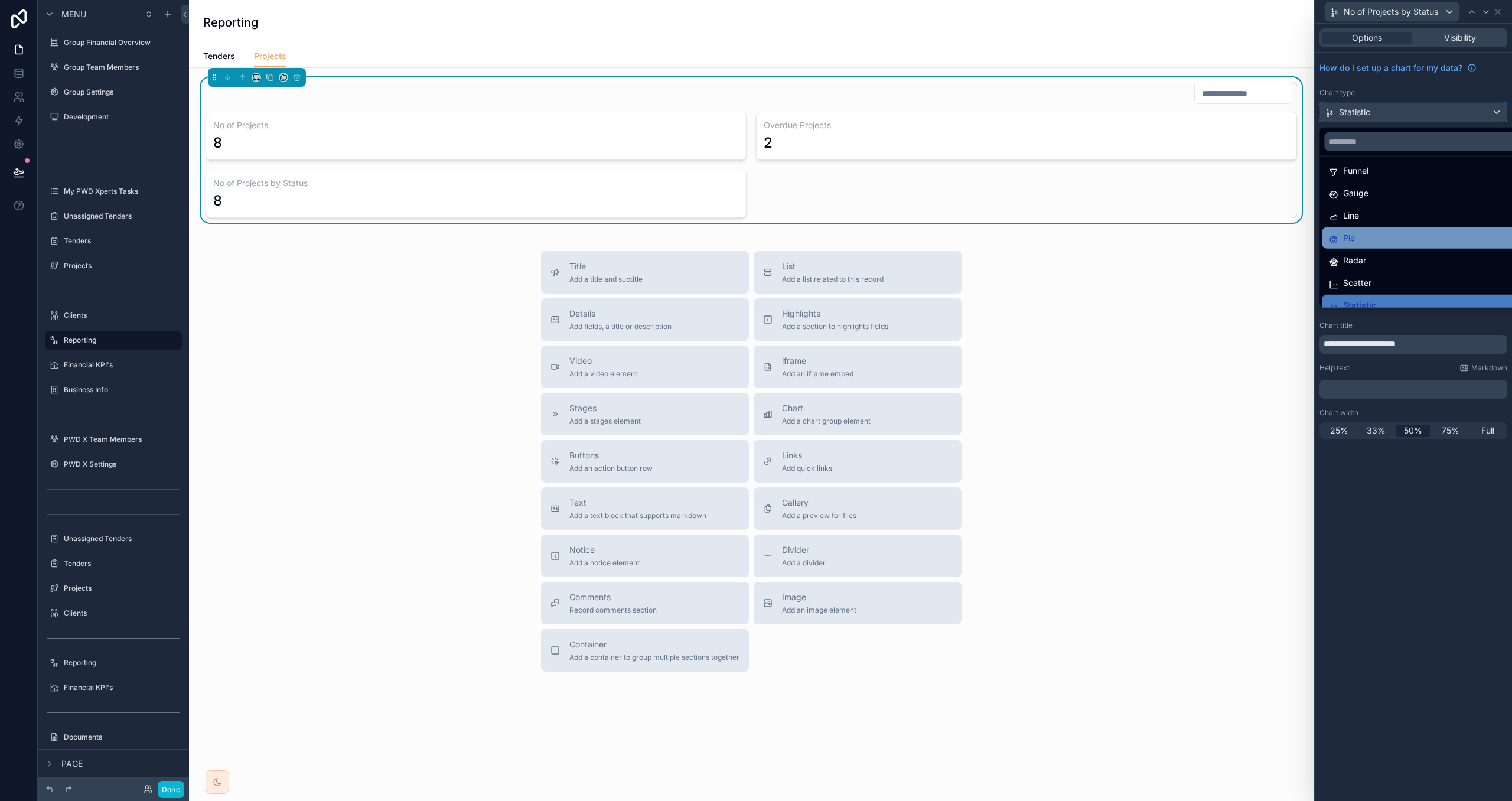
scroll to position [50, 0]
click at [1375, 239] on div "Pie" at bounding box center [1427, 238] width 195 height 14
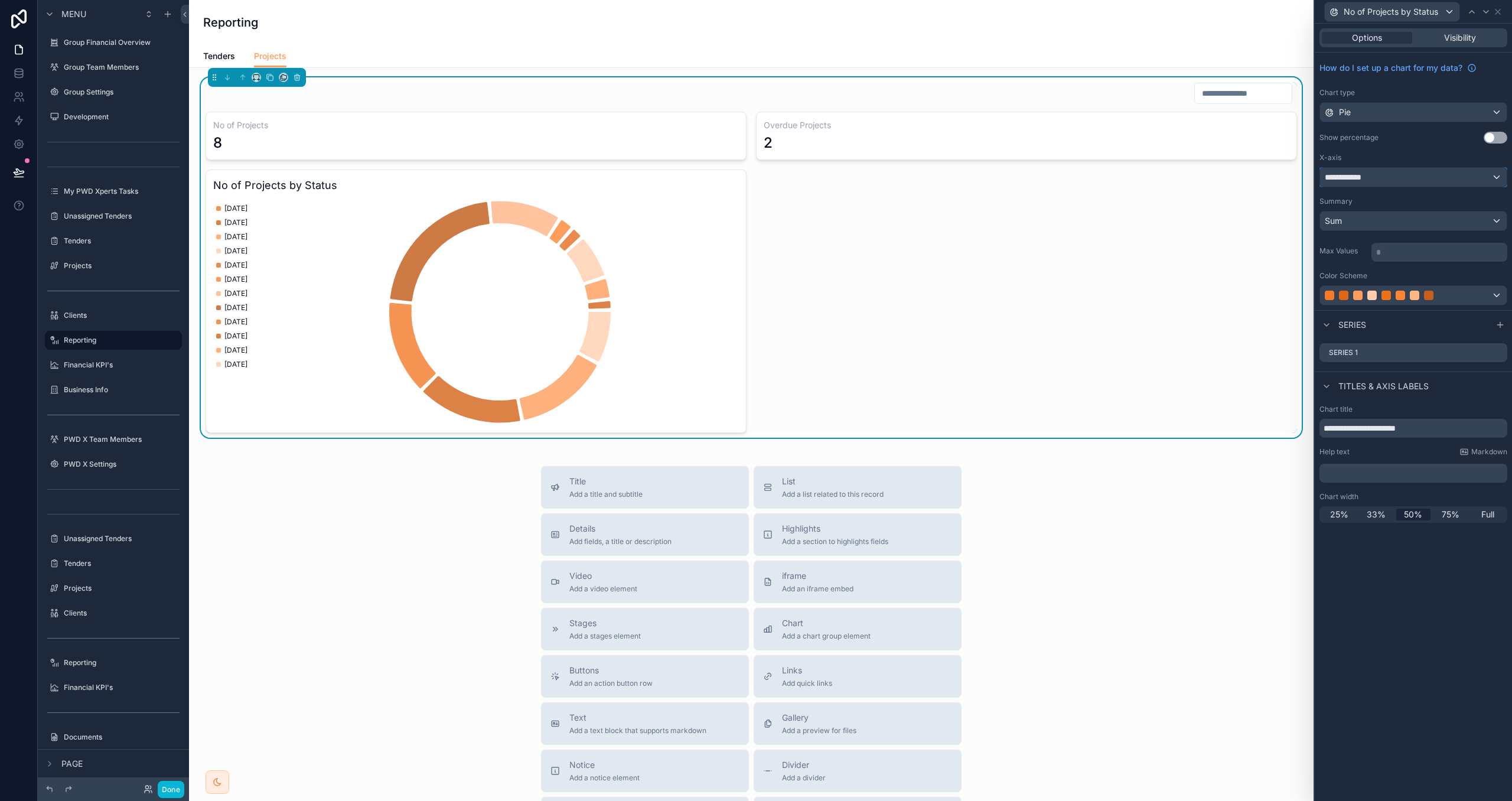
click at [1391, 178] on div "**********" at bounding box center [1414, 177] width 187 height 19
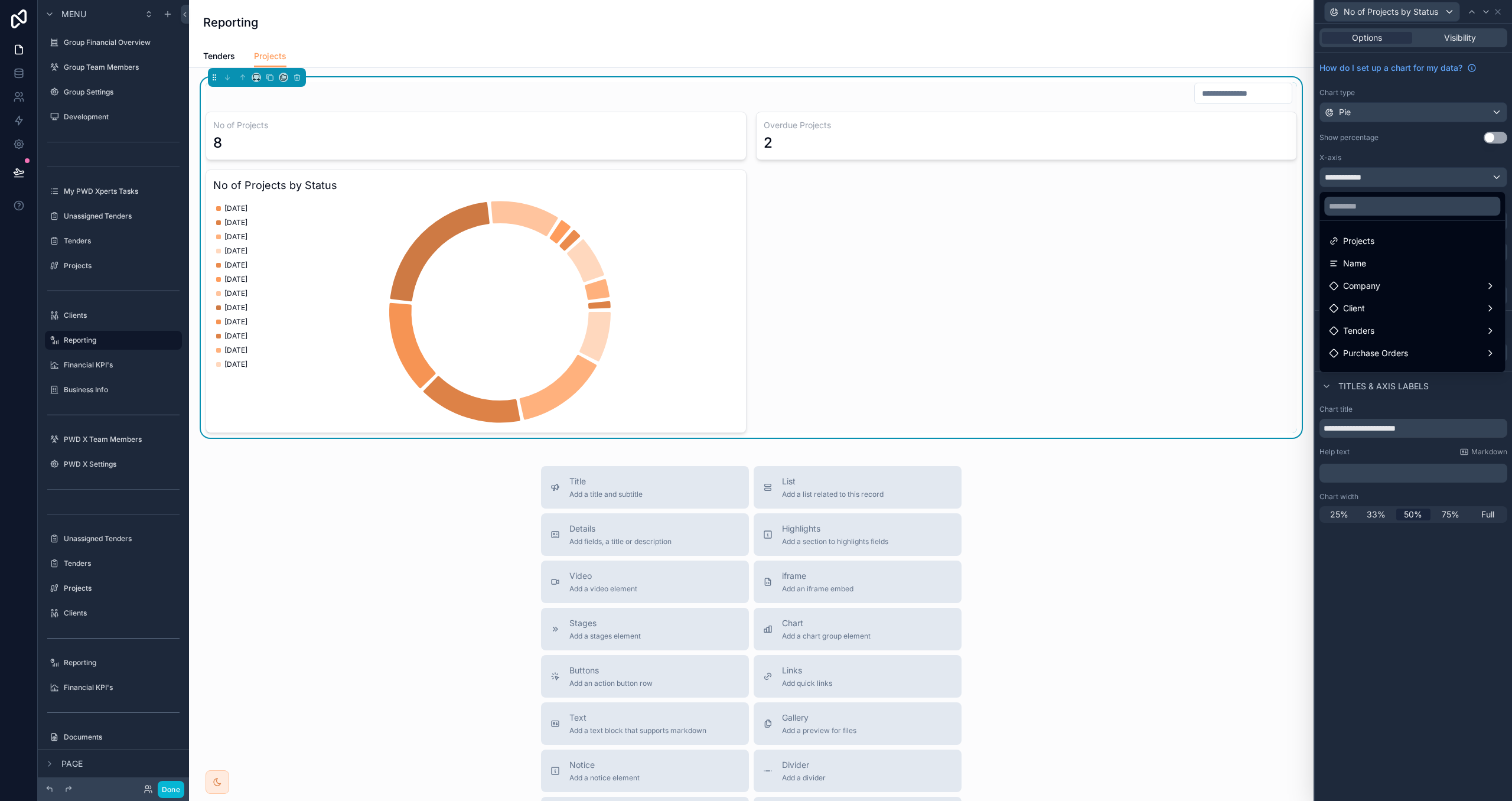
click at [1496, 133] on div at bounding box center [1413, 400] width 197 height 801
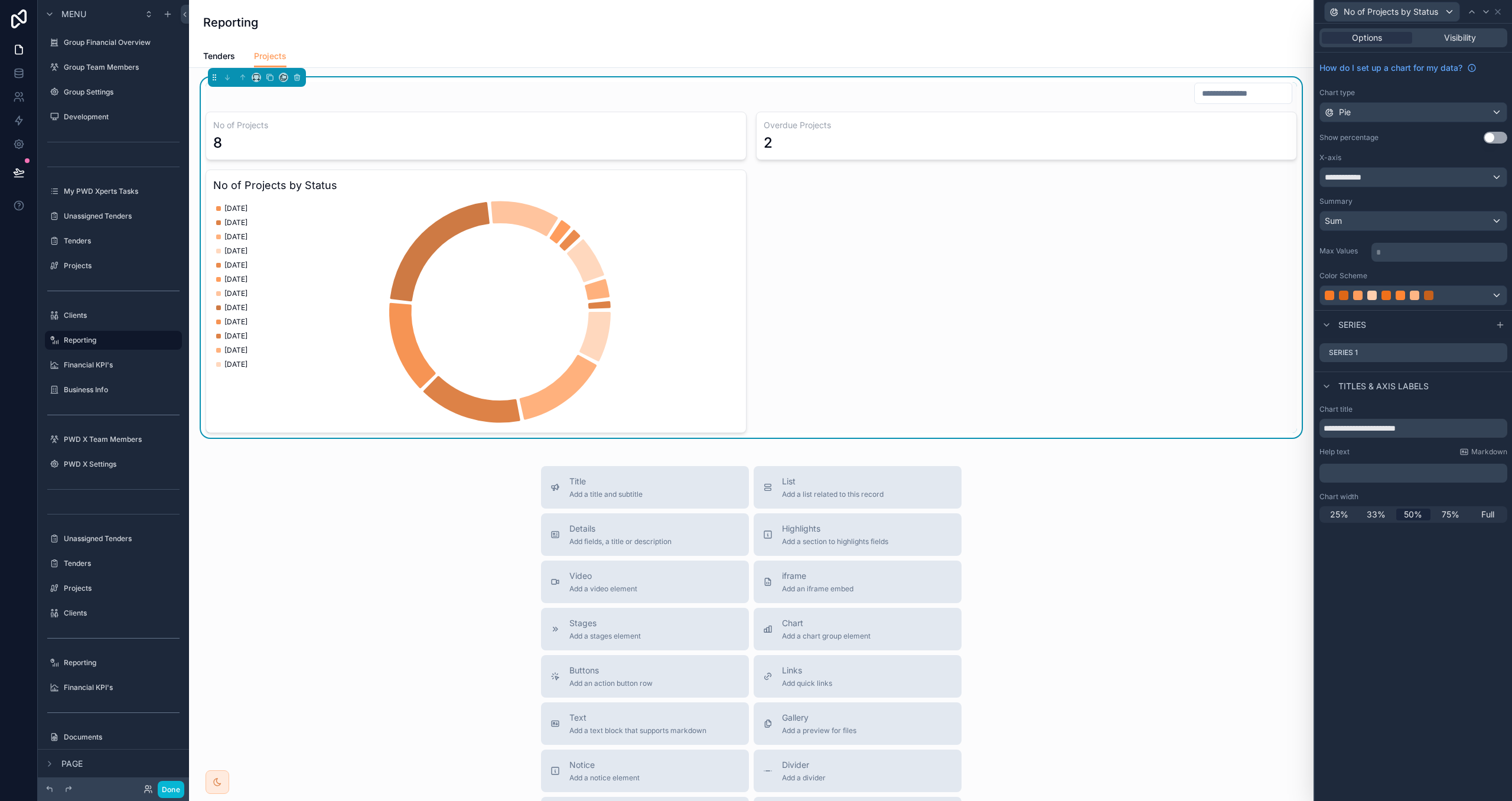
click at [1497, 135] on button "Use setting" at bounding box center [1496, 137] width 24 height 11
click at [1427, 184] on div "**********" at bounding box center [1414, 177] width 187 height 19
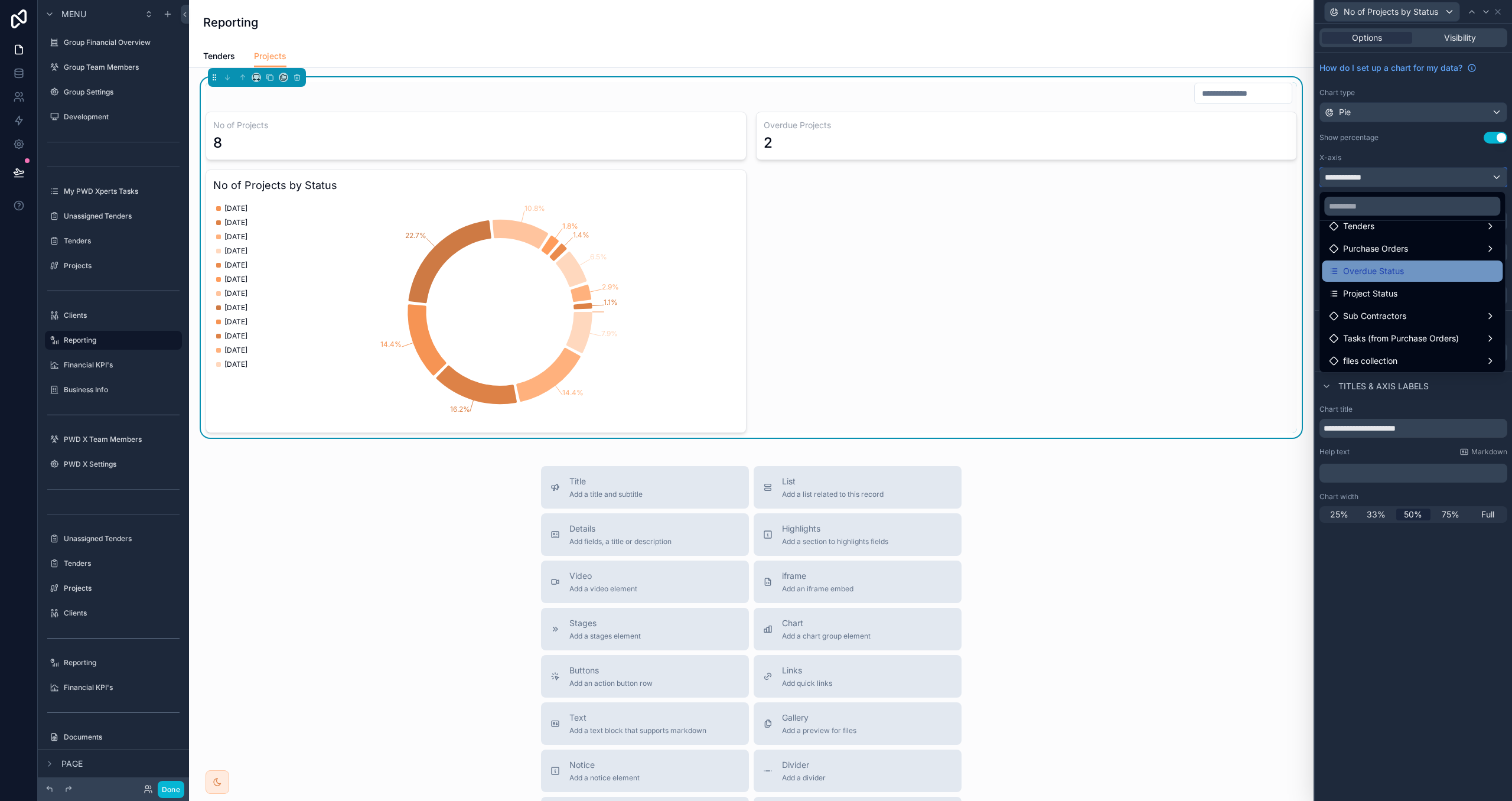
scroll to position [106, 0]
click at [1420, 283] on div "Project Status" at bounding box center [1412, 293] width 181 height 21
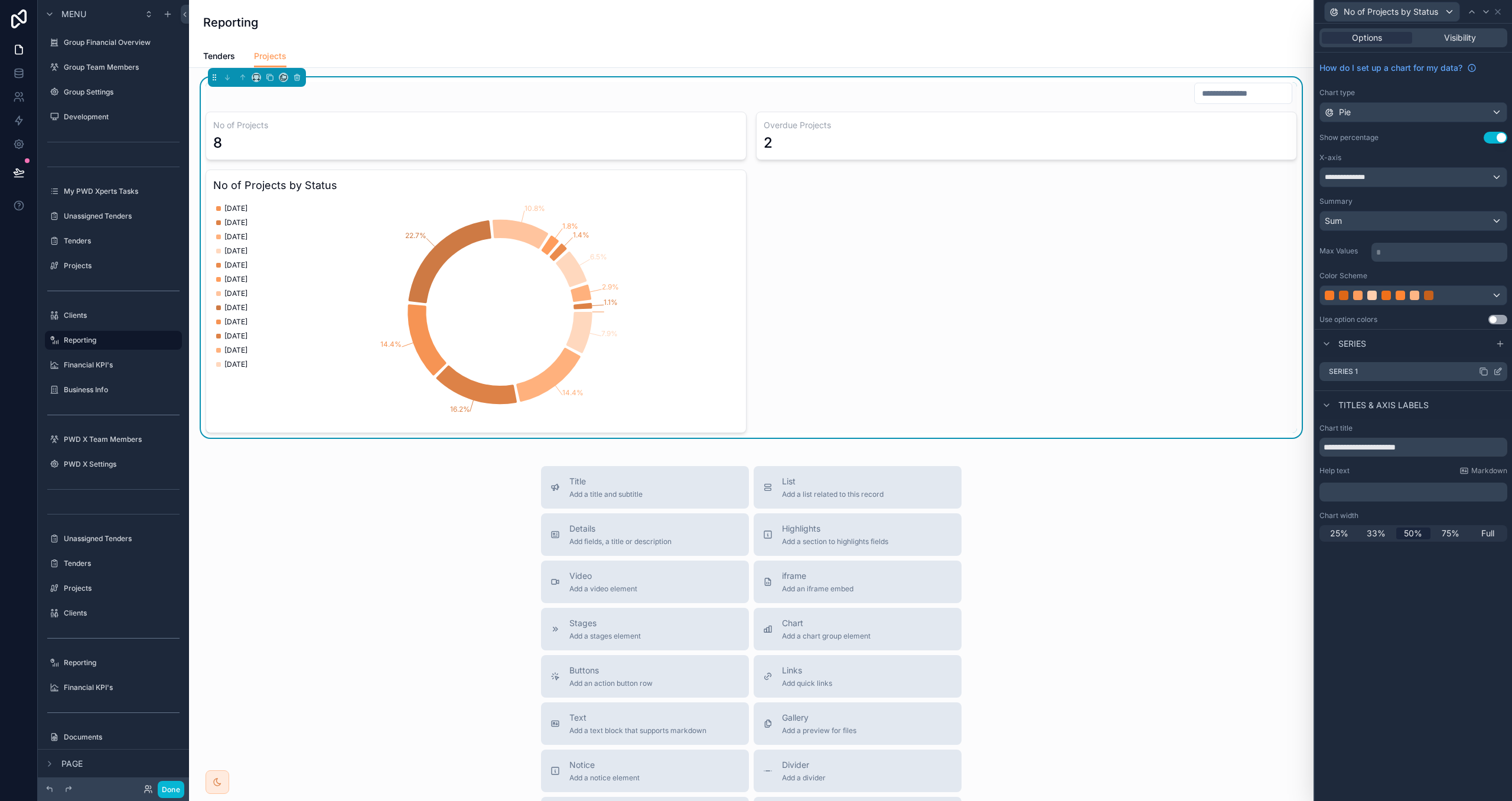
click at [1497, 376] on icon at bounding box center [1498, 372] width 5 height 5
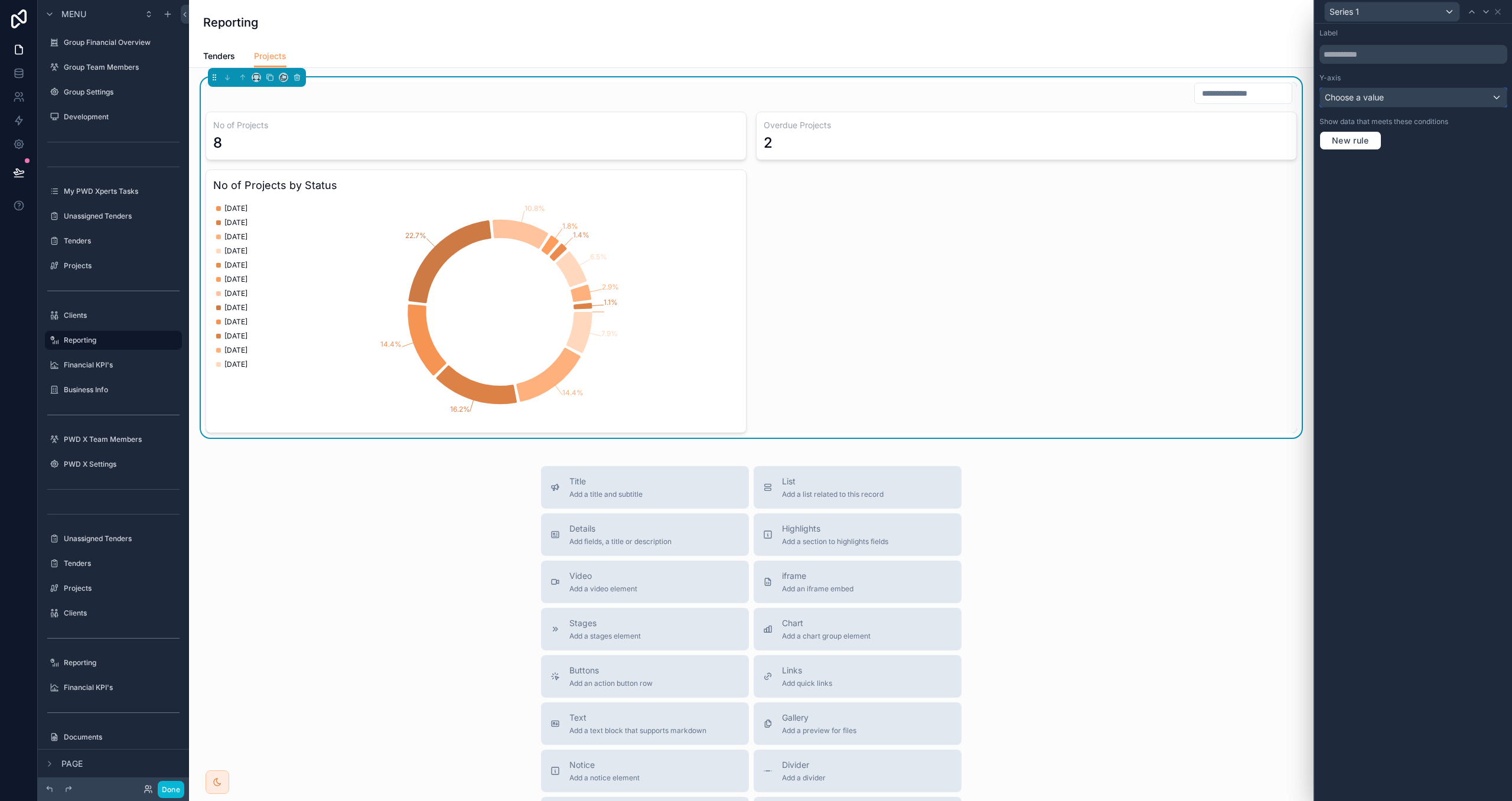
click at [1363, 106] on div "Choose a value" at bounding box center [1414, 97] width 187 height 19
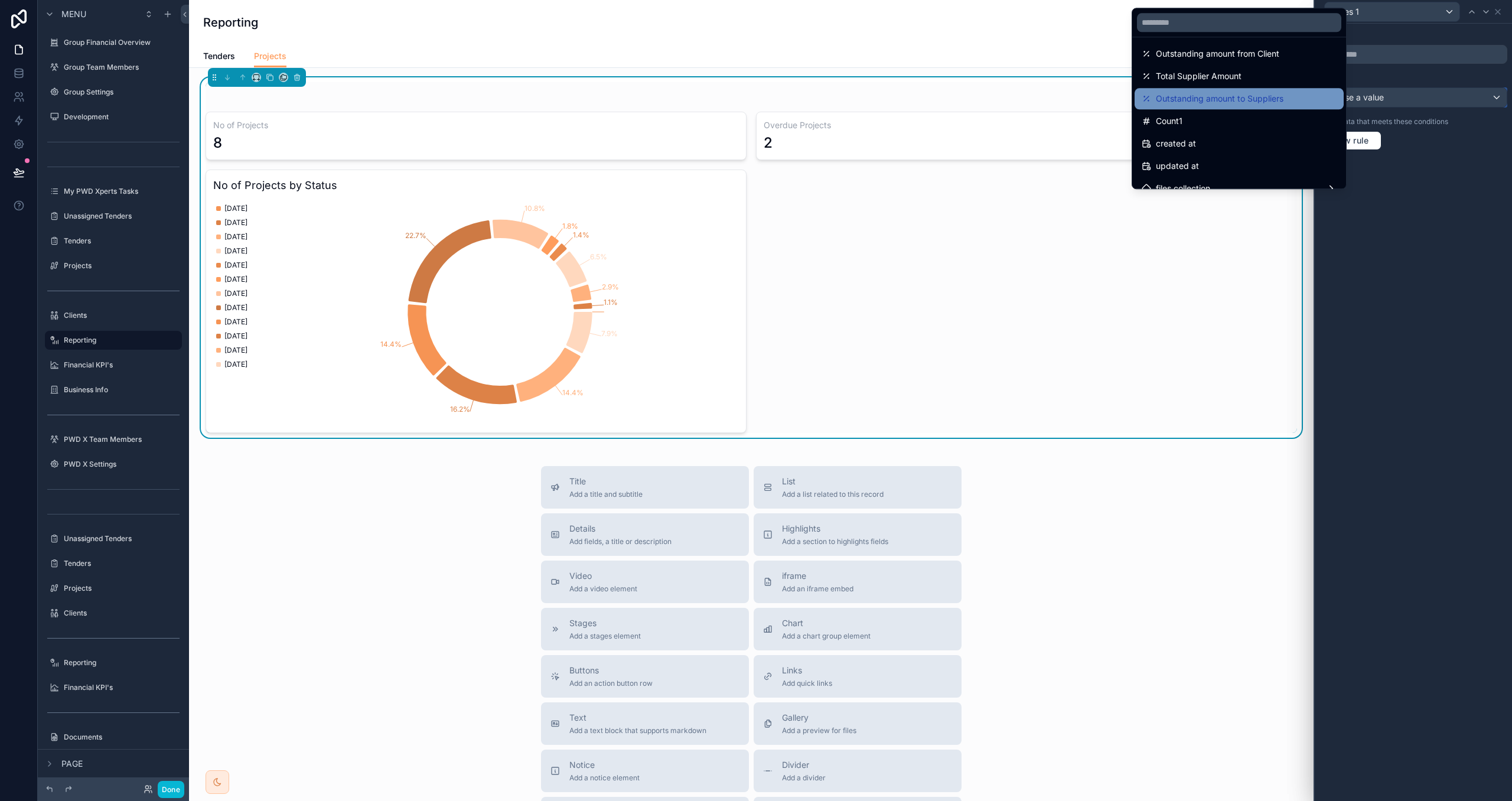
scroll to position [274, 0]
click at [1277, 114] on div "Count1" at bounding box center [1240, 119] width 195 height 14
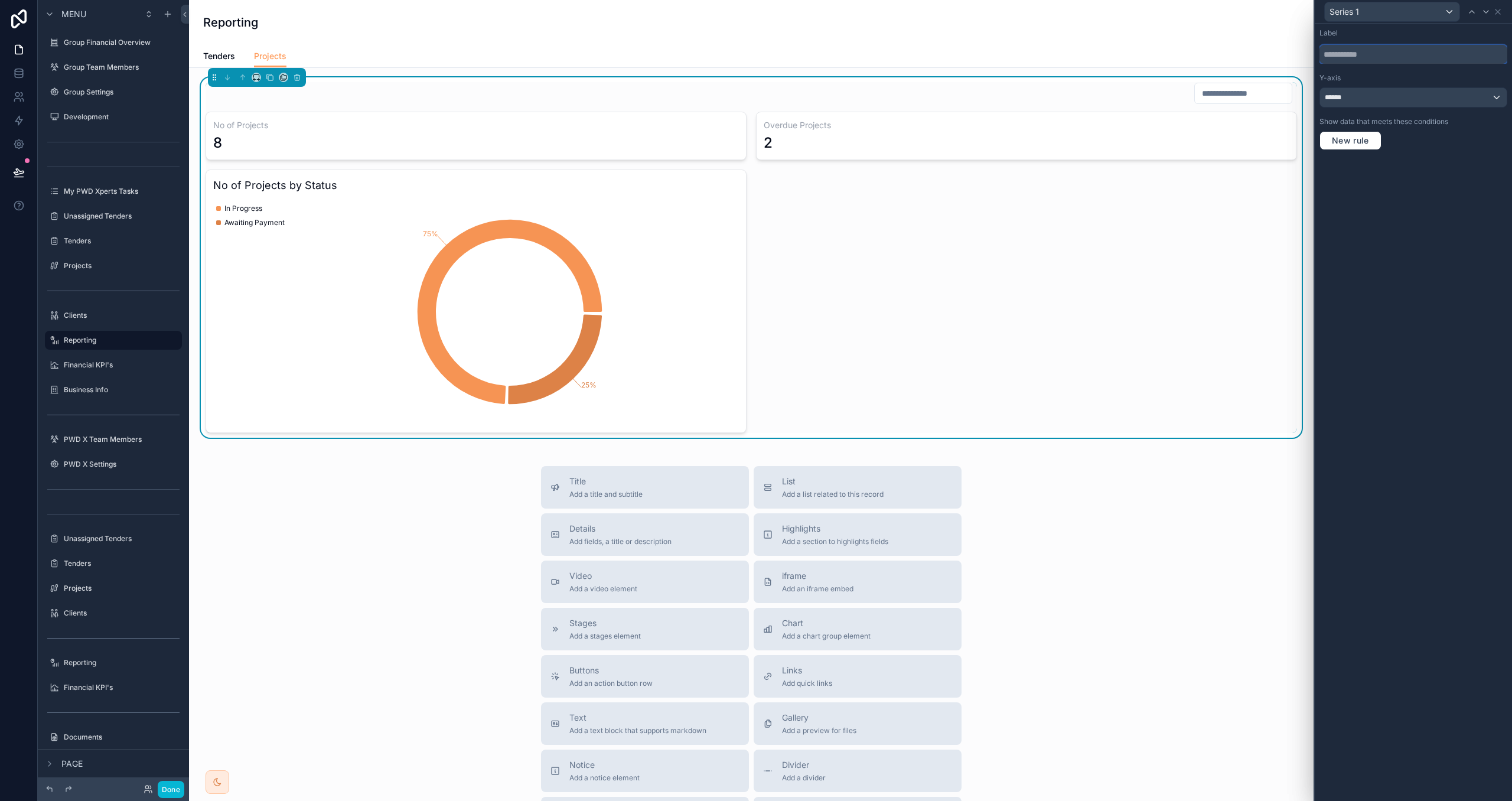
click at [1352, 61] on input "text" at bounding box center [1414, 54] width 188 height 19
type input "**********"
drag, startPoint x: 1457, startPoint y: 214, endPoint x: 1404, endPoint y: 41, distance: 180.9
click at [1457, 214] on div "**********" at bounding box center [1413, 412] width 197 height 777
click at [1500, 11] on icon at bounding box center [1498, 12] width 10 height 10
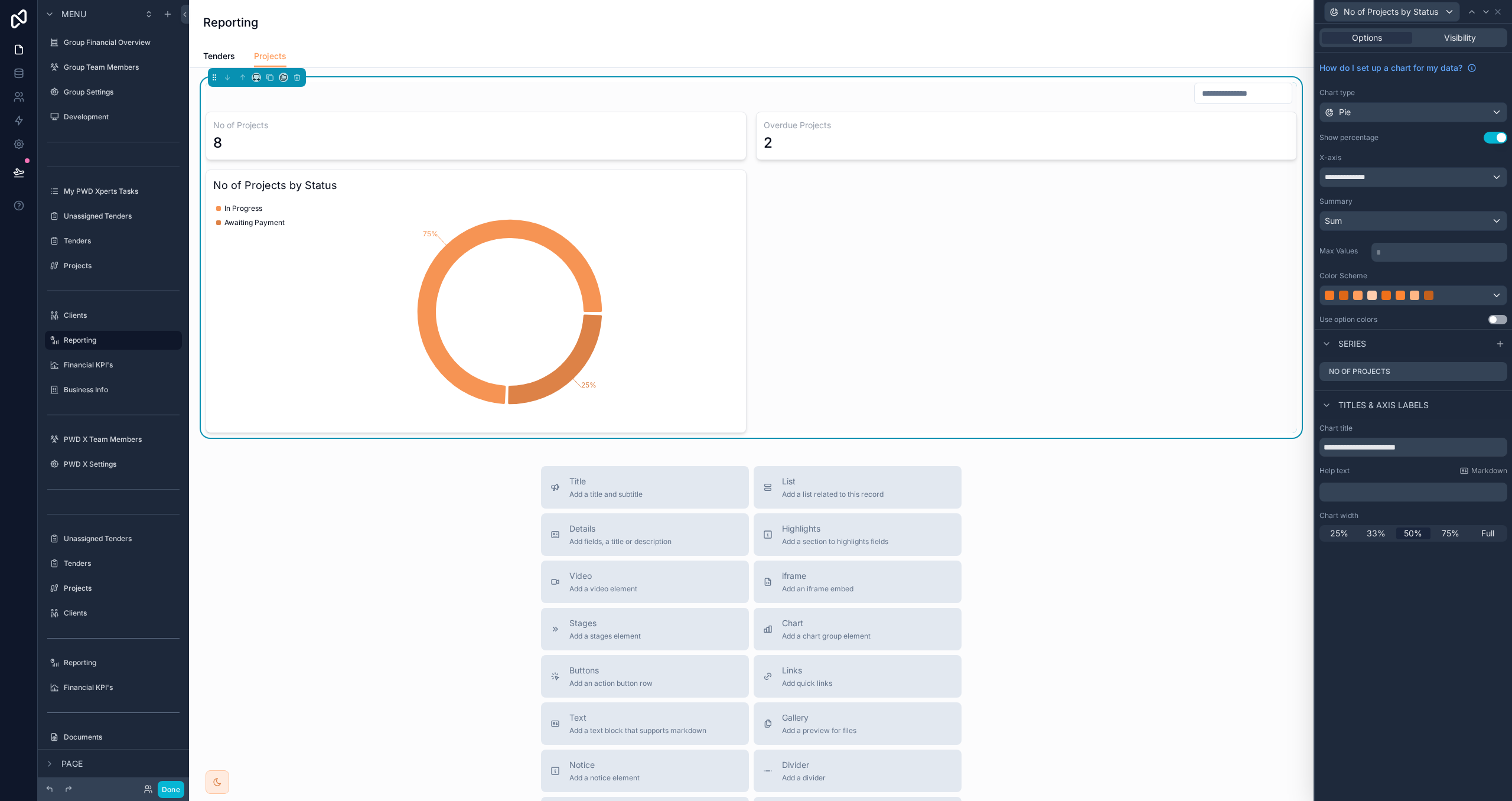
click at [1498, 322] on button "Use setting" at bounding box center [1498, 320] width 19 height 10
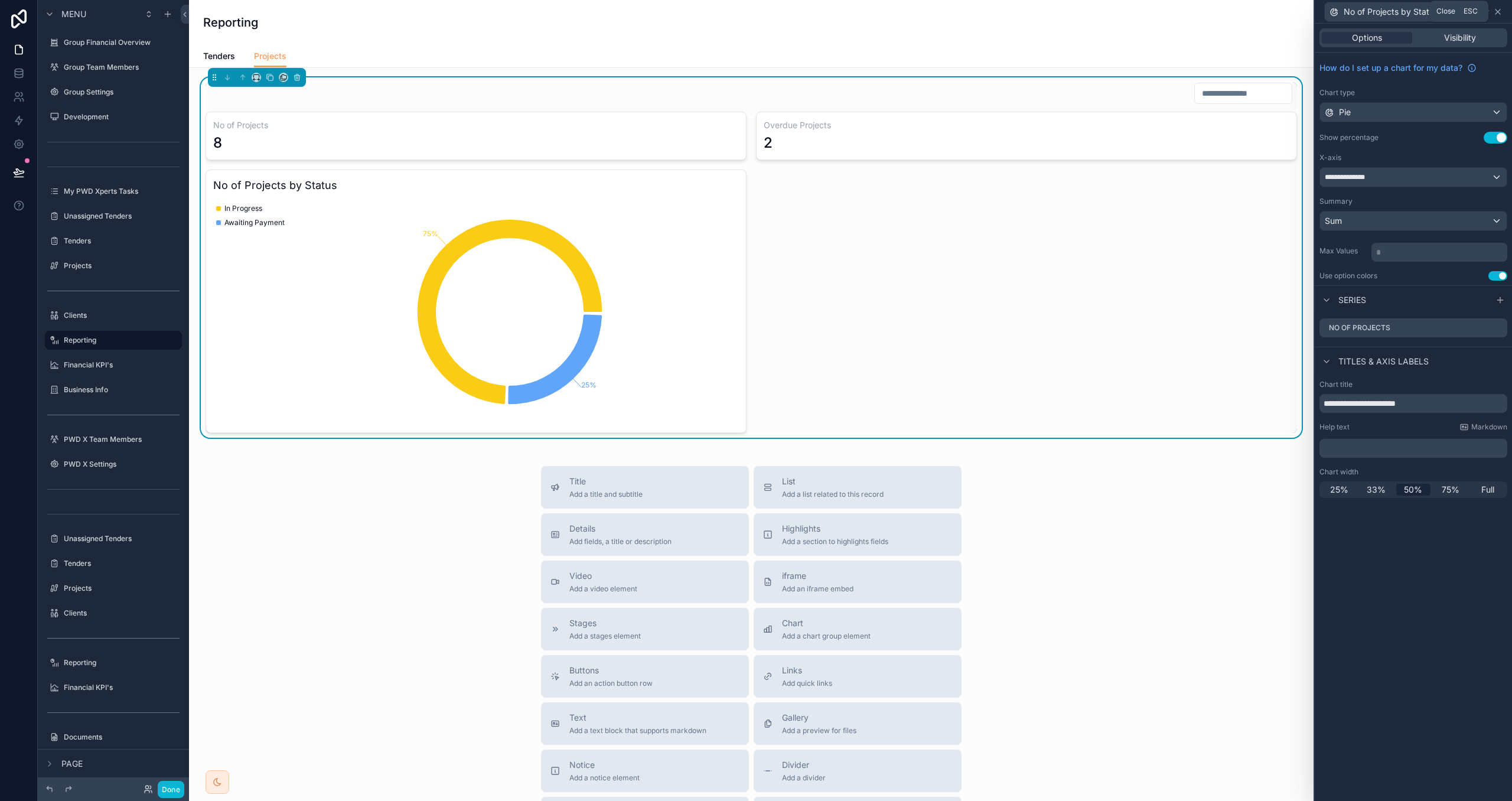
click at [1496, 7] on icon at bounding box center [1498, 12] width 10 height 10
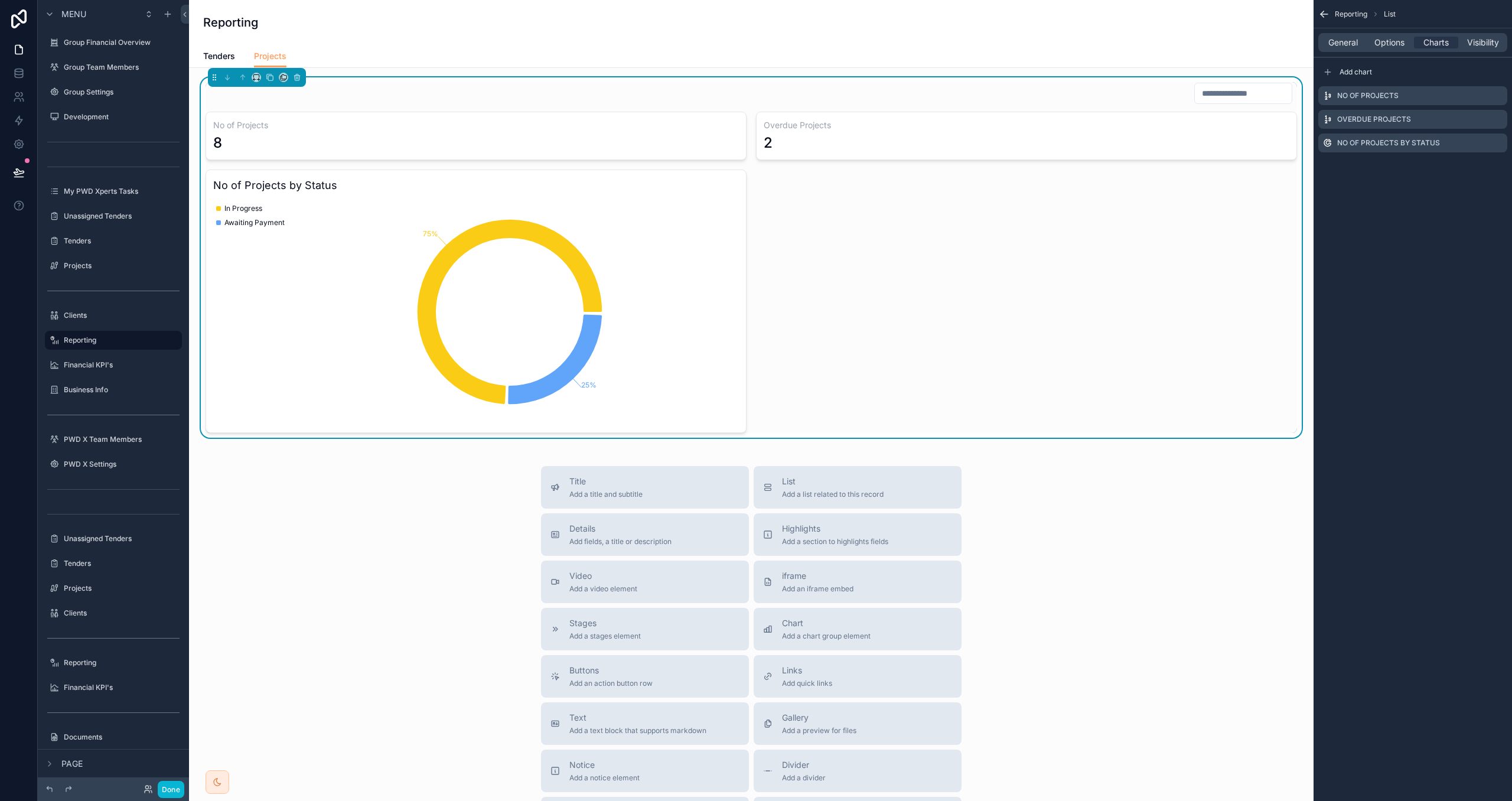
drag, startPoint x: 1469, startPoint y: 142, endPoint x: 1469, endPoint y: 153, distance: 11.0
click at [0, 0] on icon "scrollable content" at bounding box center [0, 0] width 0 height 0
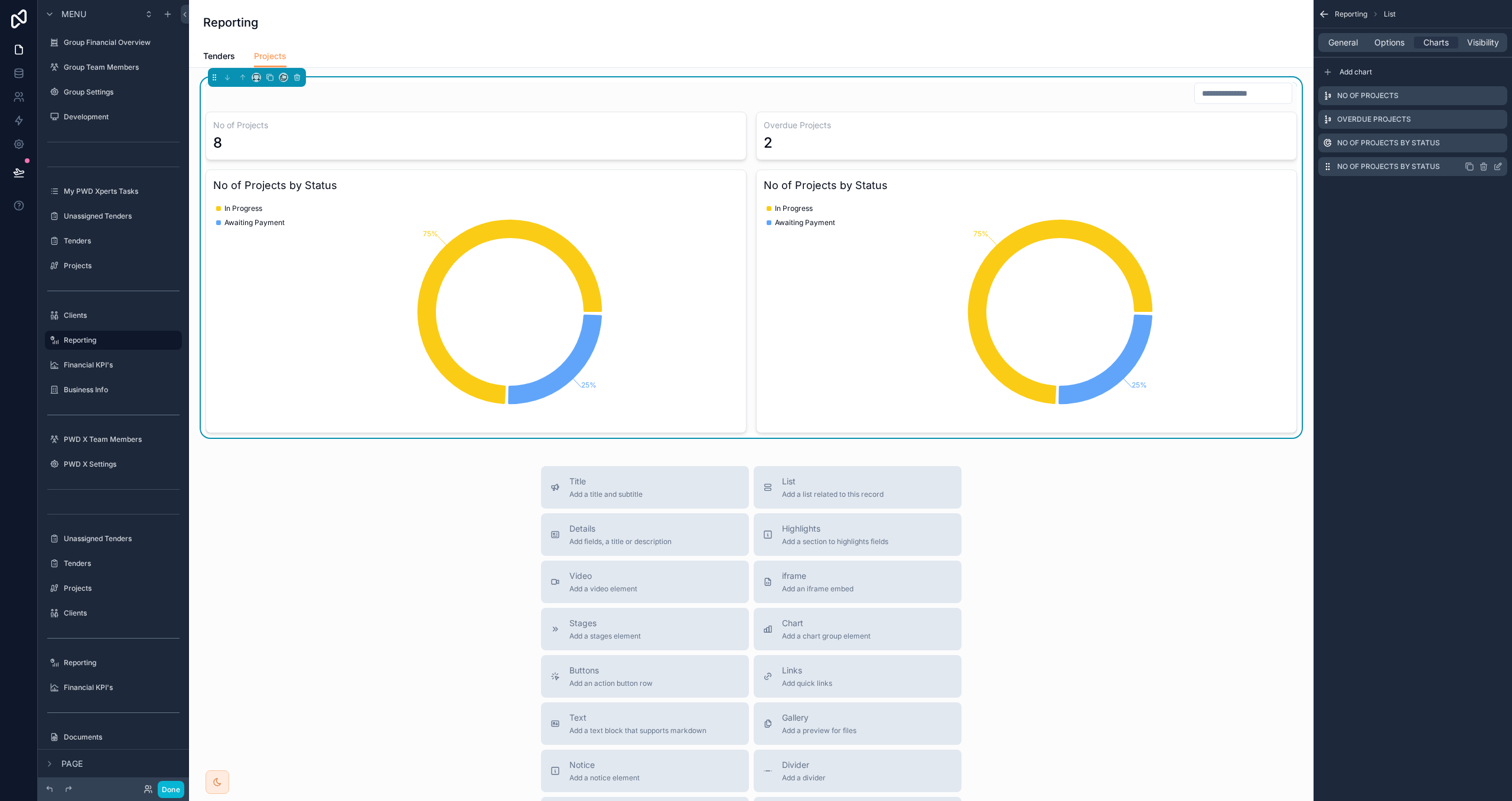
click at [1497, 168] on icon "scrollable content" at bounding box center [1500, 165] width 5 height 5
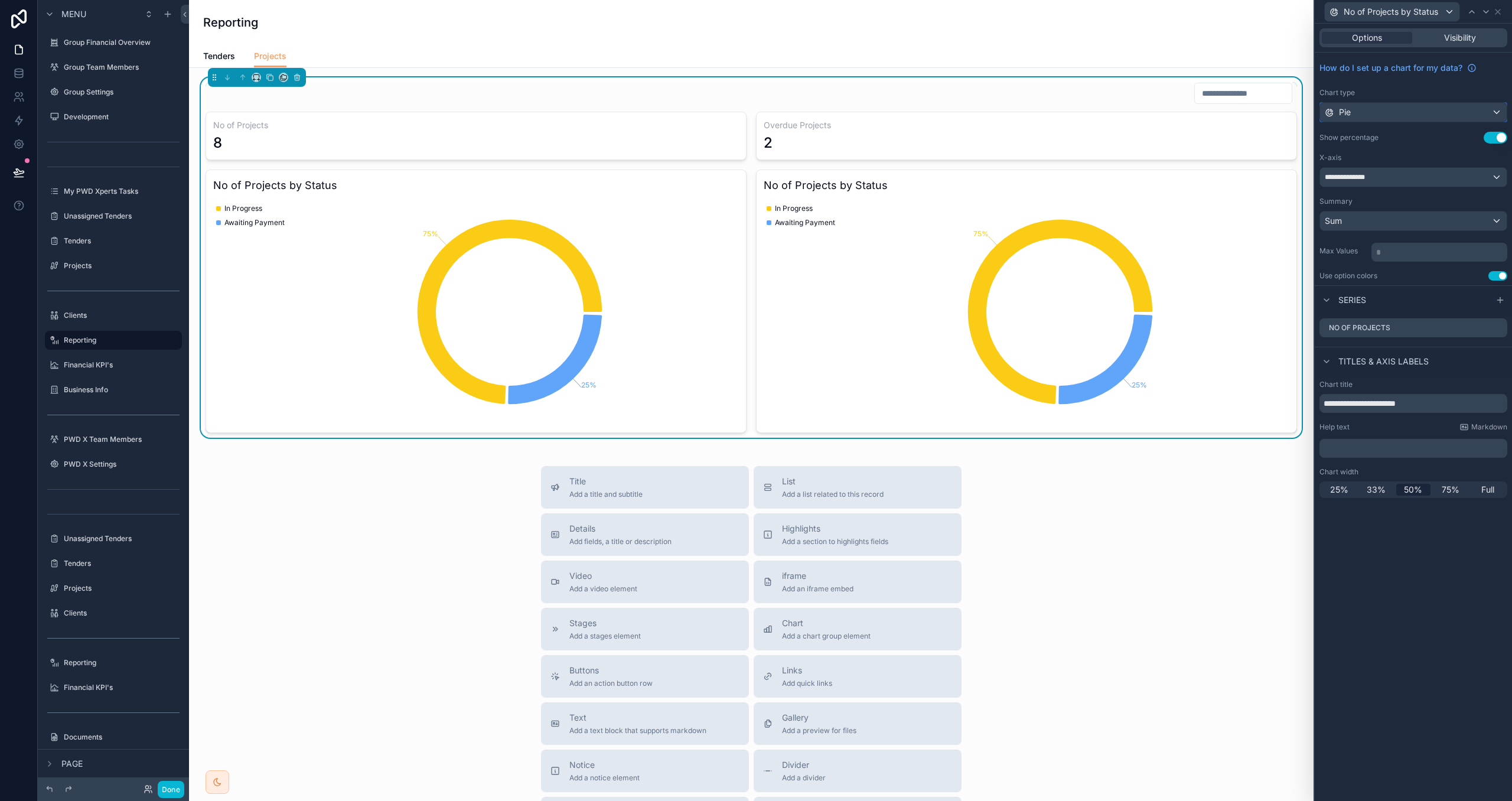
click at [1390, 114] on div "Pie" at bounding box center [1414, 112] width 187 height 19
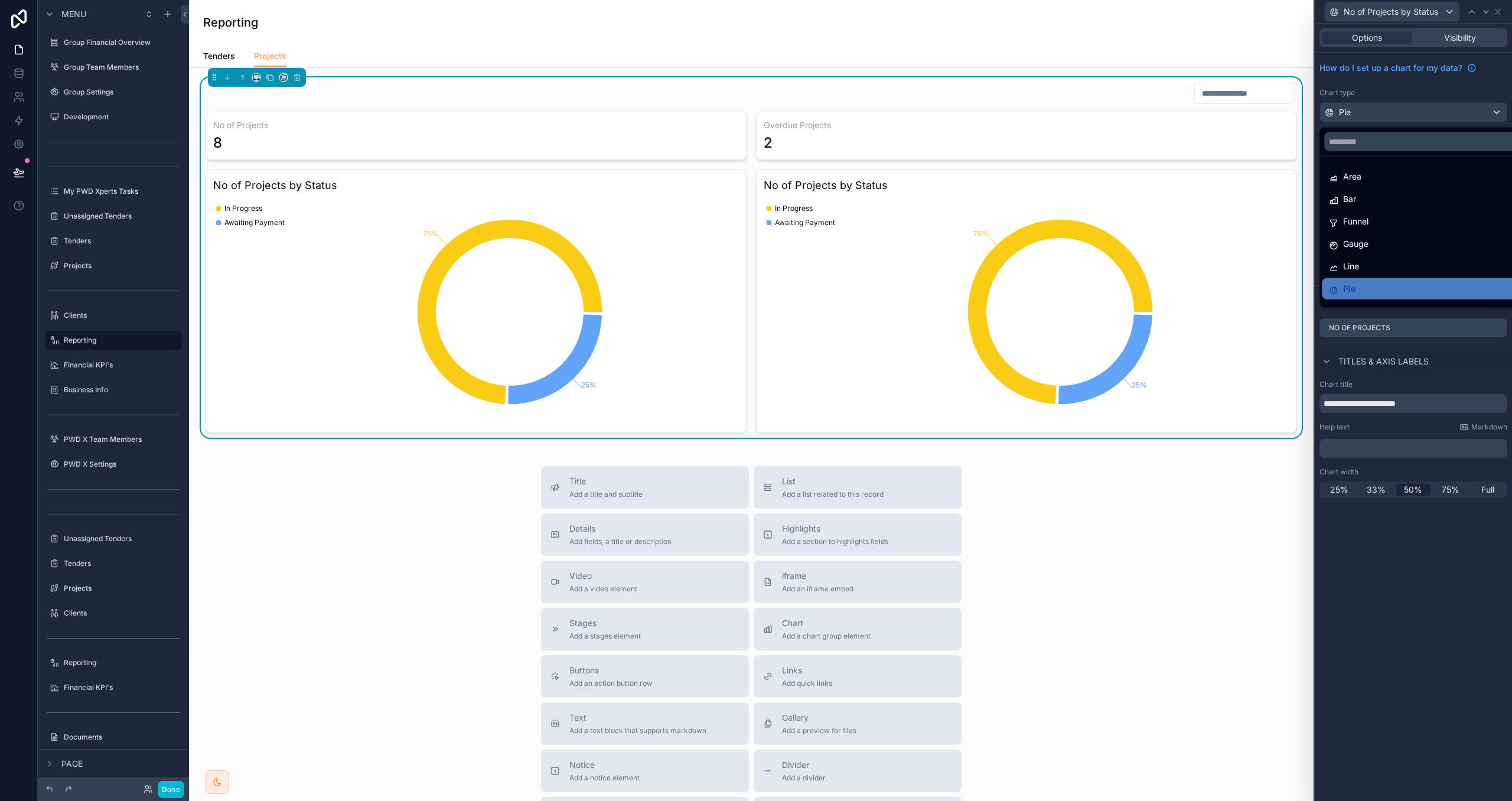
click at [1405, 200] on div "Bar" at bounding box center [1427, 199] width 195 height 14
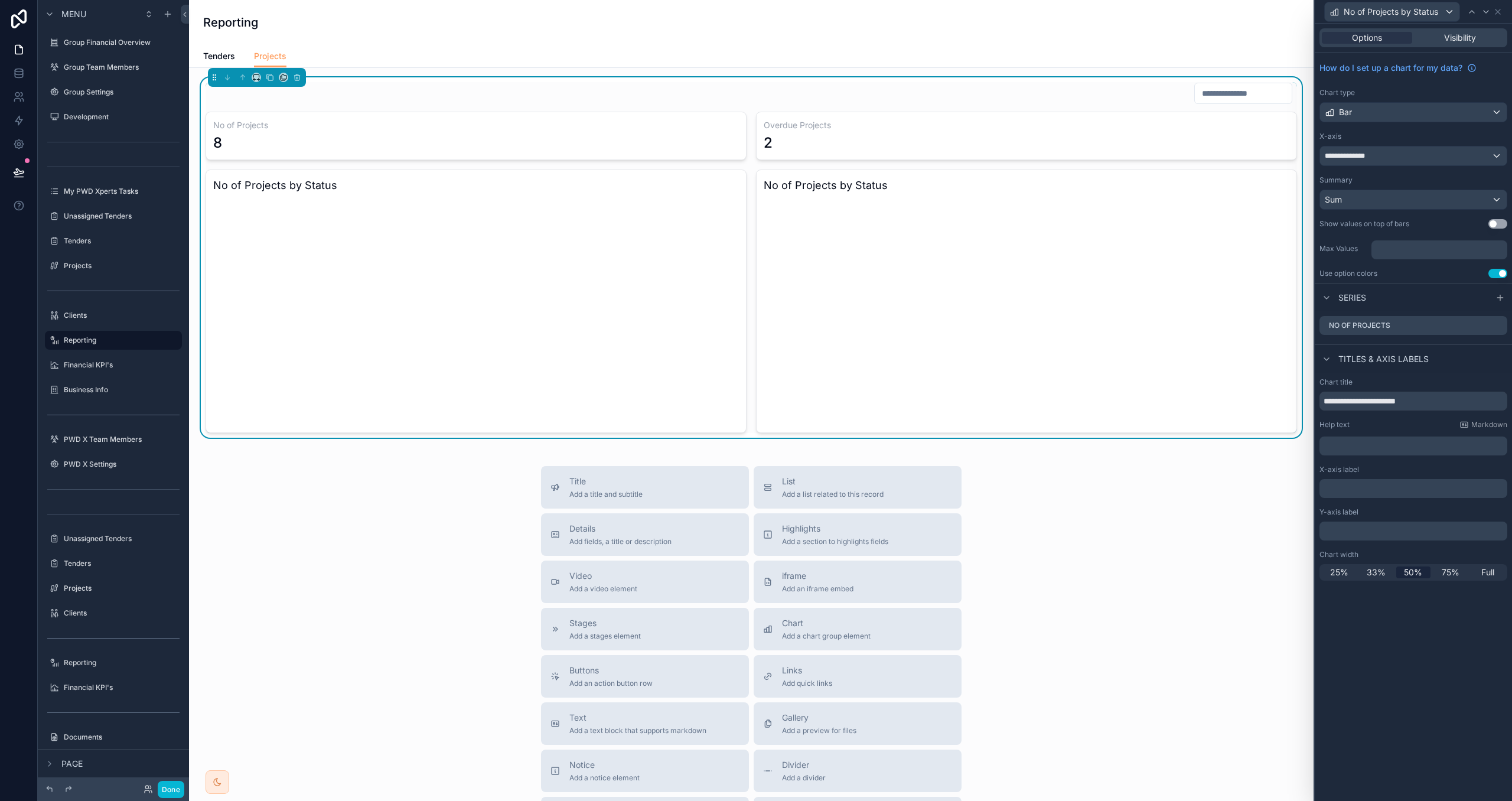
click at [1384, 90] on div "Chart type" at bounding box center [1414, 93] width 188 height 10
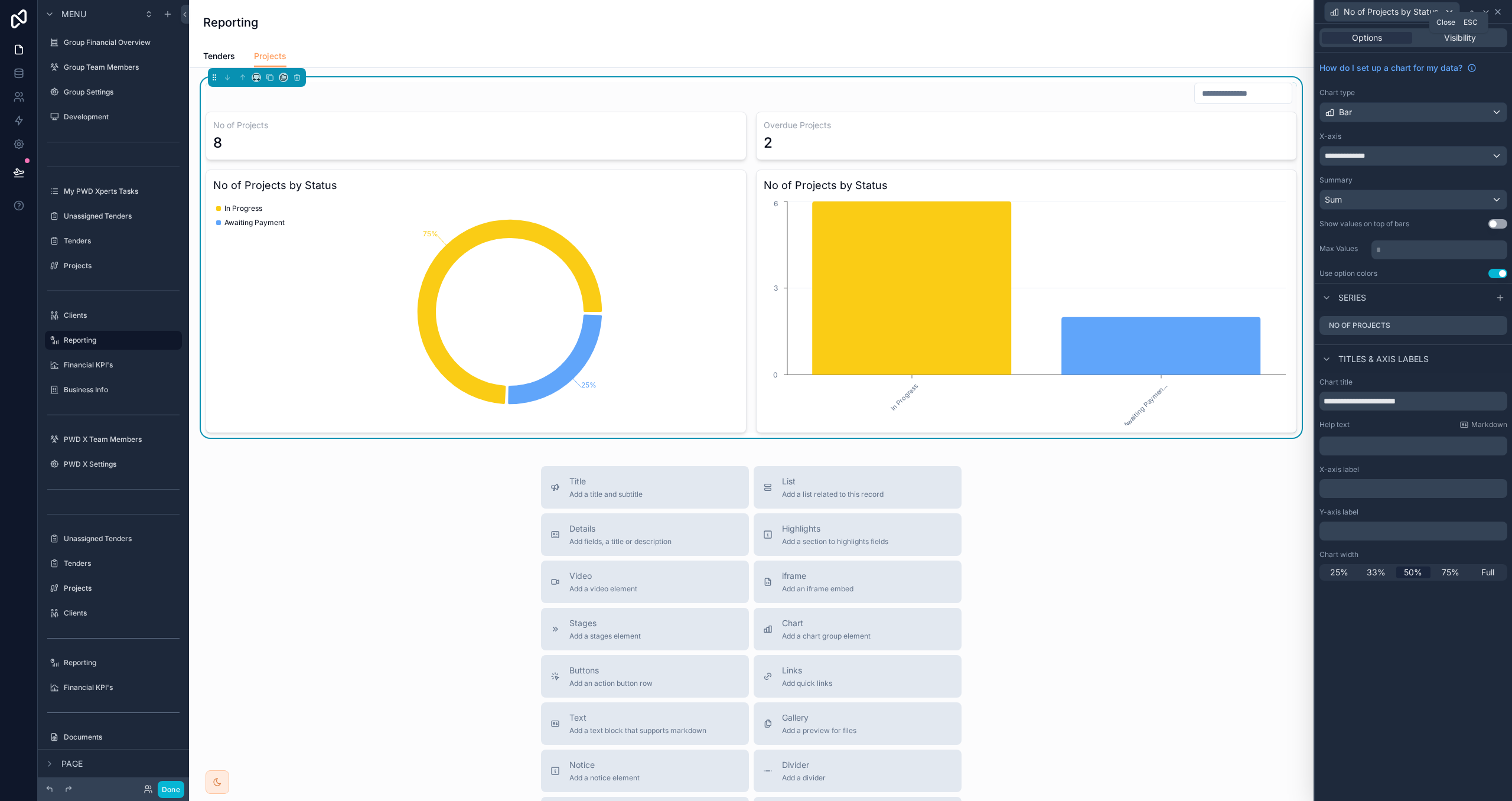
click at [1497, 12] on icon at bounding box center [1498, 12] width 5 height 5
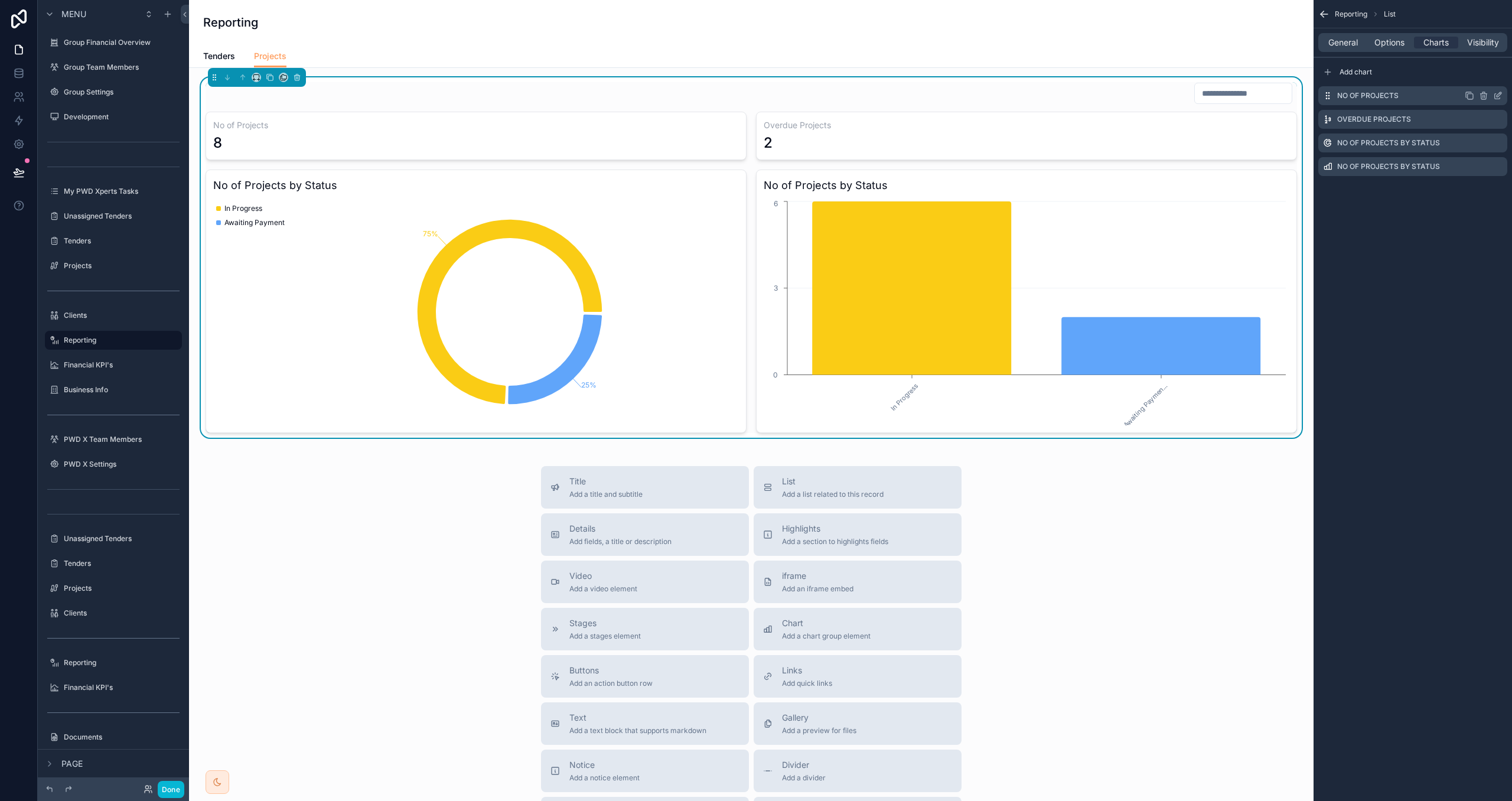
click at [1469, 95] on icon "scrollable content" at bounding box center [1470, 96] width 10 height 10
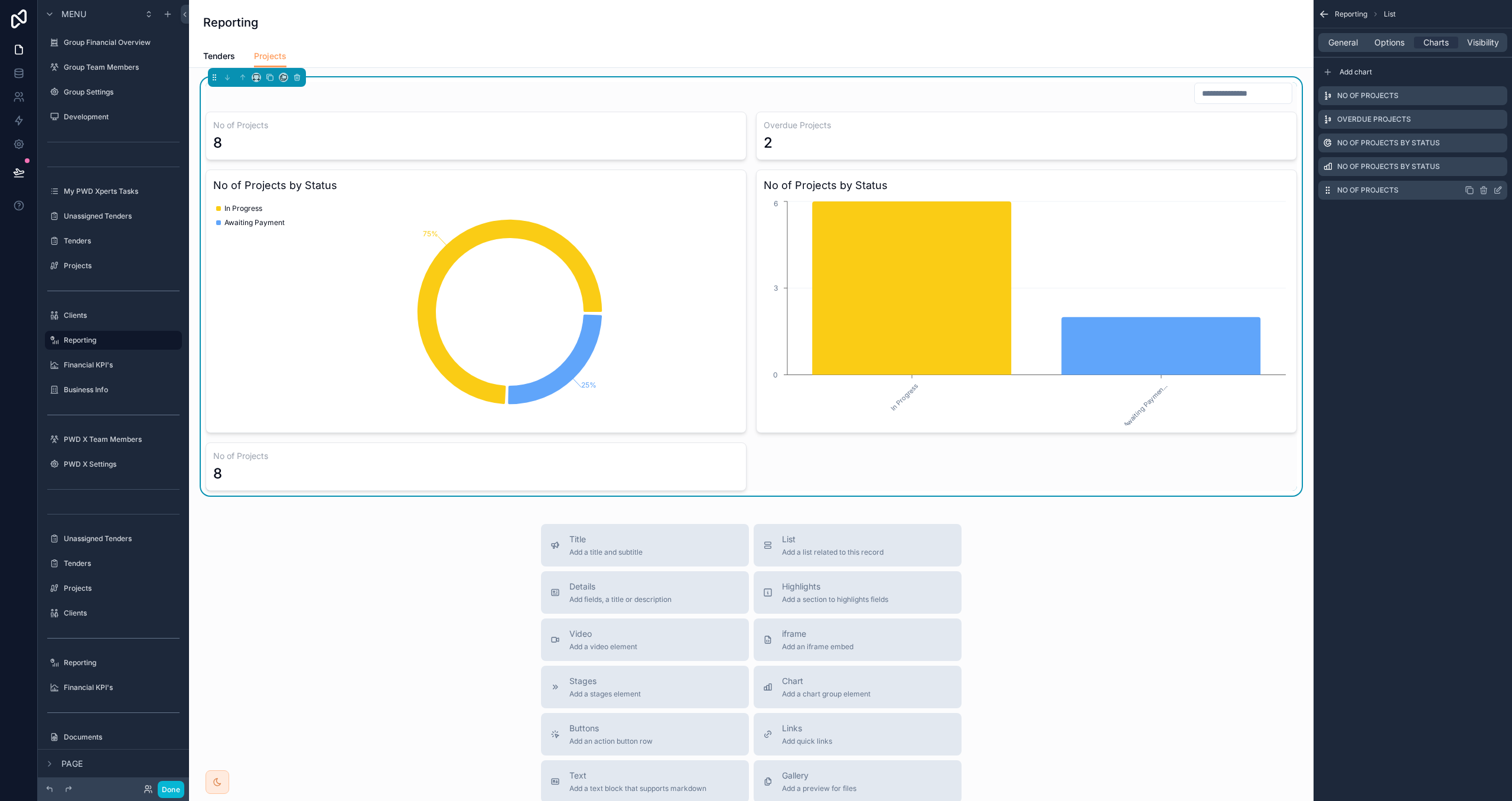
click at [1500, 191] on icon "scrollable content" at bounding box center [1498, 191] width 10 height 10
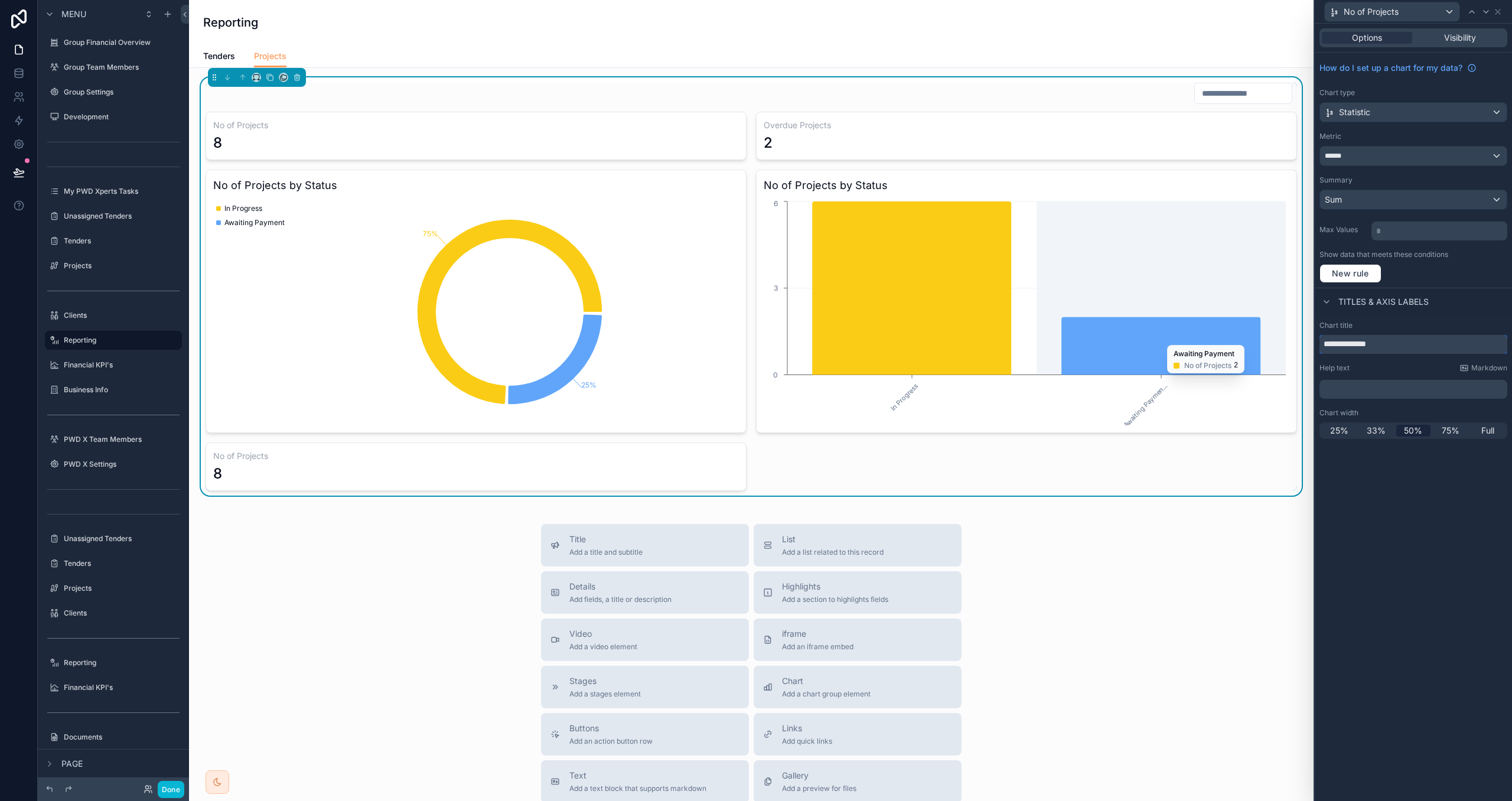
drag, startPoint x: 1379, startPoint y: 348, endPoint x: 1278, endPoint y: 339, distance: 101.4
click at [1277, 339] on div "**********" at bounding box center [756, 400] width 1512 height 801
paste input "*****"
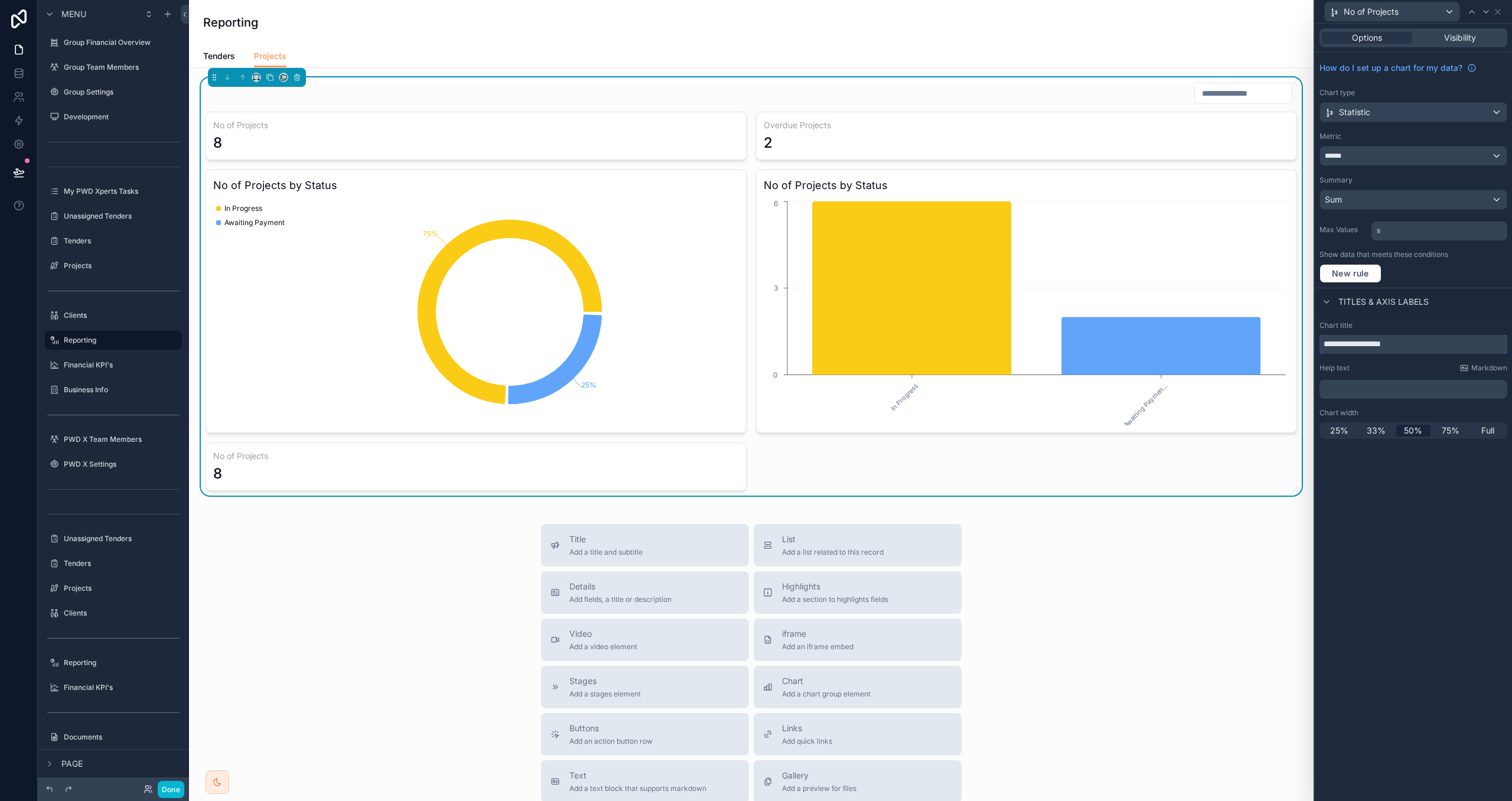
click at [1373, 344] on input "**********" at bounding box center [1414, 344] width 188 height 19
type input "**********"
click at [1363, 159] on div "******" at bounding box center [1414, 155] width 187 height 19
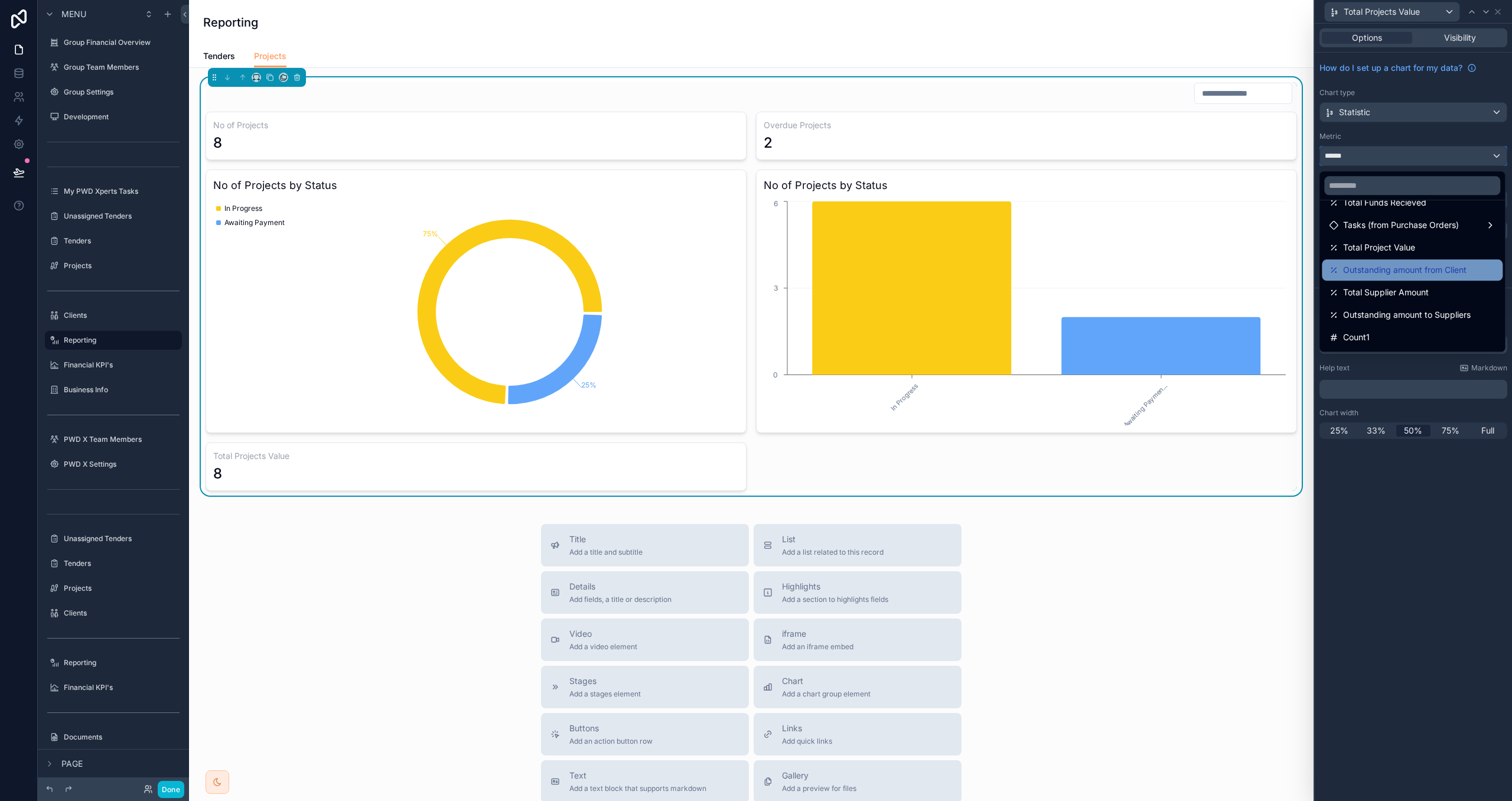
scroll to position [218, 0]
click at [1399, 255] on span "Total Project Value" at bounding box center [1379, 249] width 72 height 14
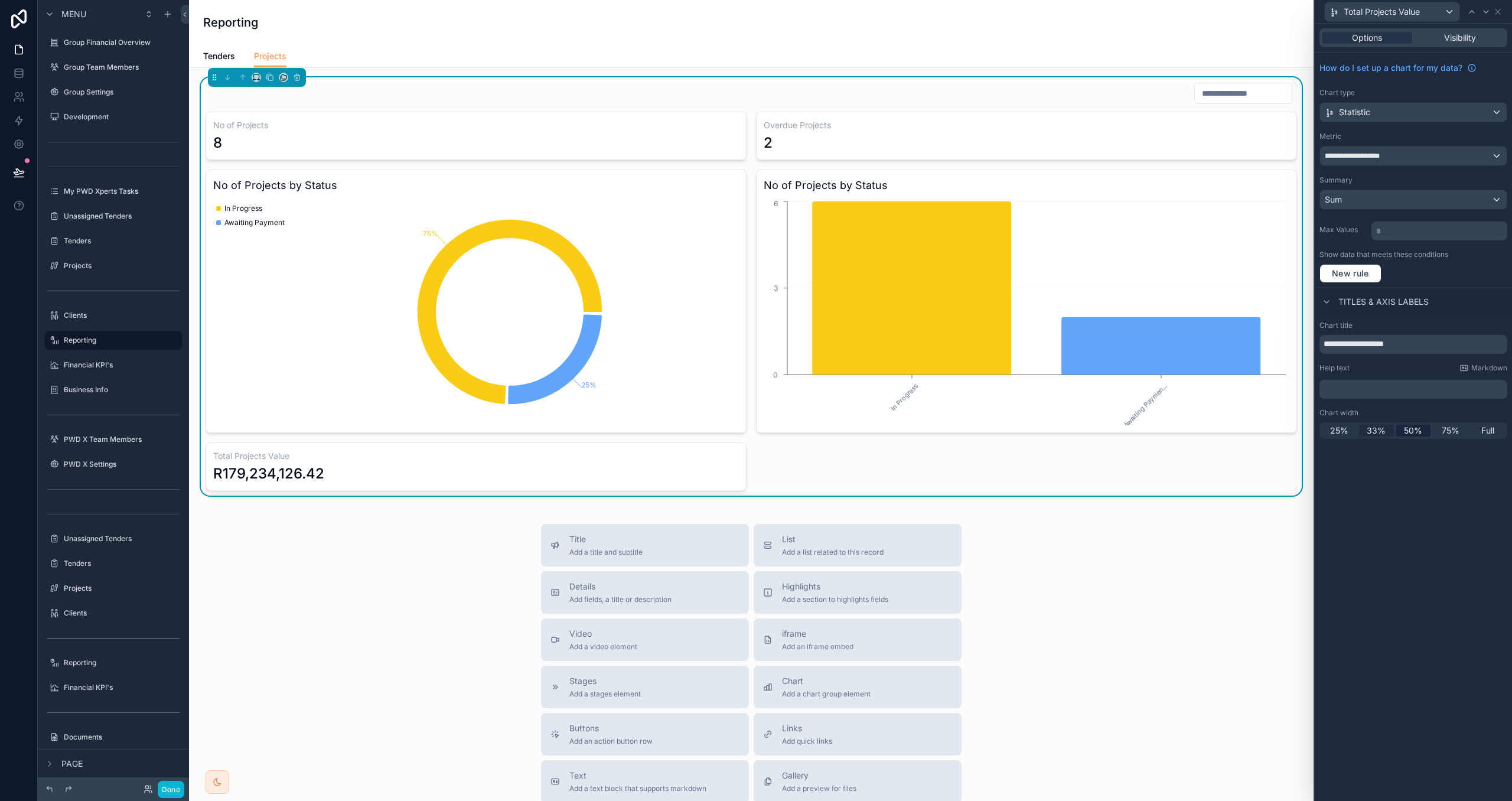
click at [1378, 432] on span "33%" at bounding box center [1376, 430] width 19 height 11
click at [1500, 10] on icon at bounding box center [1498, 12] width 5 height 5
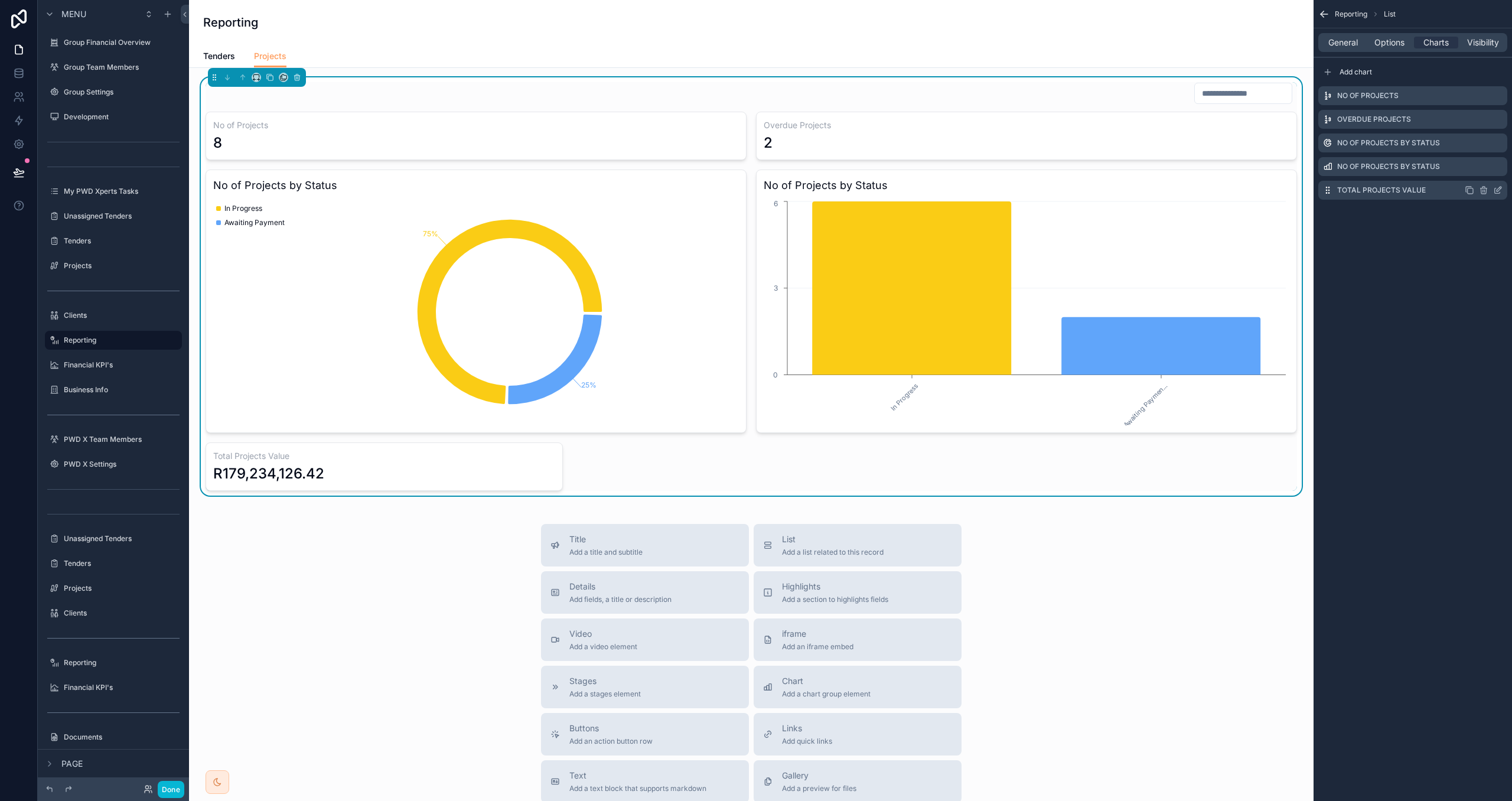
click at [1473, 191] on icon "scrollable content" at bounding box center [1470, 191] width 10 height 10
click at [1497, 213] on icon "scrollable content" at bounding box center [1498, 214] width 10 height 10
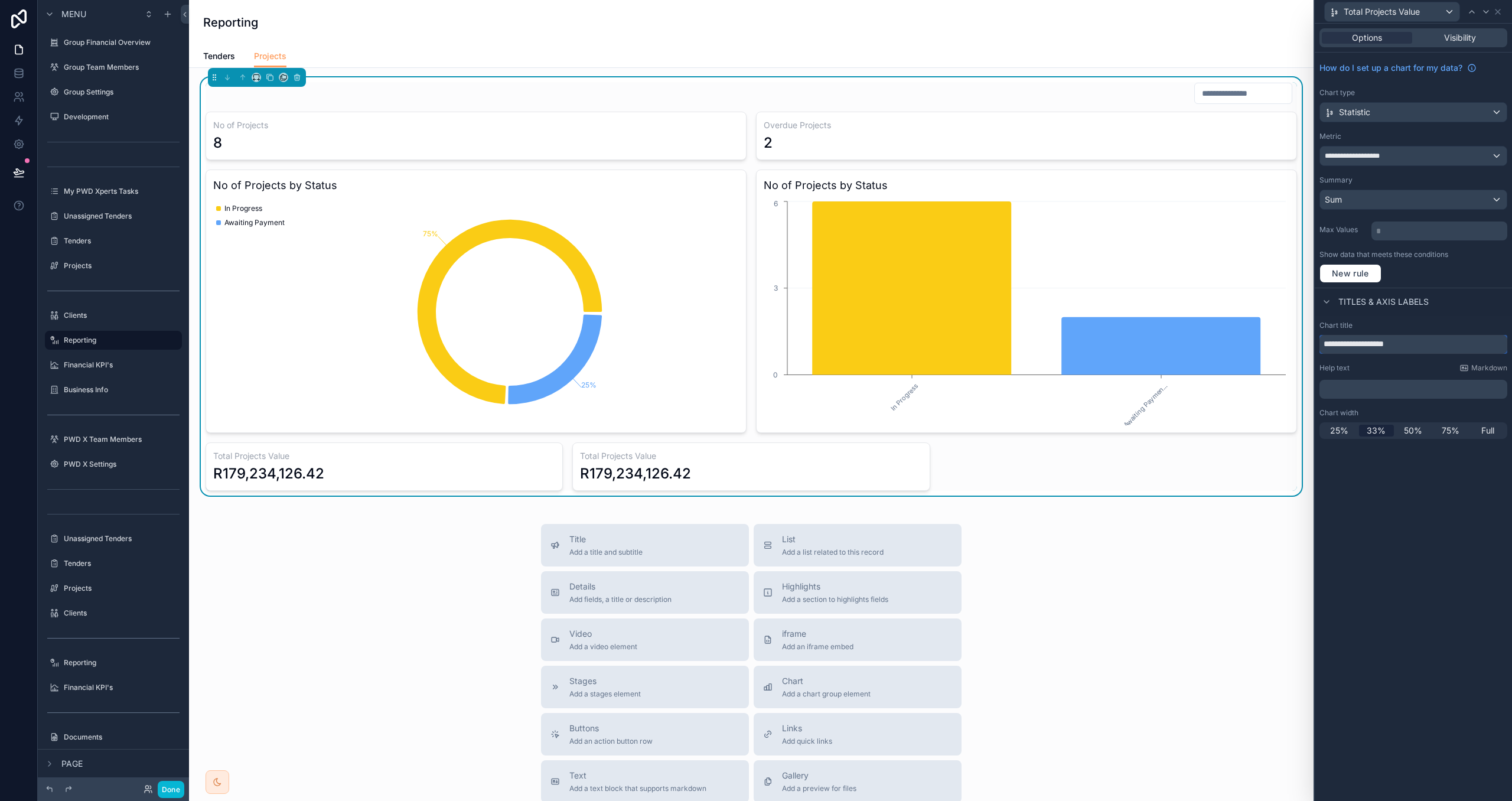
click at [1365, 344] on input "**********" at bounding box center [1414, 344] width 188 height 19
click at [1377, 343] on input "**********" at bounding box center [1414, 344] width 188 height 19
type input "**********"
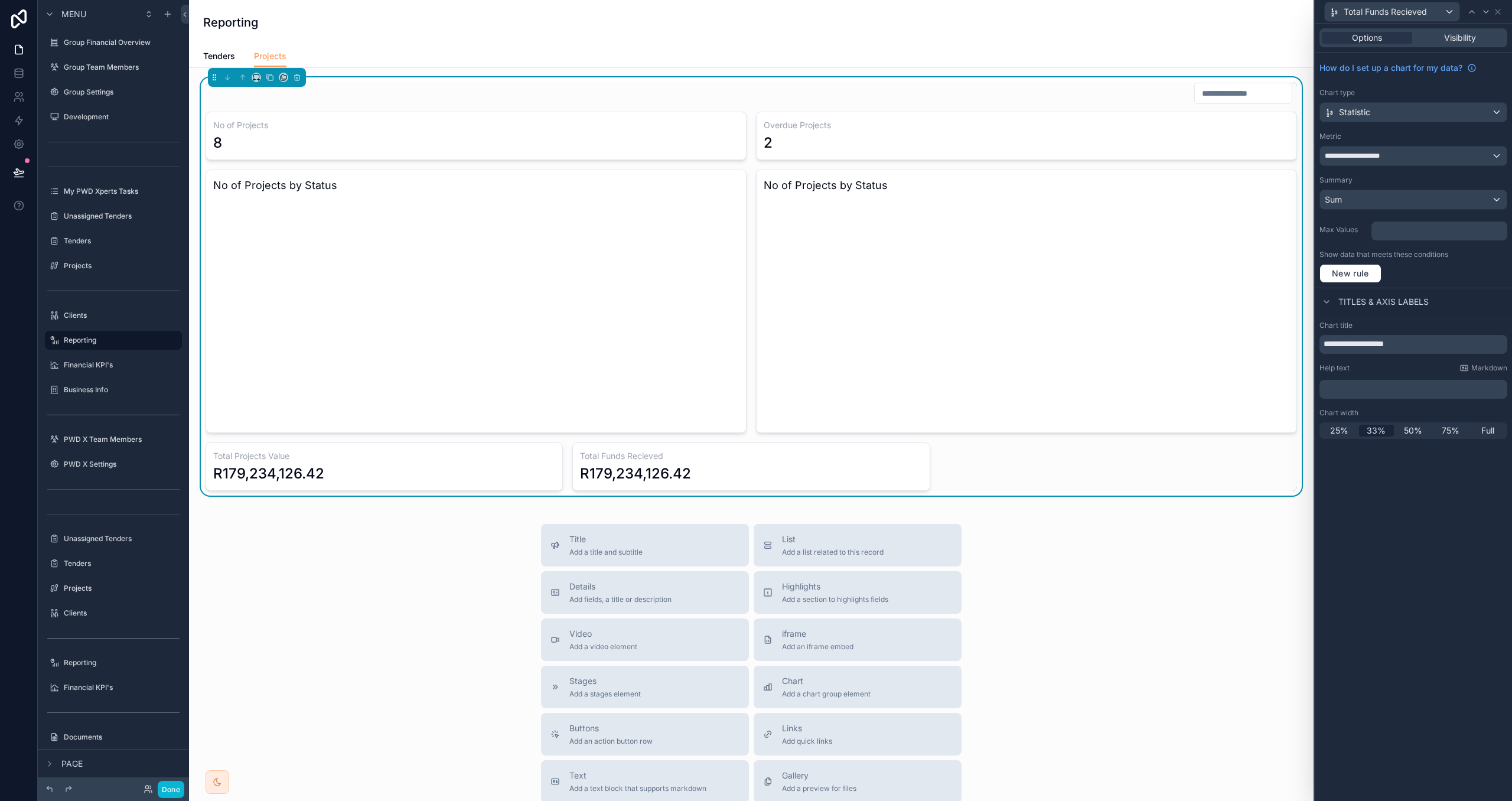
click at [1384, 373] on div "Help text Markdown" at bounding box center [1414, 368] width 188 height 10
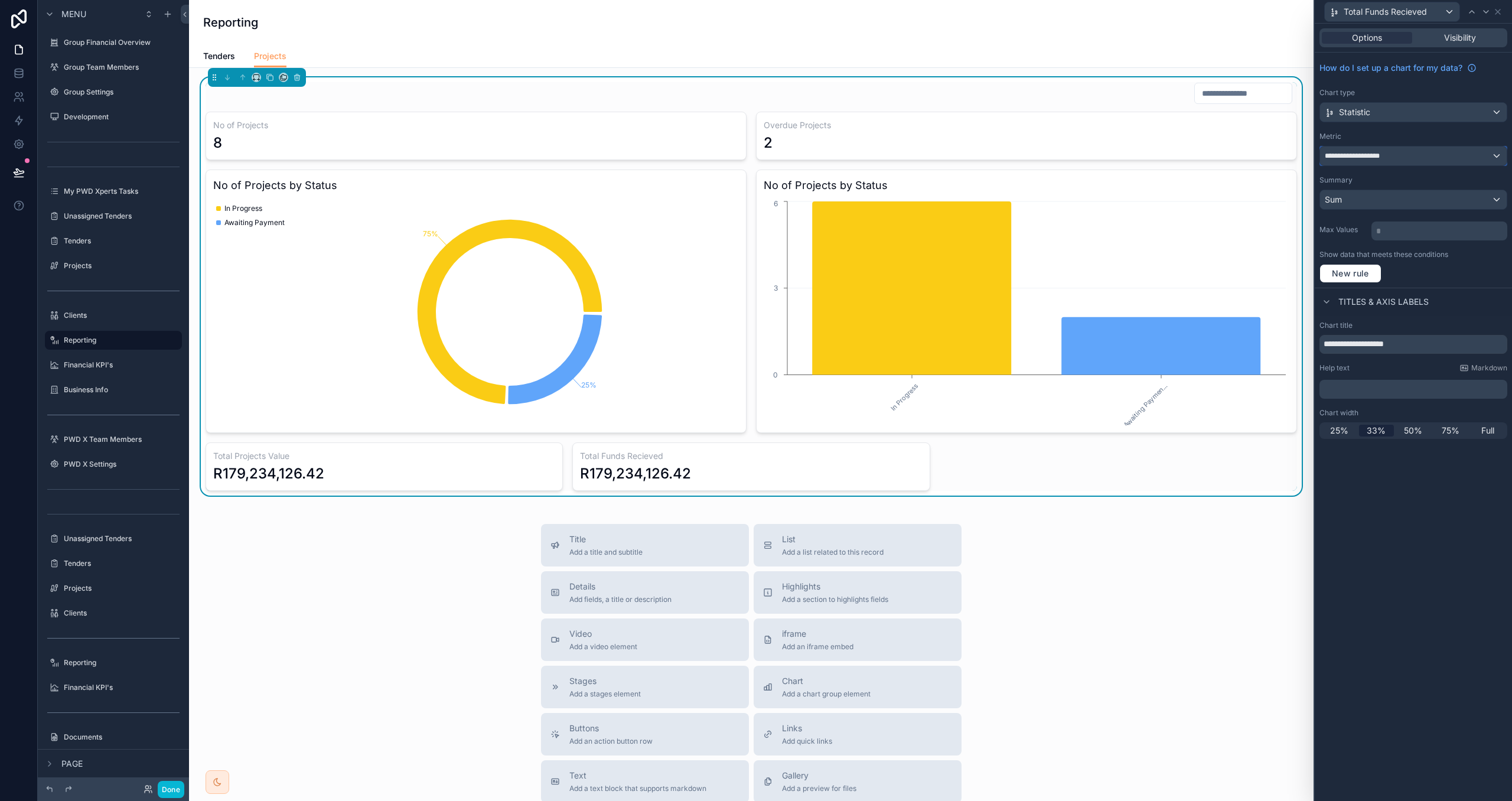
click at [1441, 157] on div "**********" at bounding box center [1414, 155] width 187 height 19
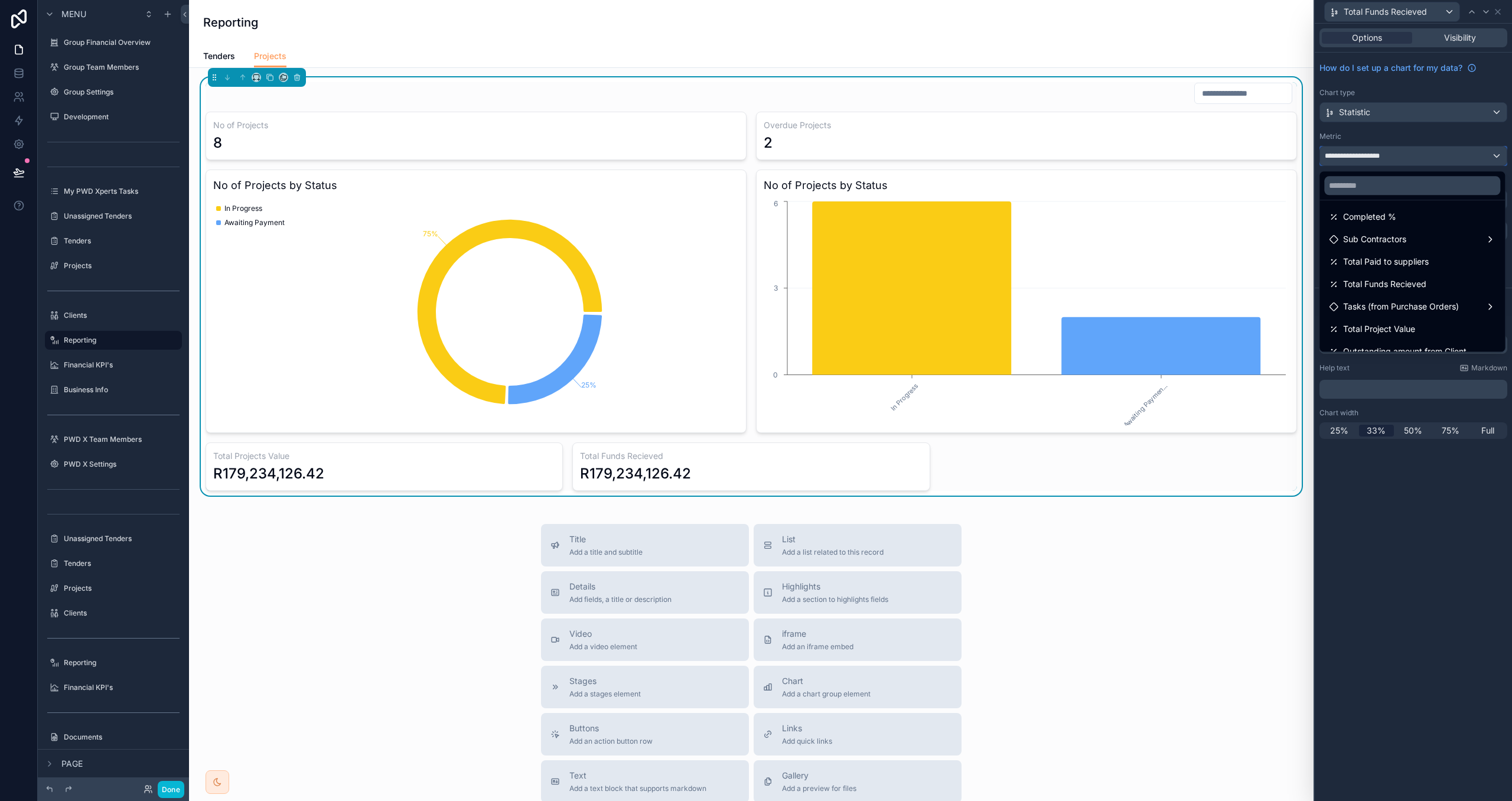
scroll to position [141, 0]
click at [1442, 275] on div "Total Funds Recieved" at bounding box center [1413, 281] width 167 height 14
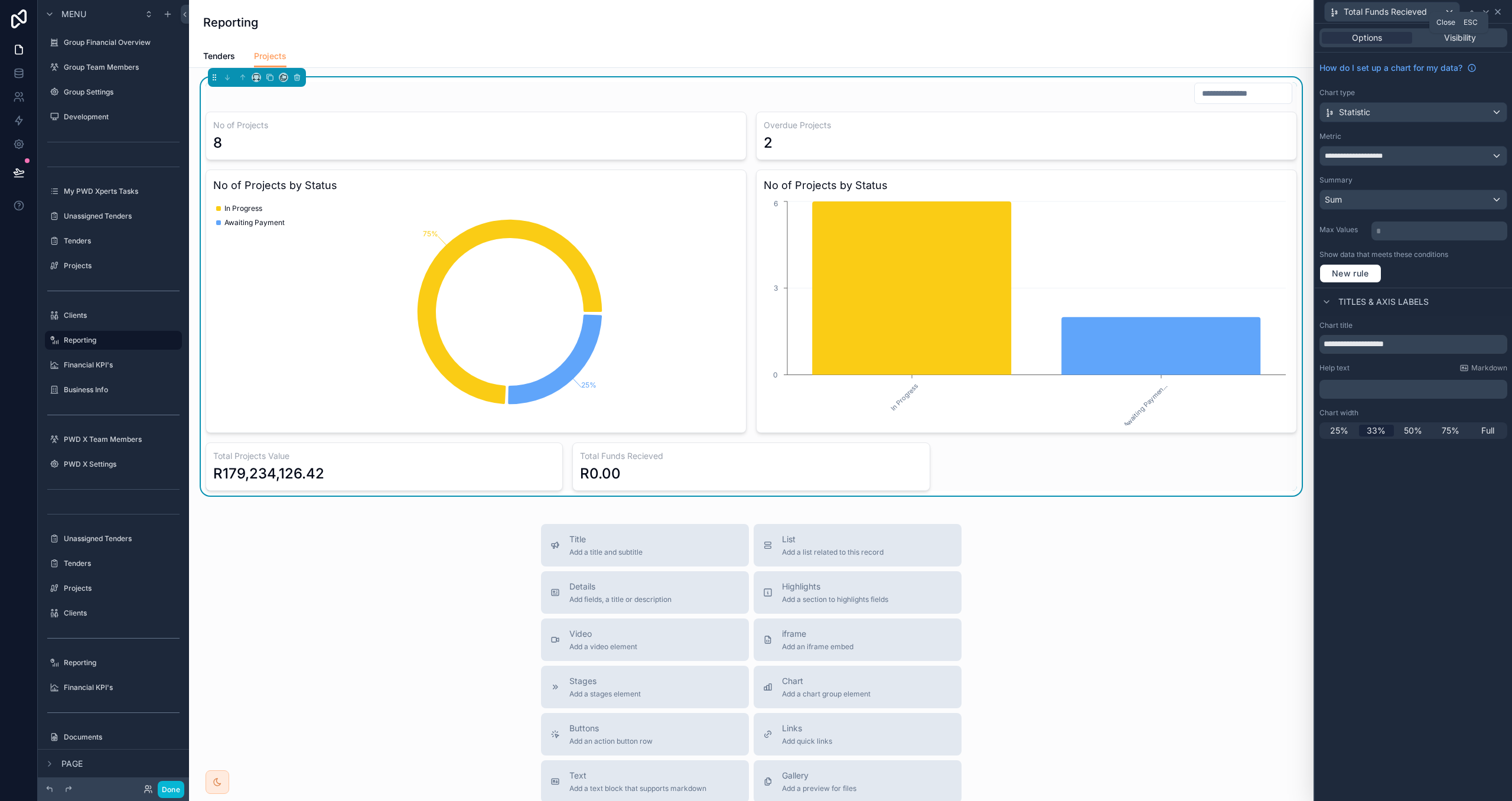
click at [1497, 11] on icon at bounding box center [1498, 12] width 5 height 5
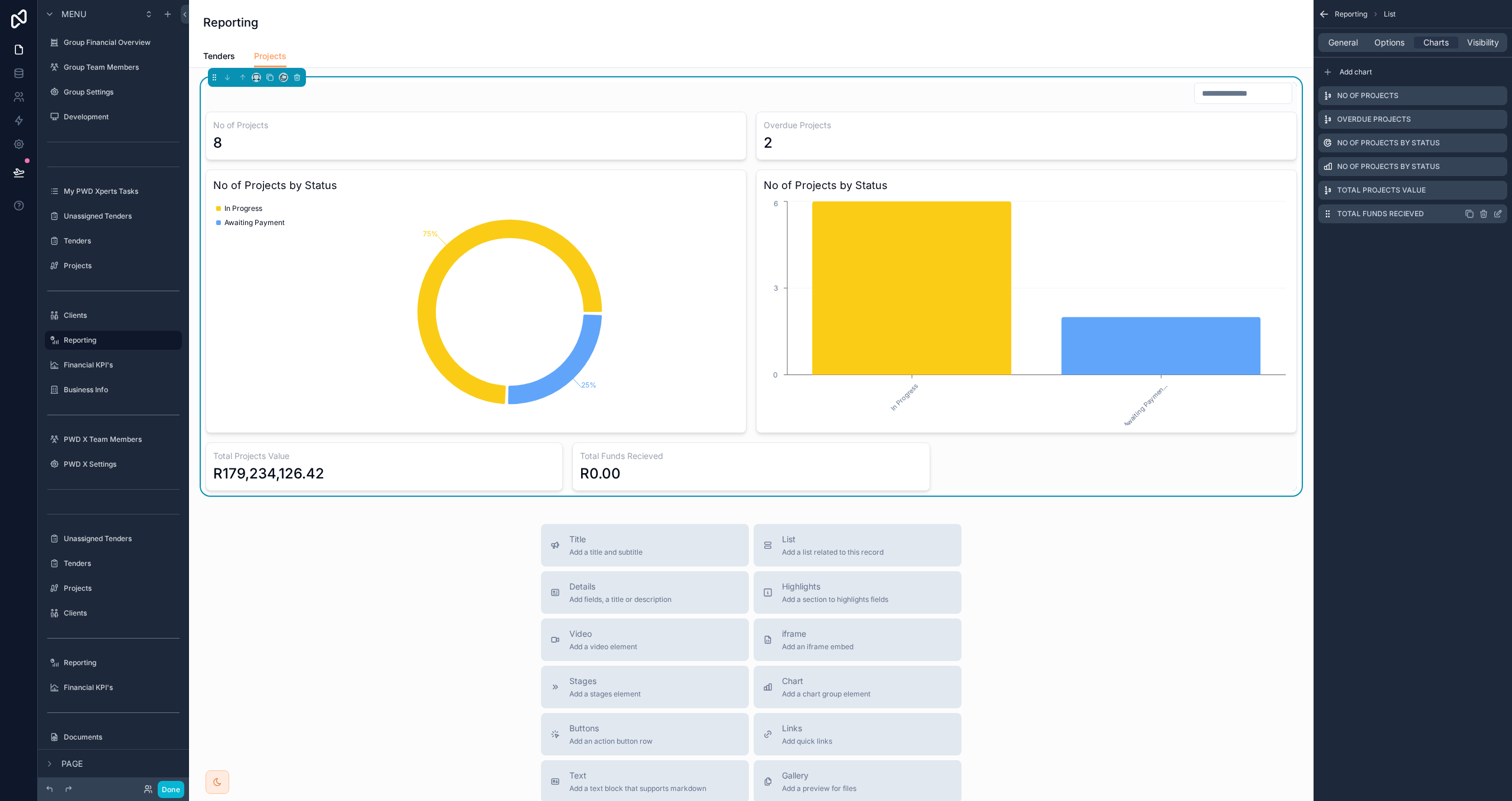
click at [1470, 218] on icon "scrollable content" at bounding box center [1470, 214] width 5 height 5
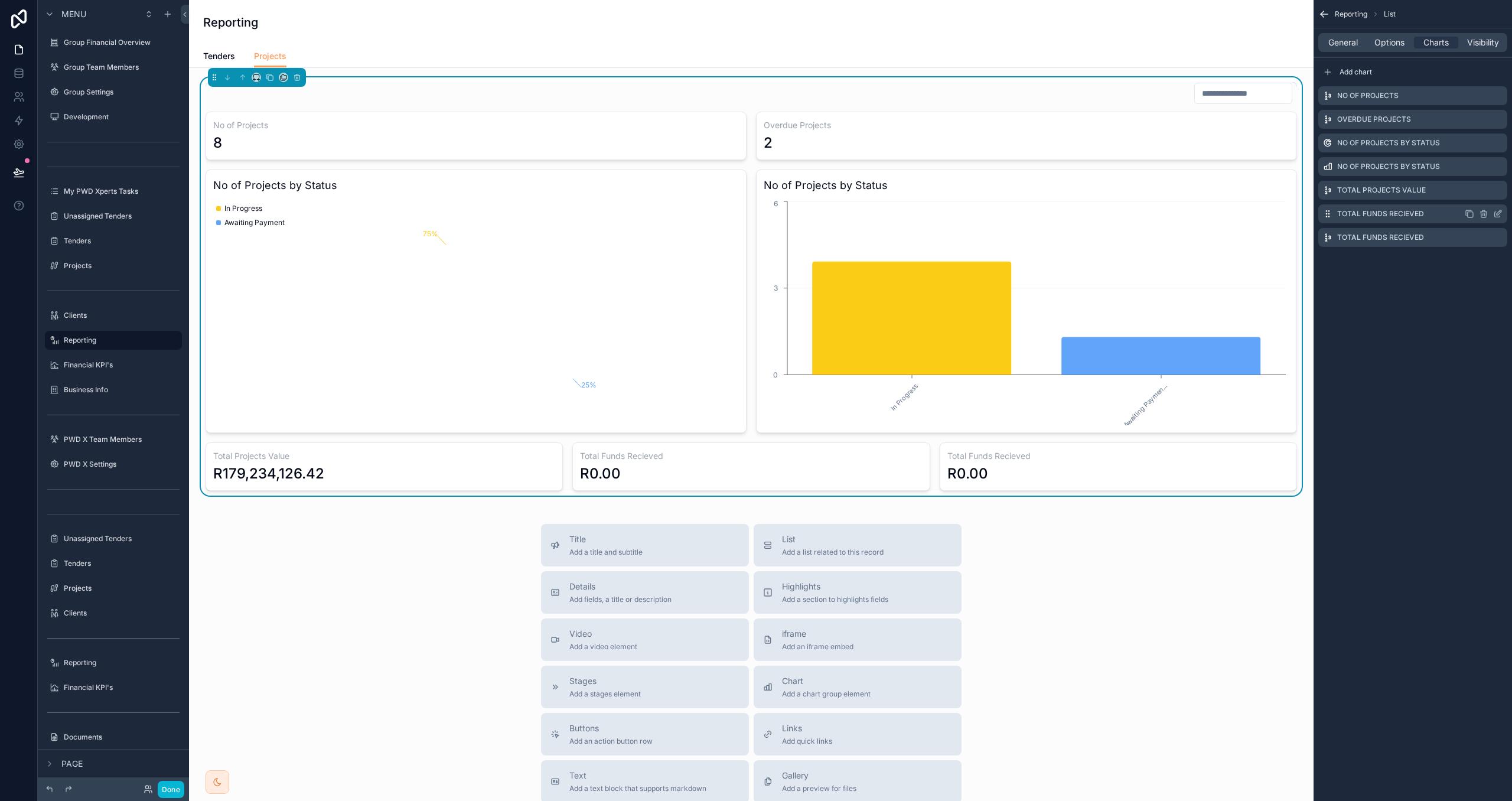
click at [1470, 216] on icon "scrollable content" at bounding box center [1470, 214] width 10 height 10
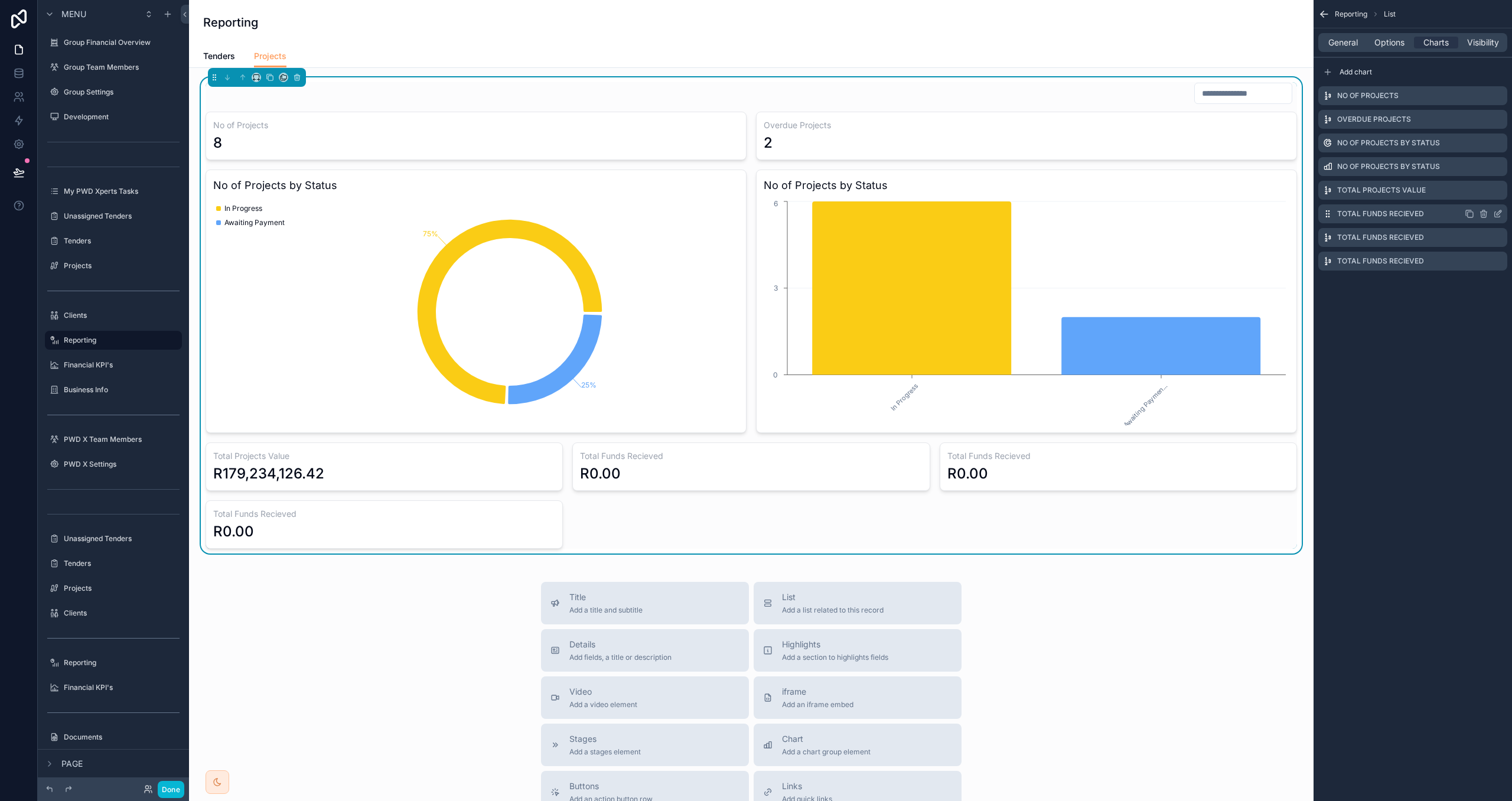
click at [1470, 216] on icon "scrollable content" at bounding box center [1470, 214] width 10 height 10
click at [1497, 237] on icon "scrollable content" at bounding box center [1498, 237] width 10 height 10
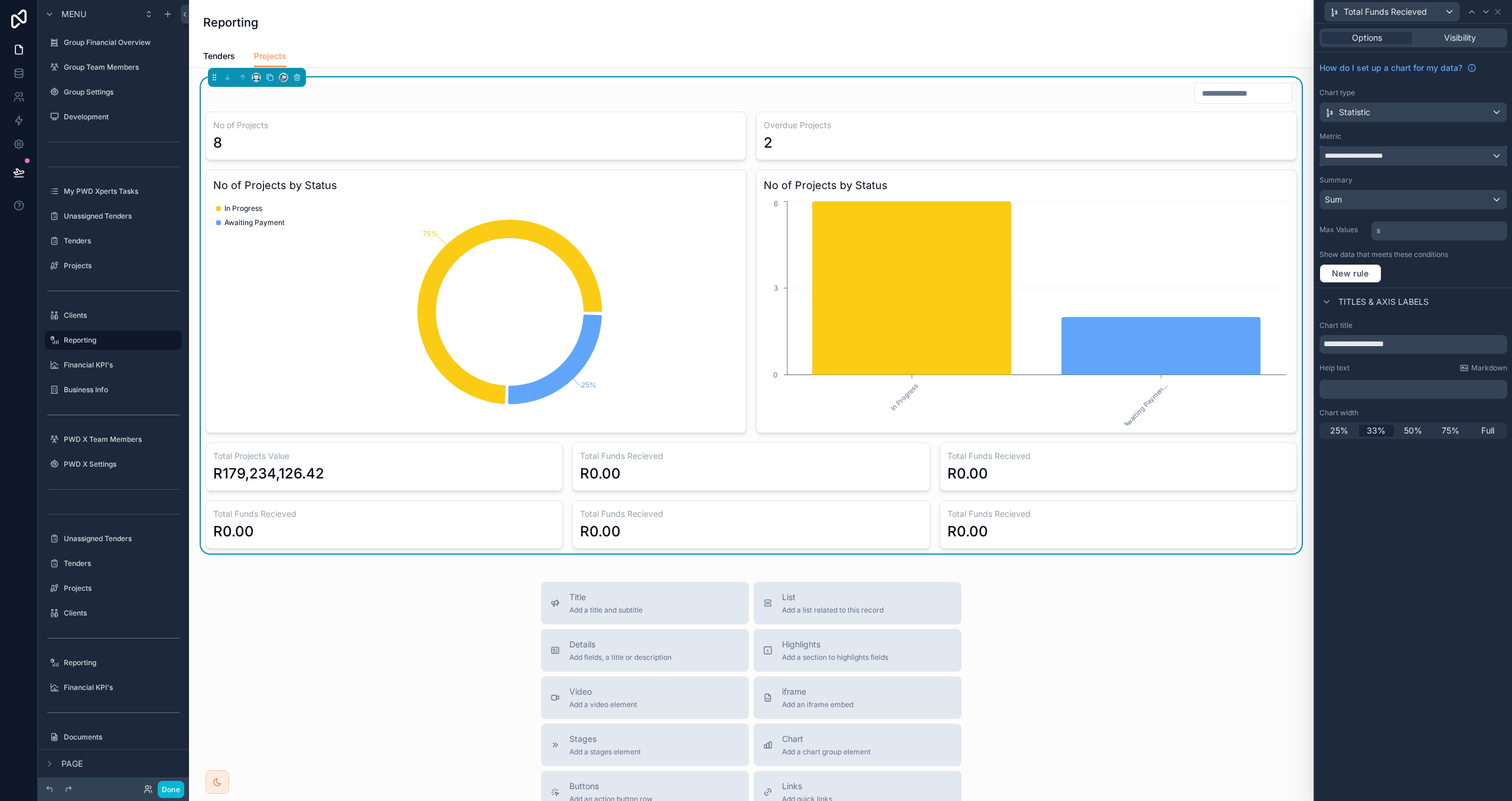
click at [1403, 160] on div "**********" at bounding box center [1414, 155] width 187 height 19
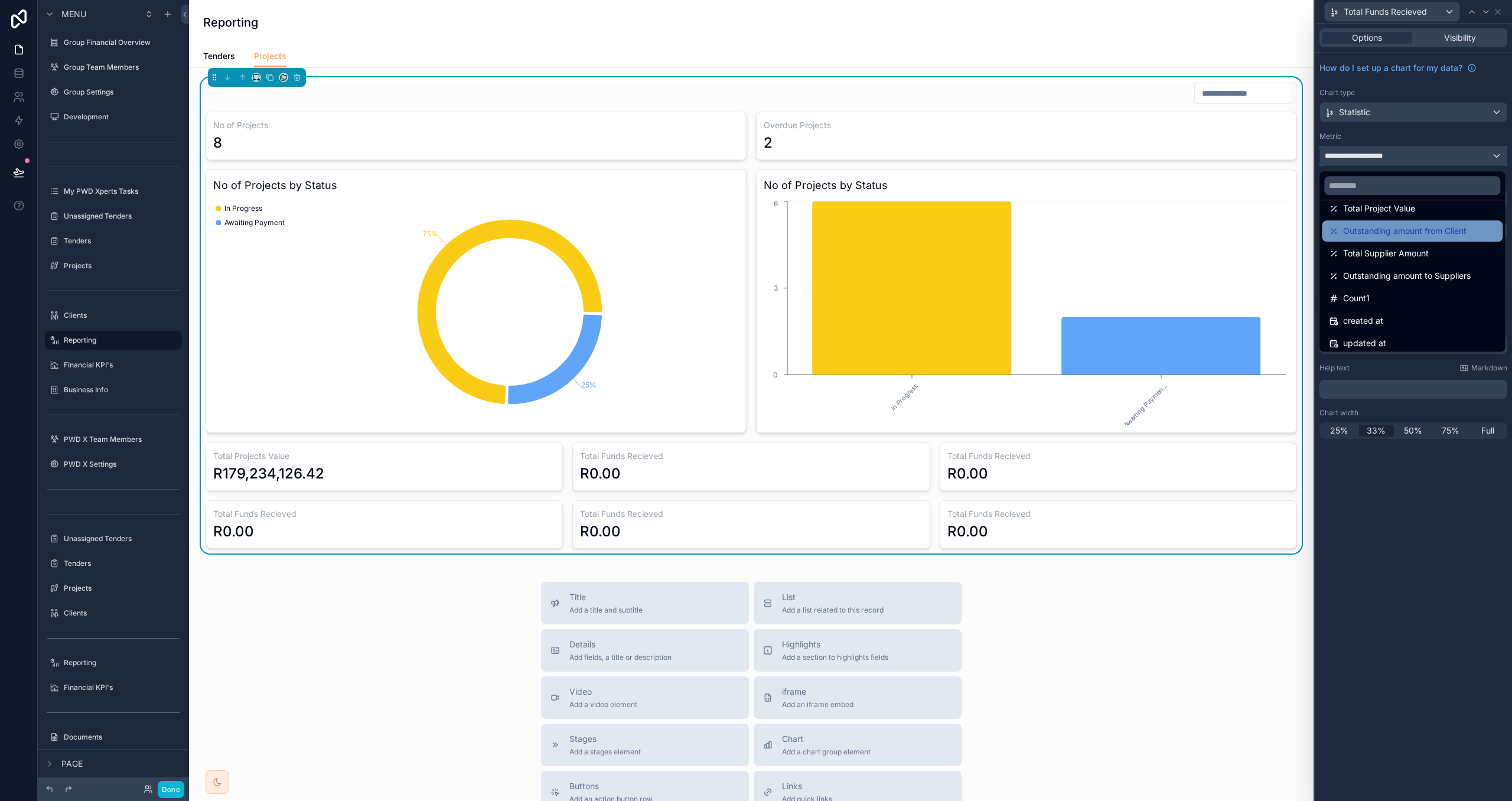
scroll to position [260, 0]
click at [1411, 235] on span "Outstanding amount from Client" at bounding box center [1405, 229] width 124 height 14
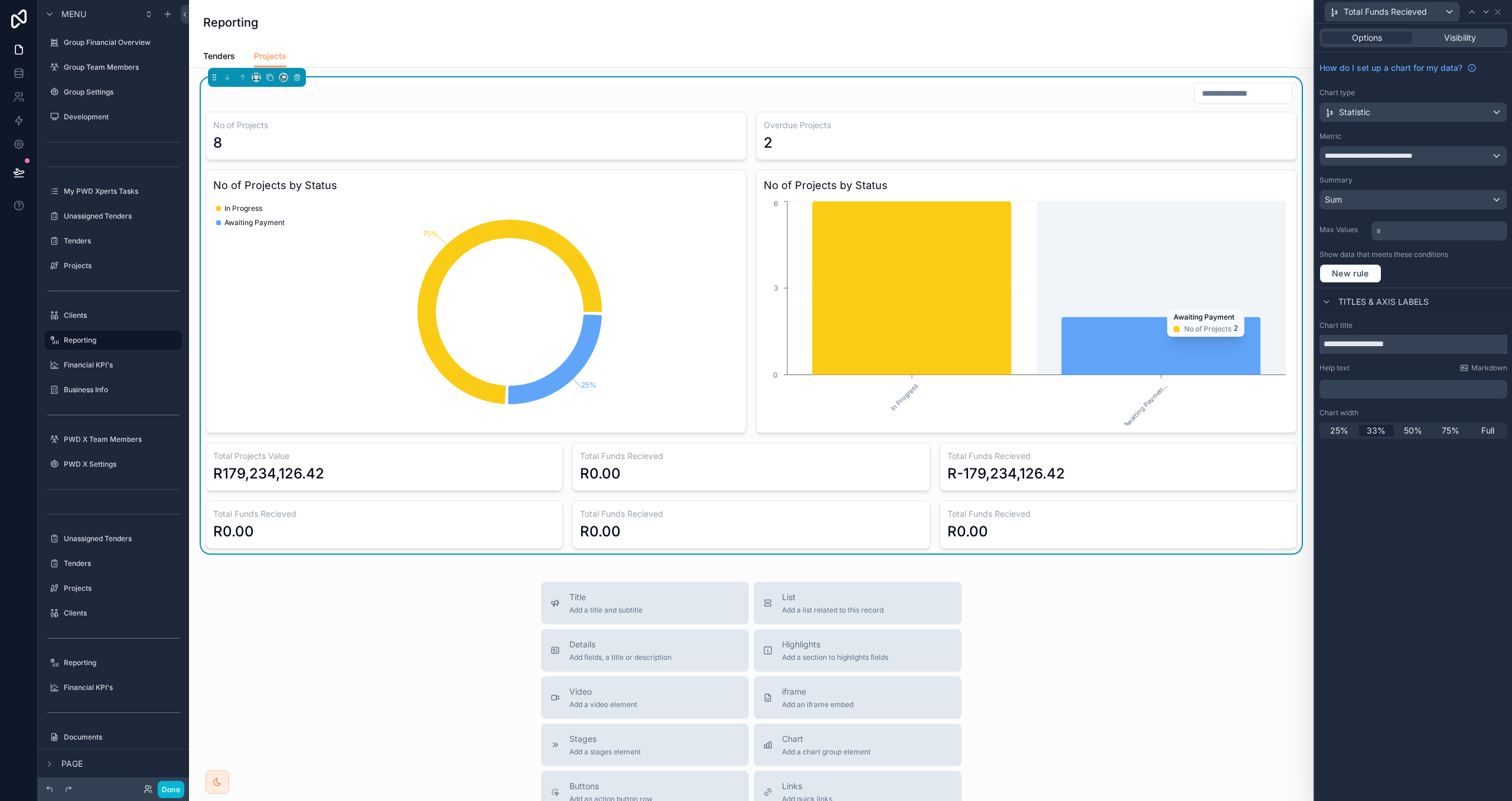
drag, startPoint x: 1425, startPoint y: 344, endPoint x: 1285, endPoint y: 344, distance: 140.0
click at [1285, 344] on div "**********" at bounding box center [756, 400] width 1512 height 801
paste input "**********"
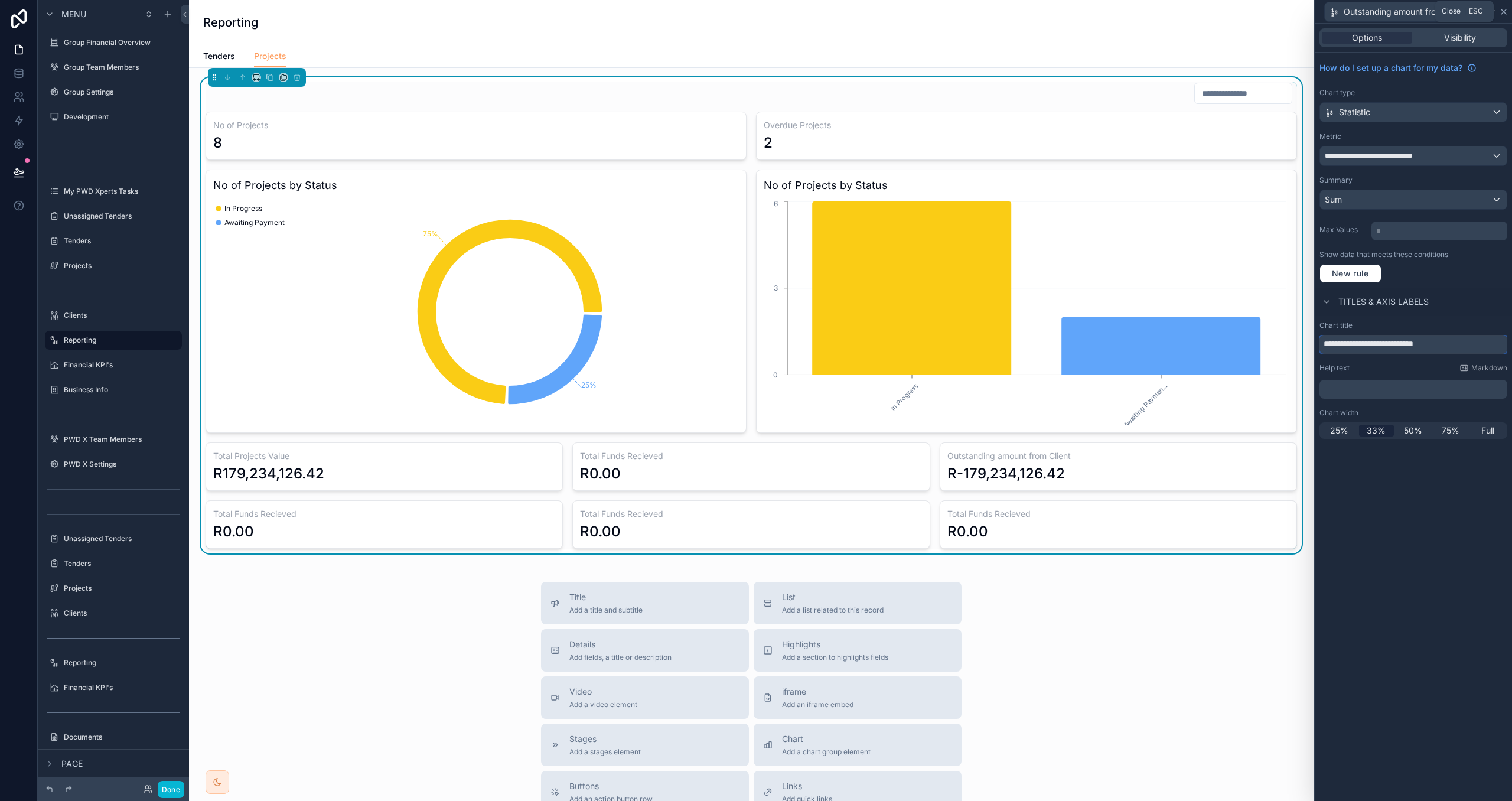
type input "**********"
click at [1507, 11] on icon at bounding box center [1505, 12] width 10 height 10
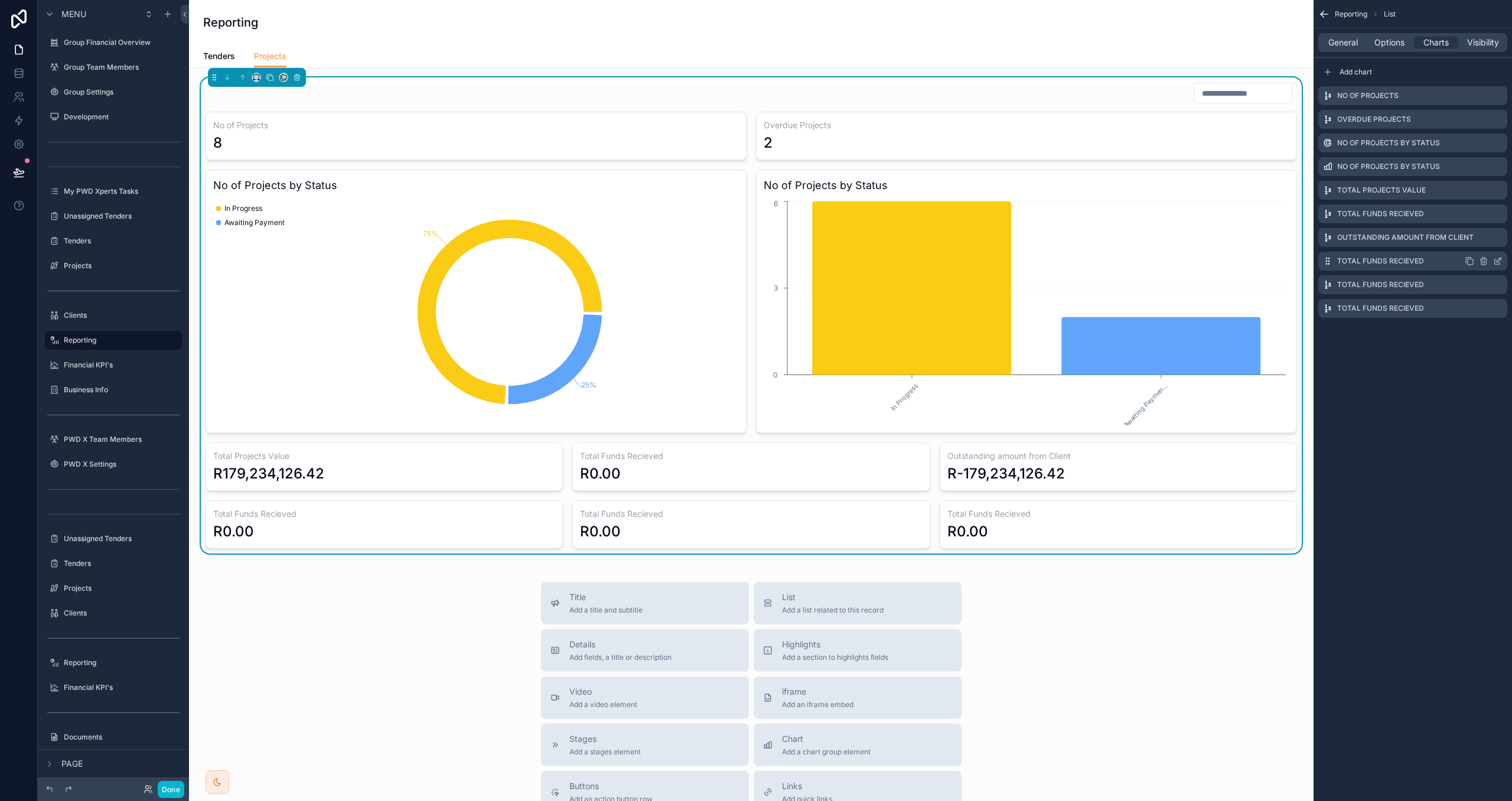
click at [1498, 260] on icon "scrollable content" at bounding box center [1500, 260] width 5 height 5
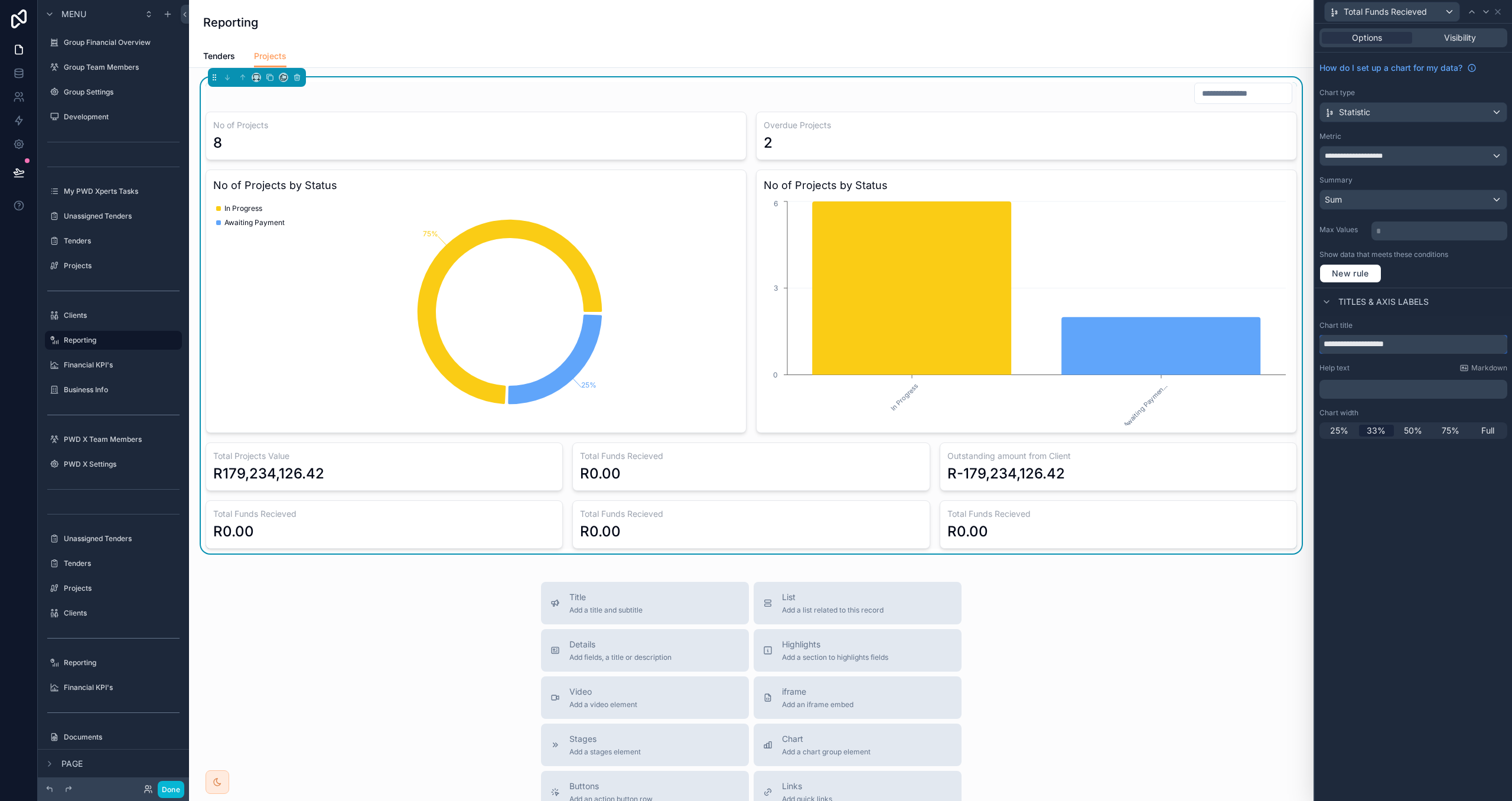
drag, startPoint x: 1412, startPoint y: 348, endPoint x: 1269, endPoint y: 337, distance: 143.4
click at [1269, 337] on div "**********" at bounding box center [756, 400] width 1512 height 801
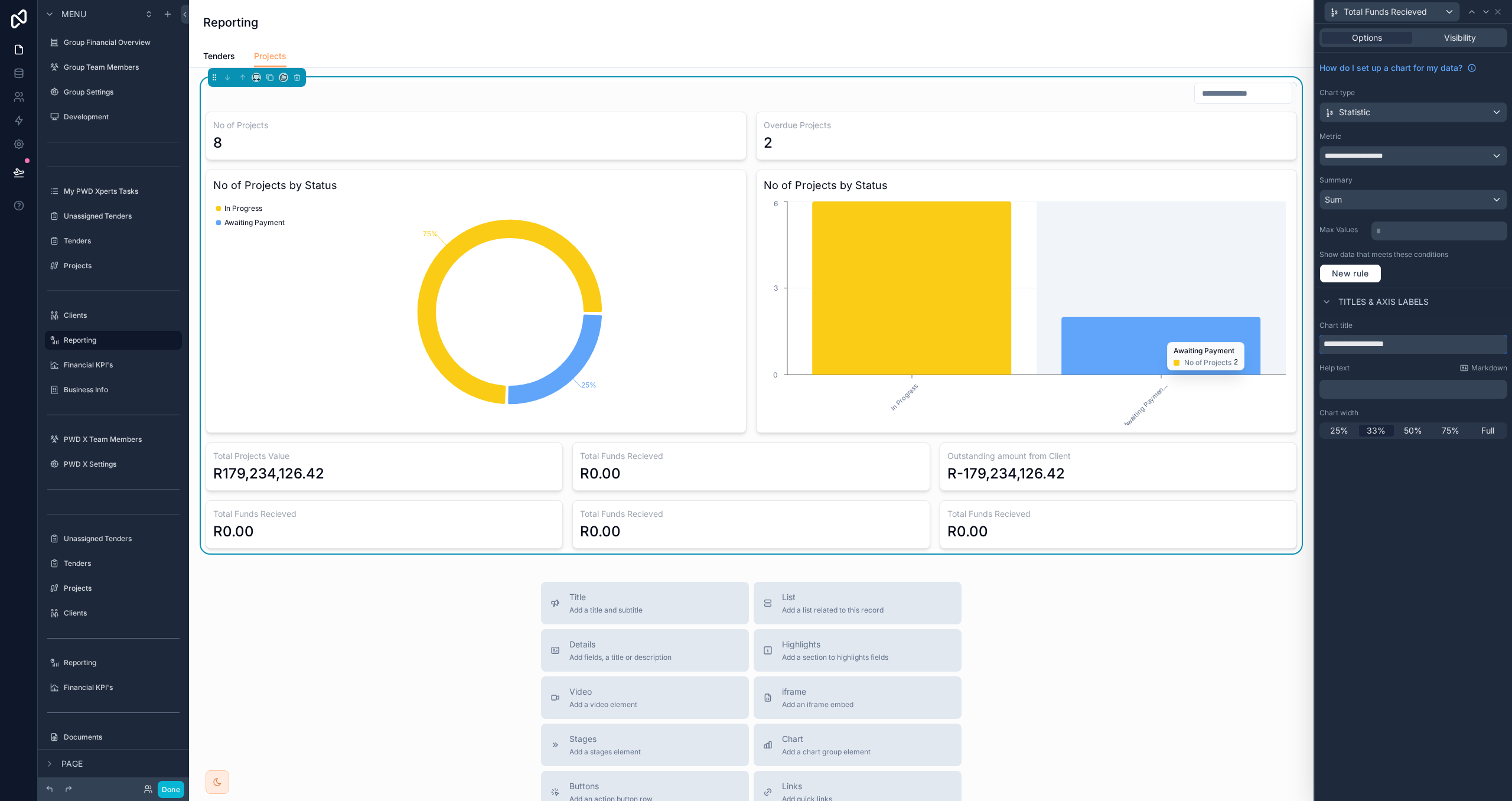
paste input "*"
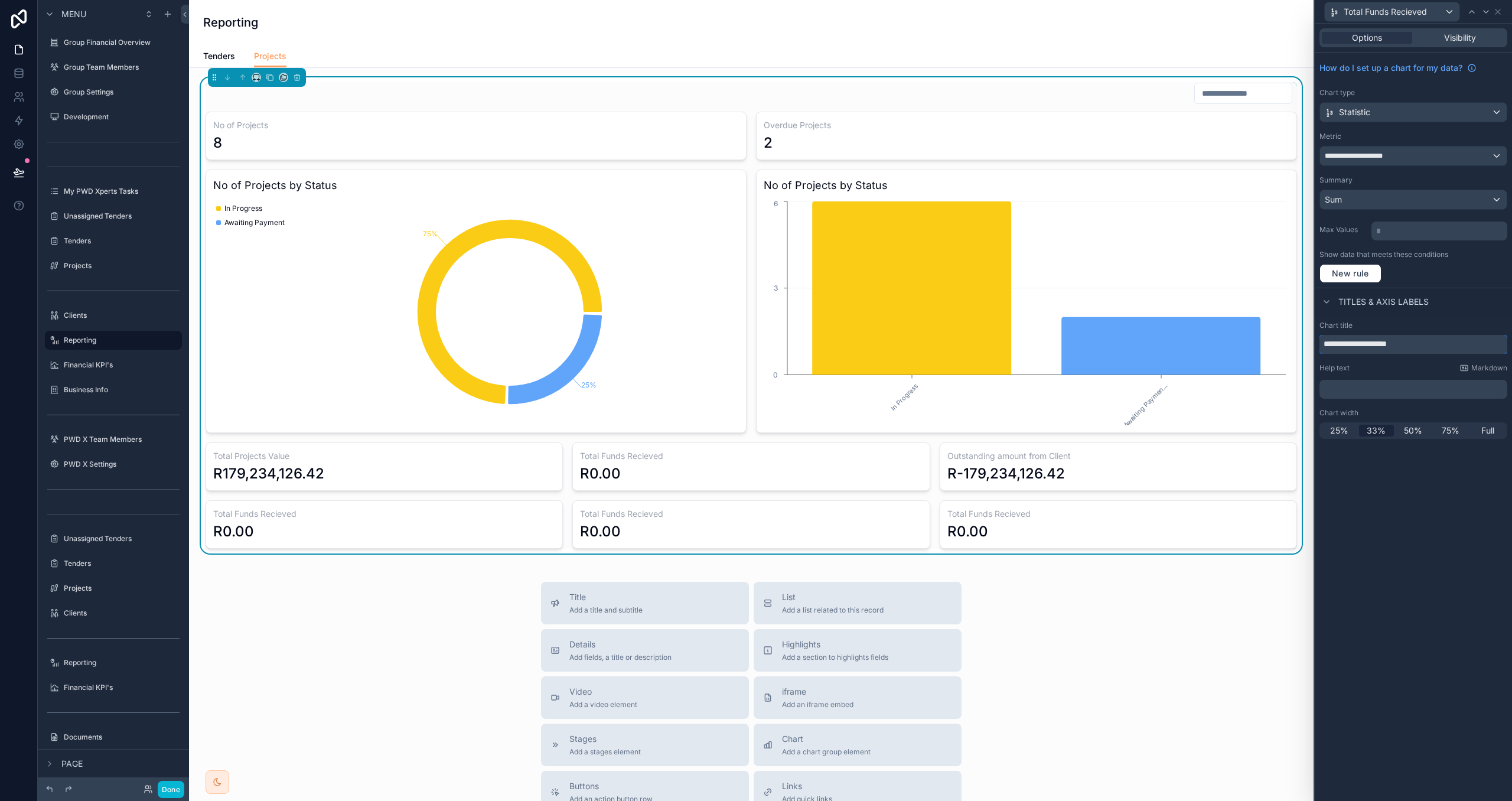
type input "**********"
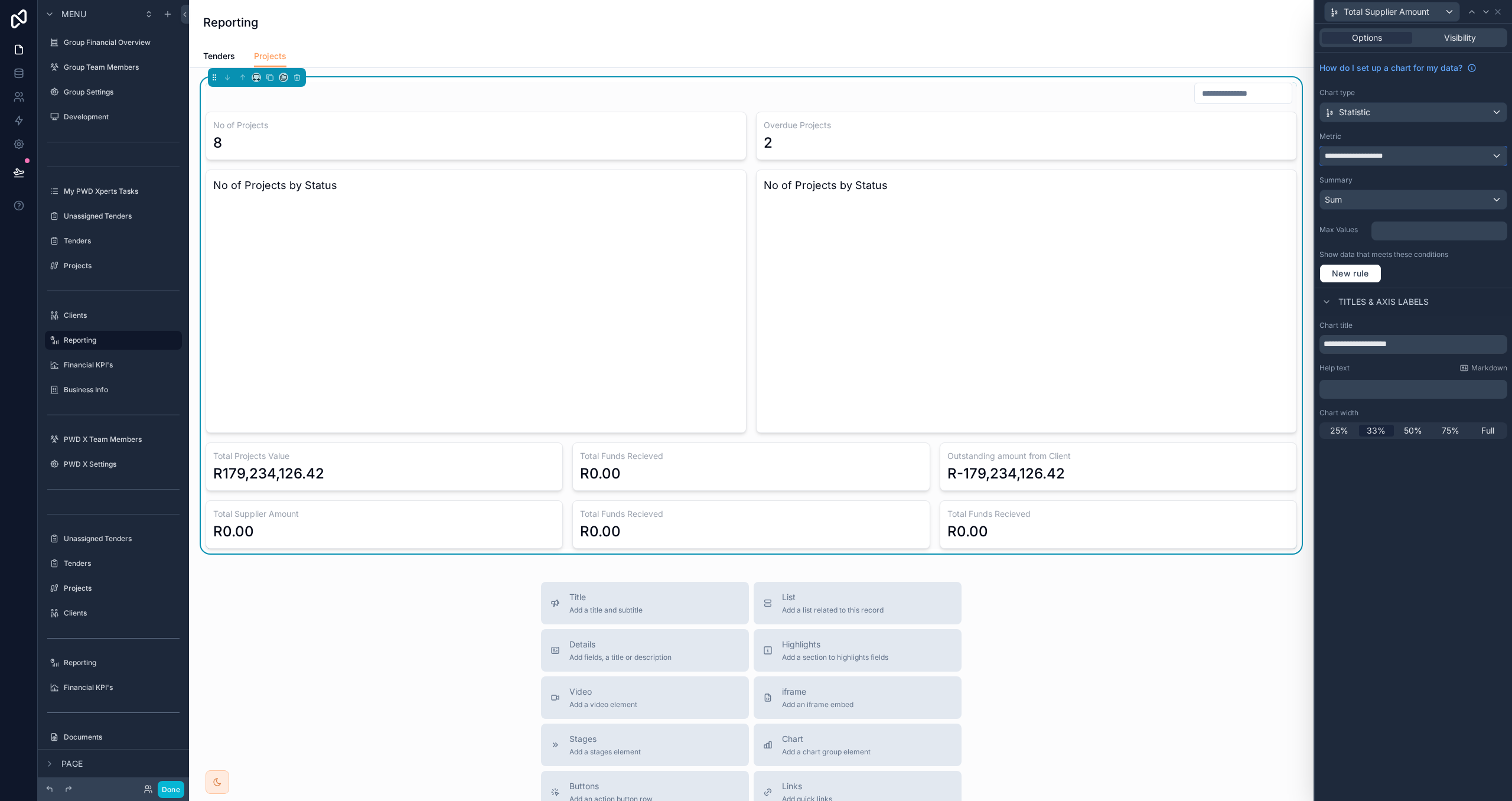
click at [1404, 160] on div "**********" at bounding box center [1414, 155] width 187 height 19
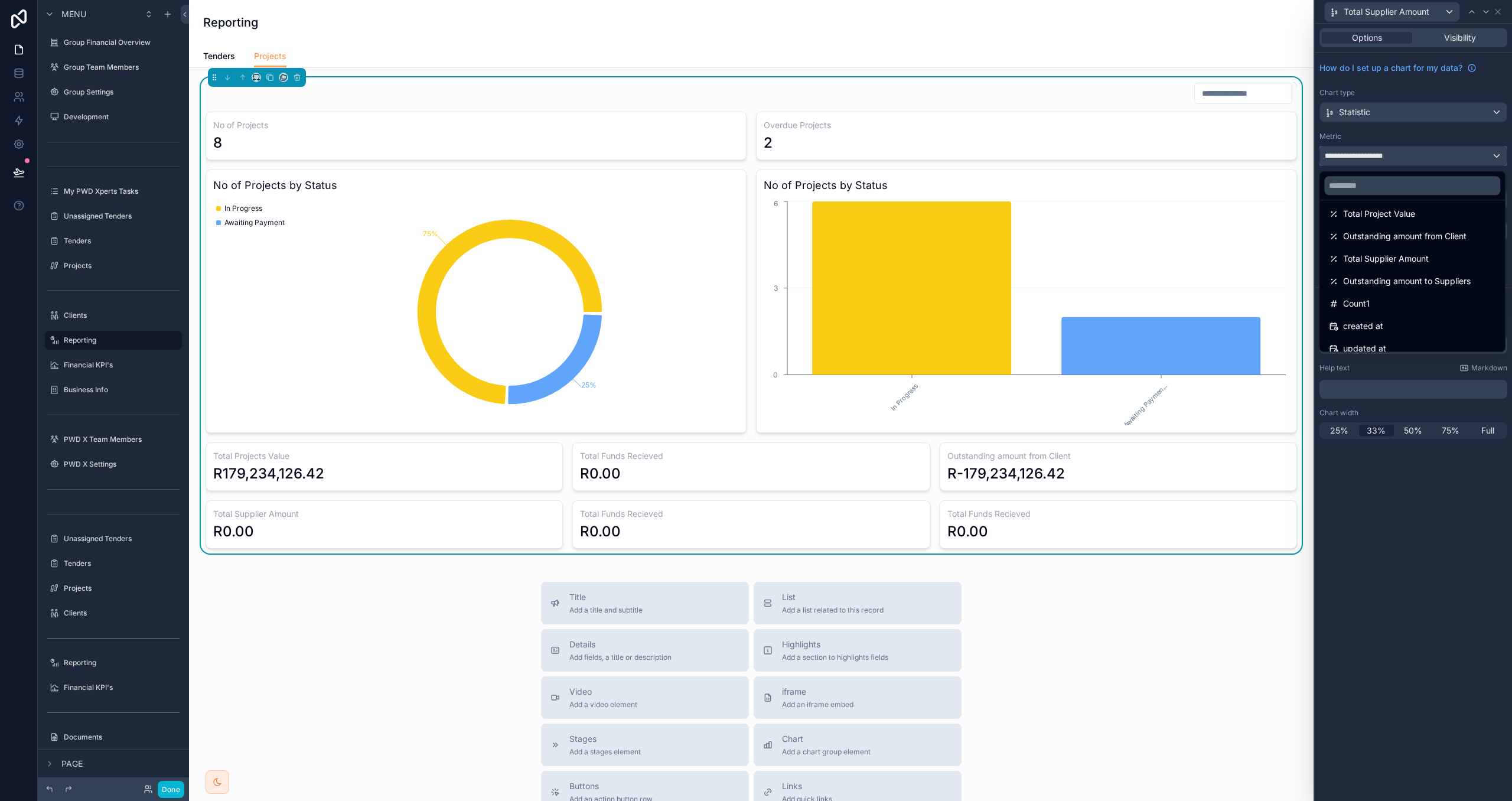
scroll to position [256, 0]
click at [1419, 258] on span "Total Supplier Amount" at bounding box center [1386, 256] width 86 height 14
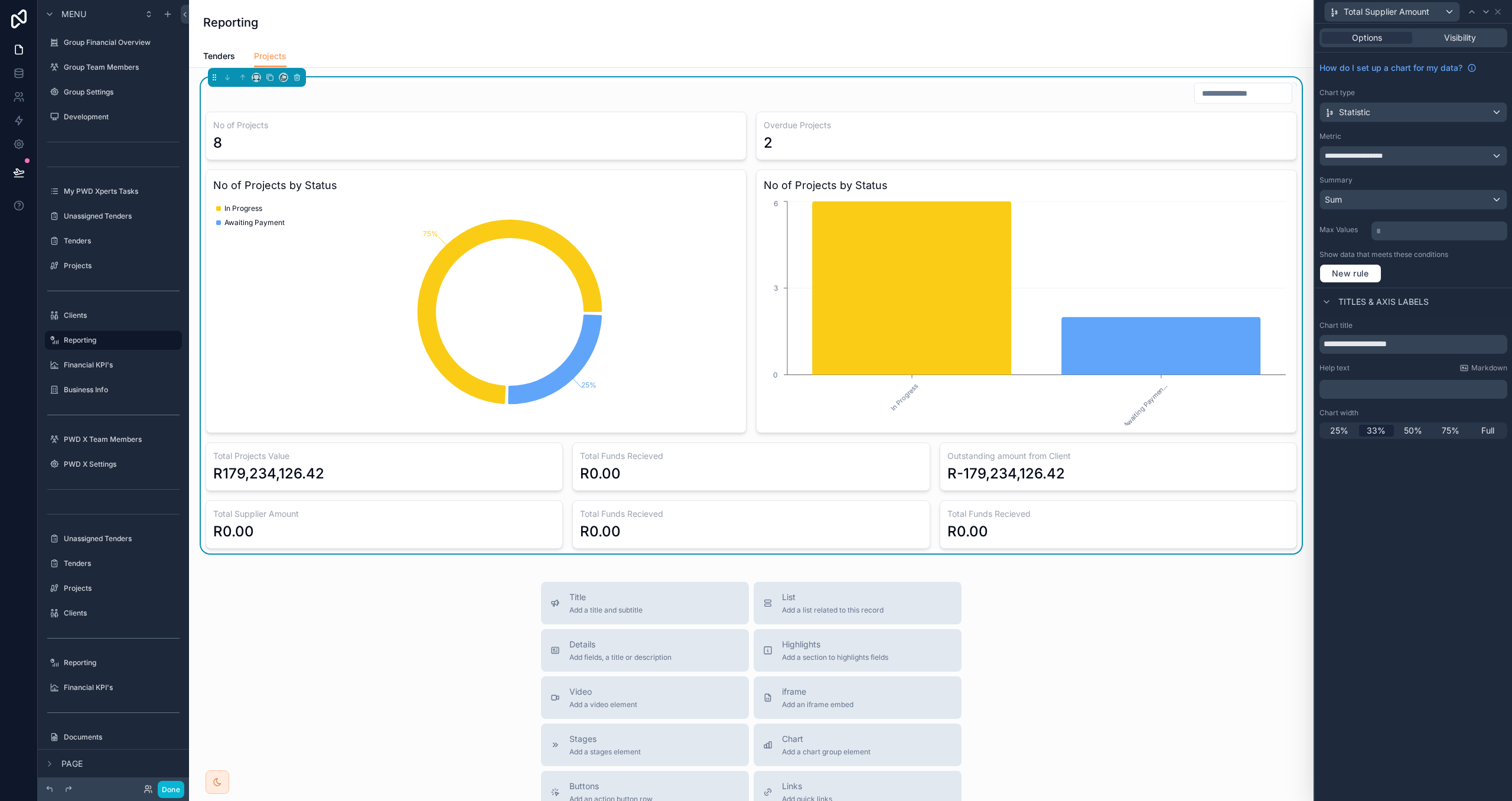
click at [1429, 504] on div "**********" at bounding box center [1413, 412] width 197 height 777
click at [1491, 8] on icon at bounding box center [1487, 12] width 10 height 10
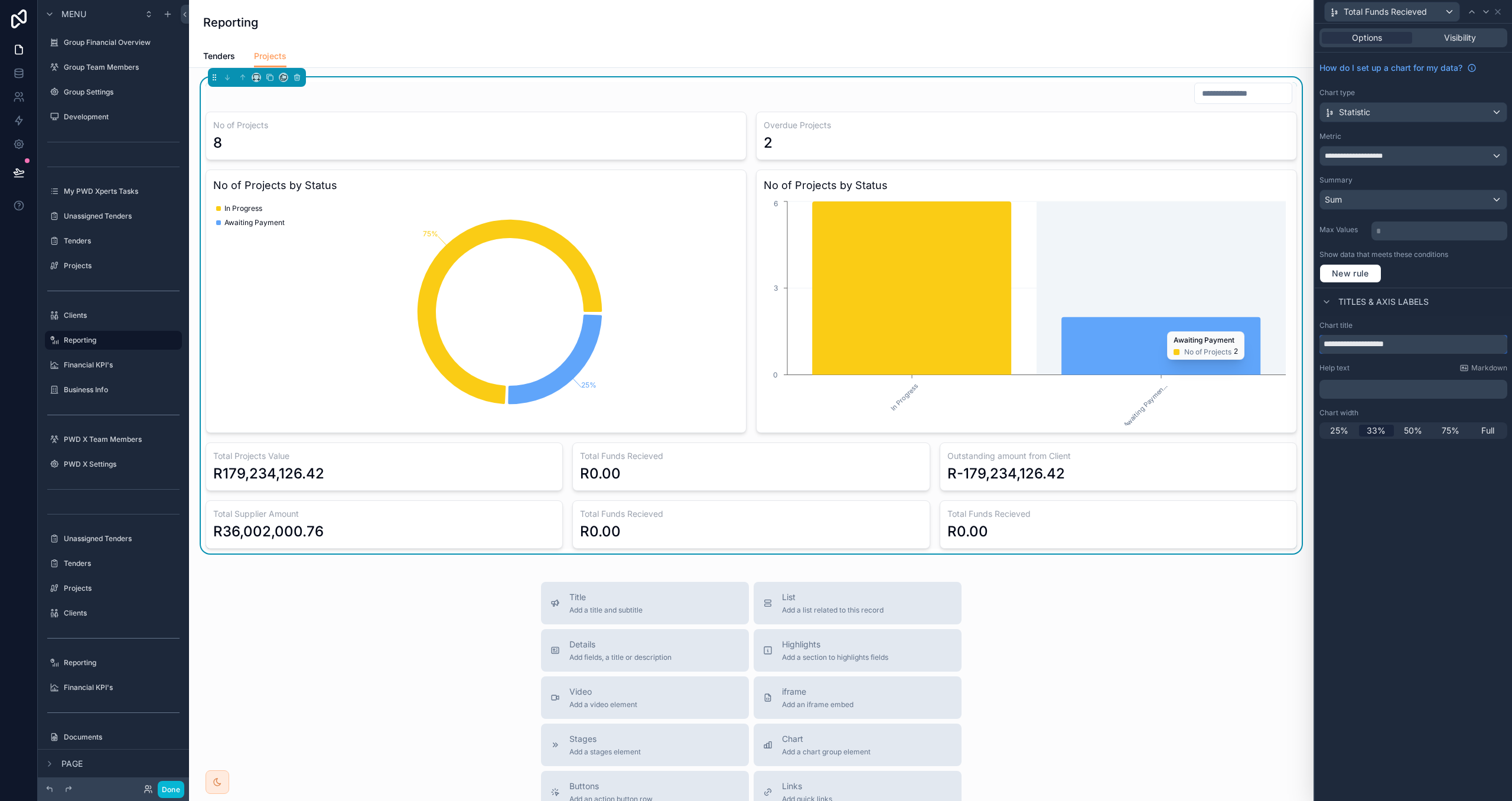
drag, startPoint x: 1435, startPoint y: 349, endPoint x: 1116, endPoint y: 322, distance: 320.1
click at [1116, 322] on div "**********" at bounding box center [756, 400] width 1512 height 801
paste input "text"
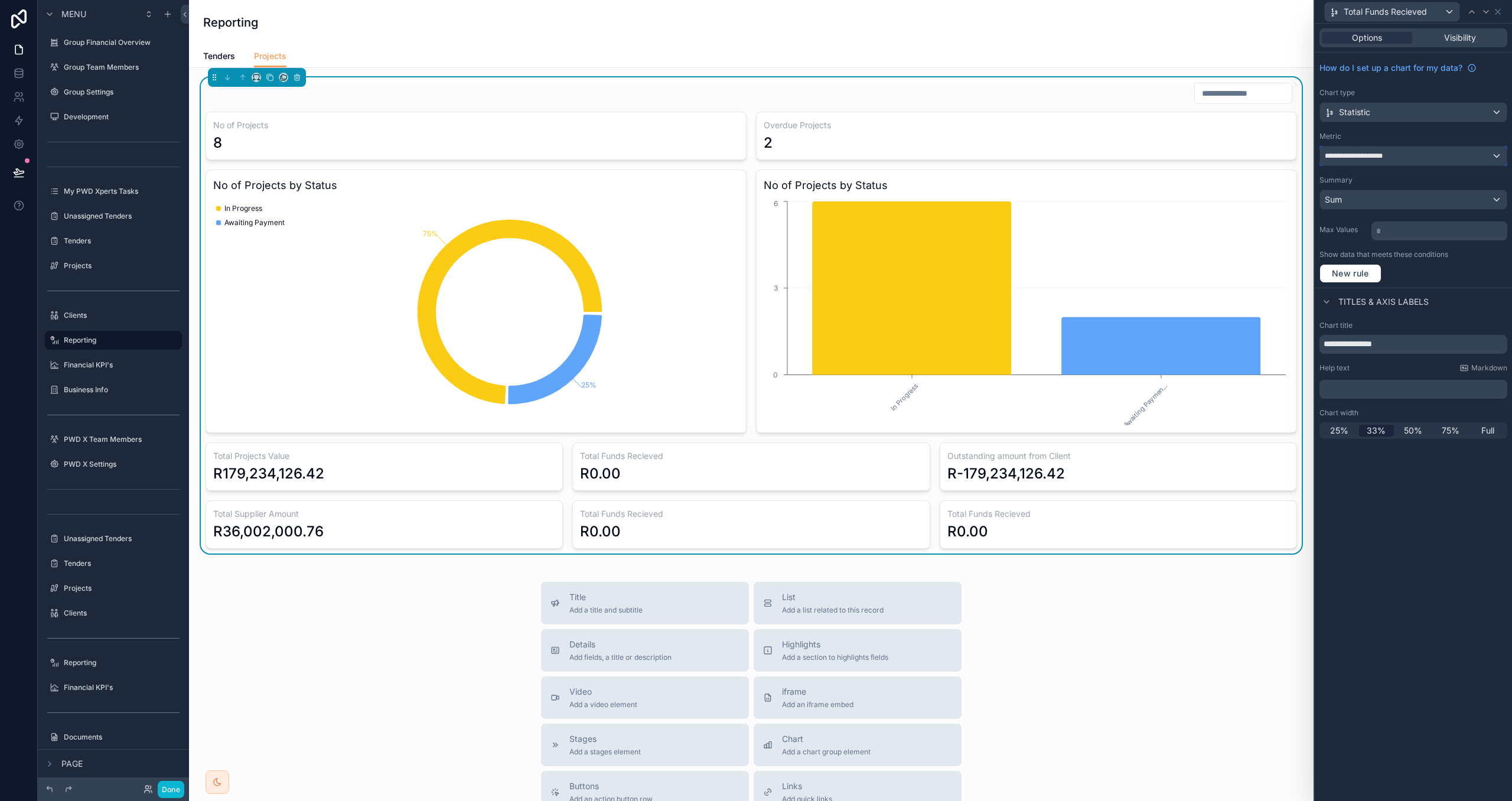
click at [1420, 162] on div "**********" at bounding box center [1414, 155] width 187 height 19
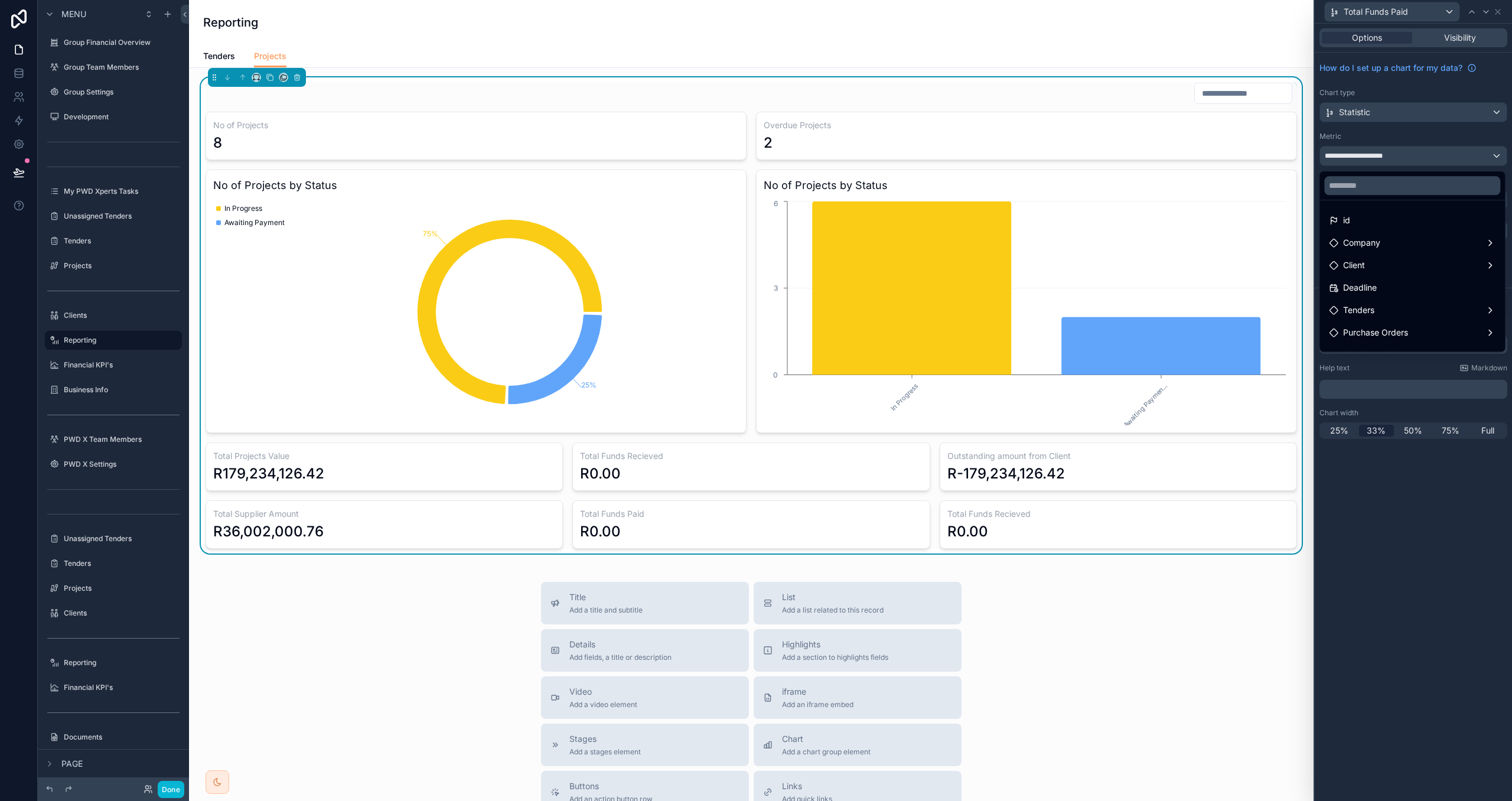
click at [1414, 151] on div at bounding box center [1413, 400] width 197 height 801
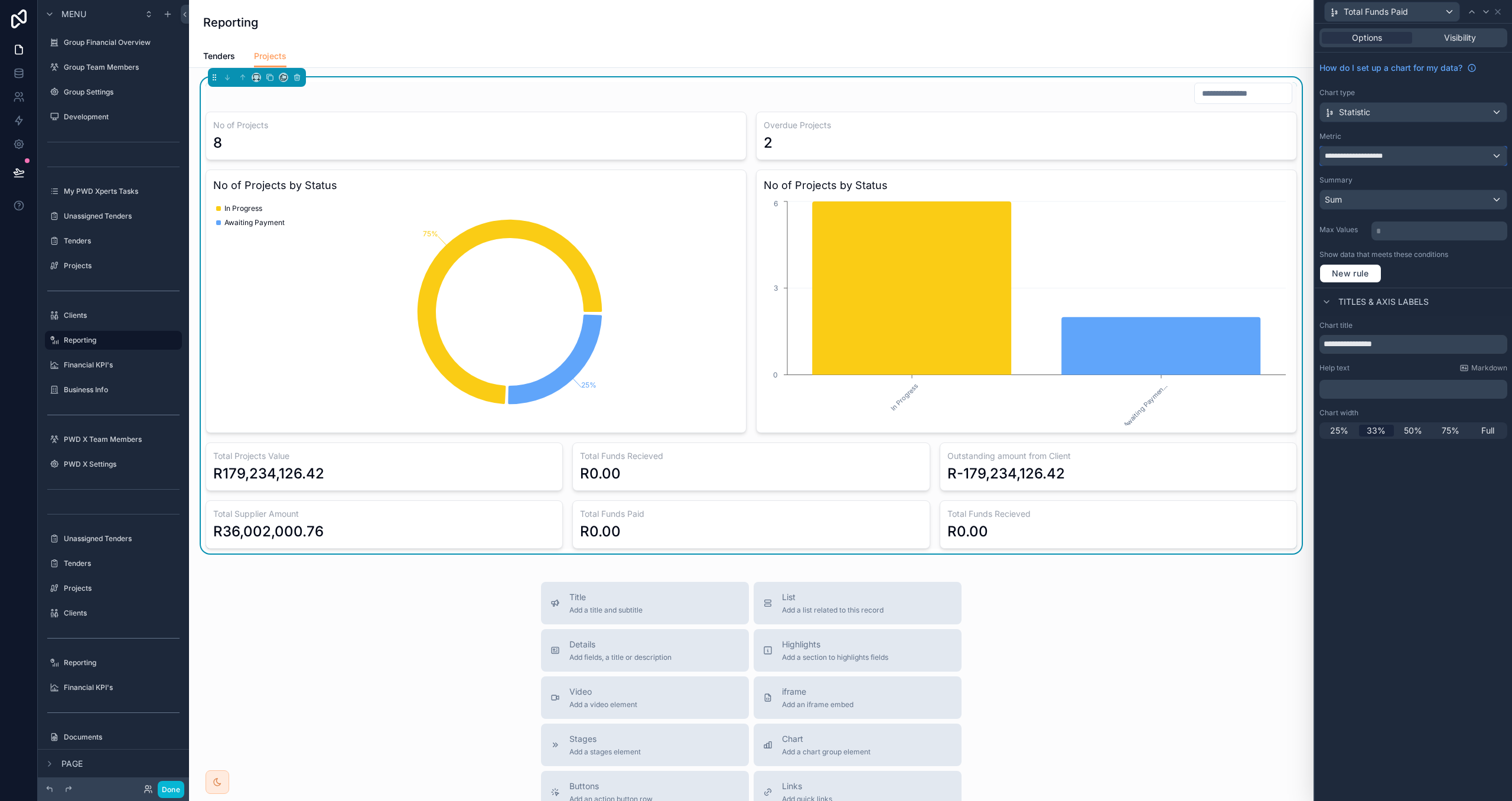
click at [1415, 164] on div "**********" at bounding box center [1414, 155] width 187 height 19
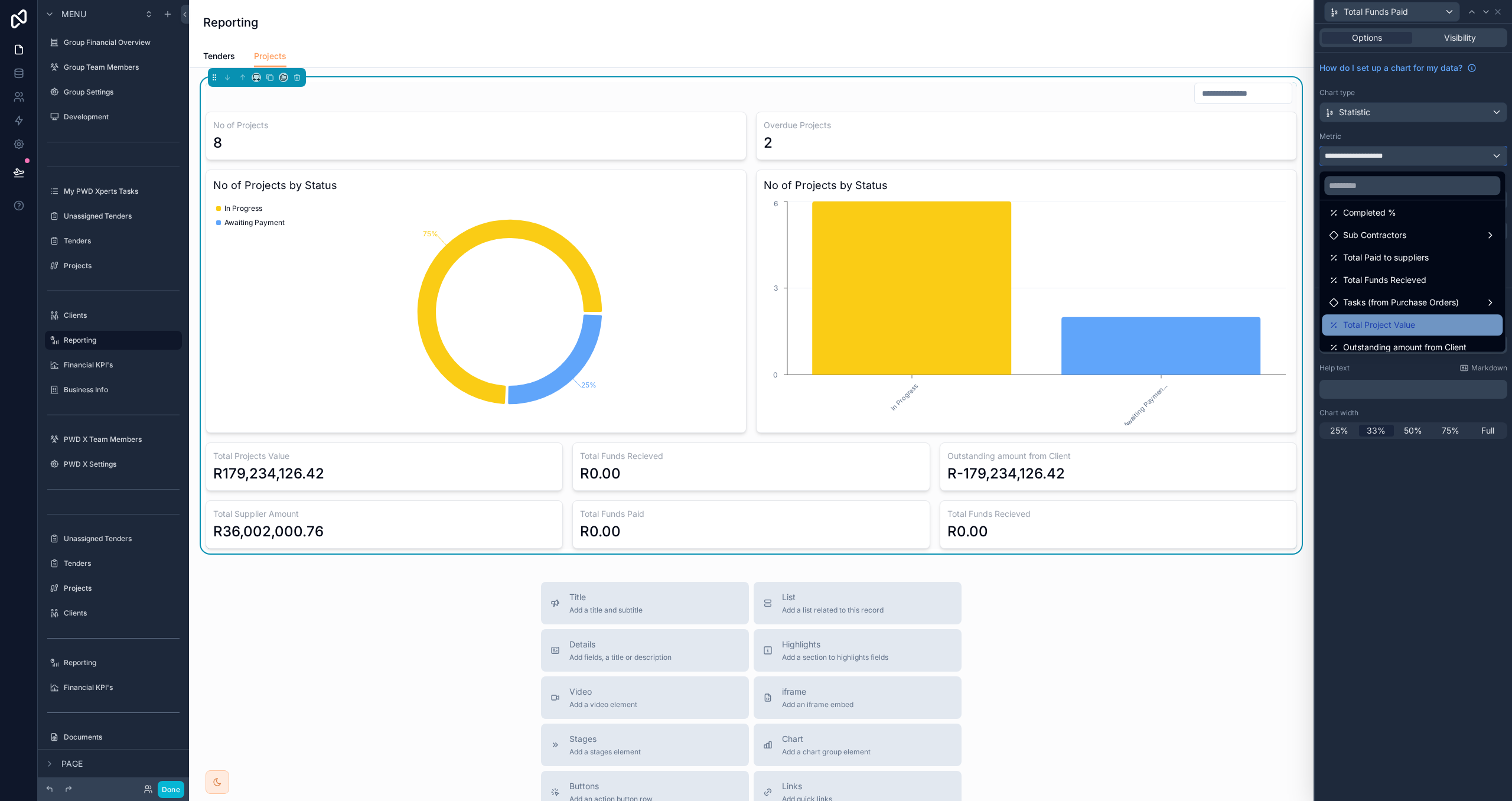
scroll to position [140, 0]
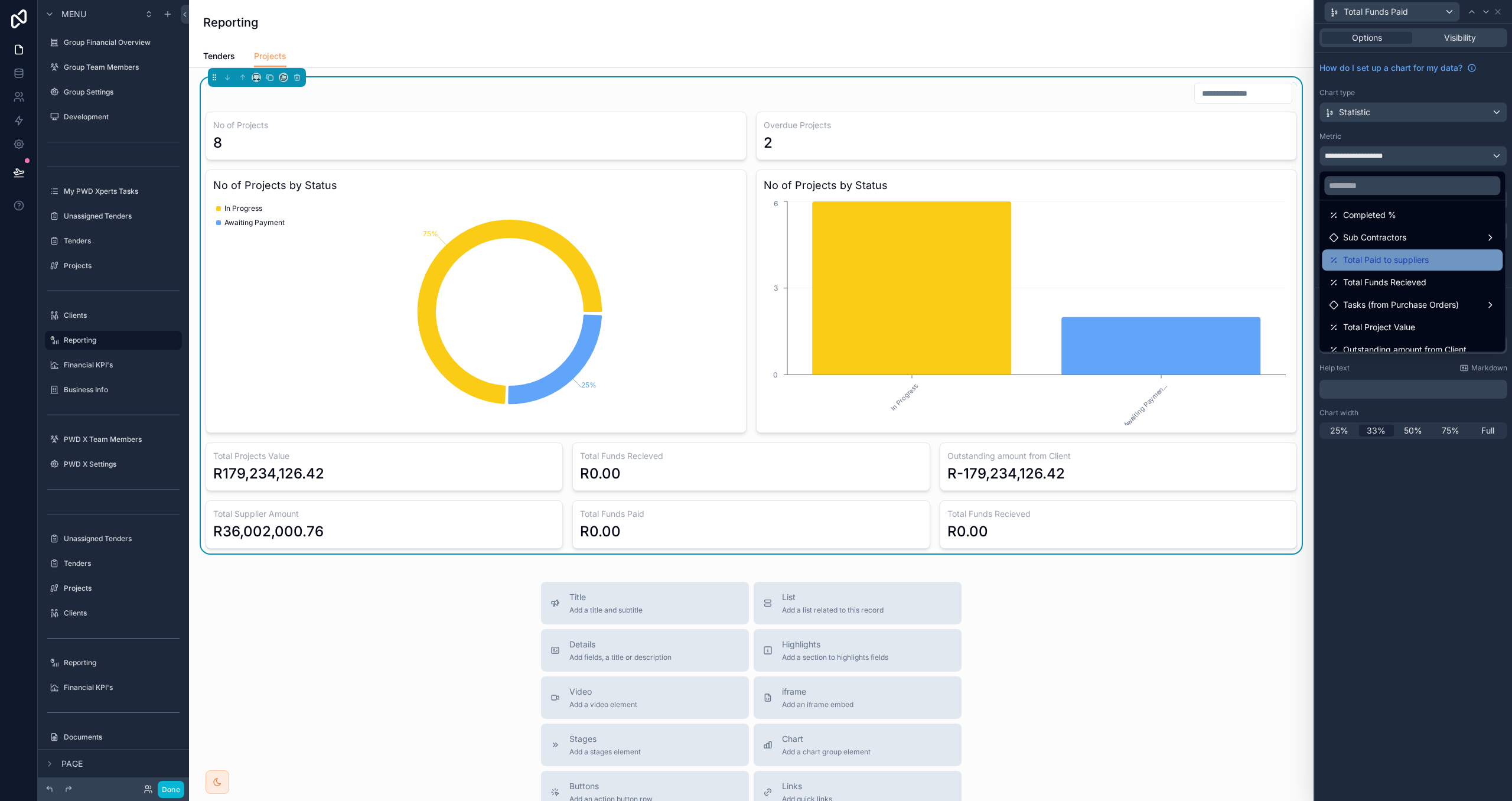
click at [1423, 259] on span "Total Paid to suppliers" at bounding box center [1386, 259] width 86 height 14
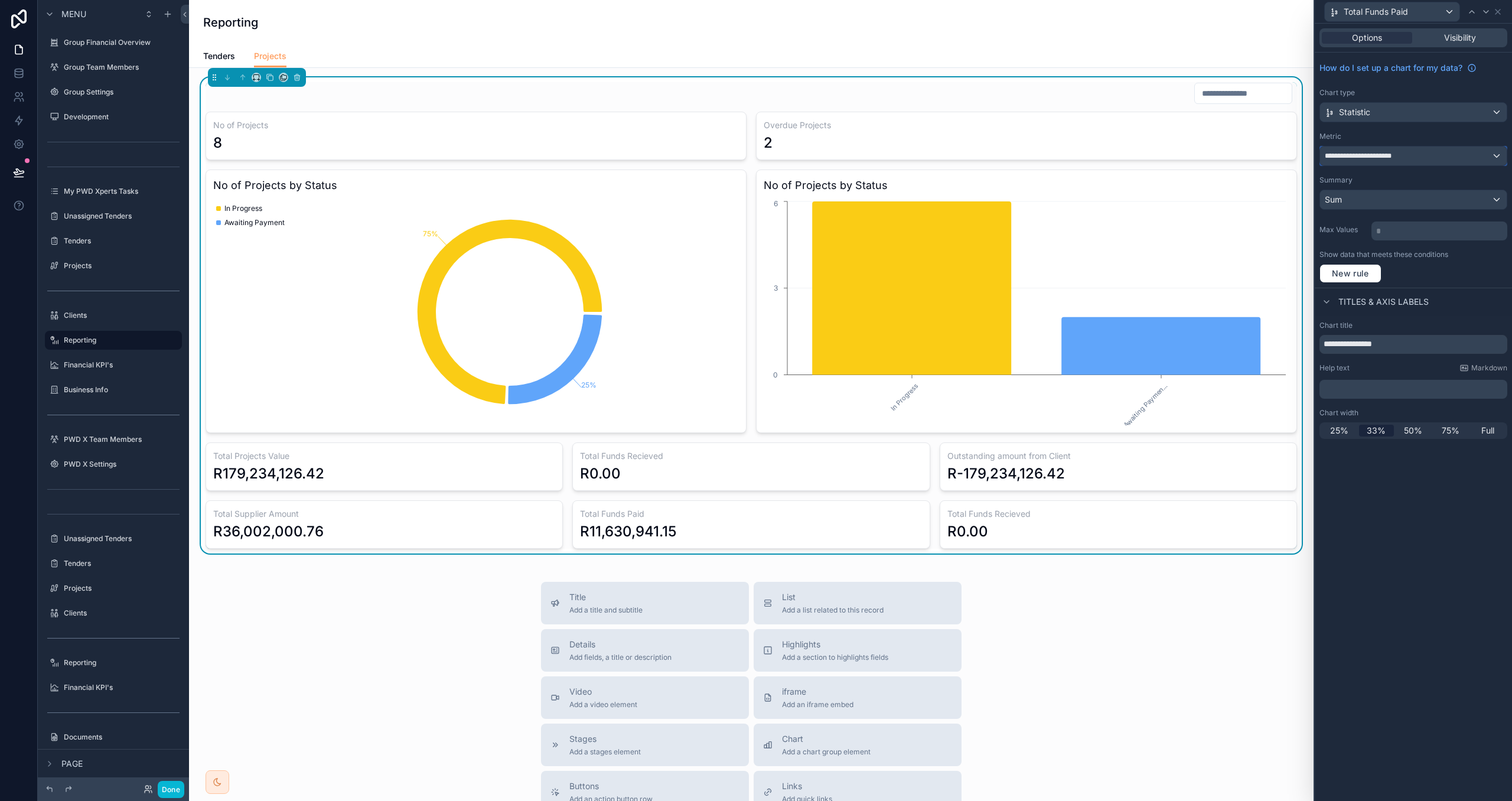
click at [1477, 151] on div "**********" at bounding box center [1414, 155] width 187 height 19
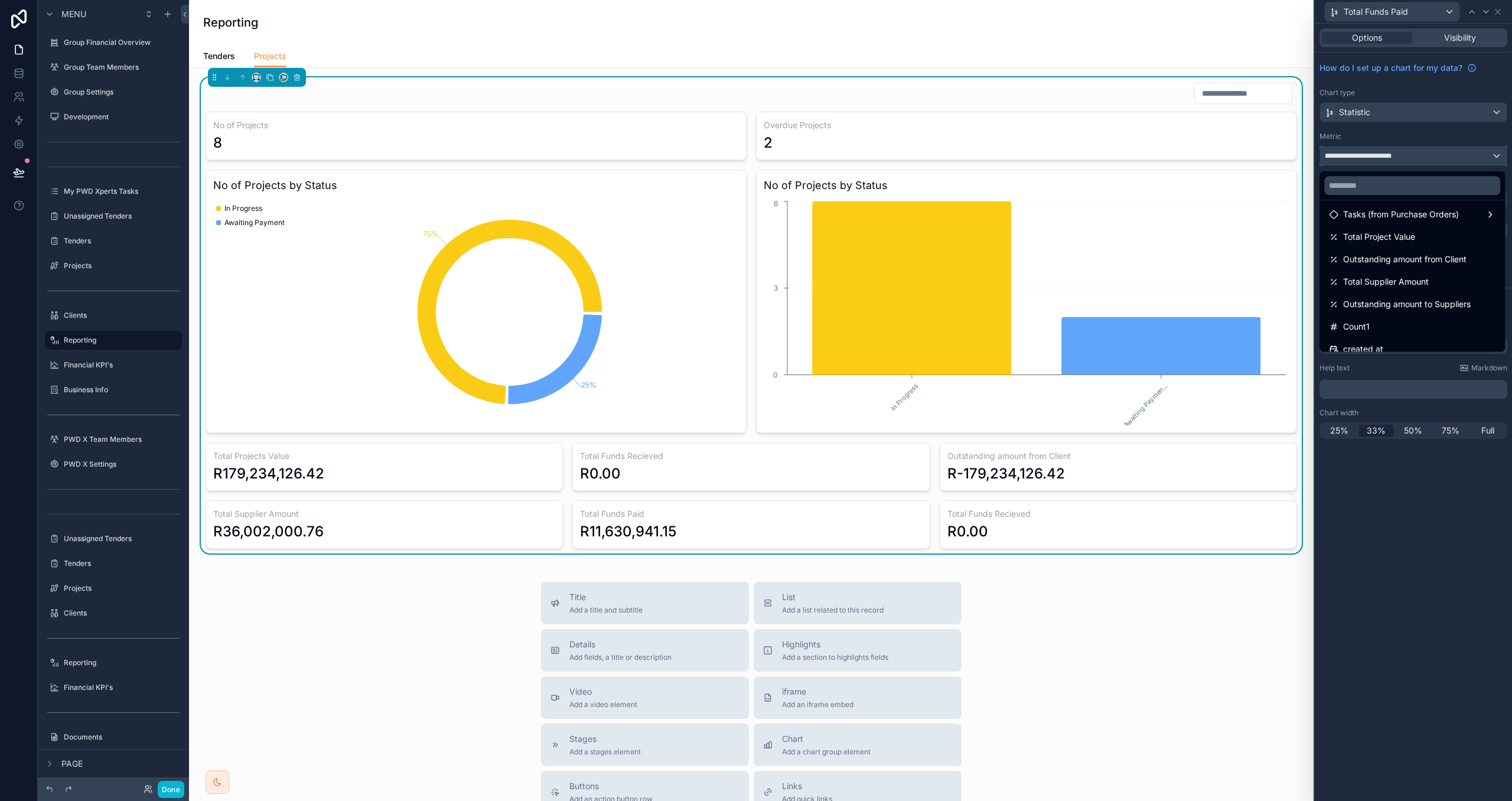
scroll to position [239, 0]
click at [1455, 298] on span "Outstanding amount to Suppliers" at bounding box center [1407, 295] width 128 height 14
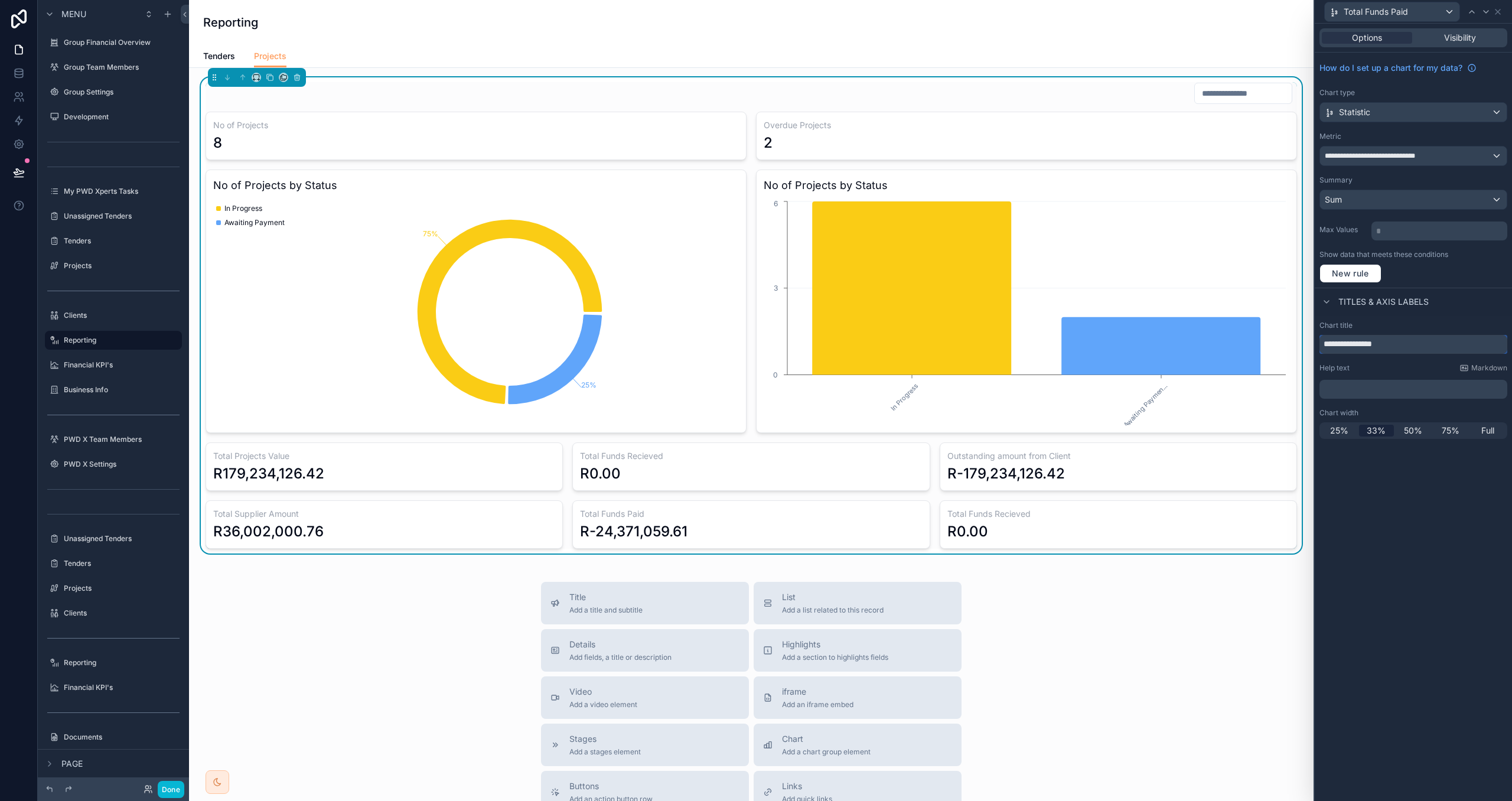
click at [1427, 344] on input "**********" at bounding box center [1414, 344] width 188 height 19
drag, startPoint x: 1361, startPoint y: 340, endPoint x: 1289, endPoint y: 332, distance: 72.4
click at [1289, 332] on div "**********" at bounding box center [756, 400] width 1512 height 801
paste input "**********"
type input "**********"
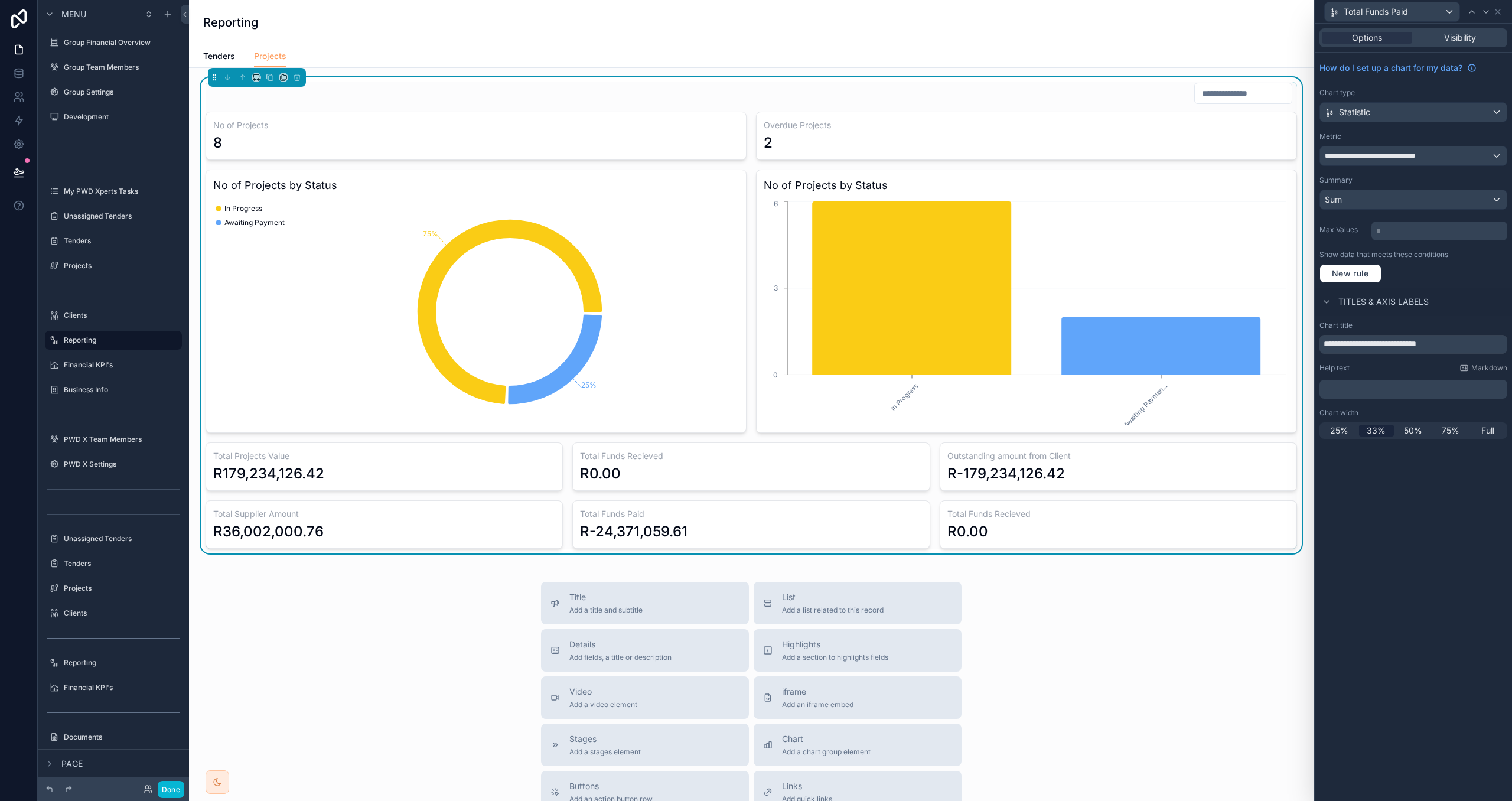
click at [1480, 550] on div "**********" at bounding box center [1413, 412] width 197 height 777
click at [1391, 371] on div "Help text Markdown" at bounding box center [1414, 368] width 188 height 10
click at [1507, 11] on icon at bounding box center [1505, 12] width 10 height 10
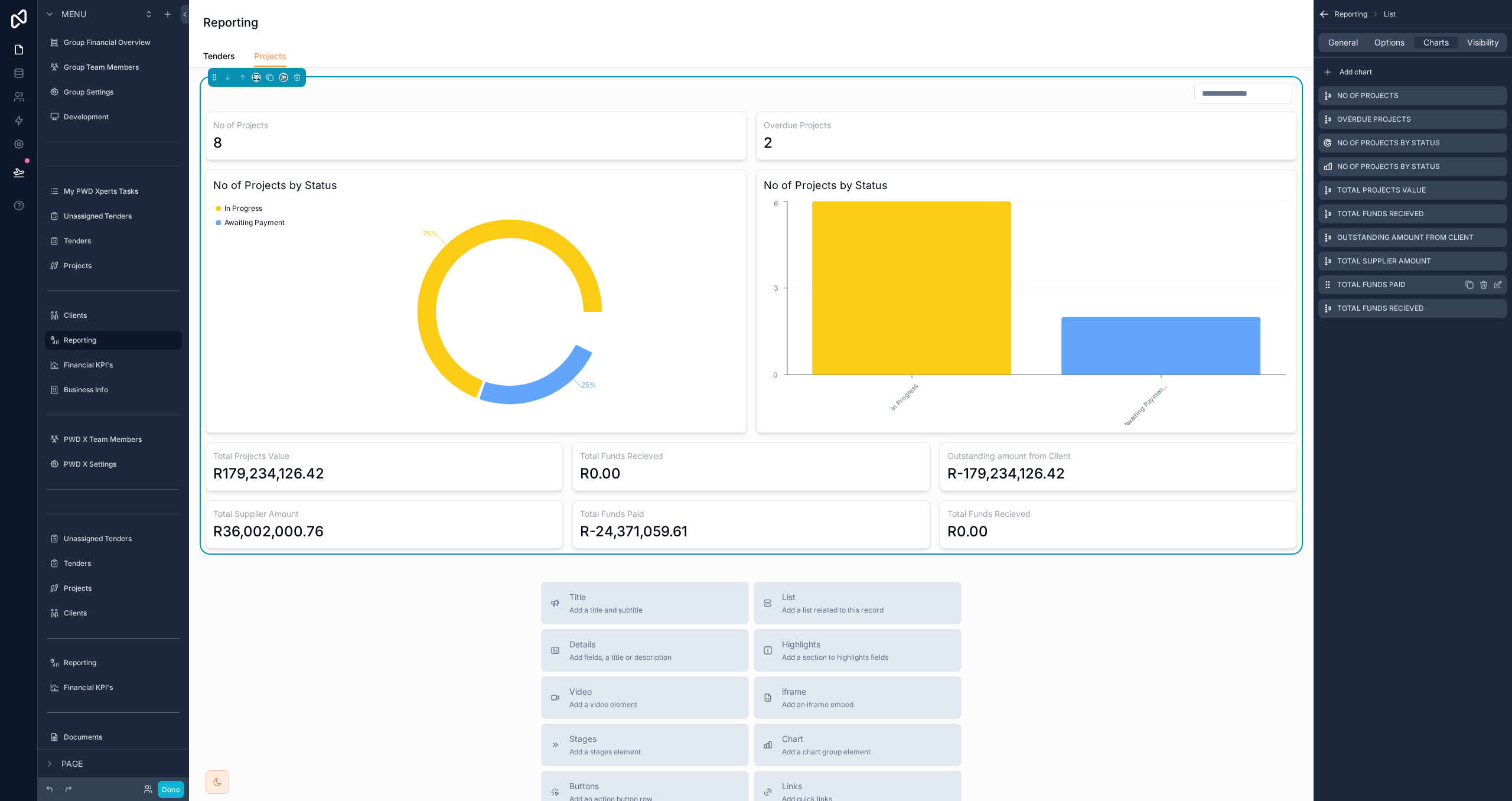
click at [1497, 281] on icon "scrollable content" at bounding box center [1498, 285] width 10 height 10
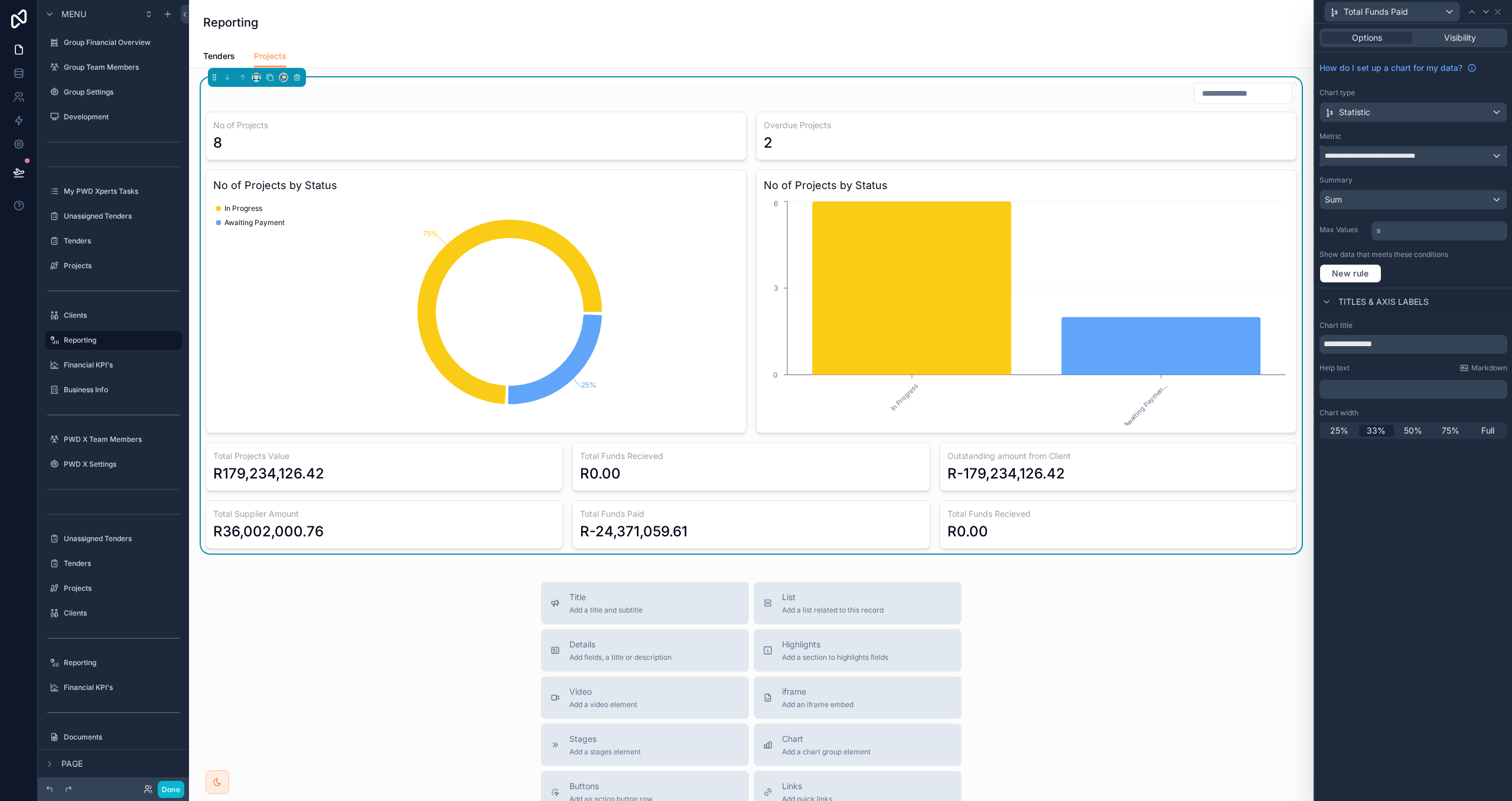
click at [1433, 156] on span "**********" at bounding box center [1380, 156] width 110 height 10
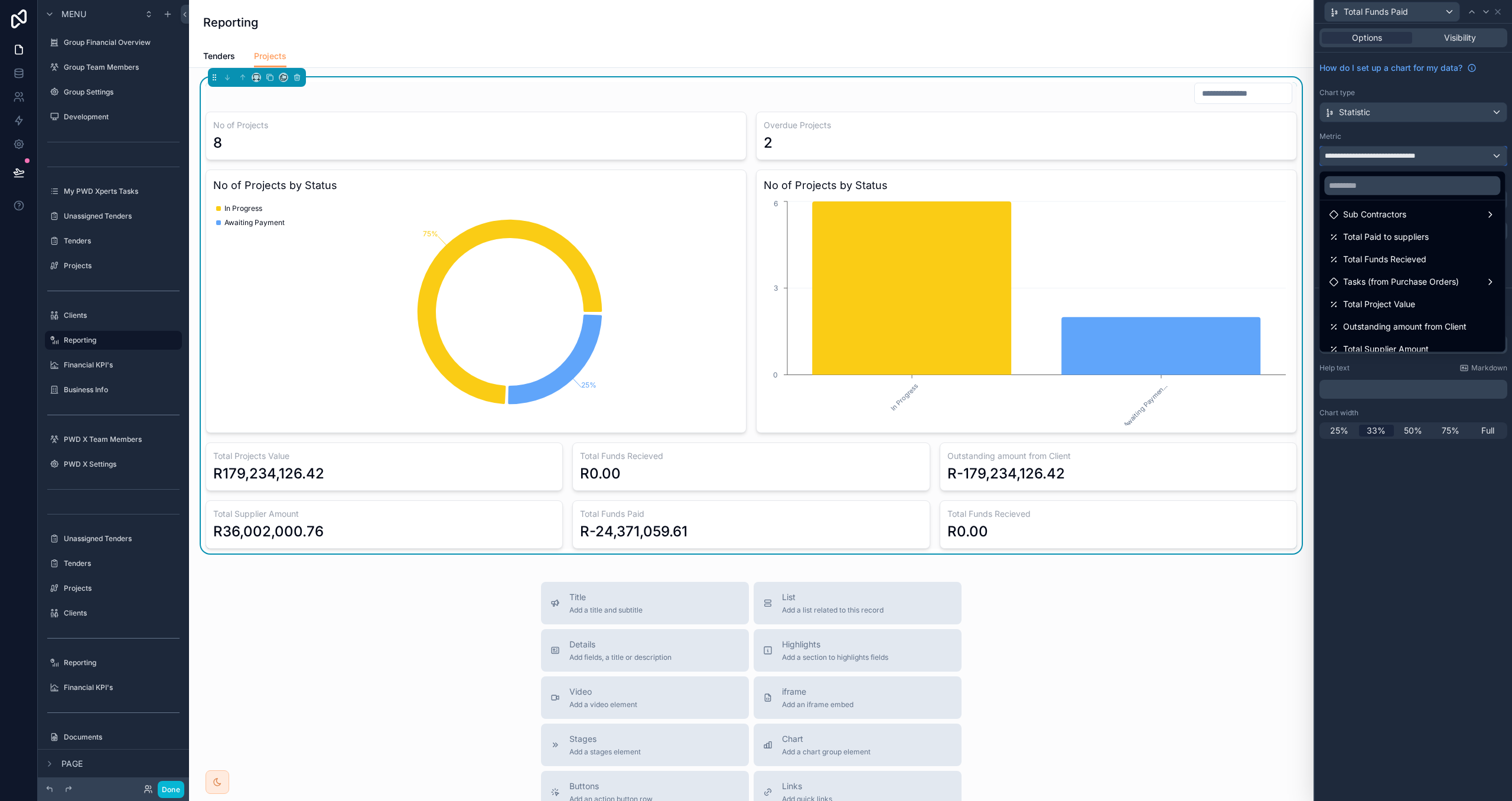
scroll to position [162, 0]
click at [1429, 236] on span "Total Paid to suppliers" at bounding box center [1386, 237] width 86 height 14
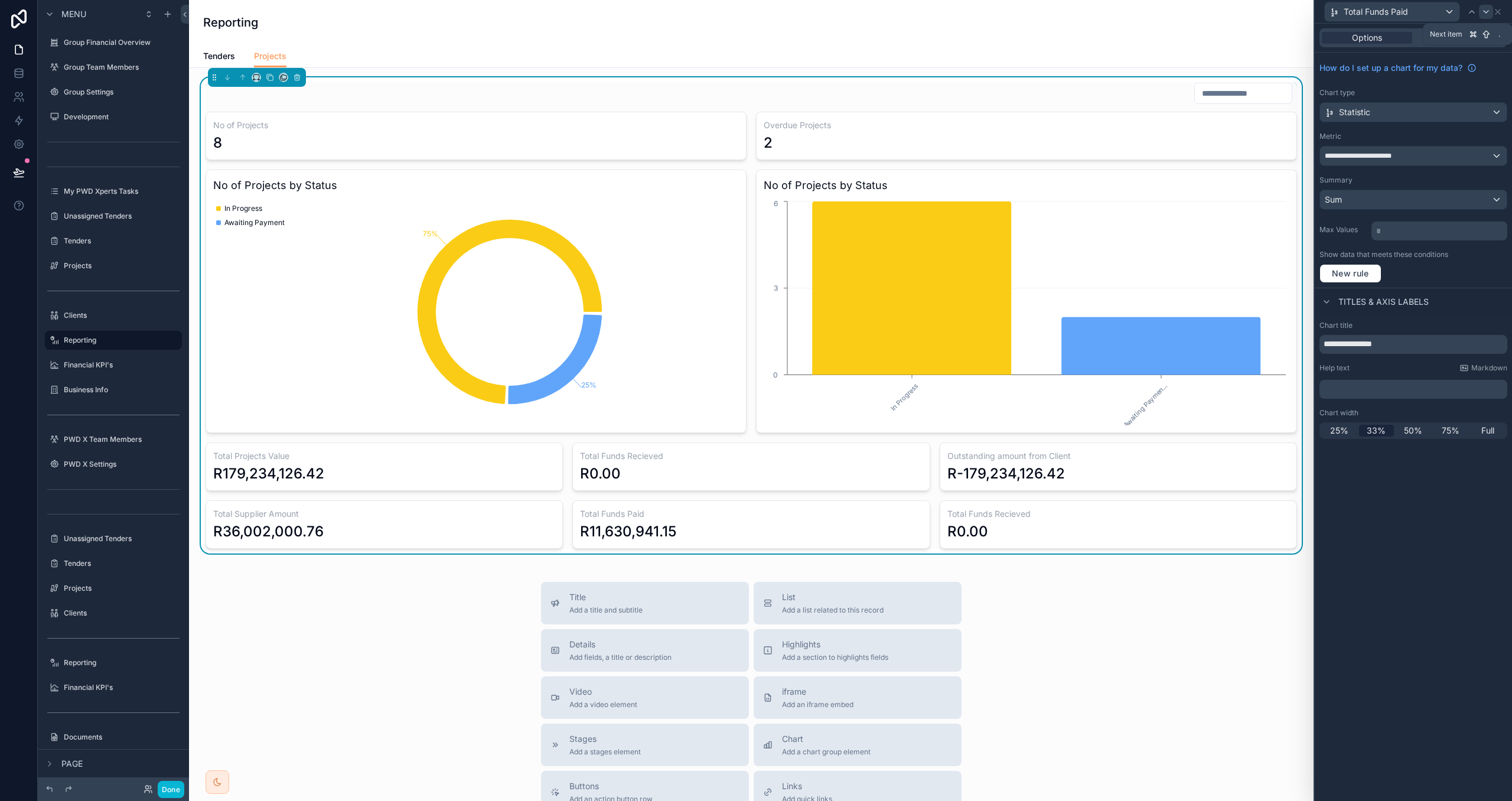
click at [1485, 8] on icon at bounding box center [1487, 12] width 10 height 10
click at [1418, 155] on div "**********" at bounding box center [1414, 155] width 187 height 19
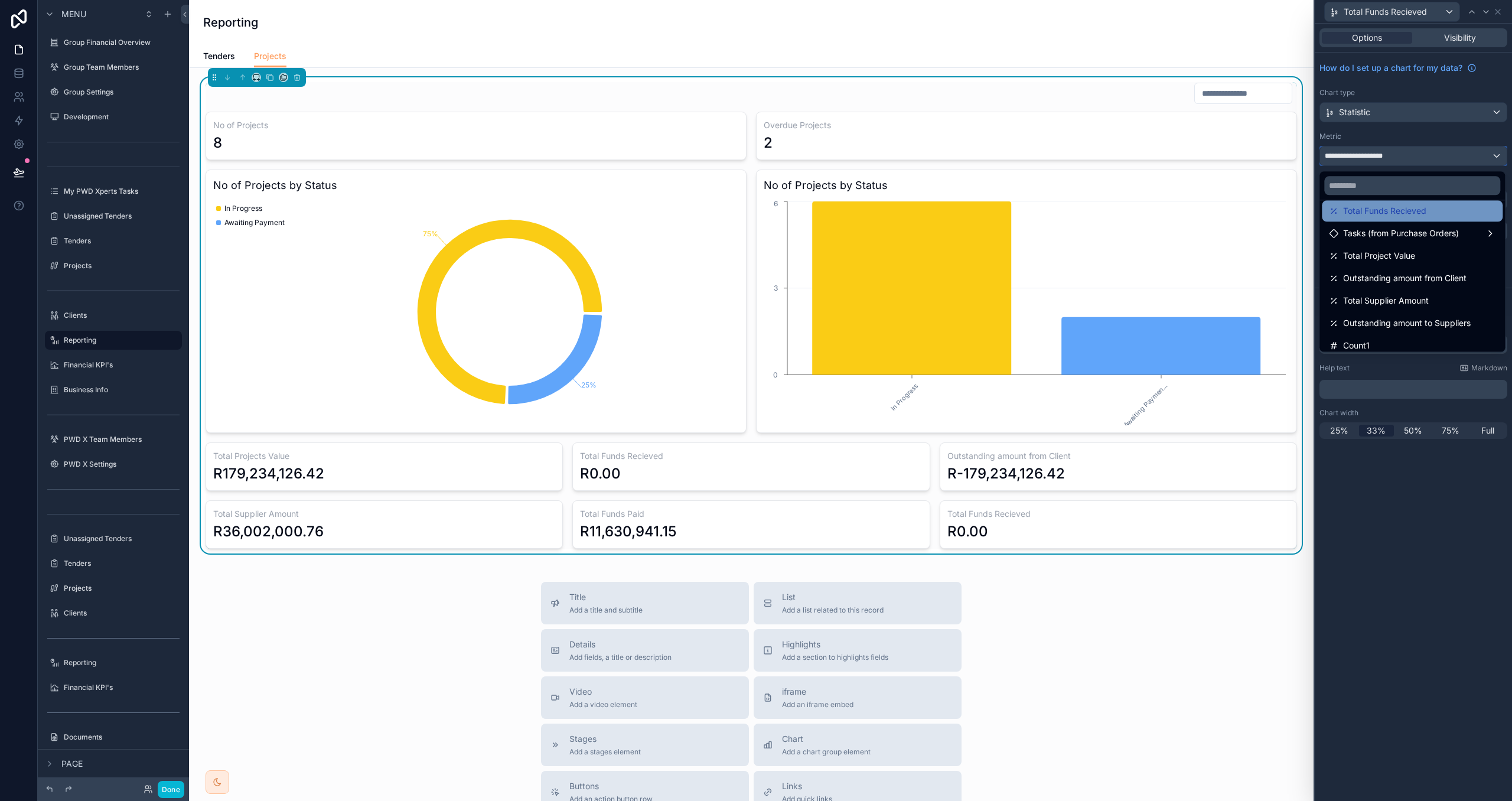
scroll to position [216, 0]
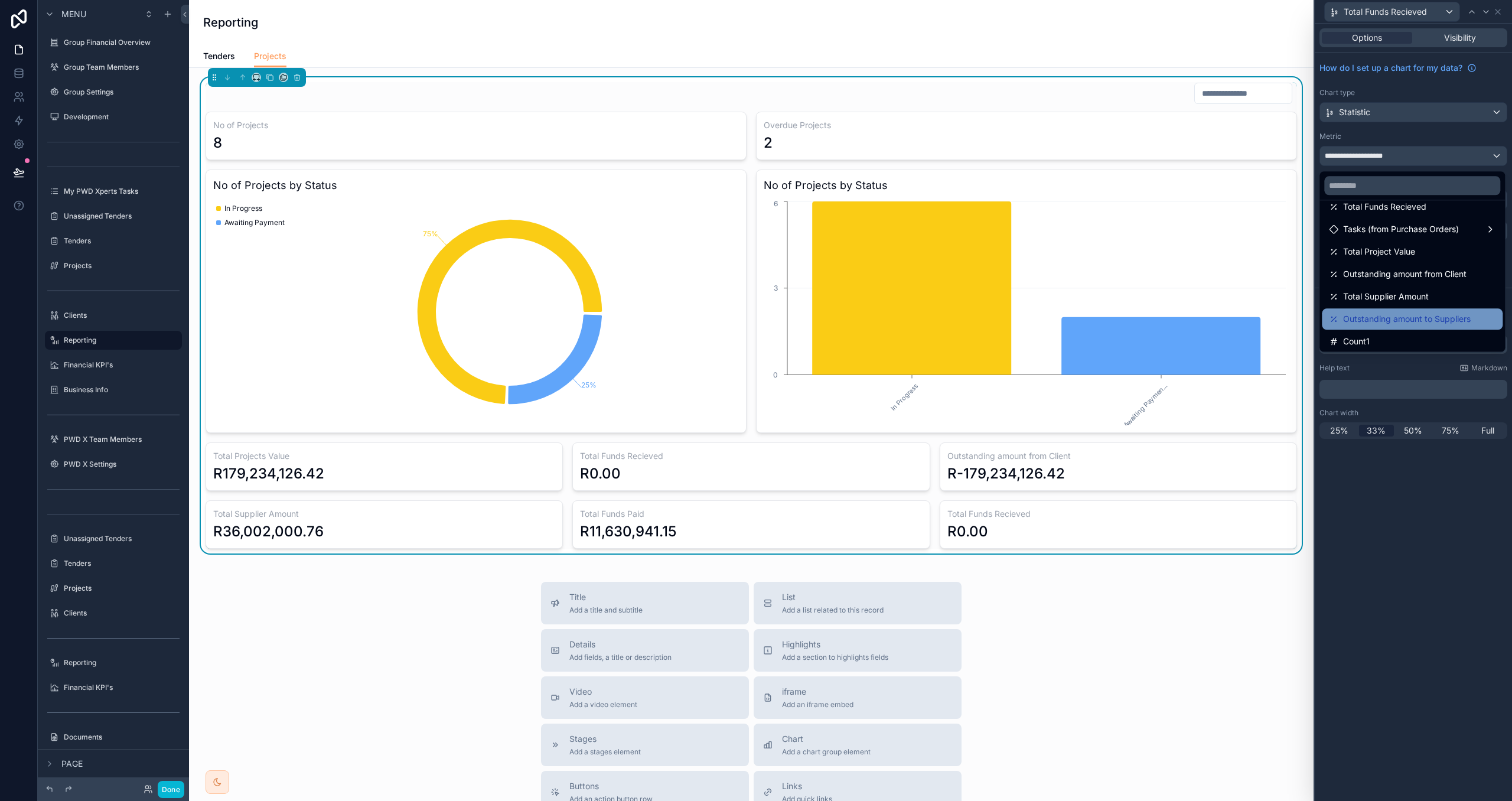
click at [1437, 322] on span "Outstanding amount to Suppliers" at bounding box center [1407, 318] width 128 height 14
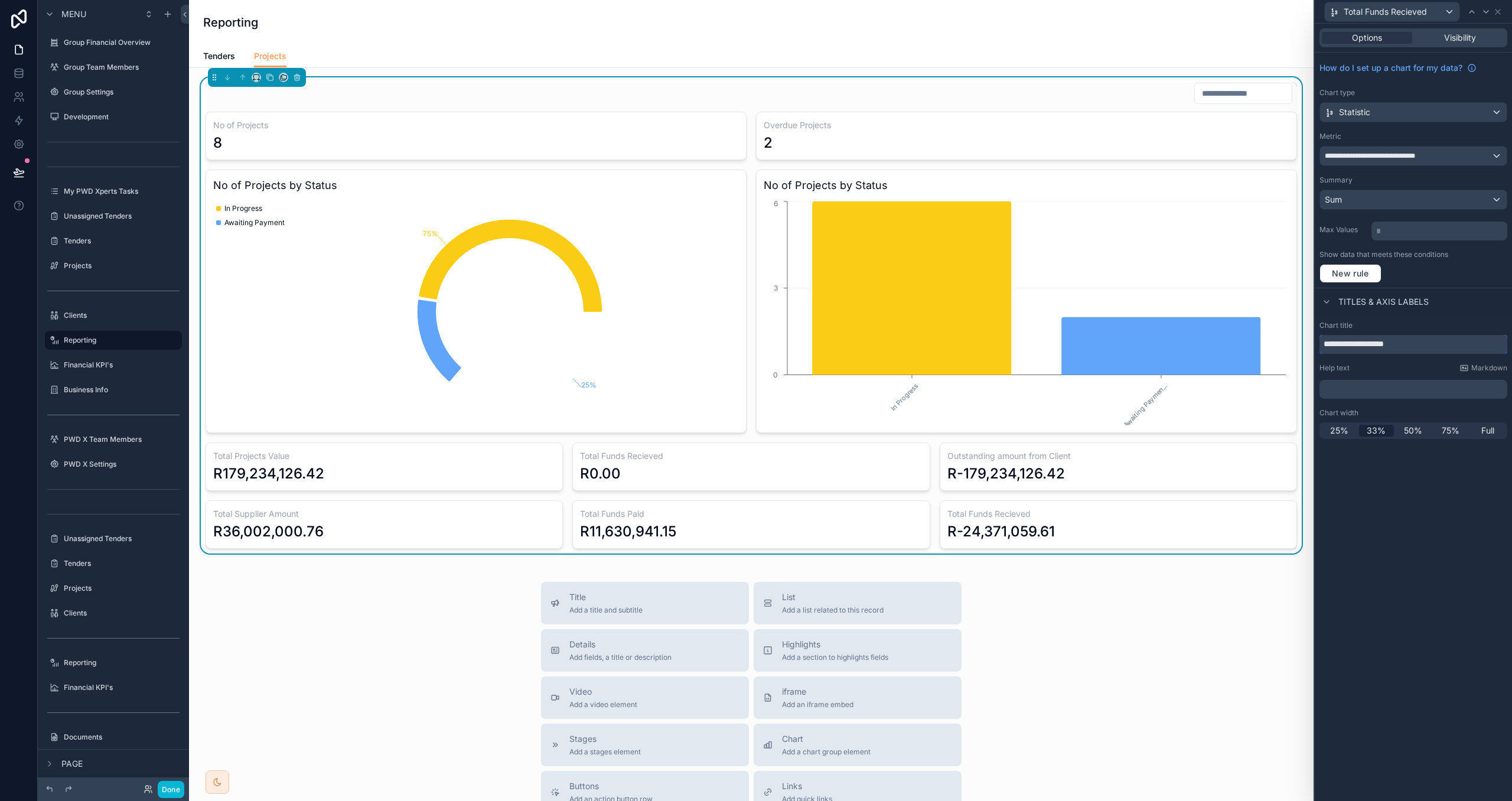
drag, startPoint x: 1426, startPoint y: 344, endPoint x: 1312, endPoint y: 344, distance: 114.0
click at [1314, 344] on div "**********" at bounding box center [1413, 400] width 199 height 801
paste input "**********"
type input "**********"
click at [1506, 11] on icon at bounding box center [1505, 12] width 10 height 10
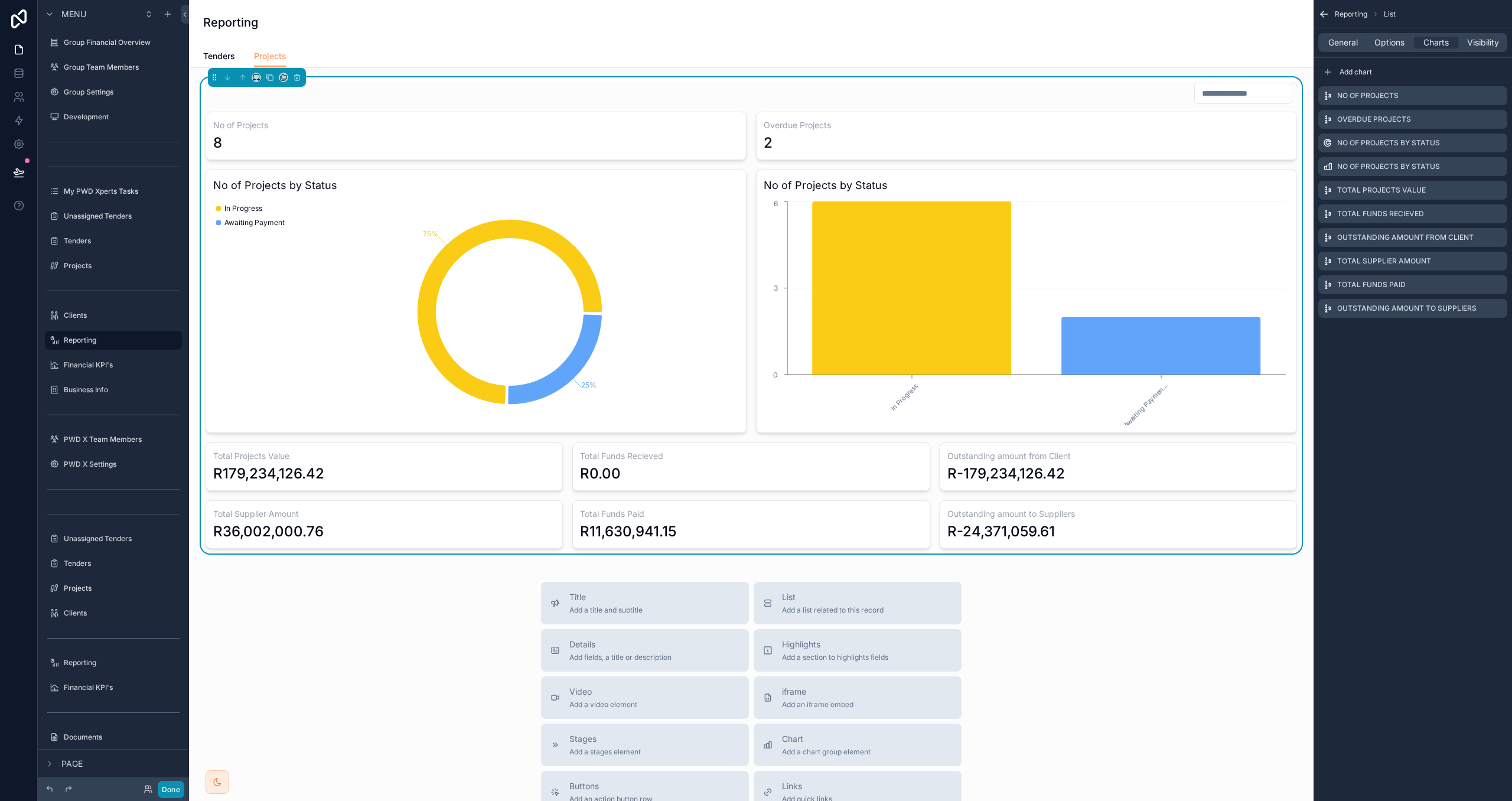
click at [169, 787] on button "Done" at bounding box center [171, 790] width 26 height 17
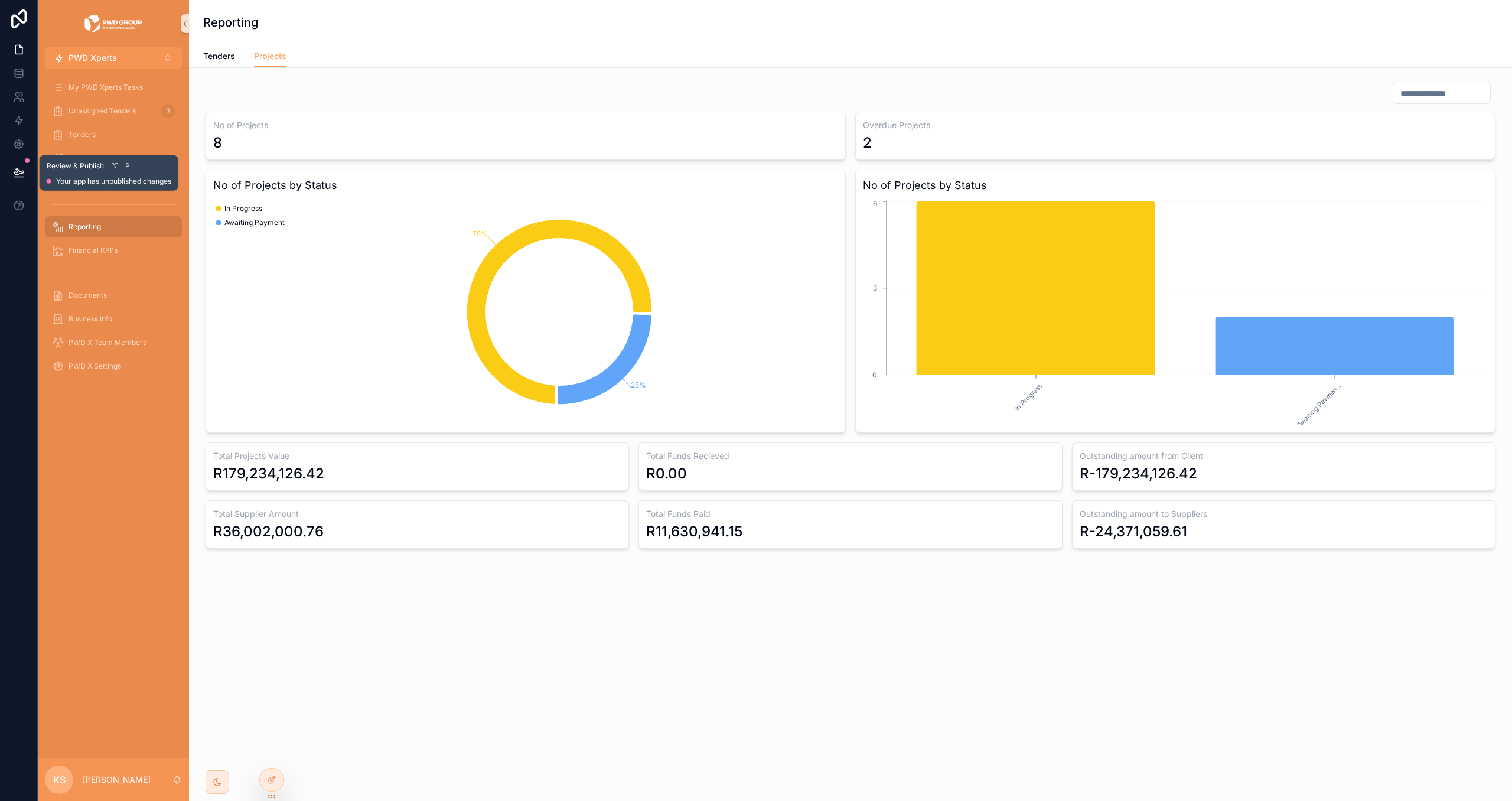
click at [17, 172] on icon at bounding box center [19, 172] width 10 height 6
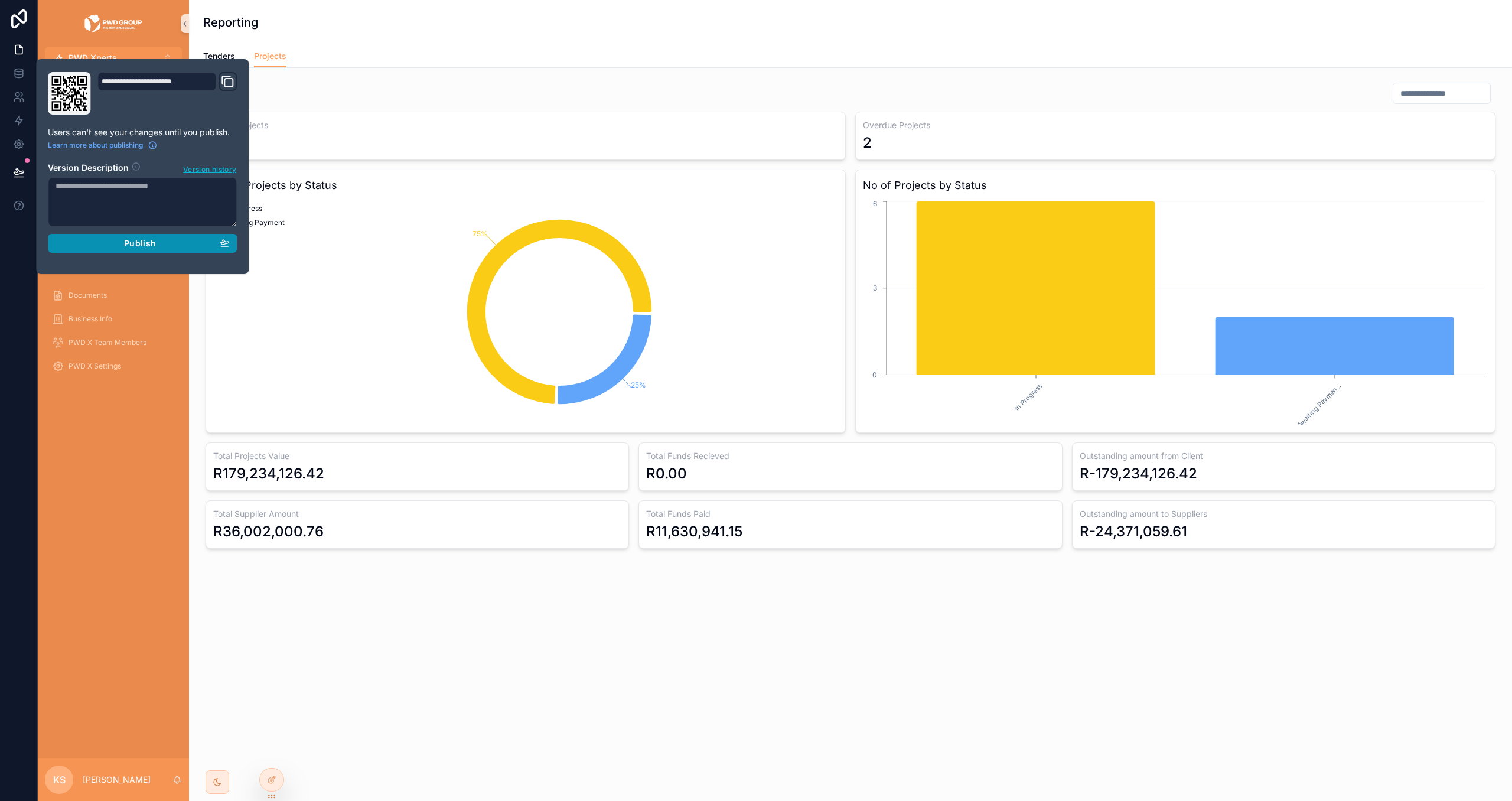
click at [114, 248] on div "Publish" at bounding box center [142, 243] width 173 height 11
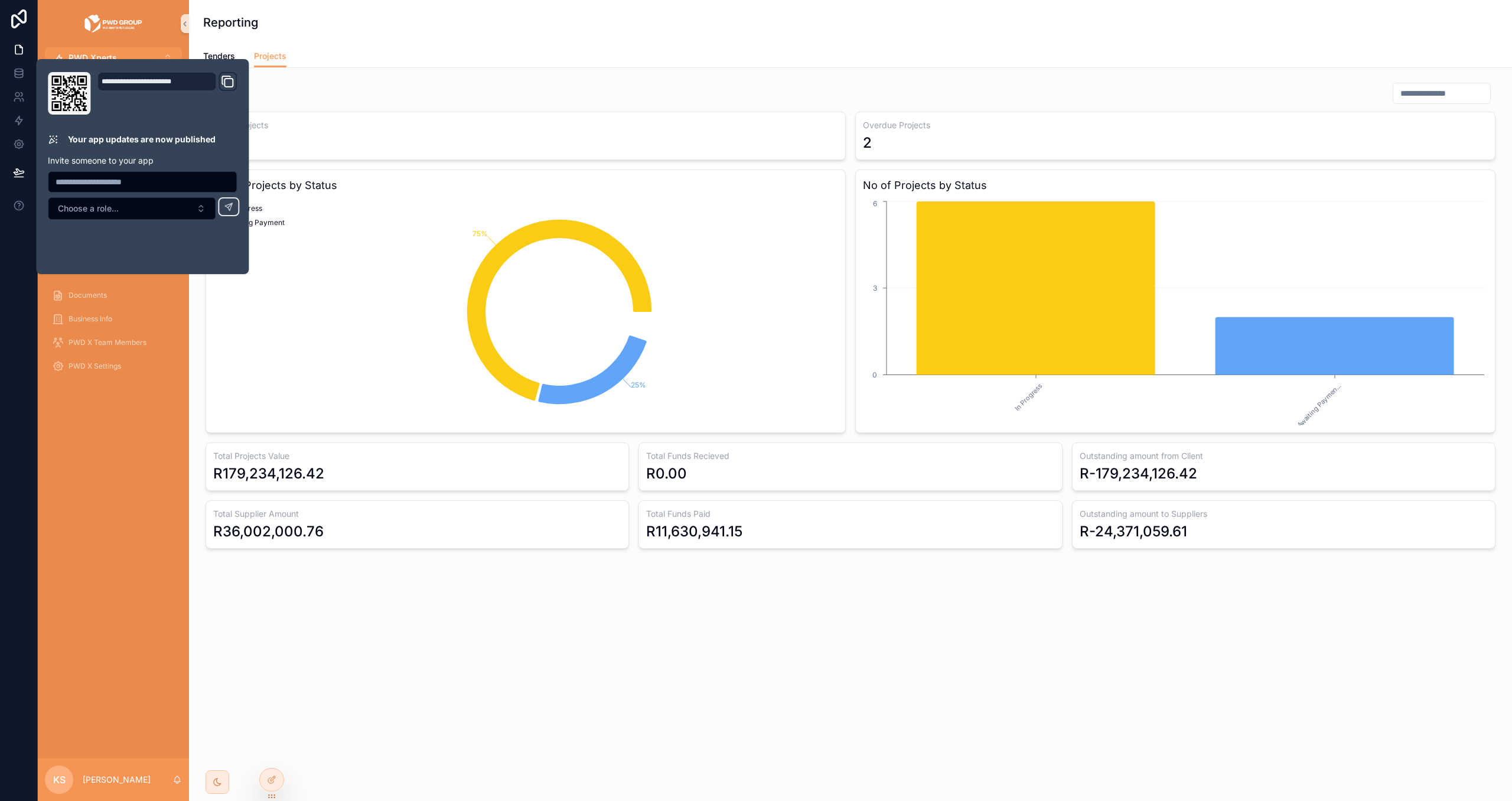
click at [331, 35] on div "Reporting" at bounding box center [850, 22] width 1295 height 45
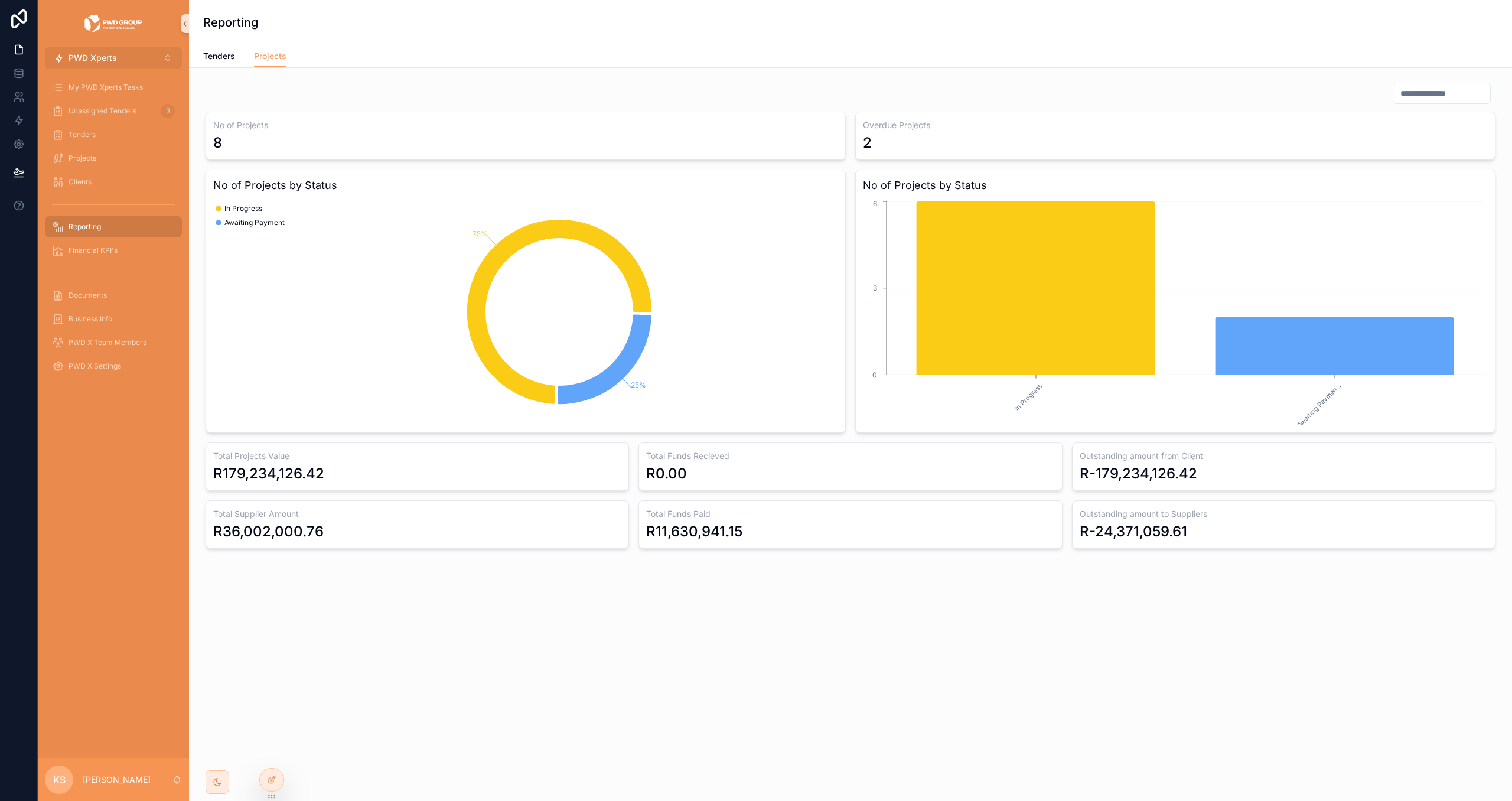
click at [142, 52] on button "PWD Xperts ⌥ 2" at bounding box center [114, 58] width 137 height 21
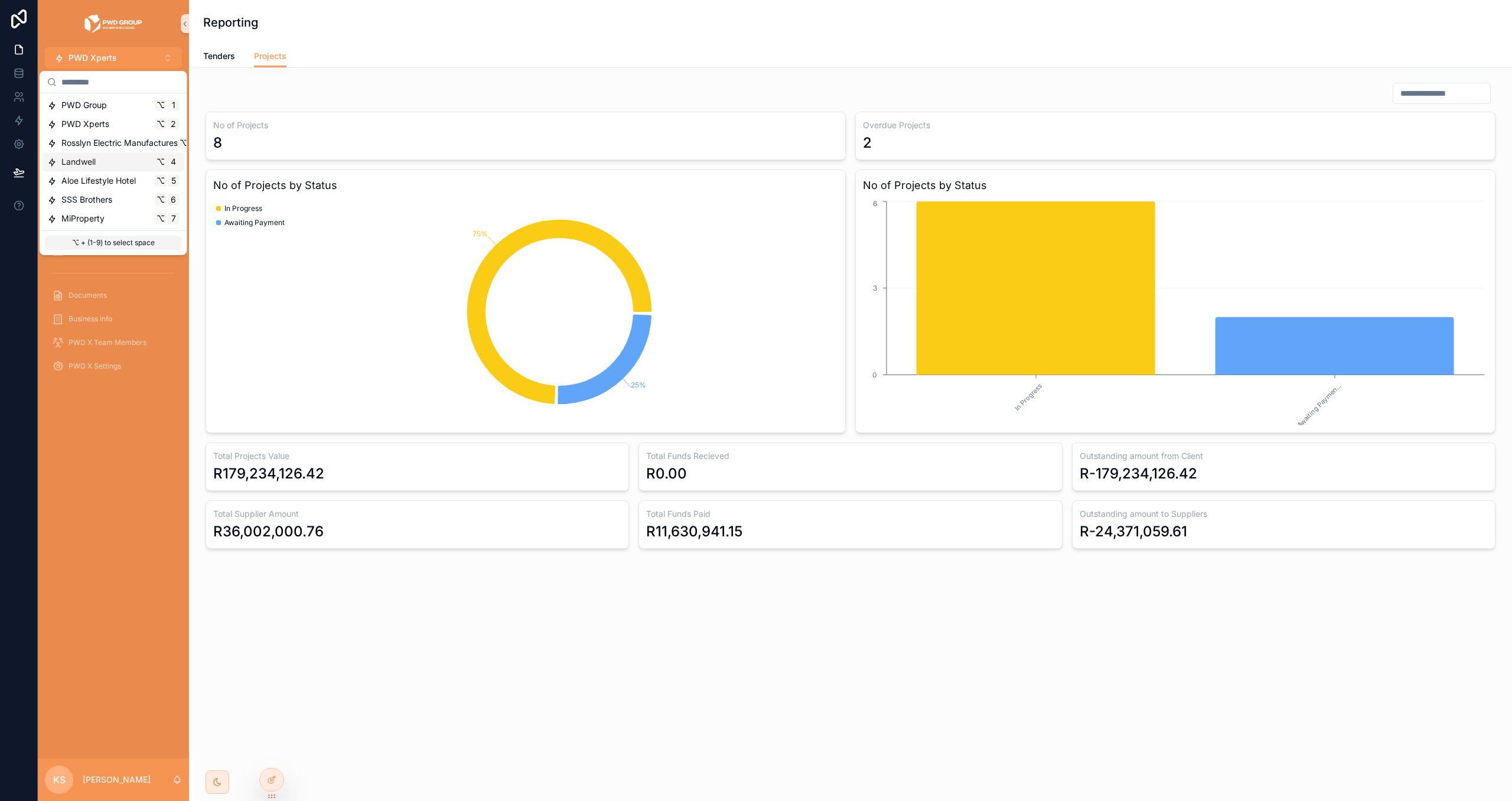
click at [136, 162] on div "Landwell ⌥ 4" at bounding box center [114, 162] width 133 height 11
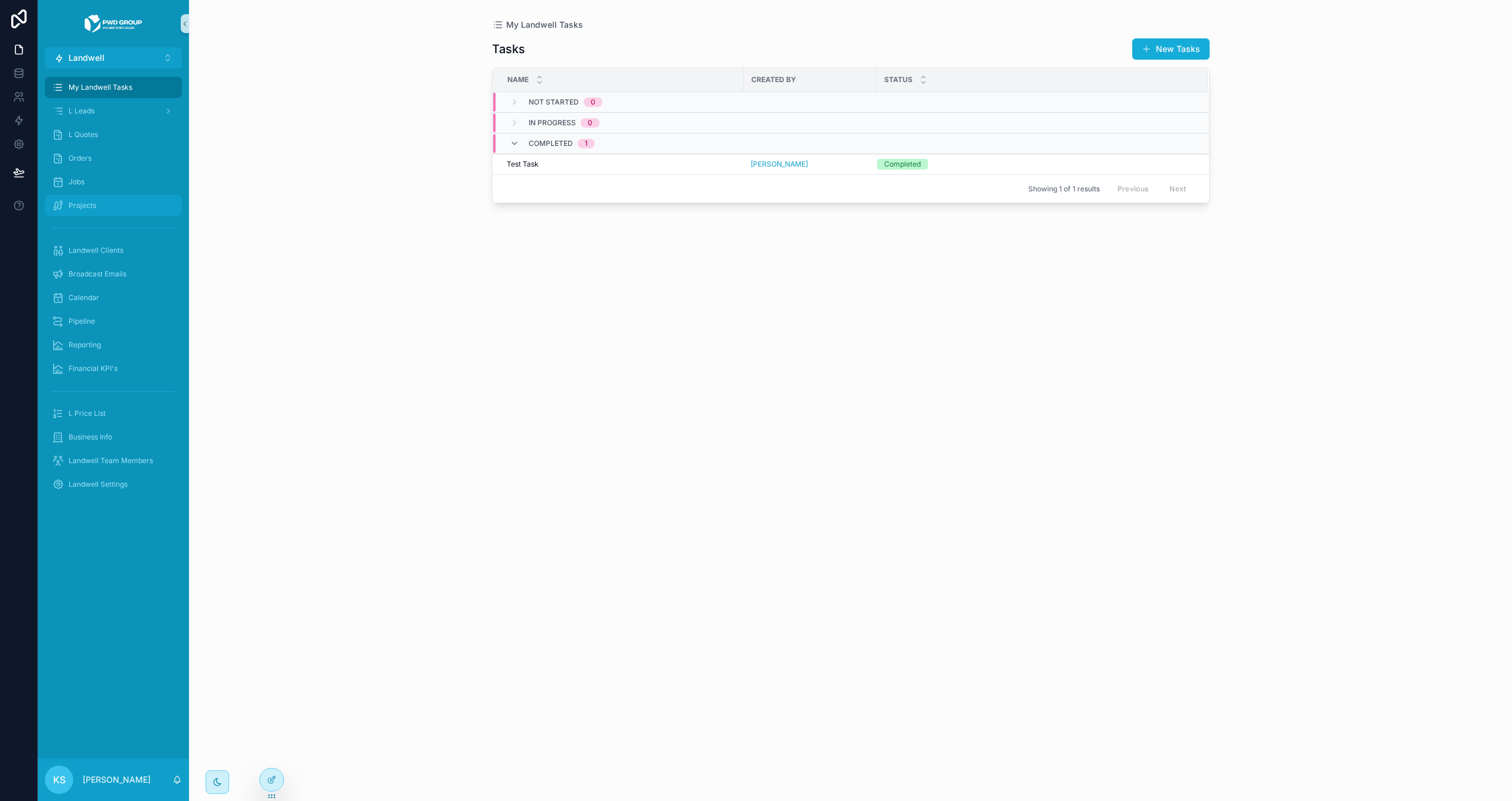
click at [126, 204] on div "Projects" at bounding box center [114, 205] width 123 height 19
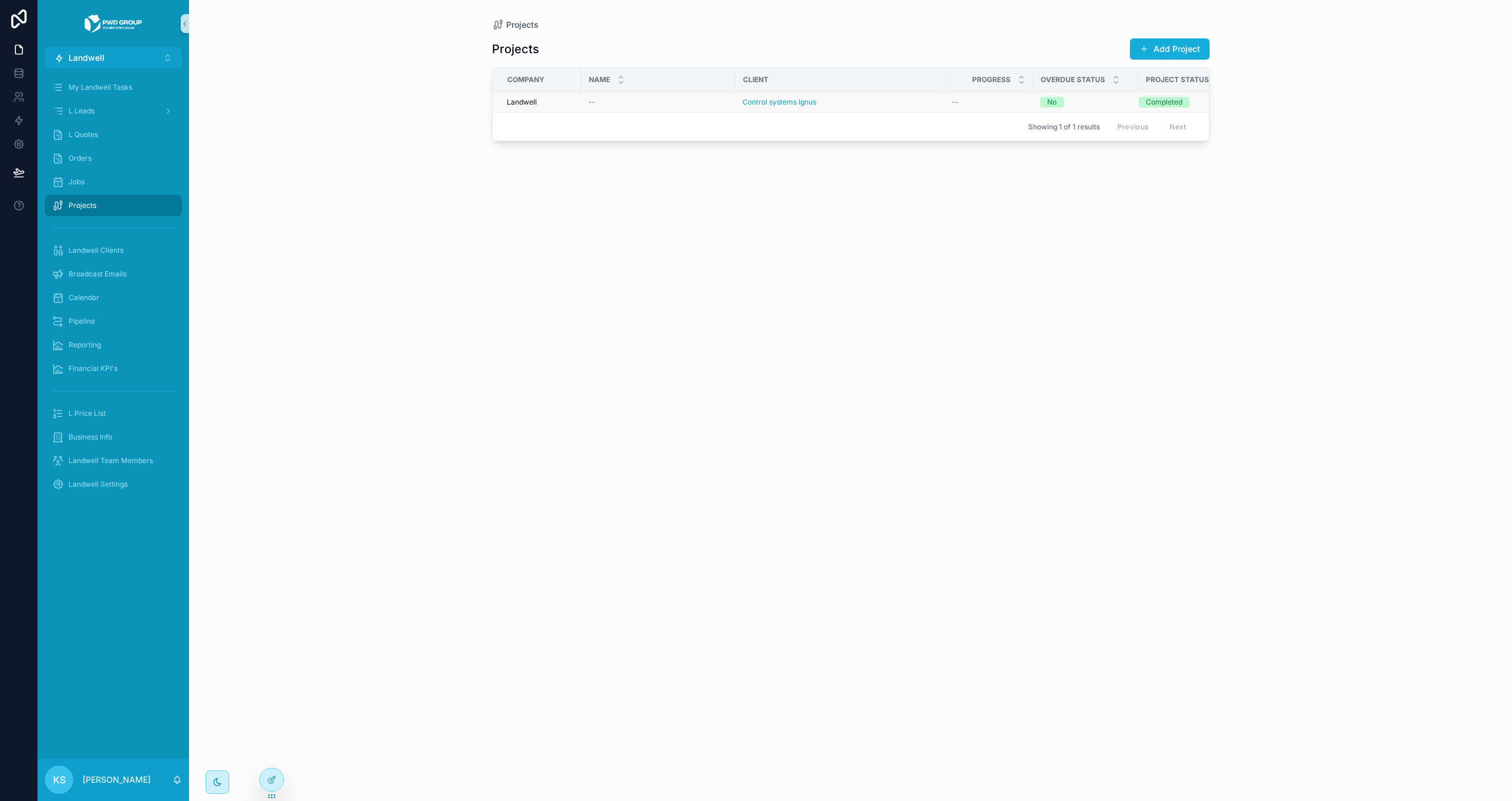
click at [557, 101] on div "Landwell" at bounding box center [541, 102] width 67 height 10
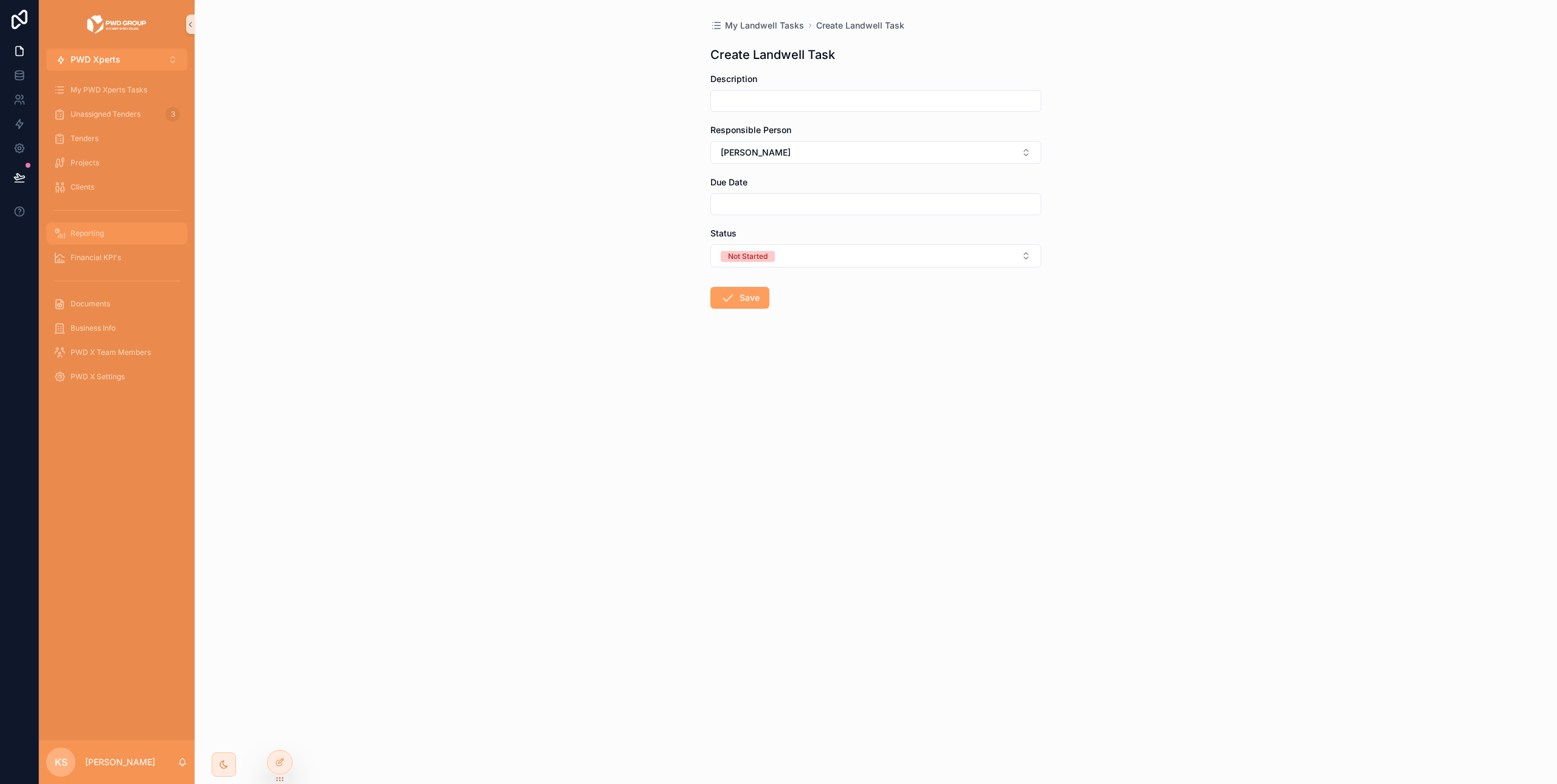
drag, startPoint x: 126, startPoint y: 231, endPoint x: 425, endPoint y: 291, distance: 305.0
click at [126, 231] on div "Reporting" at bounding box center [117, 233] width 126 height 19
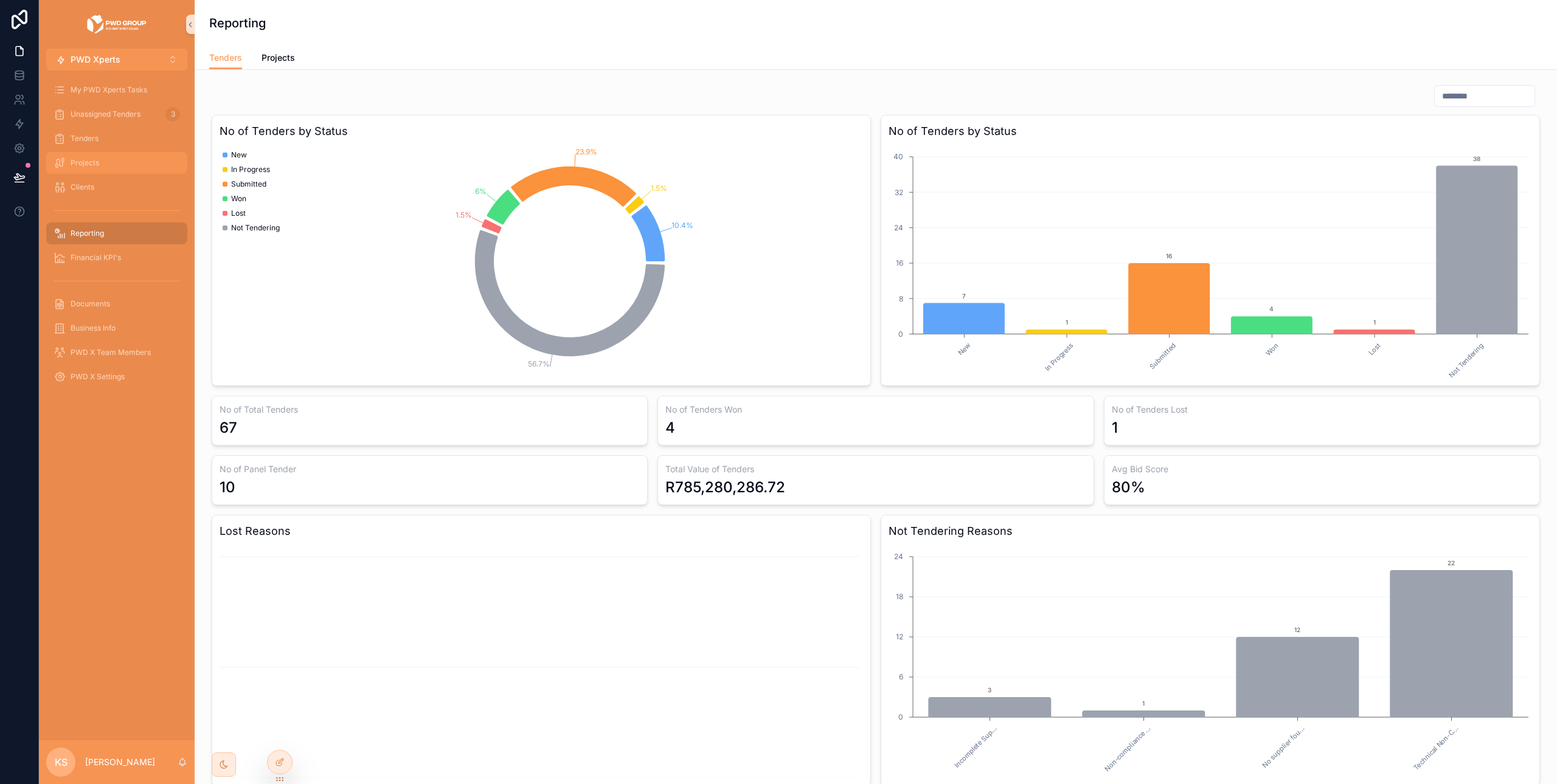
click at [87, 162] on span "Projects" at bounding box center [85, 163] width 29 height 10
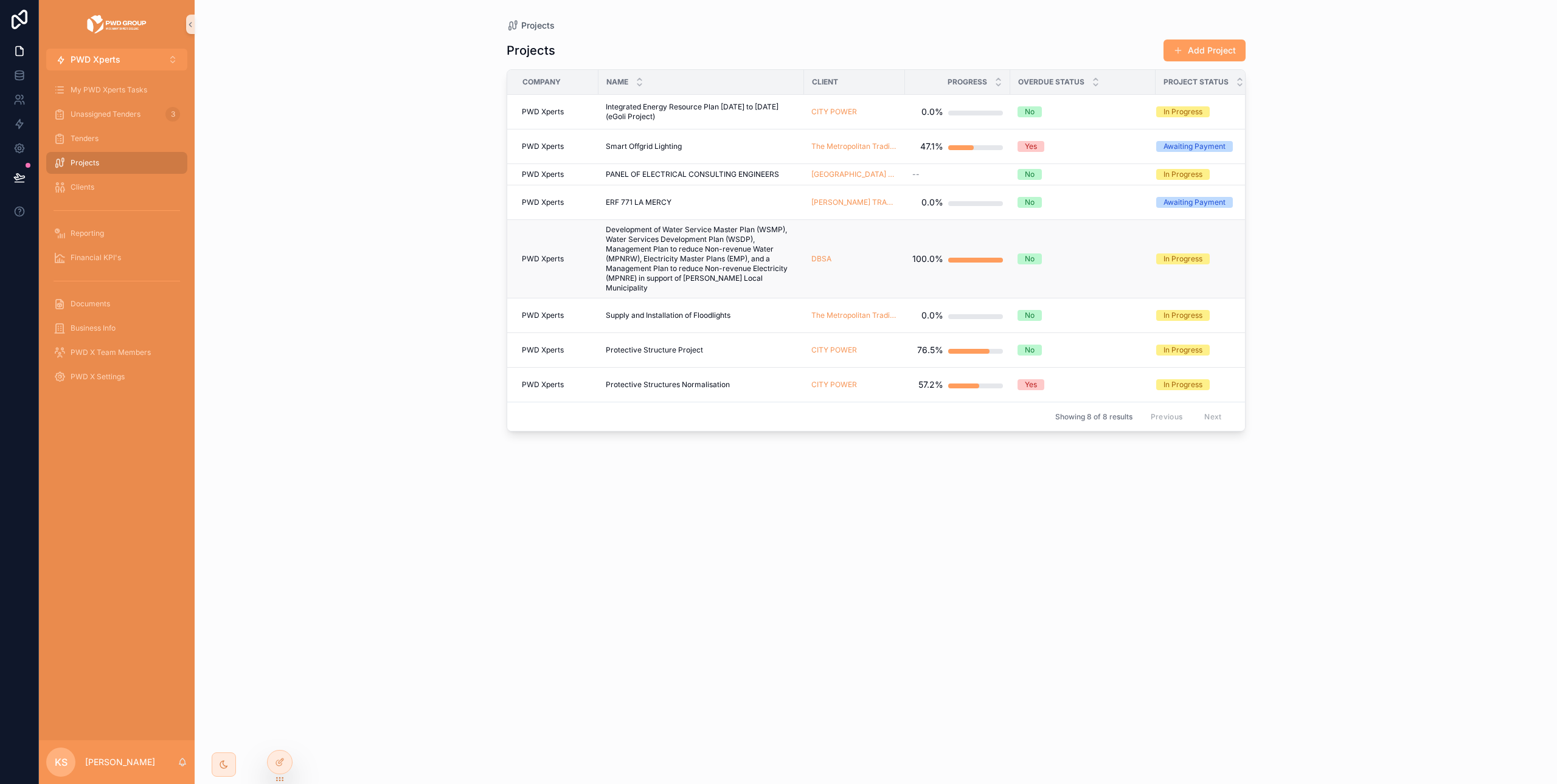
click at [686, 264] on span "Development of Water Service Master Plan (WSMP), Water Services Development Pla…" at bounding box center [701, 259] width 191 height 68
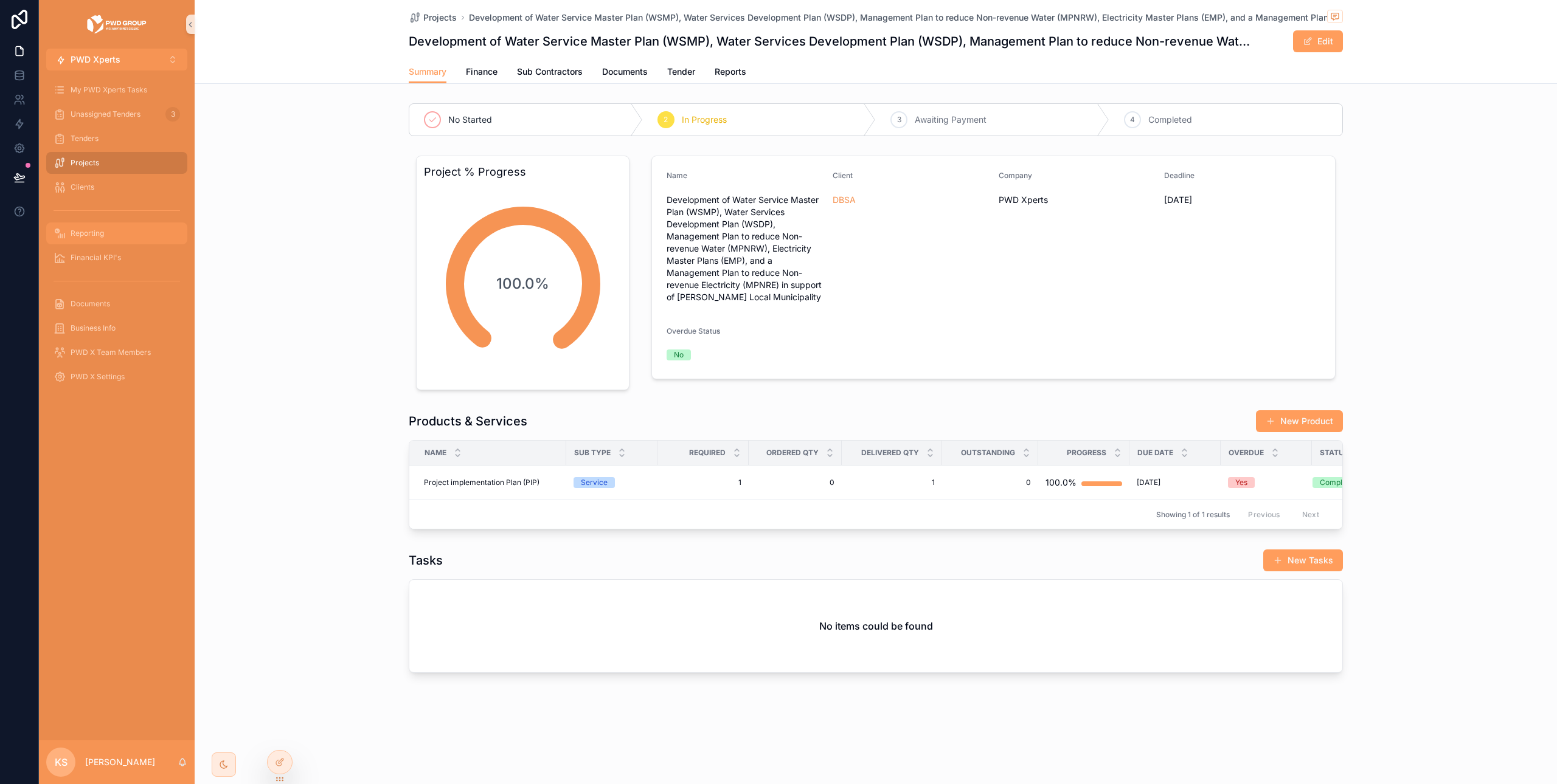
click at [107, 231] on div "Reporting" at bounding box center [117, 233] width 126 height 19
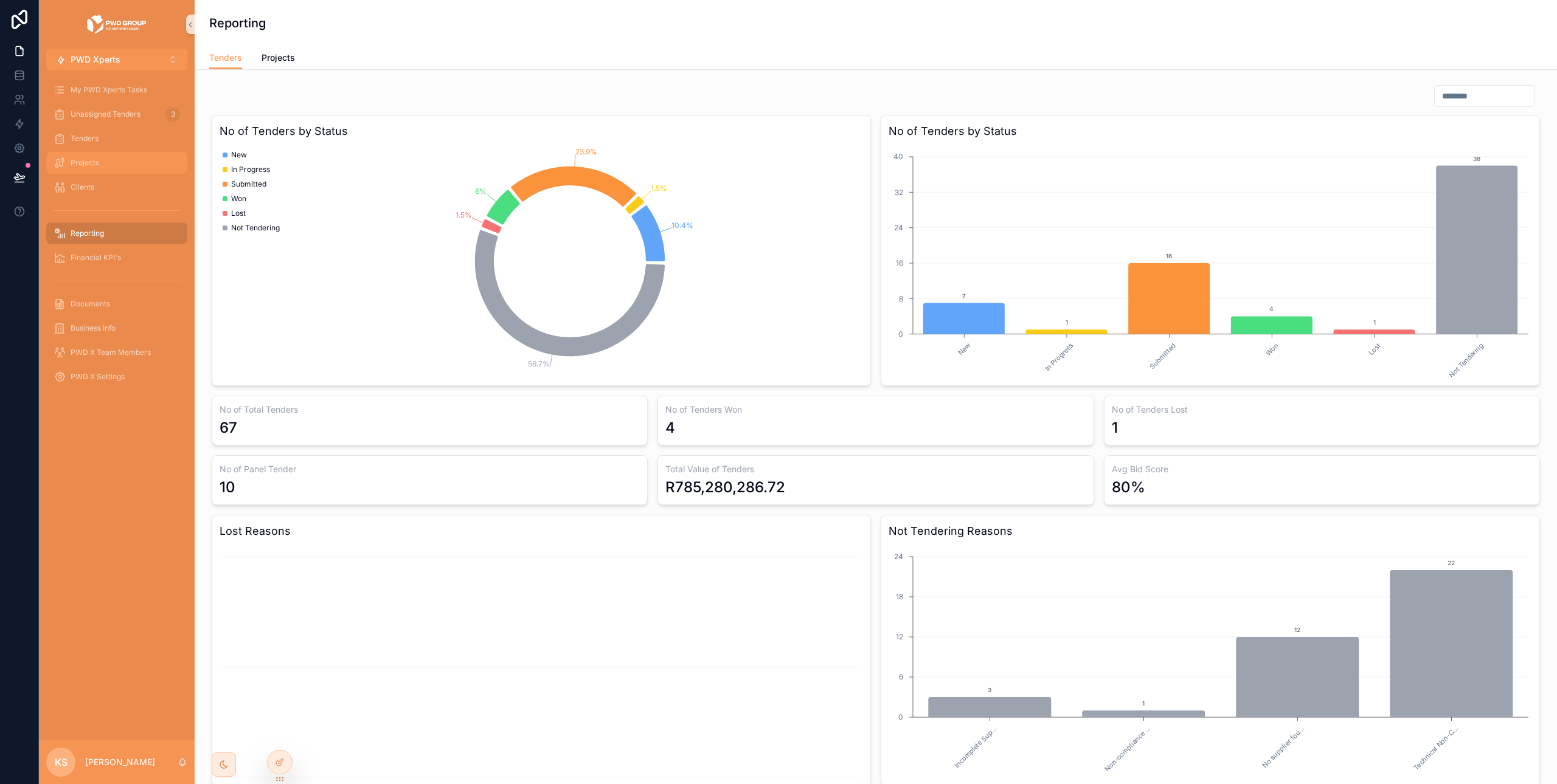
click at [100, 169] on div "Projects" at bounding box center [117, 163] width 126 height 19
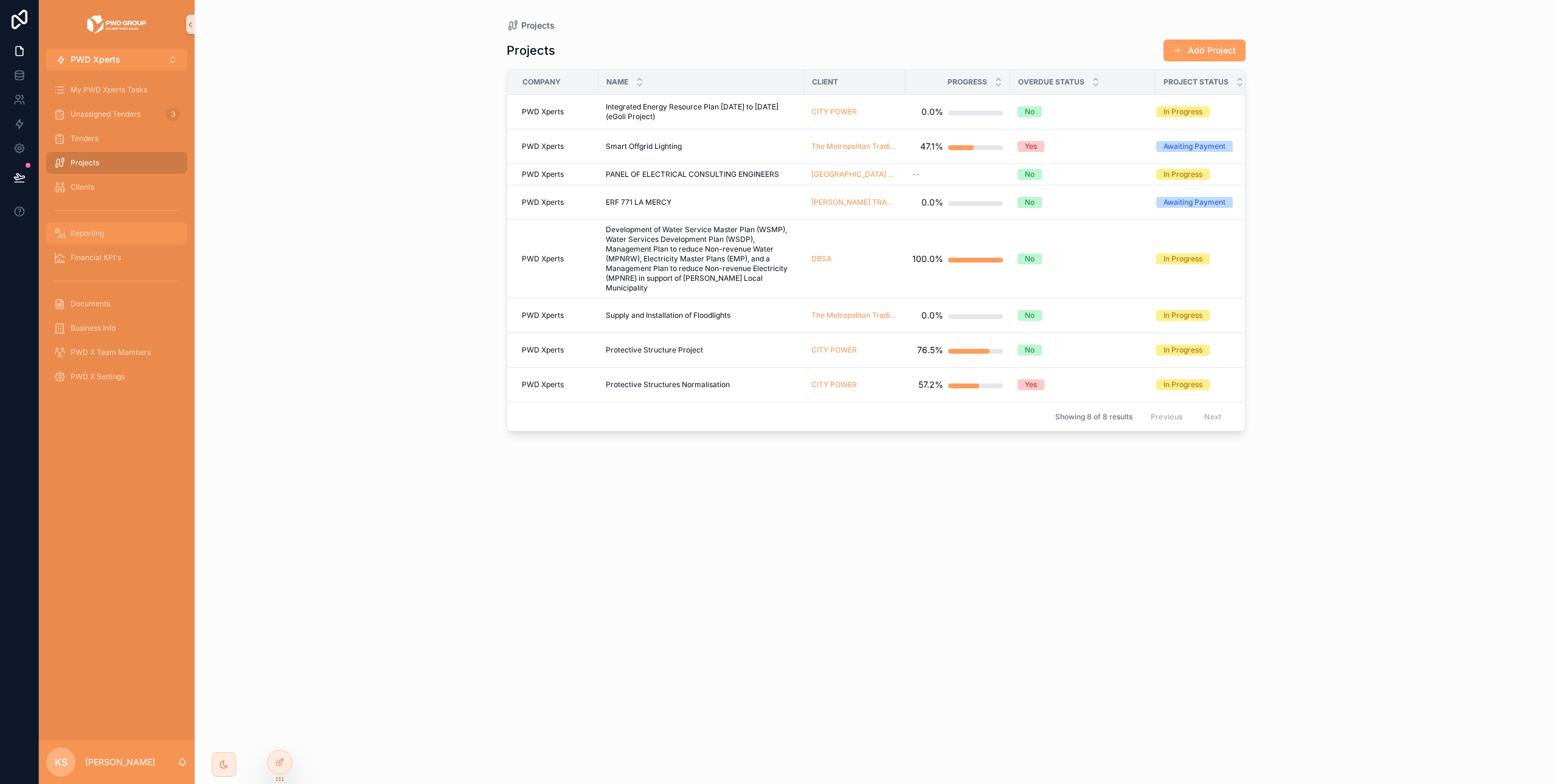
click at [129, 235] on div "Reporting" at bounding box center [117, 233] width 126 height 19
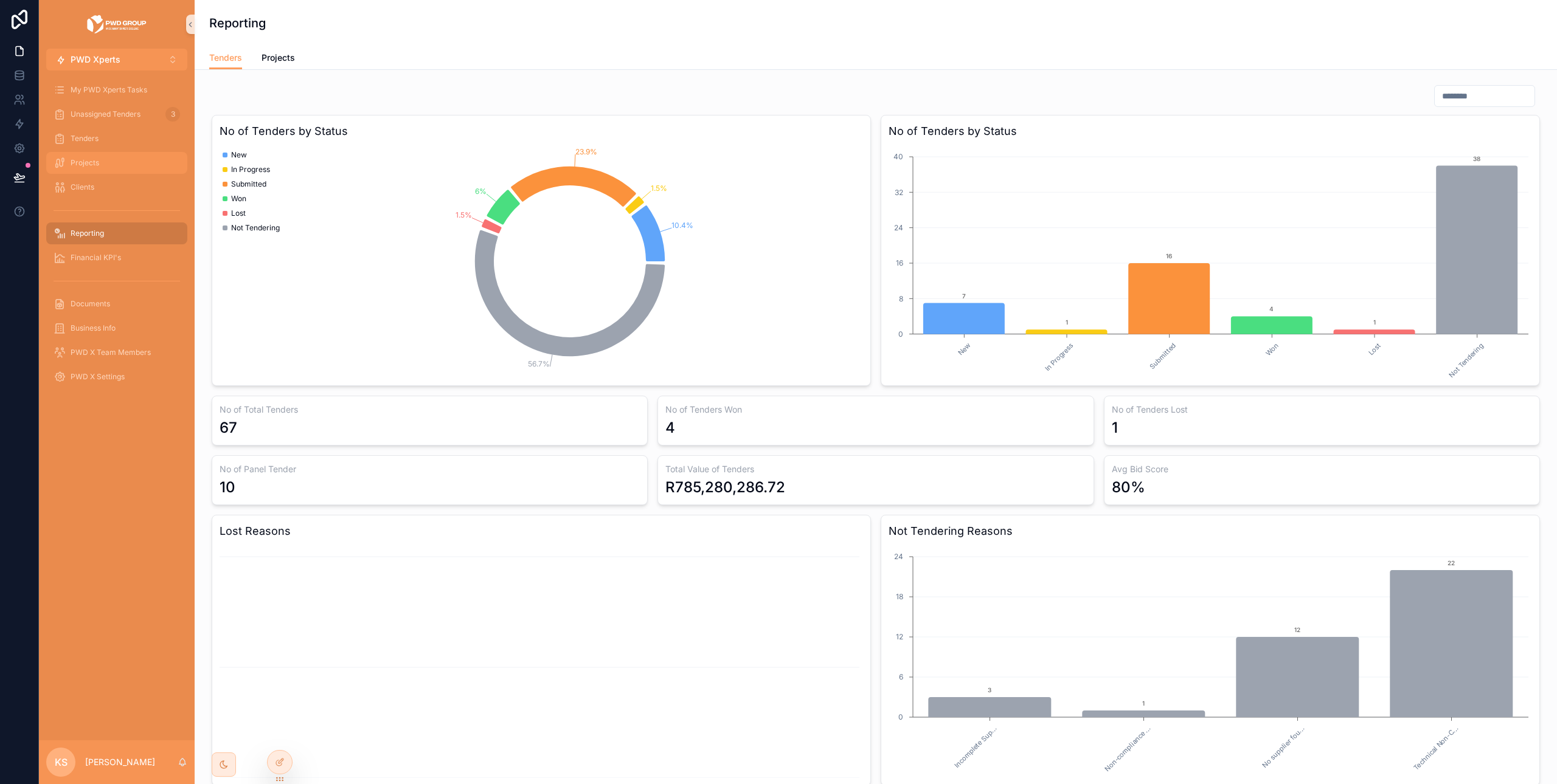
click at [108, 164] on div "Projects" at bounding box center [117, 163] width 126 height 19
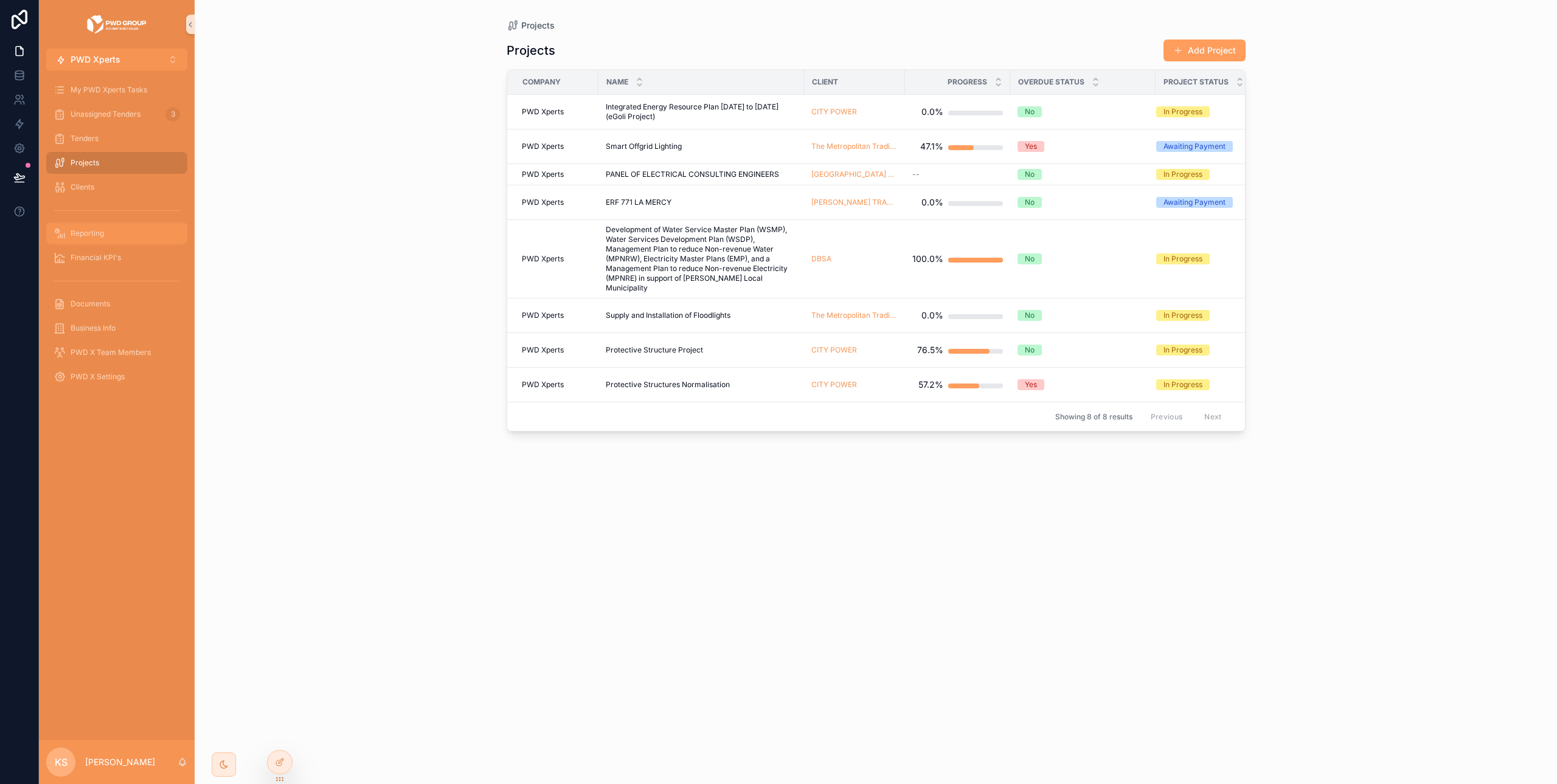
click at [95, 231] on span "Reporting" at bounding box center [88, 233] width 34 height 10
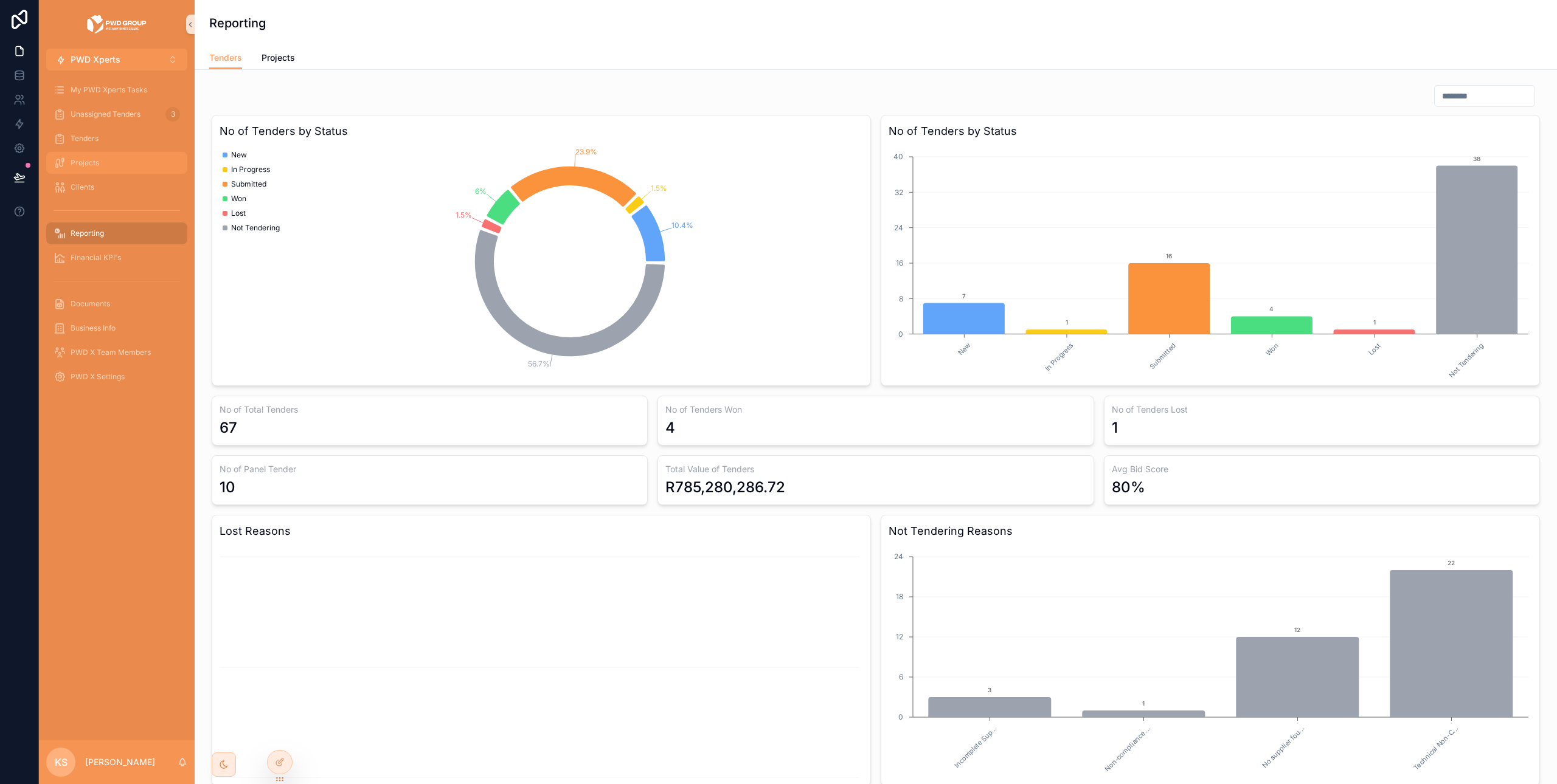
click at [80, 161] on span "Projects" at bounding box center [85, 163] width 29 height 10
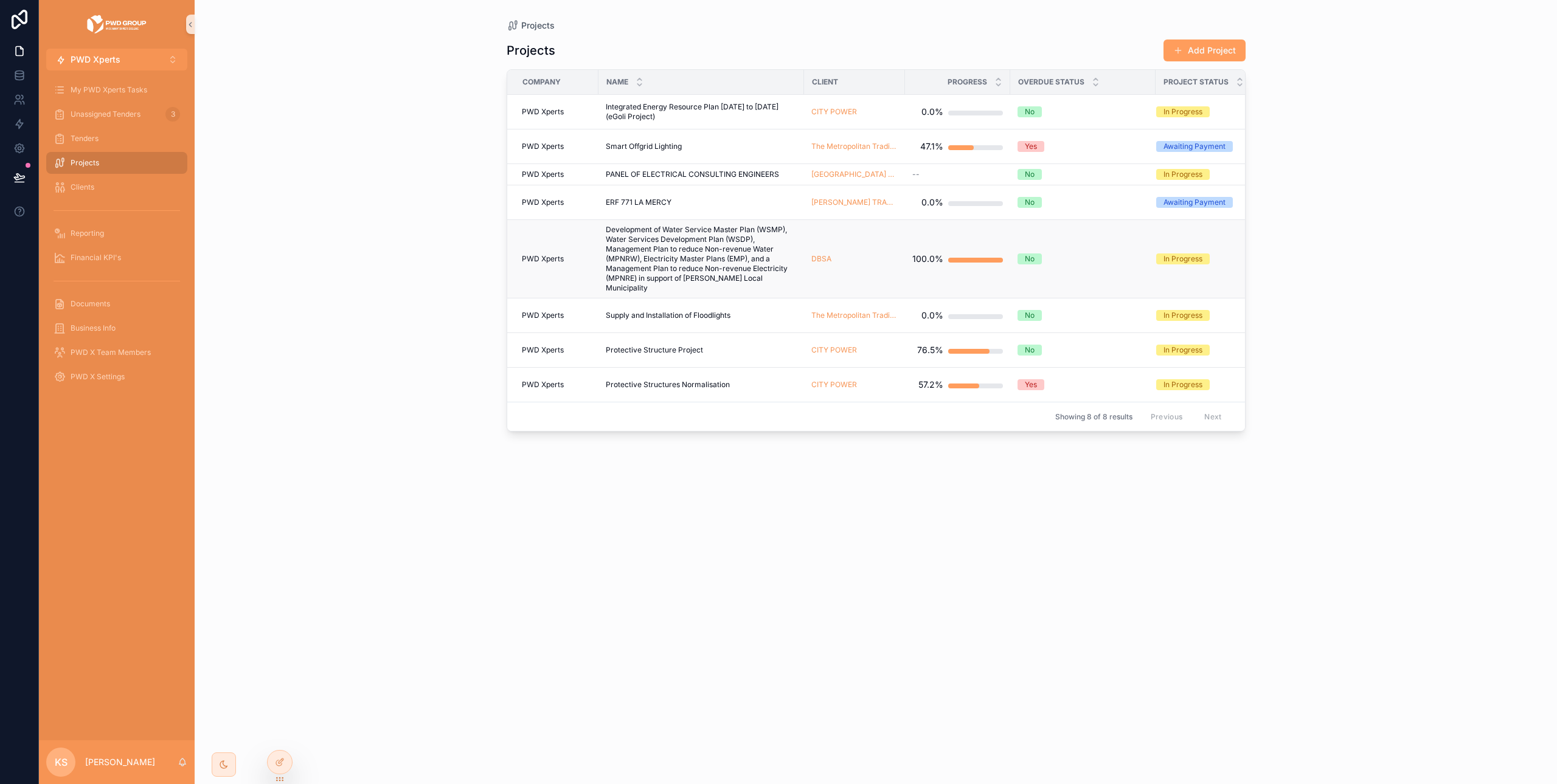
click at [704, 248] on span "Development of Water Service Master Plan (WSMP), Water Services Development Pla…" at bounding box center [701, 259] width 191 height 68
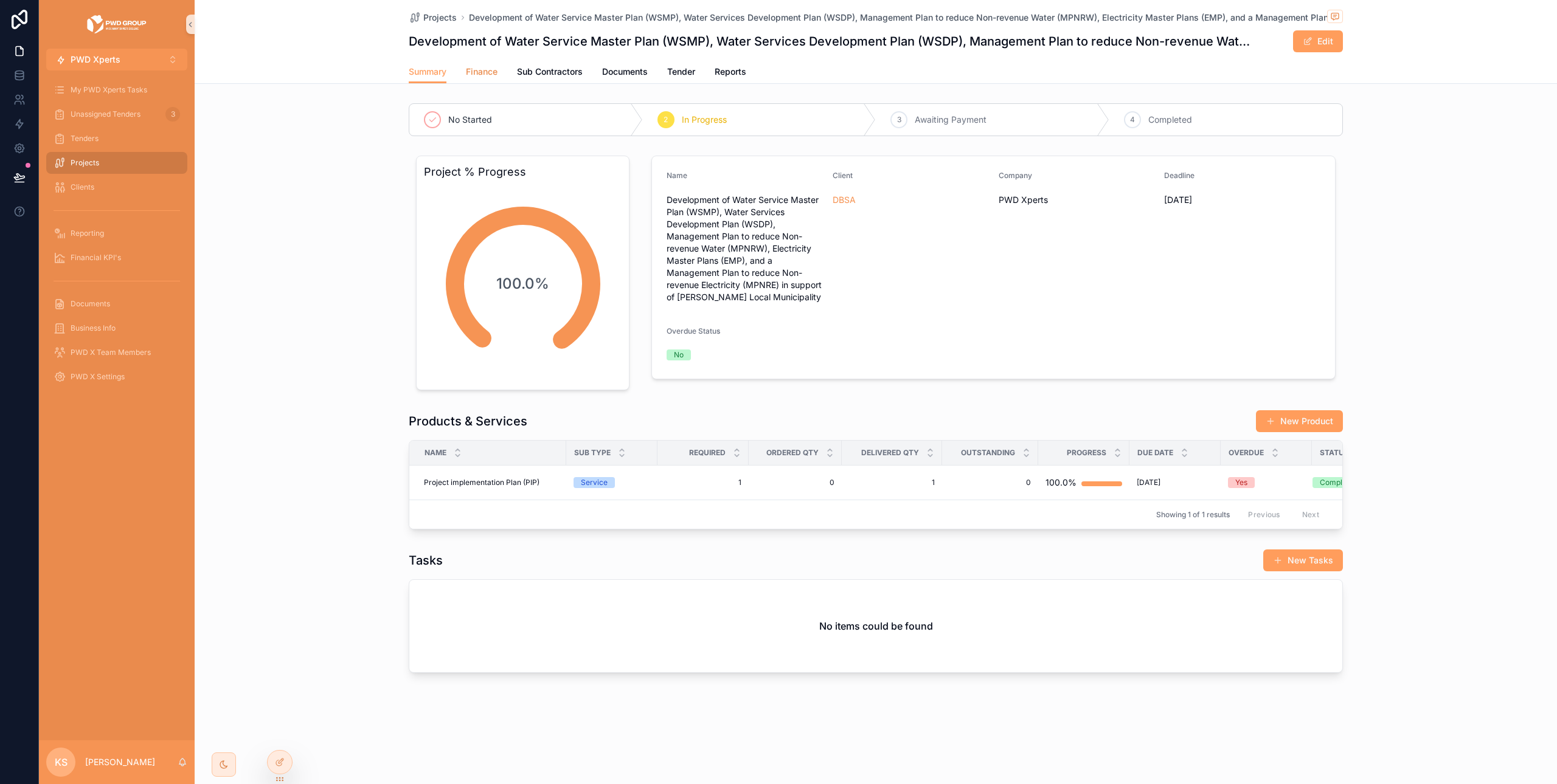
click at [489, 76] on span "Finance" at bounding box center [482, 72] width 32 height 12
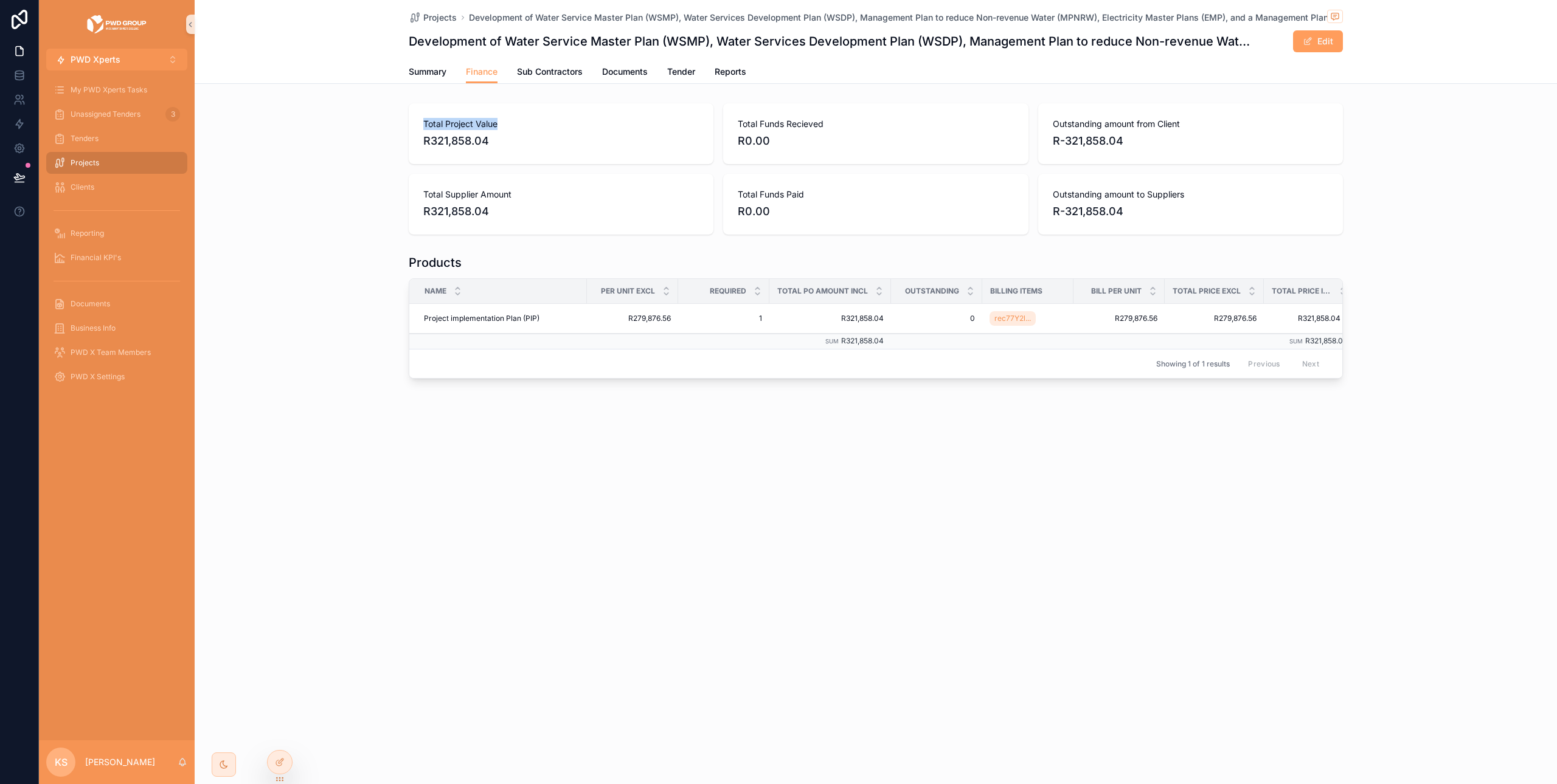
drag, startPoint x: 490, startPoint y: 129, endPoint x: 420, endPoint y: 126, distance: 70.1
click at [421, 126] on div "Total Project Value R321,858.04" at bounding box center [561, 134] width 305 height 61
copy span "Total Project Value"
drag, startPoint x: 543, startPoint y: 73, endPoint x: 548, endPoint y: 77, distance: 6.4
click at [543, 72] on span "Sub Contractors" at bounding box center [550, 72] width 66 height 12
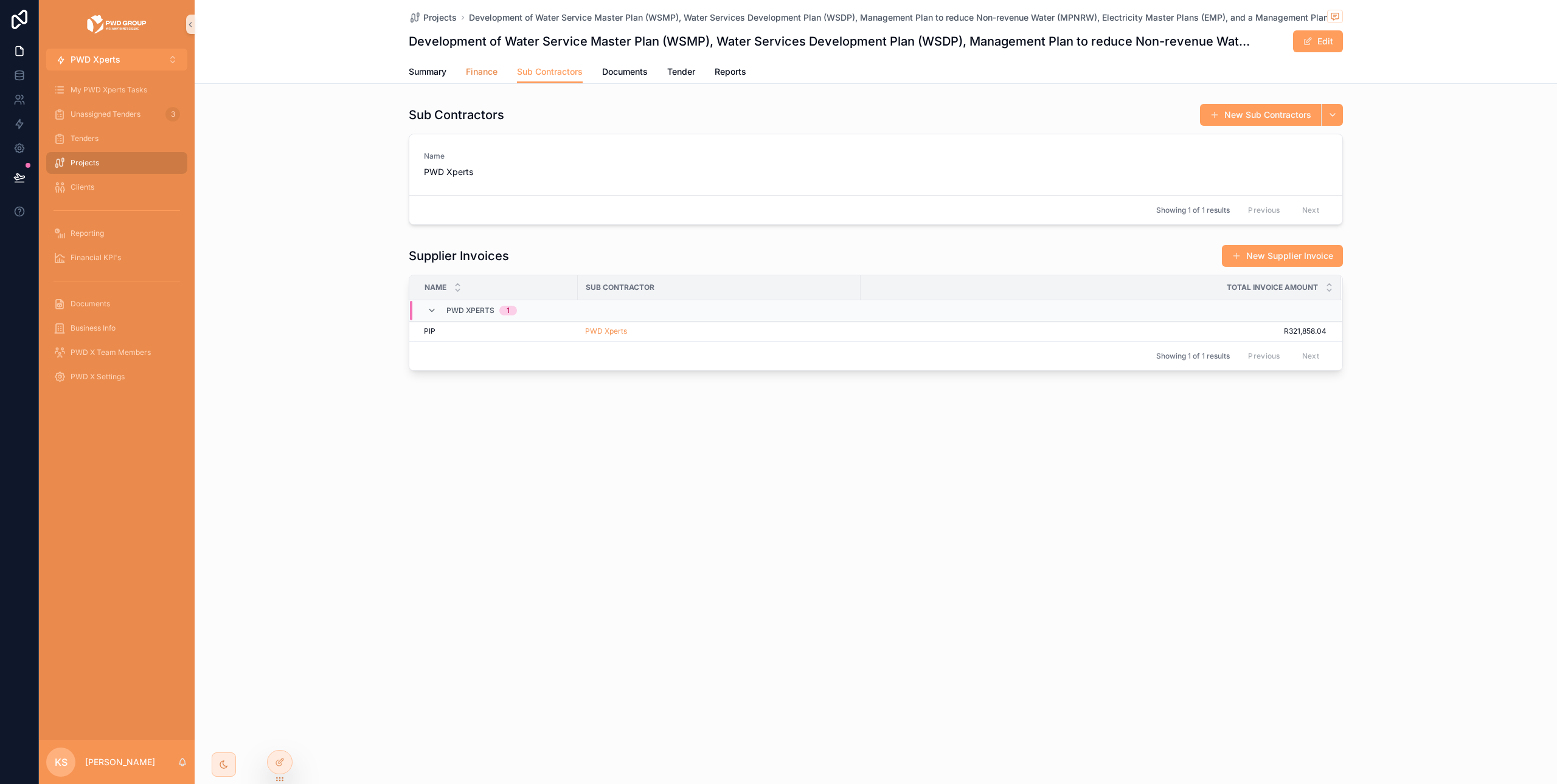
click at [483, 79] on link "Finance" at bounding box center [482, 72] width 32 height 24
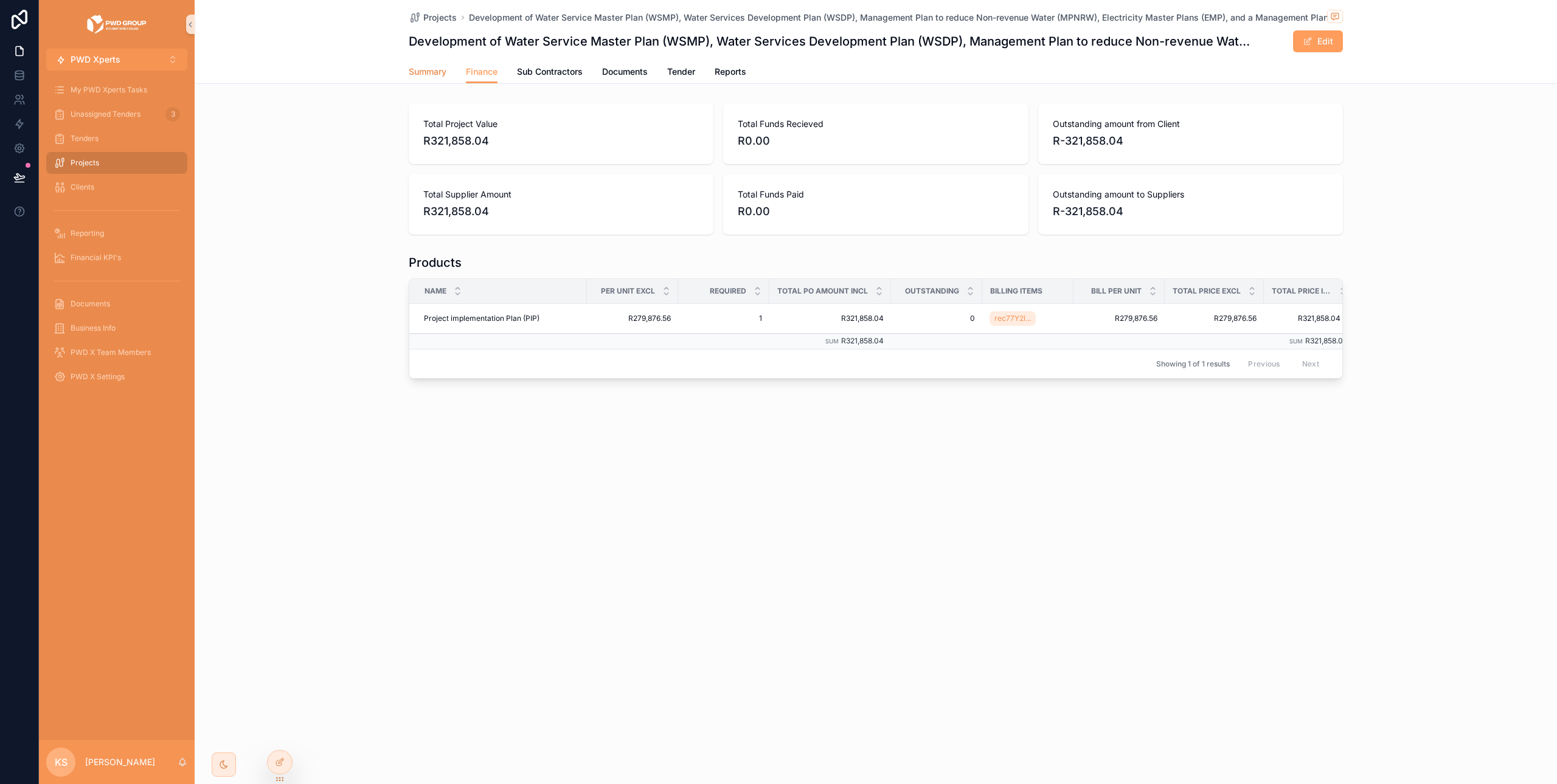
click at [424, 69] on span "Summary" at bounding box center [427, 72] width 38 height 12
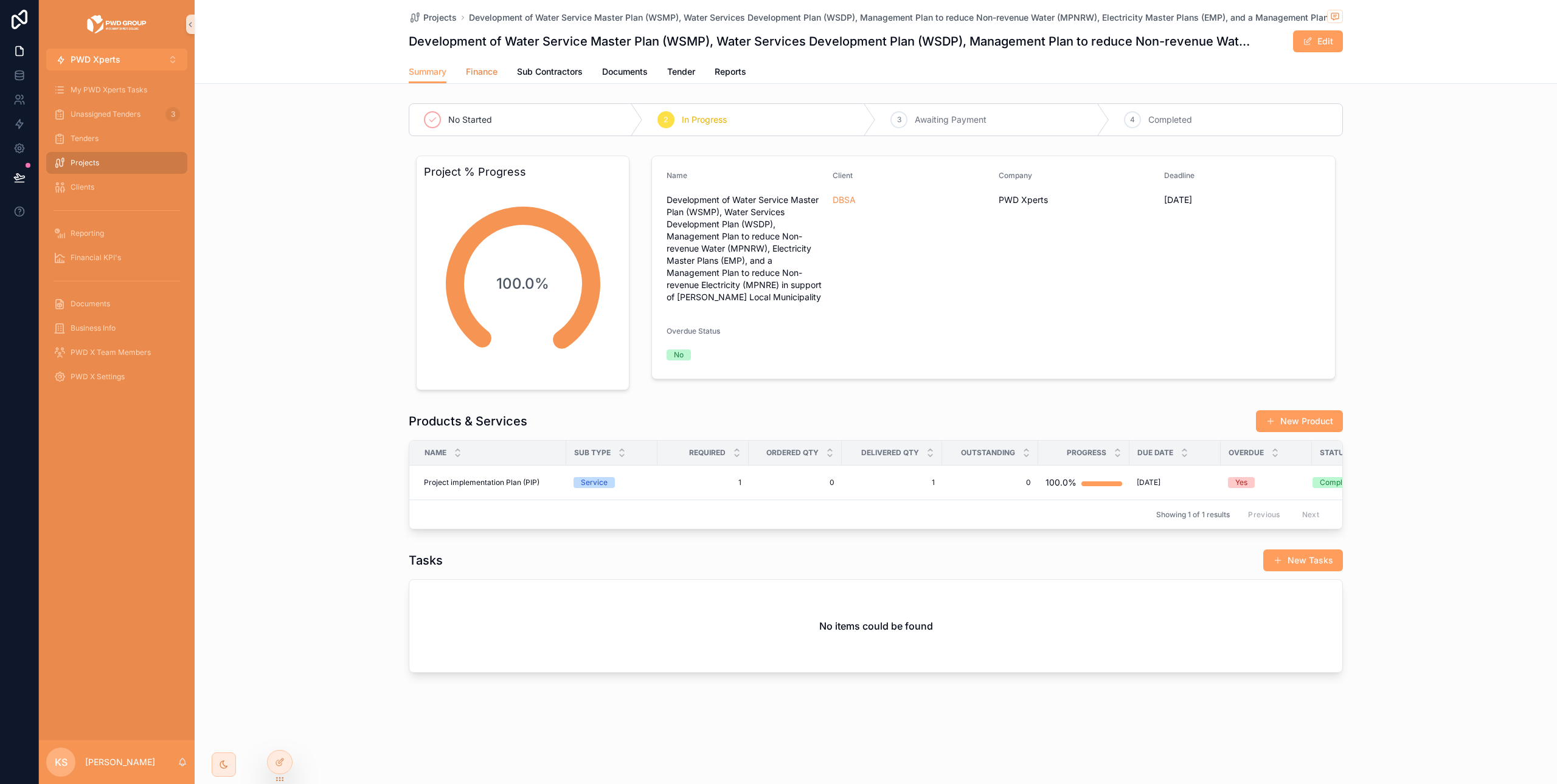
click at [480, 69] on span "Finance" at bounding box center [482, 72] width 32 height 12
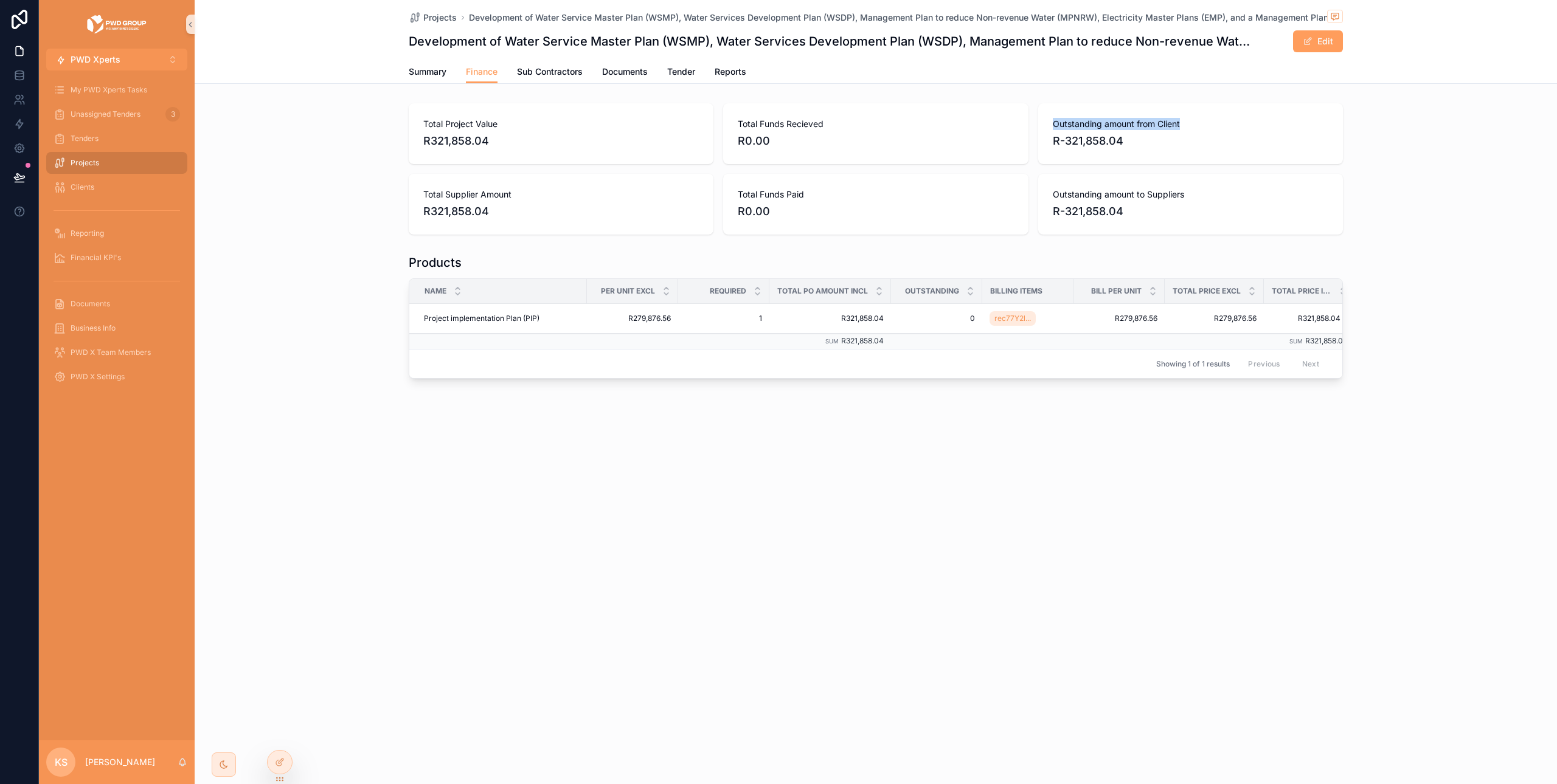
drag, startPoint x: 1185, startPoint y: 125, endPoint x: 1051, endPoint y: 124, distance: 134.0
click at [1051, 124] on div "Outstanding amount from Client R-321,858.04" at bounding box center [1191, 134] width 305 height 61
copy span "Outstanding amount from Client"
drag, startPoint x: 523, startPoint y: 193, endPoint x: 408, endPoint y: 194, distance: 115.0
click at [409, 194] on div "Total Supplier Amount R321,858.04" at bounding box center [561, 205] width 305 height 61
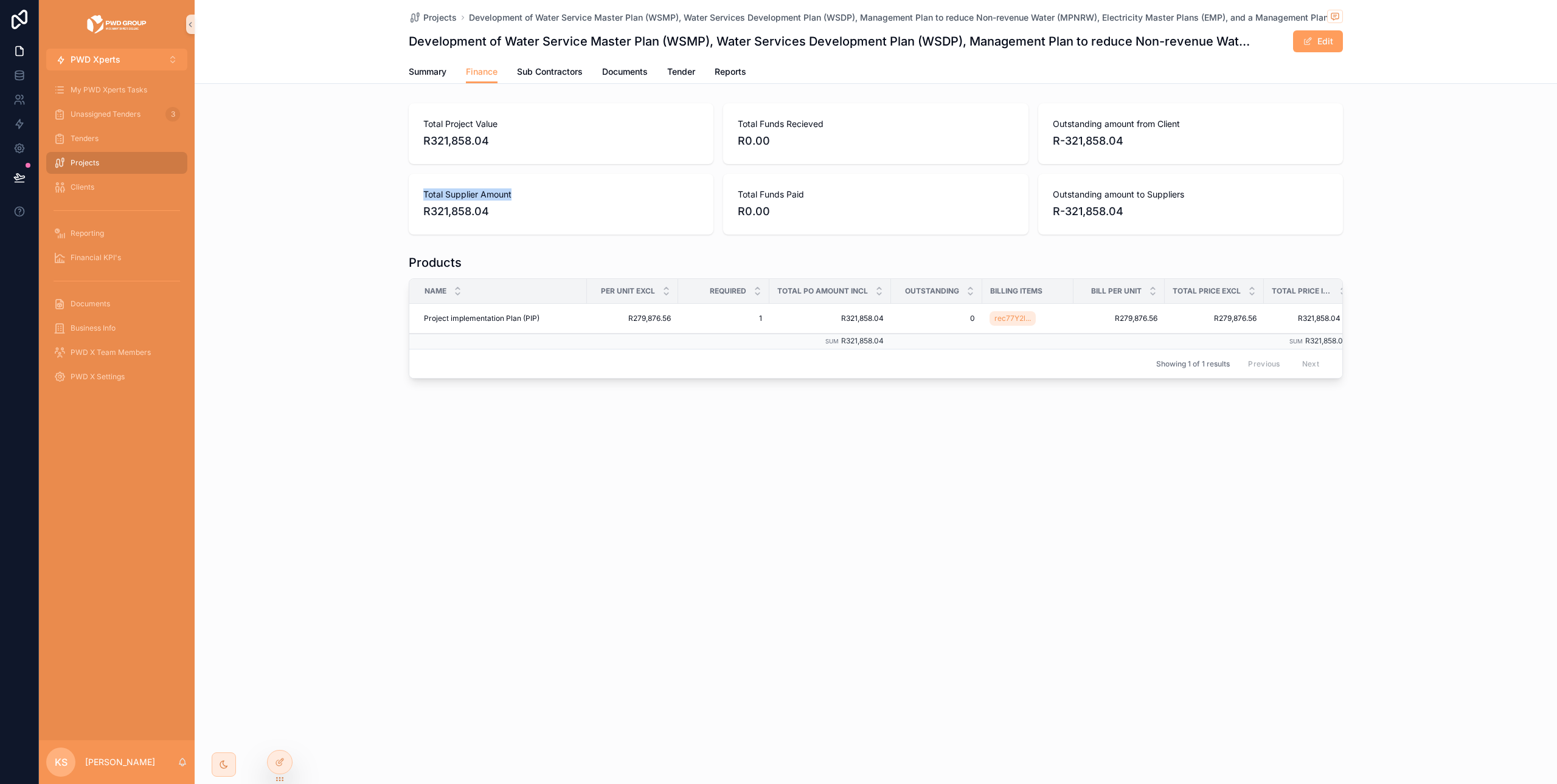
copy span "Total Supplier Amount"
drag, startPoint x: 777, startPoint y: 194, endPoint x: 738, endPoint y: 194, distance: 39.0
click at [738, 194] on span "Total Funds Paid" at bounding box center [875, 195] width 276 height 12
copy span "Total Funds Paid"
drag, startPoint x: 1202, startPoint y: 196, endPoint x: 1041, endPoint y: 196, distance: 161.0
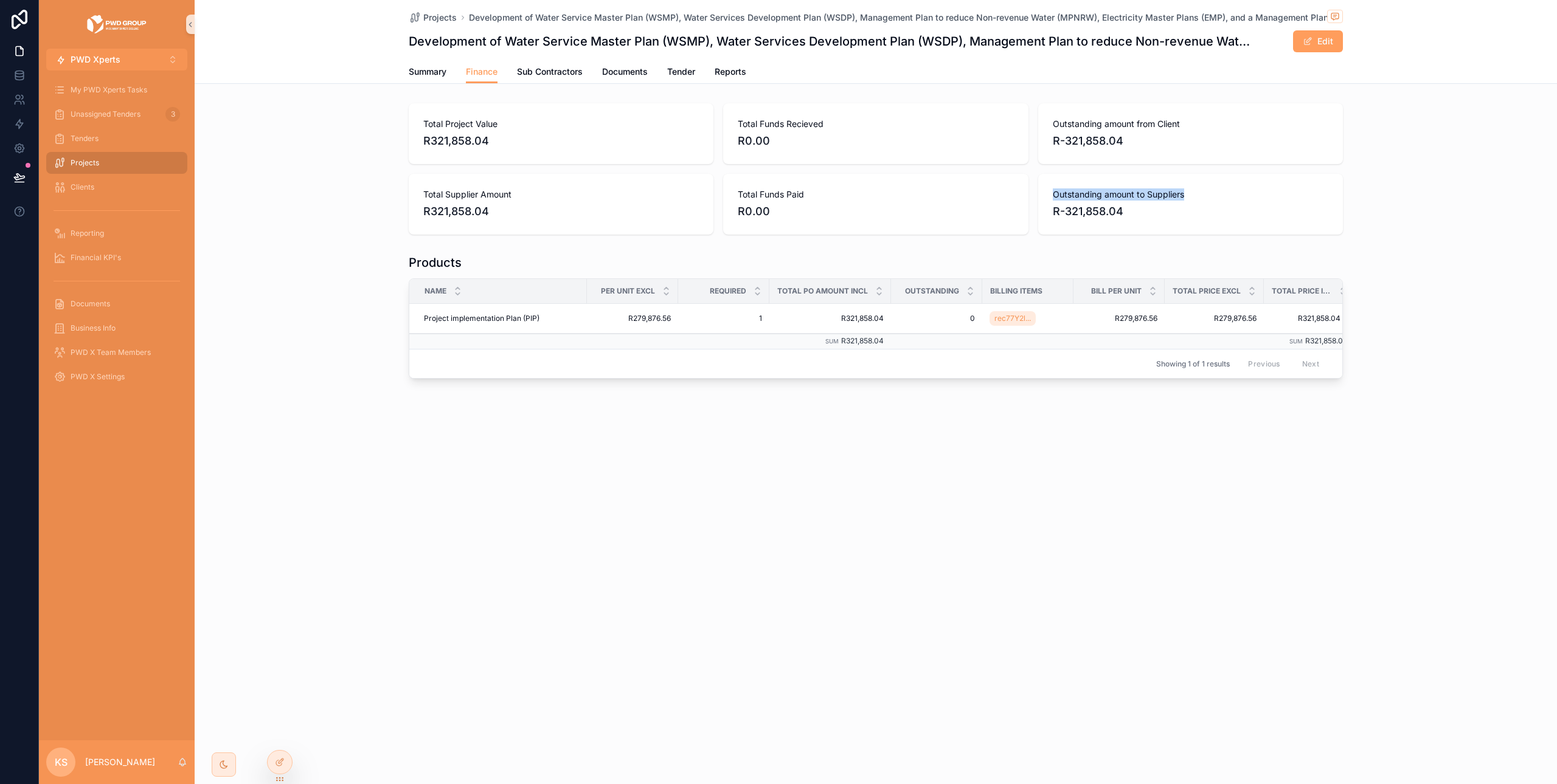
click at [1041, 196] on div "Outstanding amount to Suppliers R-321,858.04" at bounding box center [1191, 205] width 305 height 61
copy span "Outstanding amount to Suppliers"
